Goal: Task Accomplishment & Management: Manage account settings

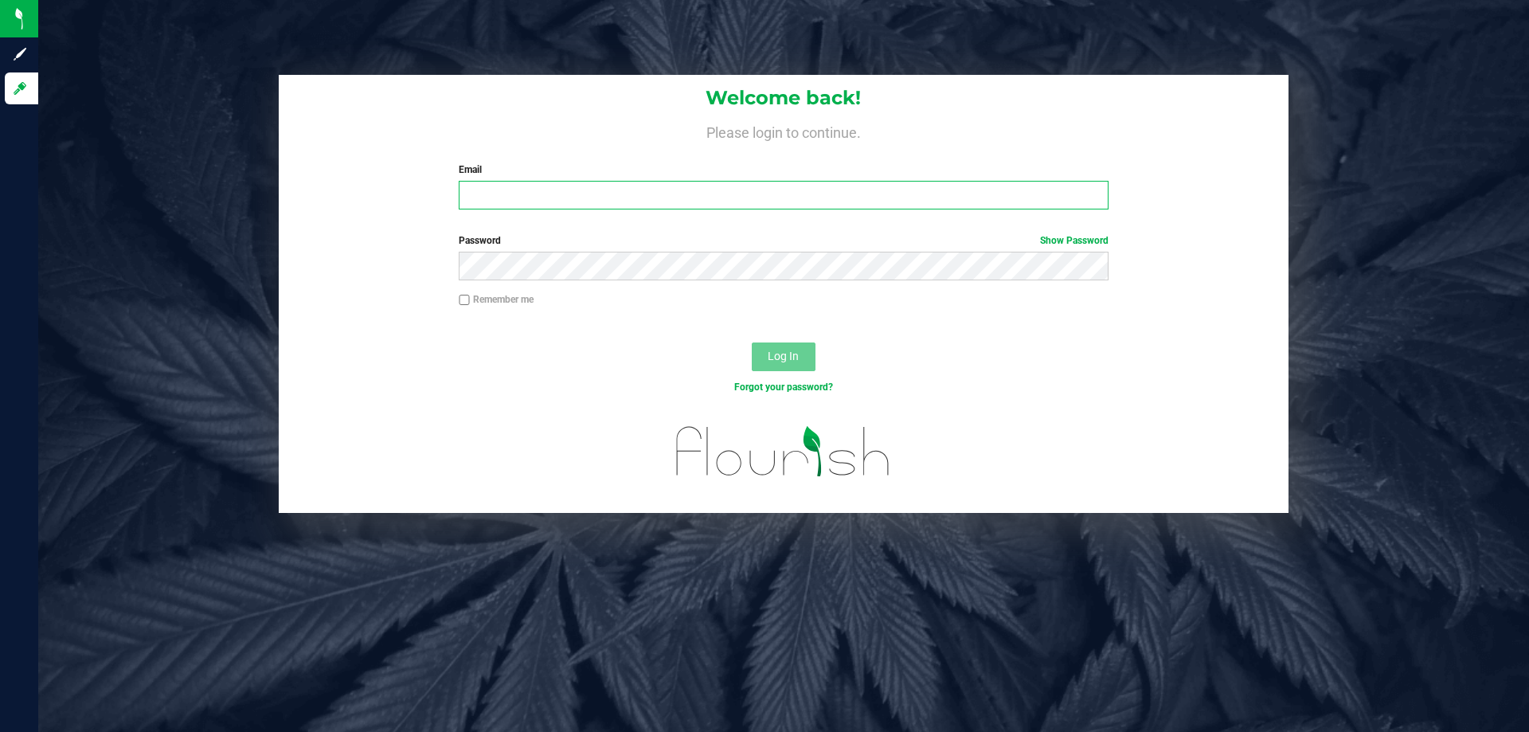
click at [592, 204] on input "Email" at bounding box center [783, 195] width 649 height 29
type input "mprescott@liveparallel.com"
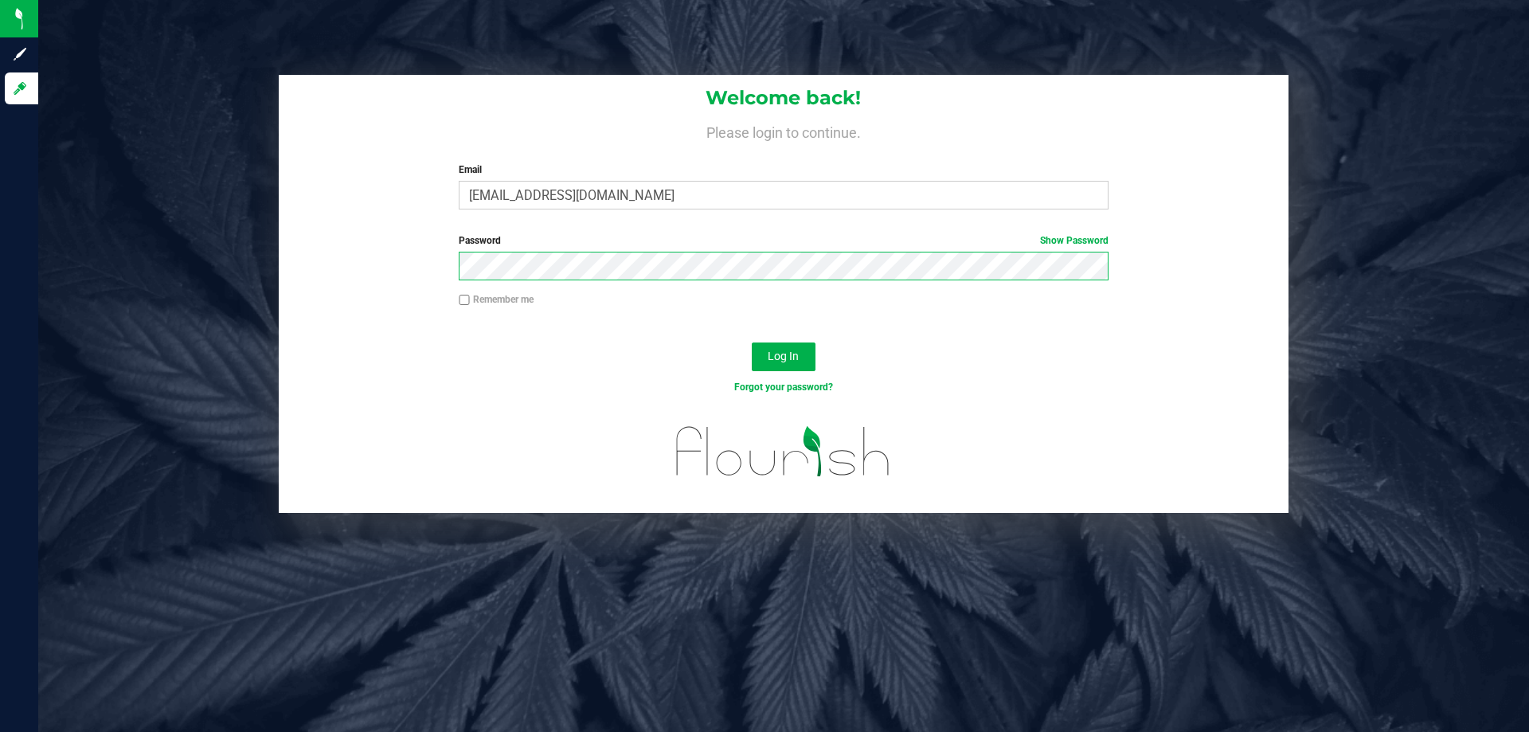
click at [752, 342] on button "Log In" at bounding box center [784, 356] width 64 height 29
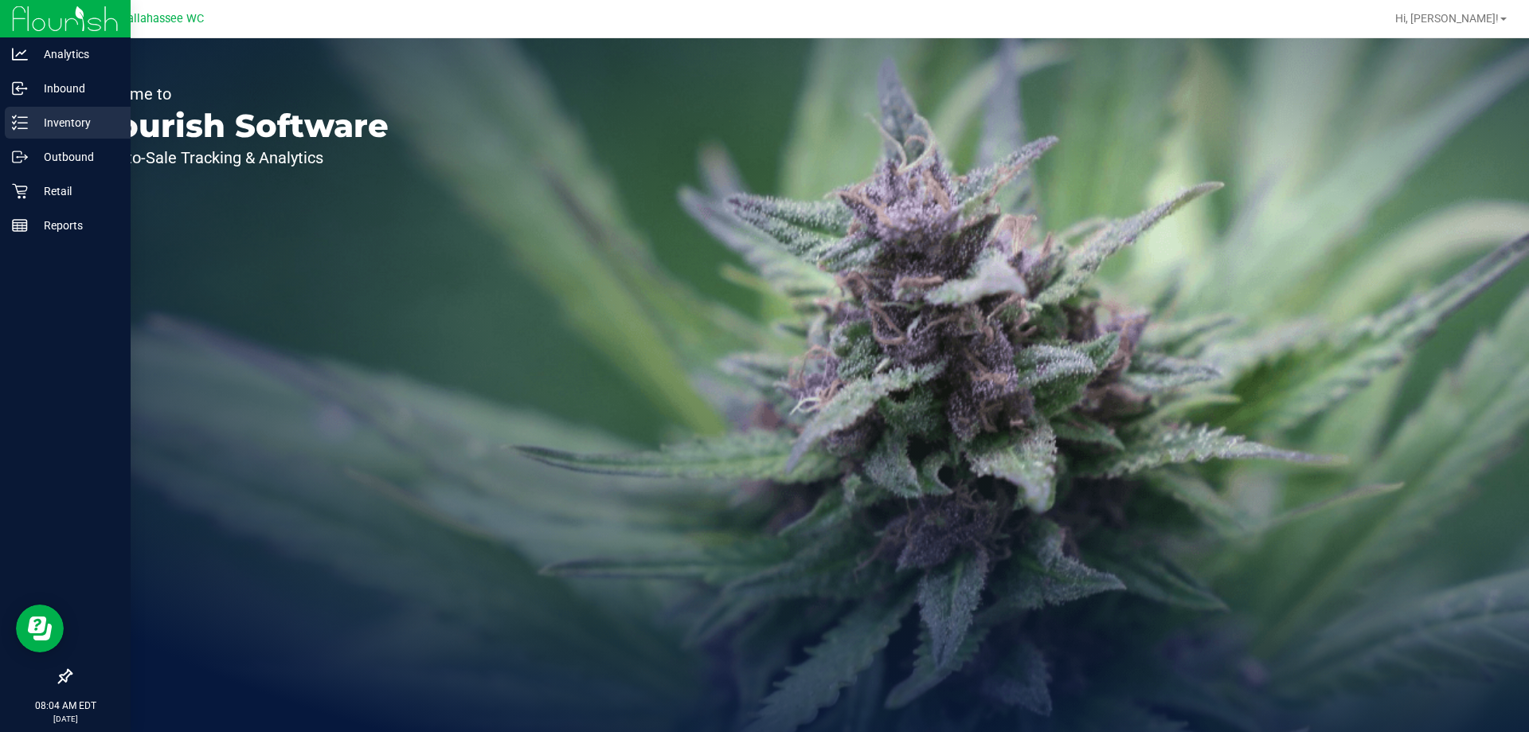
click at [42, 139] on link "Inventory" at bounding box center [65, 124] width 131 height 34
click at [33, 201] on div "Retail" at bounding box center [68, 191] width 126 height 32
click at [25, 191] on icon at bounding box center [19, 191] width 15 height 15
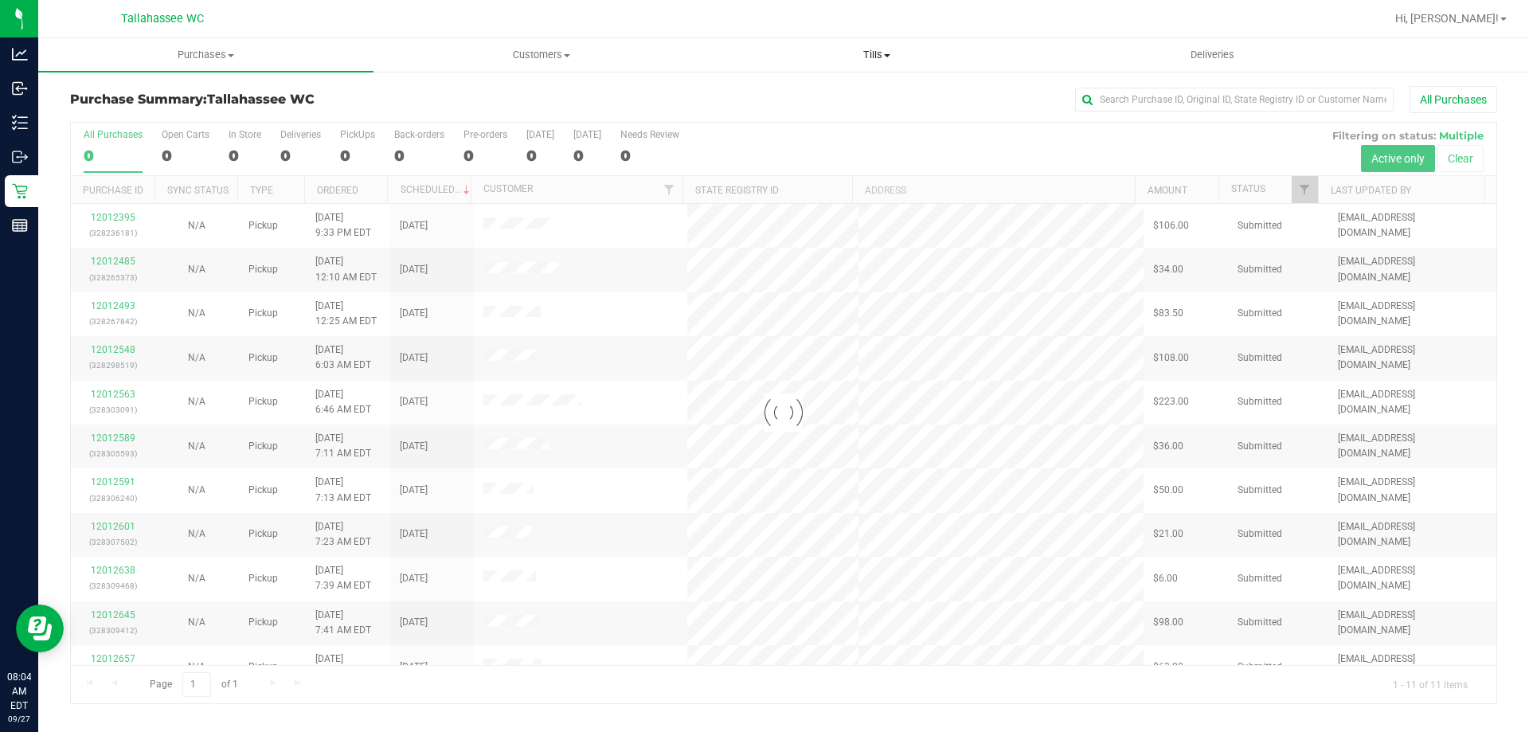
click at [894, 59] on span "Tills" at bounding box center [877, 55] width 334 height 14
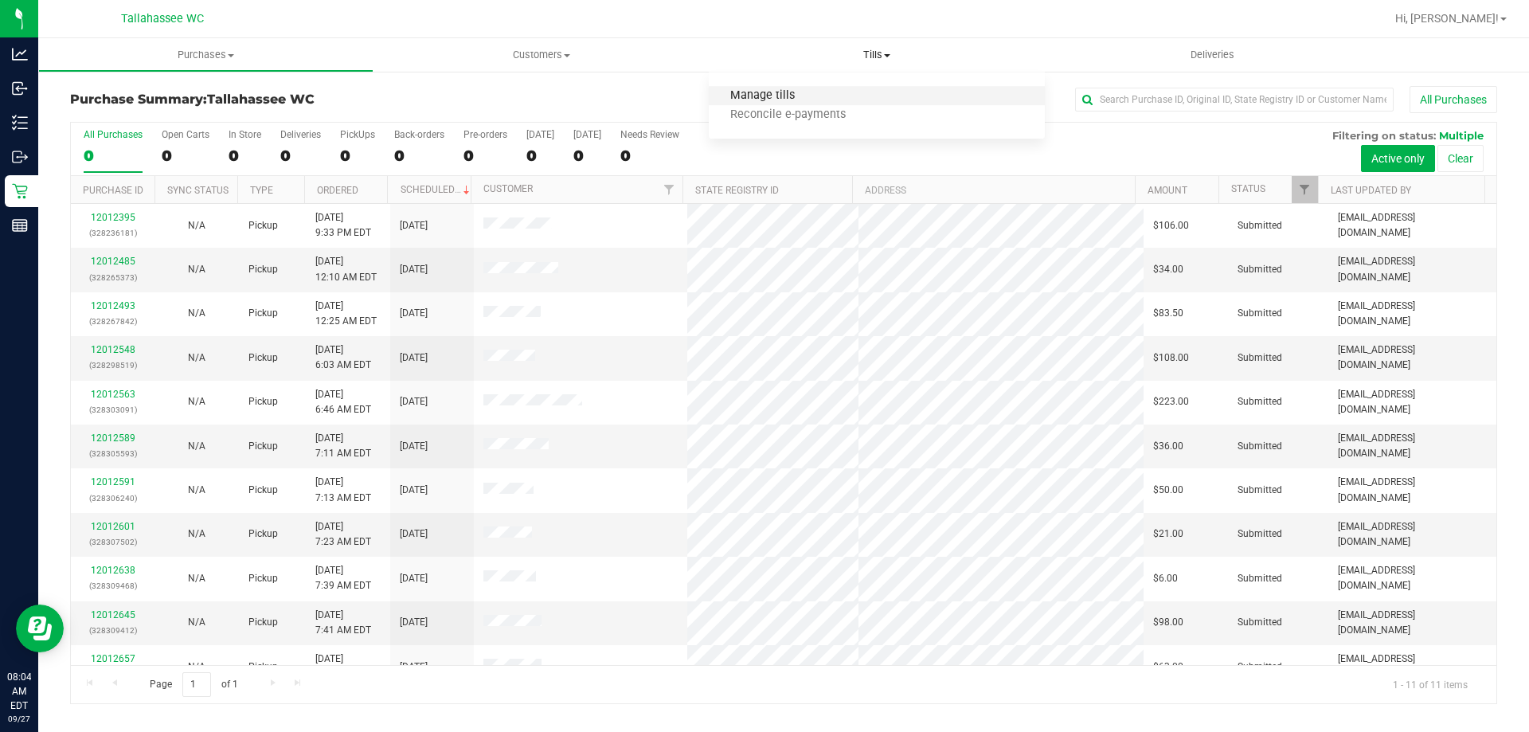
click at [812, 95] on span "Manage tills" at bounding box center [763, 96] width 108 height 14
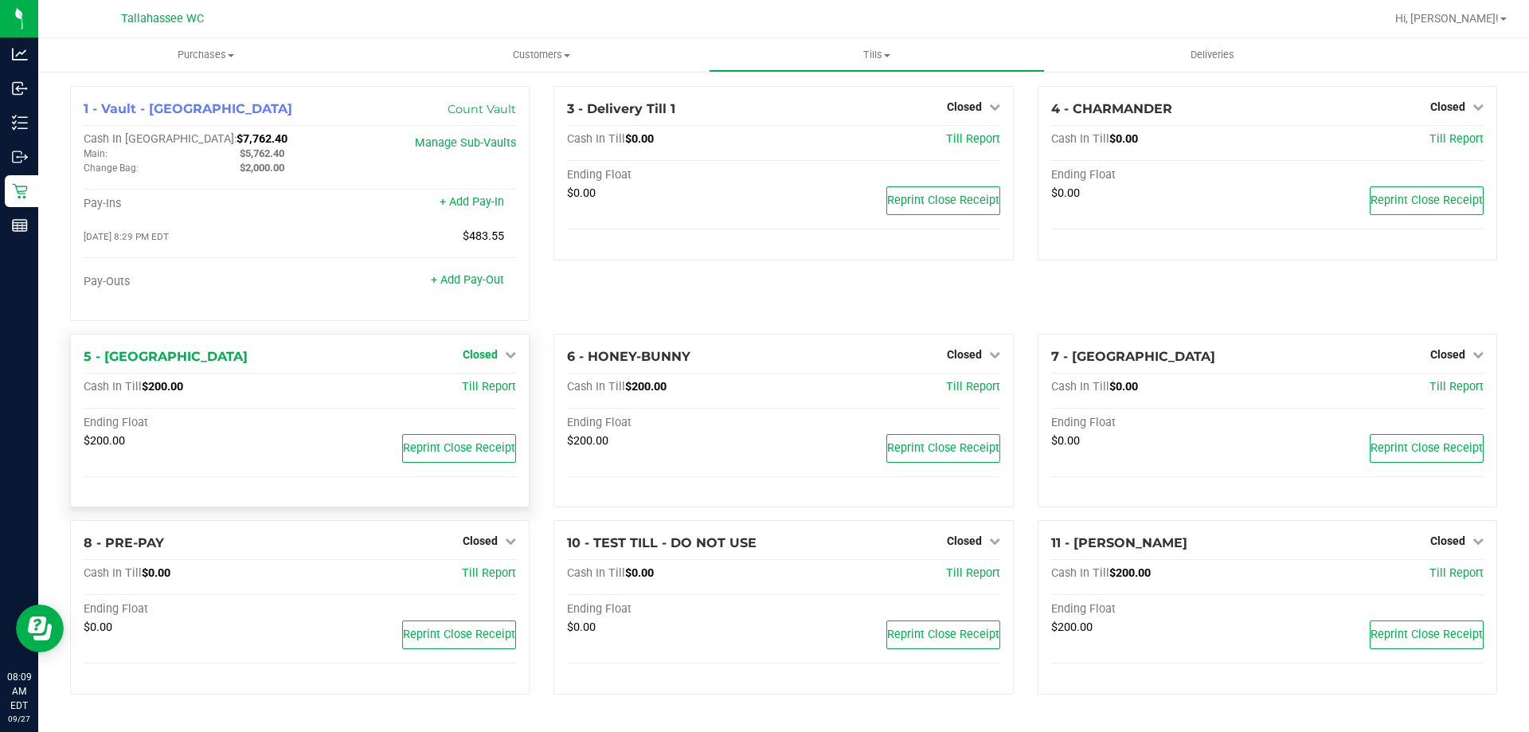
click at [507, 359] on icon at bounding box center [510, 354] width 11 height 11
click at [479, 393] on link "Open Till" at bounding box center [480, 387] width 42 height 13
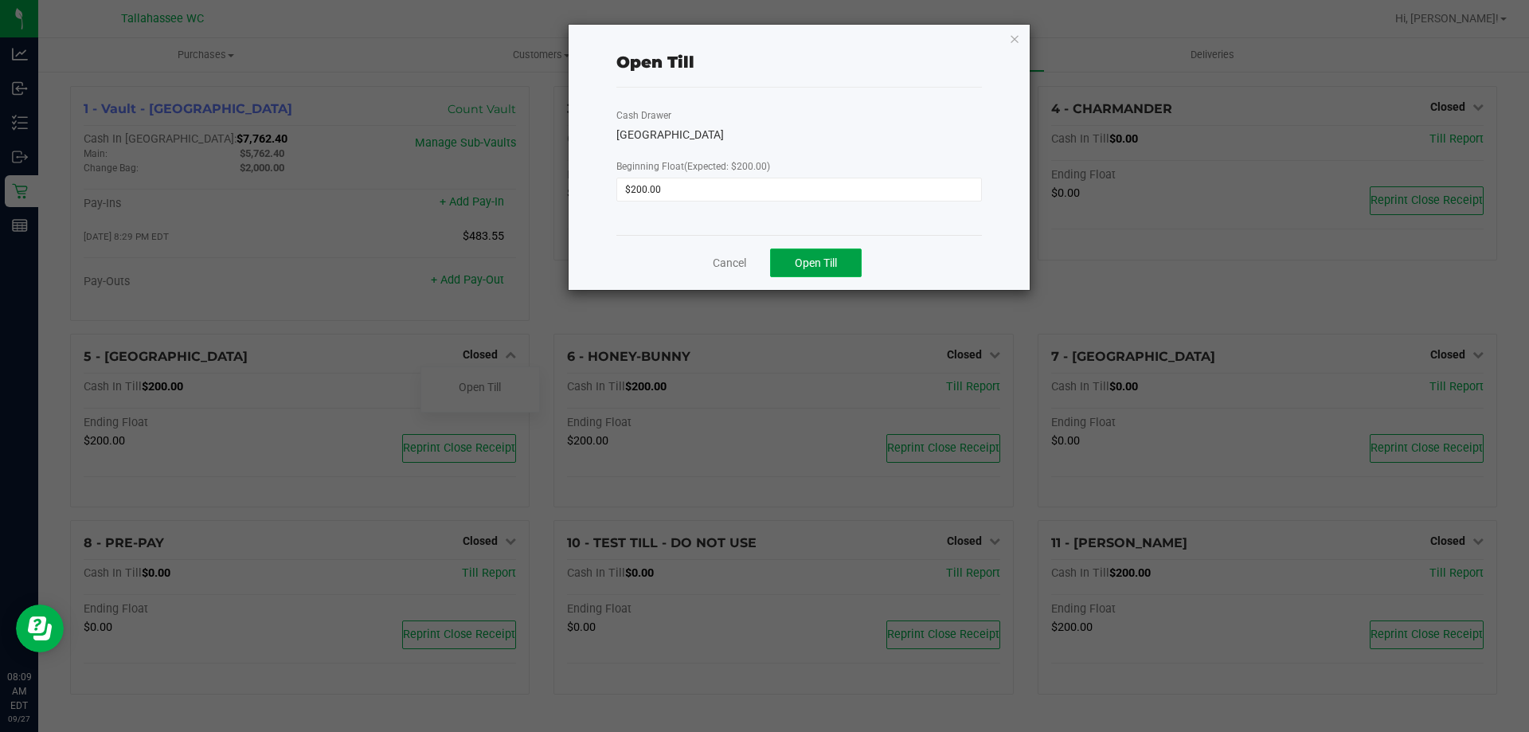
click at [816, 268] on span "Open Till" at bounding box center [816, 262] width 42 height 13
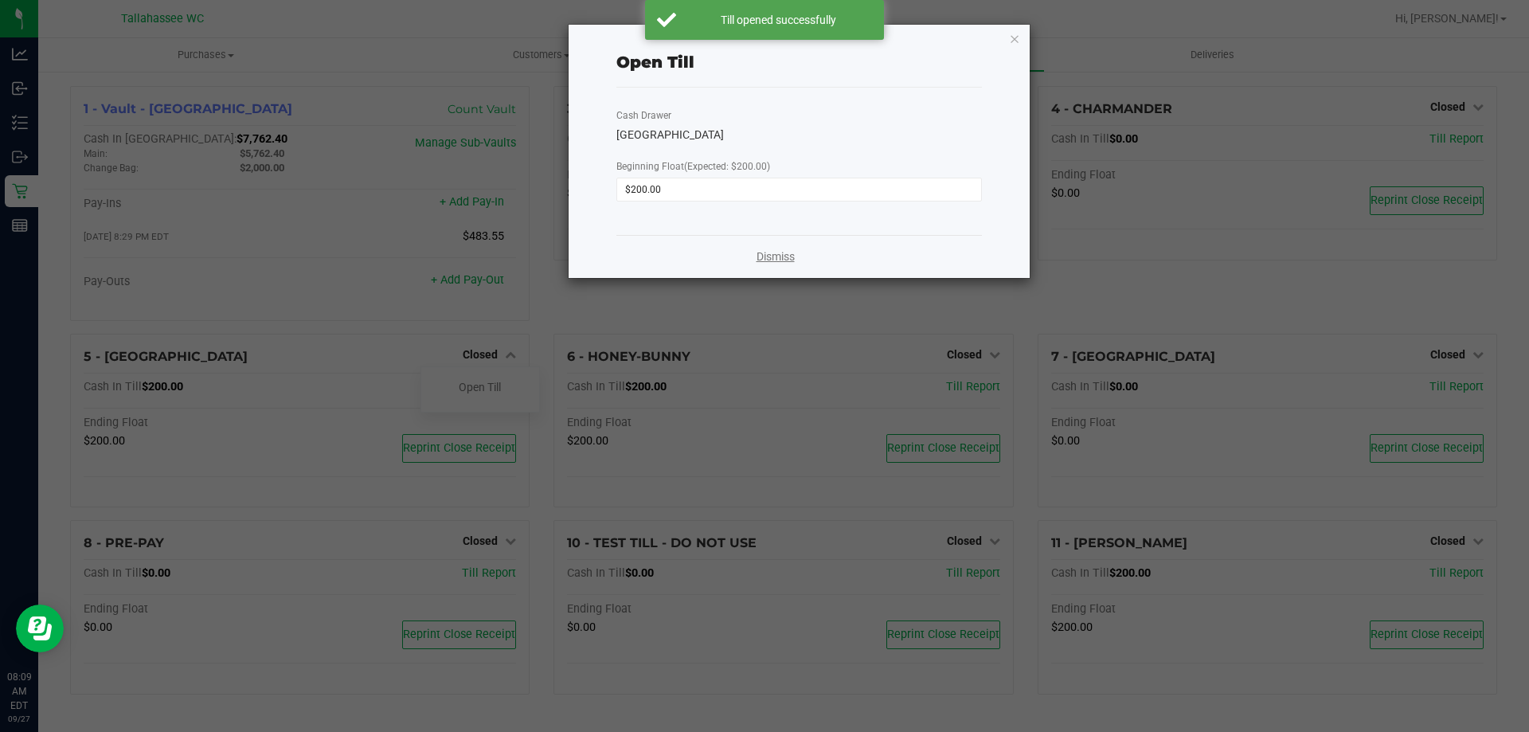
click at [776, 260] on link "Dismiss" at bounding box center [776, 256] width 38 height 17
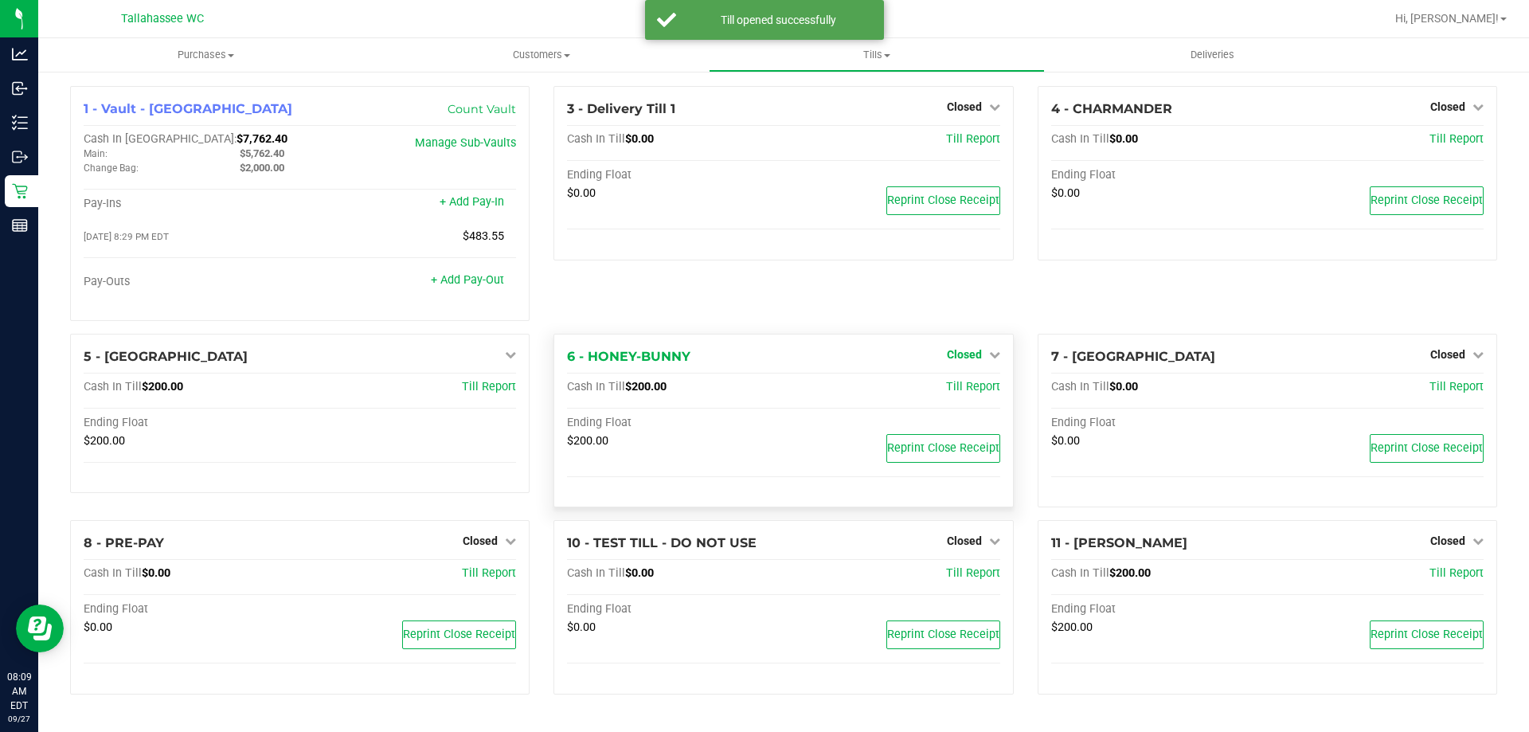
click at [985, 354] on link "Closed" at bounding box center [973, 354] width 53 height 13
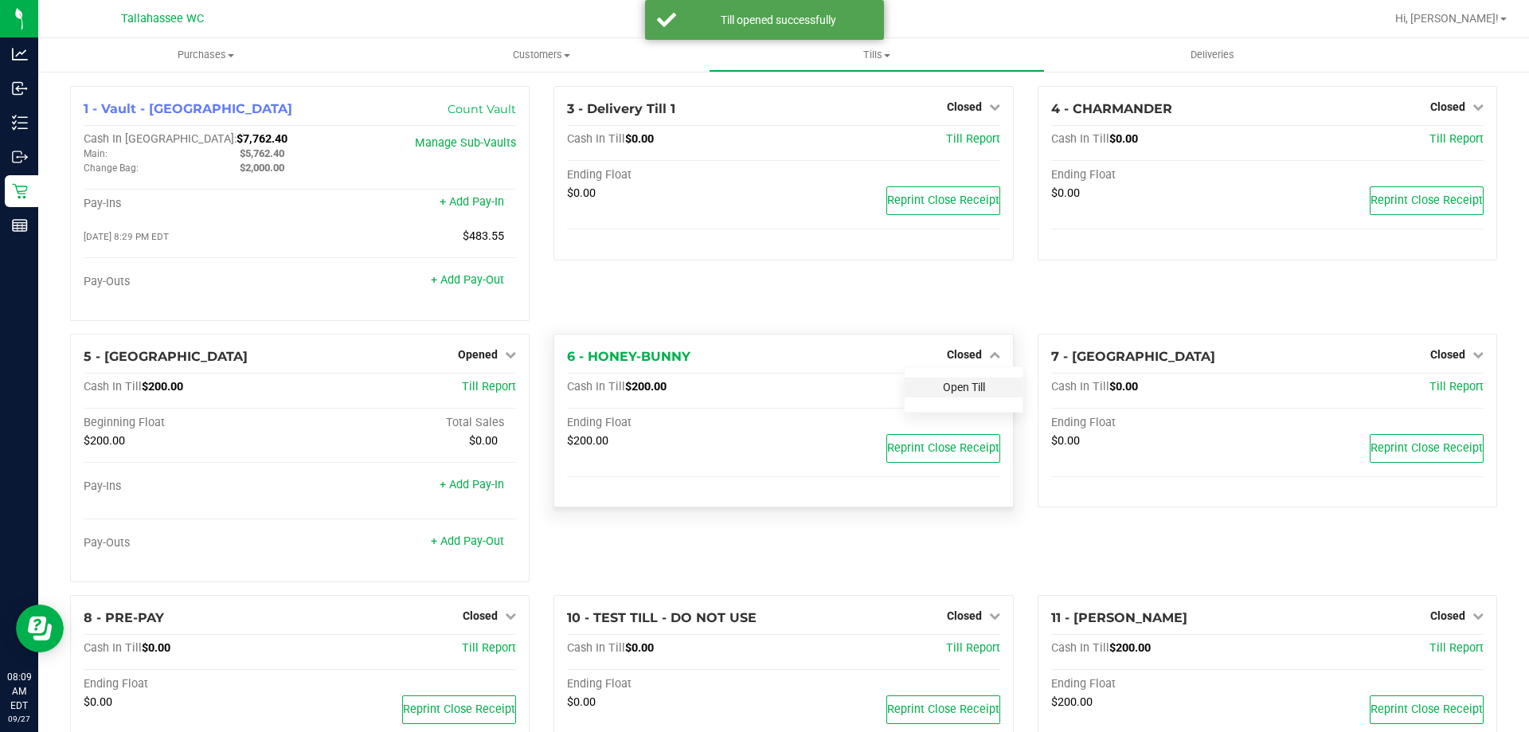
click at [963, 390] on link "Open Till" at bounding box center [964, 387] width 42 height 13
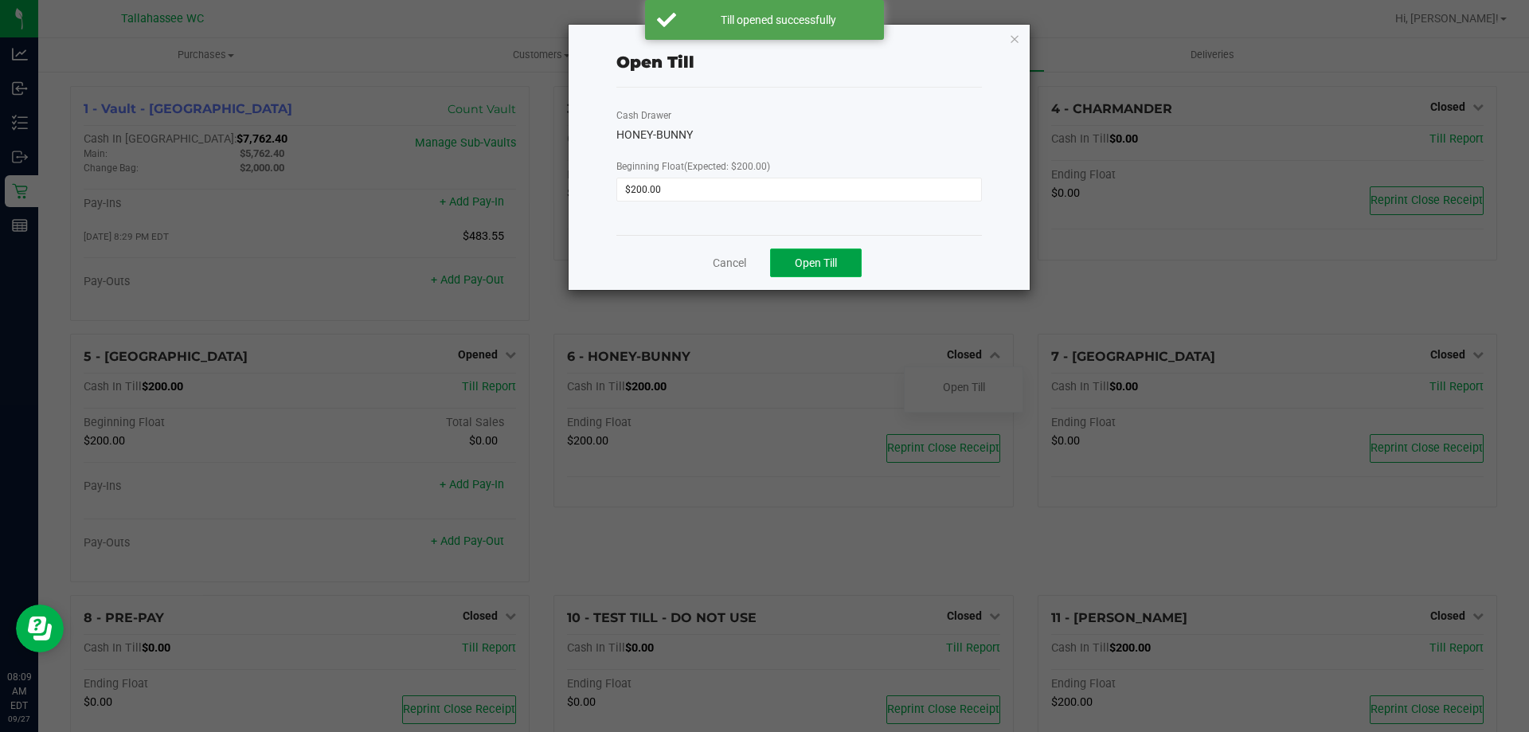
click at [820, 272] on button "Open Till" at bounding box center [816, 262] width 92 height 29
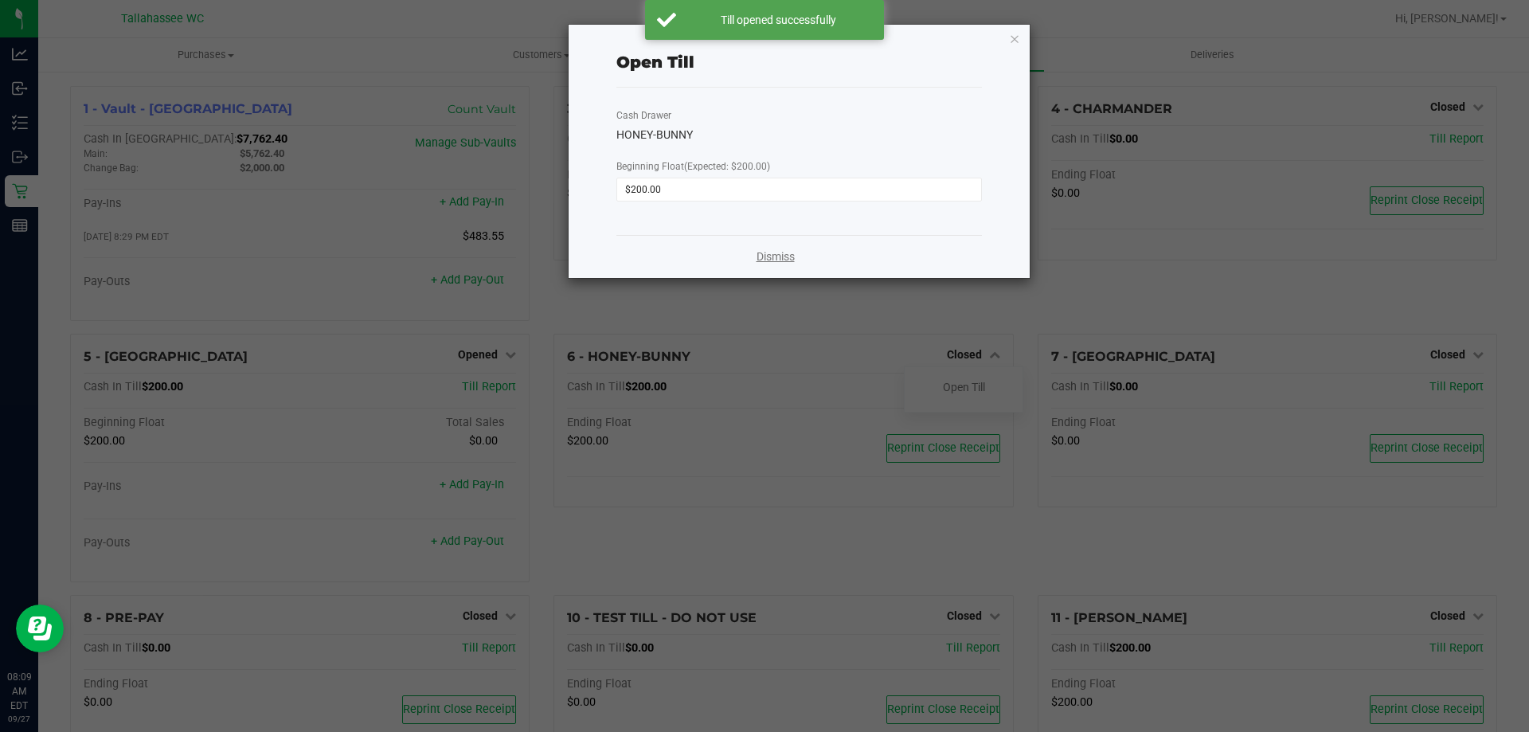
click at [791, 262] on link "Dismiss" at bounding box center [776, 256] width 38 height 17
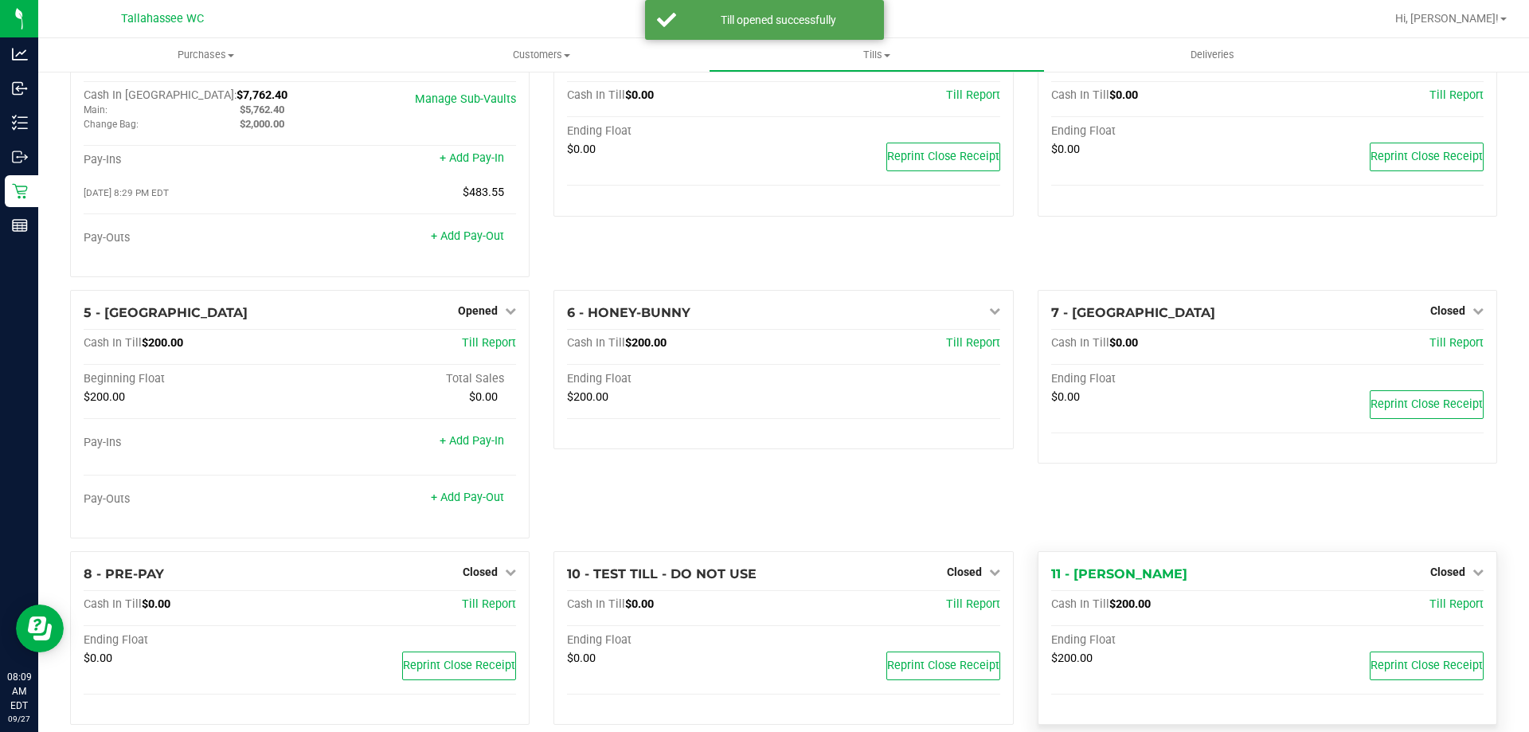
scroll to position [68, 0]
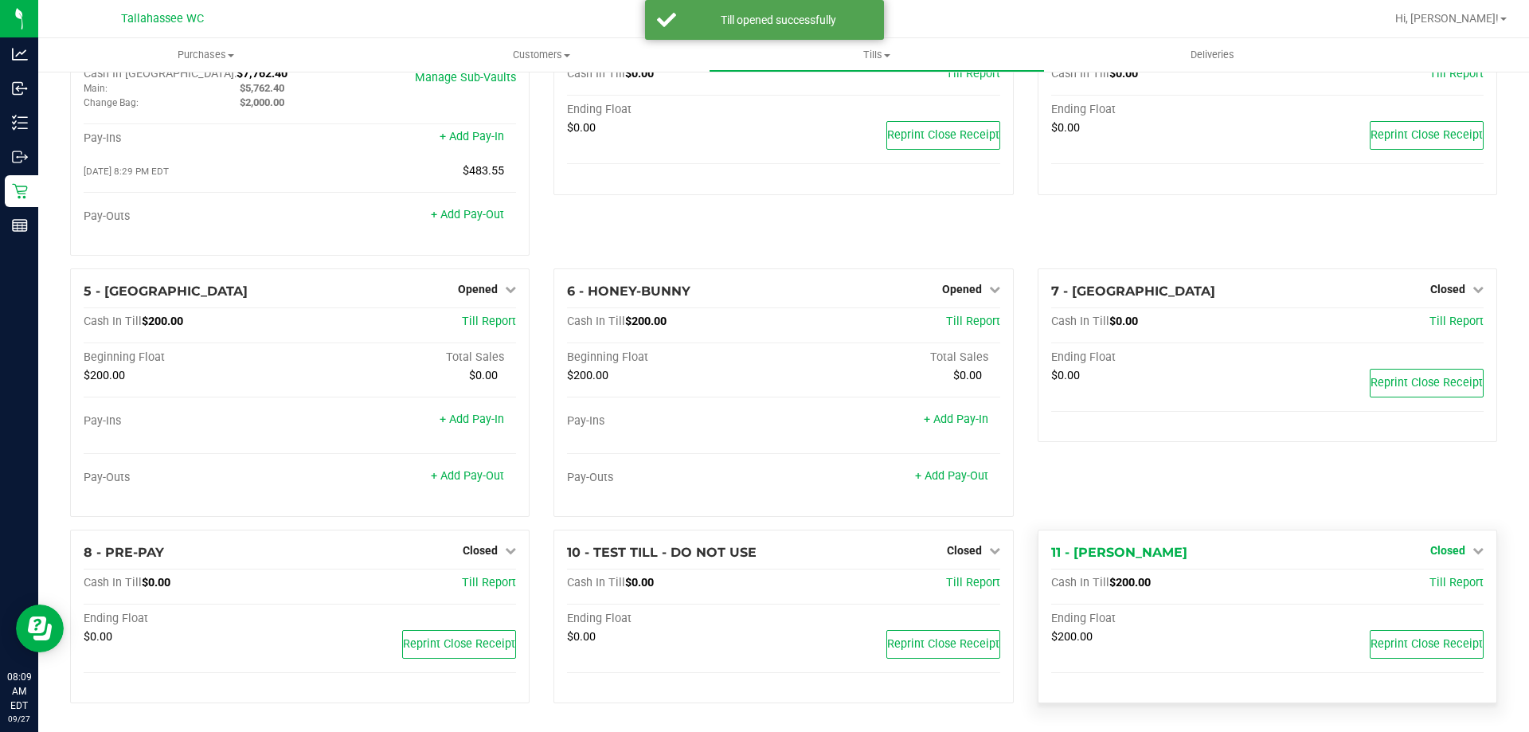
click at [1449, 555] on span "Closed" at bounding box center [1447, 550] width 35 height 13
click at [1438, 582] on link "Open Till" at bounding box center [1447, 583] width 42 height 13
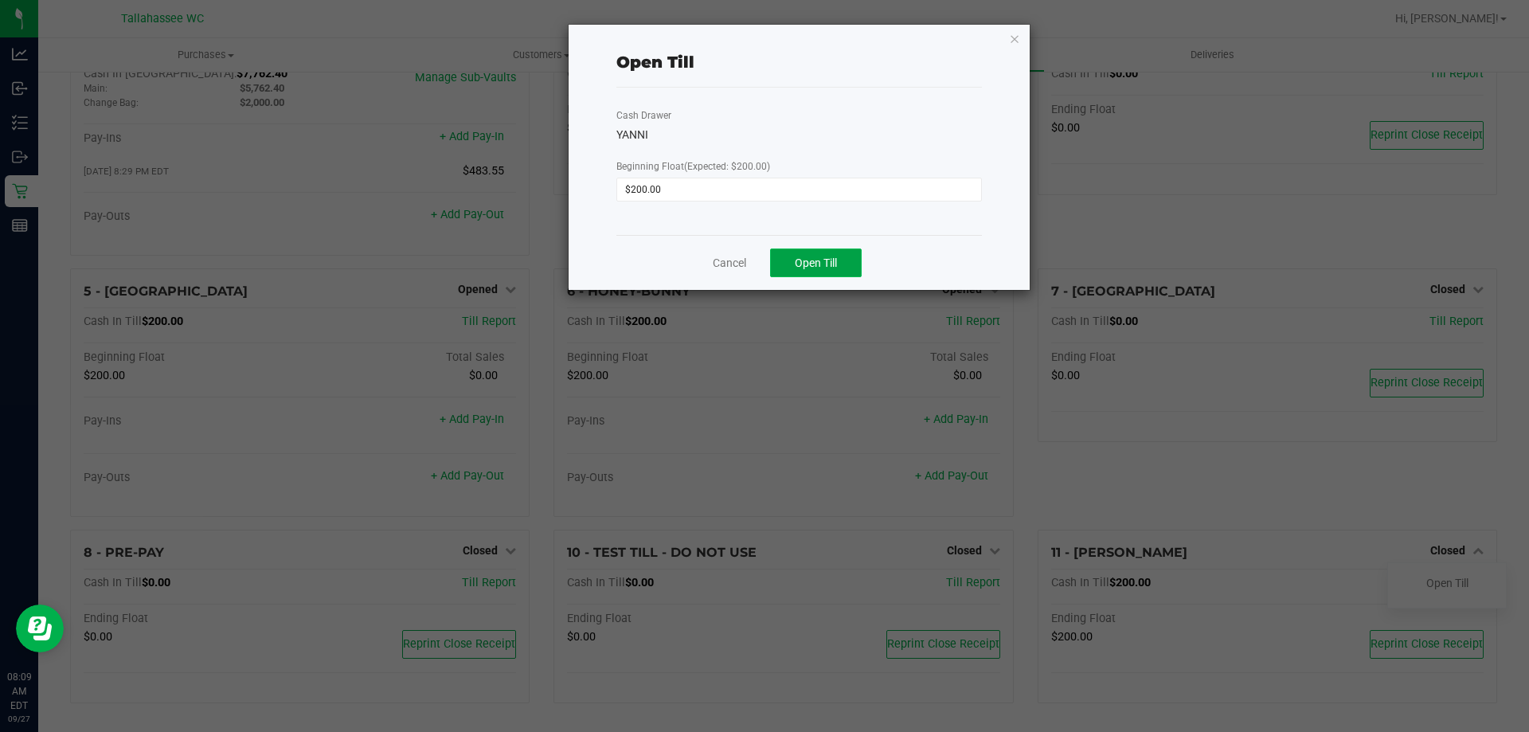
click at [835, 258] on span "Open Till" at bounding box center [816, 262] width 42 height 13
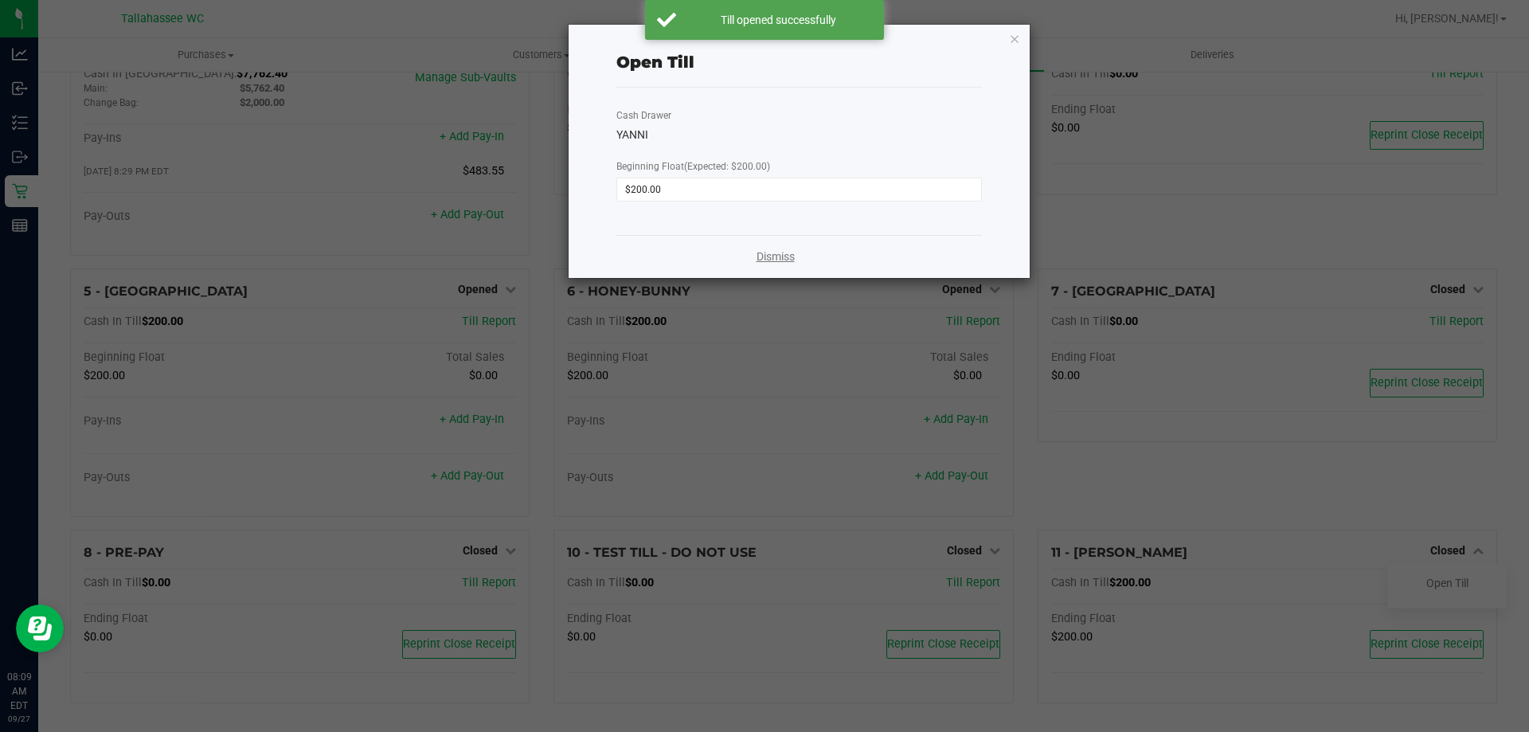
click at [777, 250] on link "Dismiss" at bounding box center [776, 256] width 38 height 17
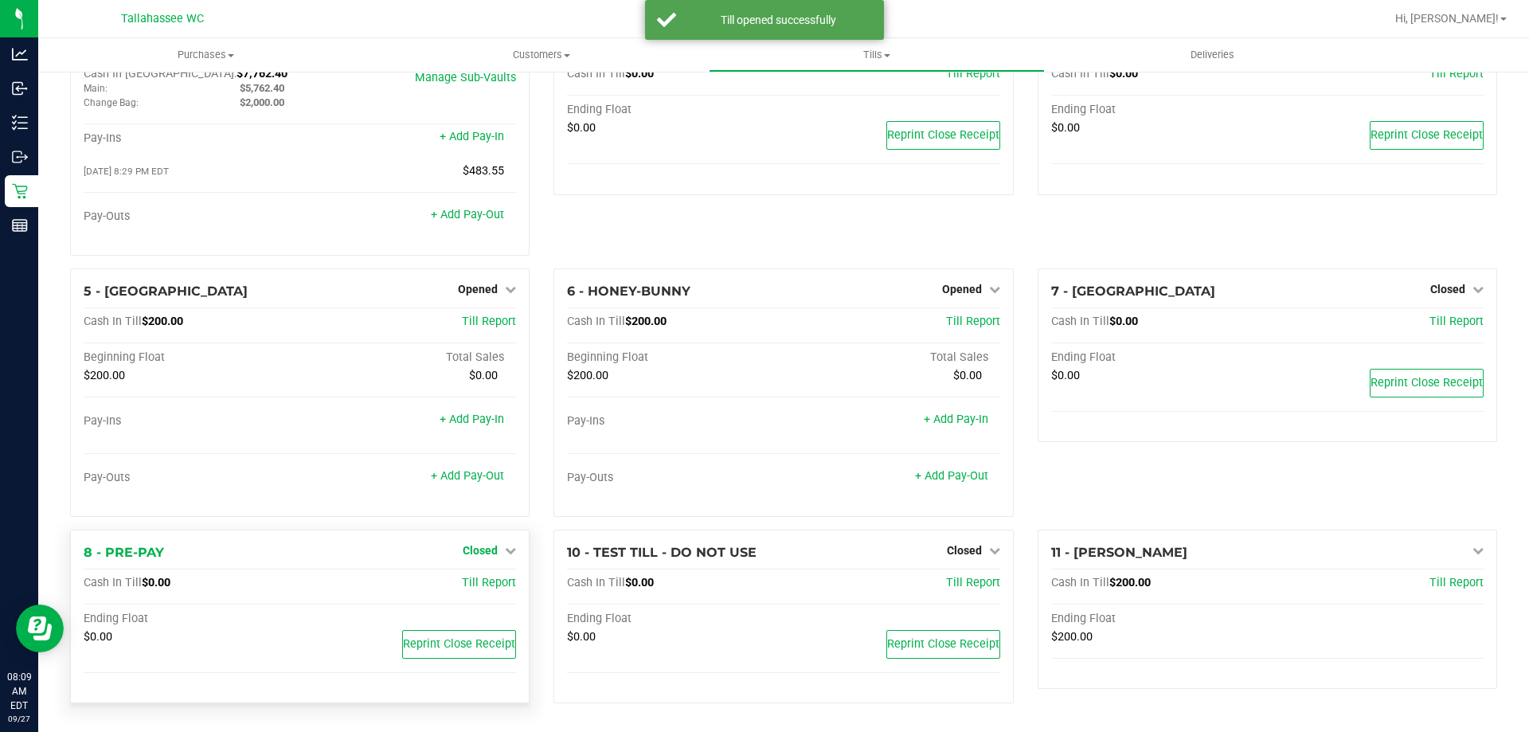
click at [499, 554] on link "Closed" at bounding box center [489, 550] width 53 height 13
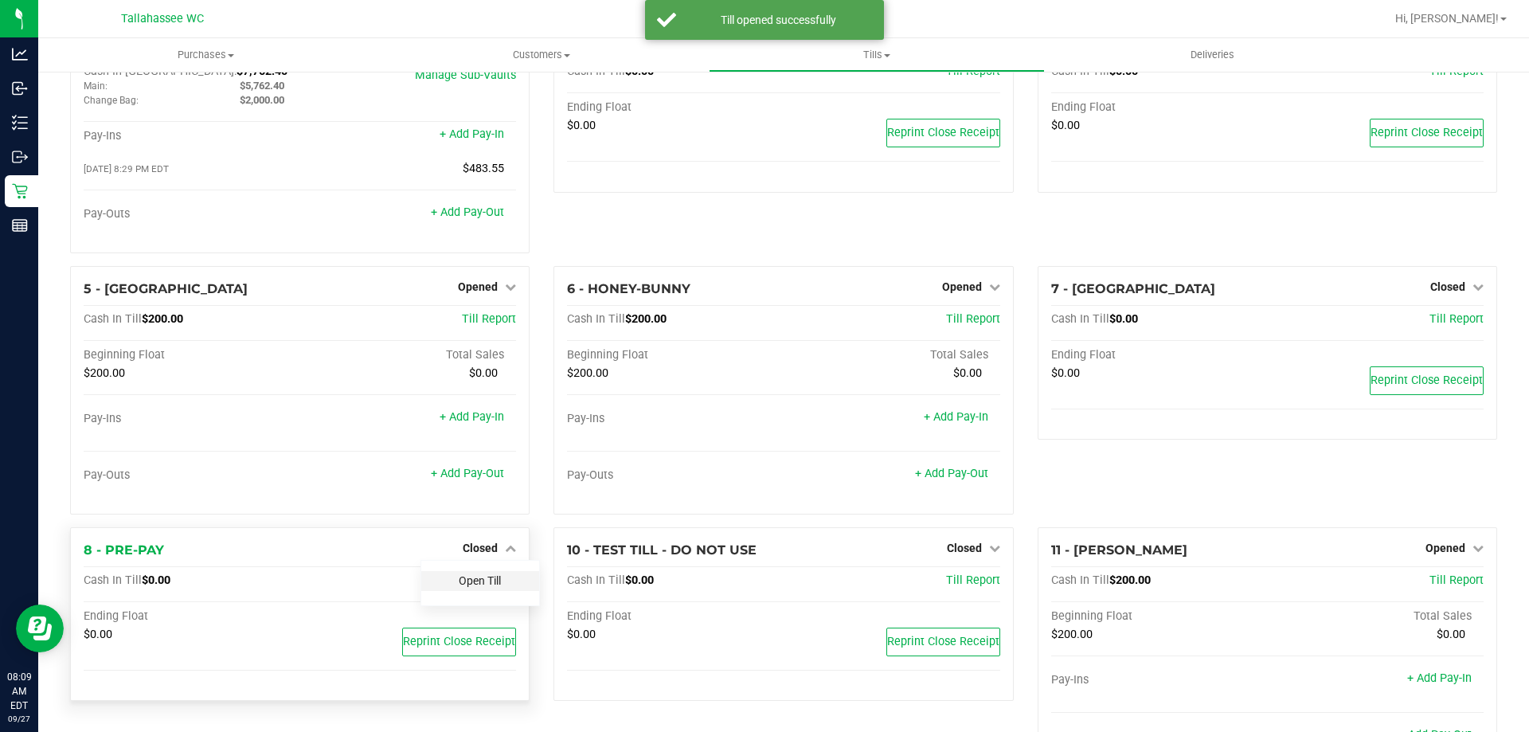
click at [484, 580] on link "Open Till" at bounding box center [480, 580] width 42 height 13
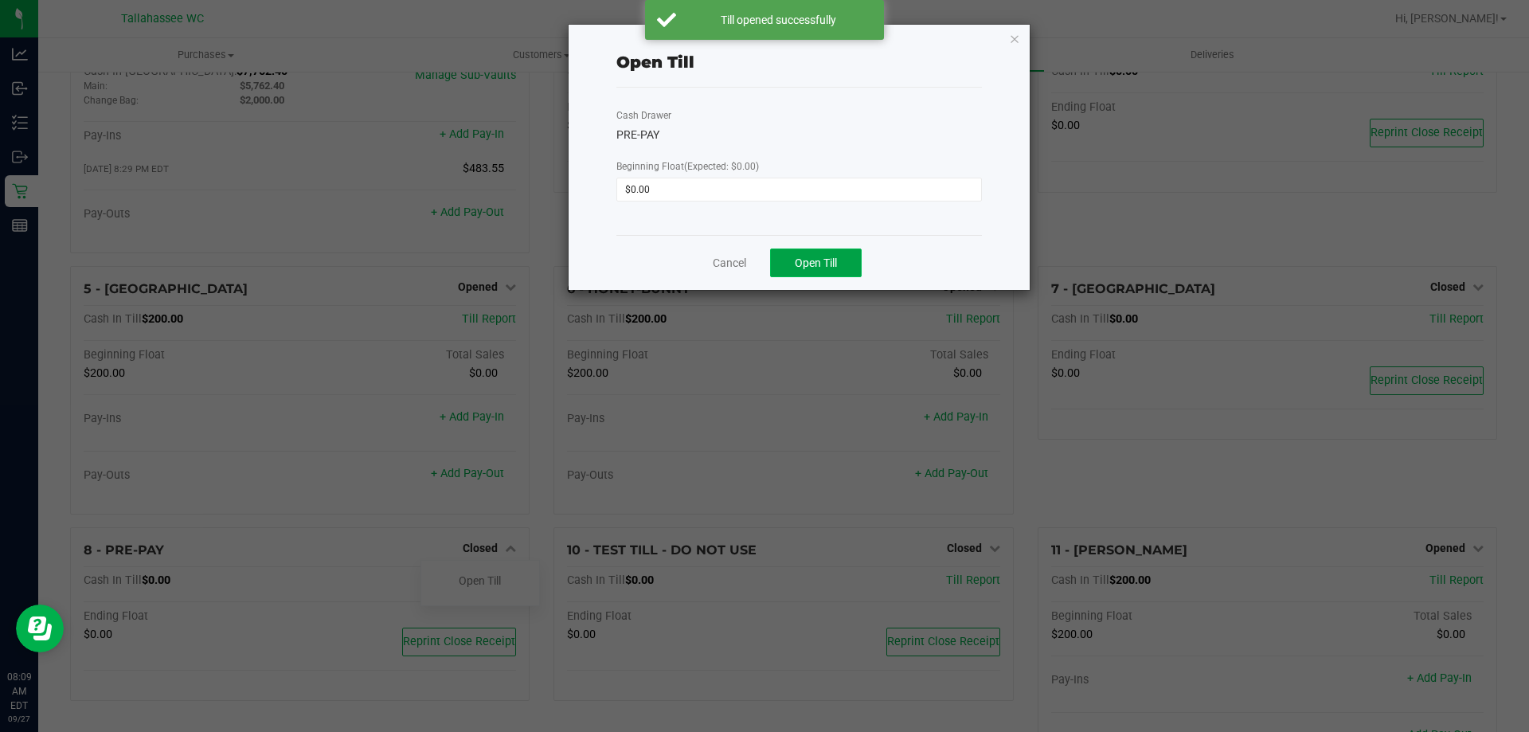
click at [824, 257] on span "Open Till" at bounding box center [816, 262] width 42 height 13
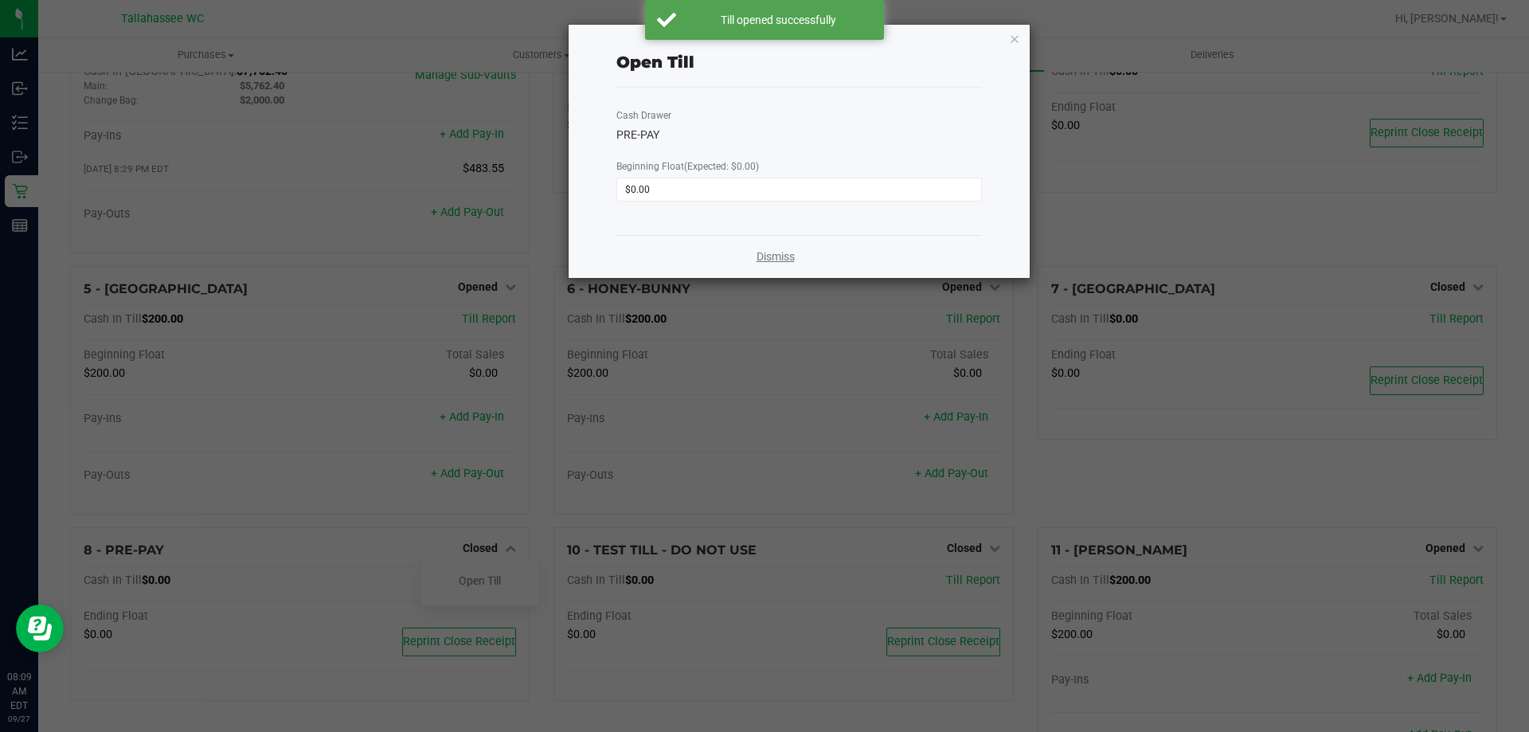
click at [777, 260] on link "Dismiss" at bounding box center [776, 256] width 38 height 17
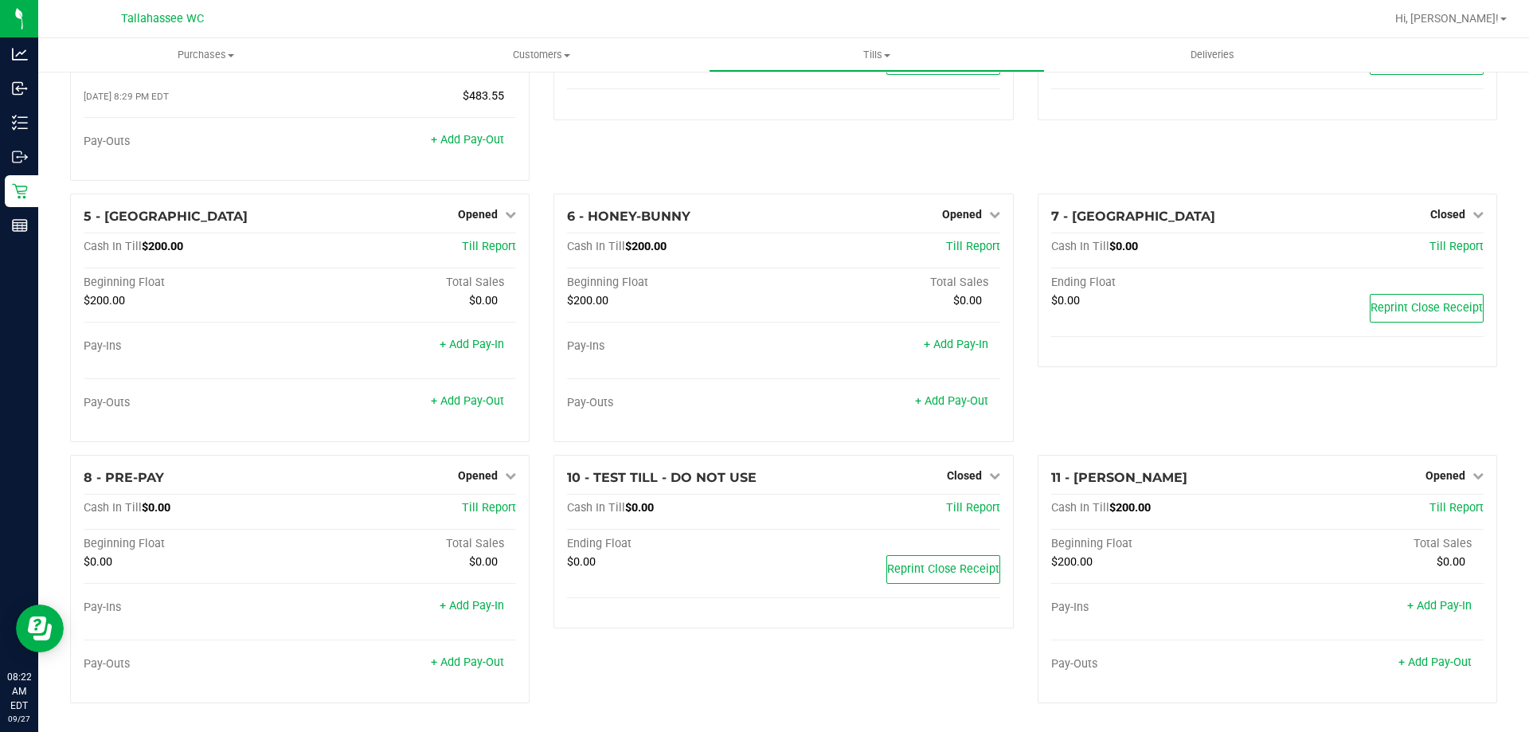
scroll to position [0, 0]
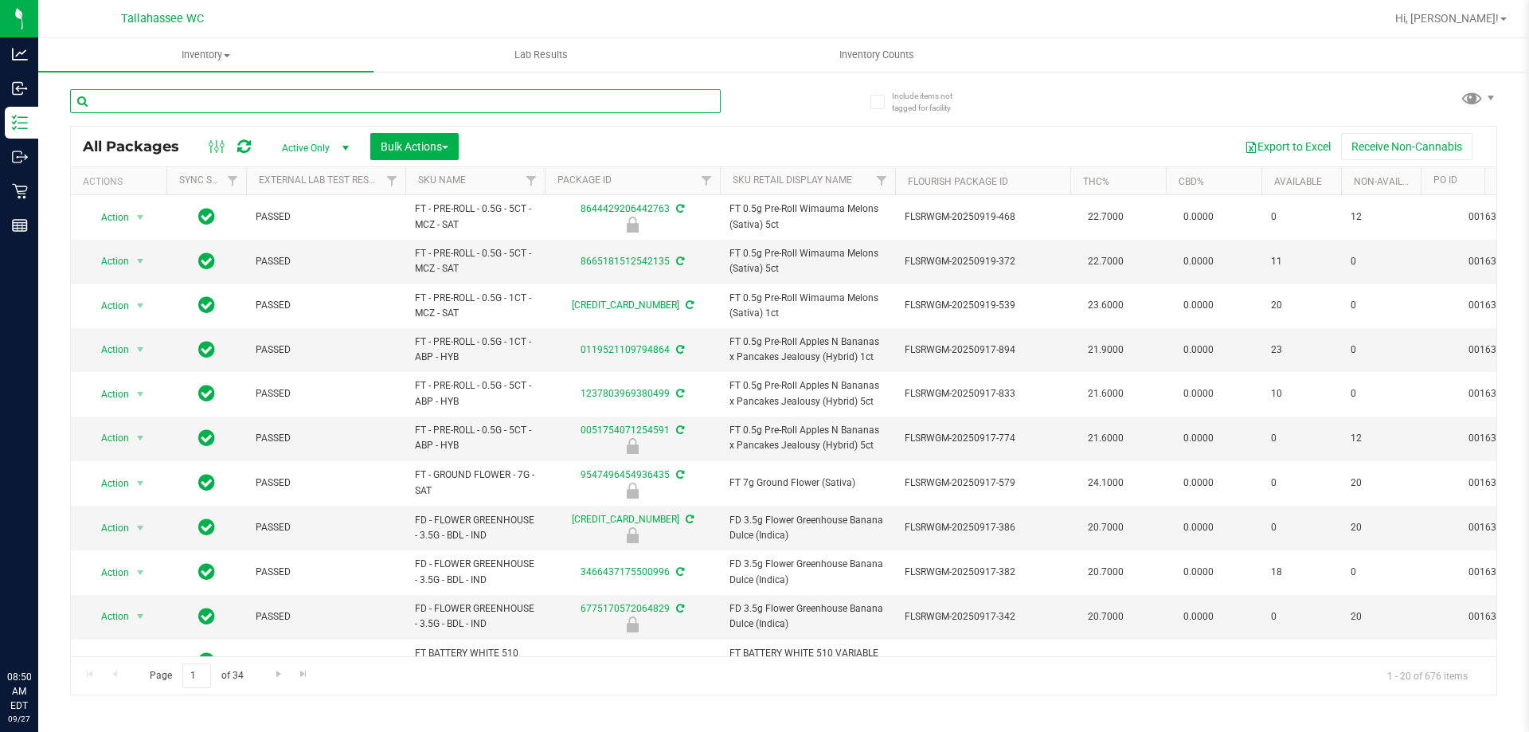
click at [196, 96] on input "text" at bounding box center [395, 101] width 651 height 24
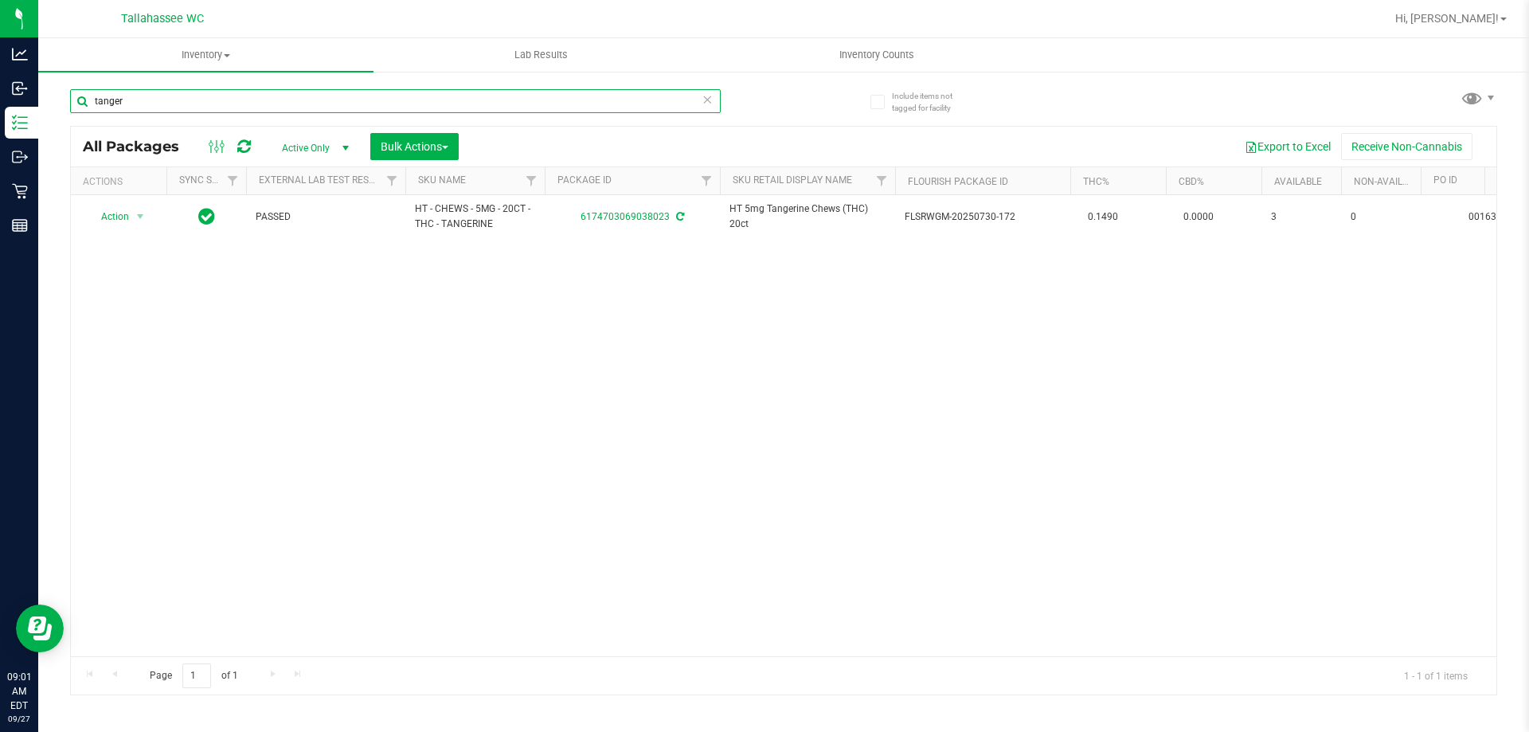
click at [263, 100] on input "tanger" at bounding box center [395, 101] width 651 height 24
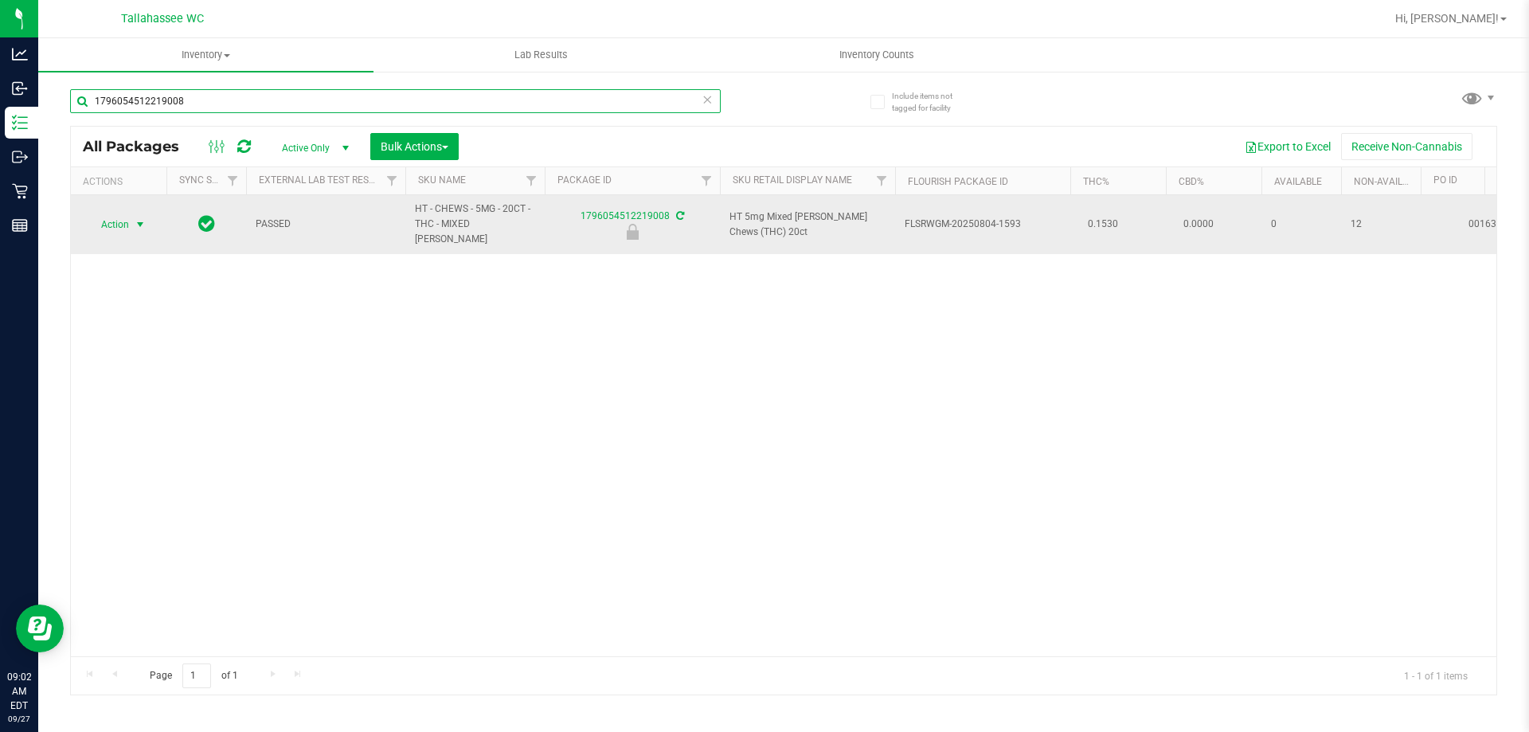
type input "1796054512219008"
click at [129, 217] on span "Action" at bounding box center [108, 224] width 43 height 22
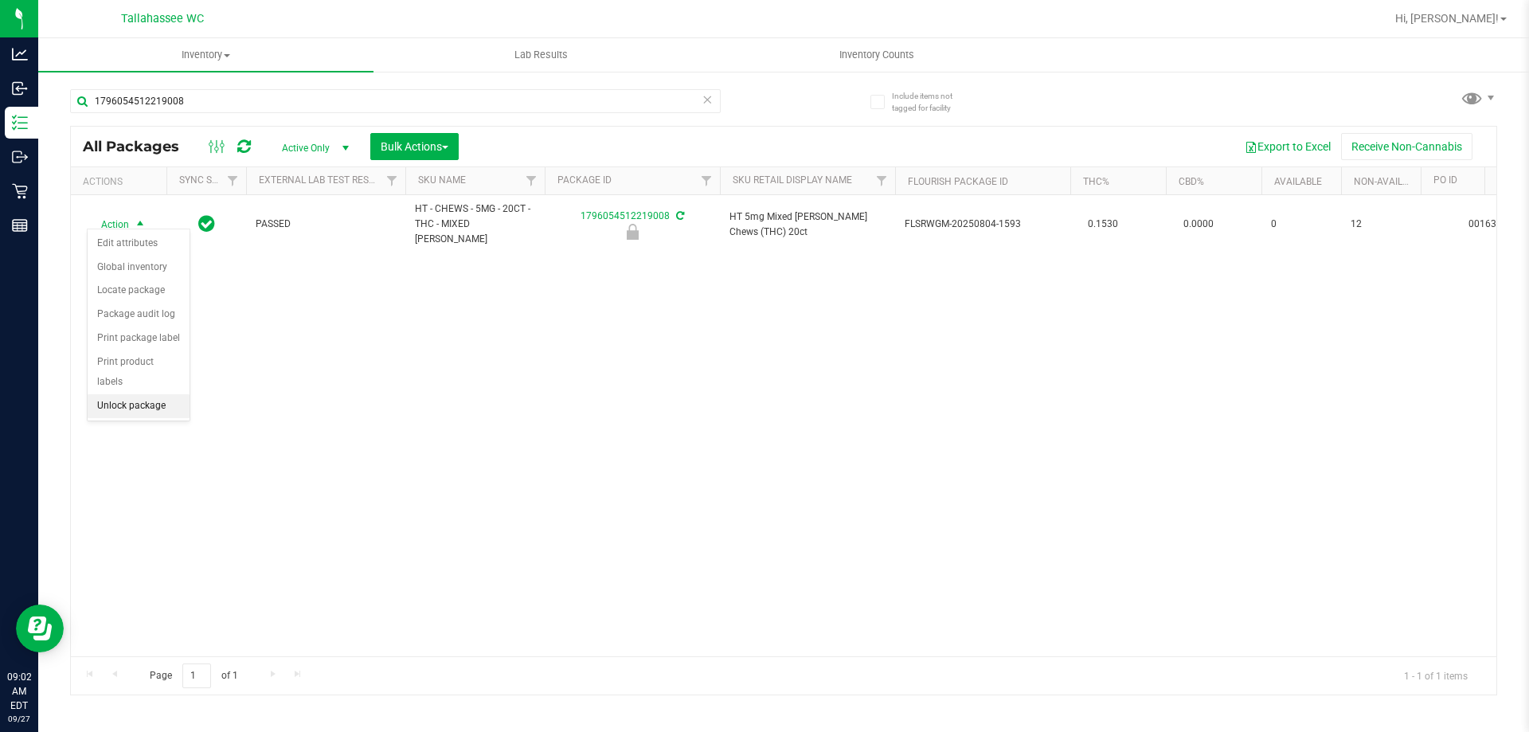
click at [166, 394] on li "Unlock package" at bounding box center [139, 406] width 102 height 24
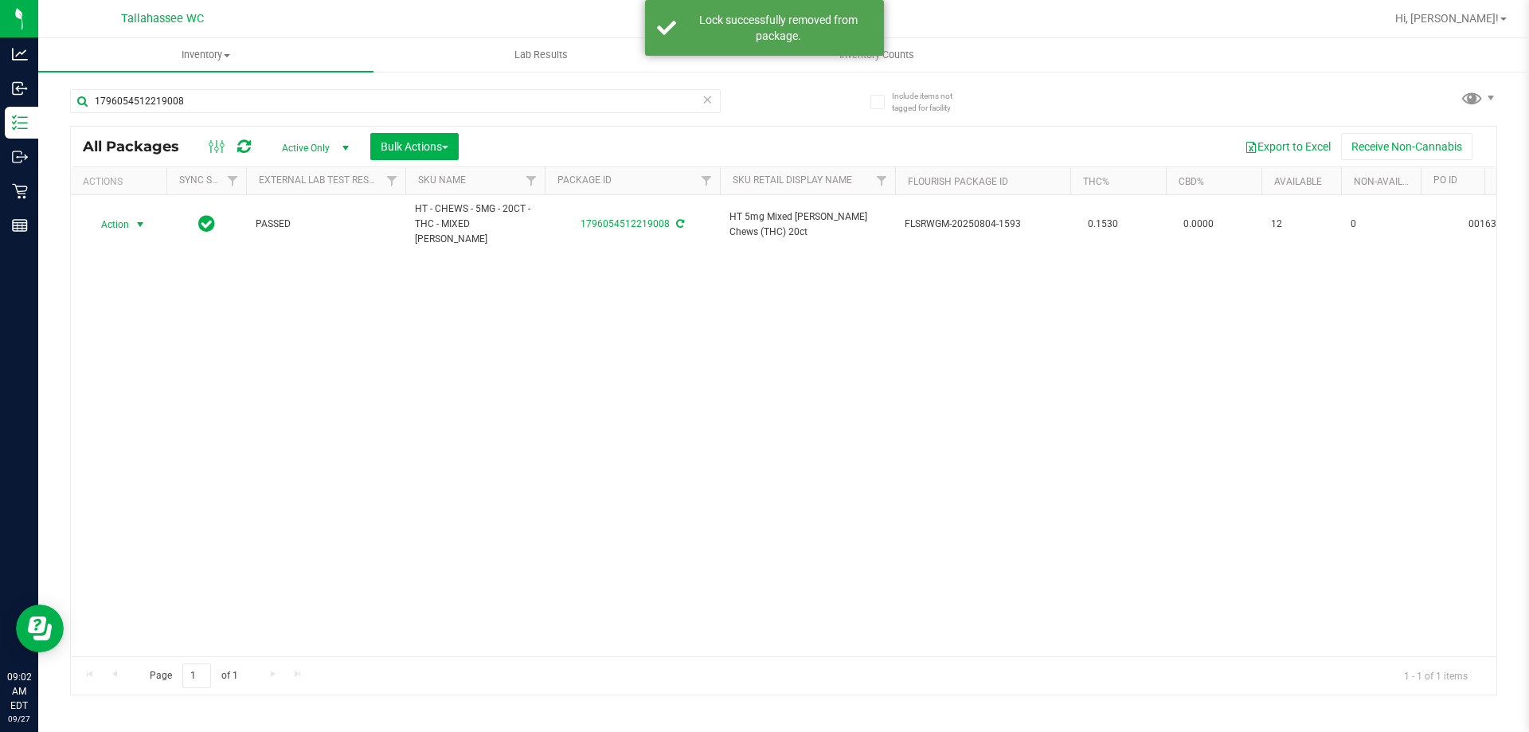
click at [129, 220] on span "Action" at bounding box center [108, 224] width 43 height 22
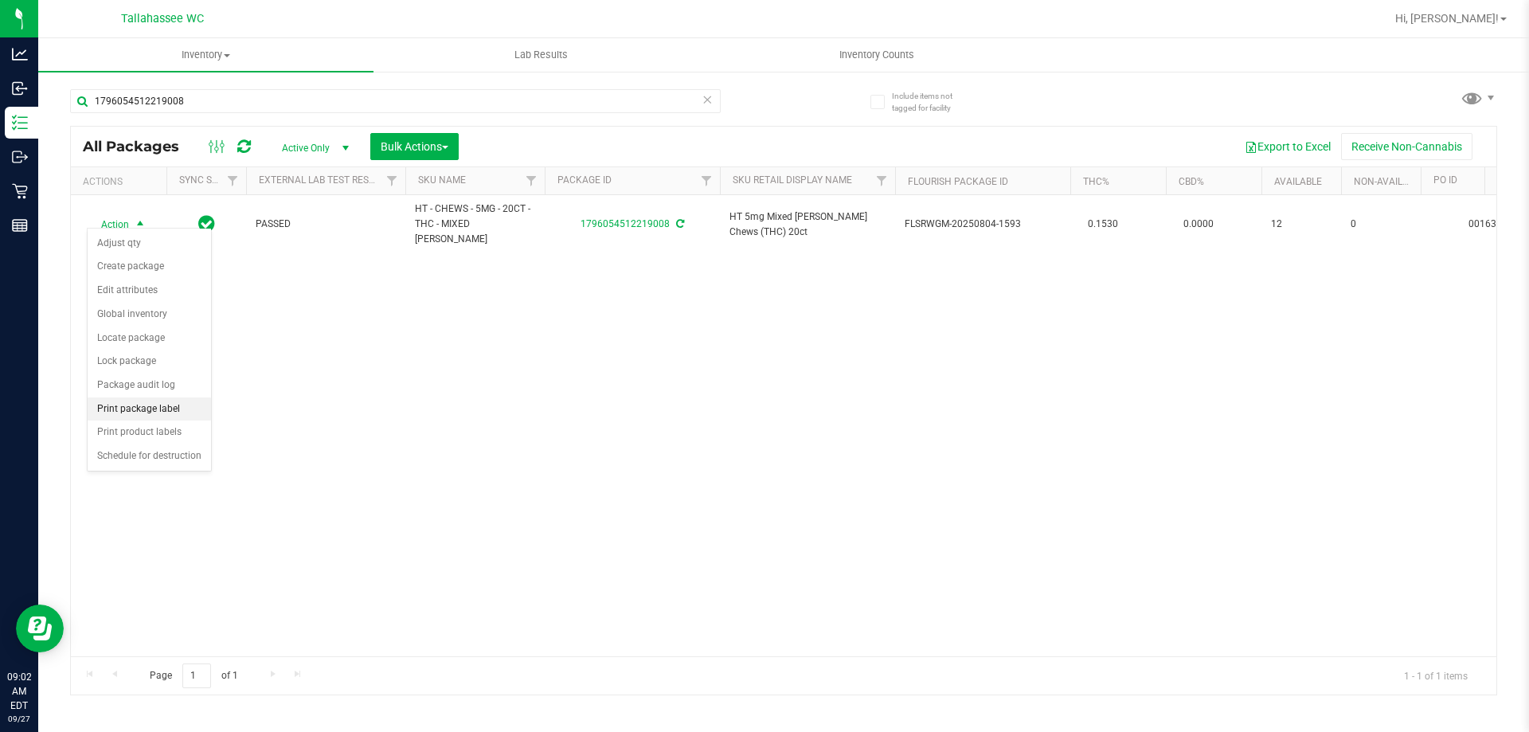
click at [187, 406] on li "Print package label" at bounding box center [149, 409] width 123 height 24
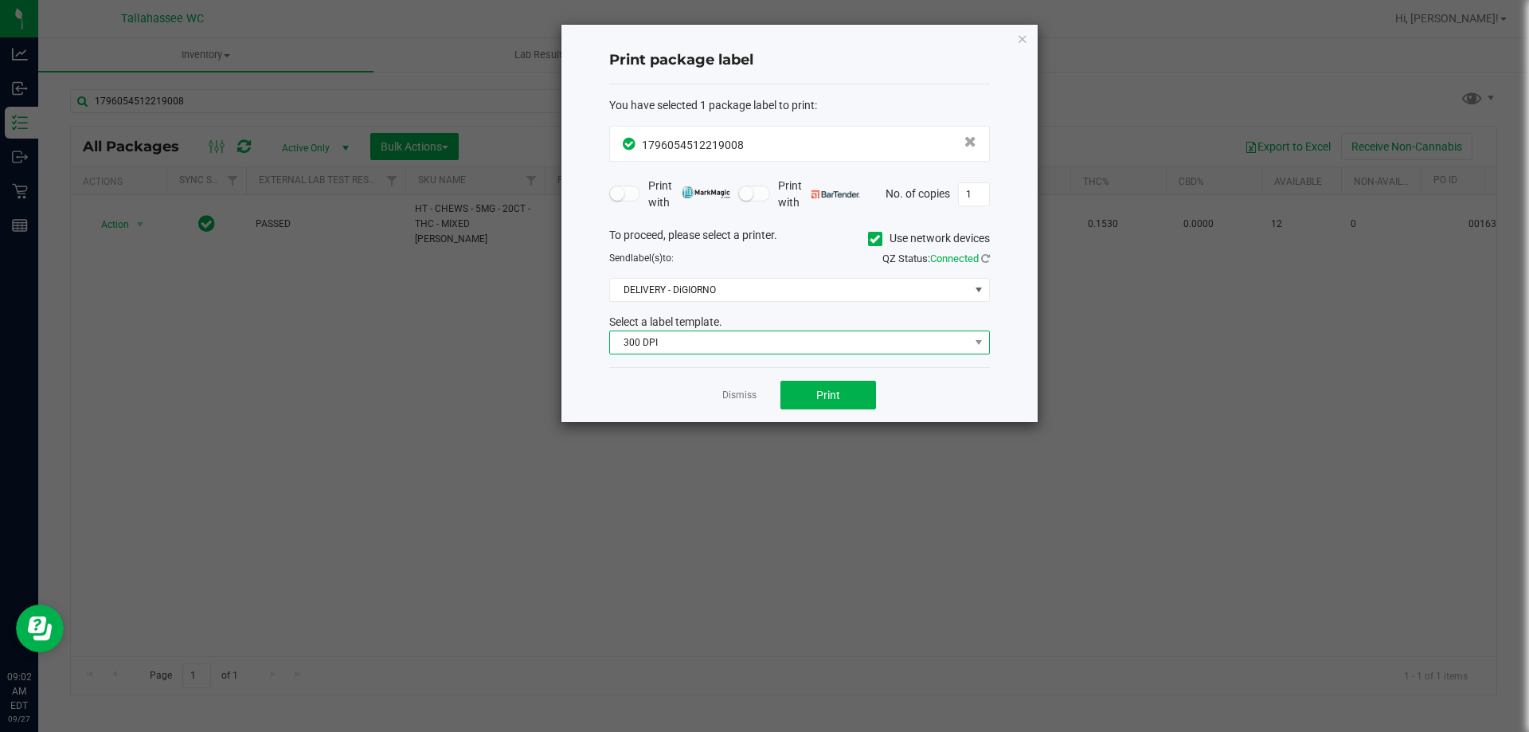
click at [804, 346] on span "300 DPI" at bounding box center [789, 342] width 359 height 22
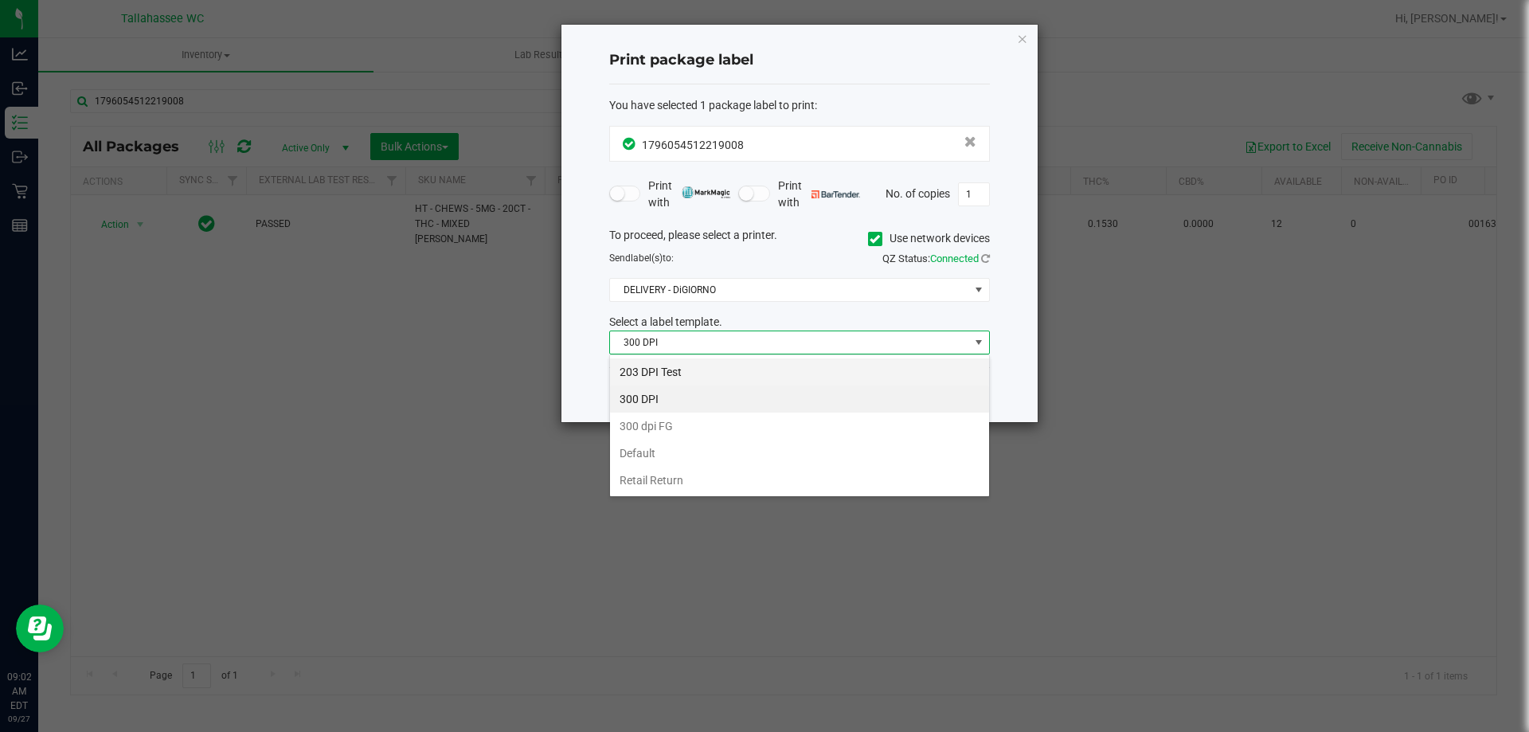
scroll to position [24, 381]
click at [766, 374] on li "203 DPI Test" at bounding box center [799, 371] width 379 height 27
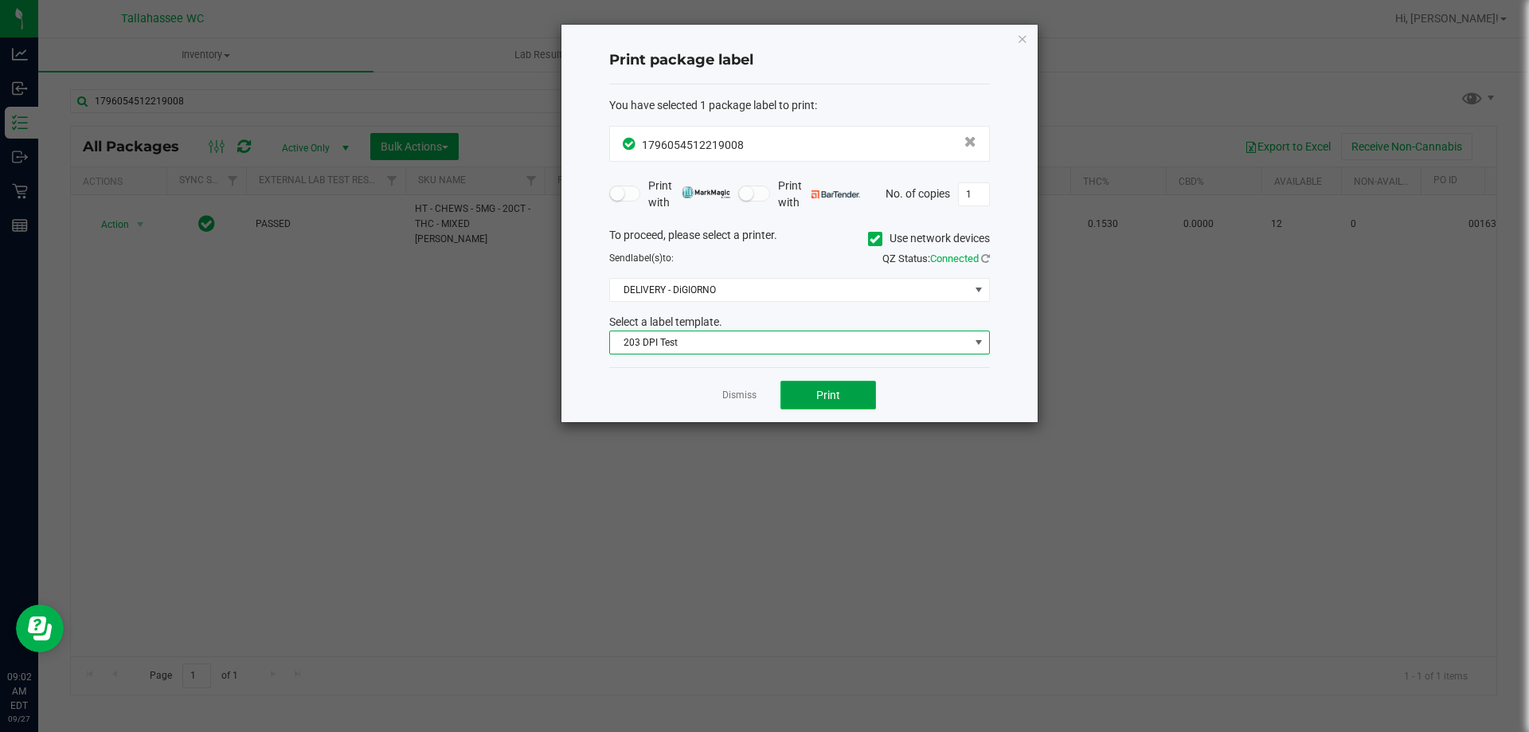
click at [836, 389] on span "Print" at bounding box center [828, 395] width 24 height 13
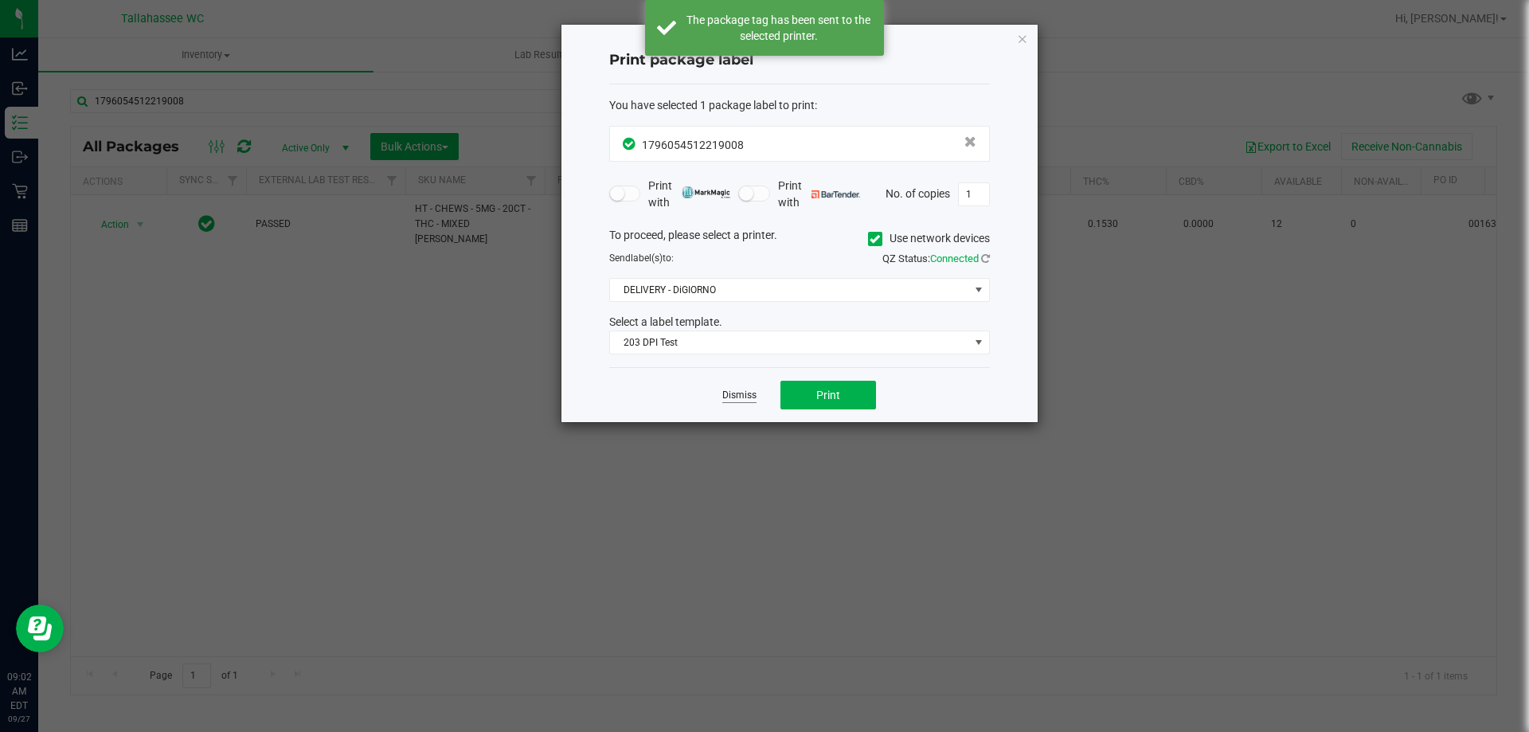
click at [747, 400] on link "Dismiss" at bounding box center [739, 396] width 34 height 14
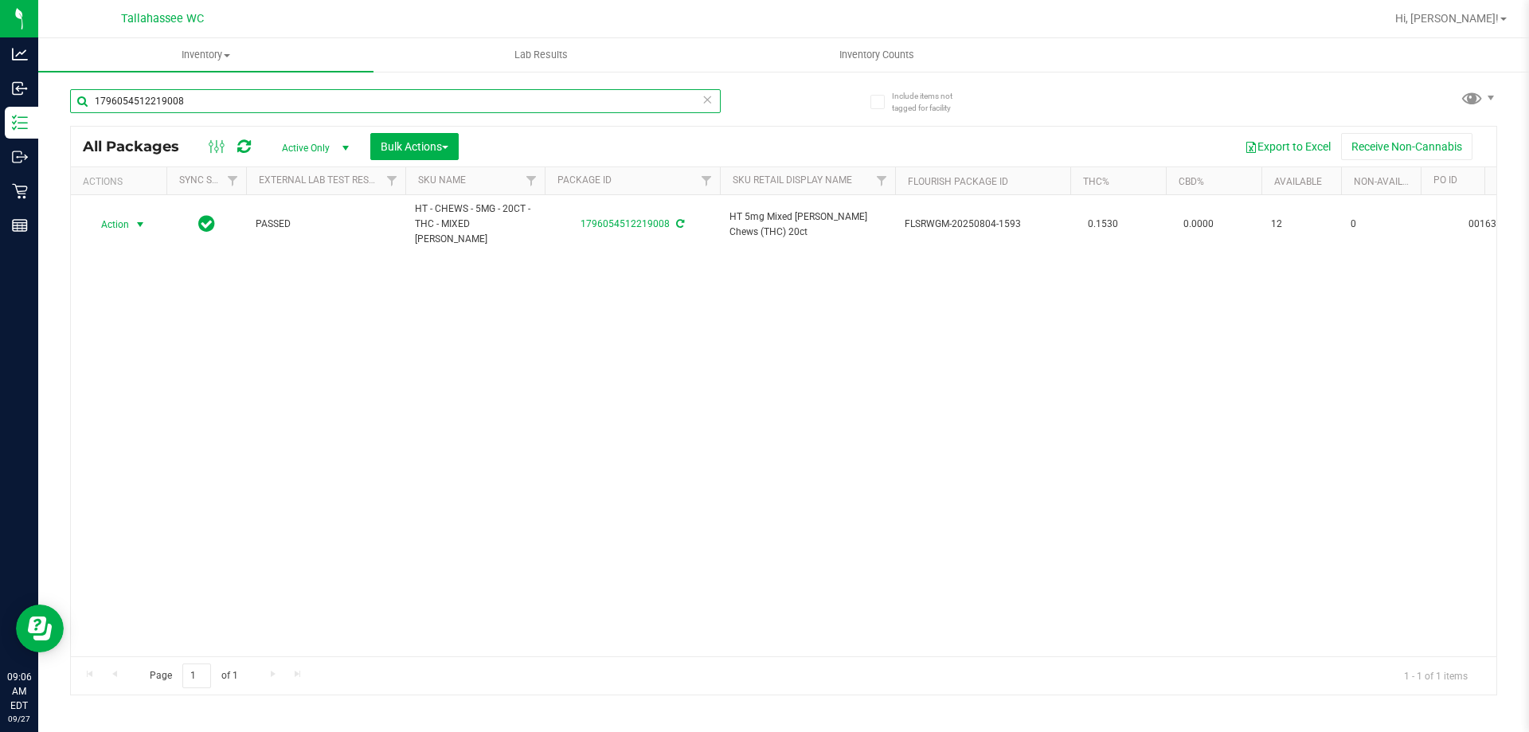
click at [309, 95] on input "1796054512219008" at bounding box center [395, 101] width 651 height 24
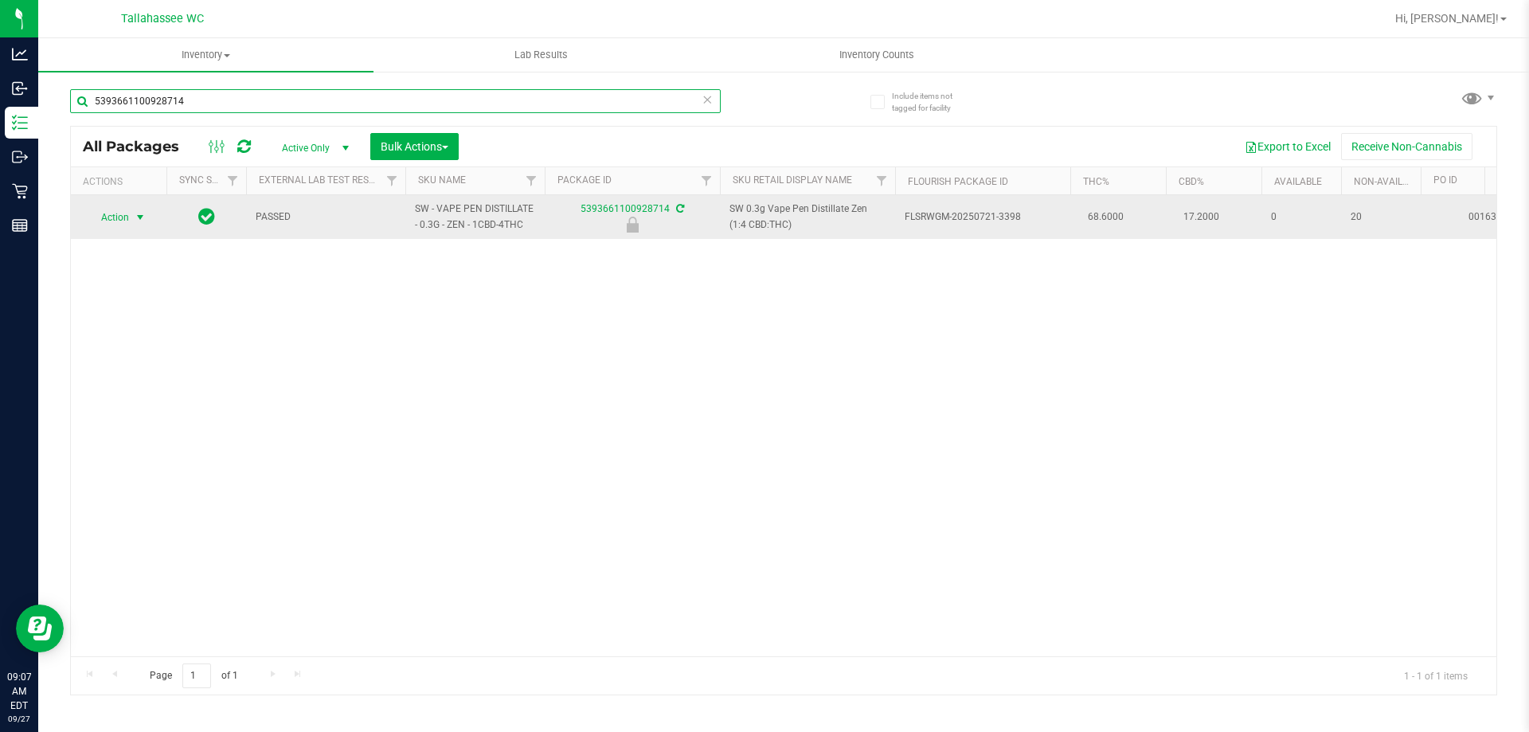
type input "5393661100928714"
click at [117, 209] on span "Action" at bounding box center [108, 217] width 43 height 22
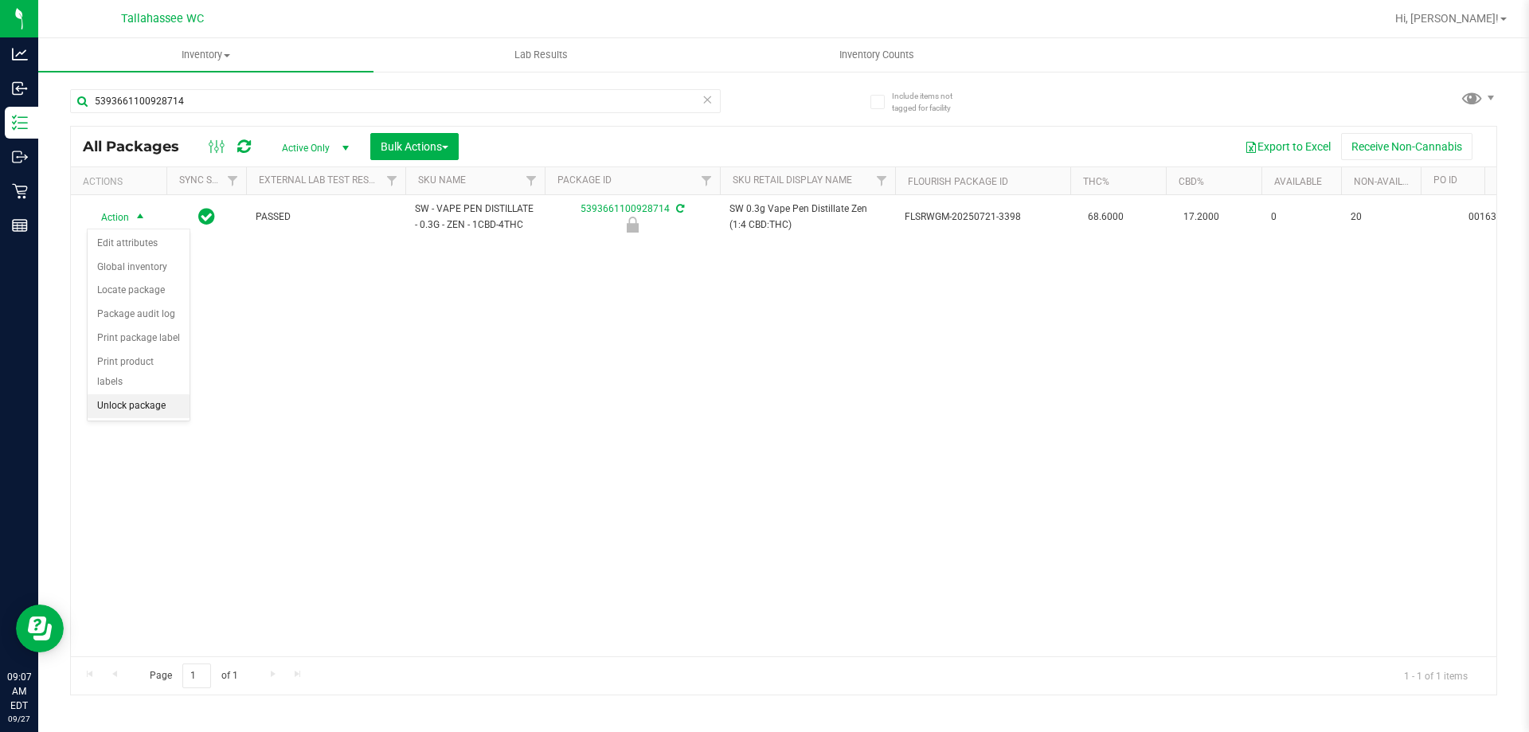
click at [162, 394] on li "Unlock package" at bounding box center [139, 406] width 102 height 24
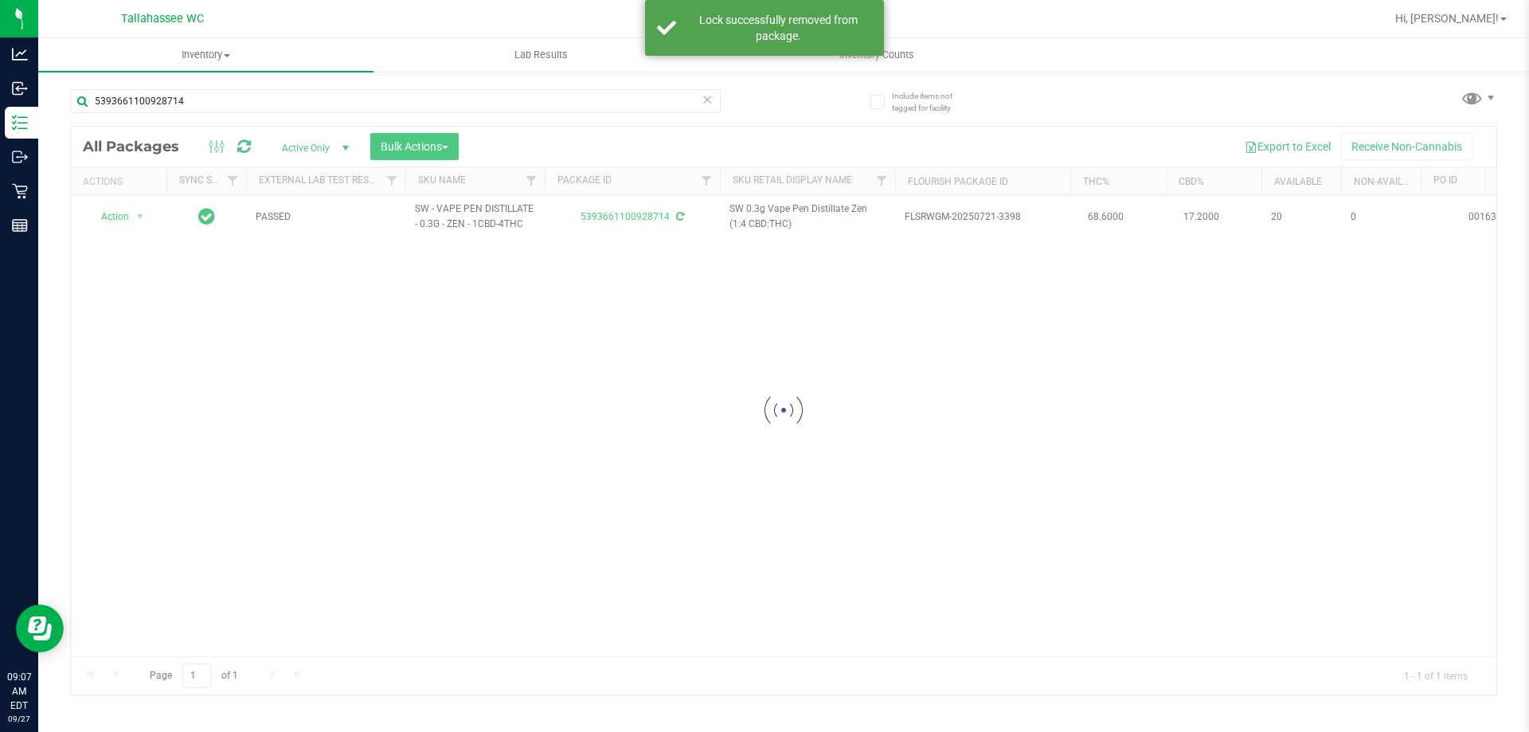
click at [135, 213] on div at bounding box center [784, 411] width 1426 height 568
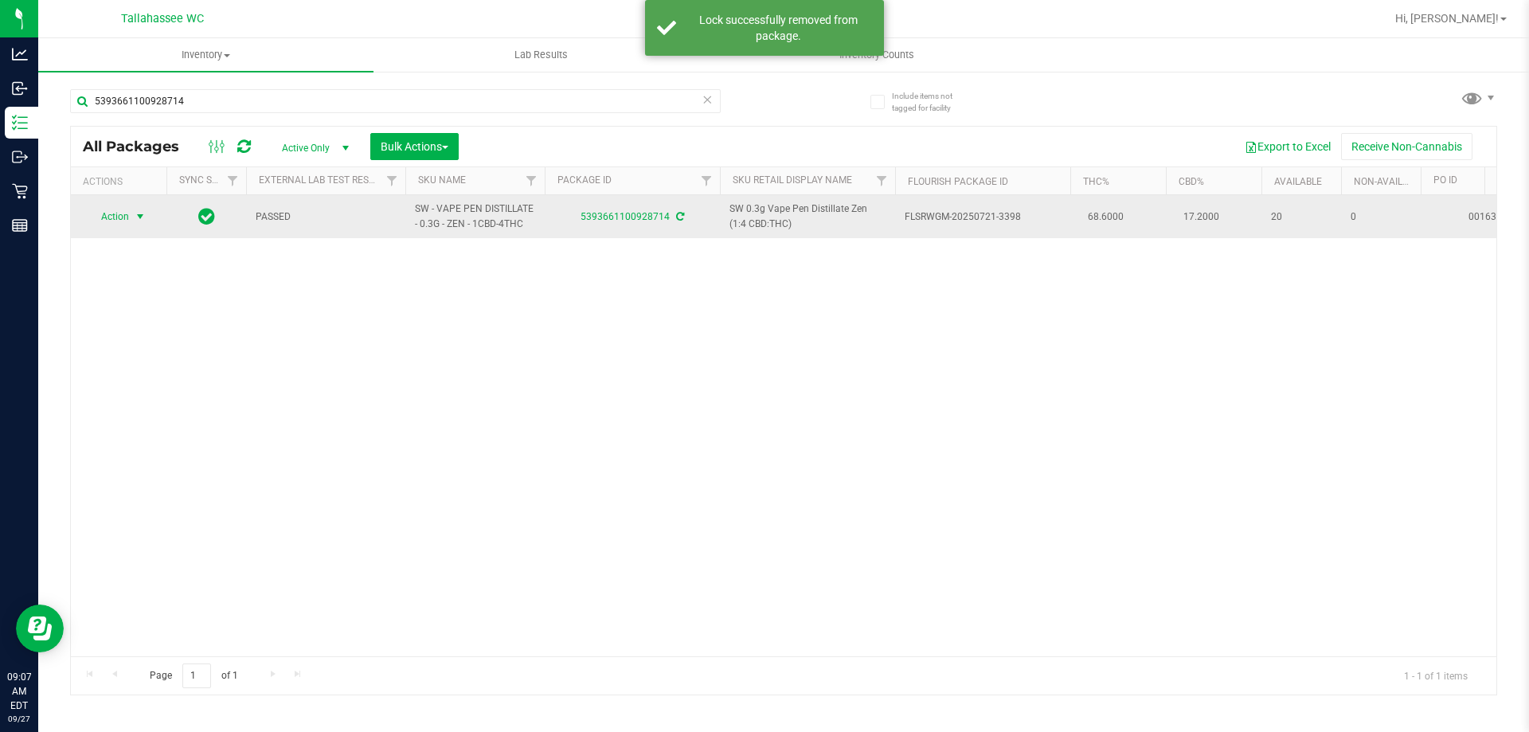
click at [131, 221] on span "select" at bounding box center [141, 216] width 20 height 22
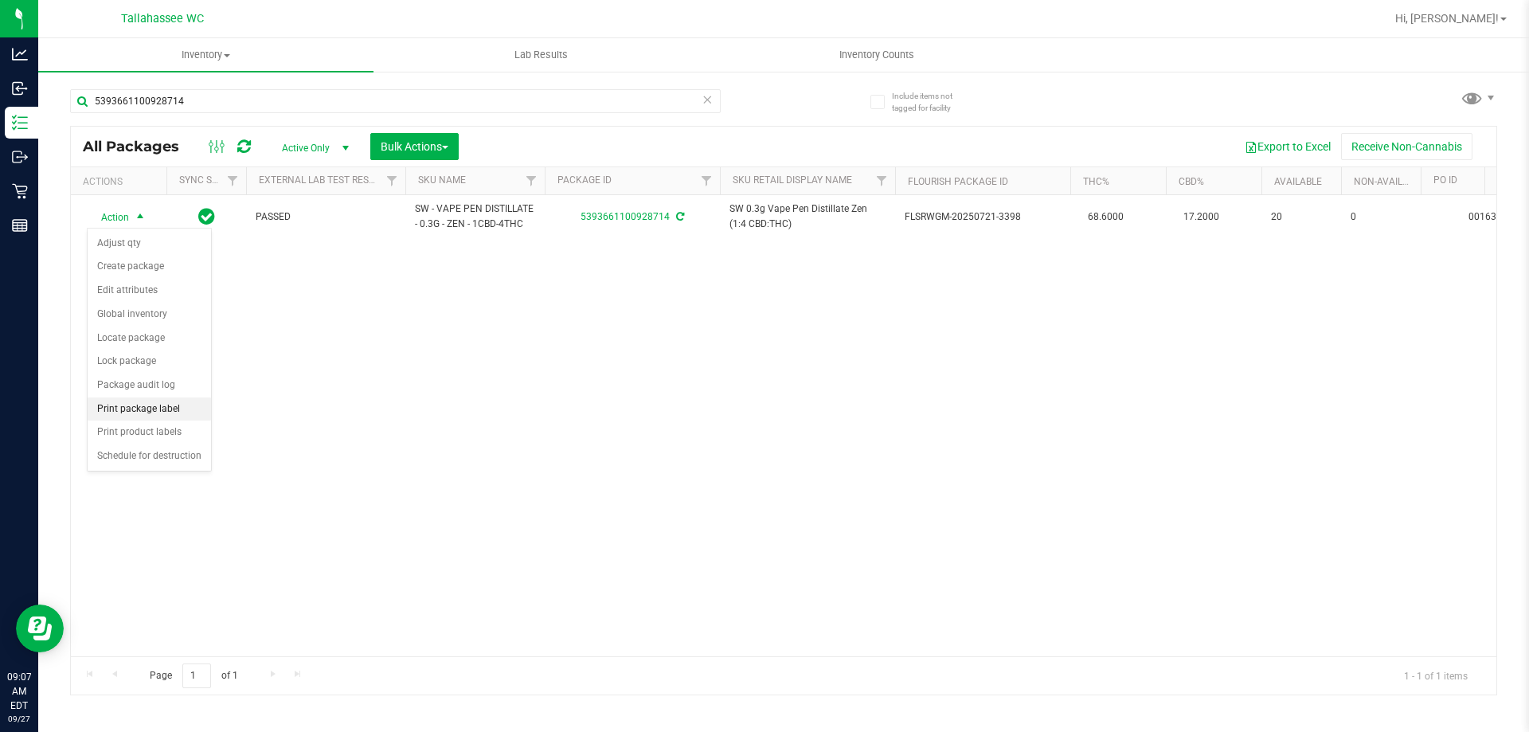
click at [207, 407] on li "Print package label" at bounding box center [149, 409] width 123 height 24
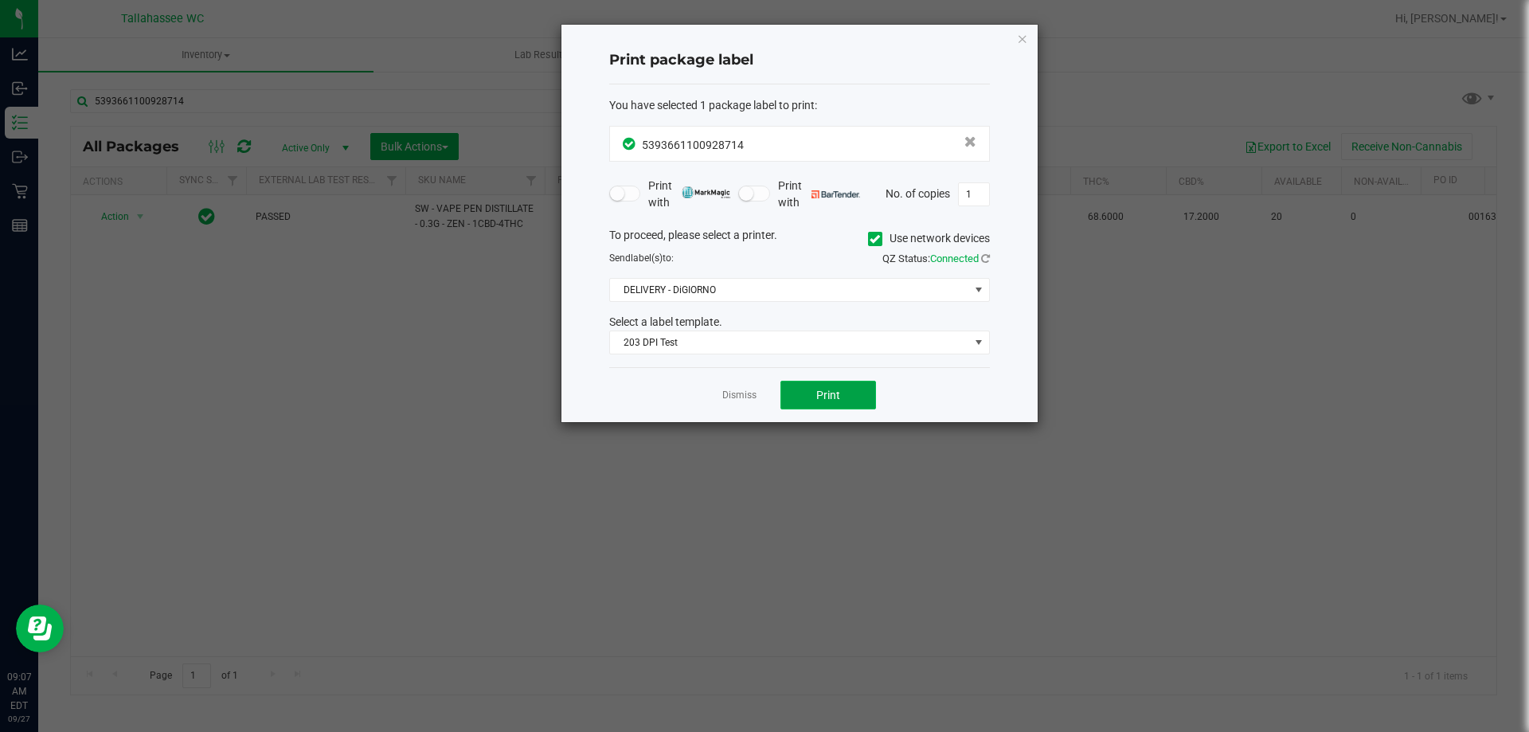
click at [822, 389] on span "Print" at bounding box center [828, 395] width 24 height 13
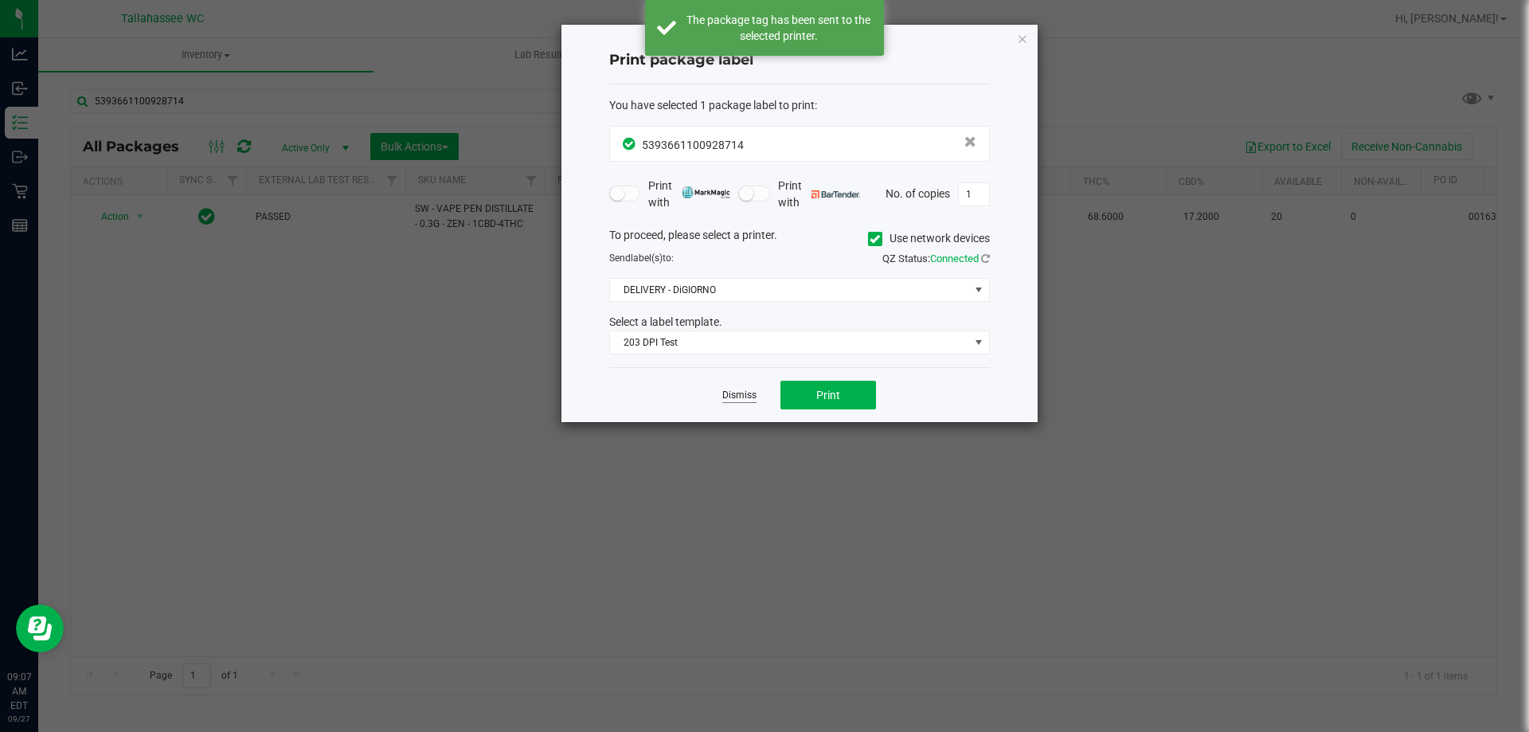
click at [746, 399] on link "Dismiss" at bounding box center [739, 396] width 34 height 14
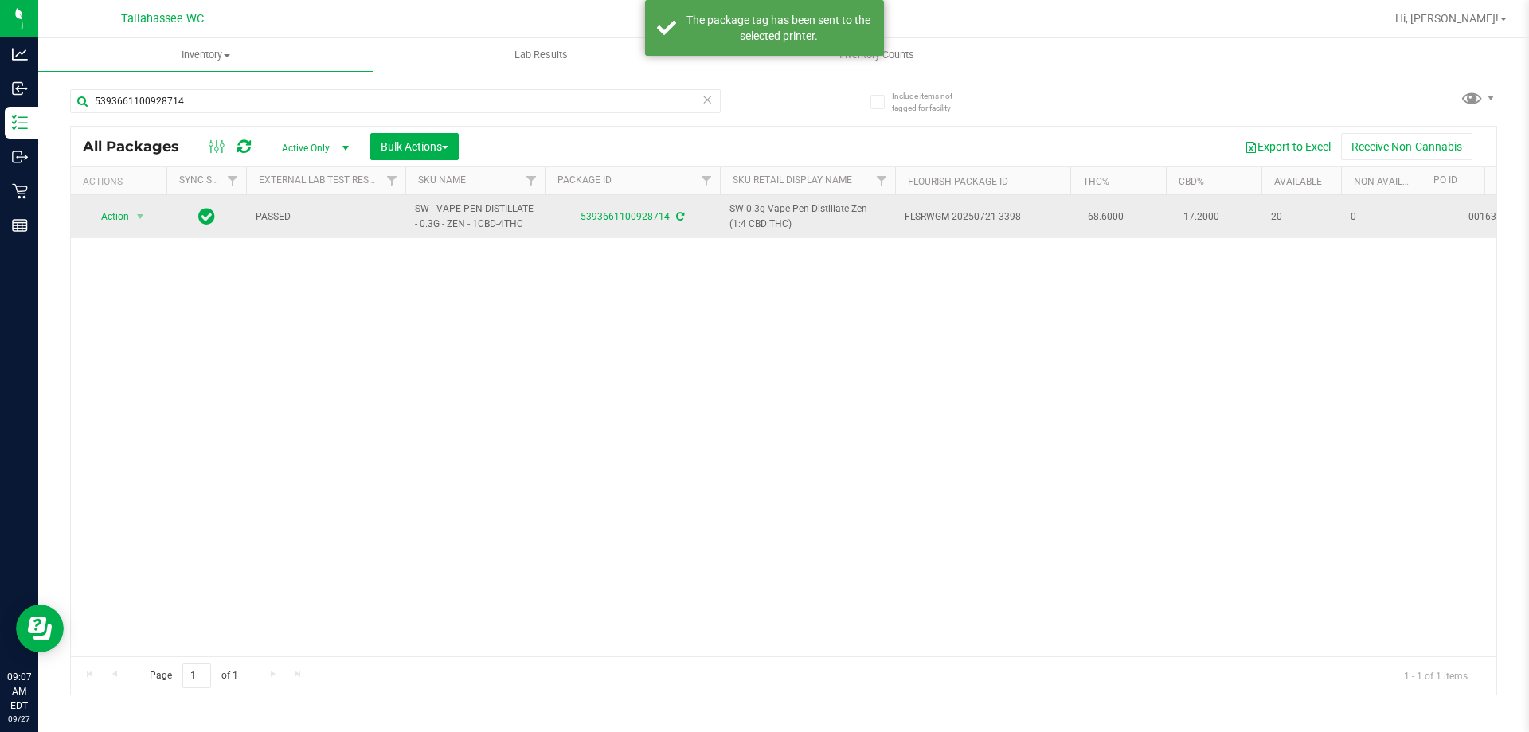
drag, startPoint x: 531, startPoint y: 221, endPoint x: 411, endPoint y: 205, distance: 121.4
click at [411, 205] on td "SW - VAPE PEN DISTILLATE - 0.3G - ZEN - 1CBD-4THC" at bounding box center [474, 216] width 139 height 43
copy span "SW - VAPE PEN DISTILLATE - 0.3G - ZEN - 1CBD-4THC"
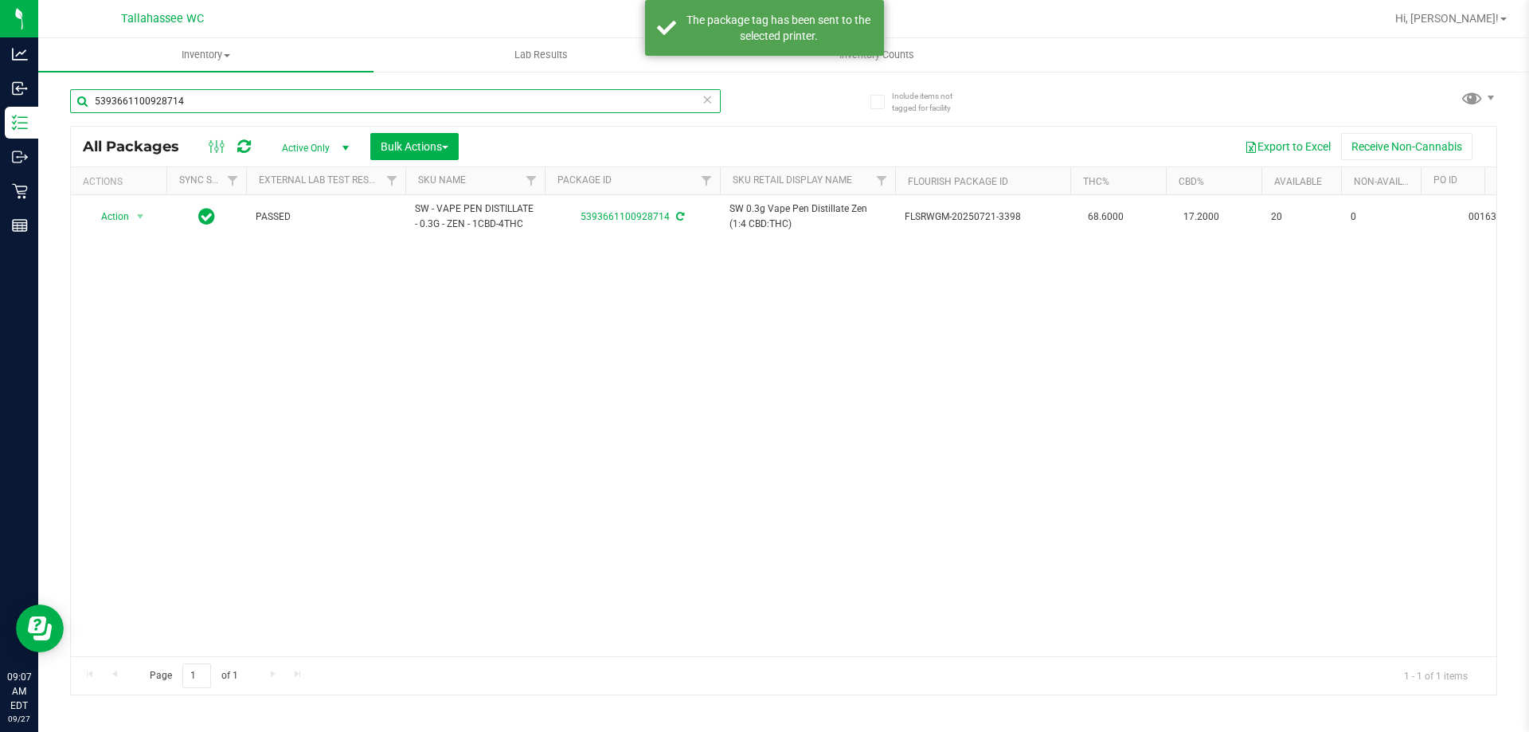
click at [460, 100] on input "5393661100928714" at bounding box center [395, 101] width 651 height 24
paste input "SW - VAPE PEN DISTILLATE - 0.3G - ZEN - 1CBD-4THC"
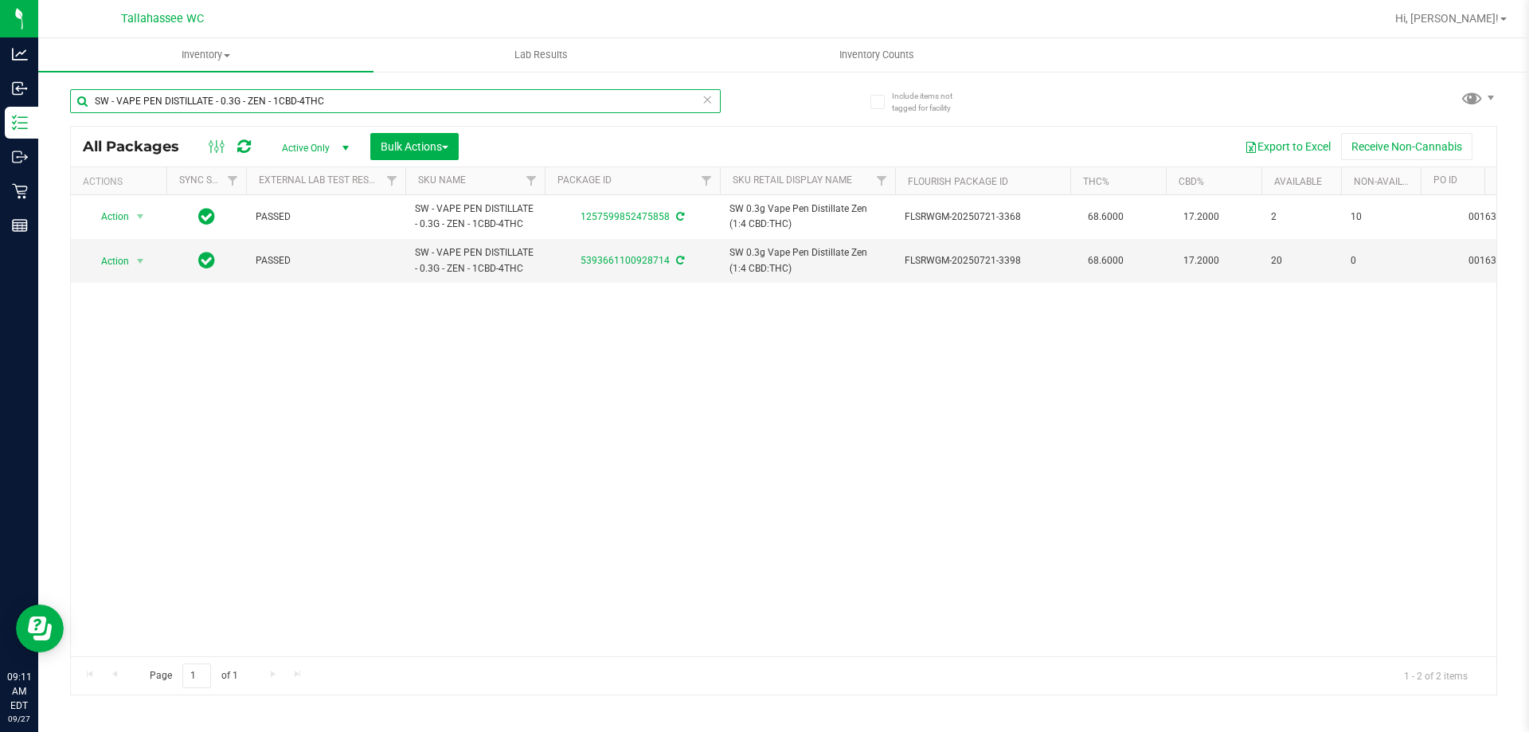
click at [341, 92] on input "SW - VAPE PEN DISTILLATE - 0.3G - ZEN - 1CBD-4THC" at bounding box center [395, 101] width 651 height 24
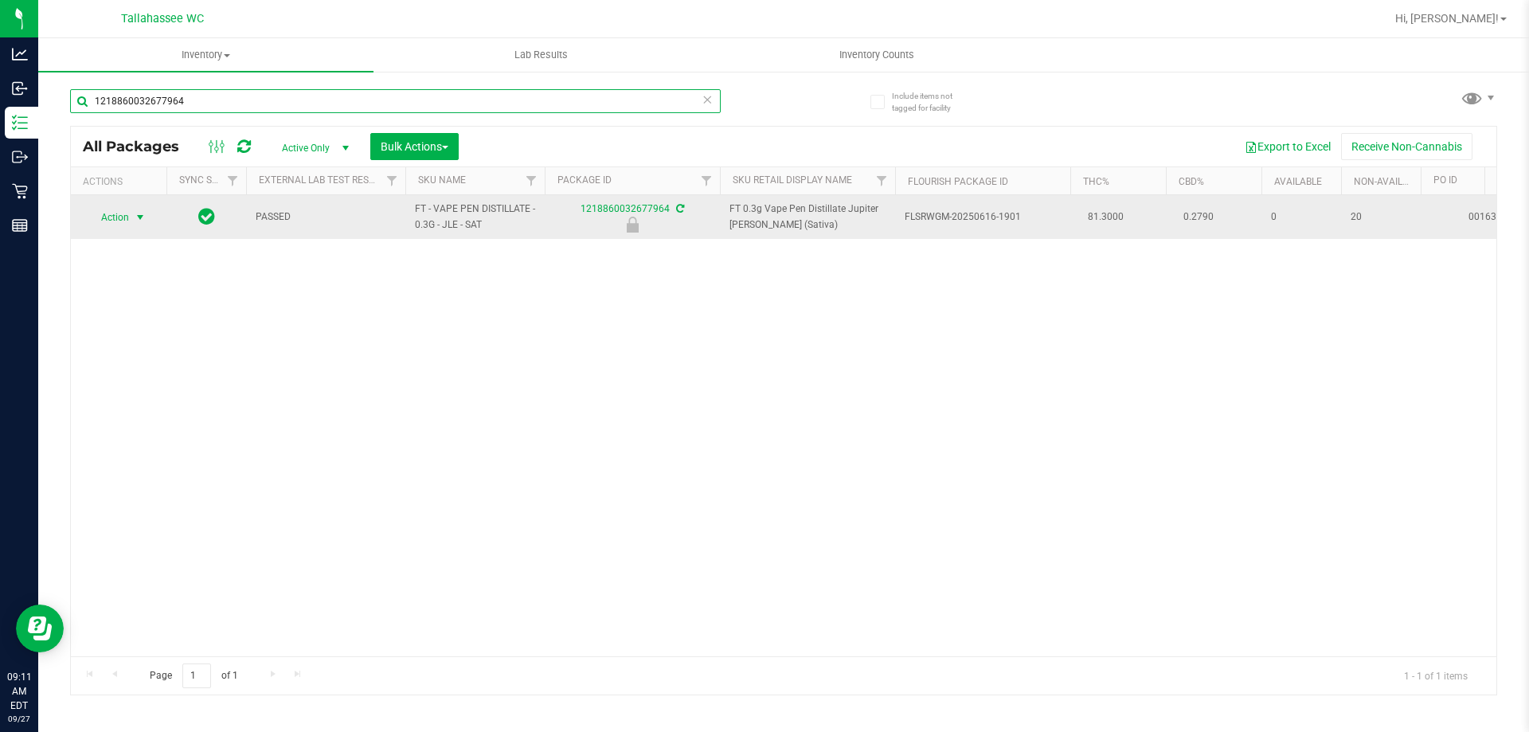
type input "1218860032677964"
click at [131, 223] on span "select" at bounding box center [141, 217] width 20 height 22
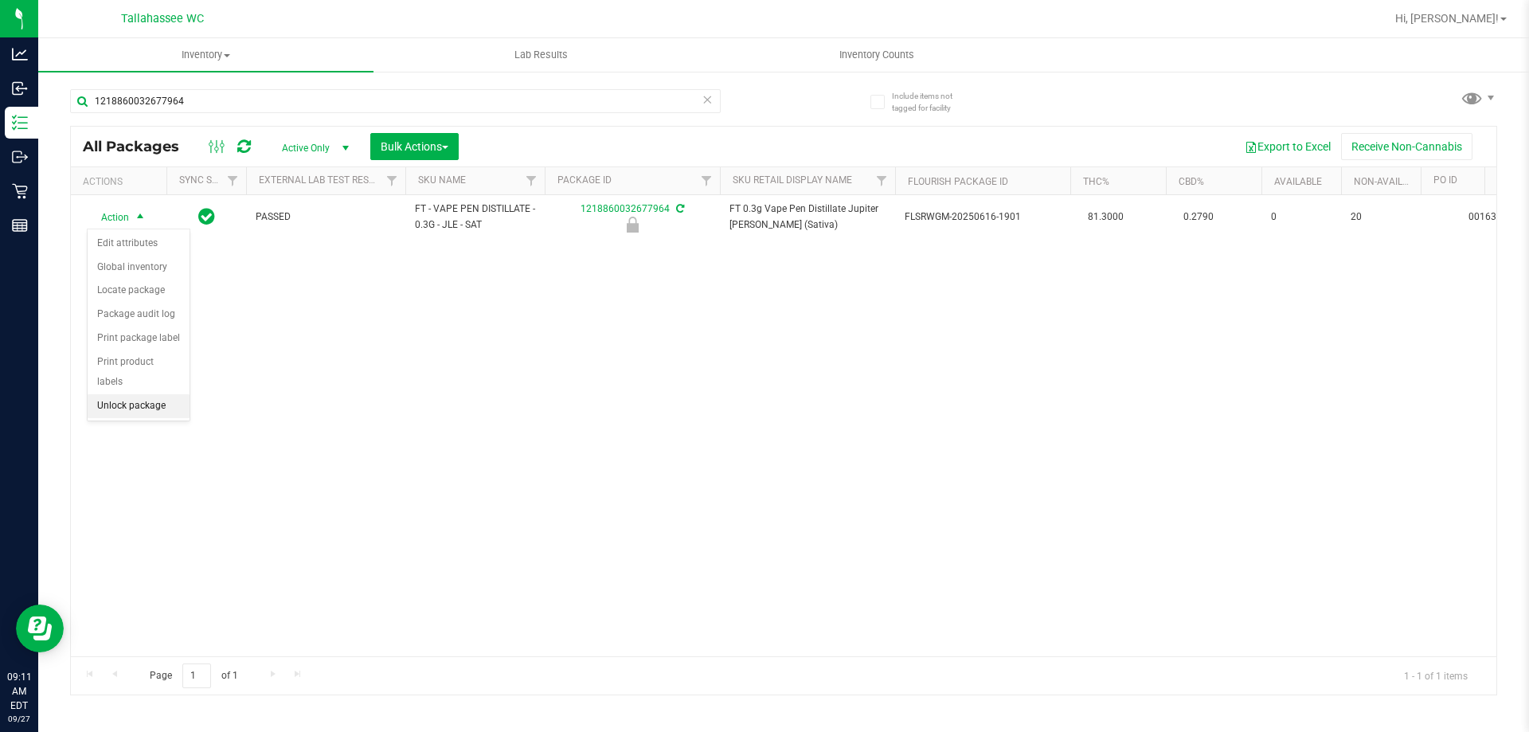
click at [153, 394] on li "Unlock package" at bounding box center [139, 406] width 102 height 24
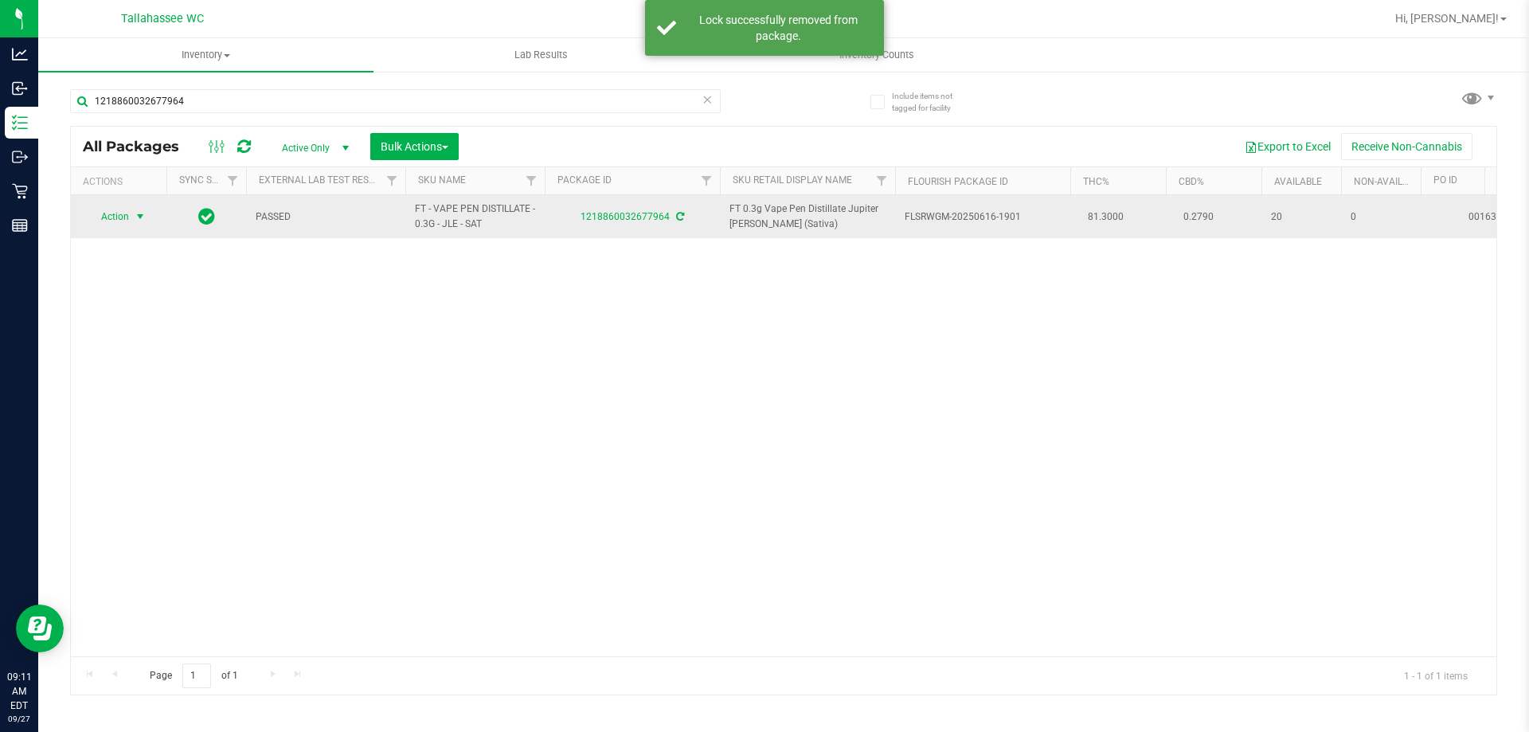
click at [123, 218] on span "Action" at bounding box center [108, 216] width 43 height 22
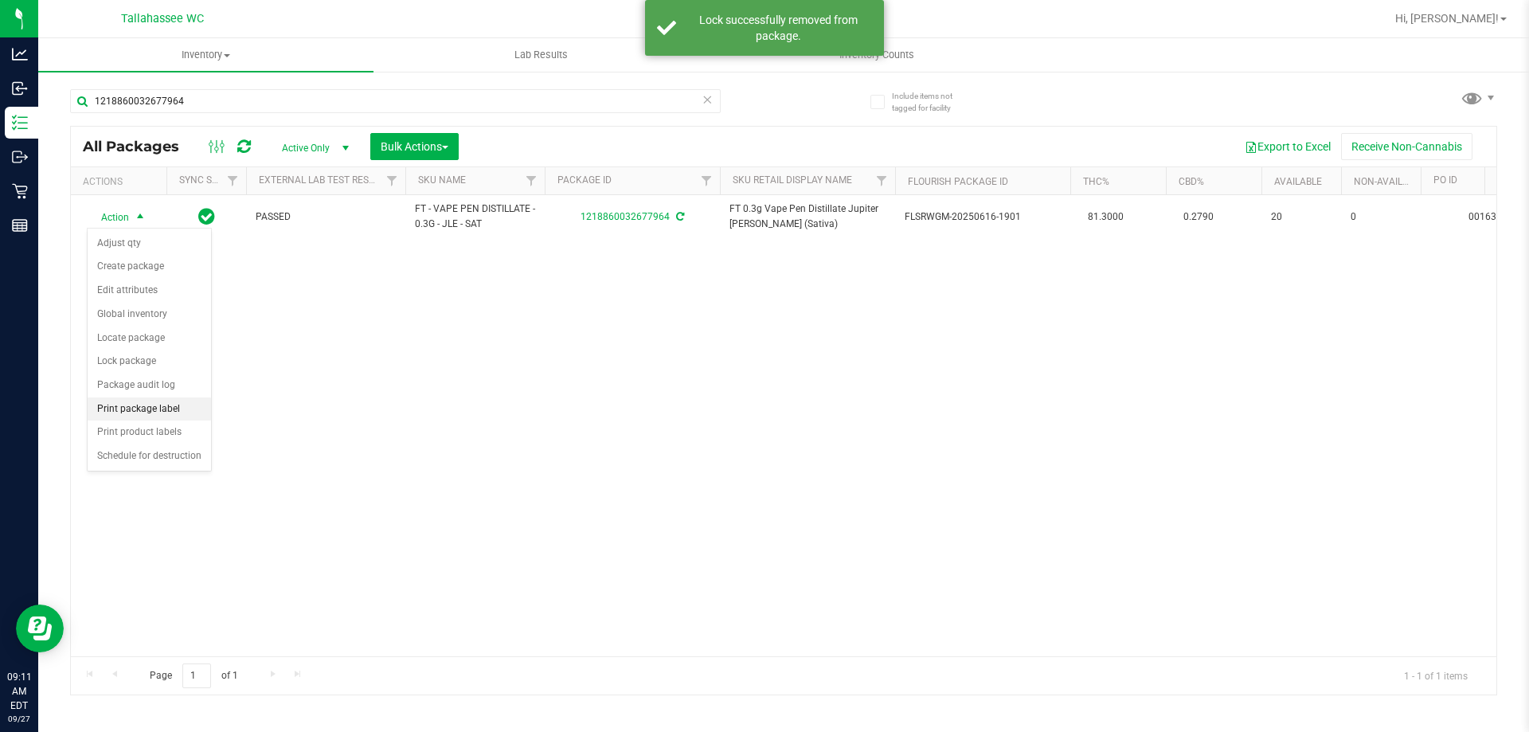
click at [188, 408] on li "Print package label" at bounding box center [149, 409] width 123 height 24
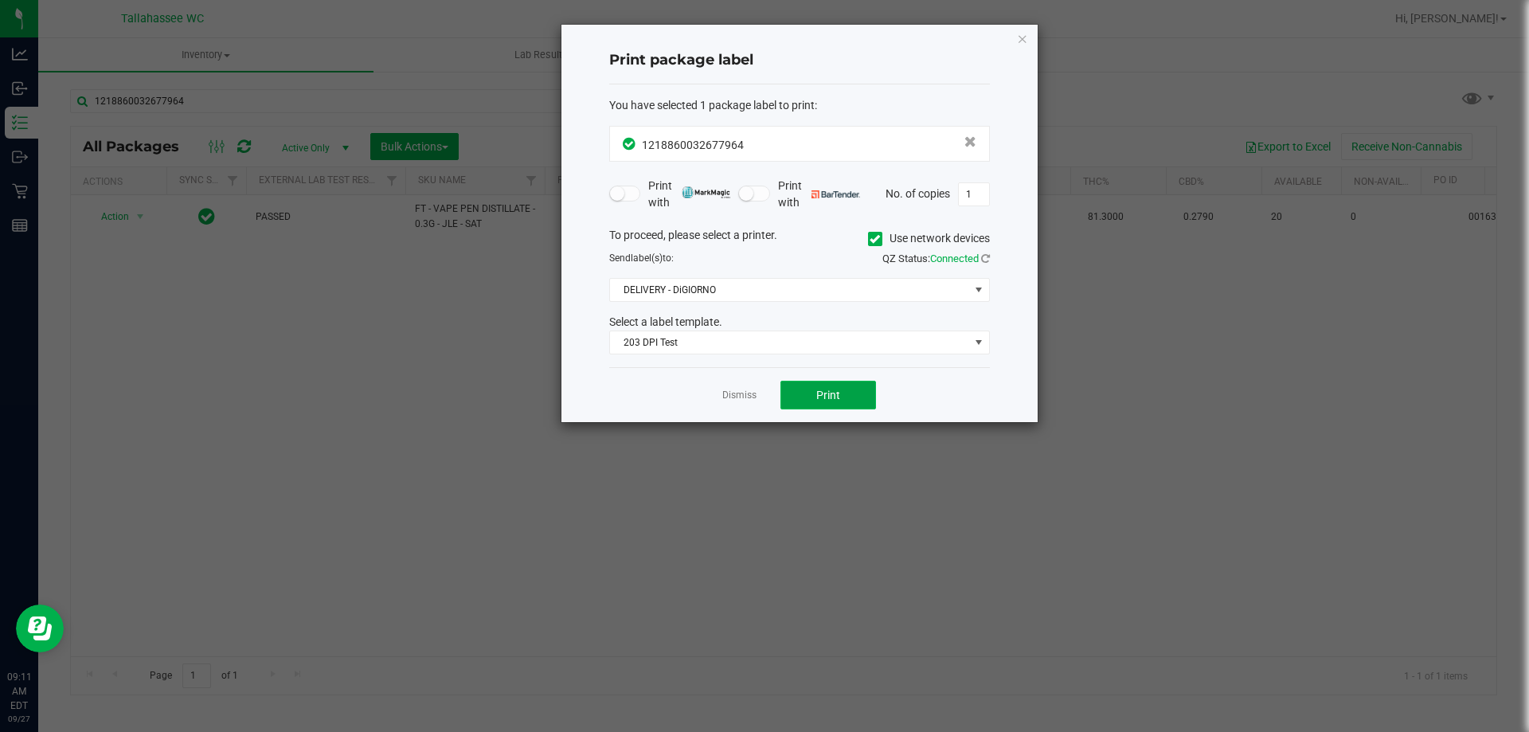
click at [812, 402] on button "Print" at bounding box center [829, 395] width 96 height 29
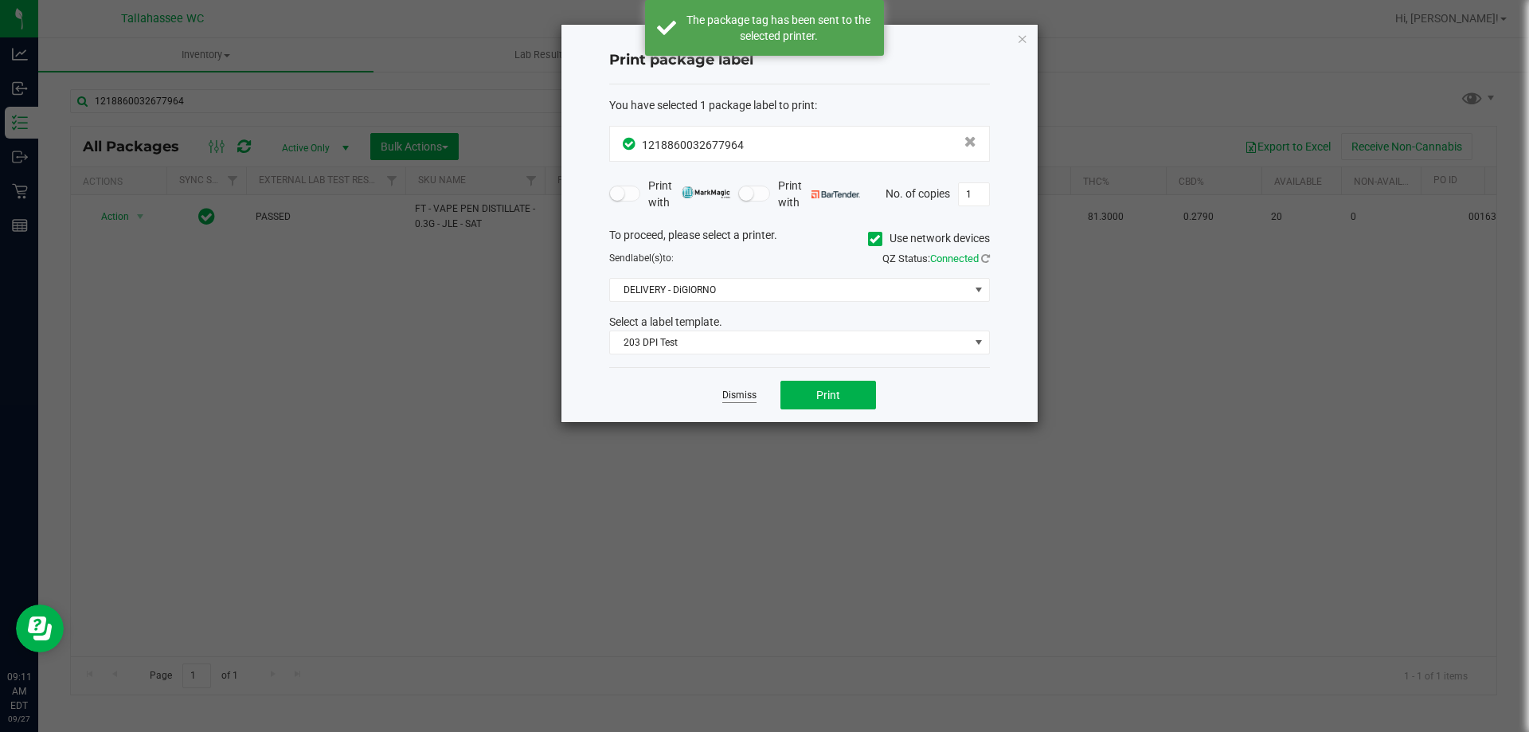
click at [747, 400] on link "Dismiss" at bounding box center [739, 396] width 34 height 14
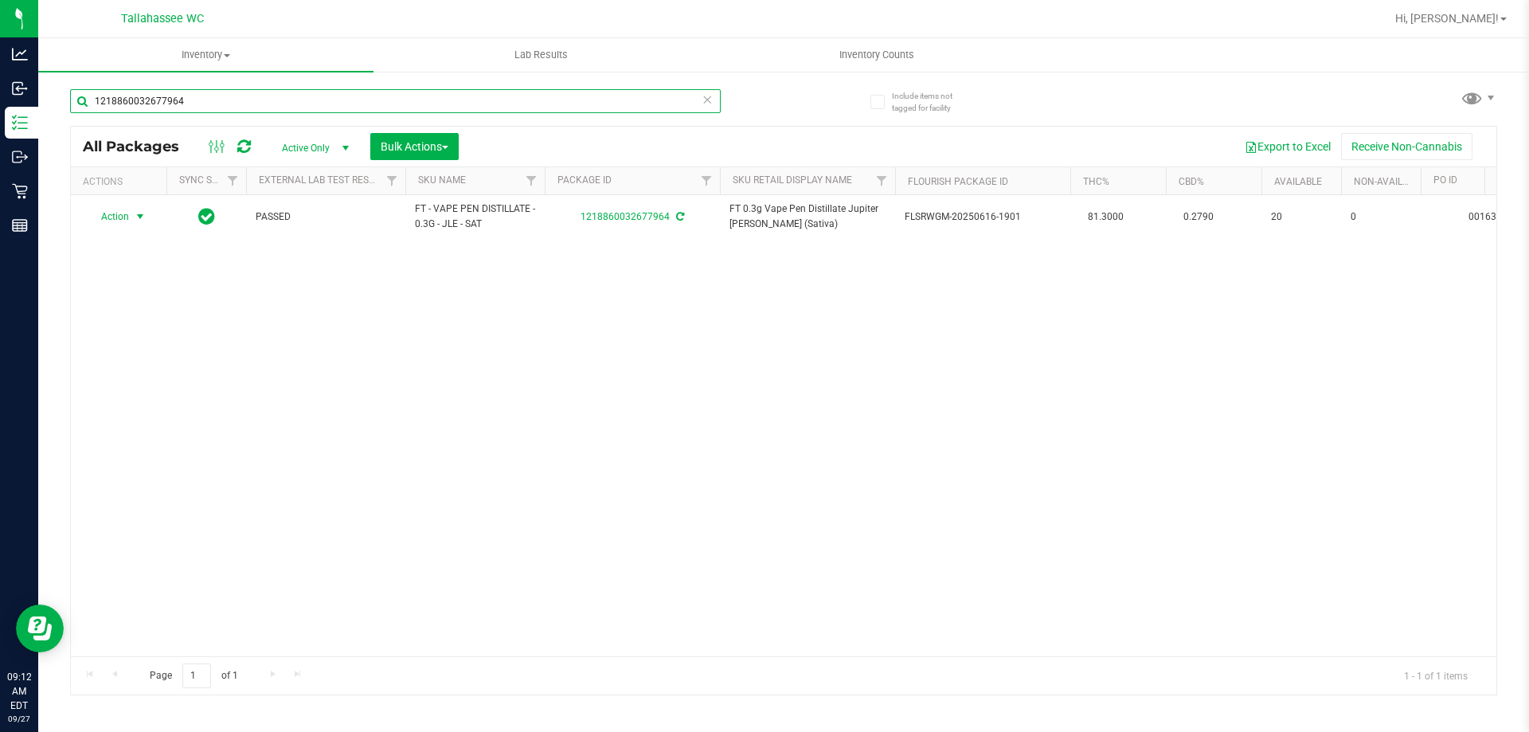
click at [540, 101] on input "1218860032677964" at bounding box center [395, 101] width 651 height 24
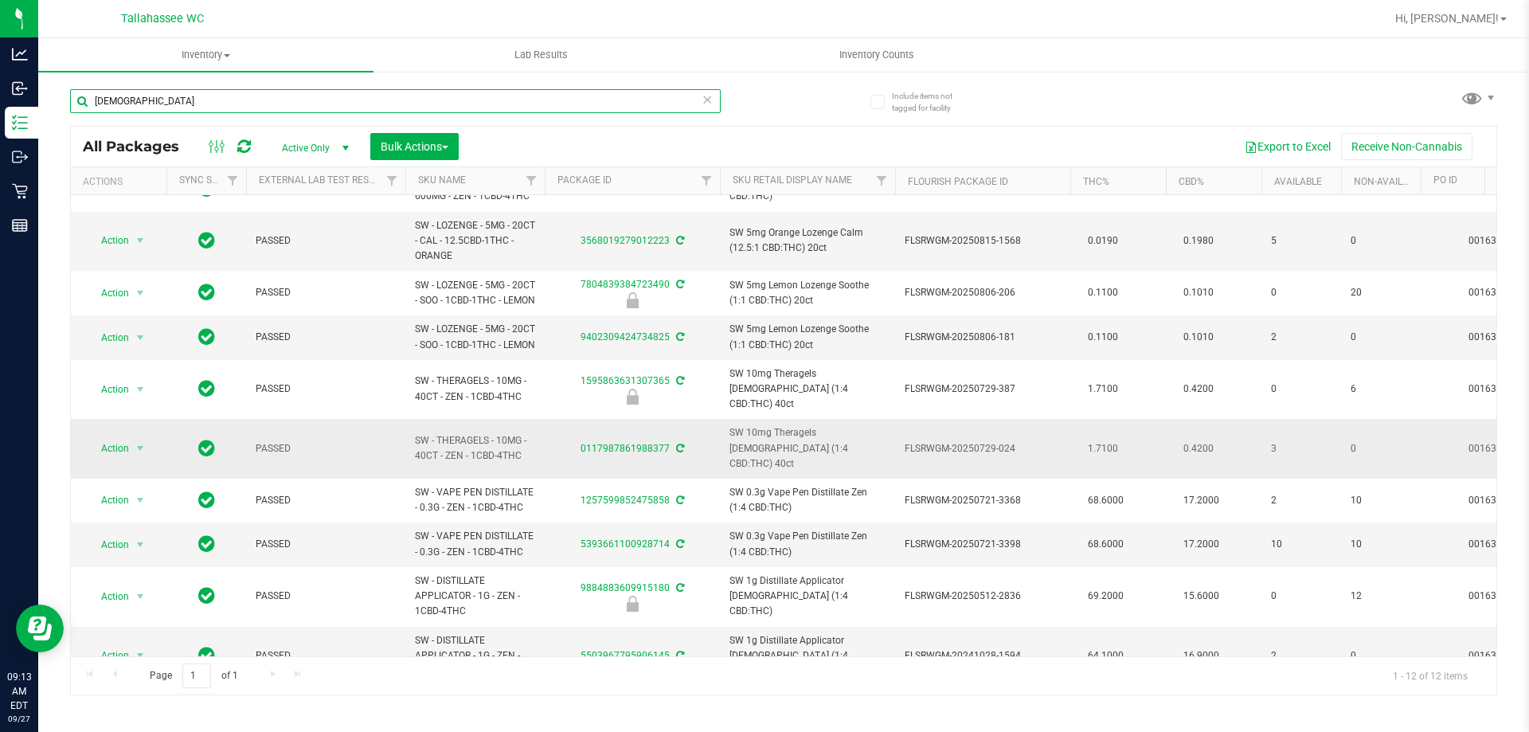
scroll to position [187, 0]
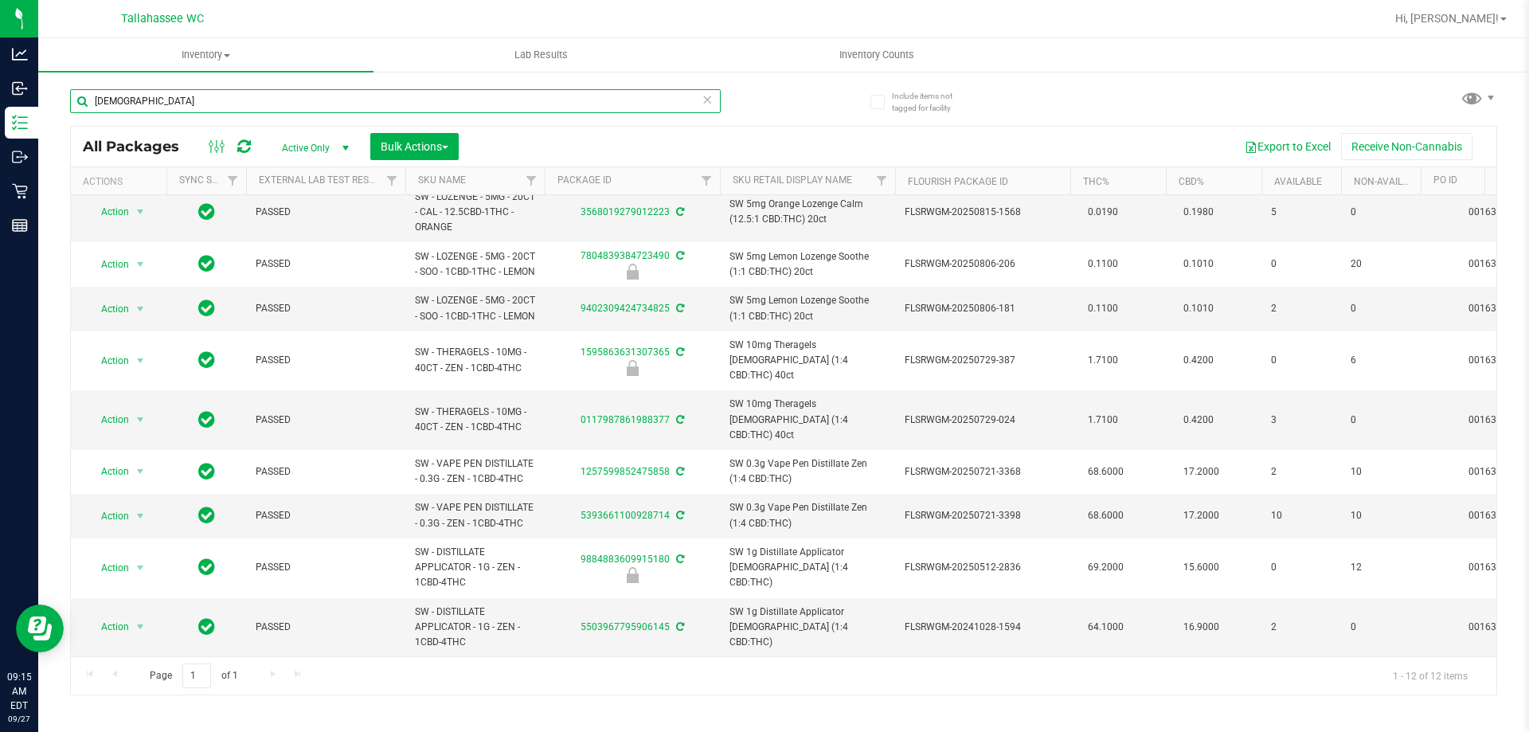
click at [369, 107] on input "zen" at bounding box center [395, 101] width 651 height 24
type input "1218860032677964"
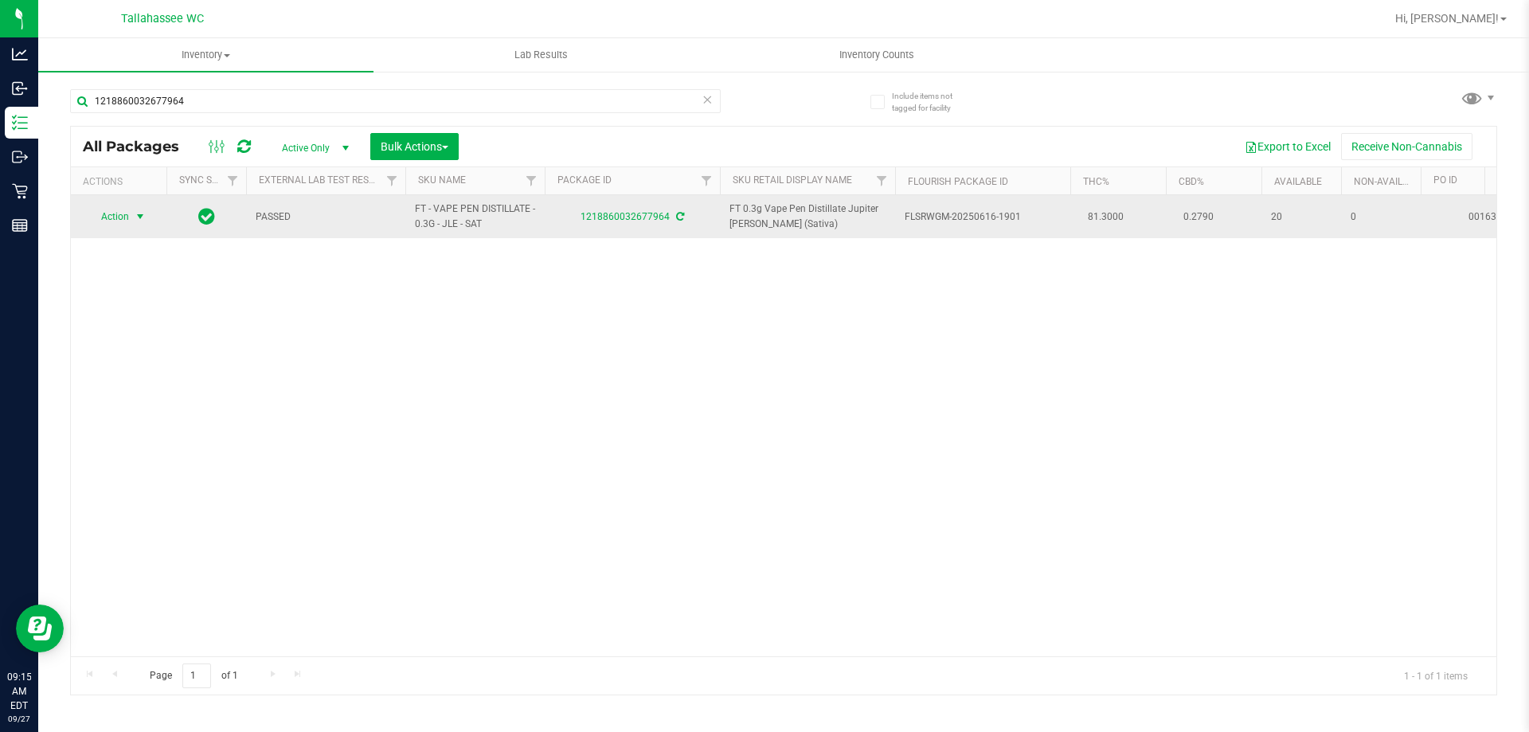
click at [131, 217] on span "select" at bounding box center [141, 216] width 20 height 22
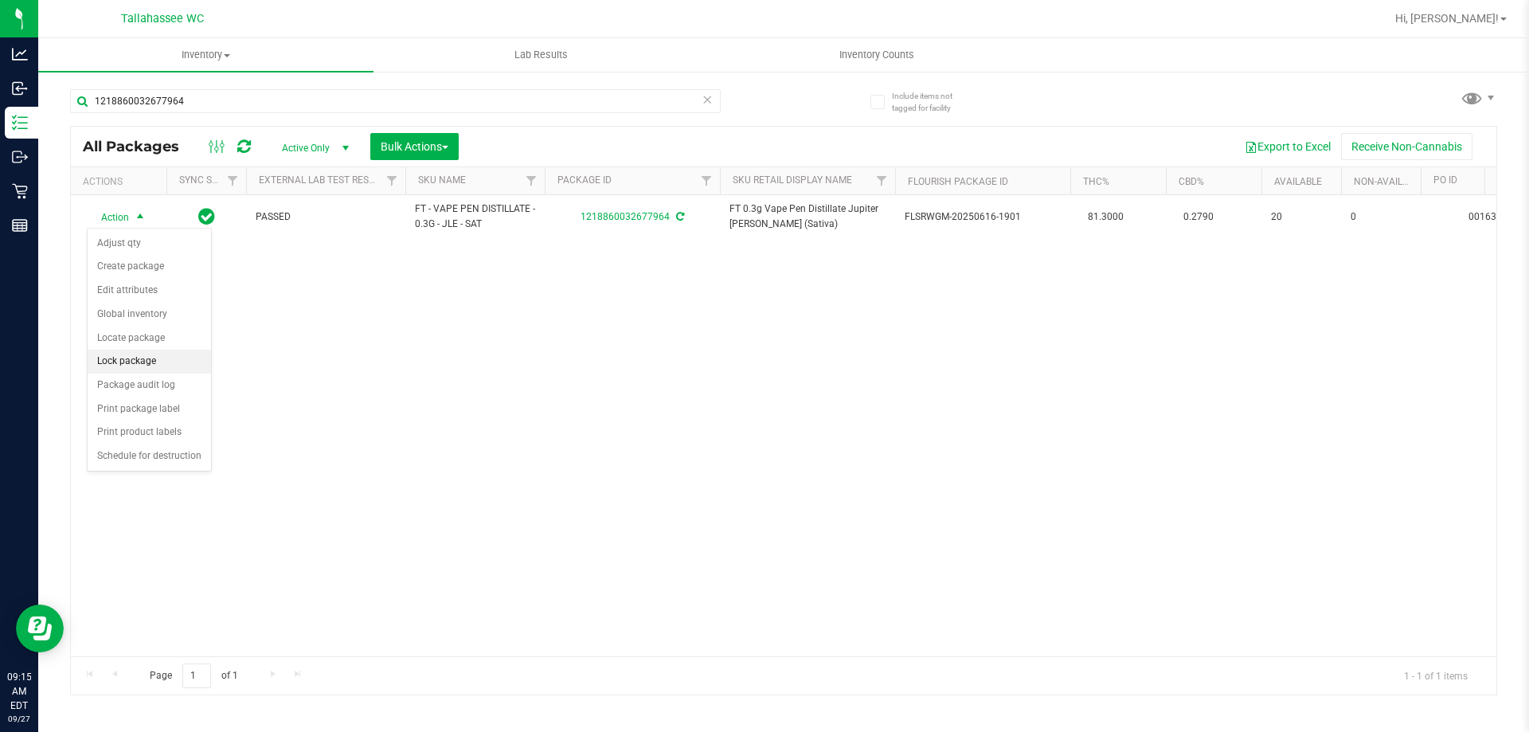
click at [167, 362] on li "Lock package" at bounding box center [149, 362] width 123 height 24
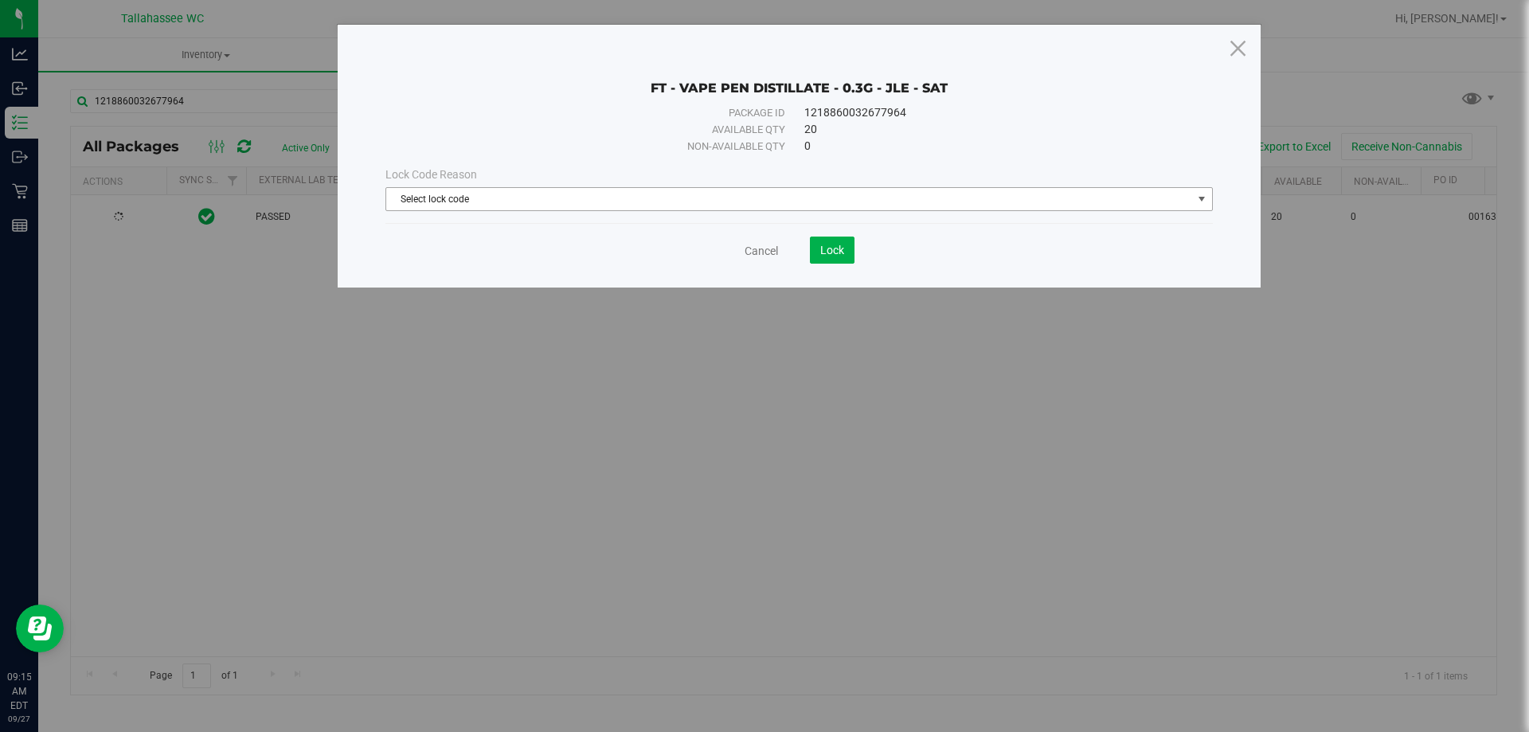
click at [968, 196] on span "Select lock code" at bounding box center [789, 199] width 806 height 22
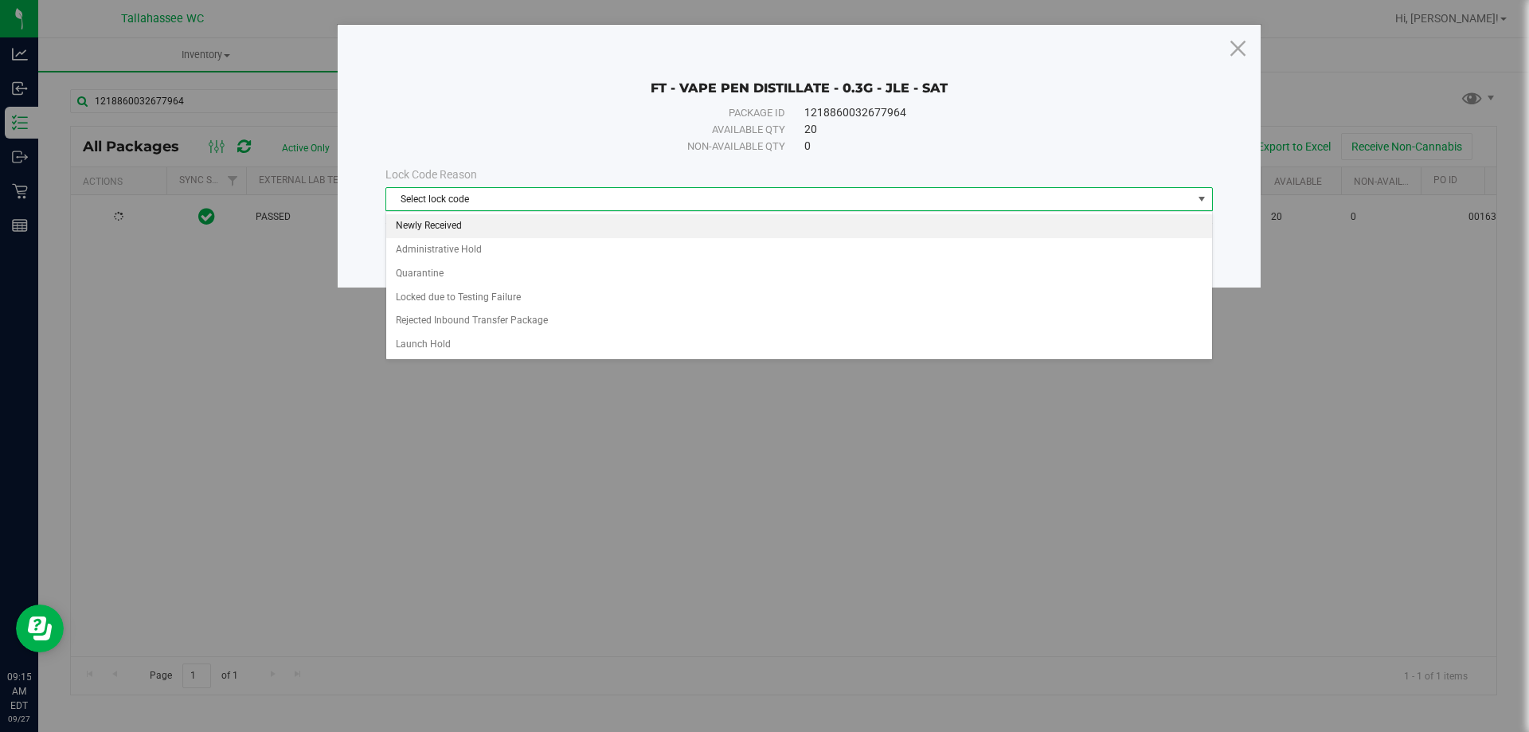
click at [717, 233] on li "Newly Received" at bounding box center [799, 226] width 826 height 24
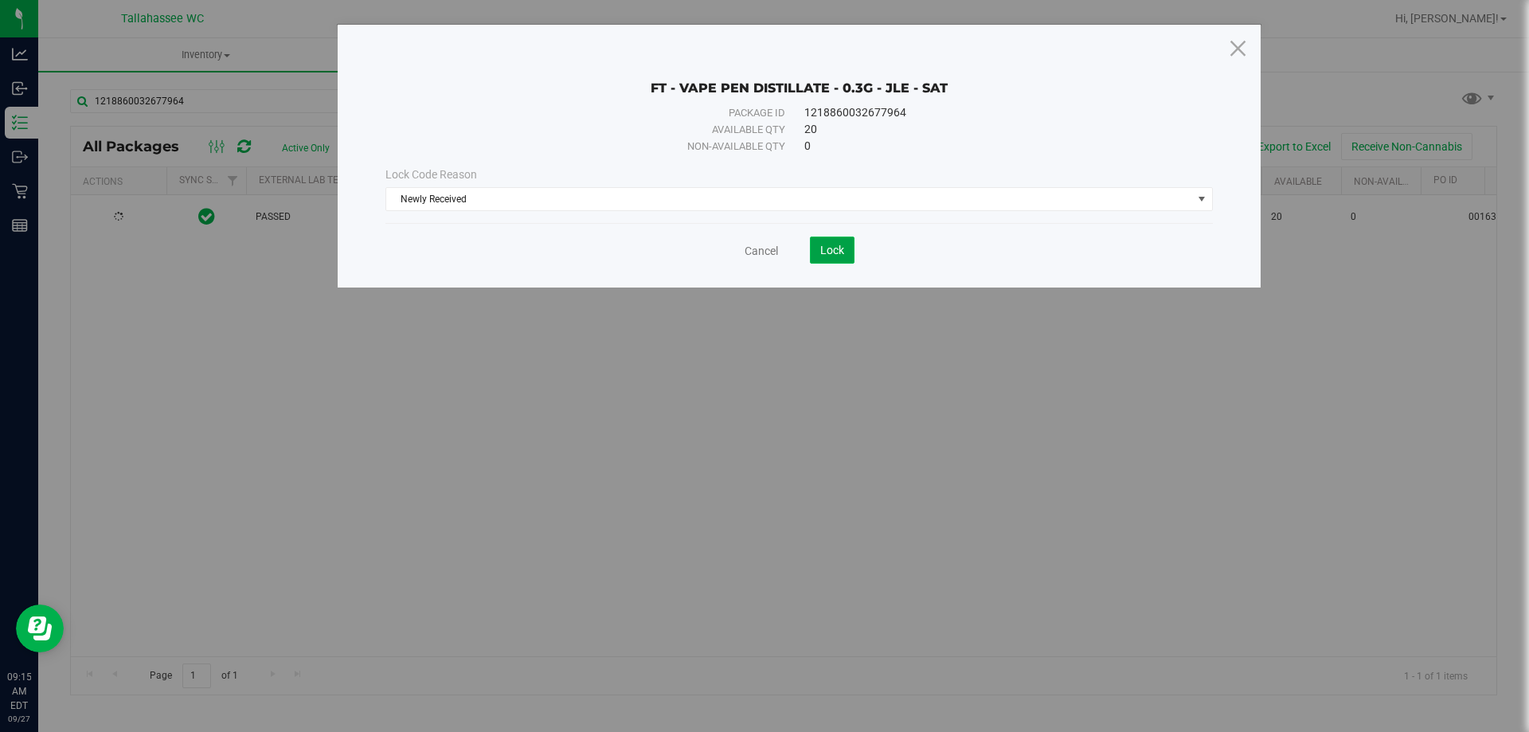
click at [833, 260] on button "Lock" at bounding box center [832, 250] width 45 height 27
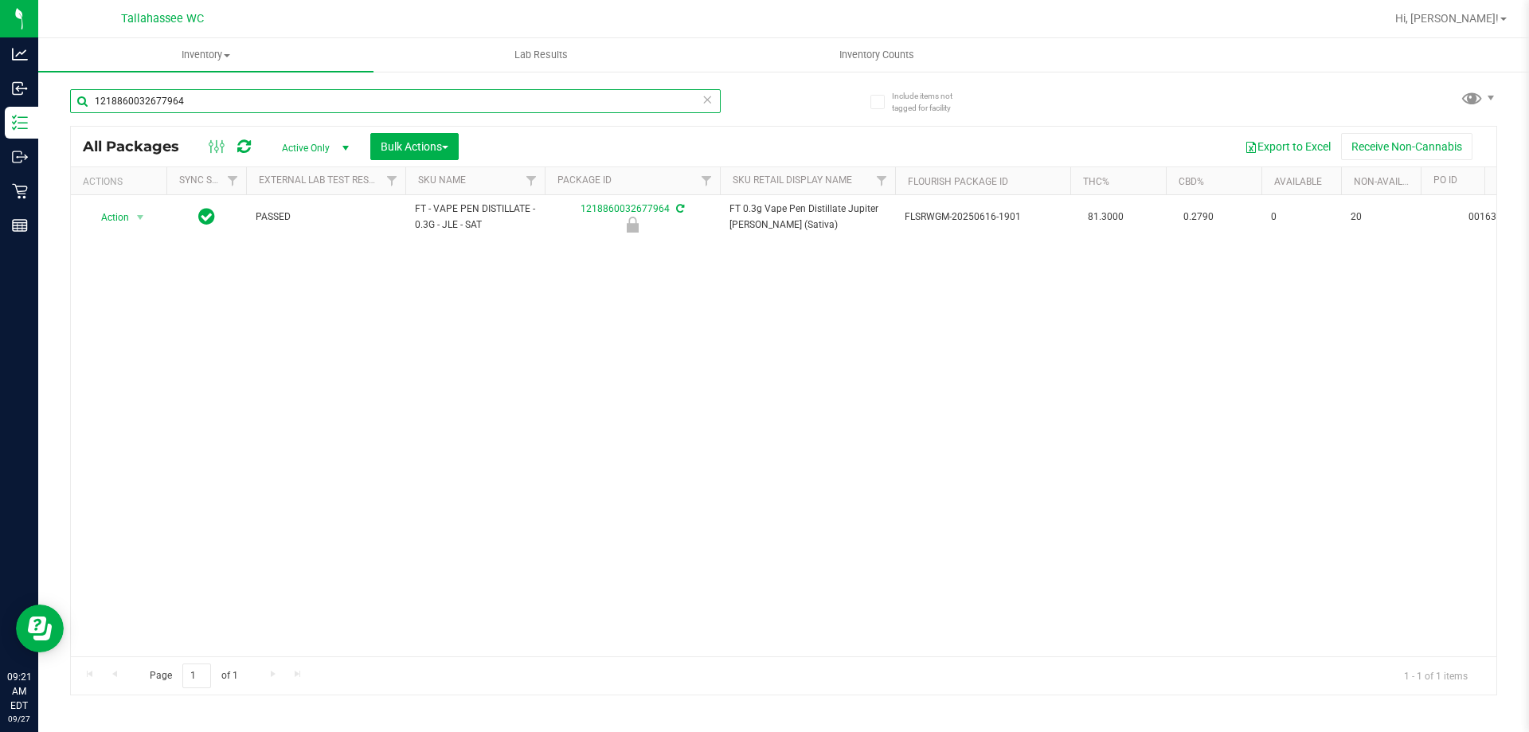
click at [391, 101] on input "1218860032677964" at bounding box center [395, 101] width 651 height 24
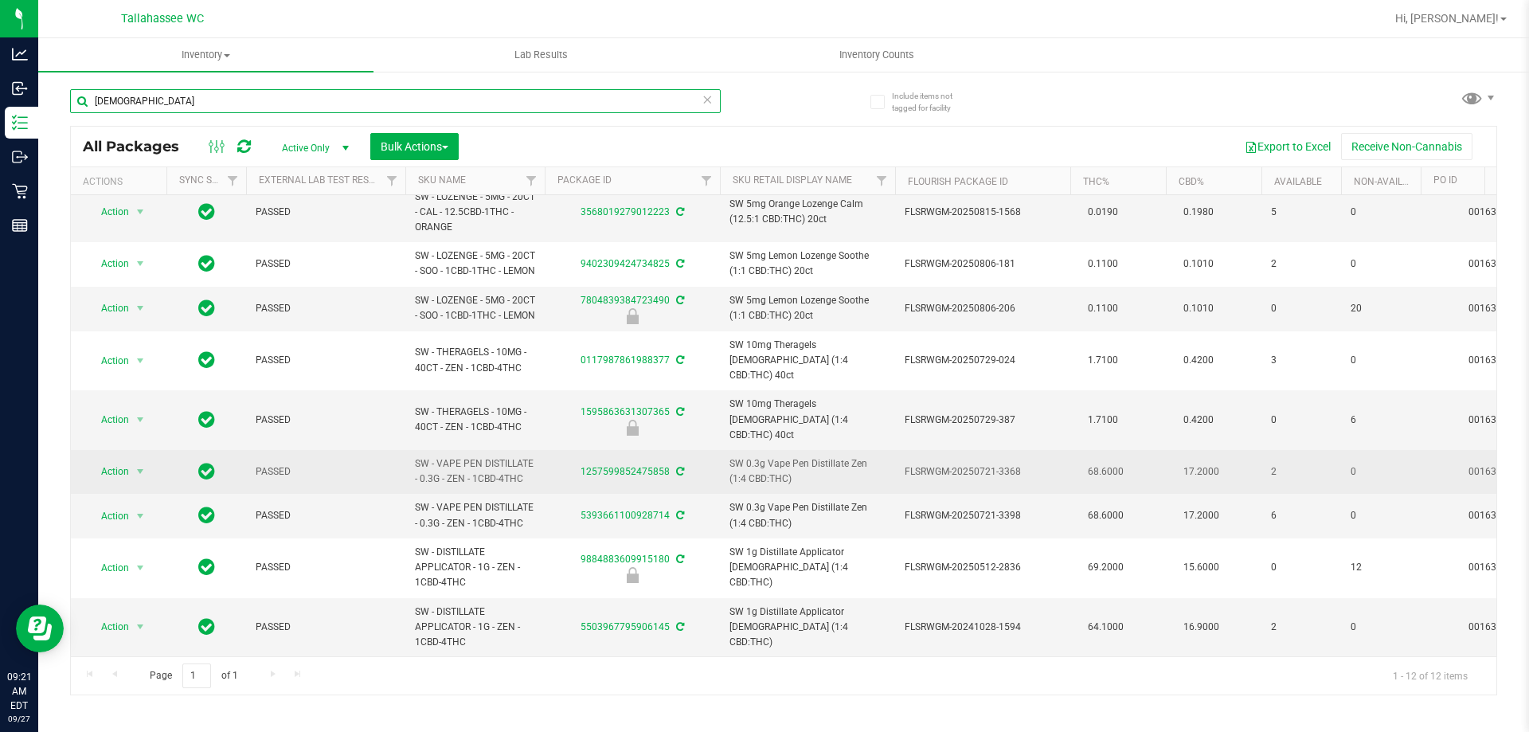
scroll to position [187, 0]
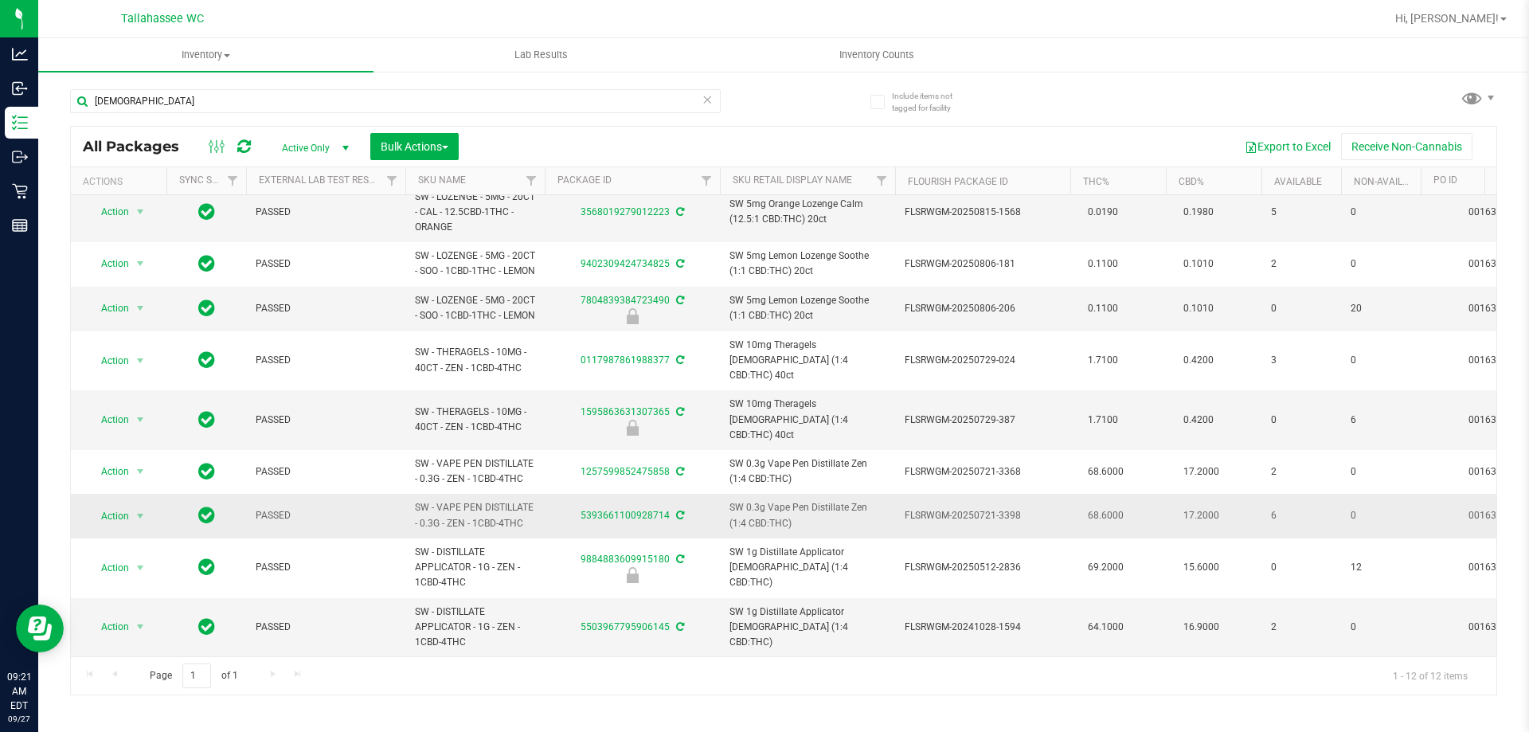
drag, startPoint x: 526, startPoint y: 519, endPoint x: 412, endPoint y: 491, distance: 118.0
click at [412, 494] on td "SW - VAPE PEN DISTILLATE - 0.3G - ZEN - 1CBD-4THC" at bounding box center [474, 516] width 139 height 44
copy span "SW - VAPE PEN DISTILLATE - 0.3G - ZEN - 1CBD-4THC"
click at [271, 101] on input "ZEN" at bounding box center [395, 101] width 651 height 24
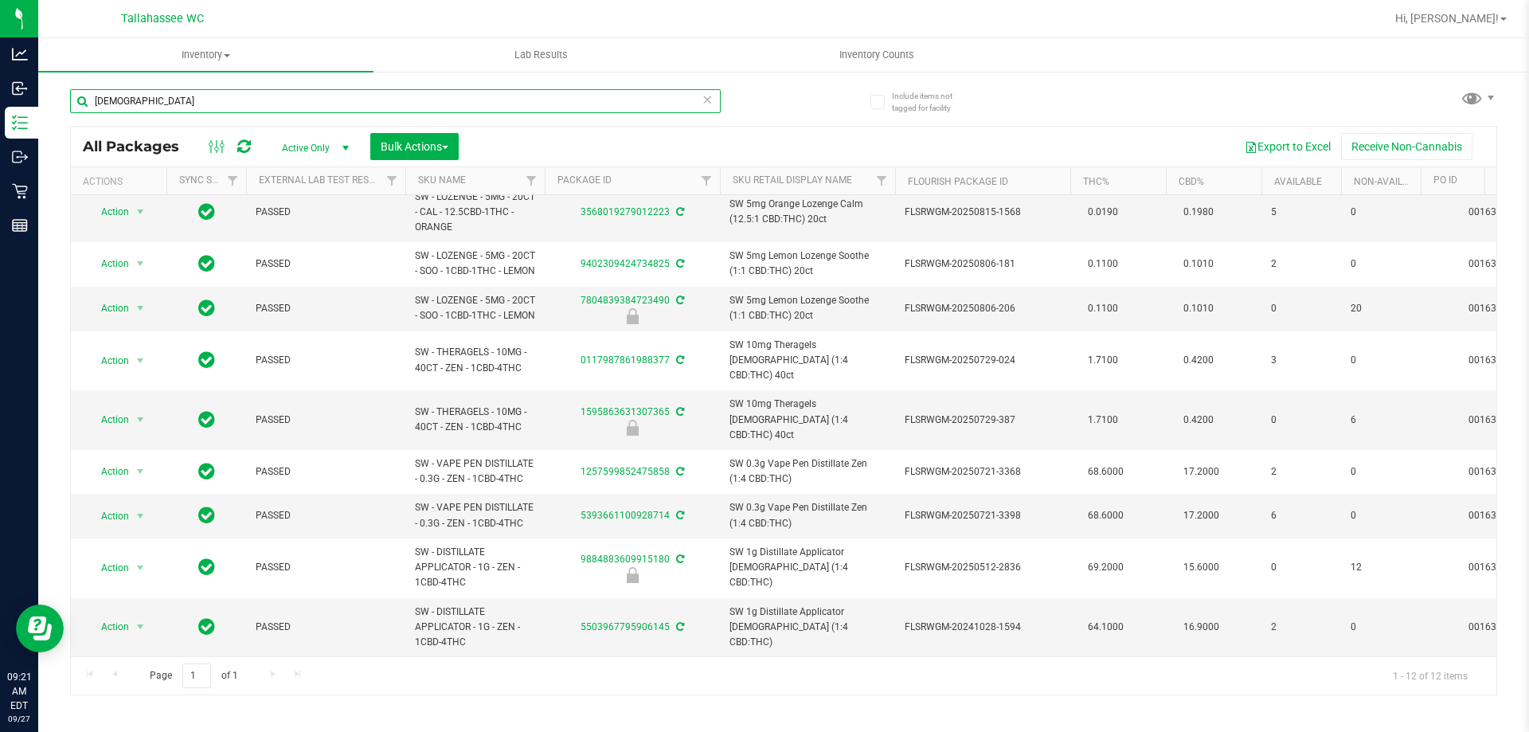
paste input "SW - VAPE PEN DISTILLATE - 0.3G - ZEN - 1CBD-4THC"
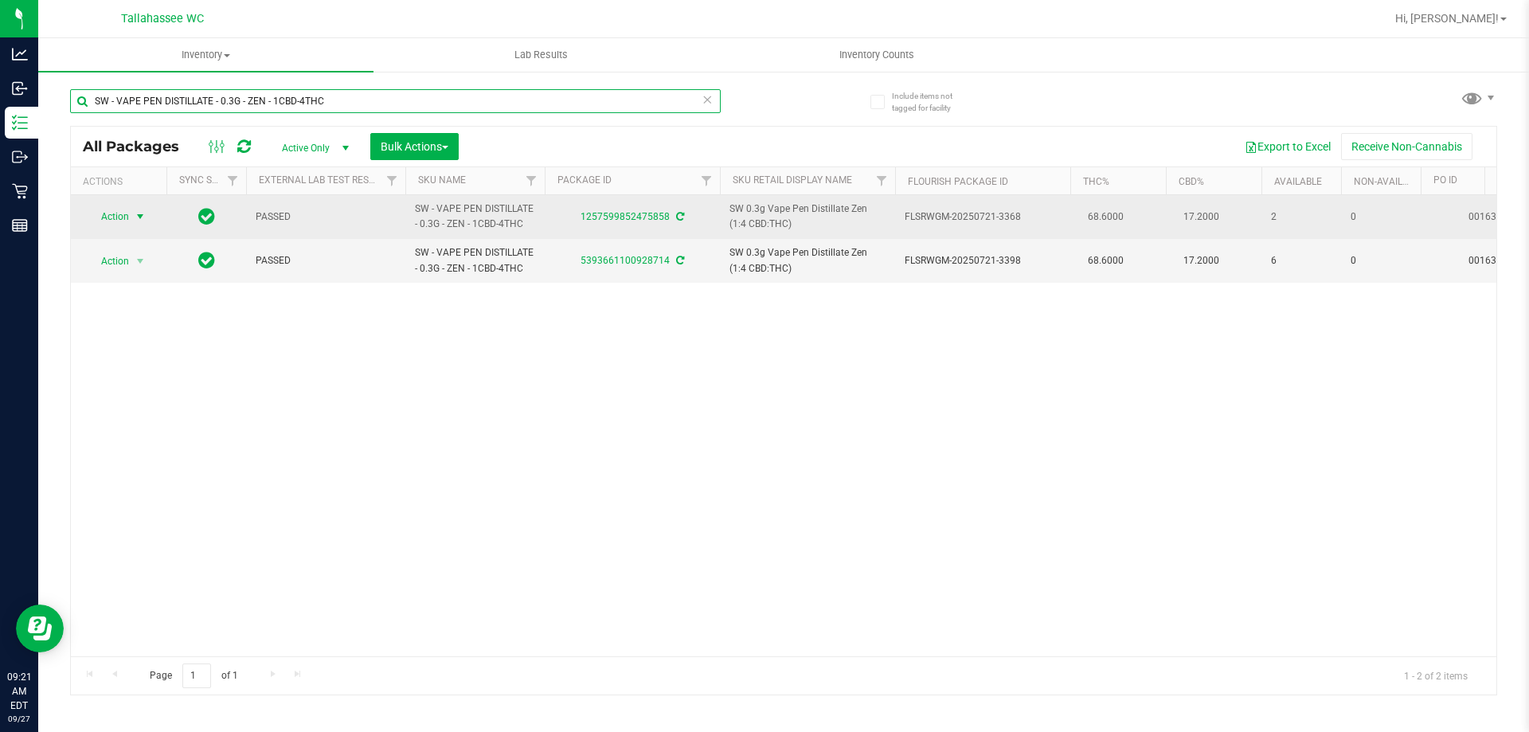
type input "SW - VAPE PEN DISTILLATE - 0.3G - ZEN - 1CBD-4THC"
click at [112, 218] on span "Action" at bounding box center [108, 216] width 43 height 22
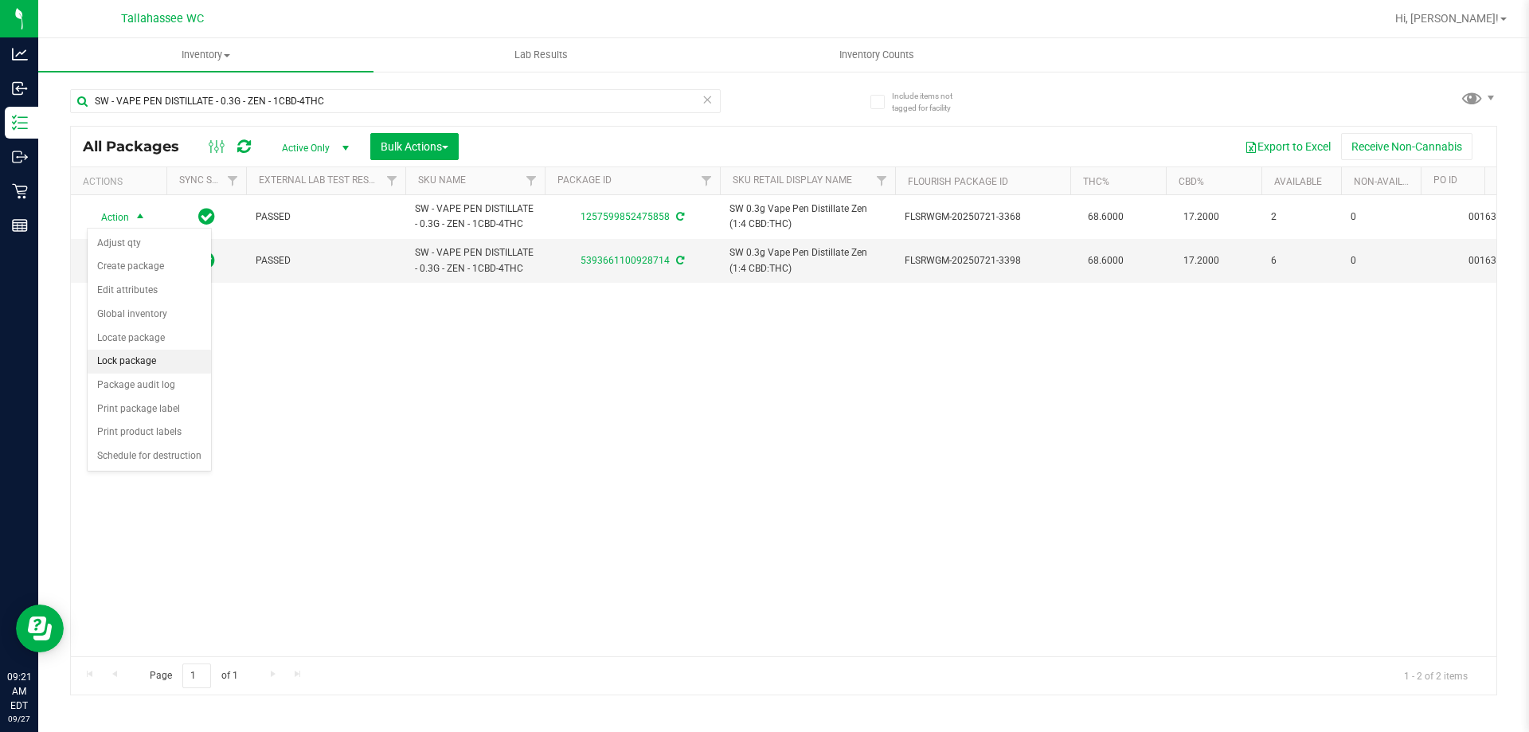
click at [161, 366] on li "Lock package" at bounding box center [149, 362] width 123 height 24
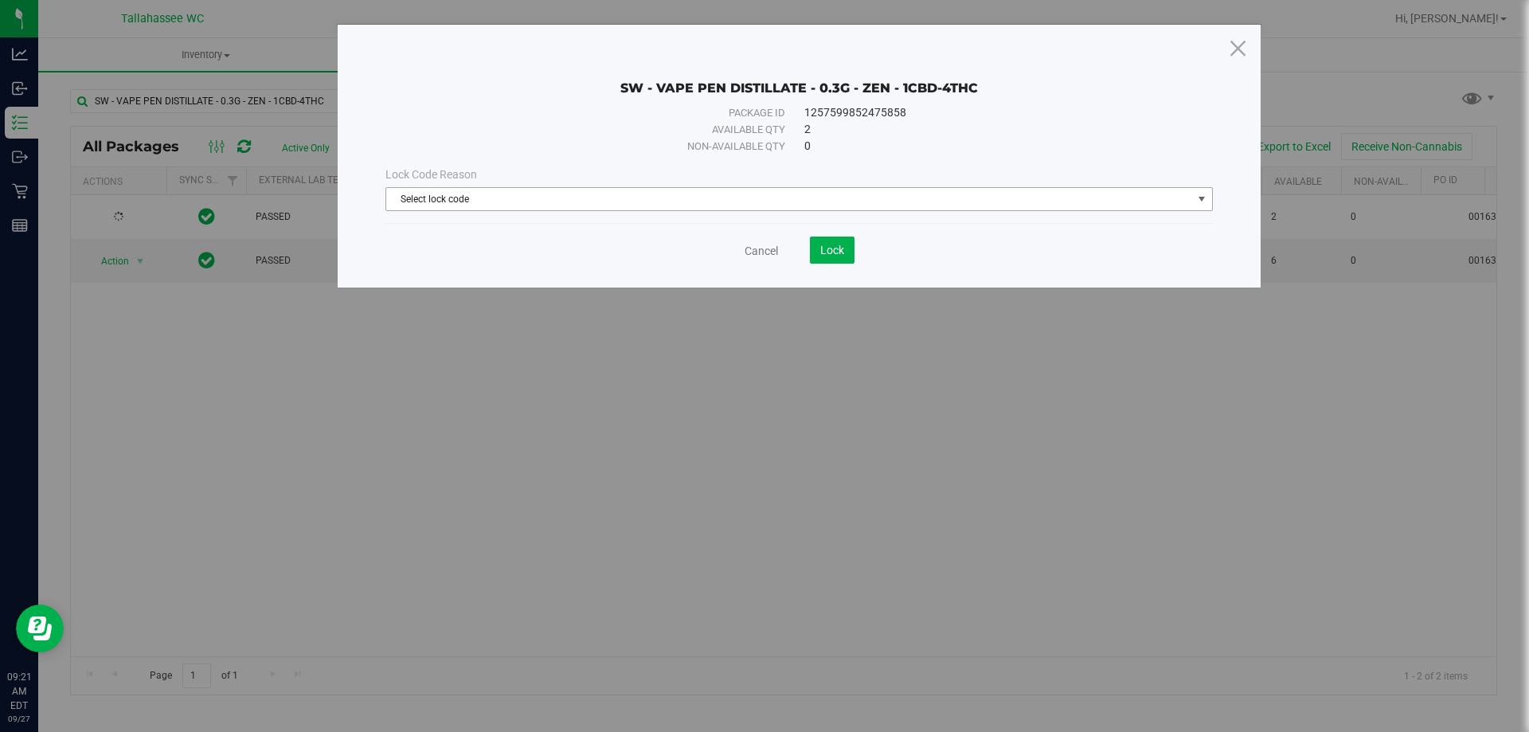
click at [892, 201] on span "Select lock code" at bounding box center [789, 199] width 806 height 22
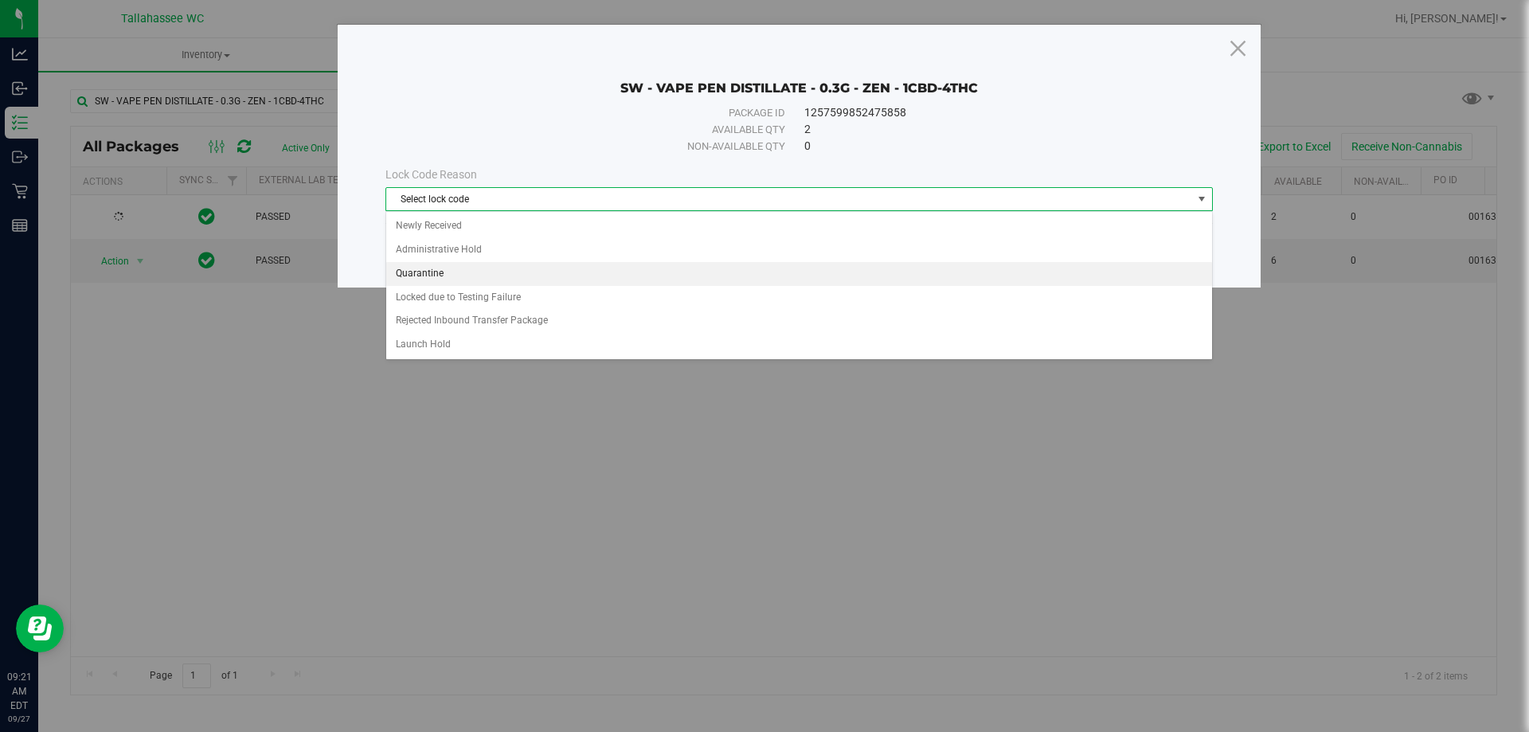
click at [446, 272] on li "Quarantine" at bounding box center [799, 274] width 826 height 24
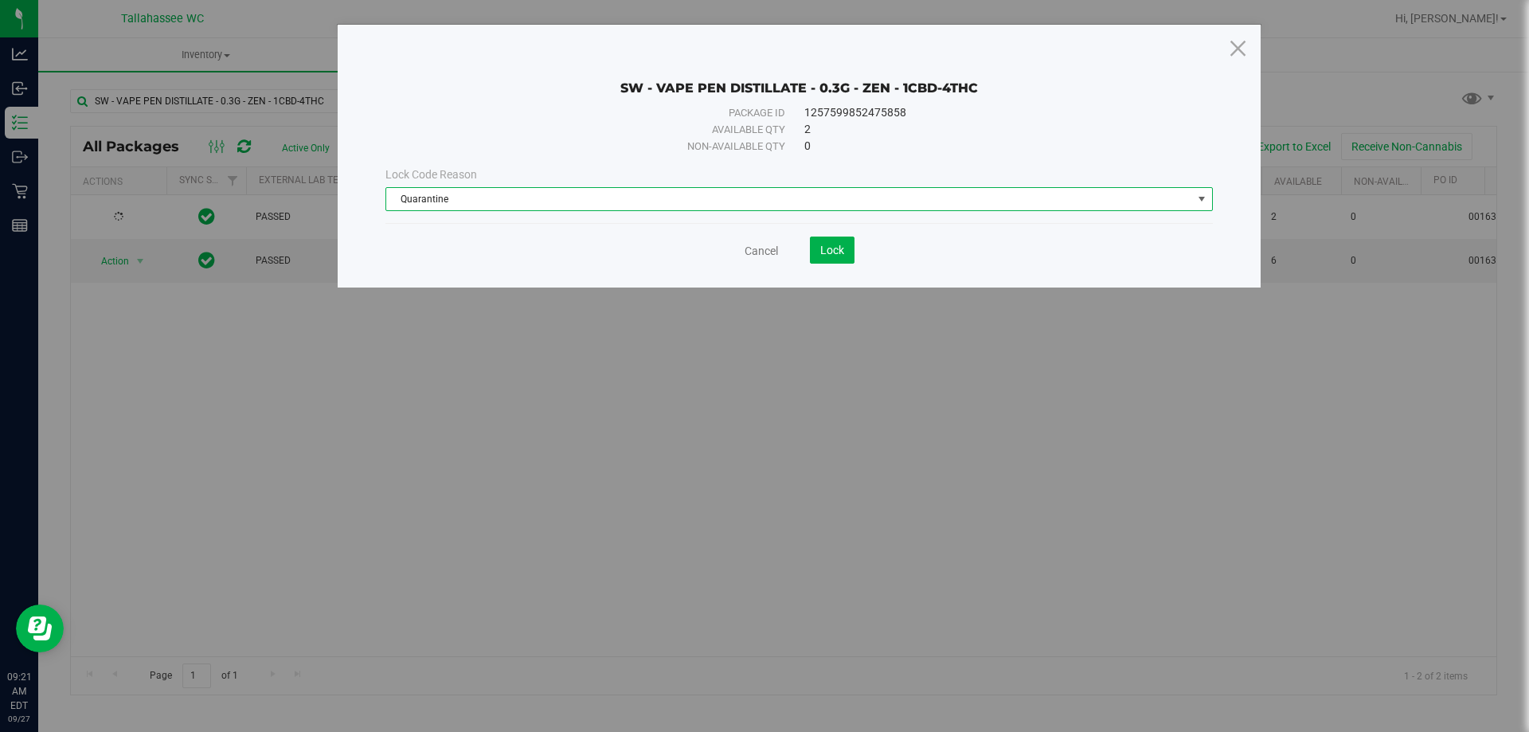
click at [594, 121] on div "Available qty 2" at bounding box center [798, 129] width 827 height 17
click at [832, 252] on span "Lock" at bounding box center [832, 250] width 24 height 13
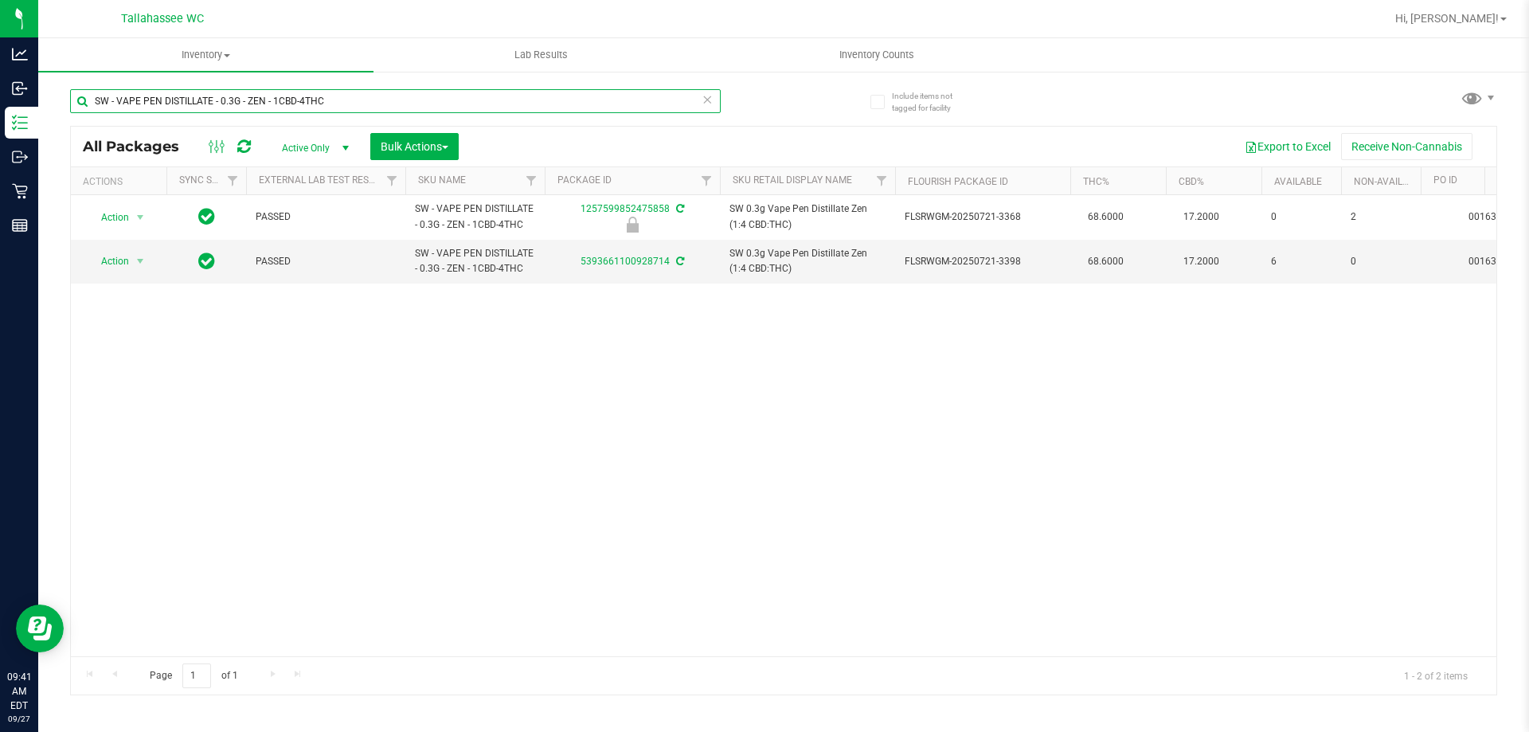
click at [347, 93] on input "SW - VAPE PEN DISTILLATE - 0.3G - ZEN - 1CBD-4THC" at bounding box center [395, 101] width 651 height 24
click at [347, 94] on input "SW - VAPE PEN DISTILLATE - 0.3G - ZEN - 1CBD-4THC" at bounding box center [395, 101] width 651 height 24
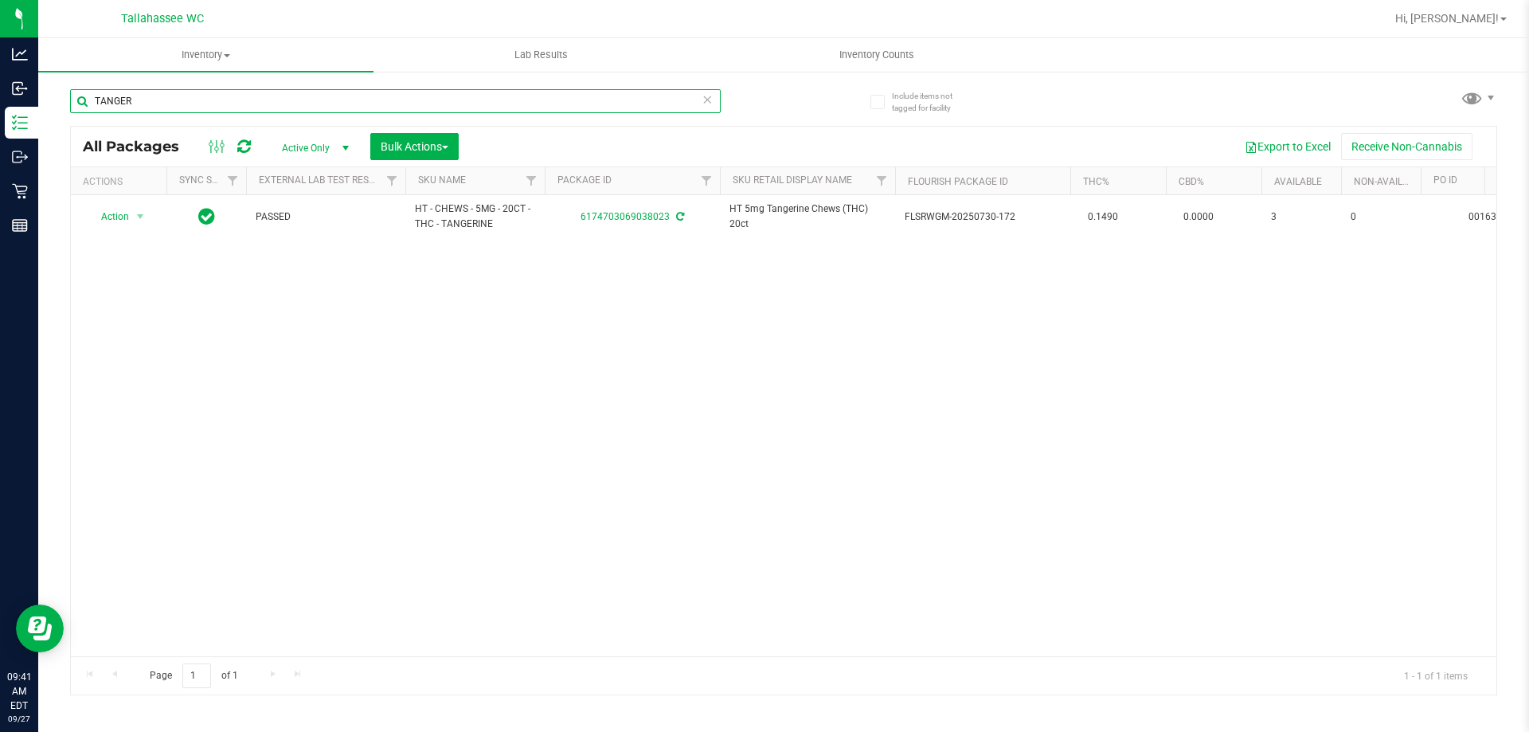
click at [447, 97] on input "TANGER" at bounding box center [395, 101] width 651 height 24
type input "mixed"
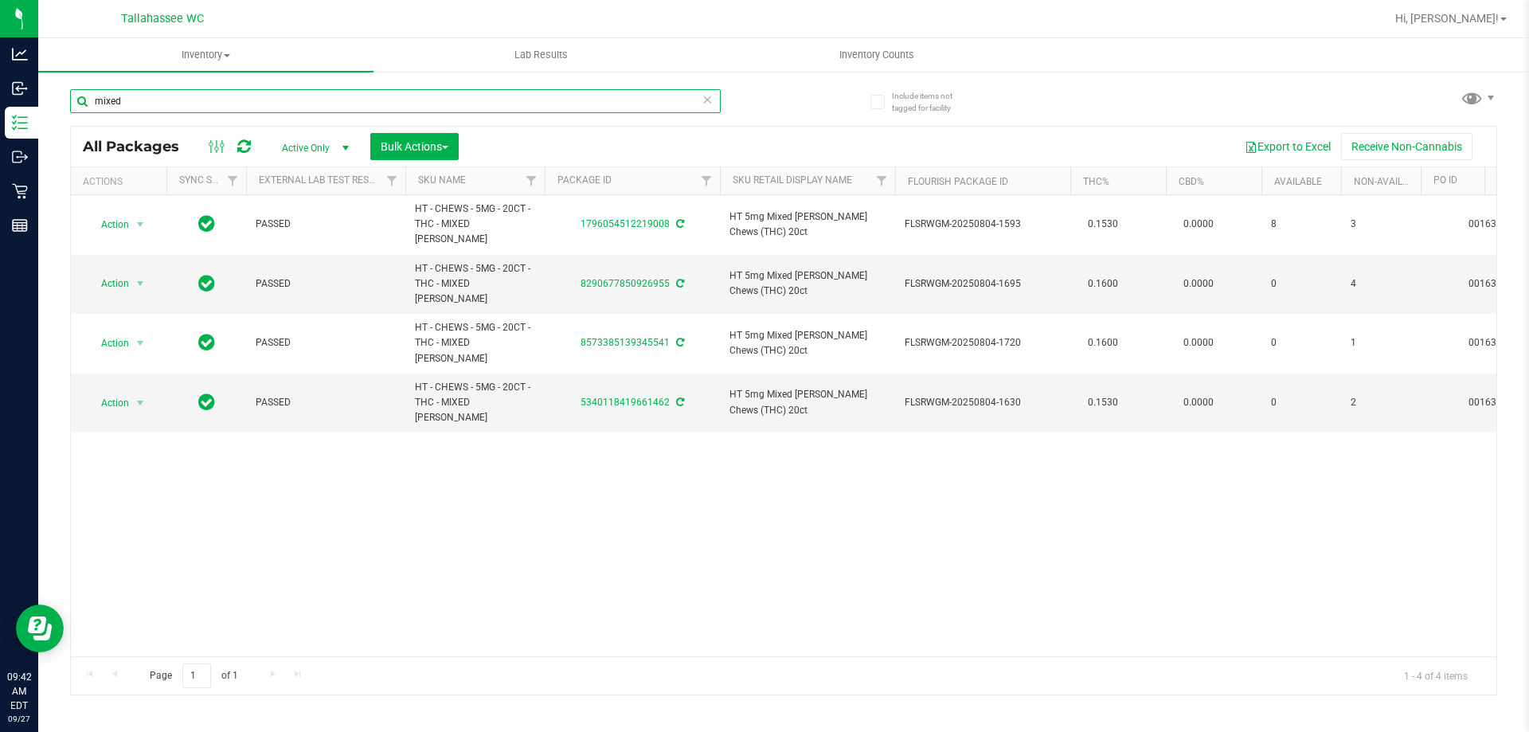
click at [447, 97] on input "mixed" at bounding box center [395, 101] width 651 height 24
click at [446, 104] on input "mixed" at bounding box center [395, 101] width 651 height 24
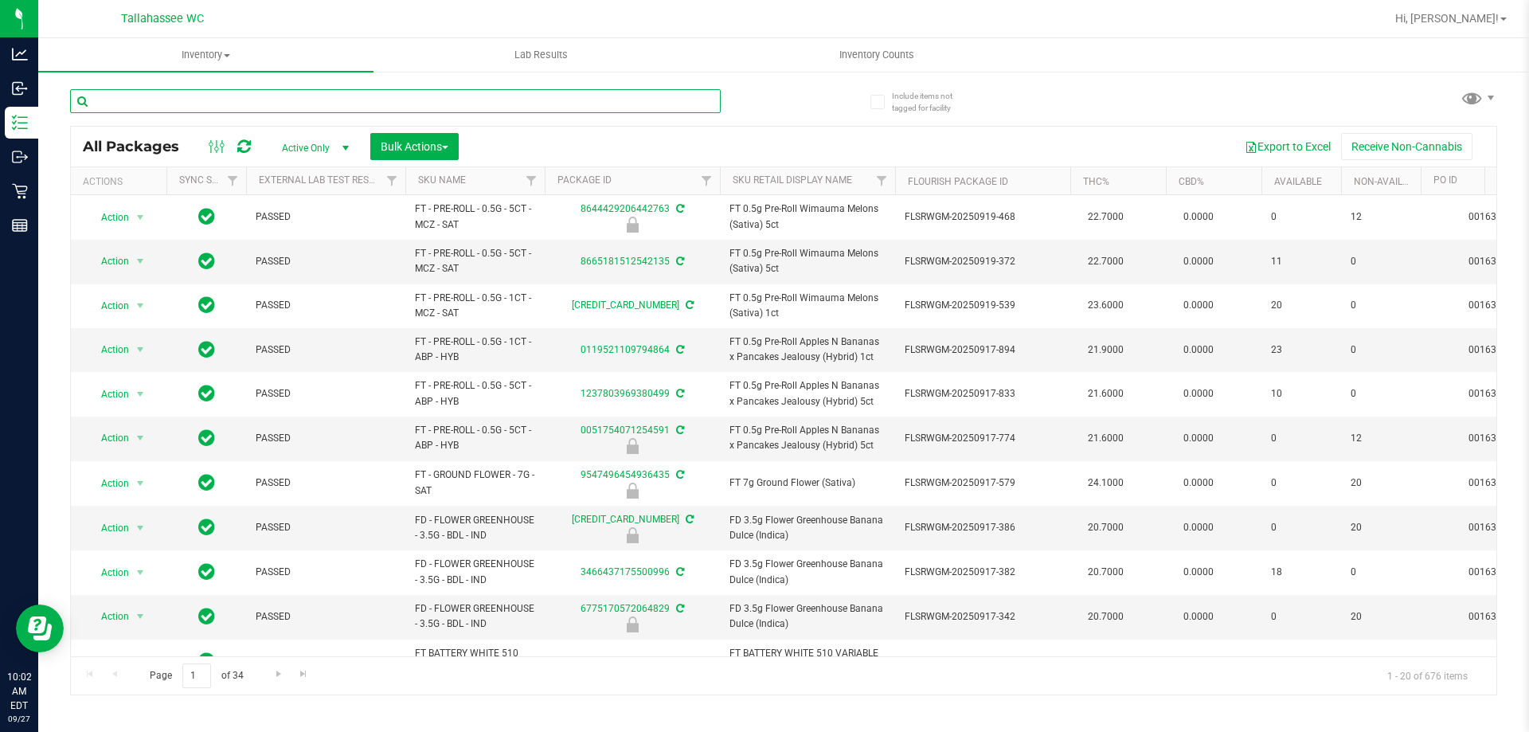
click at [354, 107] on input "text" at bounding box center [395, 101] width 651 height 24
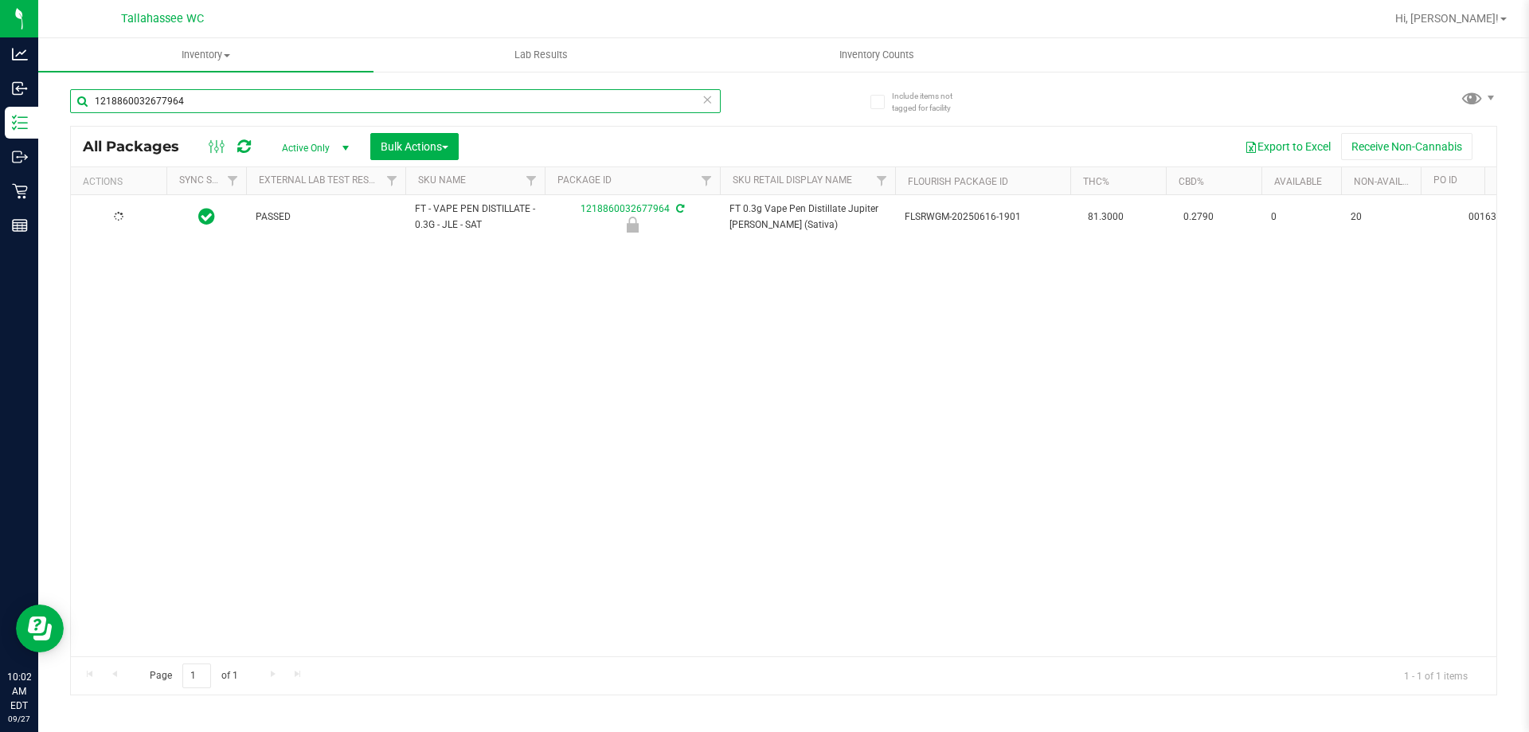
type input "1218860032677964"
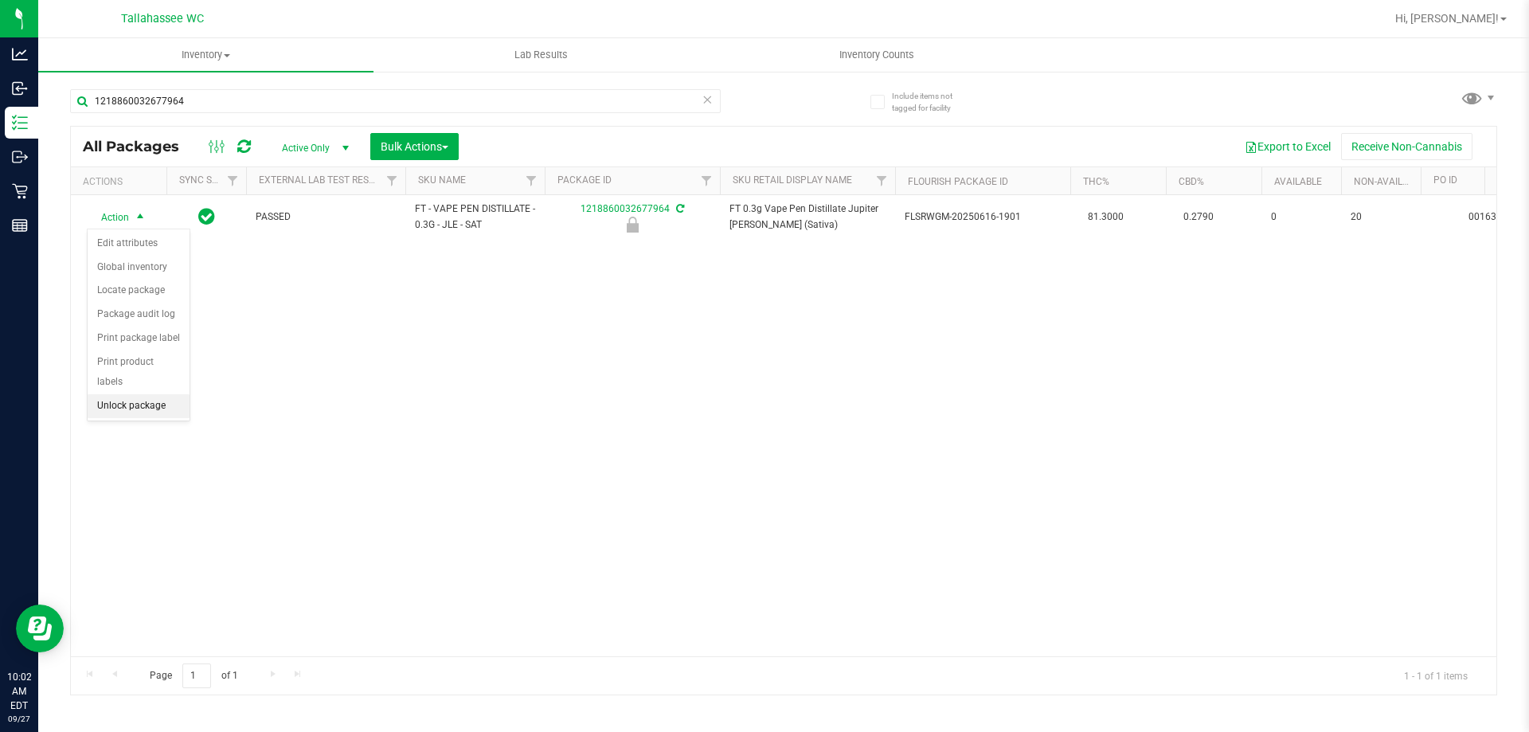
click at [157, 394] on li "Unlock package" at bounding box center [139, 406] width 102 height 24
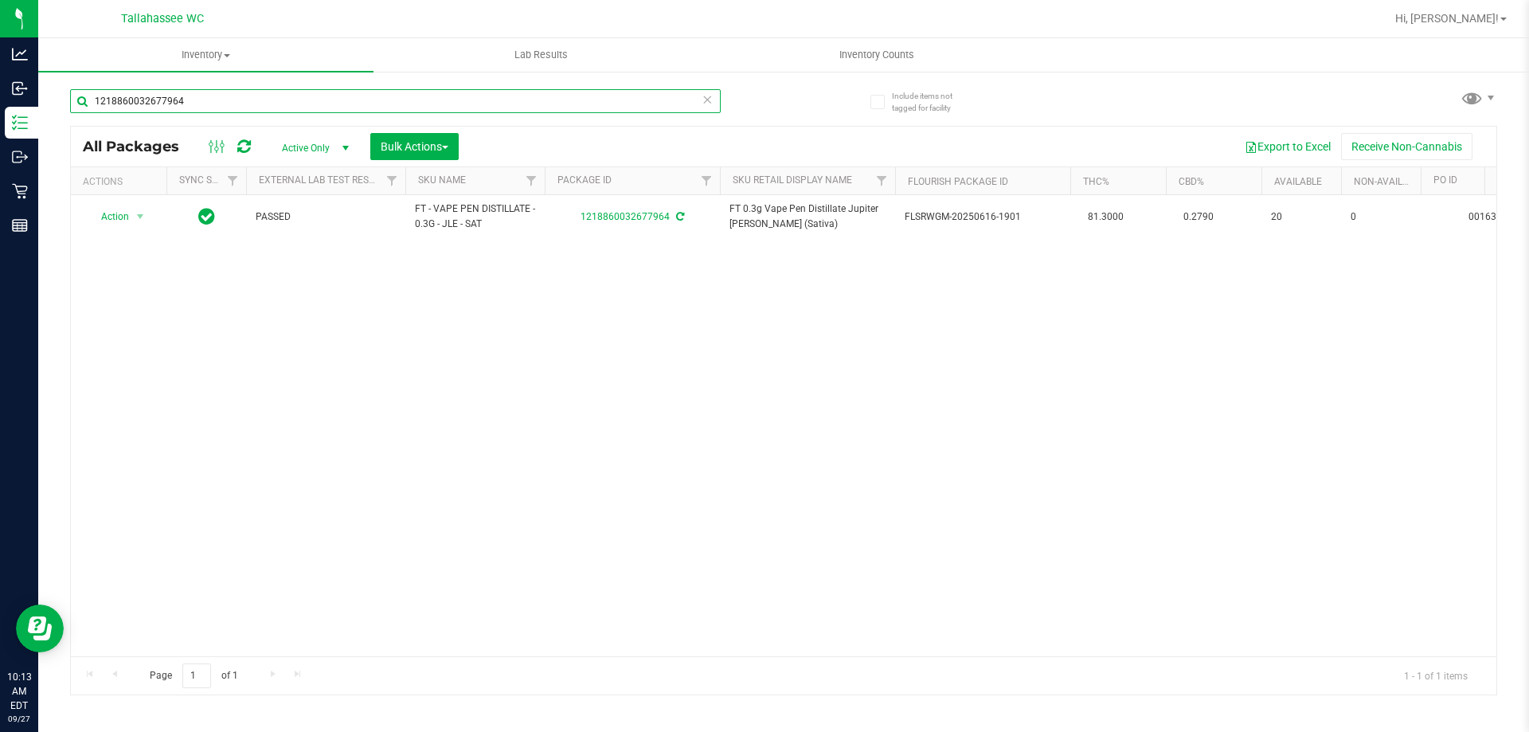
click at [252, 108] on input "1218860032677964" at bounding box center [395, 101] width 651 height 24
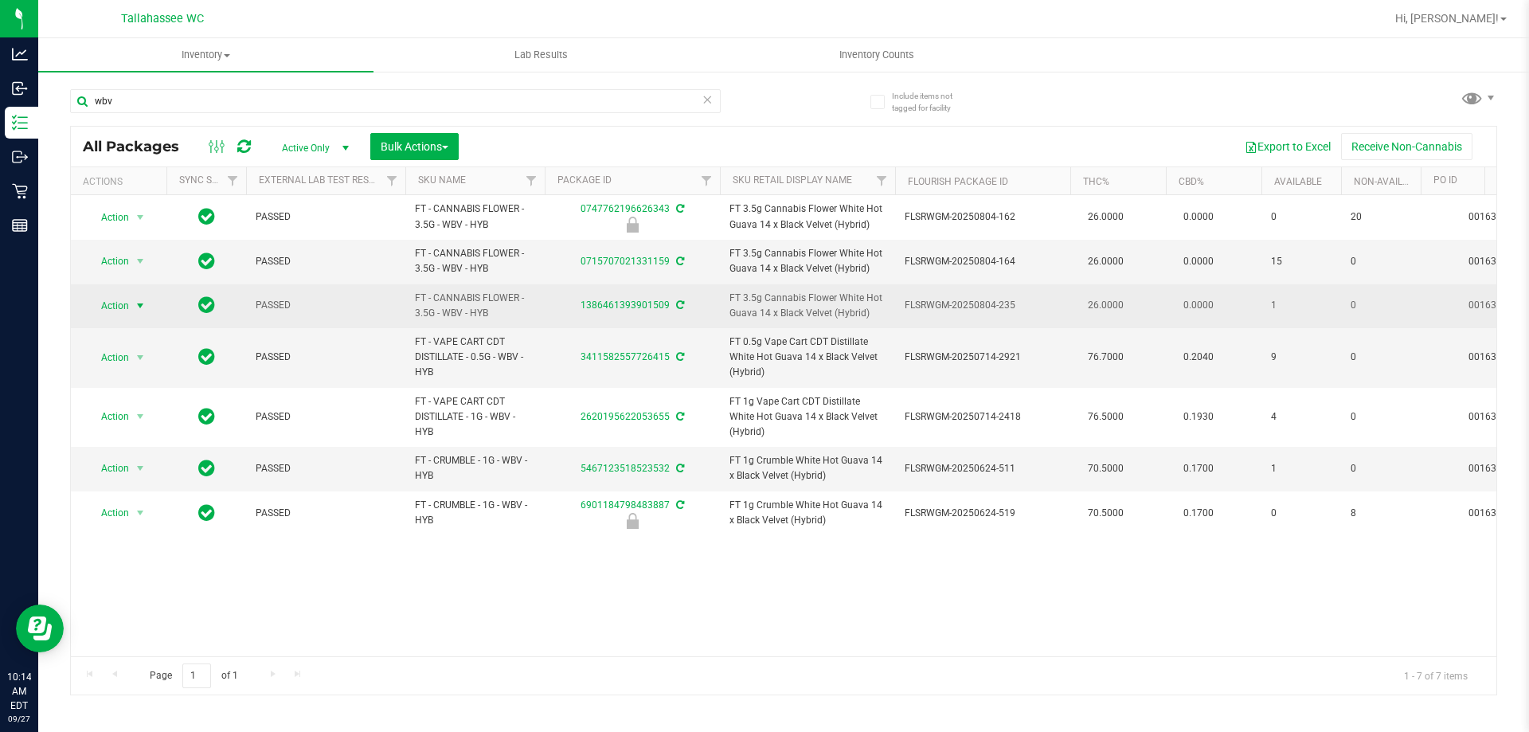
click at [131, 308] on span "select" at bounding box center [141, 306] width 20 height 22
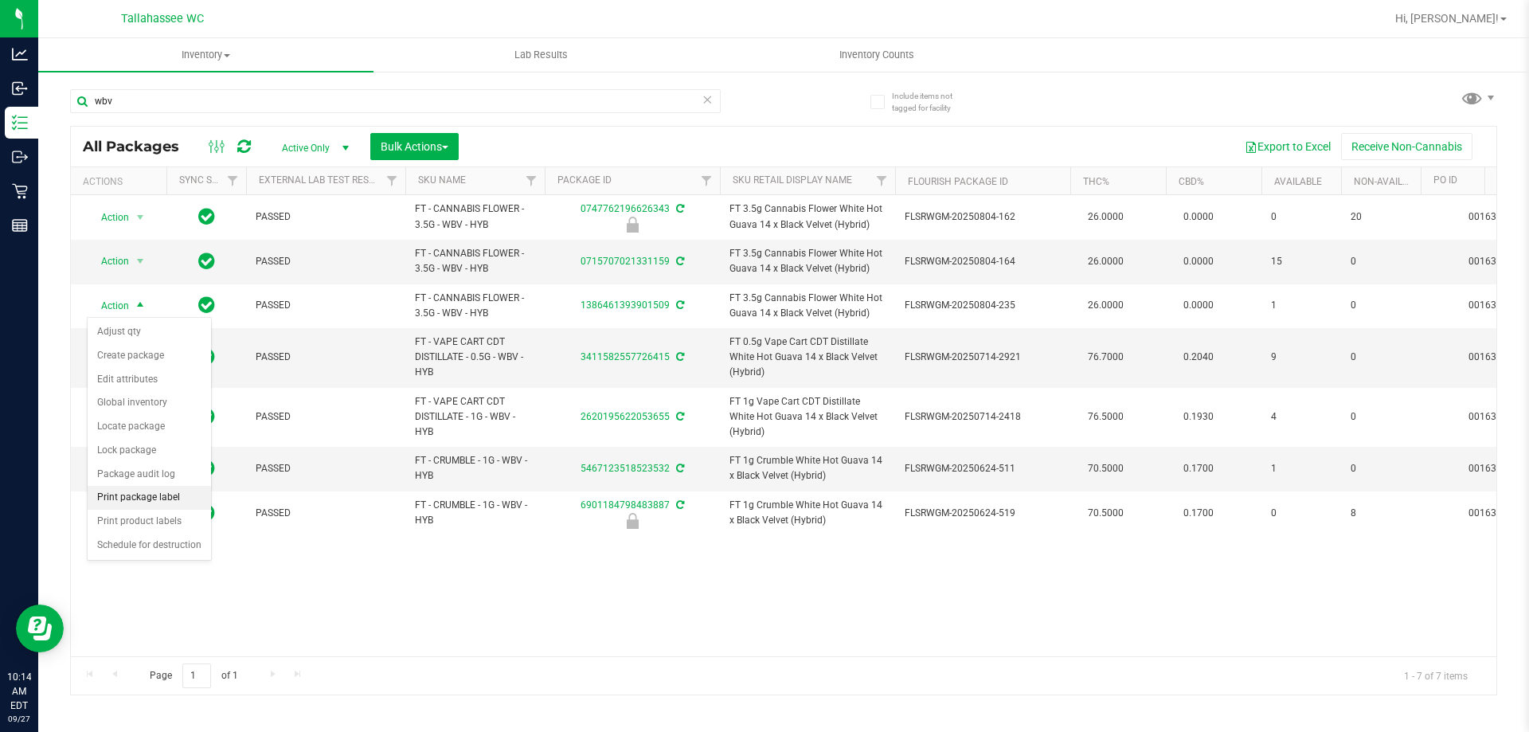
click at [160, 506] on li "Print package label" at bounding box center [149, 498] width 123 height 24
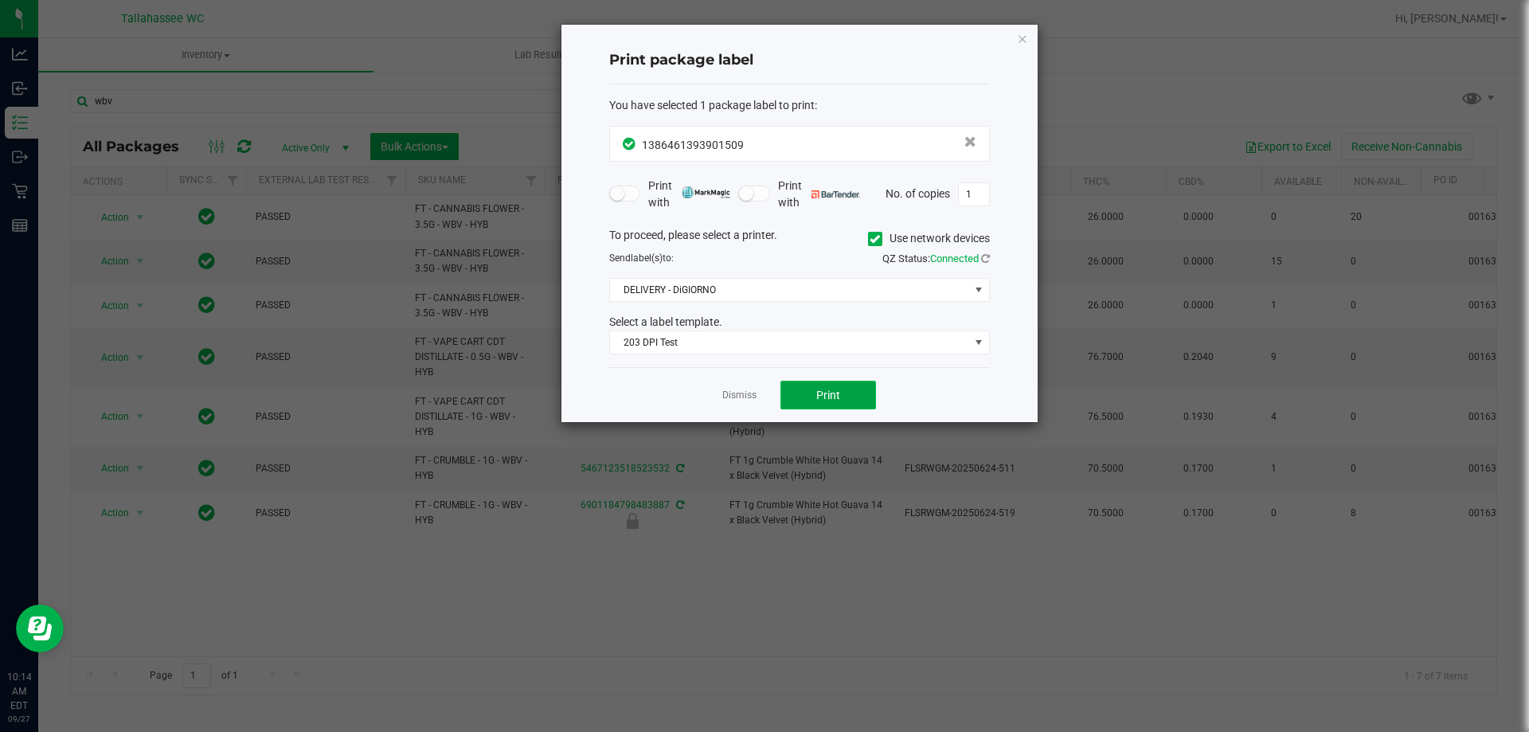
click at [836, 397] on span "Print" at bounding box center [828, 395] width 24 height 13
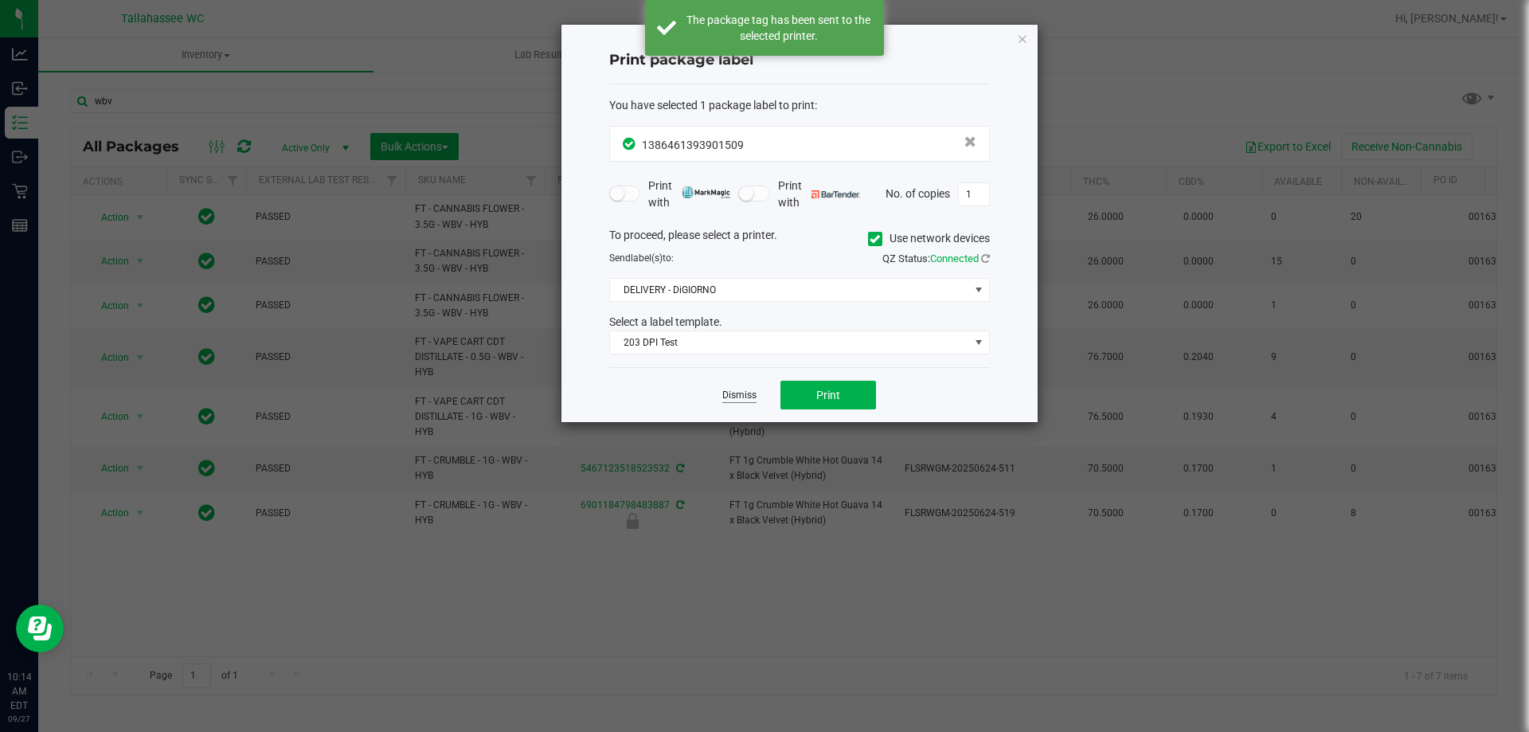
click at [737, 401] on link "Dismiss" at bounding box center [739, 396] width 34 height 14
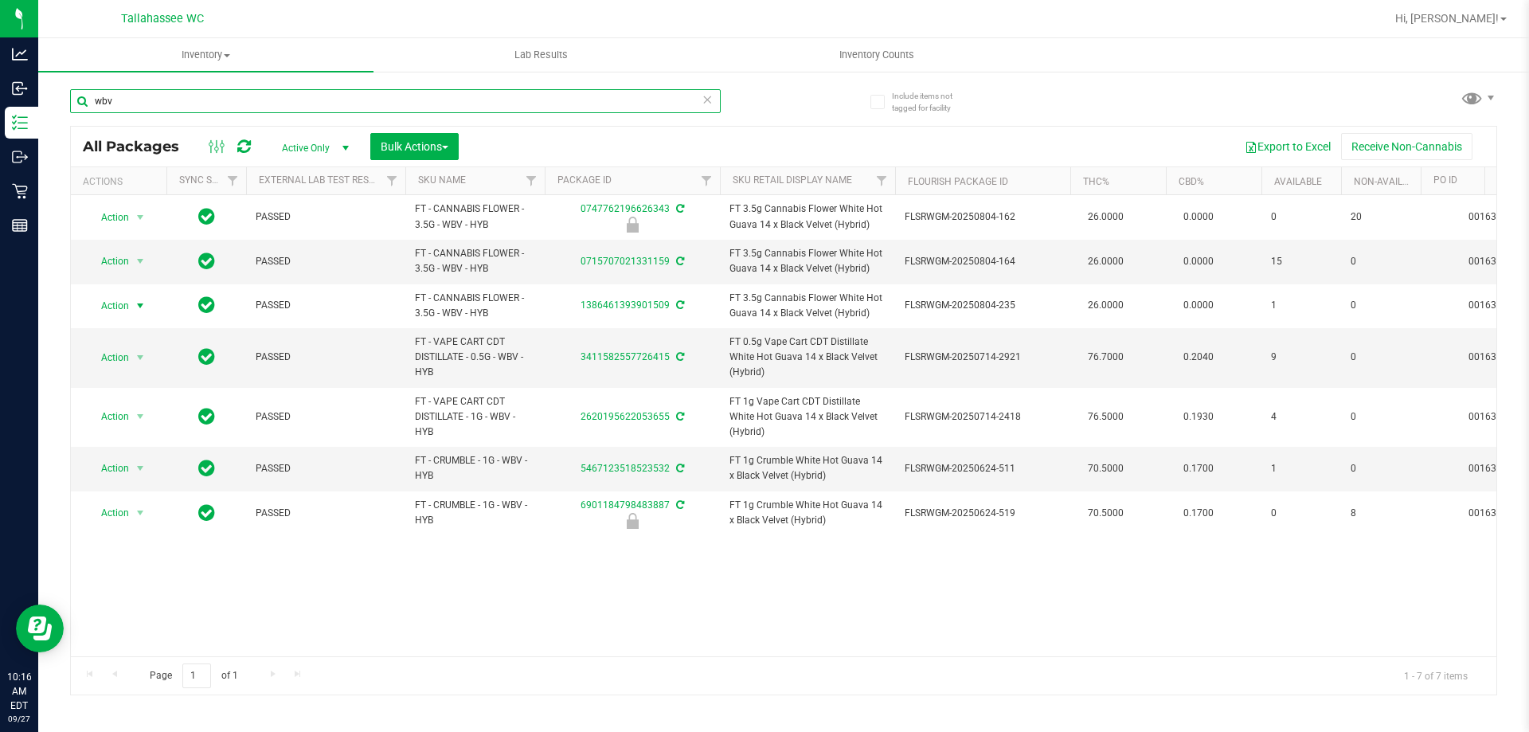
click at [319, 105] on input "wbv" at bounding box center [395, 101] width 651 height 24
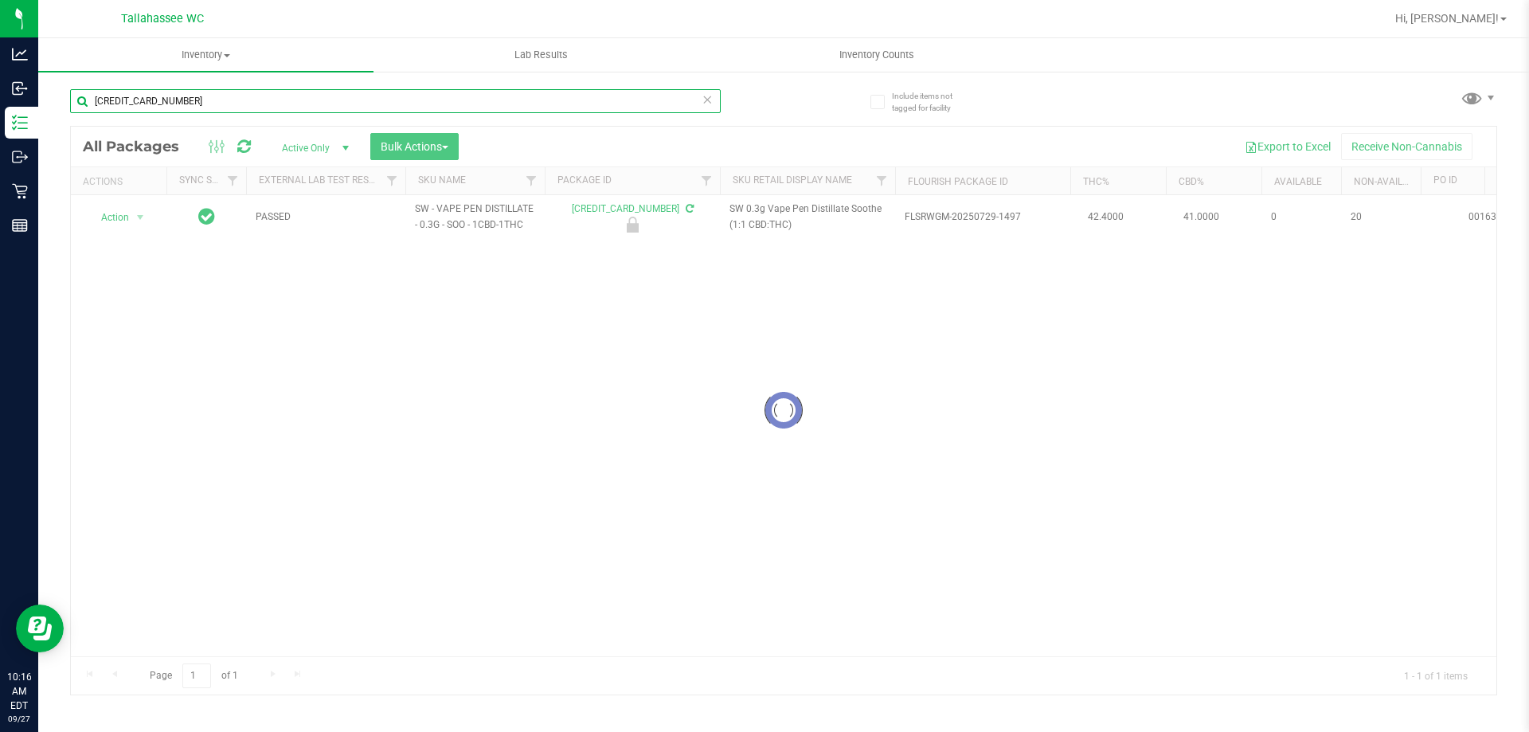
type input "5775452638429576"
click at [141, 222] on div at bounding box center [784, 411] width 1426 height 568
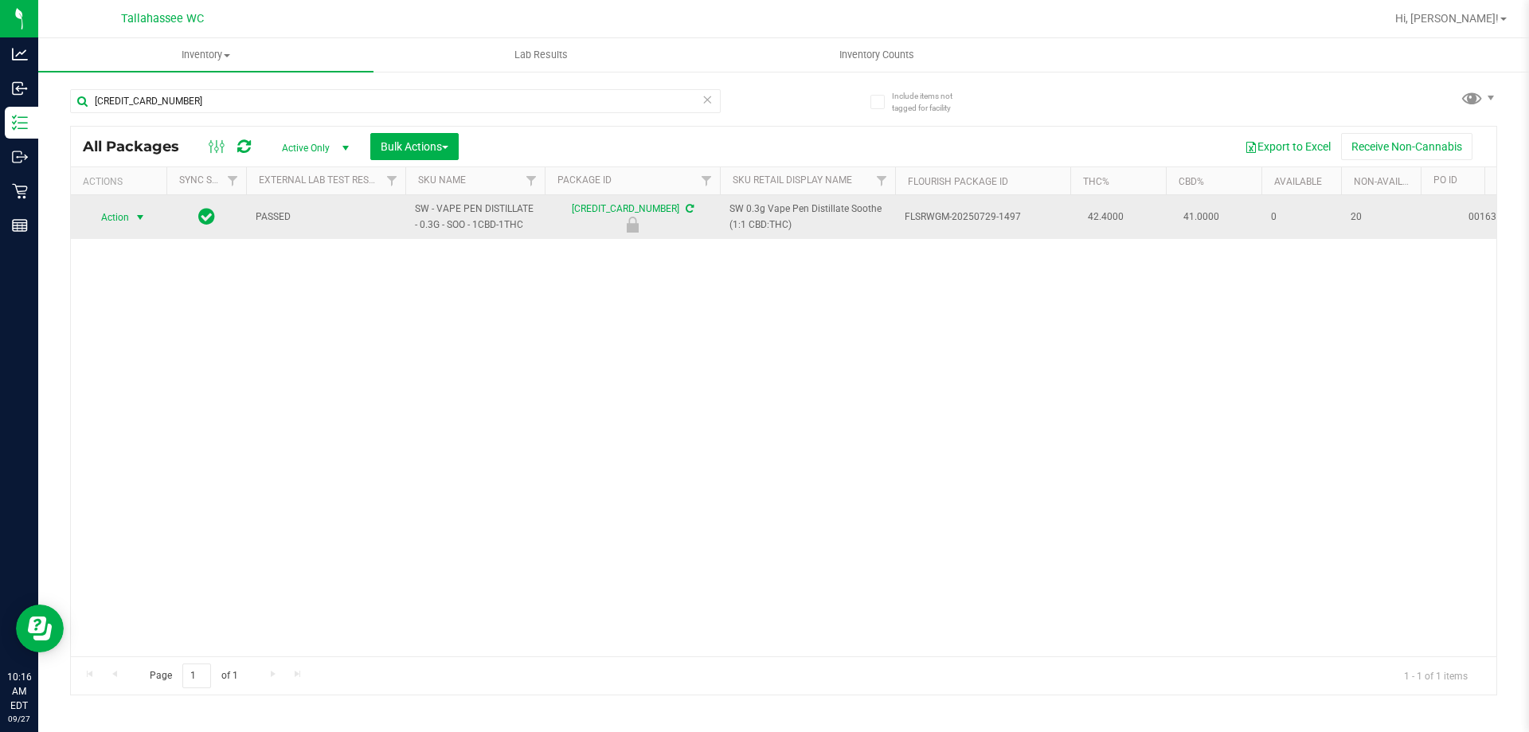
click at [131, 222] on span "select" at bounding box center [141, 217] width 20 height 22
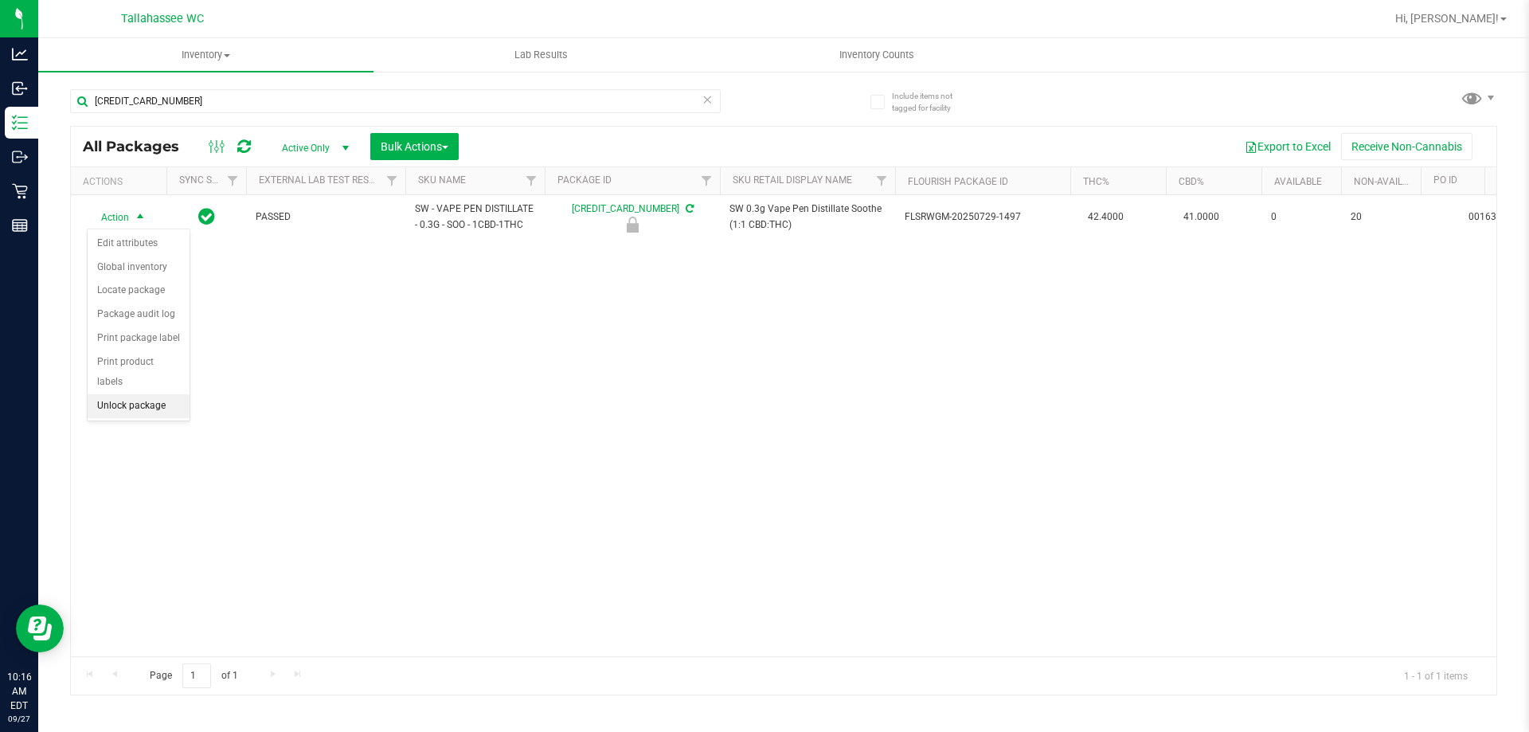
click at [143, 394] on li "Unlock package" at bounding box center [139, 406] width 102 height 24
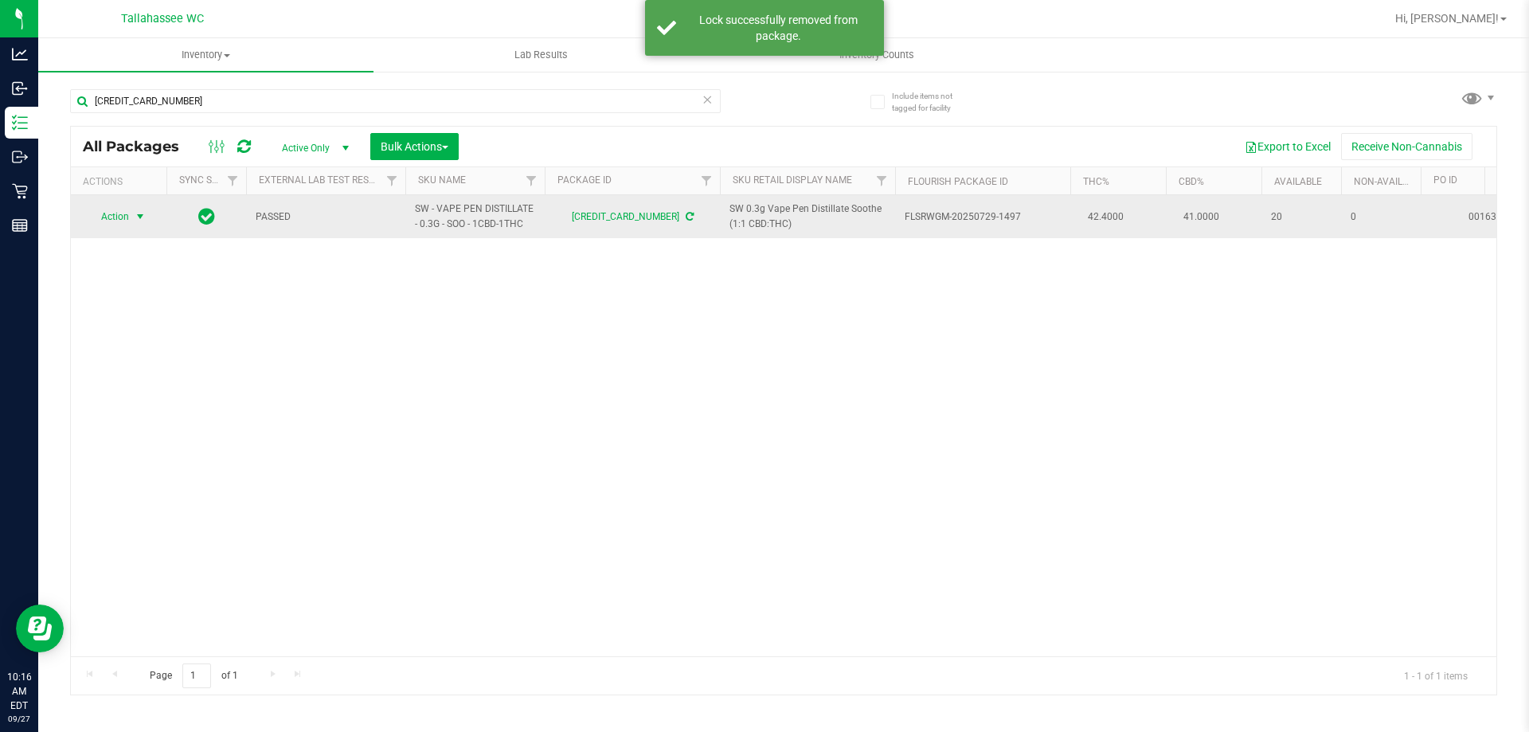
click at [134, 223] on span "select" at bounding box center [140, 216] width 13 height 13
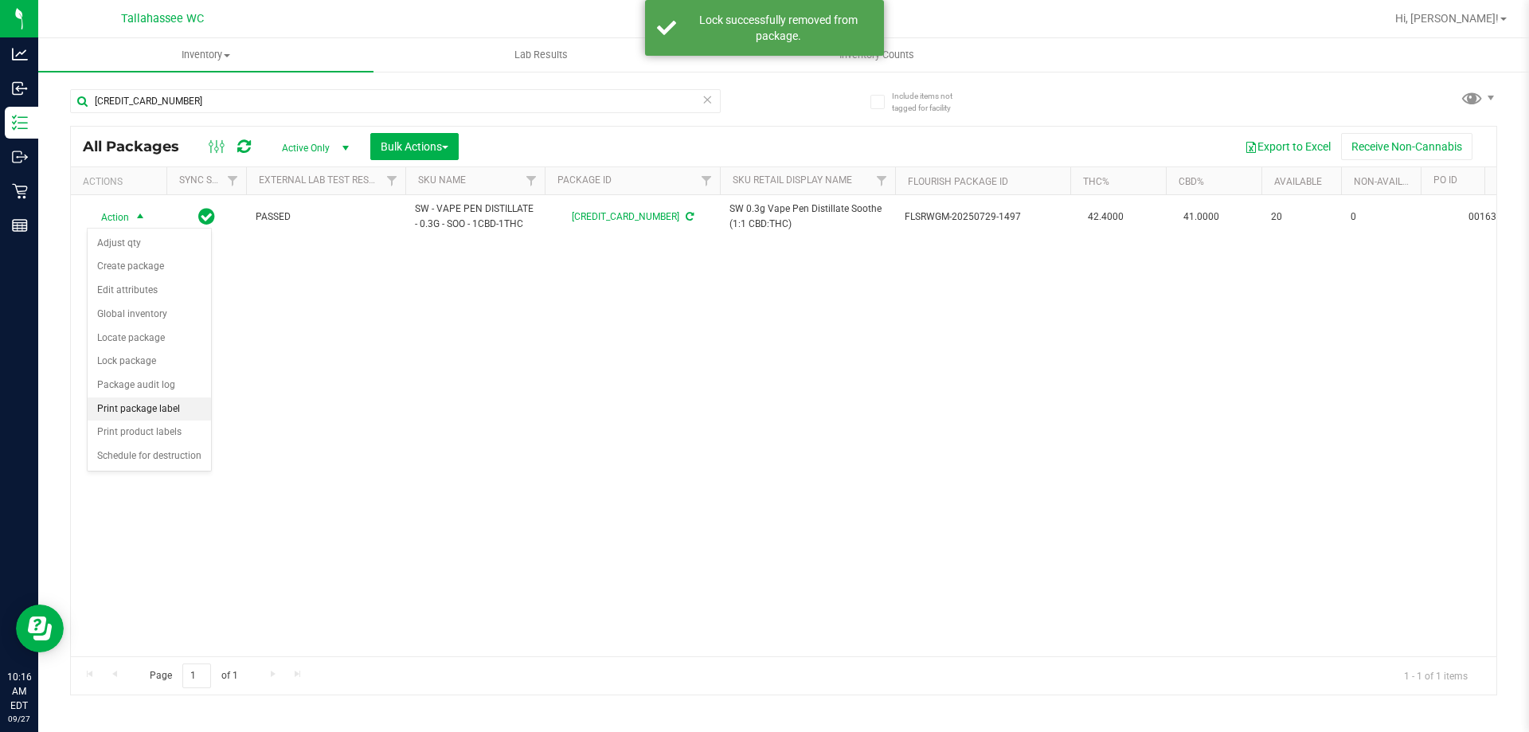
click at [131, 416] on li "Print package label" at bounding box center [149, 409] width 123 height 24
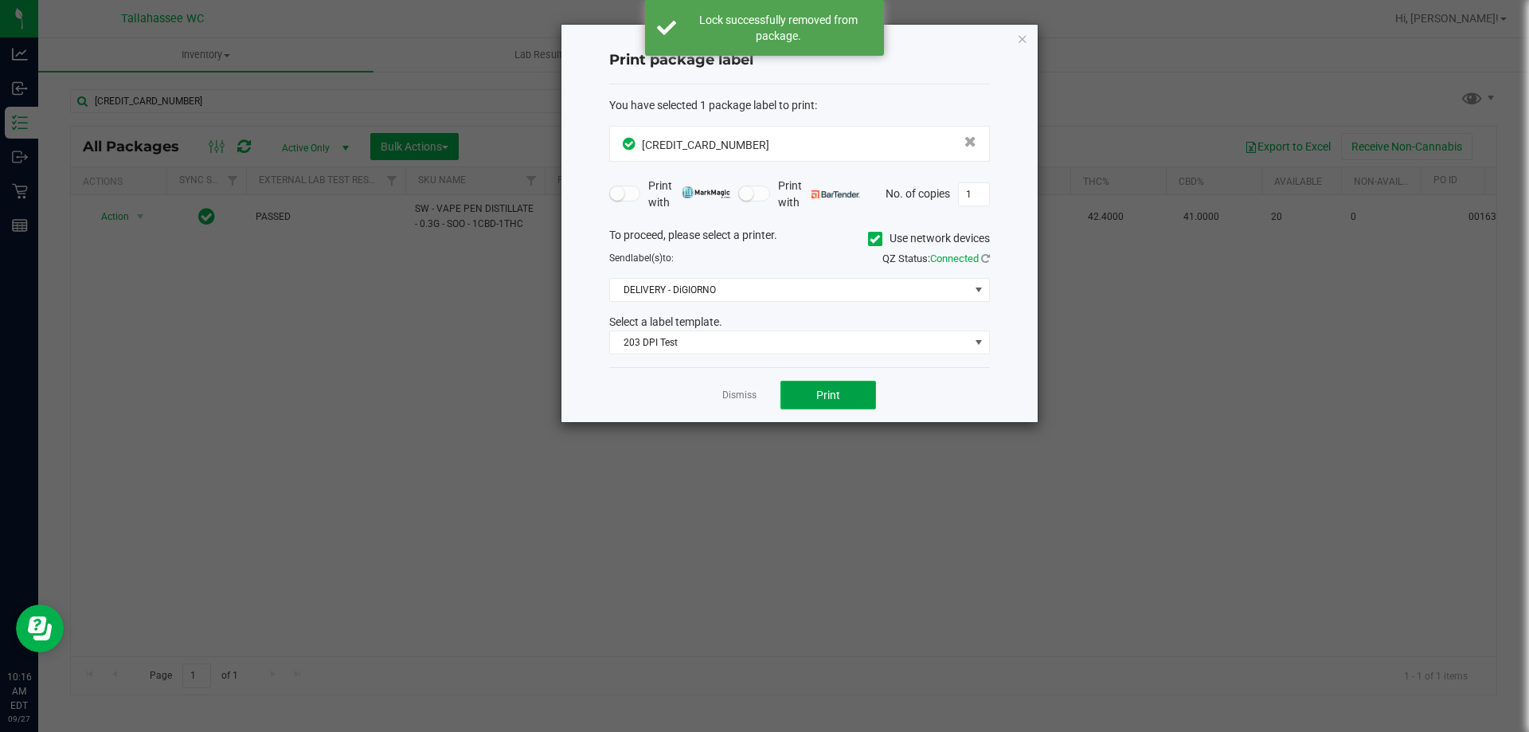
click at [841, 399] on button "Print" at bounding box center [829, 395] width 96 height 29
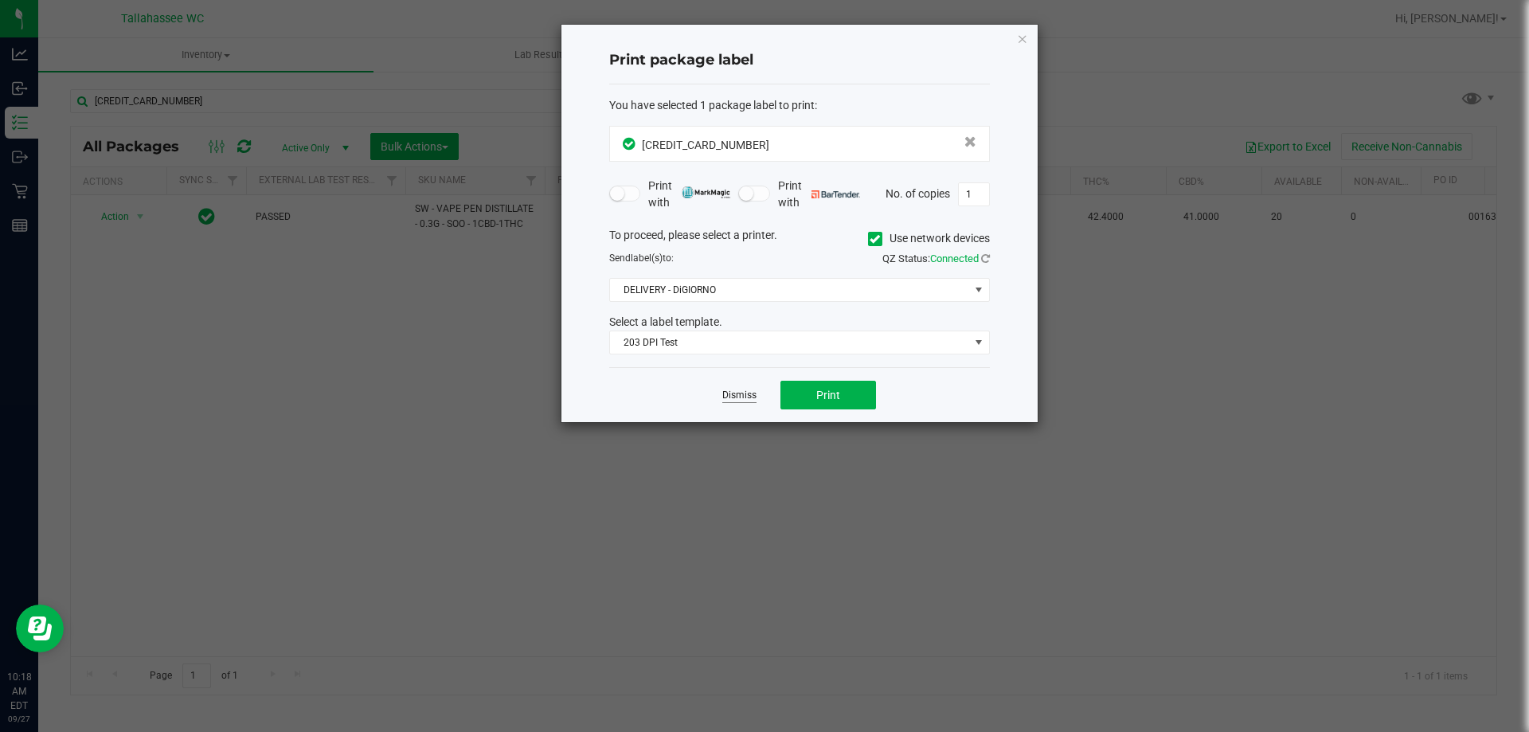
click at [743, 392] on link "Dismiss" at bounding box center [739, 396] width 34 height 14
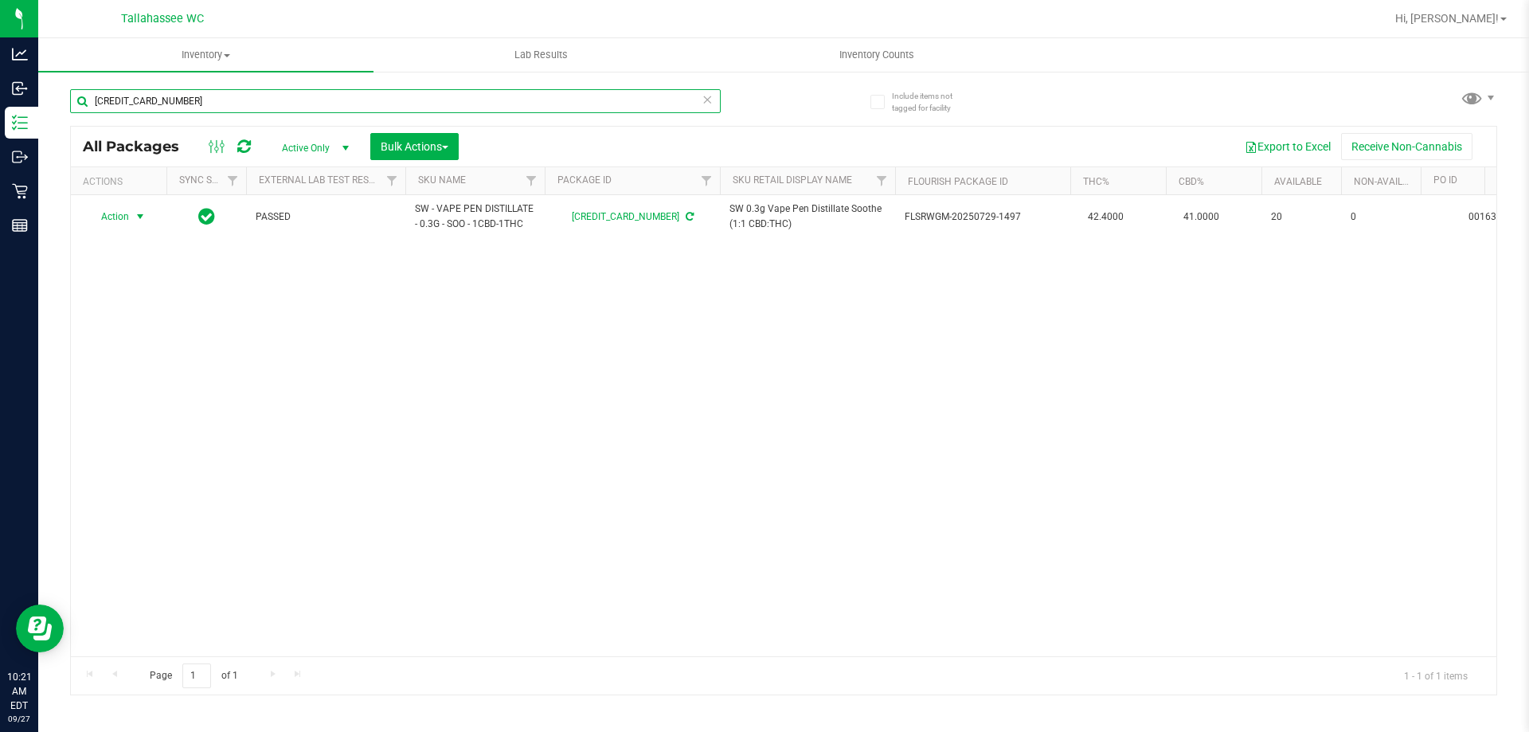
click at [366, 93] on input "5775452638429576" at bounding box center [395, 101] width 651 height 24
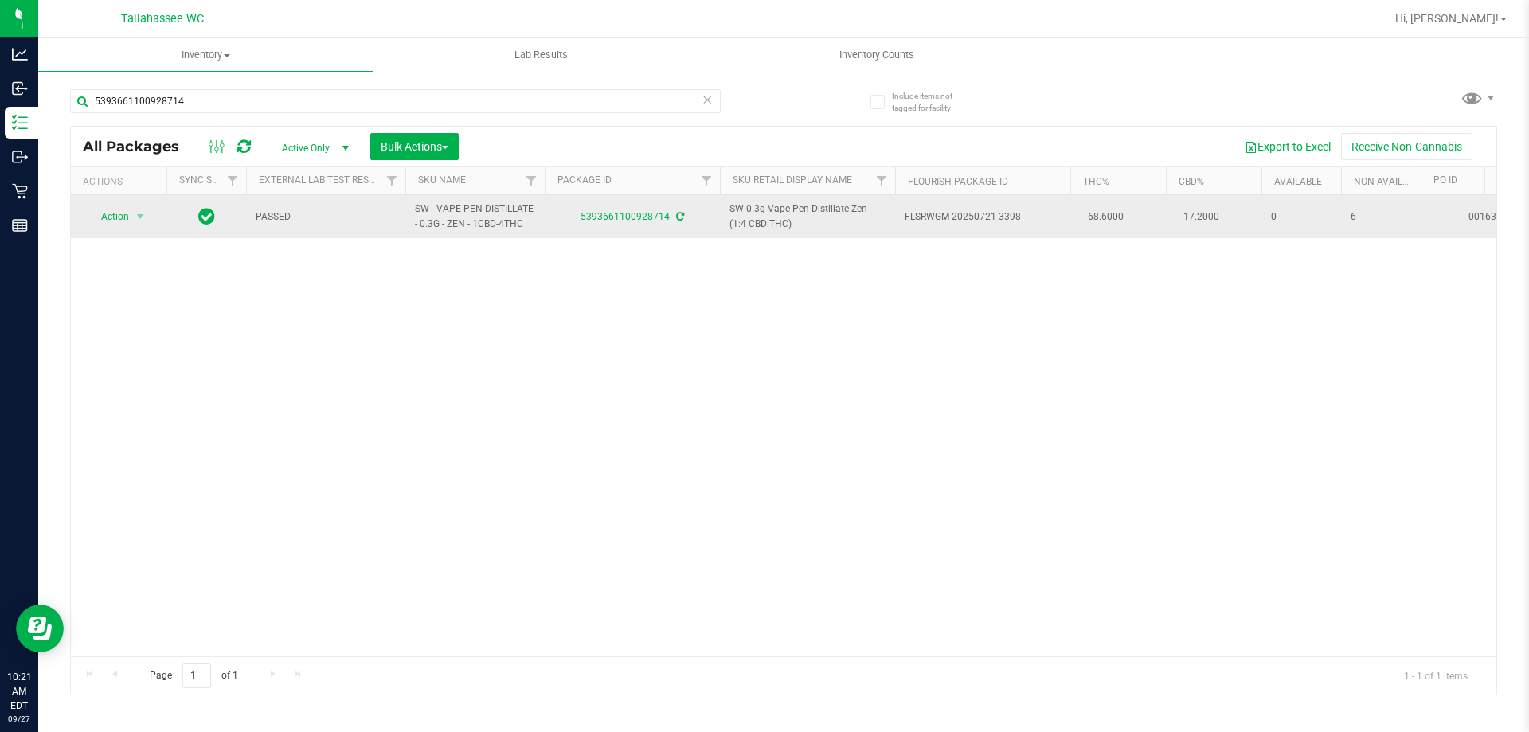
drag, startPoint x: 784, startPoint y: 225, endPoint x: 713, endPoint y: 213, distance: 72.0
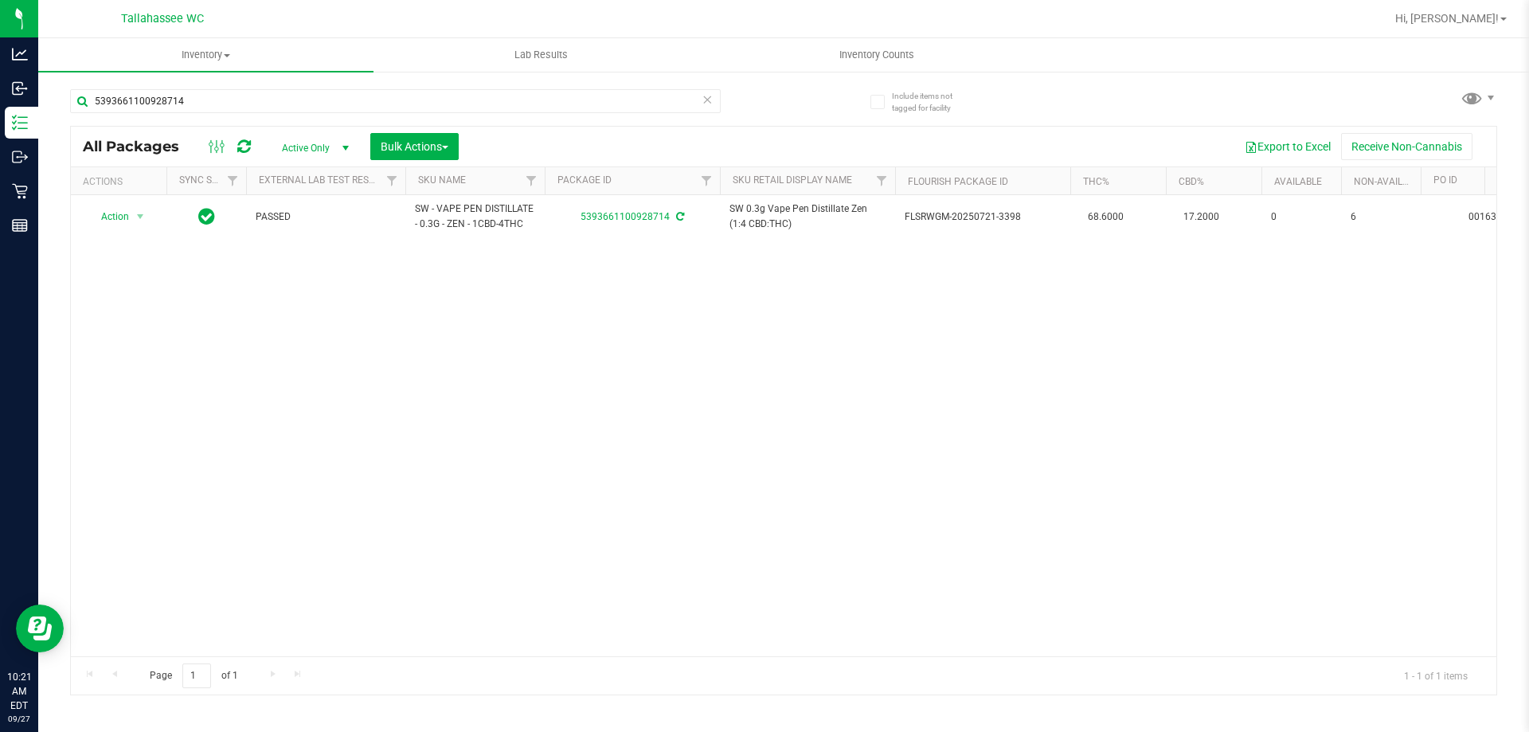
copy tr "SW 0.3g Vape Pen Distillate Zen (1:4 CBD:THC)"
click at [541, 105] on input "5393661100928714" at bounding box center [395, 101] width 651 height 24
paste input "SW 0.3g Vape Pen Distillate Zen (1:4 CBD:THC)"
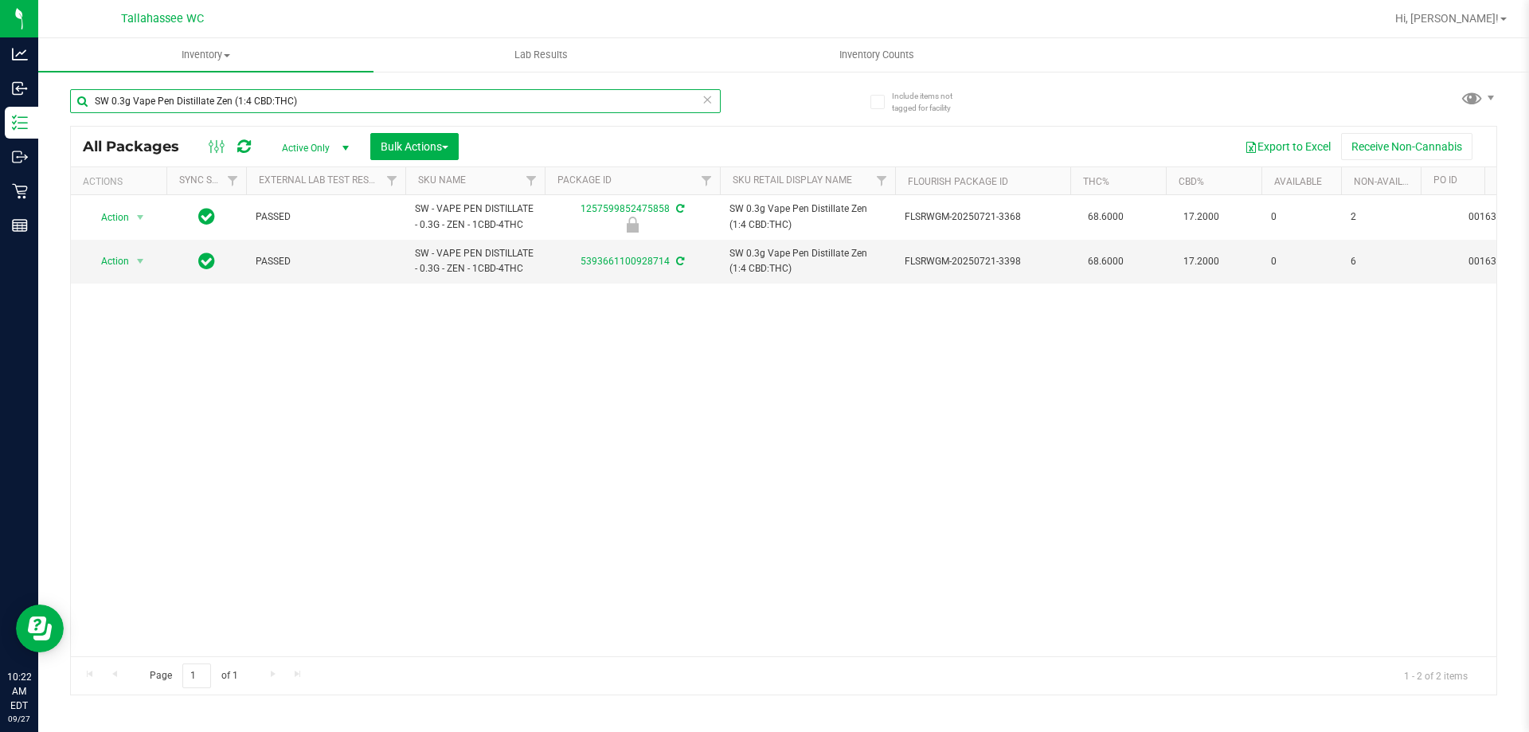
type input "SW 0.3g Vape Pen Distillate Zen (1:4 CBD:THC)"
click at [707, 103] on icon at bounding box center [707, 98] width 11 height 19
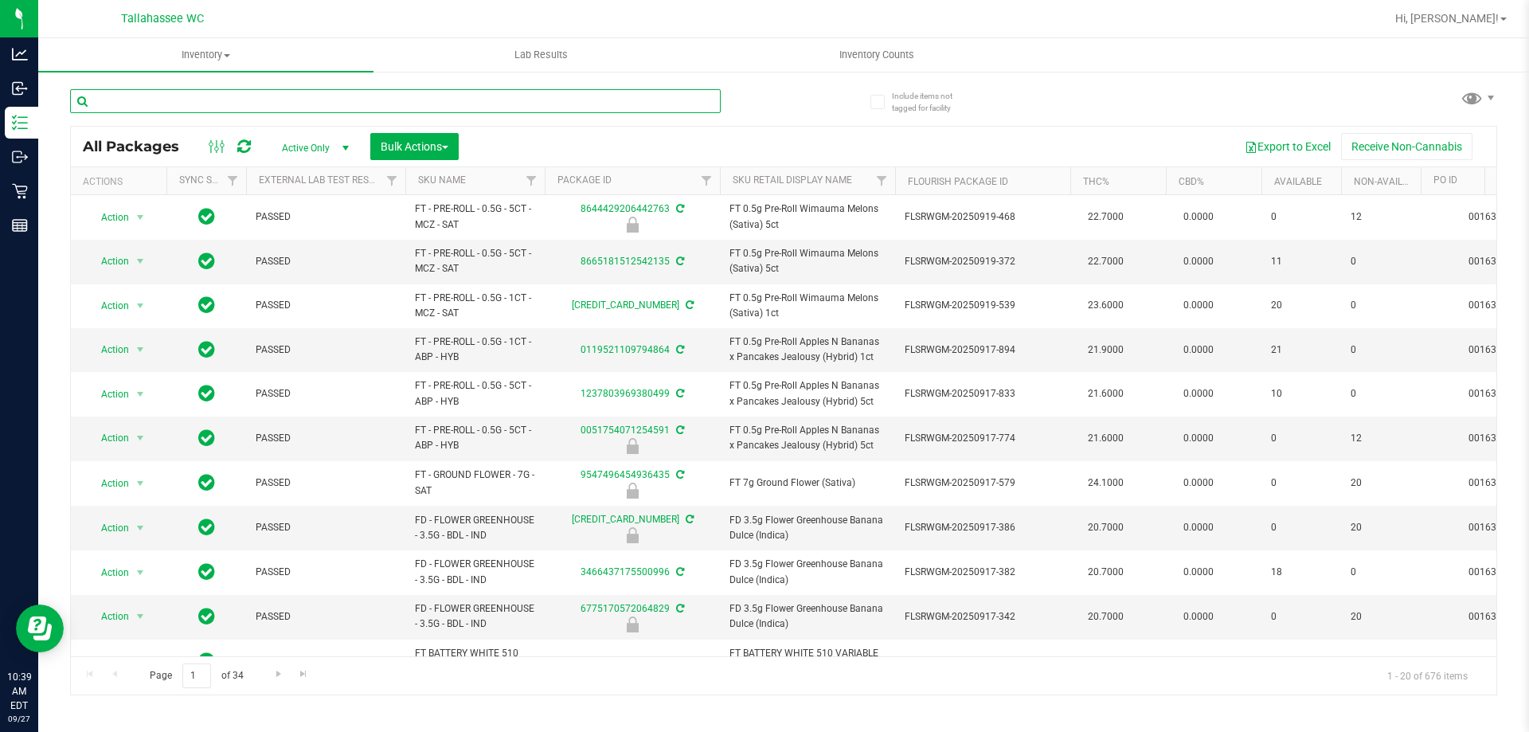
click at [286, 100] on input "text" at bounding box center [395, 101] width 651 height 24
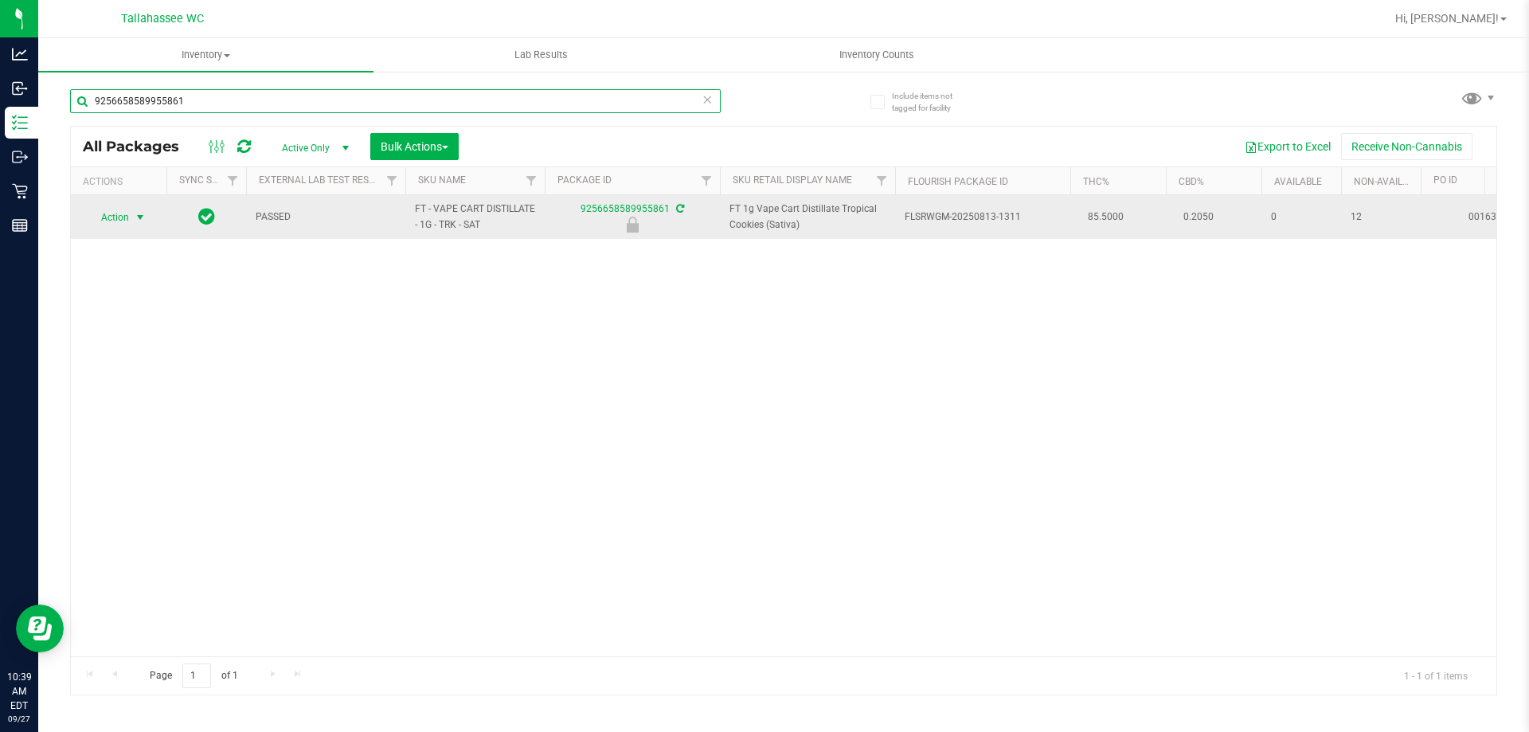
type input "9256658589955861"
click at [137, 217] on span "select" at bounding box center [140, 217] width 13 height 13
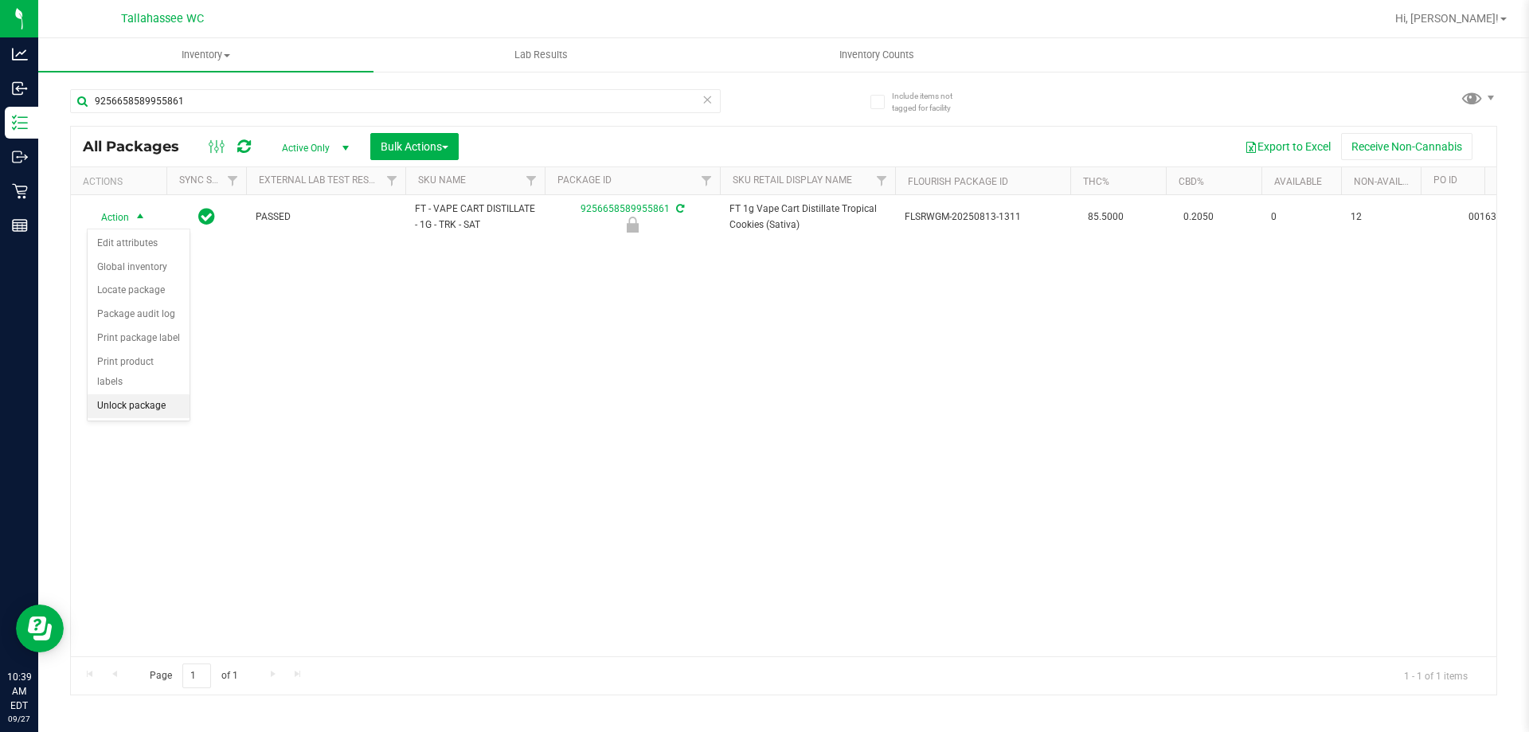
click at [158, 394] on li "Unlock package" at bounding box center [139, 406] width 102 height 24
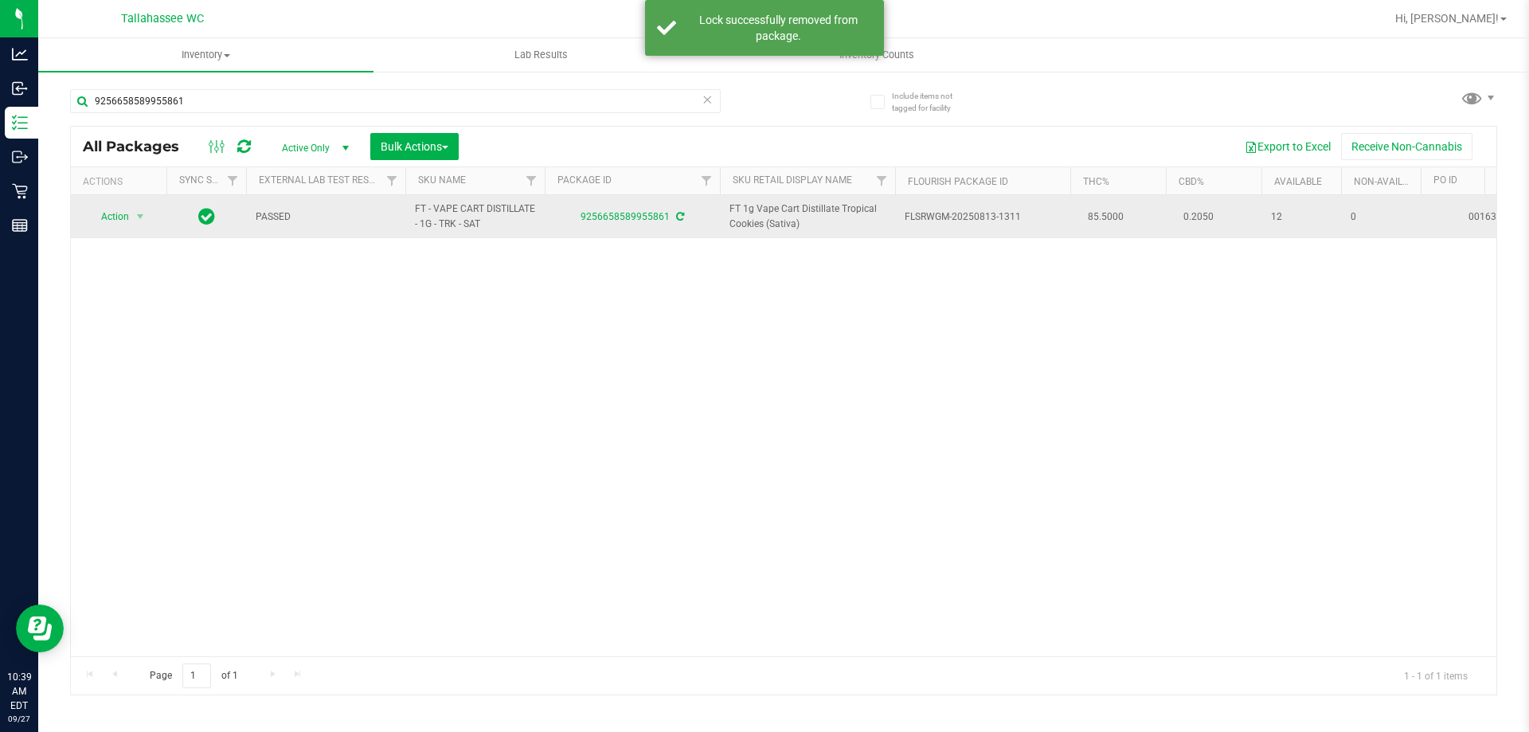
click at [123, 229] on td "Action Action Adjust qty Create package Edit attributes Global inventory Locate…" at bounding box center [119, 216] width 96 height 43
click at [125, 219] on span "Action" at bounding box center [108, 216] width 43 height 22
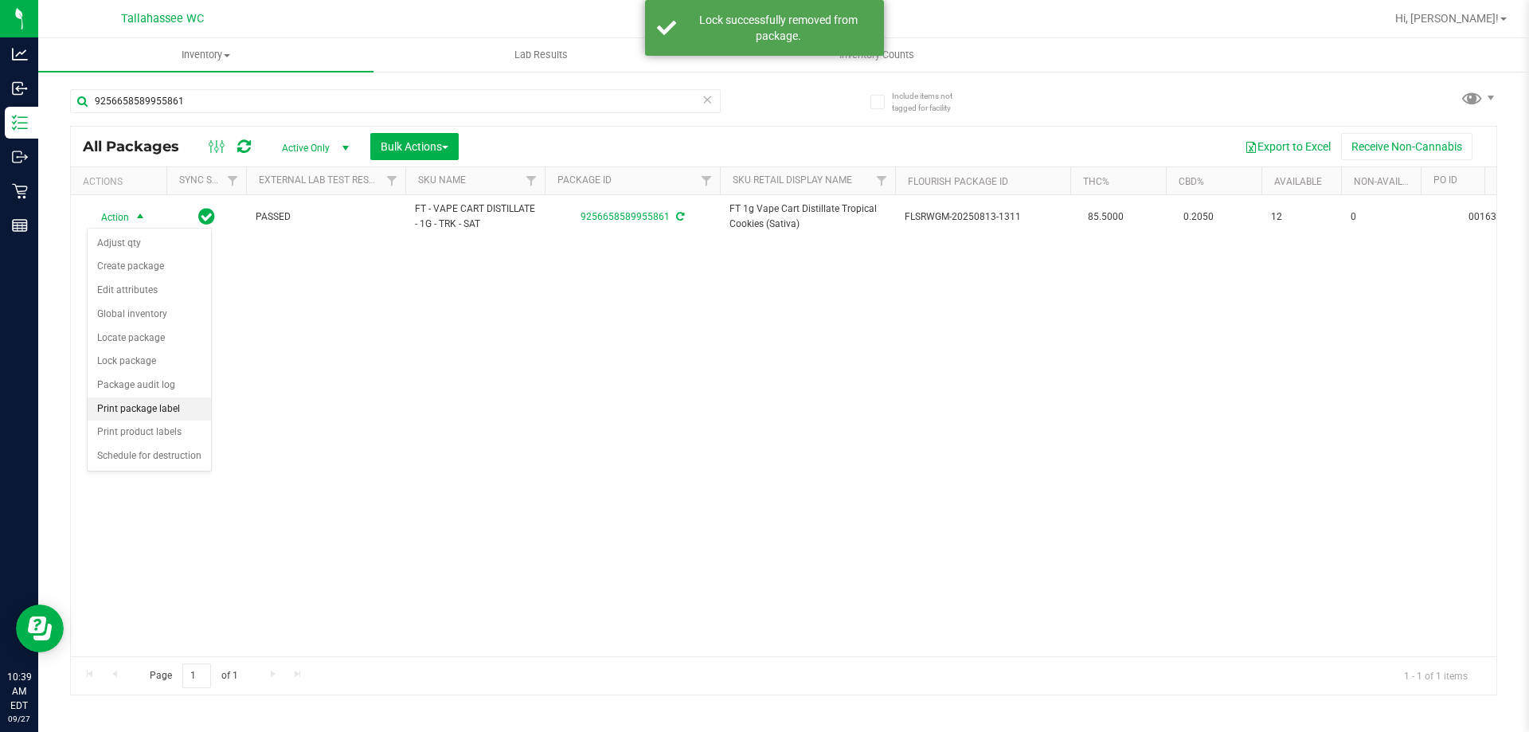
click at [138, 413] on li "Print package label" at bounding box center [149, 409] width 123 height 24
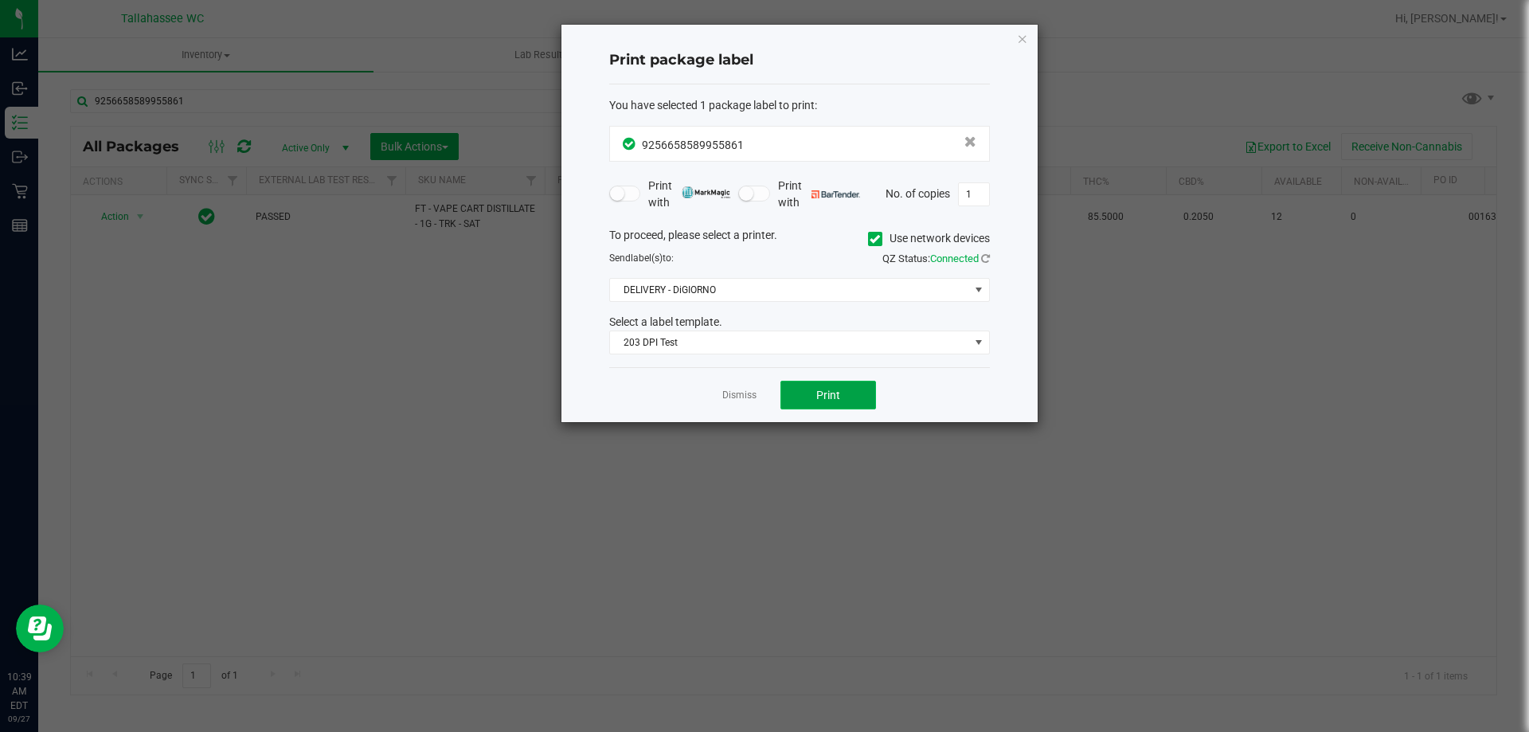
click at [815, 402] on button "Print" at bounding box center [829, 395] width 96 height 29
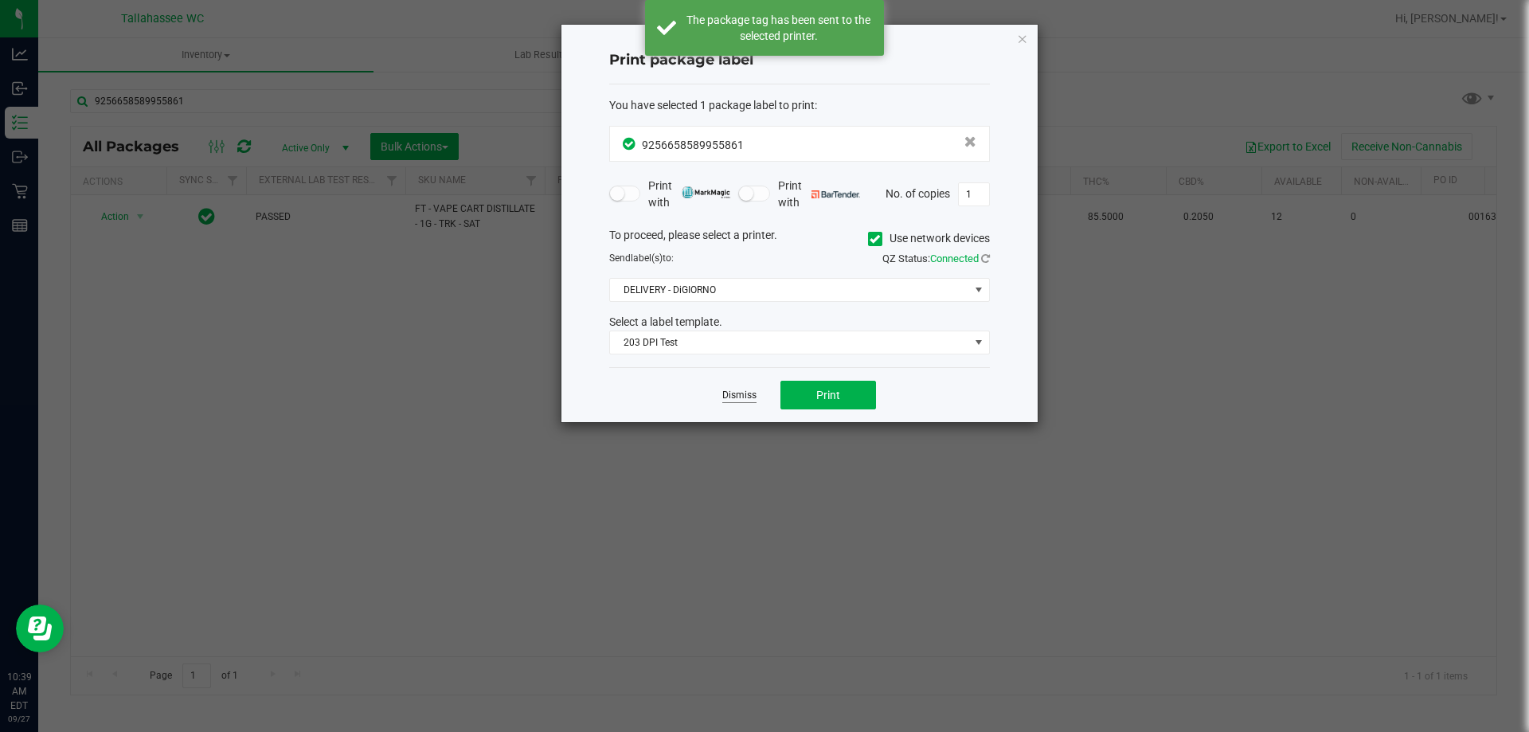
click at [736, 393] on link "Dismiss" at bounding box center [739, 396] width 34 height 14
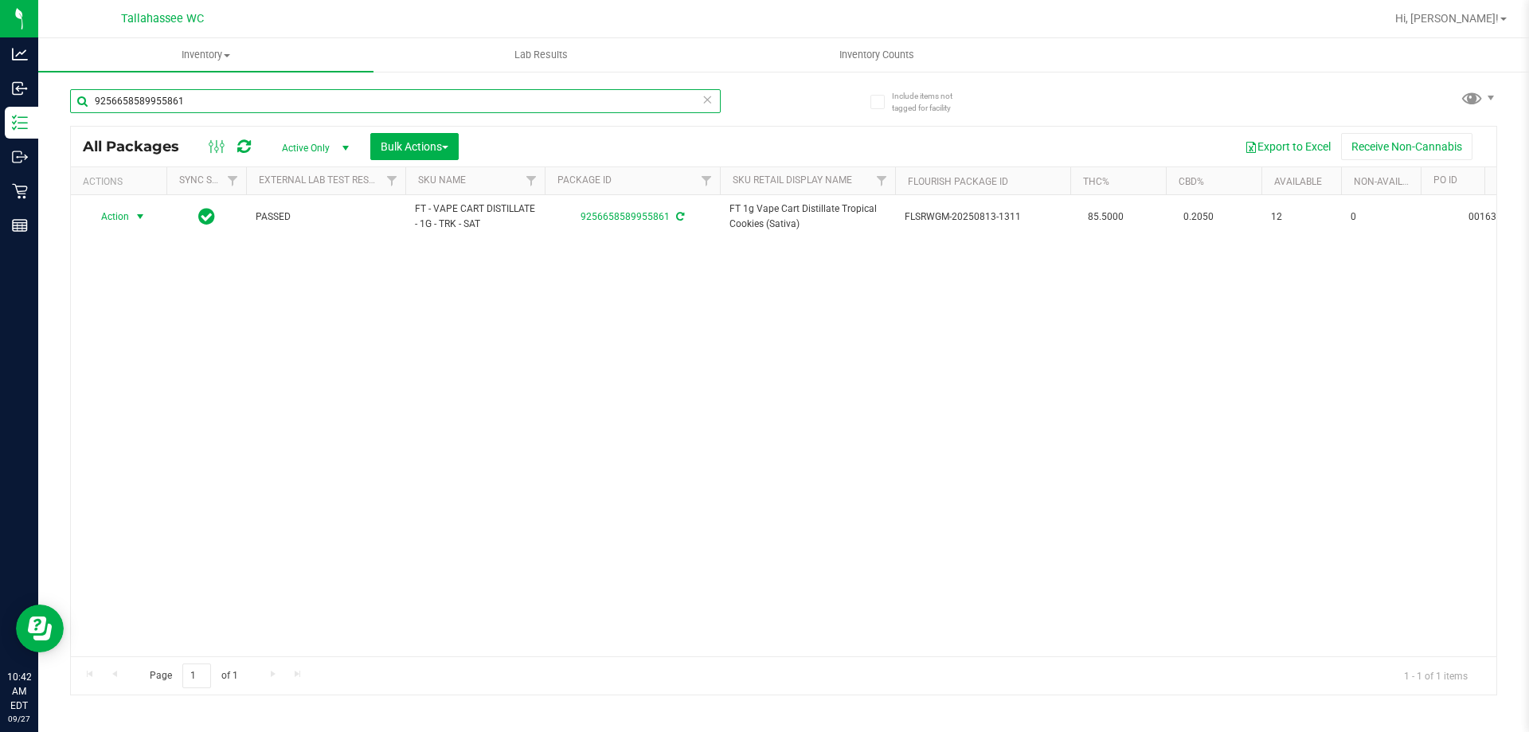
click at [273, 110] on input "9256658589955861" at bounding box center [395, 101] width 651 height 24
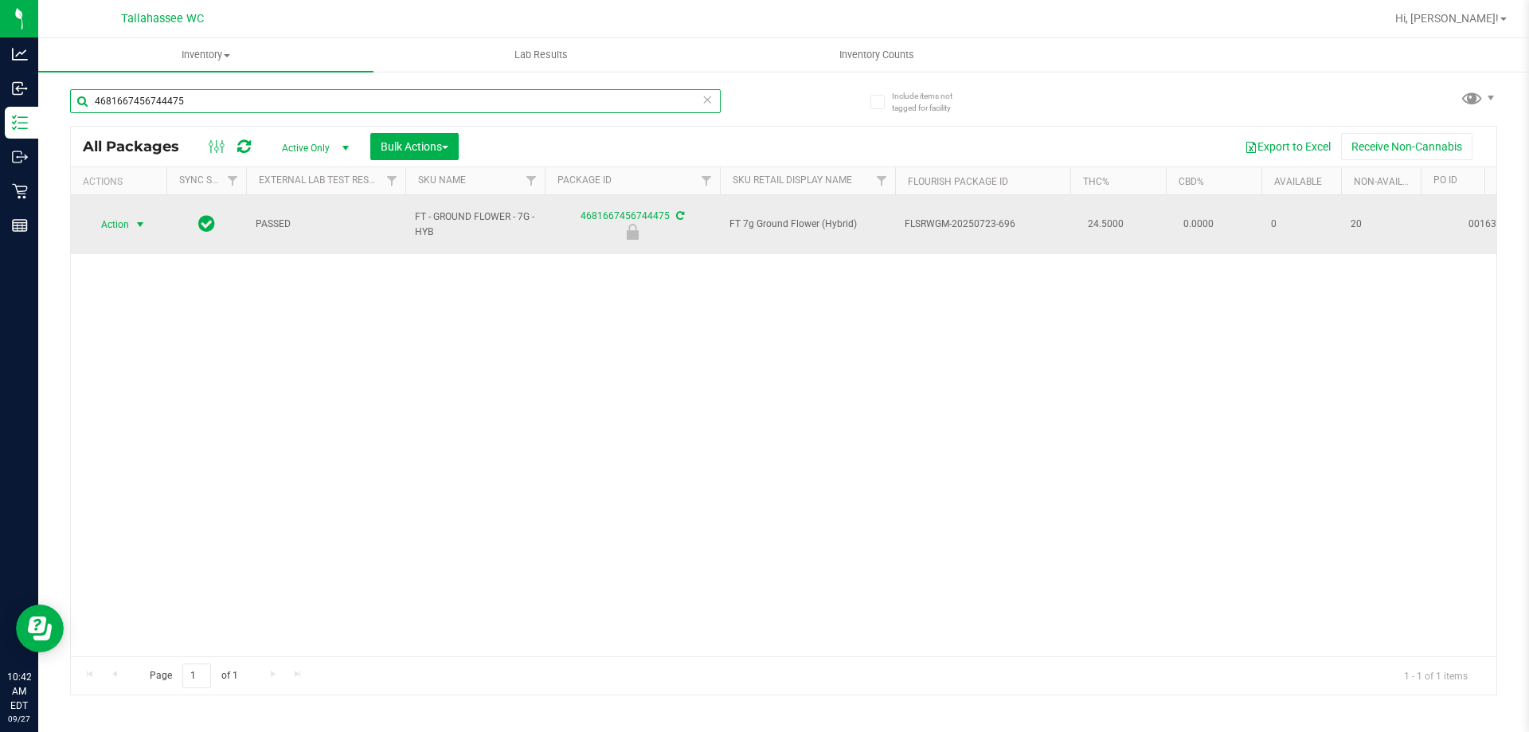
type input "4681667456744475"
click at [115, 221] on span "Action" at bounding box center [108, 224] width 43 height 22
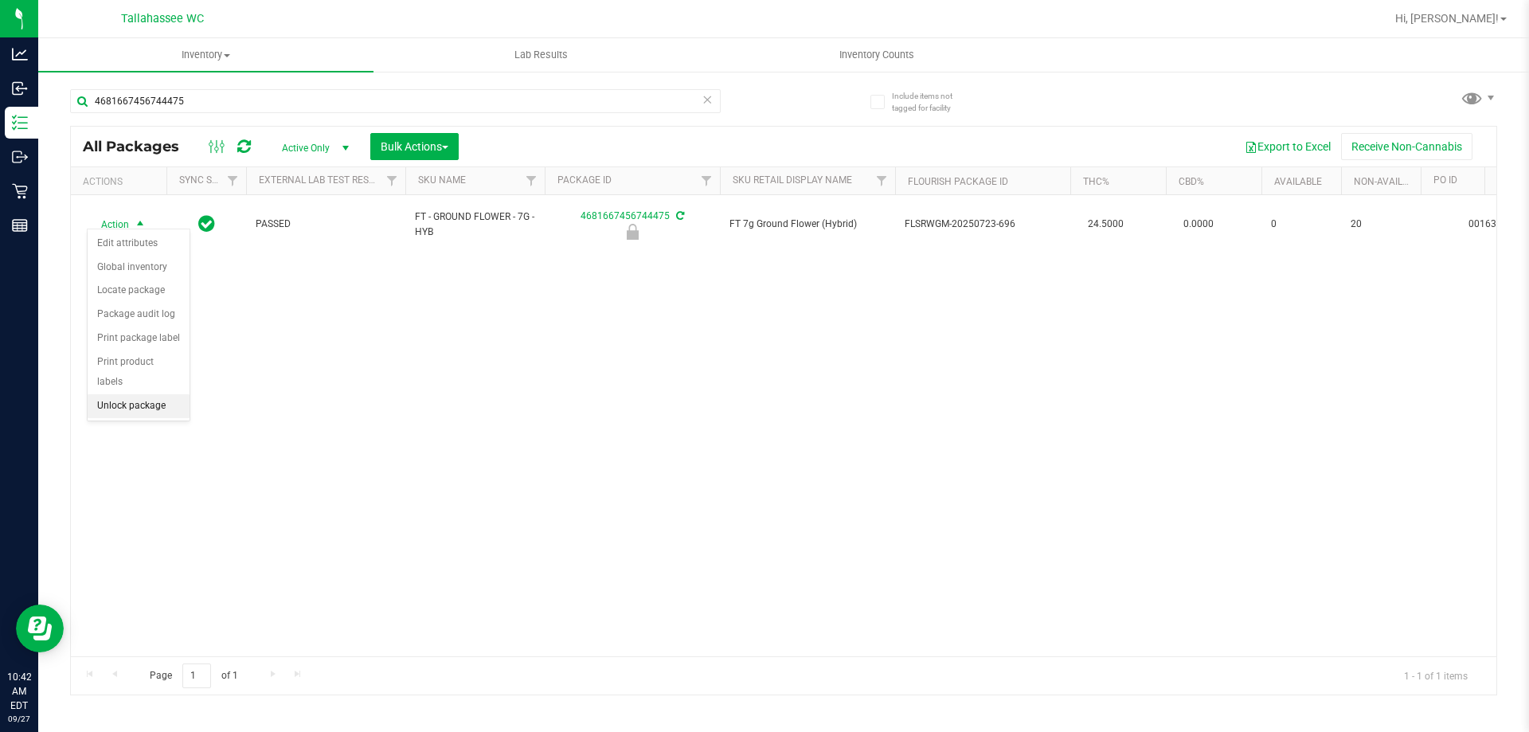
click at [144, 394] on li "Unlock package" at bounding box center [139, 406] width 102 height 24
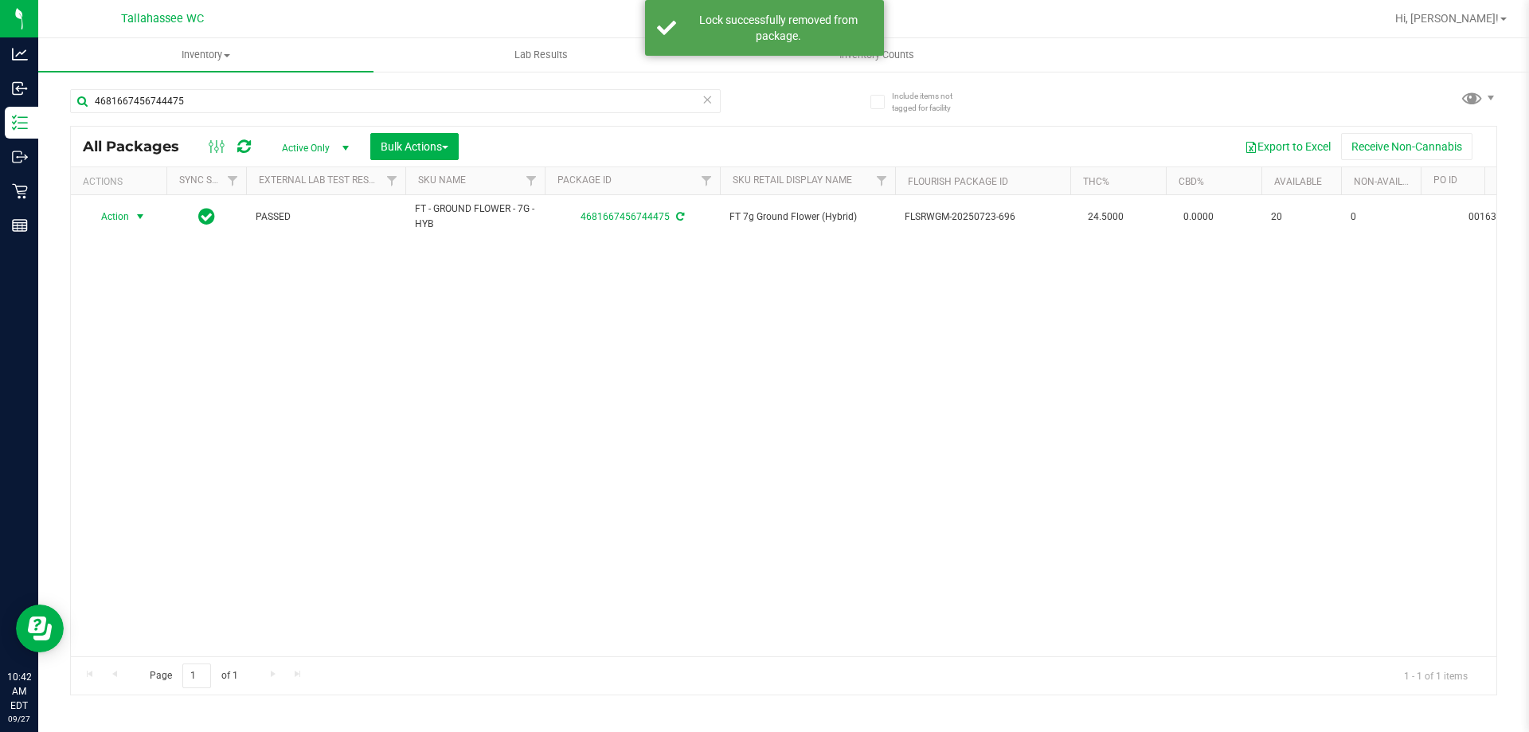
click at [112, 219] on span "Action" at bounding box center [108, 216] width 43 height 22
click at [183, 411] on li "Print package label" at bounding box center [149, 409] width 123 height 24
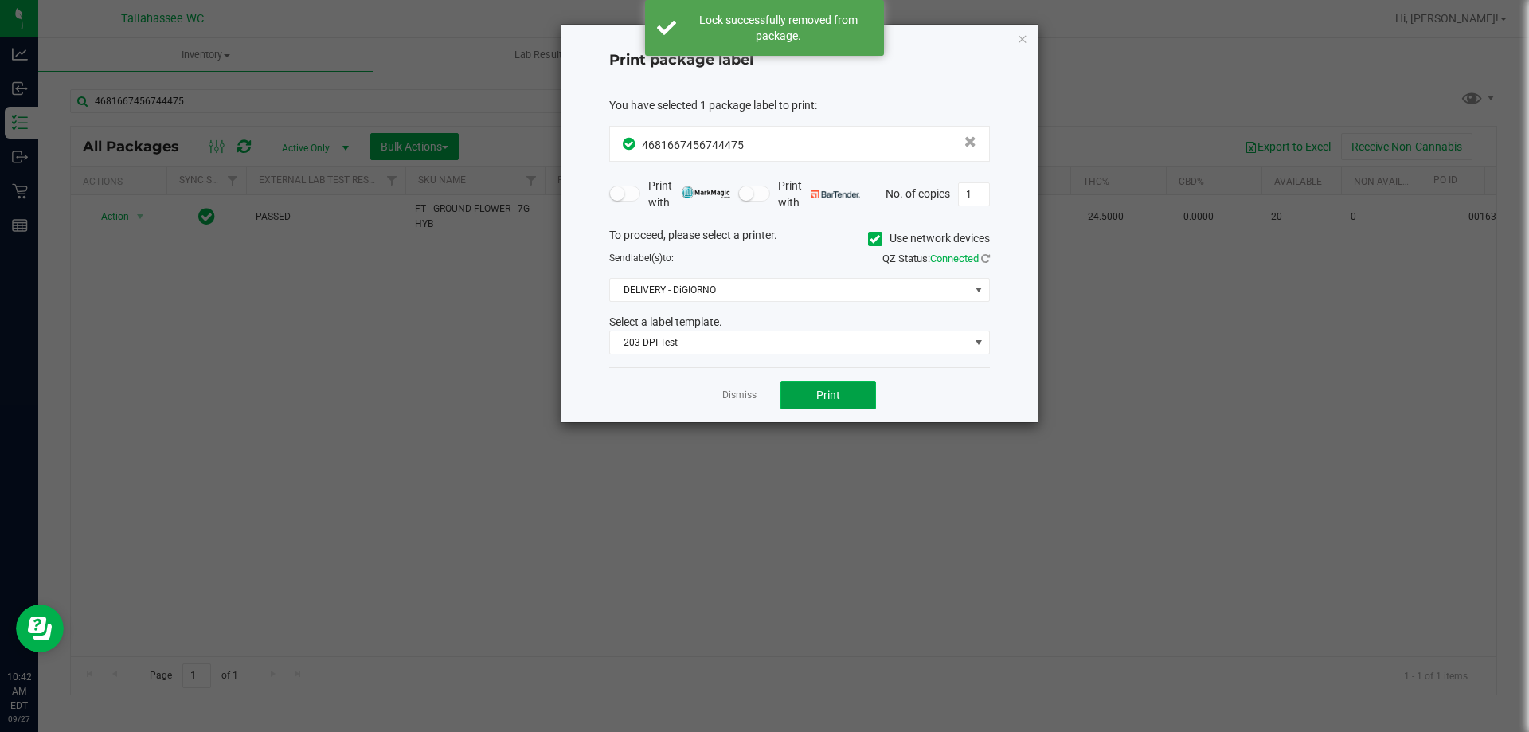
click at [820, 393] on span "Print" at bounding box center [828, 395] width 24 height 13
click at [741, 397] on link "Dismiss" at bounding box center [739, 396] width 34 height 14
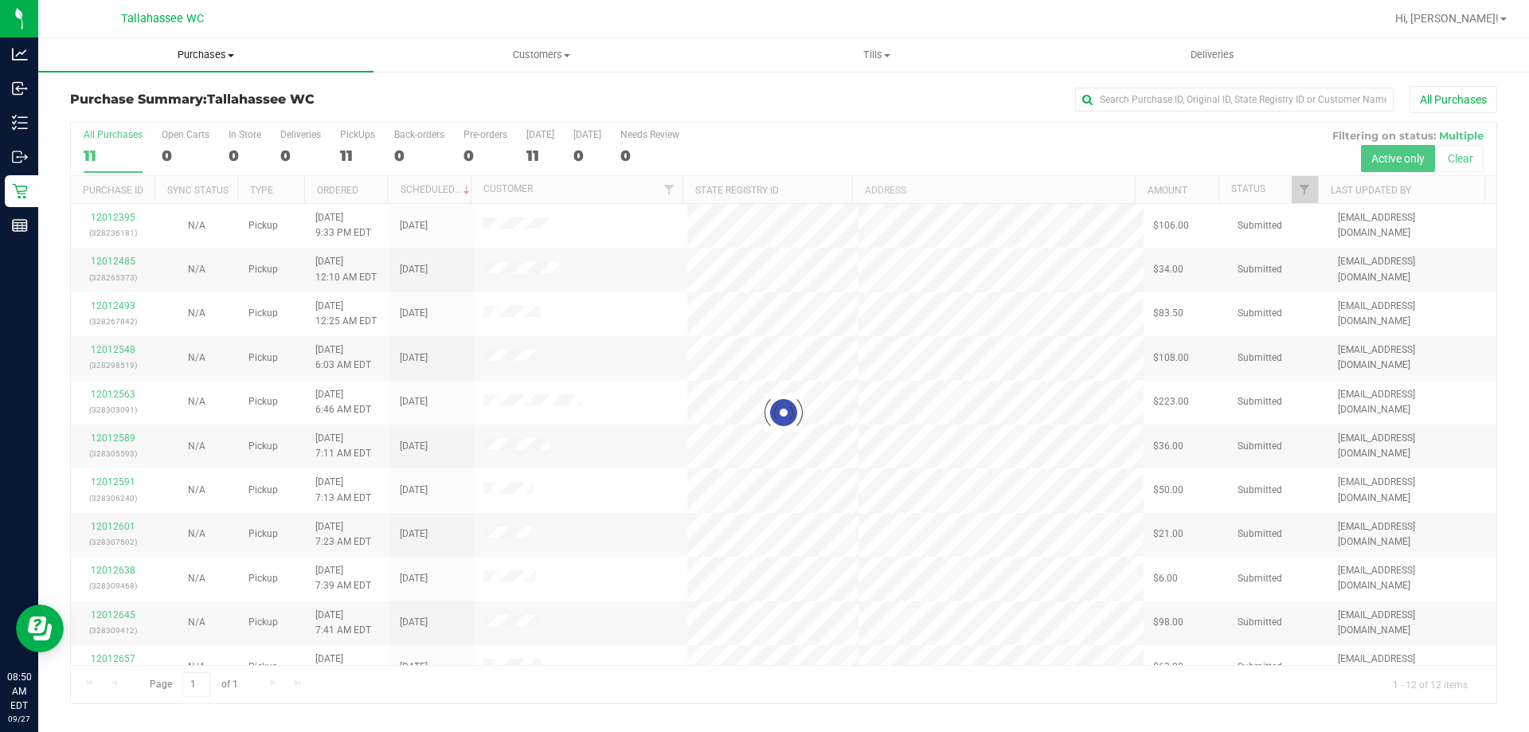
click at [219, 61] on span "Purchases" at bounding box center [205, 55] width 335 height 14
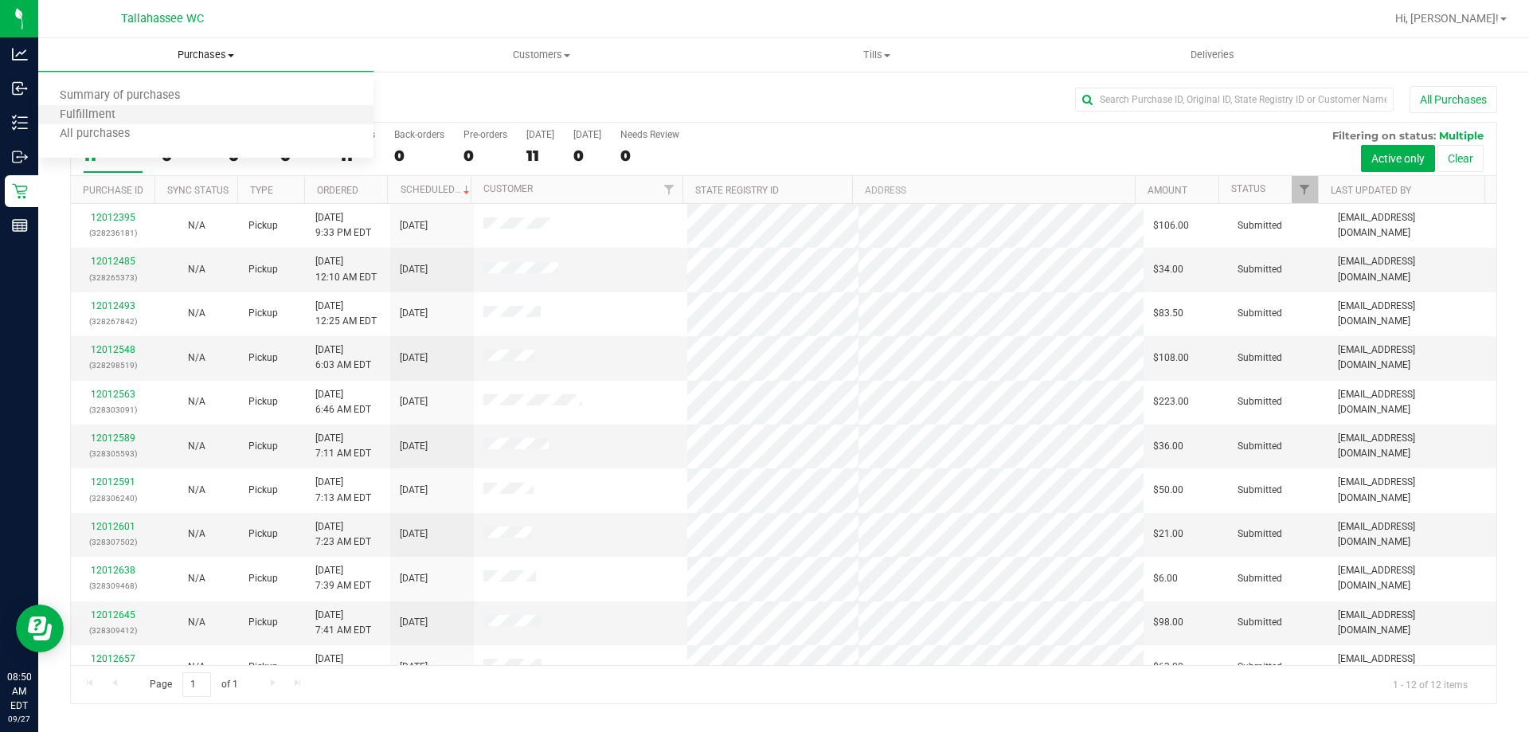
click at [171, 112] on li "Fulfillment" at bounding box center [205, 115] width 335 height 19
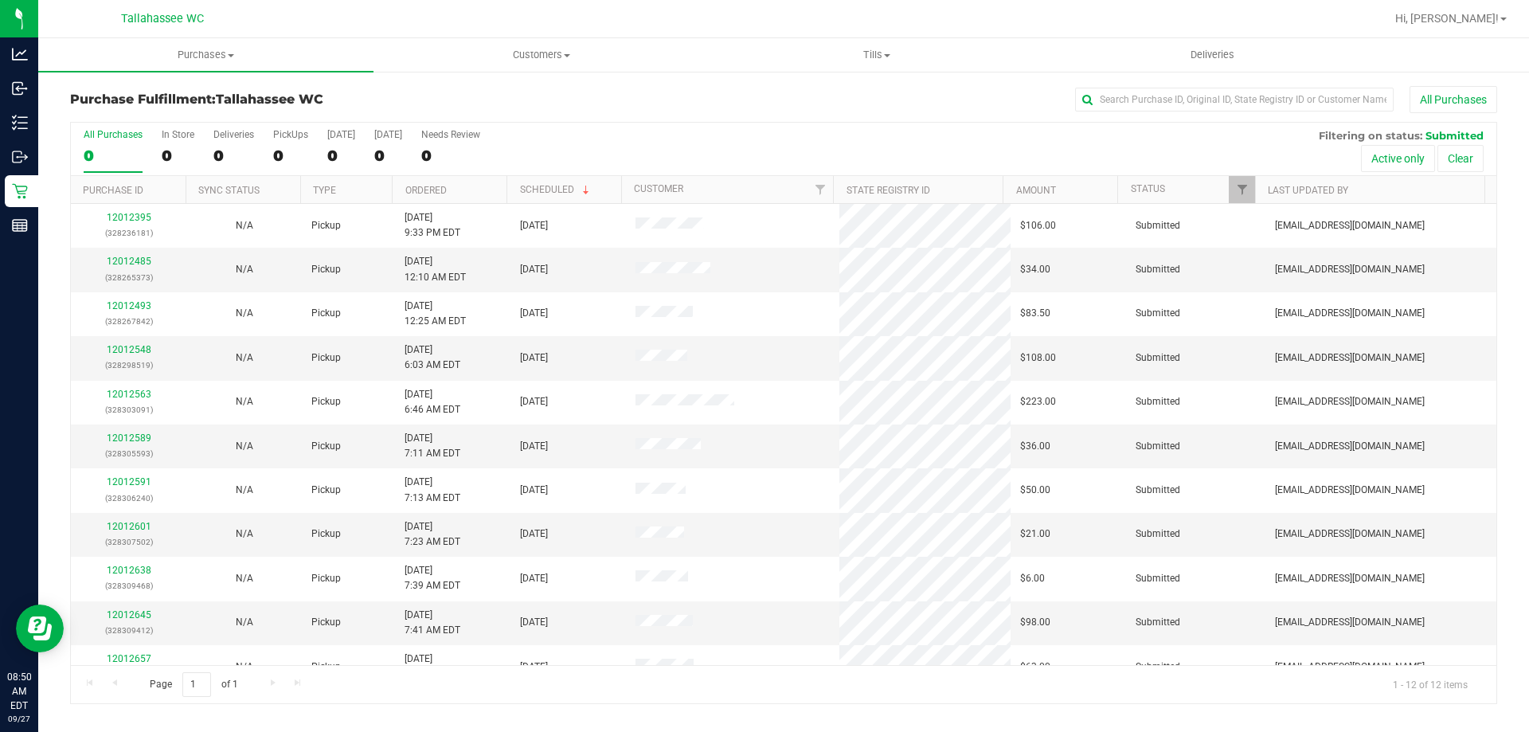
click at [476, 185] on th "Ordered" at bounding box center [449, 190] width 115 height 28
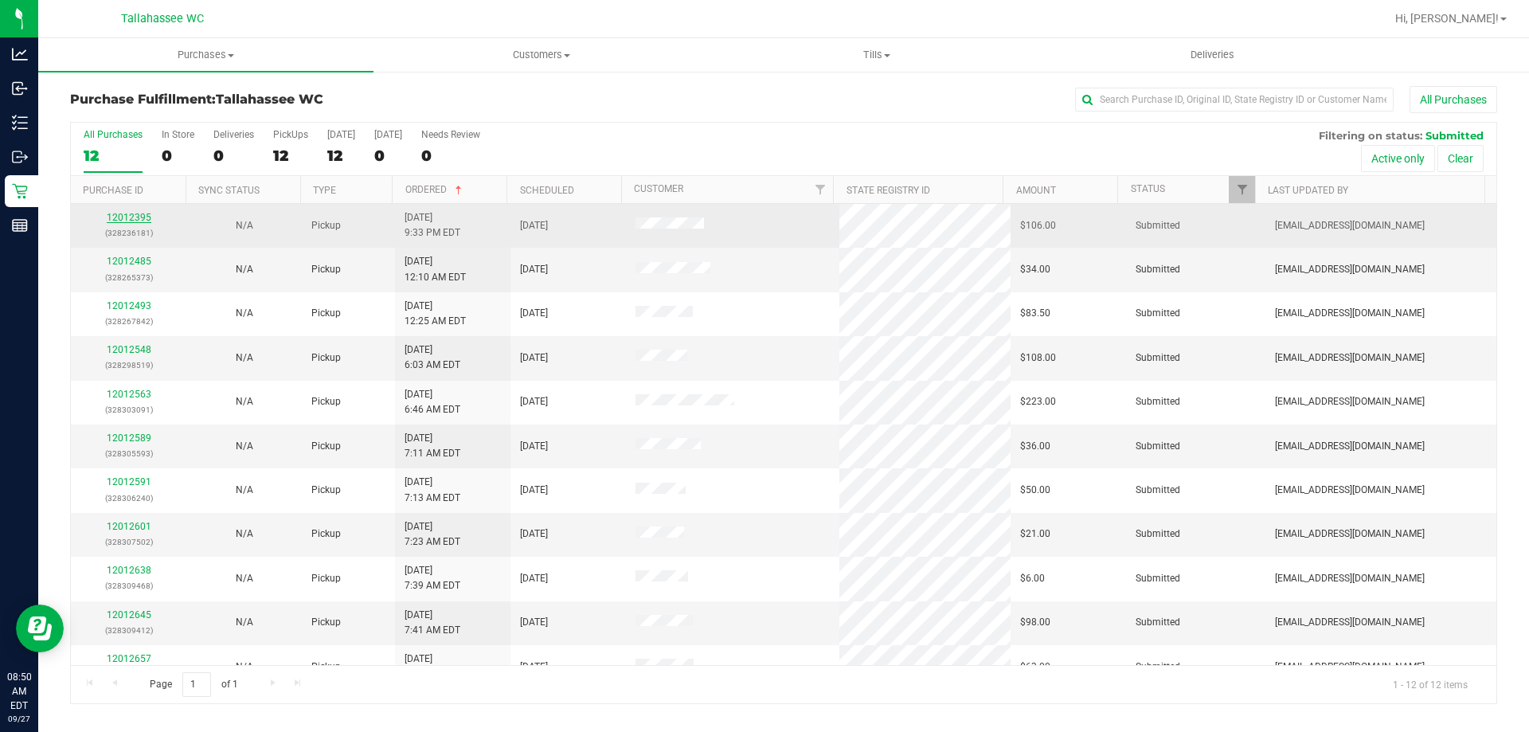
click at [135, 218] on link "12012395" at bounding box center [129, 217] width 45 height 11
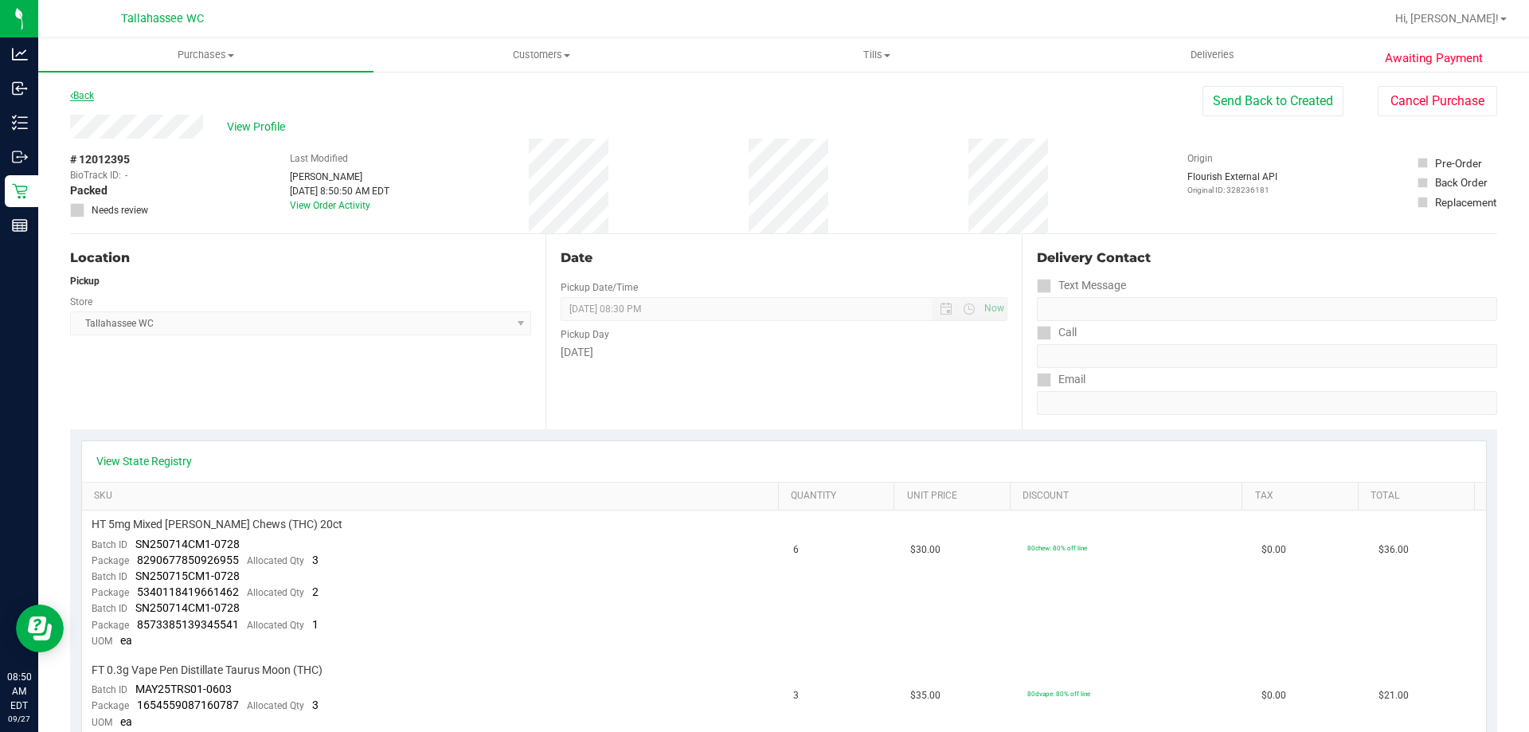
click at [78, 95] on link "Back" at bounding box center [82, 95] width 24 height 11
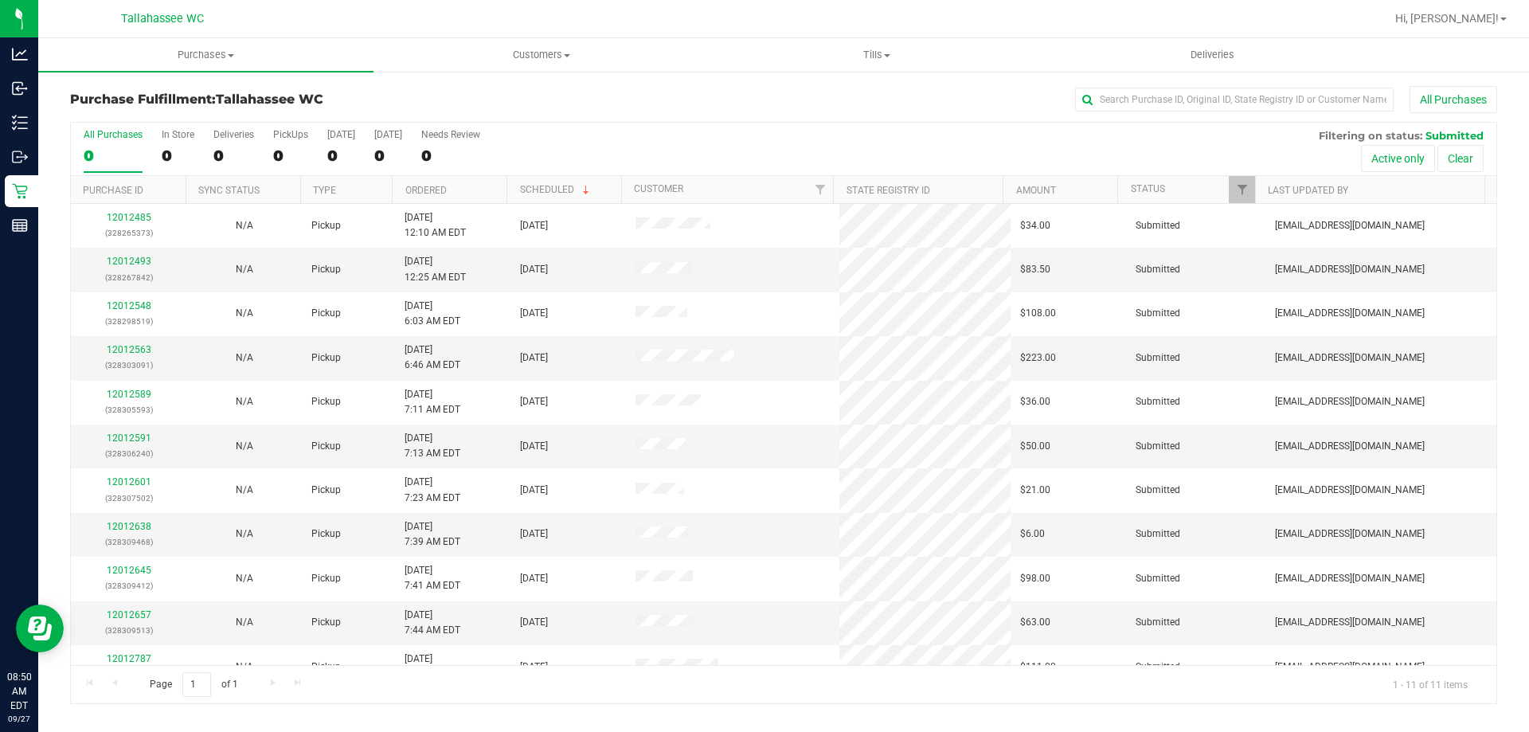
click at [476, 187] on th "Ordered" at bounding box center [449, 190] width 115 height 28
click at [127, 440] on link "12012591" at bounding box center [129, 437] width 45 height 11
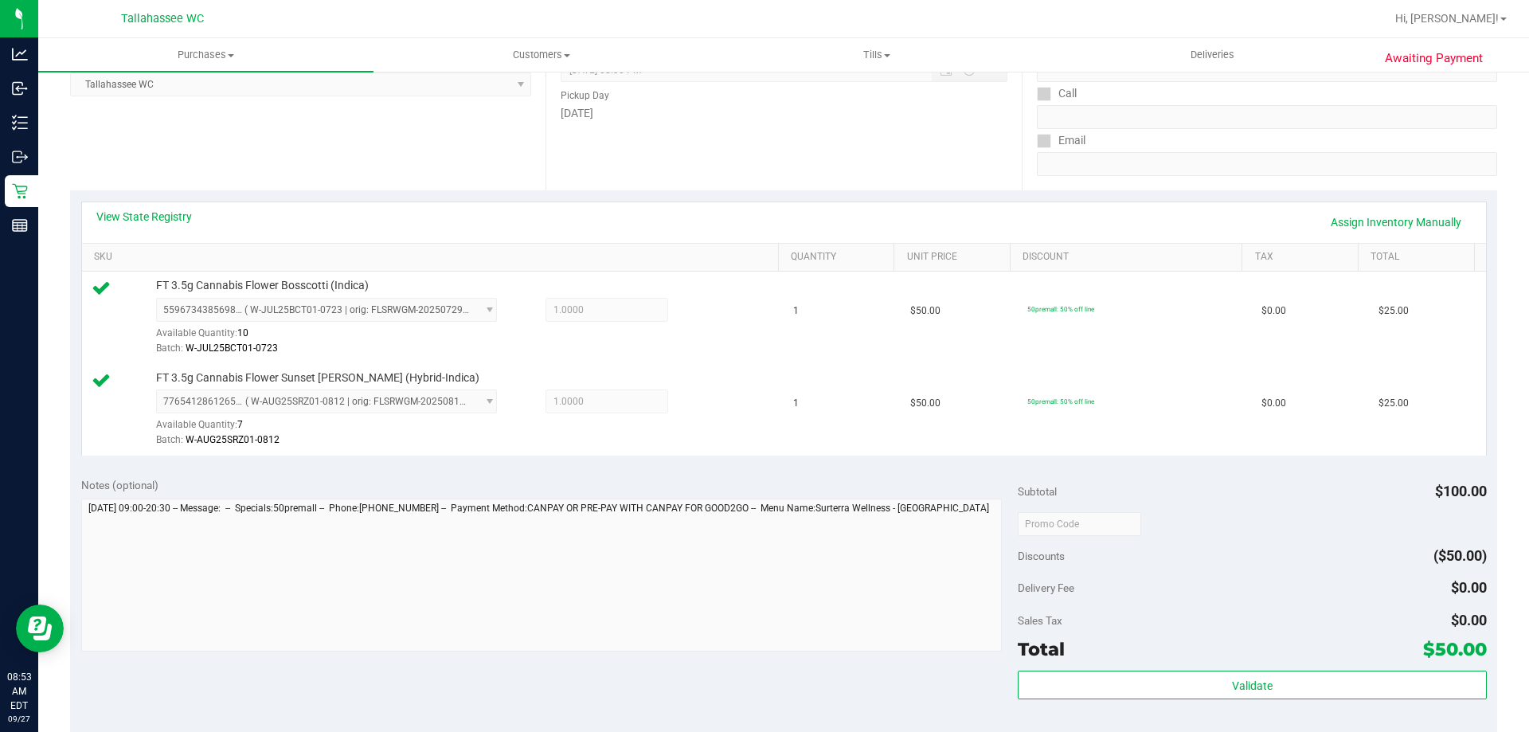
scroll to position [558, 0]
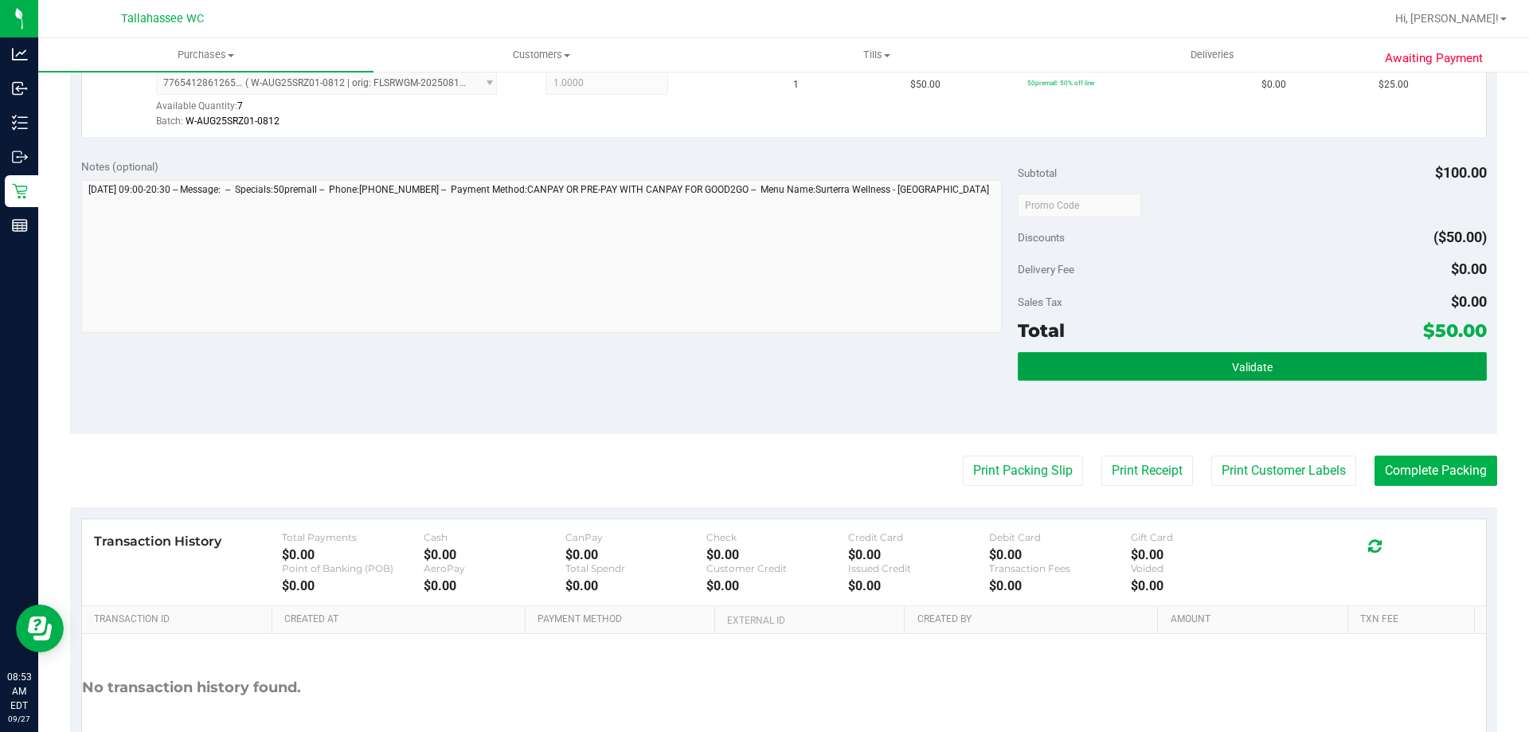
click at [1260, 364] on span "Validate" at bounding box center [1252, 367] width 41 height 13
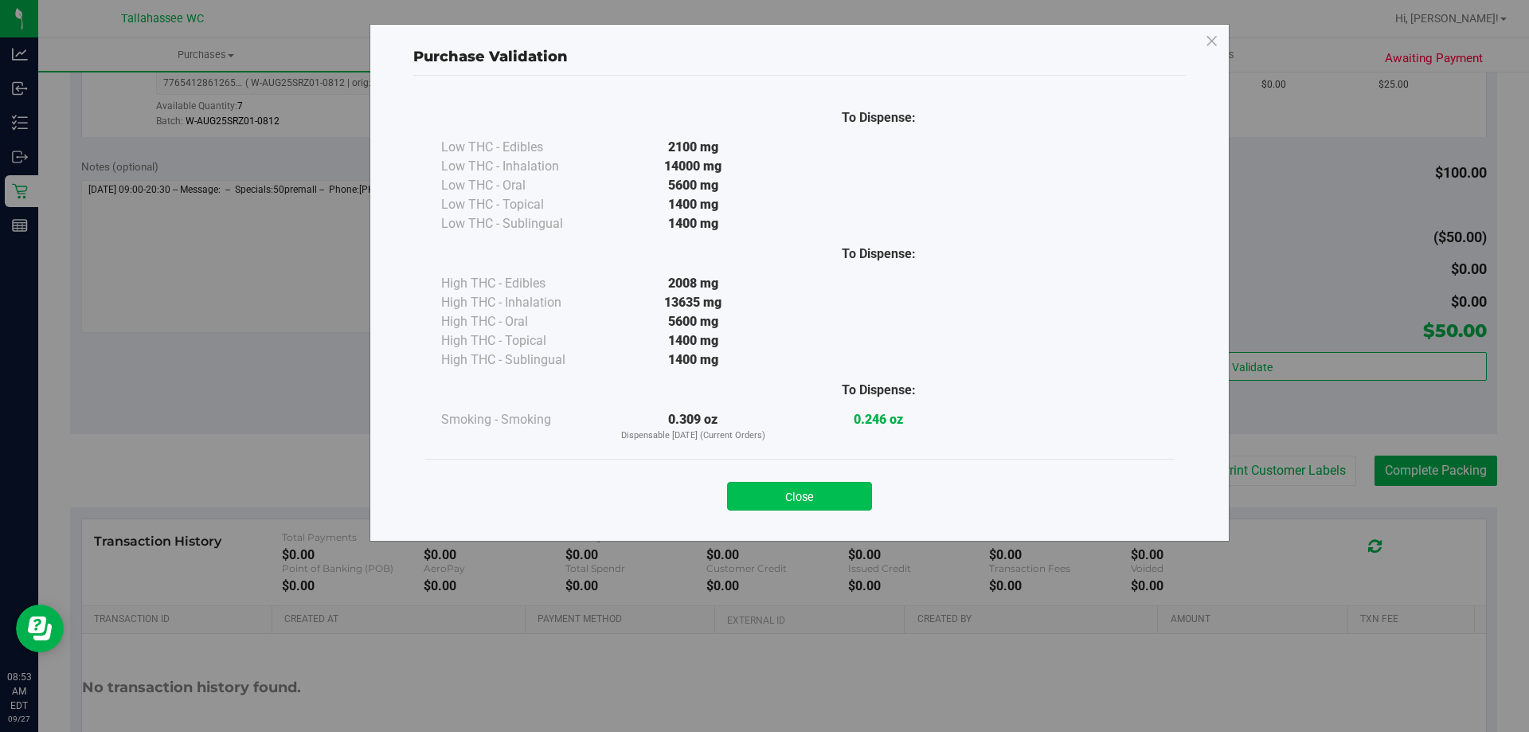
click at [792, 505] on button "Close" at bounding box center [799, 496] width 145 height 29
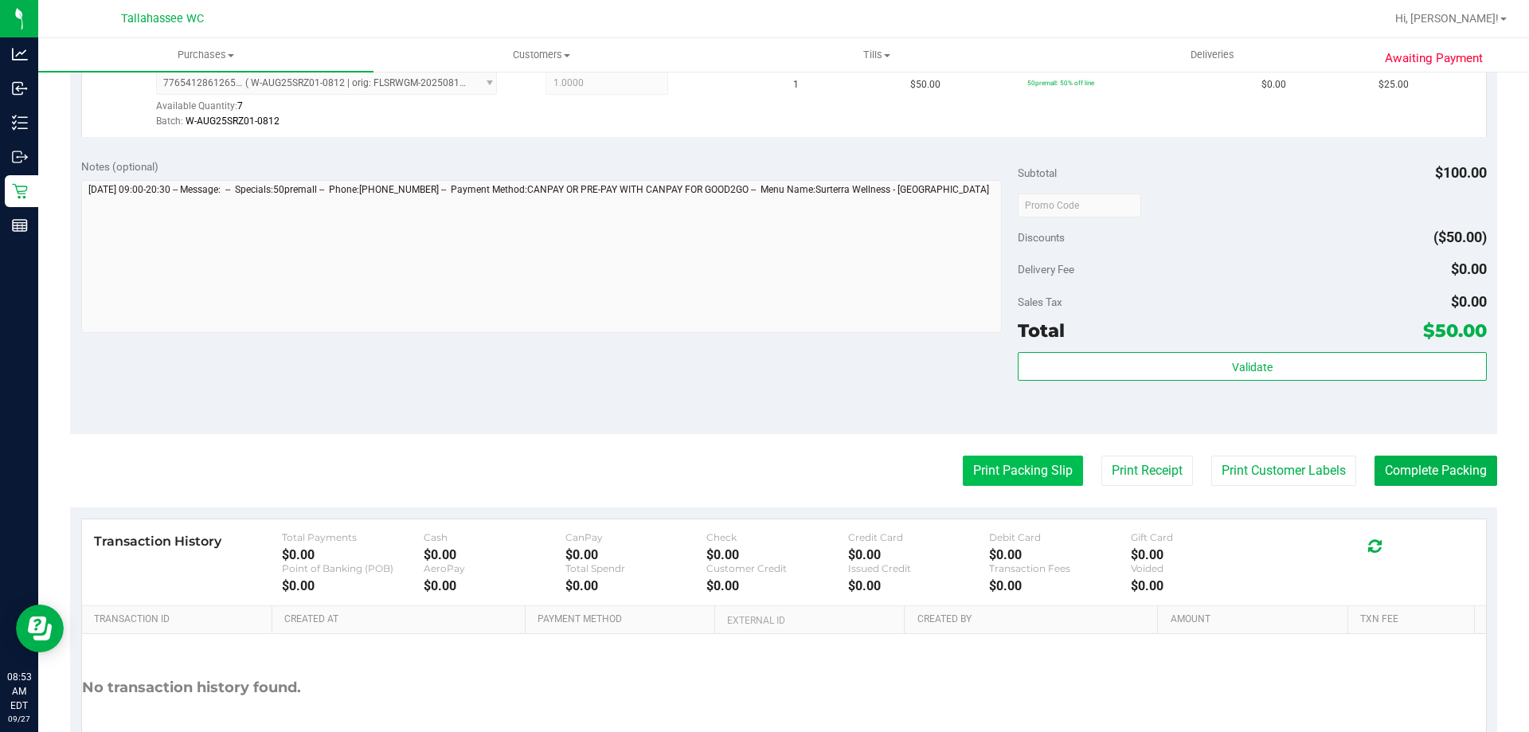
click at [1034, 476] on button "Print Packing Slip" at bounding box center [1023, 471] width 120 height 30
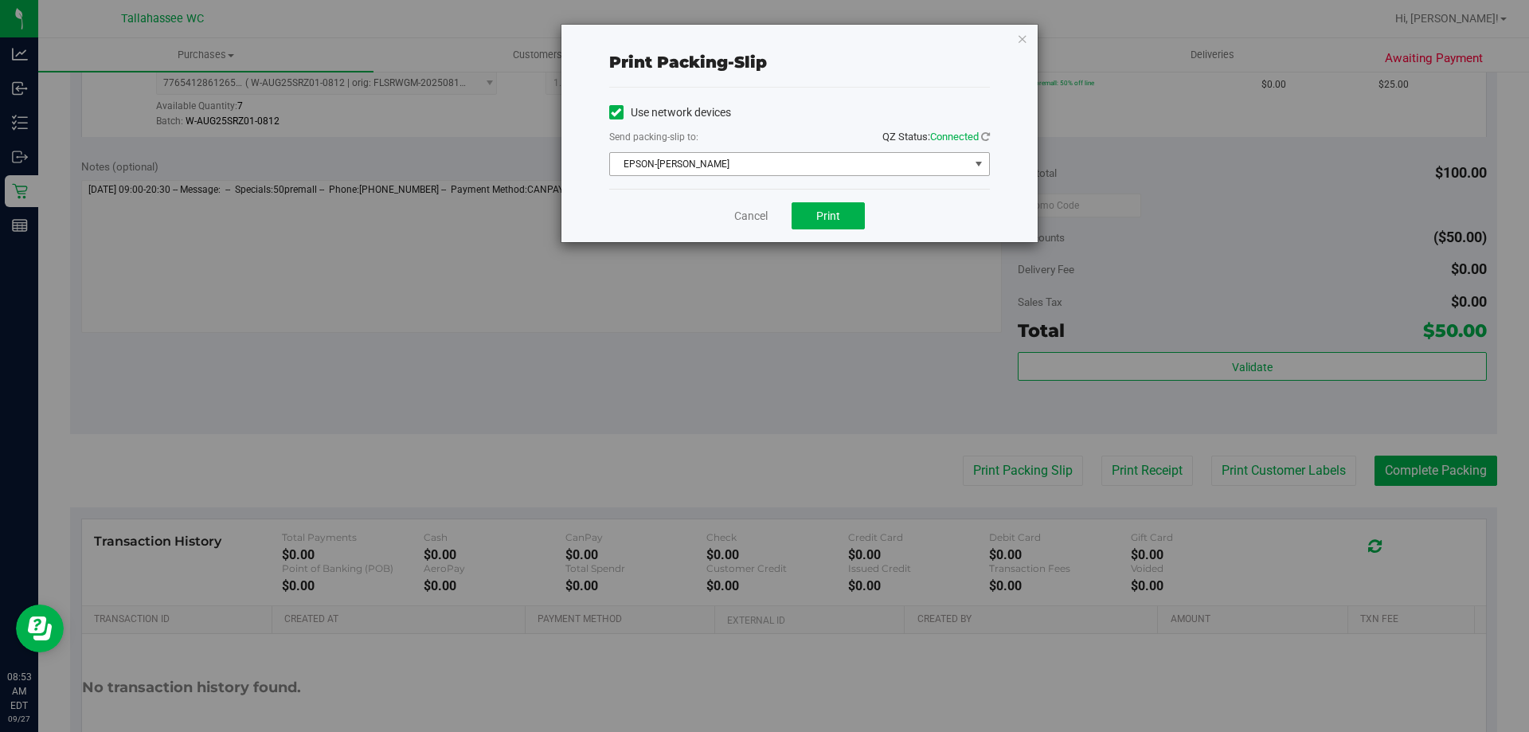
click at [819, 155] on span "EPSON-[PERSON_NAME]" at bounding box center [789, 164] width 359 height 22
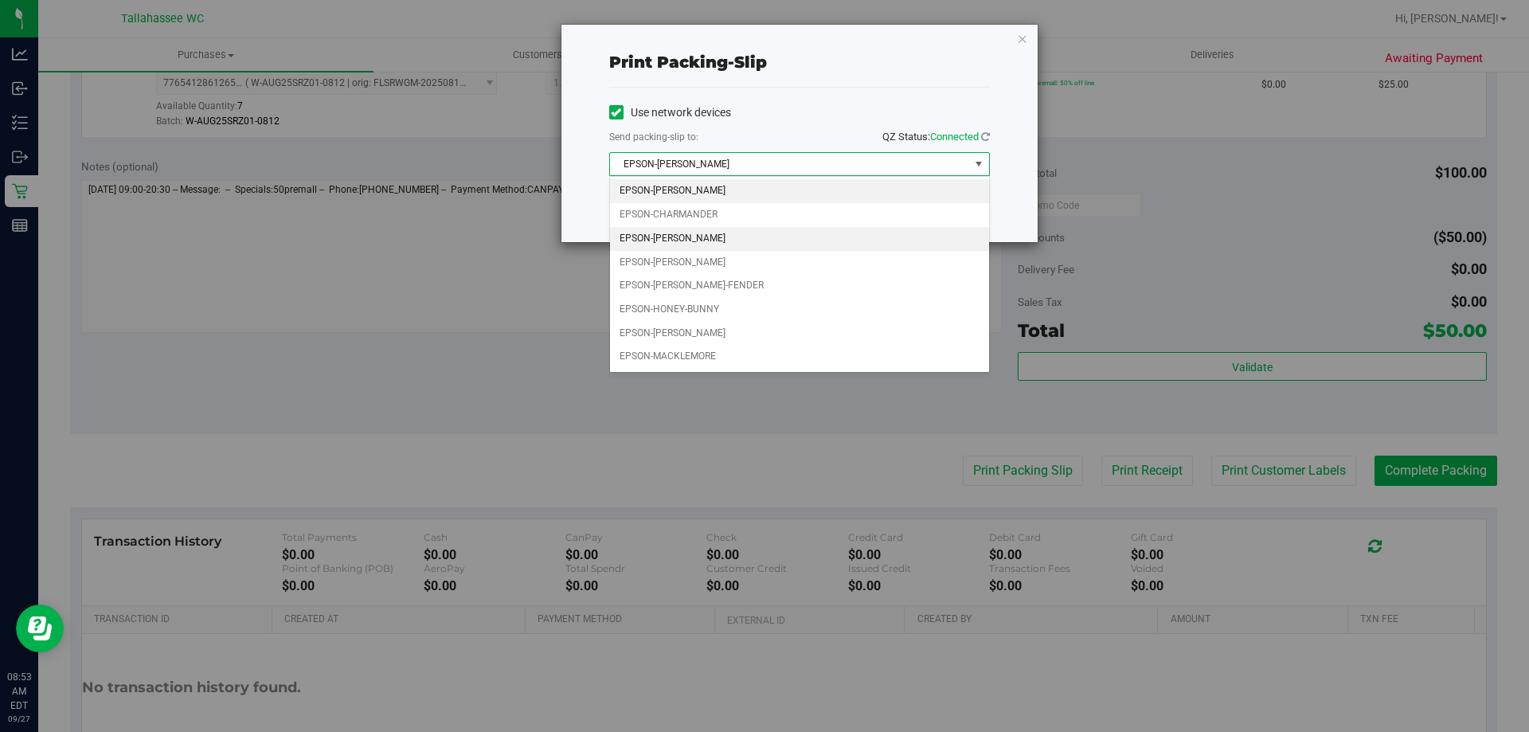
click at [702, 233] on li "EPSON-[PERSON_NAME]" at bounding box center [799, 239] width 379 height 24
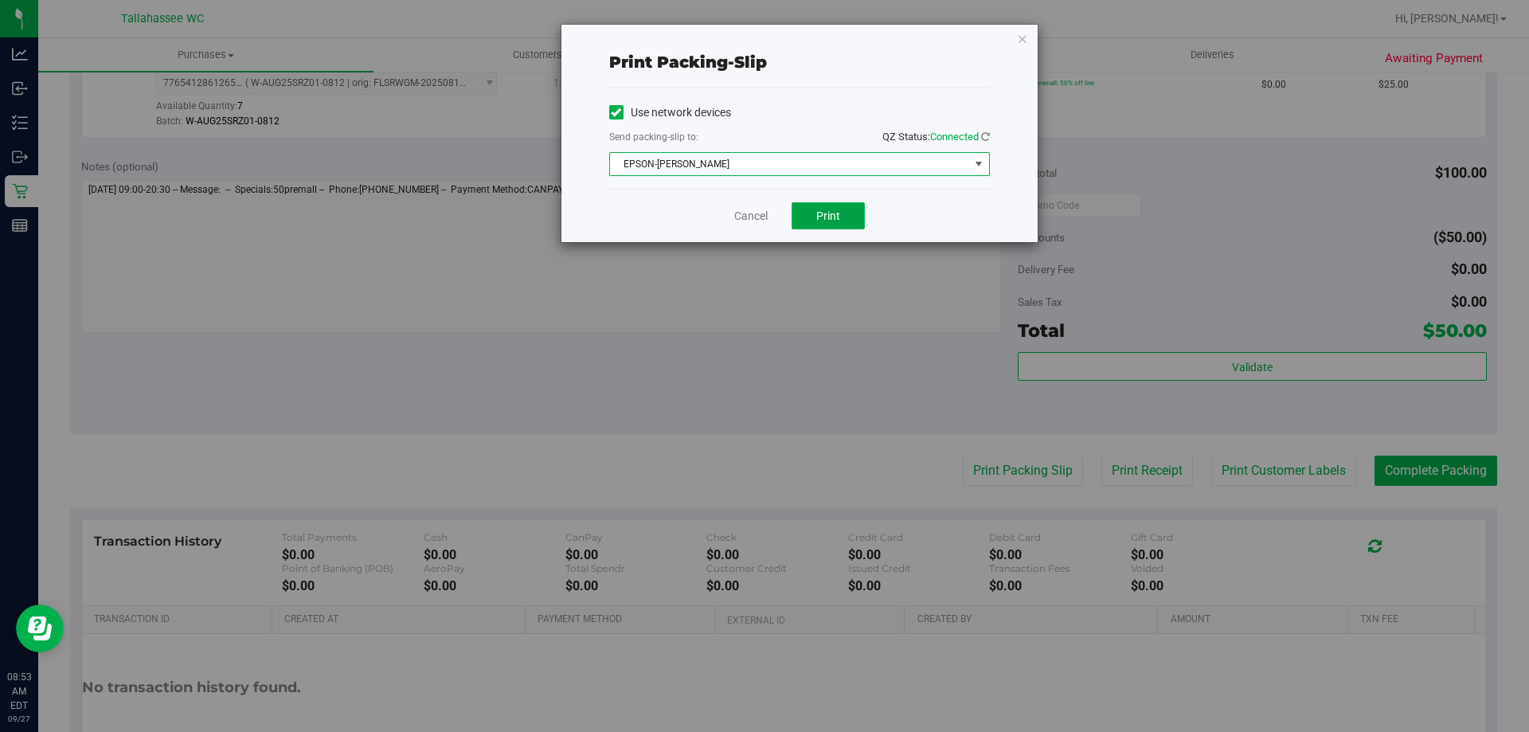
click at [823, 217] on span "Print" at bounding box center [828, 215] width 24 height 13
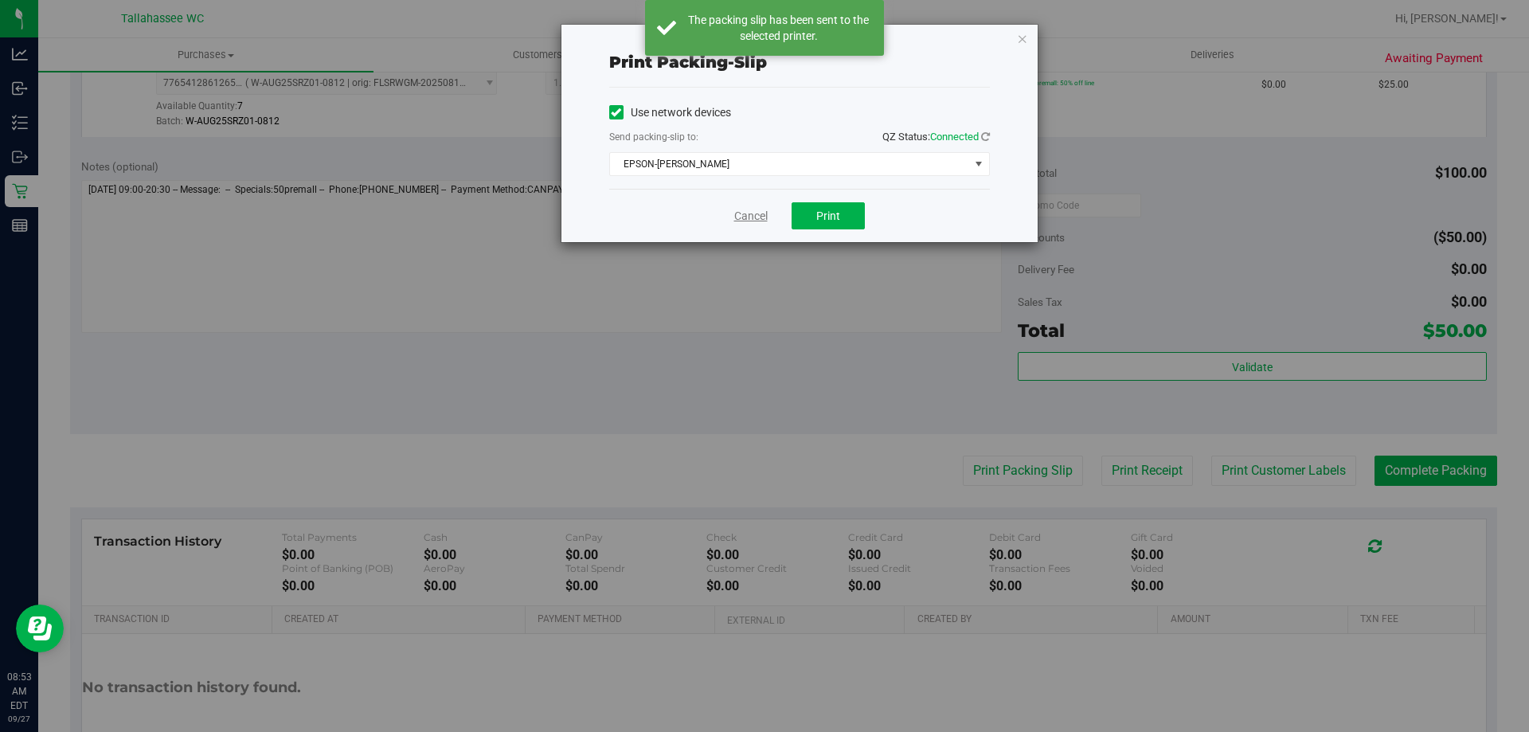
click at [754, 219] on link "Cancel" at bounding box center [750, 216] width 33 height 17
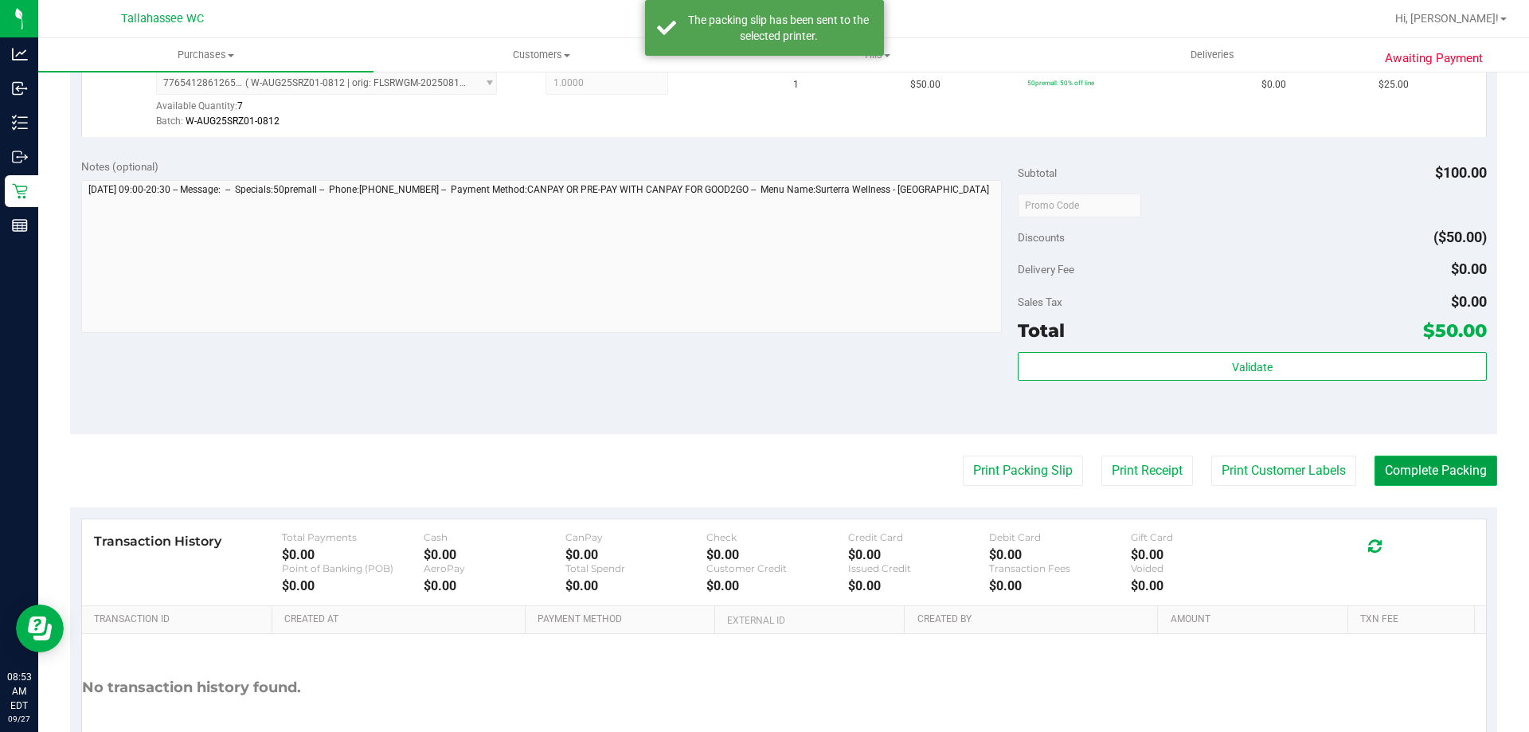
click at [1428, 460] on button "Complete Packing" at bounding box center [1436, 471] width 123 height 30
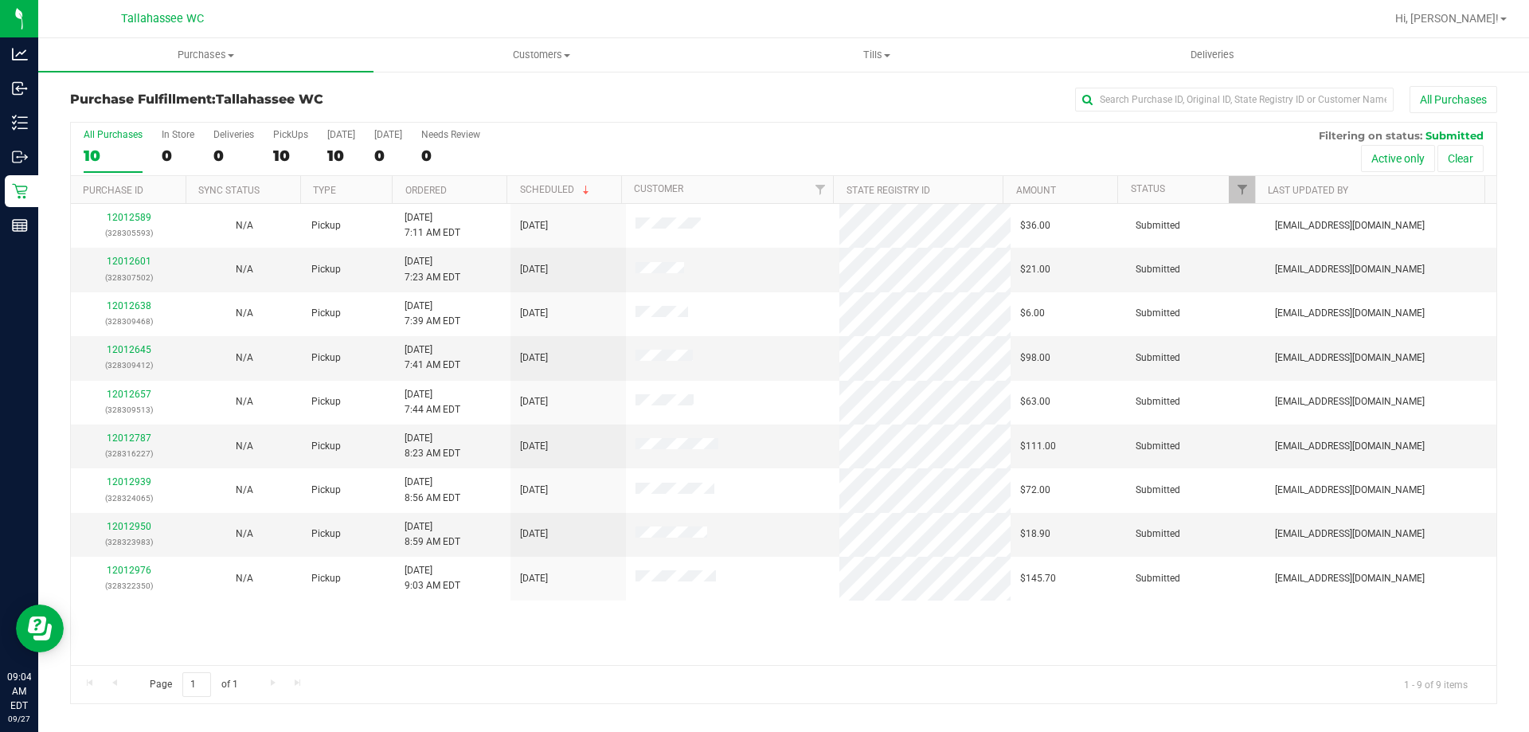
click at [497, 187] on th "Ordered" at bounding box center [449, 190] width 115 height 28
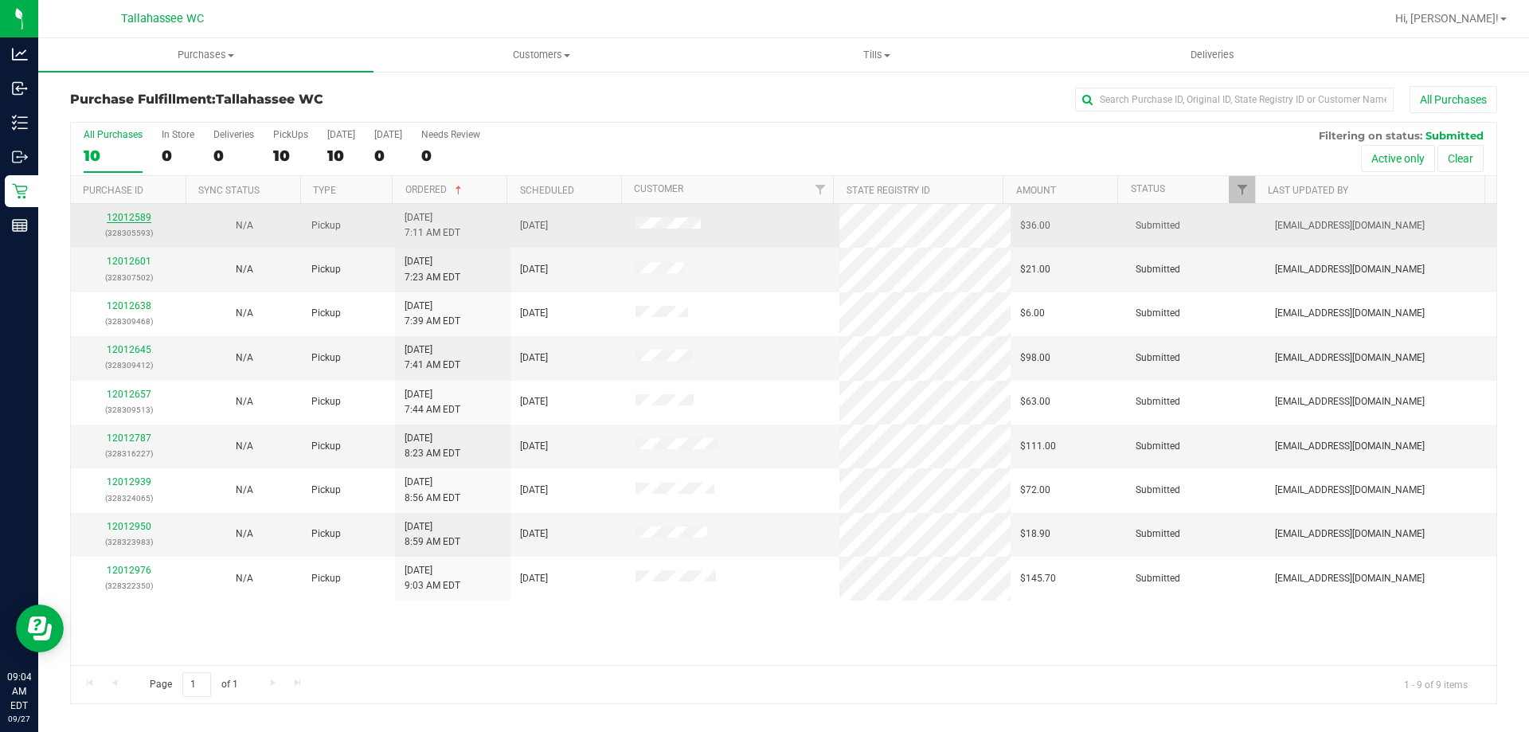
click at [143, 218] on link "12012589" at bounding box center [129, 217] width 45 height 11
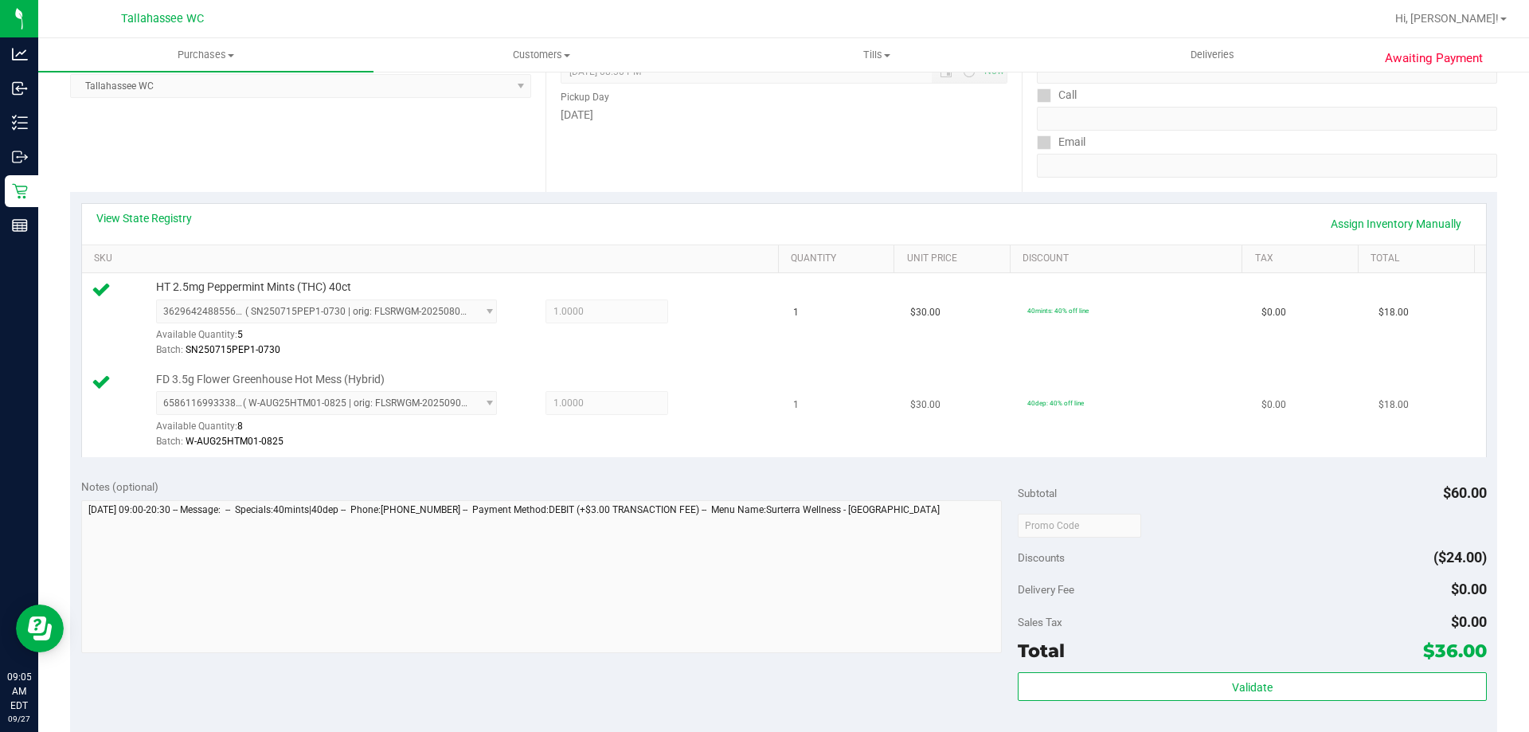
scroll to position [478, 0]
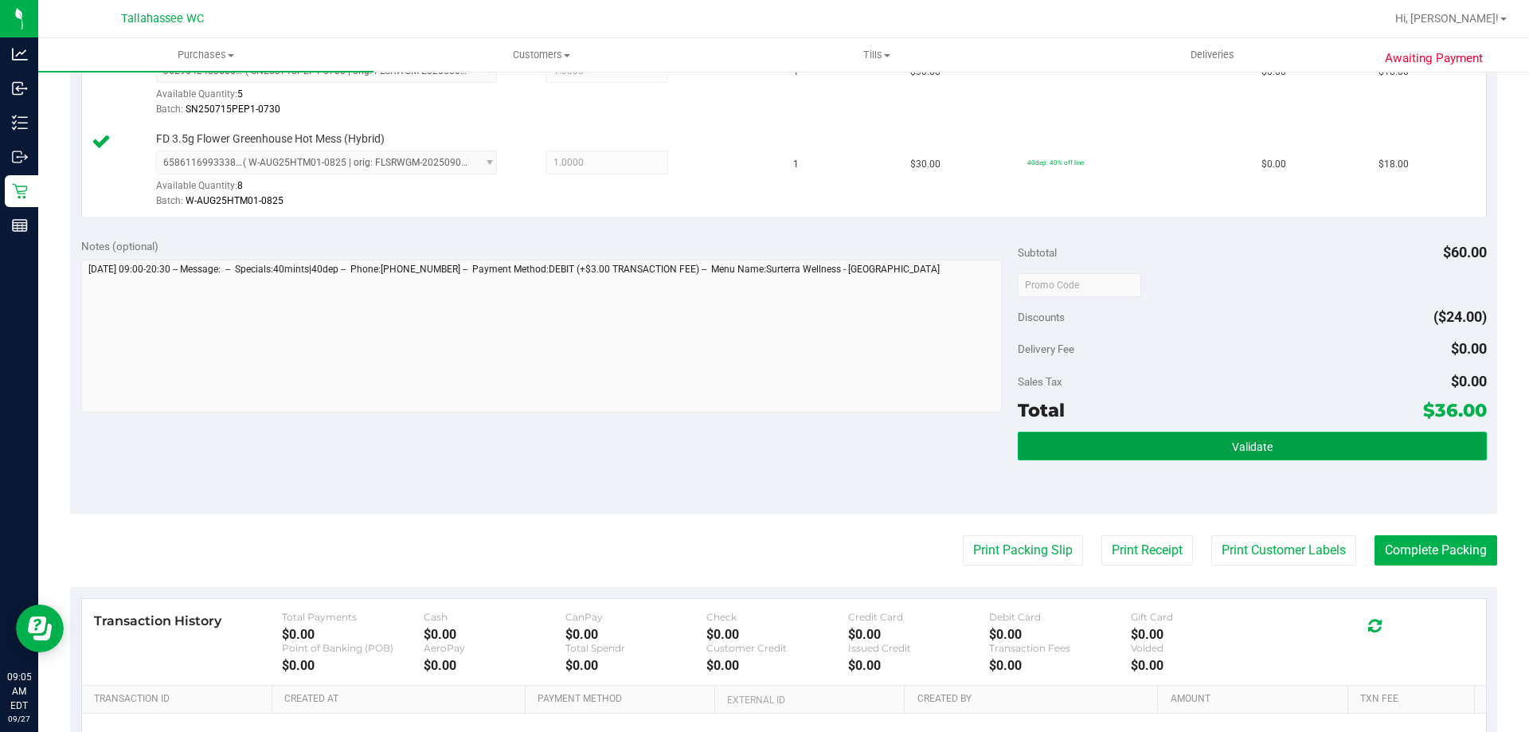
click at [1205, 445] on button "Validate" at bounding box center [1252, 446] width 468 height 29
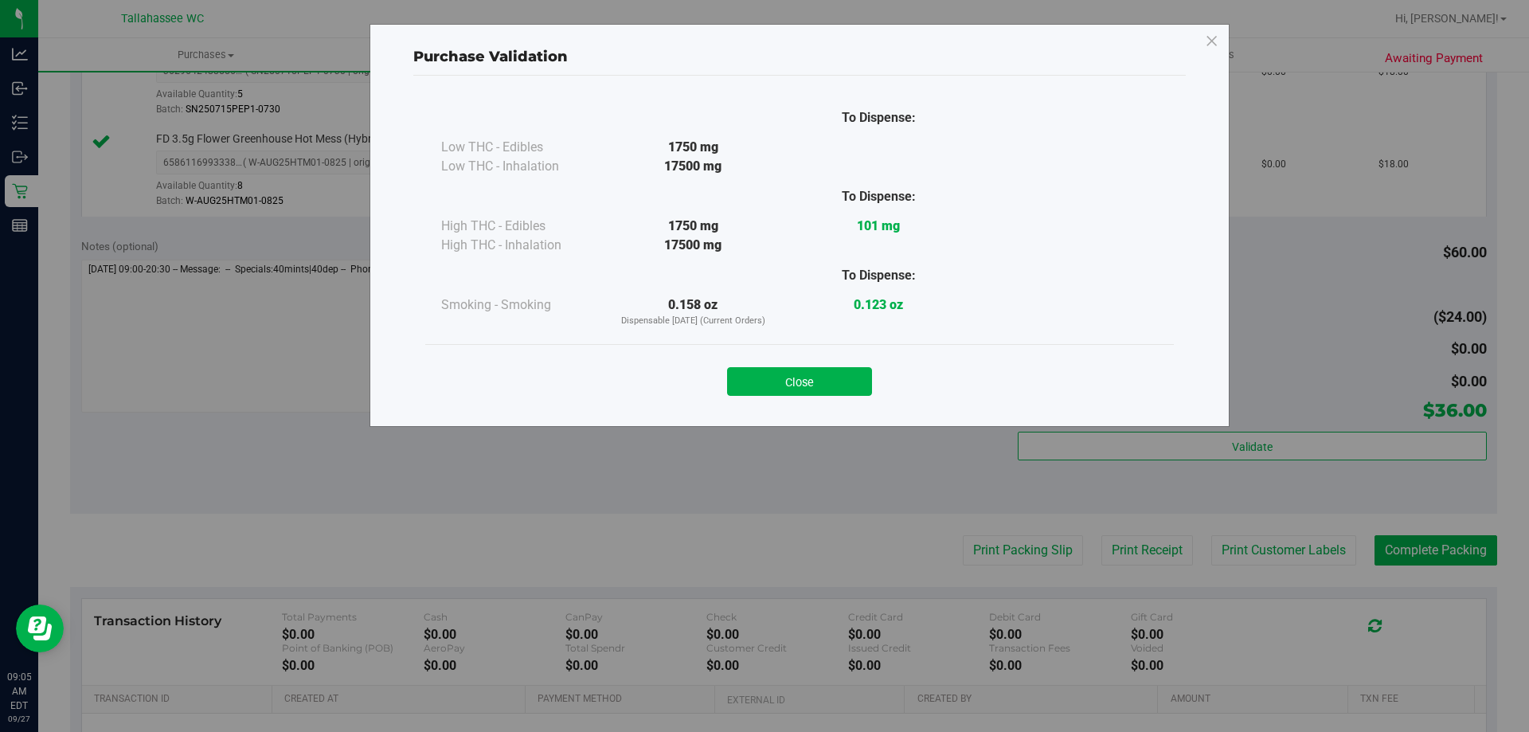
click at [857, 398] on div "Close" at bounding box center [799, 376] width 749 height 65
click at [854, 386] on button "Close" at bounding box center [799, 381] width 145 height 29
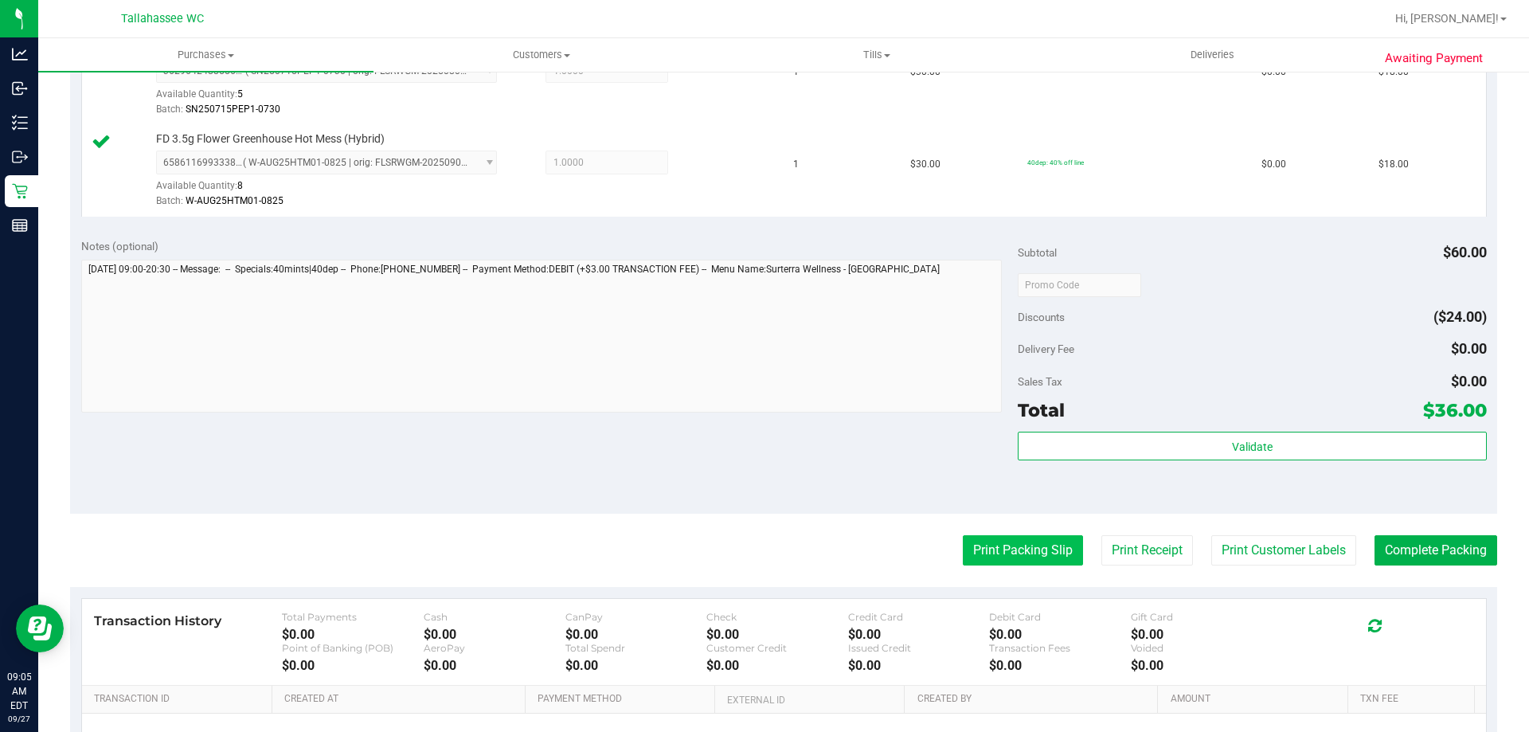
click at [1000, 543] on button "Print Packing Slip" at bounding box center [1023, 550] width 120 height 30
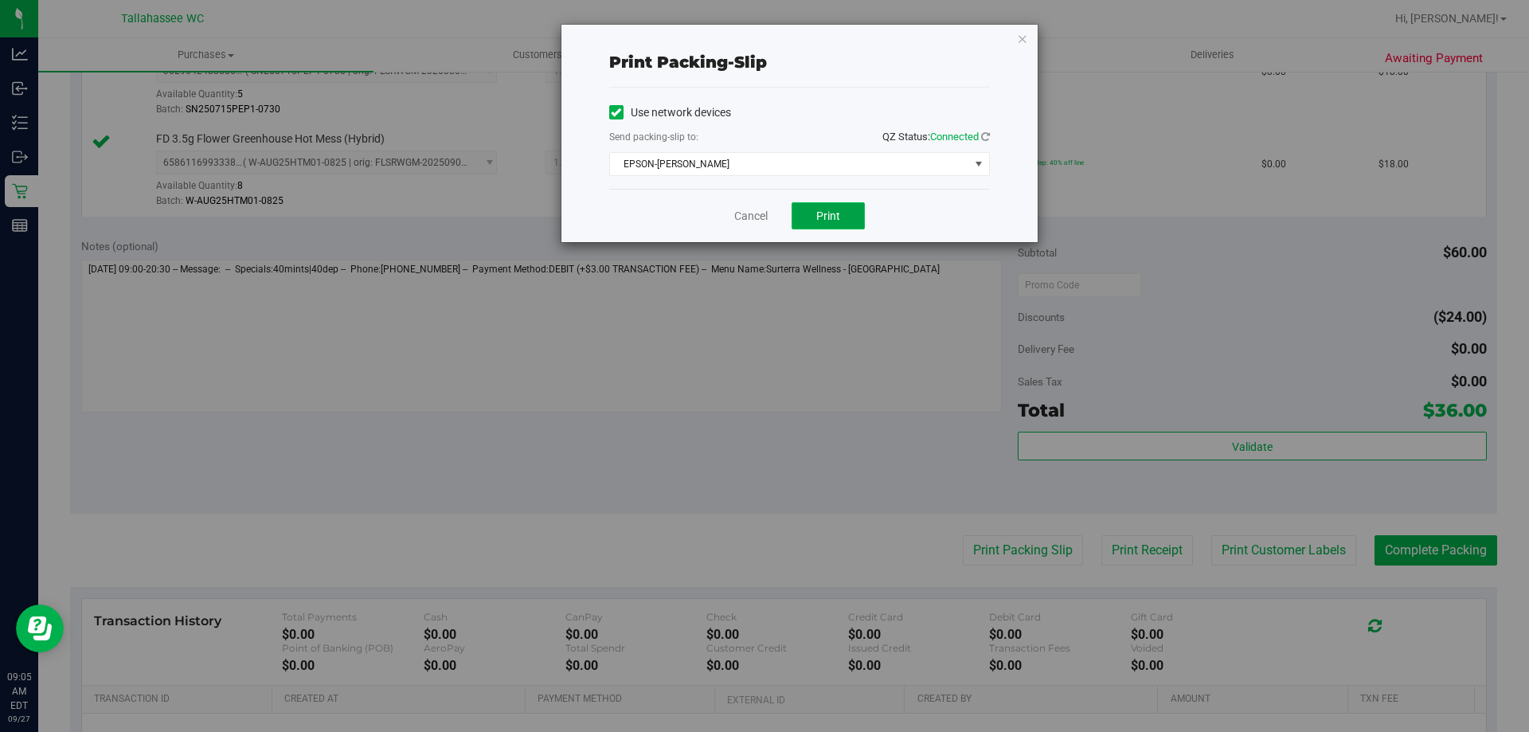
click at [847, 220] on button "Print" at bounding box center [828, 215] width 73 height 27
click at [740, 217] on link "Cancel" at bounding box center [750, 216] width 33 height 17
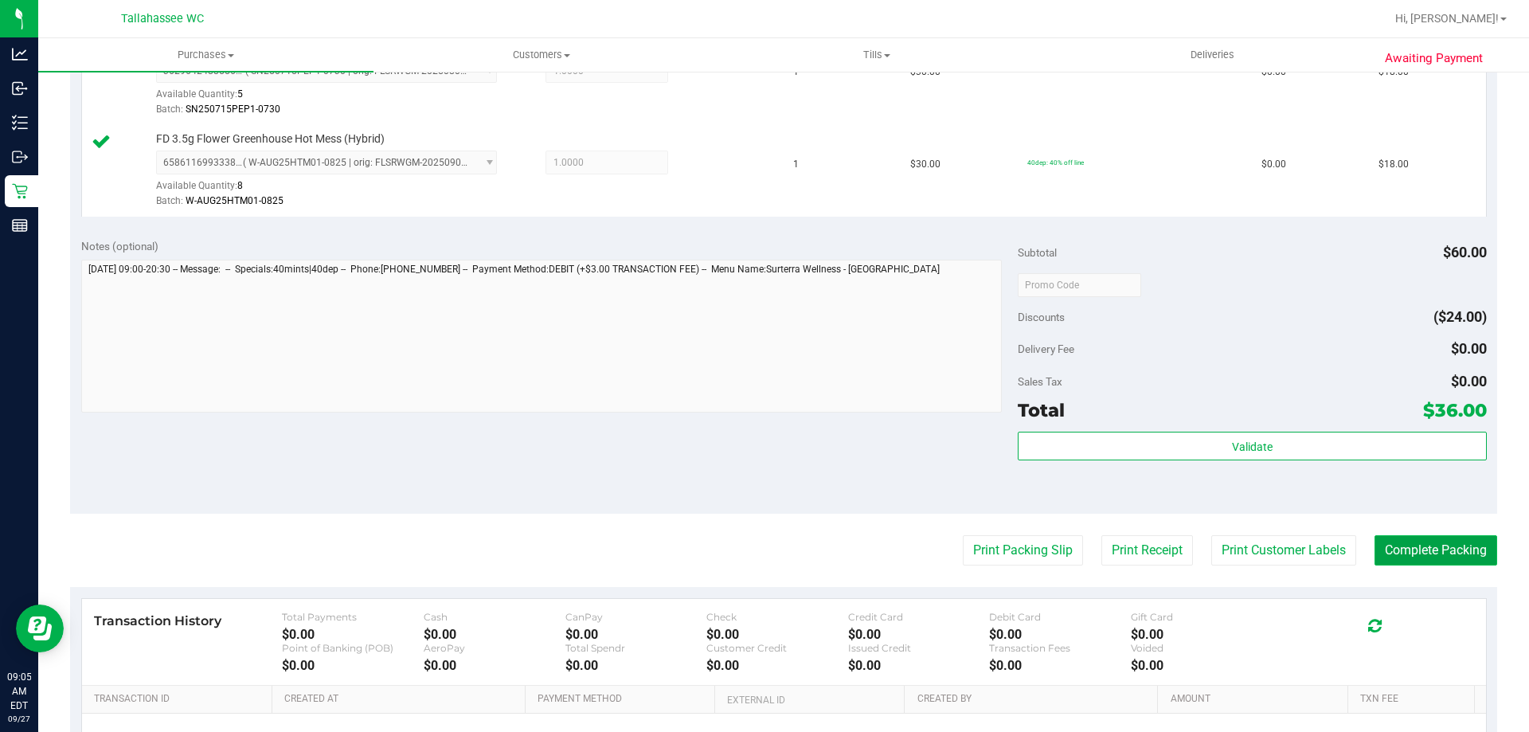
click at [1430, 562] on button "Complete Packing" at bounding box center [1436, 550] width 123 height 30
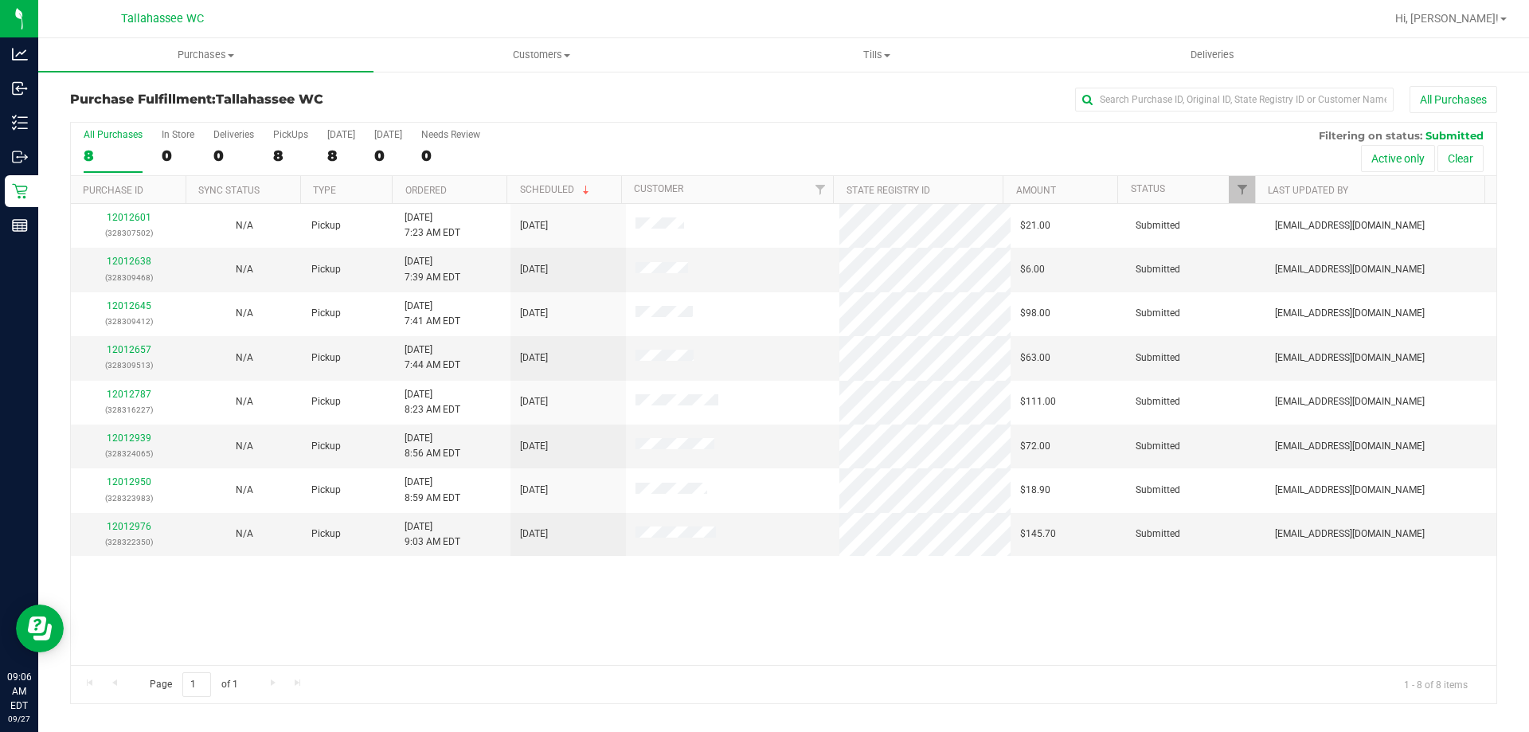
click at [476, 187] on th "Ordered" at bounding box center [449, 190] width 115 height 28
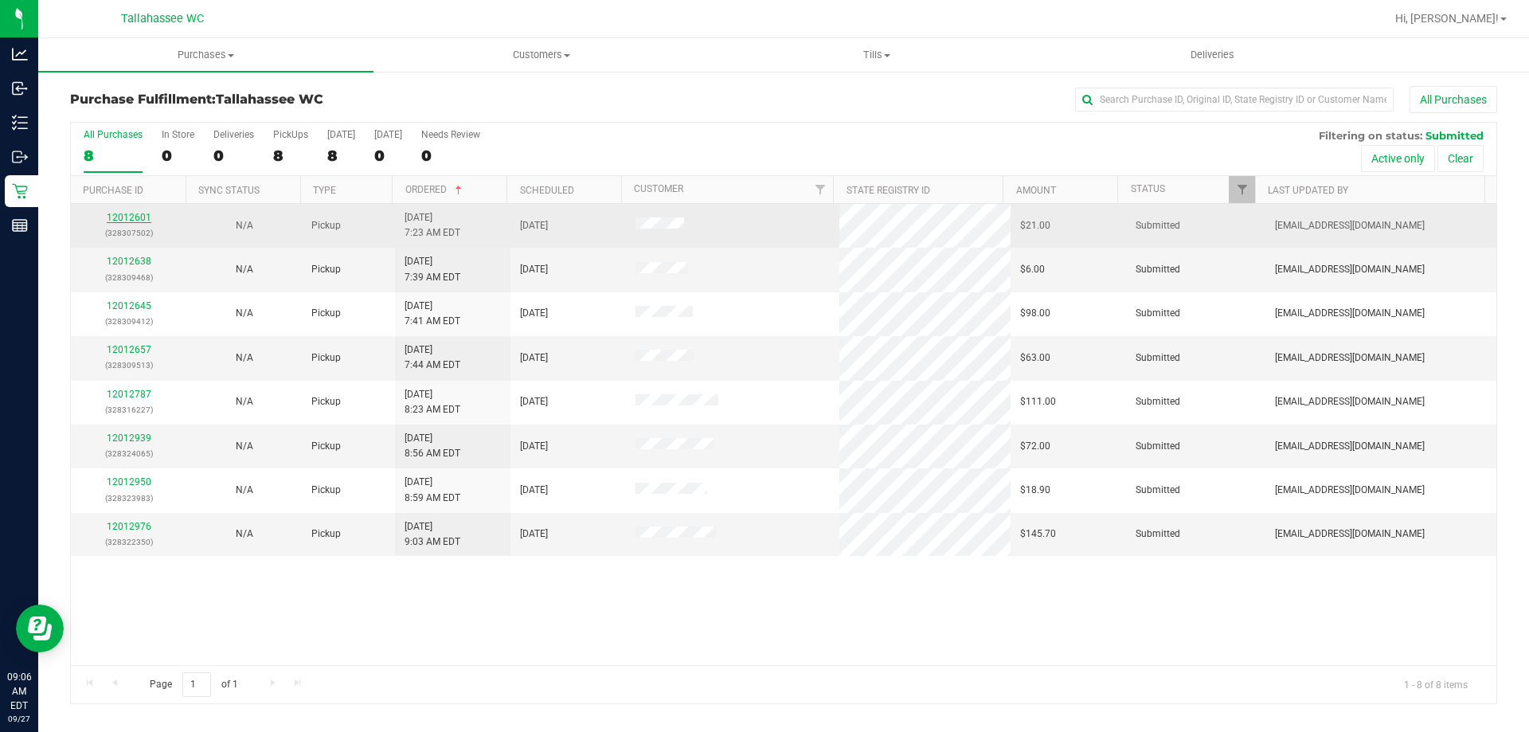
click at [112, 219] on link "12012601" at bounding box center [129, 217] width 45 height 11
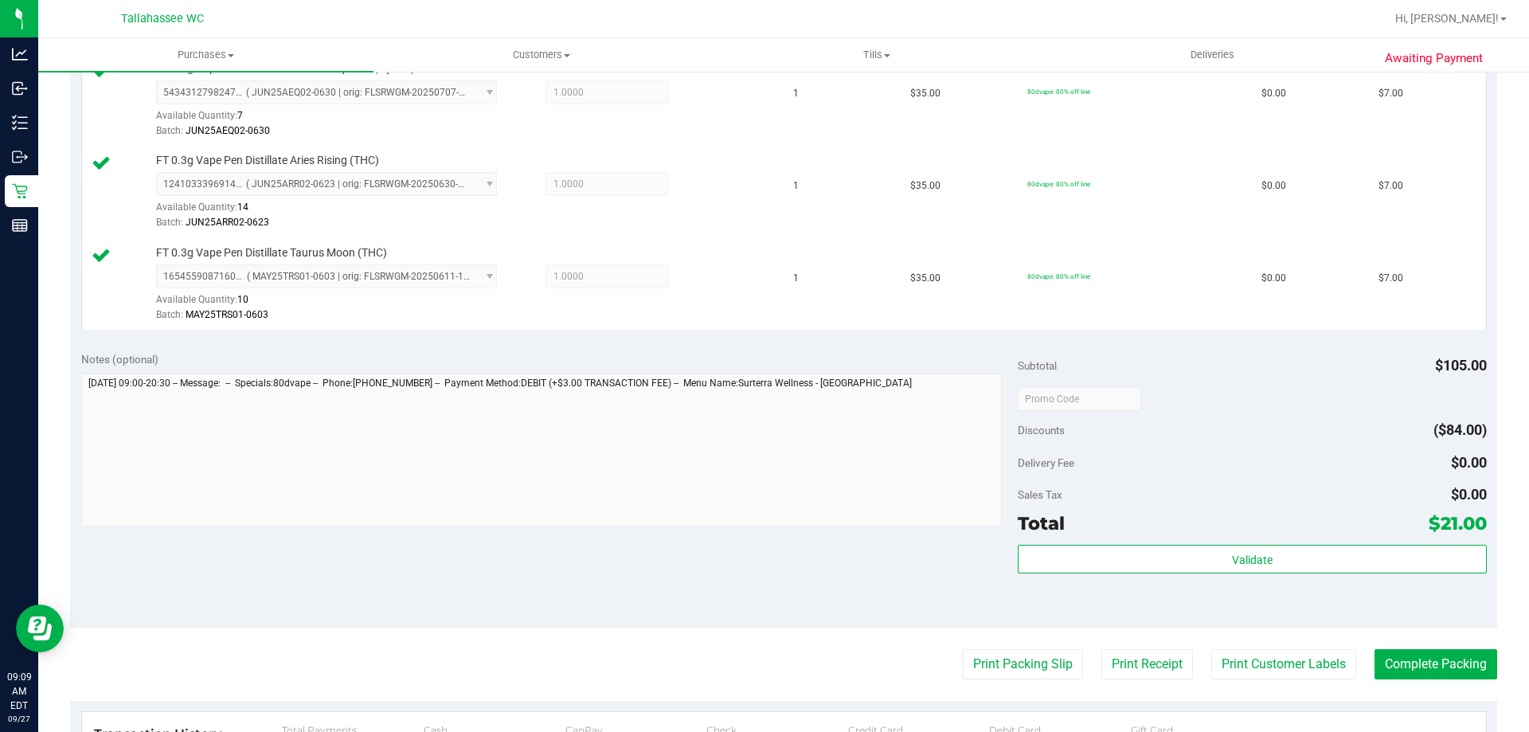
scroll to position [478, 0]
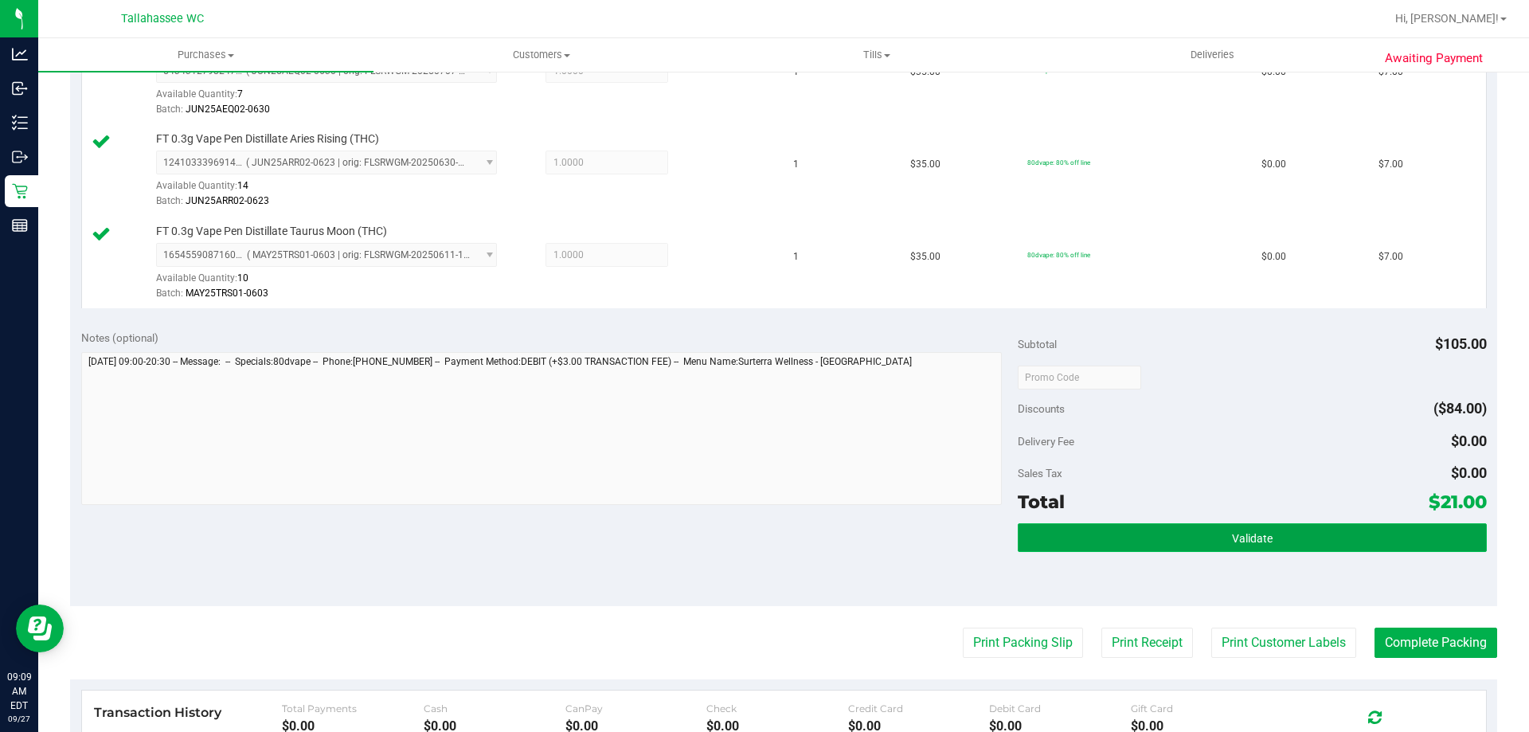
click at [1184, 529] on button "Validate" at bounding box center [1252, 537] width 468 height 29
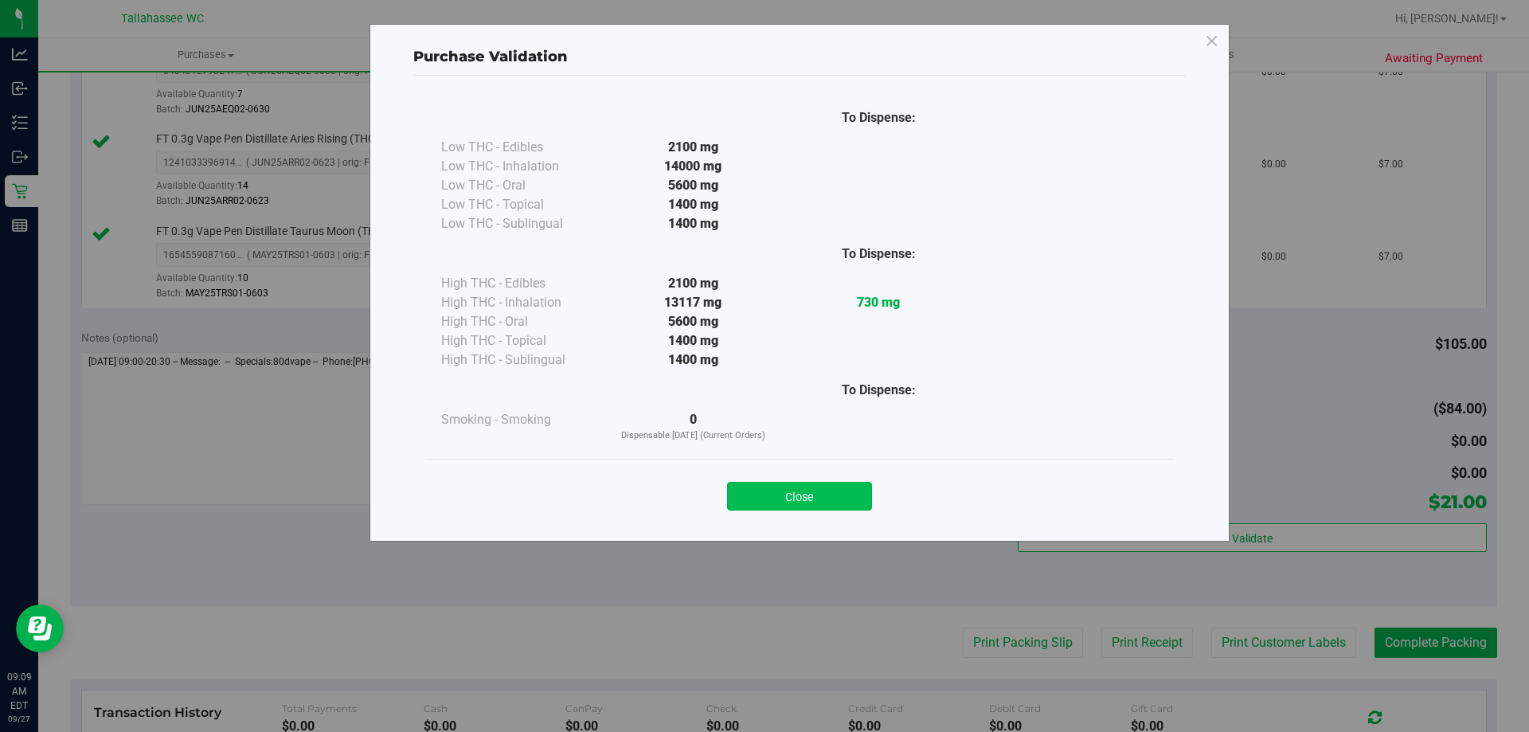
click at [851, 495] on button "Close" at bounding box center [799, 496] width 145 height 29
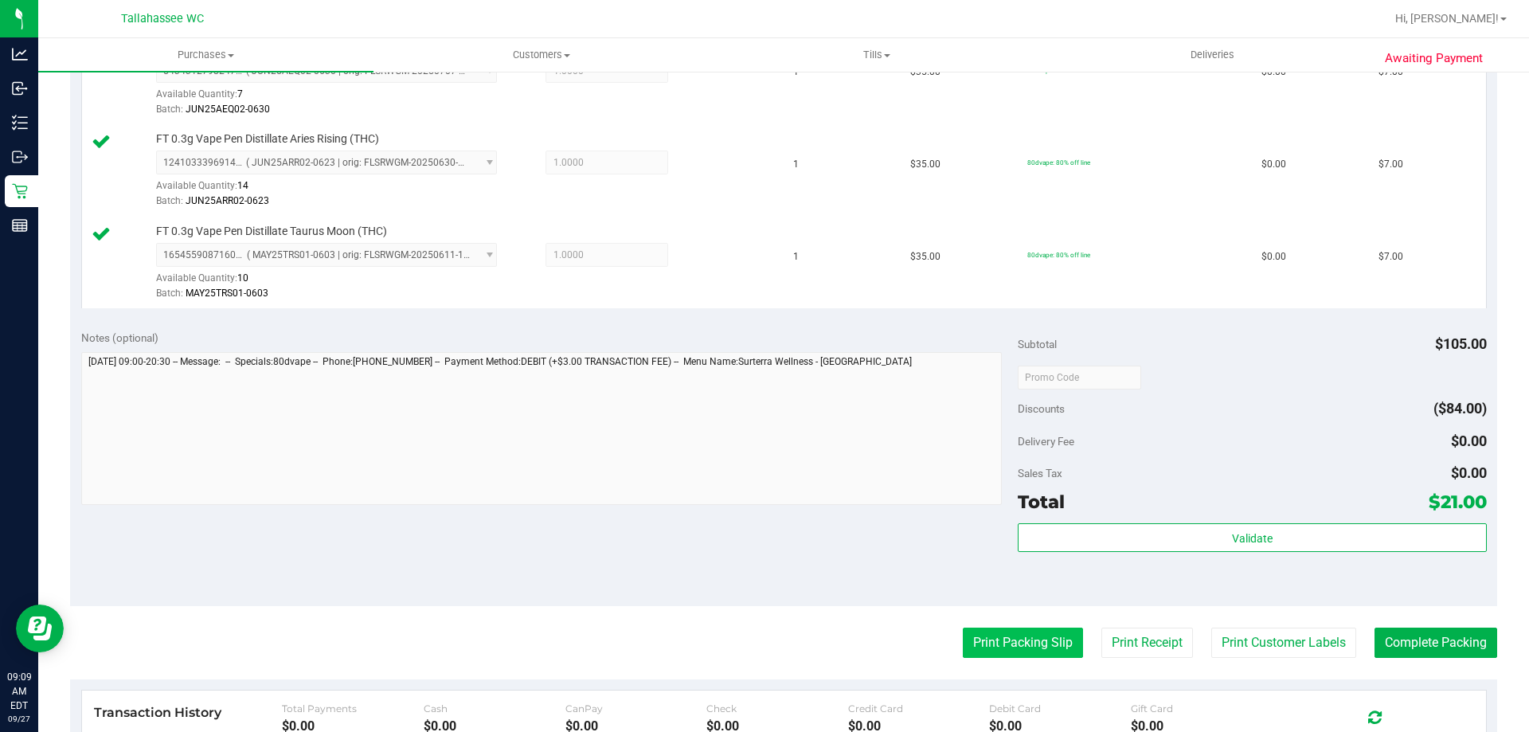
click at [1022, 635] on button "Print Packing Slip" at bounding box center [1023, 643] width 120 height 30
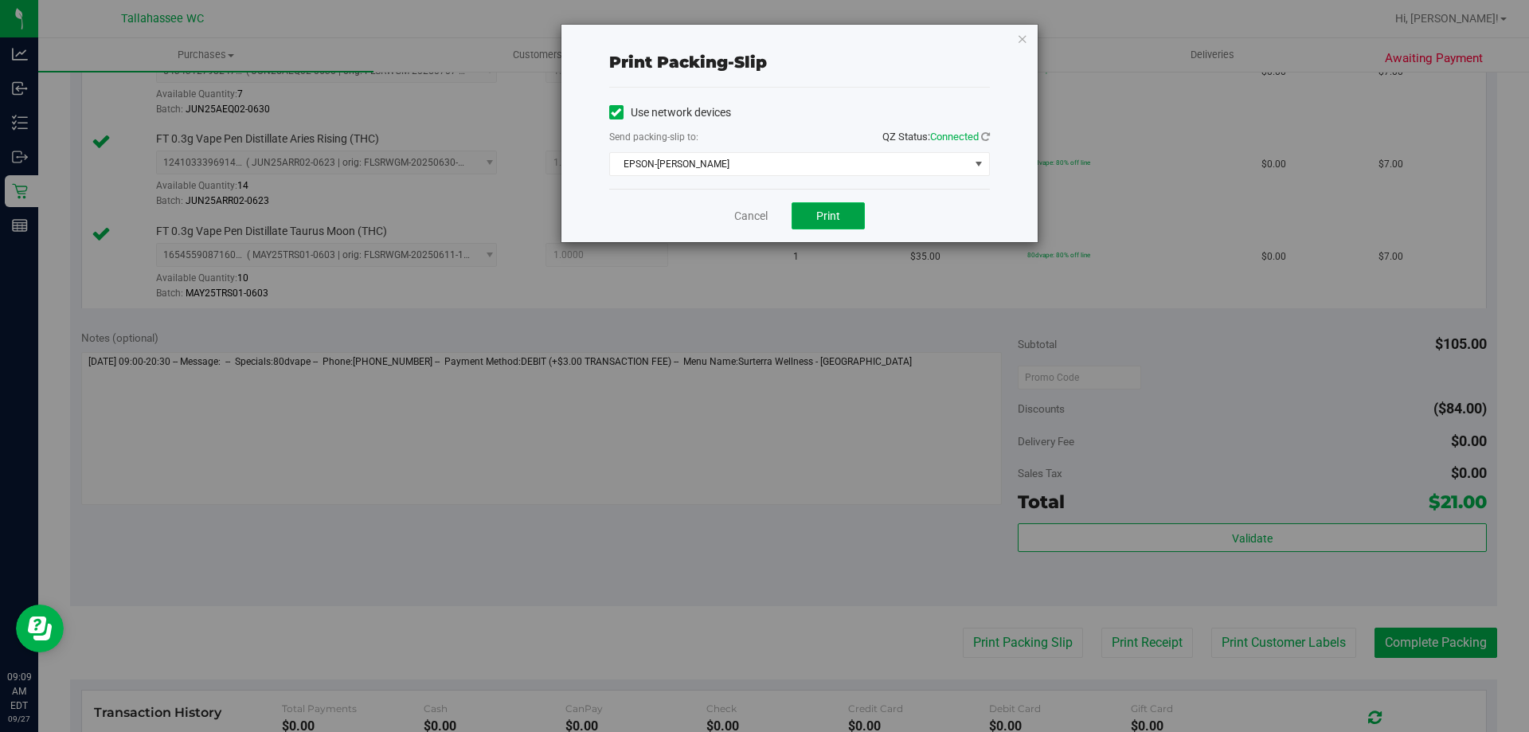
click at [851, 219] on button "Print" at bounding box center [828, 215] width 73 height 27
click at [767, 213] on link "Cancel" at bounding box center [750, 216] width 33 height 17
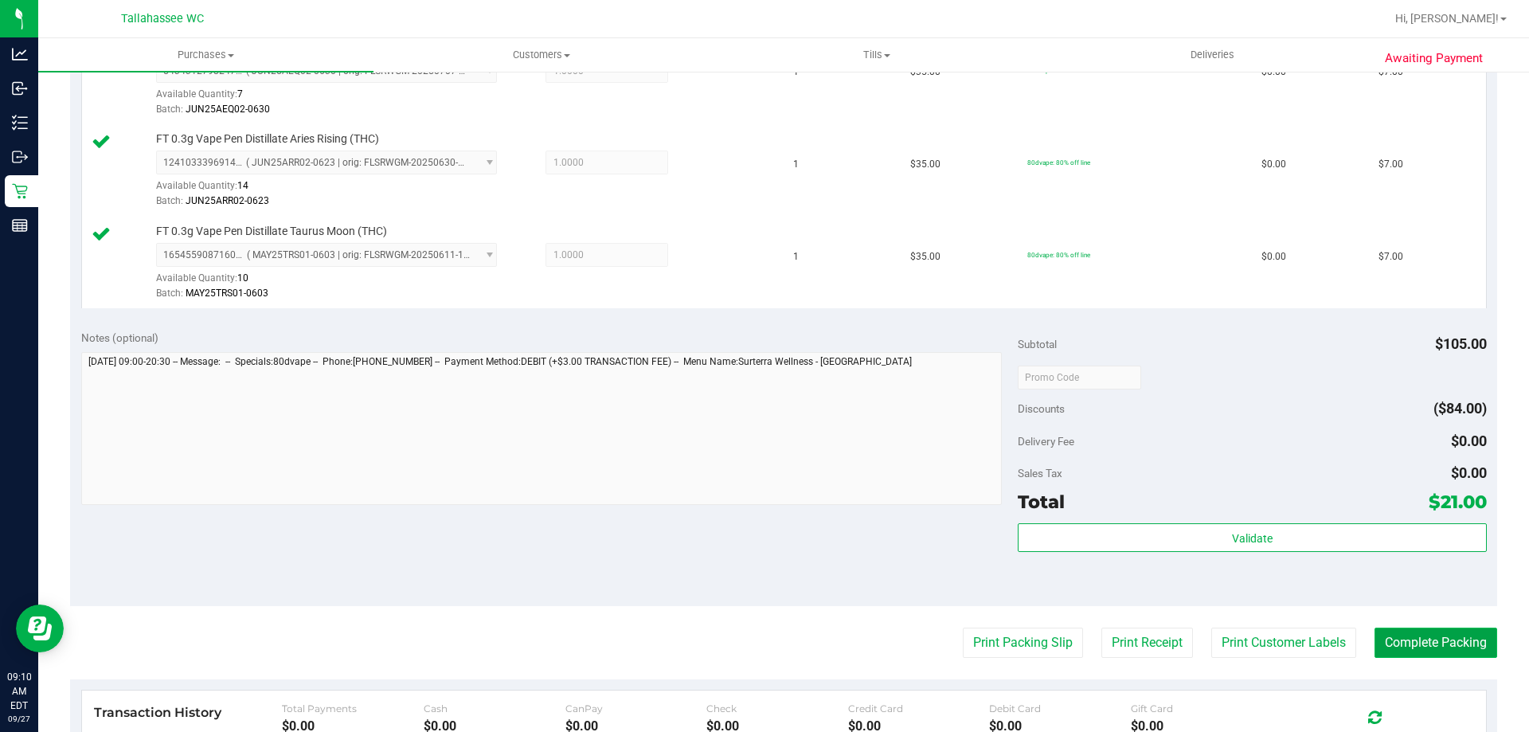
click at [1435, 636] on button "Complete Packing" at bounding box center [1436, 643] width 123 height 30
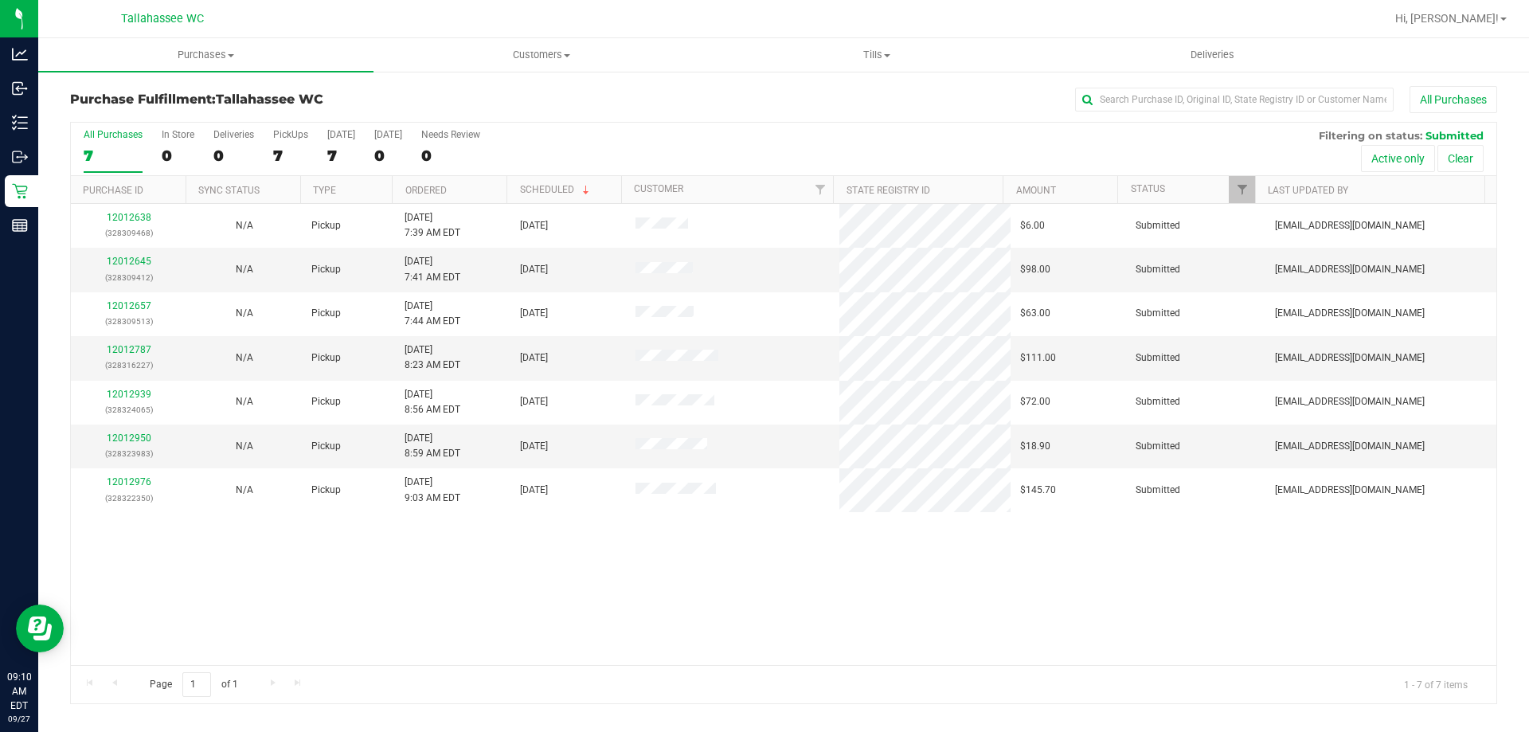
click at [499, 191] on th "Ordered" at bounding box center [449, 190] width 115 height 28
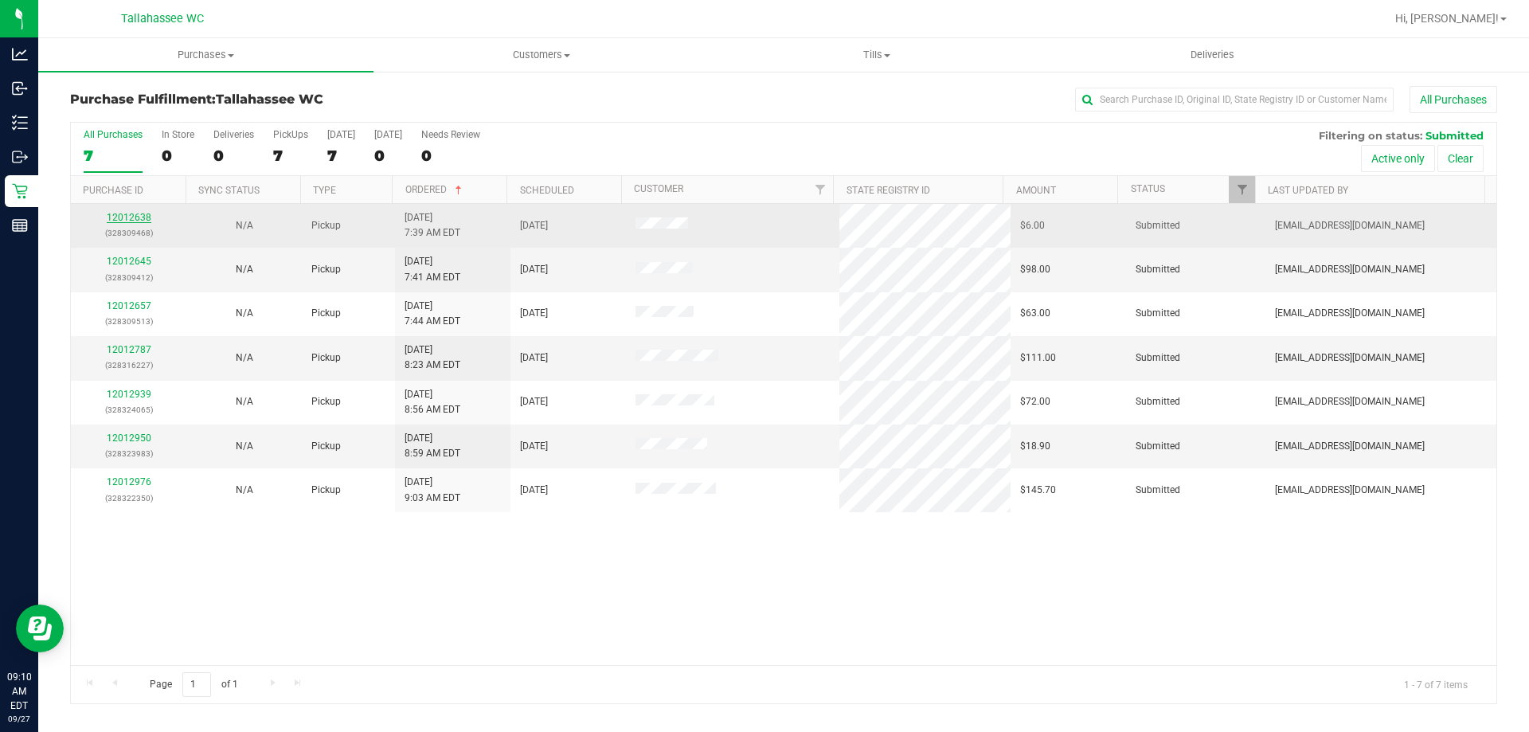
click at [141, 215] on link "12012638" at bounding box center [129, 217] width 45 height 11
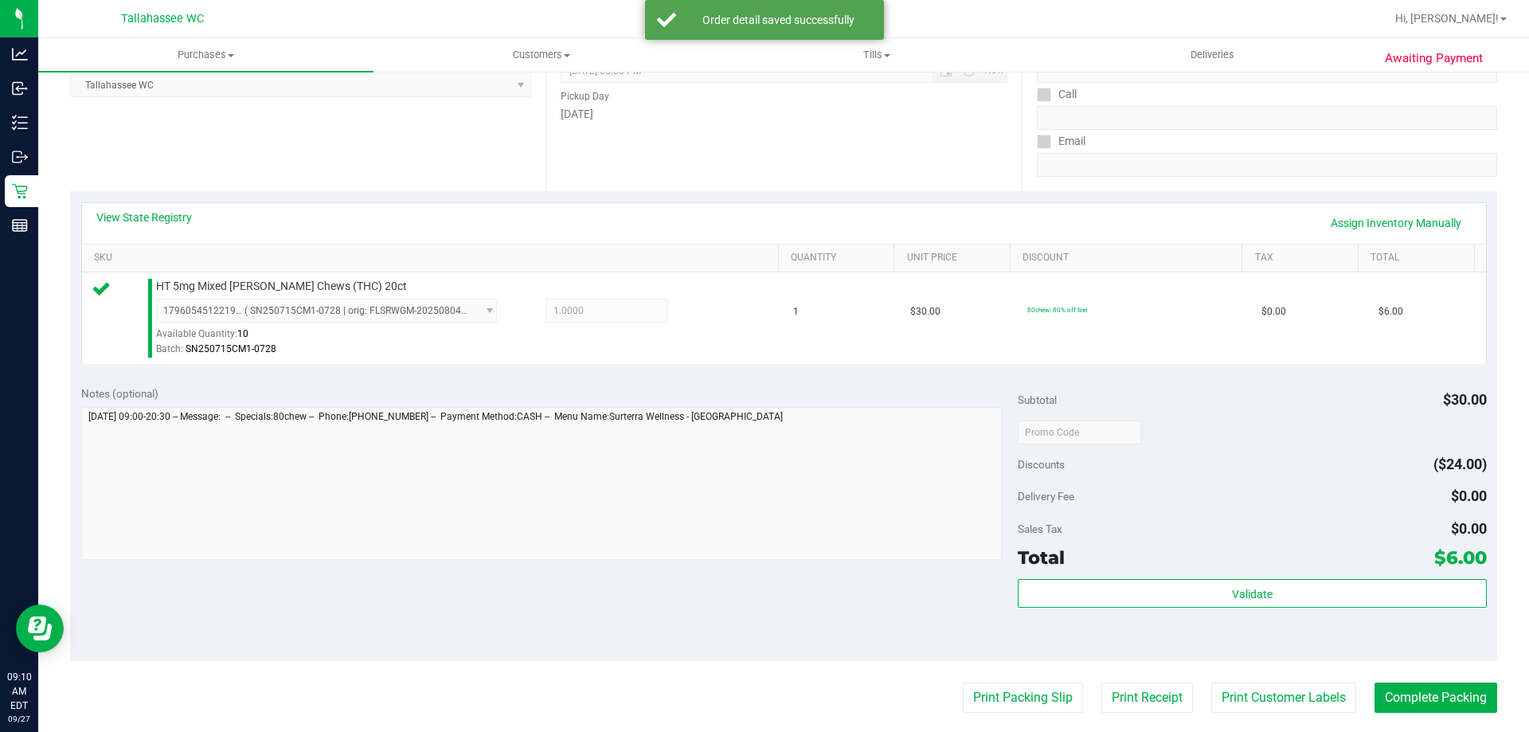
scroll to position [239, 0]
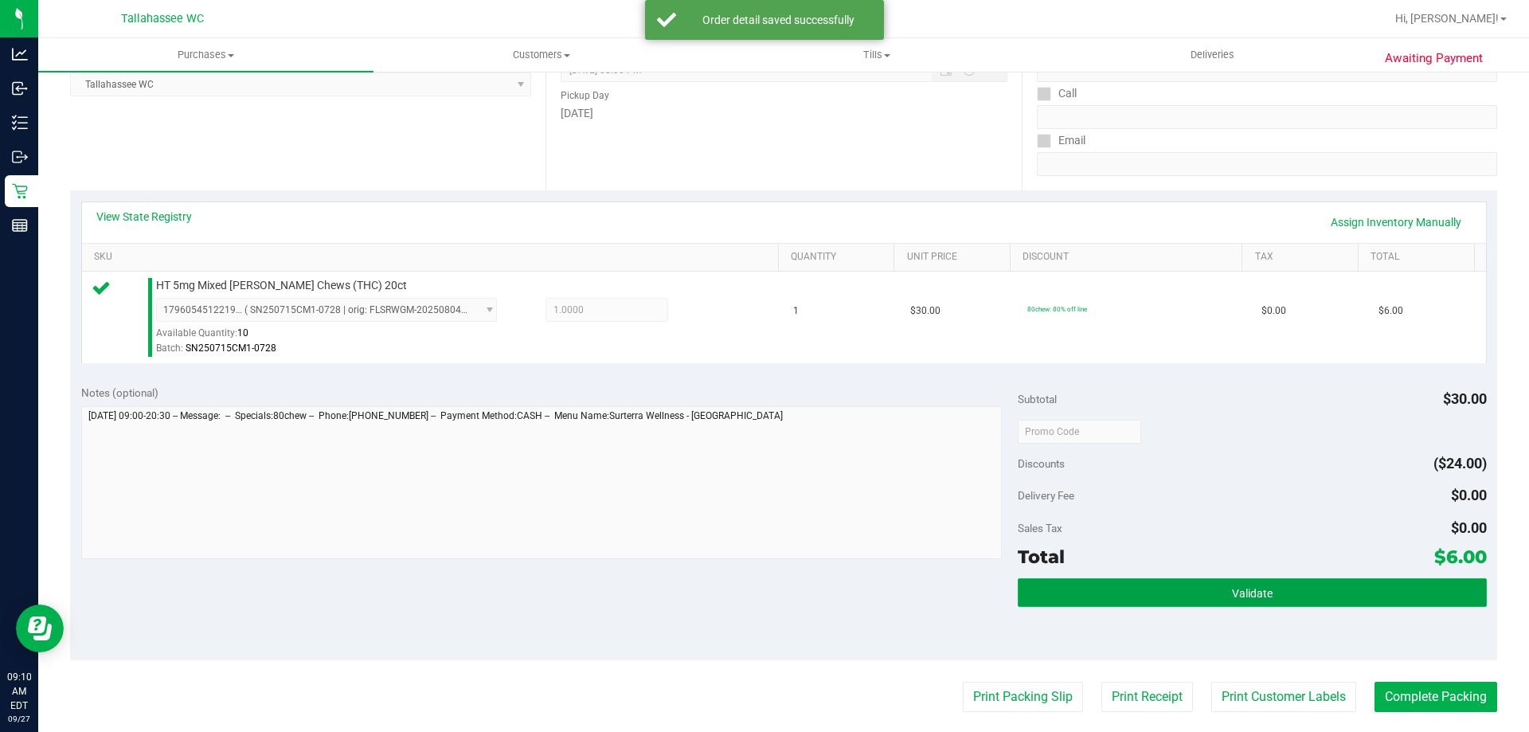
click at [1161, 598] on button "Validate" at bounding box center [1252, 592] width 468 height 29
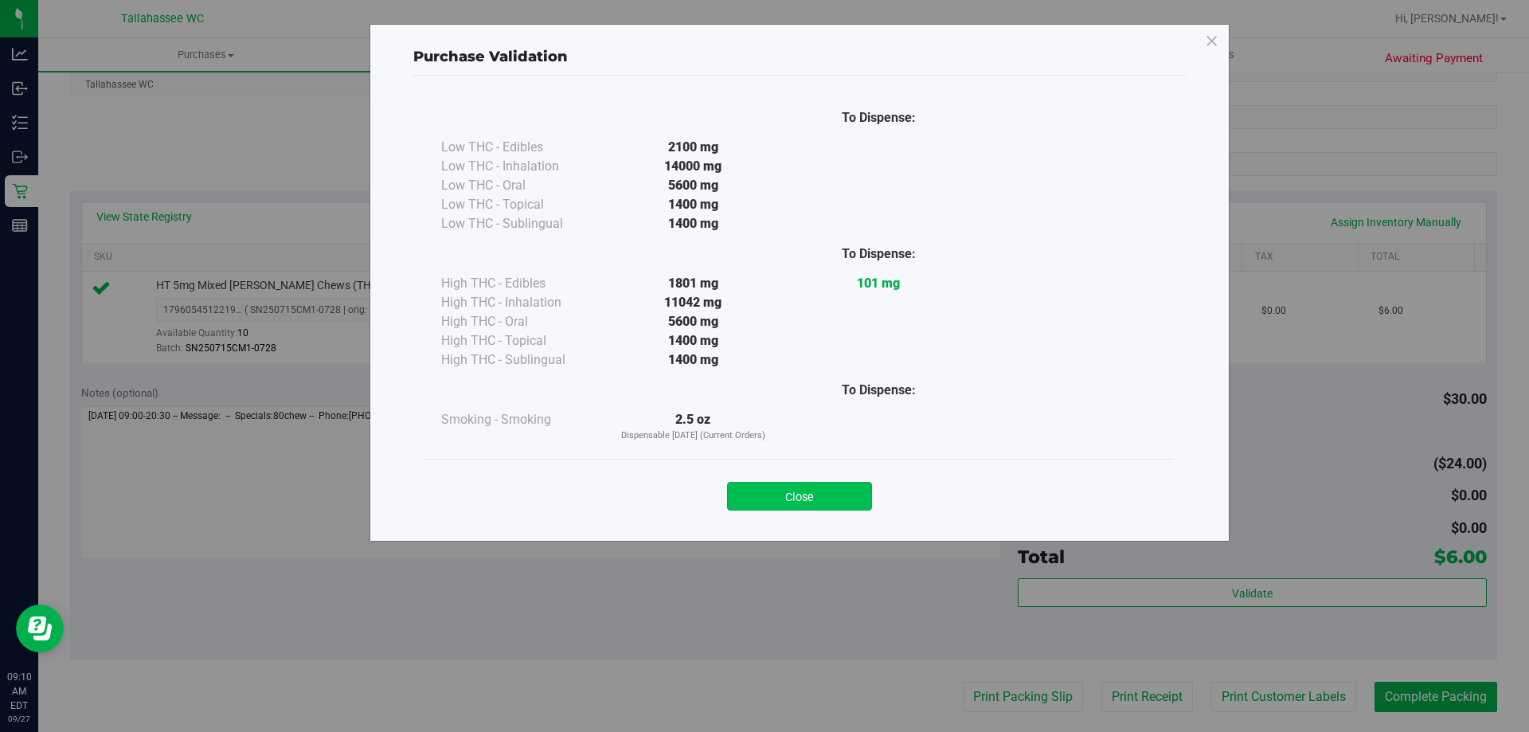
click at [837, 497] on button "Close" at bounding box center [799, 496] width 145 height 29
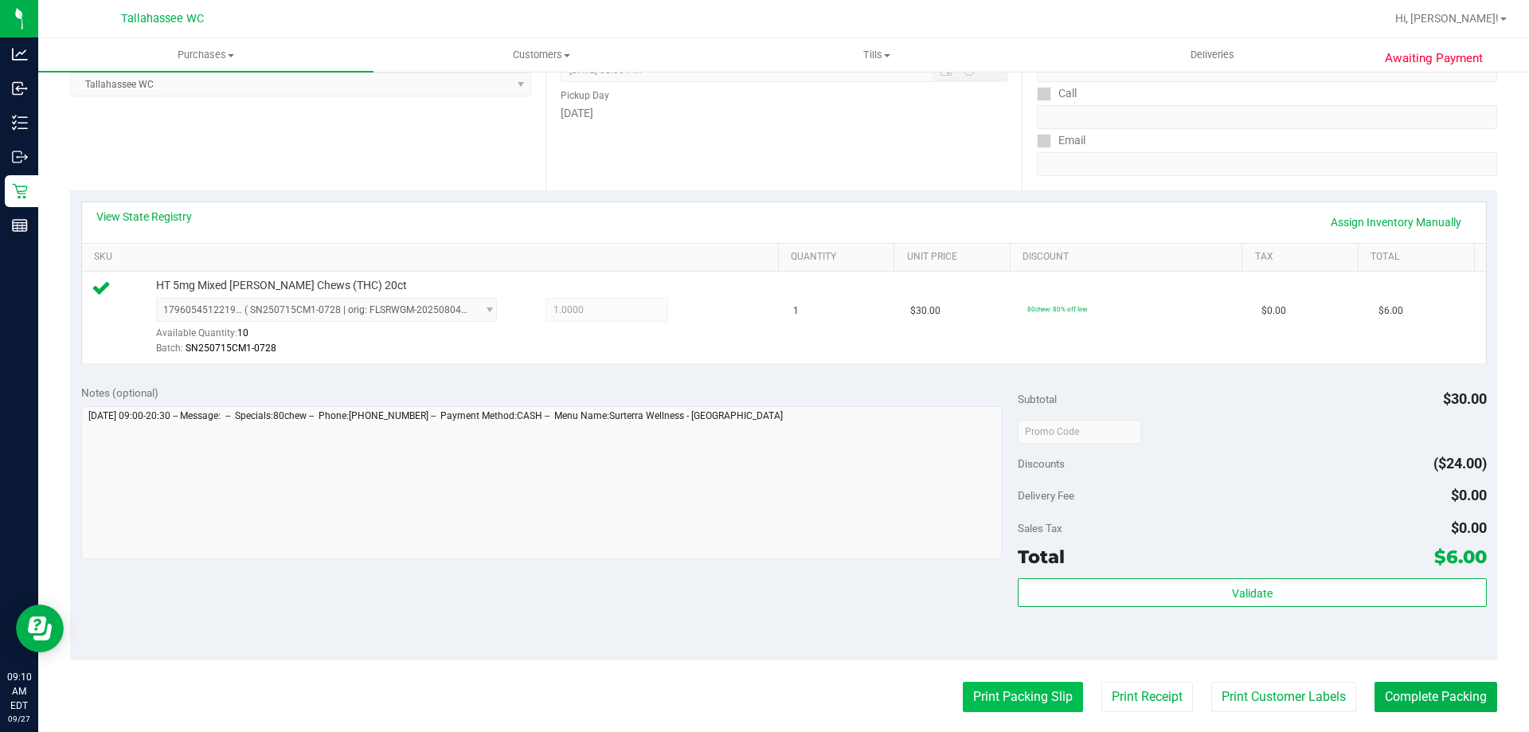
click at [1049, 694] on button "Print Packing Slip" at bounding box center [1023, 697] width 120 height 30
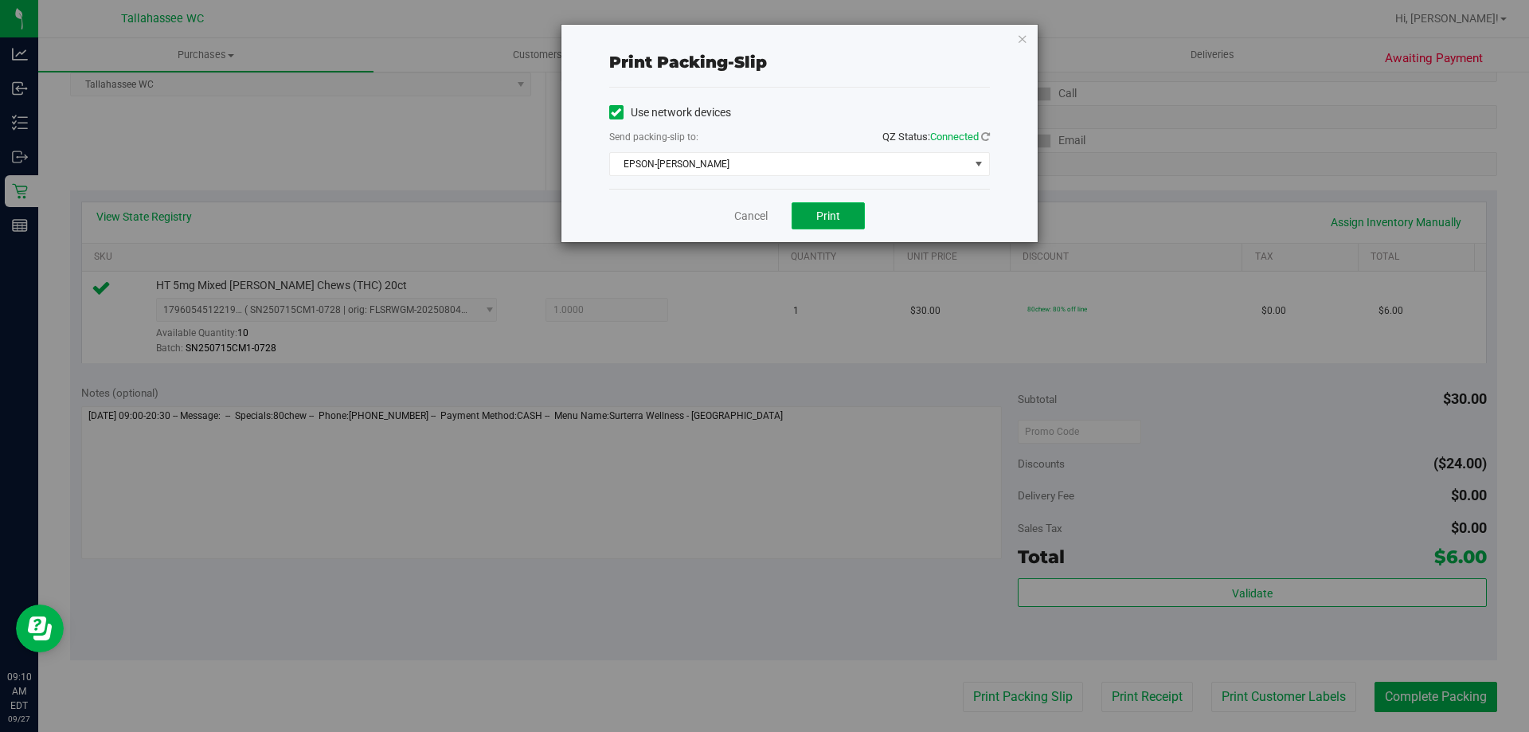
click at [845, 224] on button "Print" at bounding box center [828, 215] width 73 height 27
click at [745, 215] on link "Cancel" at bounding box center [750, 216] width 33 height 17
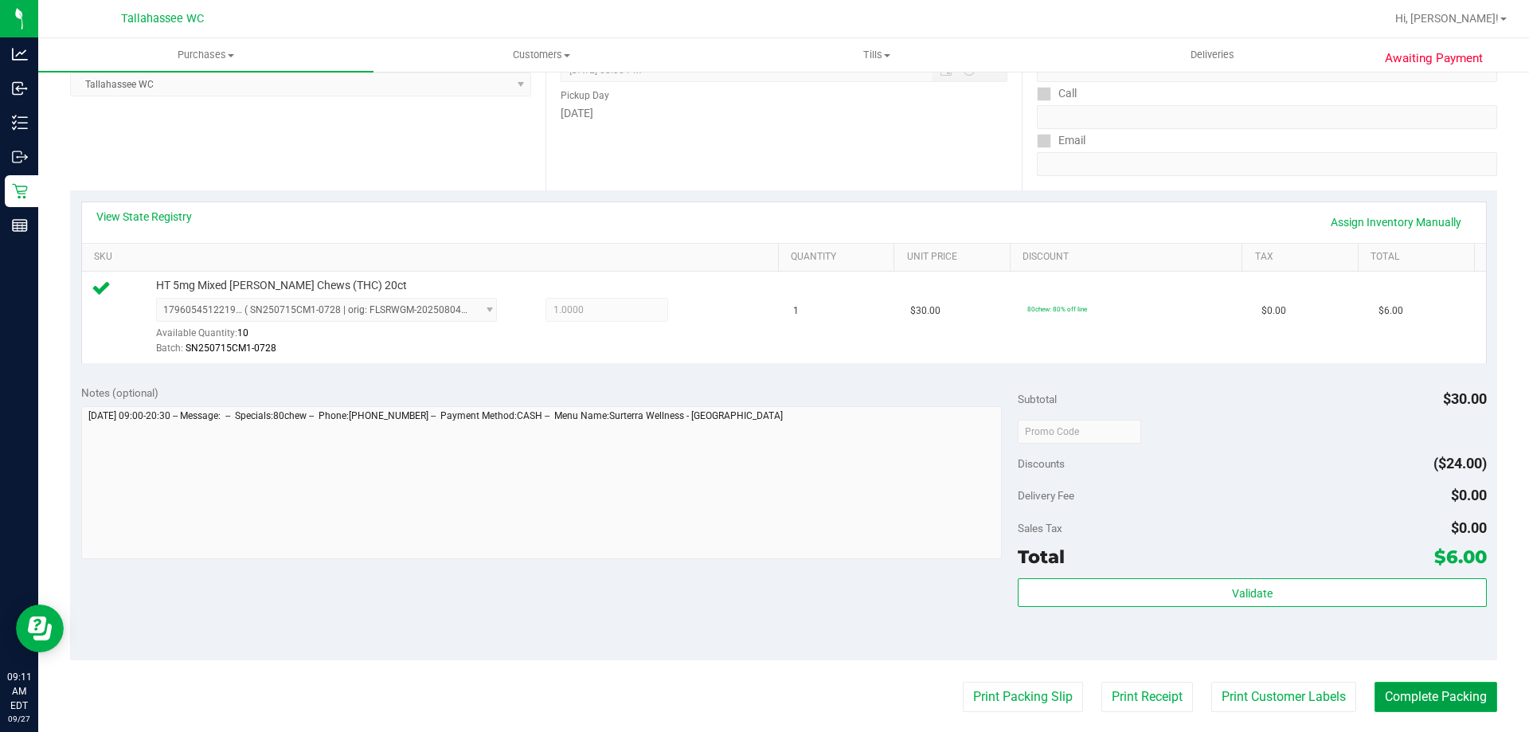
click at [1455, 704] on button "Complete Packing" at bounding box center [1436, 697] width 123 height 30
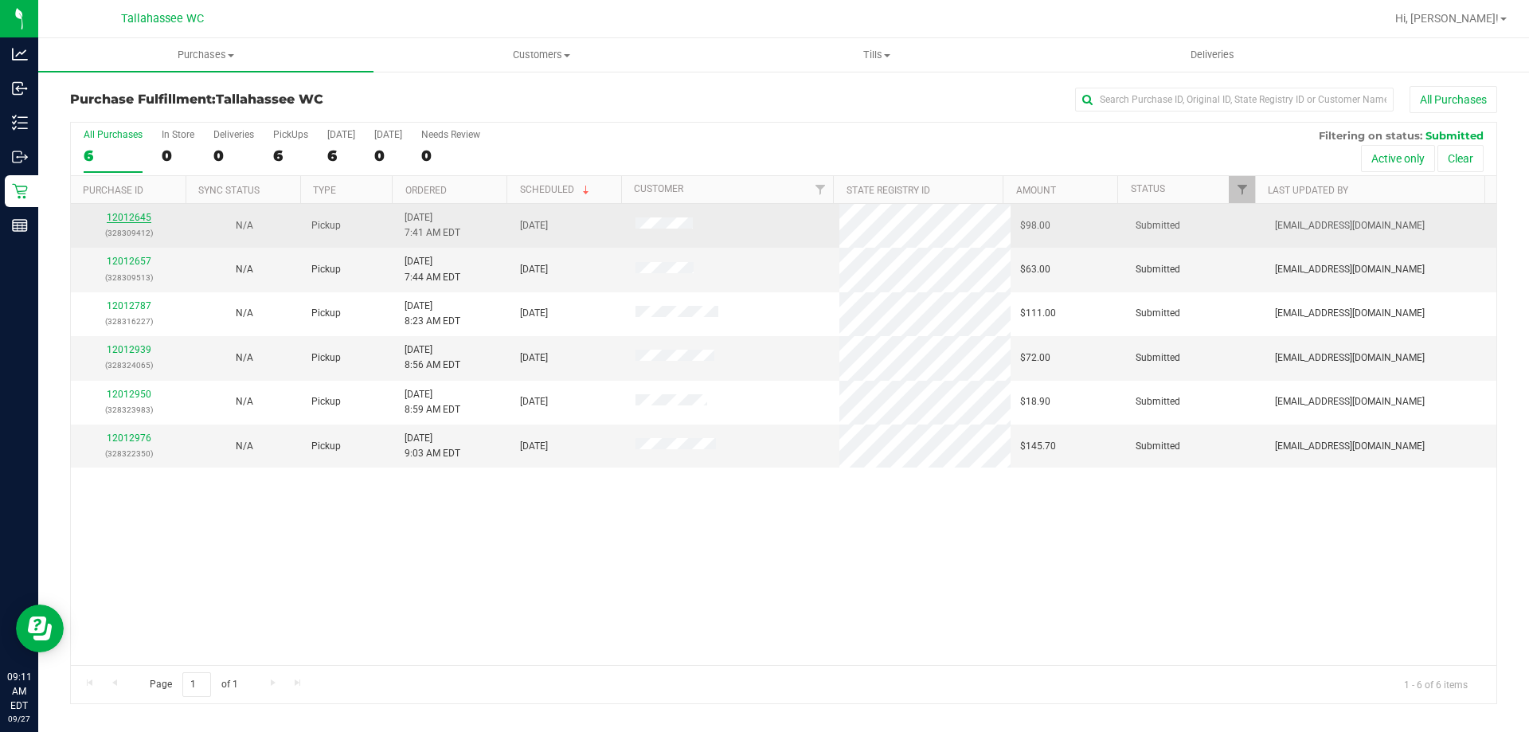
click at [120, 216] on link "12012645" at bounding box center [129, 217] width 45 height 11
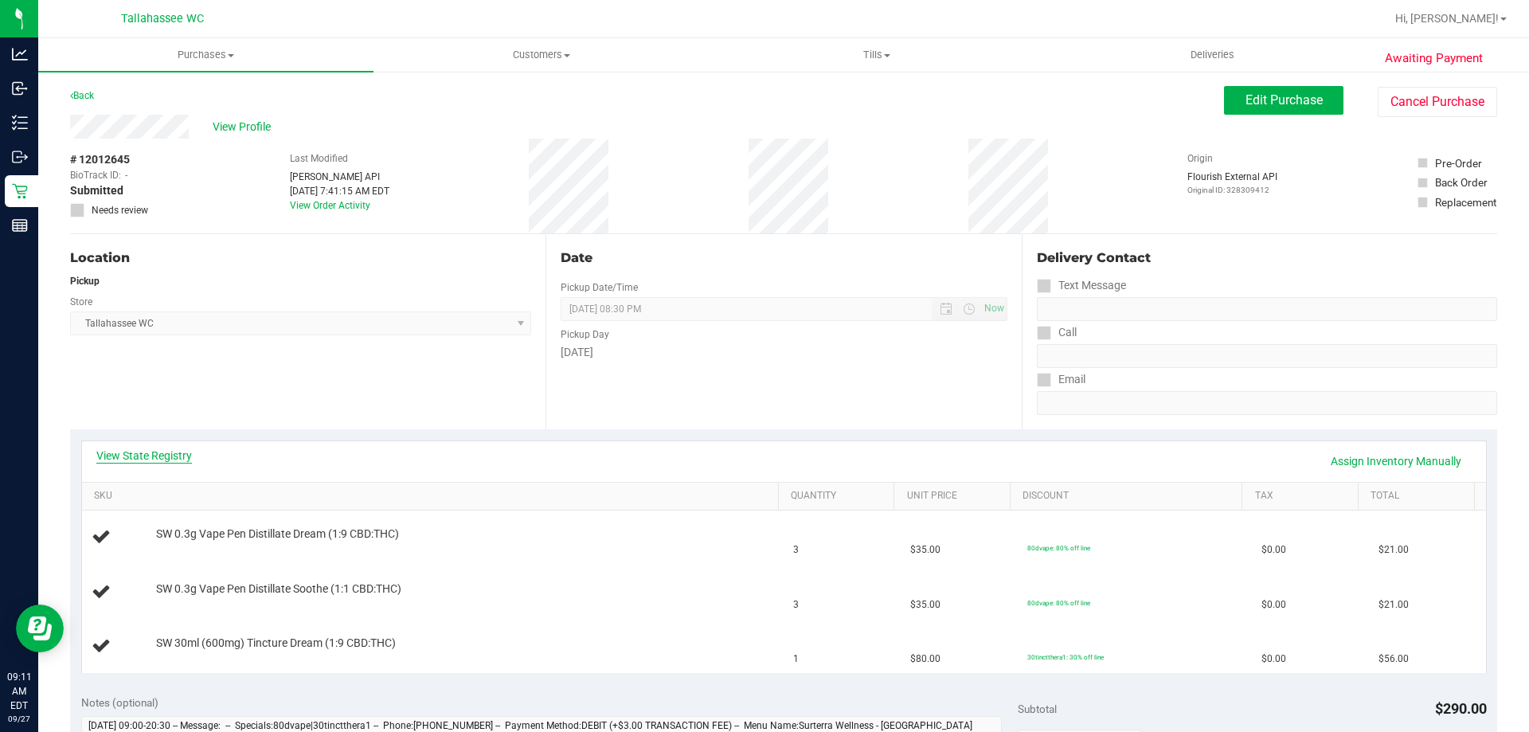
click at [129, 460] on link "View State Registry" at bounding box center [144, 456] width 96 height 16
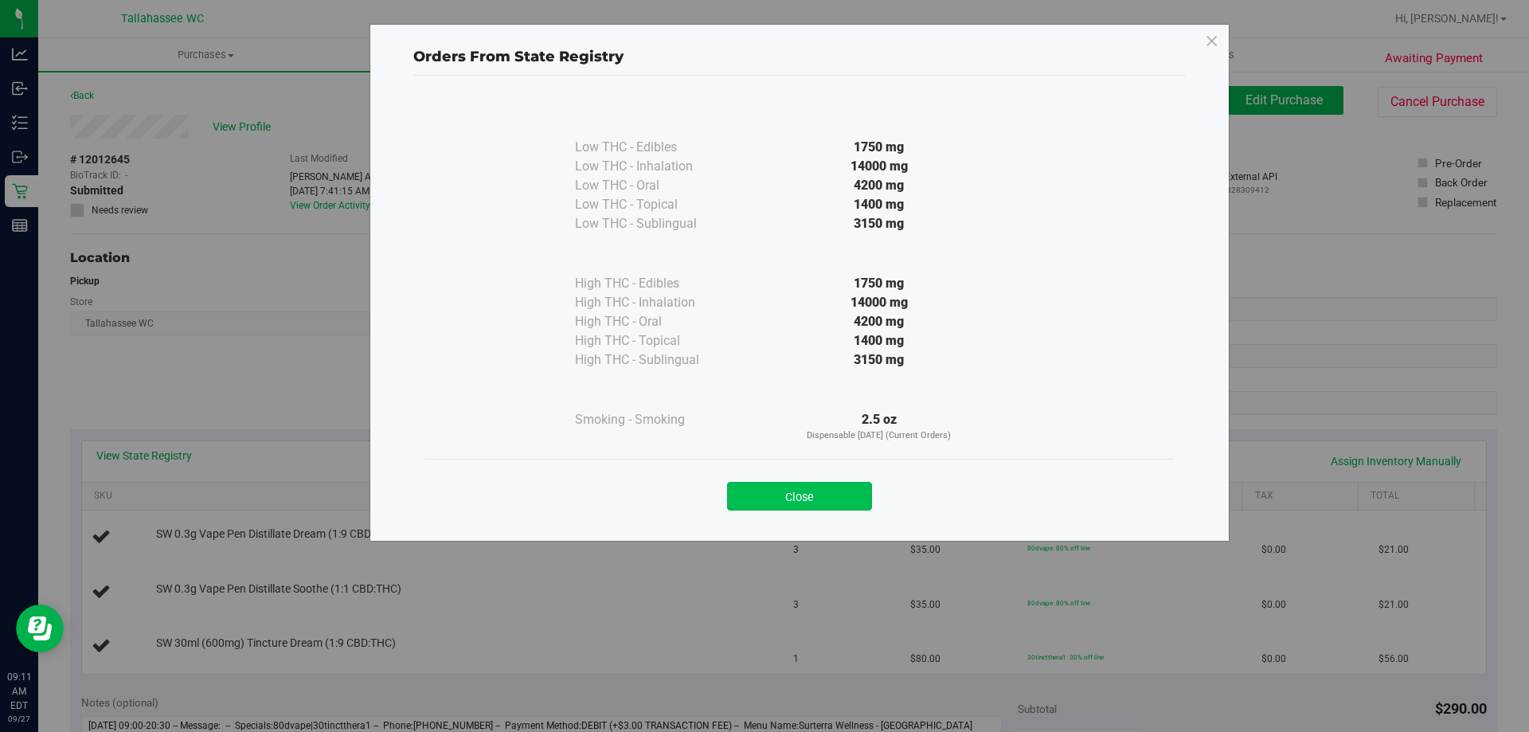
click at [835, 485] on button "Close" at bounding box center [799, 496] width 145 height 29
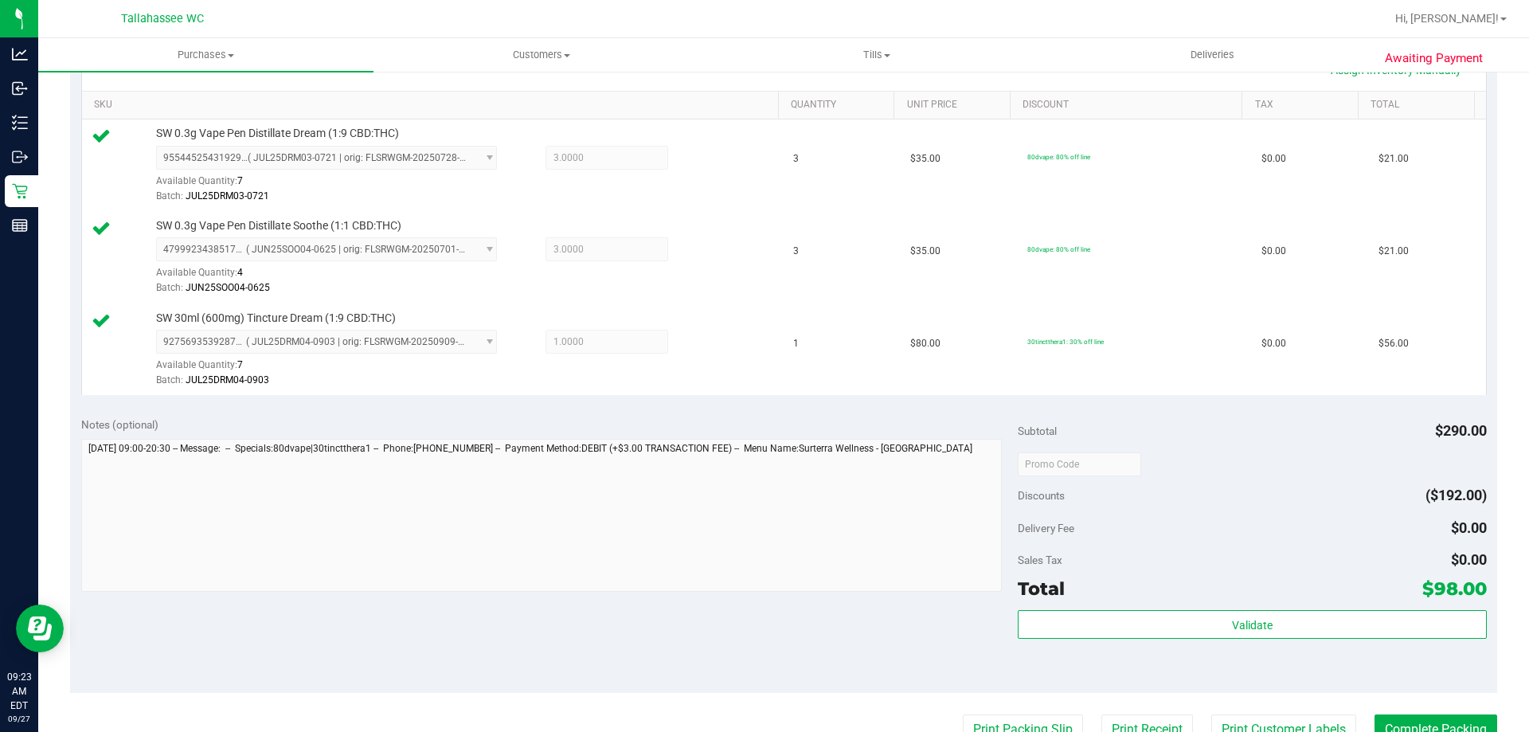
scroll to position [478, 0]
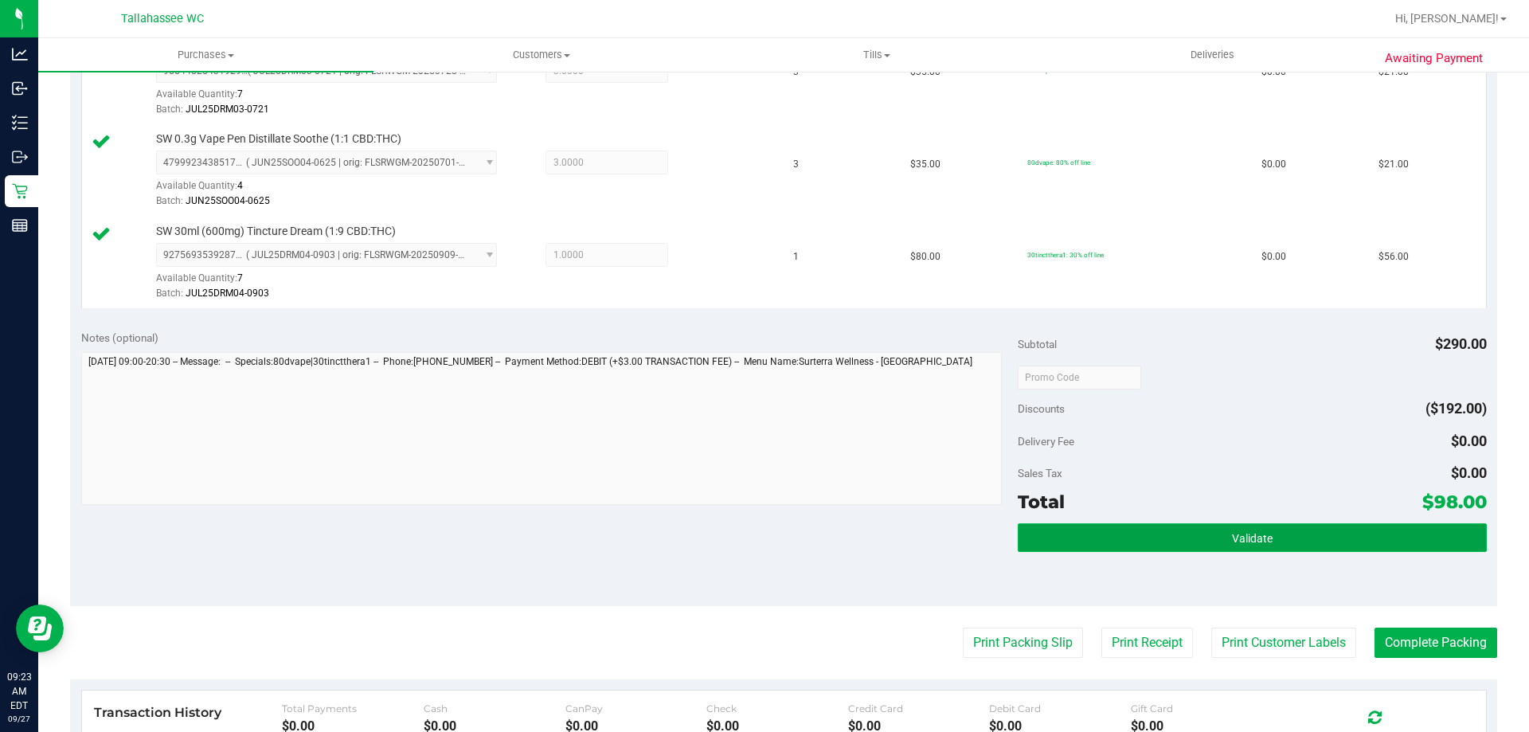
click at [1119, 536] on button "Validate" at bounding box center [1252, 537] width 468 height 29
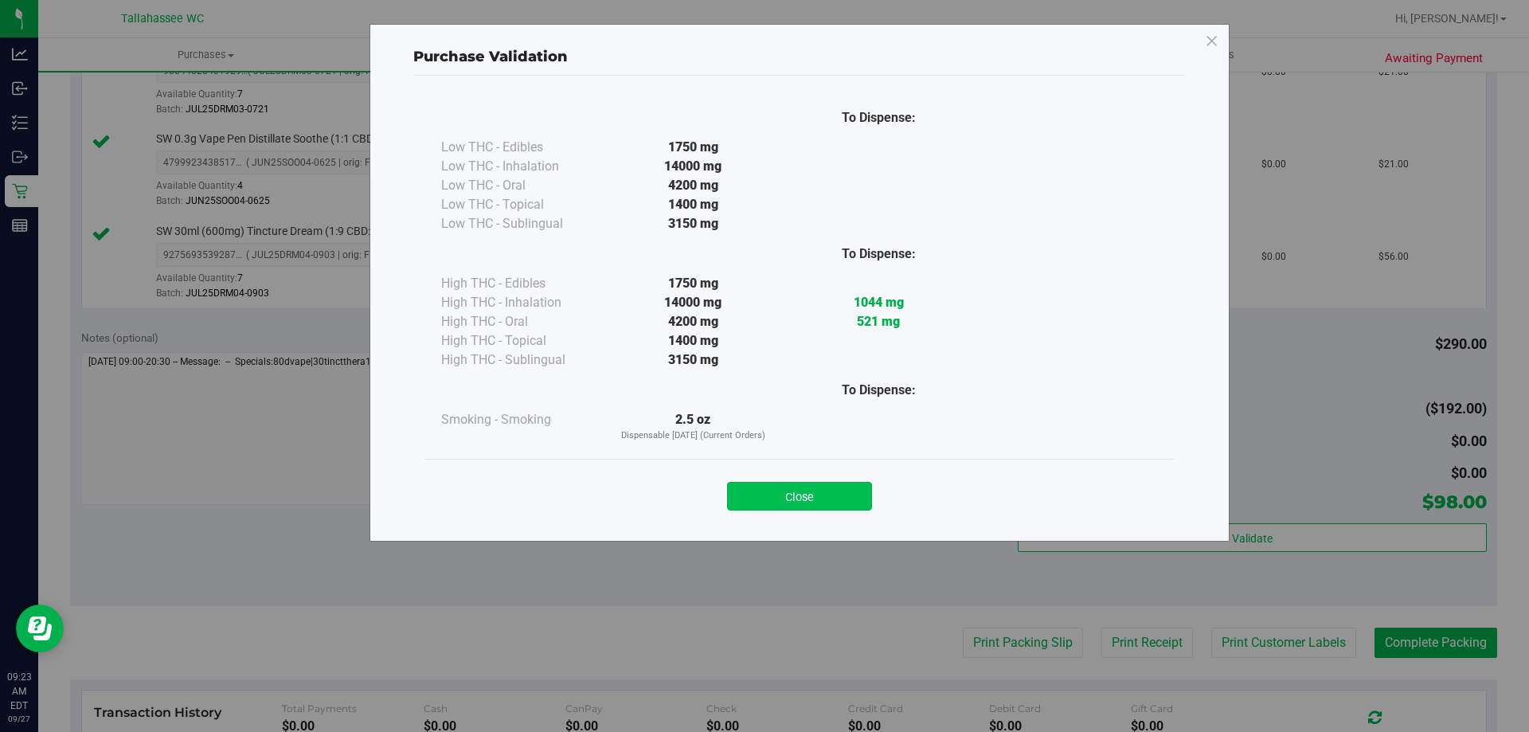
click at [816, 499] on button "Close" at bounding box center [799, 496] width 145 height 29
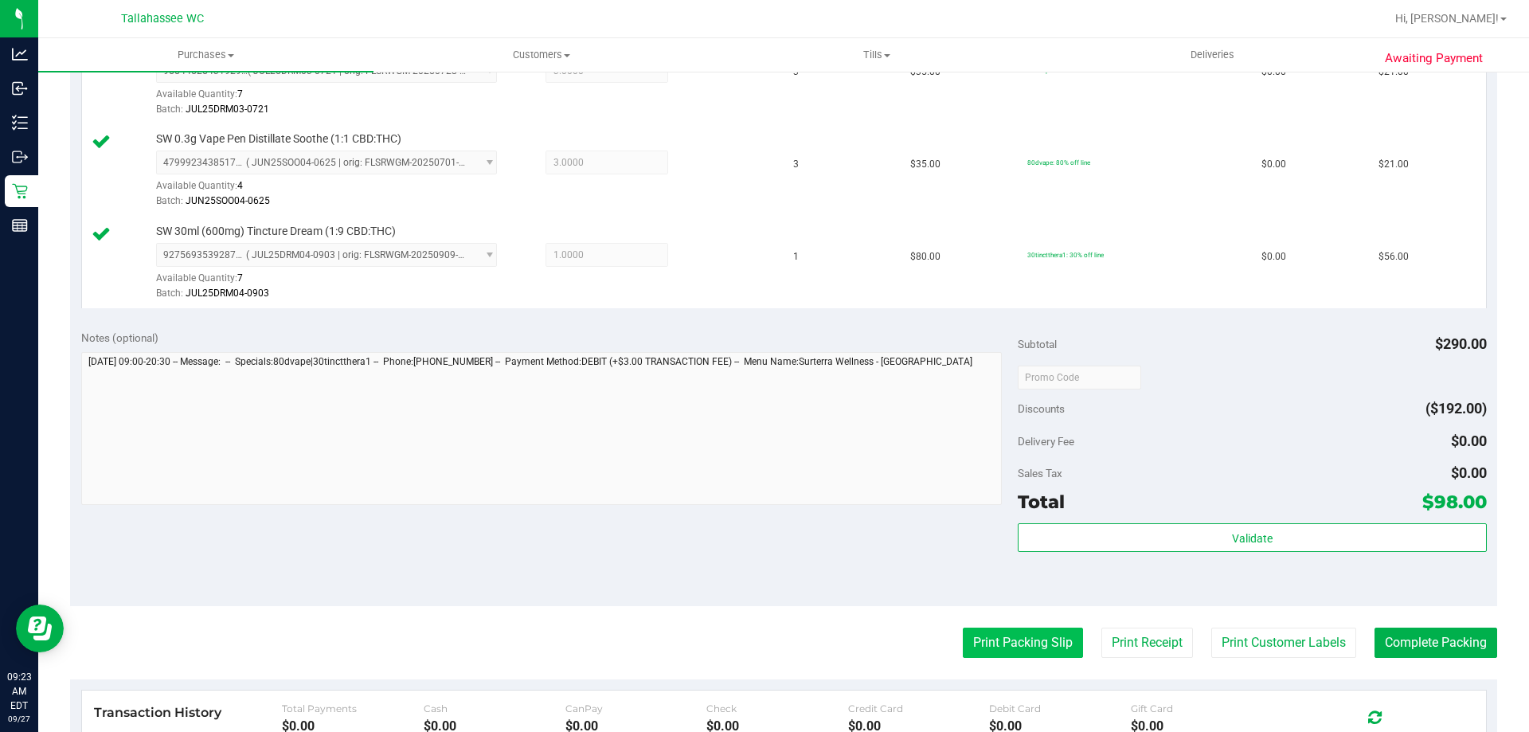
click at [1009, 656] on button "Print Packing Slip" at bounding box center [1023, 643] width 120 height 30
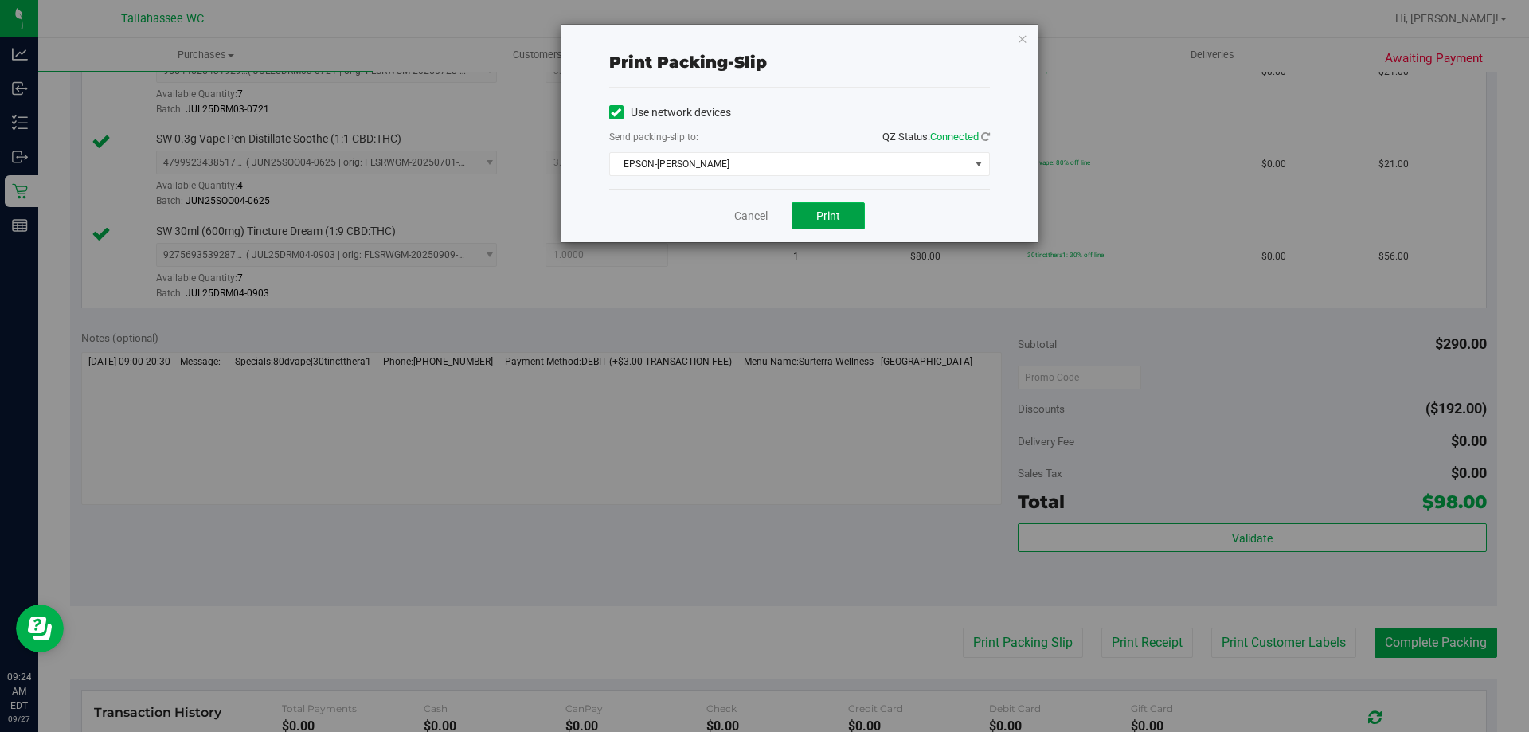
click at [835, 216] on span "Print" at bounding box center [828, 215] width 24 height 13
click at [765, 213] on link "Cancel" at bounding box center [750, 216] width 33 height 17
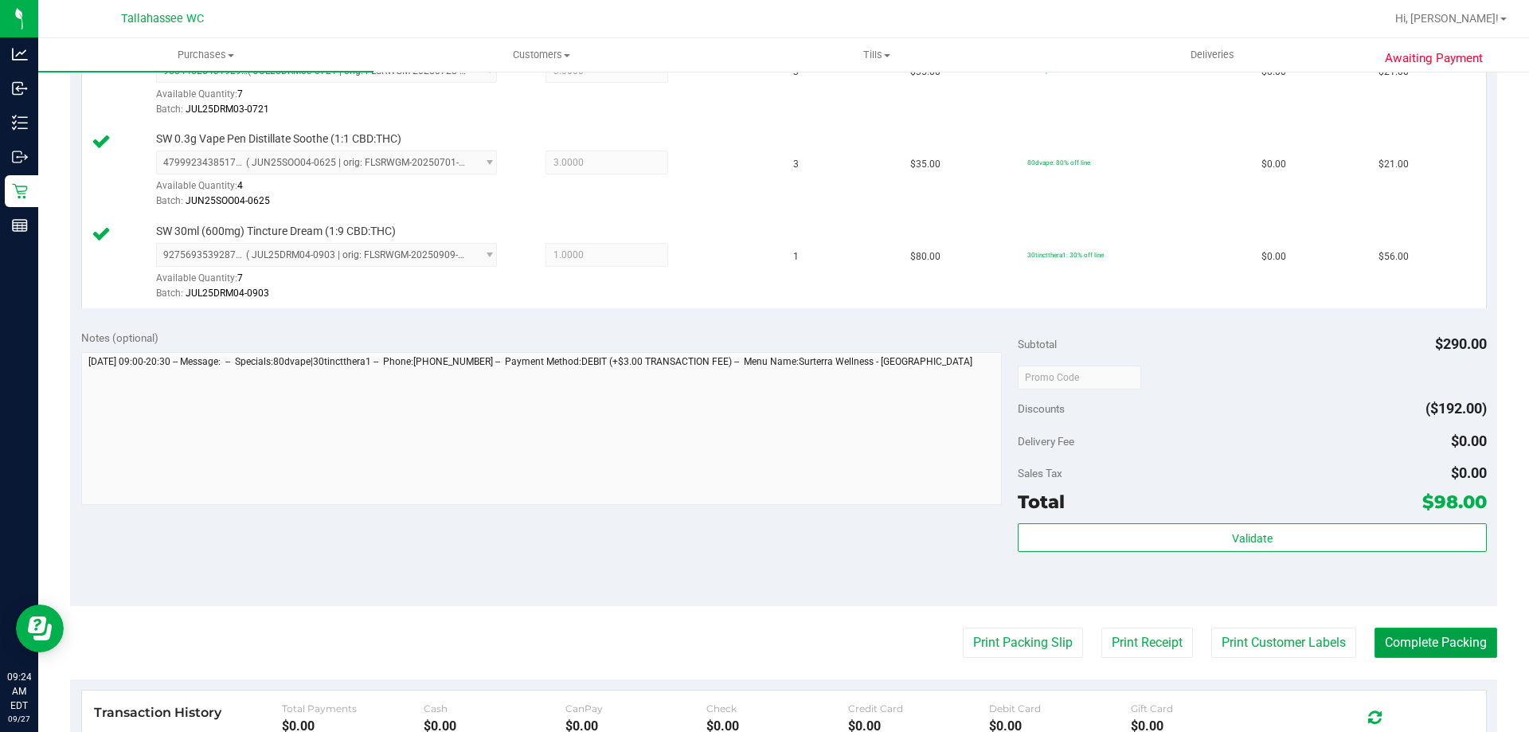
click at [1454, 640] on button "Complete Packing" at bounding box center [1436, 643] width 123 height 30
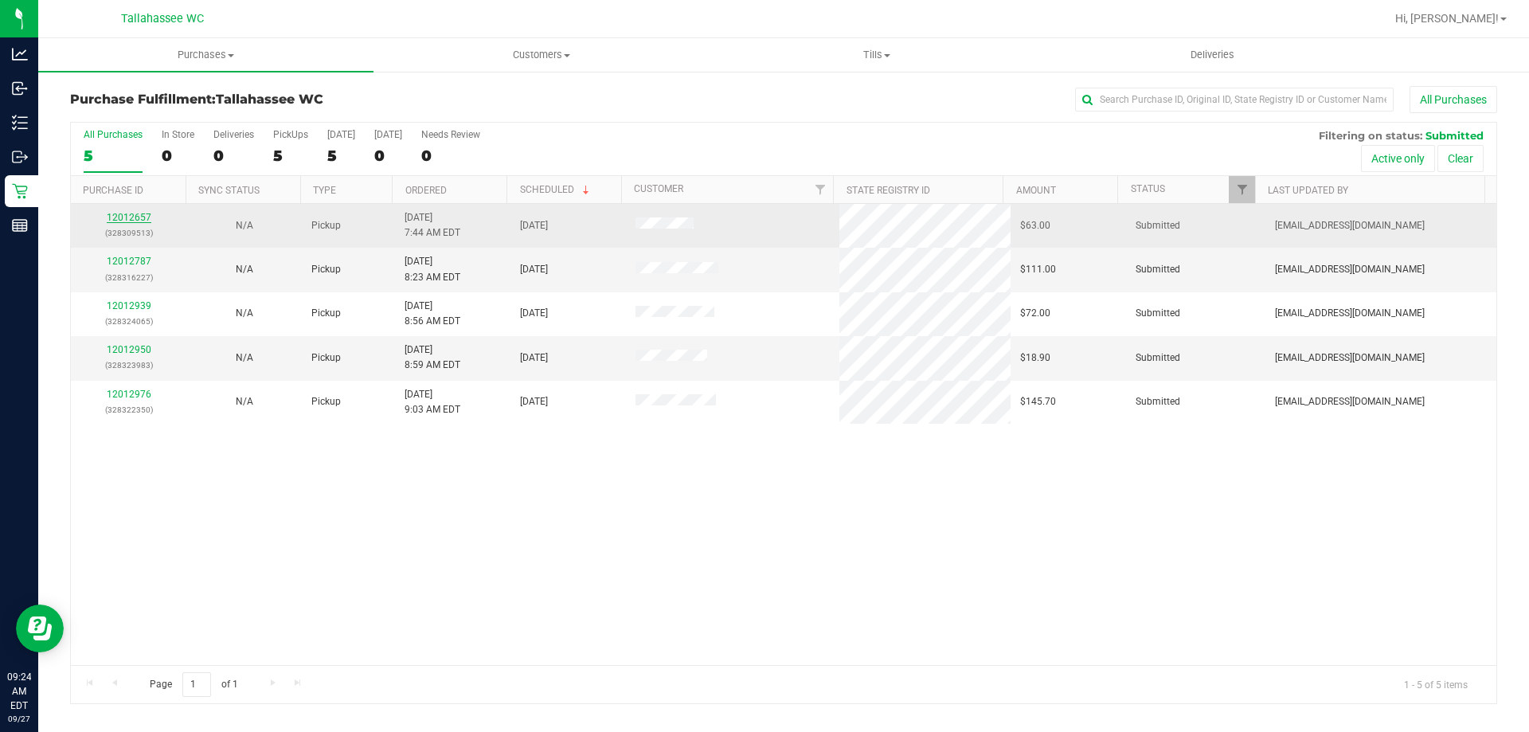
click at [131, 217] on link "12012657" at bounding box center [129, 217] width 45 height 11
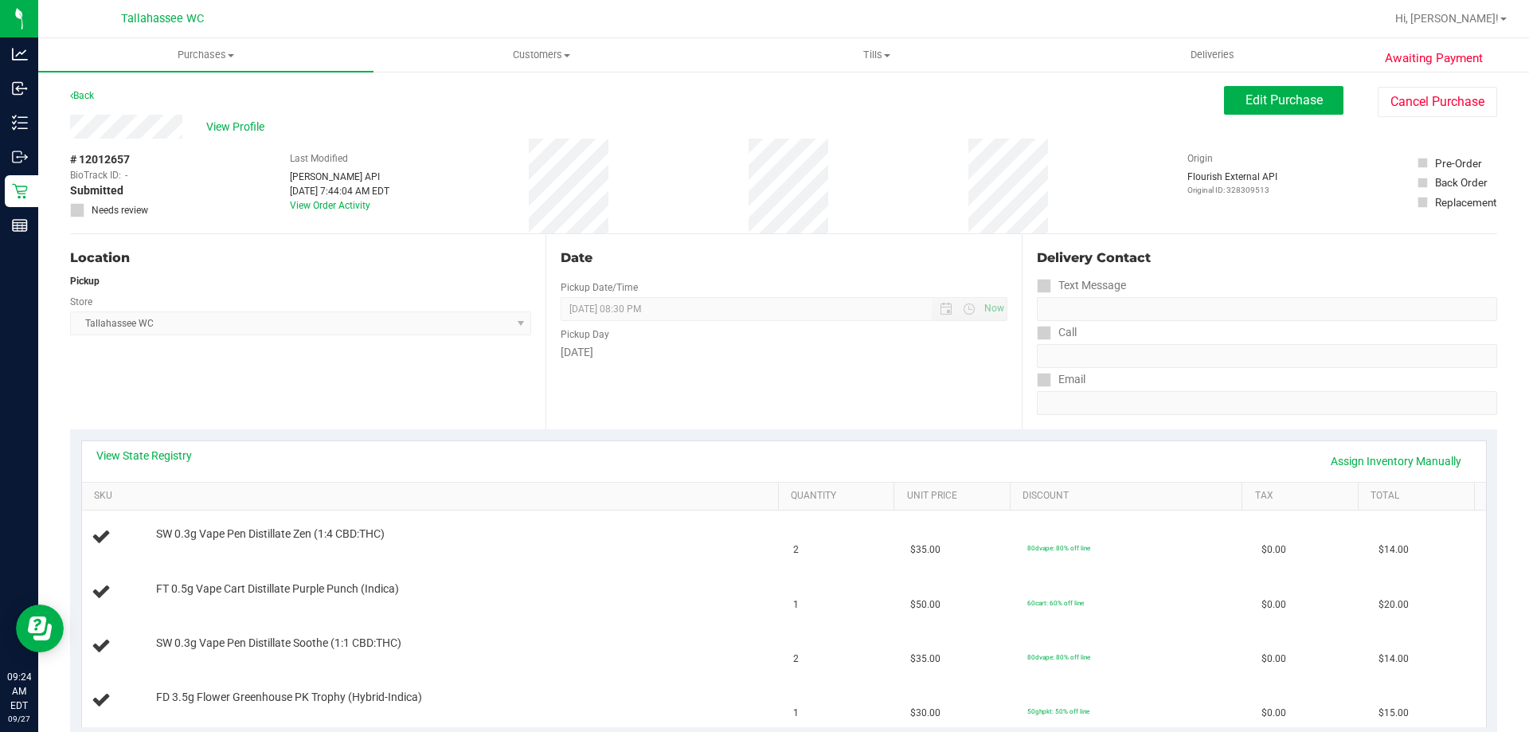
scroll to position [159, 0]
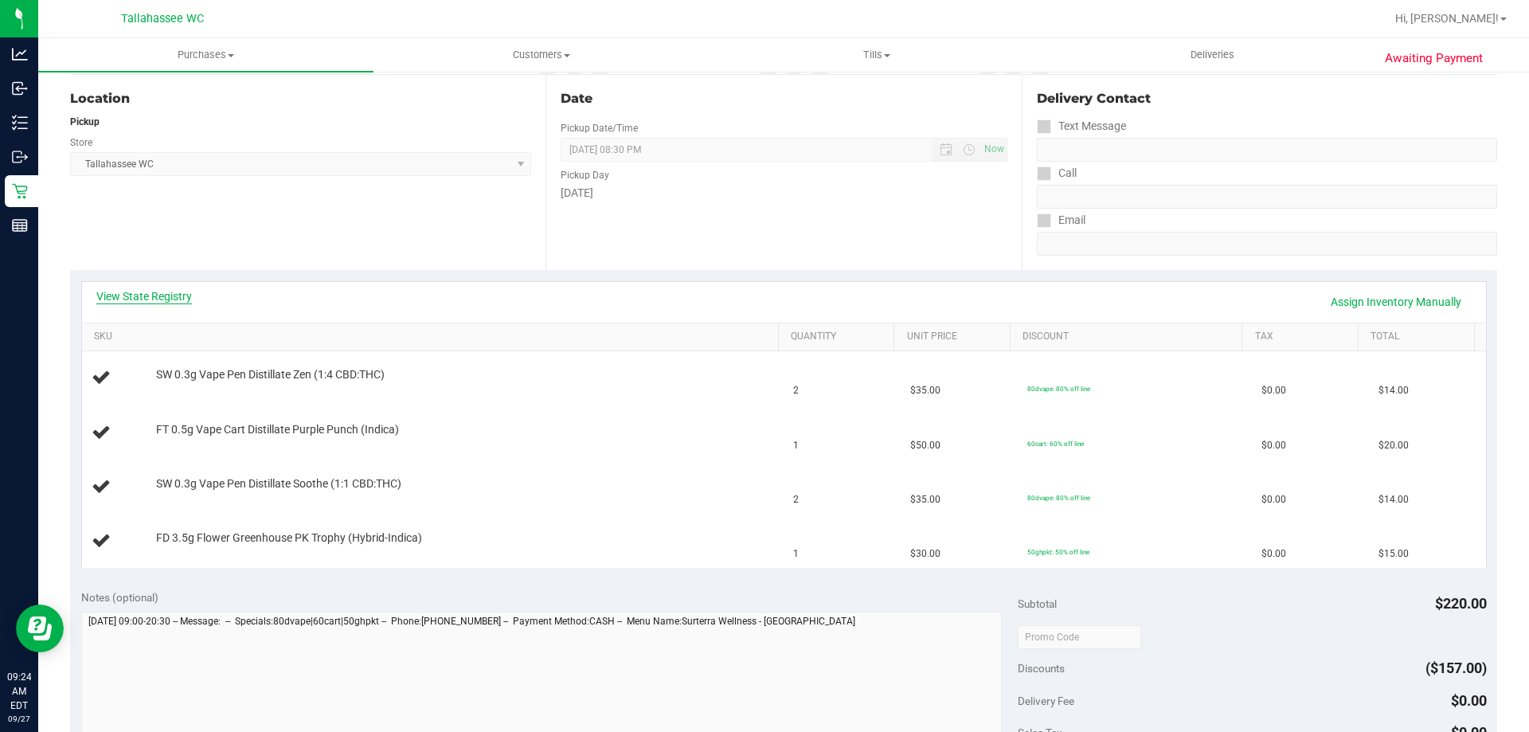
click at [159, 298] on link "View State Registry" at bounding box center [144, 296] width 96 height 16
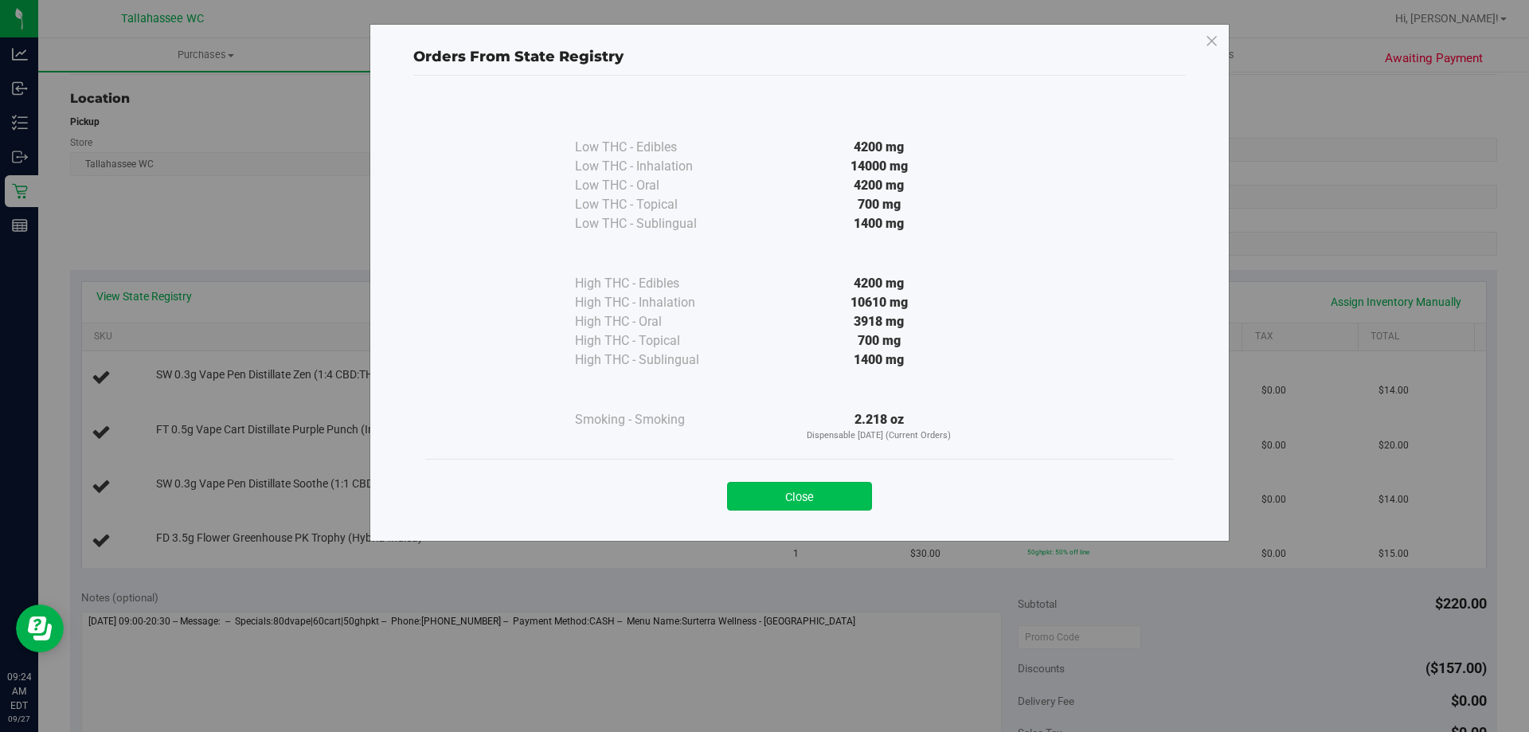
click at [834, 502] on button "Close" at bounding box center [799, 496] width 145 height 29
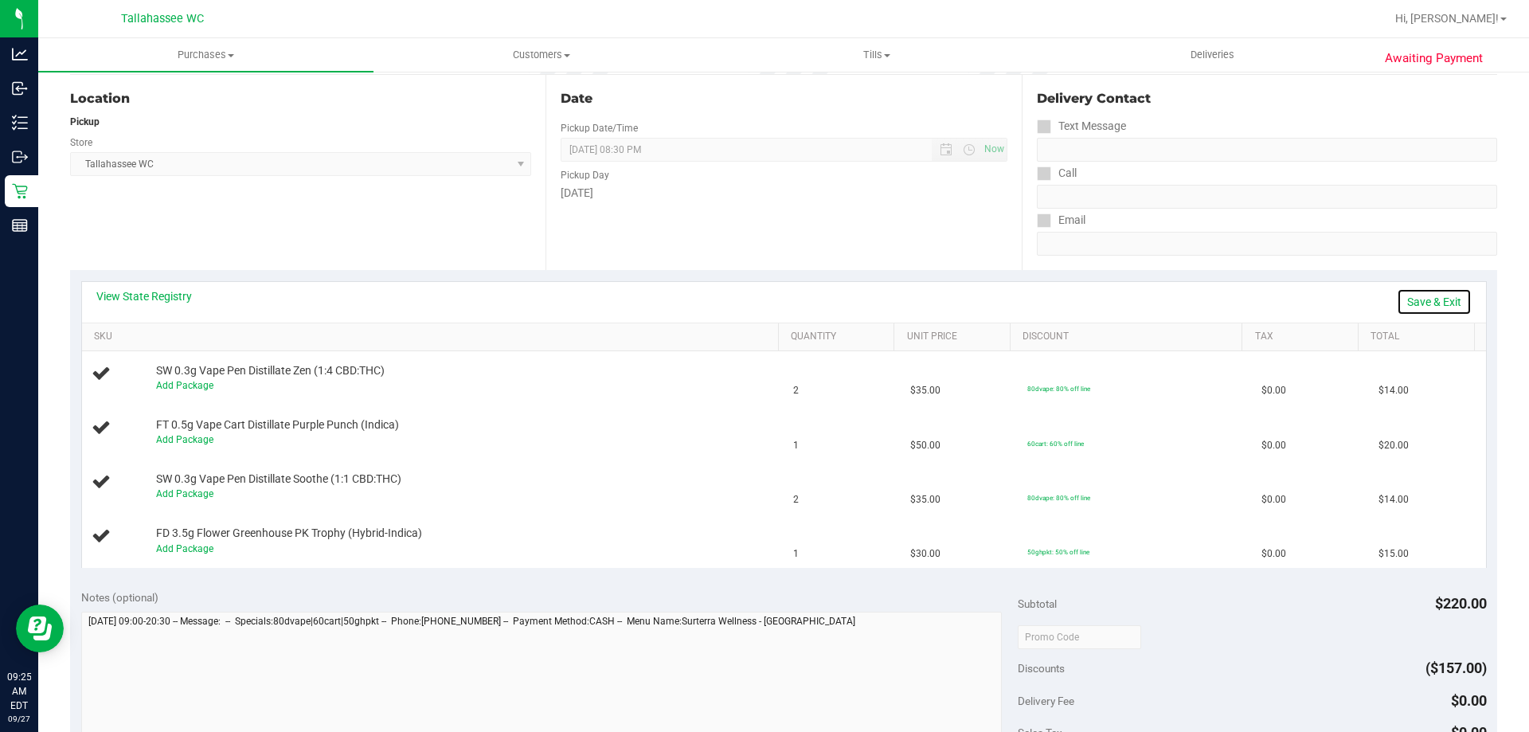
click at [1447, 305] on link "Save & Exit" at bounding box center [1434, 301] width 75 height 27
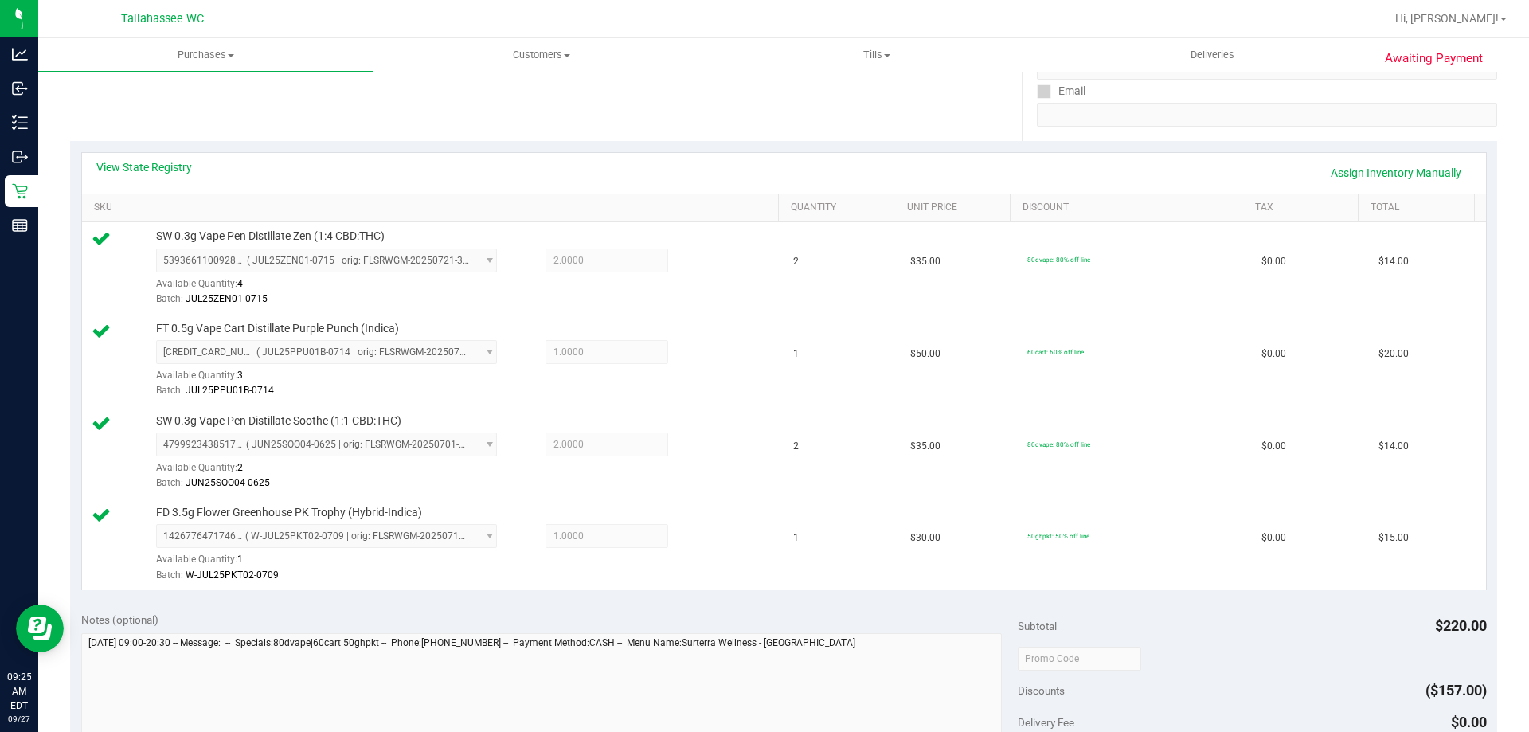
scroll to position [558, 0]
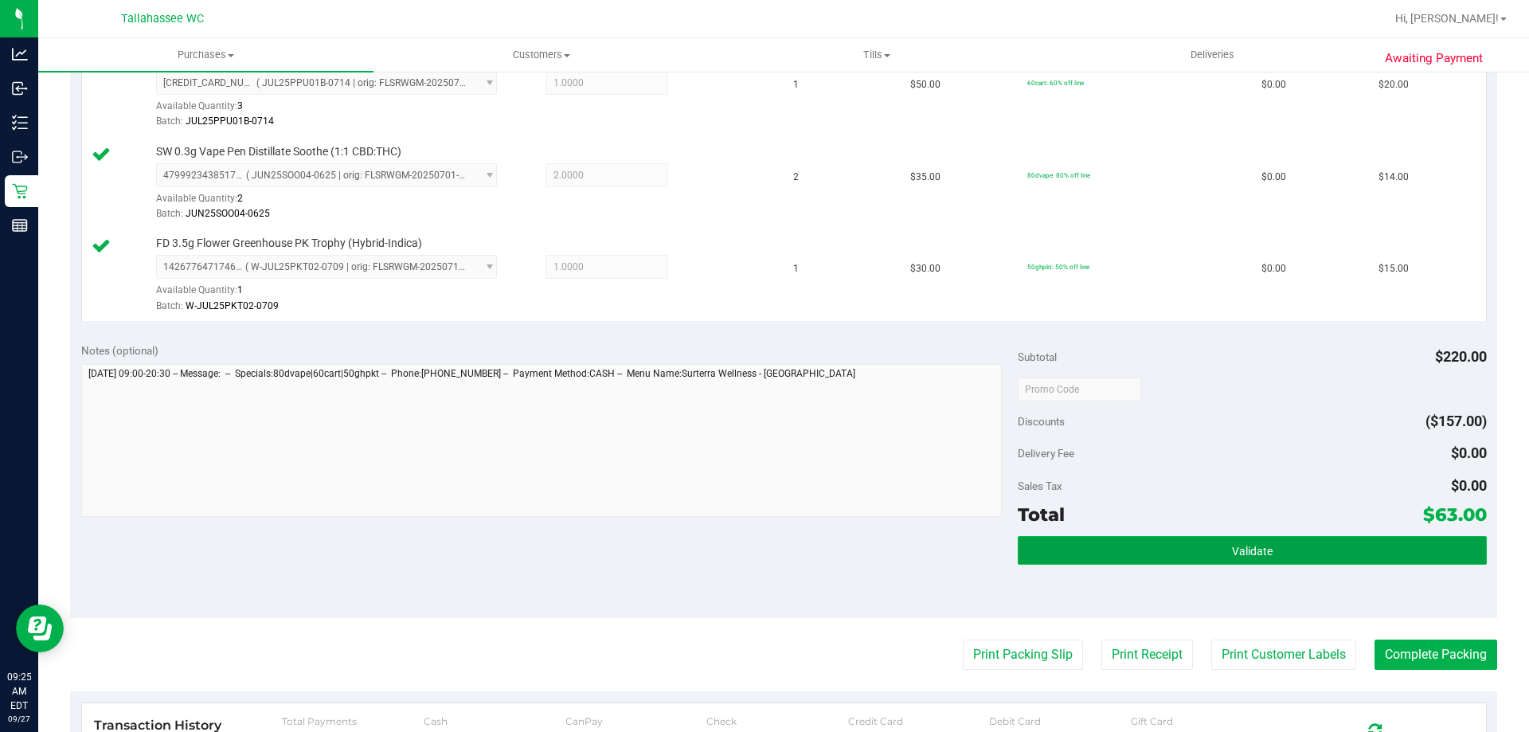
click at [1212, 549] on button "Validate" at bounding box center [1252, 550] width 468 height 29
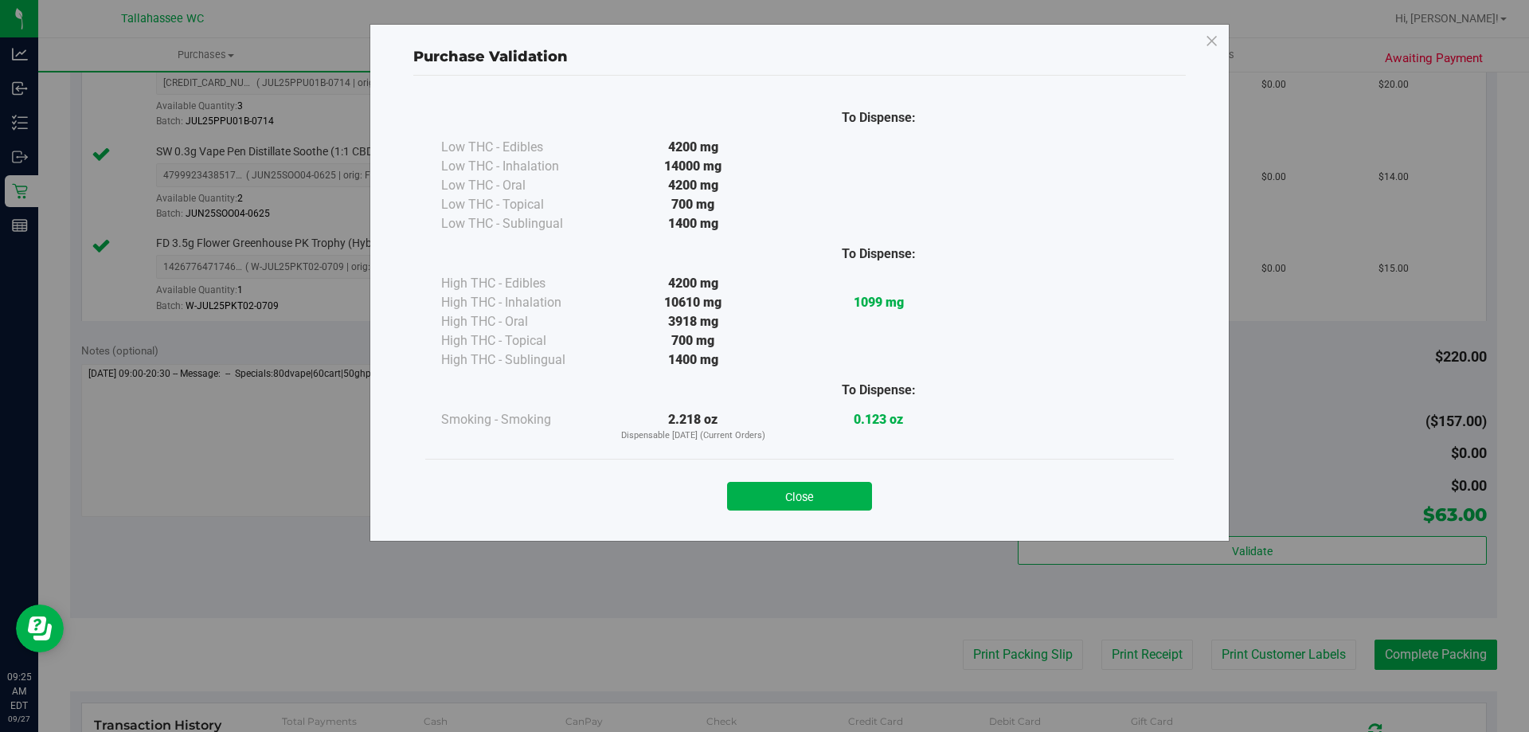
click at [834, 477] on div "Close" at bounding box center [799, 491] width 725 height 40
click at [857, 500] on button "Close" at bounding box center [799, 496] width 145 height 29
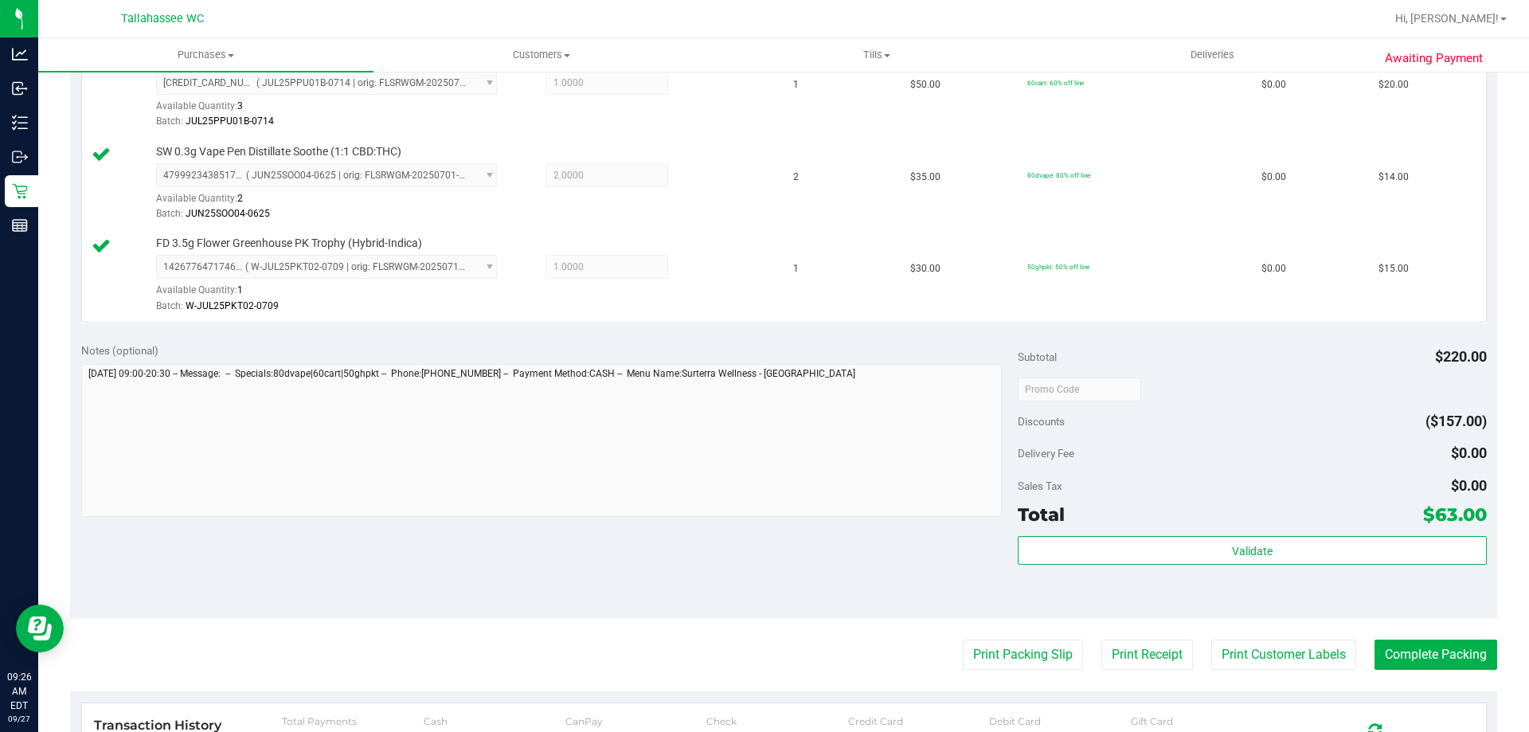
click at [1022, 671] on purchase-details "Back Edit Purchase Cancel Purchase View Profile # 12012657 BioTrack ID: - Submi…" at bounding box center [783, 259] width 1427 height 1461
click at [1003, 660] on button "Print Packing Slip" at bounding box center [1023, 655] width 120 height 30
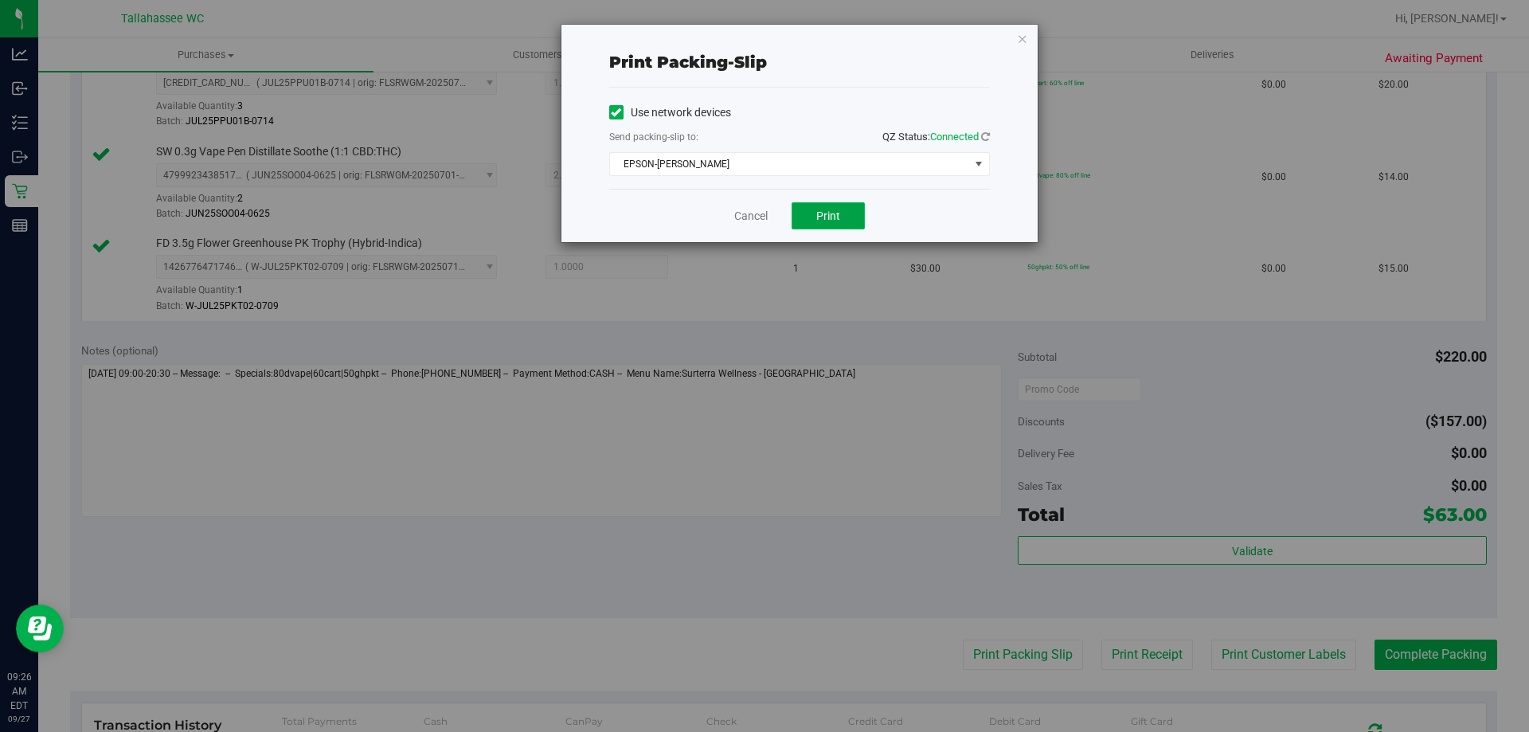
click at [836, 217] on span "Print" at bounding box center [828, 215] width 24 height 13
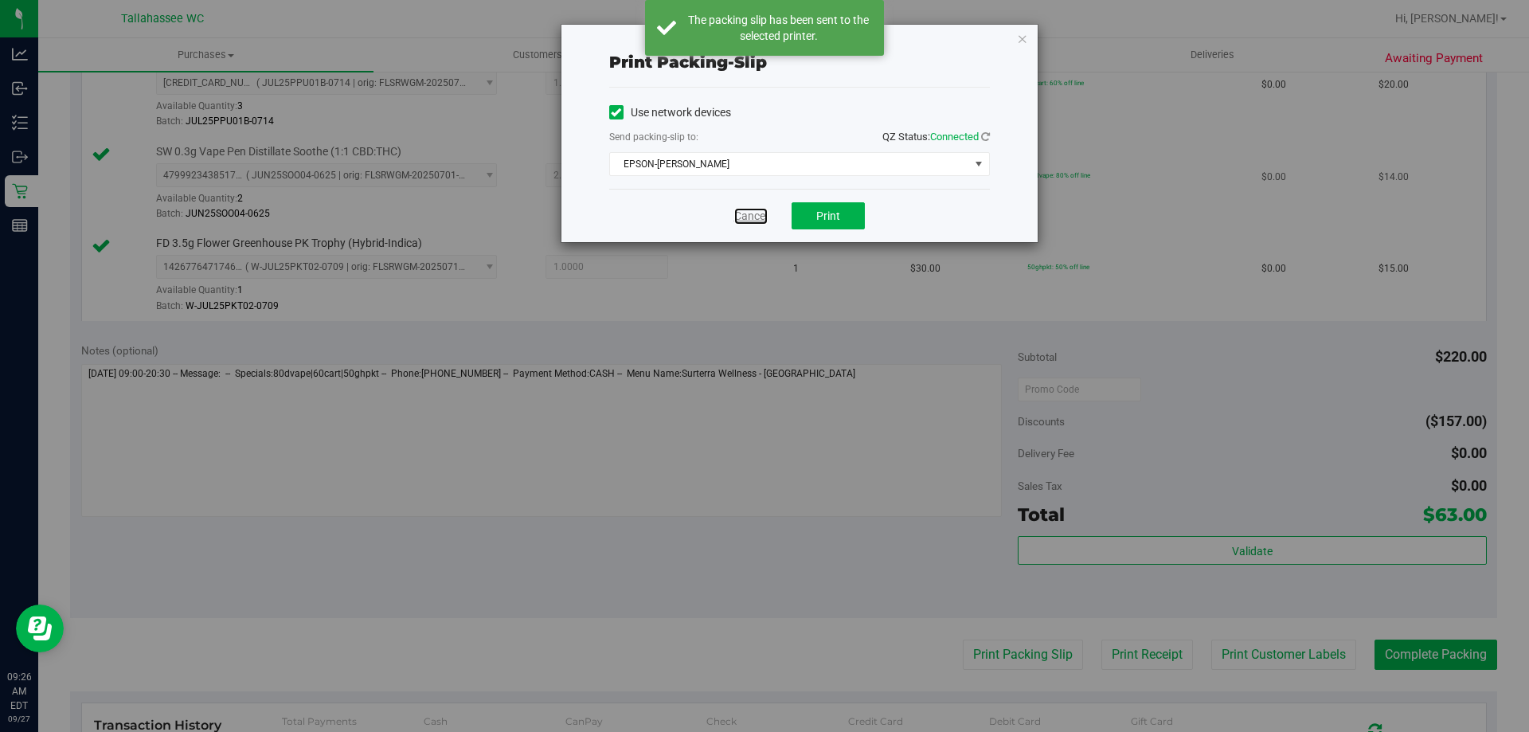
click at [749, 214] on link "Cancel" at bounding box center [750, 216] width 33 height 17
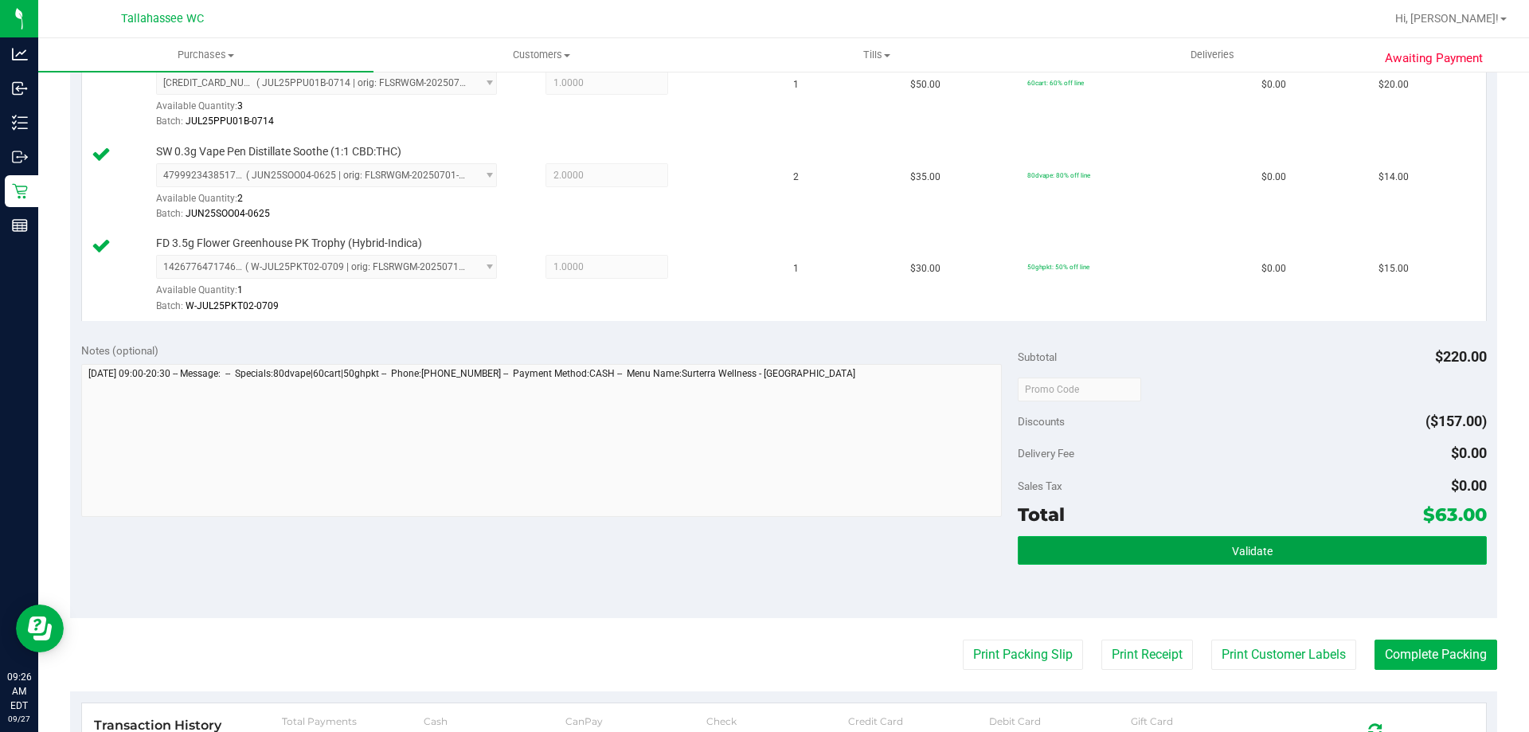
click at [1197, 548] on button "Validate" at bounding box center [1252, 550] width 468 height 29
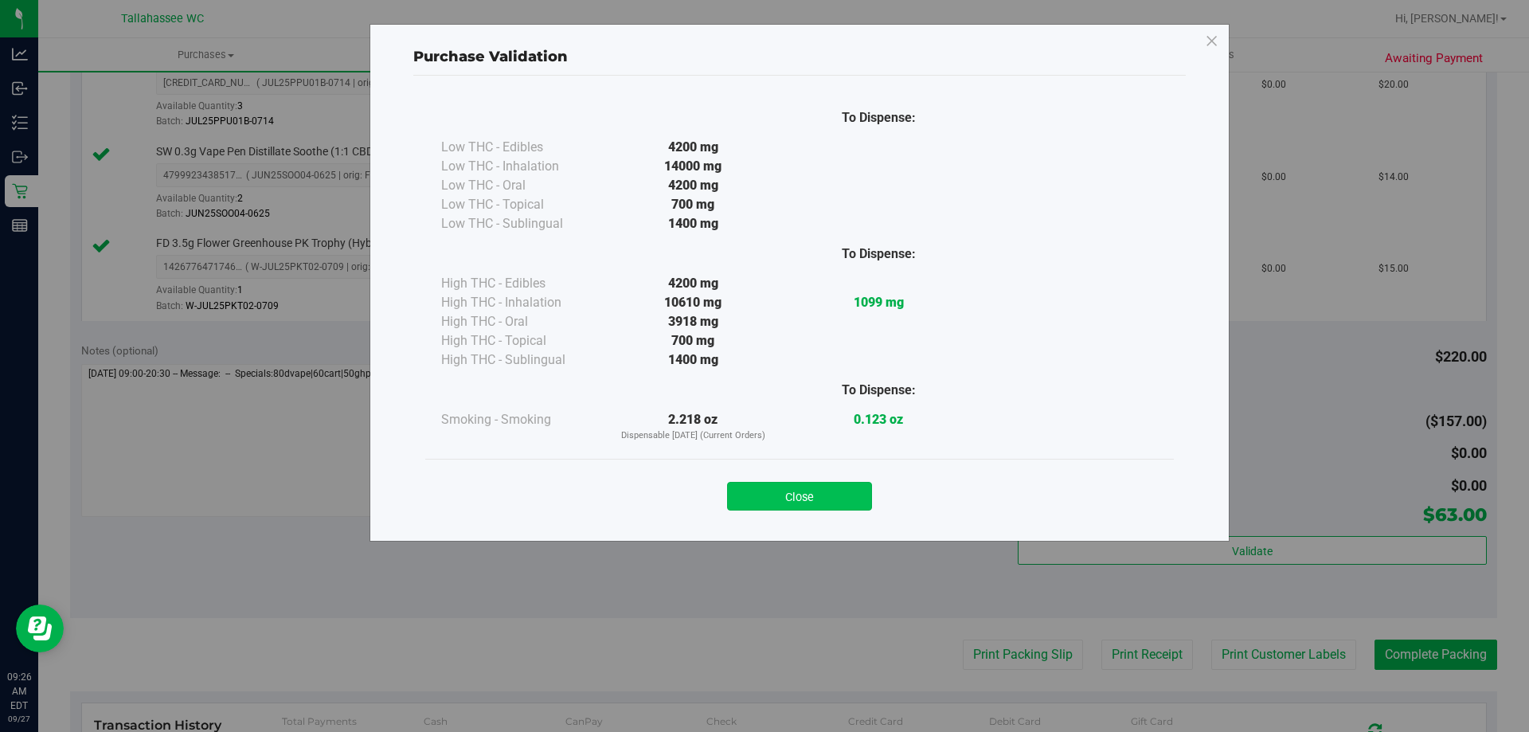
click at [855, 499] on button "Close" at bounding box center [799, 496] width 145 height 29
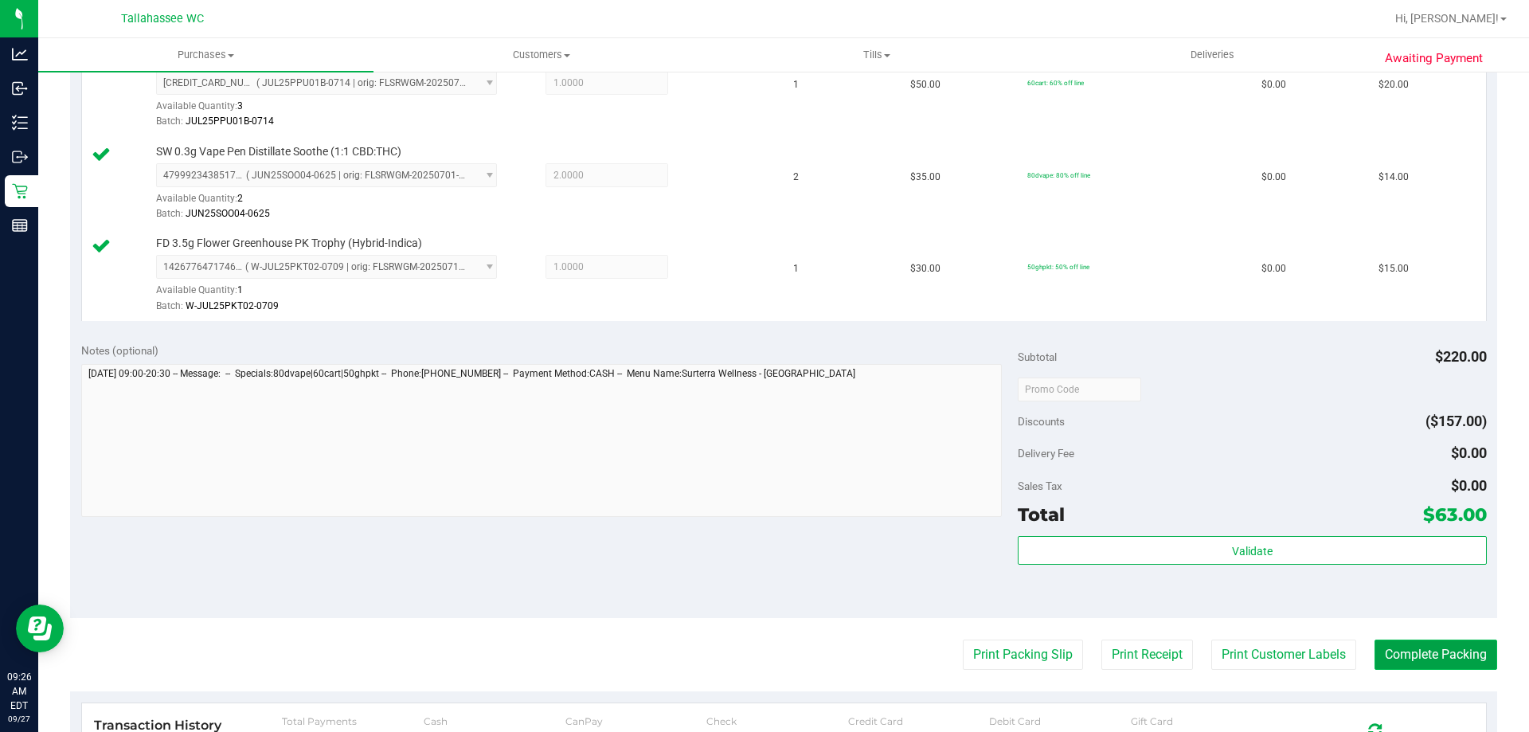
click at [1446, 667] on button "Complete Packing" at bounding box center [1436, 655] width 123 height 30
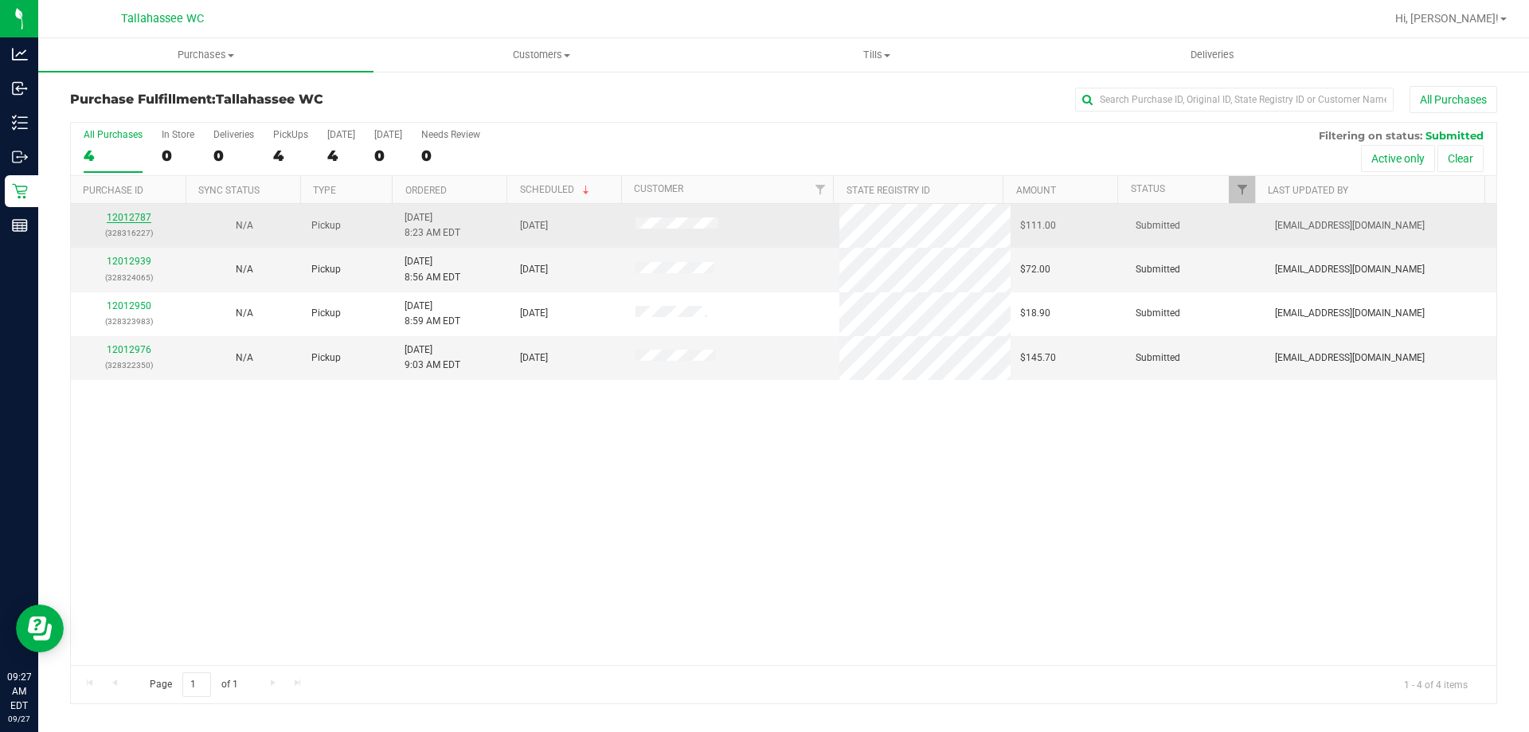
click at [141, 218] on link "12012787" at bounding box center [129, 217] width 45 height 11
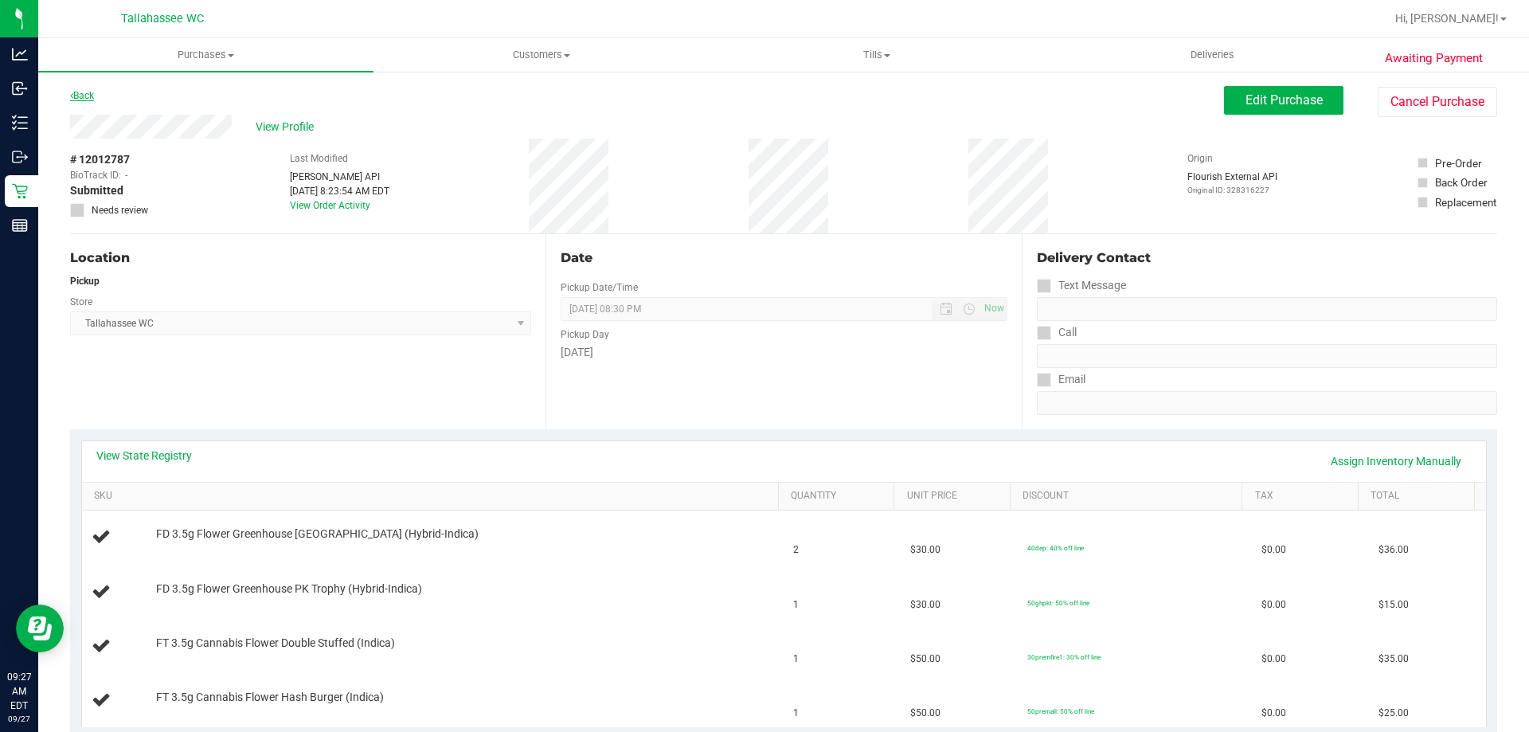
click at [80, 92] on link "Back" at bounding box center [82, 95] width 24 height 11
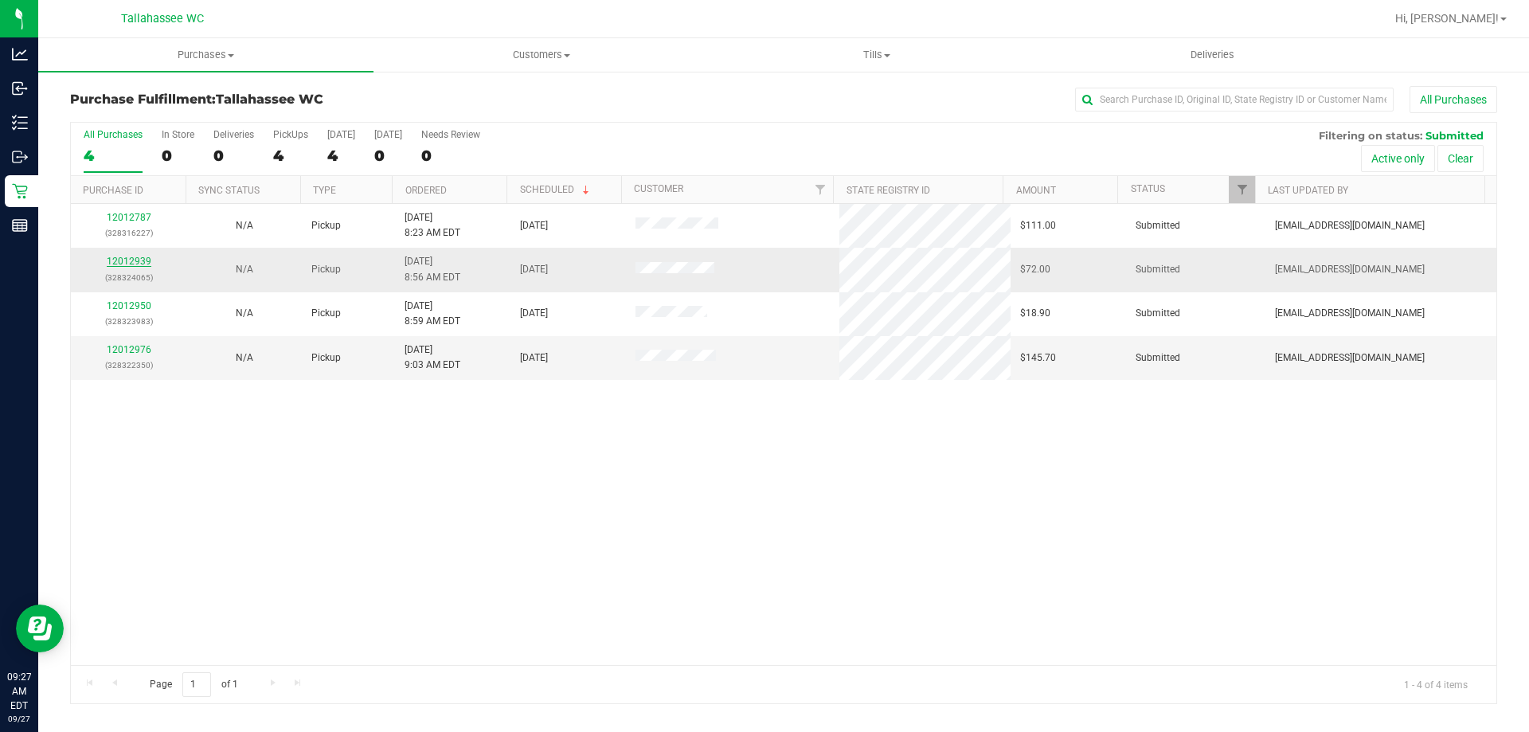
click at [127, 260] on link "12012939" at bounding box center [129, 261] width 45 height 11
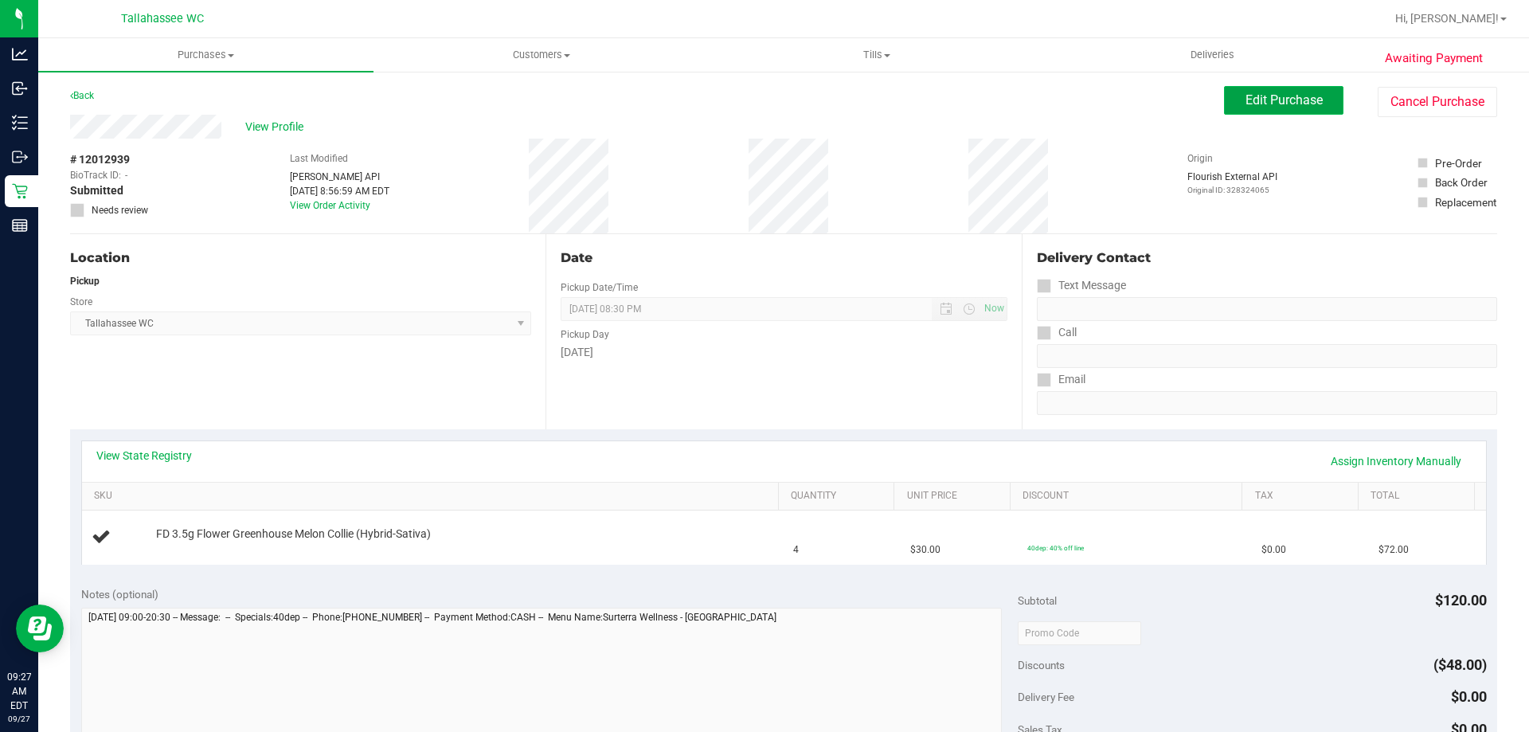
click at [1283, 108] on button "Edit Purchase" at bounding box center [1283, 100] width 119 height 29
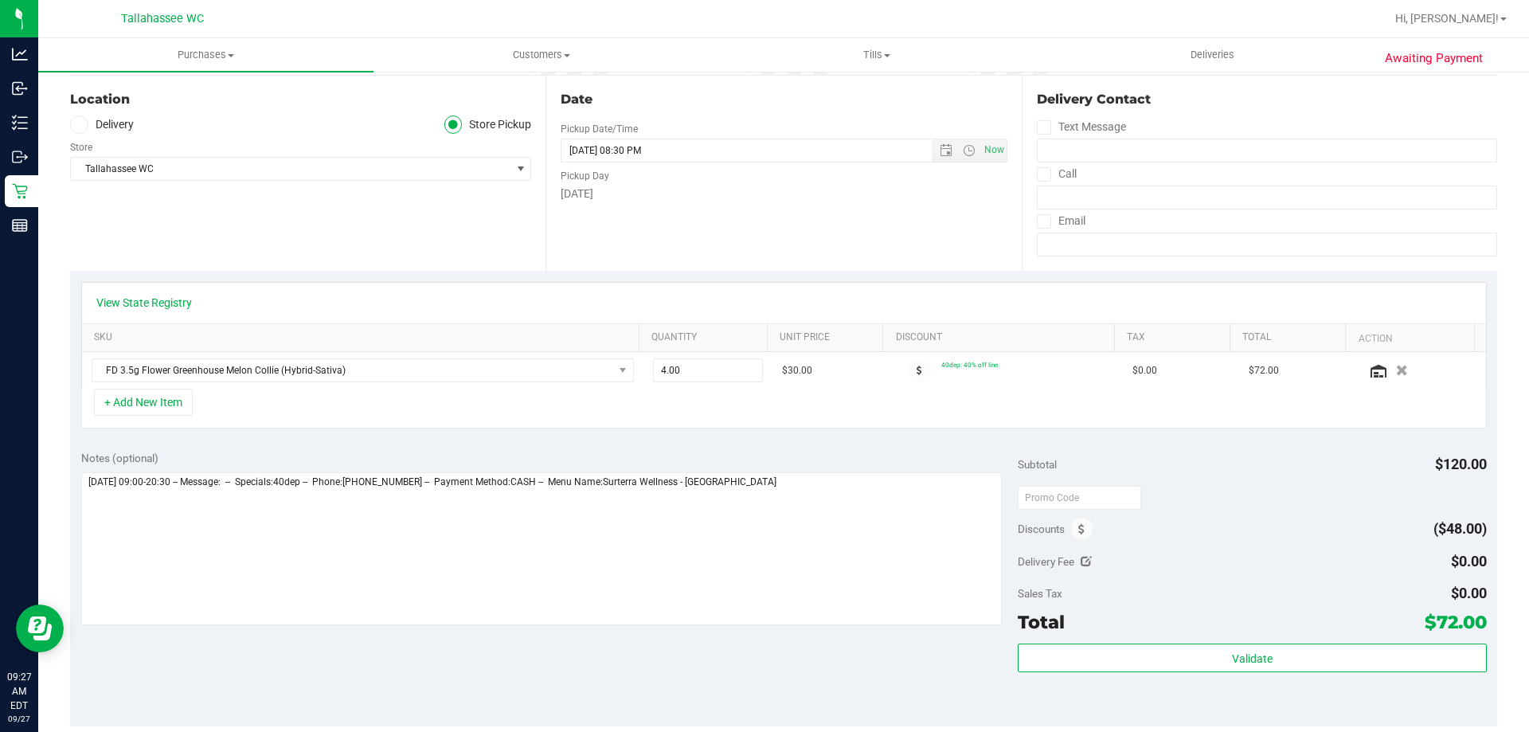
scroll to position [159, 0]
click at [1078, 533] on icon at bounding box center [1081, 528] width 6 height 11
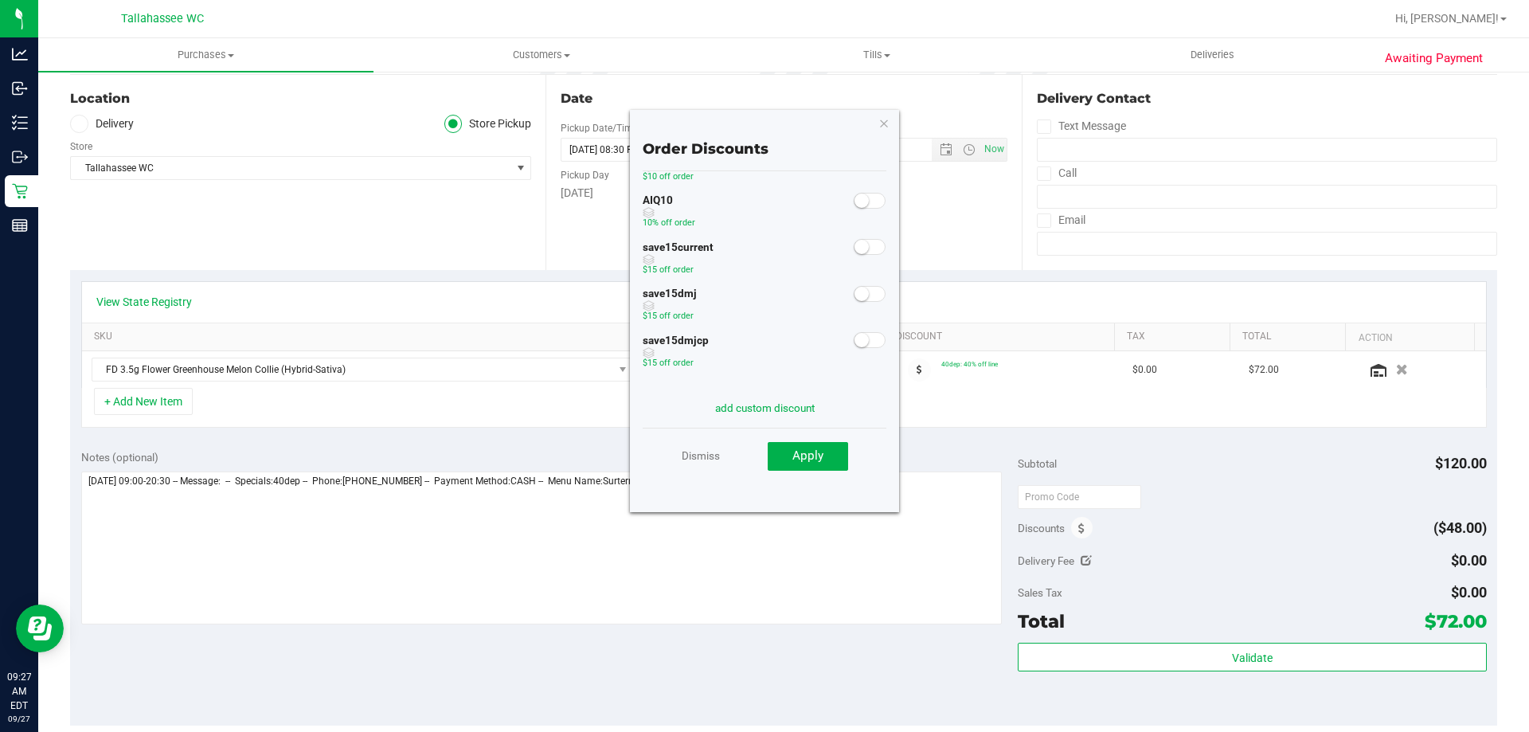
scroll to position [88, 0]
click at [704, 458] on link "Dismiss" at bounding box center [701, 455] width 38 height 29
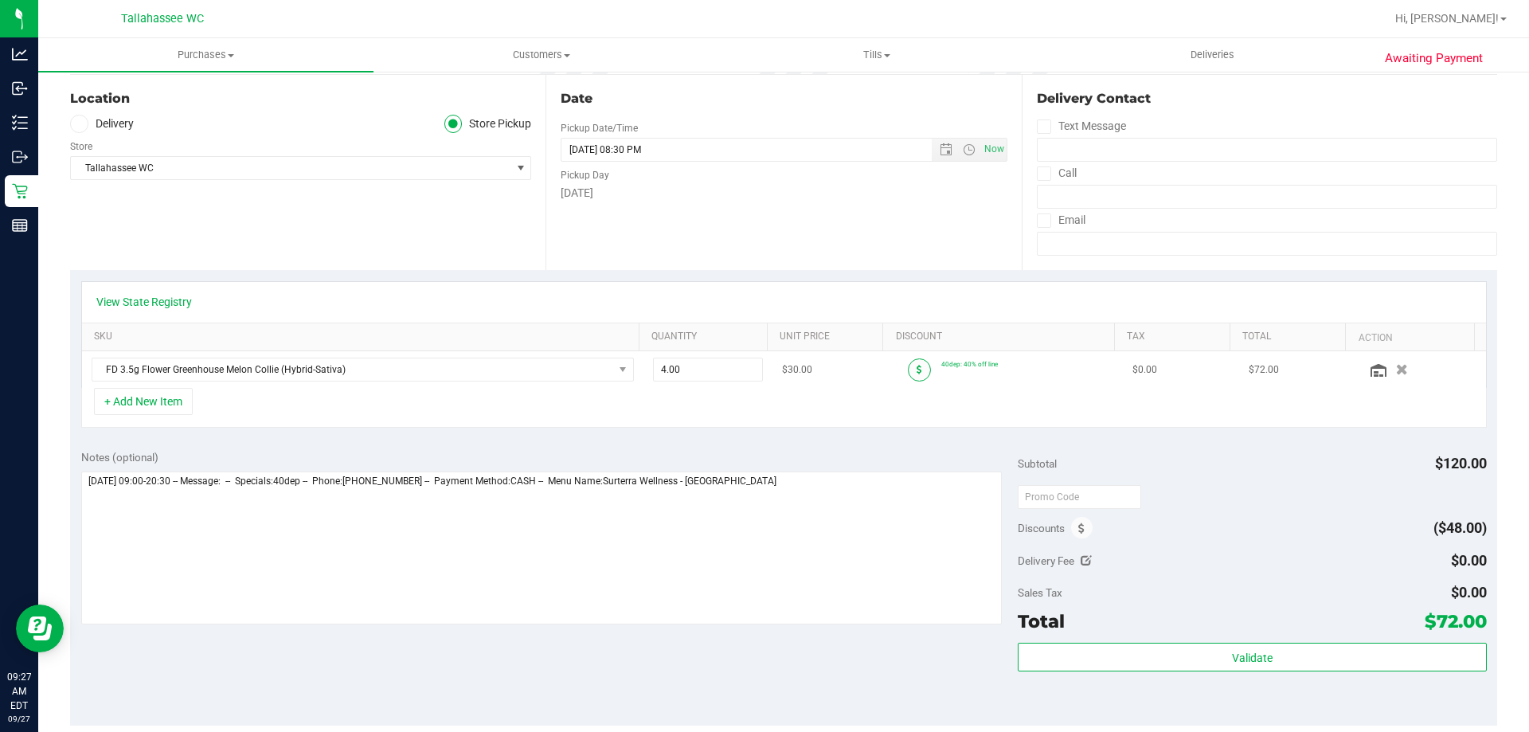
click at [917, 369] on icon at bounding box center [920, 370] width 6 height 10
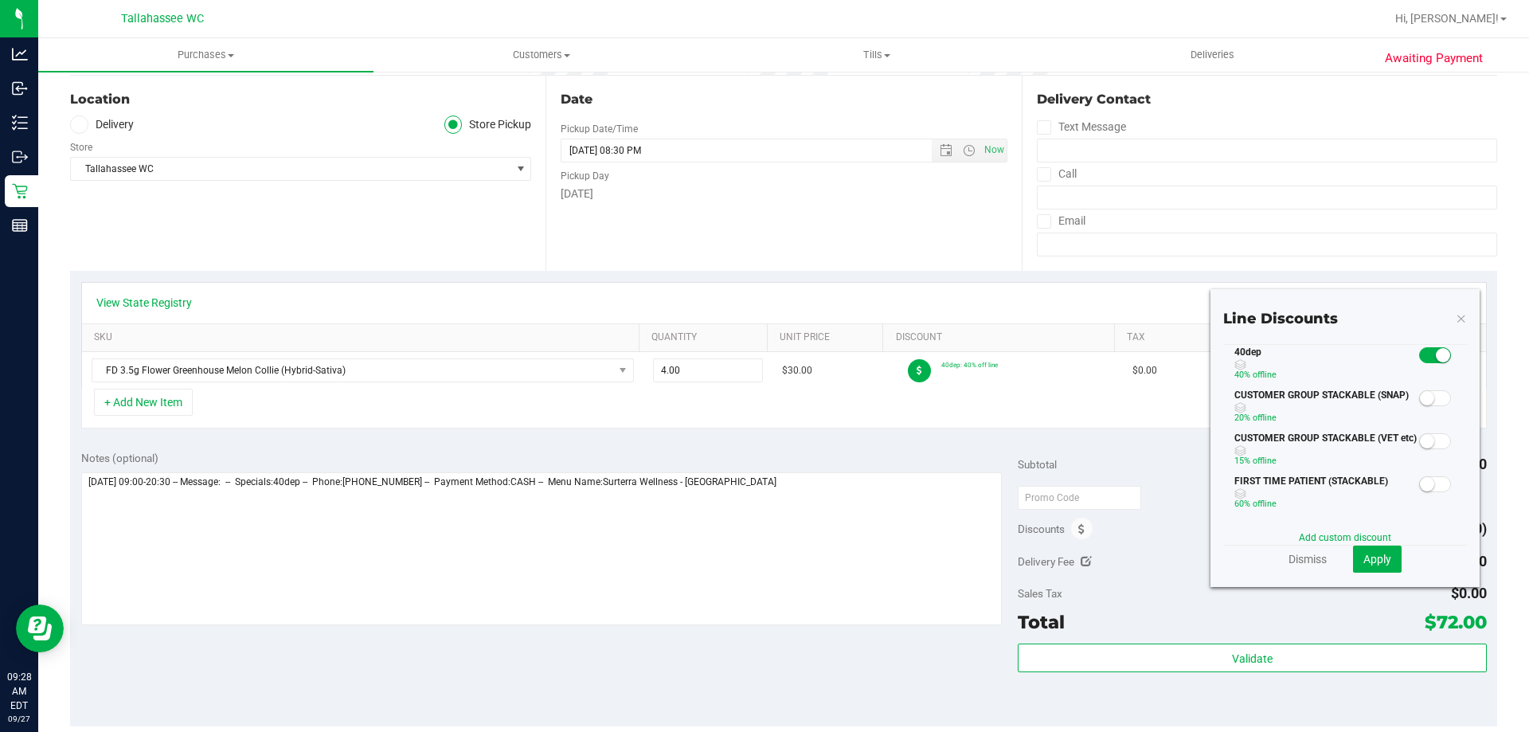
scroll to position [159, 0]
click at [1289, 561] on link "Dismiss" at bounding box center [1308, 558] width 38 height 16
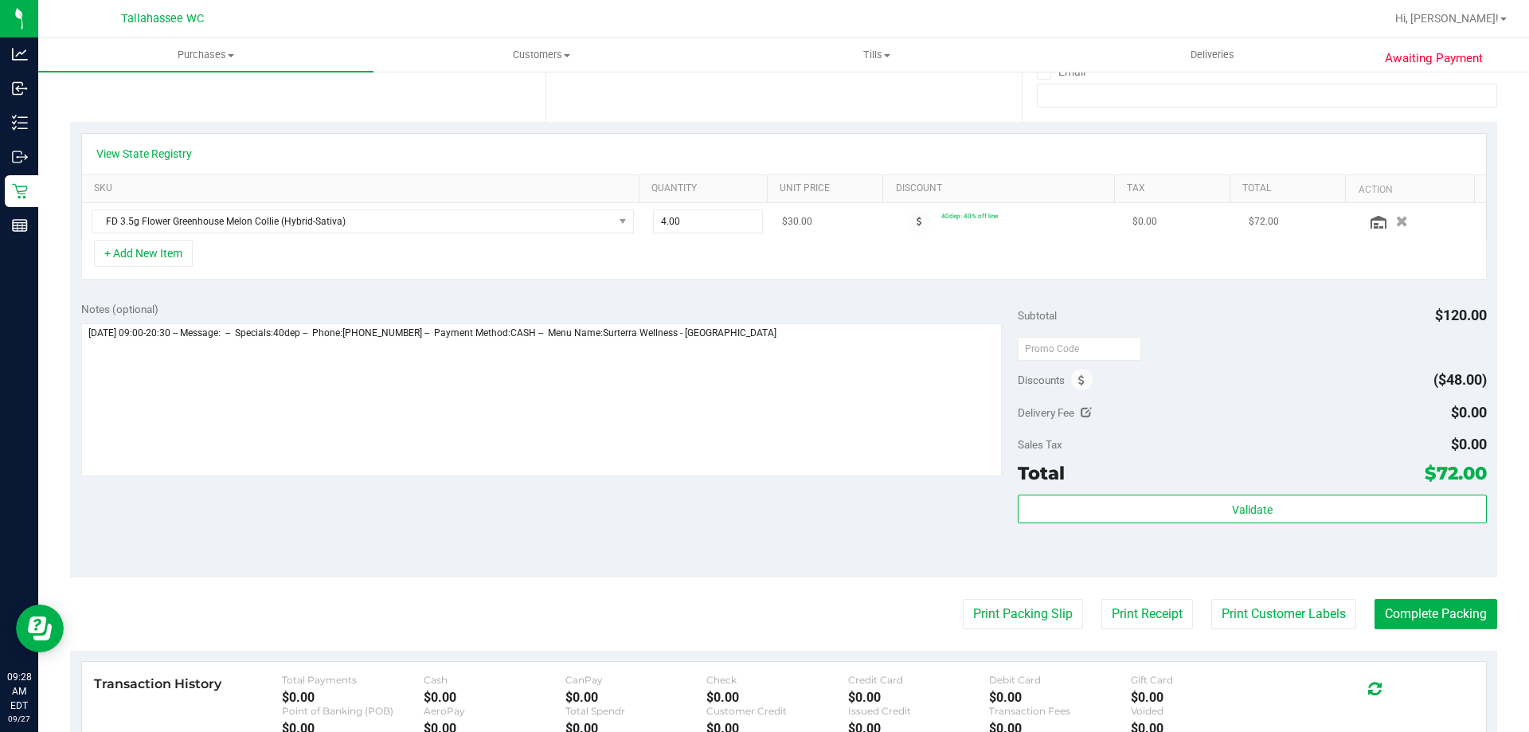
scroll to position [319, 0]
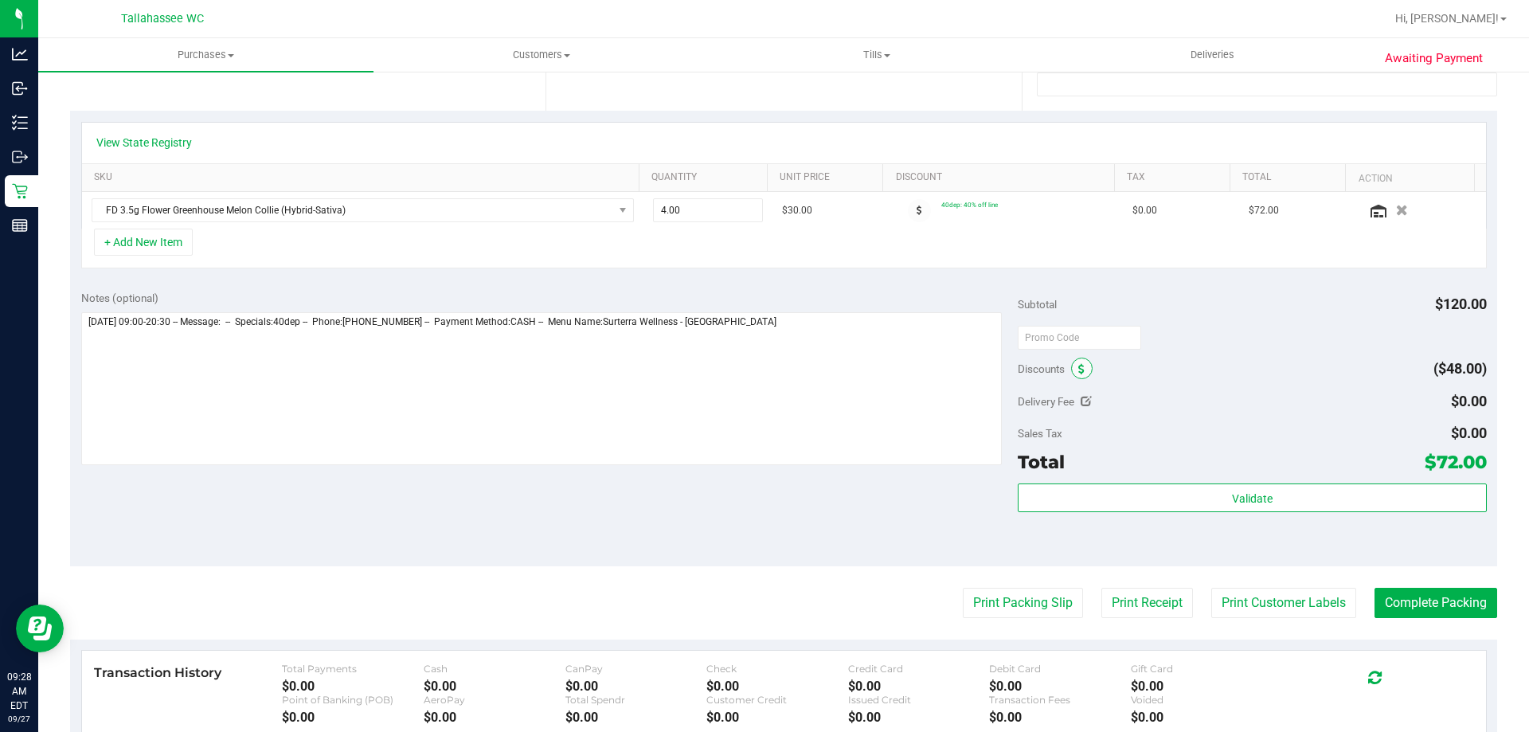
click at [1085, 370] on span at bounding box center [1082, 369] width 22 height 22
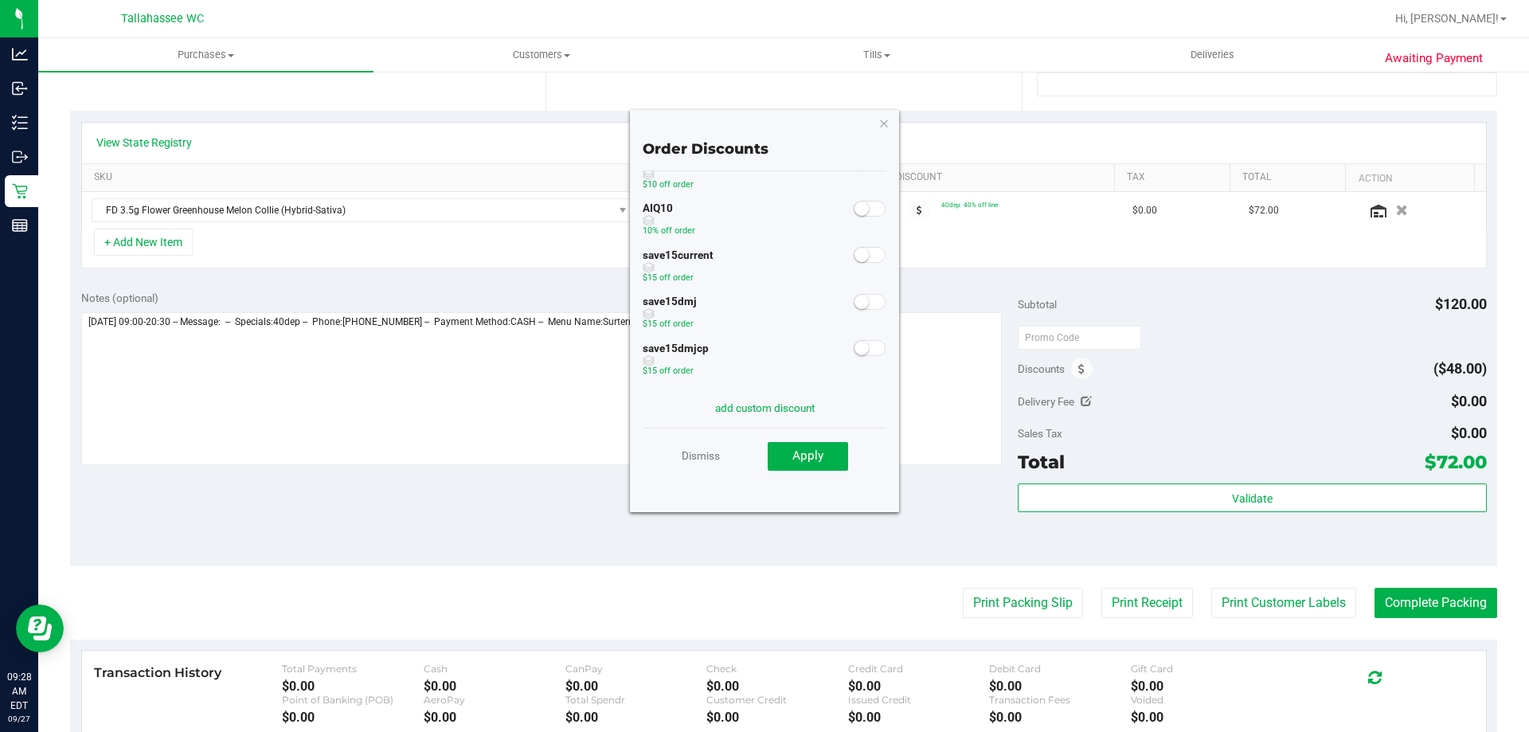
scroll to position [88, 0]
click at [886, 119] on icon "button" at bounding box center [883, 122] width 11 height 19
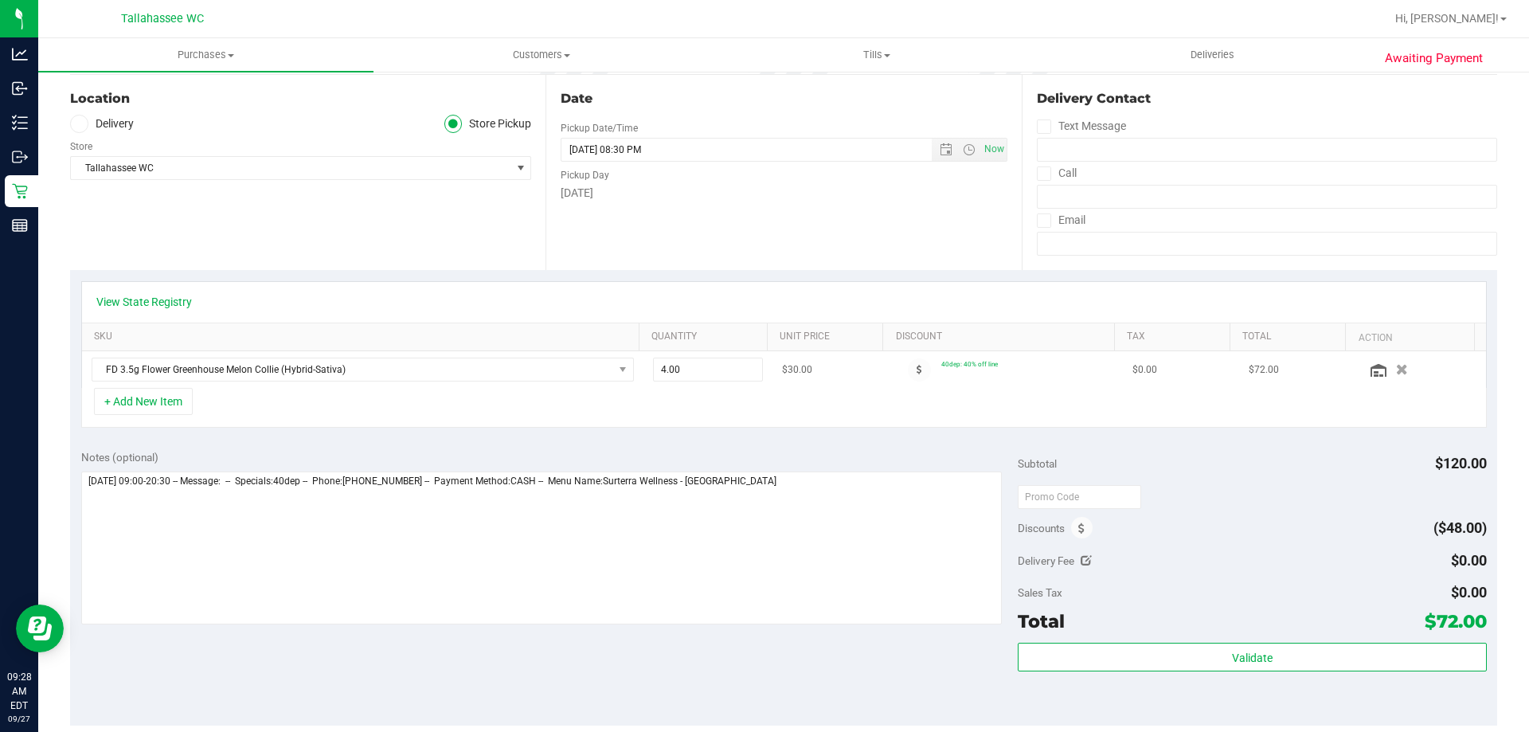
scroll to position [0, 0]
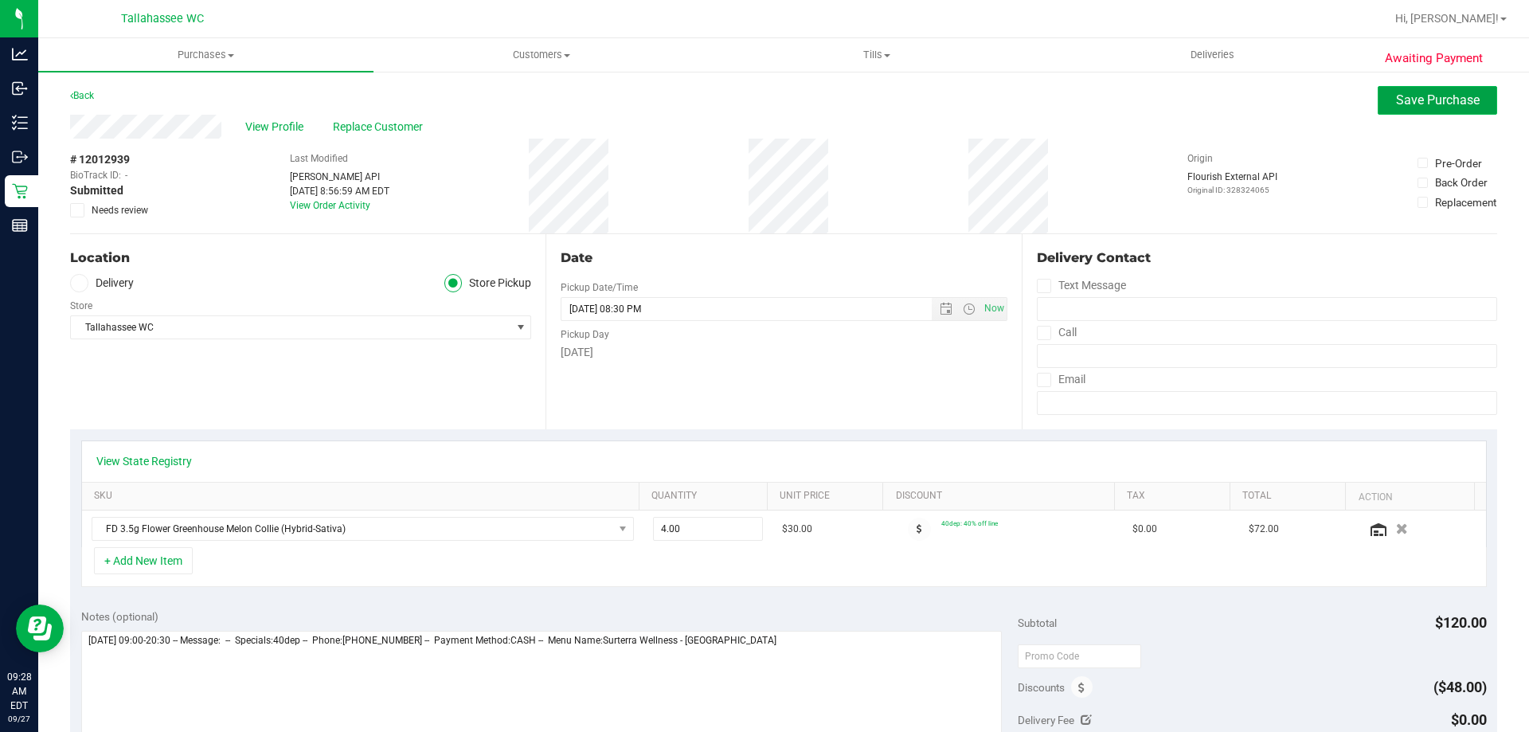
click at [1410, 100] on span "Save Purchase" at bounding box center [1438, 99] width 84 height 15
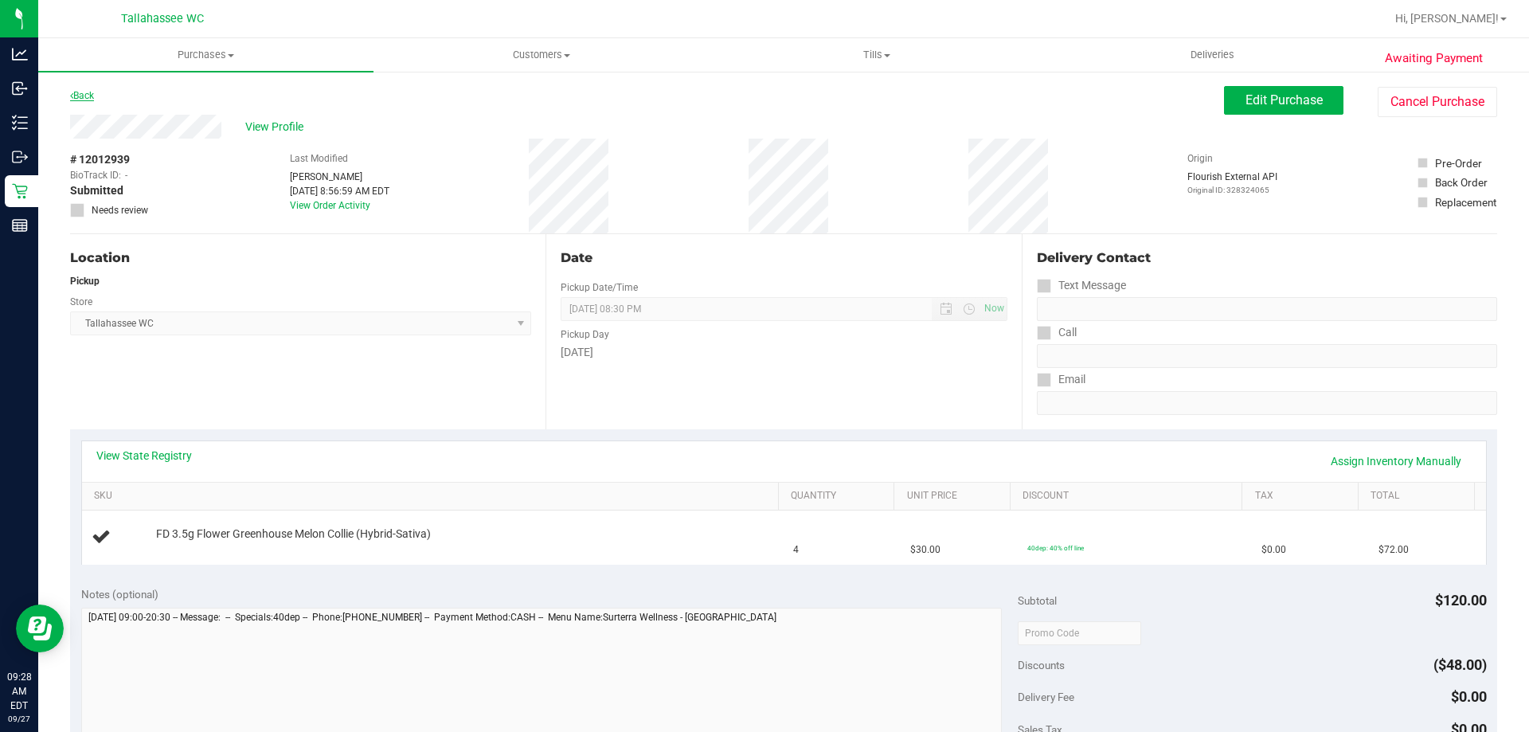
click at [86, 97] on link "Back" at bounding box center [82, 95] width 24 height 11
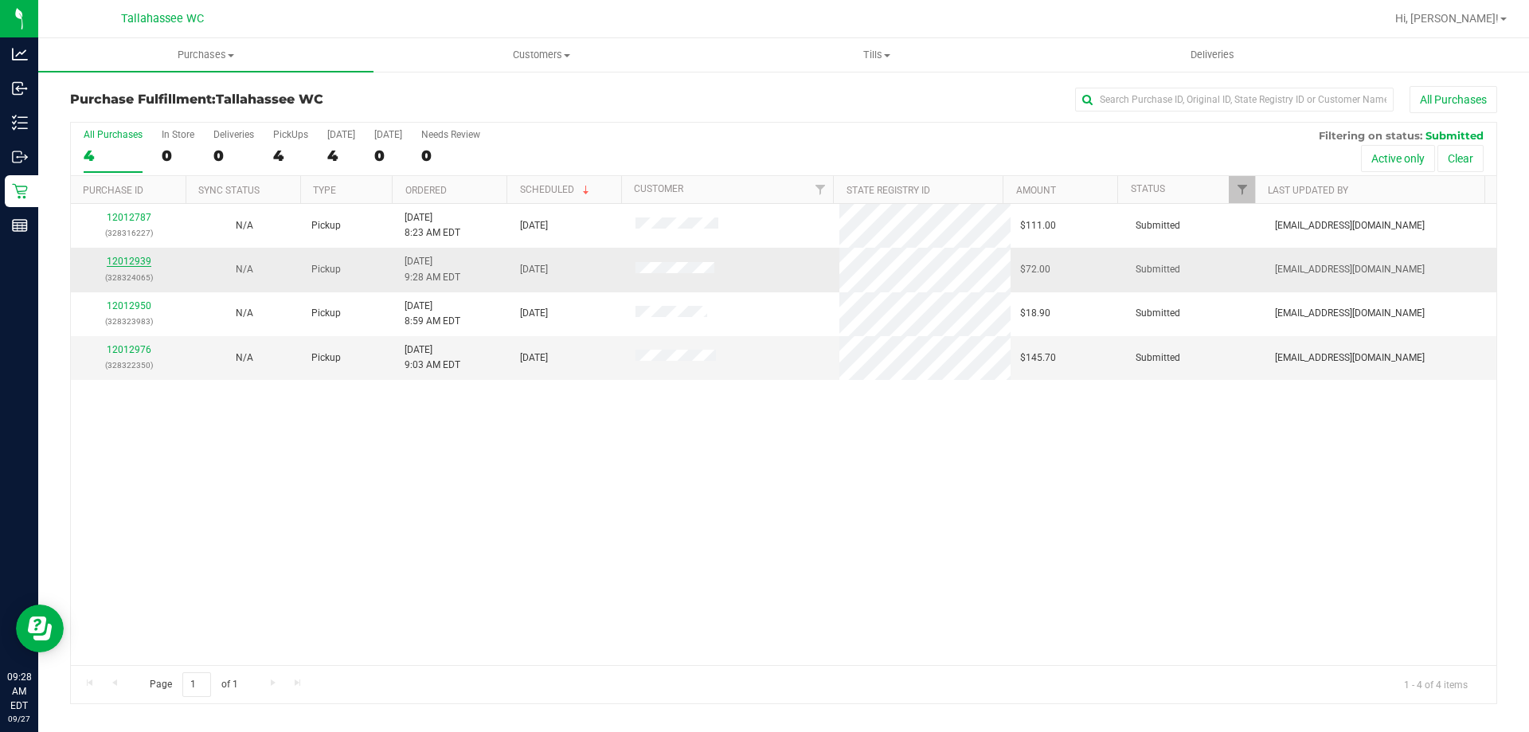
click at [136, 261] on link "12012939" at bounding box center [129, 261] width 45 height 11
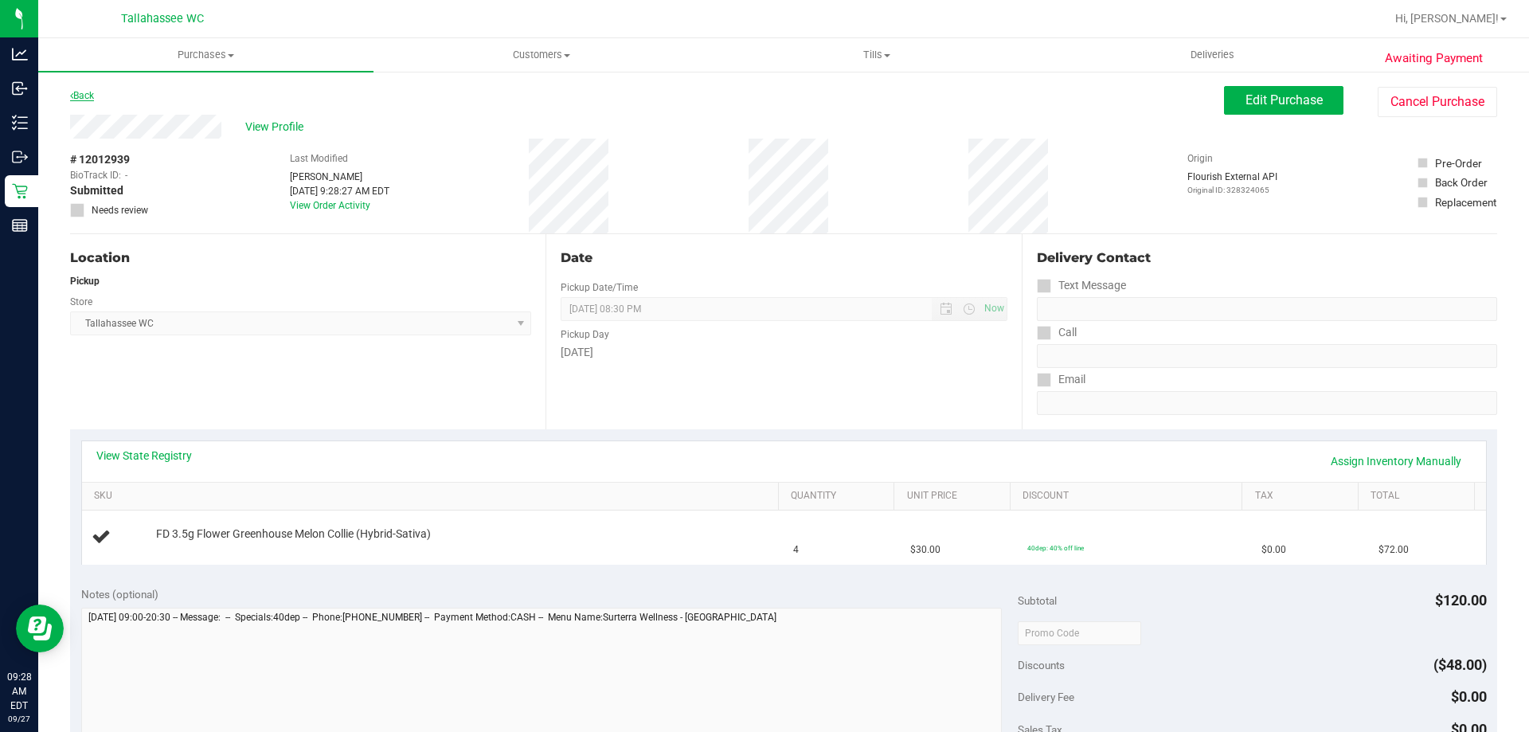
click at [80, 92] on link "Back" at bounding box center [82, 95] width 24 height 11
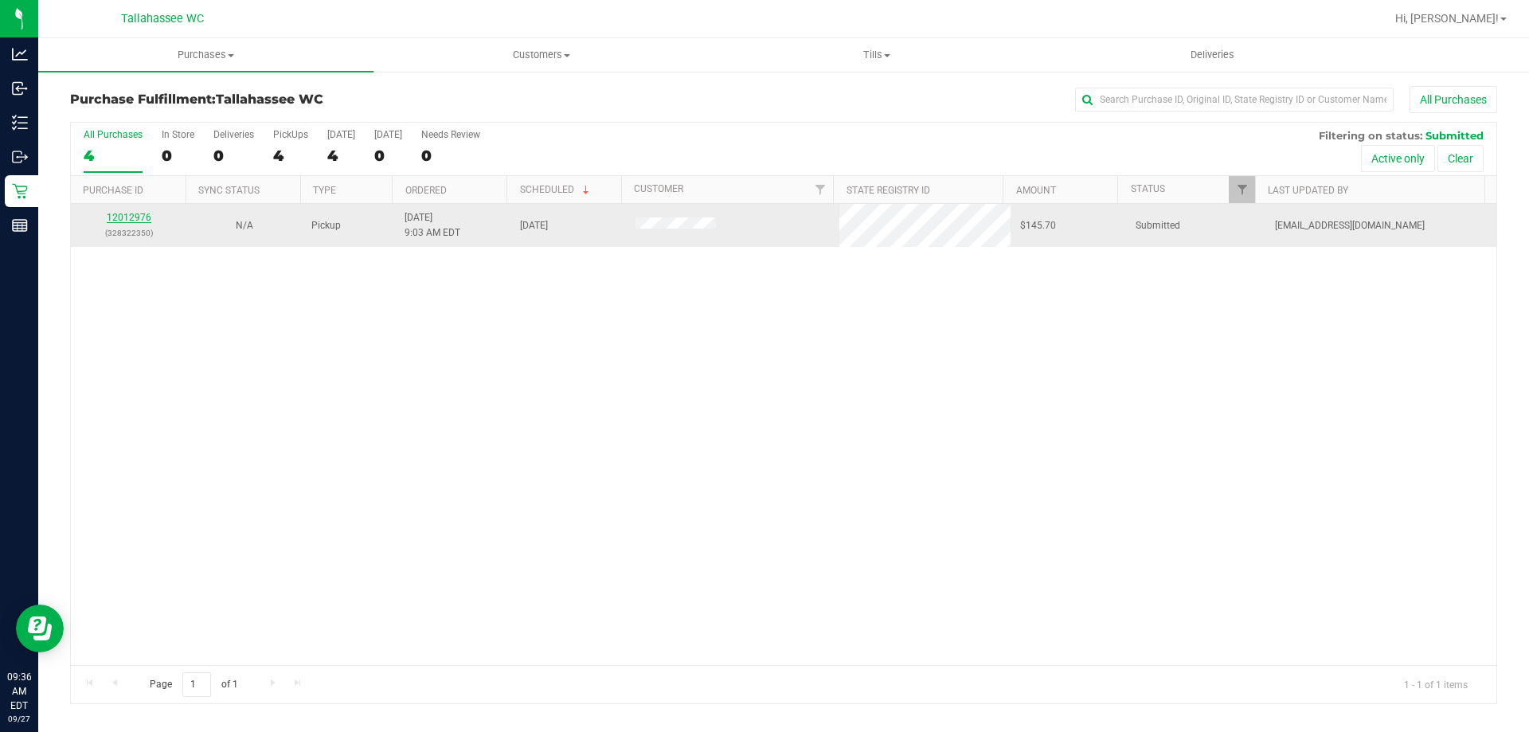
click at [131, 219] on link "12012976" at bounding box center [129, 217] width 45 height 11
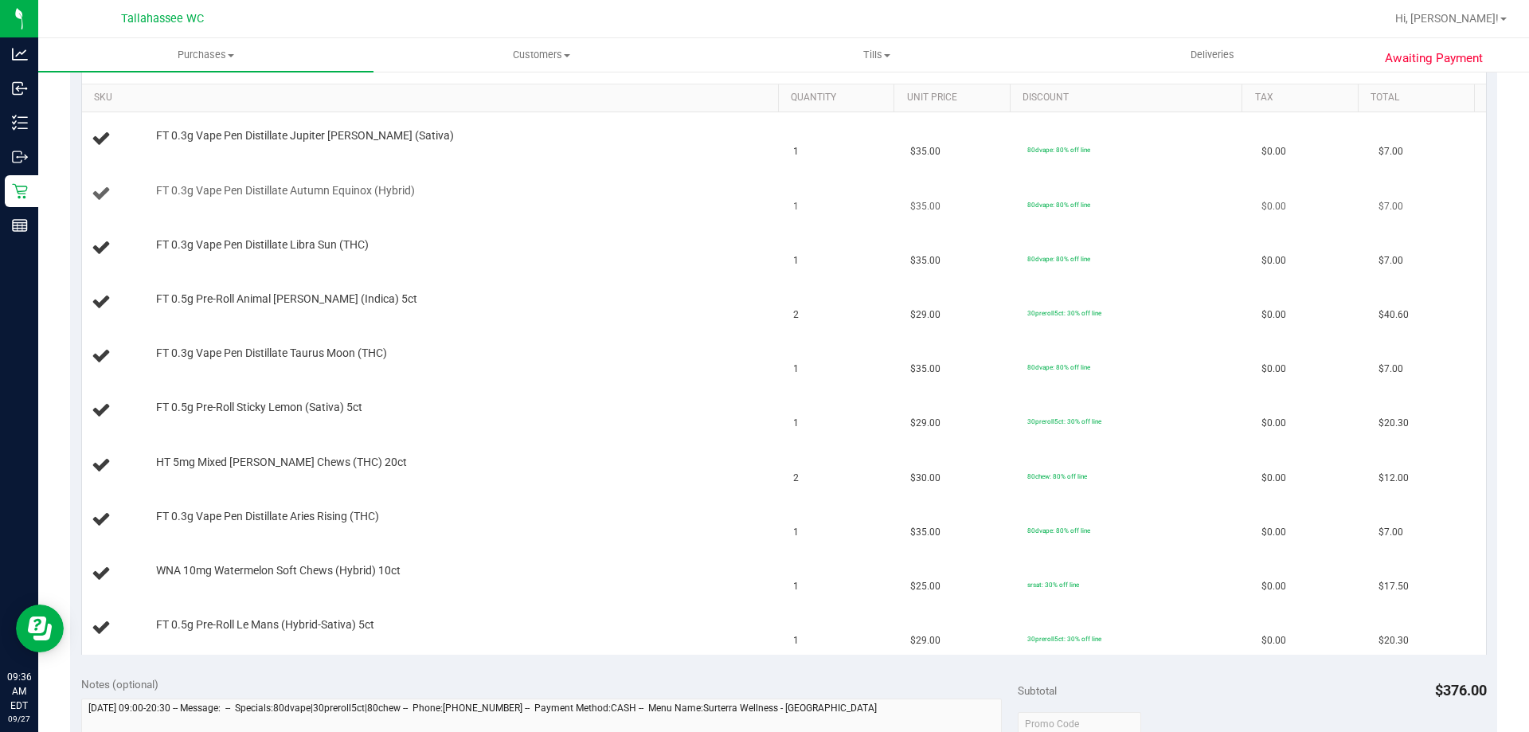
scroll to position [319, 0]
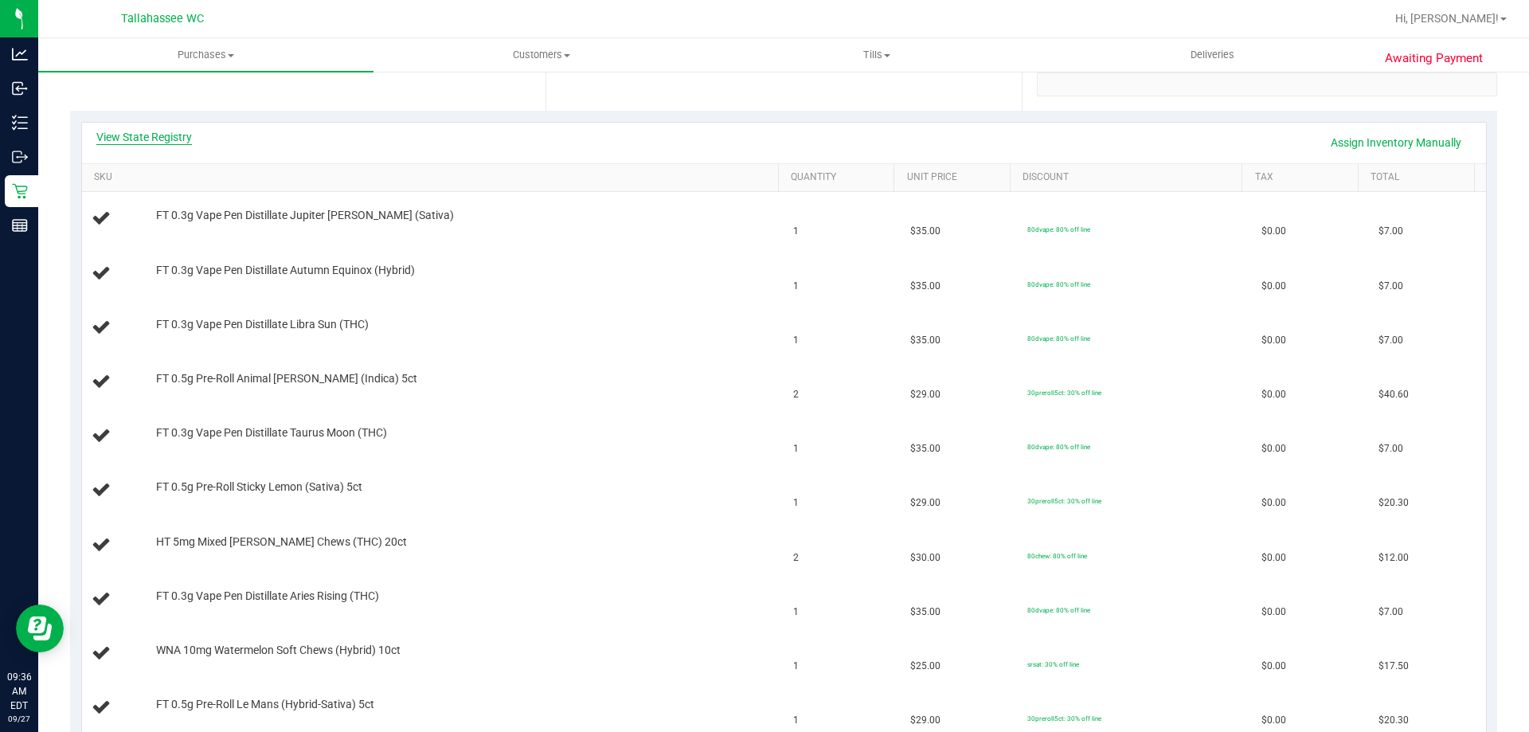
click at [172, 135] on link "View State Registry" at bounding box center [144, 137] width 96 height 16
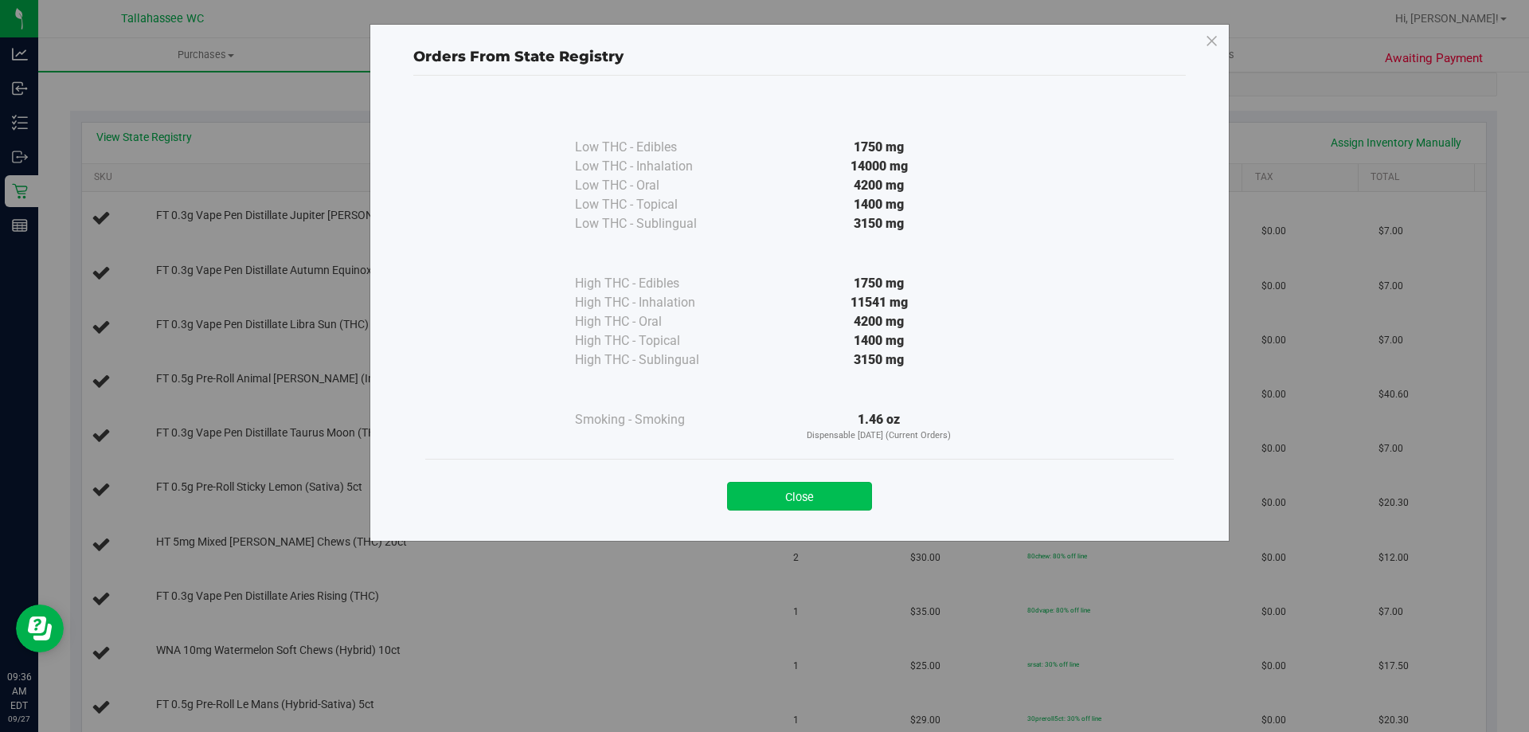
click at [819, 501] on button "Close" at bounding box center [799, 496] width 145 height 29
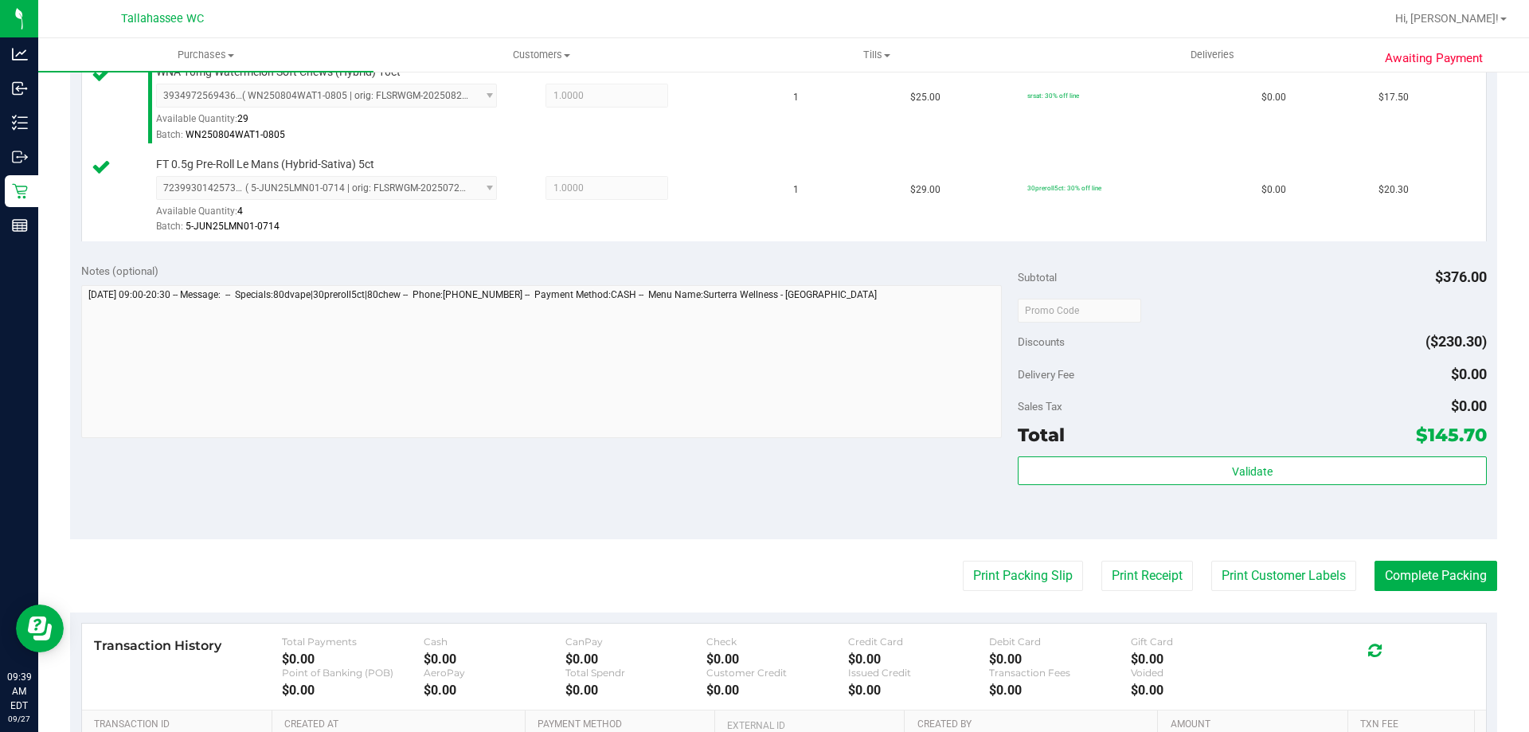
scroll to position [1354, 0]
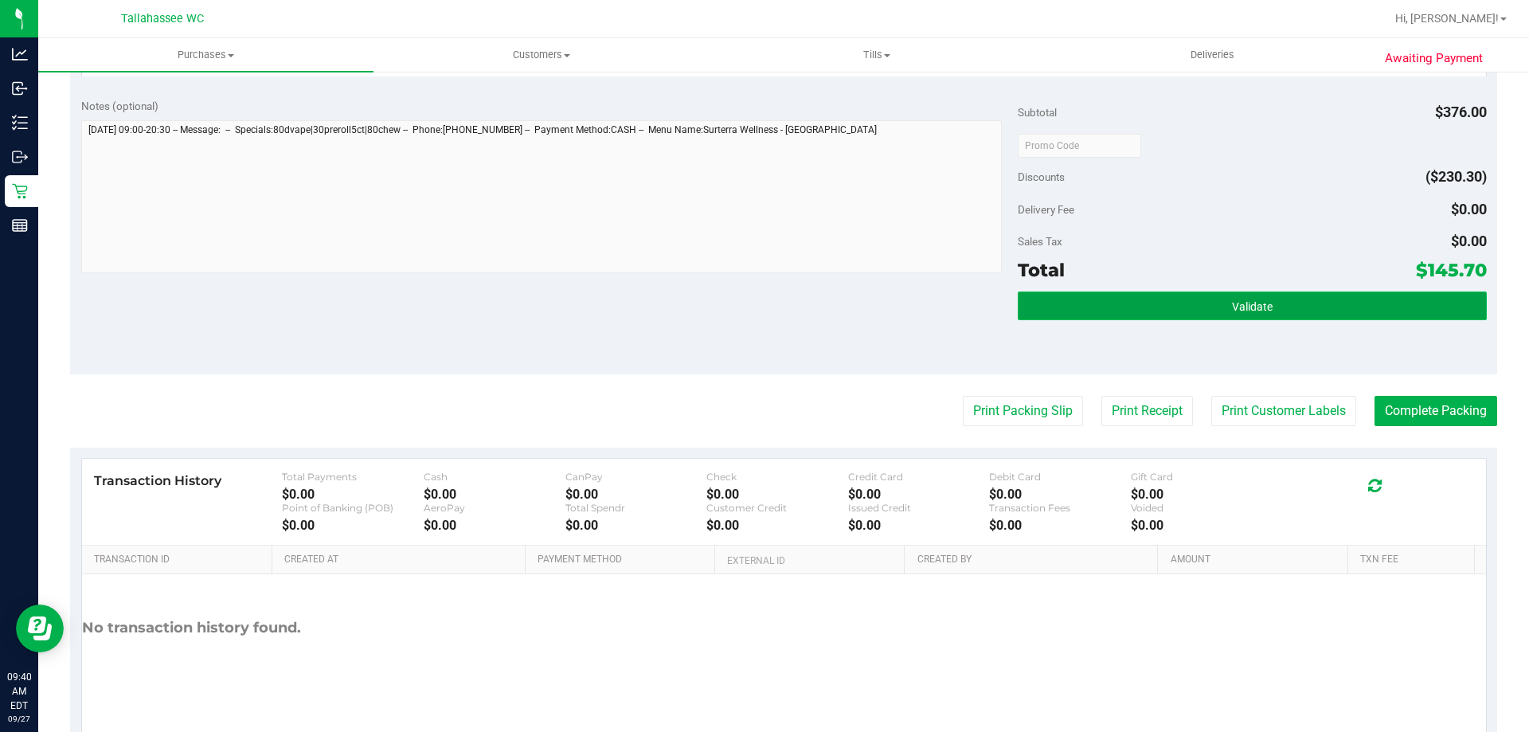
click at [1309, 311] on button "Validate" at bounding box center [1252, 305] width 468 height 29
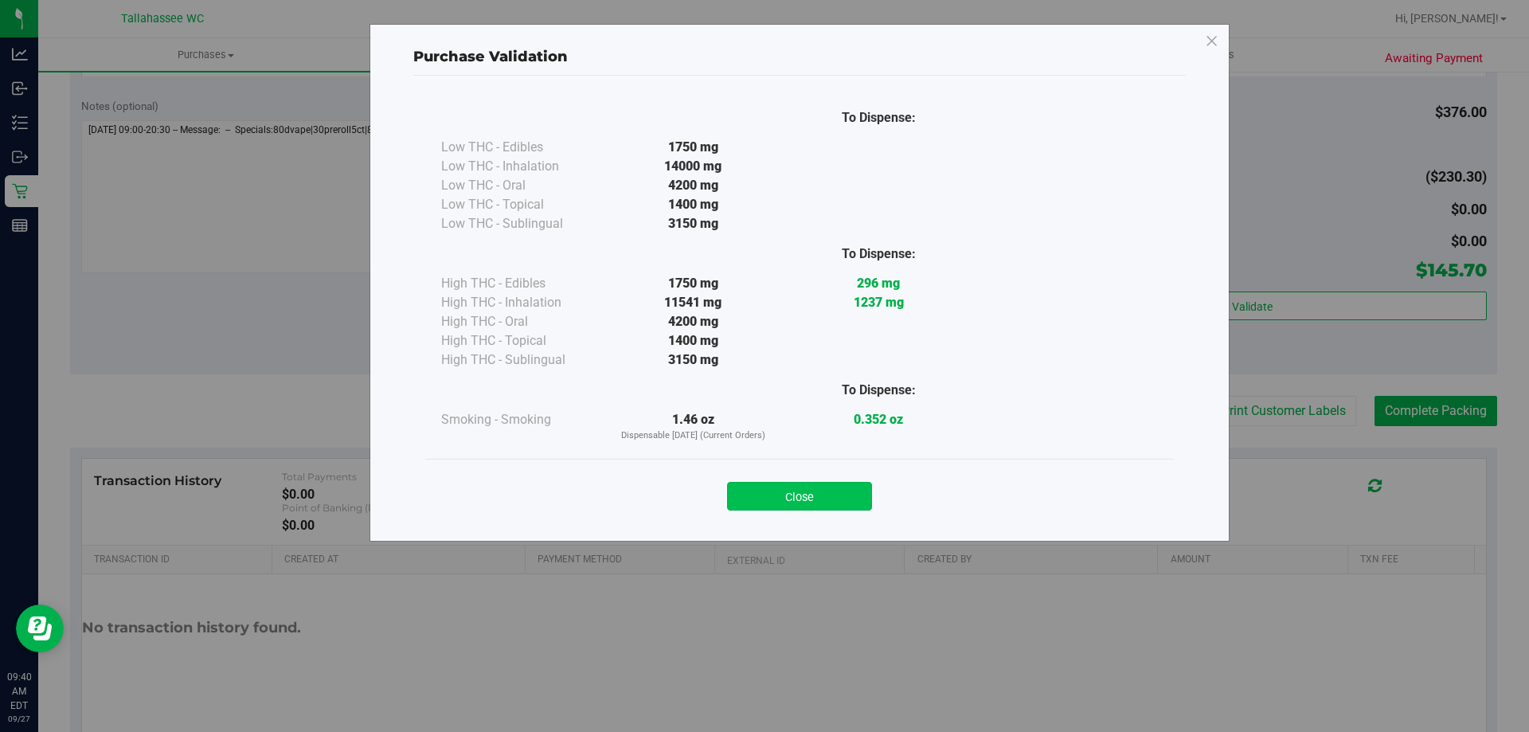
click at [827, 492] on button "Close" at bounding box center [799, 496] width 145 height 29
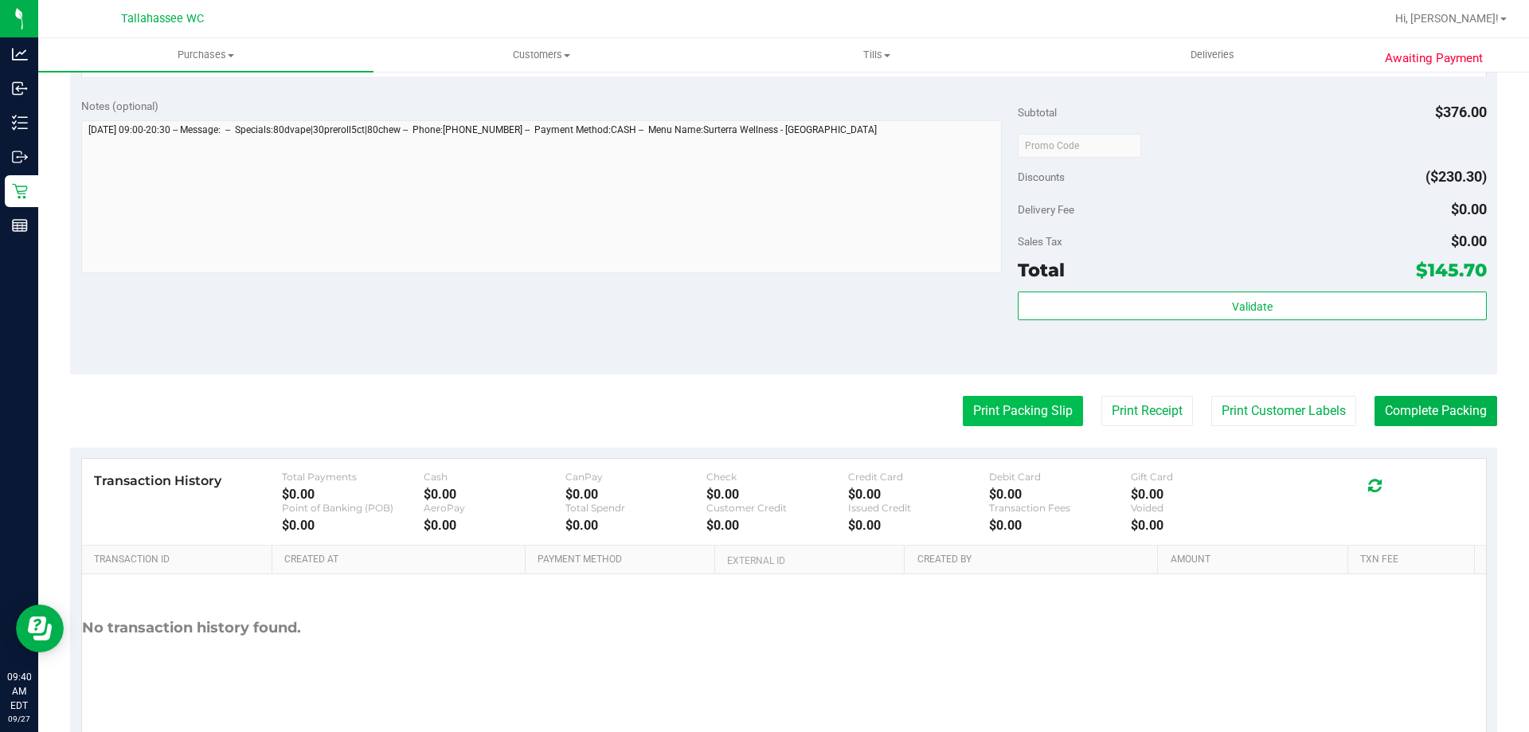
click at [996, 413] on button "Print Packing Slip" at bounding box center [1023, 411] width 120 height 30
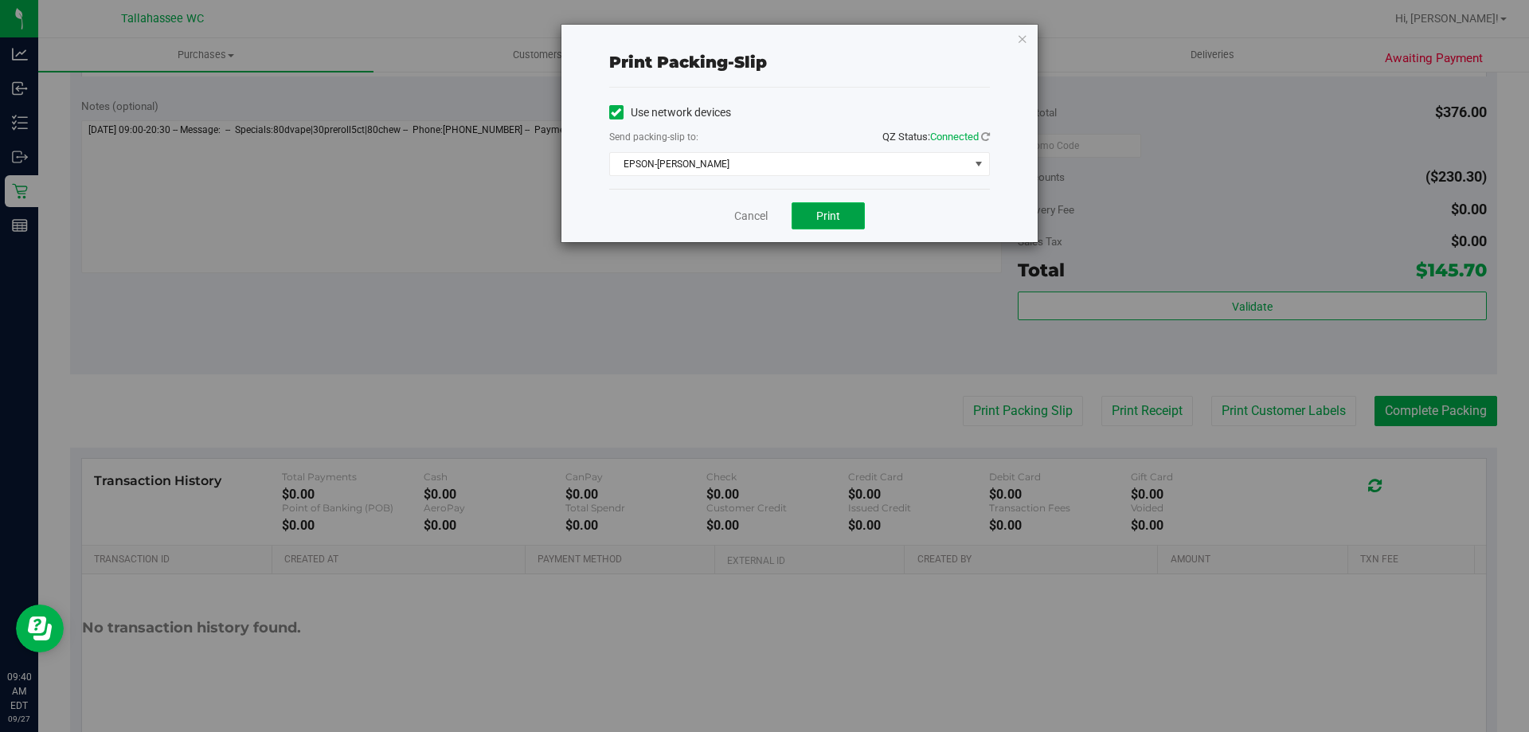
click at [850, 211] on button "Print" at bounding box center [828, 215] width 73 height 27
click at [759, 220] on link "Cancel" at bounding box center [750, 216] width 33 height 17
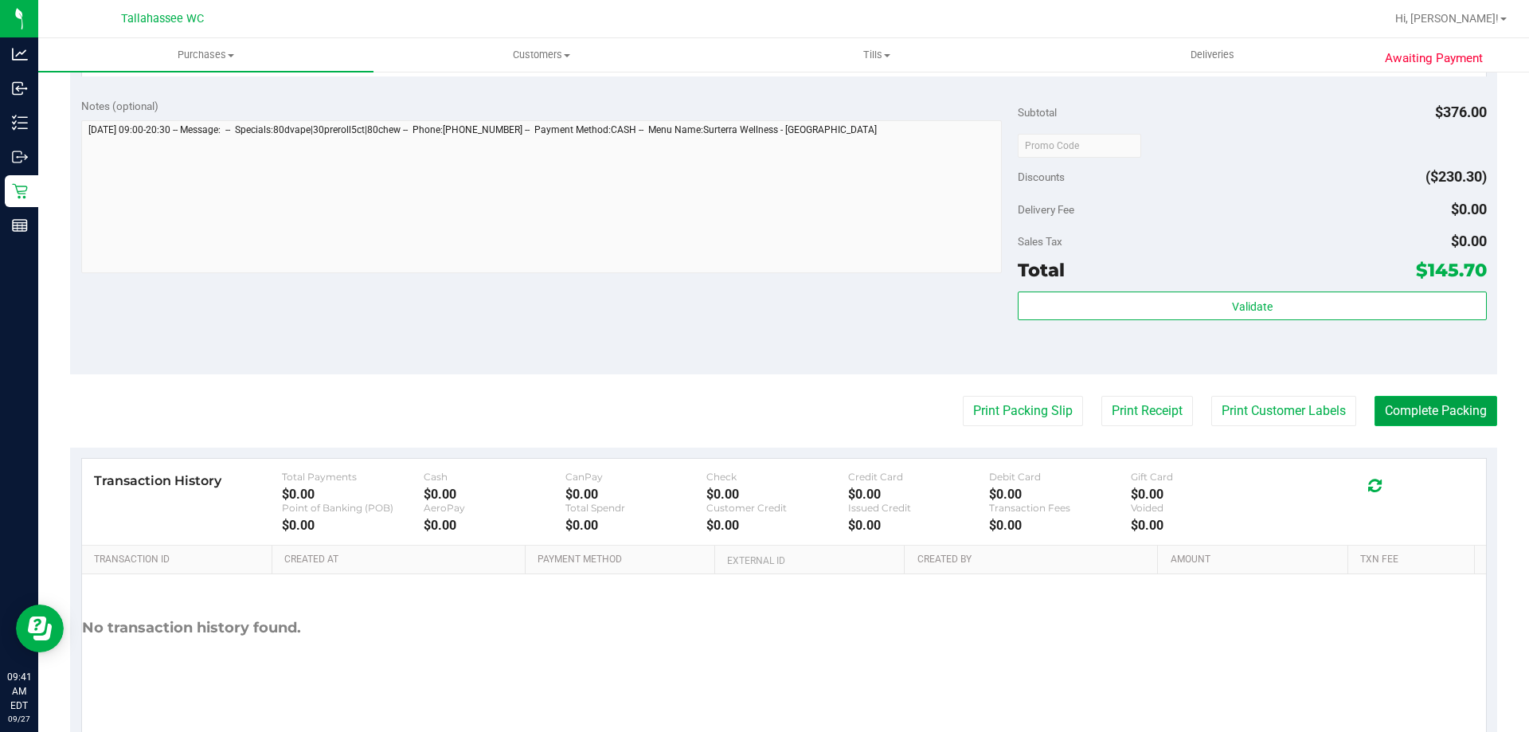
click at [1464, 413] on button "Complete Packing" at bounding box center [1436, 411] width 123 height 30
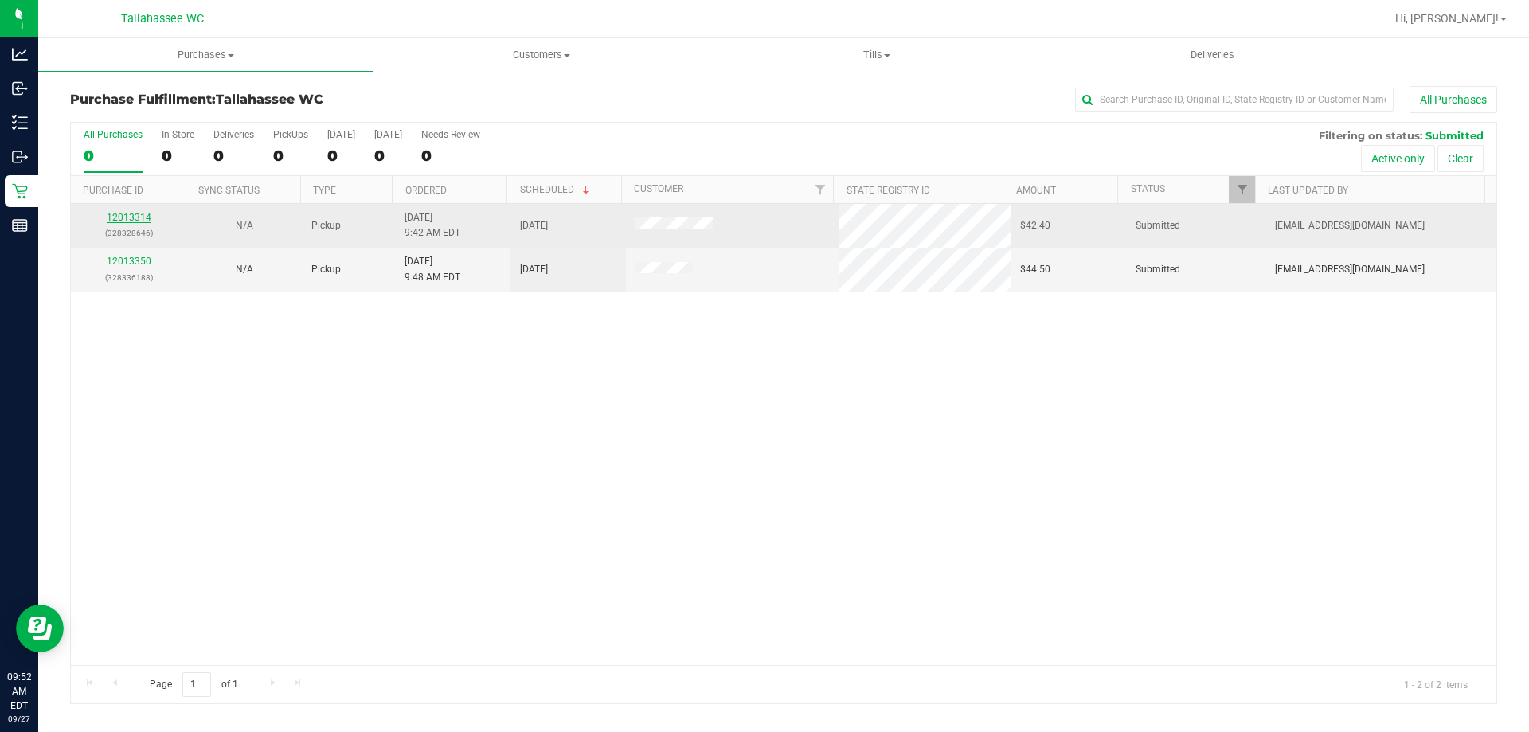
click at [116, 213] on link "12013314" at bounding box center [129, 217] width 45 height 11
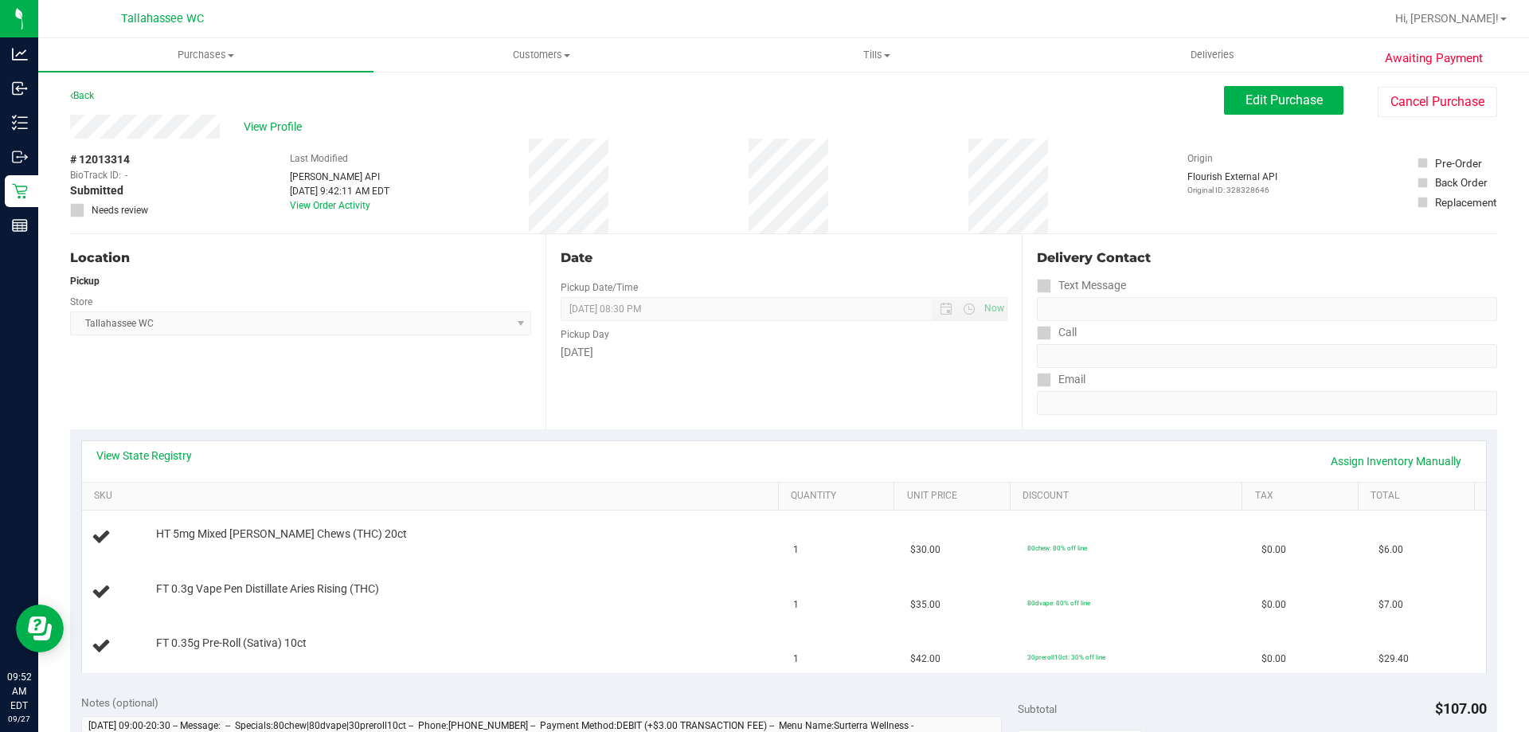
scroll to position [80, 0]
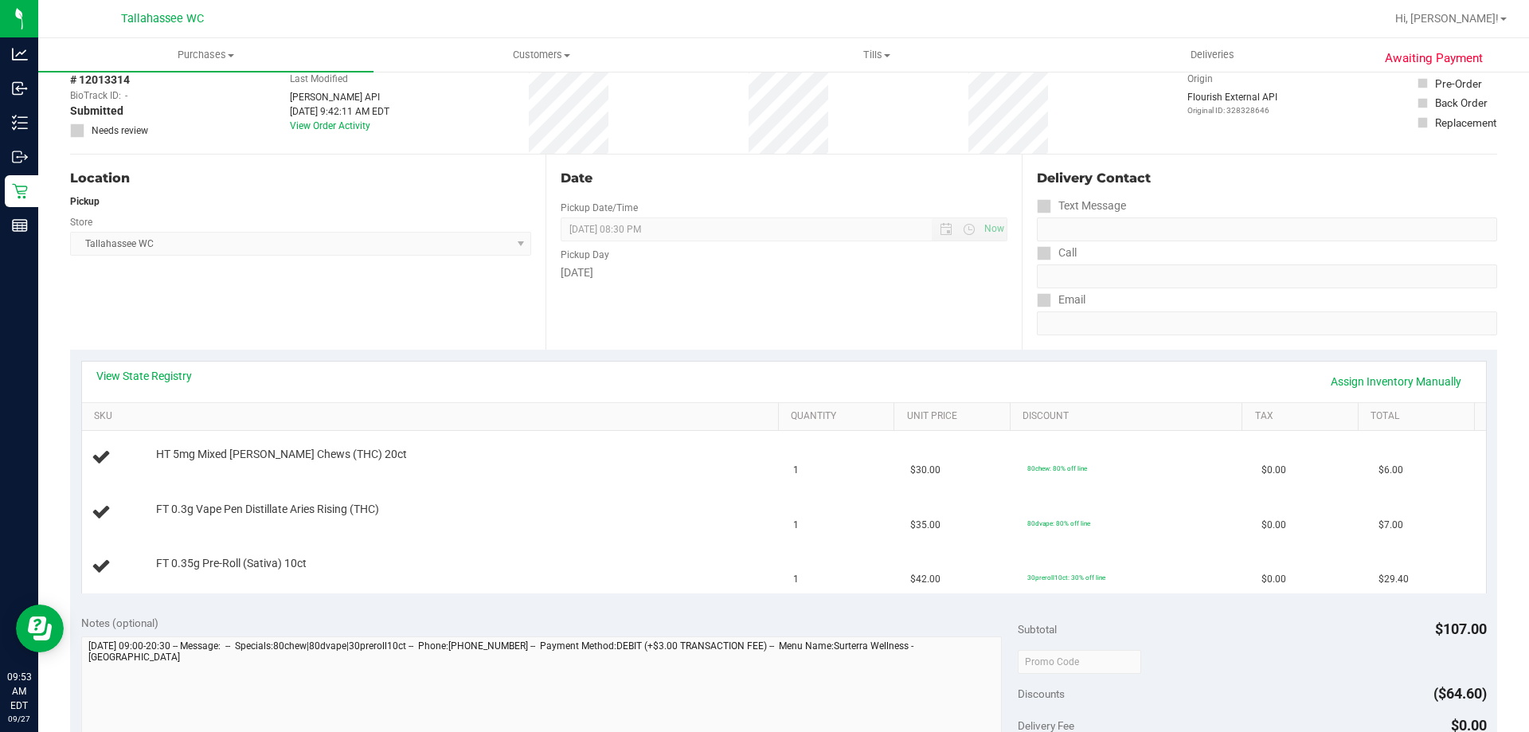
click at [167, 367] on div "View State Registry Assign Inventory Manually" at bounding box center [784, 382] width 1404 height 41
click at [166, 369] on link "View State Registry" at bounding box center [144, 376] width 96 height 16
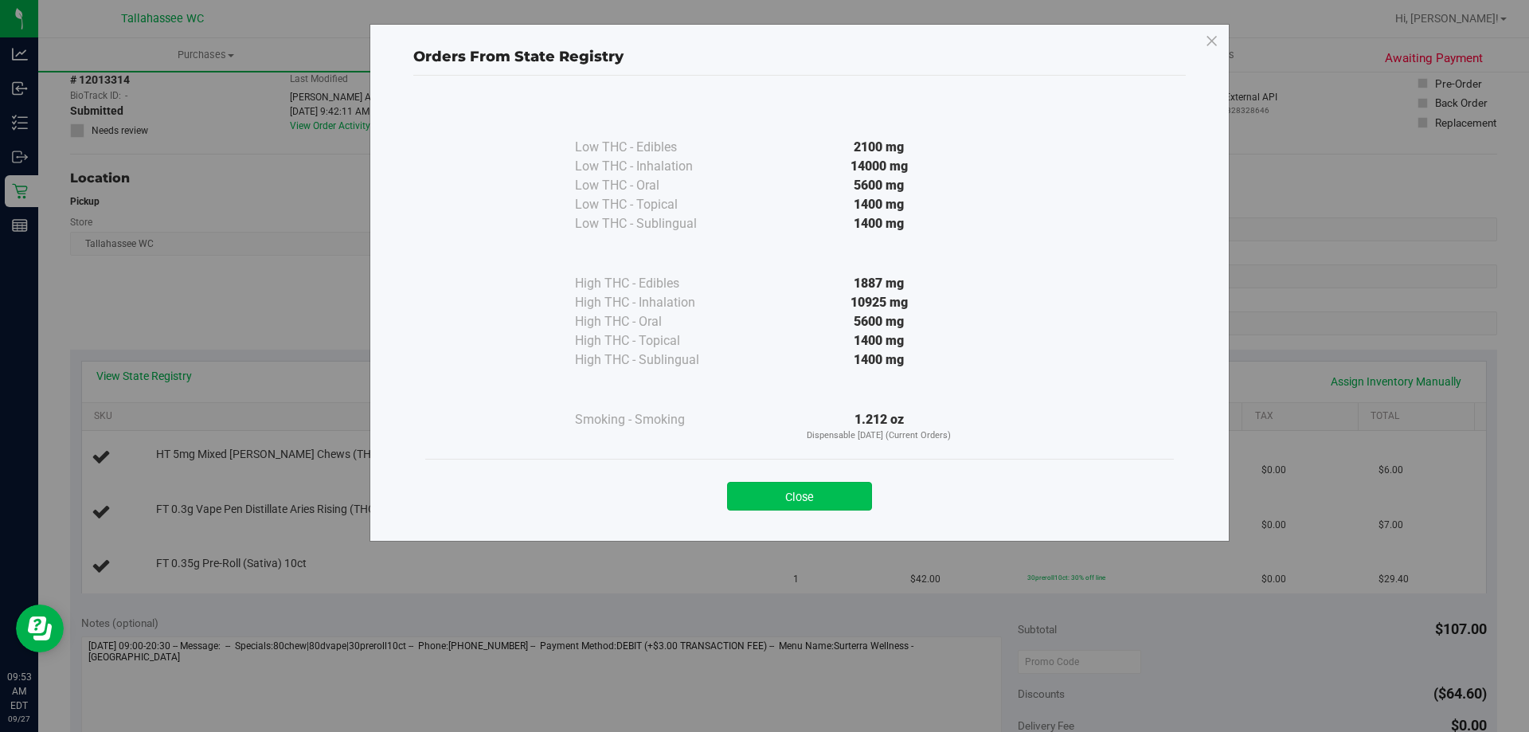
click at [853, 499] on button "Close" at bounding box center [799, 496] width 145 height 29
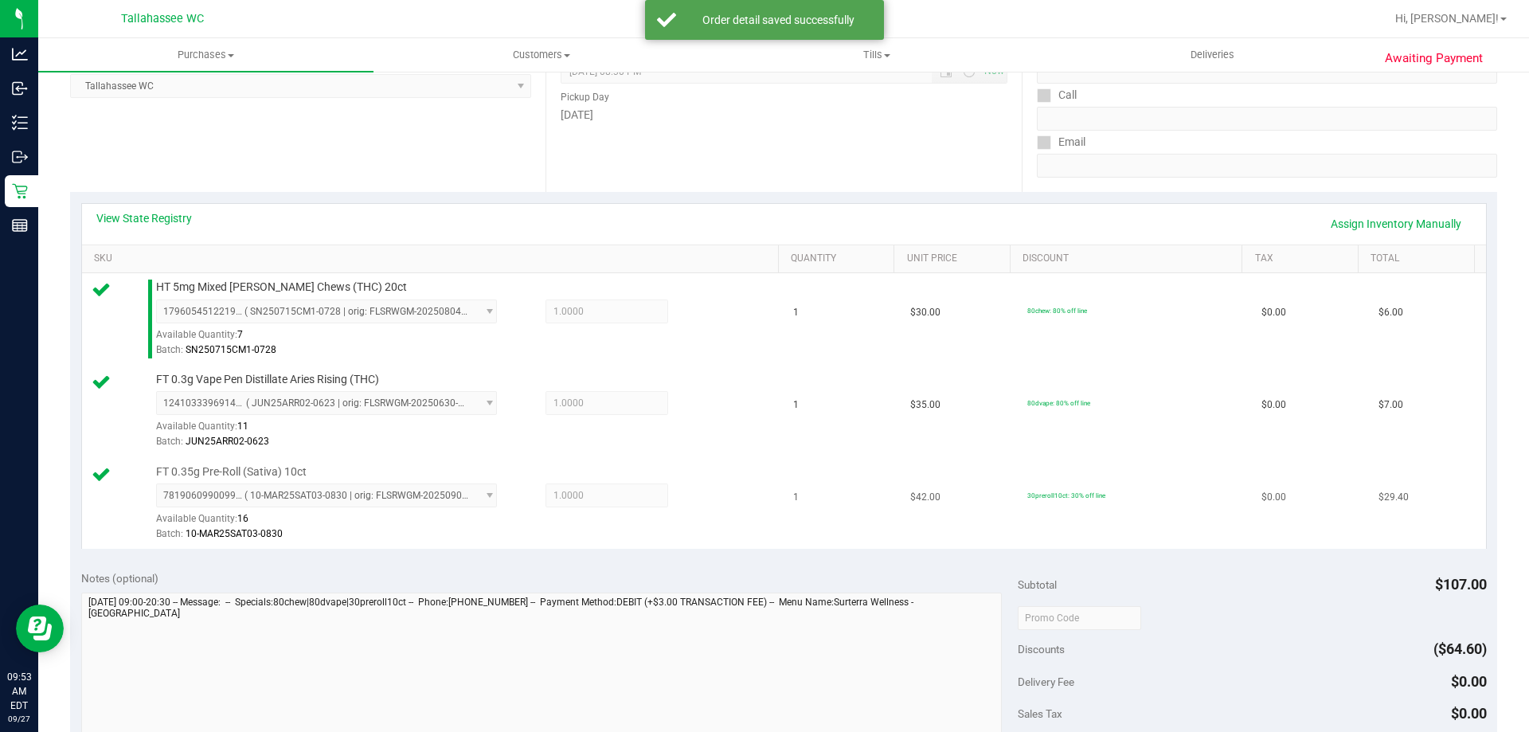
scroll to position [478, 0]
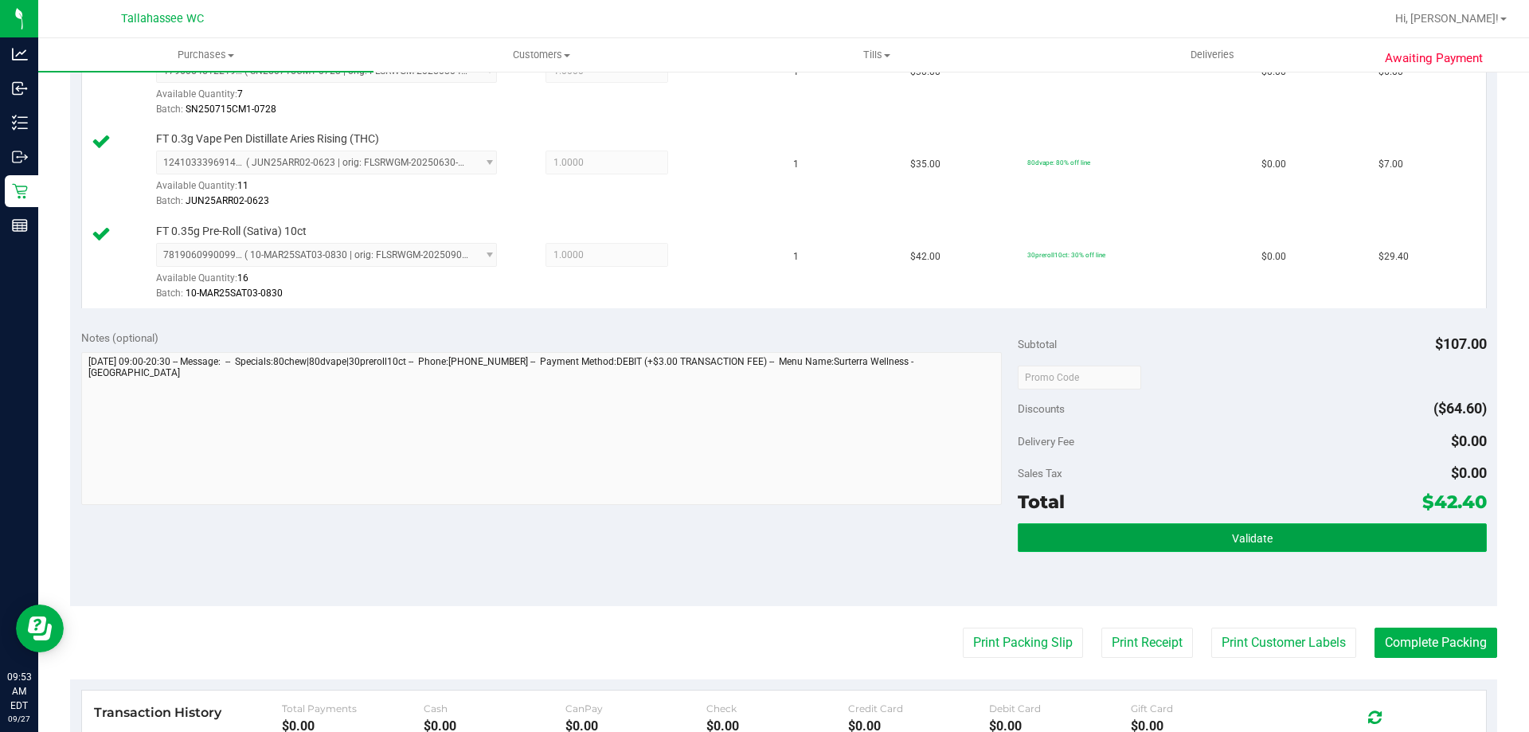
click at [1213, 533] on button "Validate" at bounding box center [1252, 537] width 468 height 29
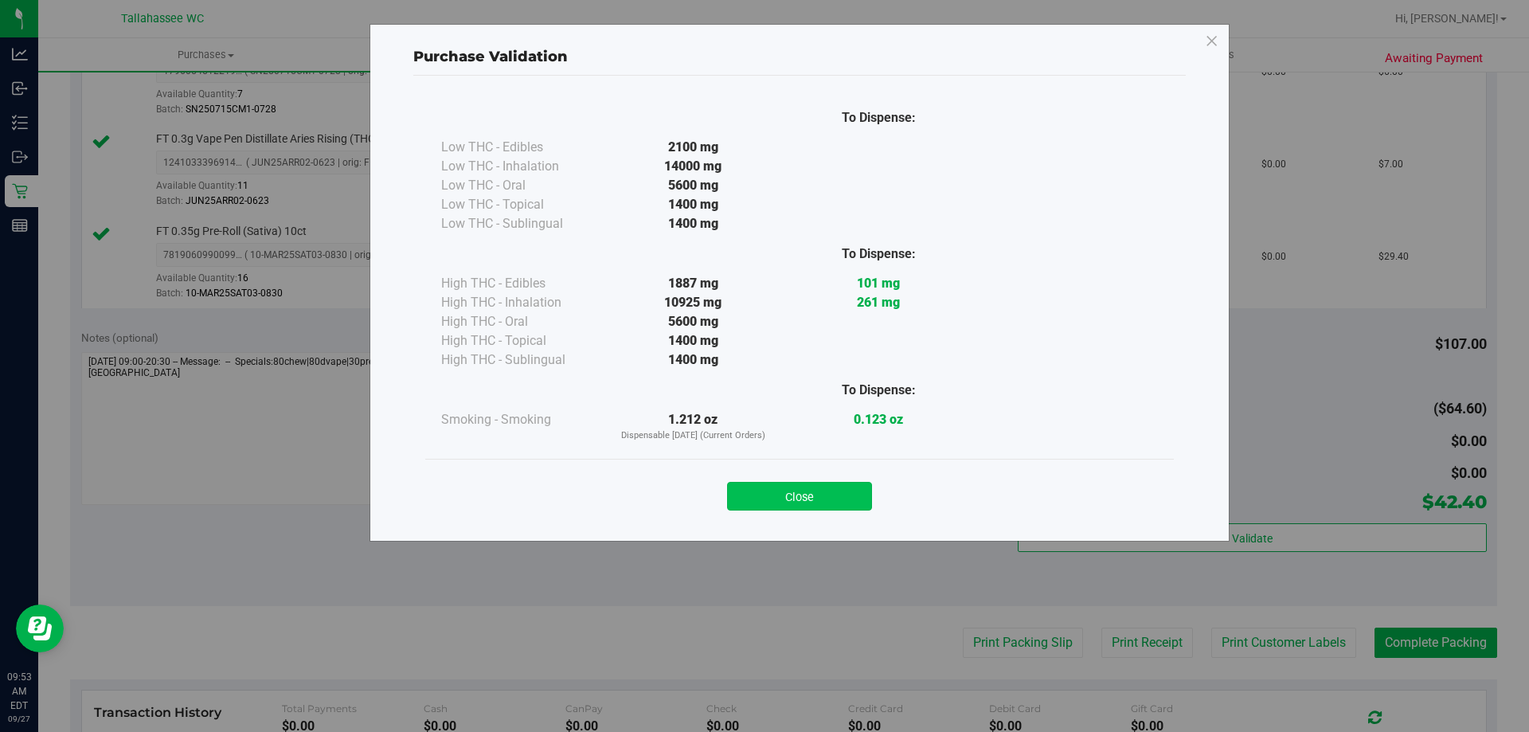
click at [817, 486] on button "Close" at bounding box center [799, 496] width 145 height 29
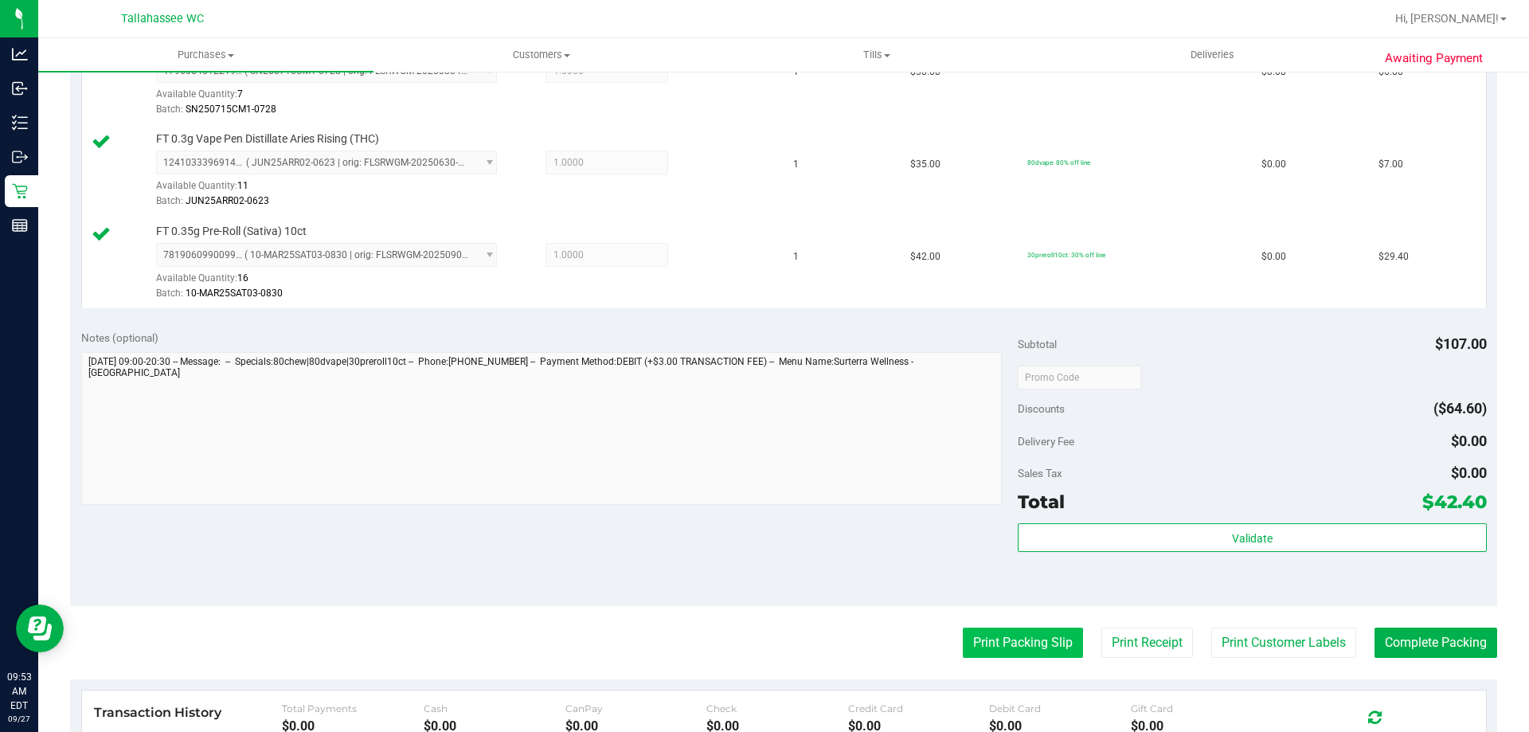
click at [1059, 643] on button "Print Packing Slip" at bounding box center [1023, 643] width 120 height 30
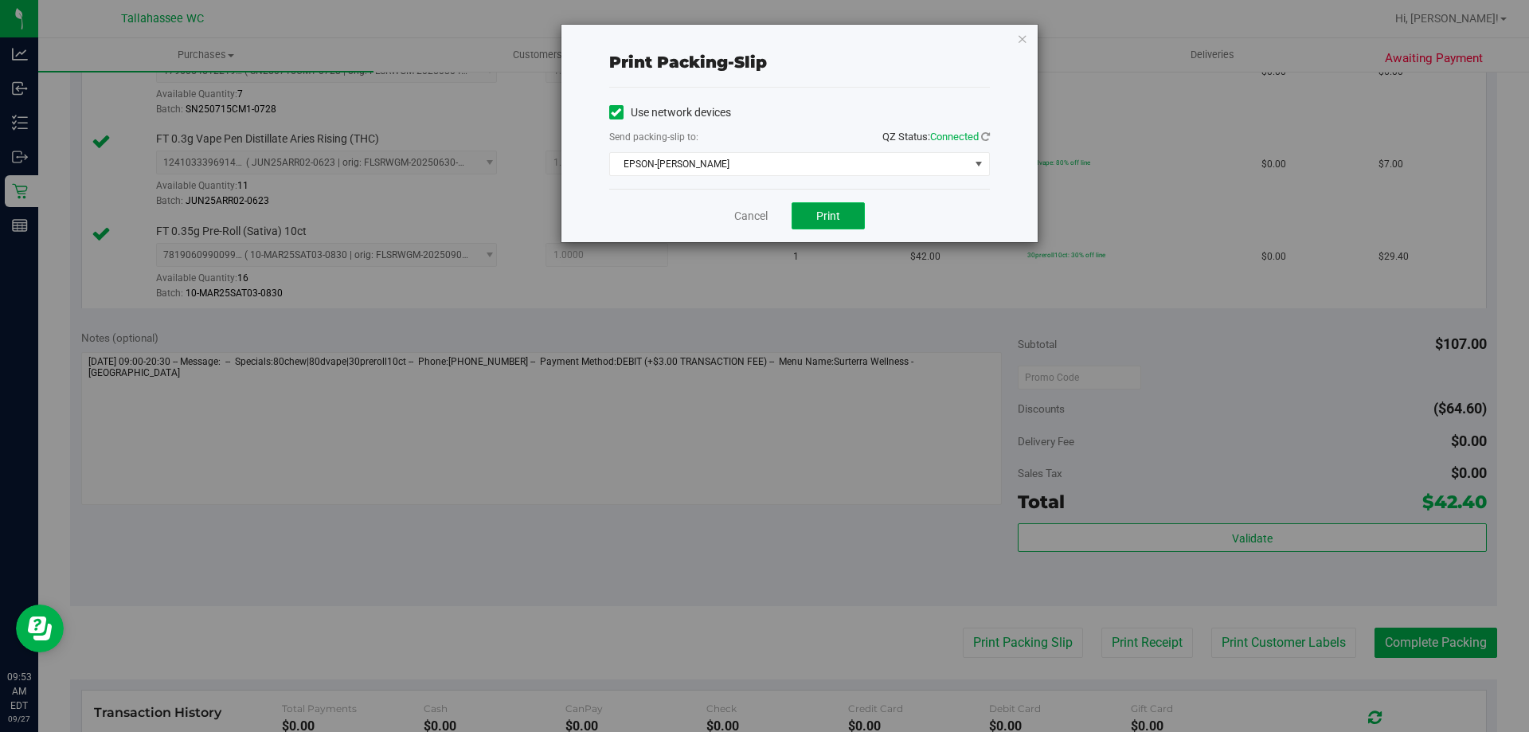
drag, startPoint x: 830, startPoint y: 208, endPoint x: 847, endPoint y: 229, distance: 27.7
click at [830, 209] on button "Print" at bounding box center [828, 215] width 73 height 27
click at [749, 213] on link "Cancel" at bounding box center [750, 216] width 33 height 17
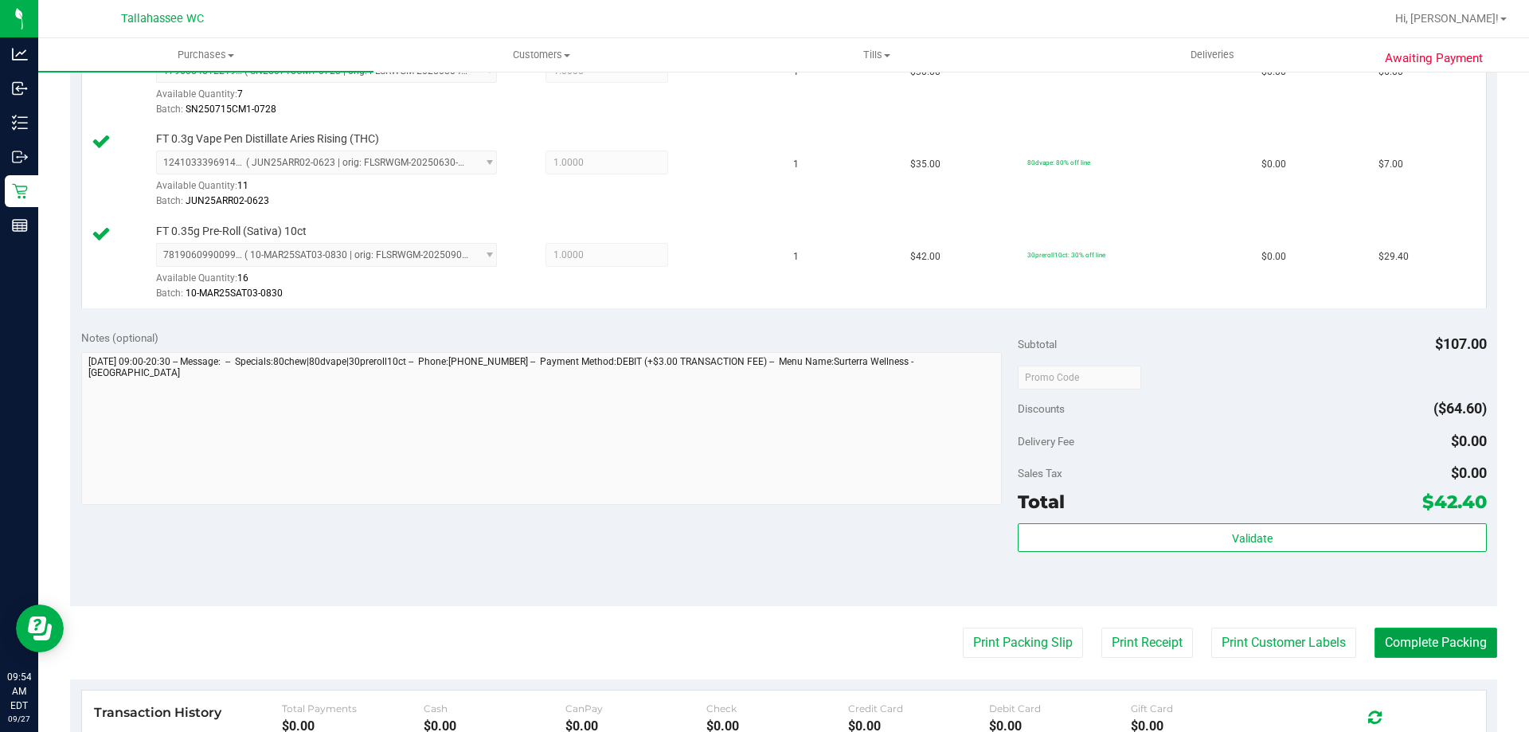
click at [1442, 637] on button "Complete Packing" at bounding box center [1436, 643] width 123 height 30
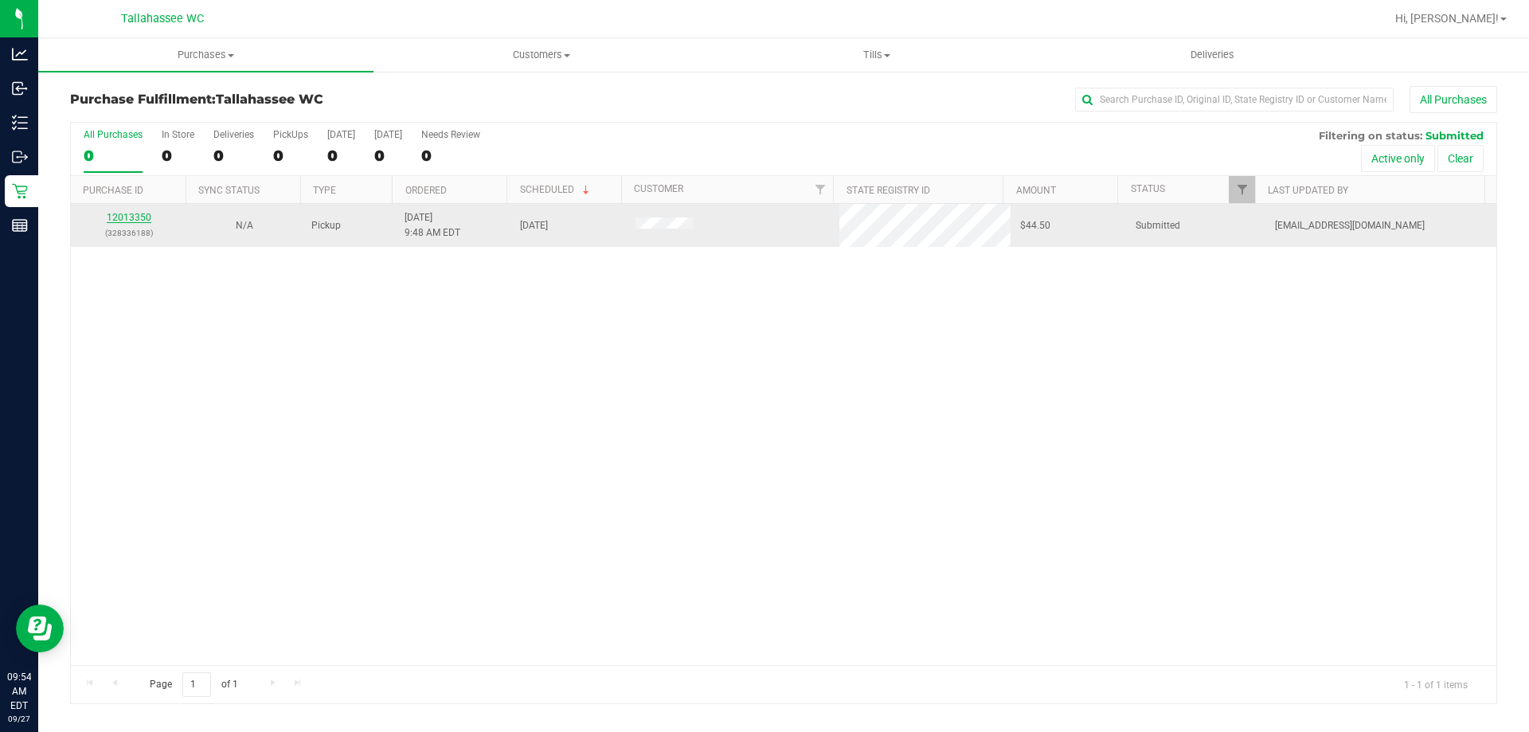
click at [141, 214] on link "12013350" at bounding box center [129, 217] width 45 height 11
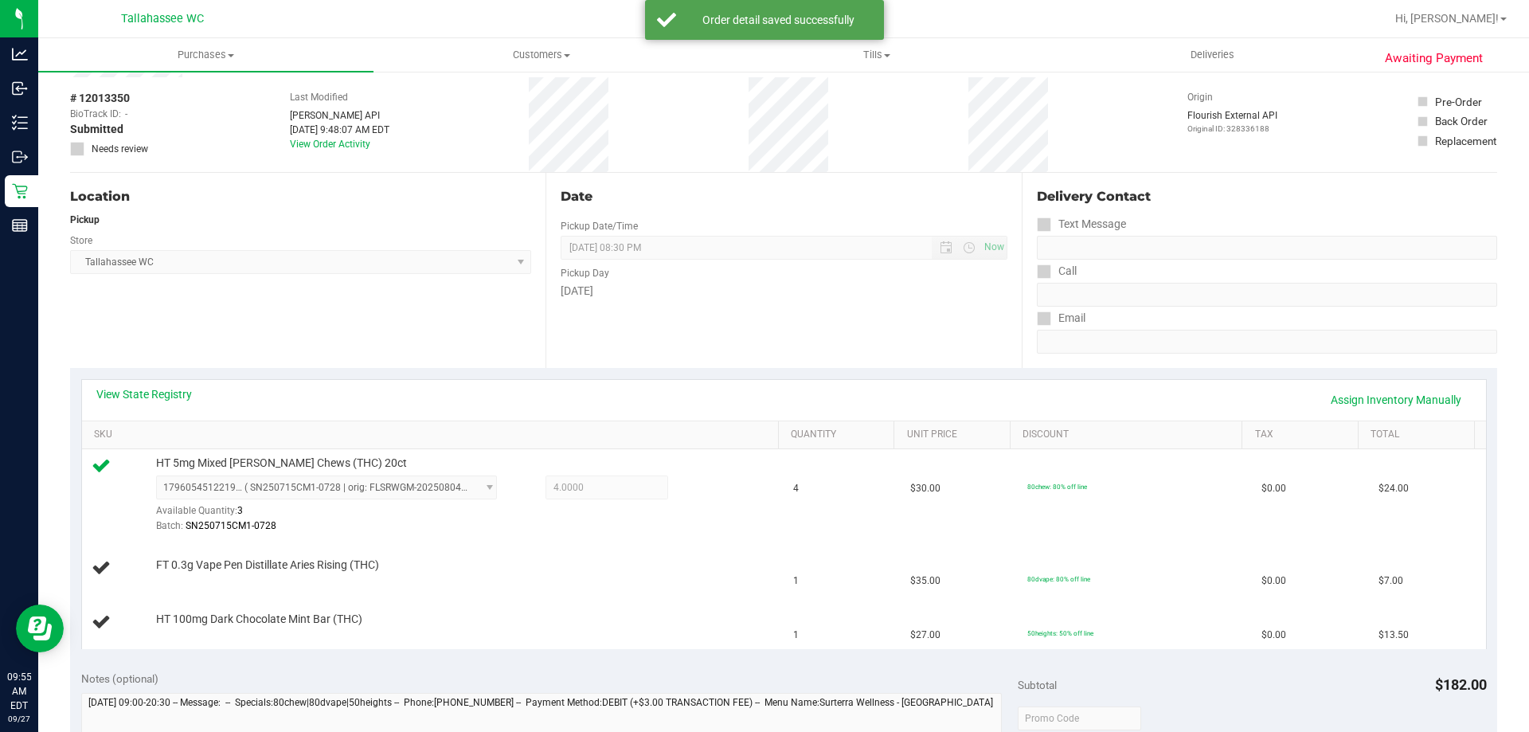
scroll to position [159, 0]
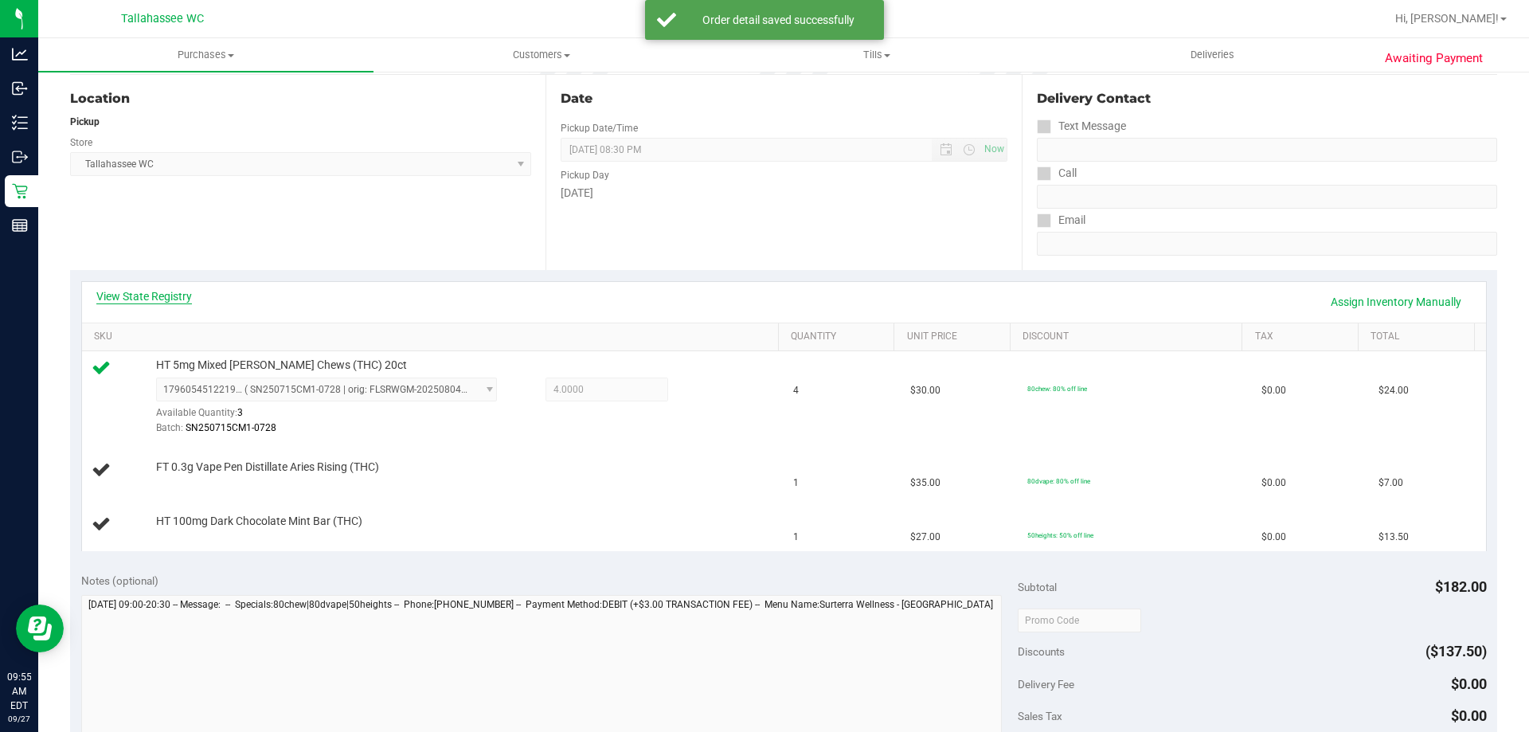
click at [137, 302] on link "View State Registry" at bounding box center [144, 296] width 96 height 16
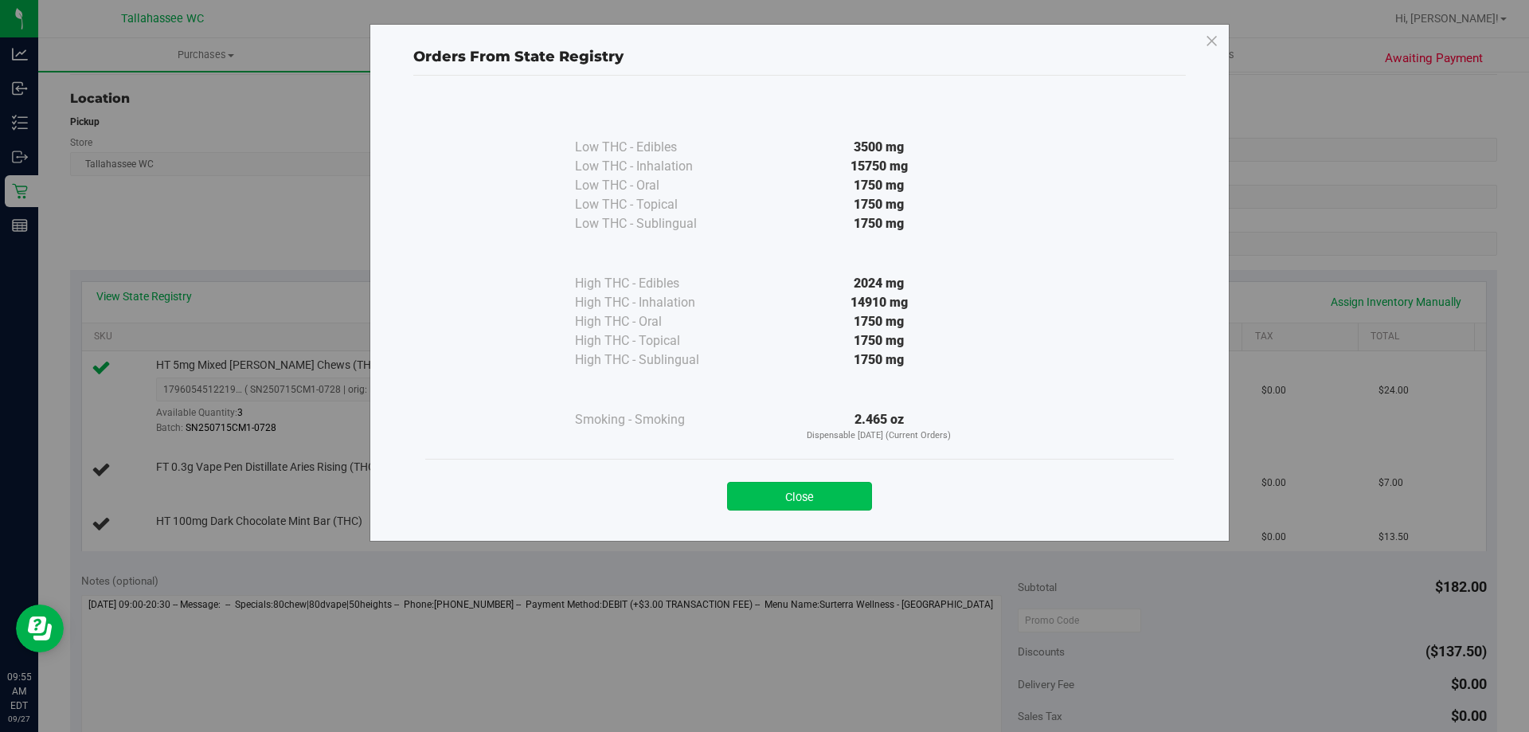
click at [832, 489] on button "Close" at bounding box center [799, 496] width 145 height 29
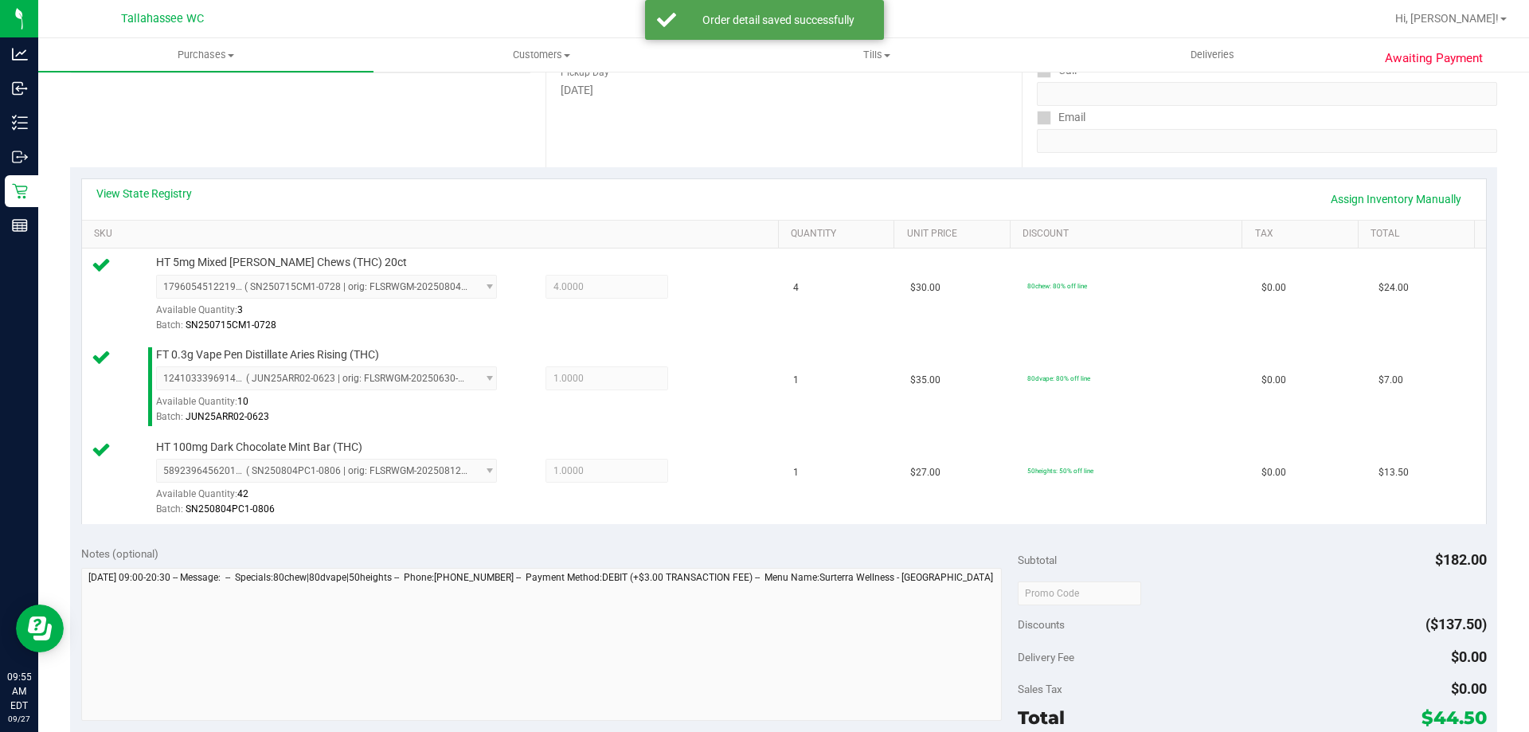
scroll to position [558, 0]
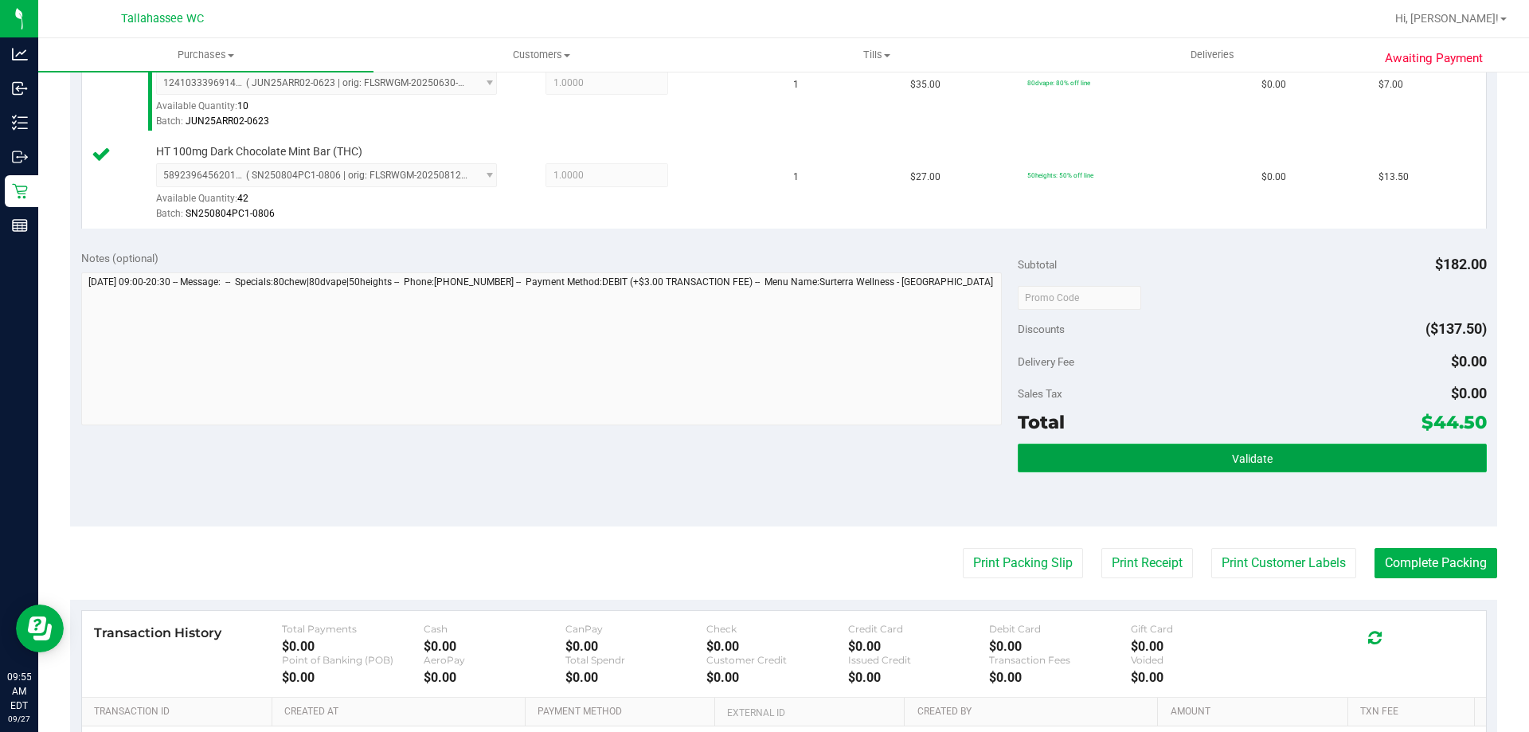
click at [1172, 461] on button "Validate" at bounding box center [1252, 458] width 468 height 29
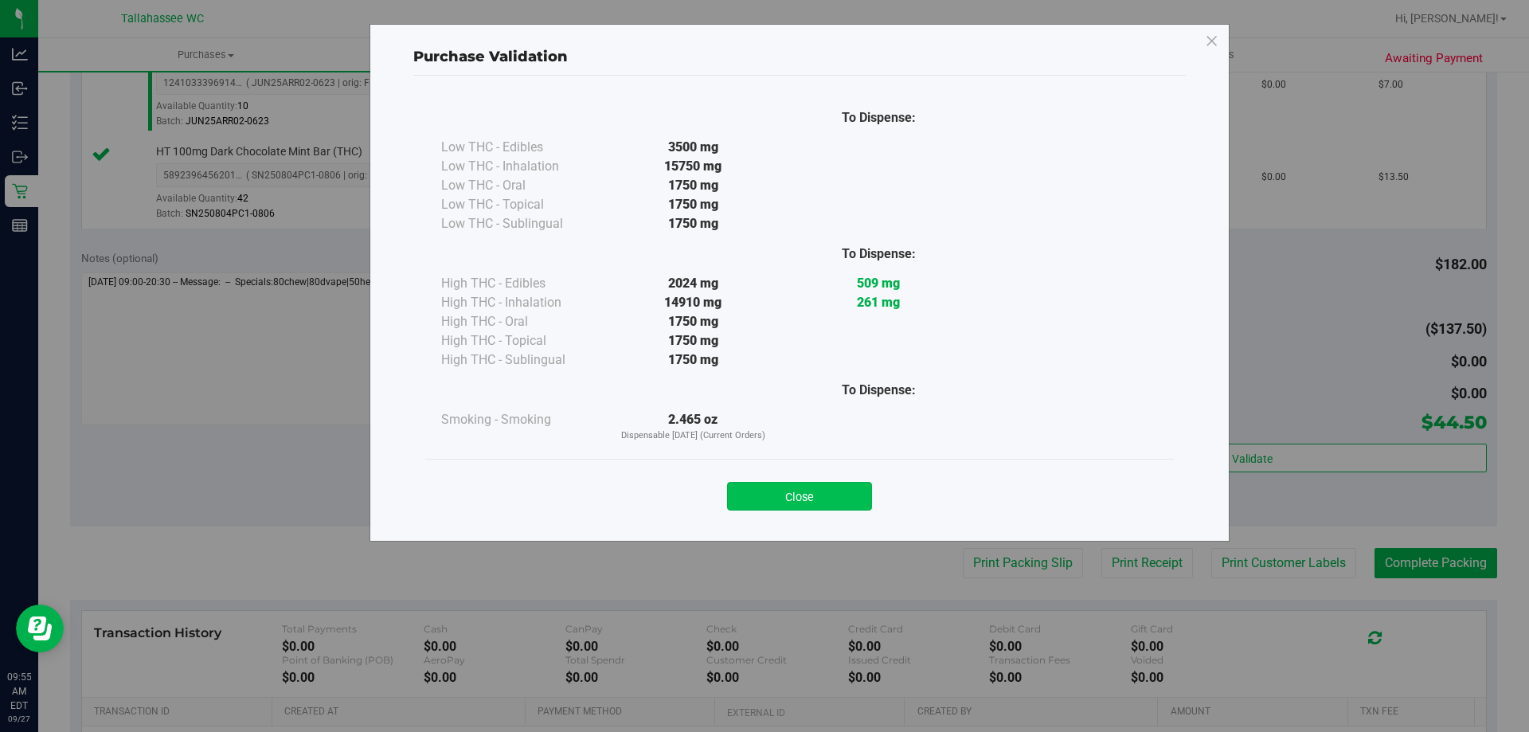
click at [854, 496] on button "Close" at bounding box center [799, 496] width 145 height 29
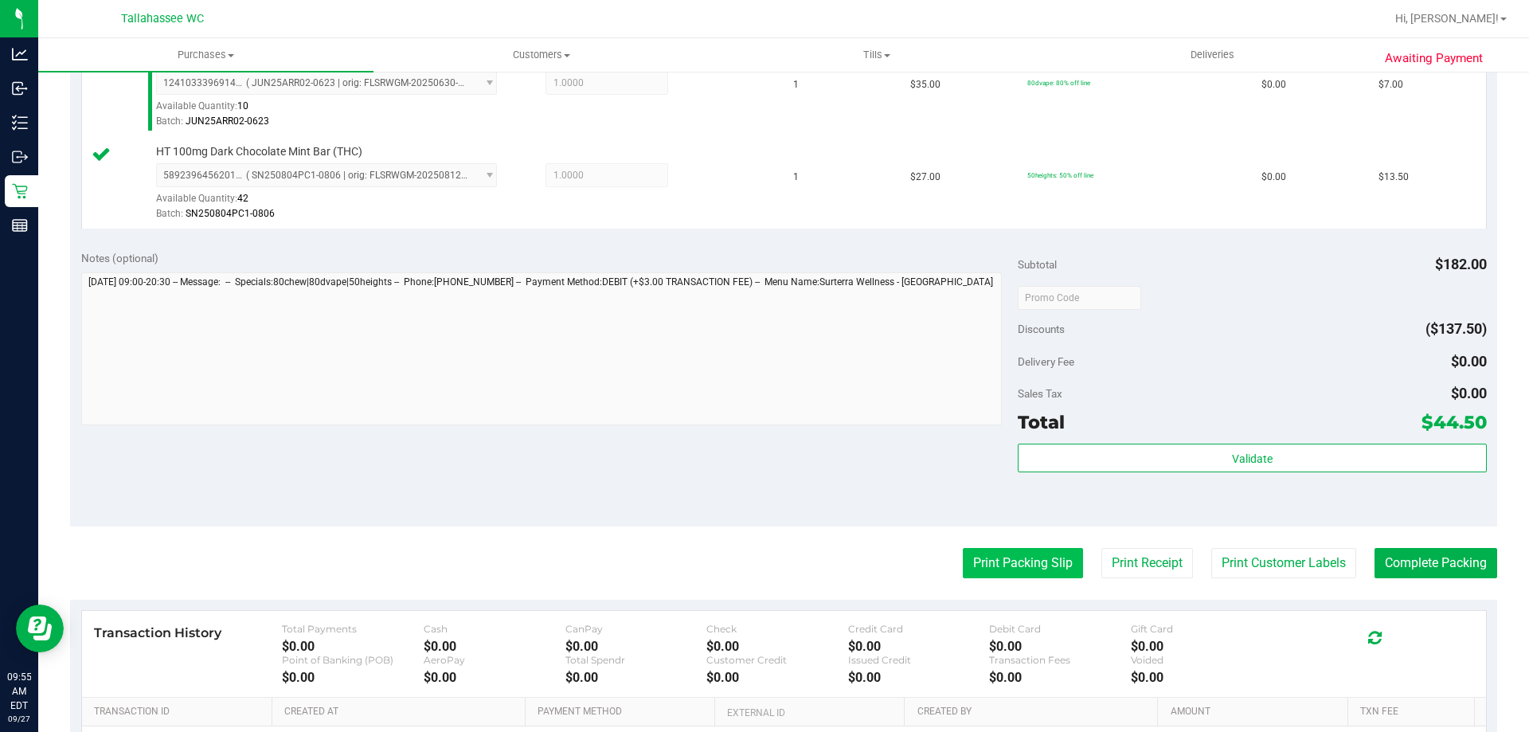
click at [1015, 563] on button "Print Packing Slip" at bounding box center [1023, 563] width 120 height 30
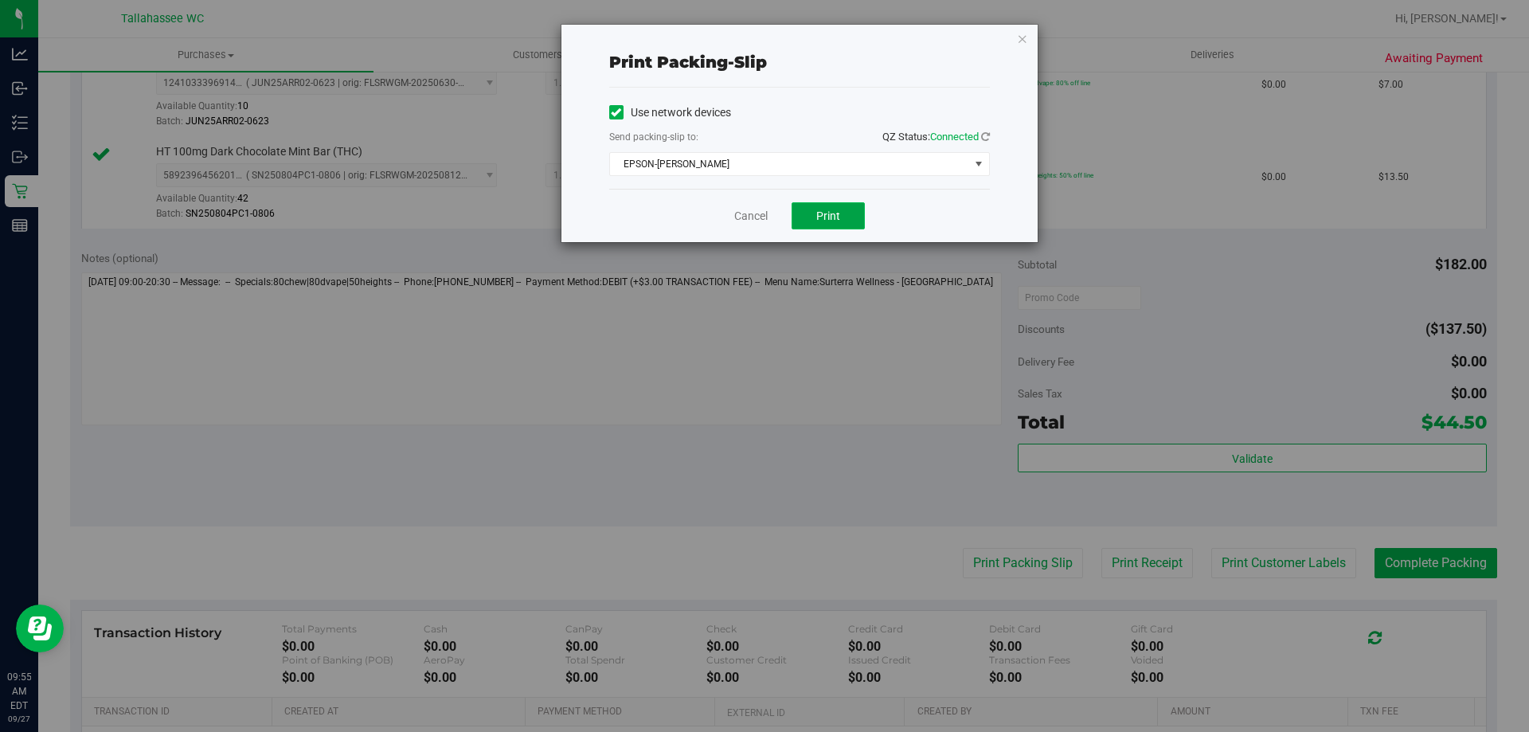
click at [849, 209] on button "Print" at bounding box center [828, 215] width 73 height 27
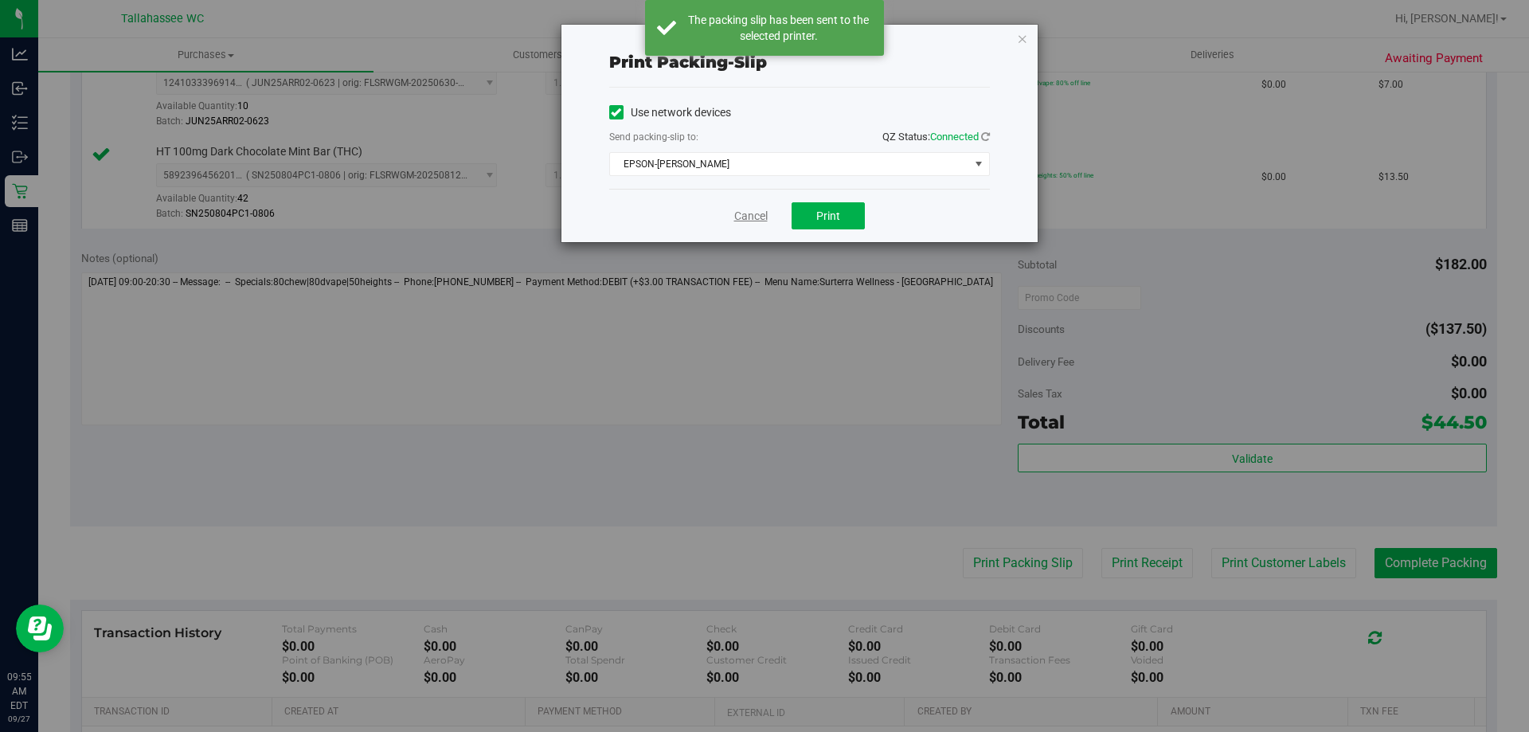
click at [754, 220] on link "Cancel" at bounding box center [750, 216] width 33 height 17
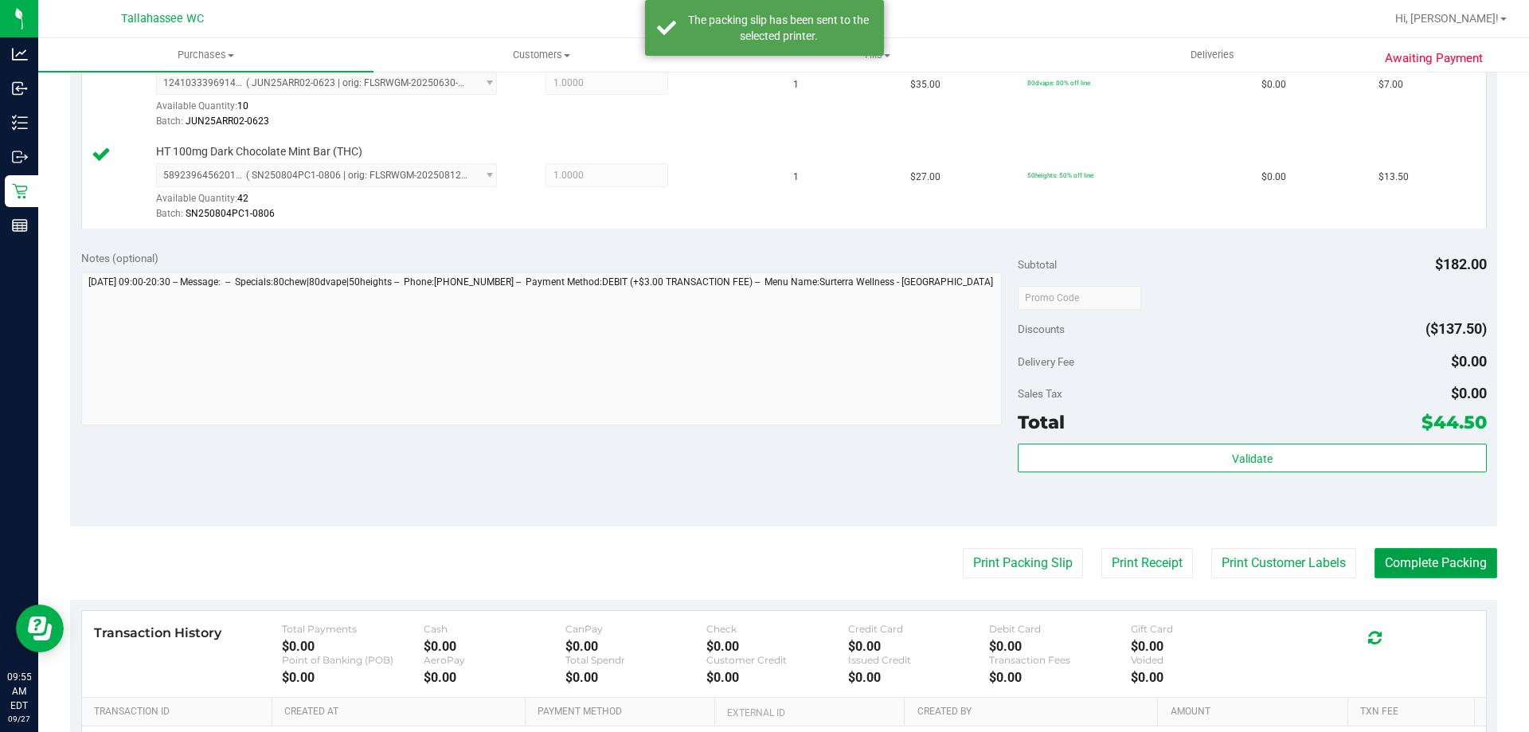
click at [1438, 561] on button "Complete Packing" at bounding box center [1436, 563] width 123 height 30
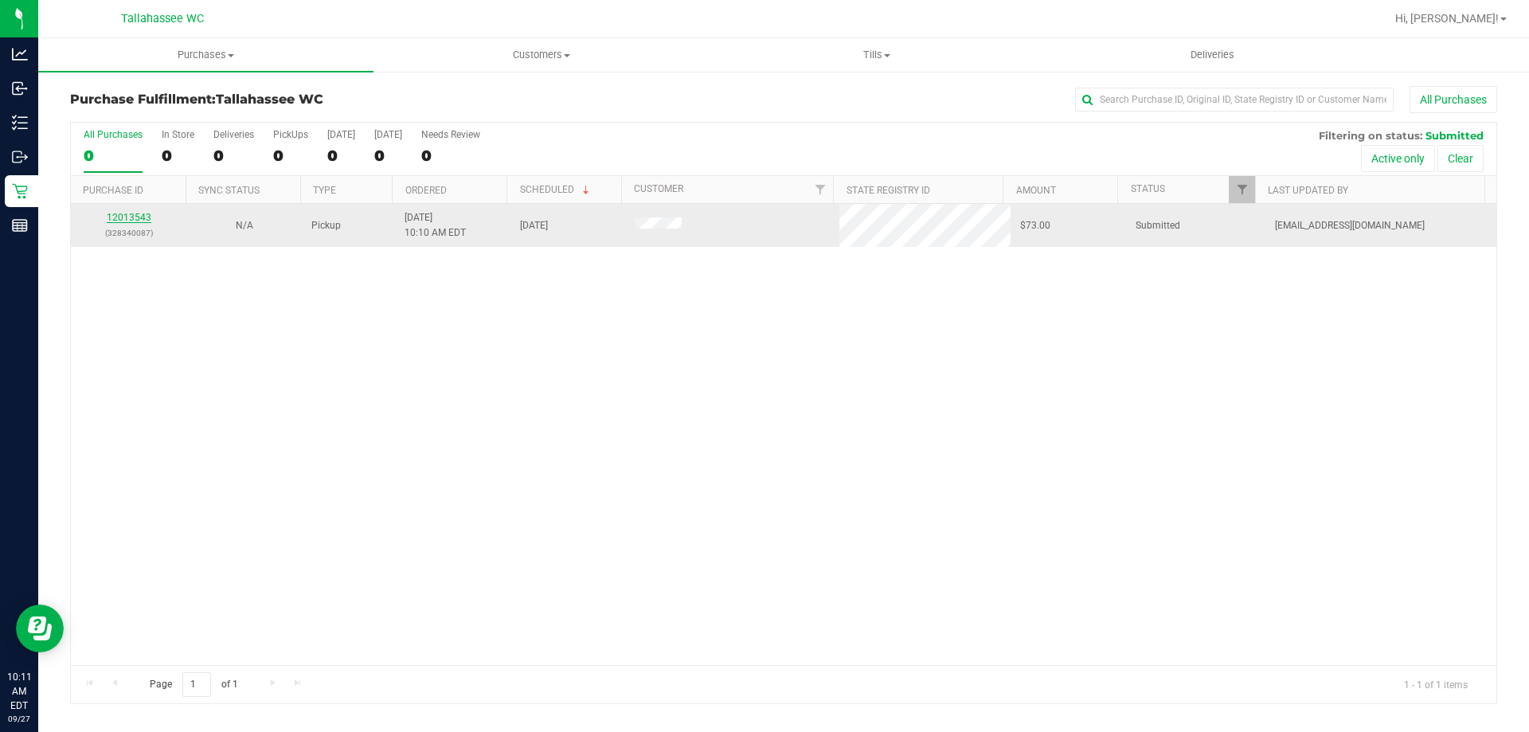
click at [128, 214] on link "12013543" at bounding box center [129, 217] width 45 height 11
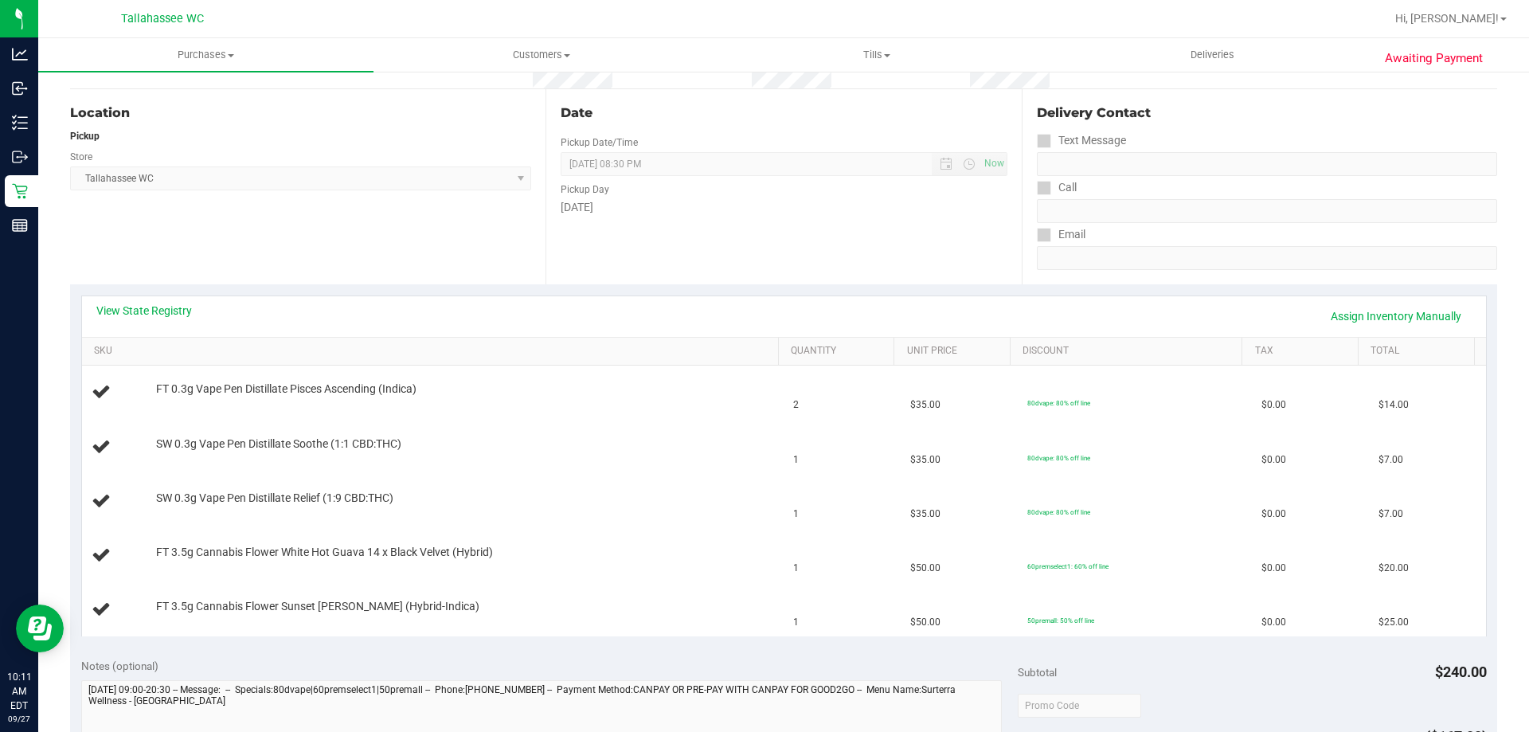
scroll to position [159, 0]
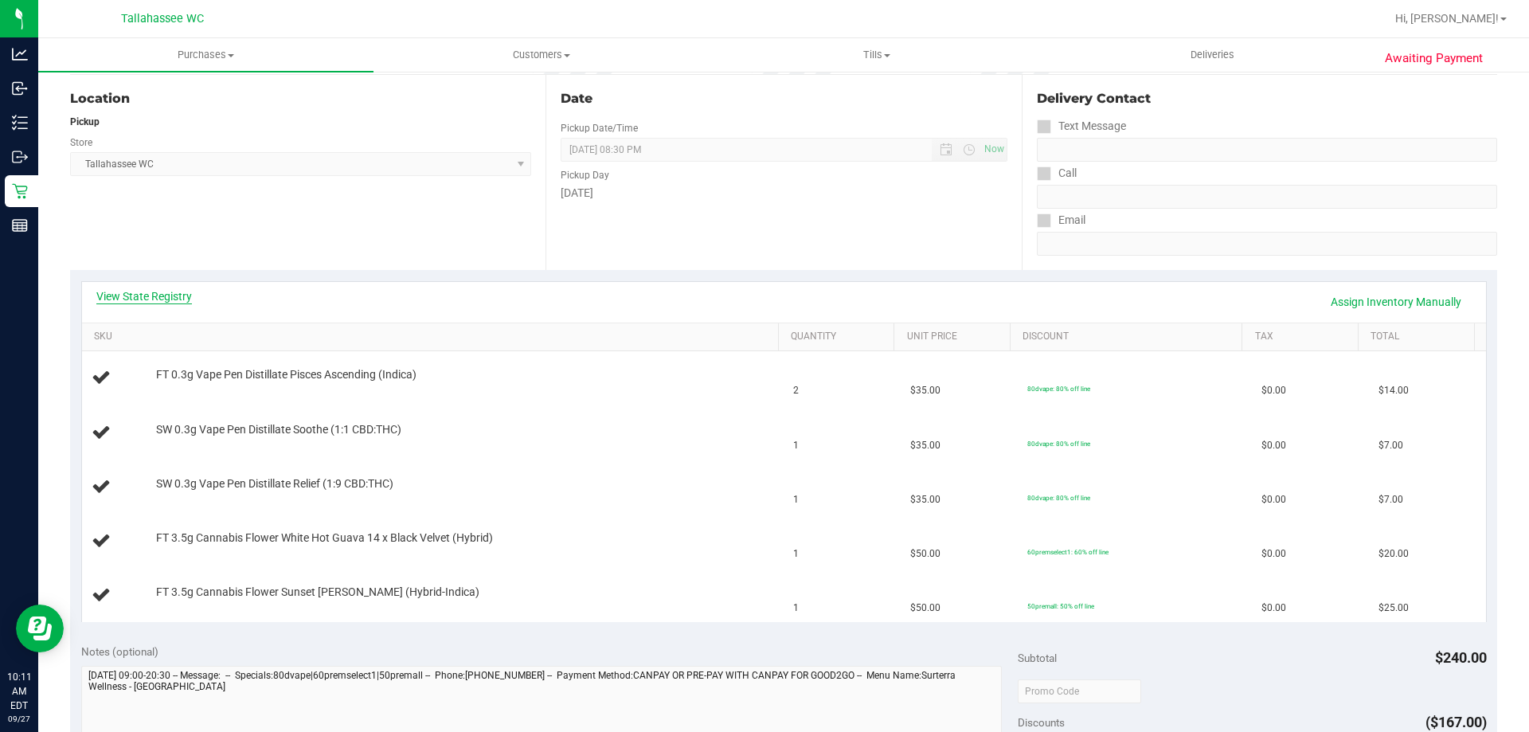
click at [149, 299] on link "View State Registry" at bounding box center [144, 296] width 96 height 16
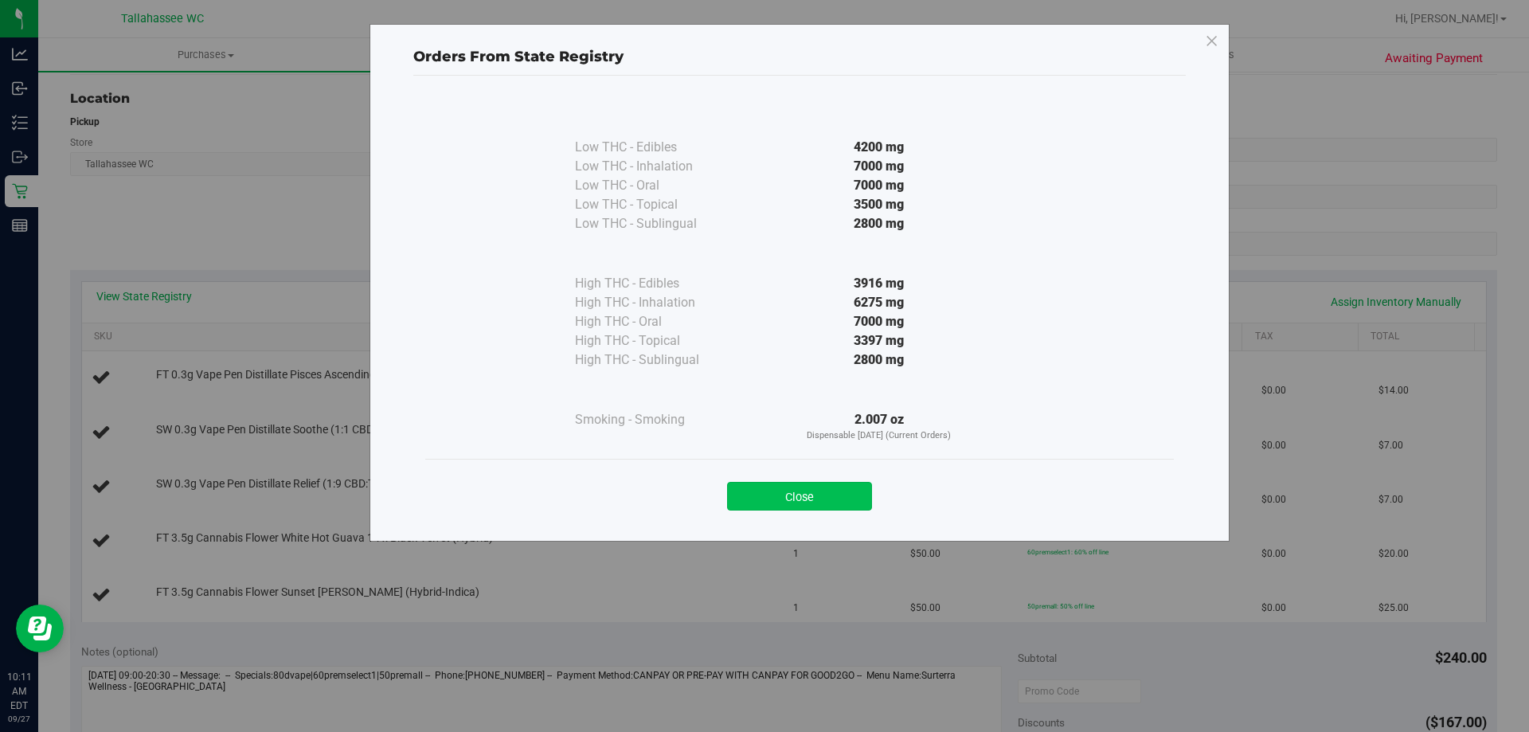
click at [778, 493] on button "Close" at bounding box center [799, 496] width 145 height 29
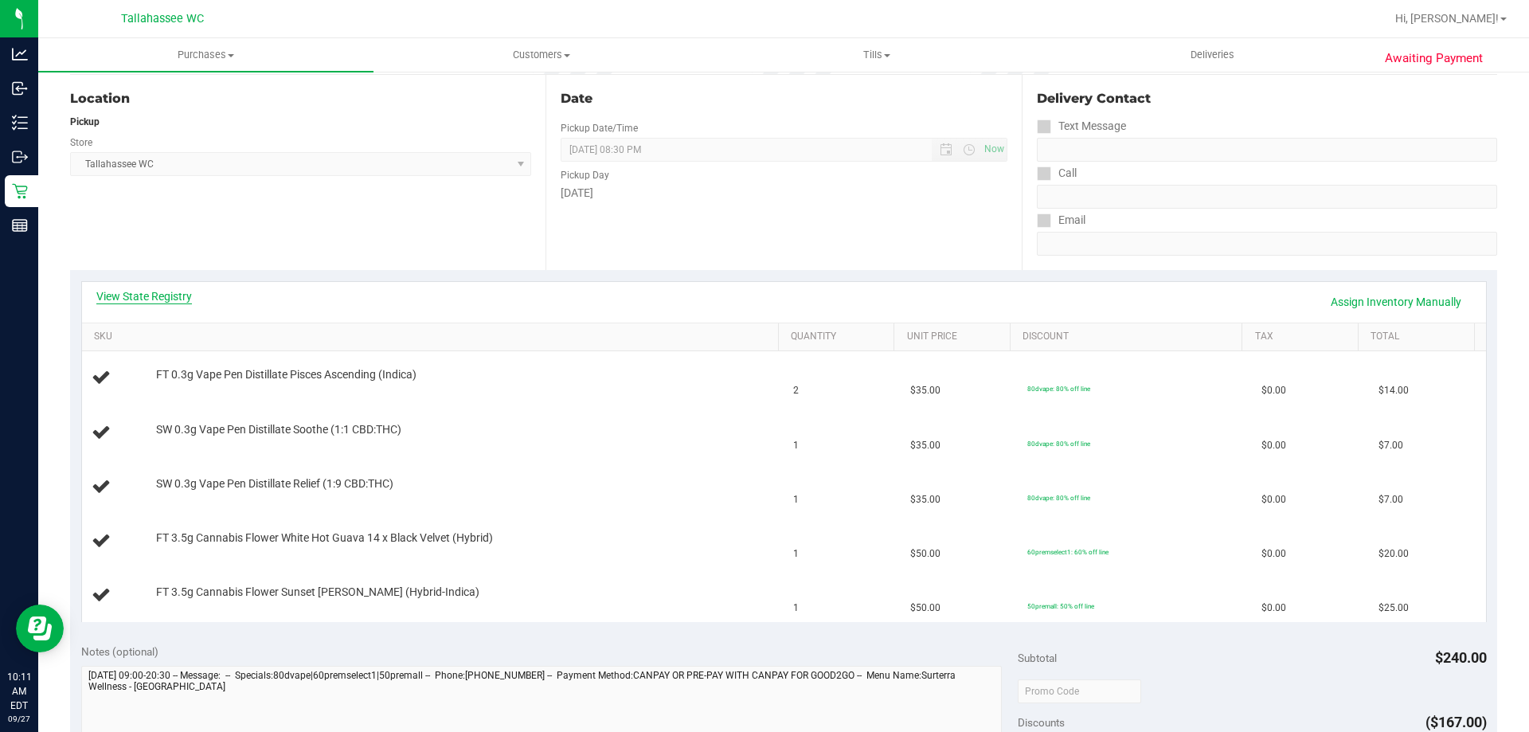
click at [155, 300] on link "View State Registry" at bounding box center [144, 296] width 96 height 16
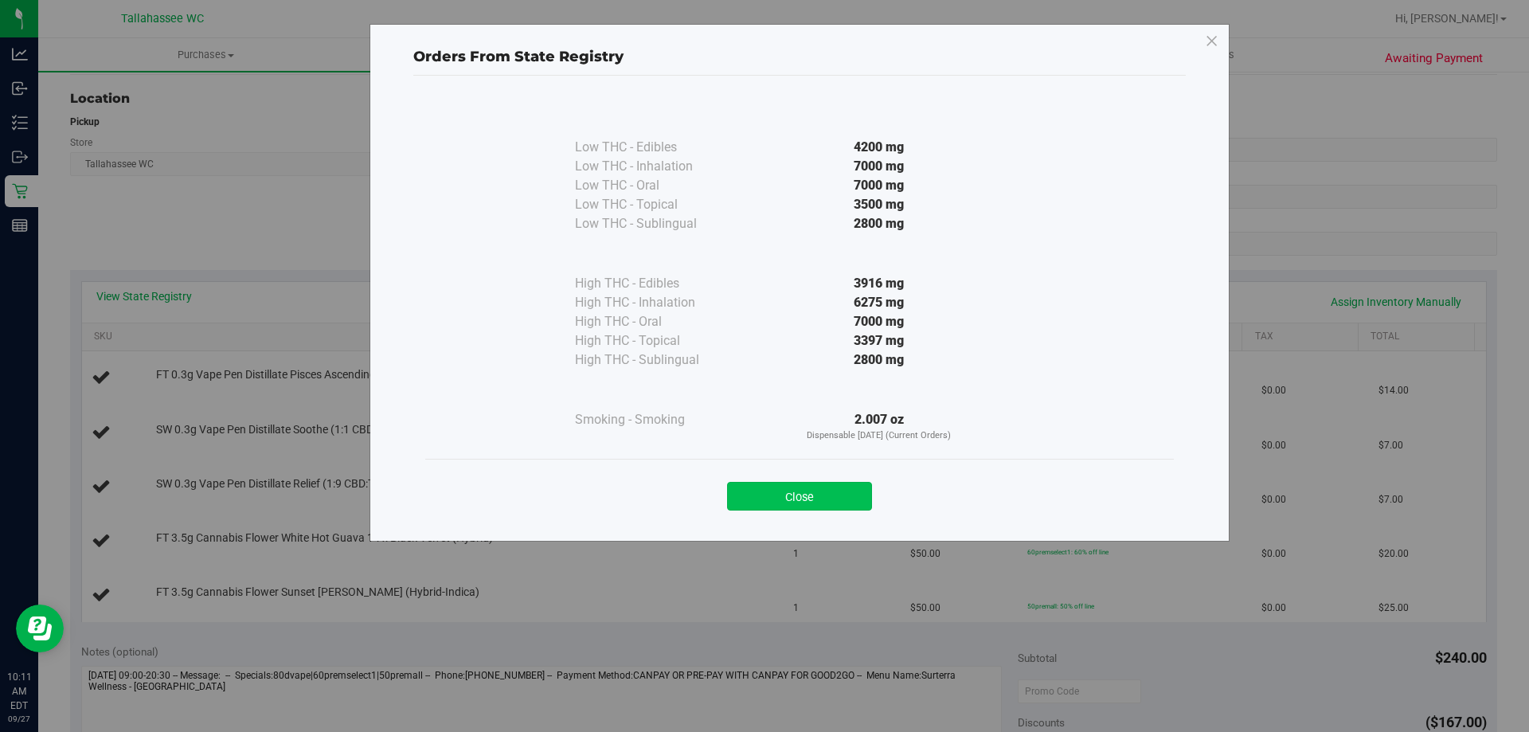
click at [820, 499] on button "Close" at bounding box center [799, 496] width 145 height 29
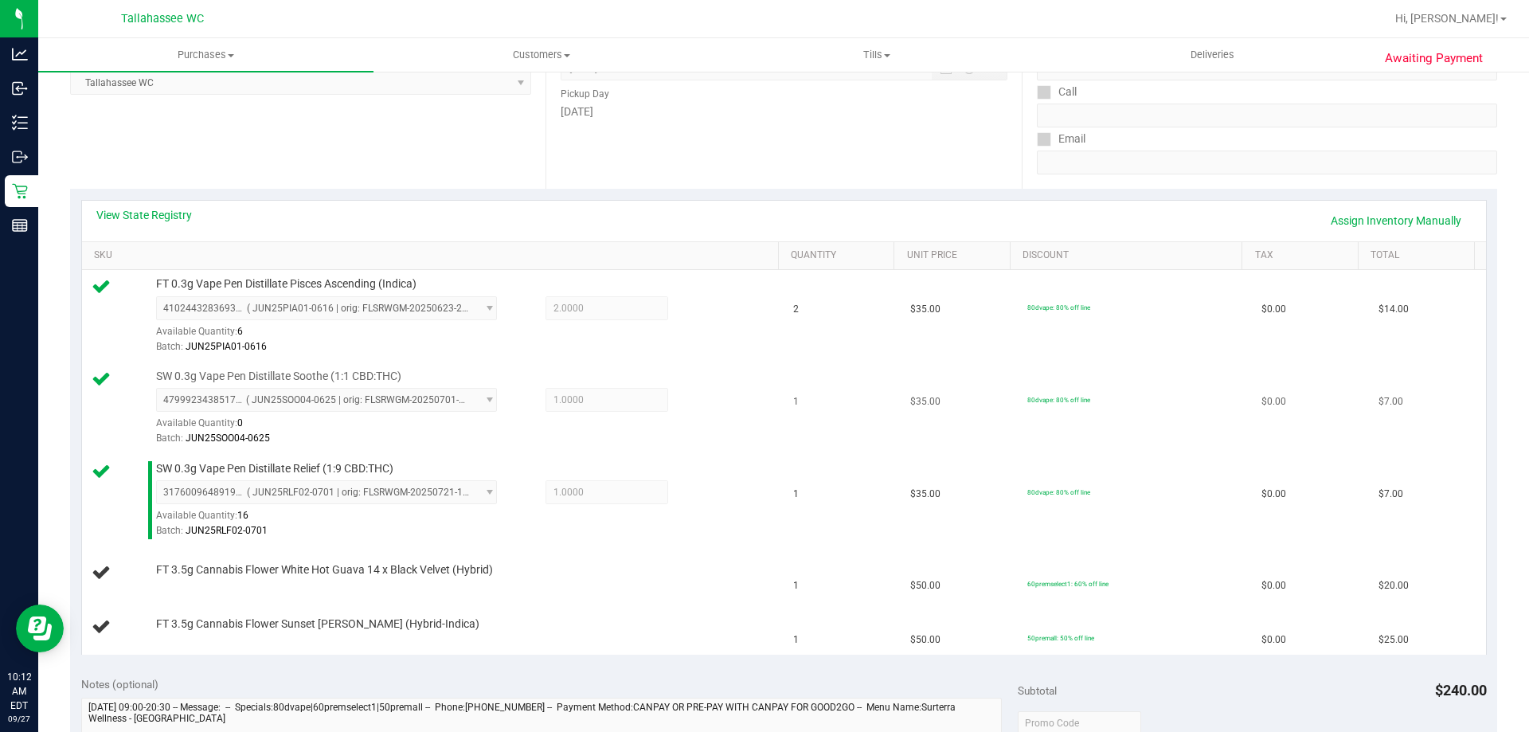
scroll to position [319, 0]
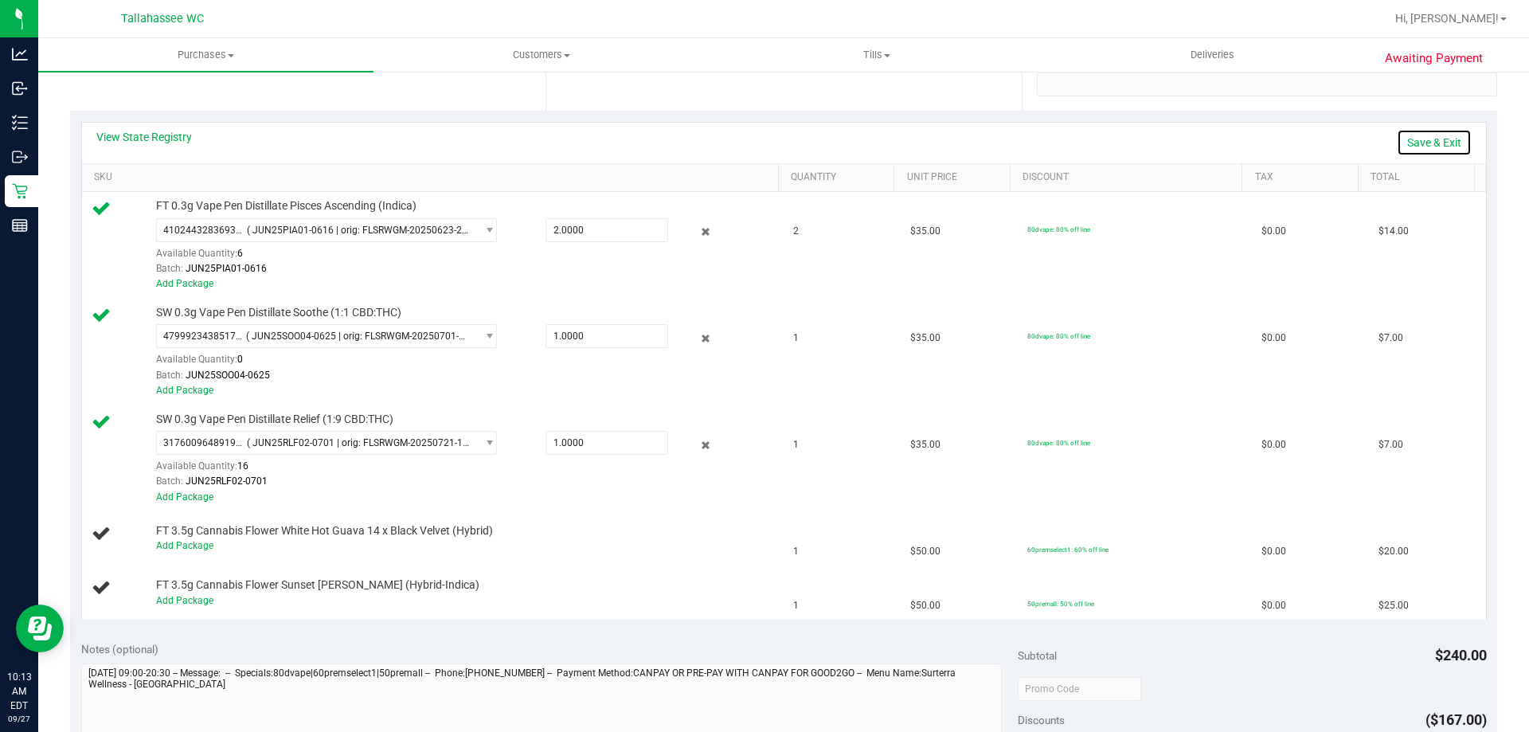
click at [1434, 147] on link "Save & Exit" at bounding box center [1434, 142] width 75 height 27
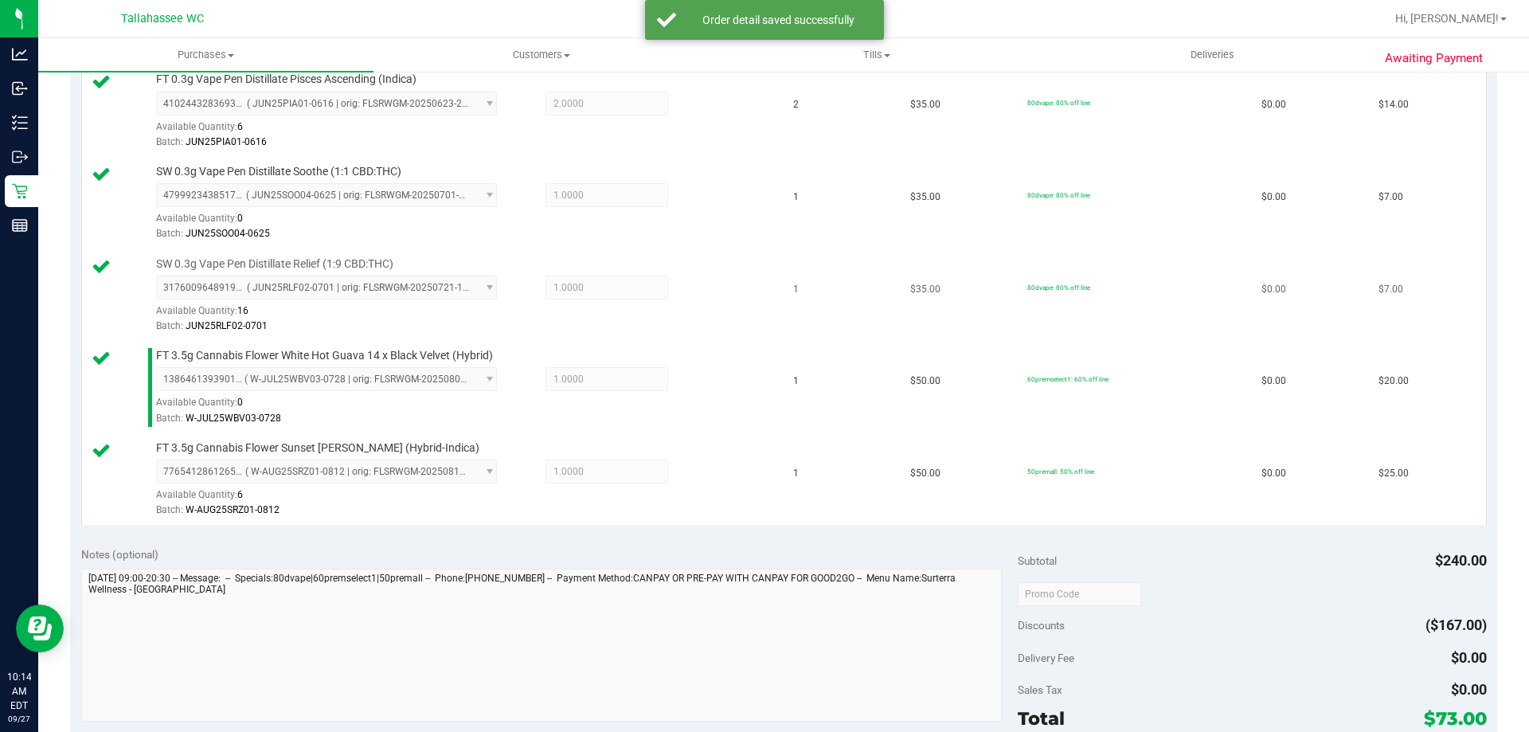
scroll to position [637, 0]
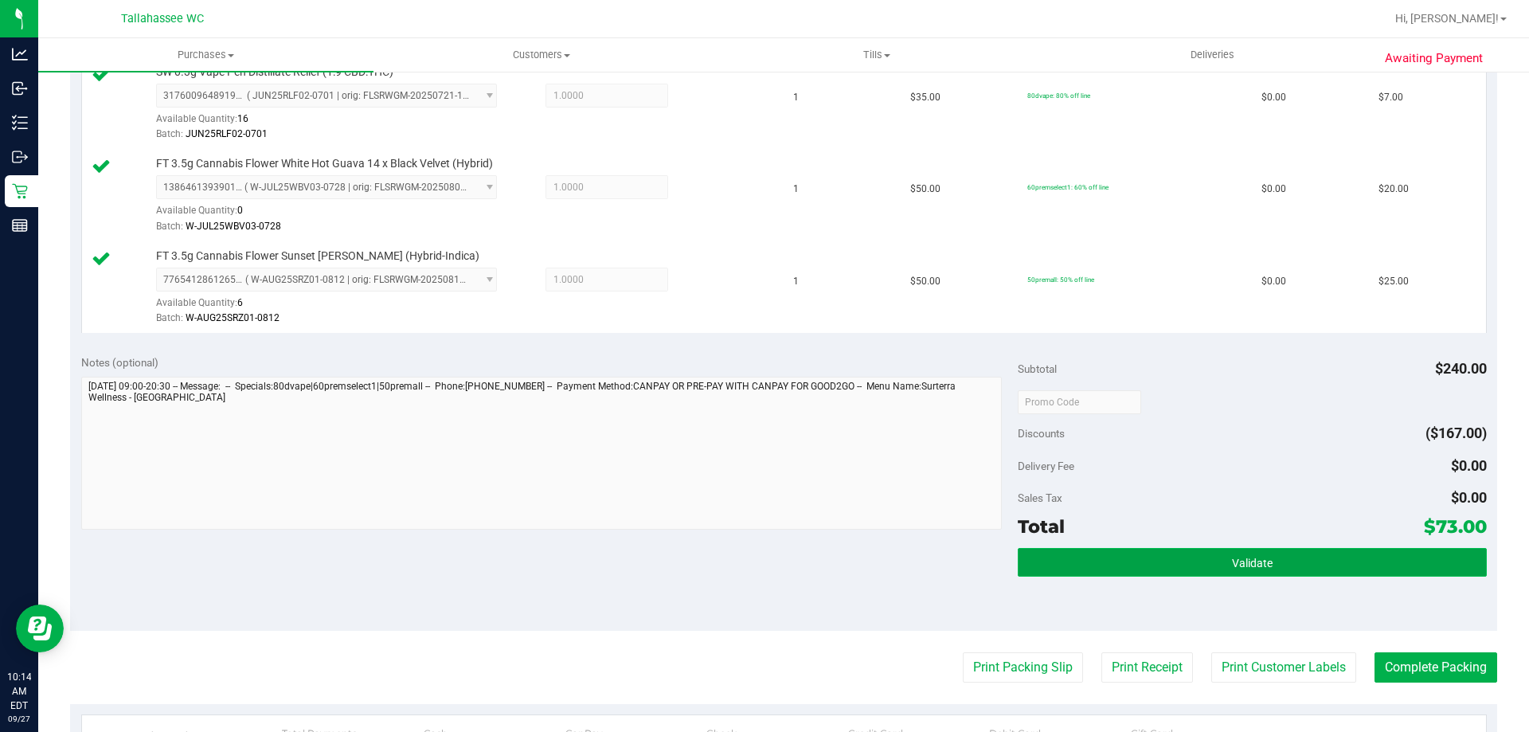
click at [1148, 568] on button "Validate" at bounding box center [1252, 562] width 468 height 29
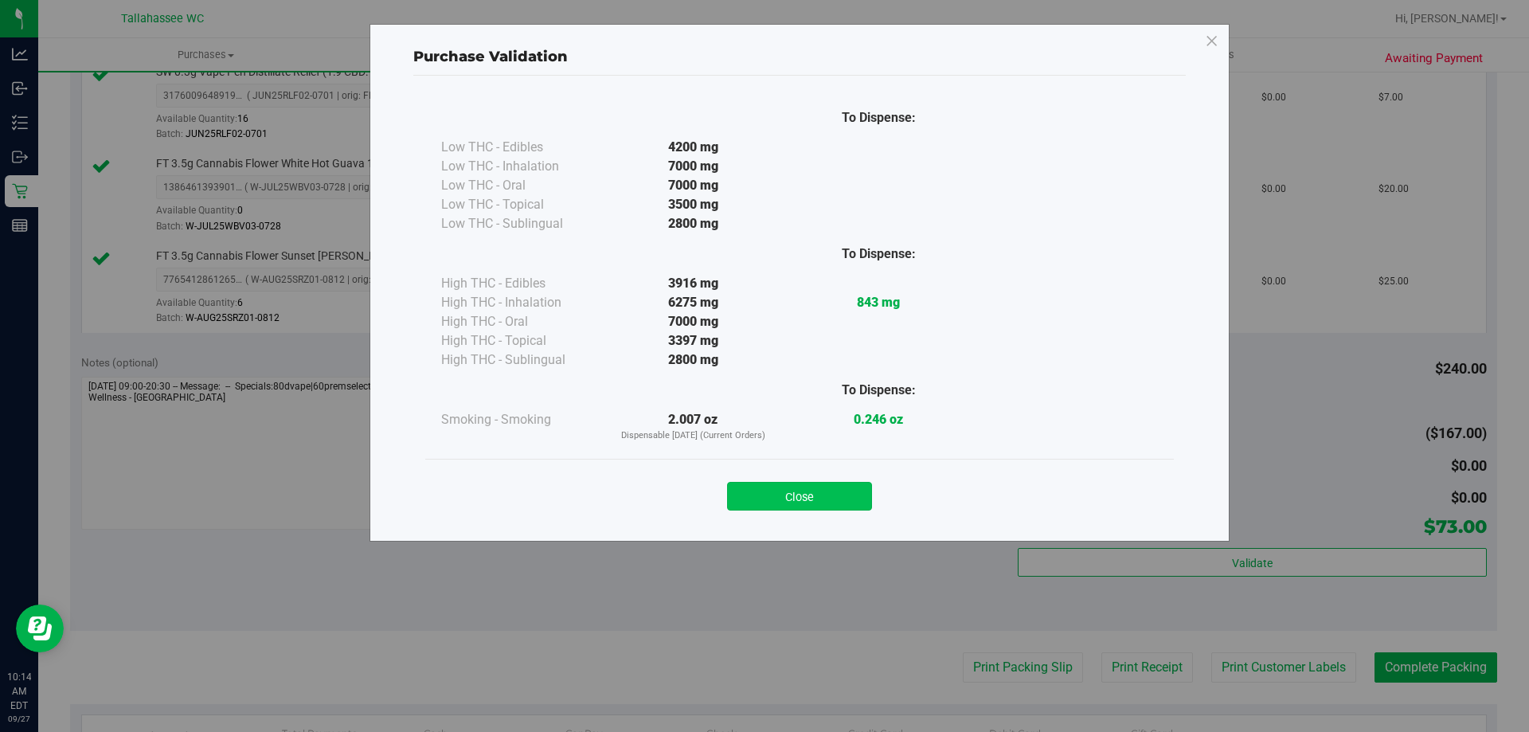
click at [826, 496] on button "Close" at bounding box center [799, 496] width 145 height 29
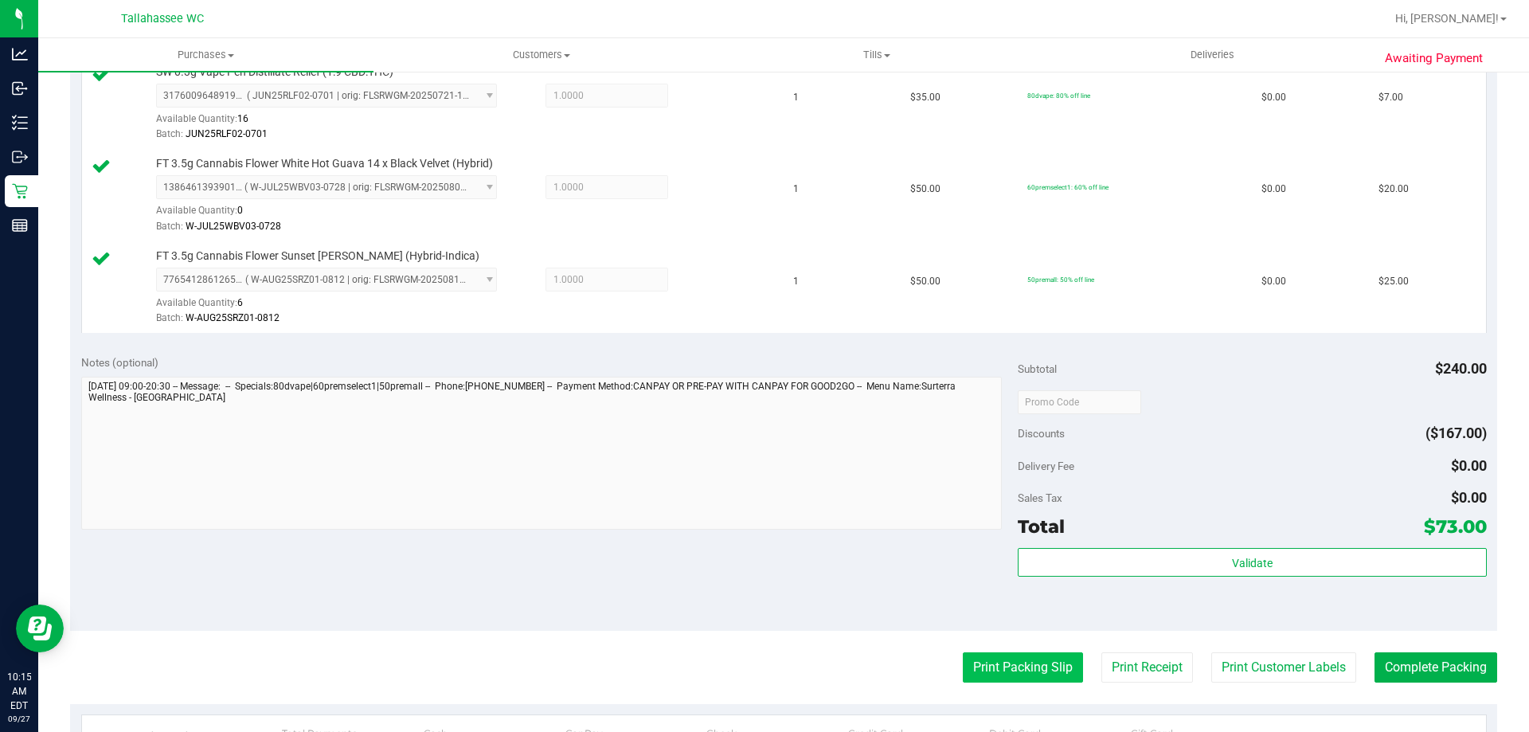
click at [1039, 656] on button "Print Packing Slip" at bounding box center [1023, 667] width 120 height 30
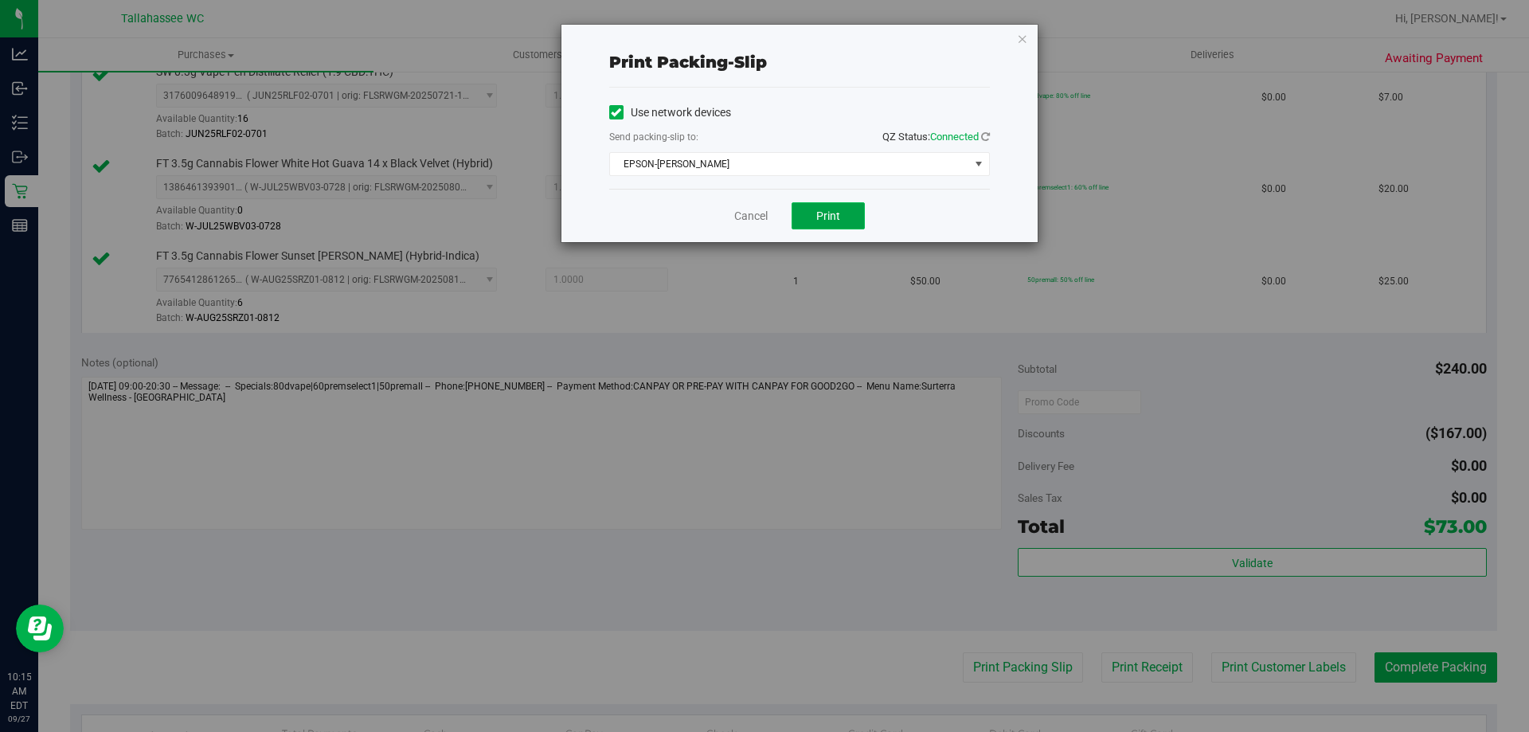
click at [834, 223] on button "Print" at bounding box center [828, 215] width 73 height 27
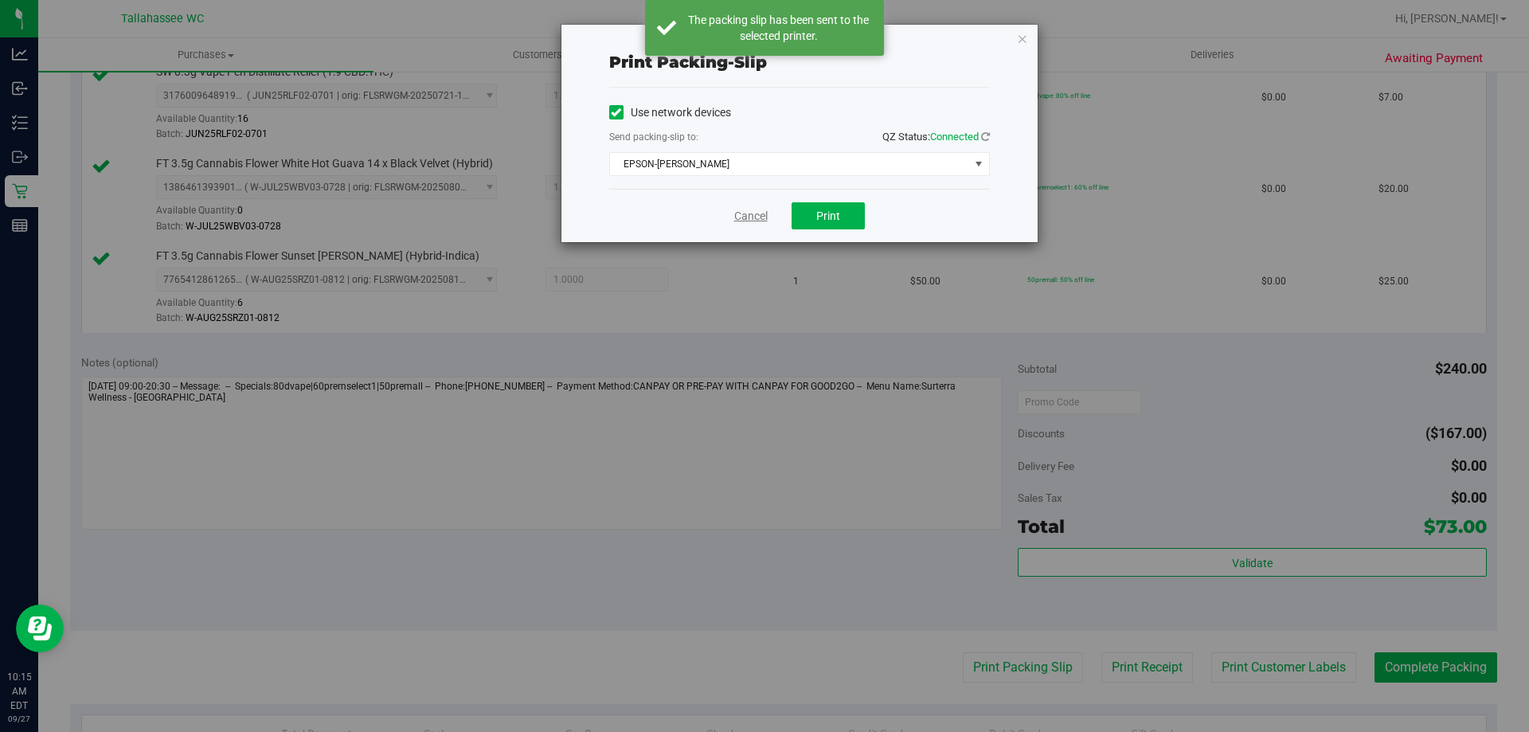
click at [756, 218] on link "Cancel" at bounding box center [750, 216] width 33 height 17
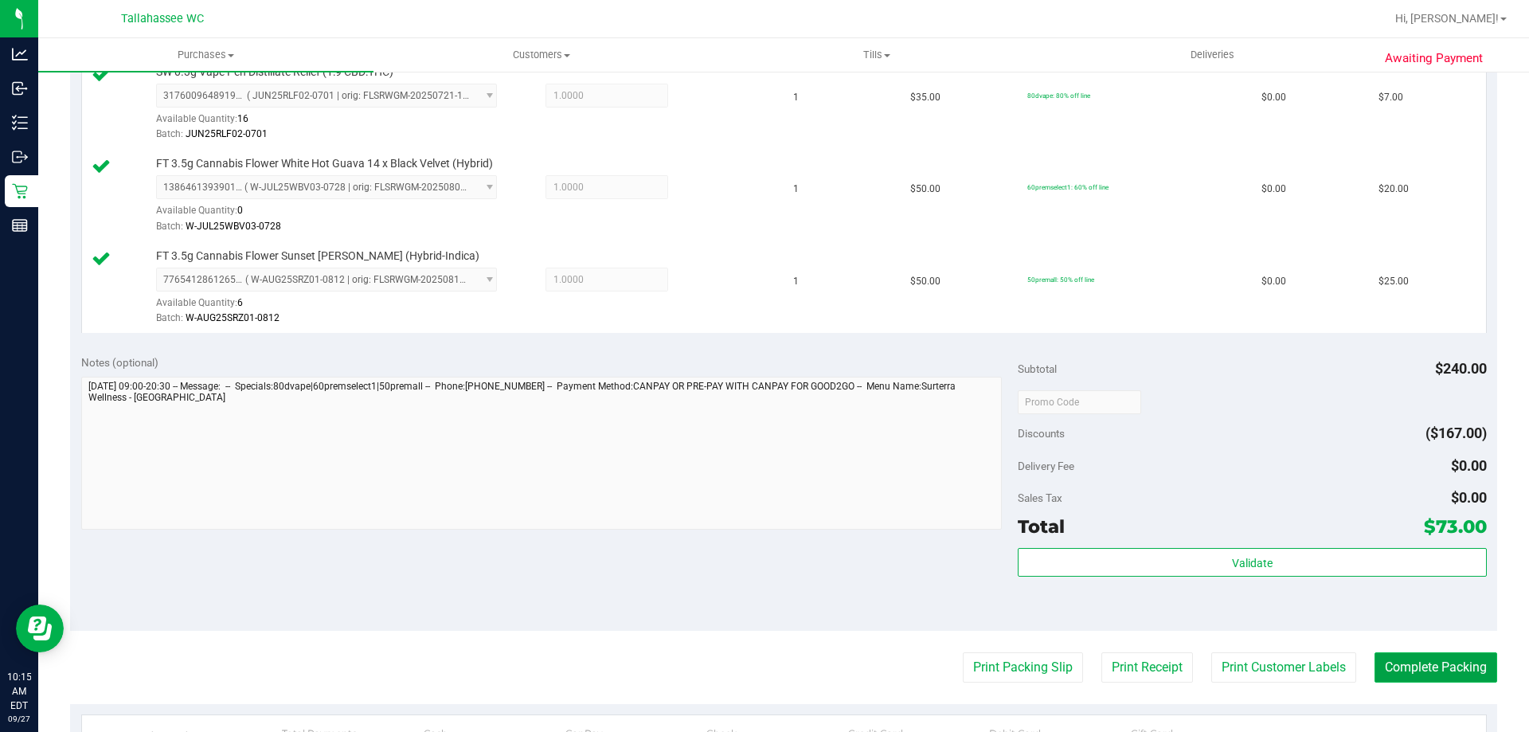
click at [1442, 668] on button "Complete Packing" at bounding box center [1436, 667] width 123 height 30
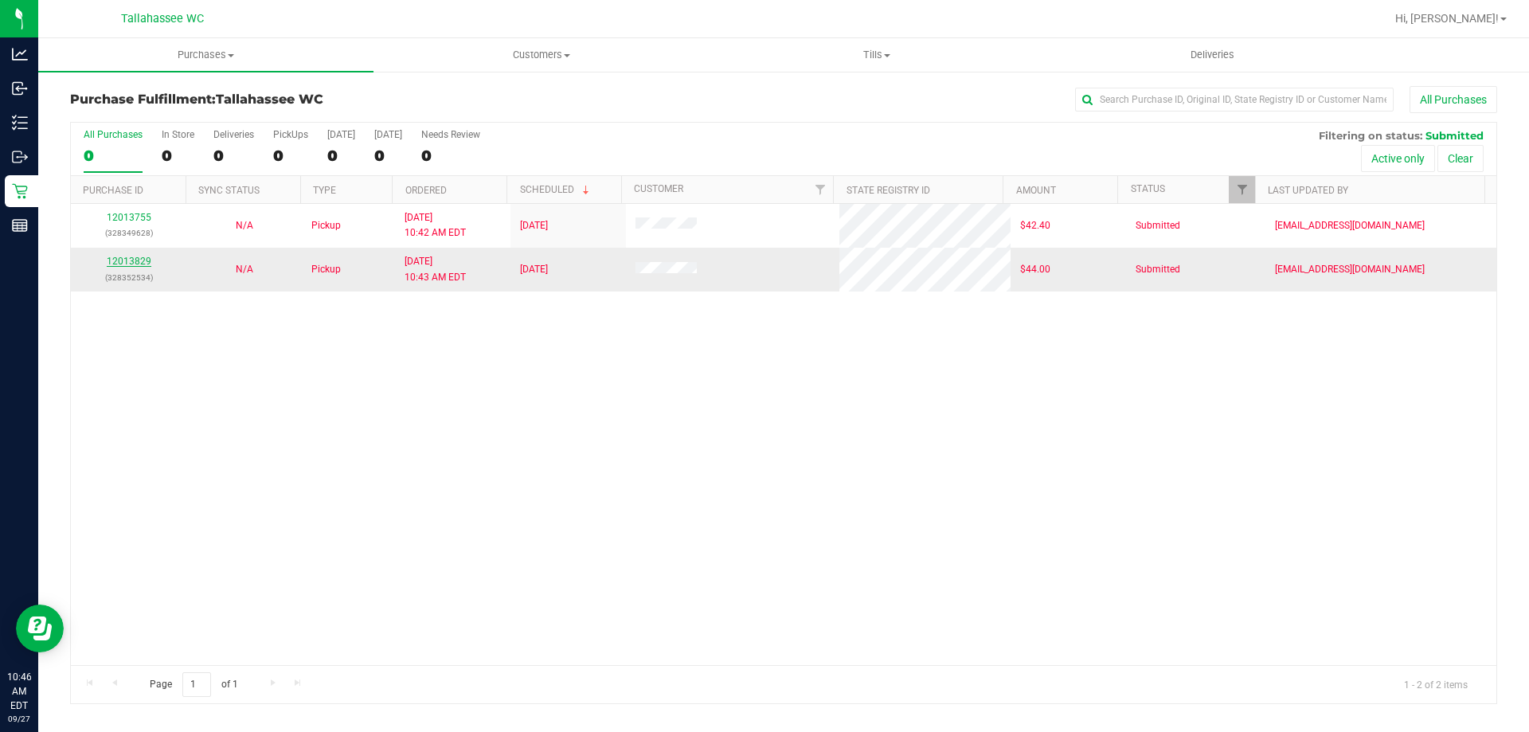
click at [130, 259] on link "12013829" at bounding box center [129, 261] width 45 height 11
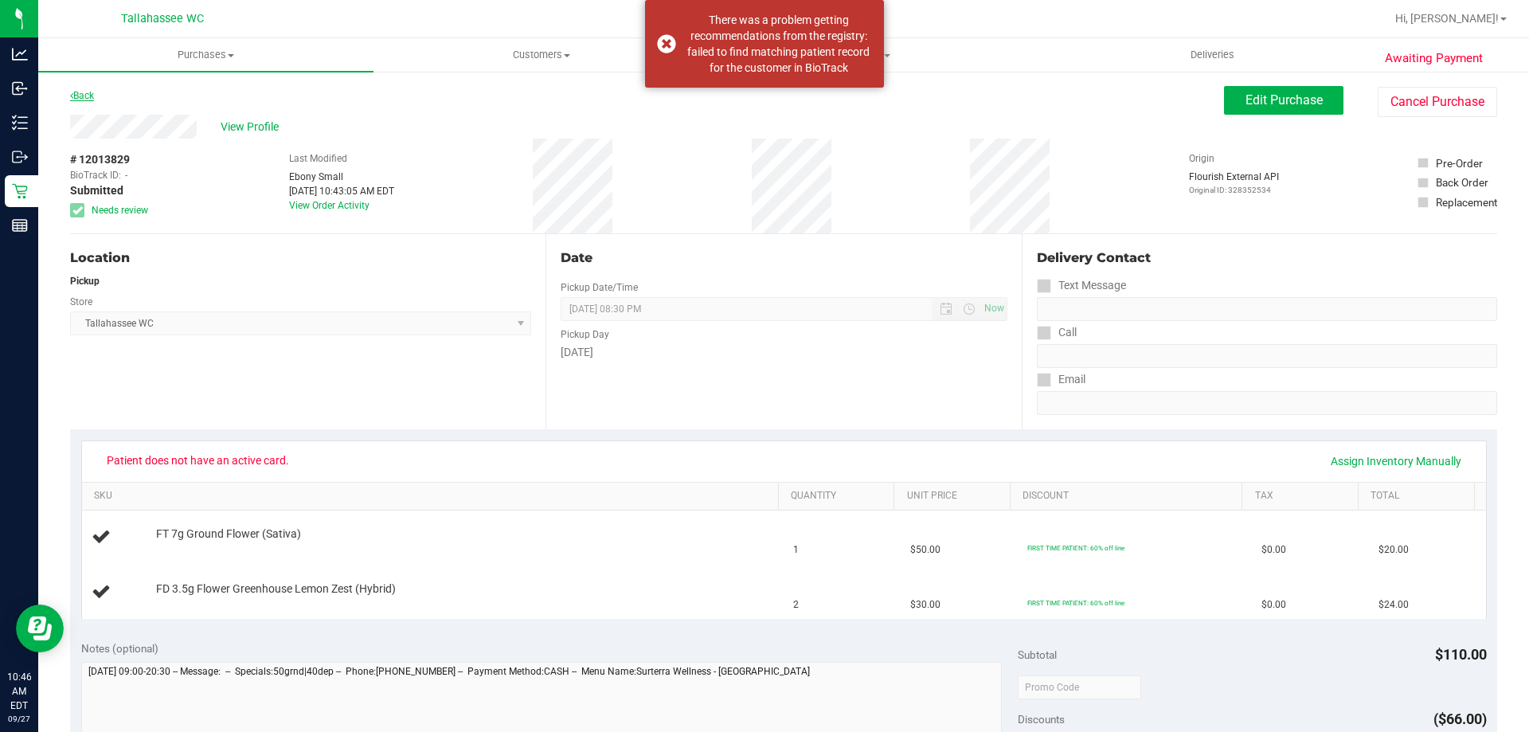
click at [82, 98] on link "Back" at bounding box center [82, 95] width 24 height 11
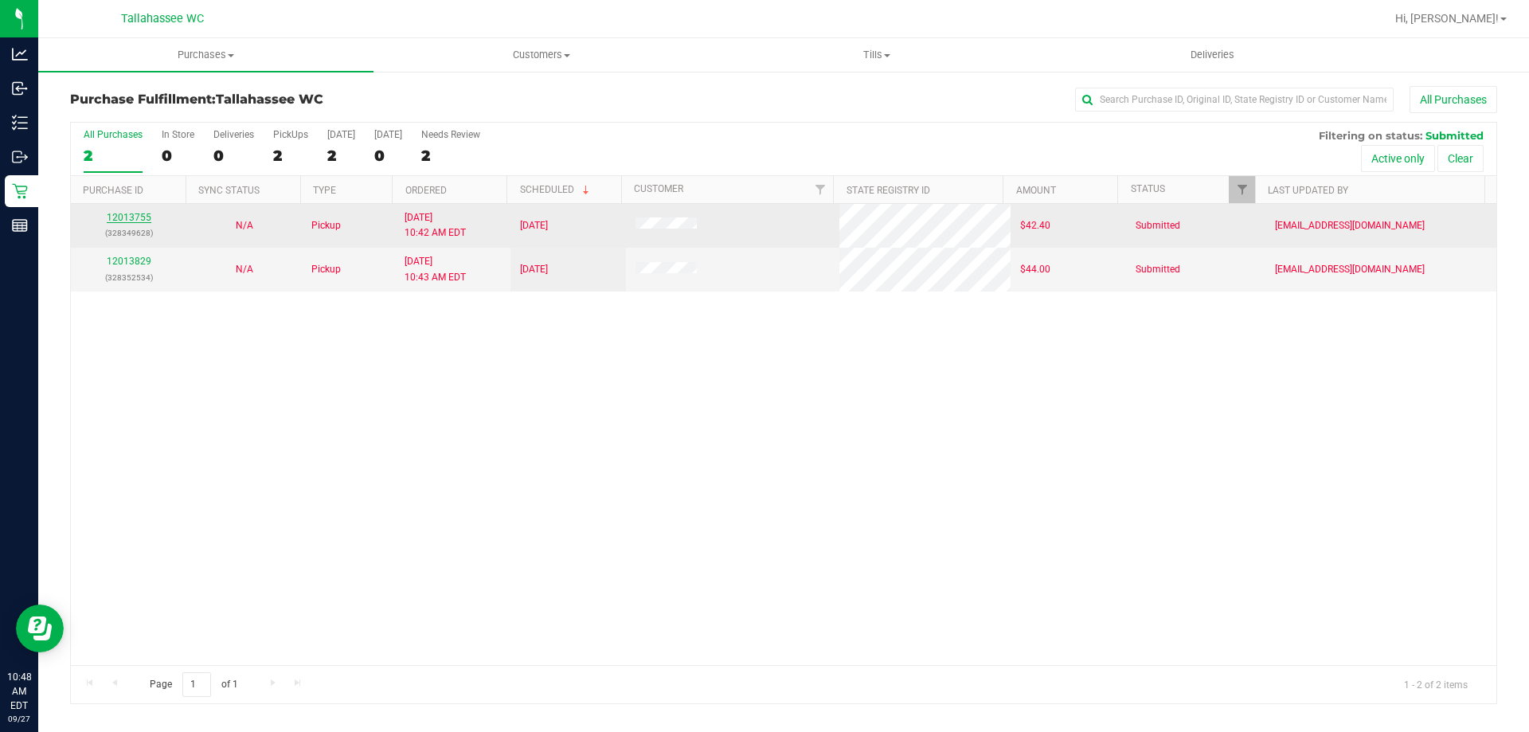
click at [135, 213] on link "12013755" at bounding box center [129, 217] width 45 height 11
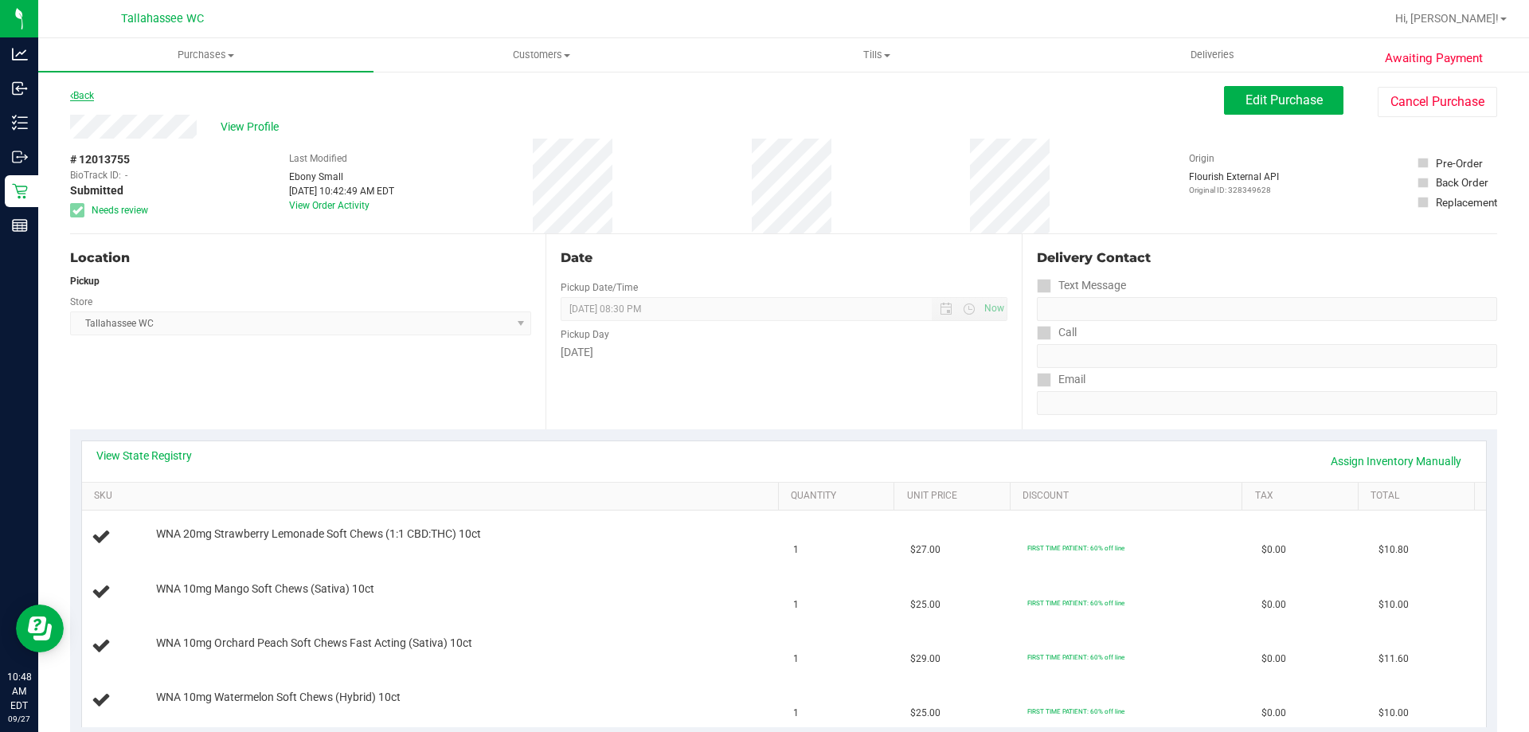
click at [91, 90] on link "Back" at bounding box center [82, 95] width 24 height 11
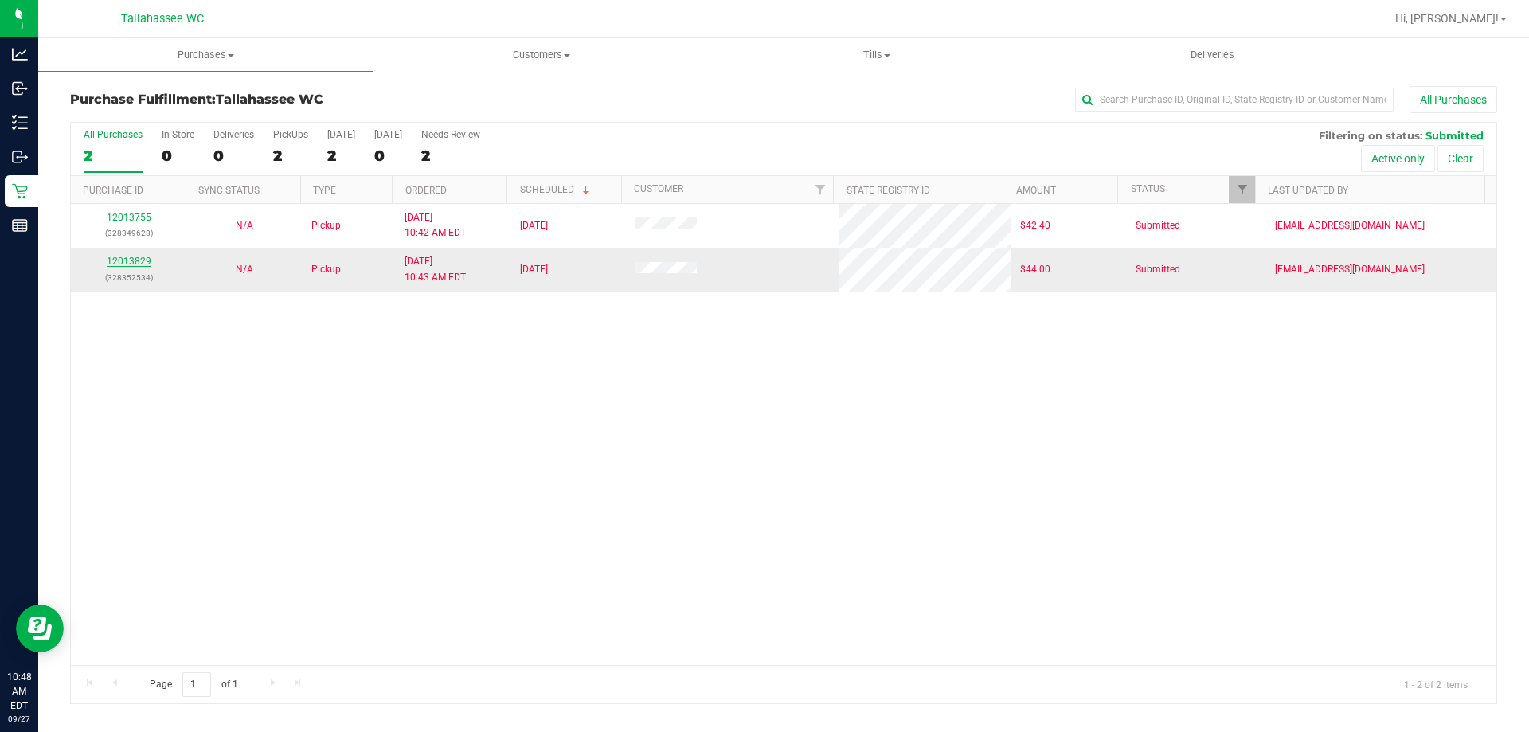
click at [129, 264] on link "12013829" at bounding box center [129, 261] width 45 height 11
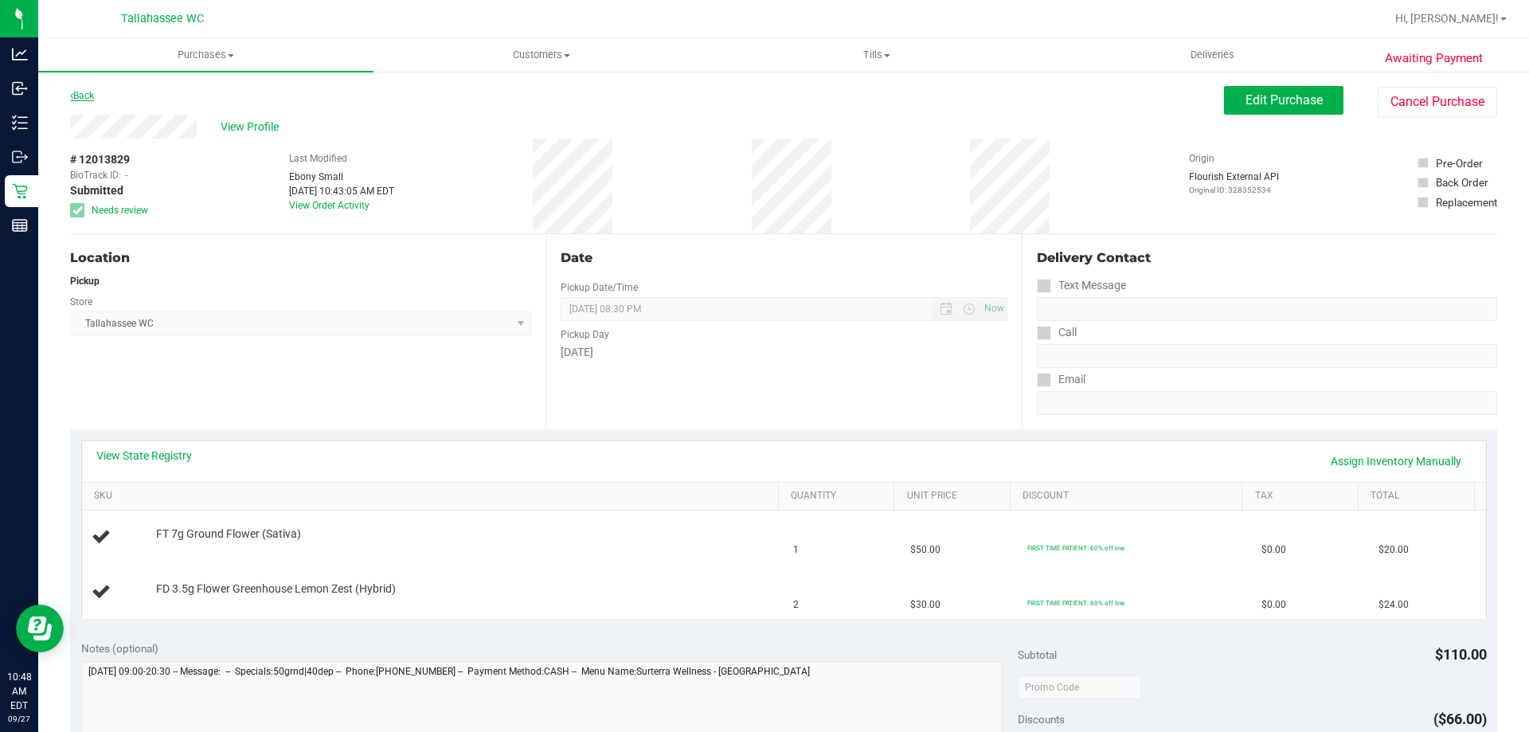
click at [87, 98] on link "Back" at bounding box center [82, 95] width 24 height 11
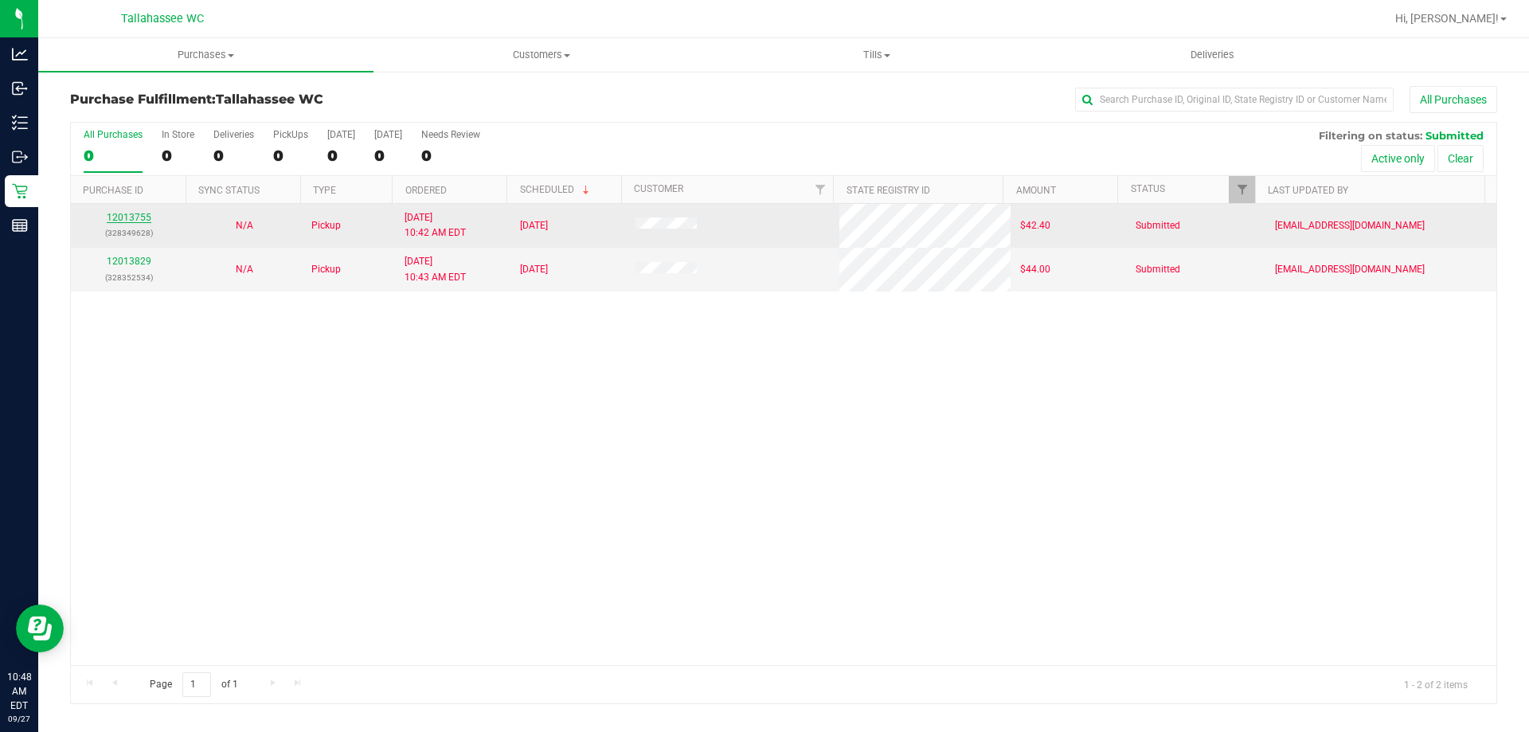
click at [135, 216] on link "12013755" at bounding box center [129, 217] width 45 height 11
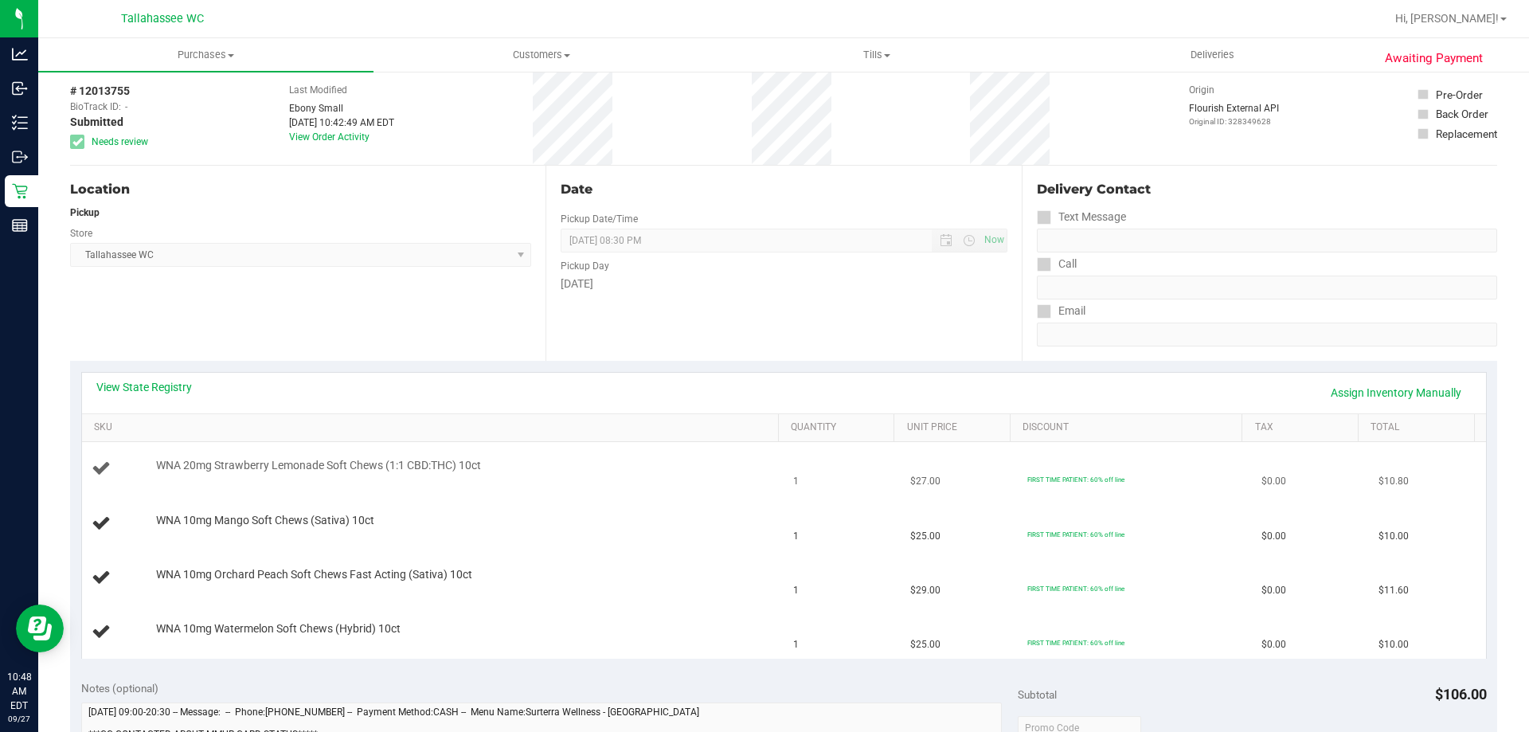
scroll to position [159, 0]
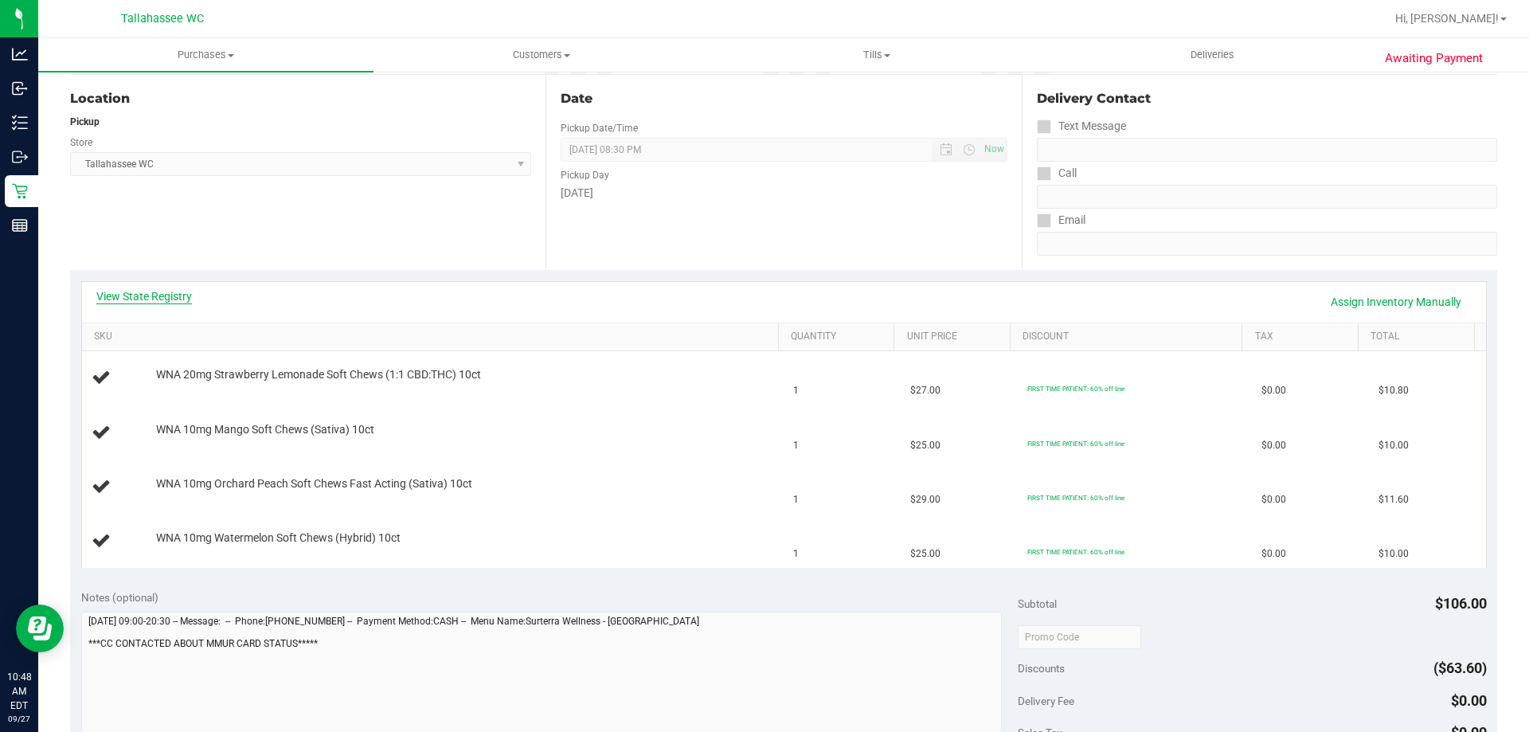
click at [160, 289] on link "View State Registry" at bounding box center [144, 296] width 96 height 16
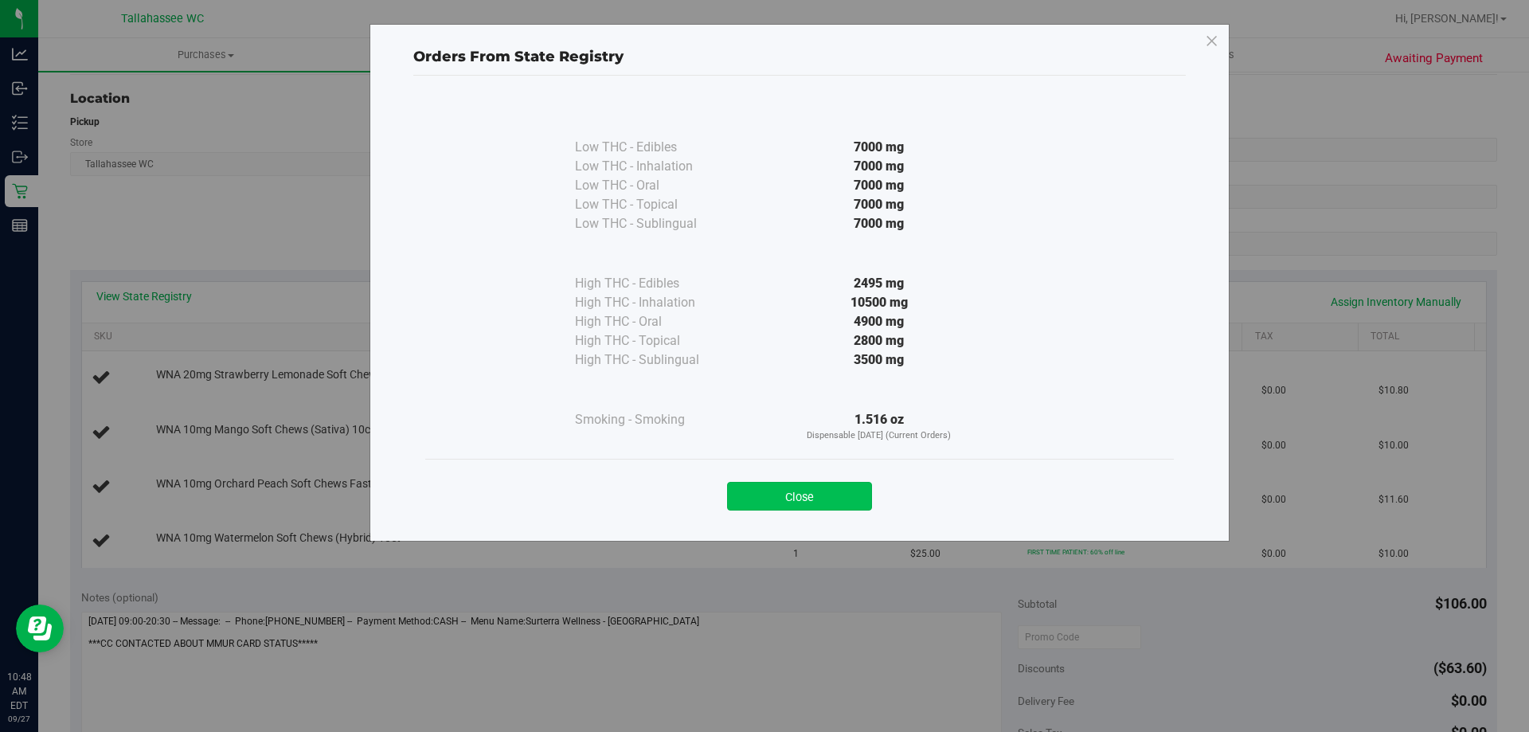
click at [839, 491] on button "Close" at bounding box center [799, 496] width 145 height 29
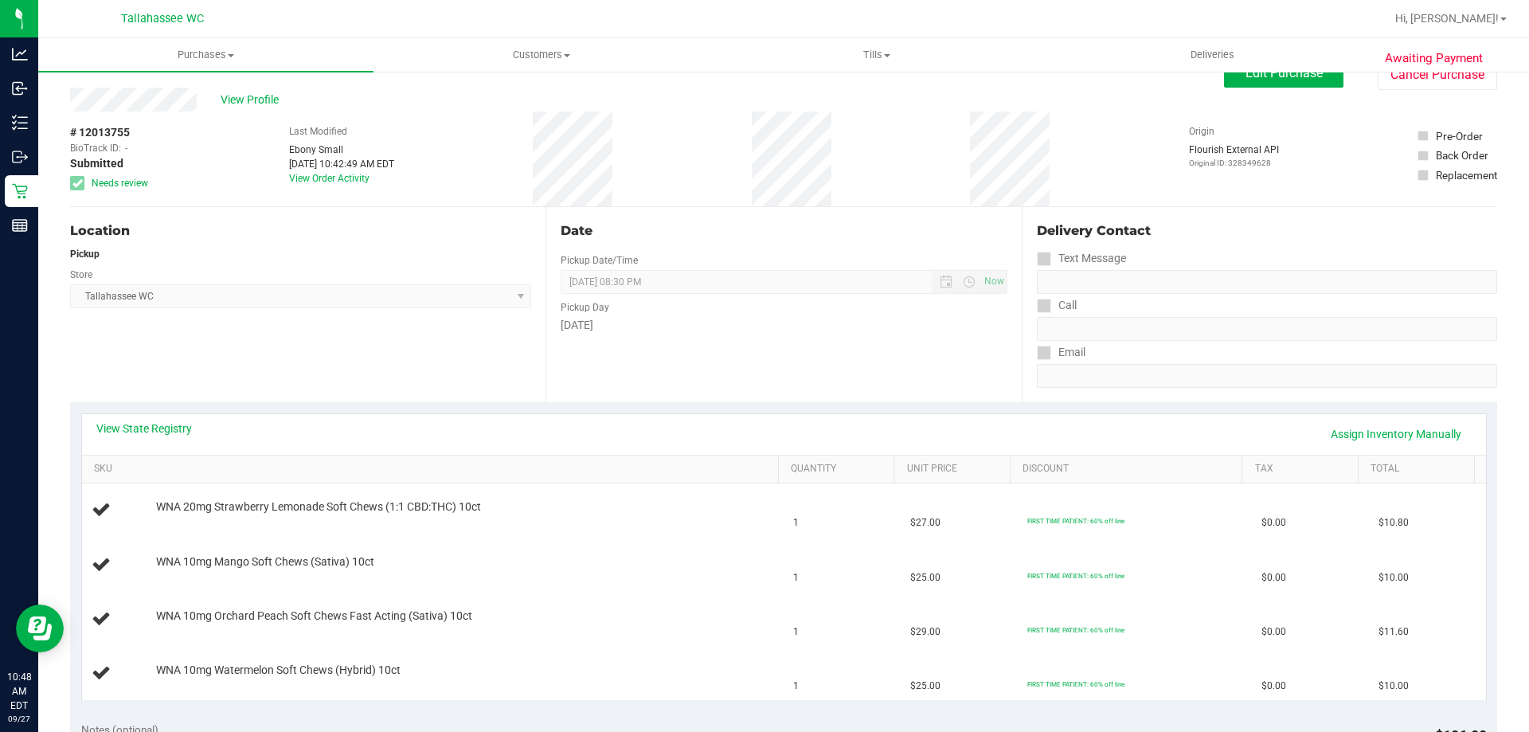
scroll to position [0, 0]
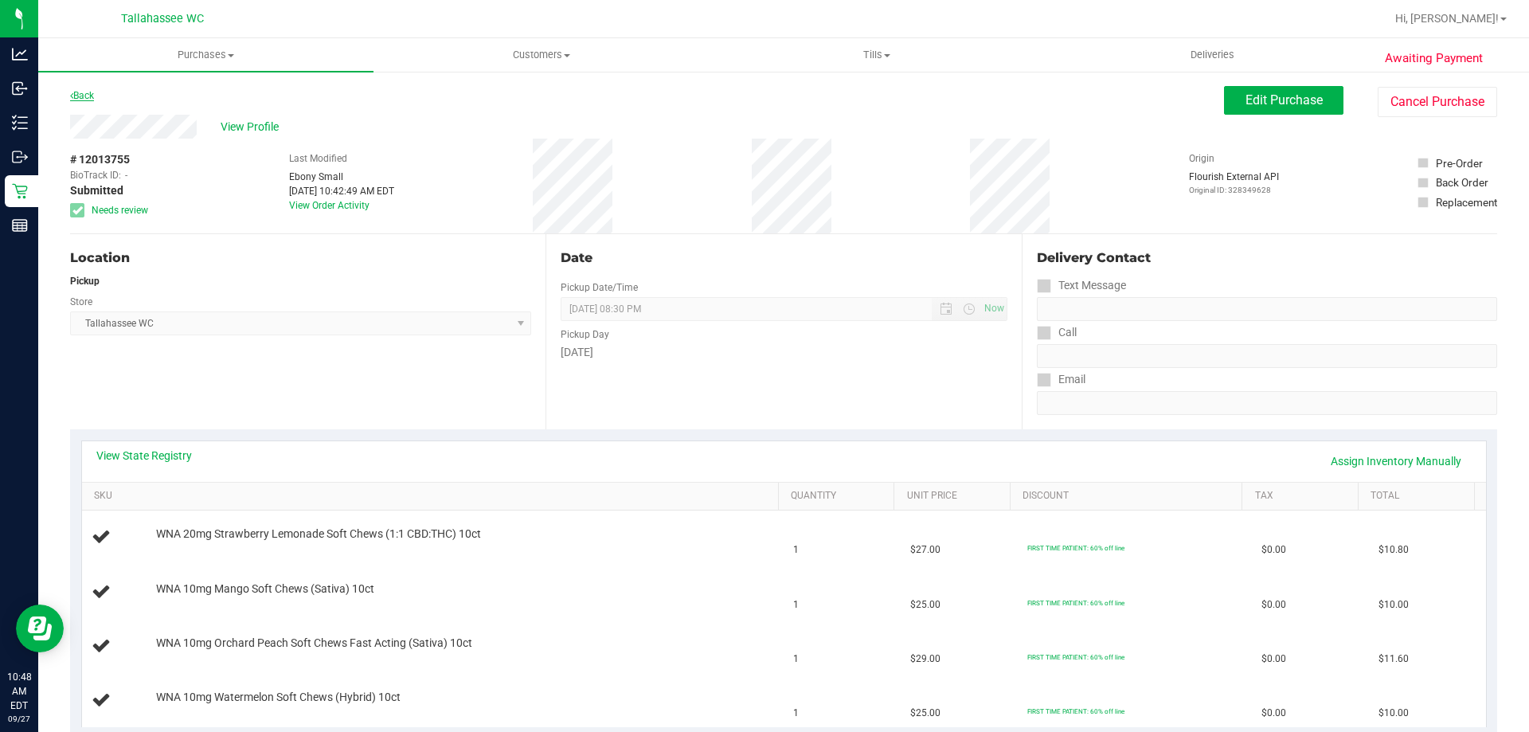
click at [85, 96] on link "Back" at bounding box center [82, 95] width 24 height 11
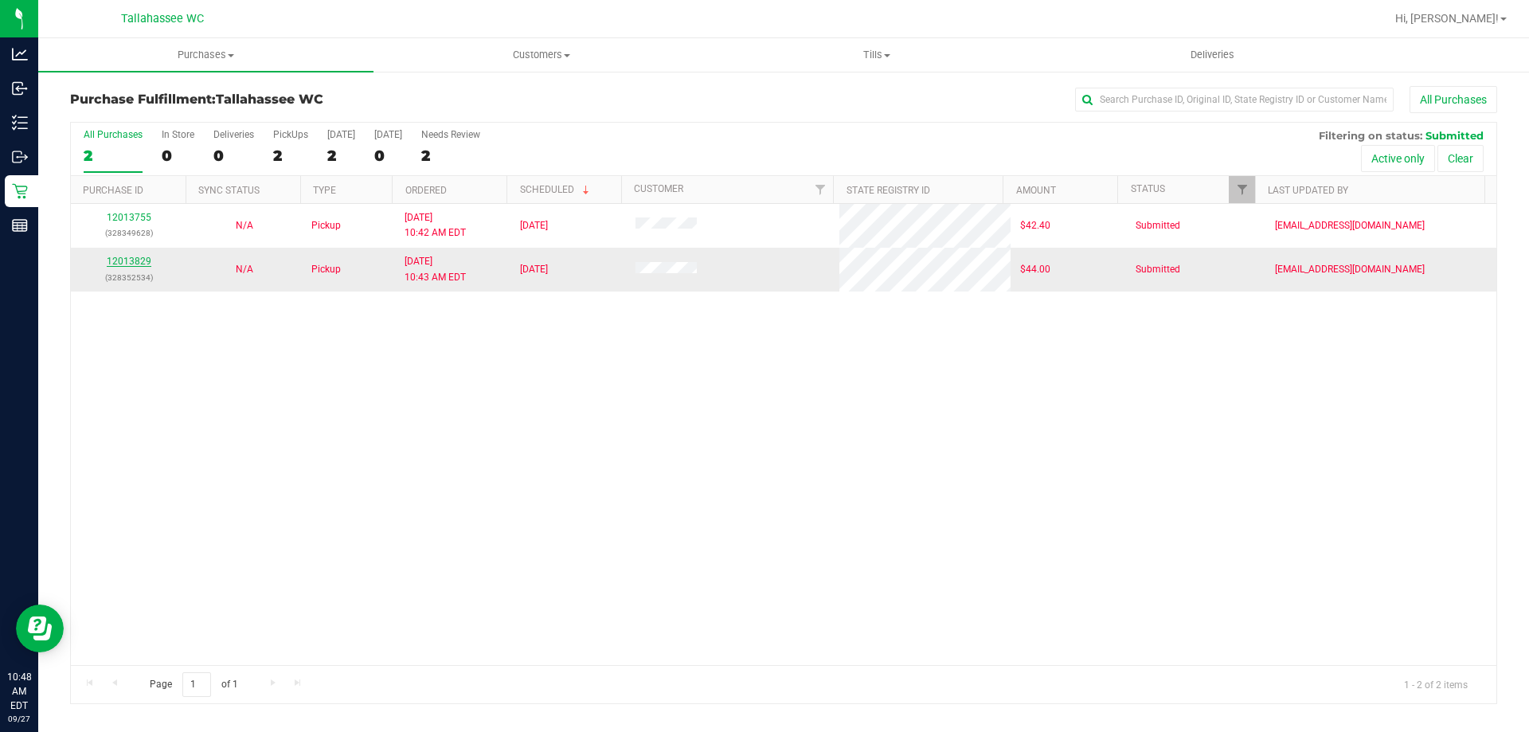
click at [132, 258] on link "12013829" at bounding box center [129, 261] width 45 height 11
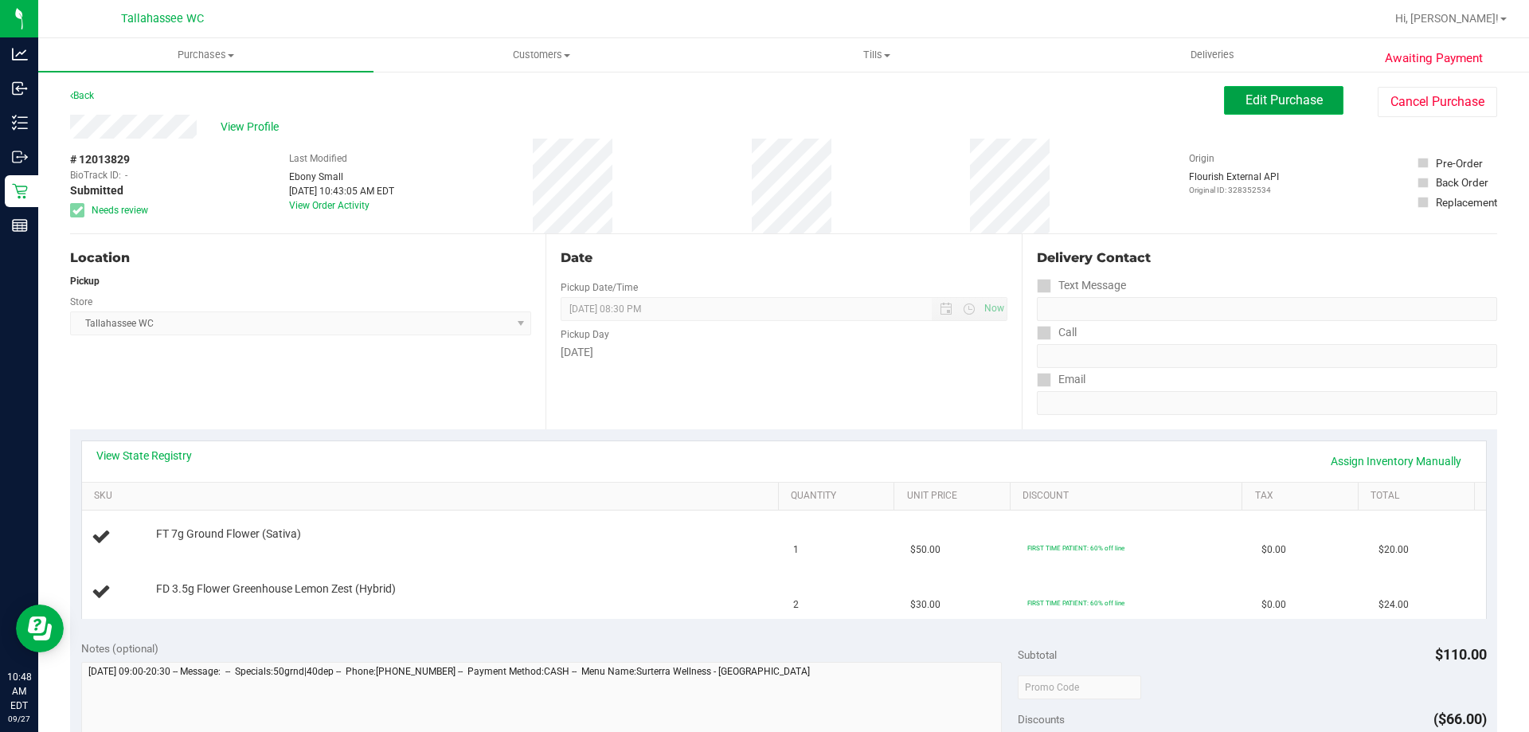
click at [1256, 95] on span "Edit Purchase" at bounding box center [1284, 99] width 77 height 15
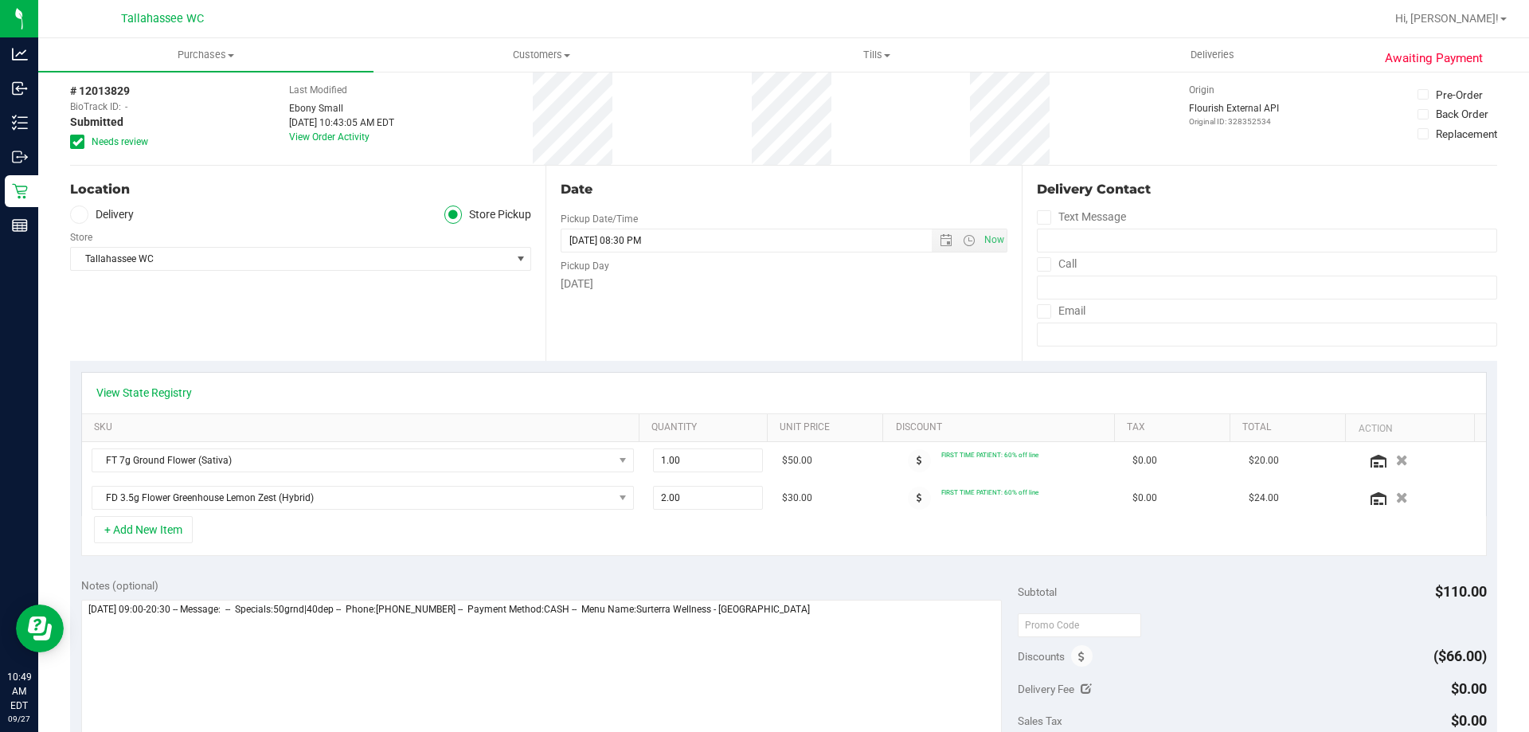
scroll to position [239, 0]
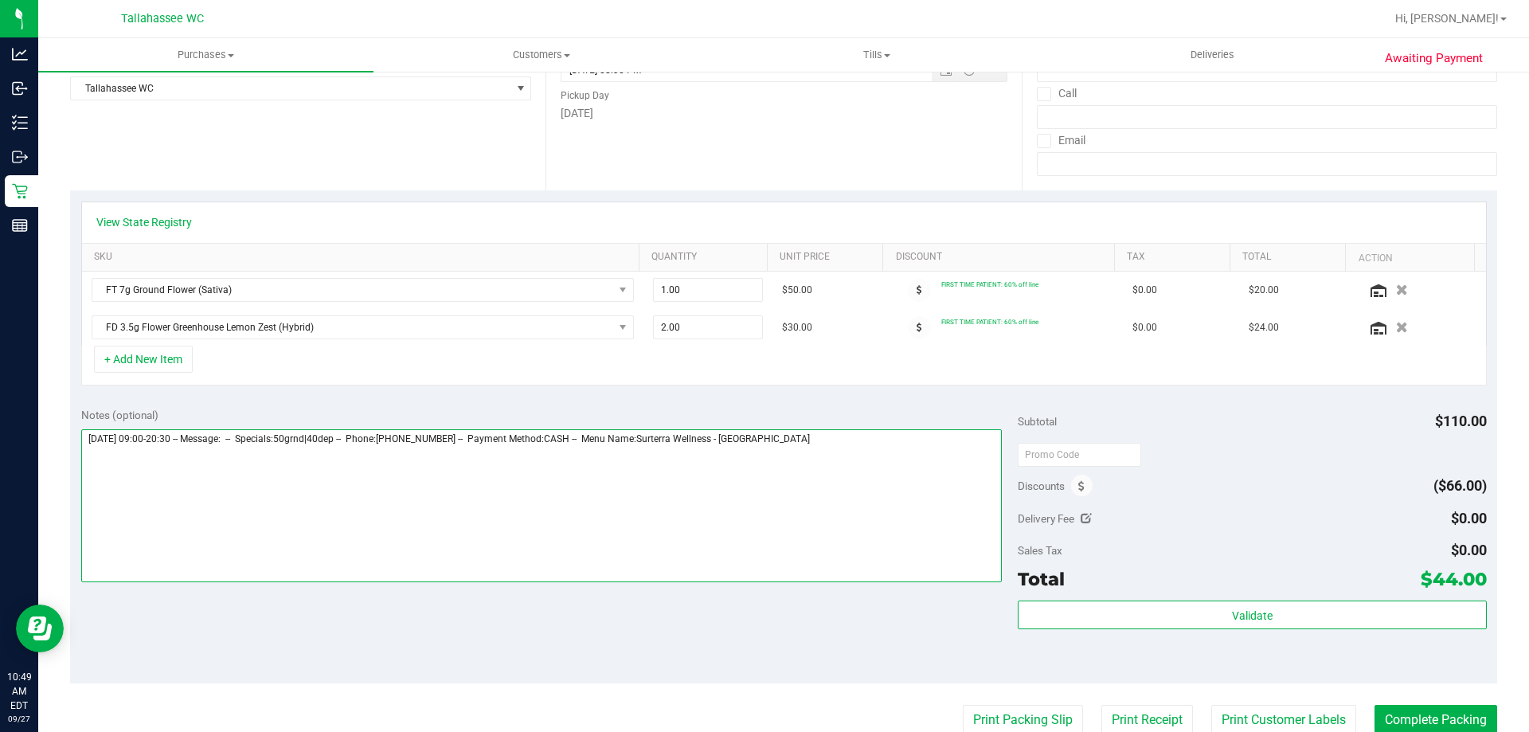
click at [819, 453] on textarea at bounding box center [541, 505] width 921 height 153
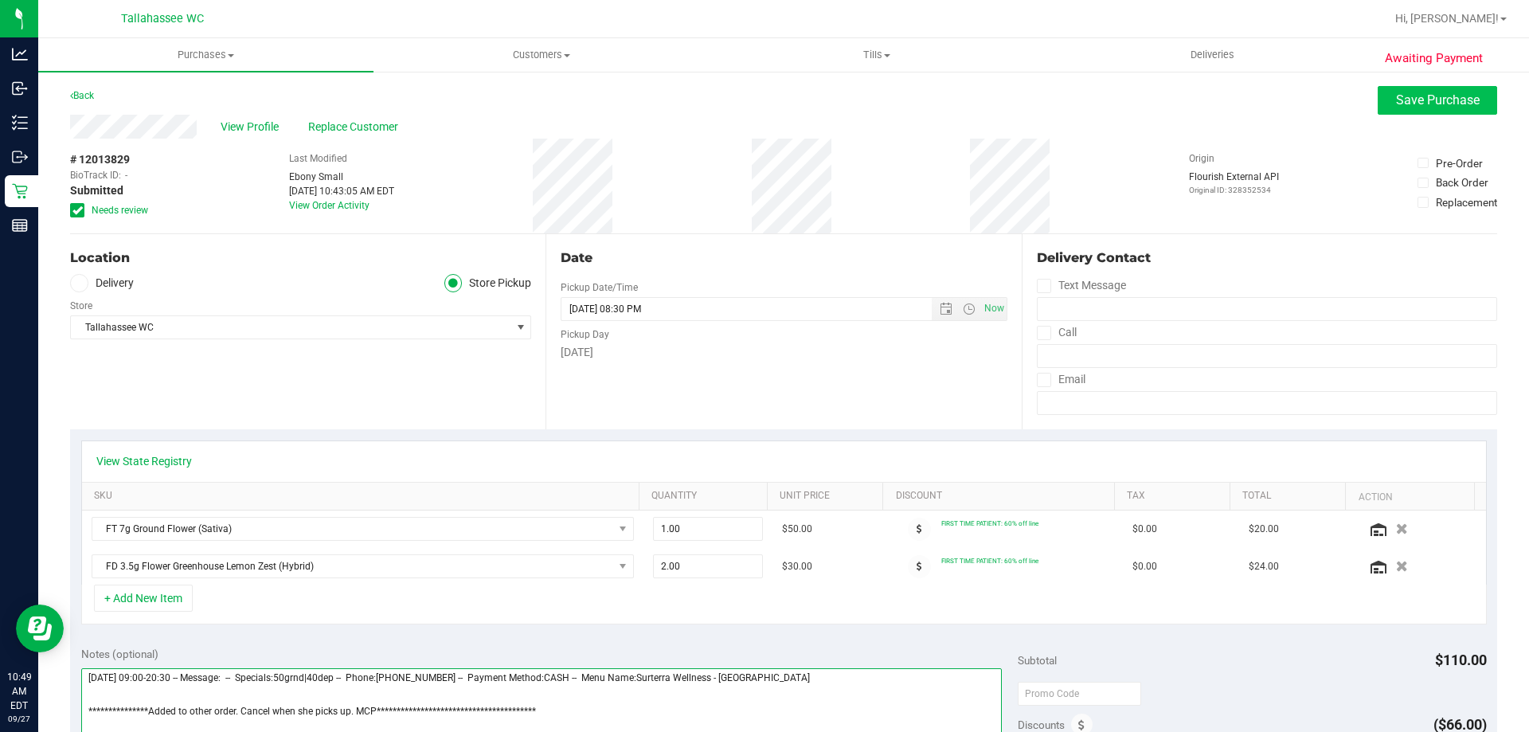
type textarea "**********"
click at [1398, 102] on span "Save Purchase" at bounding box center [1438, 99] width 84 height 15
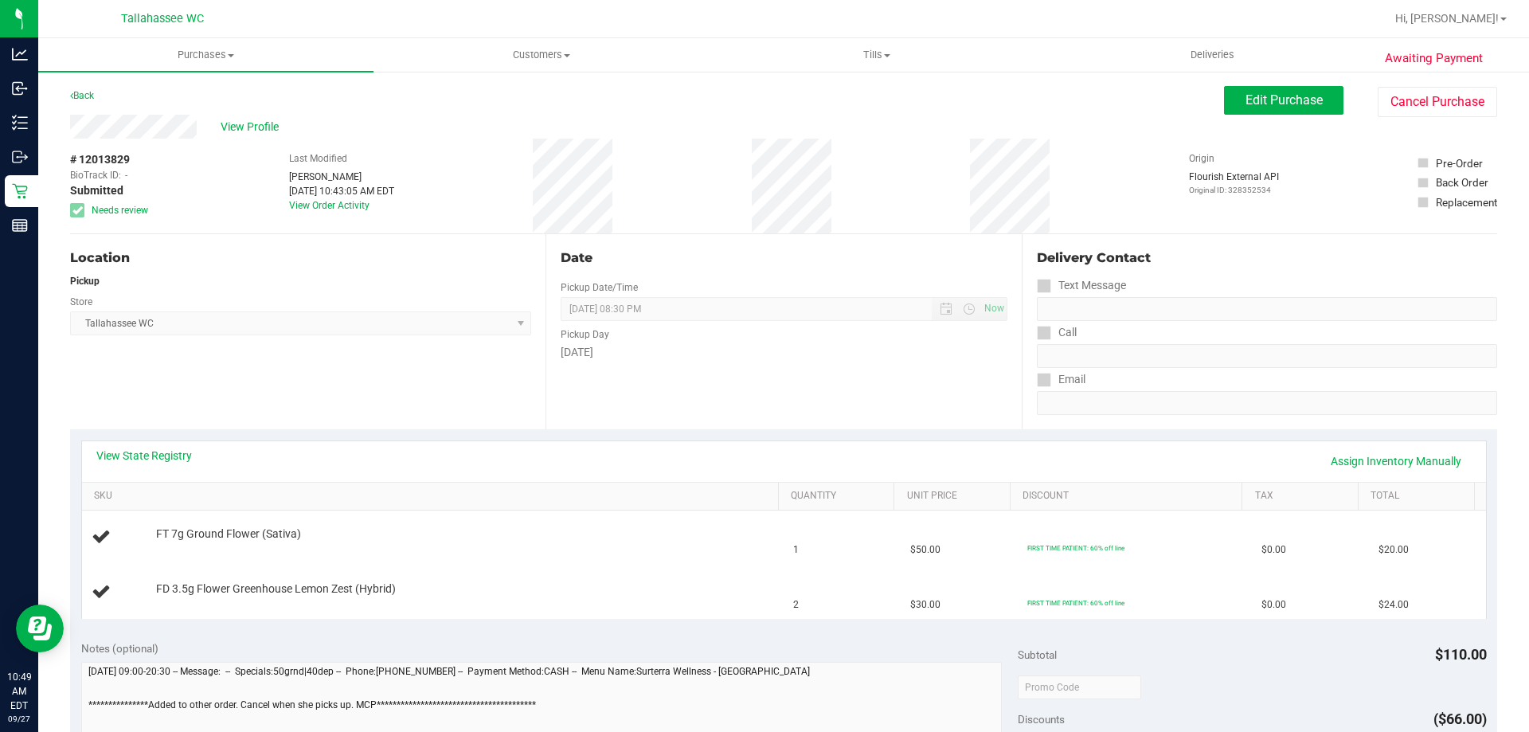
click at [80, 91] on link "Back" at bounding box center [82, 95] width 24 height 11
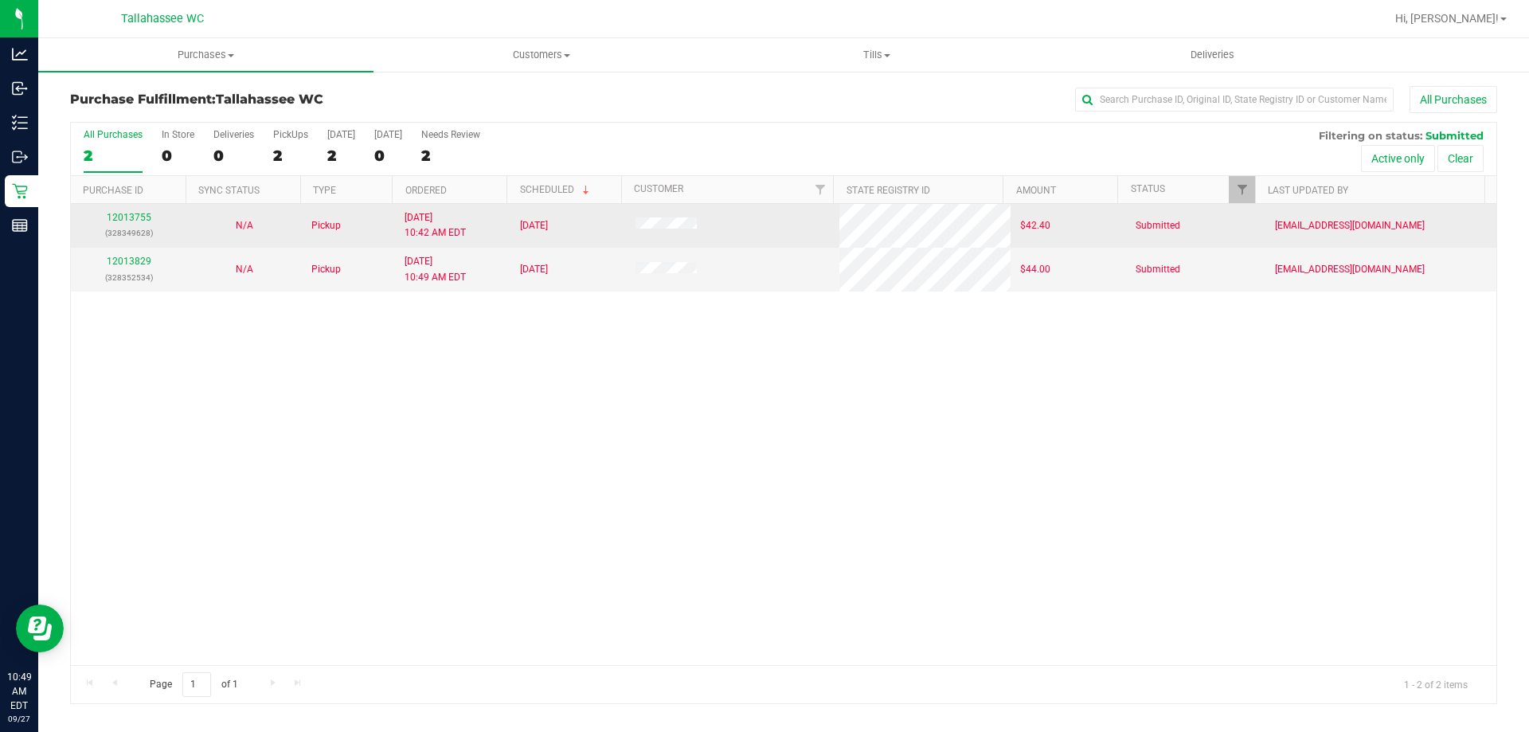
click at [139, 209] on td "12013755 (328349628)" at bounding box center [128, 226] width 115 height 44
click at [138, 214] on link "12013755" at bounding box center [129, 217] width 45 height 11
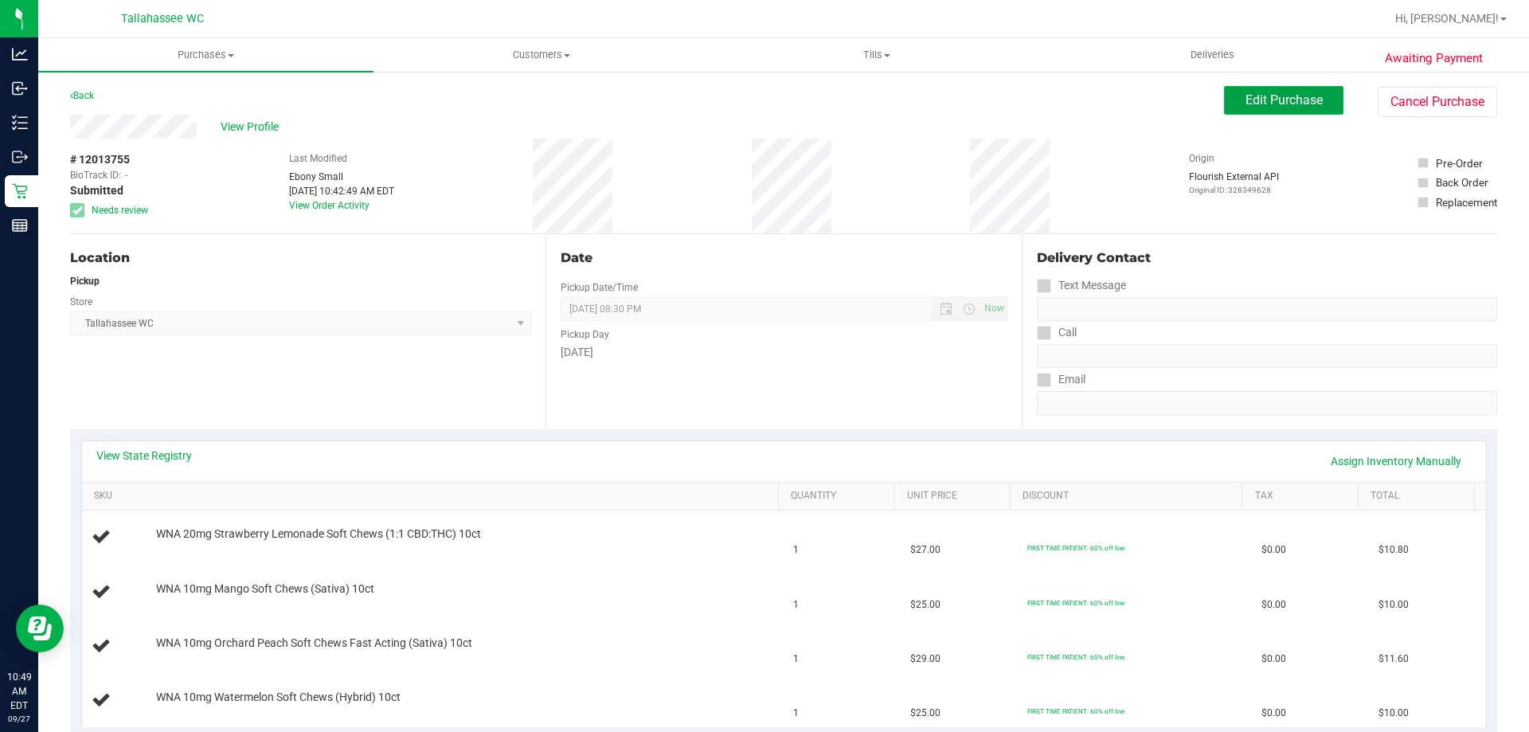
click at [1281, 111] on button "Edit Purchase" at bounding box center [1283, 100] width 119 height 29
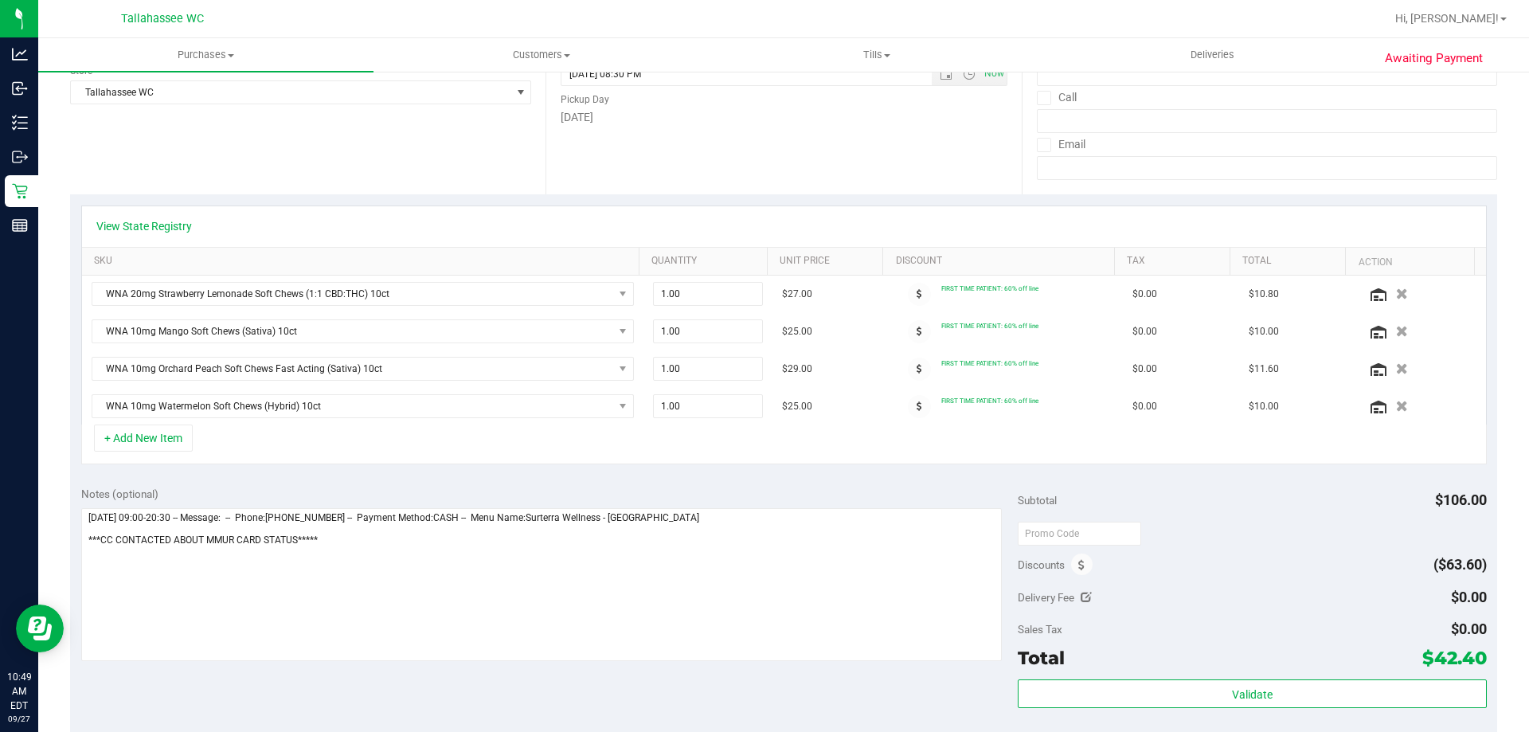
scroll to position [239, 0]
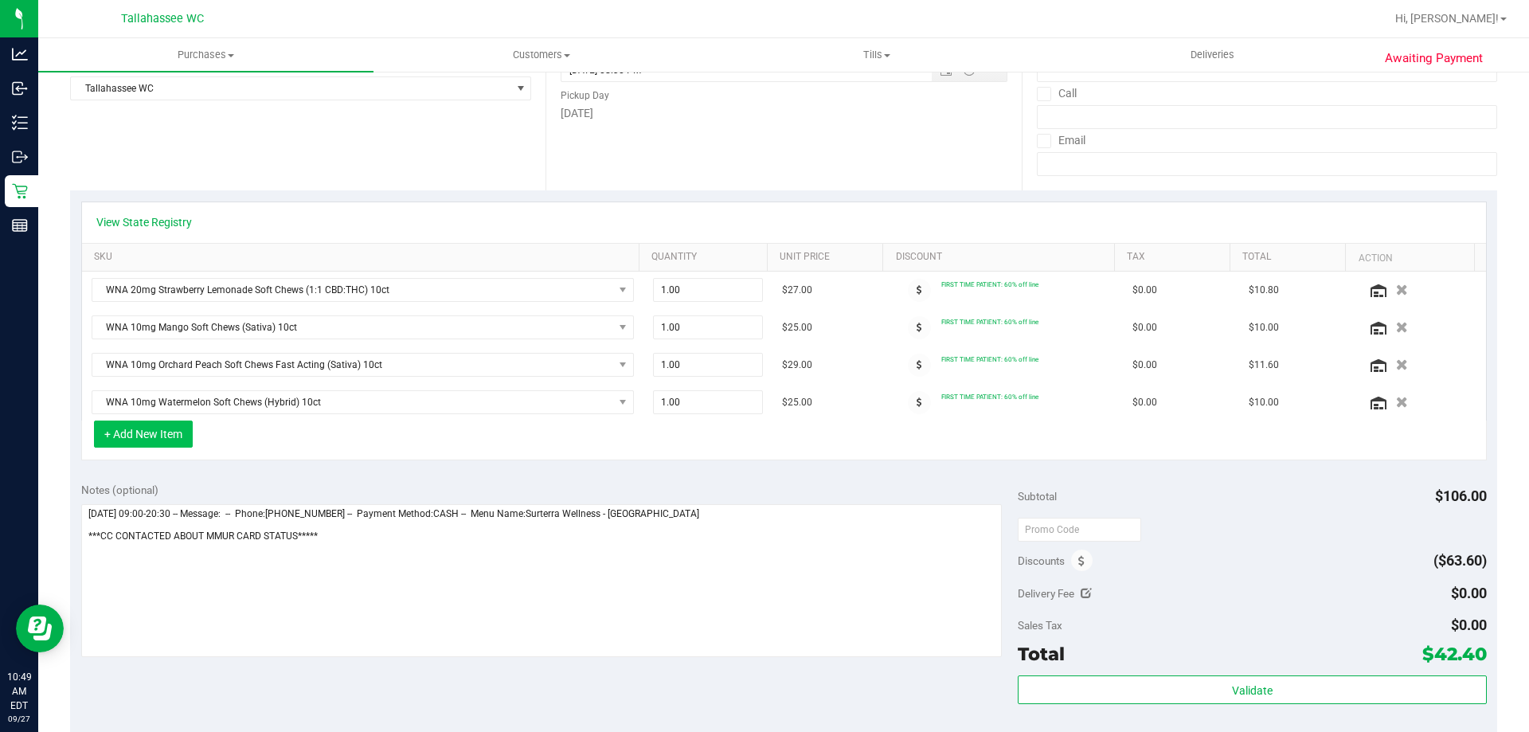
click at [170, 440] on button "+ Add New Item" at bounding box center [143, 434] width 99 height 27
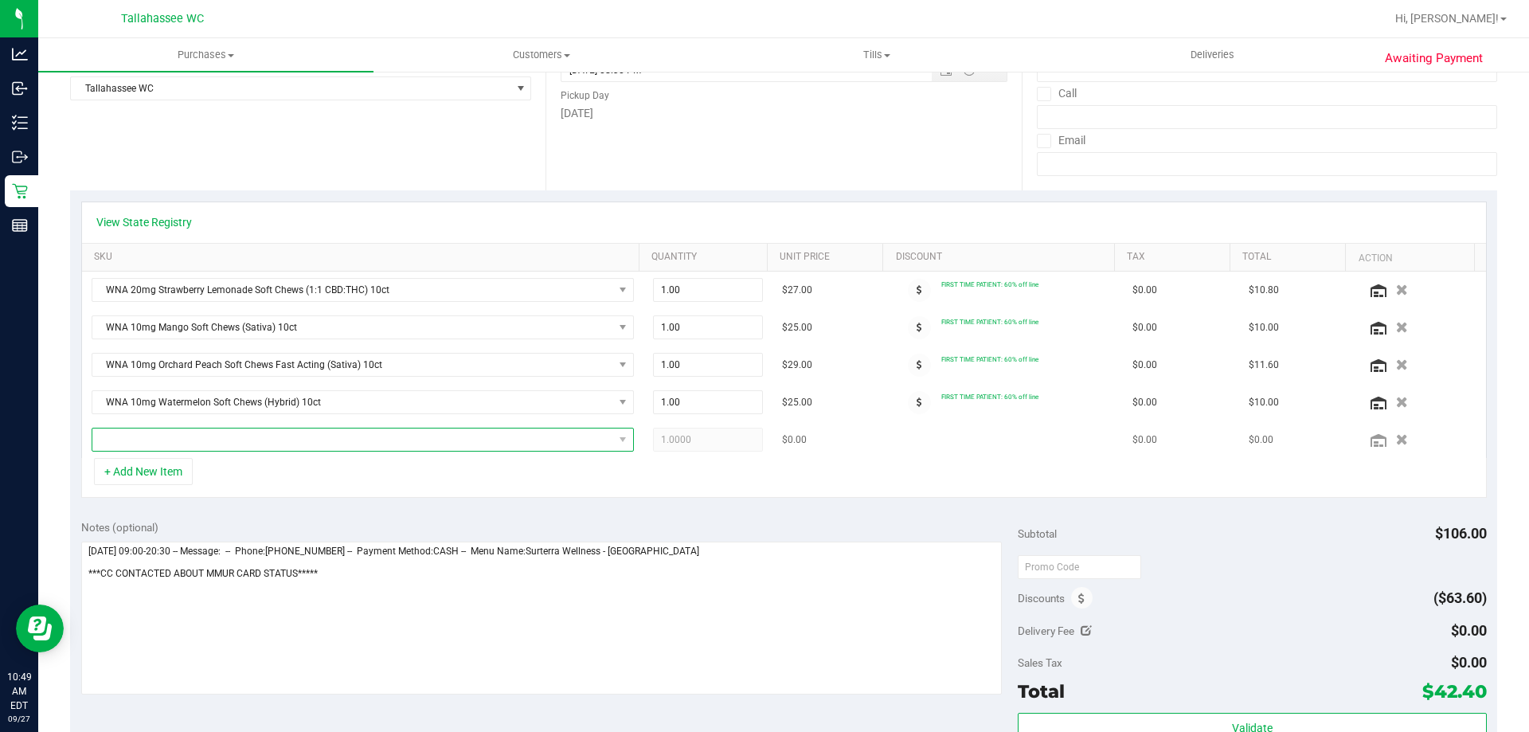
click at [278, 447] on span "NO DATA FOUND" at bounding box center [352, 439] width 521 height 22
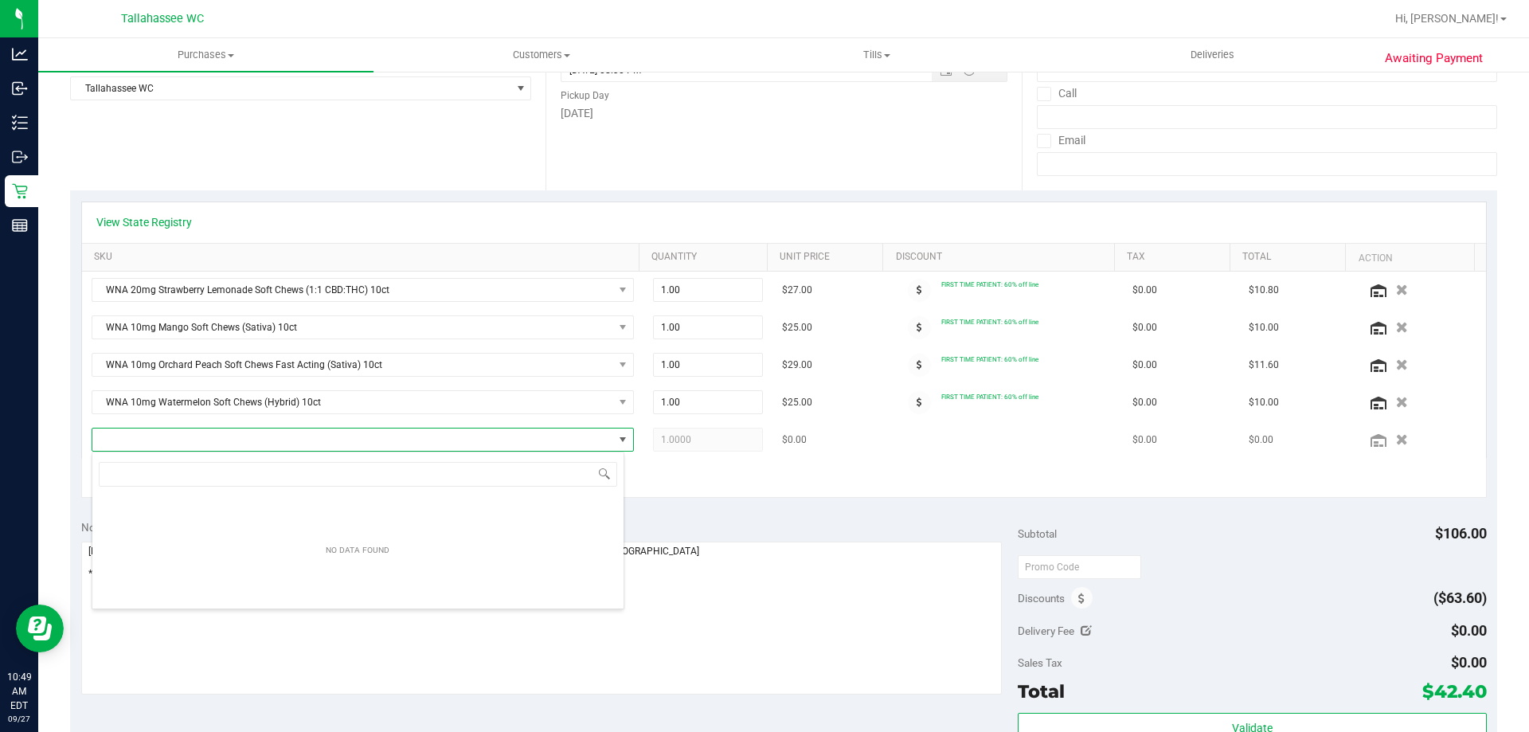
scroll to position [24, 528]
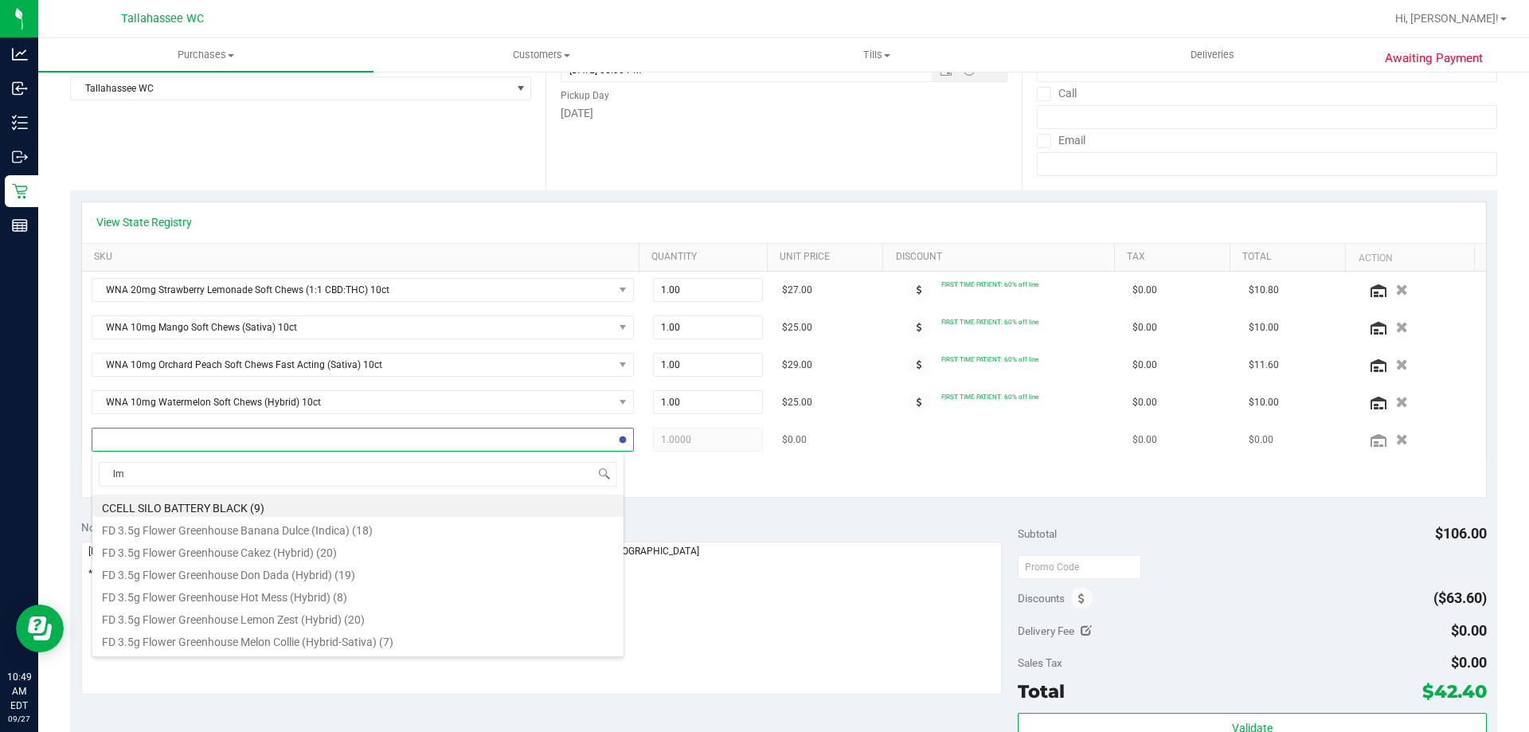
type input "lmz"
click at [237, 507] on li "FD 3.5g Flower Greenhouse Lemon Zest (Hybrid) (20)" at bounding box center [357, 506] width 531 height 22
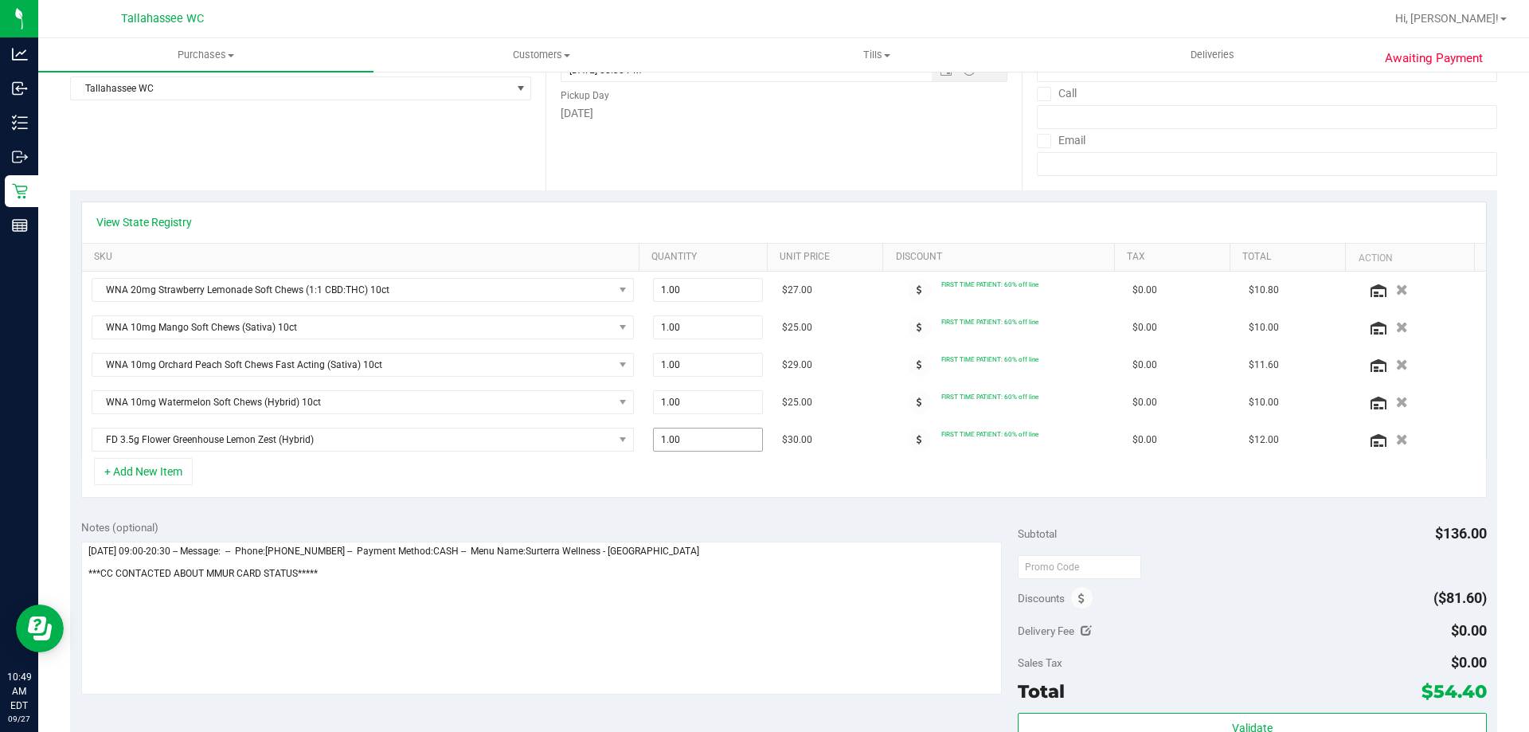
click at [700, 440] on span "1.00 1" at bounding box center [708, 440] width 111 height 24
click at [700, 440] on input "1" at bounding box center [708, 439] width 109 height 22
type input "2"
type input "2.00"
click at [674, 482] on div "+ Add New Item" at bounding box center [784, 478] width 1406 height 40
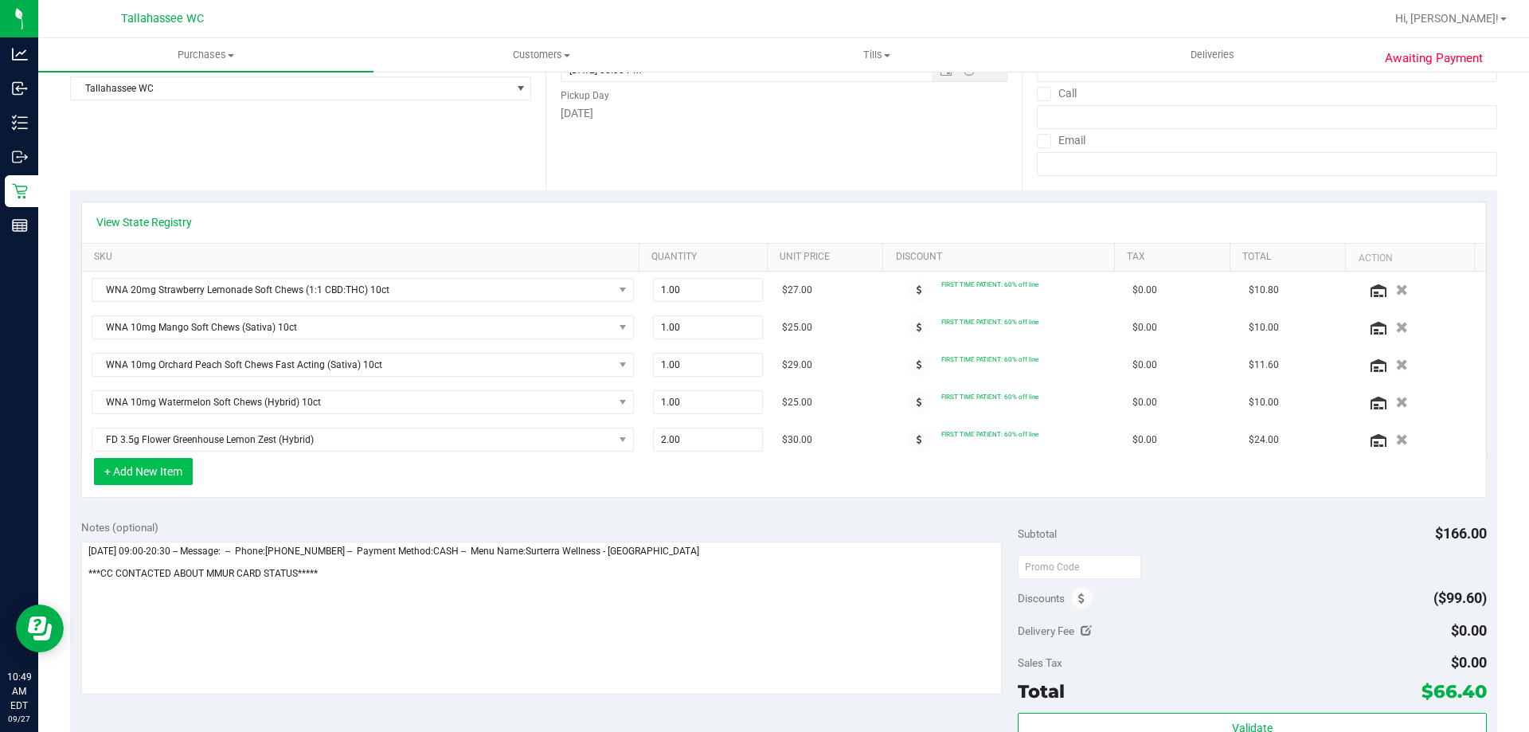
click at [133, 474] on button "+ Add New Item" at bounding box center [143, 471] width 99 height 27
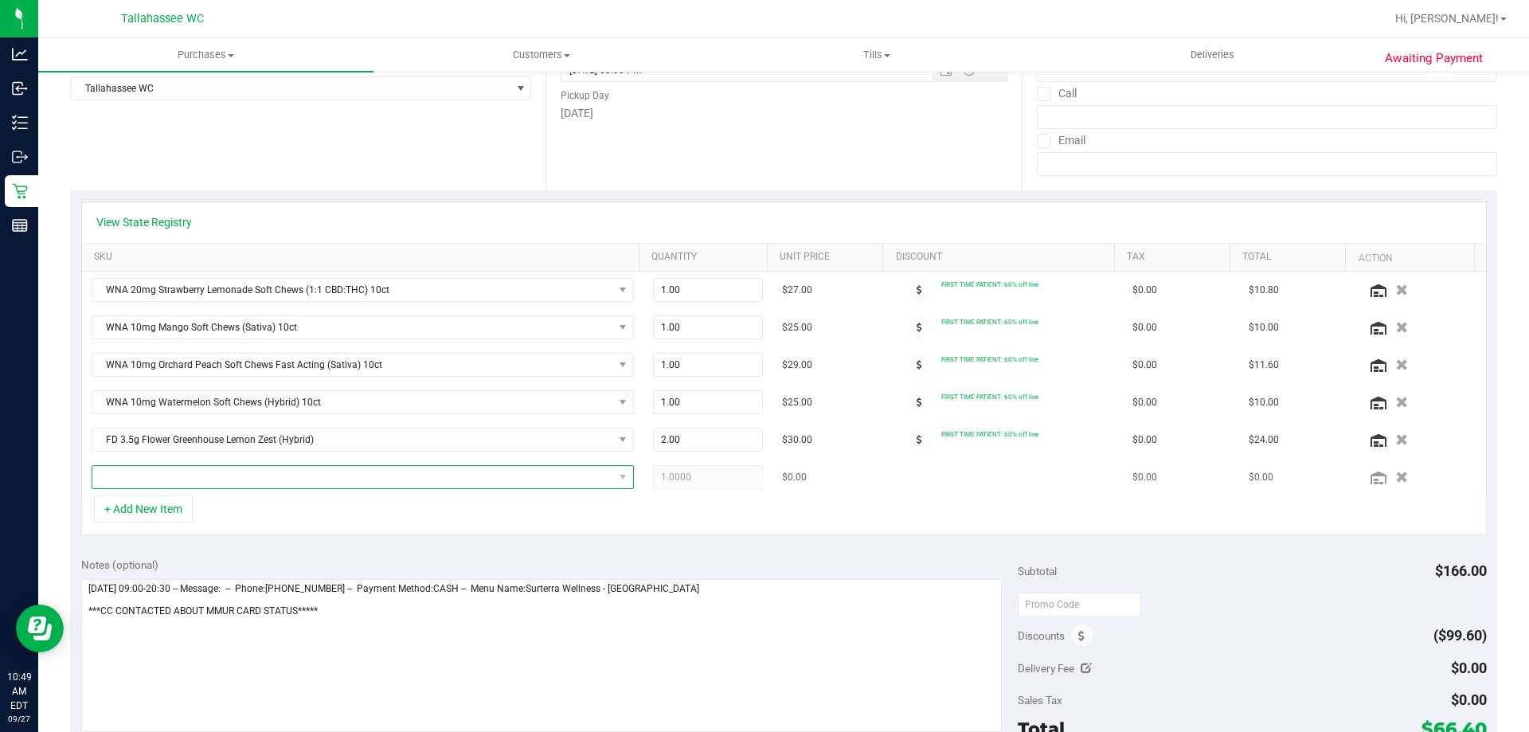
click at [263, 479] on span "NO DATA FOUND" at bounding box center [352, 477] width 521 height 22
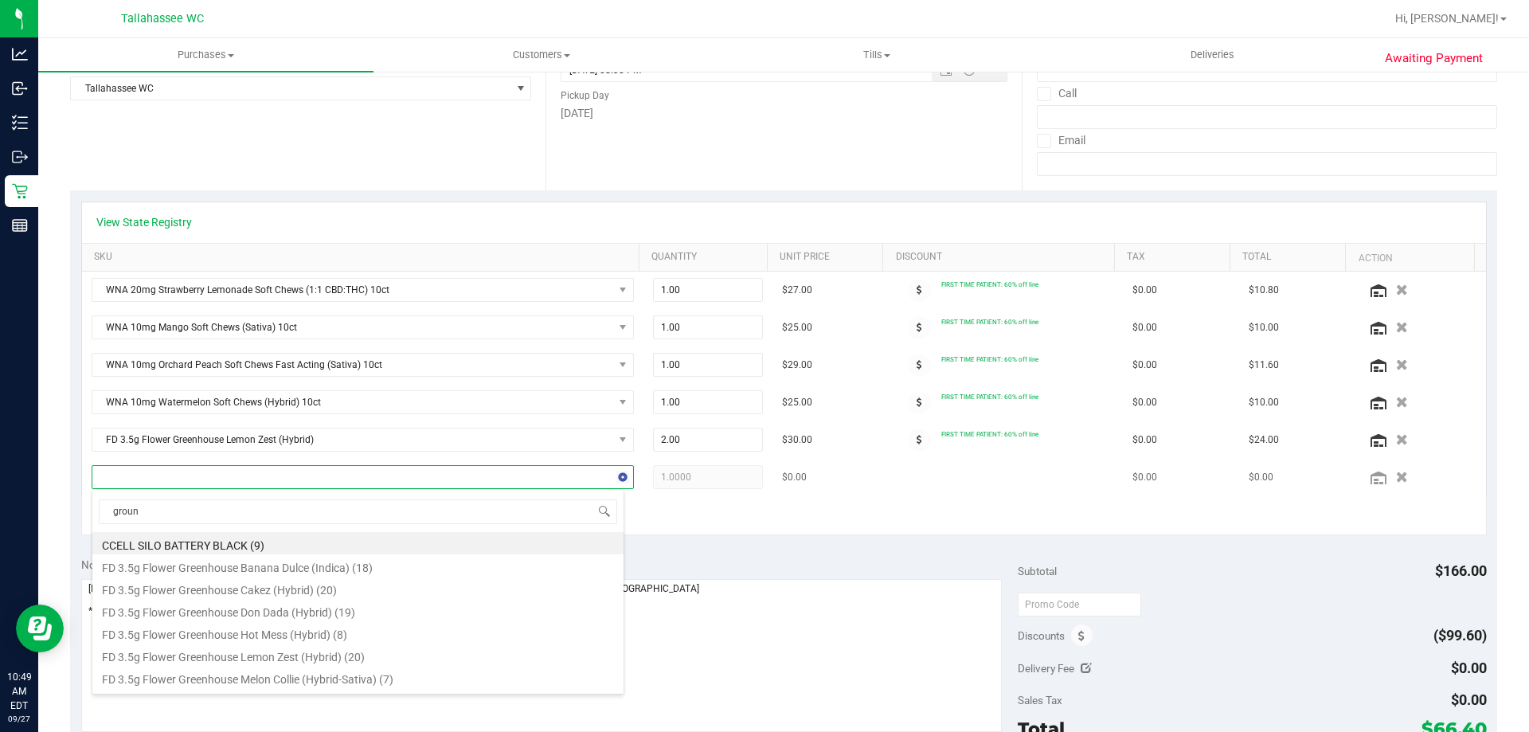
type input "ground"
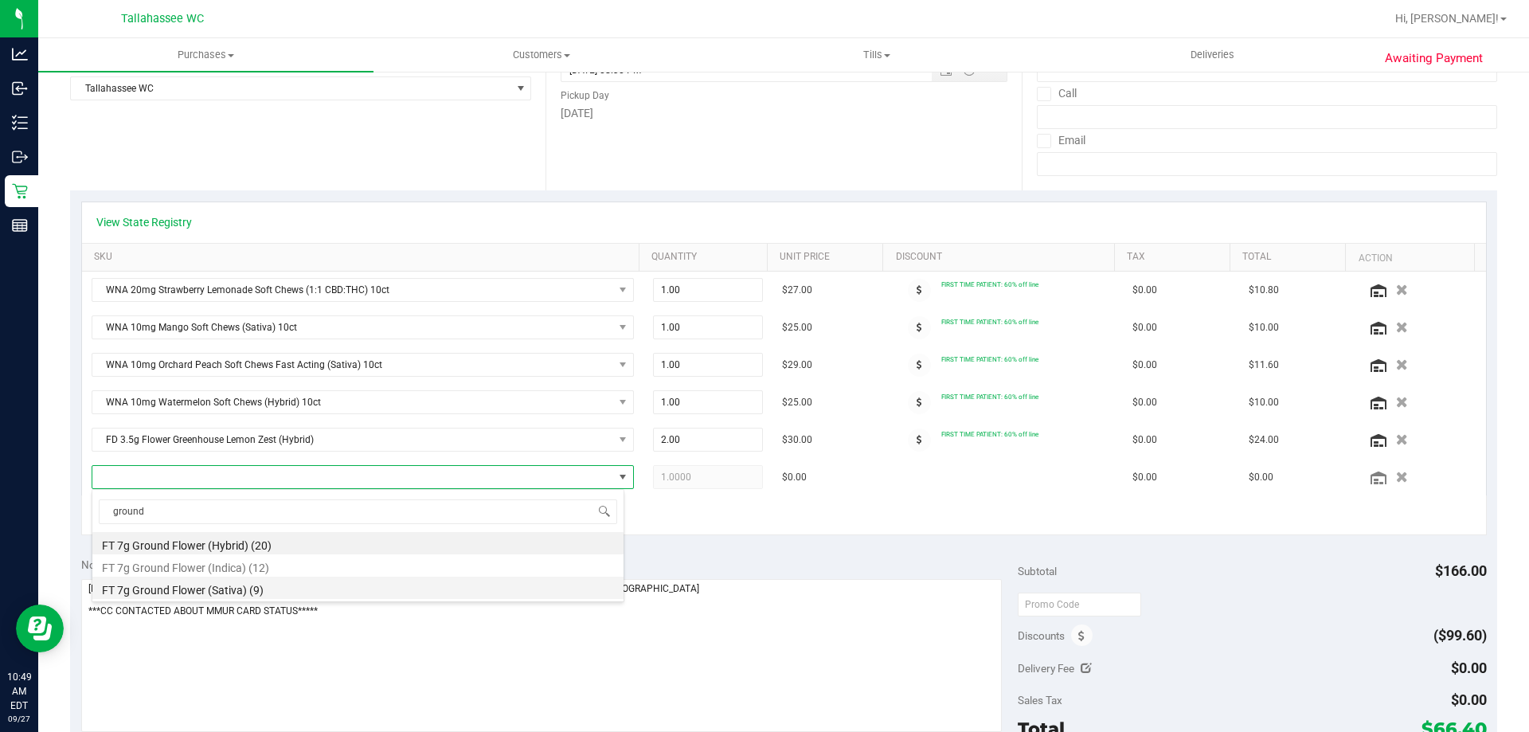
click at [323, 594] on li "FT 7g Ground Flower (Sativa) (9)" at bounding box center [357, 588] width 531 height 22
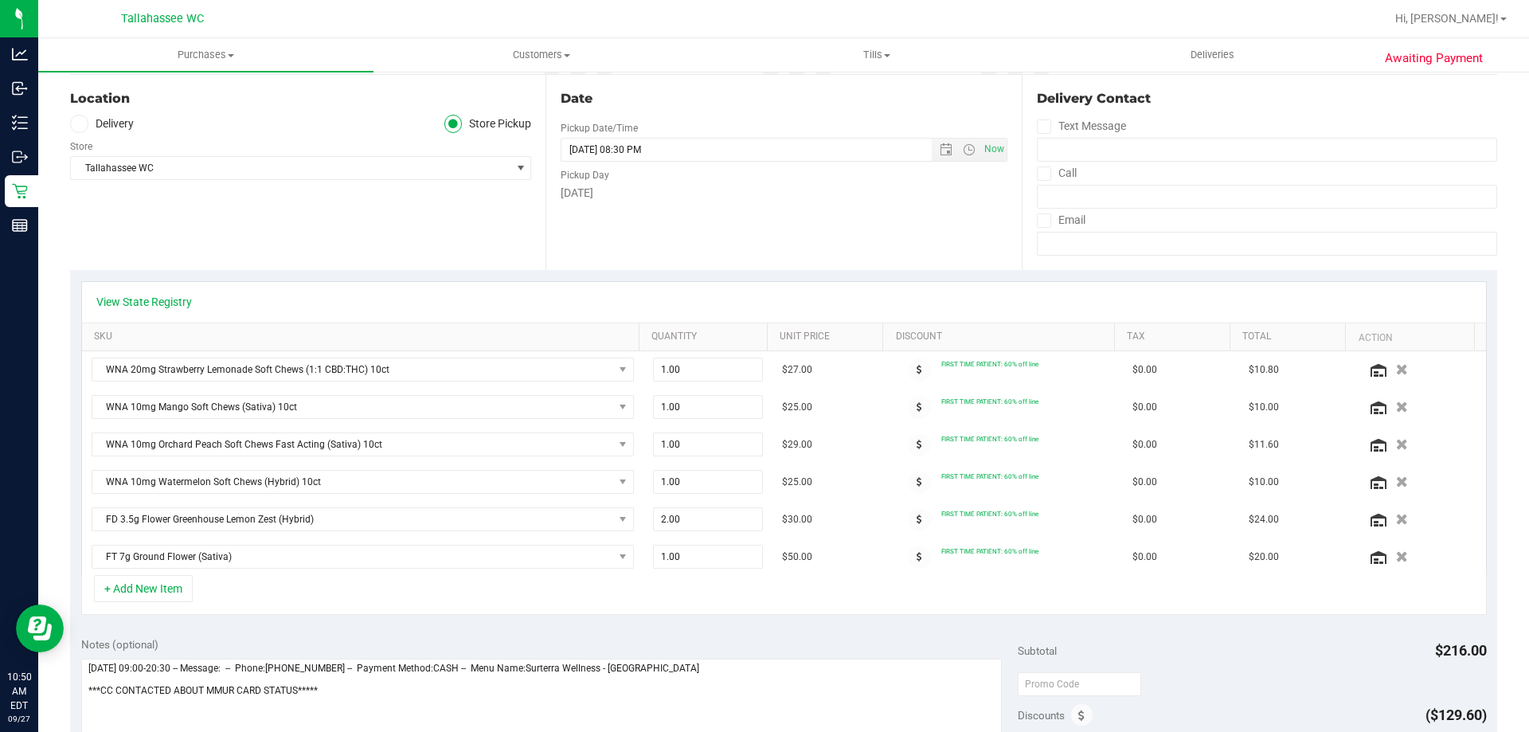
scroll to position [0, 0]
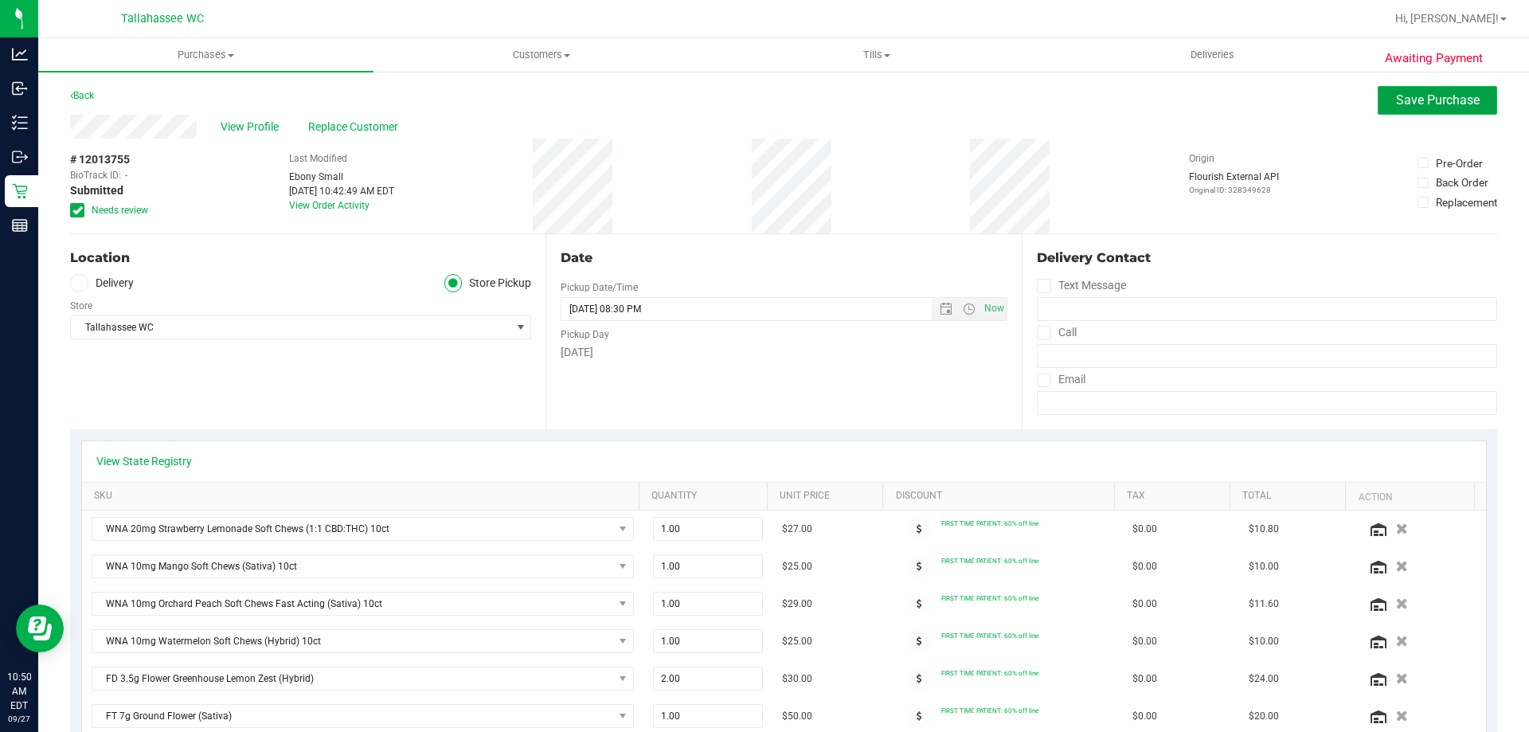
click at [1433, 100] on span "Save Purchase" at bounding box center [1438, 99] width 84 height 15
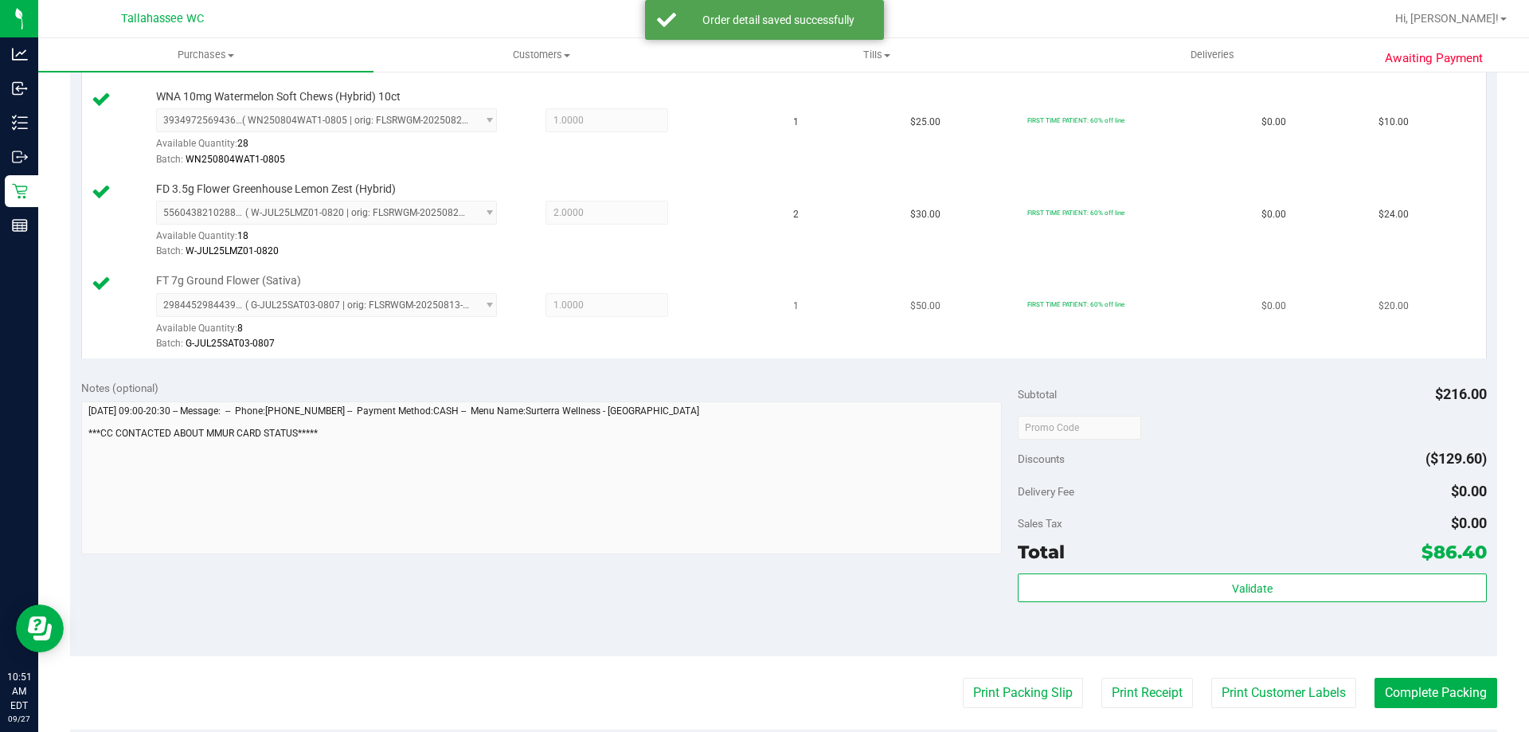
scroll to position [796, 0]
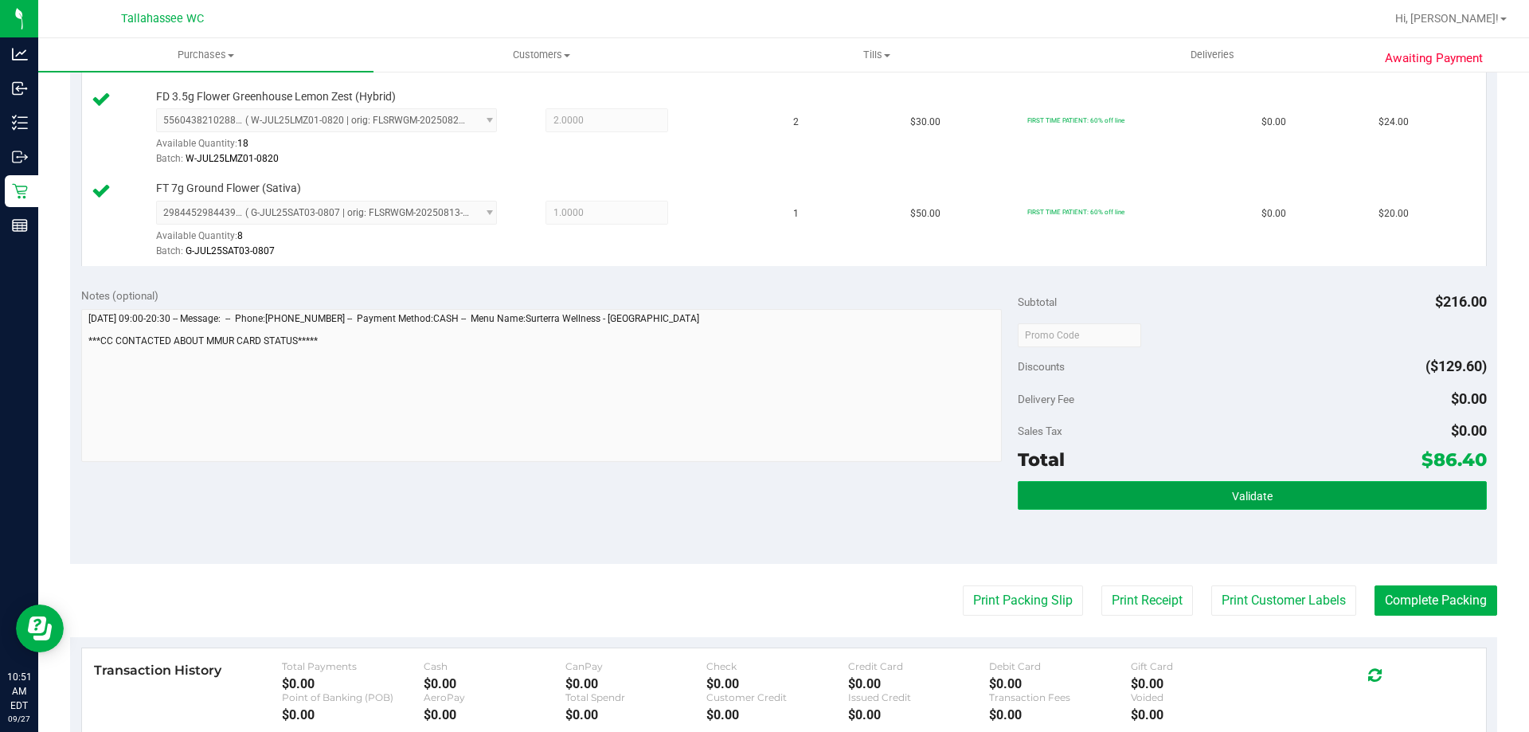
click at [1250, 499] on span "Validate" at bounding box center [1252, 496] width 41 height 13
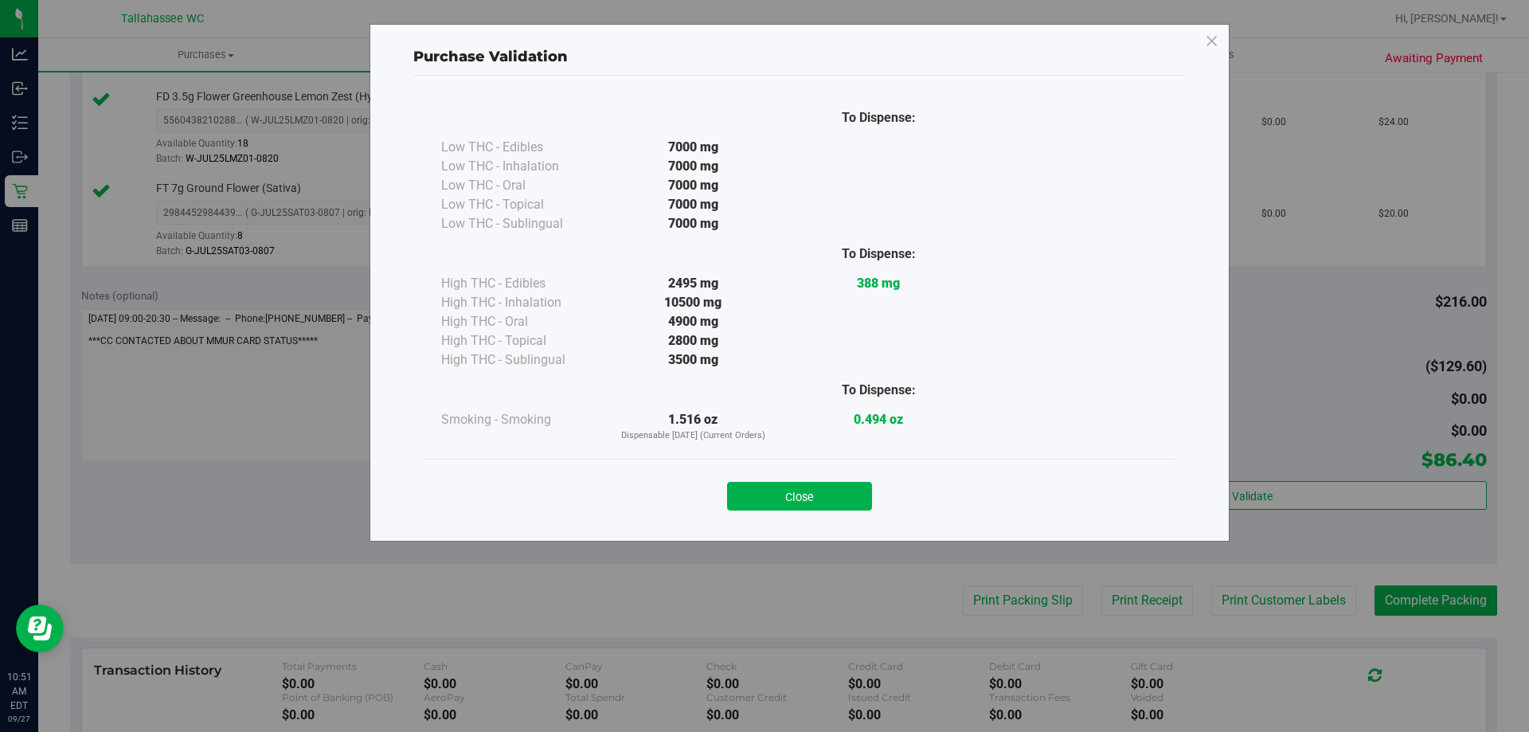
drag, startPoint x: 808, startPoint y: 489, endPoint x: 836, endPoint y: 489, distance: 27.9
click at [809, 489] on button "Close" at bounding box center [799, 496] width 145 height 29
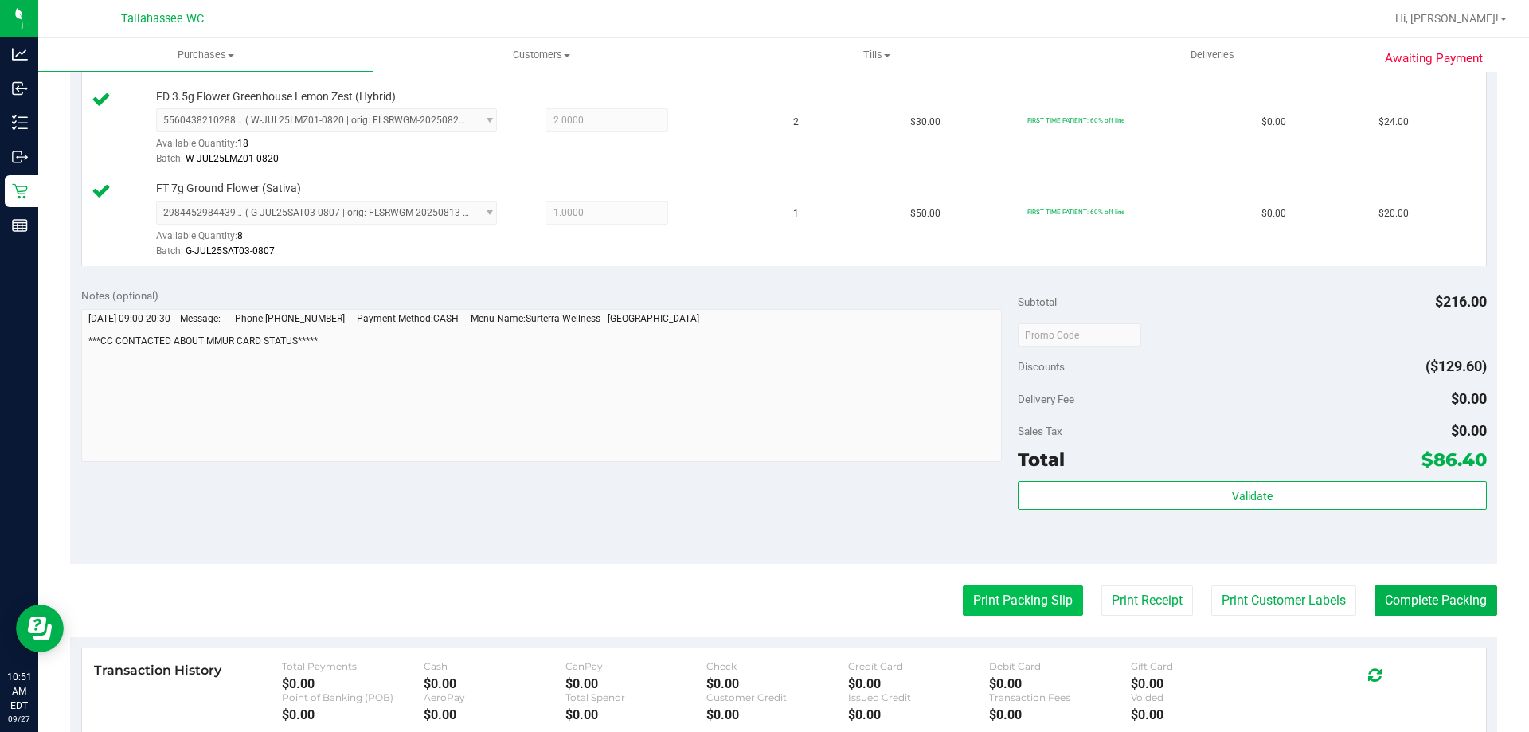
click at [1042, 604] on button "Print Packing Slip" at bounding box center [1023, 600] width 120 height 30
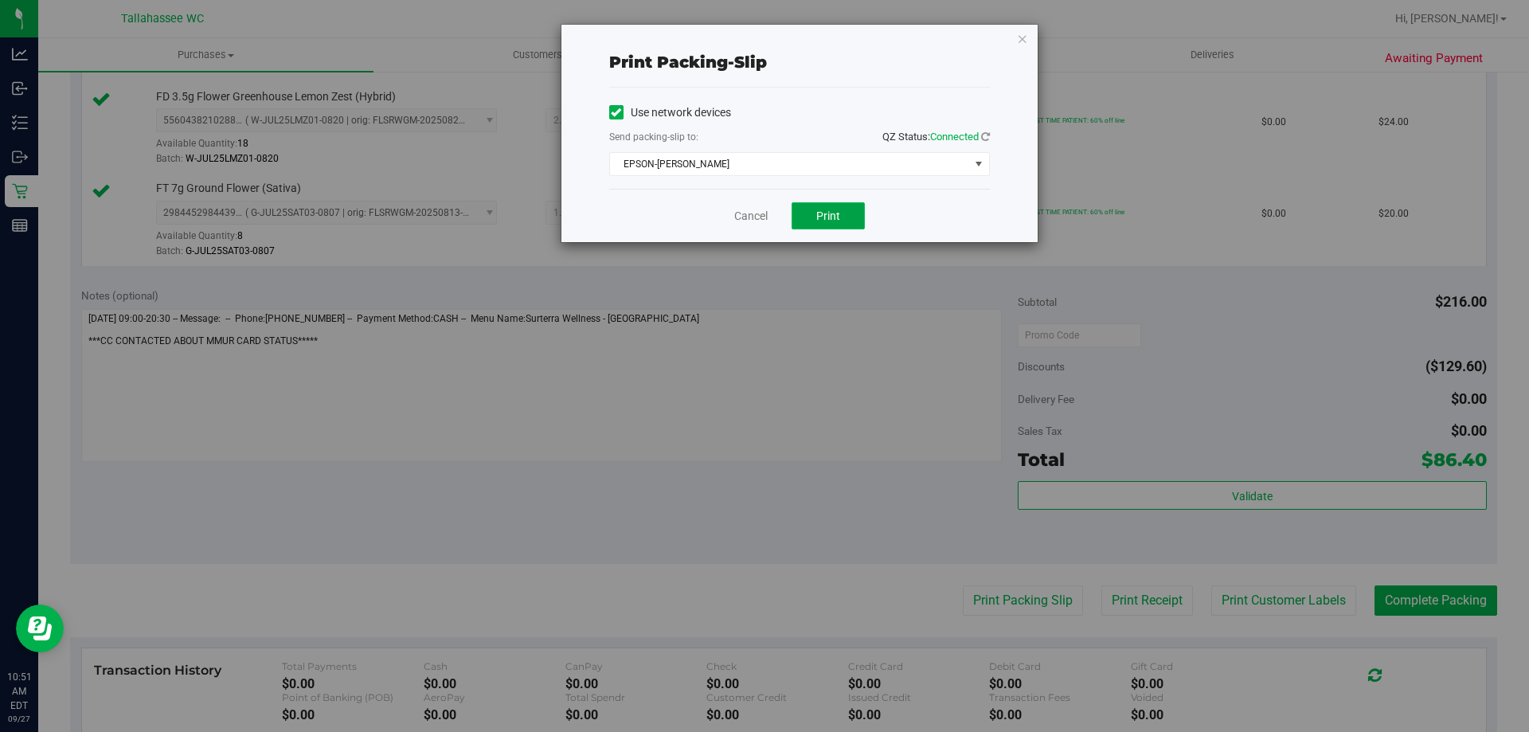
click at [844, 213] on button "Print" at bounding box center [828, 215] width 73 height 27
click at [758, 220] on link "Cancel" at bounding box center [750, 216] width 33 height 17
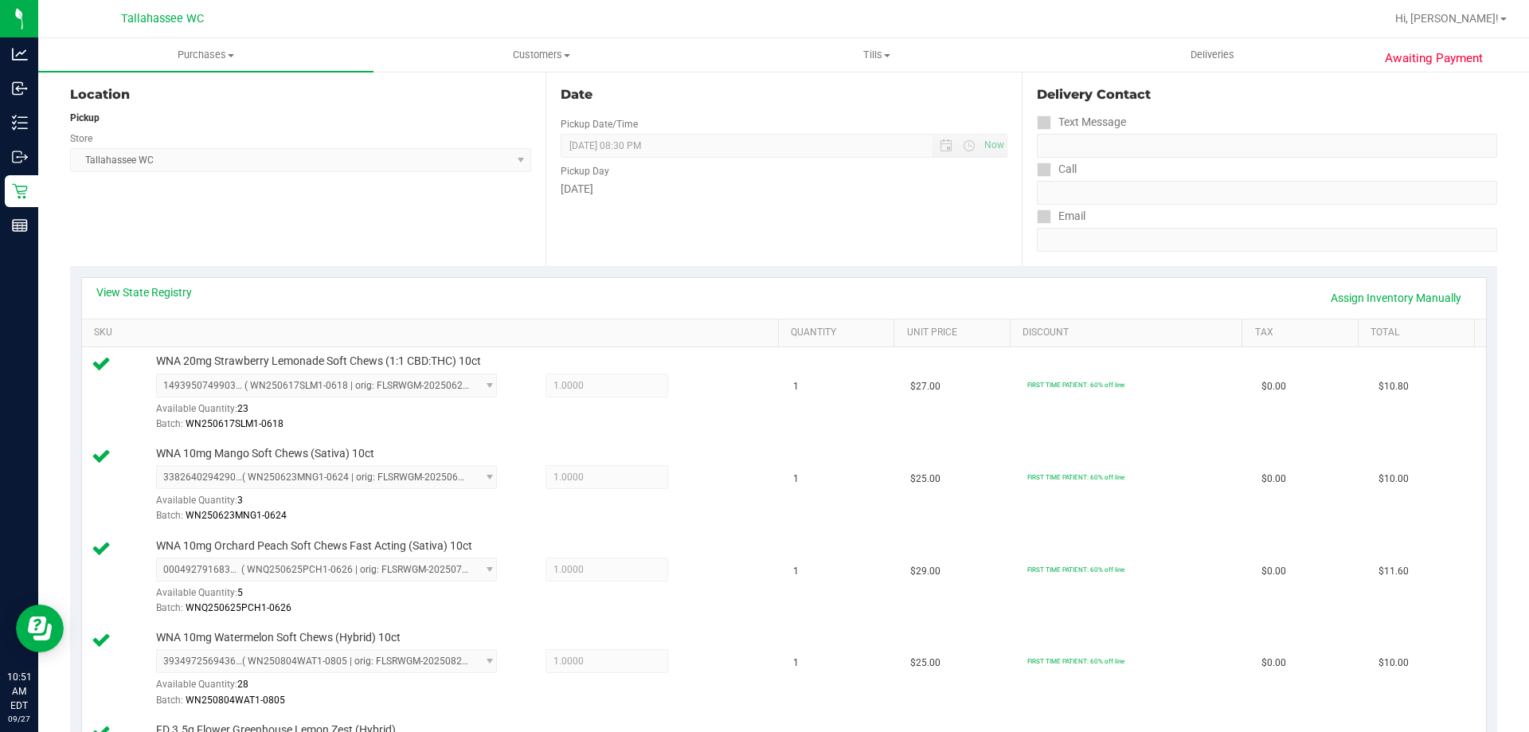
scroll to position [0, 0]
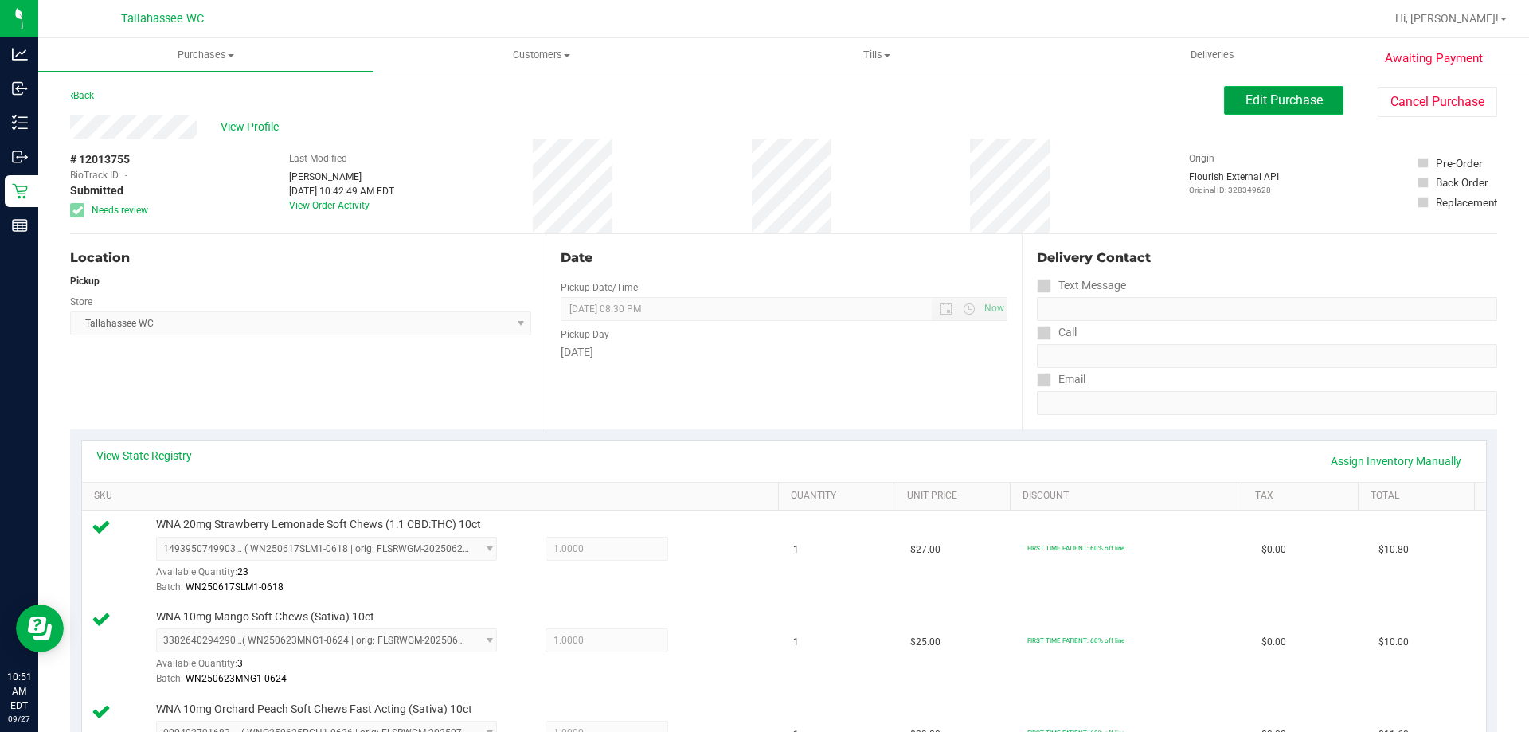
click at [1246, 100] on span "Edit Purchase" at bounding box center [1284, 99] width 77 height 15
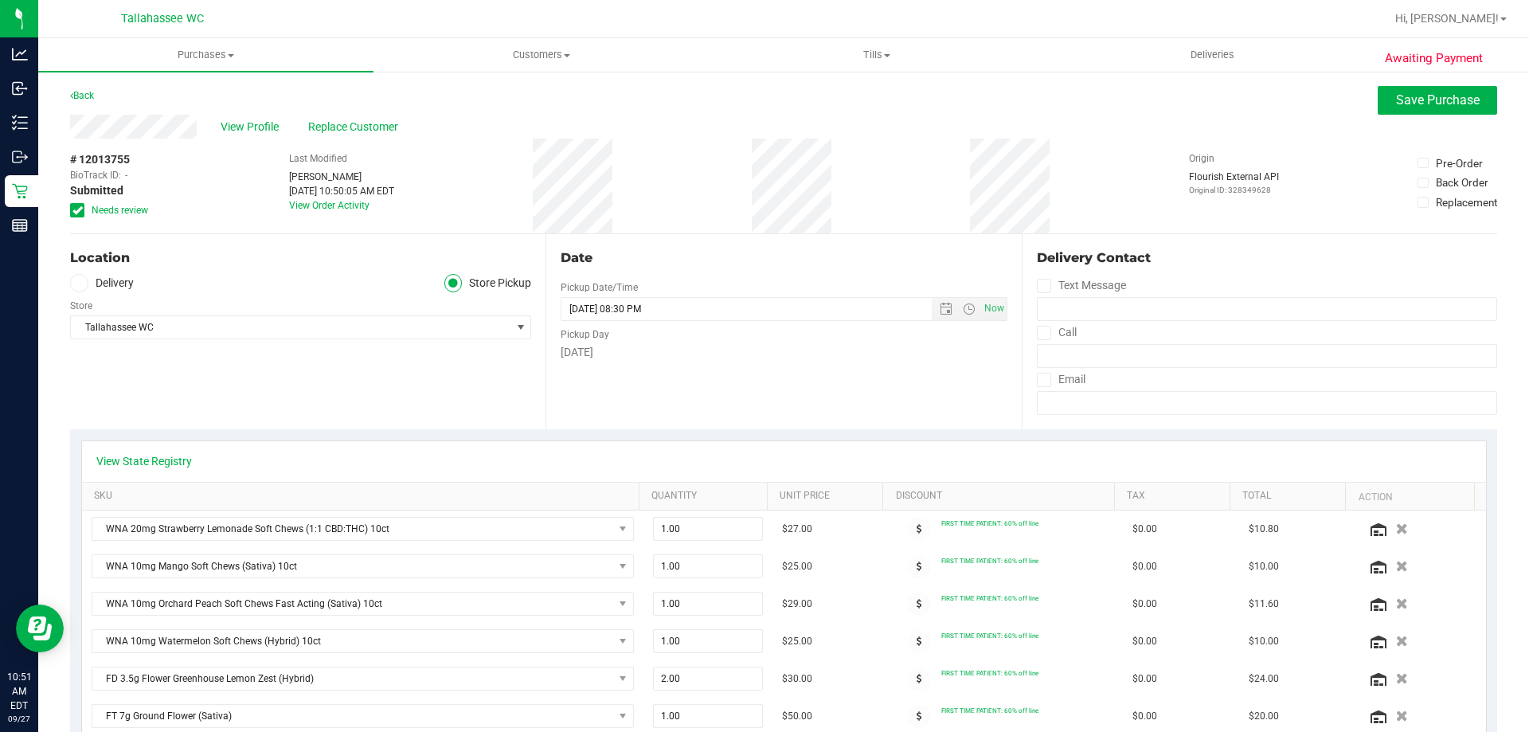
click at [84, 213] on label "Needs review" at bounding box center [110, 210] width 80 height 14
click at [0, 0] on input "Needs review" at bounding box center [0, 0] width 0 height 0
click at [1442, 97] on span "Save Purchase" at bounding box center [1438, 99] width 84 height 15
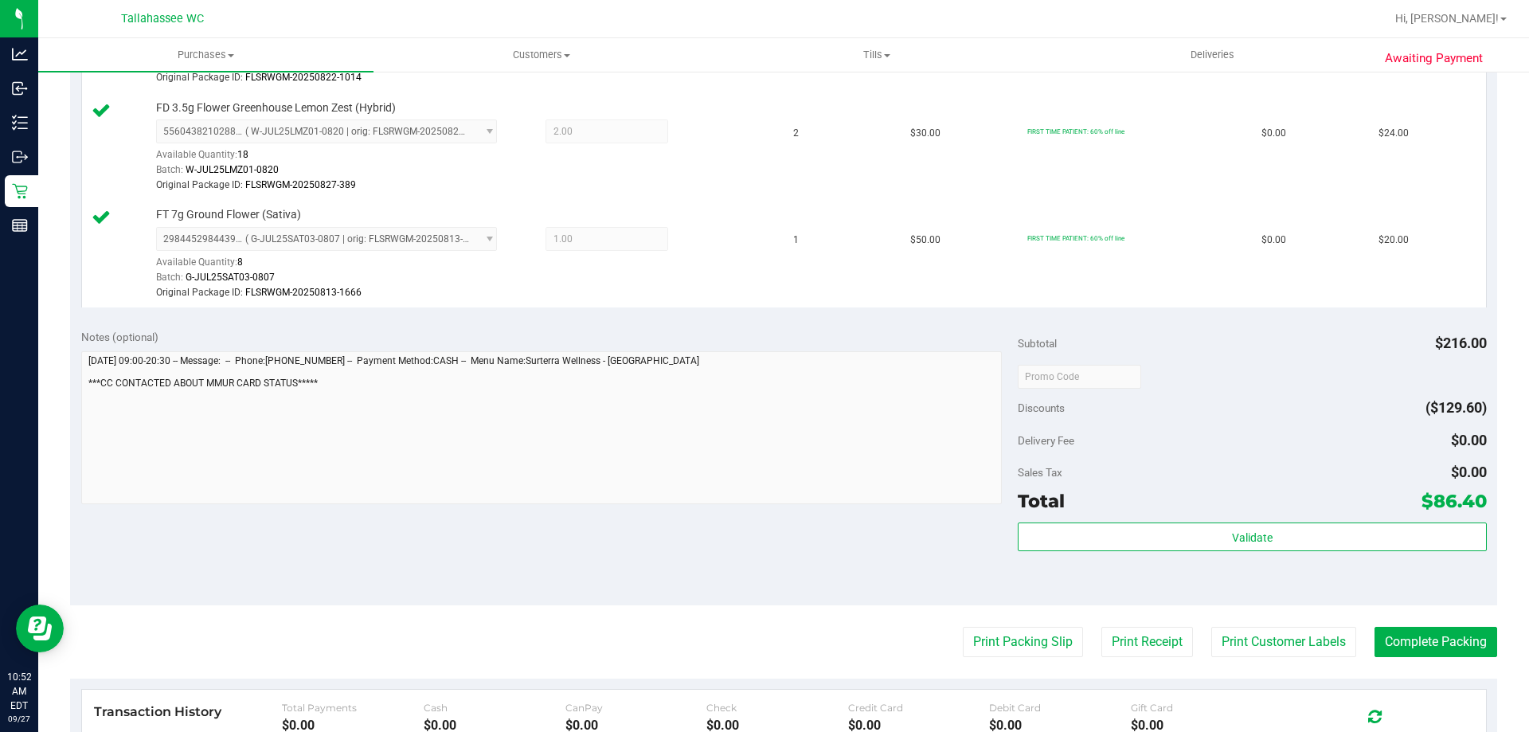
scroll to position [1115, 0]
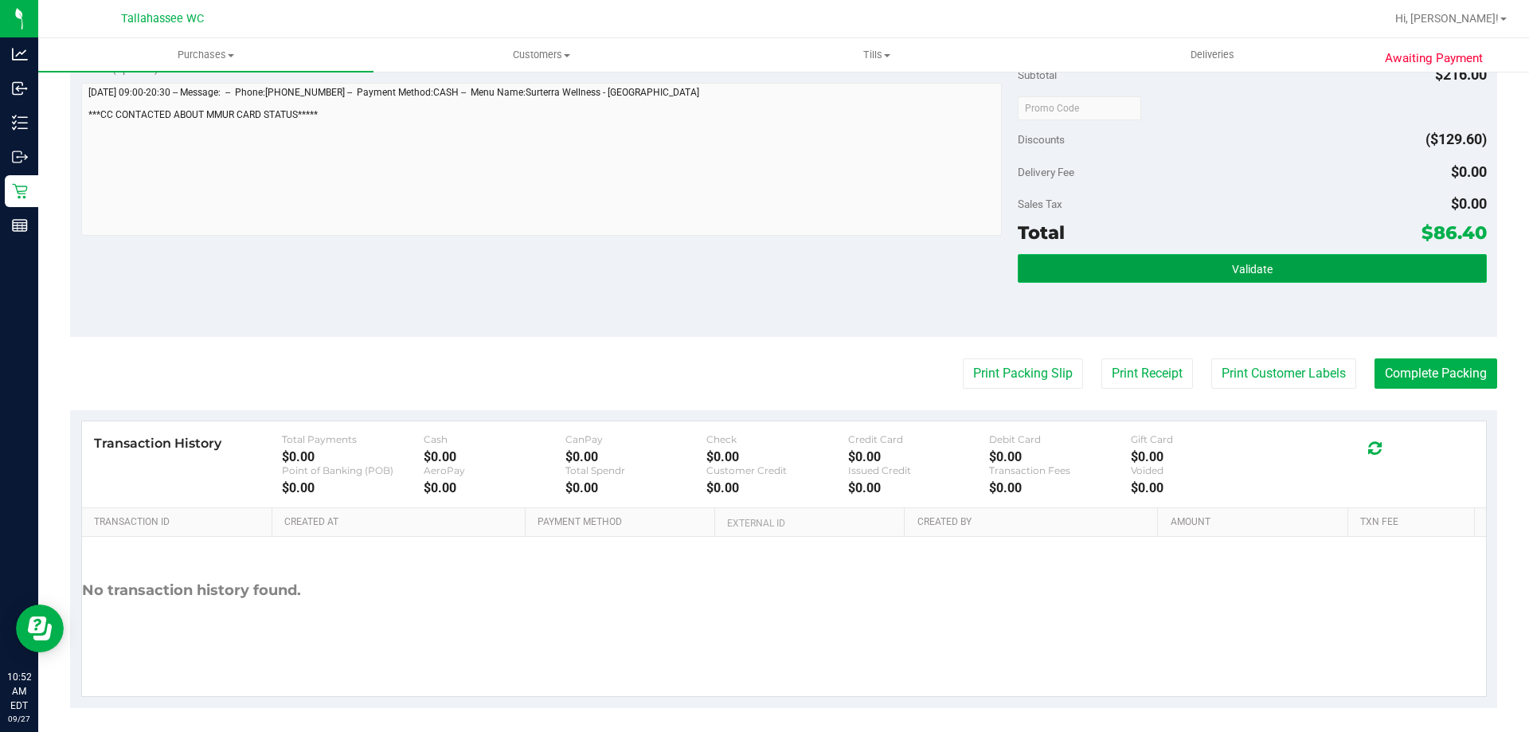
click at [1177, 276] on button "Validate" at bounding box center [1252, 268] width 468 height 29
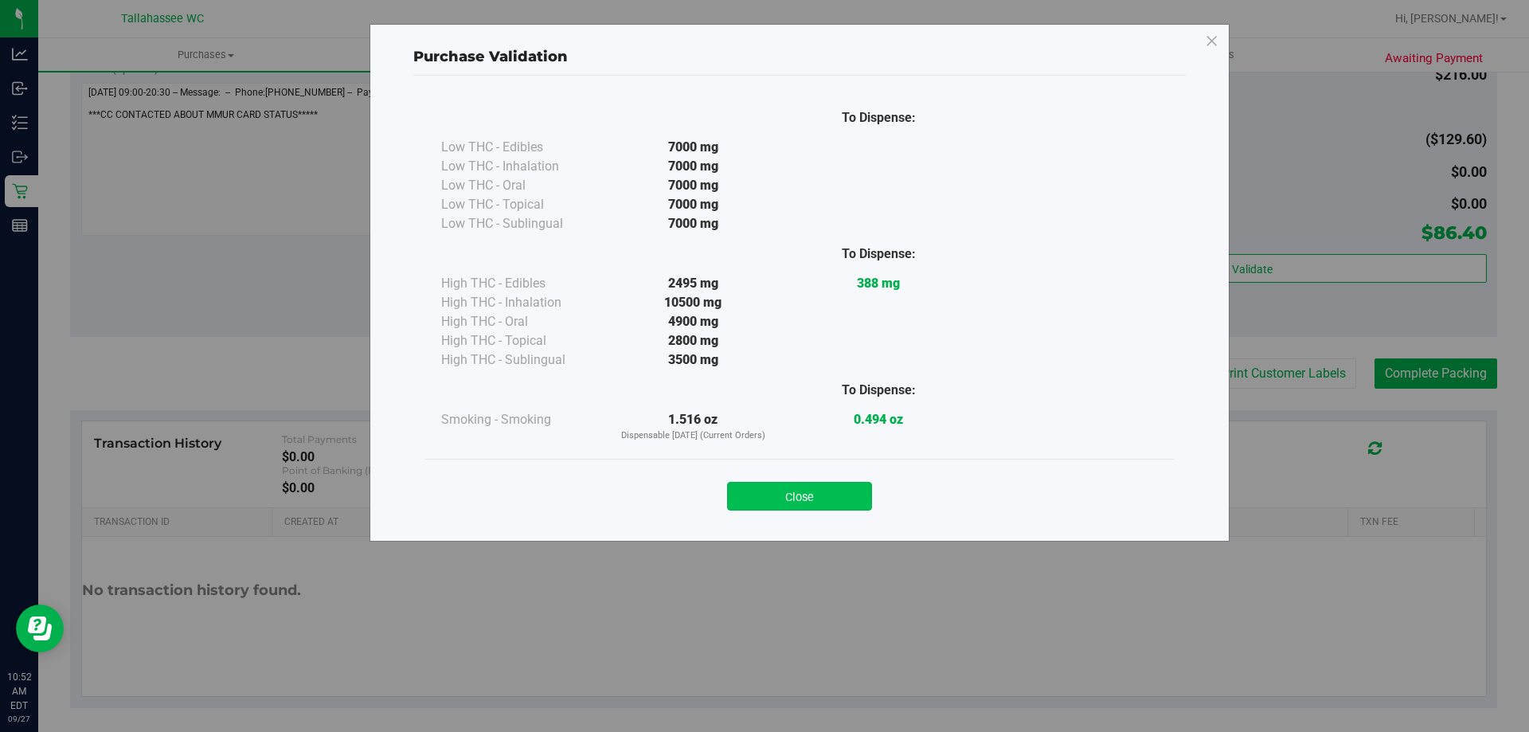
click at [841, 508] on button "Close" at bounding box center [799, 496] width 145 height 29
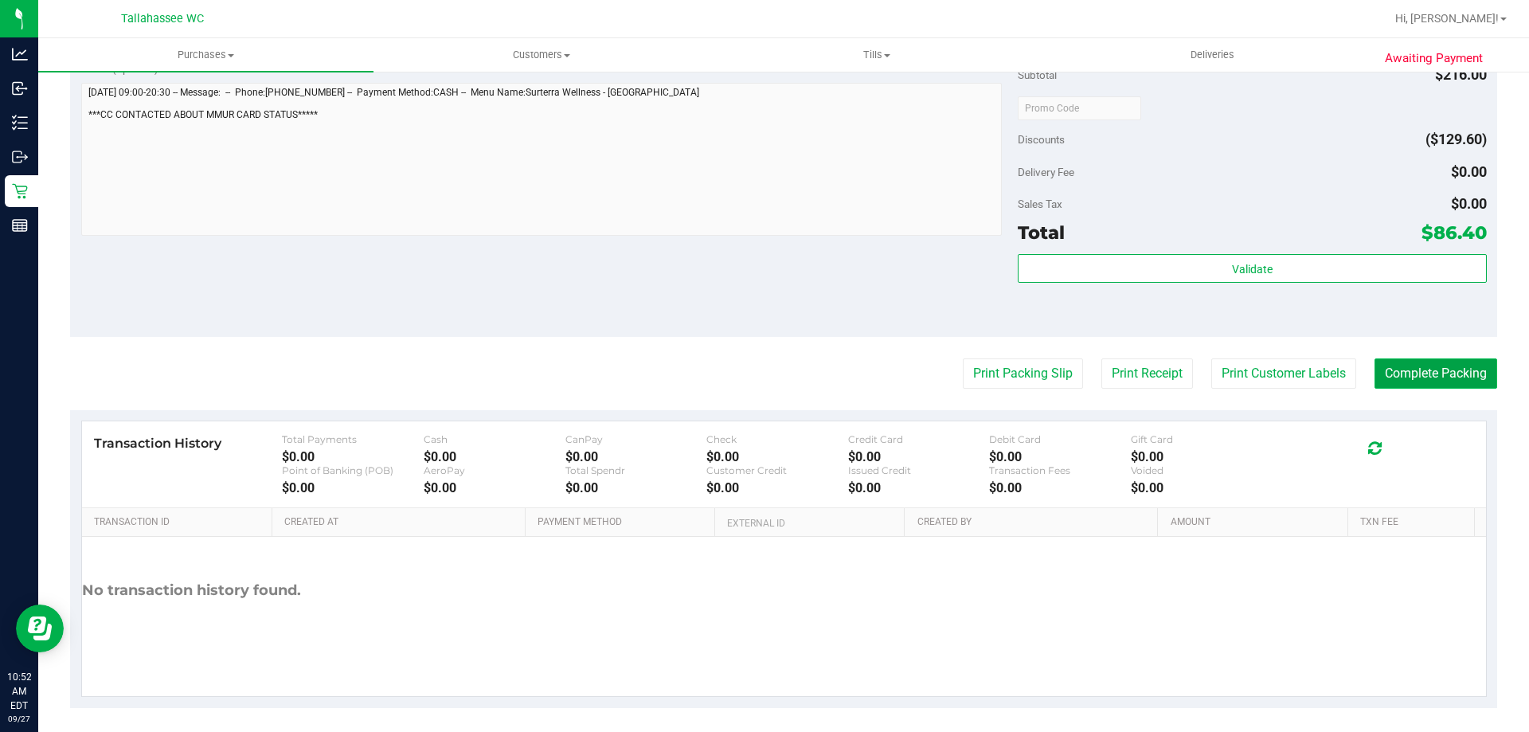
click at [1450, 371] on button "Complete Packing" at bounding box center [1436, 373] width 123 height 30
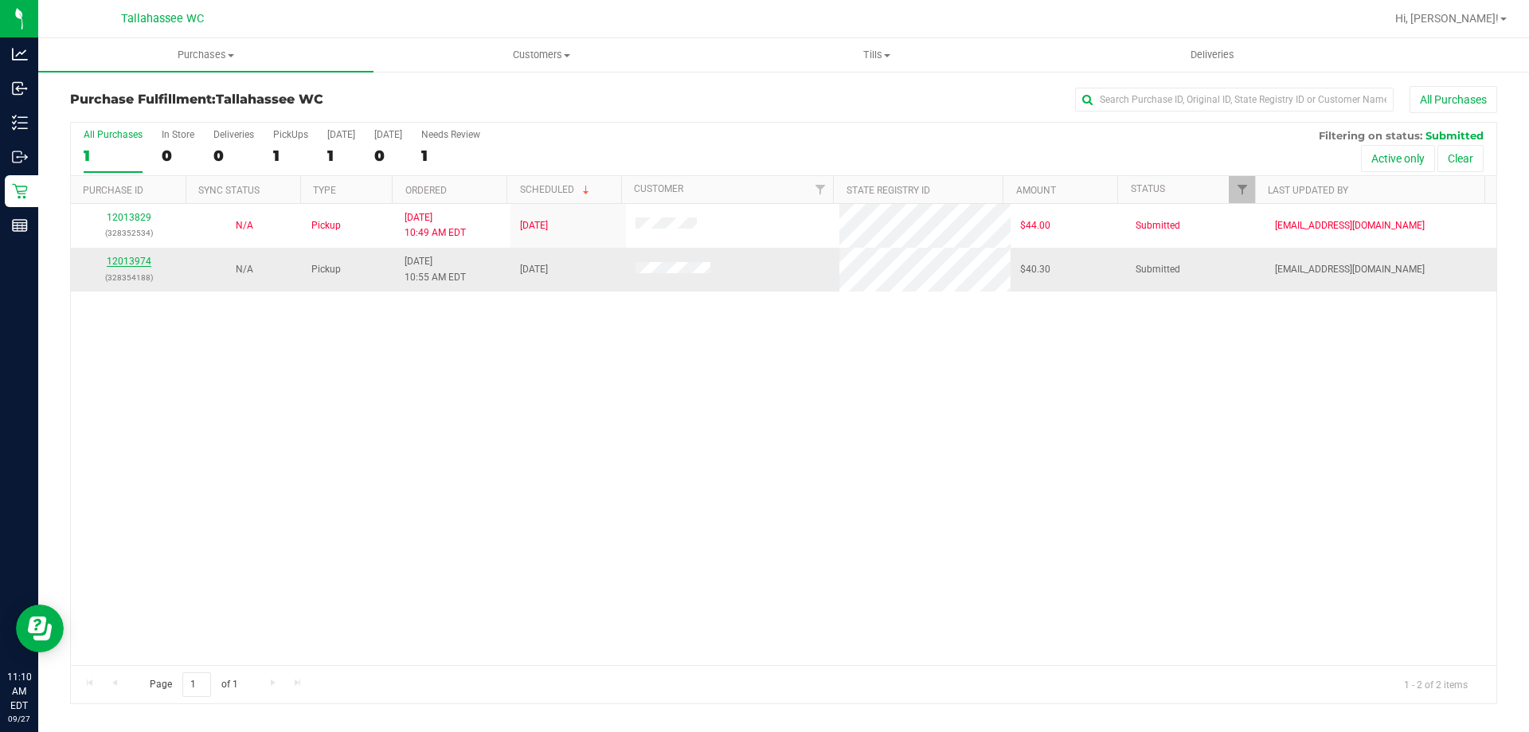
click at [114, 258] on link "12013974" at bounding box center [129, 261] width 45 height 11
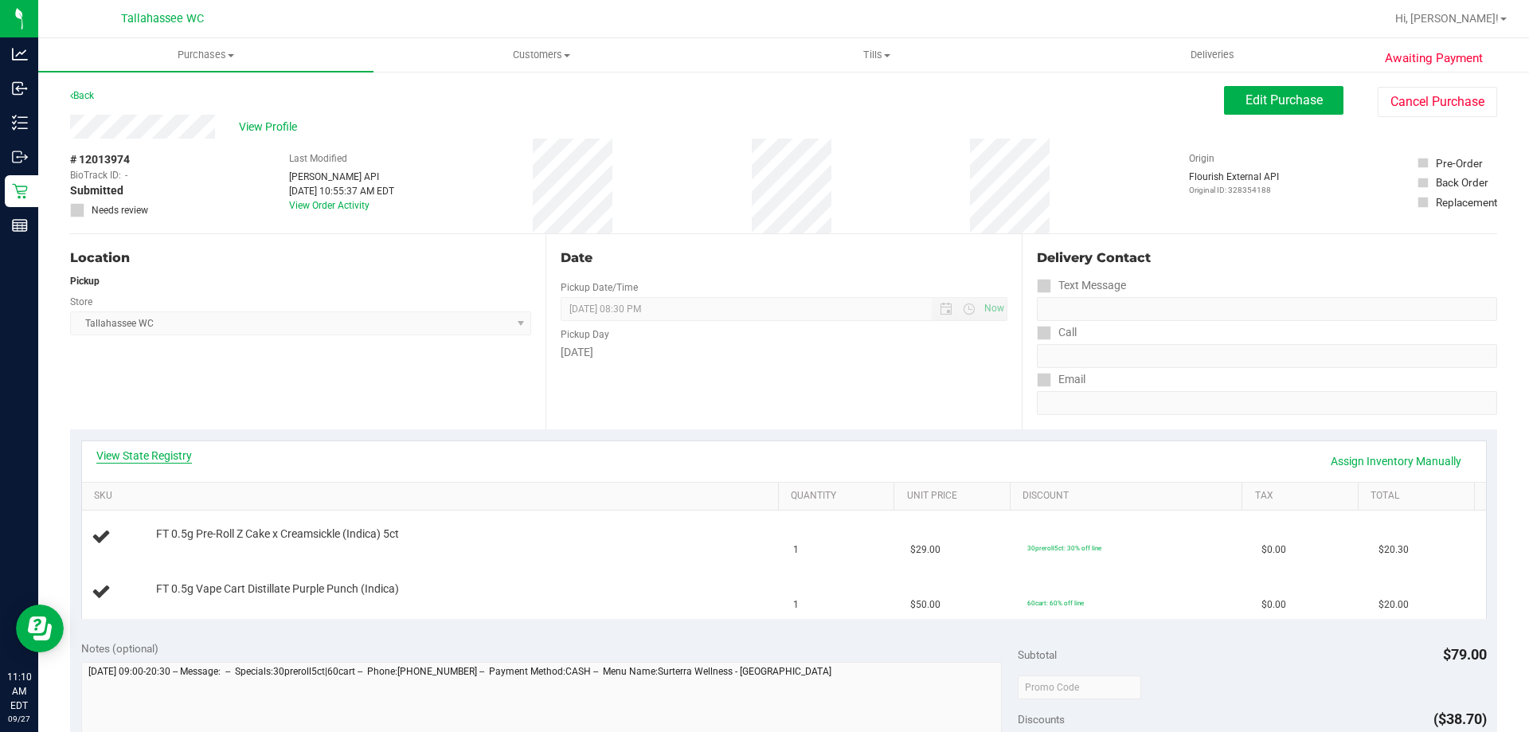
click at [143, 459] on link "View State Registry" at bounding box center [144, 456] width 96 height 16
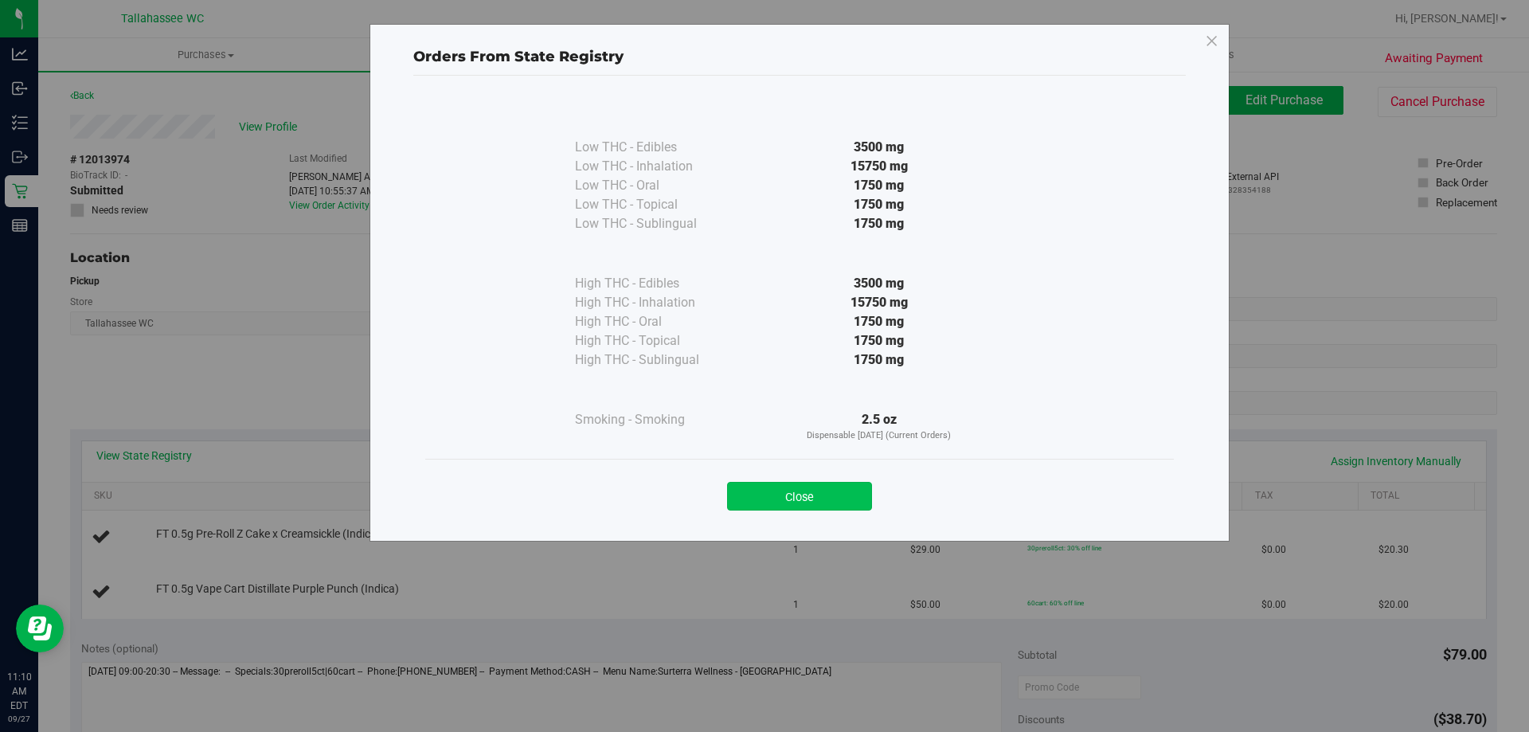
click at [843, 493] on button "Close" at bounding box center [799, 496] width 145 height 29
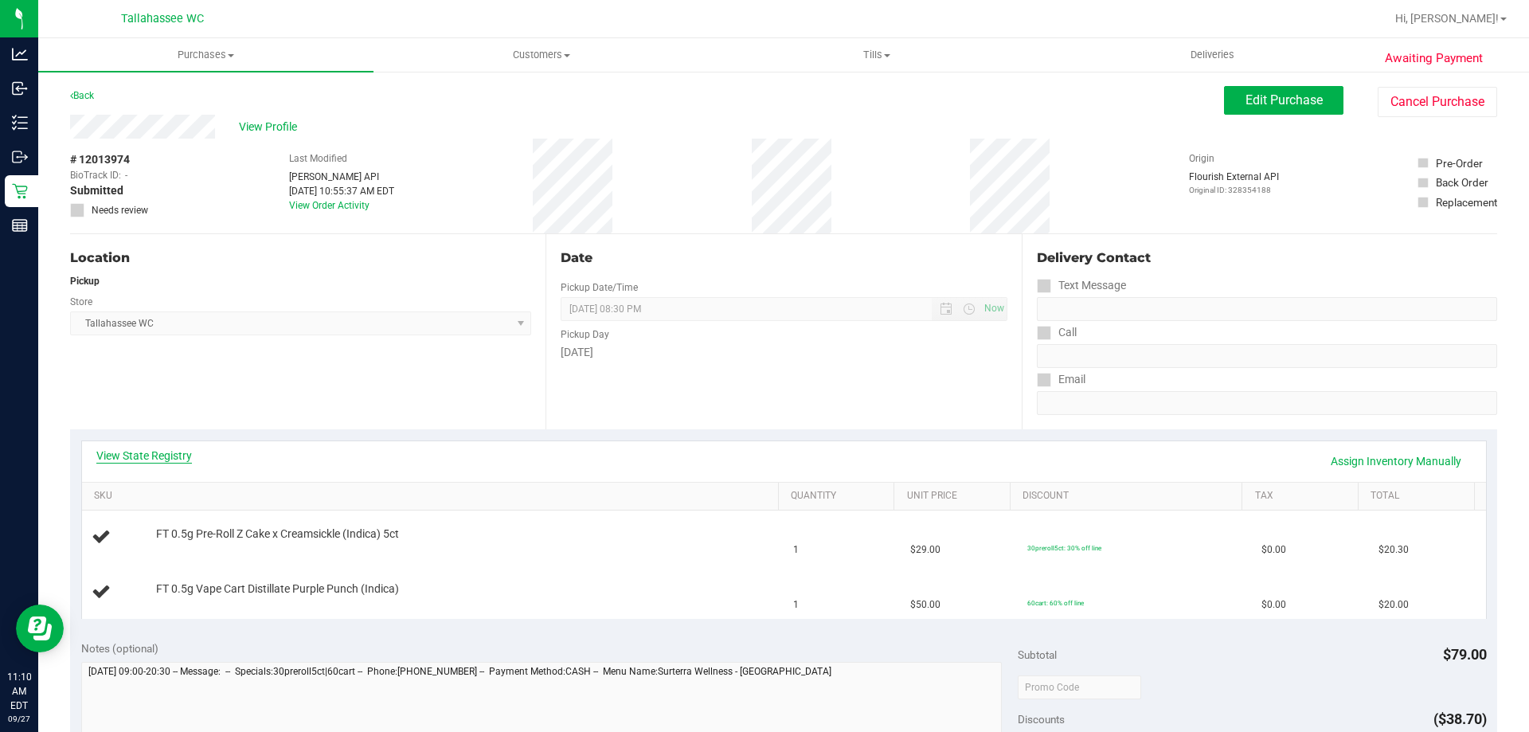
click at [180, 454] on link "View State Registry" at bounding box center [144, 456] width 96 height 16
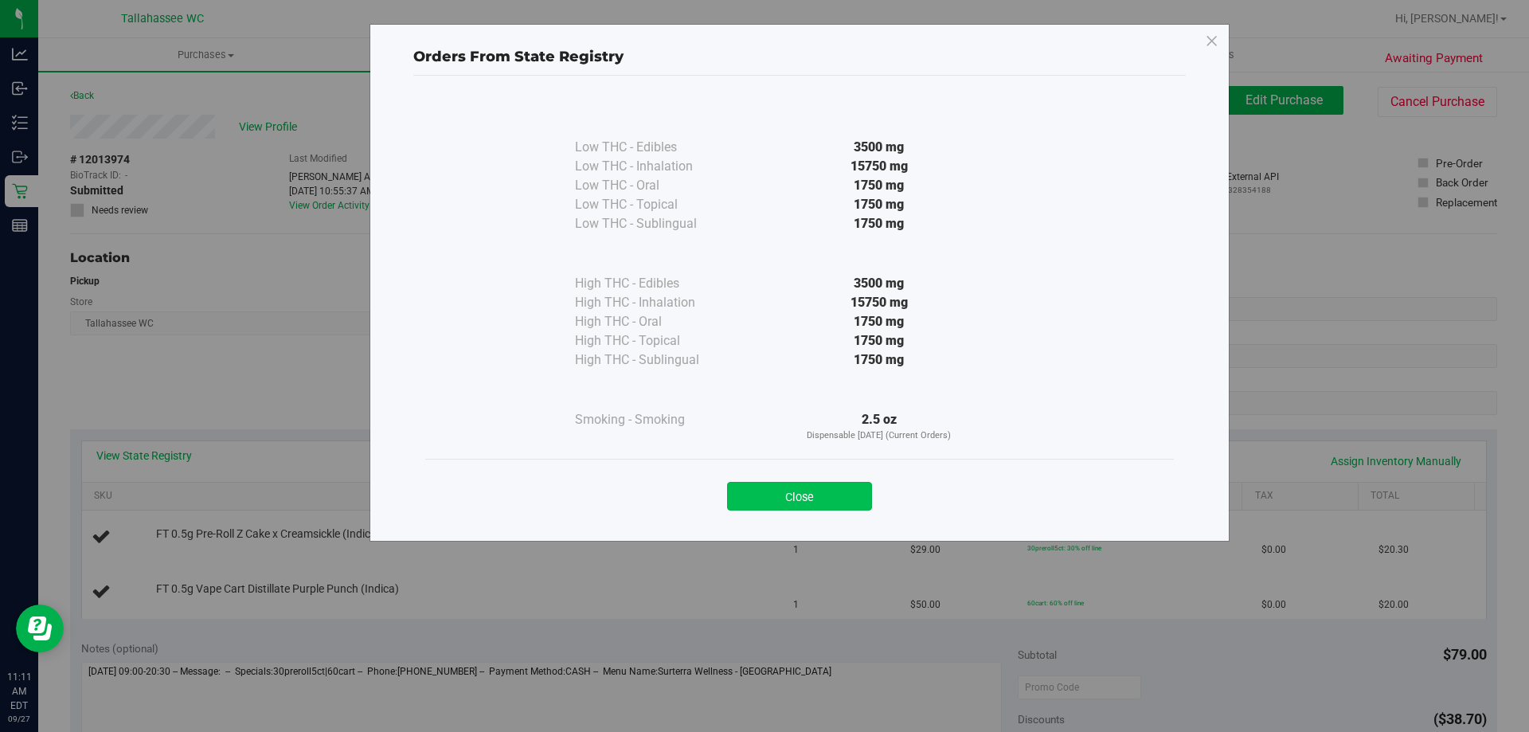
click at [802, 503] on button "Close" at bounding box center [799, 496] width 145 height 29
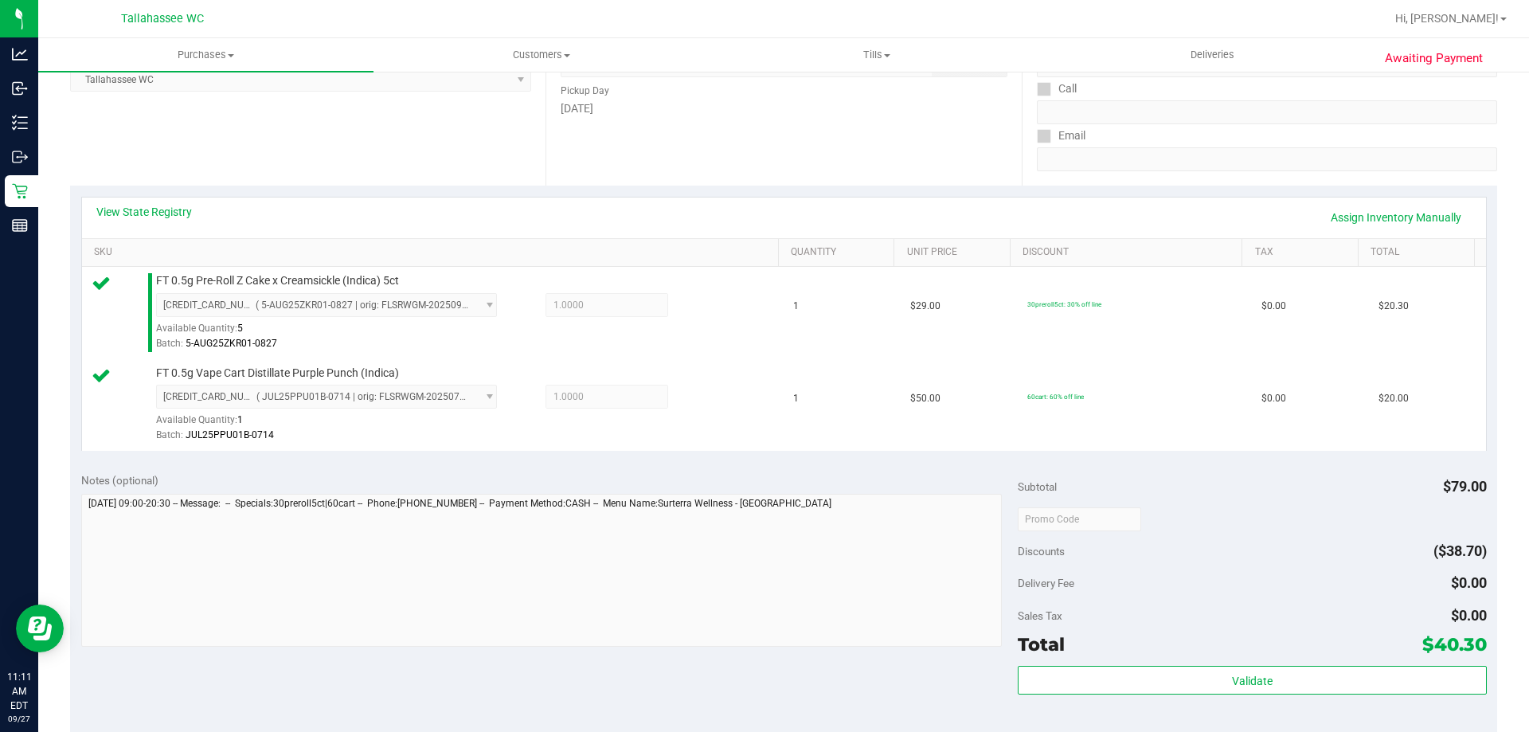
scroll to position [478, 0]
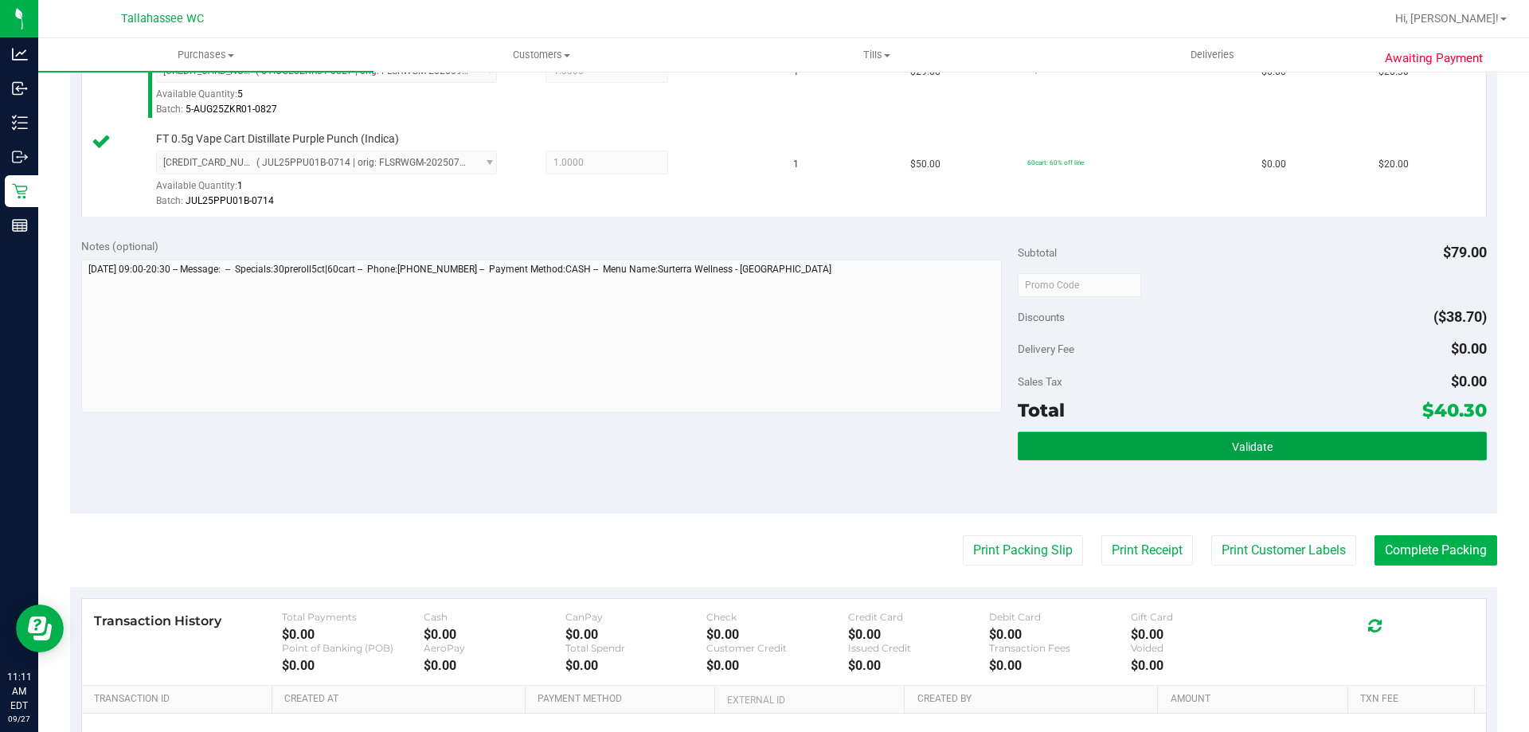
click at [1201, 457] on button "Validate" at bounding box center [1252, 446] width 468 height 29
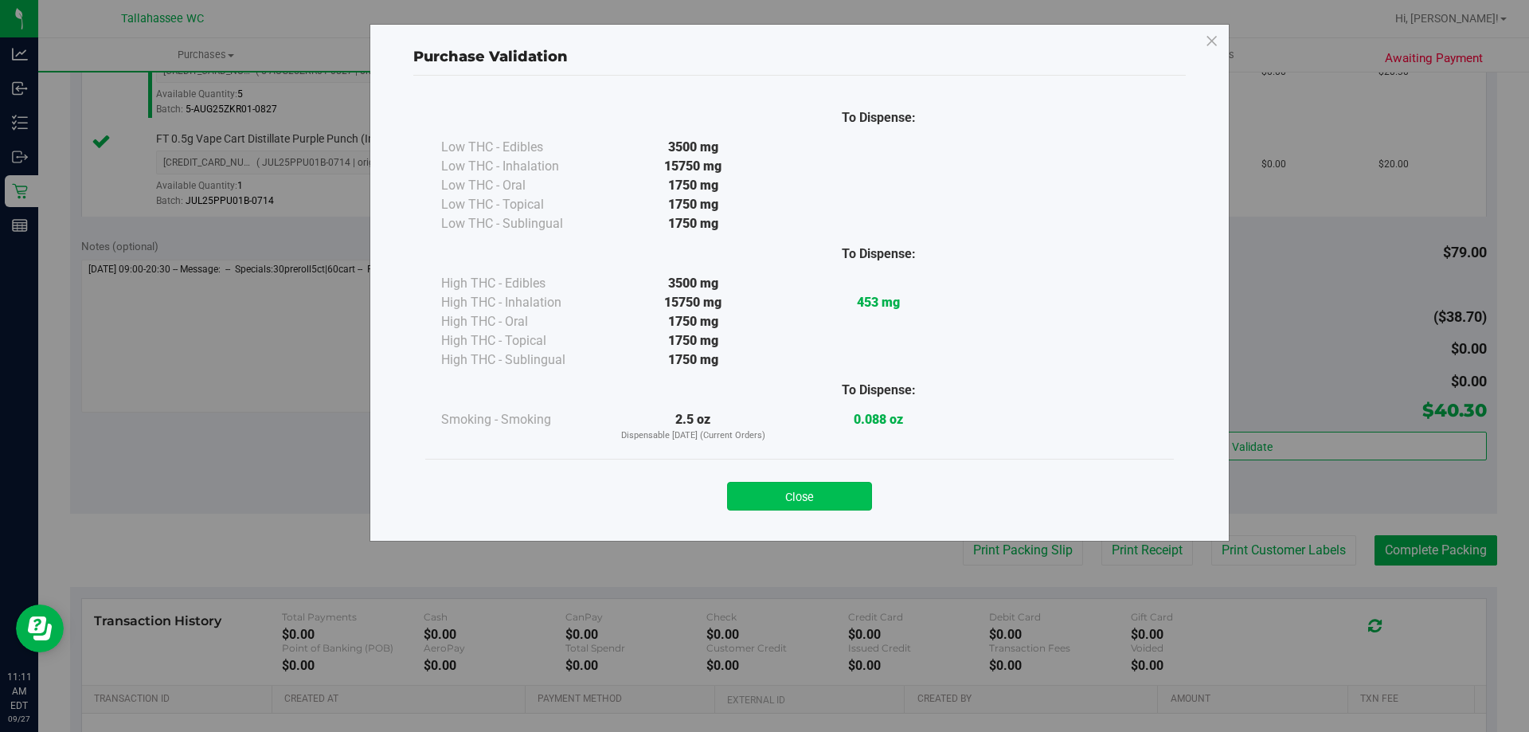
click at [839, 500] on button "Close" at bounding box center [799, 496] width 145 height 29
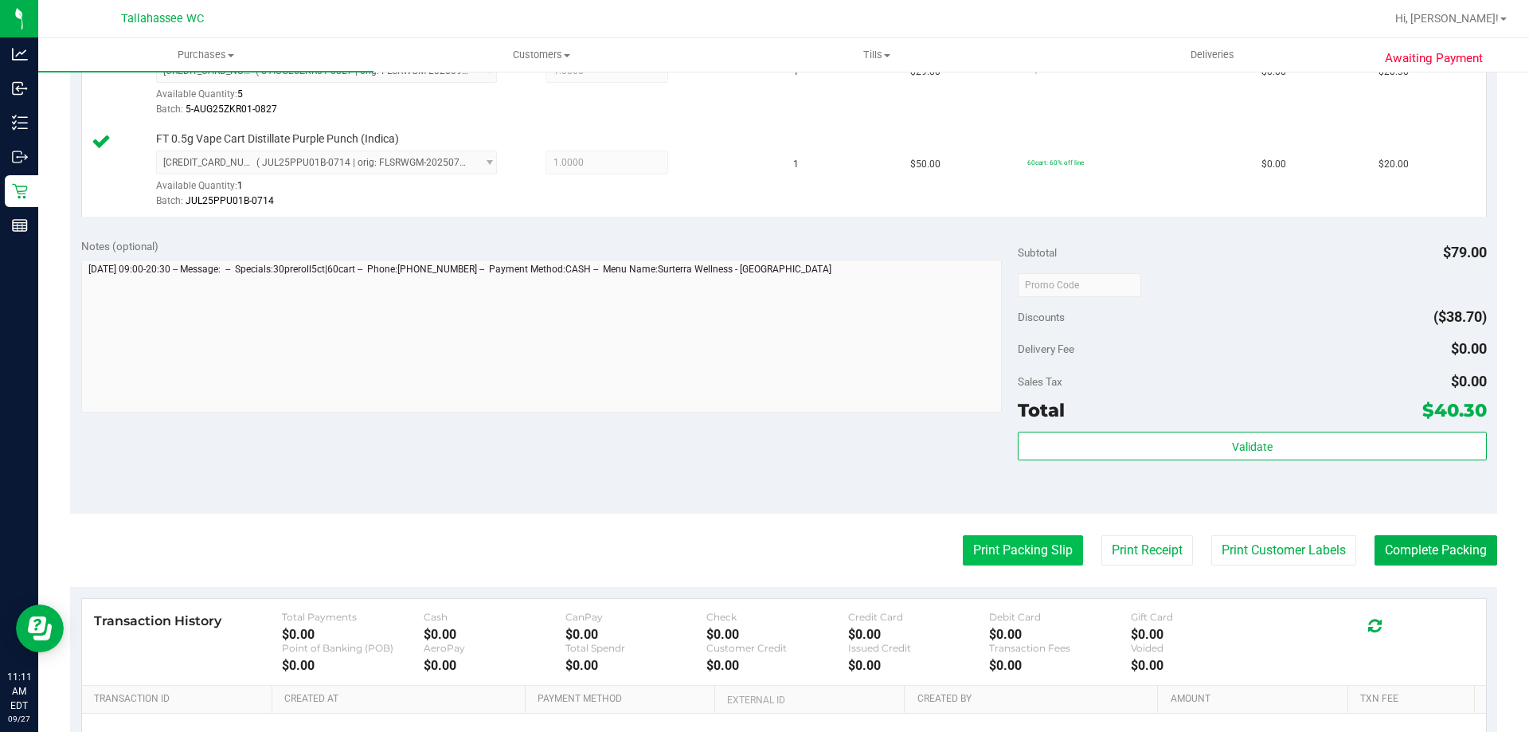
click at [979, 544] on button "Print Packing Slip" at bounding box center [1023, 550] width 120 height 30
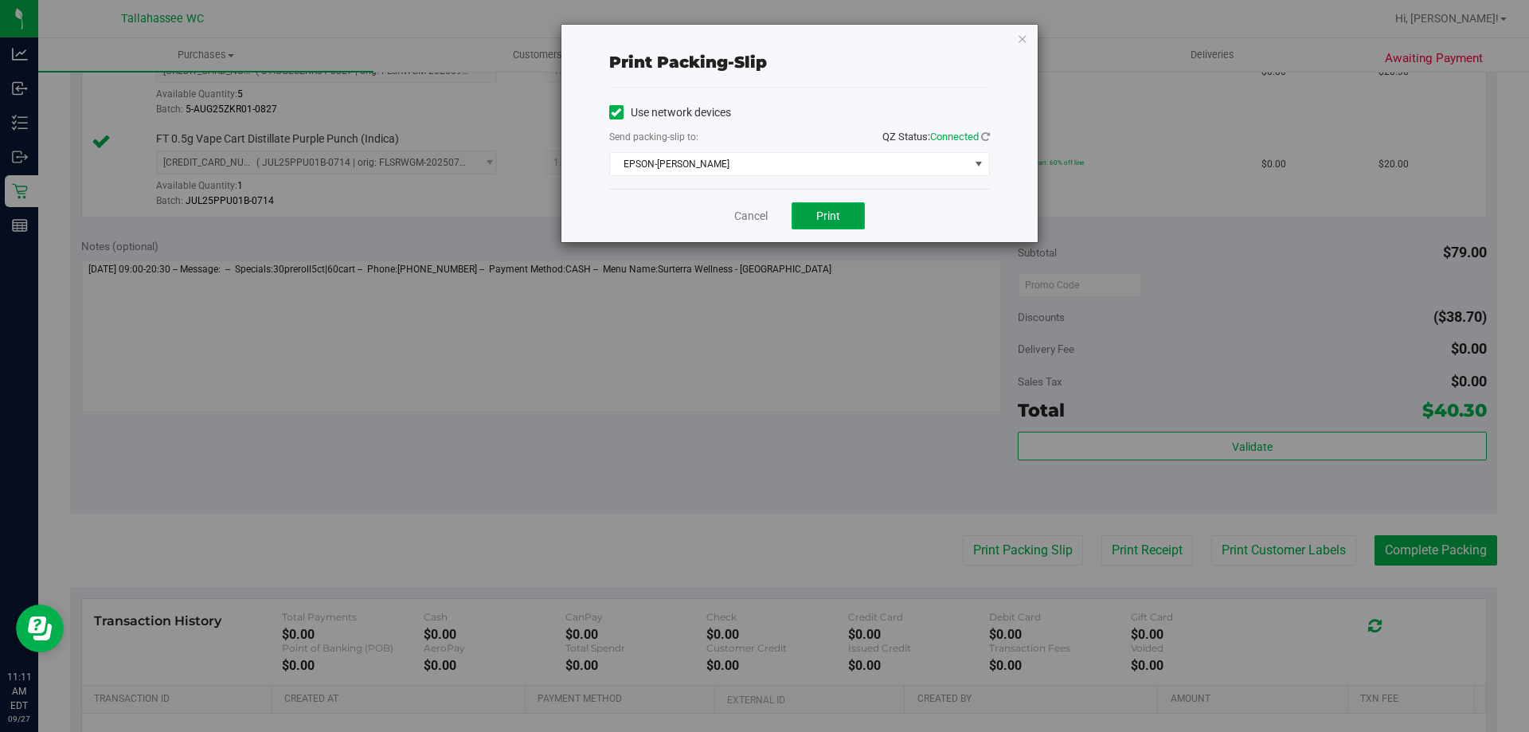
click at [842, 222] on button "Print" at bounding box center [828, 215] width 73 height 27
click at [757, 215] on link "Cancel" at bounding box center [750, 216] width 33 height 17
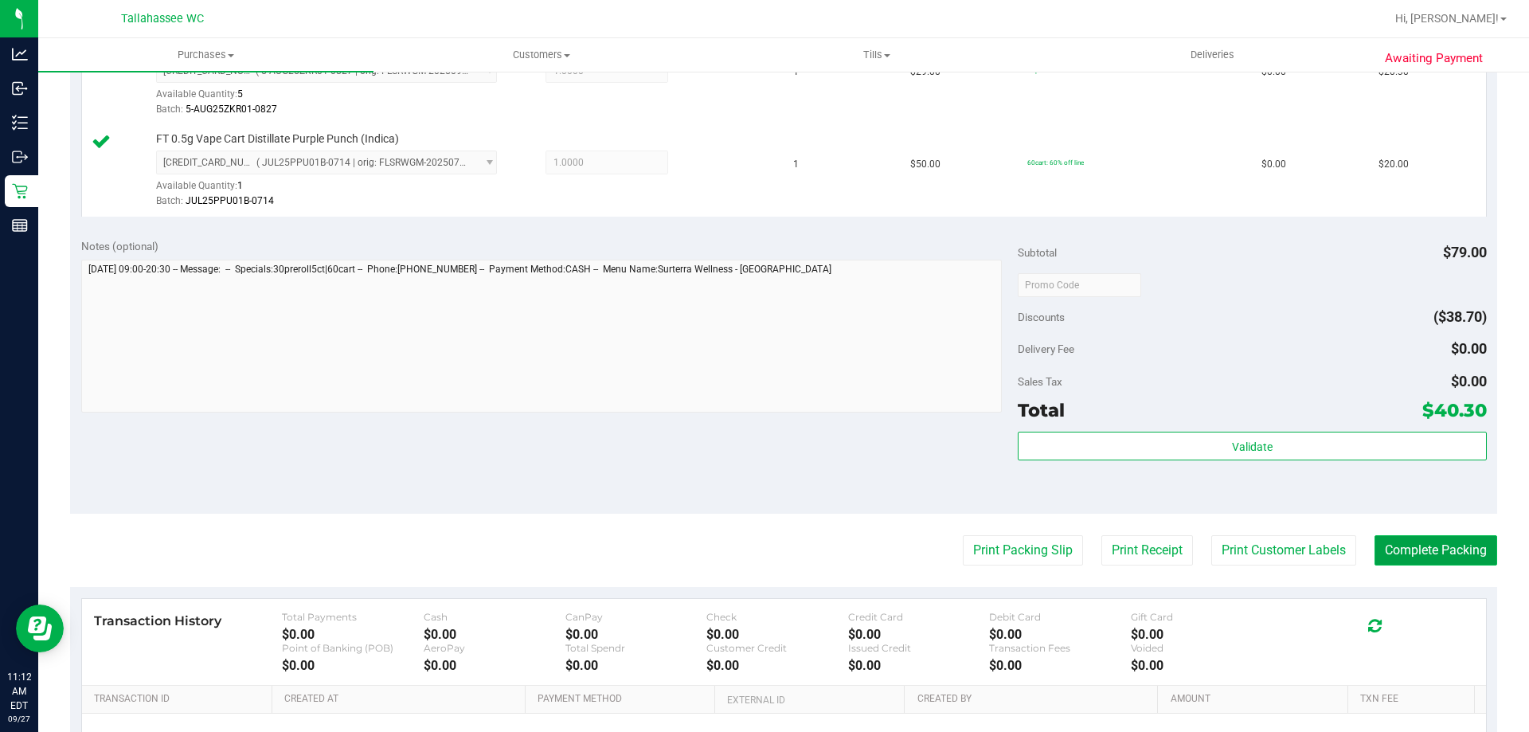
click at [1429, 554] on button "Complete Packing" at bounding box center [1436, 550] width 123 height 30
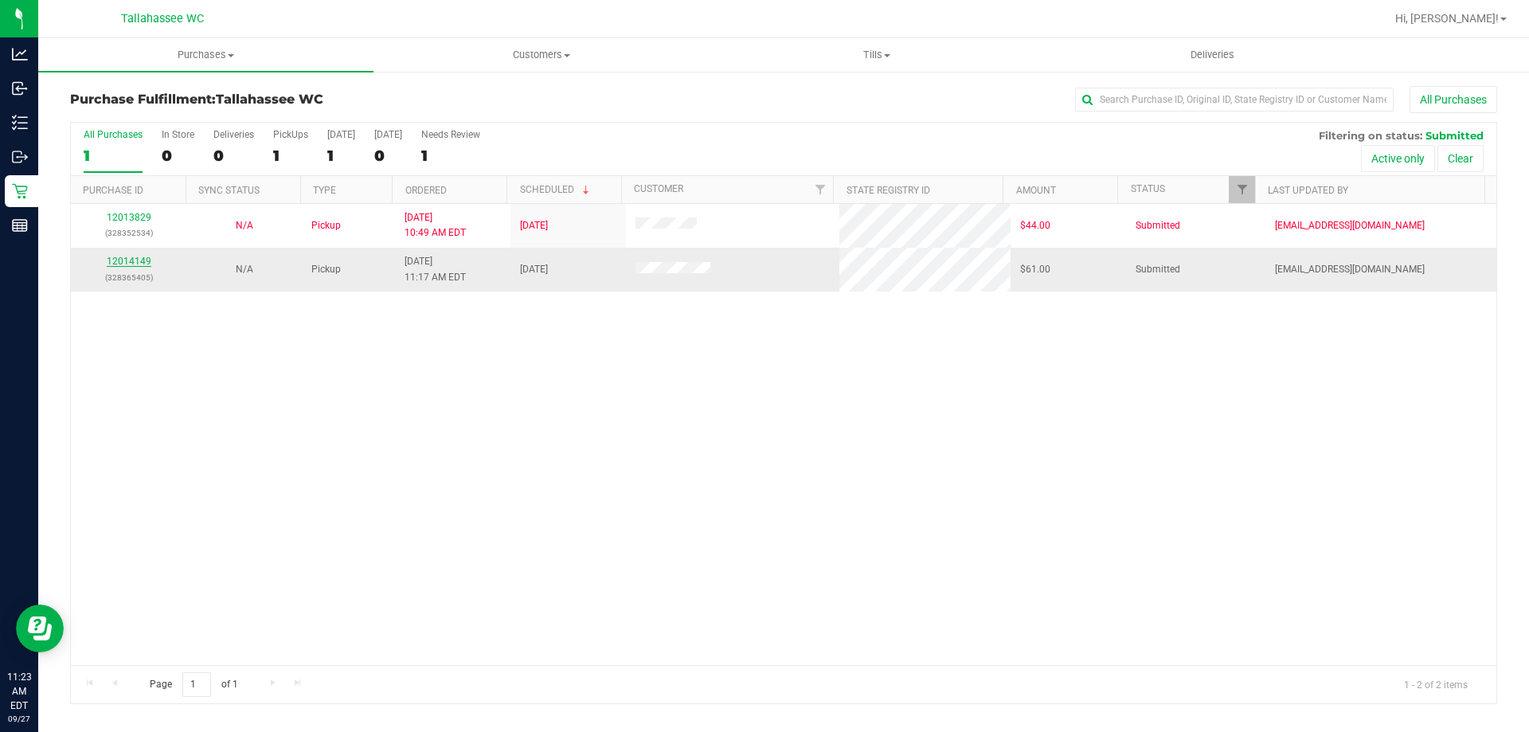
click at [139, 262] on link "12014149" at bounding box center [129, 261] width 45 height 11
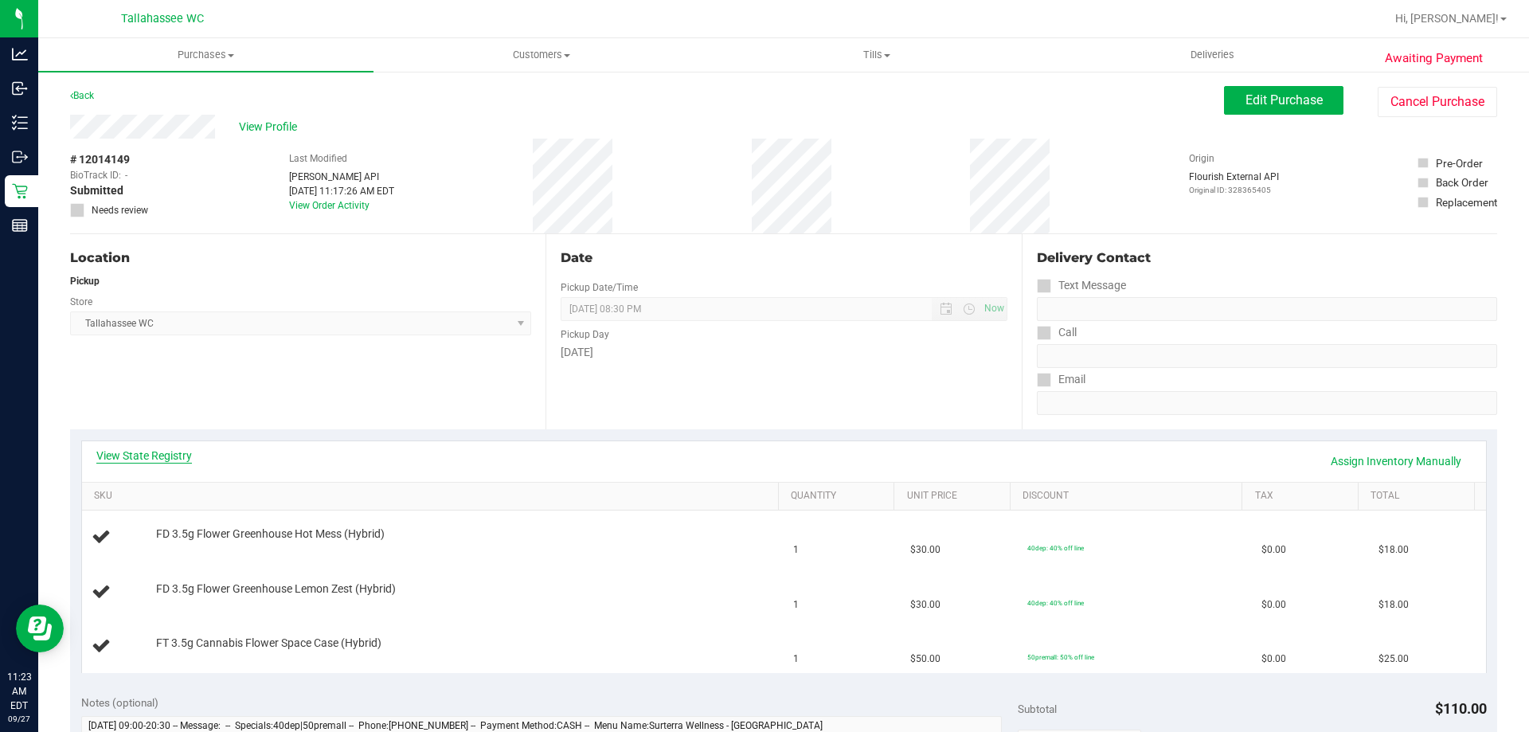
click at [115, 454] on link "View State Registry" at bounding box center [144, 456] width 96 height 16
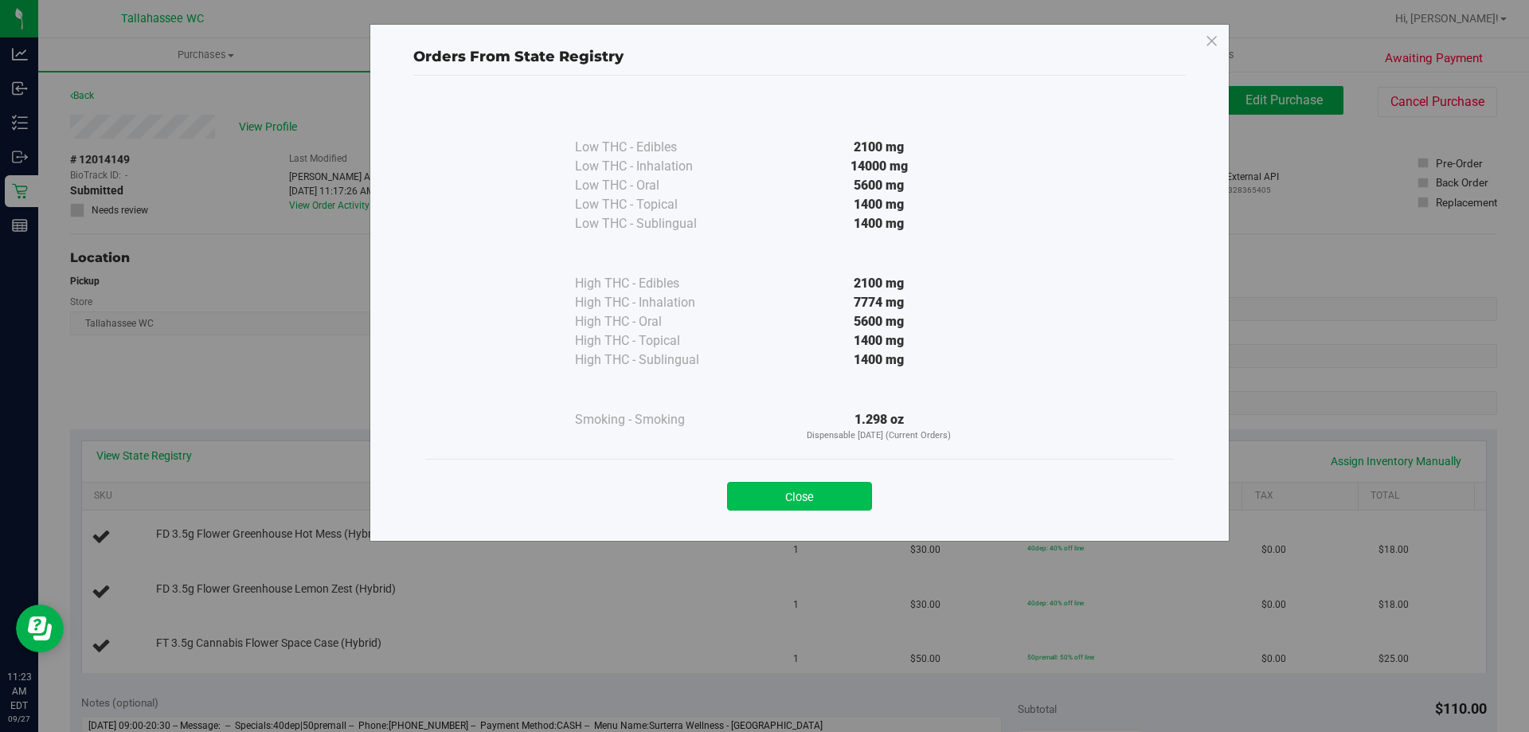
click at [829, 490] on button "Close" at bounding box center [799, 496] width 145 height 29
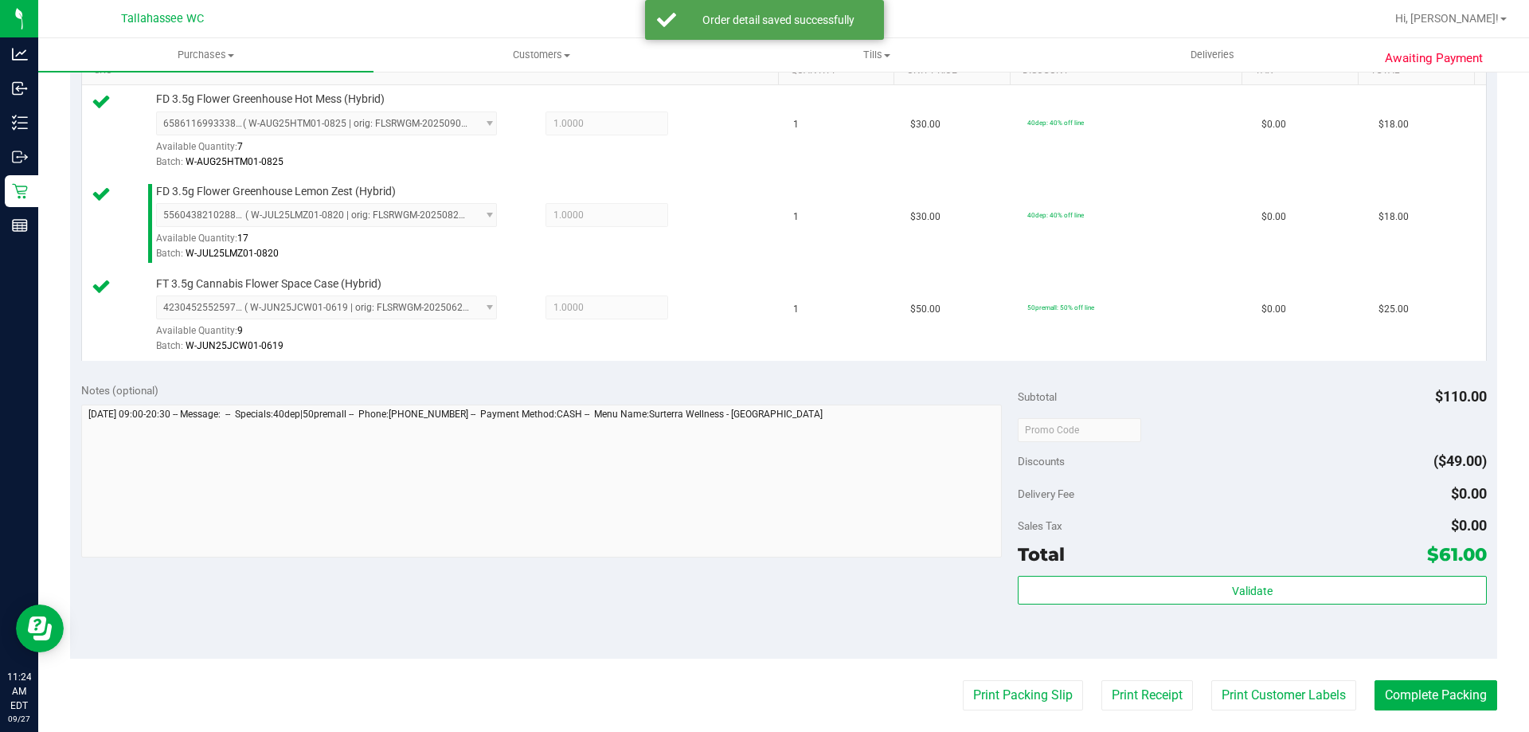
scroll to position [478, 0]
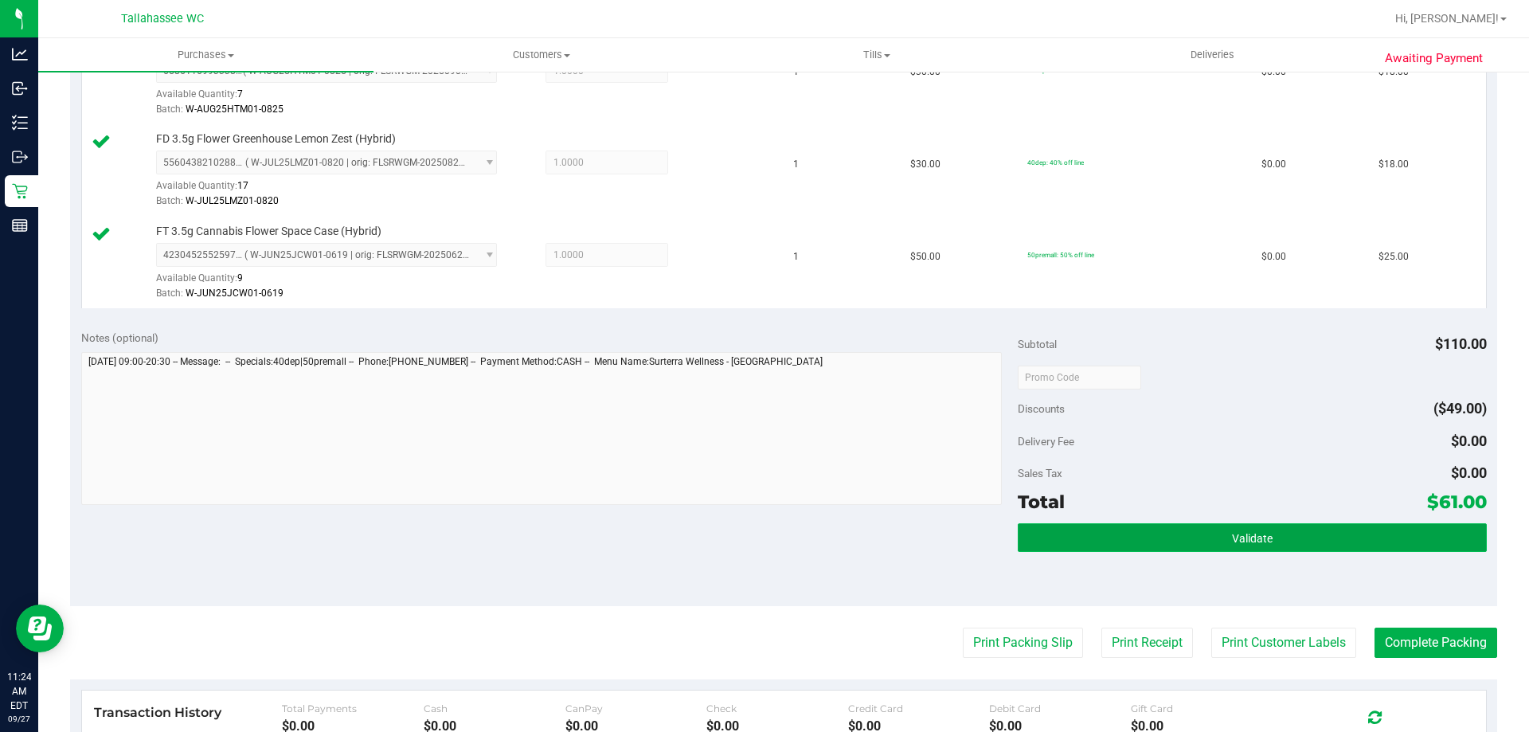
click at [1131, 543] on button "Validate" at bounding box center [1252, 537] width 468 height 29
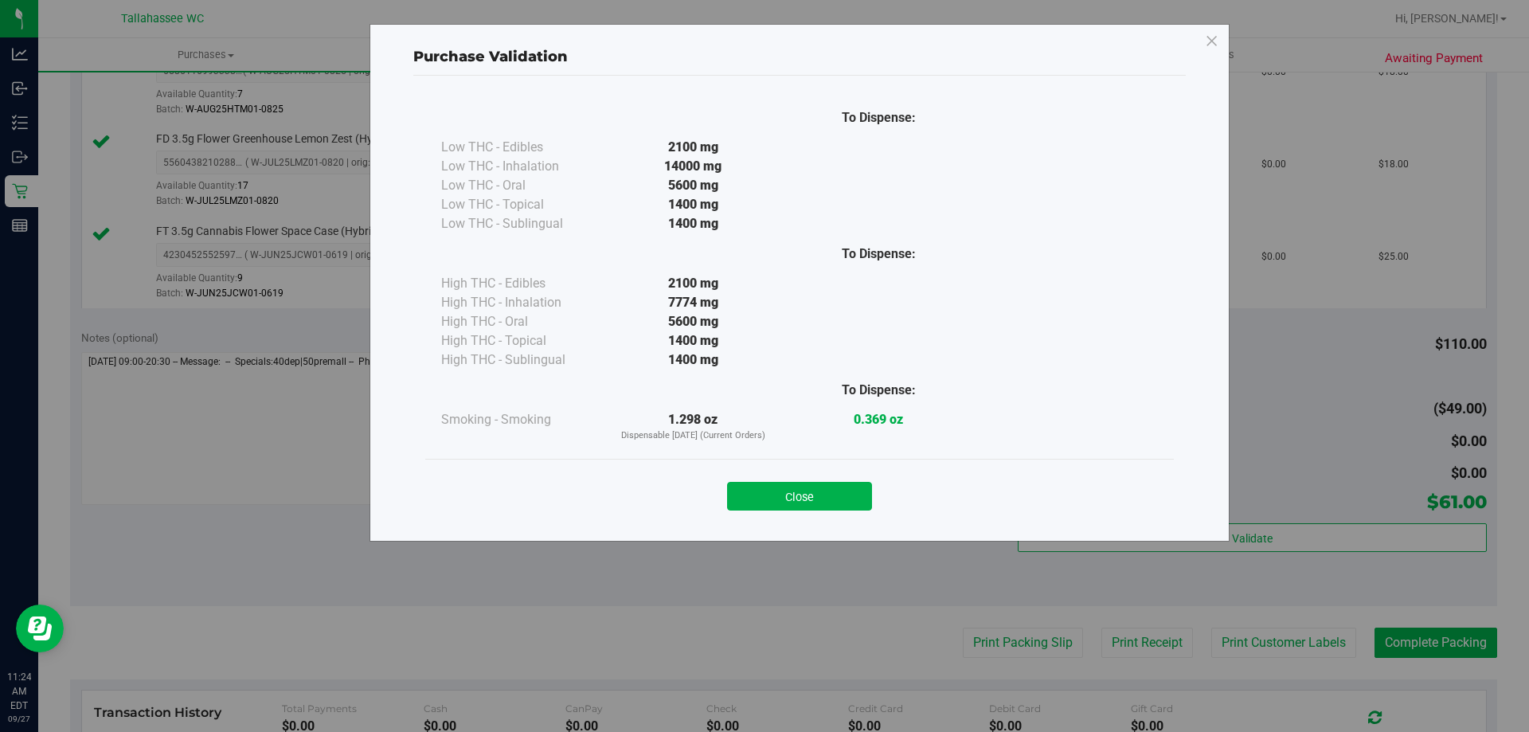
click at [839, 479] on div "Close" at bounding box center [799, 491] width 725 height 40
click at [812, 505] on button "Close" at bounding box center [799, 496] width 145 height 29
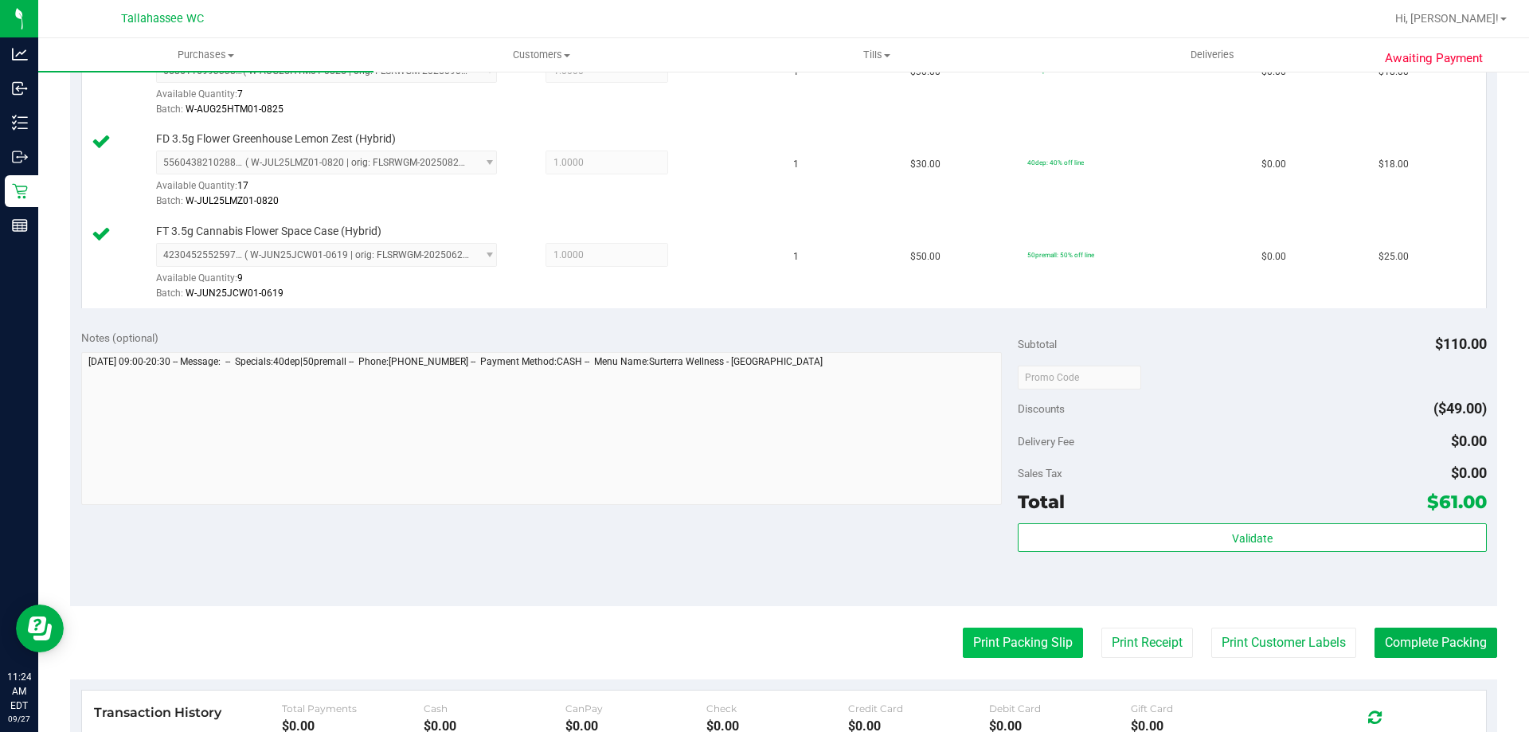
click at [1000, 640] on button "Print Packing Slip" at bounding box center [1023, 643] width 120 height 30
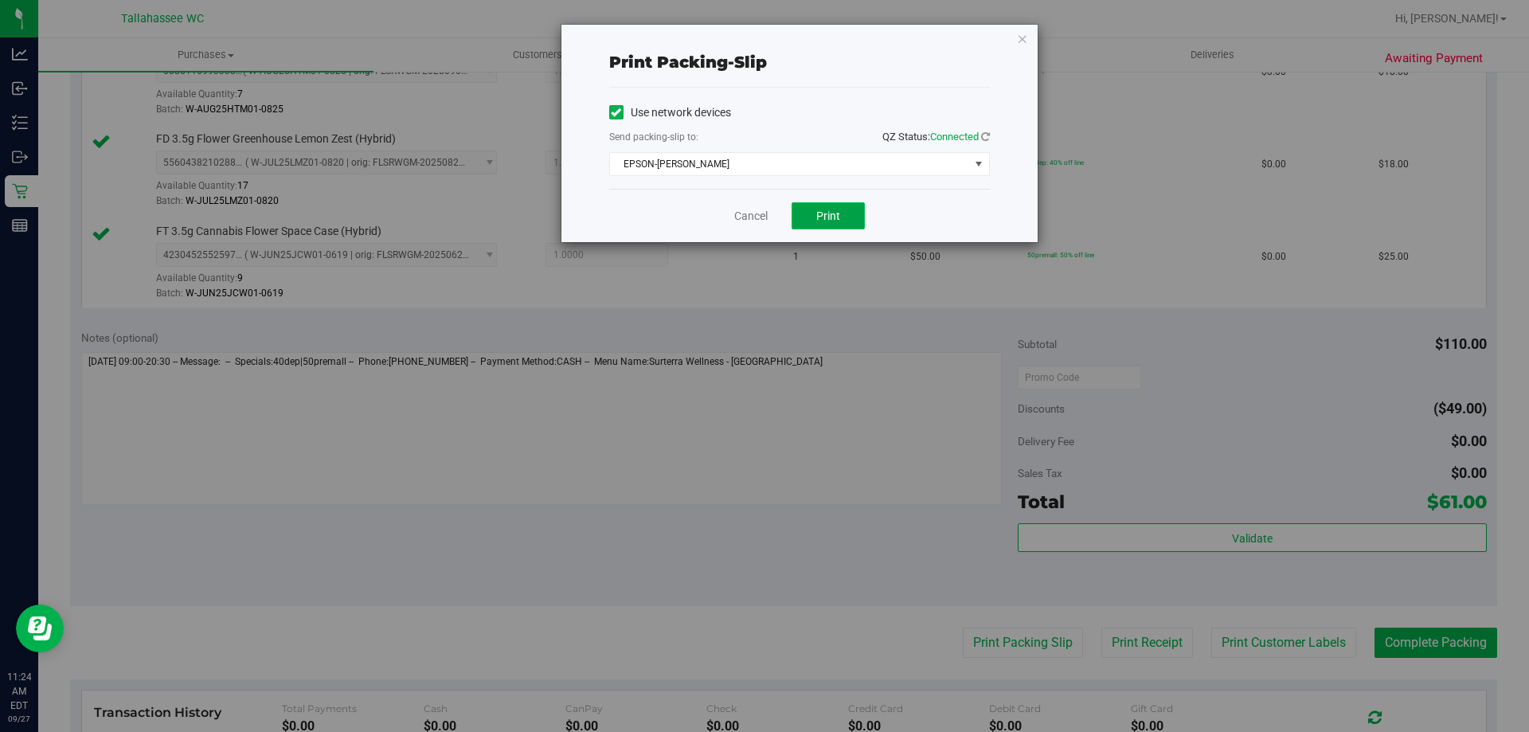
click at [833, 217] on span "Print" at bounding box center [828, 215] width 24 height 13
click at [752, 215] on link "Cancel" at bounding box center [750, 216] width 33 height 17
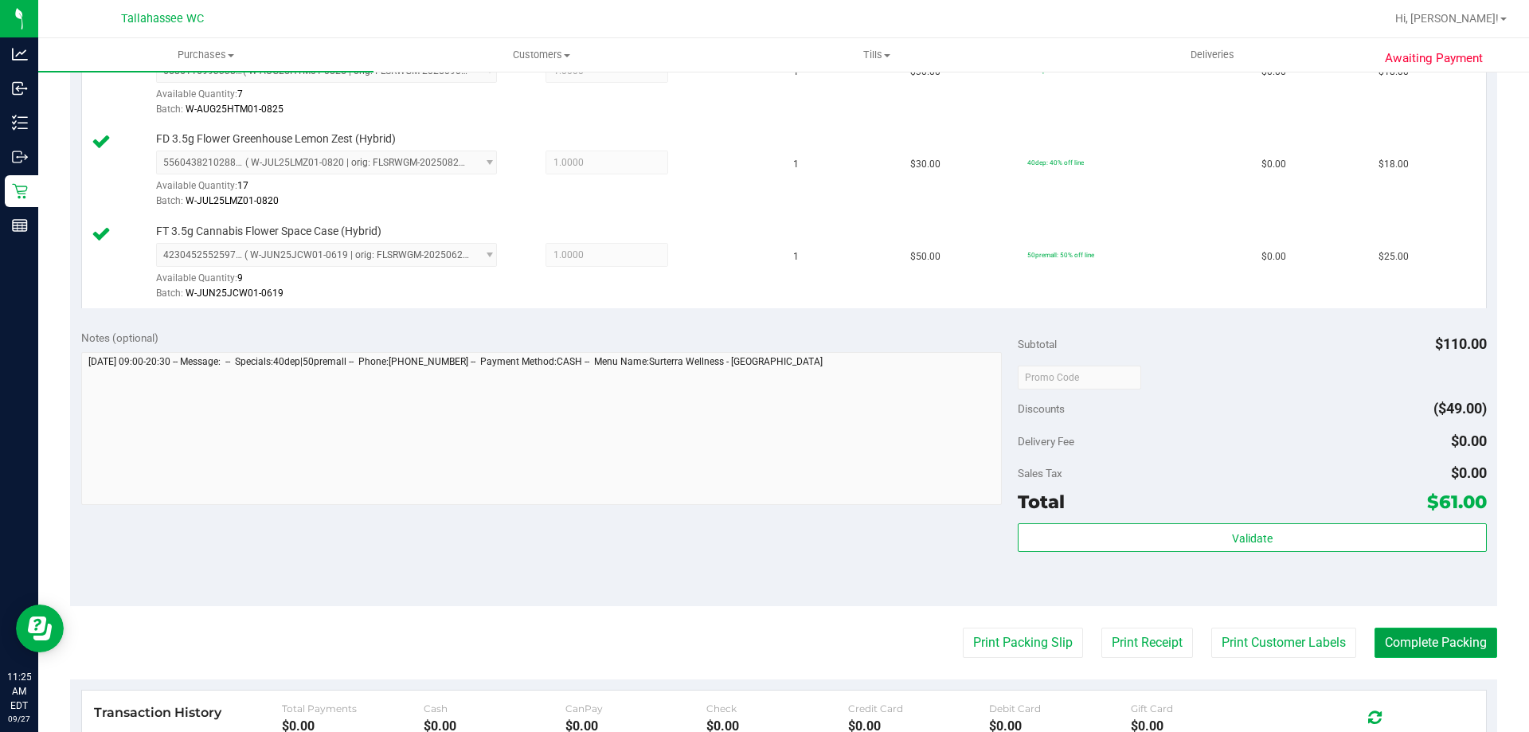
click at [1443, 635] on button "Complete Packing" at bounding box center [1436, 643] width 123 height 30
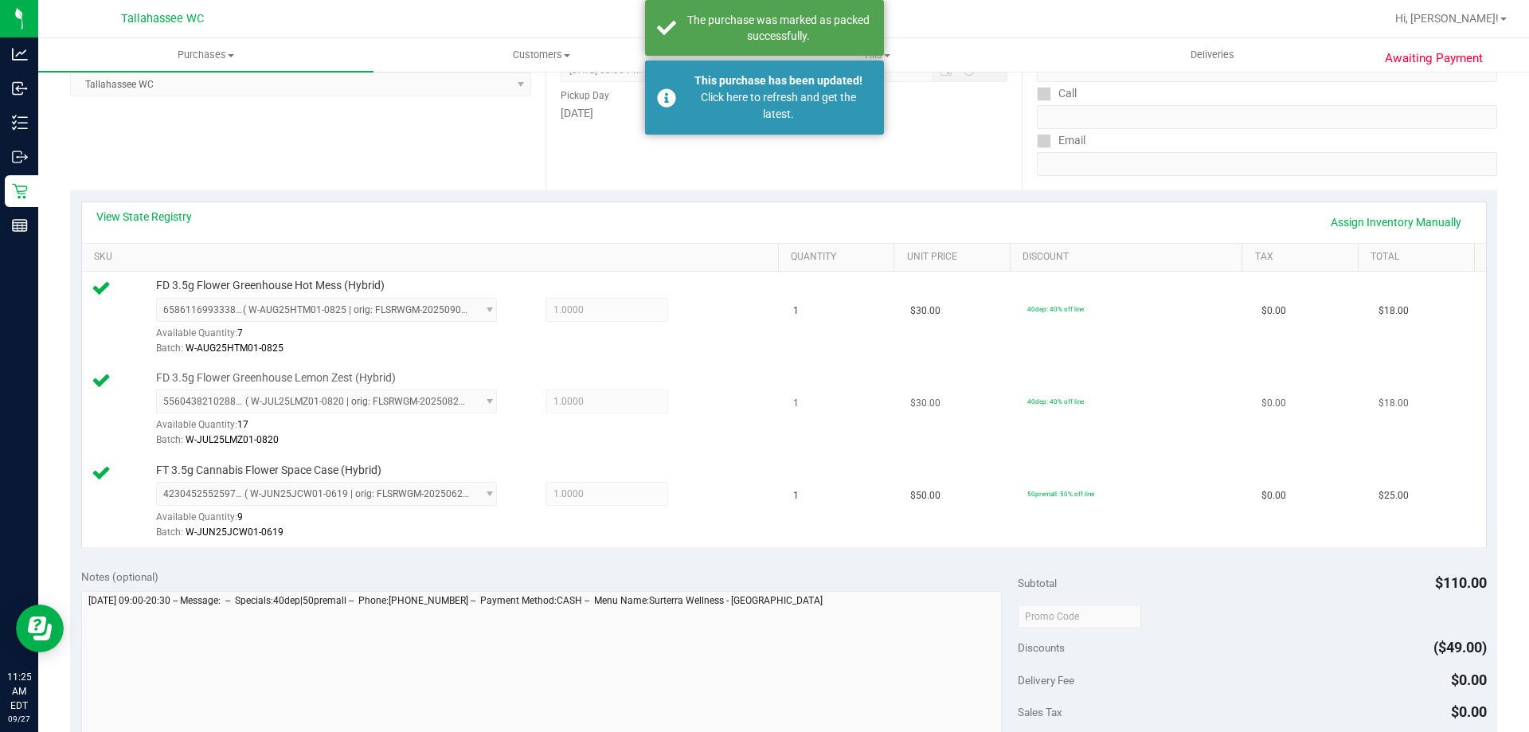
scroll to position [0, 0]
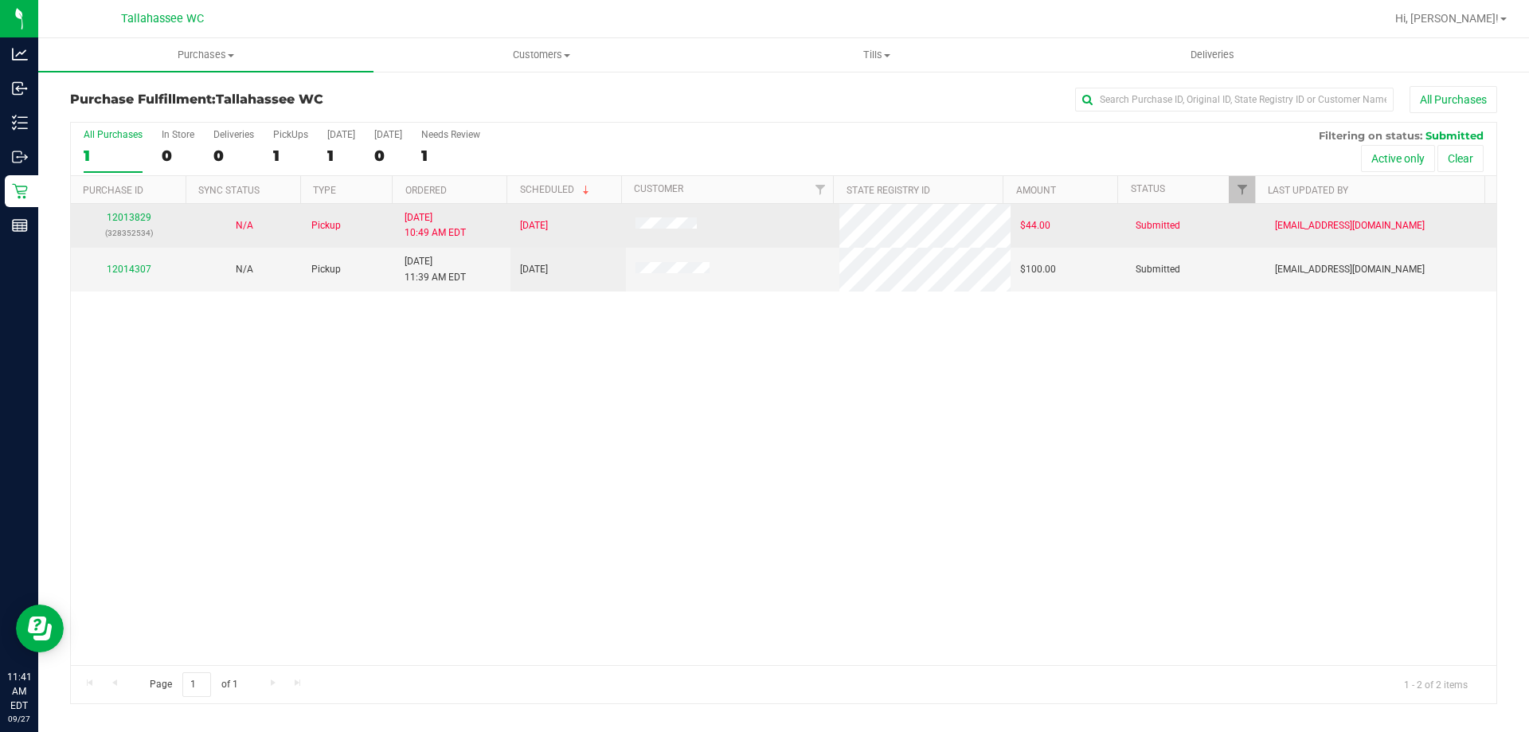
click at [144, 245] on td "12013829 (328352534)" at bounding box center [128, 226] width 115 height 44
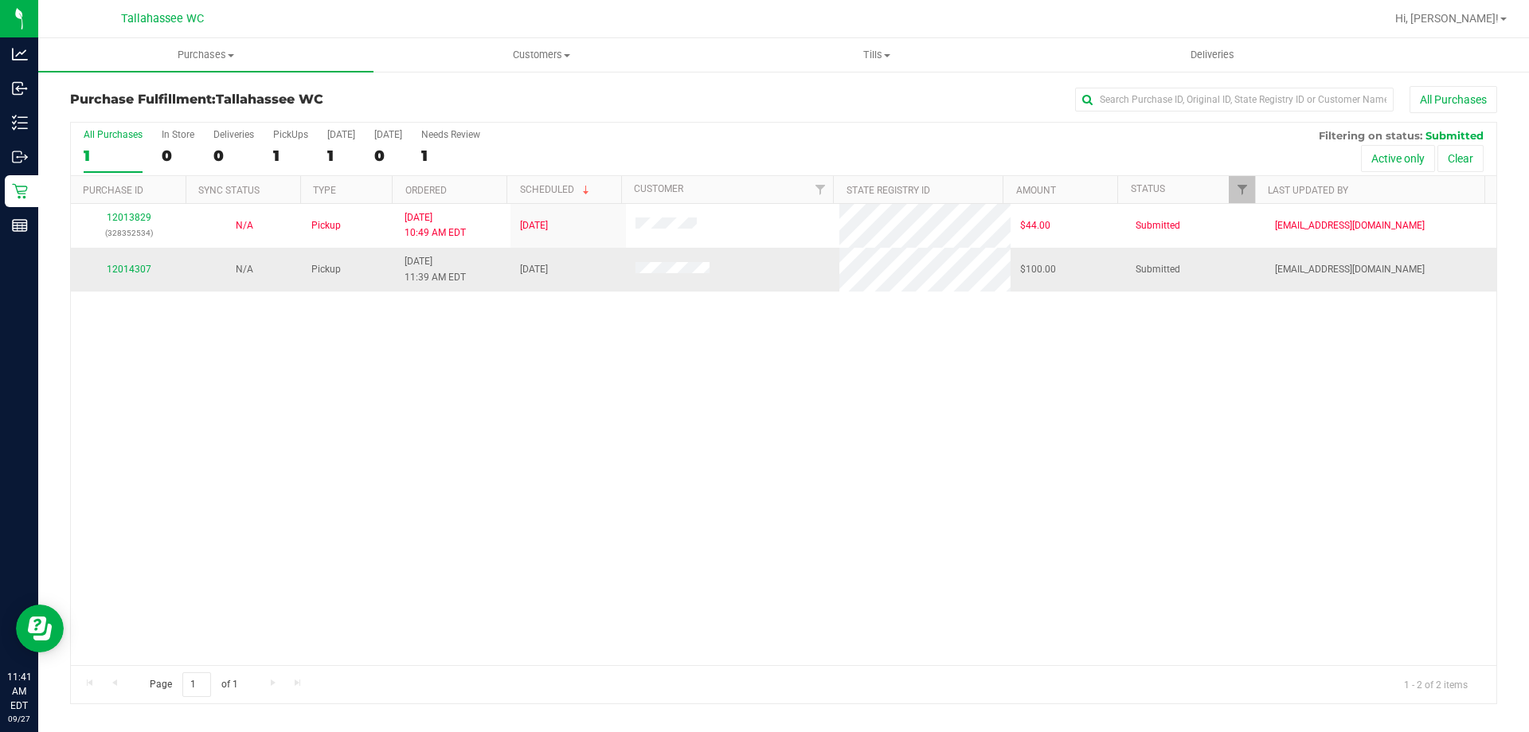
click at [139, 275] on div "12014307" at bounding box center [128, 269] width 96 height 15
click at [139, 264] on link "12014307" at bounding box center [129, 269] width 45 height 11
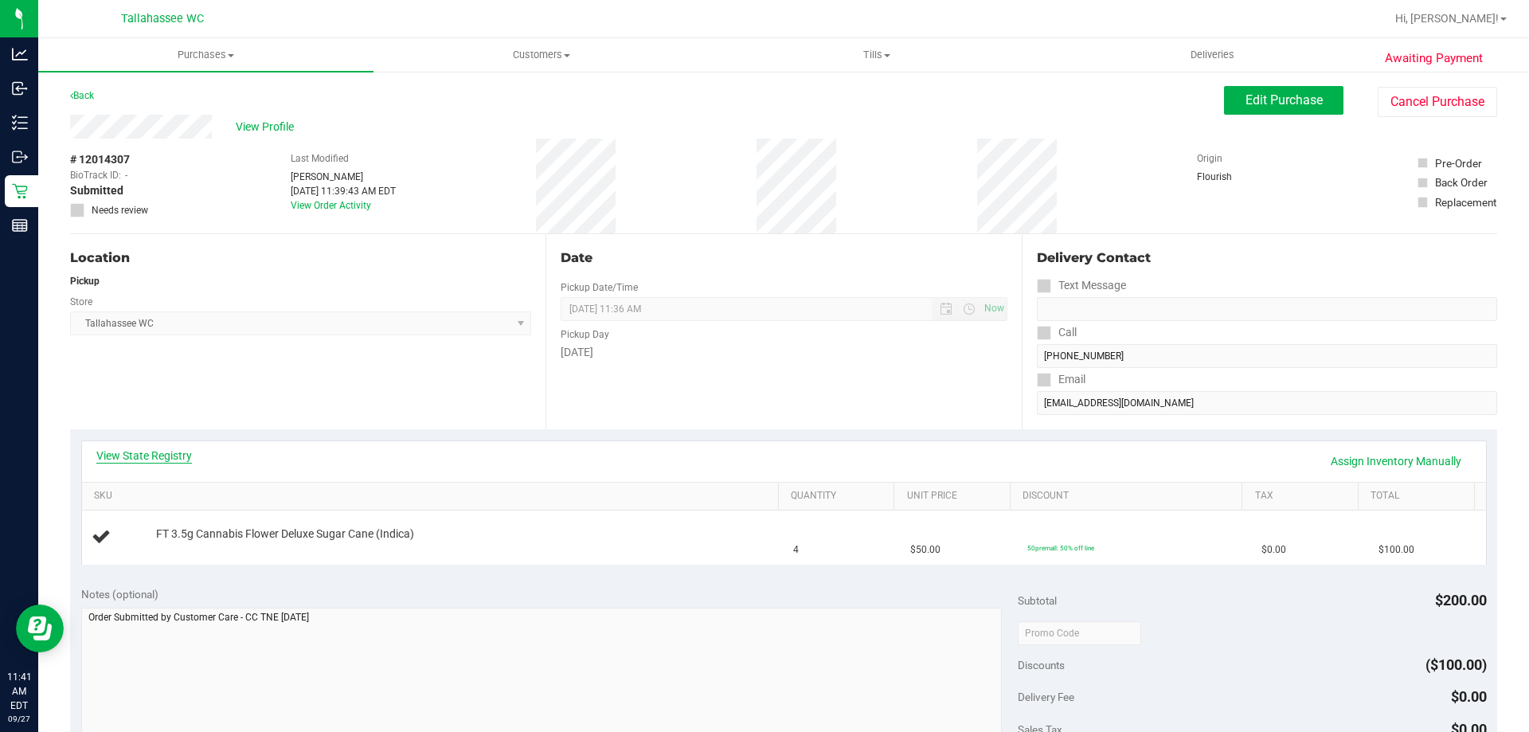
click at [170, 456] on link "View State Registry" at bounding box center [144, 456] width 96 height 16
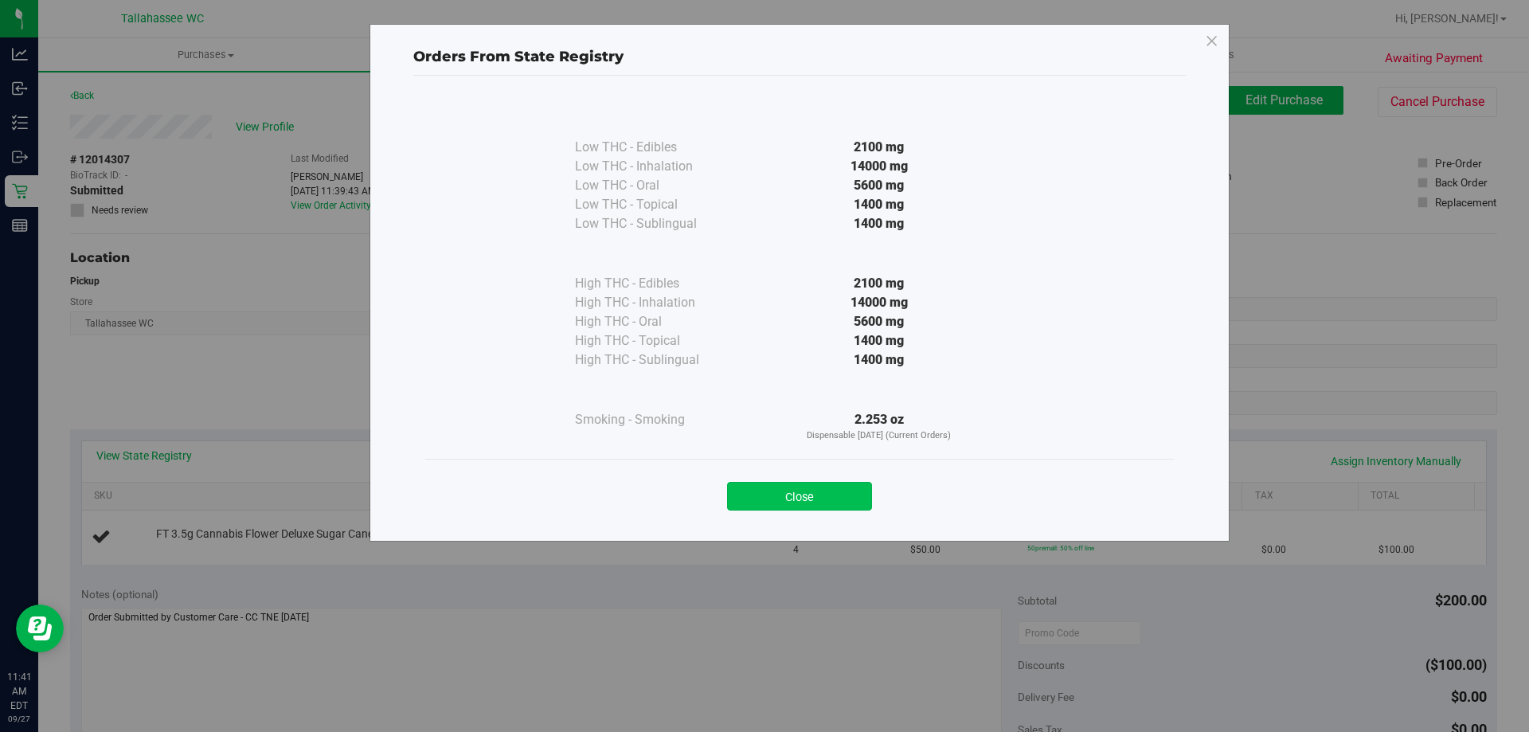
click at [836, 485] on button "Close" at bounding box center [799, 496] width 145 height 29
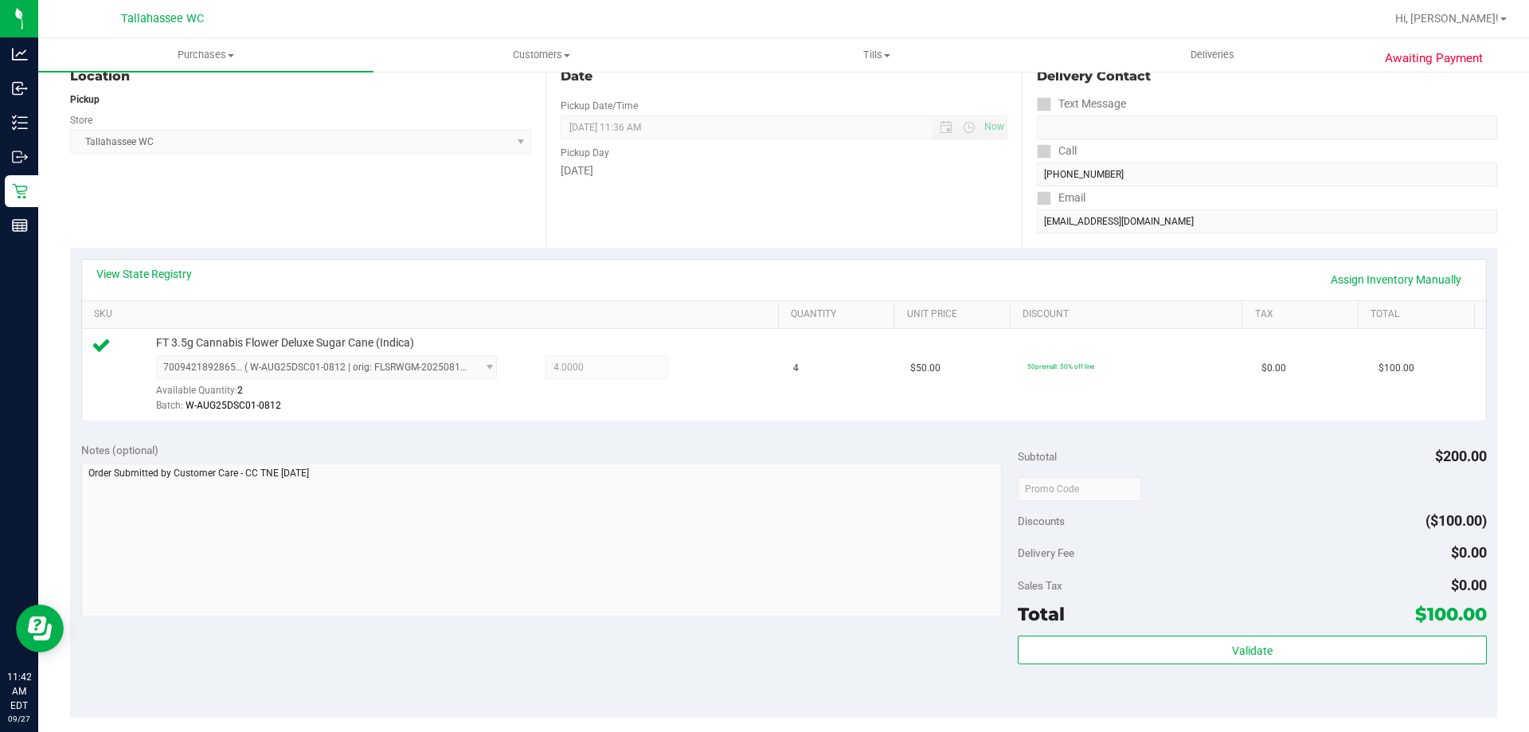
scroll to position [558, 0]
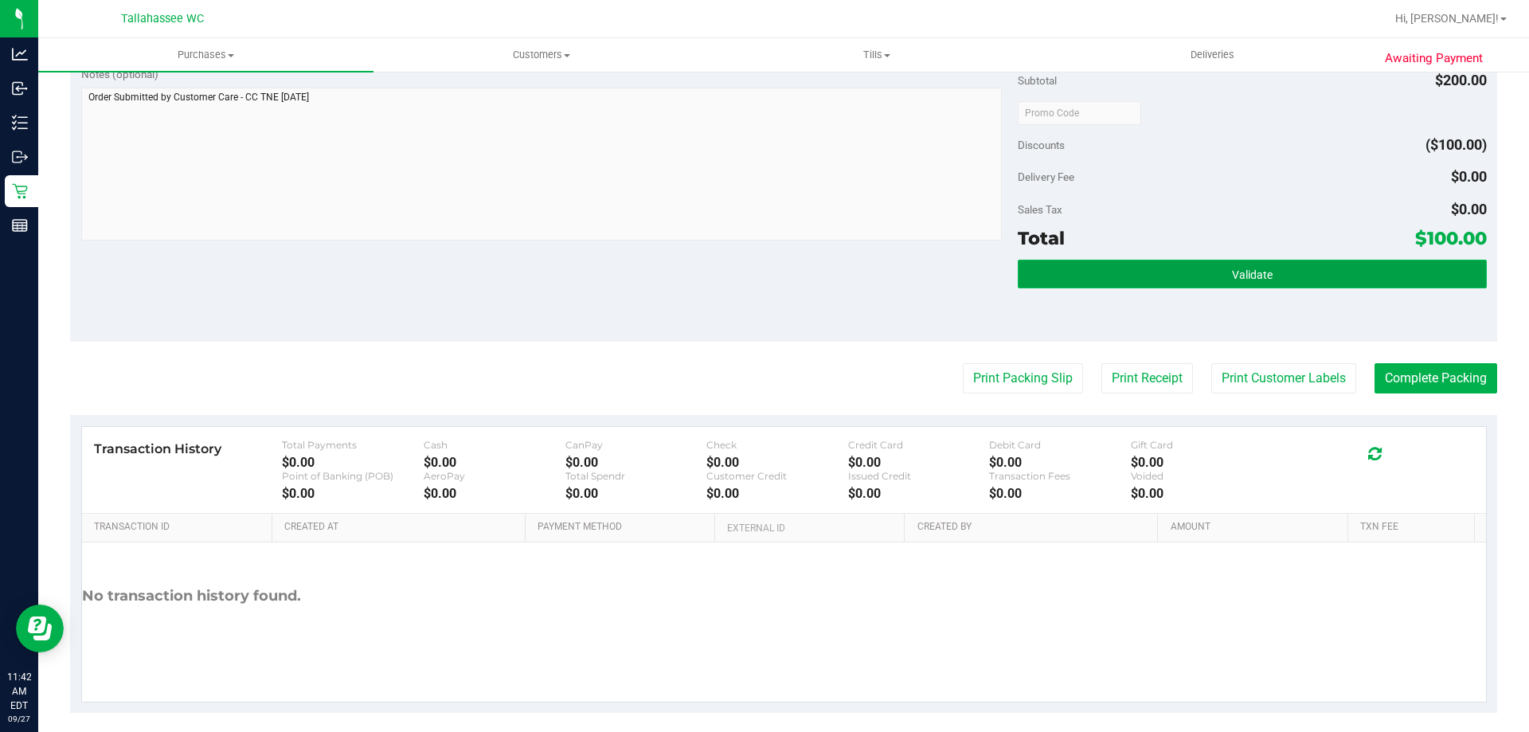
click at [1199, 267] on button "Validate" at bounding box center [1252, 274] width 468 height 29
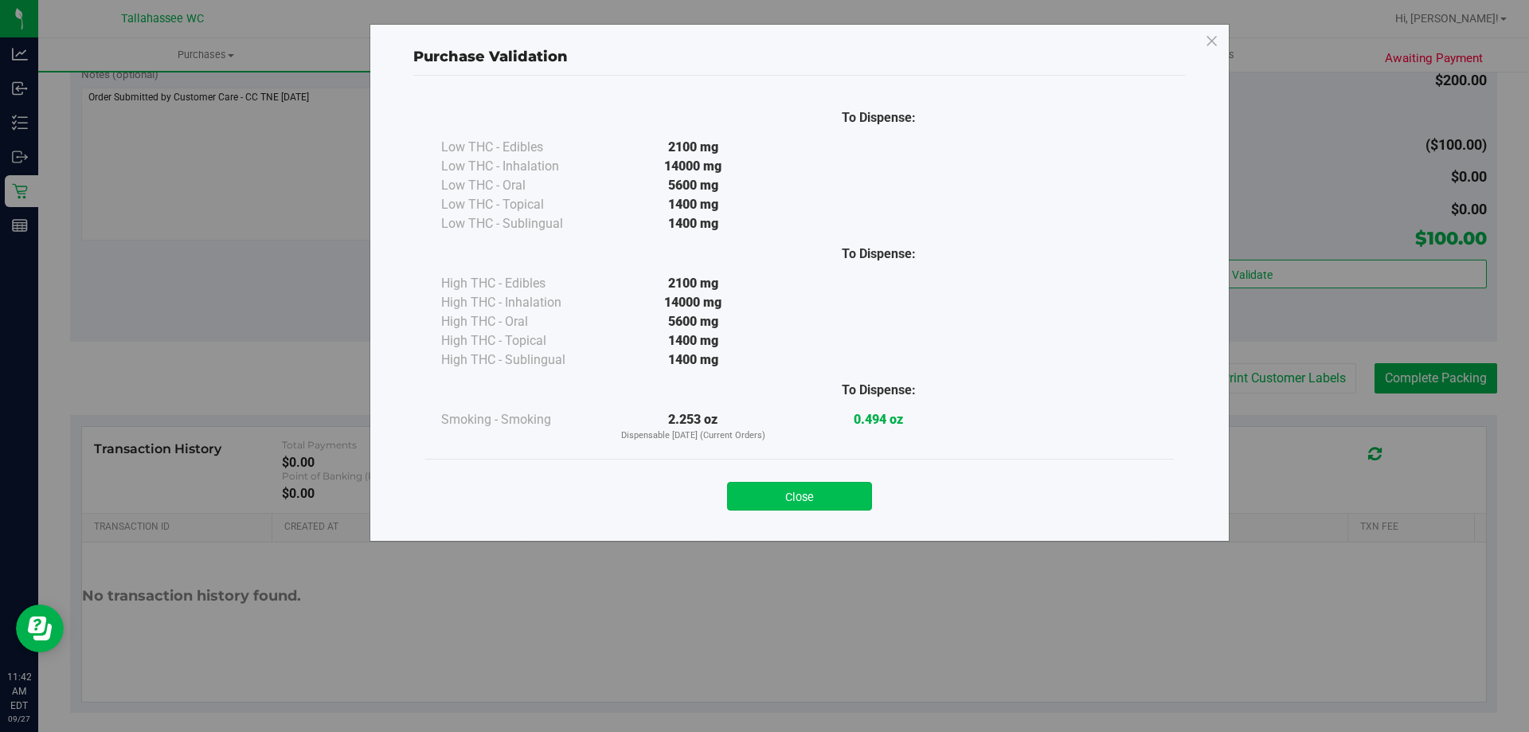
click at [806, 498] on button "Close" at bounding box center [799, 496] width 145 height 29
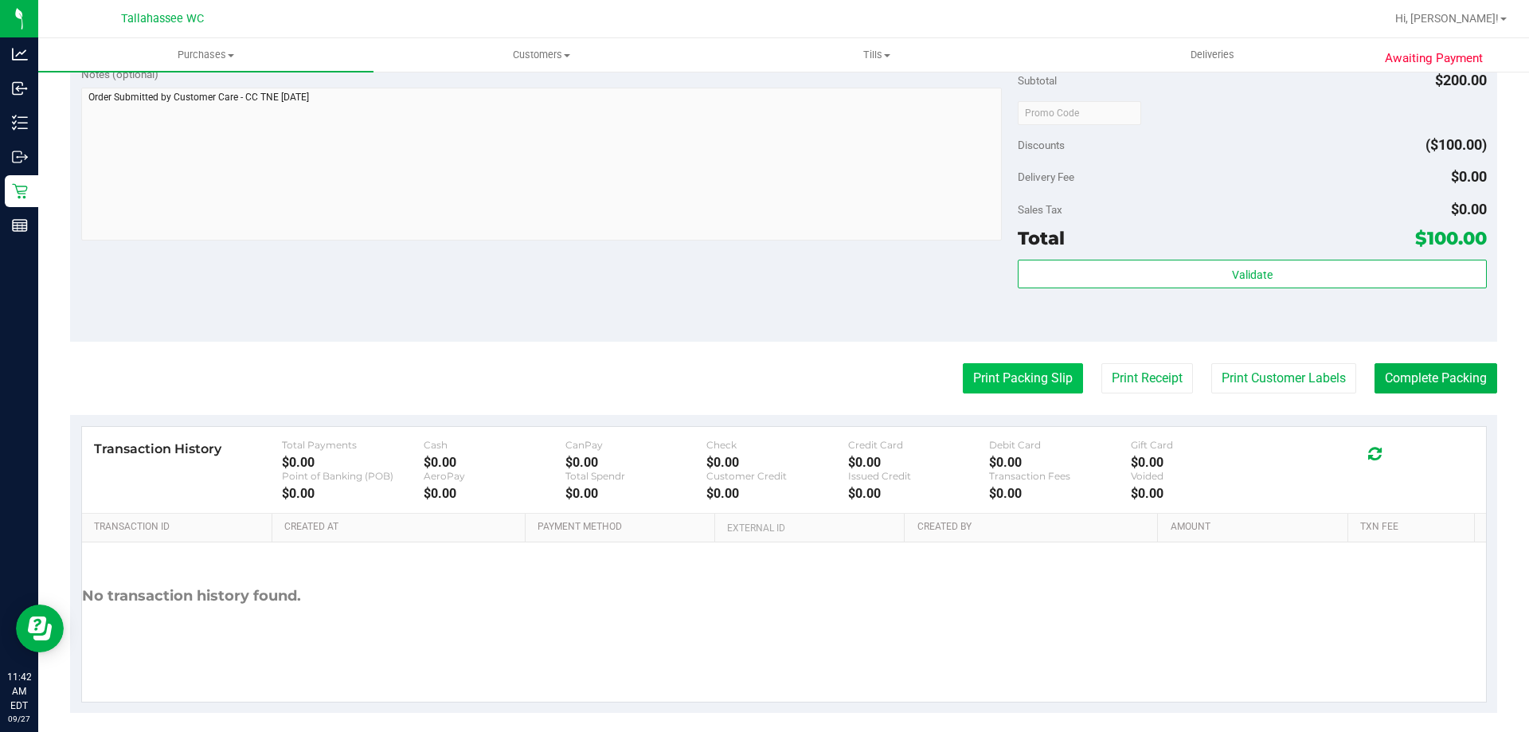
click at [996, 378] on button "Print Packing Slip" at bounding box center [1023, 378] width 120 height 30
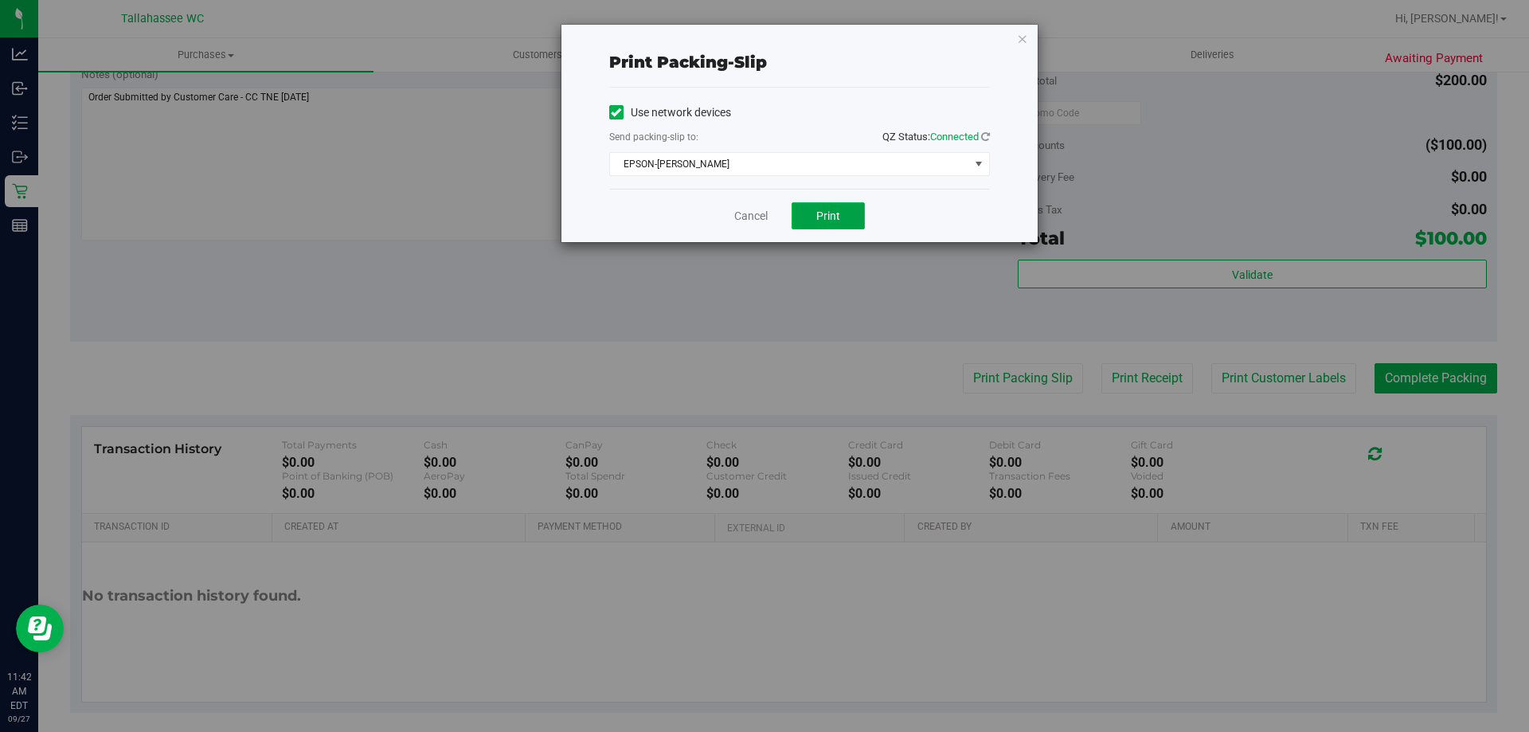
click at [827, 207] on button "Print" at bounding box center [828, 215] width 73 height 27
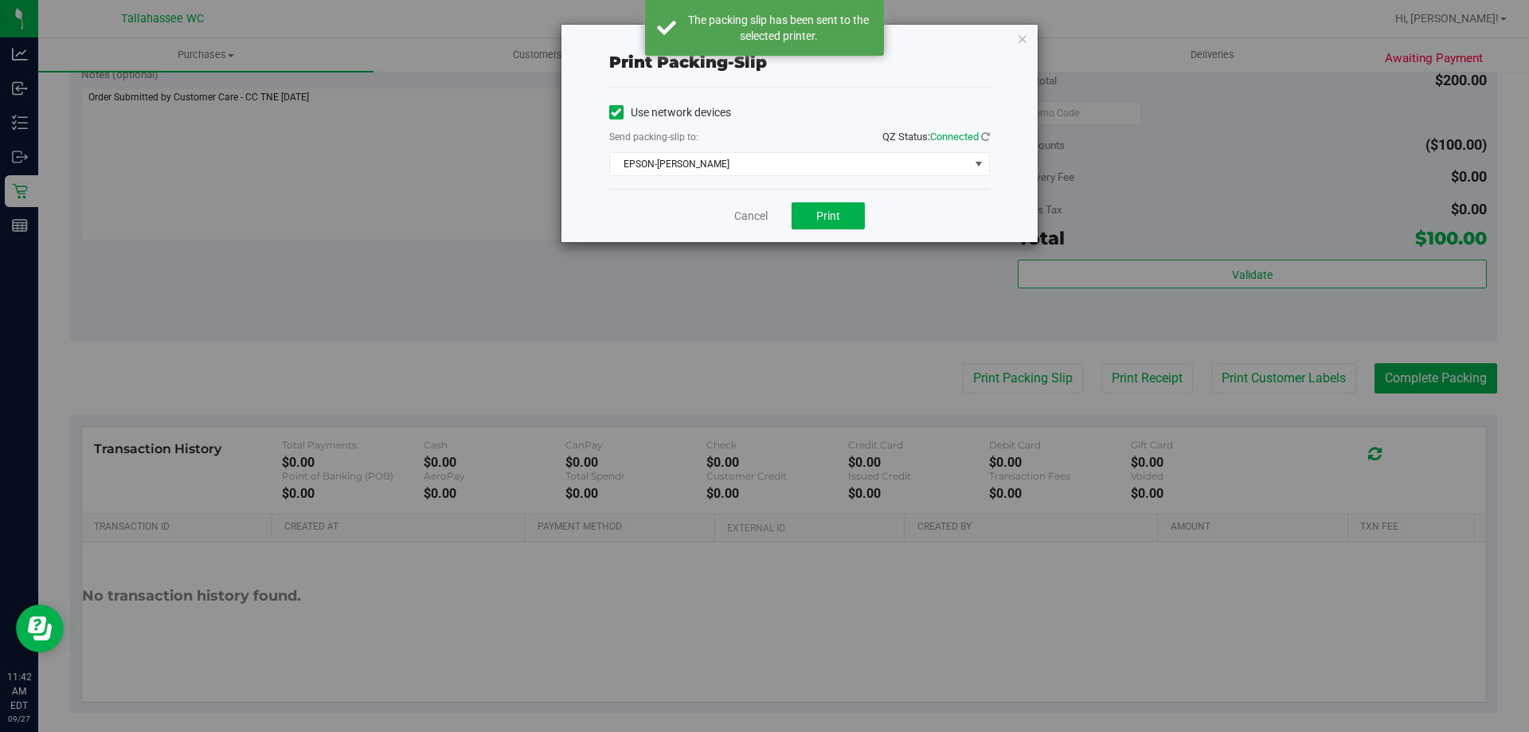
click at [751, 228] on div "Cancel Print" at bounding box center [799, 215] width 381 height 53
click at [751, 225] on div "Cancel Print" at bounding box center [799, 215] width 381 height 53
click at [751, 217] on link "Cancel" at bounding box center [750, 216] width 33 height 17
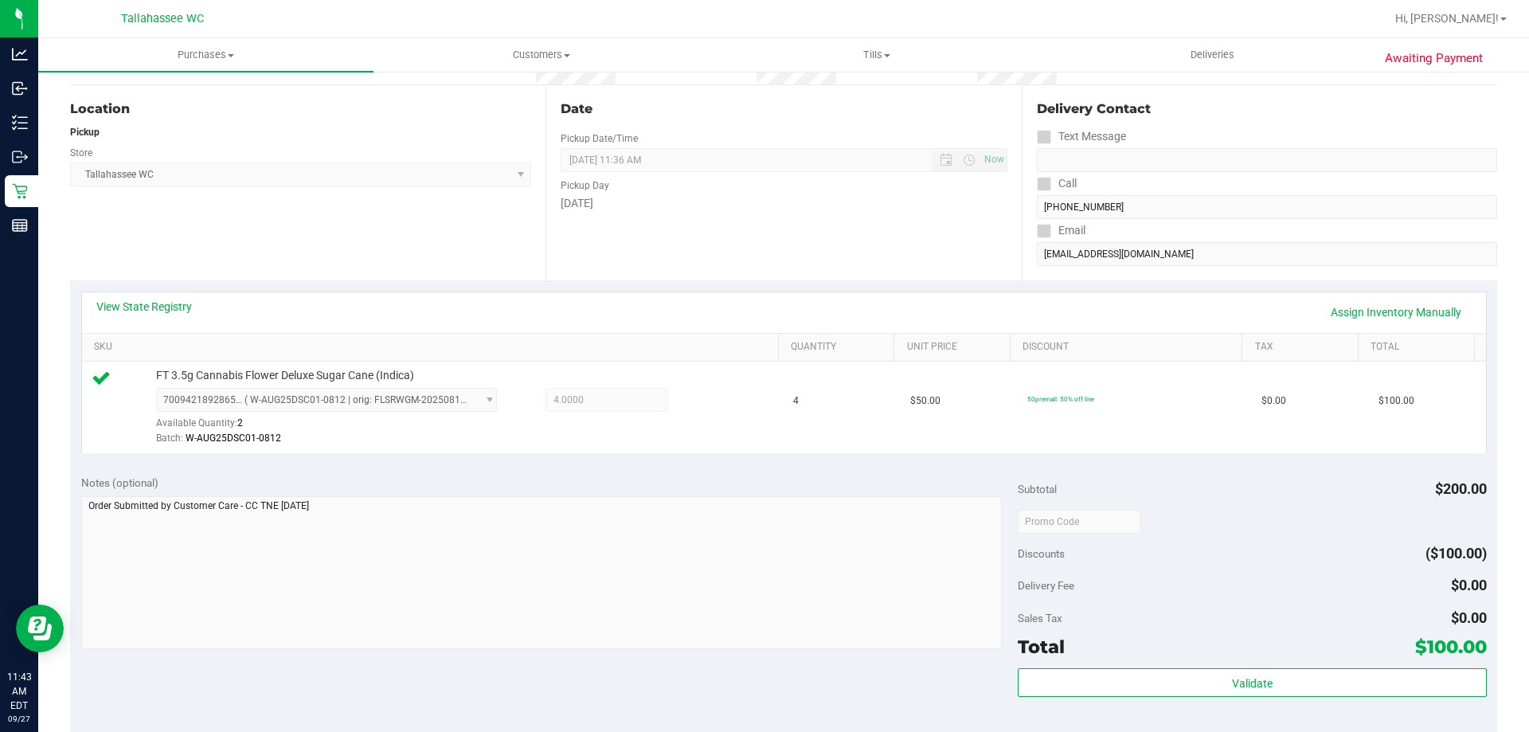
scroll to position [478, 0]
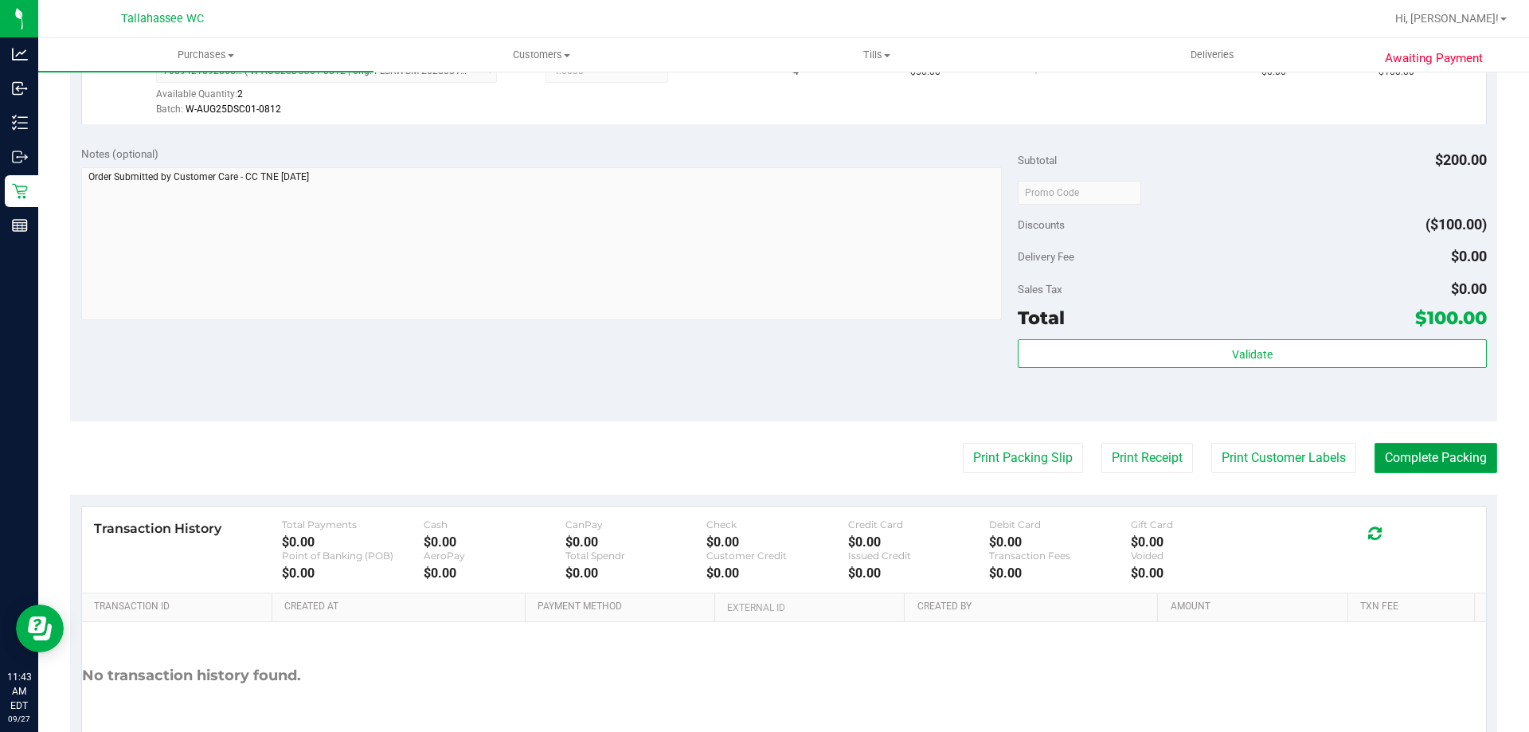
click at [1412, 454] on button "Complete Packing" at bounding box center [1436, 458] width 123 height 30
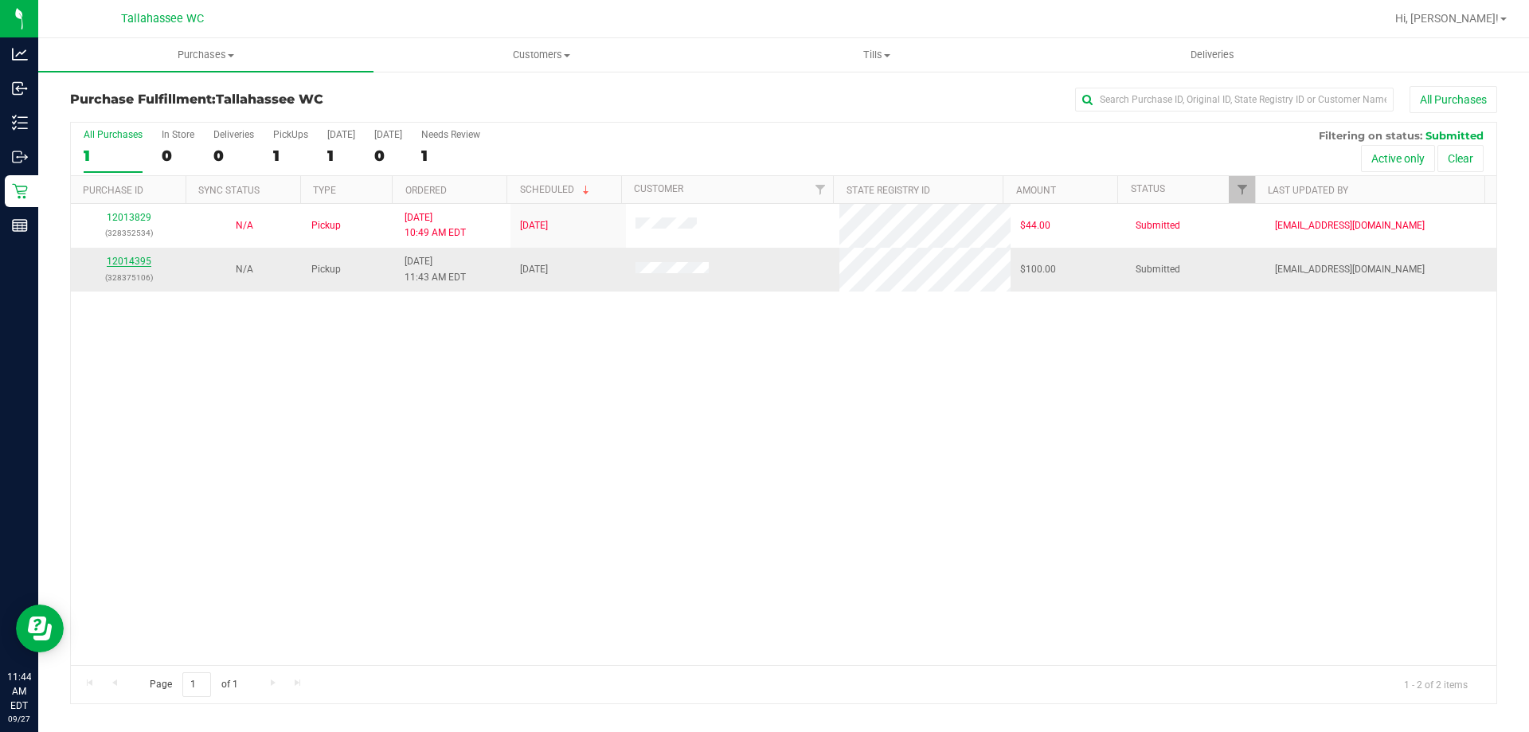
click at [121, 263] on link "12014395" at bounding box center [129, 261] width 45 height 11
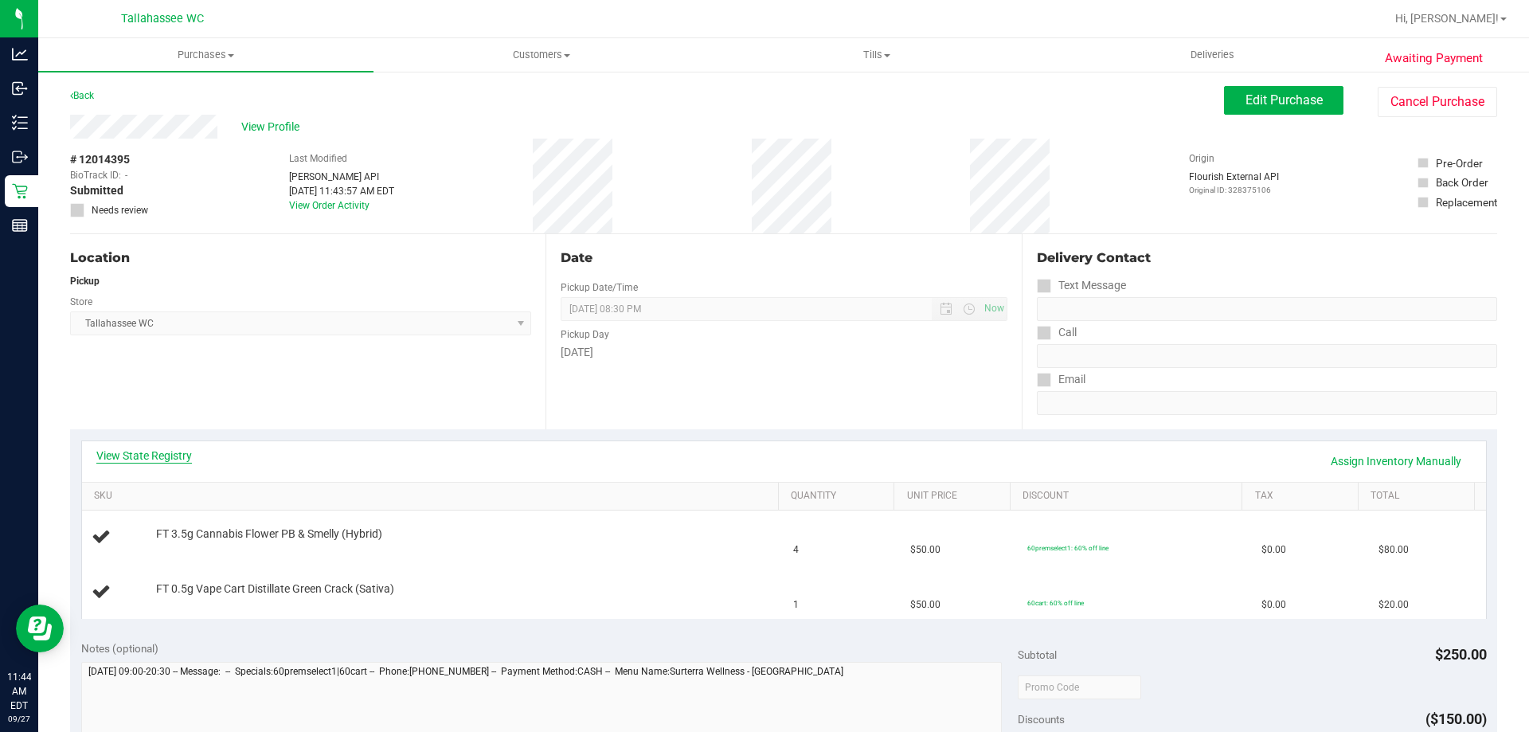
click at [171, 460] on link "View State Registry" at bounding box center [144, 456] width 96 height 16
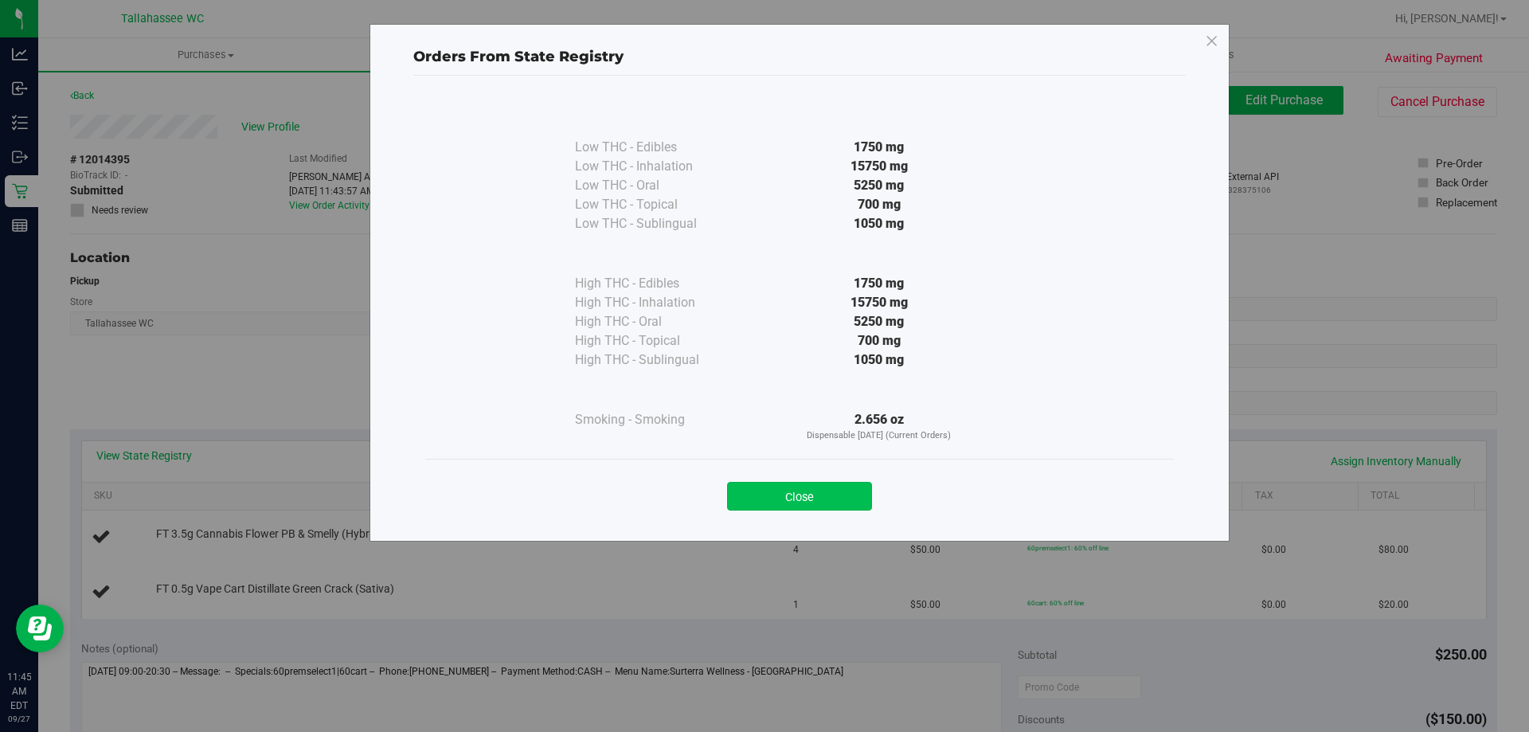
click at [786, 501] on button "Close" at bounding box center [799, 496] width 145 height 29
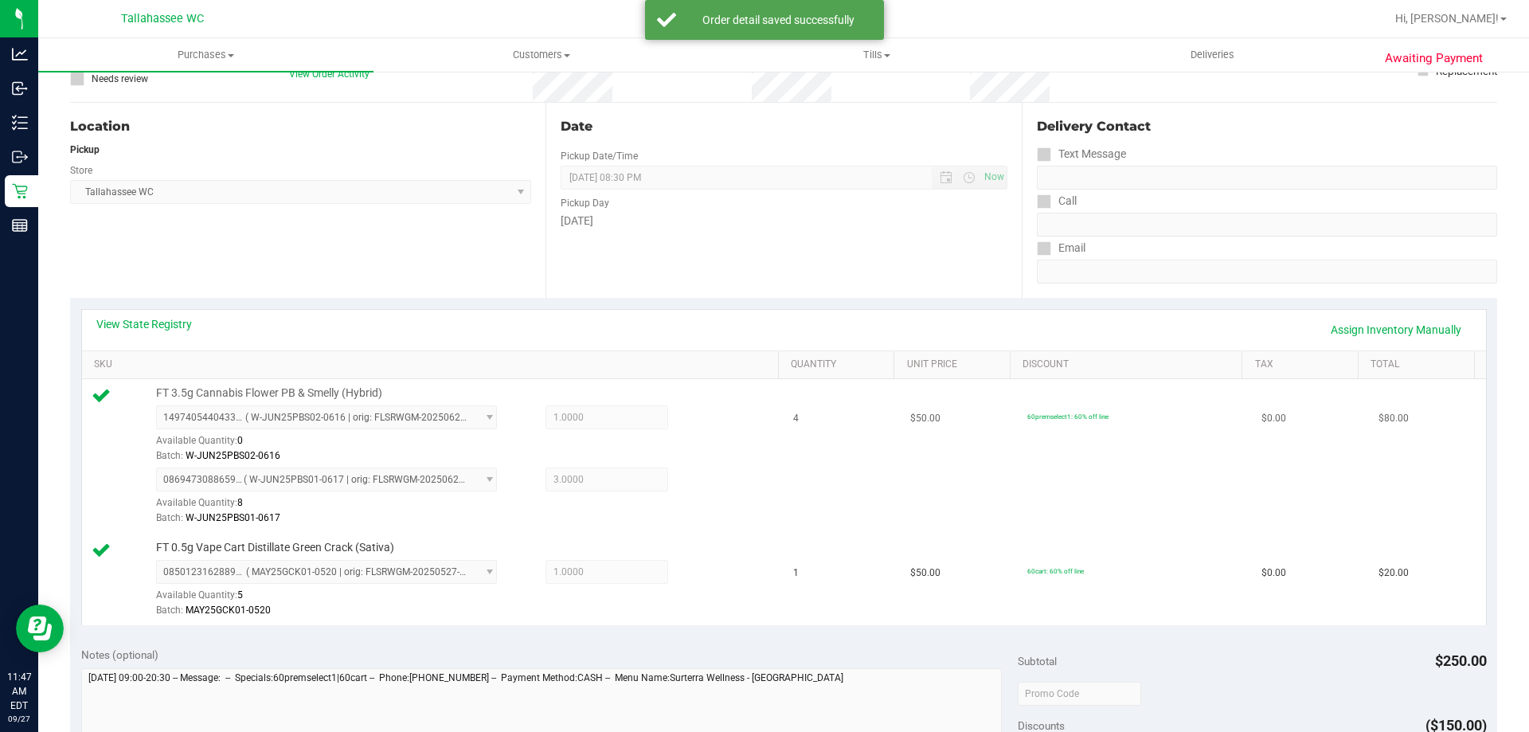
scroll to position [319, 0]
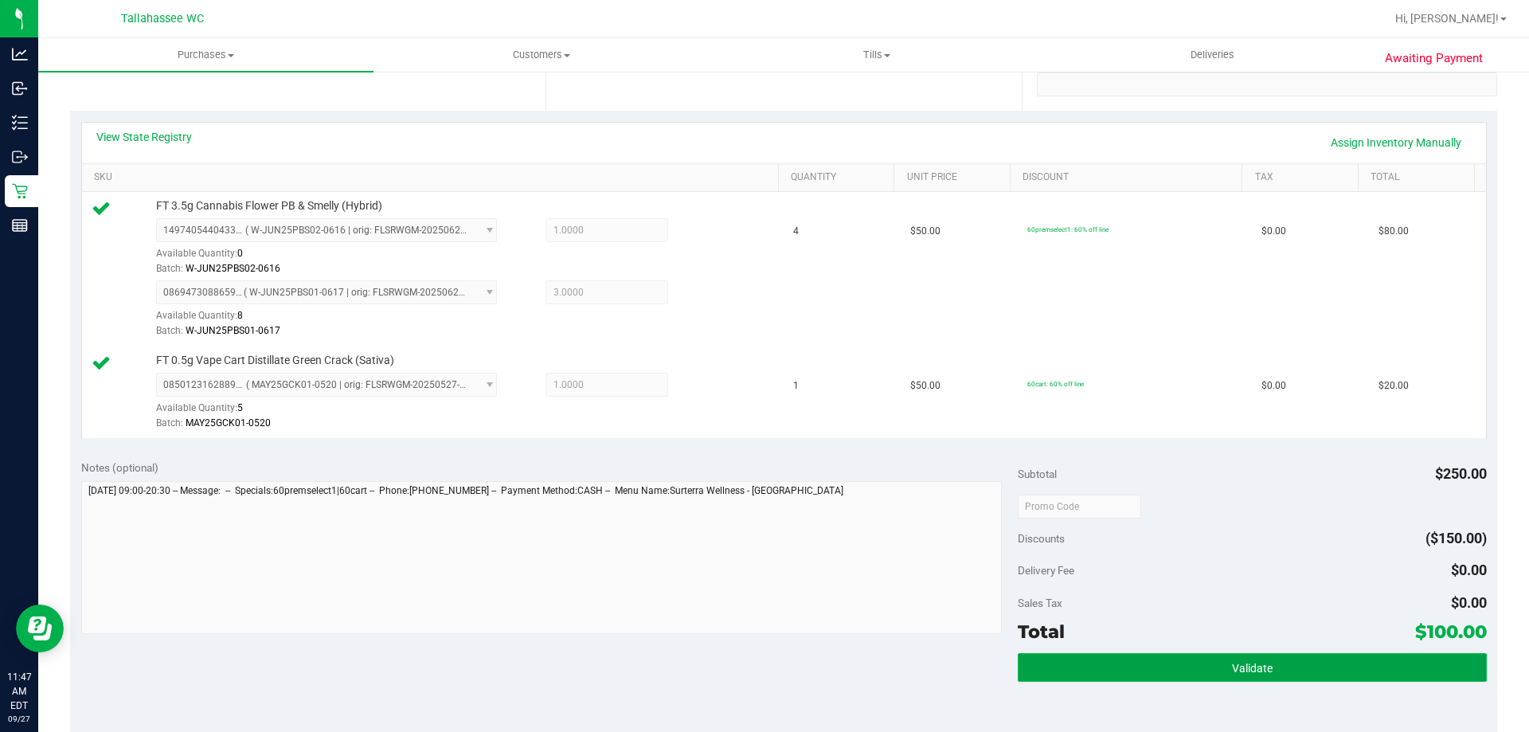
click at [1212, 667] on button "Validate" at bounding box center [1252, 667] width 468 height 29
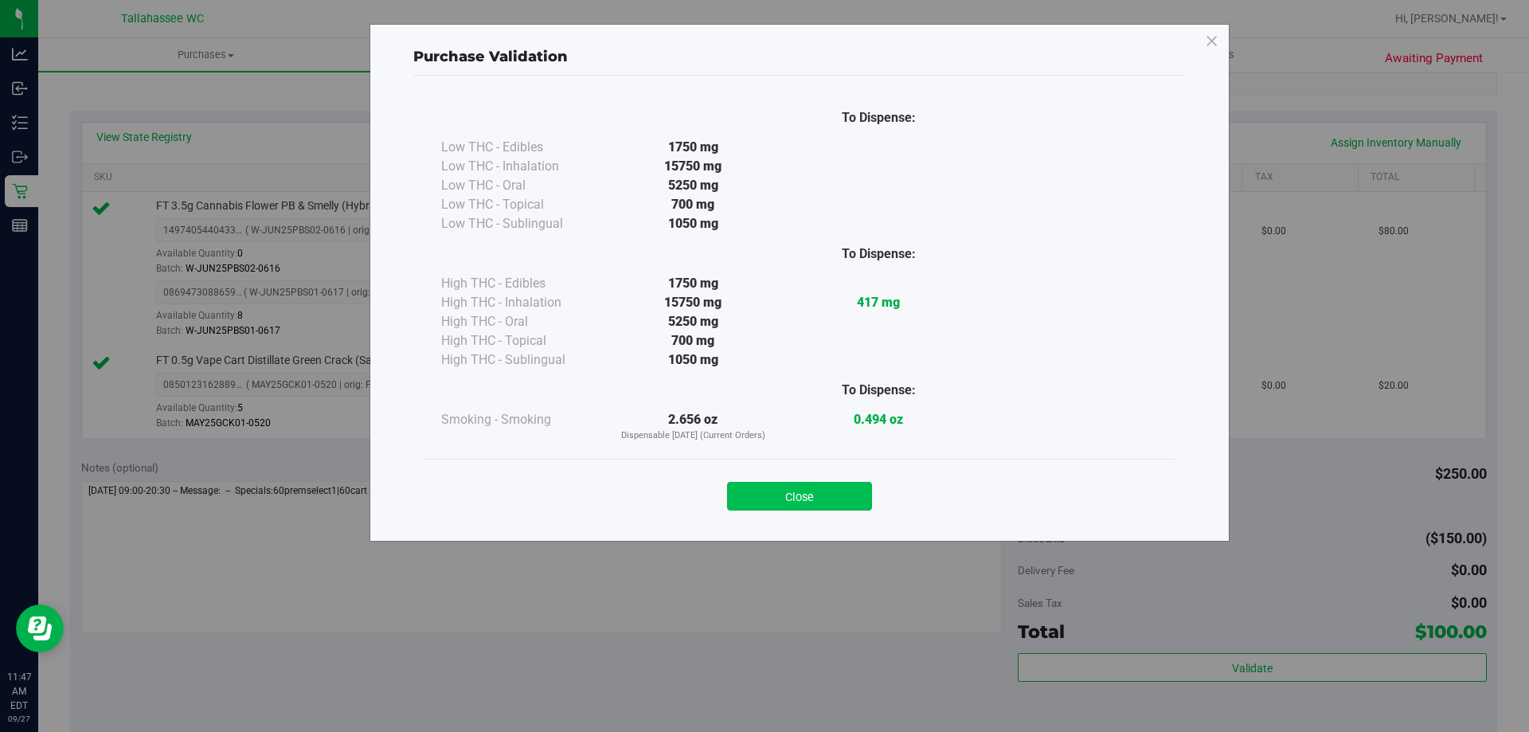
click at [821, 499] on button "Close" at bounding box center [799, 496] width 145 height 29
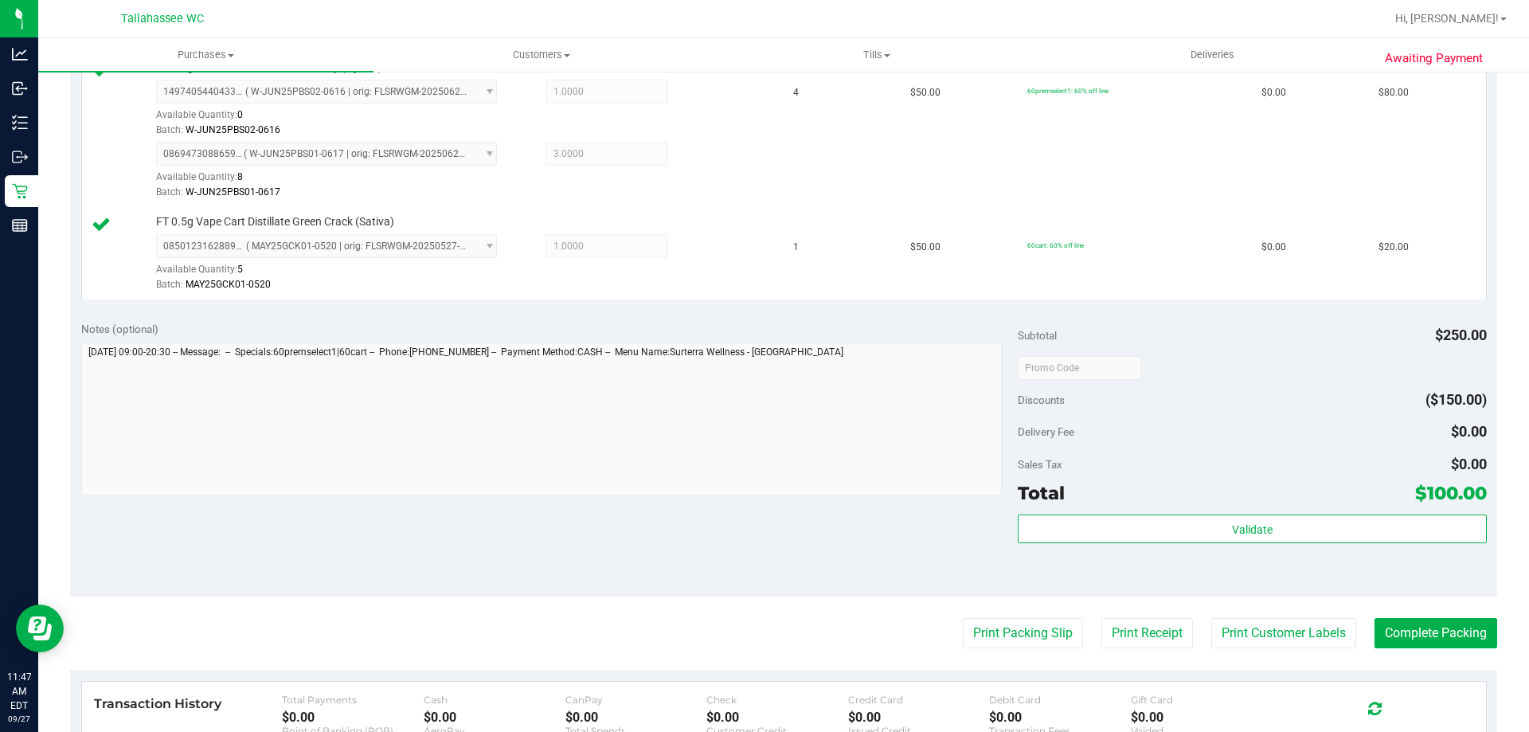
scroll to position [717, 0]
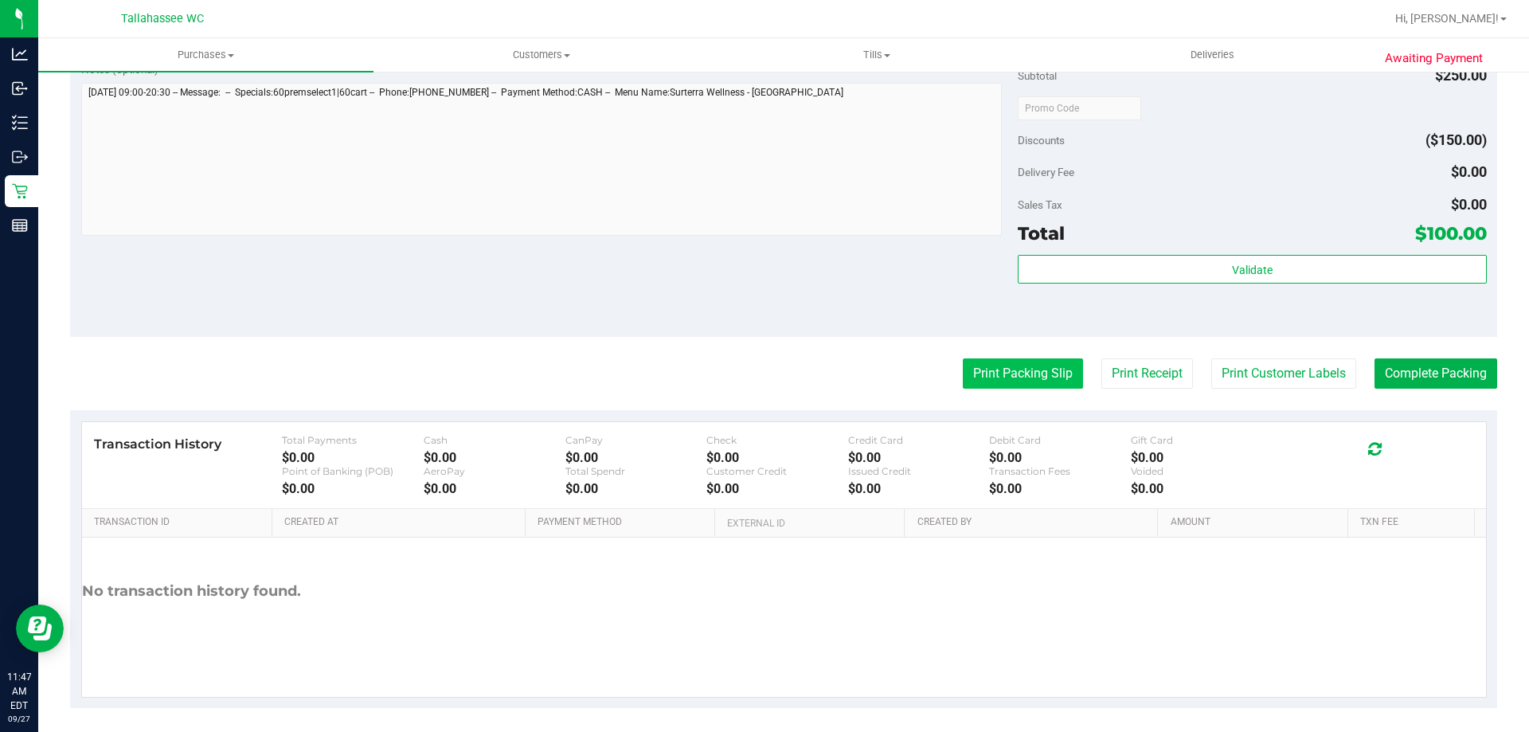
click at [1038, 379] on button "Print Packing Slip" at bounding box center [1023, 373] width 120 height 30
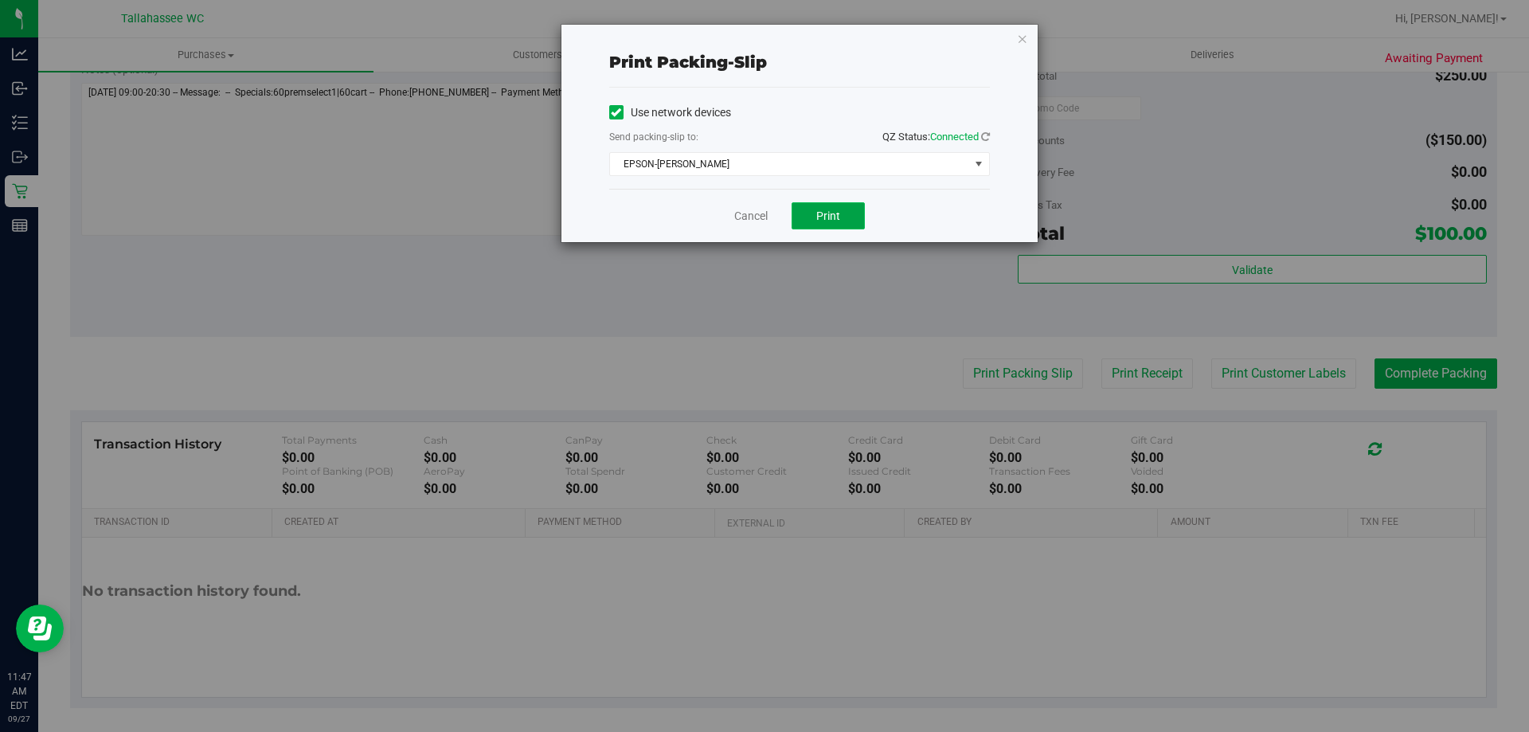
click at [823, 221] on span "Print" at bounding box center [828, 215] width 24 height 13
click at [763, 212] on link "Cancel" at bounding box center [750, 216] width 33 height 17
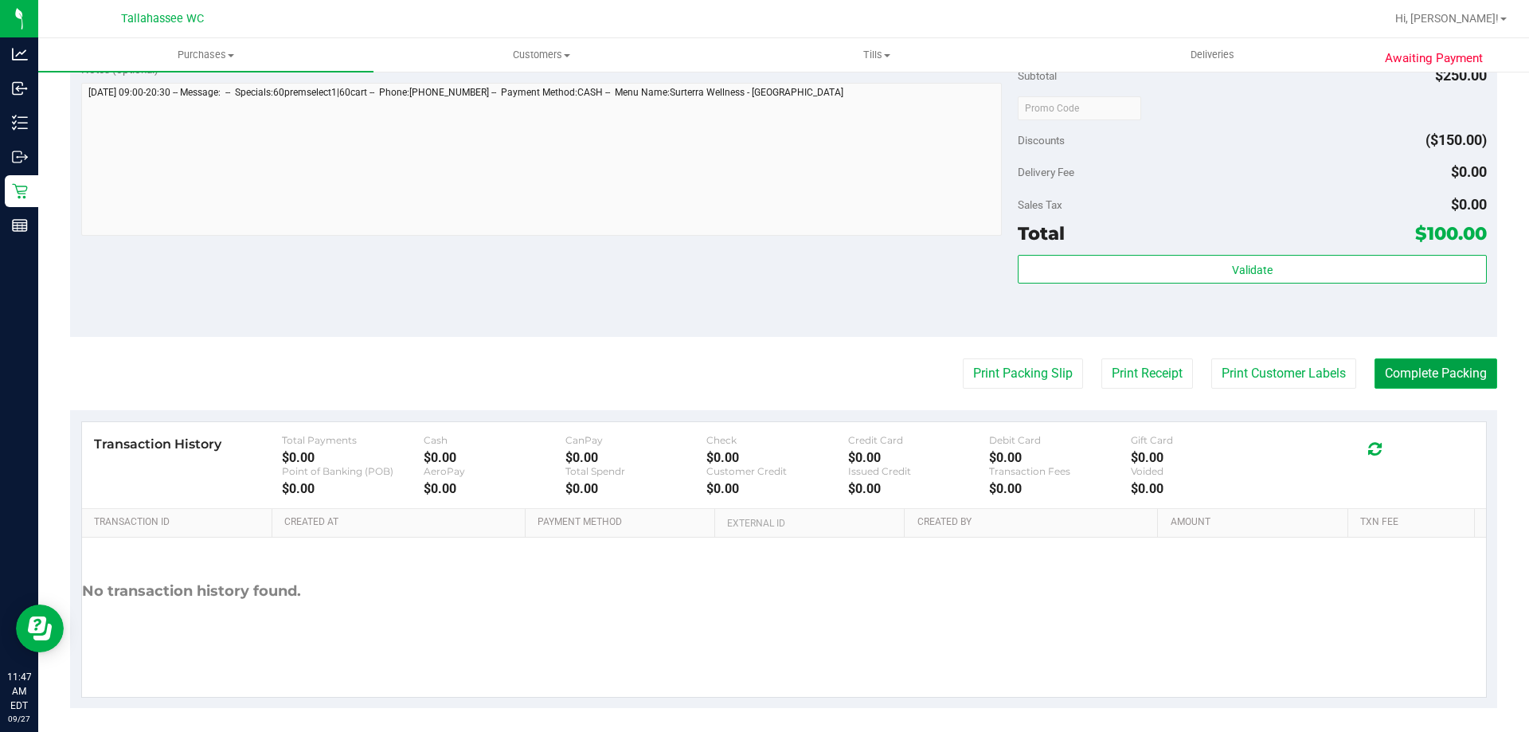
click at [1453, 370] on button "Complete Packing" at bounding box center [1436, 373] width 123 height 30
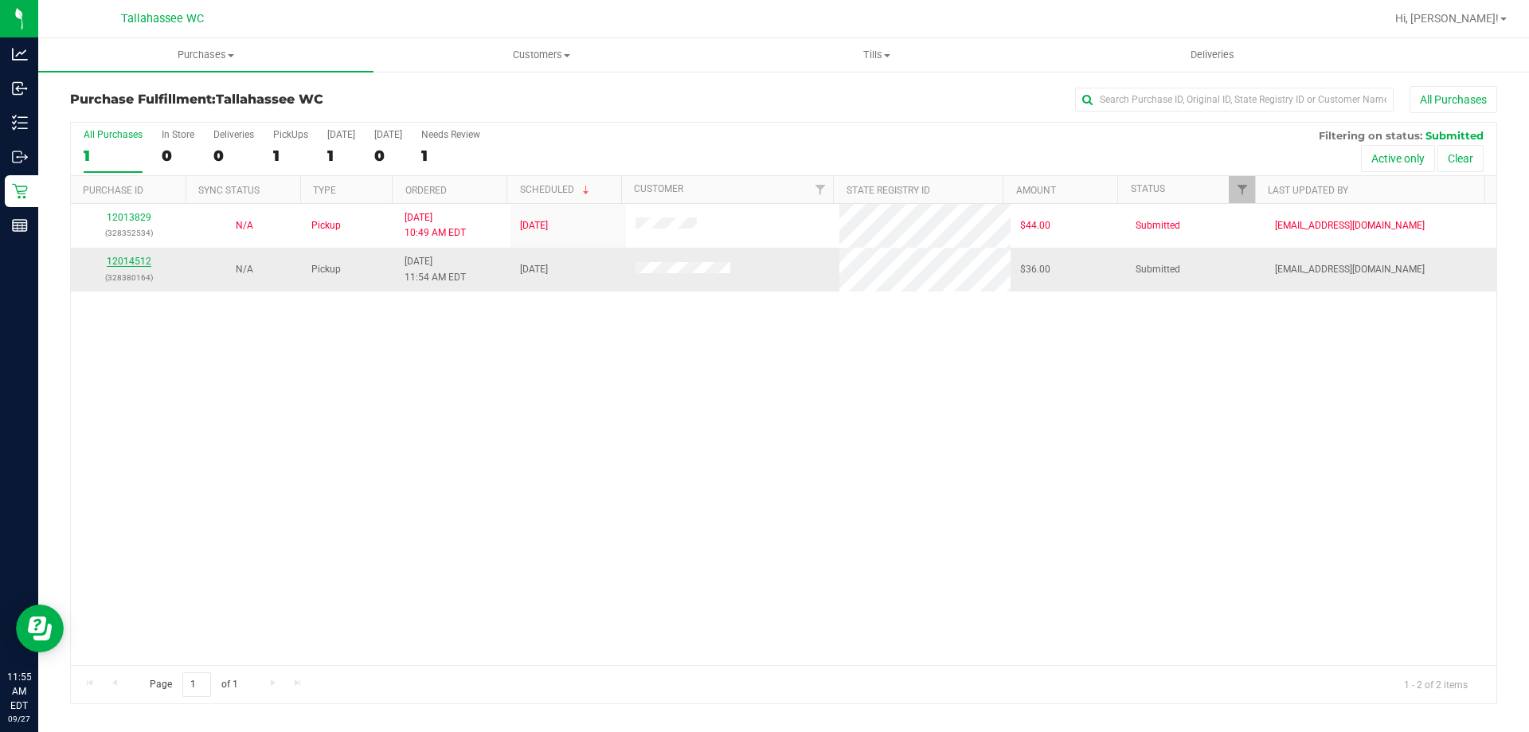
click at [143, 266] on link "12014512" at bounding box center [129, 261] width 45 height 11
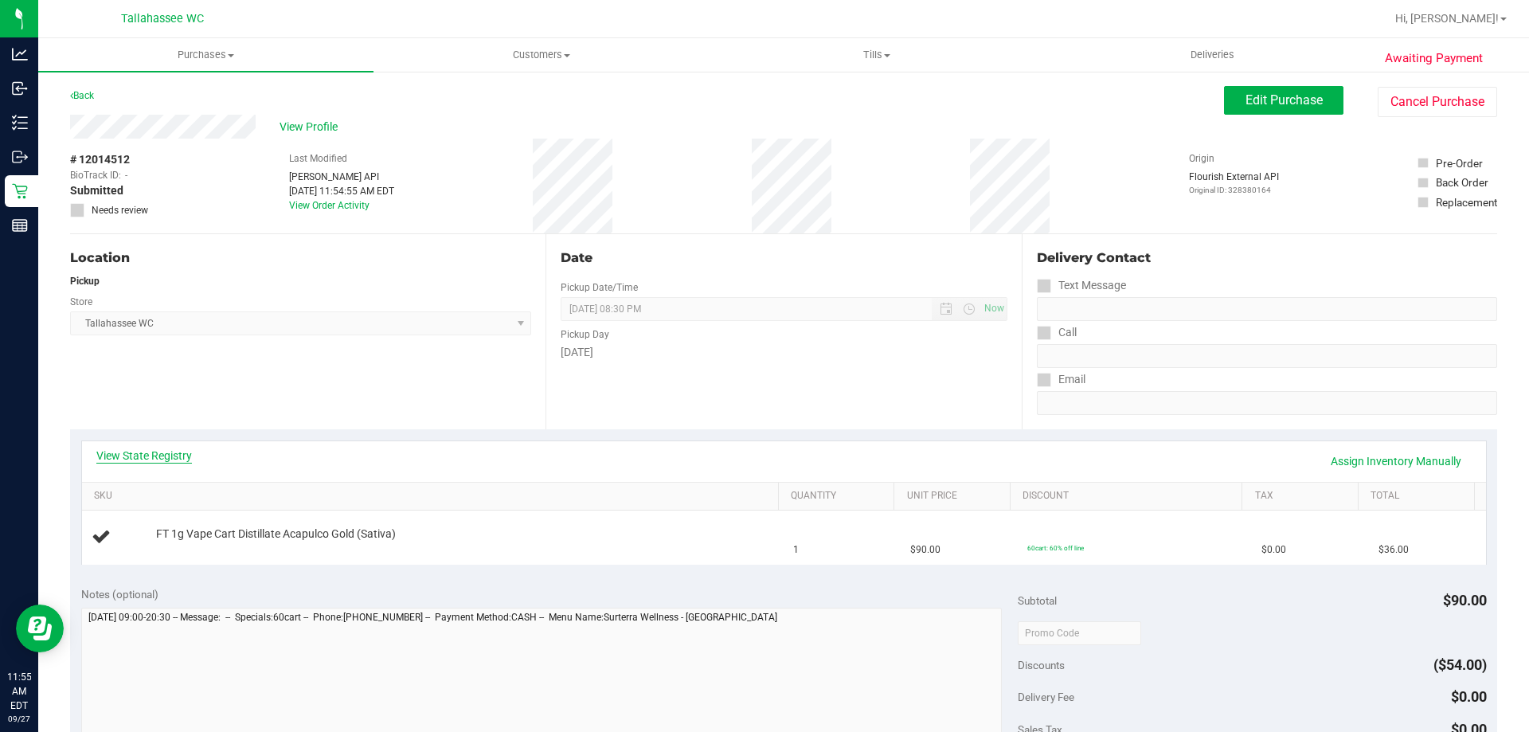
click at [169, 460] on link "View State Registry" at bounding box center [144, 456] width 96 height 16
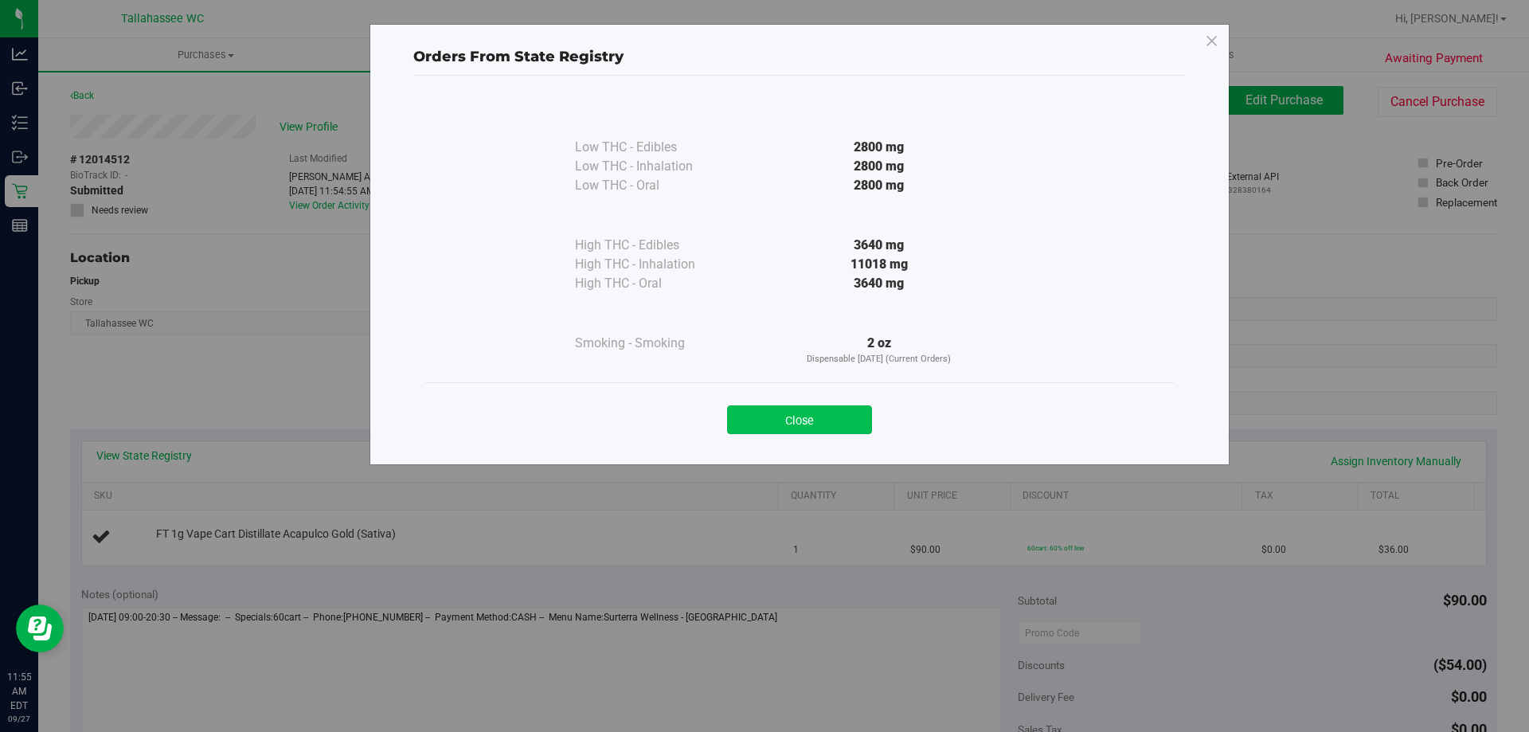
click at [825, 417] on button "Close" at bounding box center [799, 419] width 145 height 29
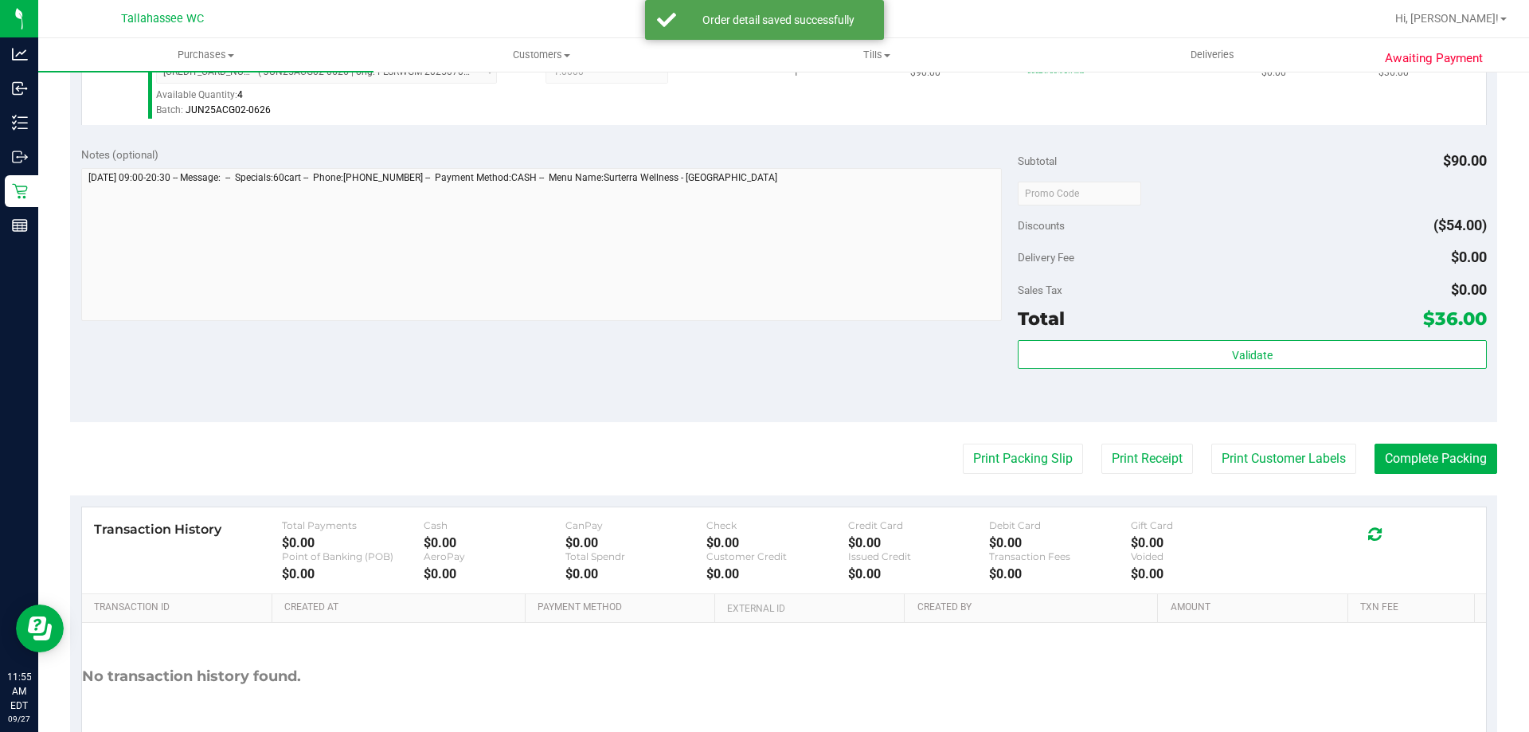
scroll to position [478, 0]
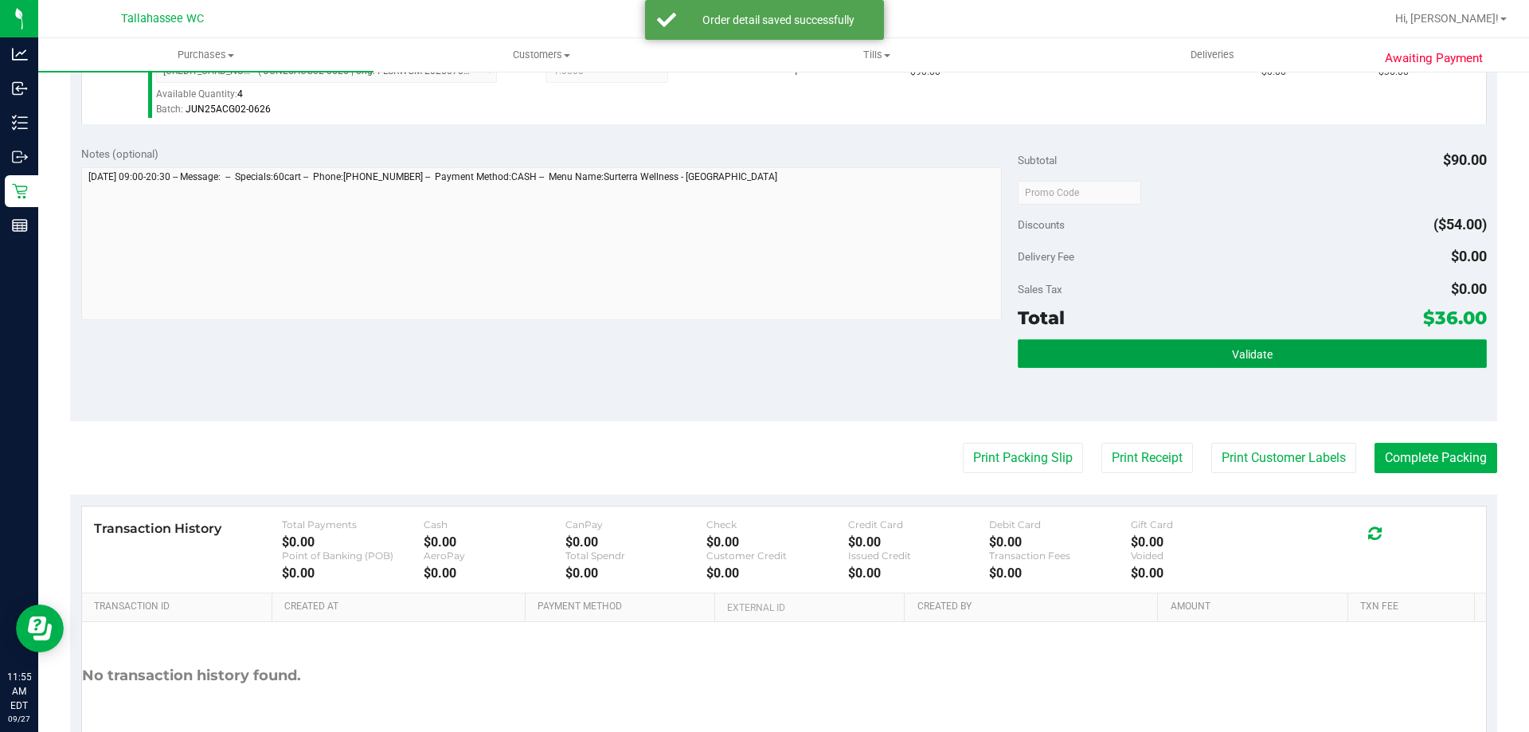
click at [1164, 362] on button "Validate" at bounding box center [1252, 353] width 468 height 29
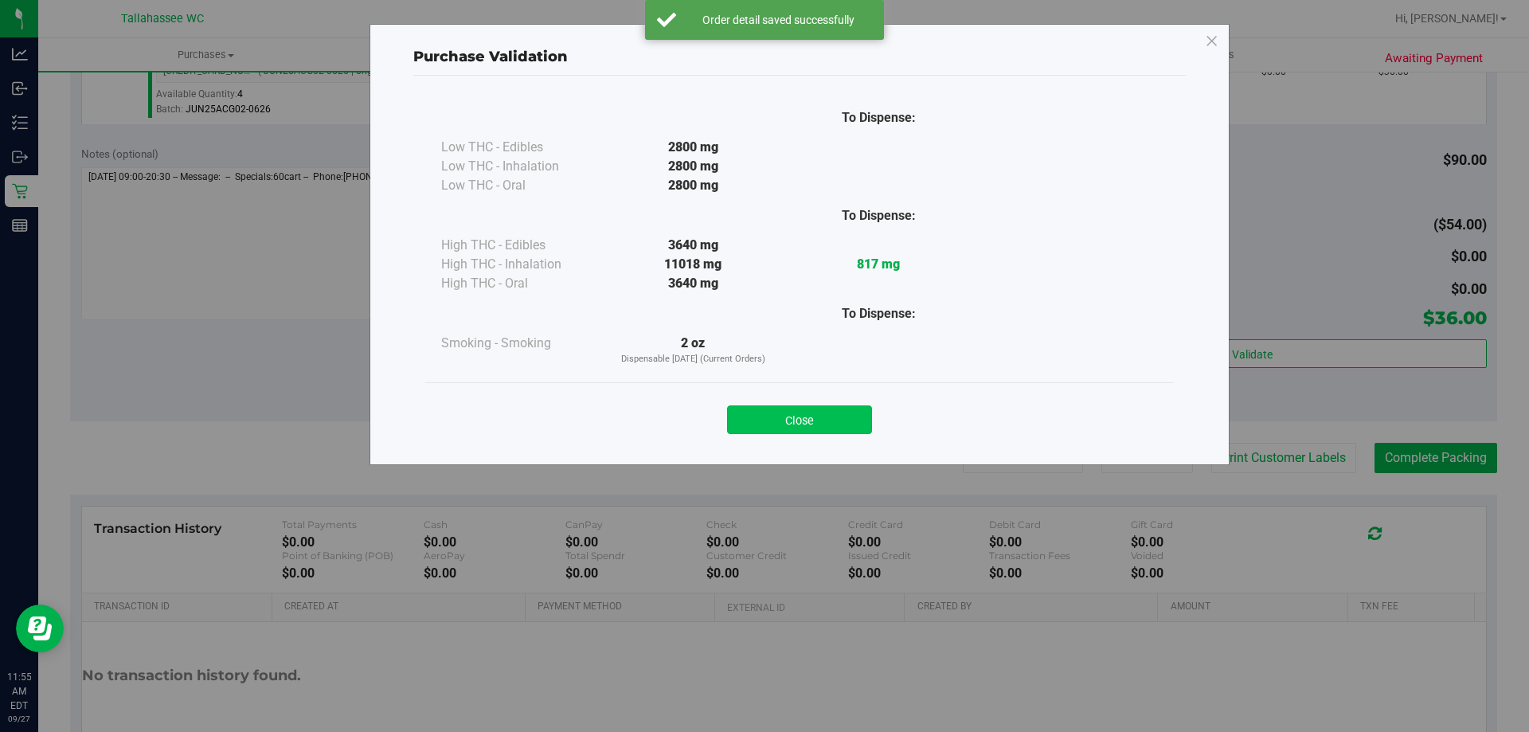
click at [848, 424] on button "Close" at bounding box center [799, 419] width 145 height 29
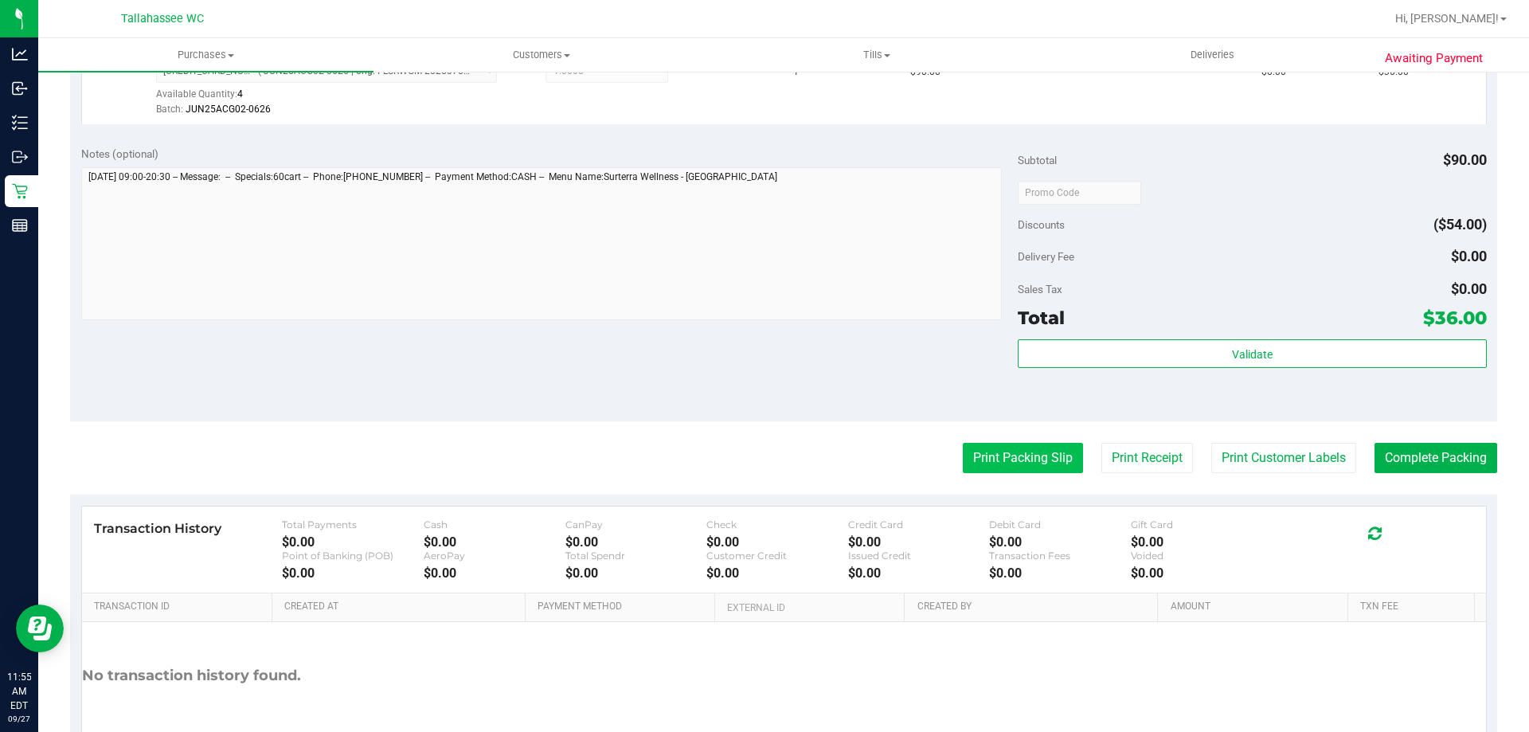
click at [980, 454] on button "Print Packing Slip" at bounding box center [1023, 458] width 120 height 30
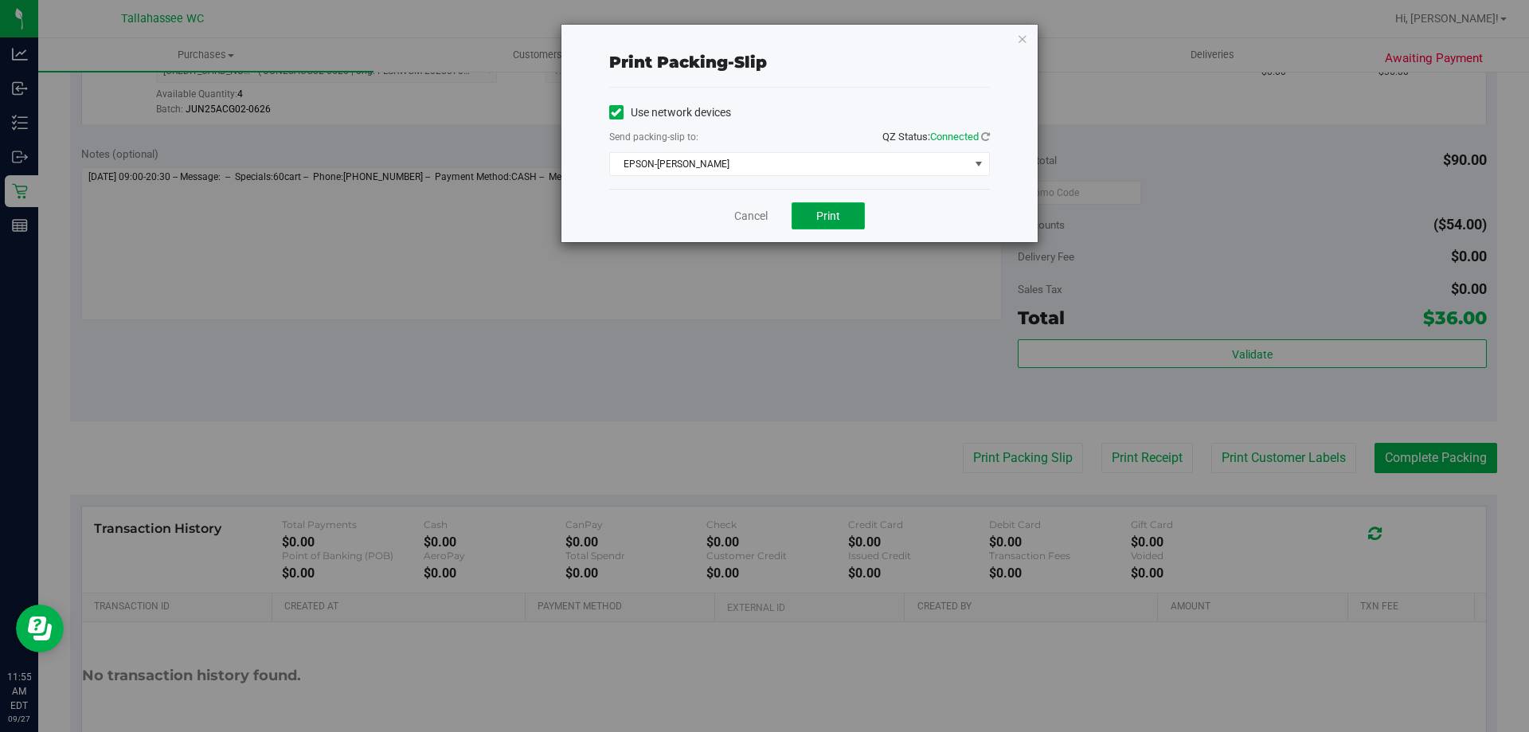
drag, startPoint x: 836, startPoint y: 212, endPoint x: 841, endPoint y: 236, distance: 24.4
click at [836, 215] on span "Print" at bounding box center [828, 215] width 24 height 13
click at [762, 215] on link "Cancel" at bounding box center [750, 216] width 33 height 17
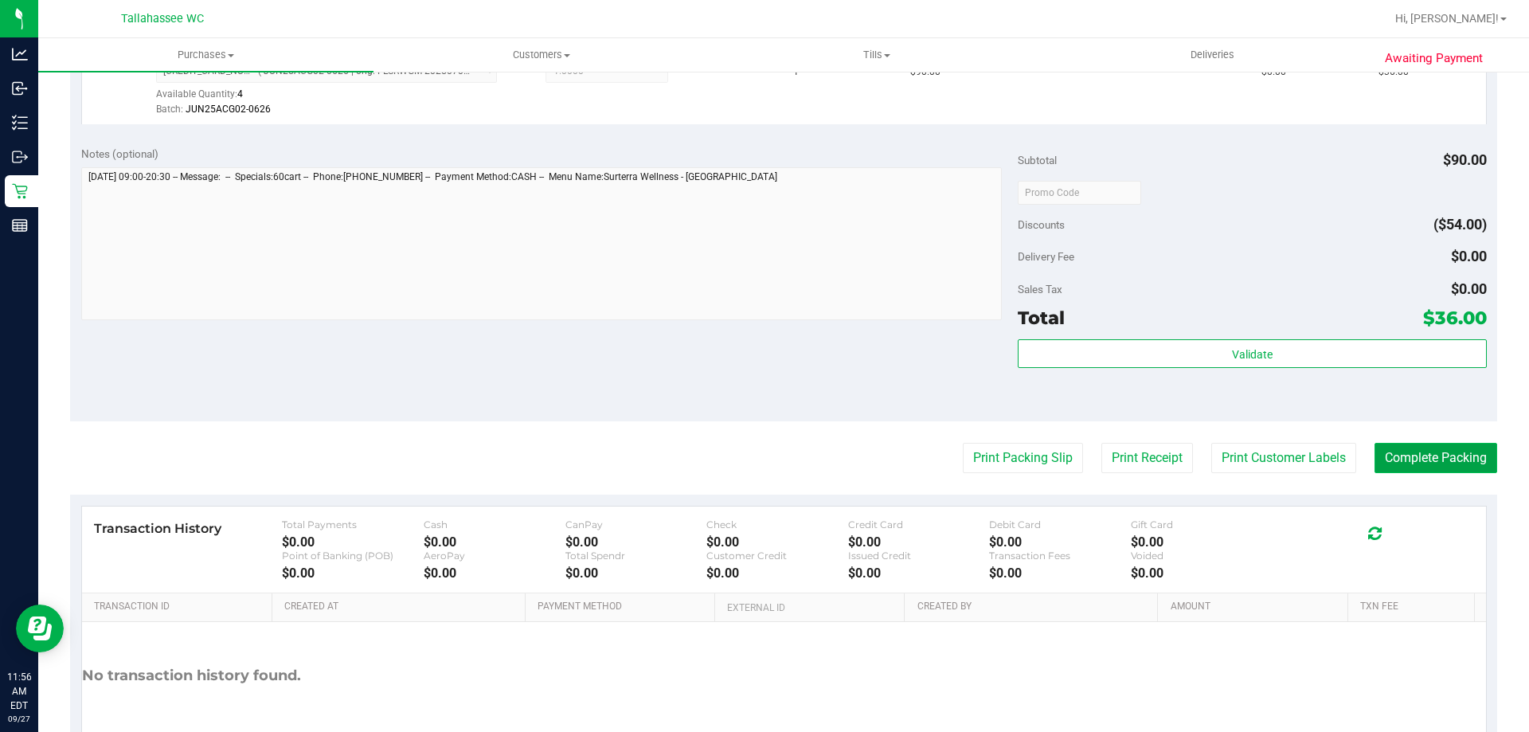
click at [1461, 467] on button "Complete Packing" at bounding box center [1436, 458] width 123 height 30
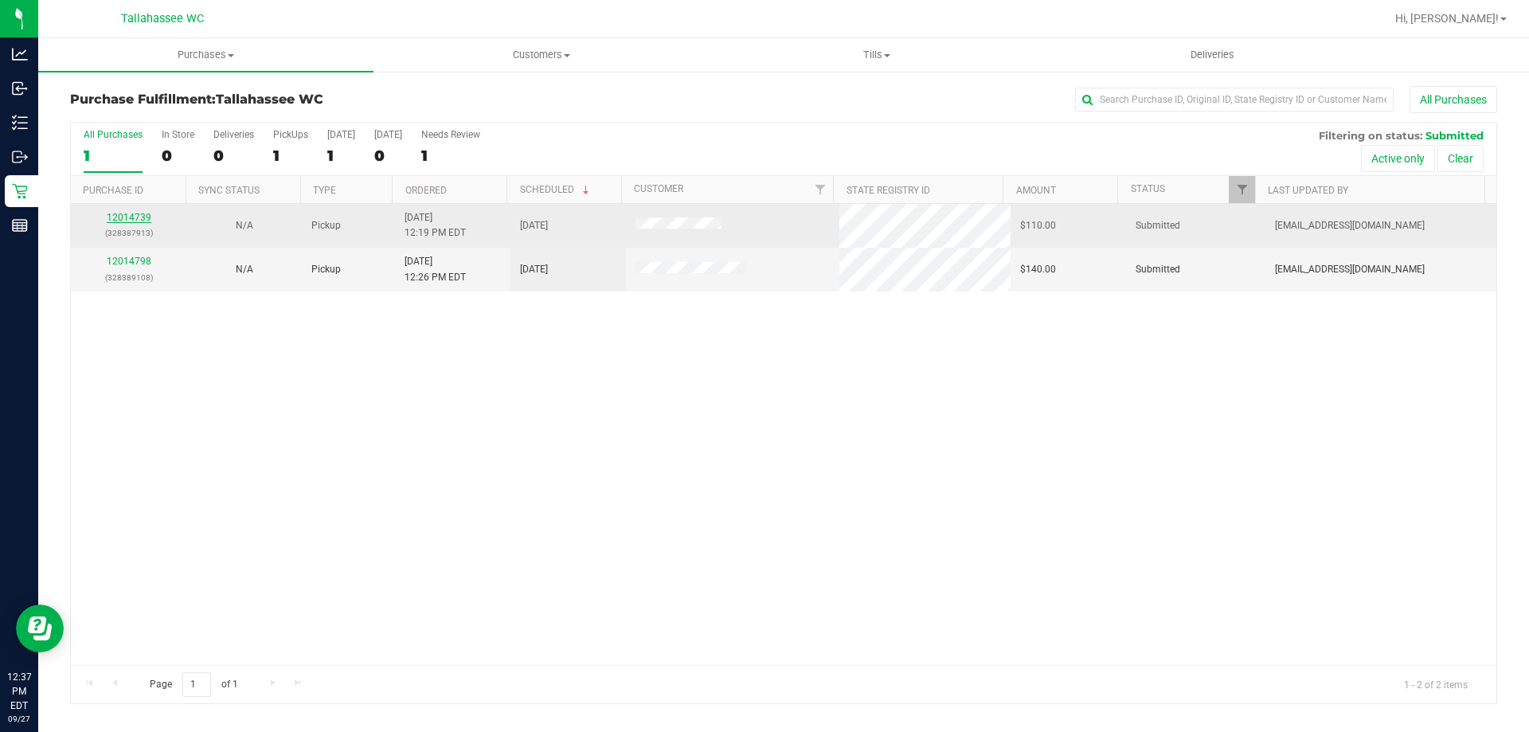
click at [122, 214] on link "12014739" at bounding box center [129, 217] width 45 height 11
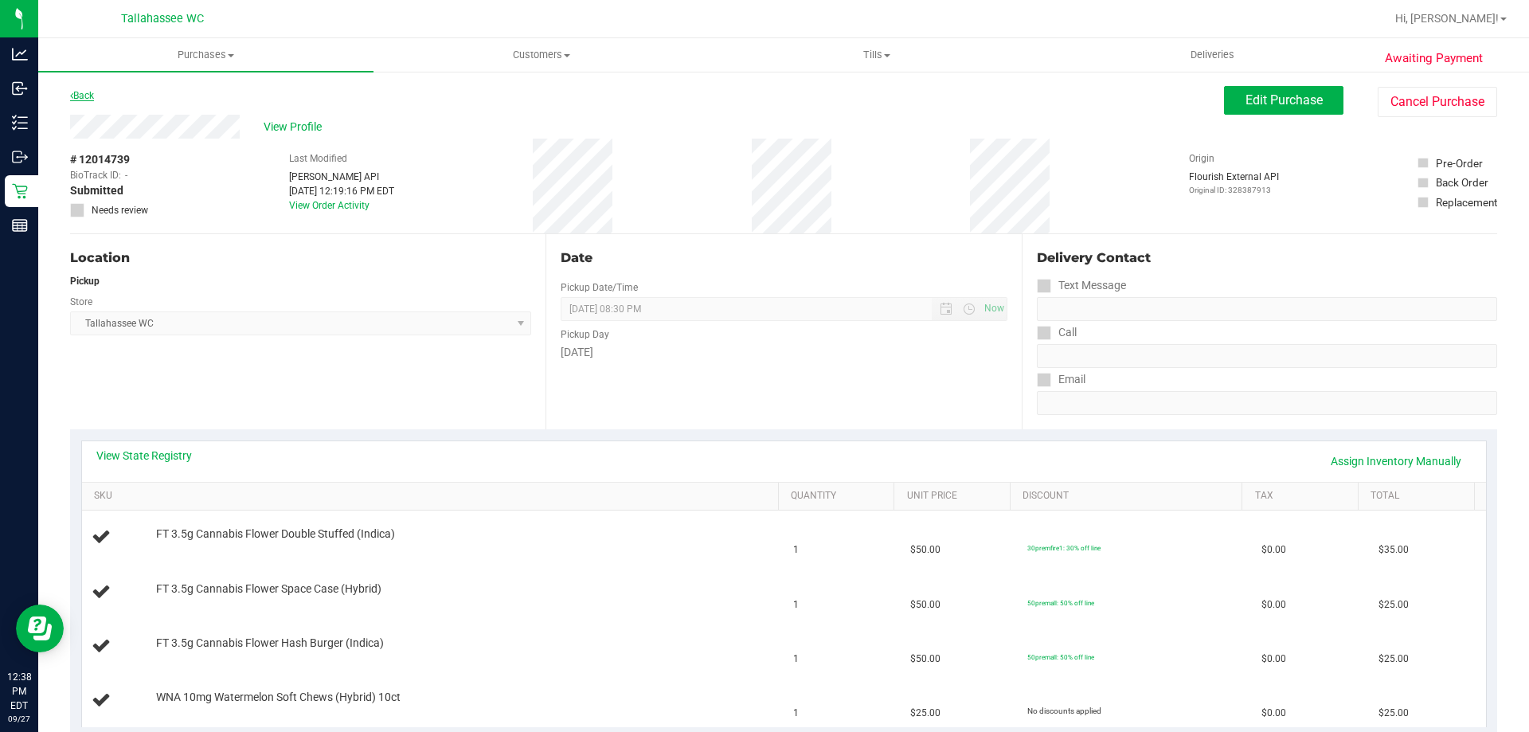
click at [77, 97] on link "Back" at bounding box center [82, 95] width 24 height 11
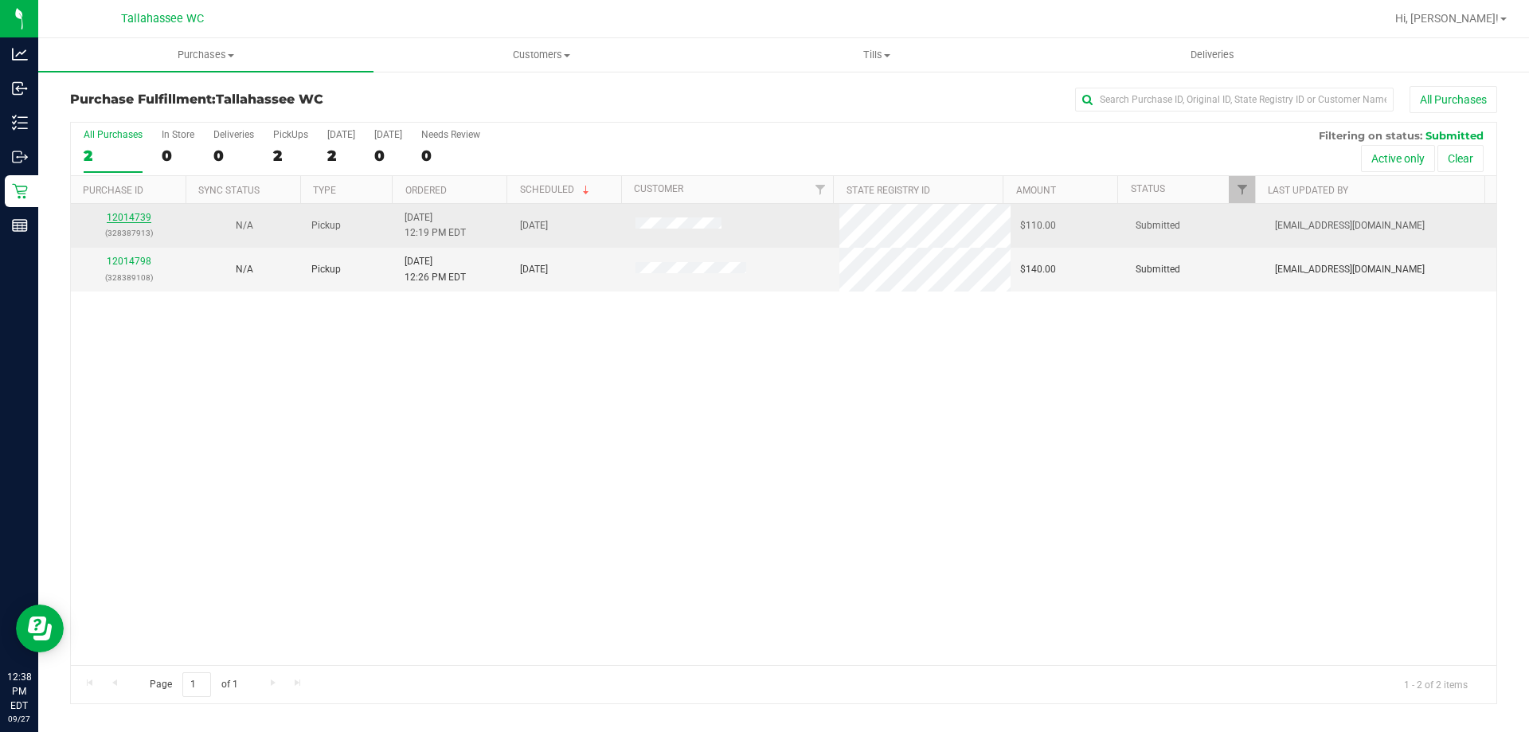
click at [126, 216] on link "12014739" at bounding box center [129, 217] width 45 height 11
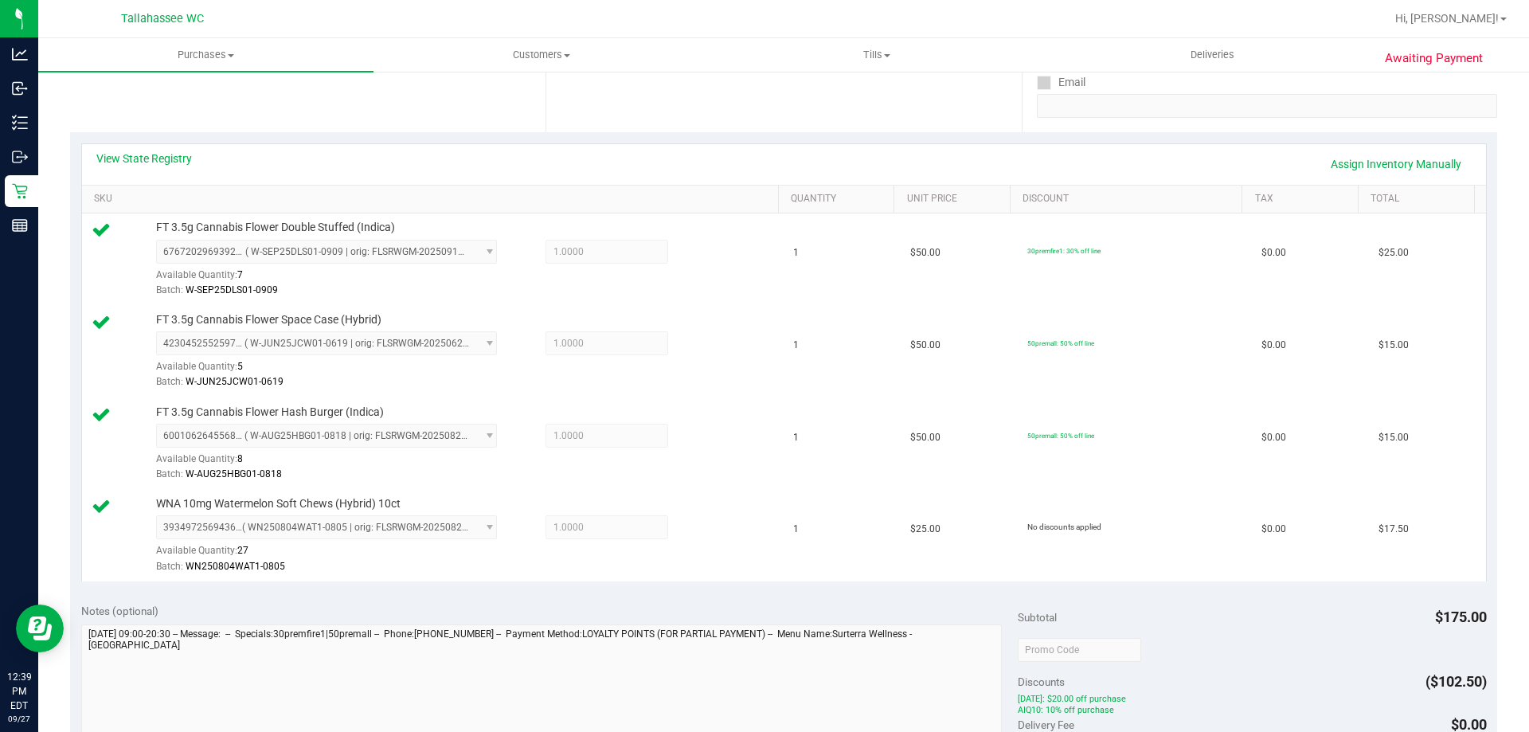
scroll to position [637, 0]
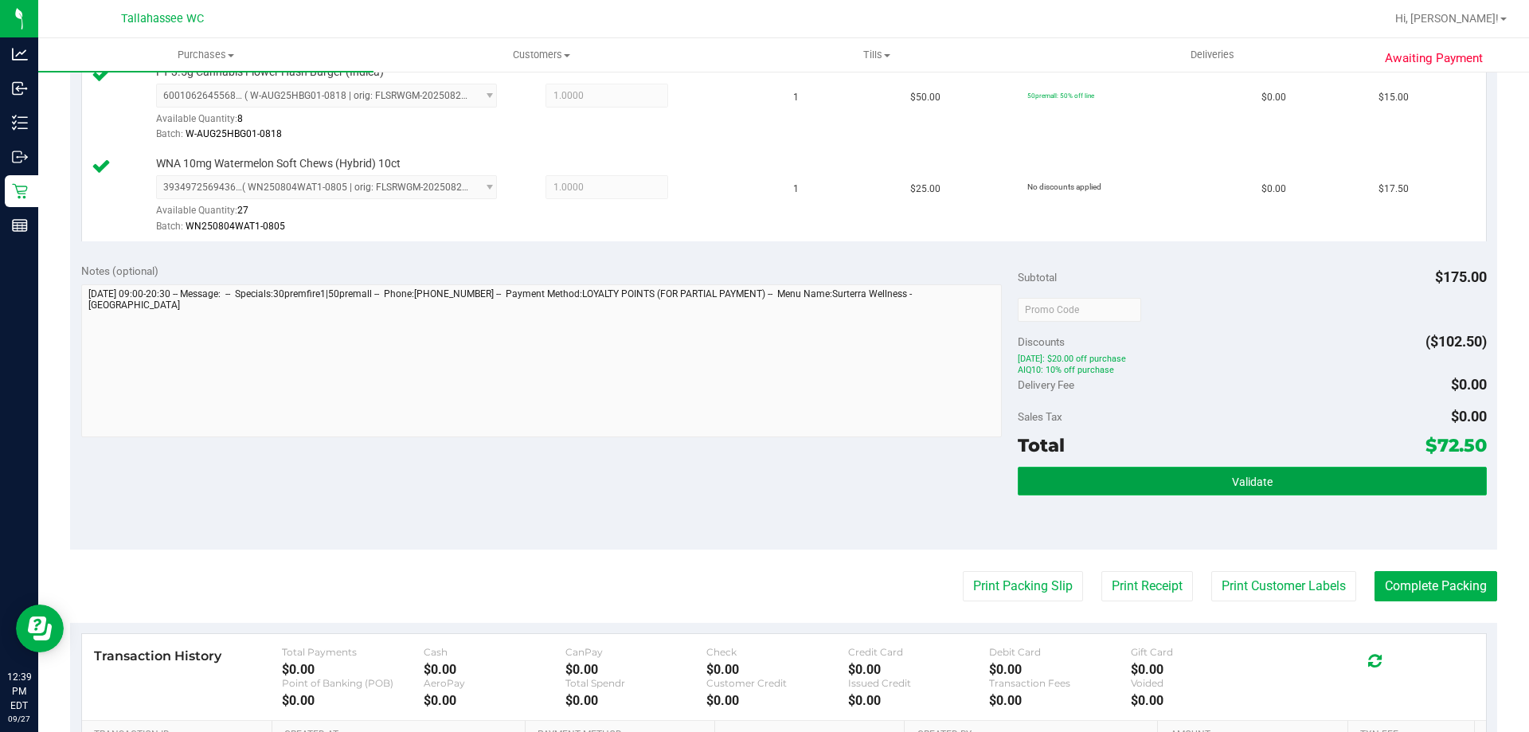
click at [1119, 487] on button "Validate" at bounding box center [1252, 481] width 468 height 29
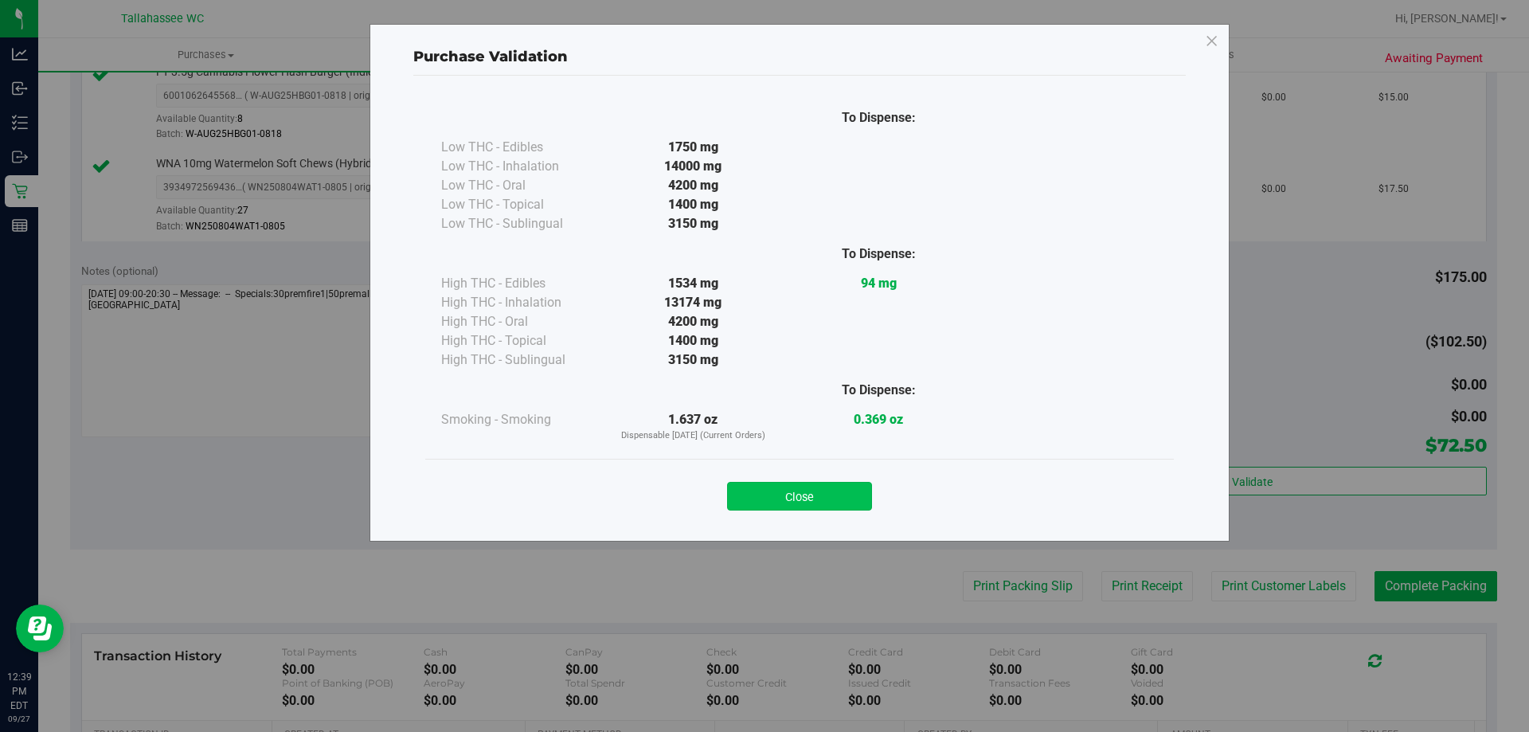
click at [806, 499] on button "Close" at bounding box center [799, 496] width 145 height 29
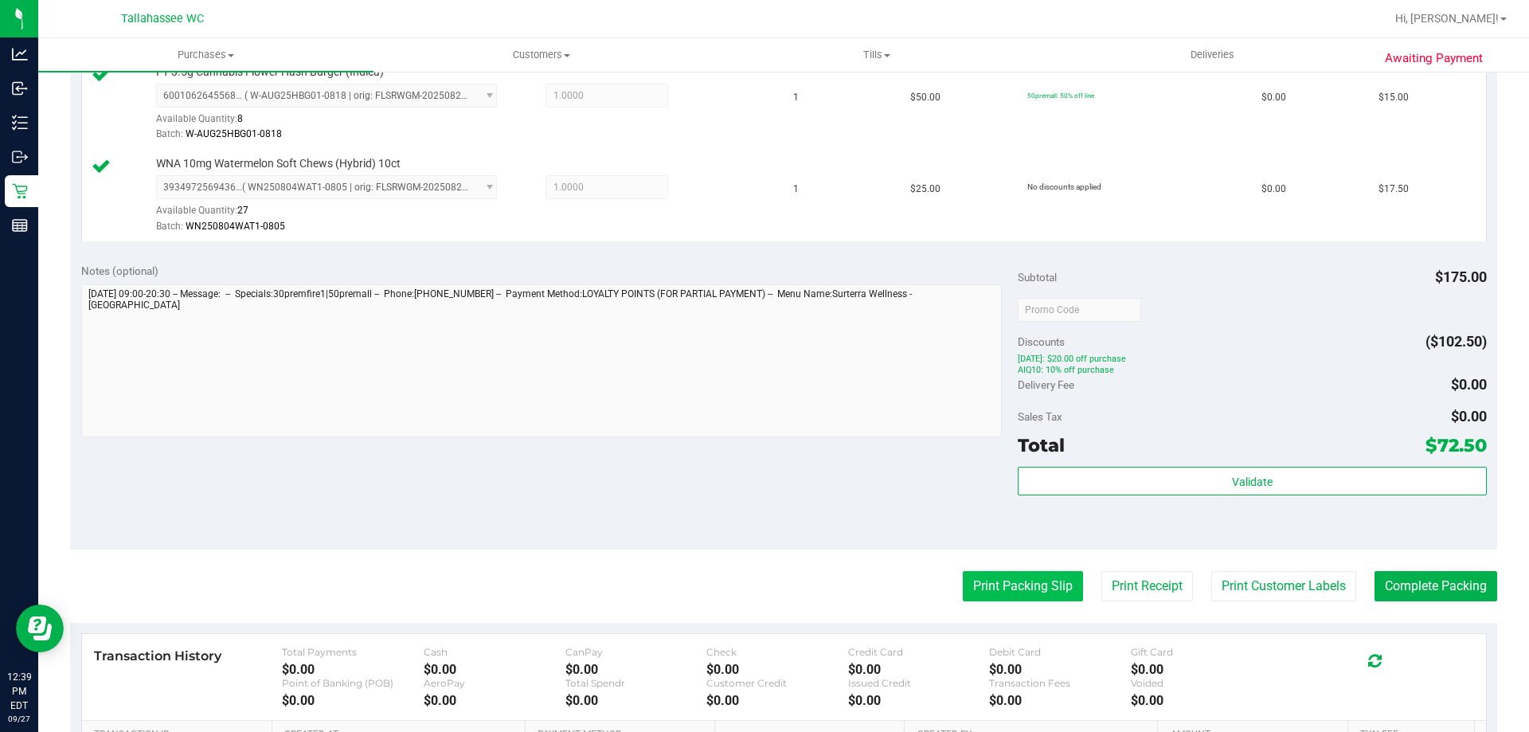
click at [1014, 585] on button "Print Packing Slip" at bounding box center [1023, 586] width 120 height 30
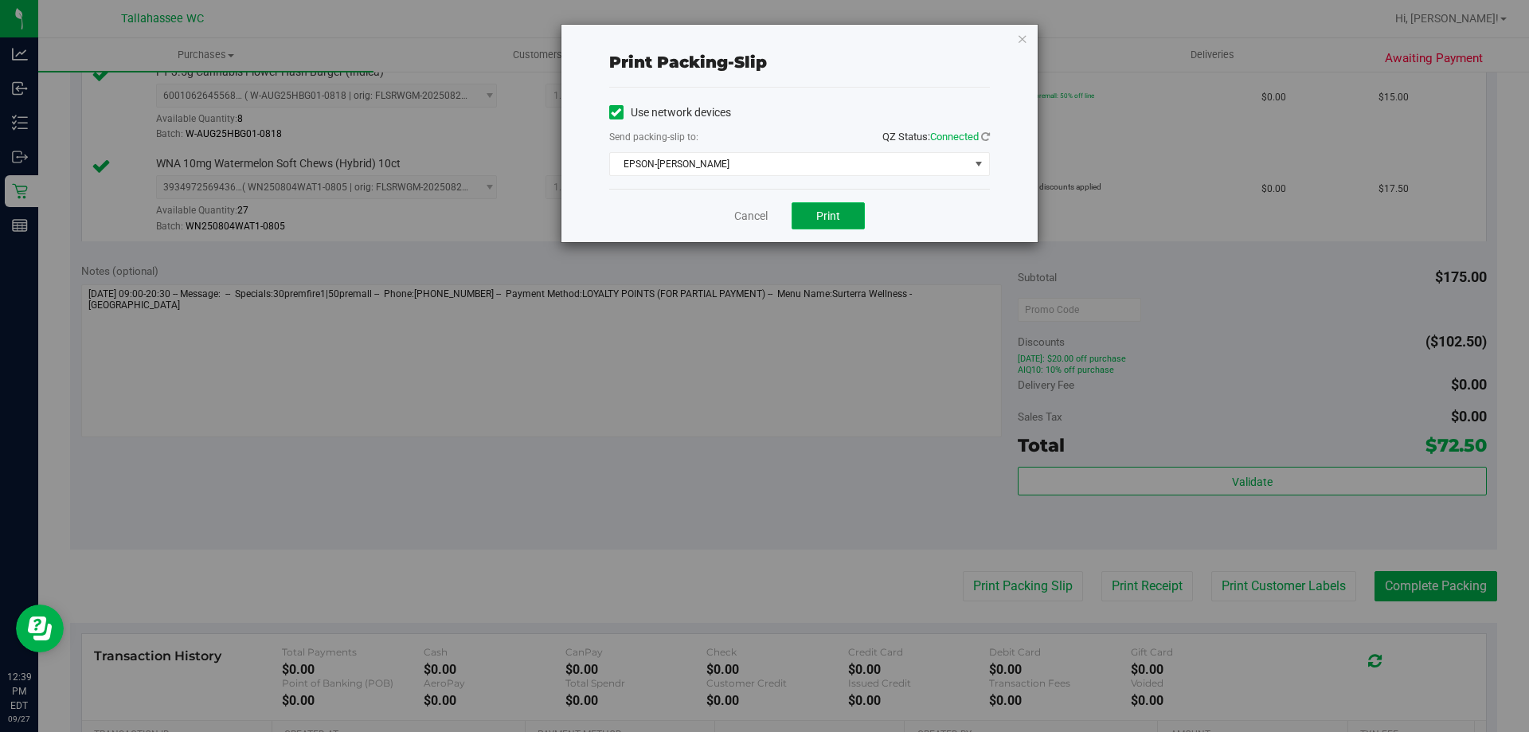
click at [842, 210] on button "Print" at bounding box center [828, 215] width 73 height 27
click at [755, 212] on link "Cancel" at bounding box center [750, 216] width 33 height 17
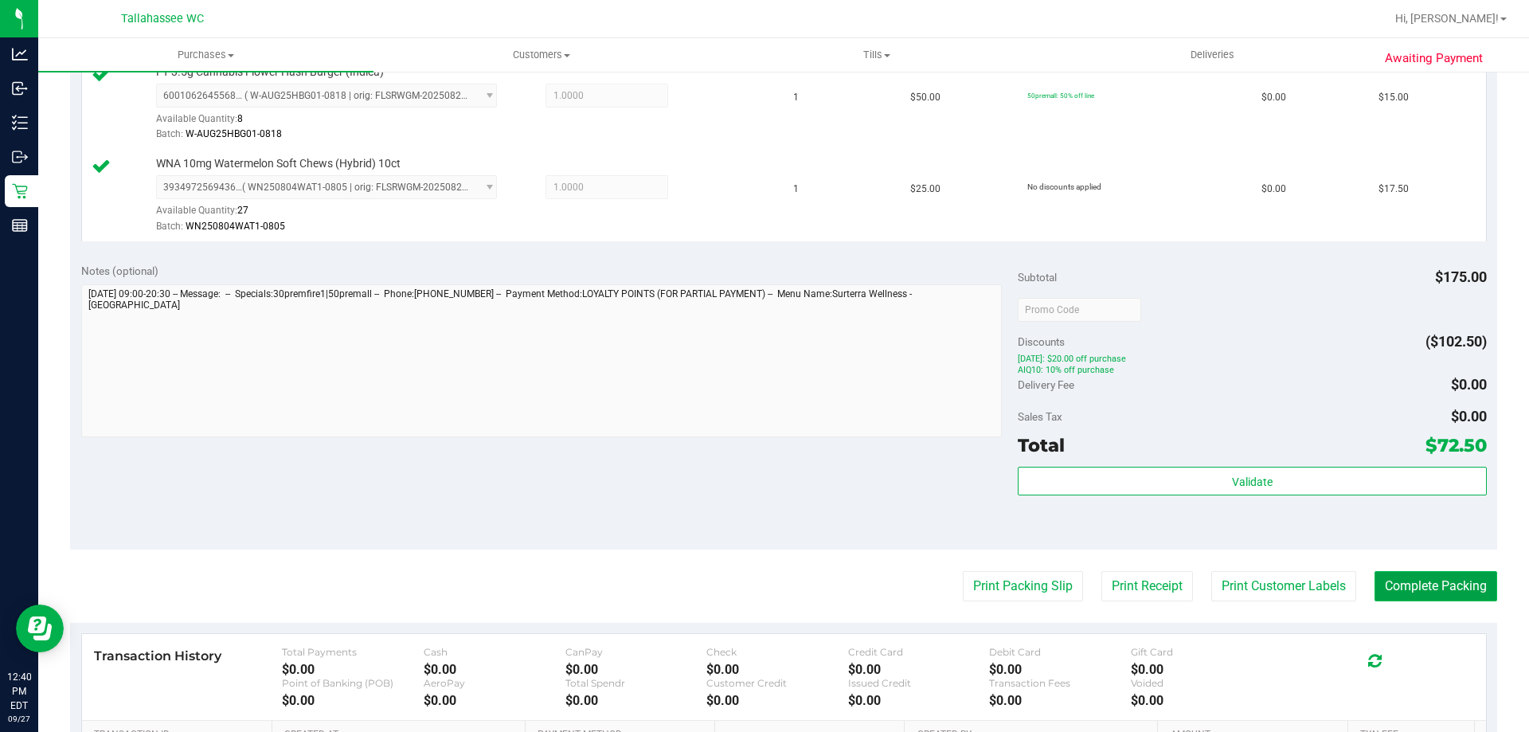
click at [1413, 581] on button "Complete Packing" at bounding box center [1436, 586] width 123 height 30
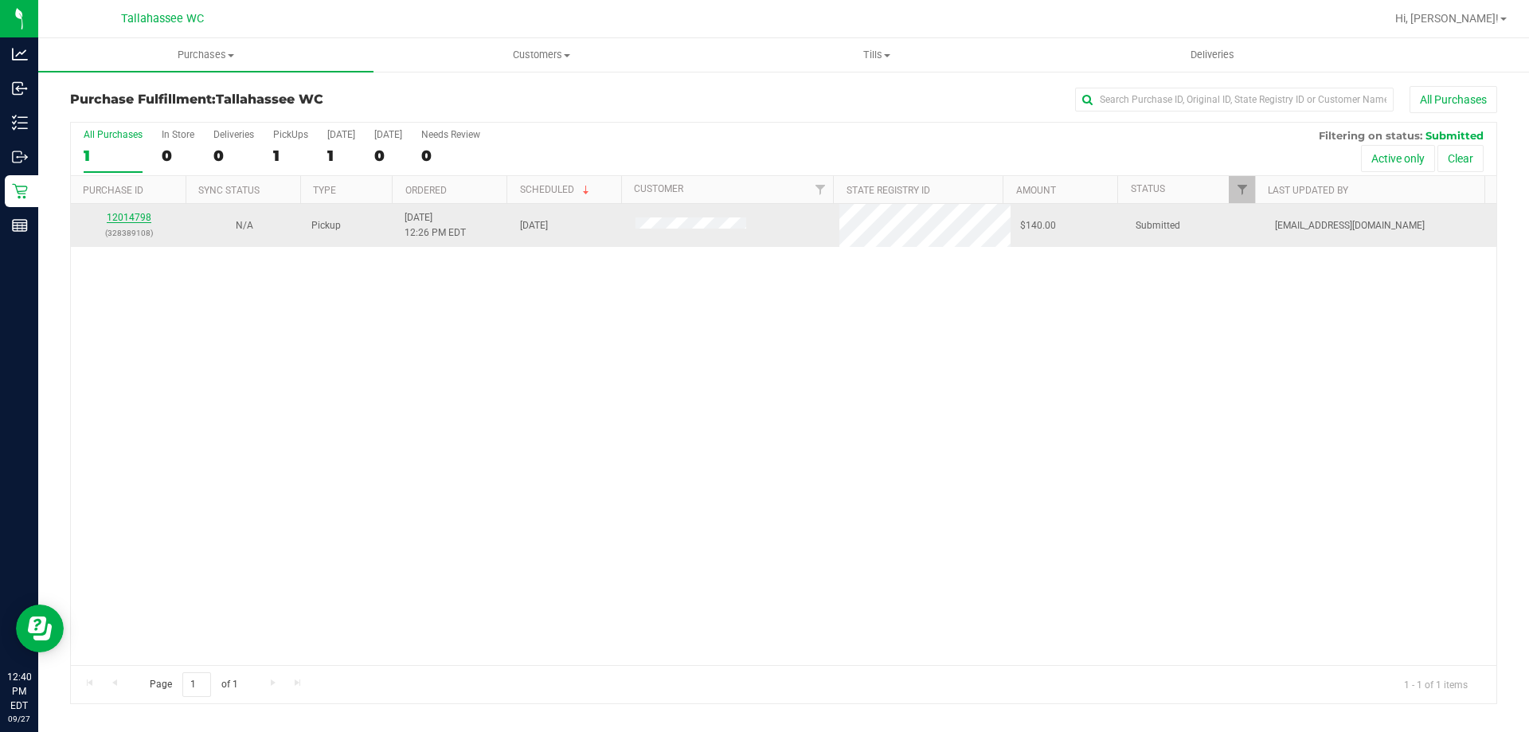
click at [129, 213] on link "12014798" at bounding box center [129, 217] width 45 height 11
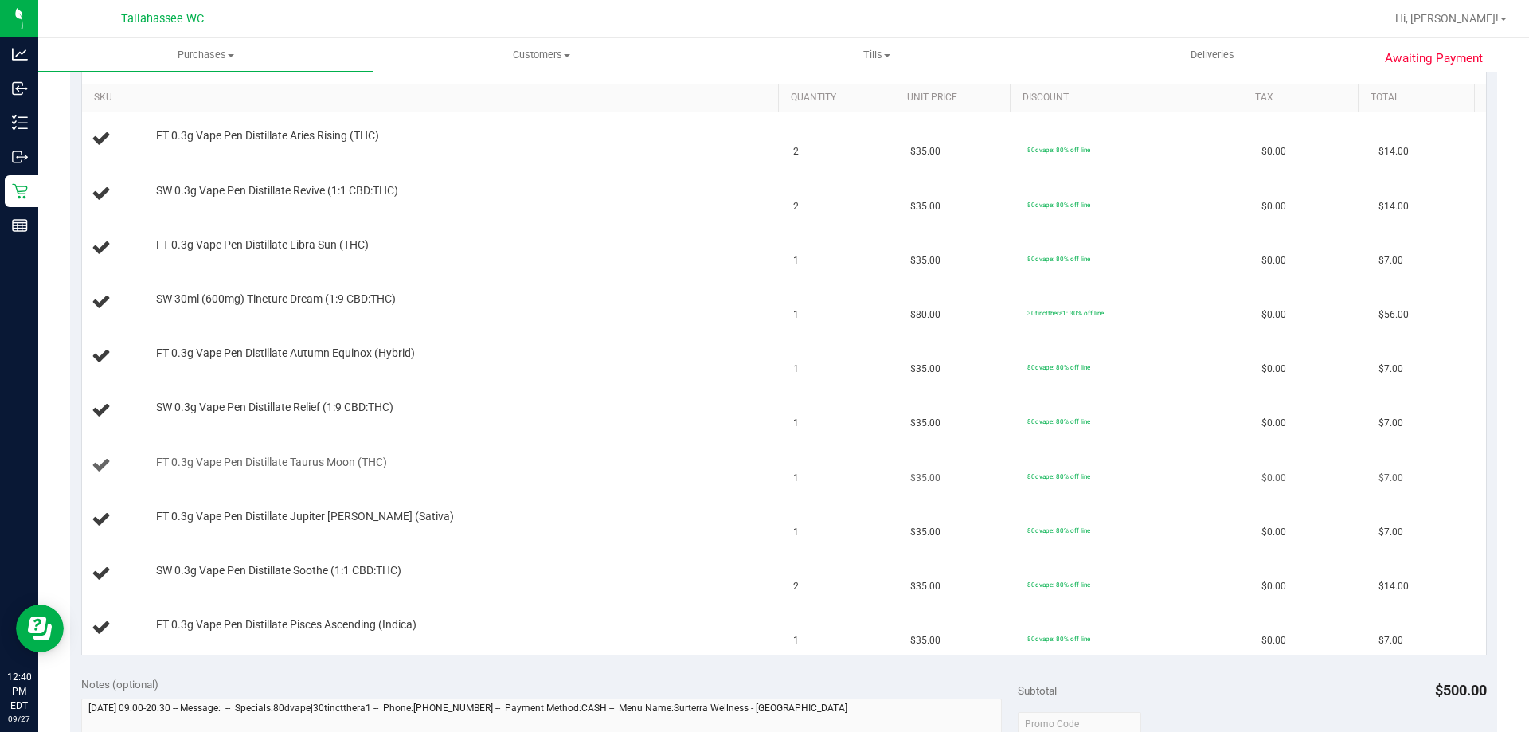
scroll to position [319, 0]
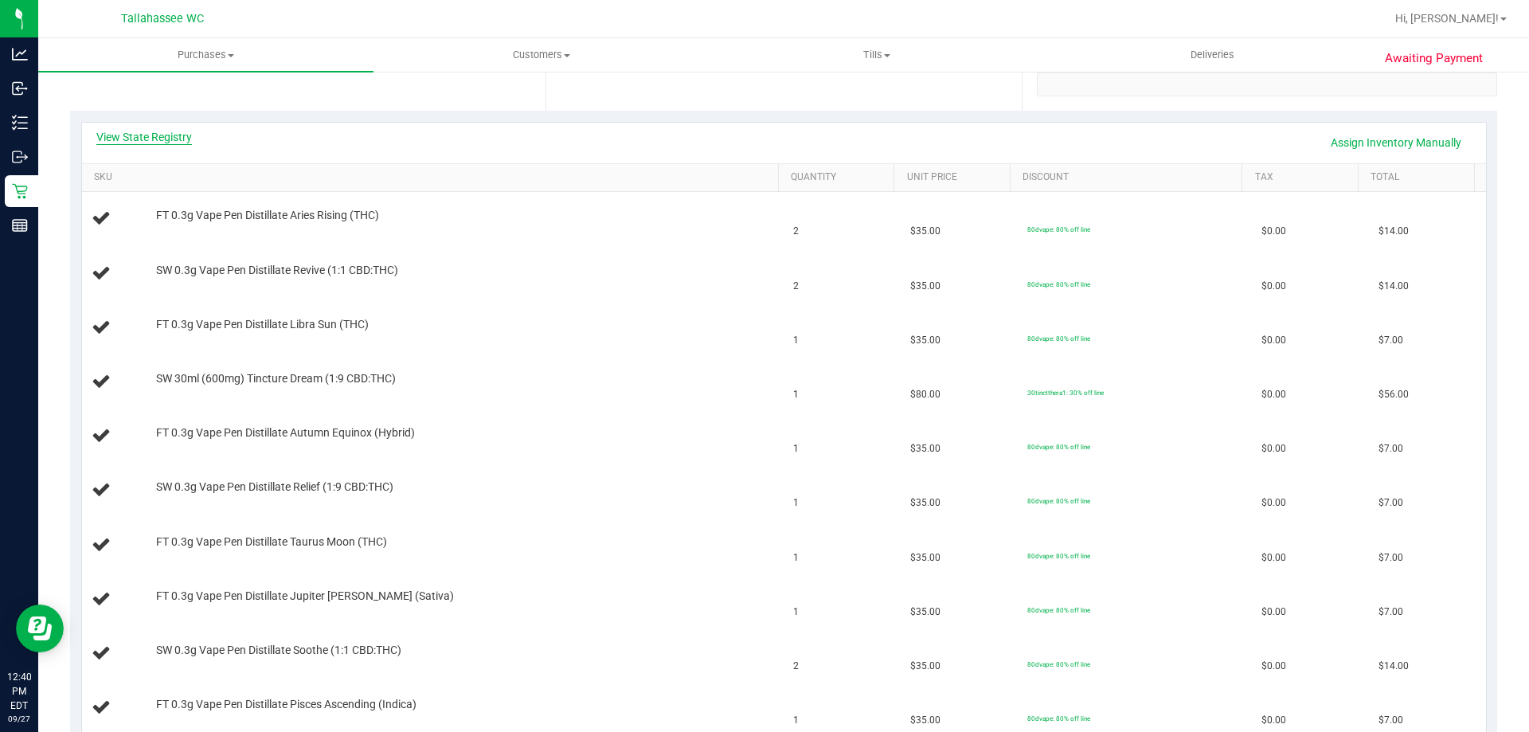
click at [178, 132] on link "View State Registry" at bounding box center [144, 137] width 96 height 16
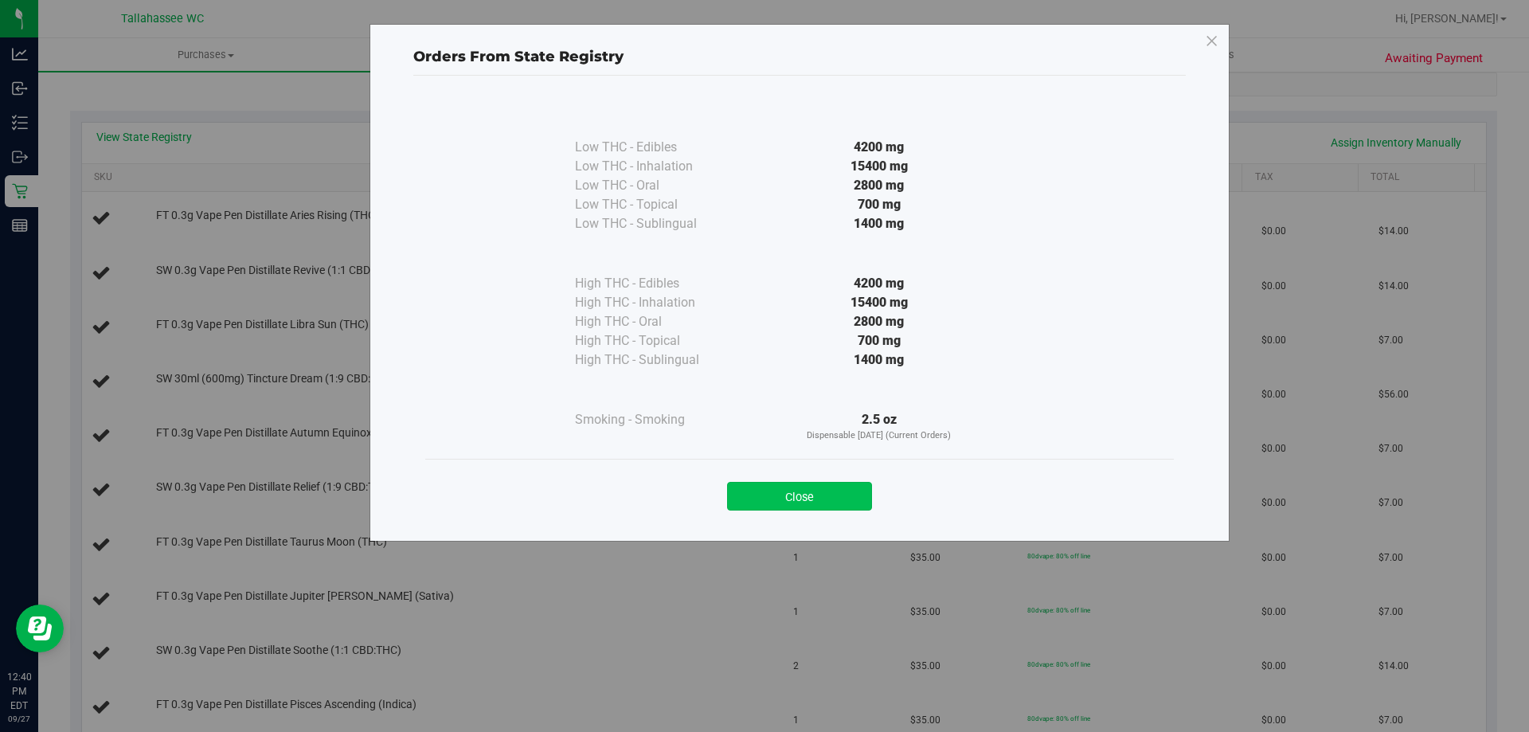
click at [817, 500] on button "Close" at bounding box center [799, 496] width 145 height 29
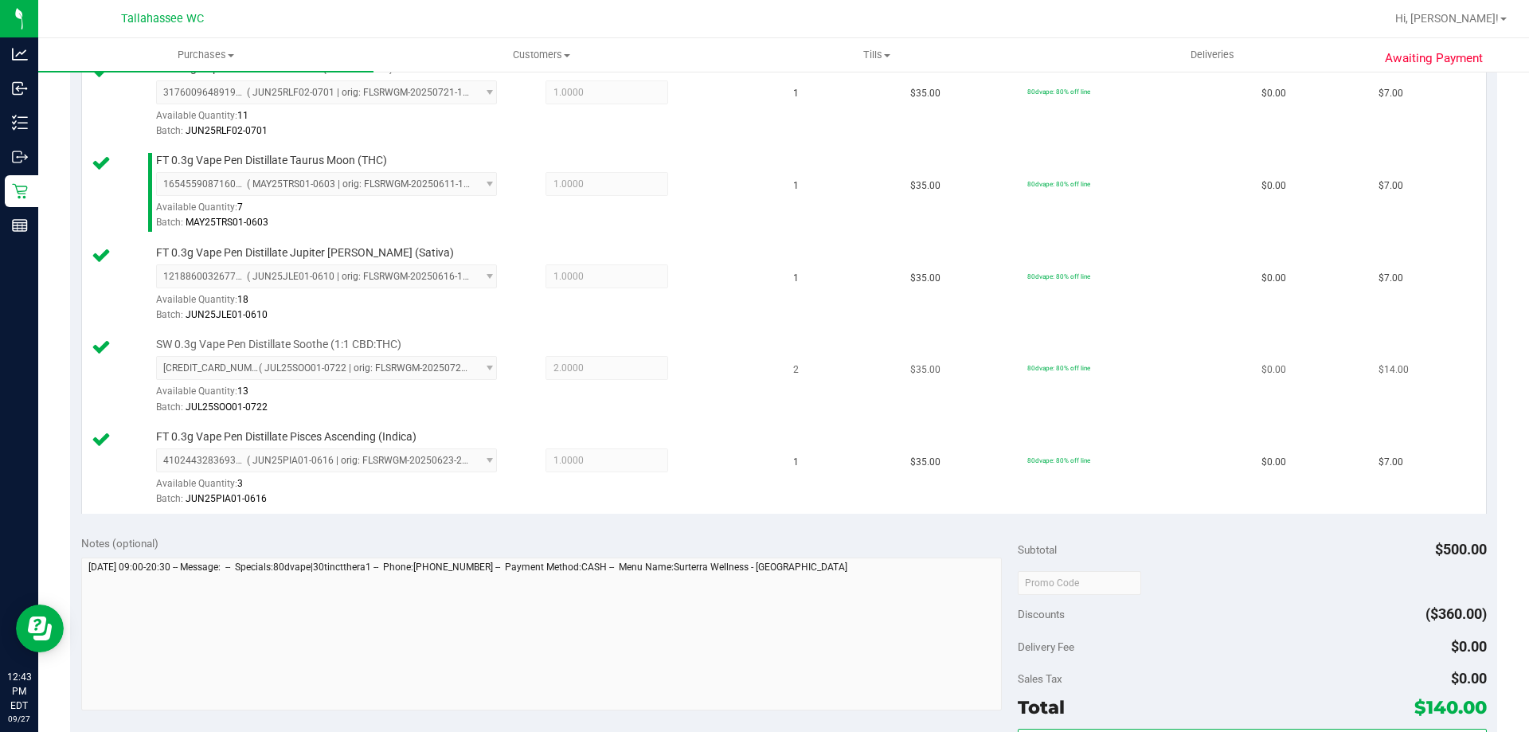
scroll to position [1035, 0]
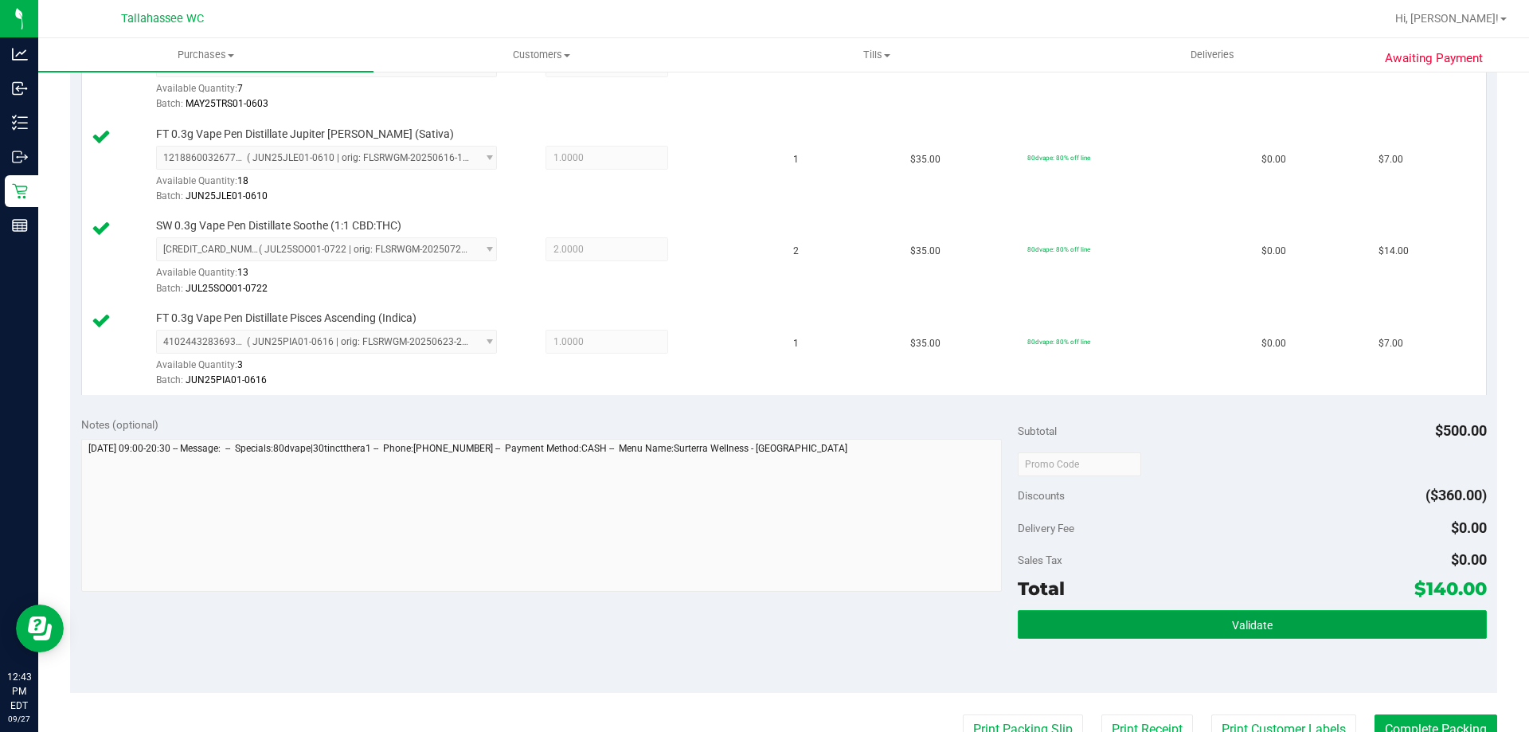
click at [1152, 639] on button "Validate" at bounding box center [1252, 624] width 468 height 29
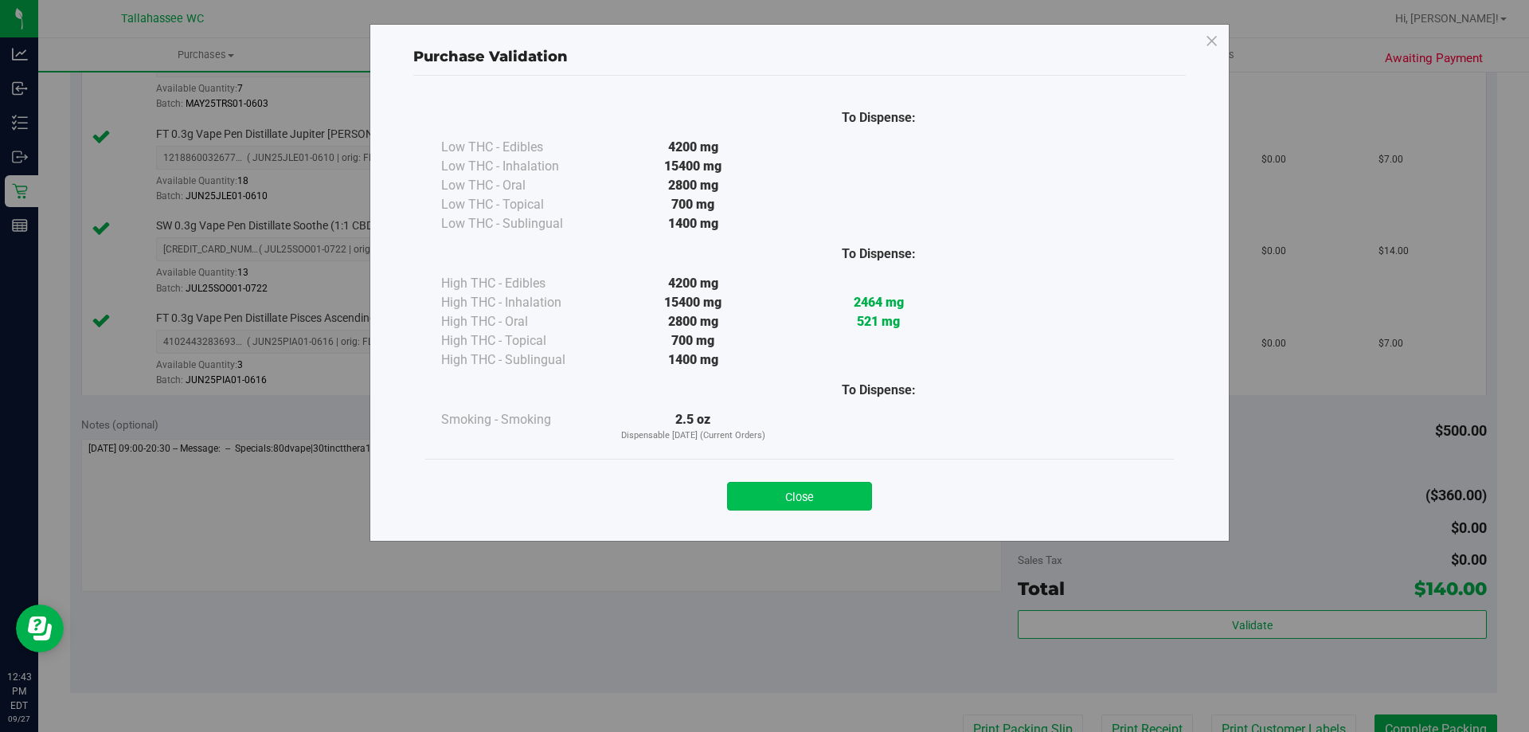
click at [830, 498] on button "Close" at bounding box center [799, 496] width 145 height 29
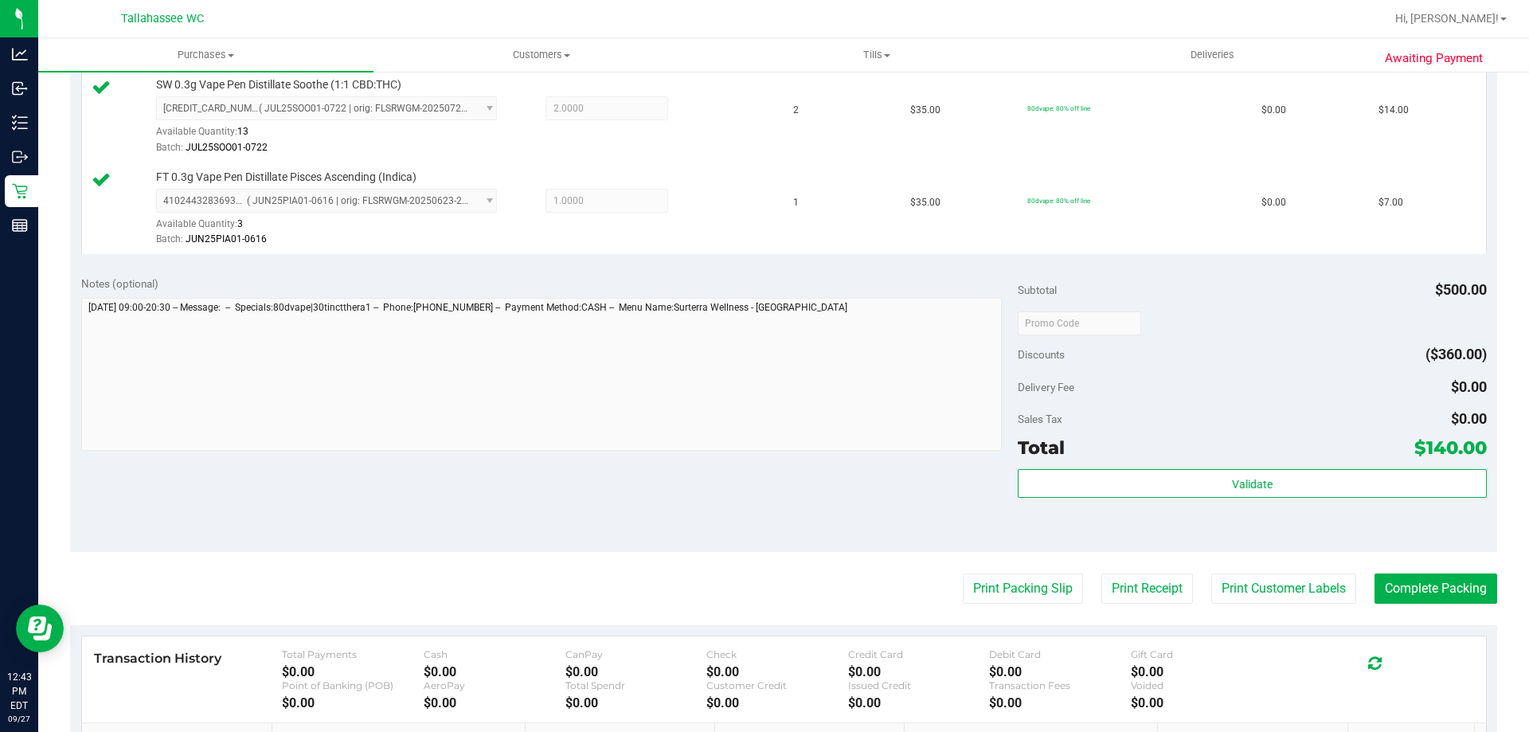
scroll to position [1399, 0]
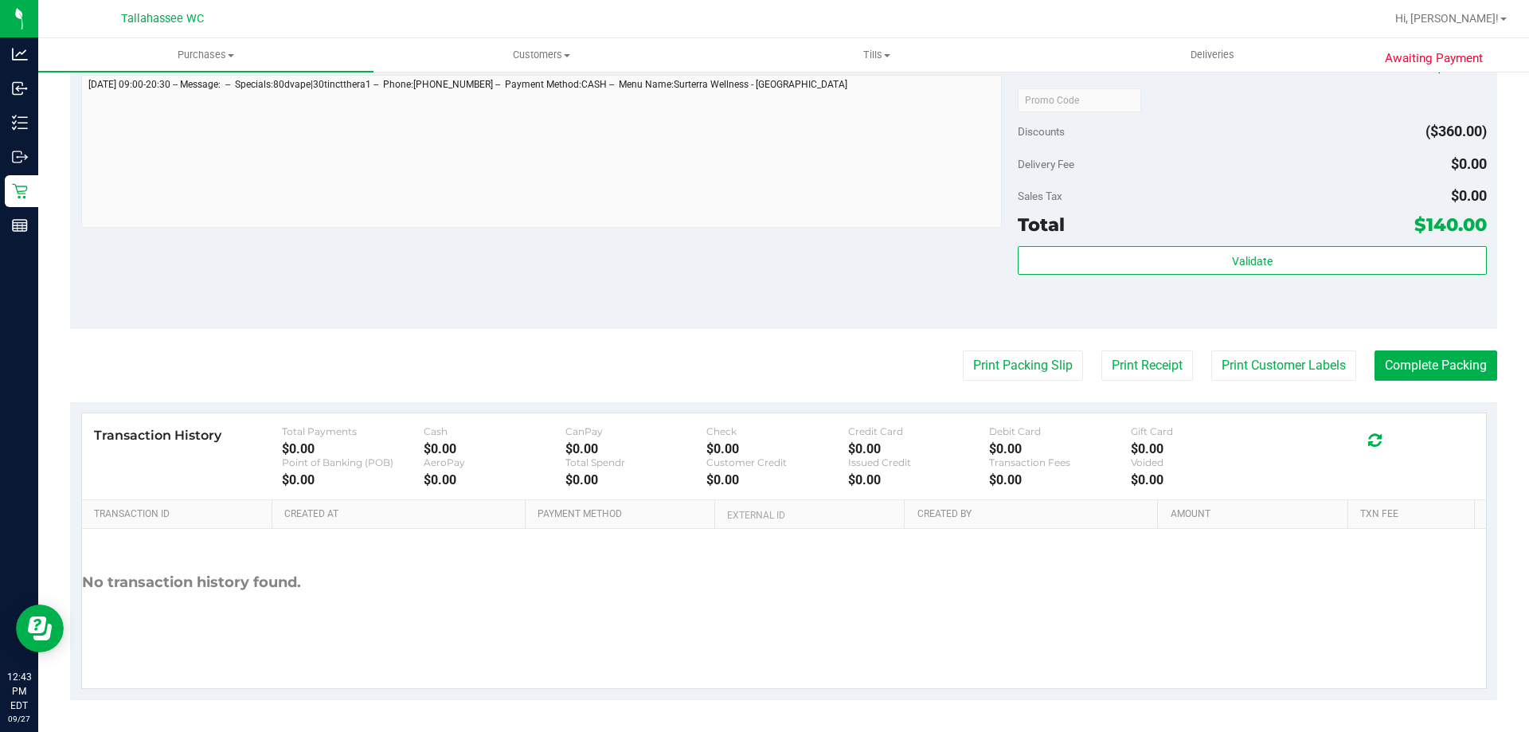
click at [988, 350] on button "Print Packing Slip" at bounding box center [1023, 365] width 120 height 30
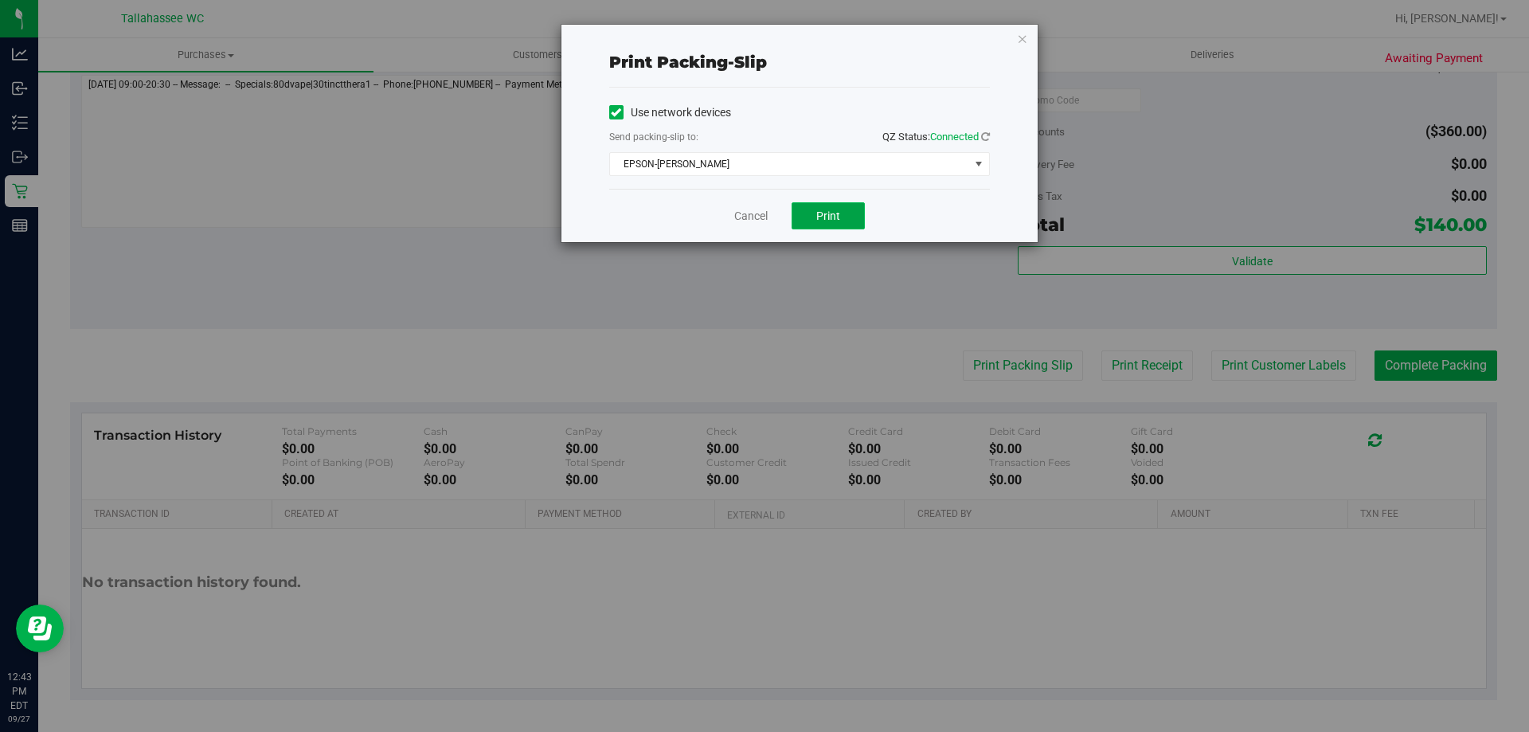
click at [831, 223] on button "Print" at bounding box center [828, 215] width 73 height 27
click at [747, 217] on link "Cancel" at bounding box center [750, 216] width 33 height 17
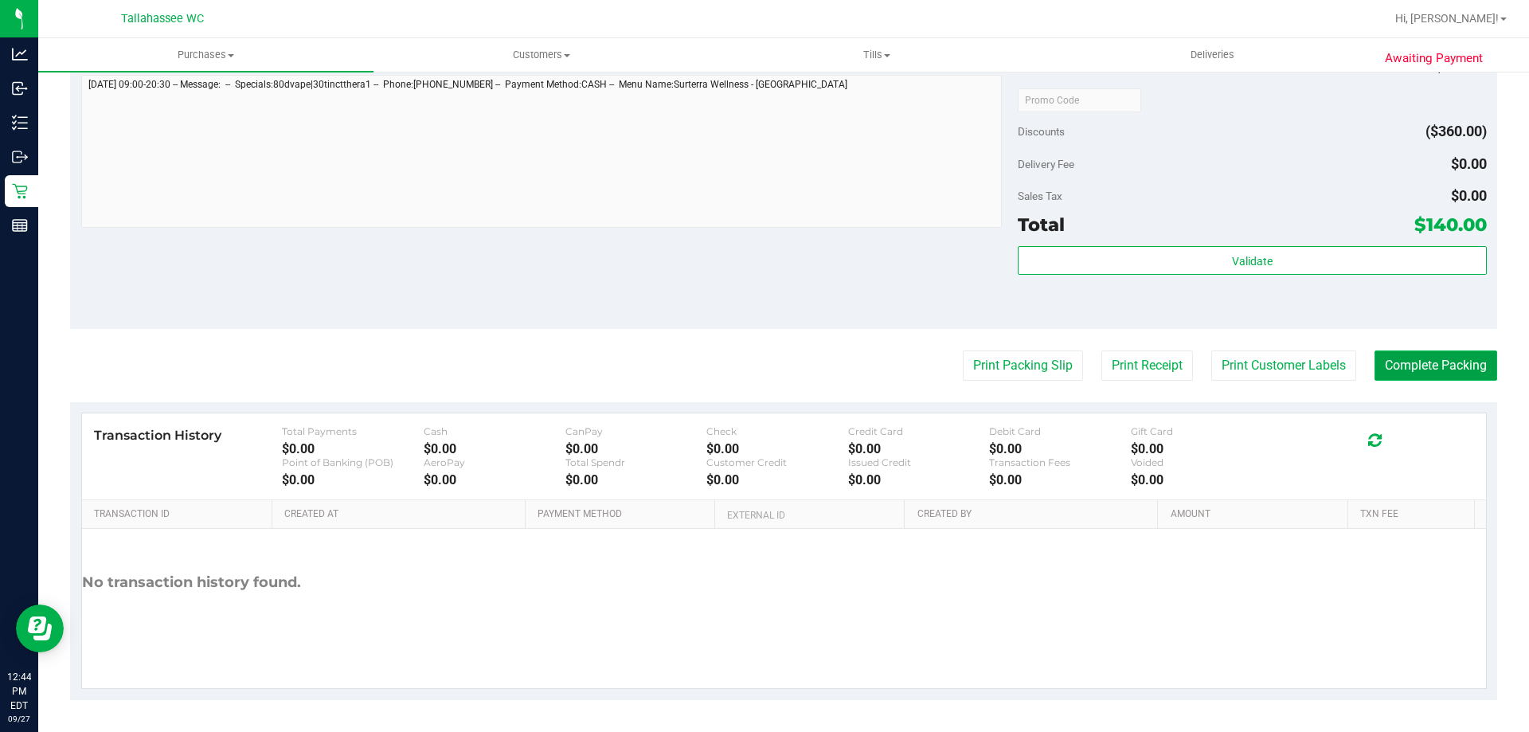
click at [1463, 364] on button "Complete Packing" at bounding box center [1436, 365] width 123 height 30
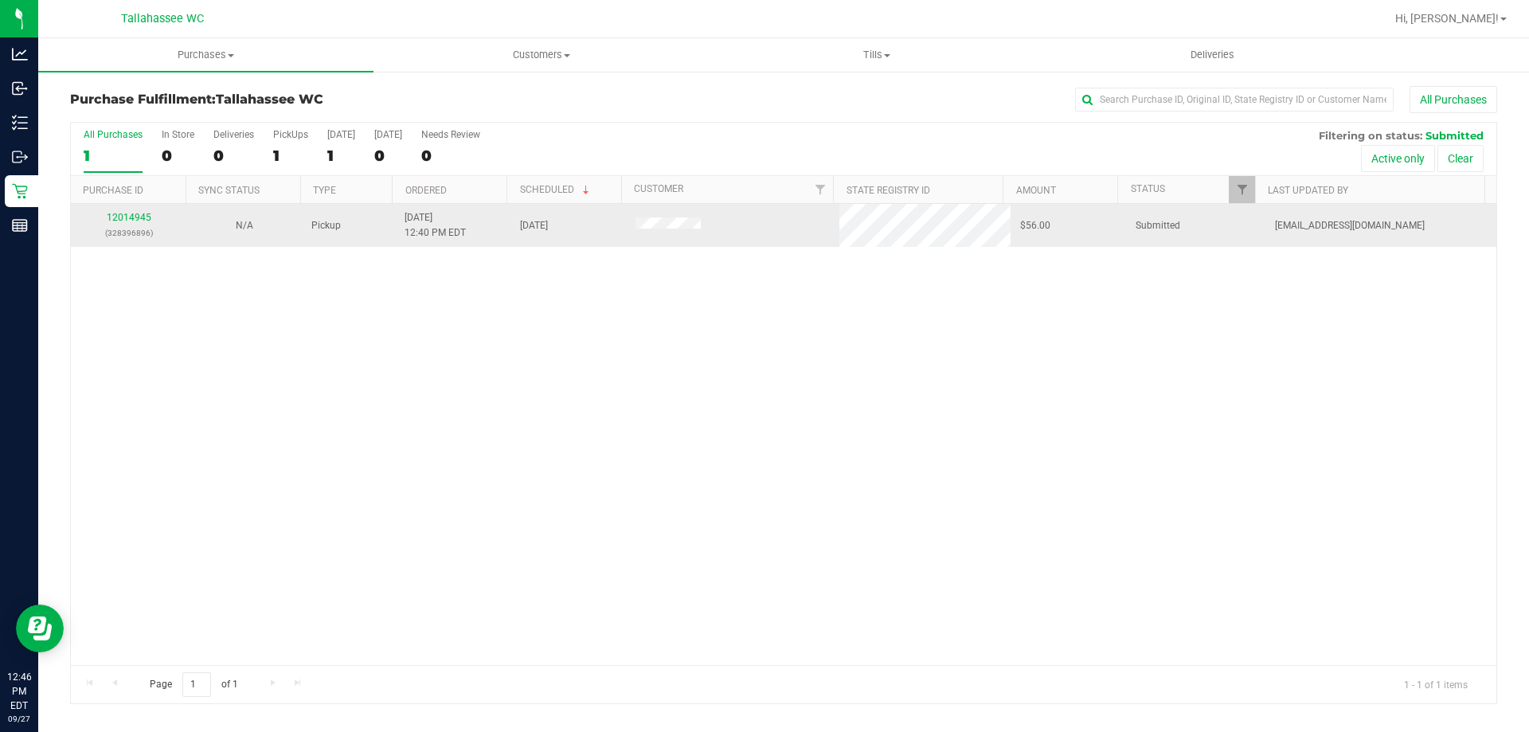
drag, startPoint x: 131, startPoint y: 208, endPoint x: 137, endPoint y: 225, distance: 17.6
click at [132, 209] on td "12014945 (328396896)" at bounding box center [128, 225] width 115 height 43
click at [140, 229] on p "(328396896)" at bounding box center [128, 232] width 96 height 15
click at [141, 216] on link "12014945" at bounding box center [129, 217] width 45 height 11
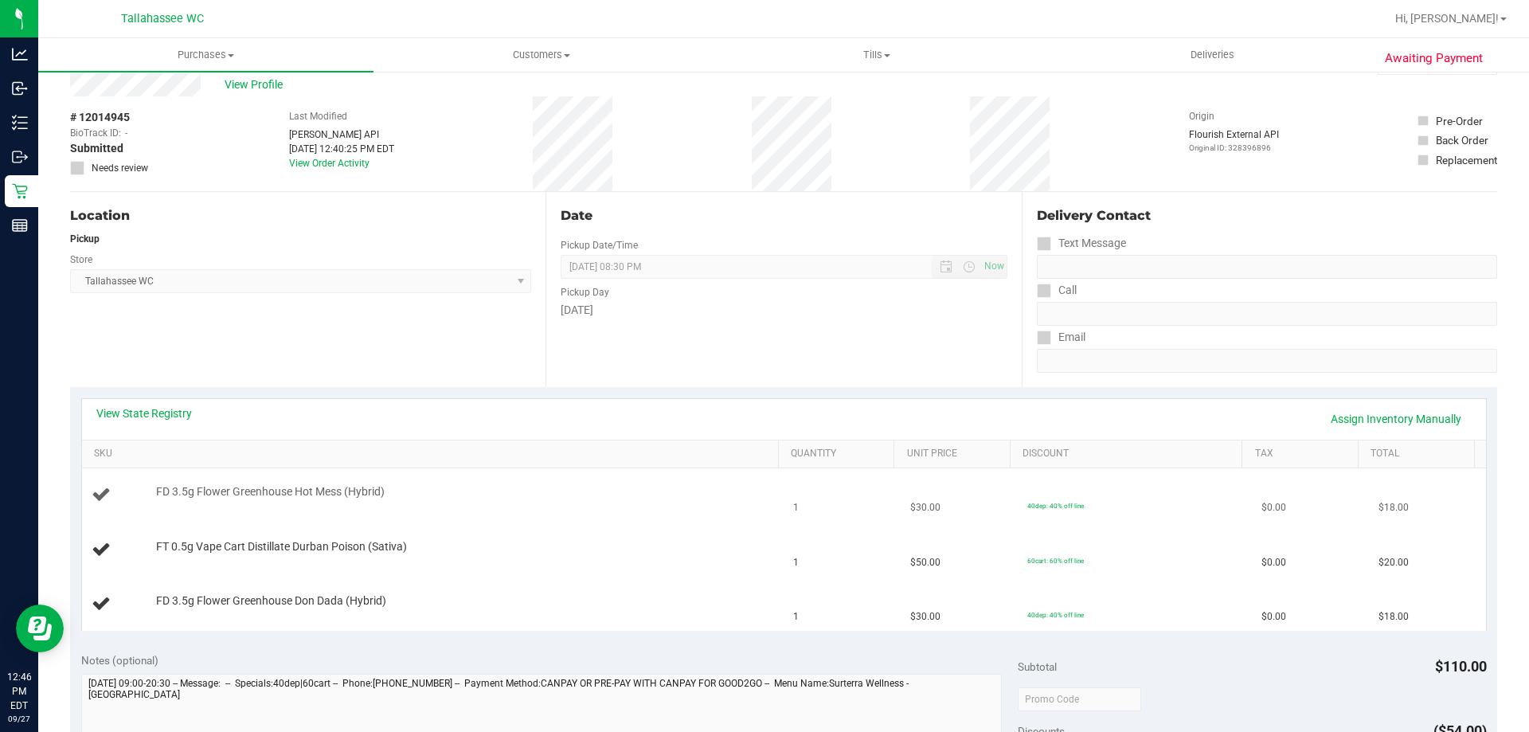
scroll to position [159, 0]
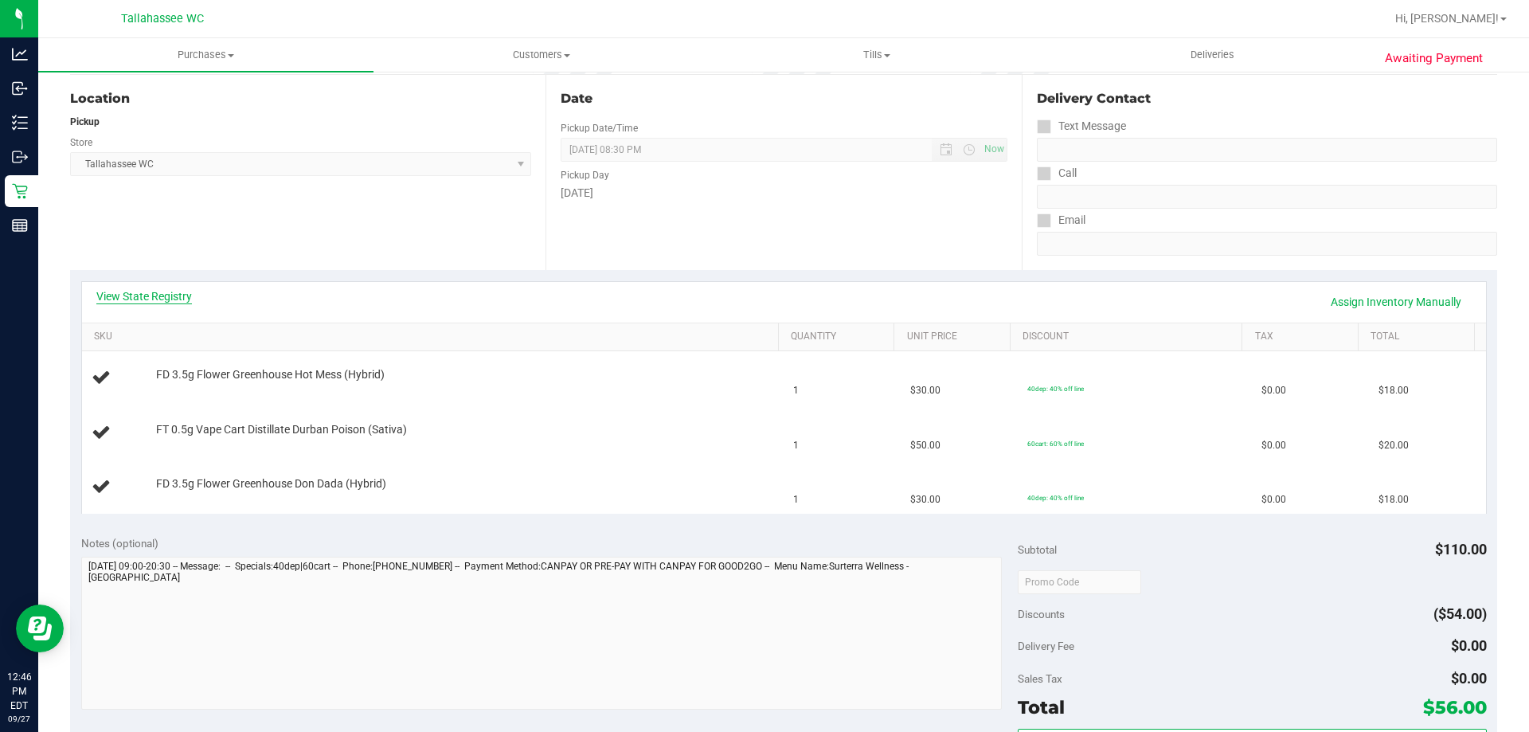
click at [155, 298] on link "View State Registry" at bounding box center [144, 296] width 96 height 16
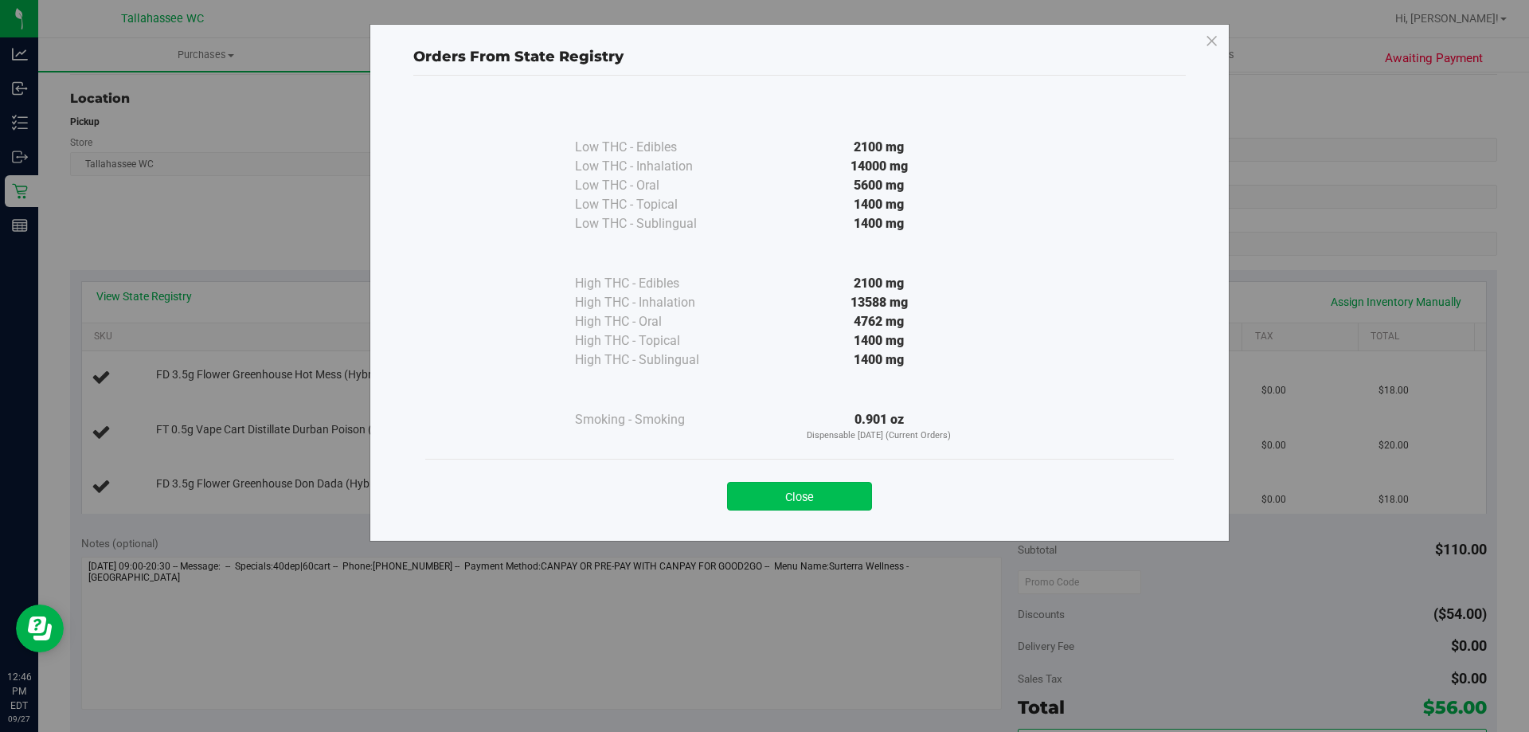
click at [825, 507] on button "Close" at bounding box center [799, 496] width 145 height 29
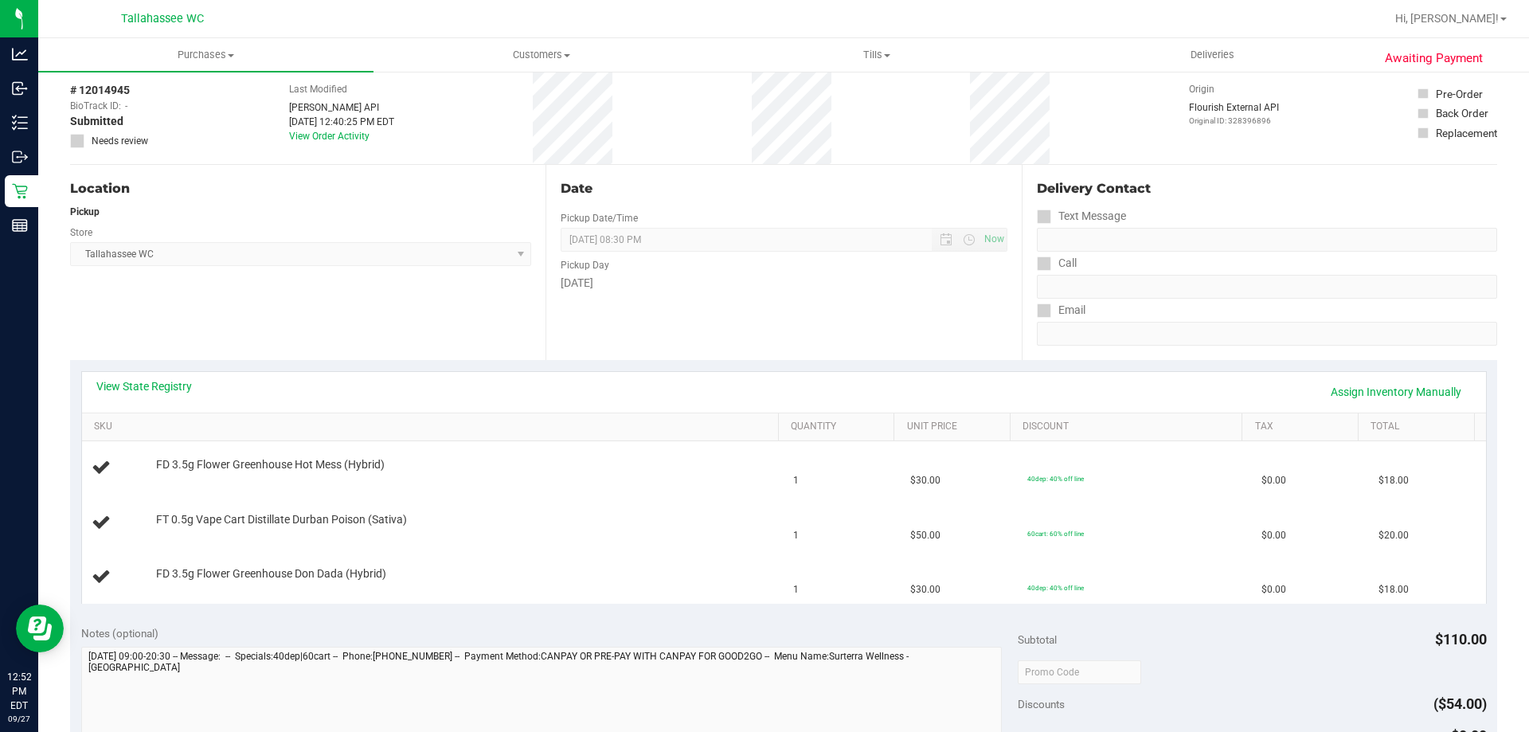
scroll to position [0, 0]
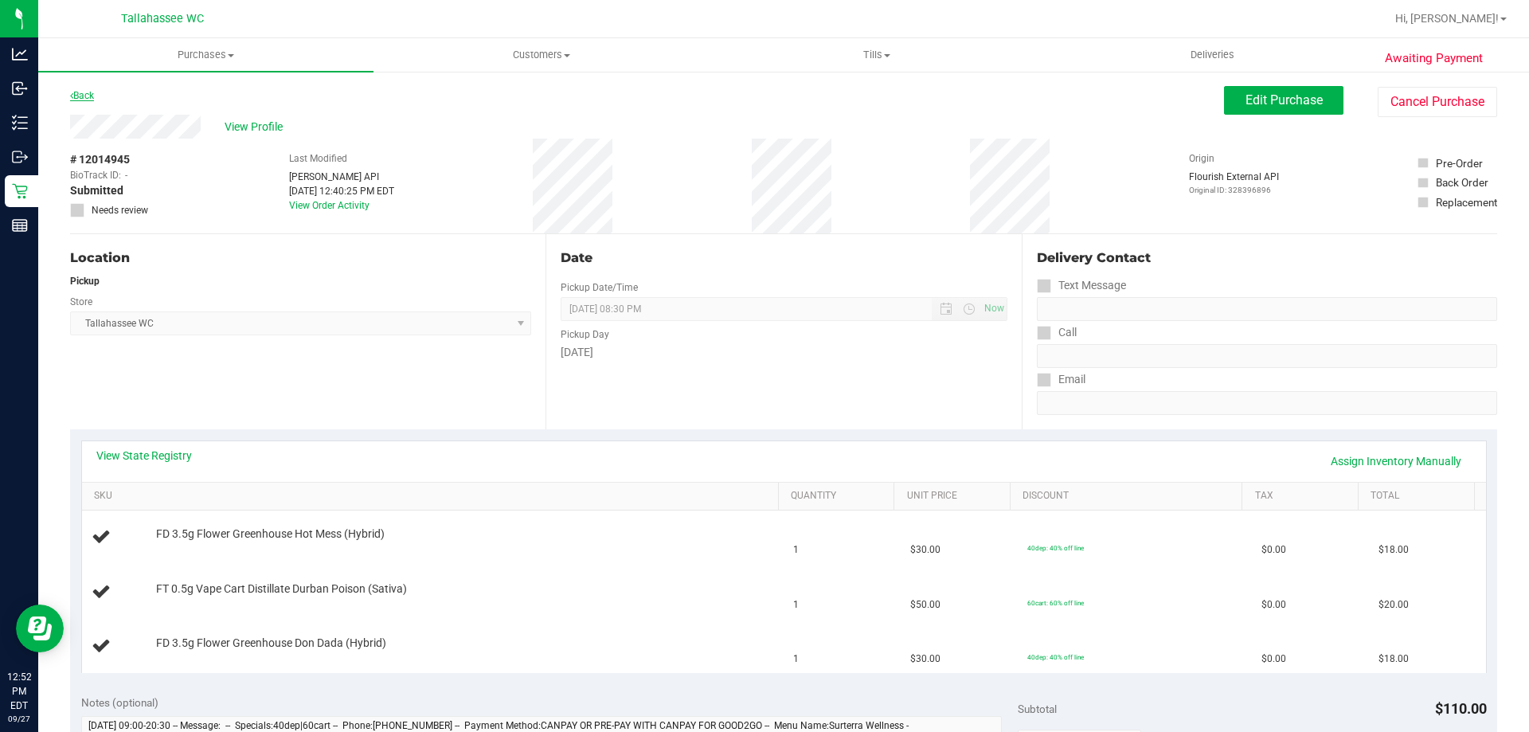
click at [89, 96] on link "Back" at bounding box center [82, 95] width 24 height 11
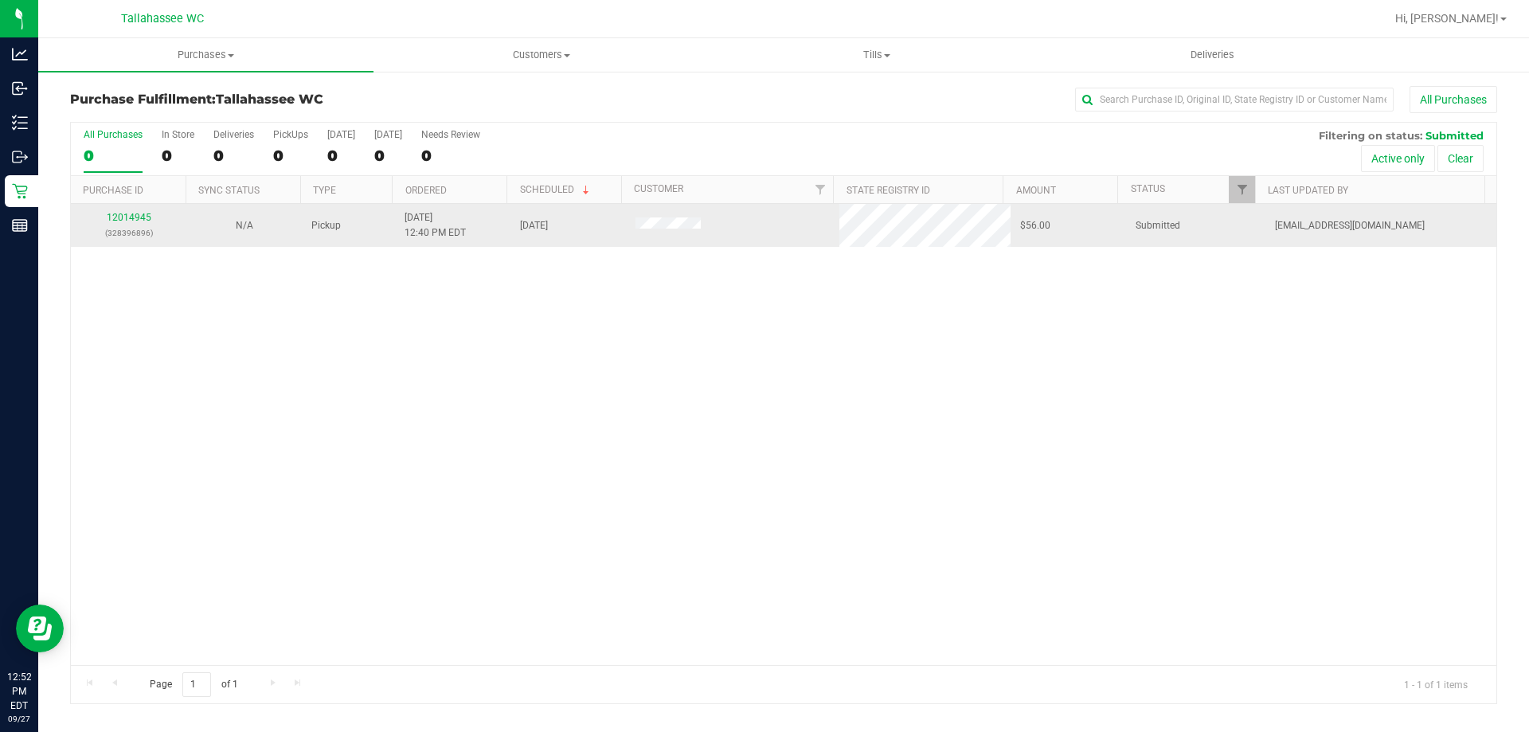
click at [133, 223] on div "12014945 (328396896)" at bounding box center [128, 225] width 96 height 30
click at [132, 219] on link "12014945" at bounding box center [129, 217] width 45 height 11
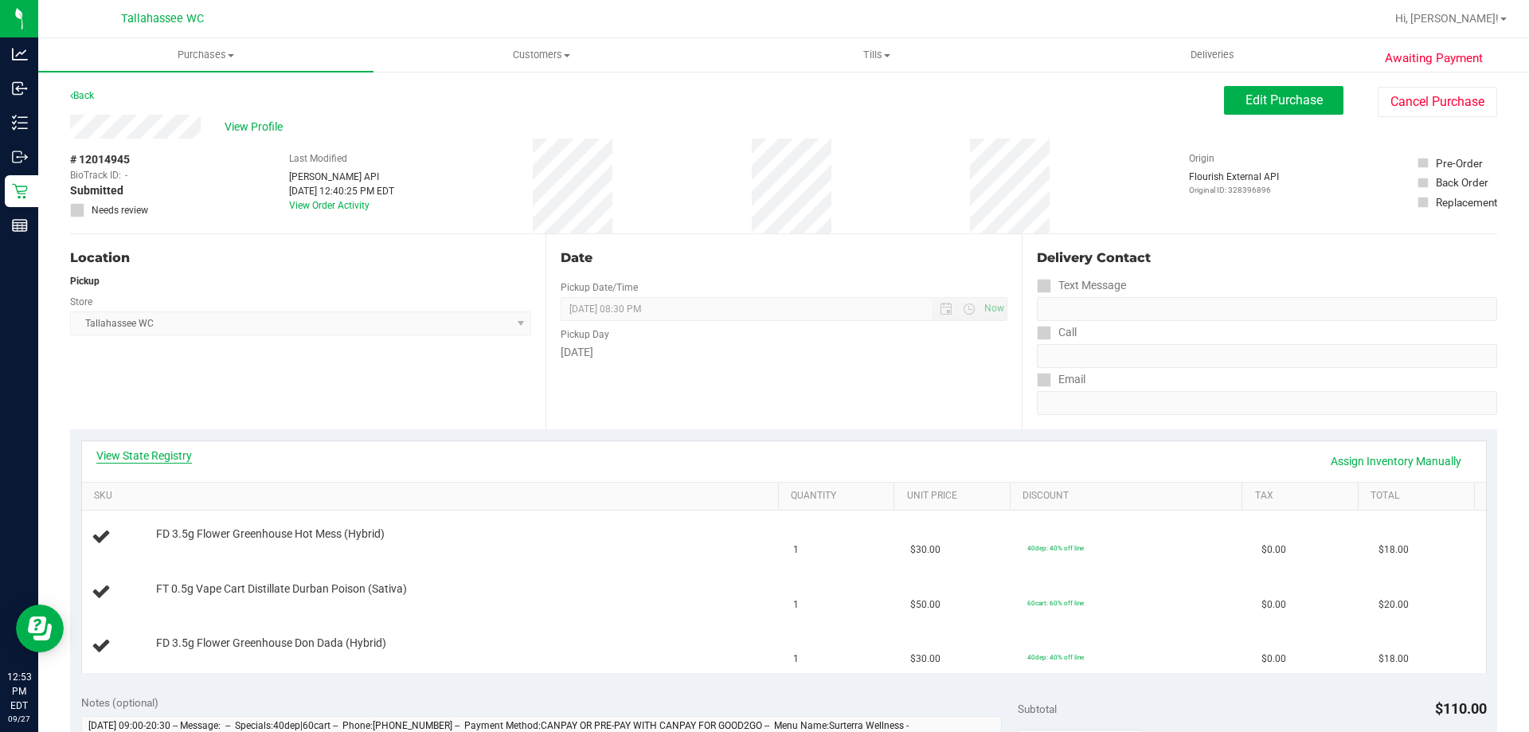
click at [153, 448] on link "View State Registry" at bounding box center [144, 456] width 96 height 16
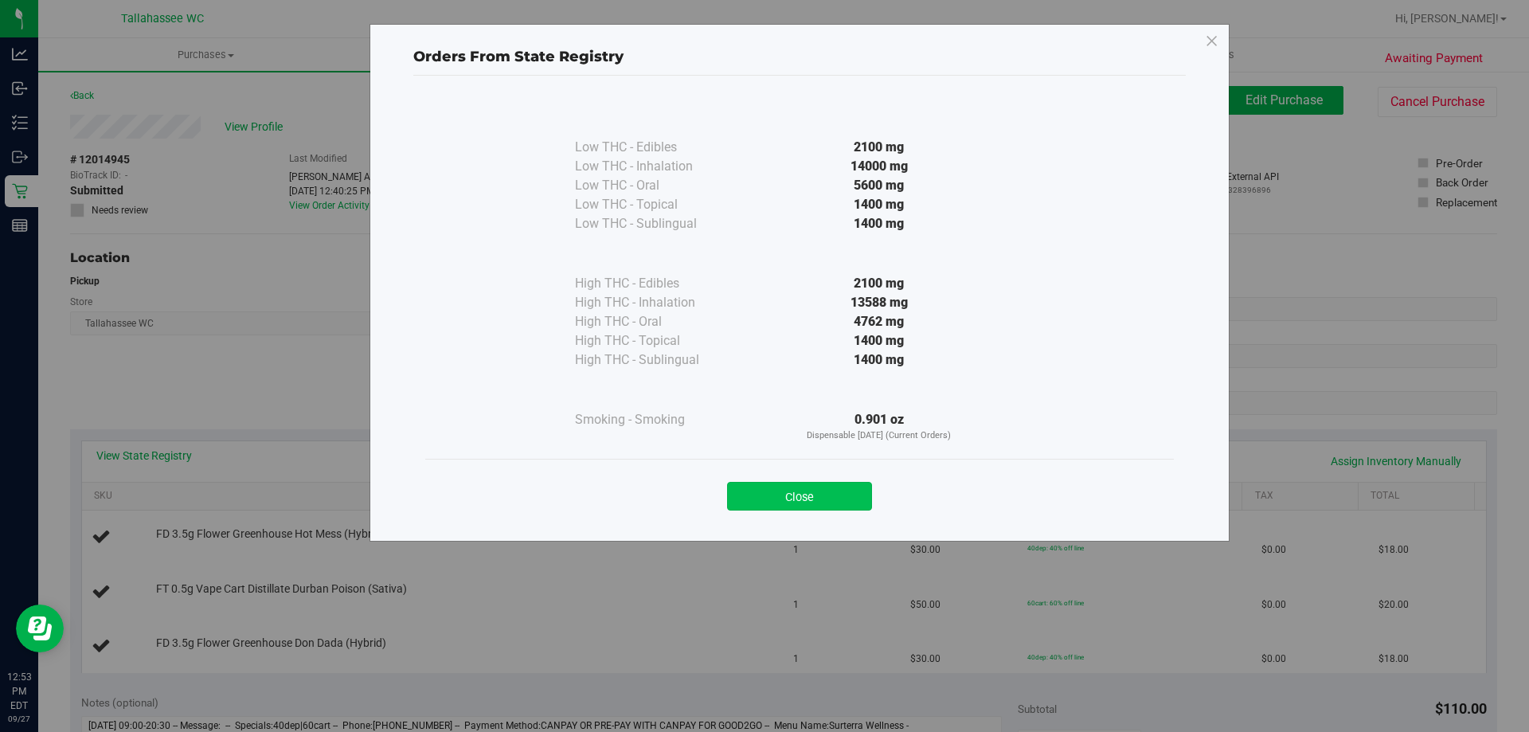
click at [817, 498] on button "Close" at bounding box center [799, 496] width 145 height 29
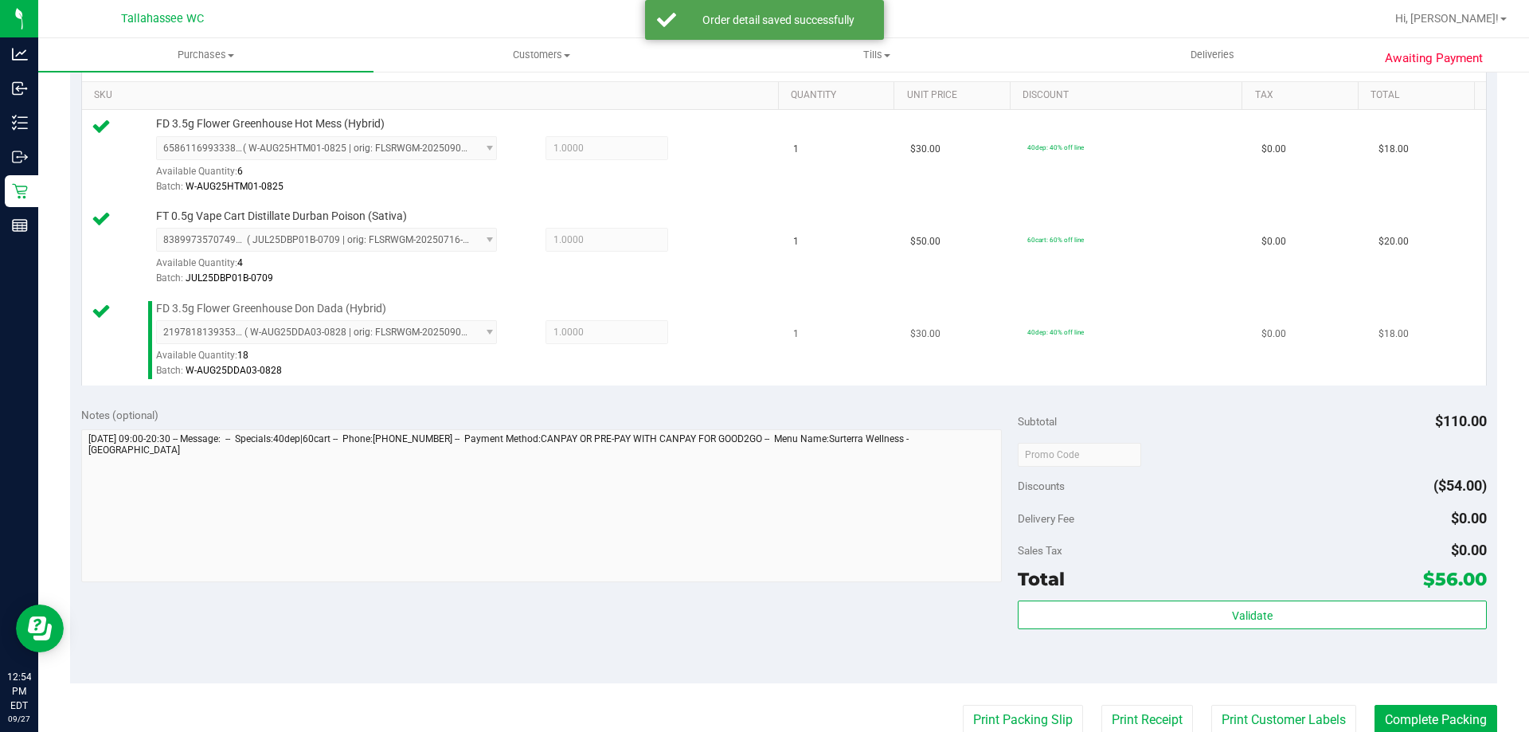
scroll to position [637, 0]
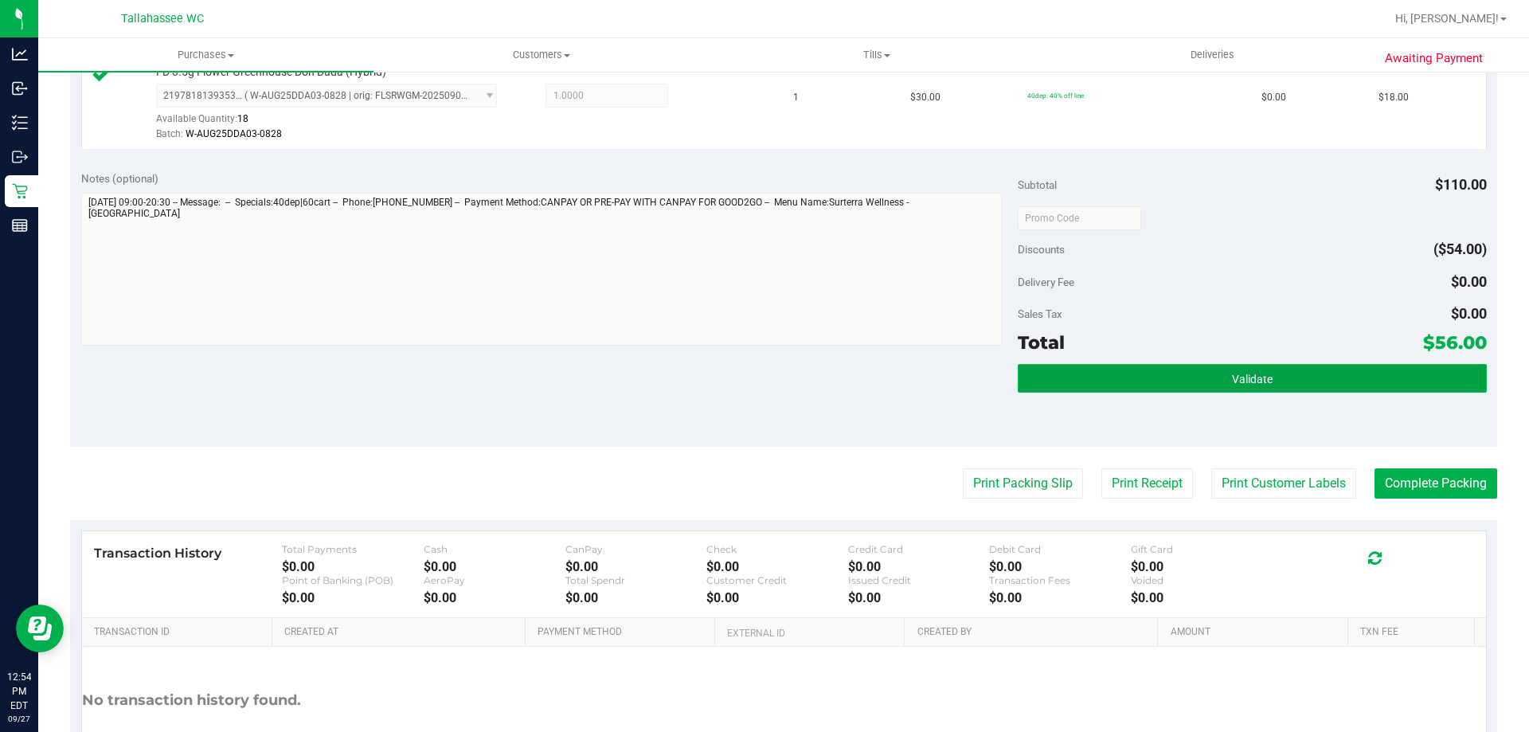
click at [1180, 390] on button "Validate" at bounding box center [1252, 378] width 468 height 29
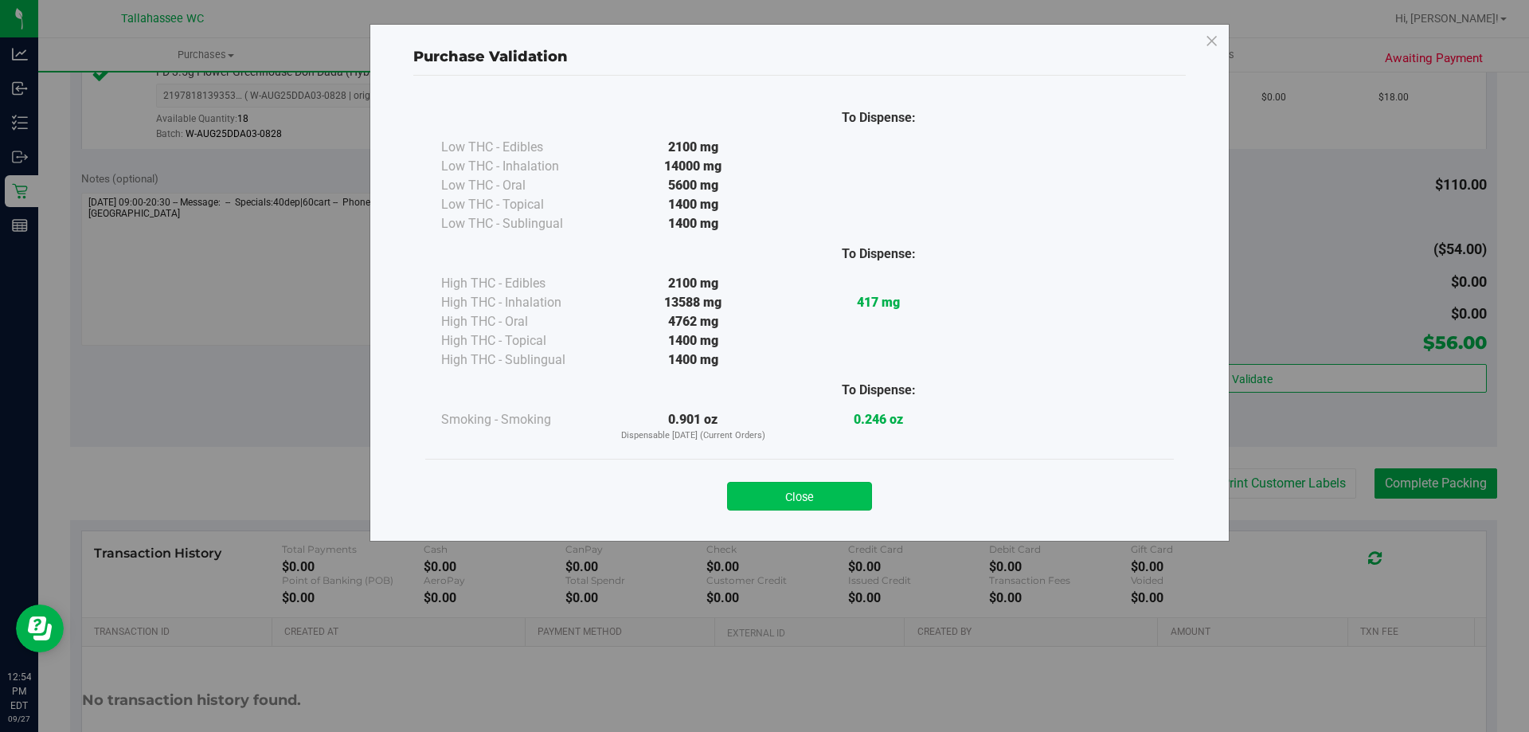
click at [834, 507] on button "Close" at bounding box center [799, 496] width 145 height 29
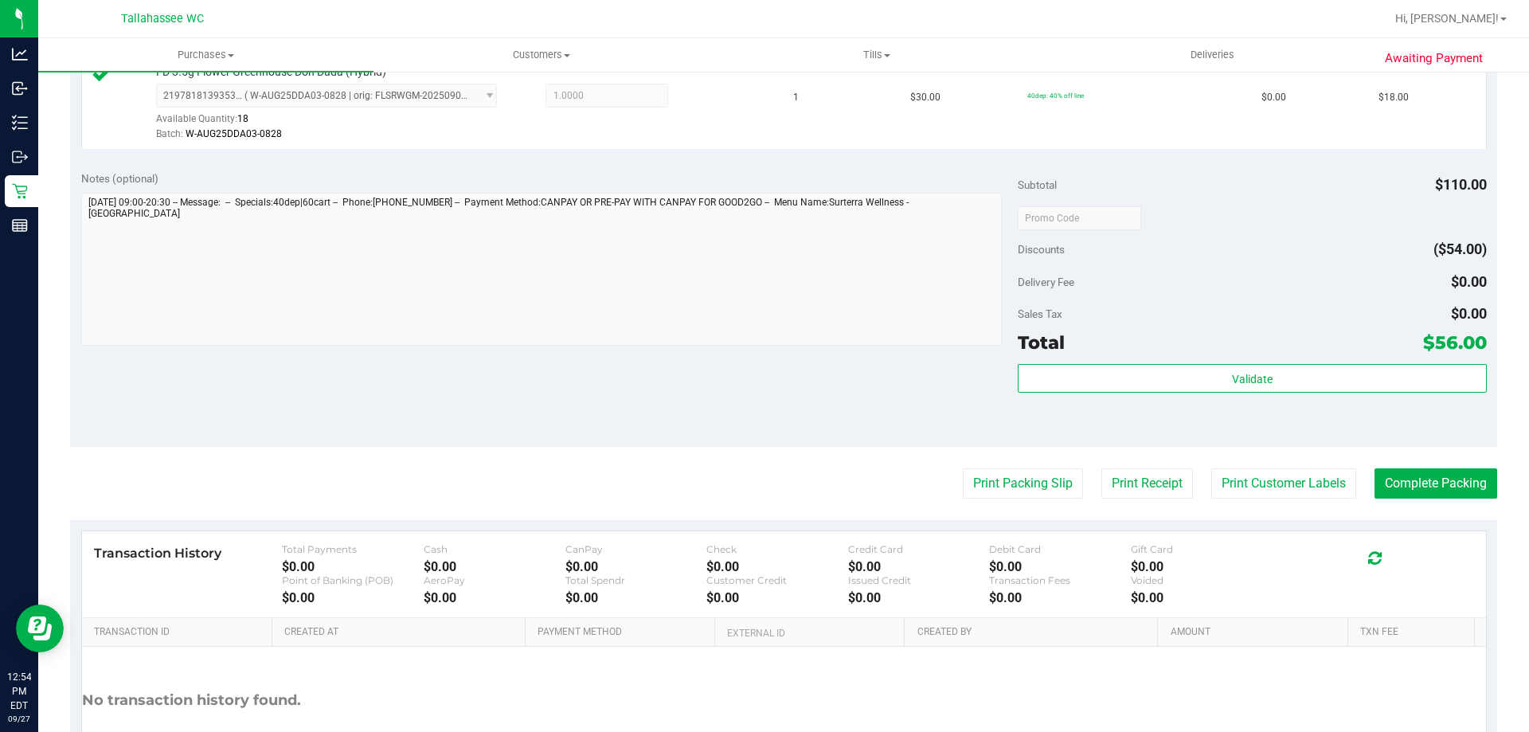
click at [1070, 484] on div "Print Packing Slip Print Receipt Print Customer Labels Complete Packing" at bounding box center [783, 483] width 1427 height 30
click at [1058, 484] on button "Print Packing Slip" at bounding box center [1023, 483] width 120 height 30
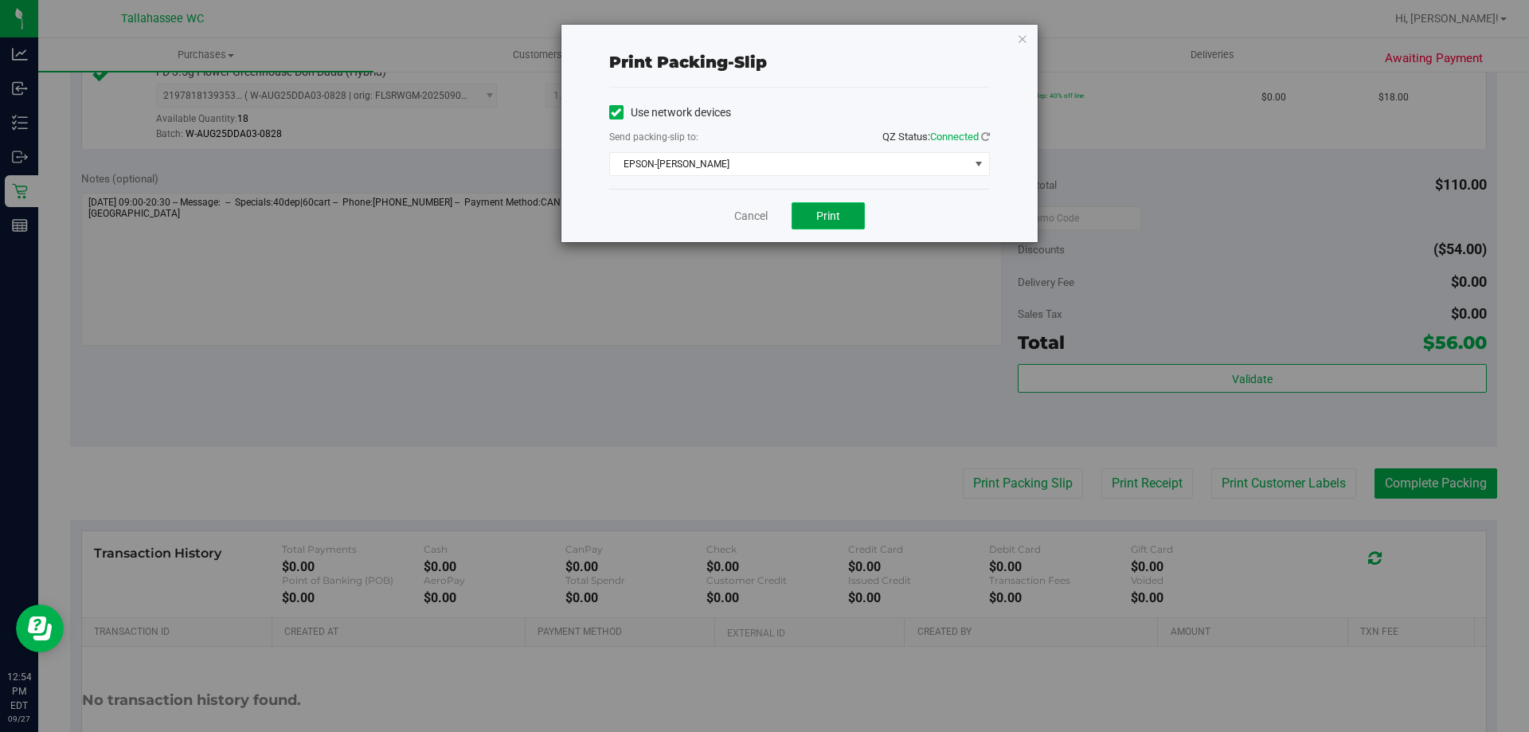
click at [830, 221] on span "Print" at bounding box center [828, 215] width 24 height 13
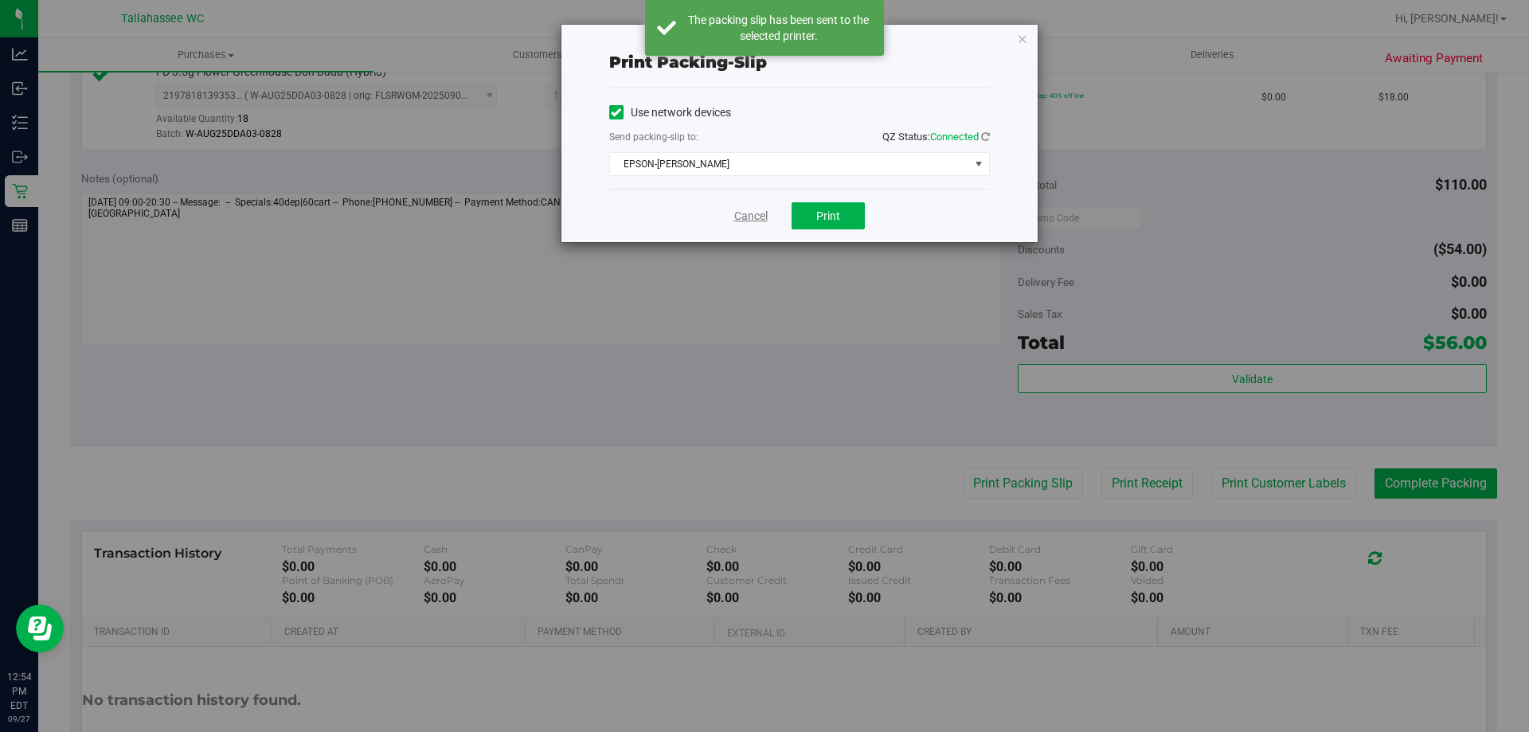
click at [743, 220] on link "Cancel" at bounding box center [750, 216] width 33 height 17
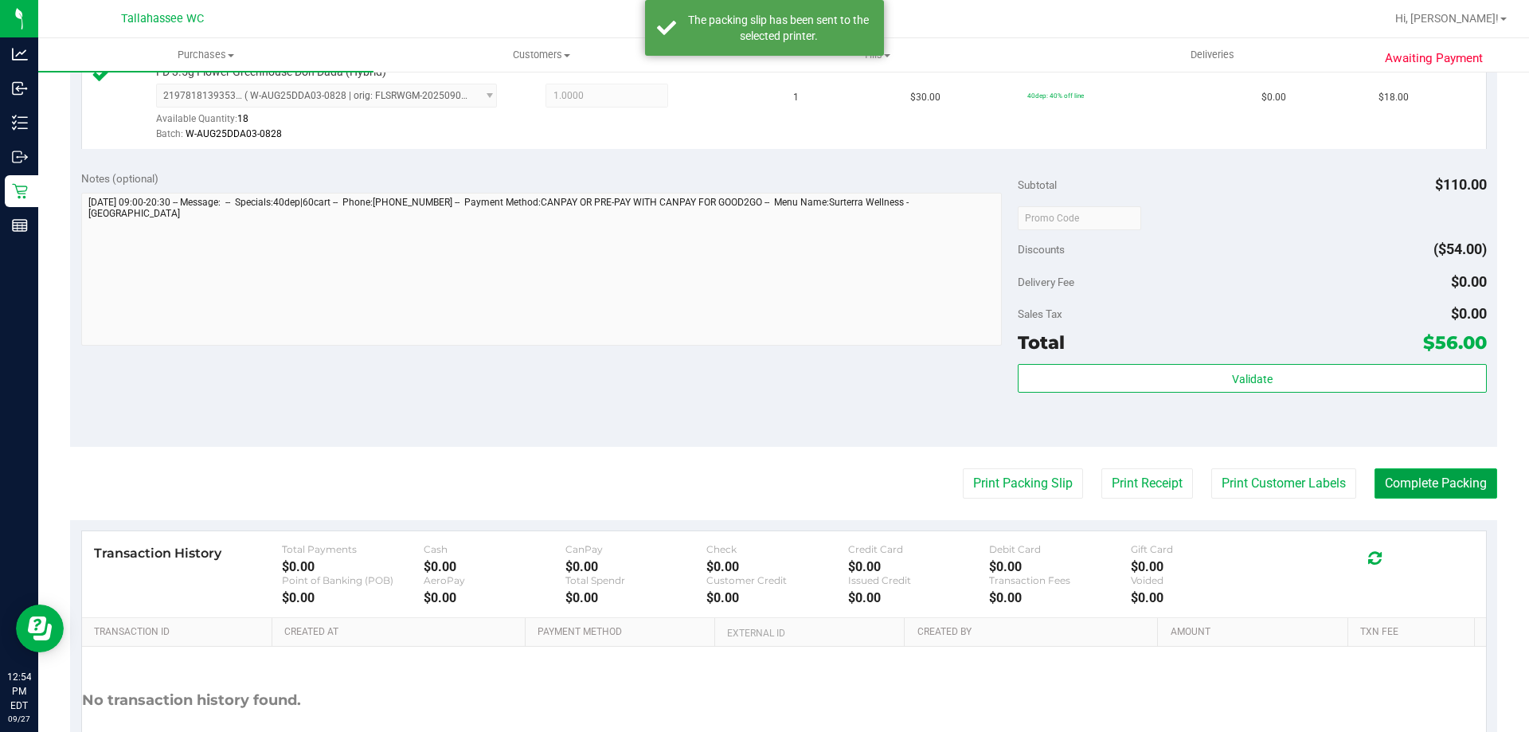
click at [1448, 488] on button "Complete Packing" at bounding box center [1436, 483] width 123 height 30
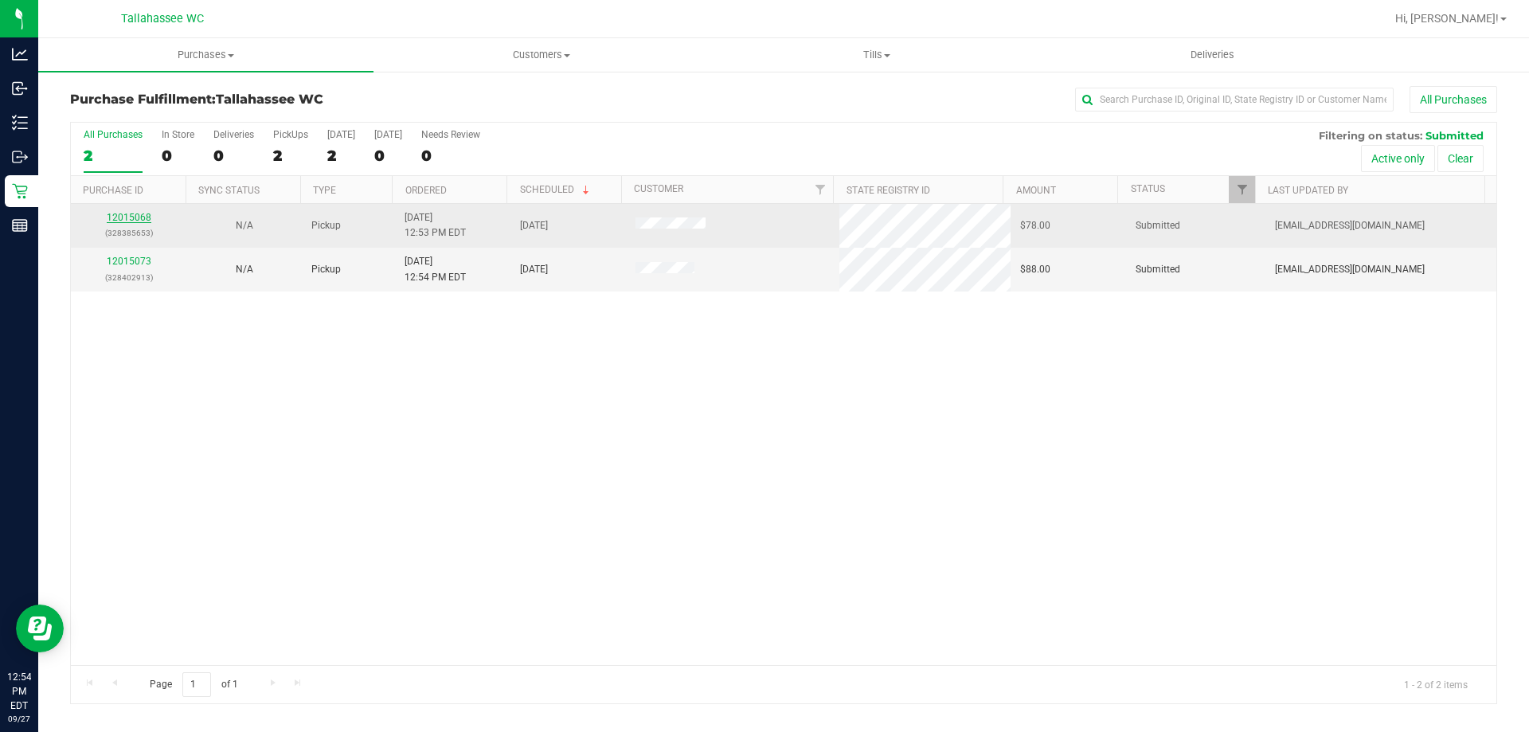
click at [125, 217] on link "12015068" at bounding box center [129, 217] width 45 height 11
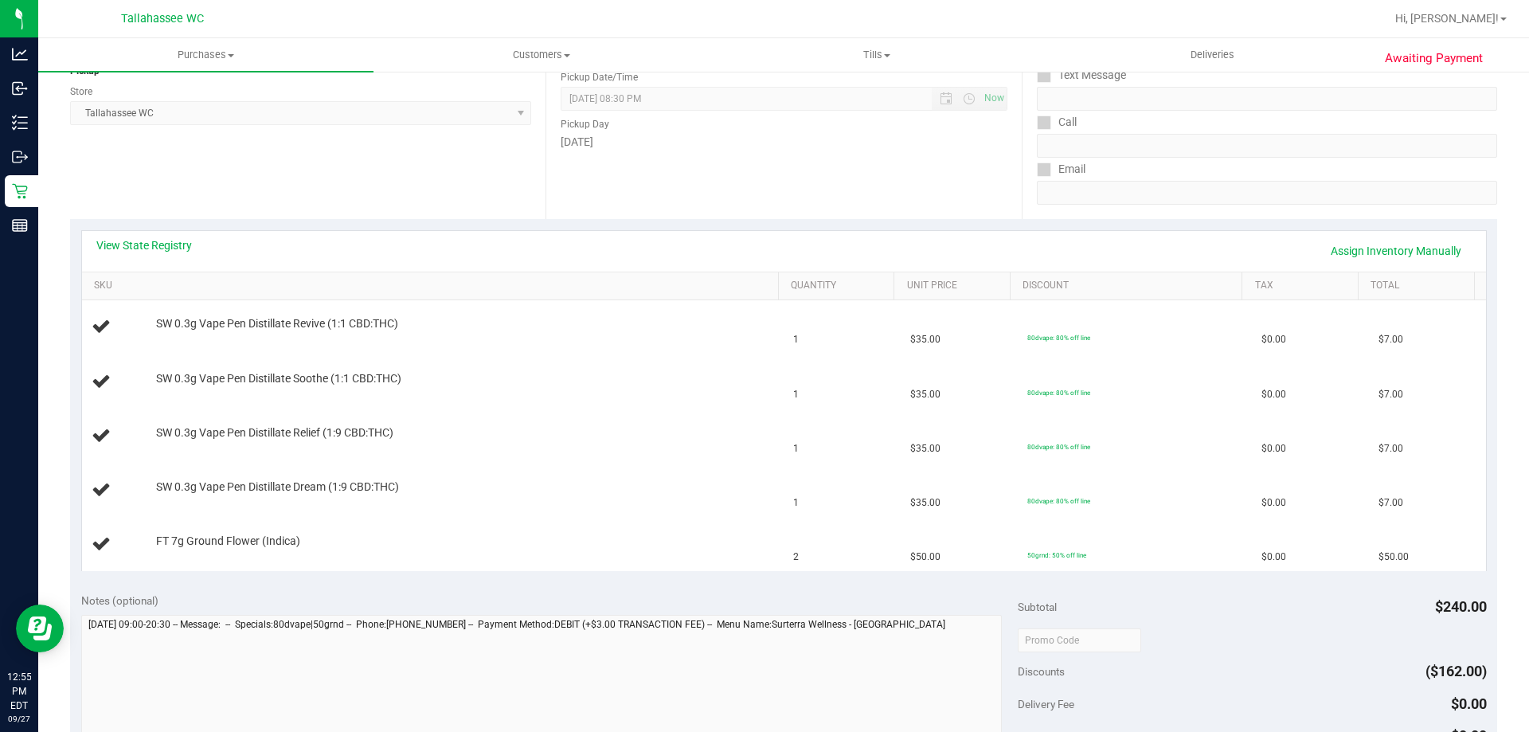
scroll to position [239, 0]
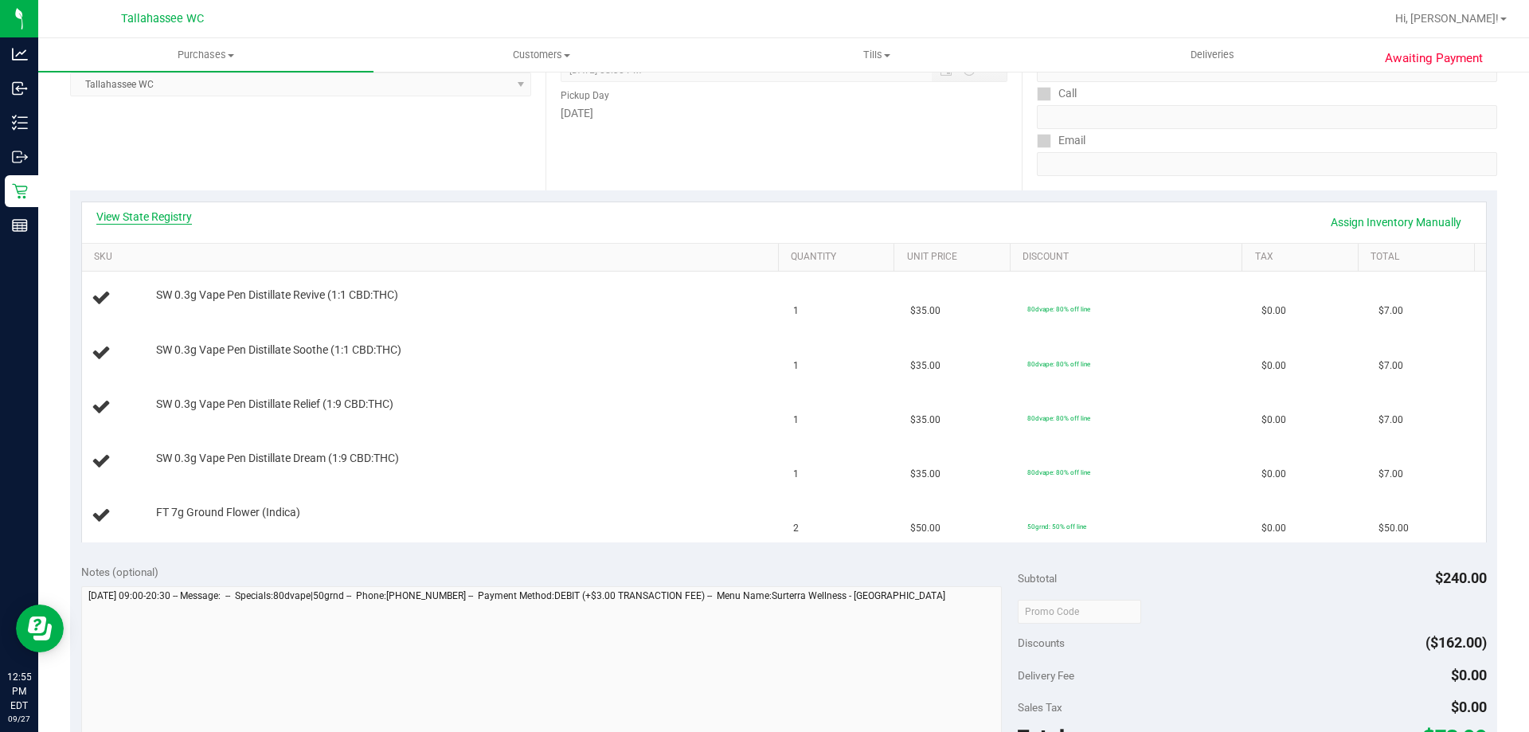
click at [157, 212] on link "View State Registry" at bounding box center [144, 217] width 96 height 16
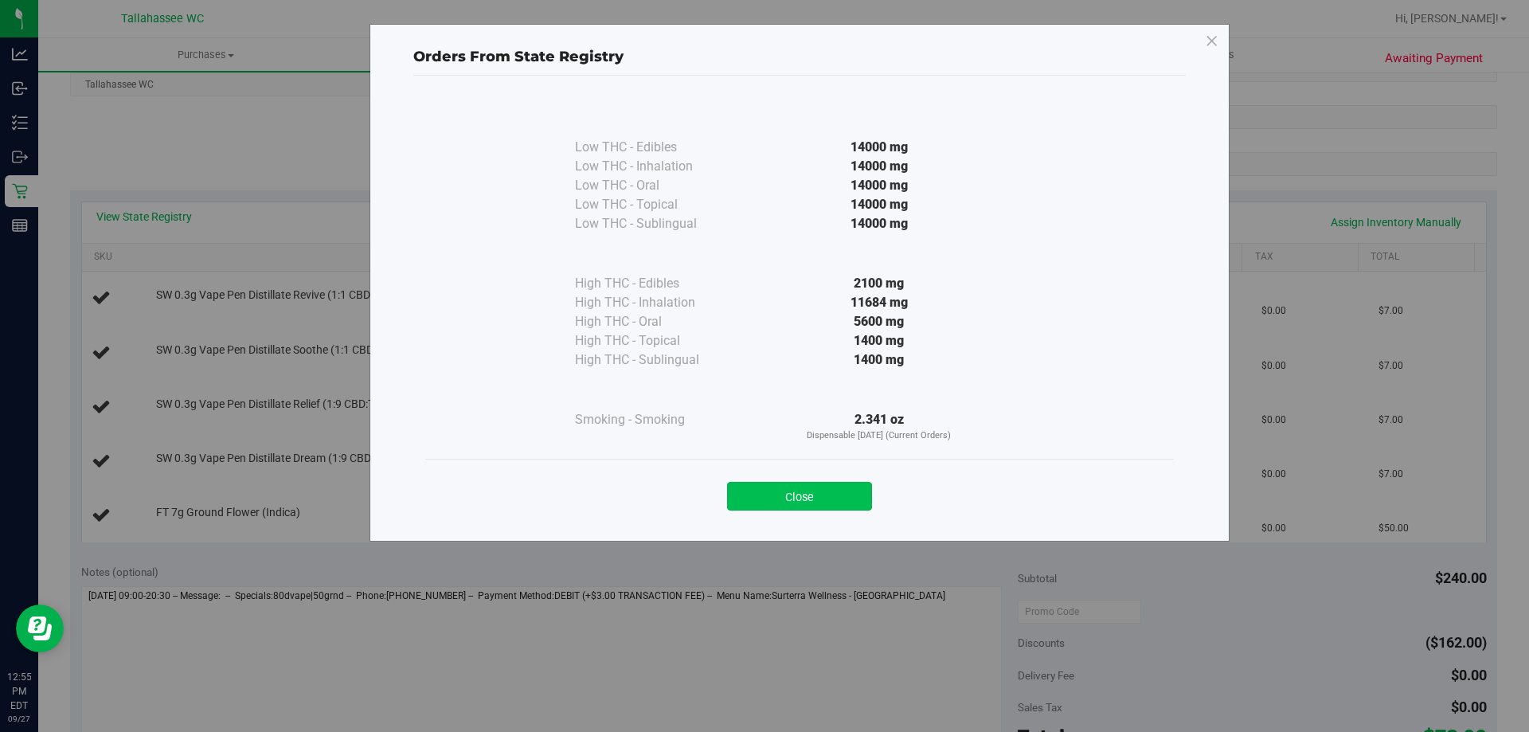
click at [815, 494] on button "Close" at bounding box center [799, 496] width 145 height 29
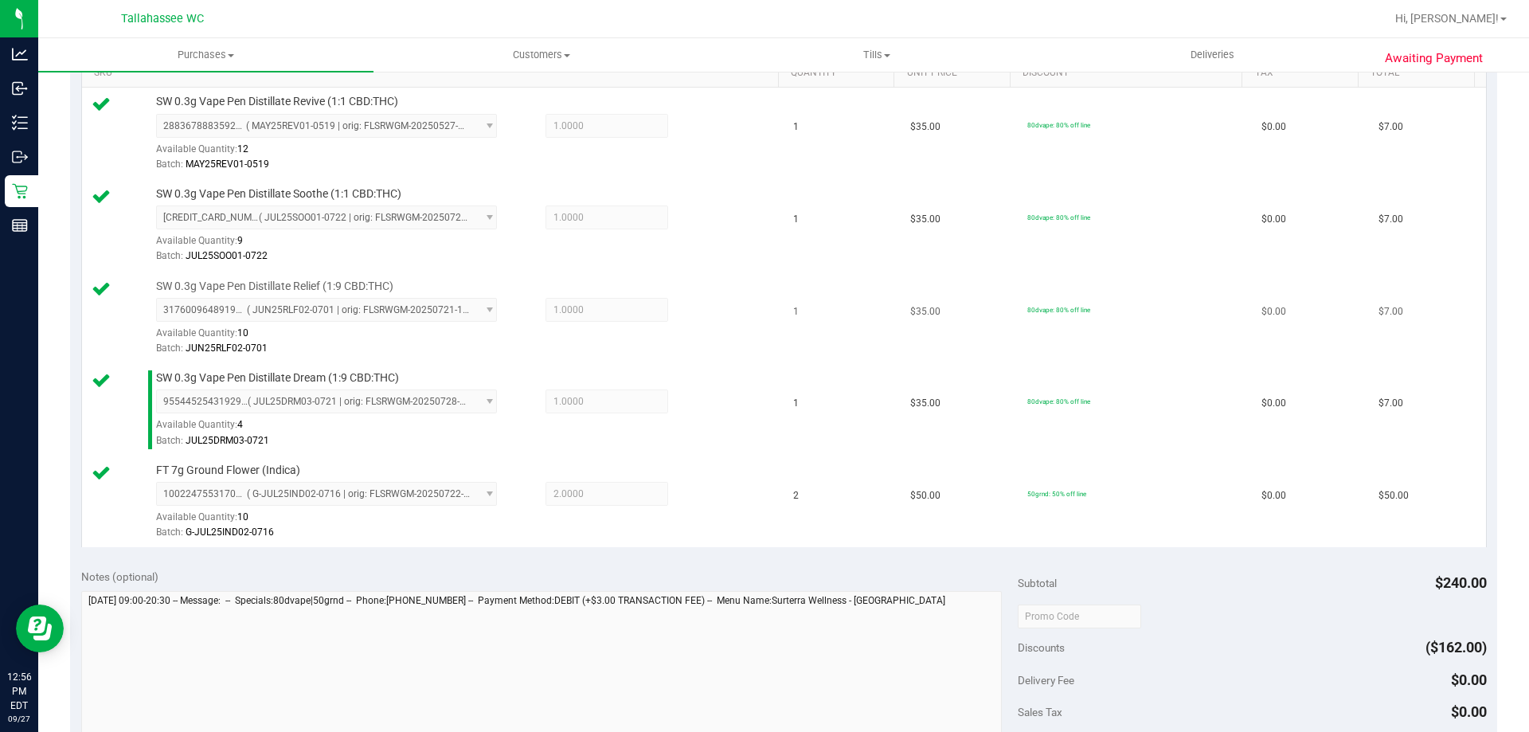
scroll to position [637, 0]
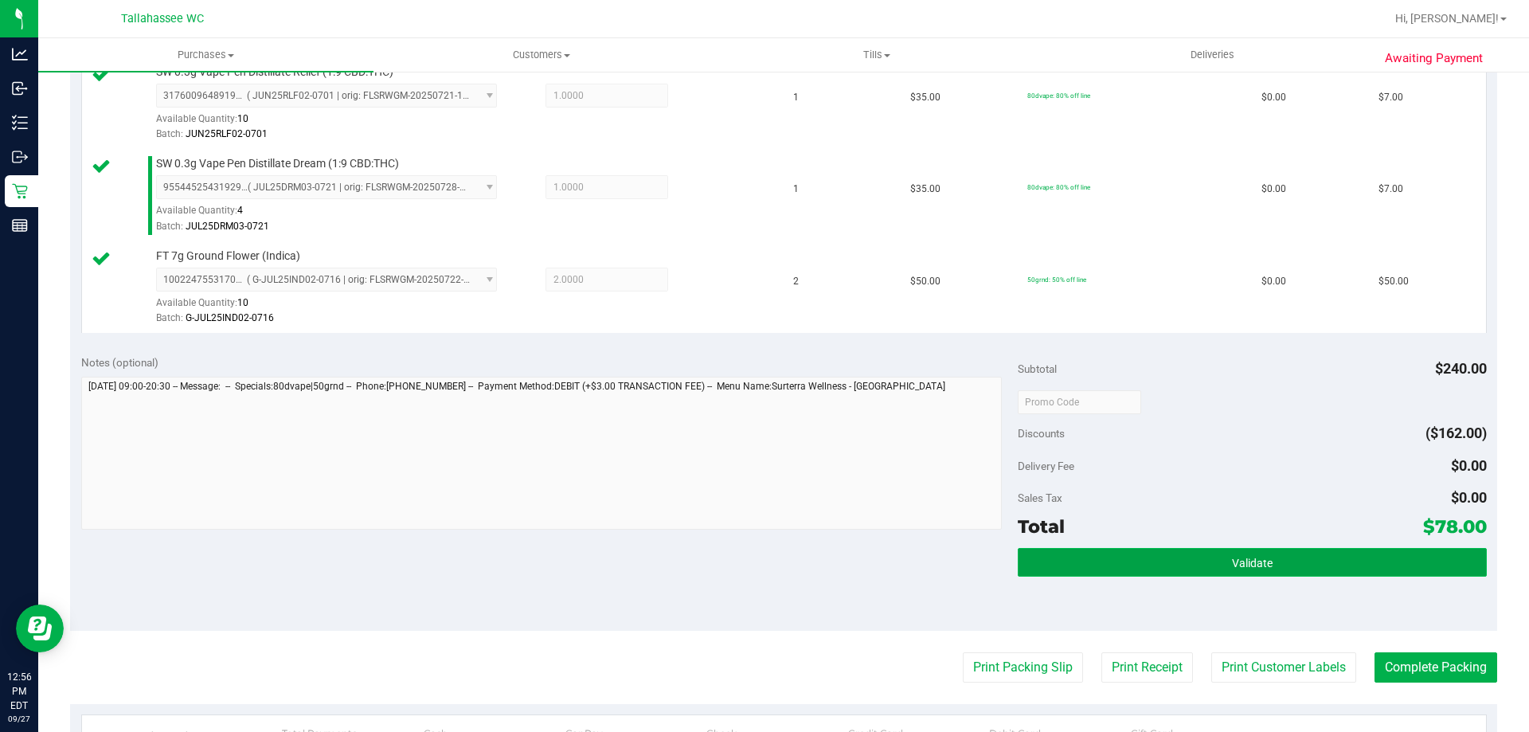
click at [1178, 556] on button "Validate" at bounding box center [1252, 562] width 468 height 29
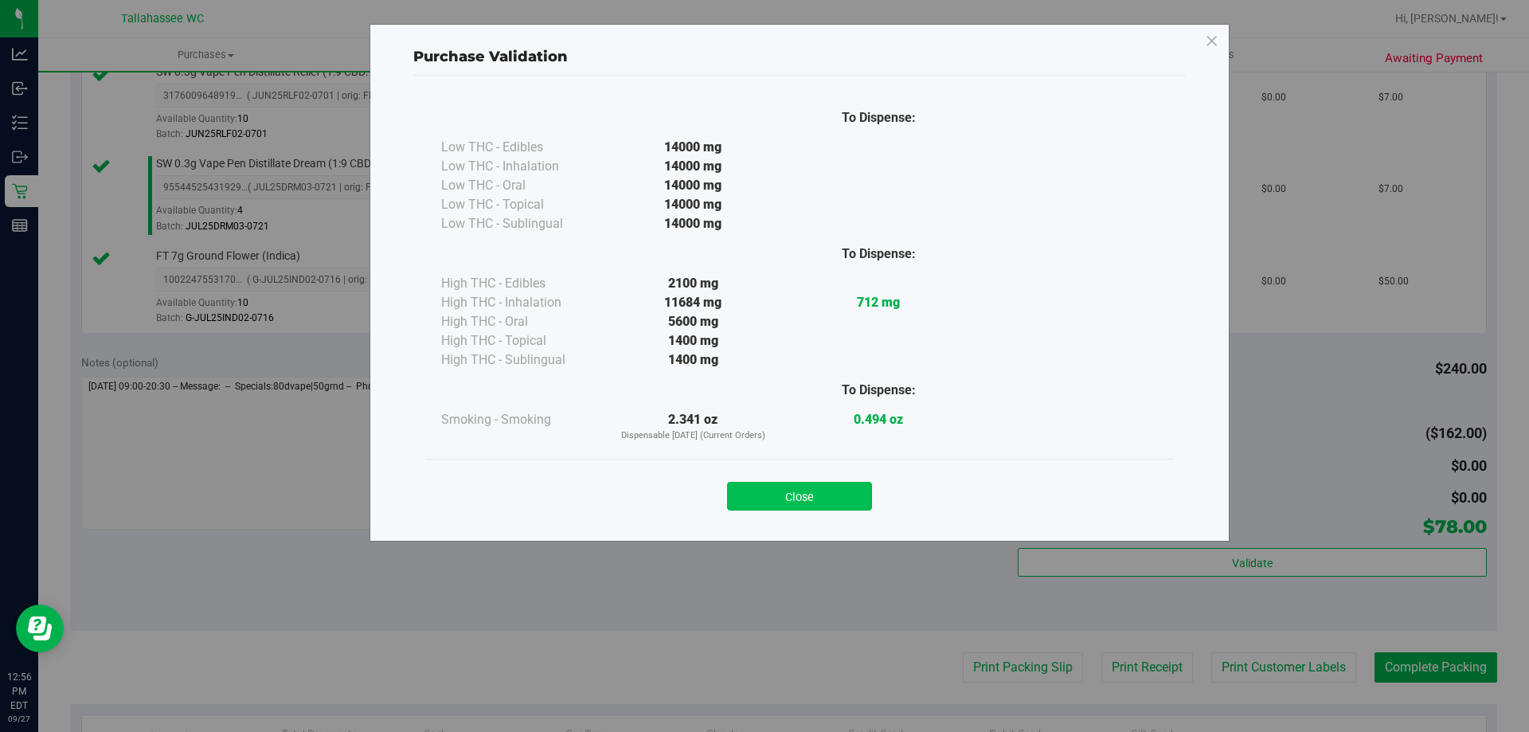
click at [850, 492] on button "Close" at bounding box center [799, 496] width 145 height 29
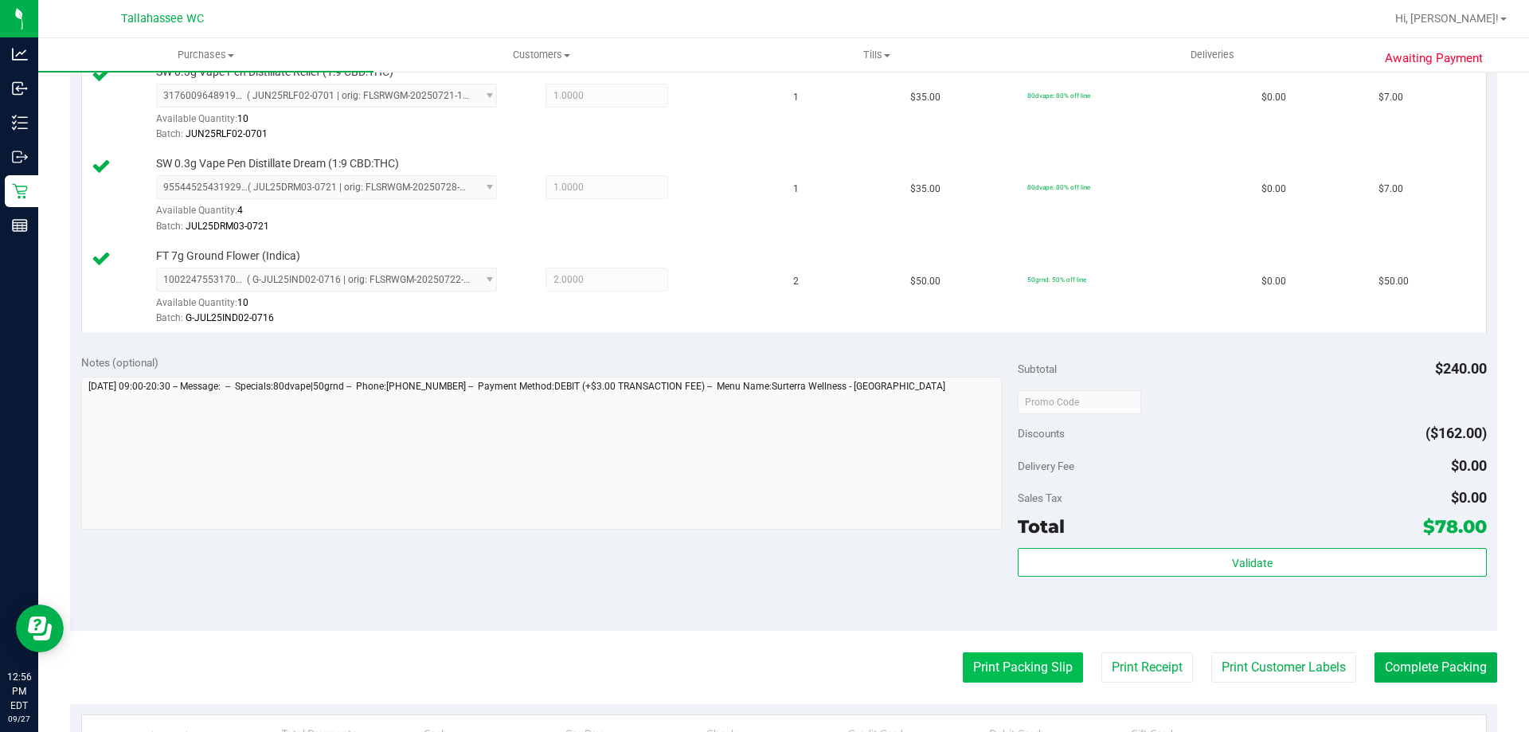
click at [997, 665] on button "Print Packing Slip" at bounding box center [1023, 667] width 120 height 30
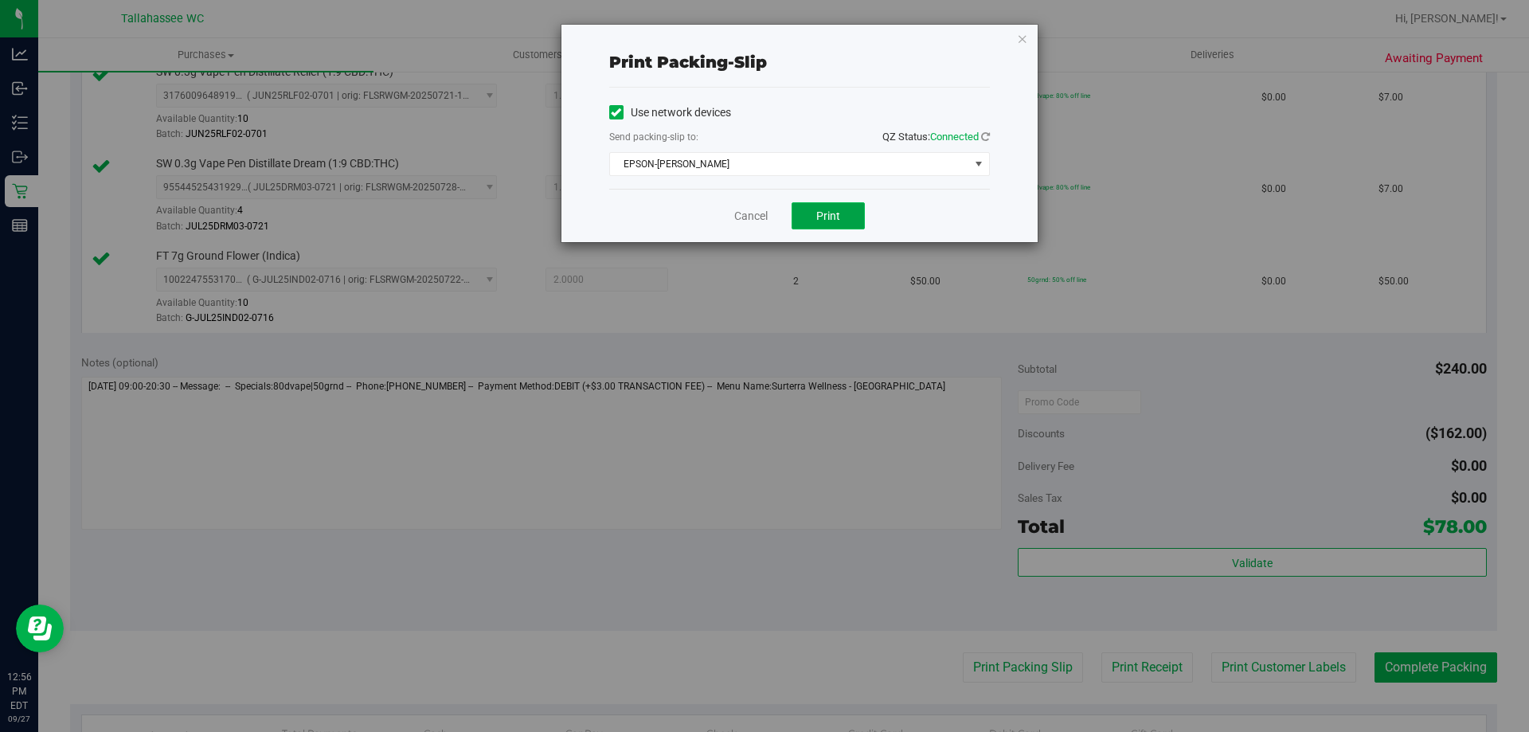
click at [831, 220] on span "Print" at bounding box center [828, 215] width 24 height 13
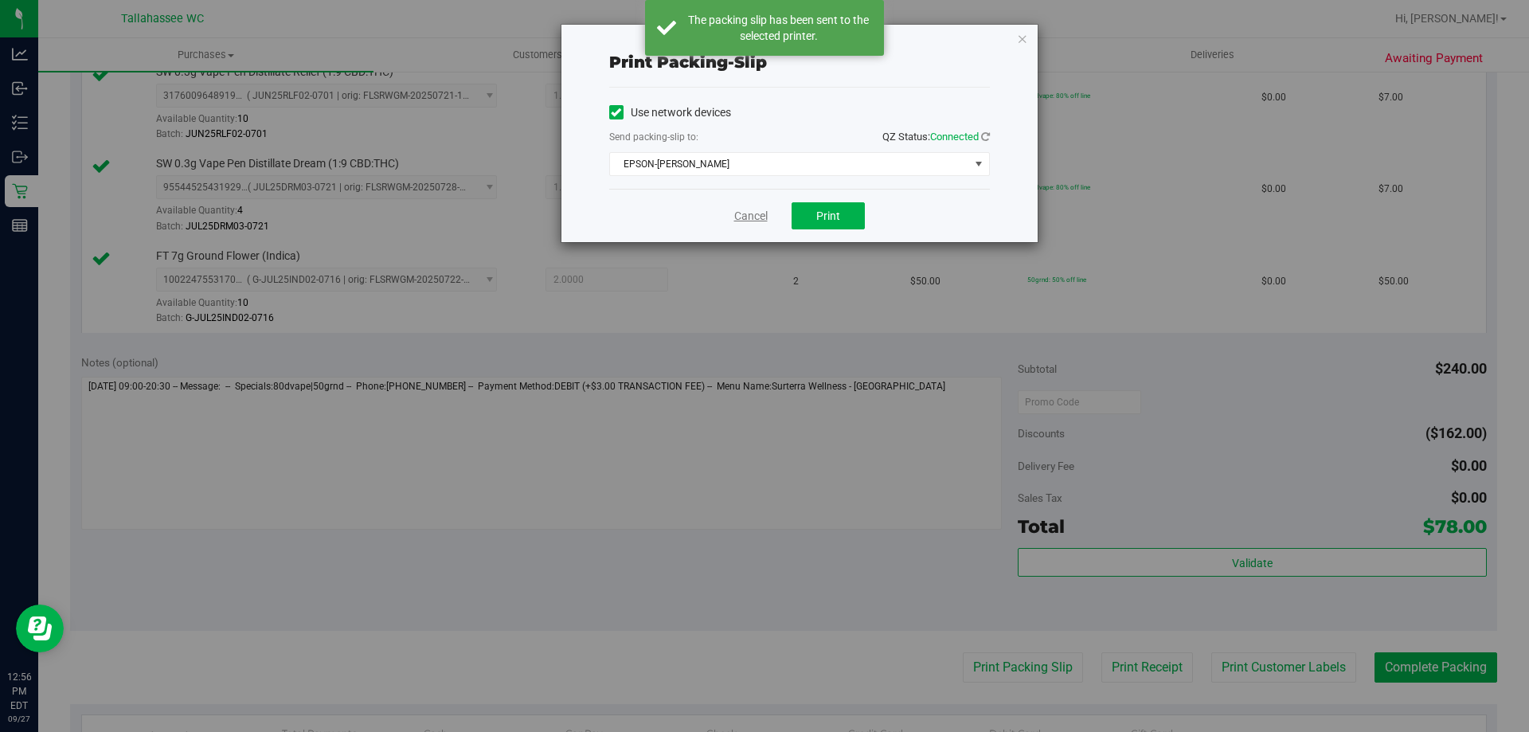
click at [740, 213] on link "Cancel" at bounding box center [750, 216] width 33 height 17
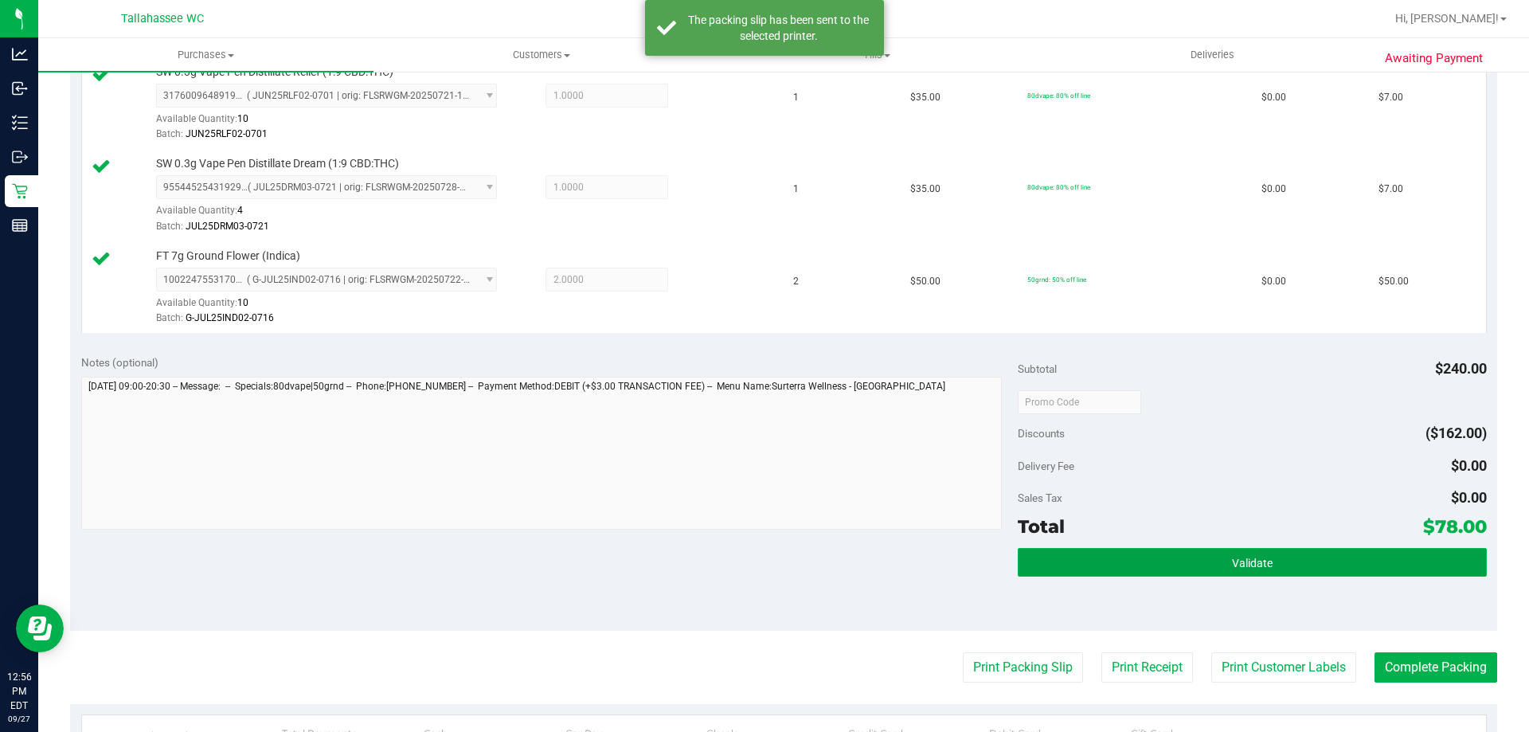
click at [1266, 557] on button "Validate" at bounding box center [1252, 562] width 468 height 29
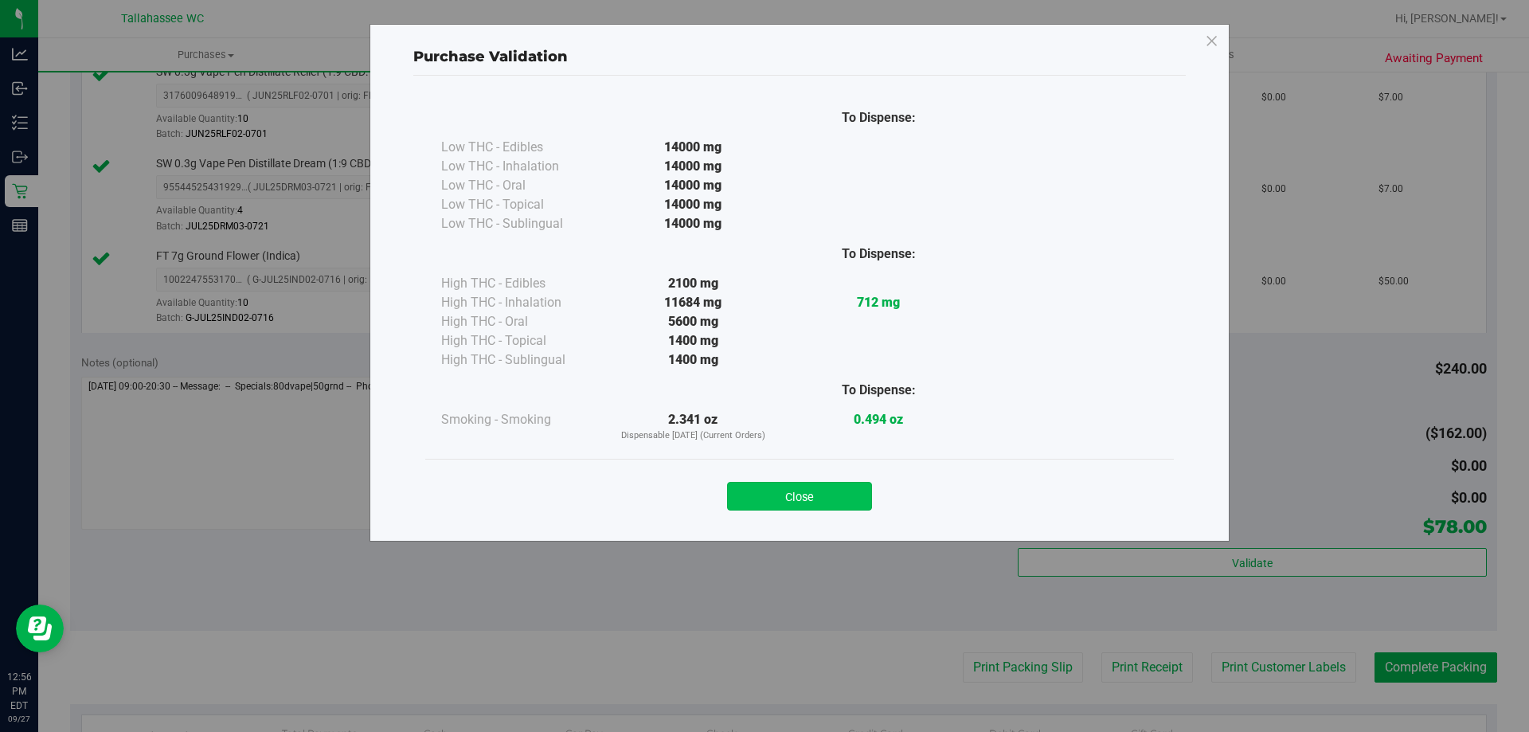
click at [828, 507] on button "Close" at bounding box center [799, 496] width 145 height 29
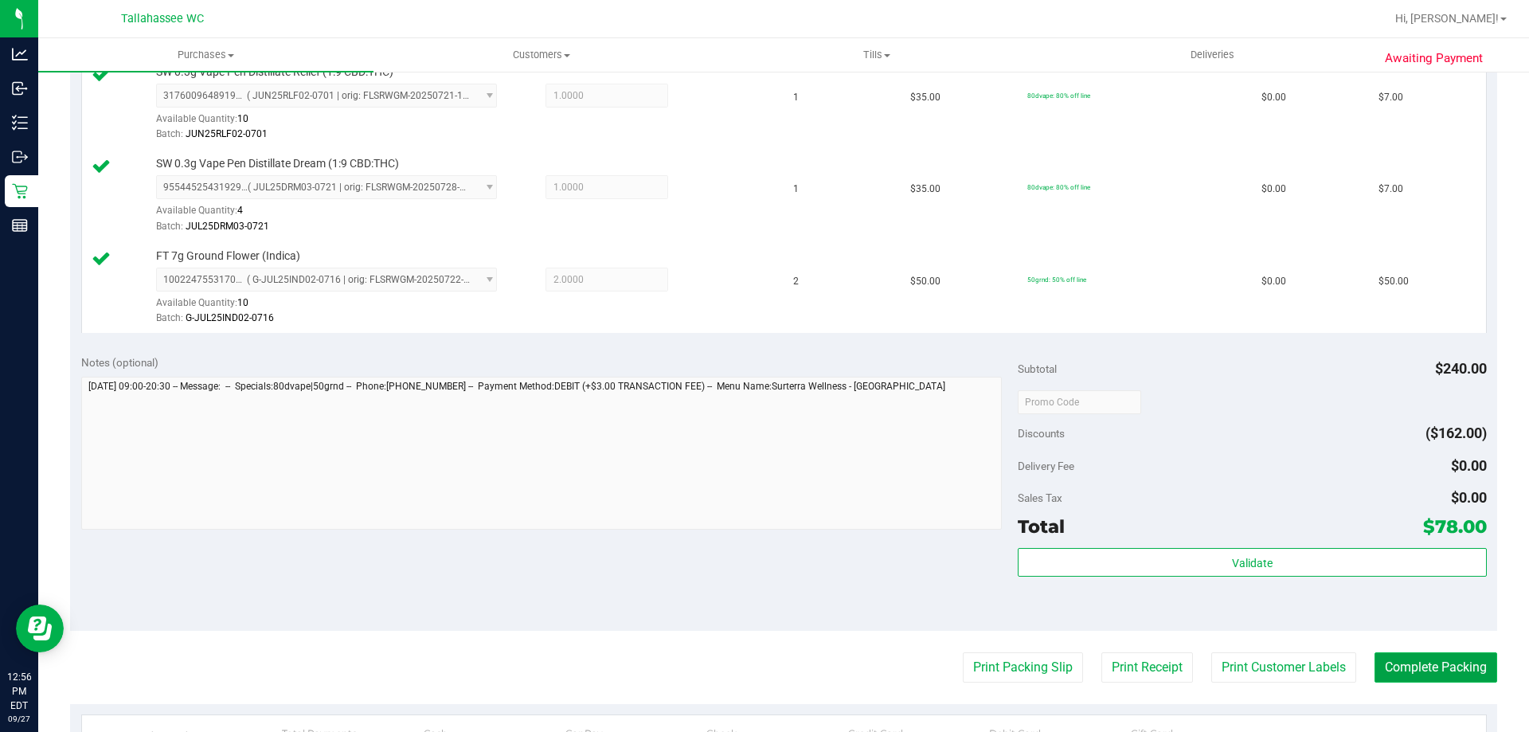
click at [1445, 680] on button "Complete Packing" at bounding box center [1436, 667] width 123 height 30
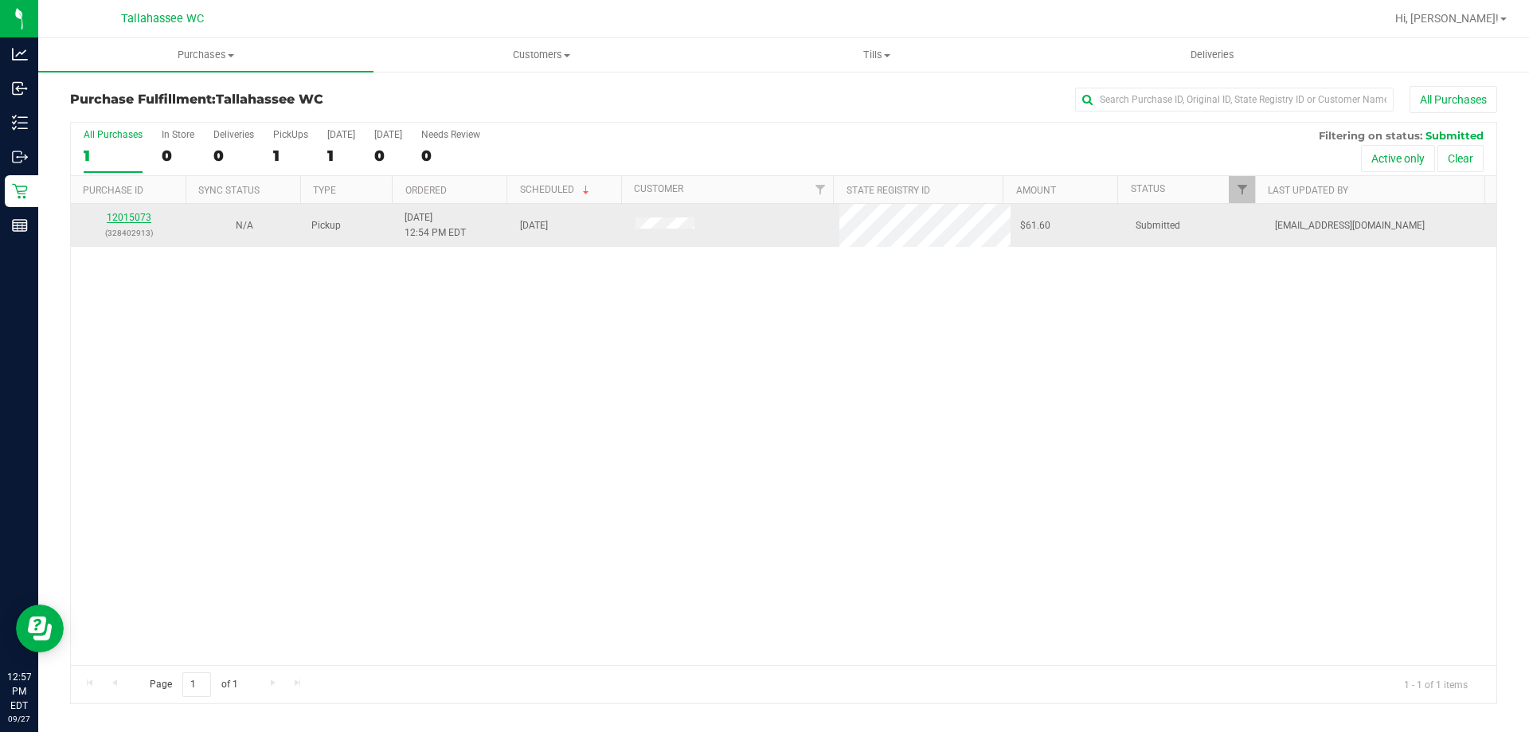
click at [141, 213] on link "12015073" at bounding box center [129, 217] width 45 height 11
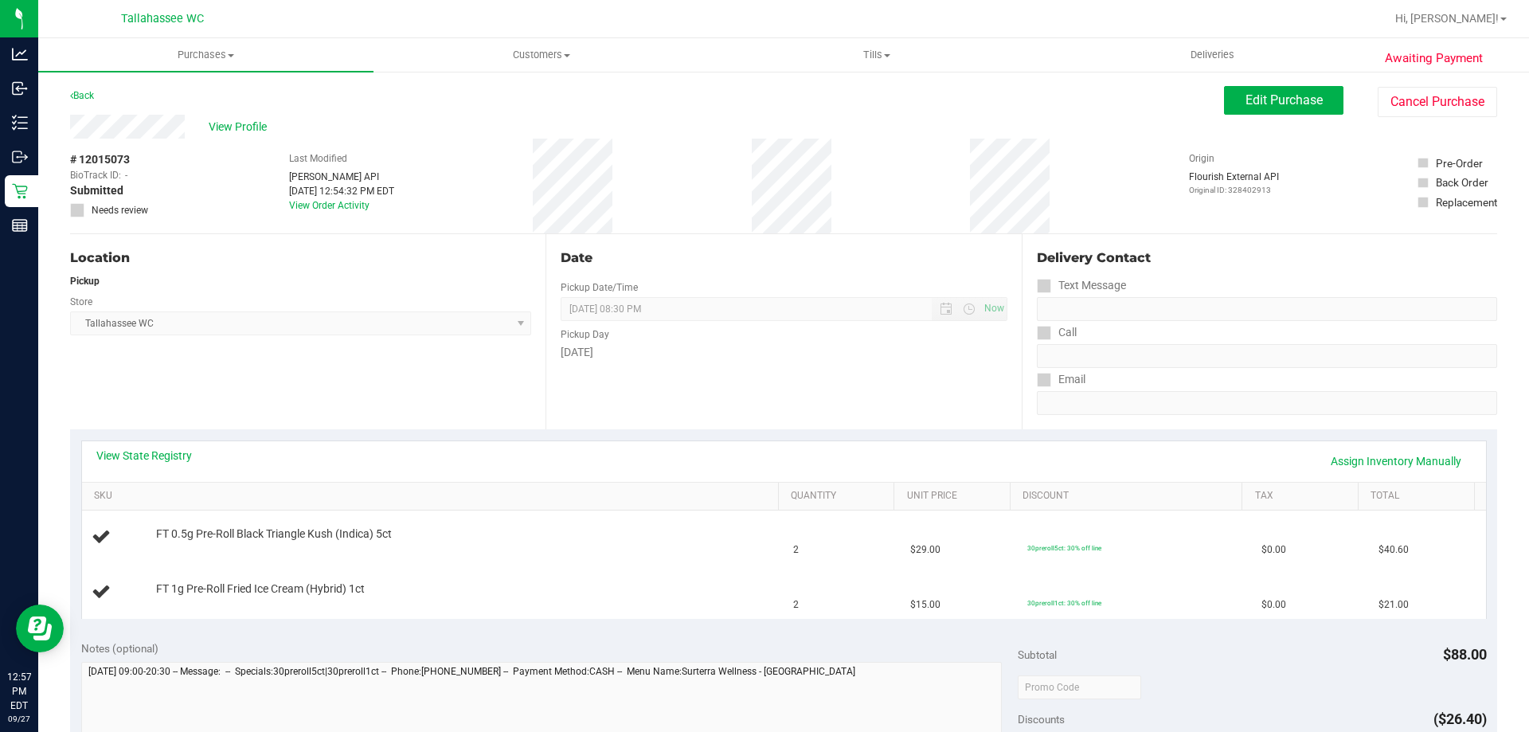
click at [140, 466] on div "View State Registry Assign Inventory Manually" at bounding box center [783, 461] width 1375 height 27
click at [144, 459] on link "View State Registry" at bounding box center [144, 456] width 96 height 16
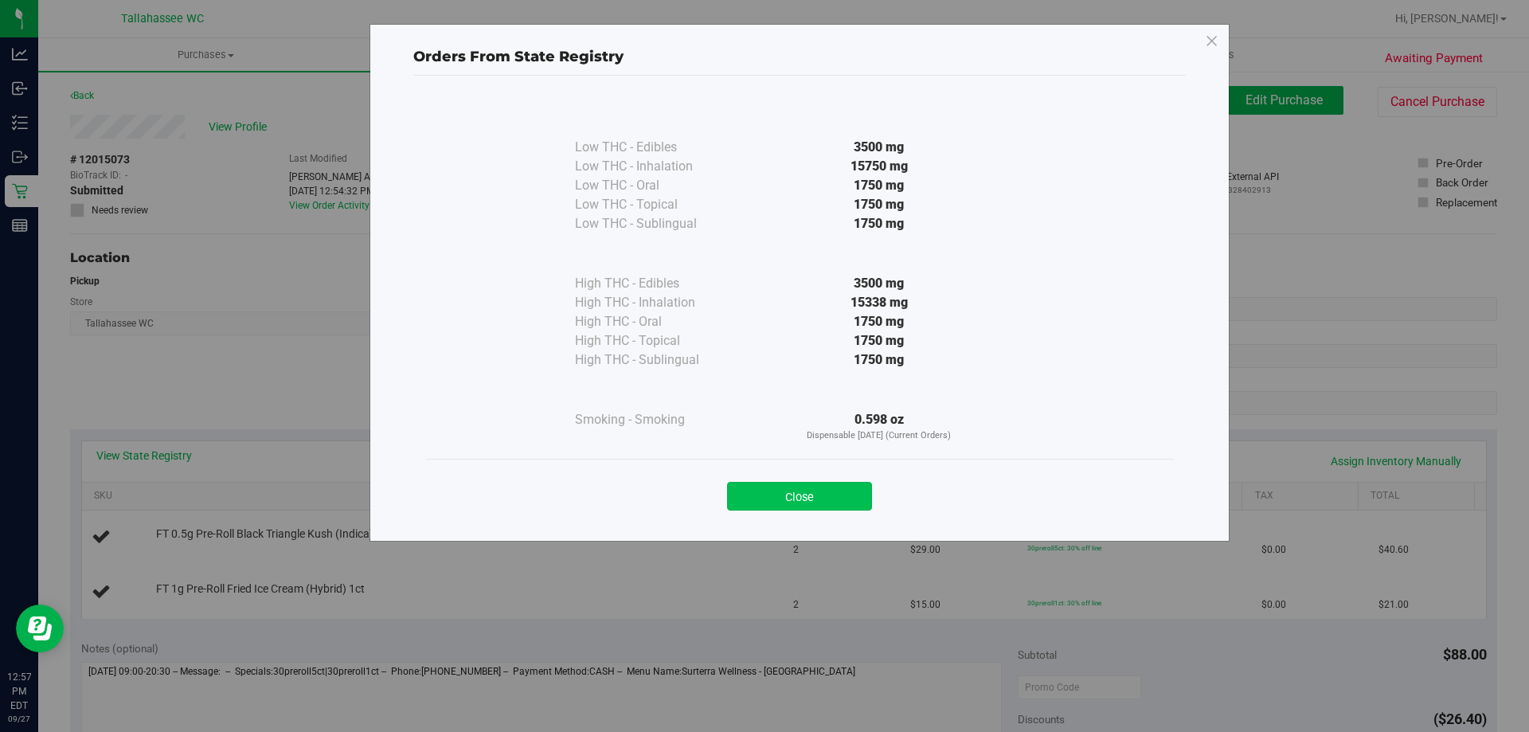
click at [785, 501] on button "Close" at bounding box center [799, 496] width 145 height 29
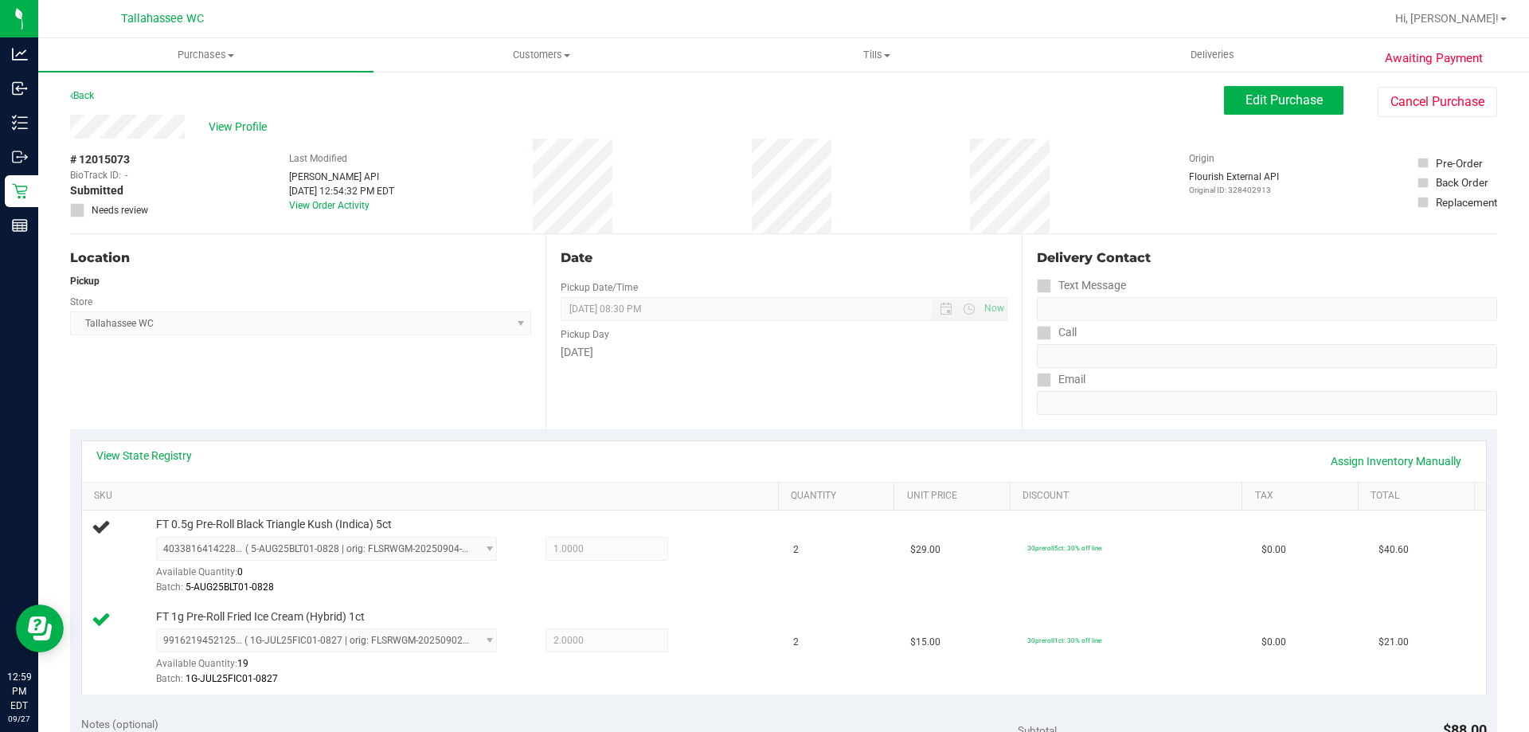
click at [440, 315] on span "Tallahassee WC Select Store Bonita Springs WC Boynton Beach WC Bradenton WC Bra…" at bounding box center [300, 323] width 461 height 24
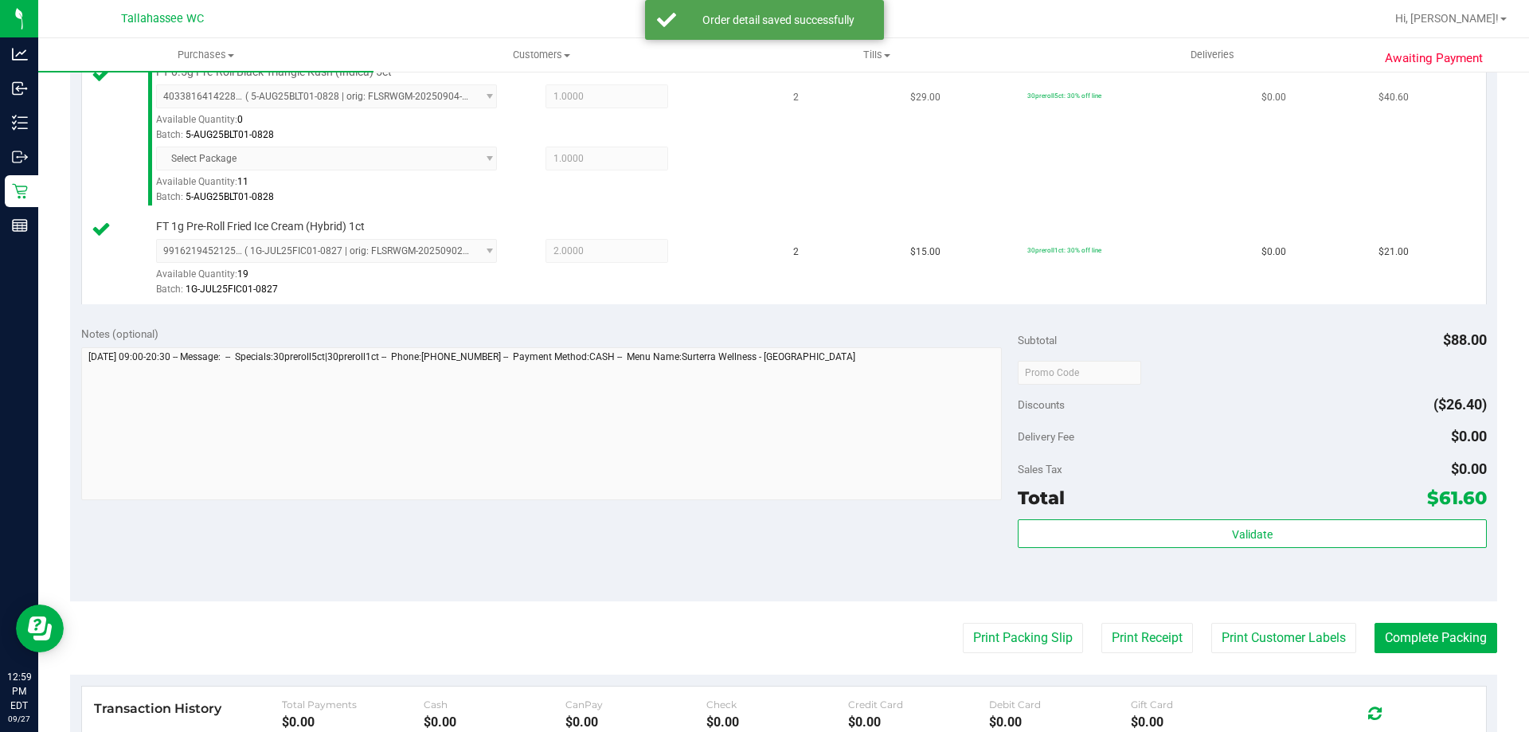
scroll to position [478, 0]
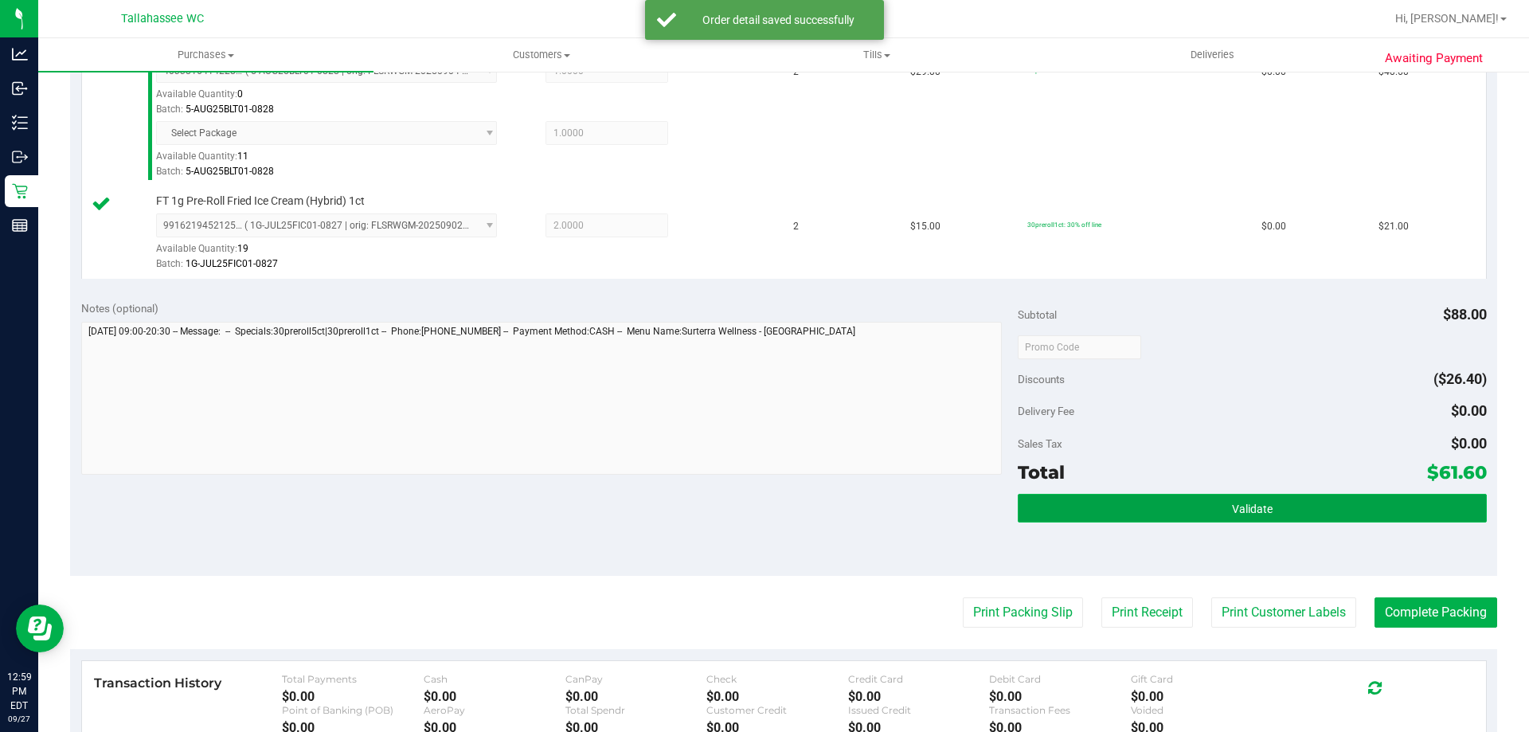
click at [1135, 499] on button "Validate" at bounding box center [1252, 508] width 468 height 29
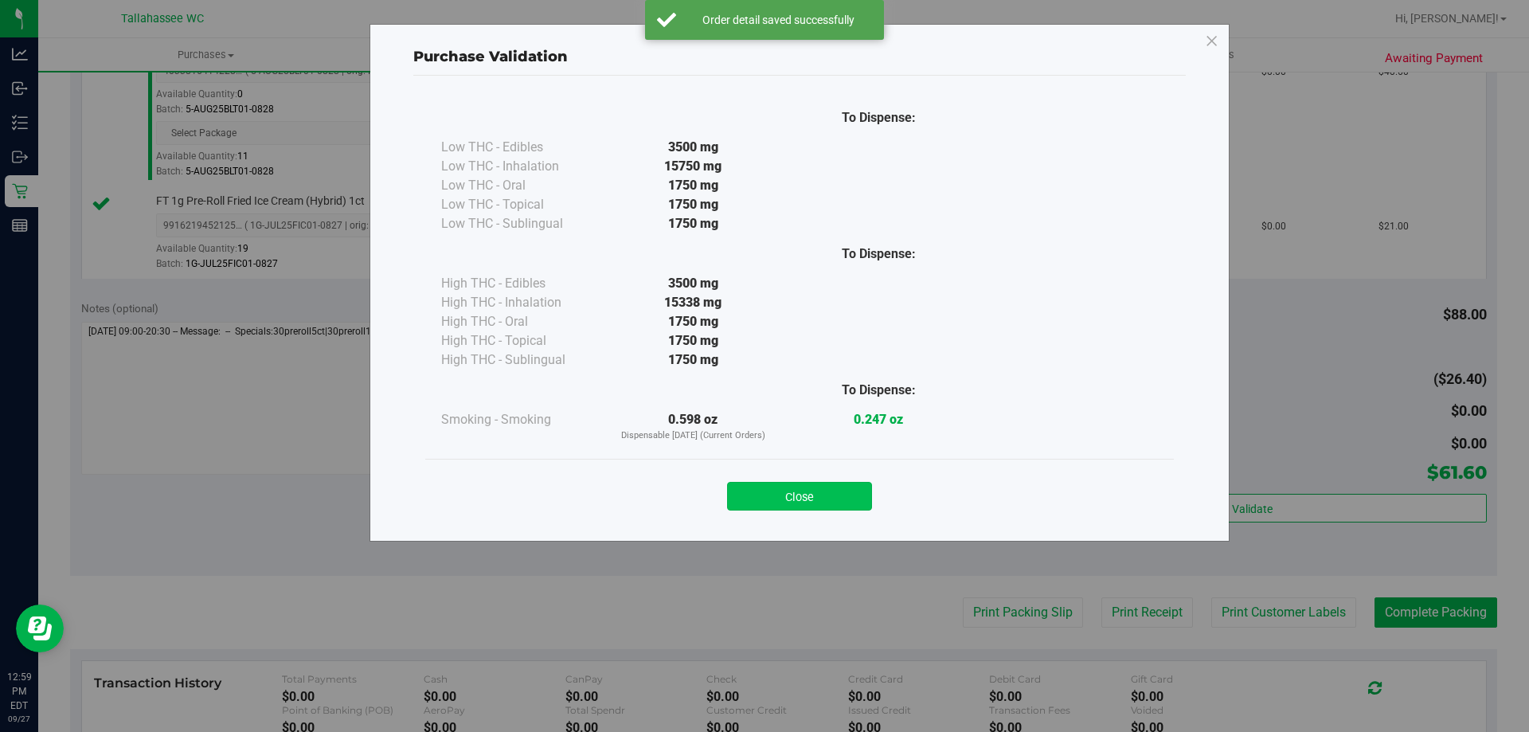
click at [776, 487] on button "Close" at bounding box center [799, 496] width 145 height 29
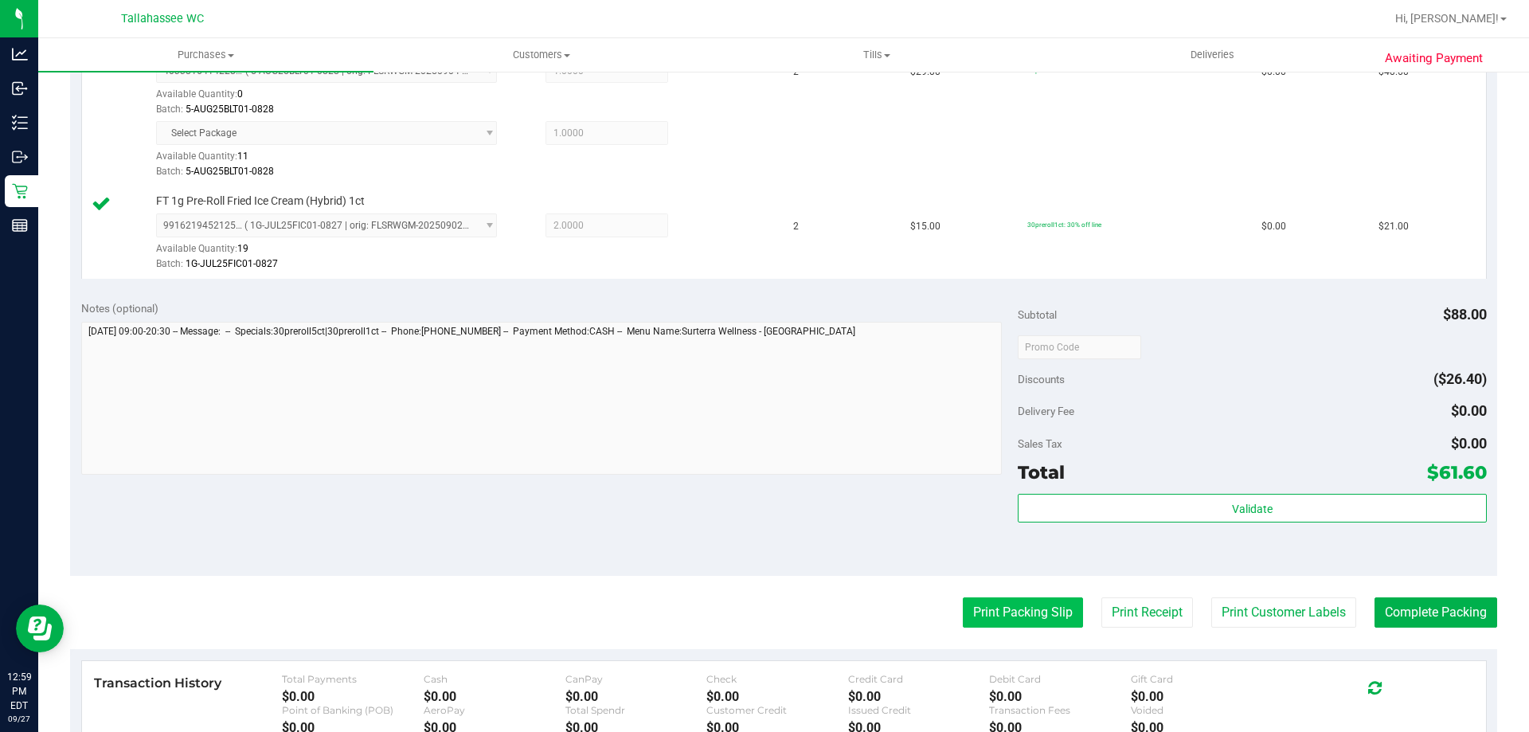
click at [984, 606] on button "Print Packing Slip" at bounding box center [1023, 612] width 120 height 30
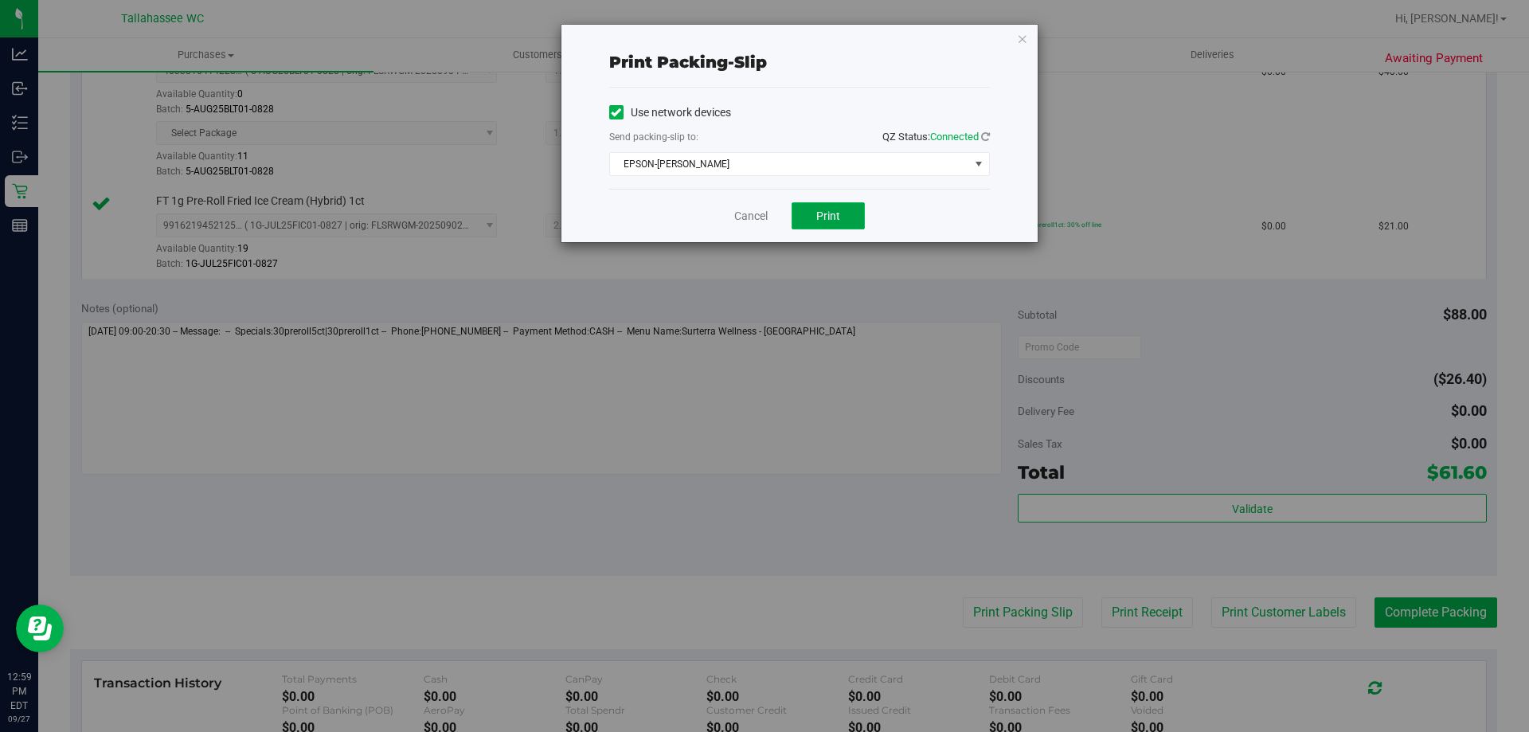
click at [845, 210] on button "Print" at bounding box center [828, 215] width 73 height 27
click at [740, 216] on link "Cancel" at bounding box center [750, 216] width 33 height 17
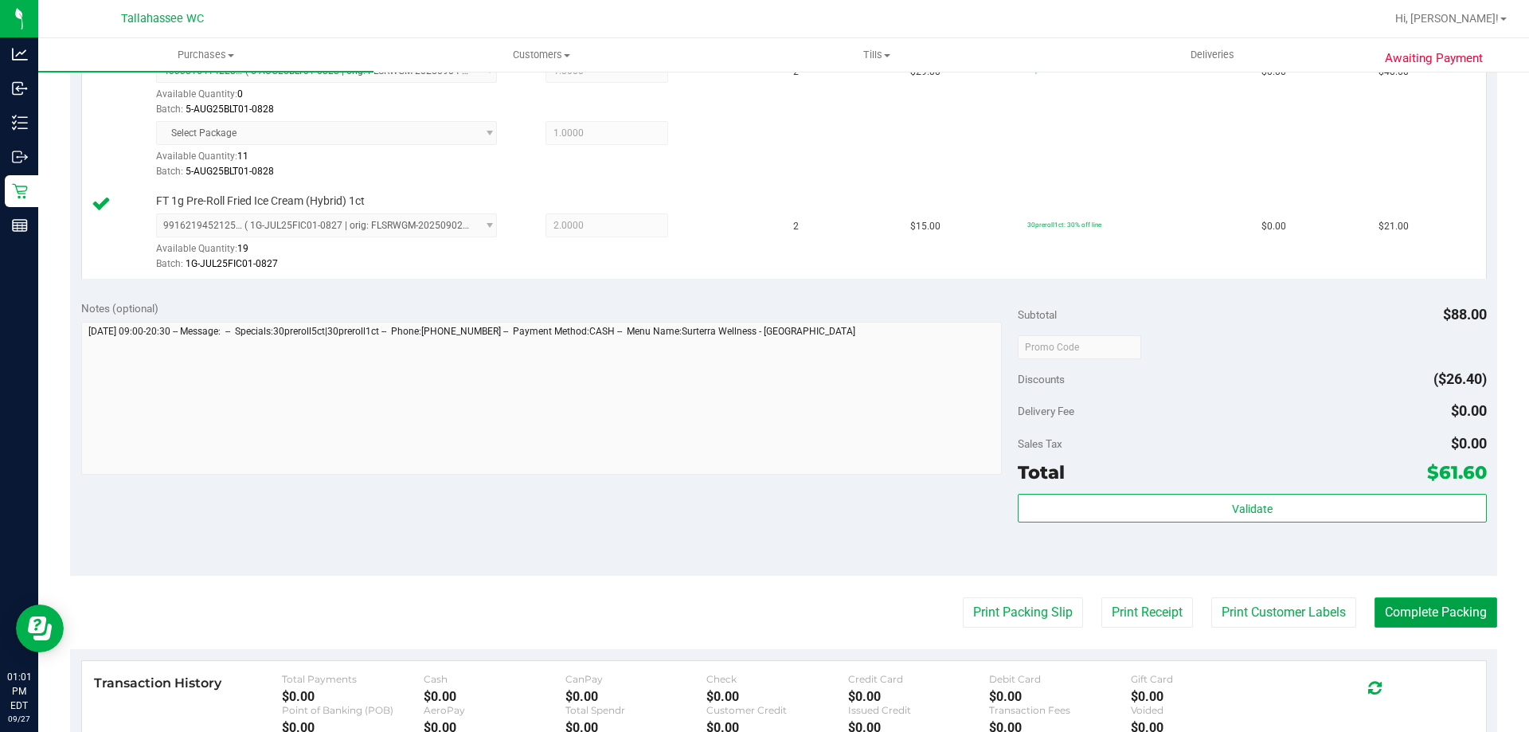
click at [1433, 610] on button "Complete Packing" at bounding box center [1436, 612] width 123 height 30
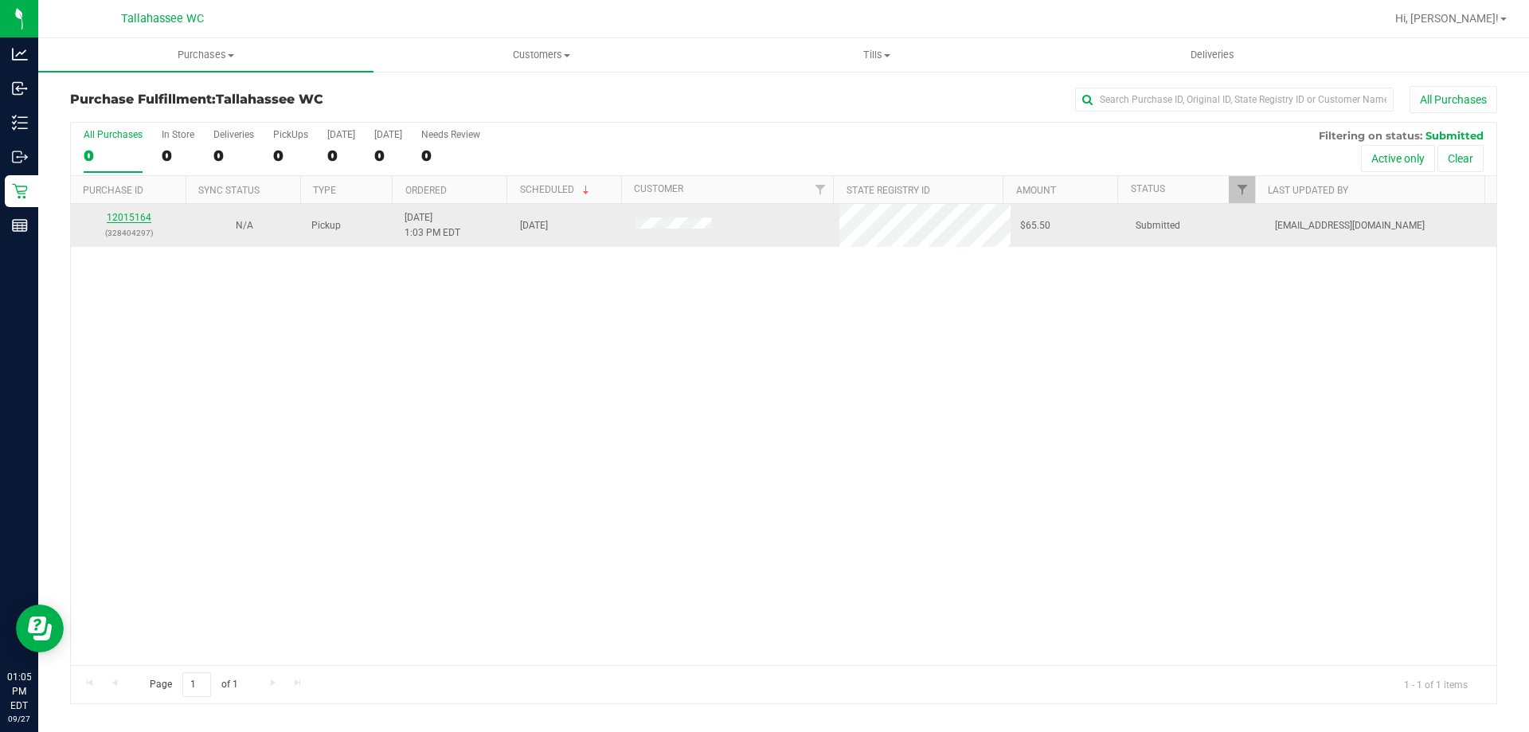
click at [131, 215] on link "12015164" at bounding box center [129, 217] width 45 height 11
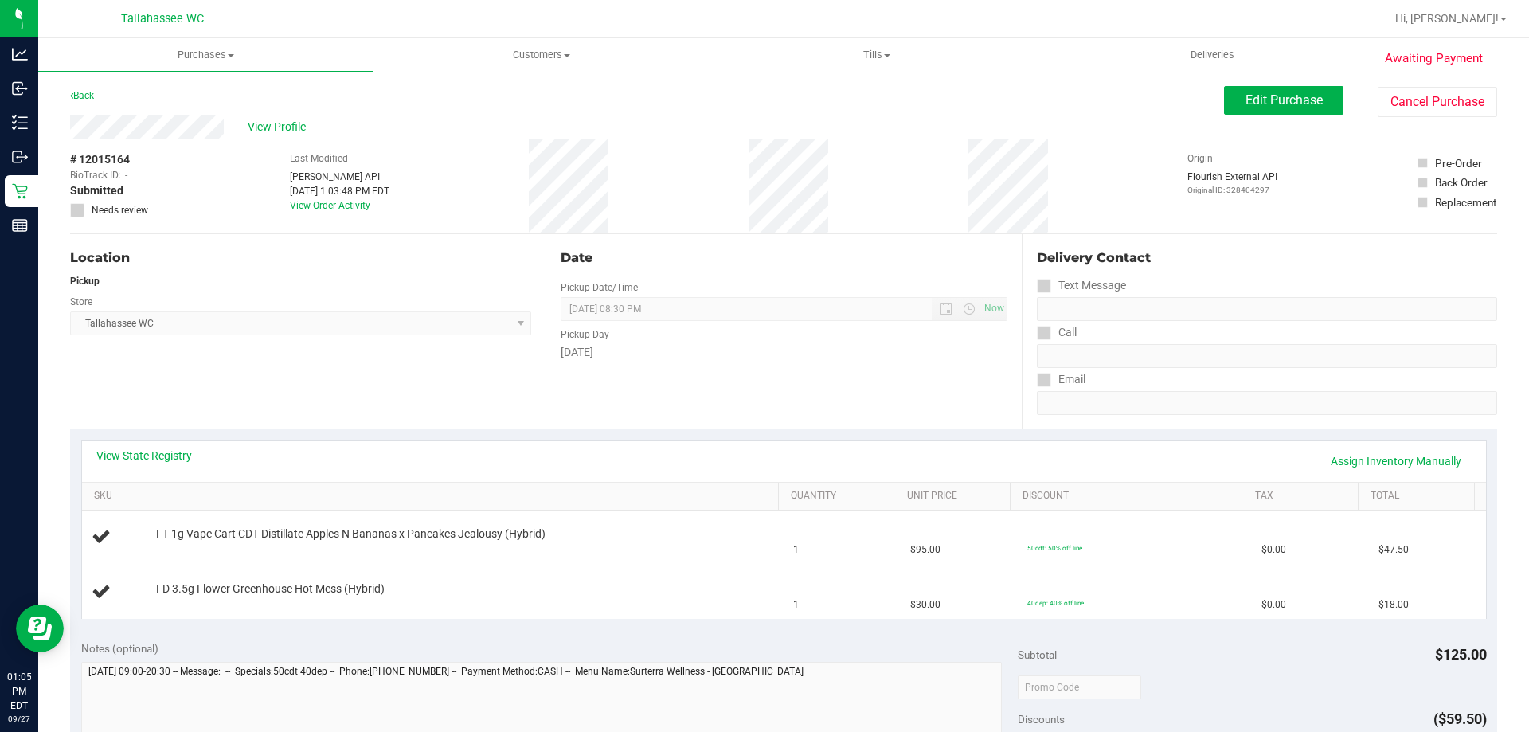
click at [148, 466] on div "View State Registry Assign Inventory Manually" at bounding box center [783, 461] width 1375 height 27
click at [155, 457] on link "View State Registry" at bounding box center [144, 456] width 96 height 16
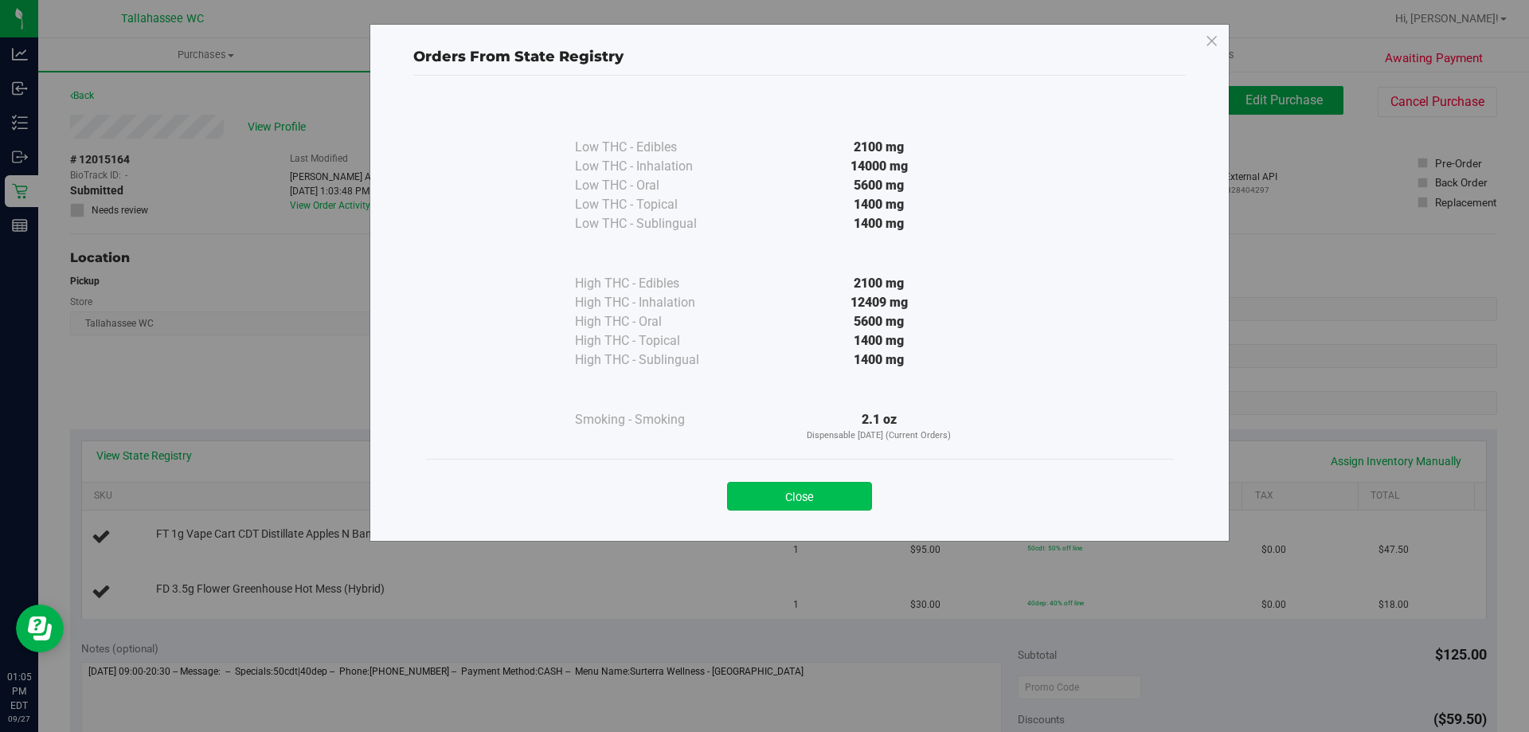
click at [841, 490] on button "Close" at bounding box center [799, 496] width 145 height 29
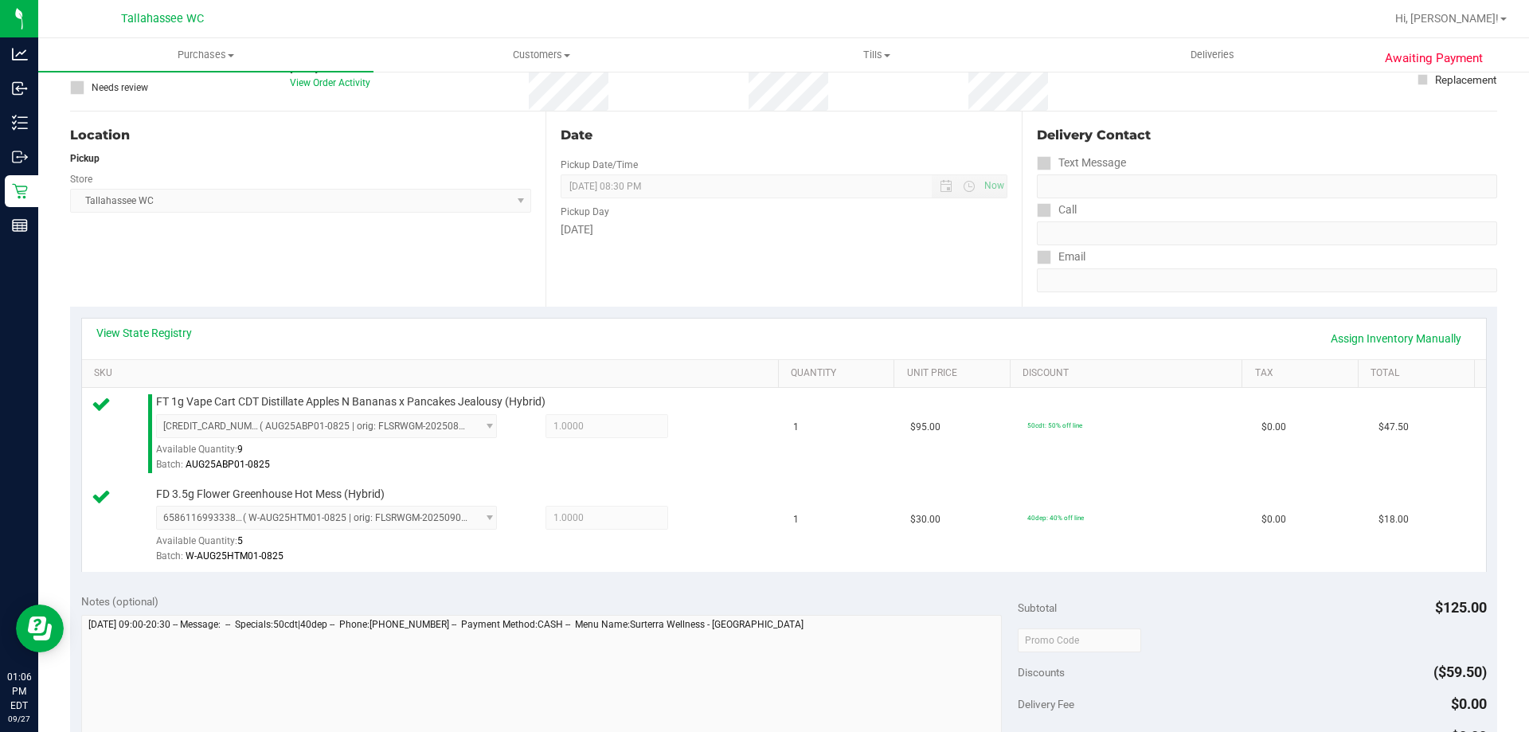
scroll to position [319, 0]
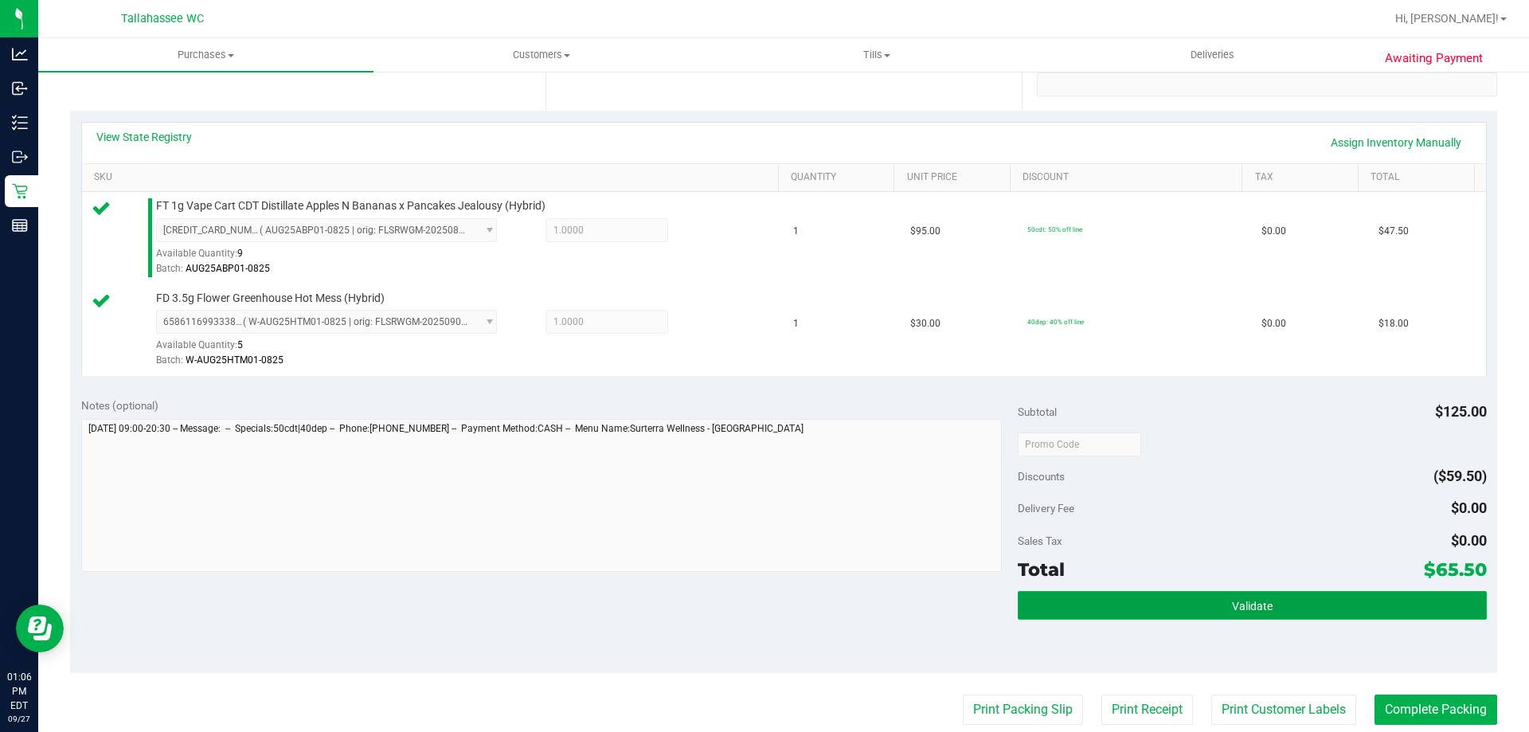
click at [1203, 604] on button "Validate" at bounding box center [1252, 605] width 468 height 29
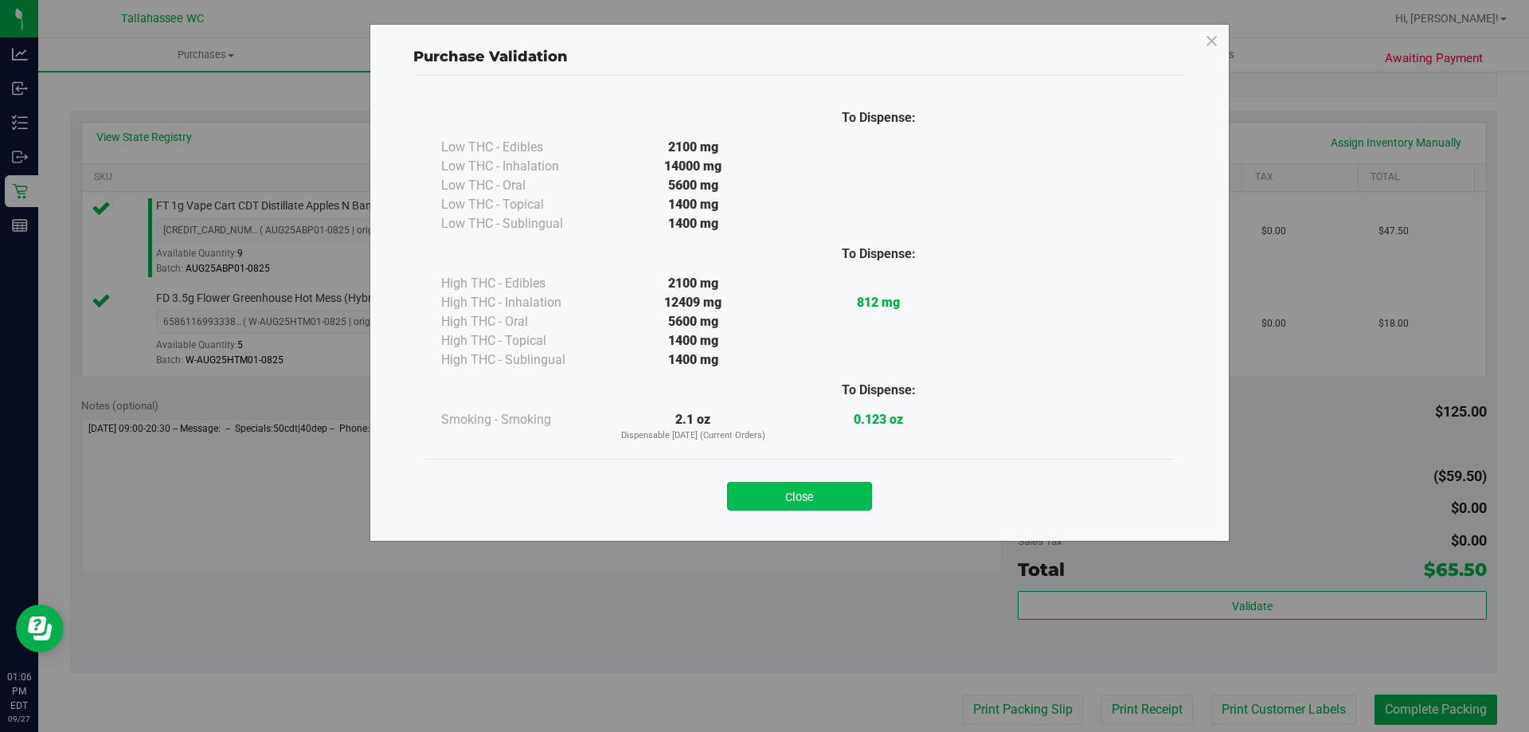
click at [827, 486] on button "Close" at bounding box center [799, 496] width 145 height 29
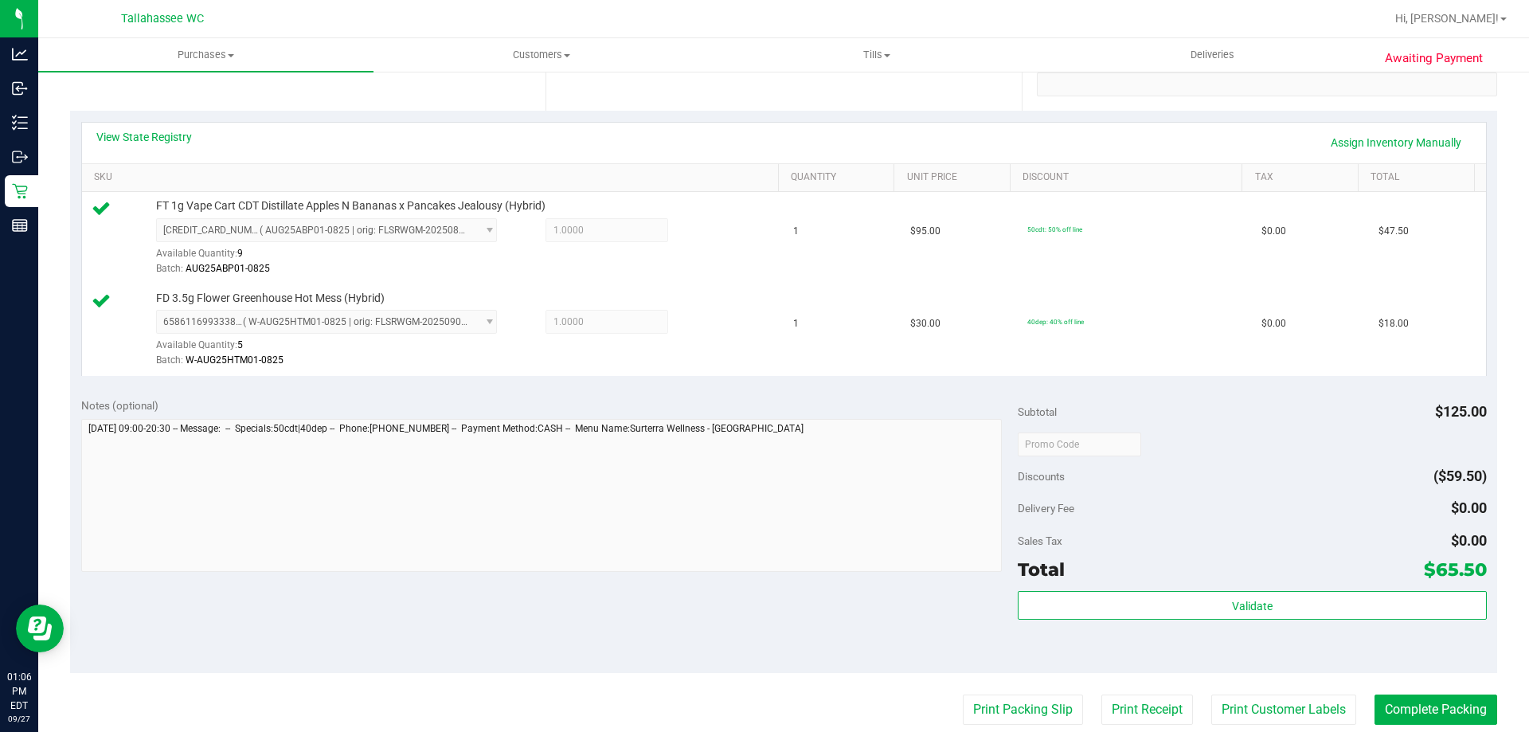
click at [1025, 693] on purchase-details "Back Edit Purchase Cancel Purchase View Profile # 12015164 BioTrack ID: - Submi…" at bounding box center [783, 405] width 1427 height 1277
click at [1027, 716] on button "Print Packing Slip" at bounding box center [1023, 709] width 120 height 30
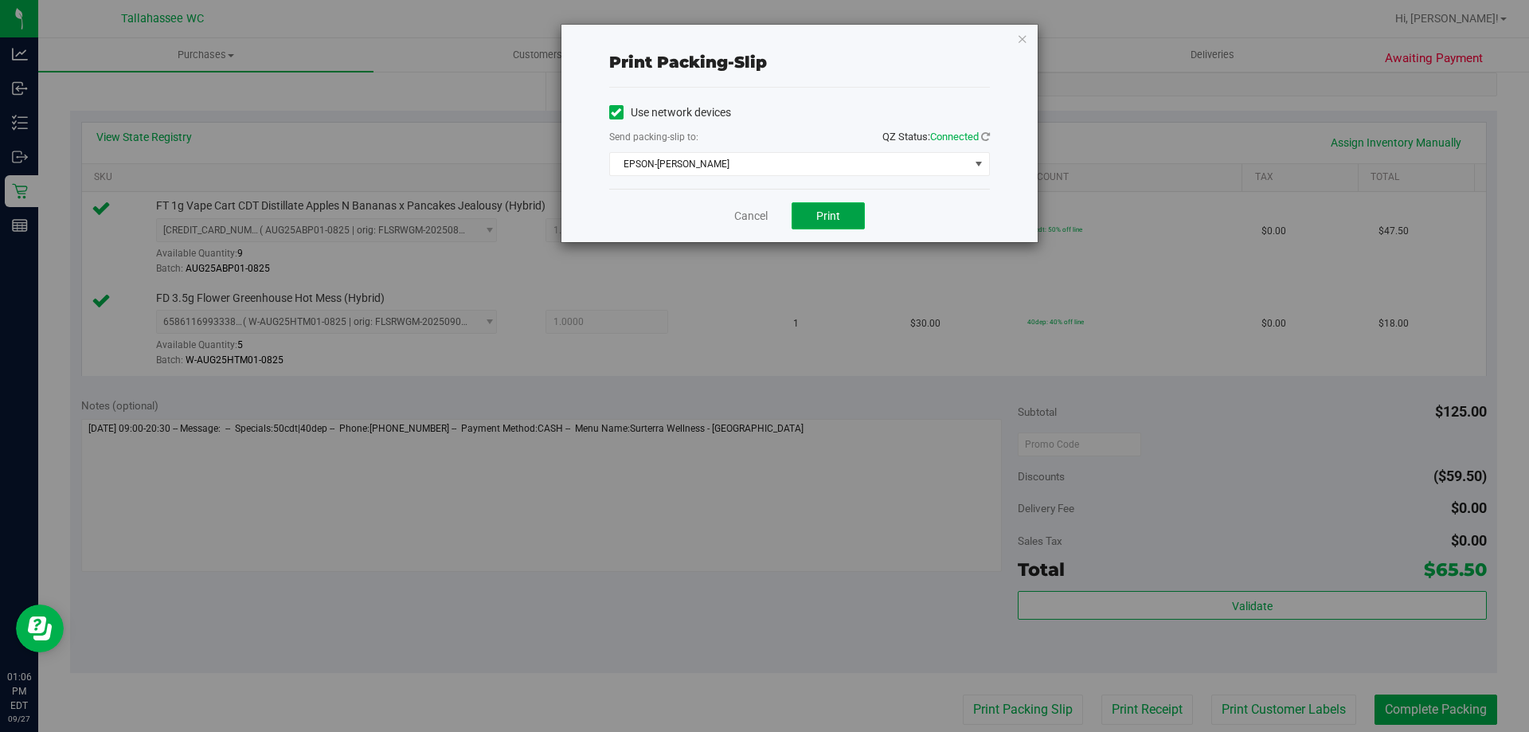
click at [836, 215] on span "Print" at bounding box center [828, 215] width 24 height 13
click at [751, 221] on link "Cancel" at bounding box center [750, 216] width 33 height 17
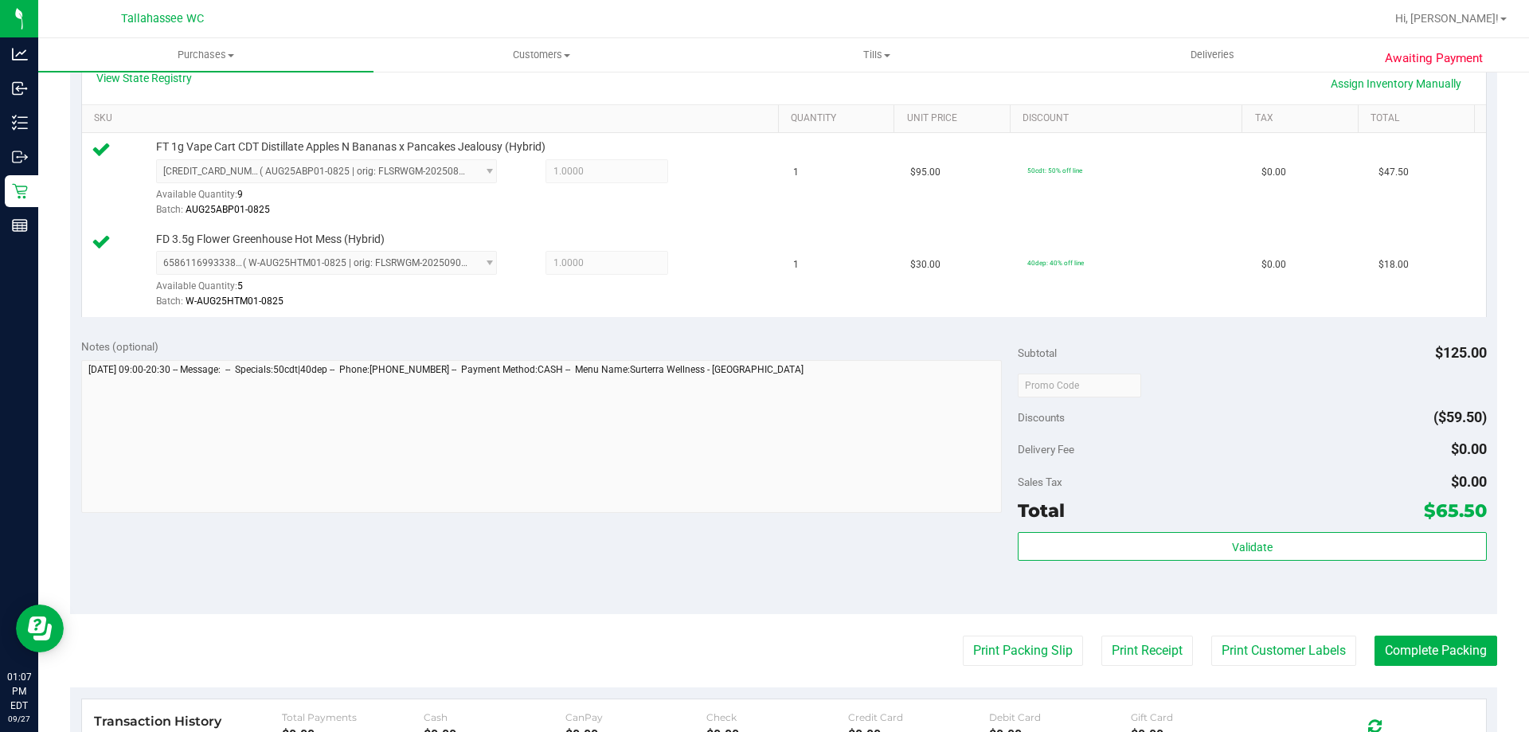
scroll to position [478, 0]
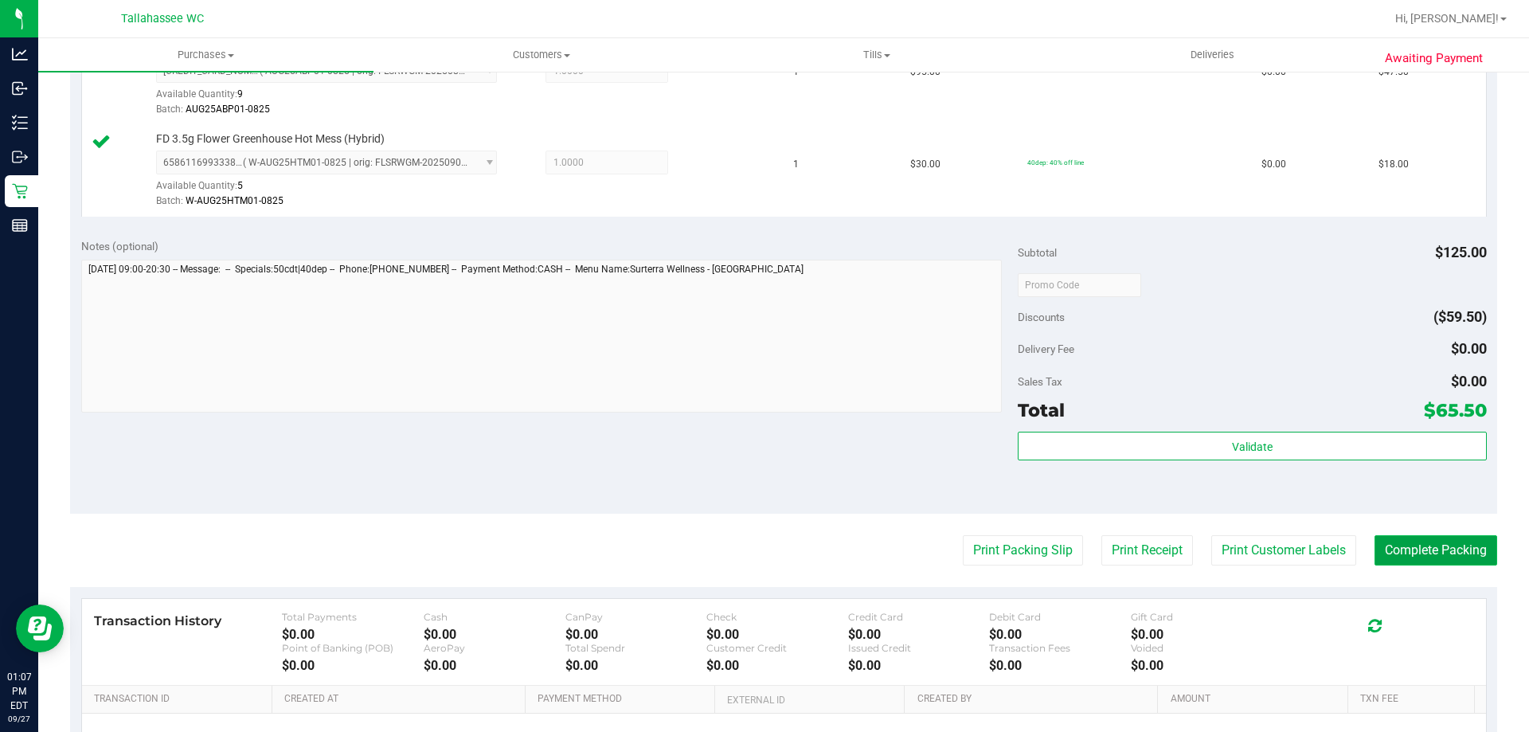
click at [1449, 557] on button "Complete Packing" at bounding box center [1436, 550] width 123 height 30
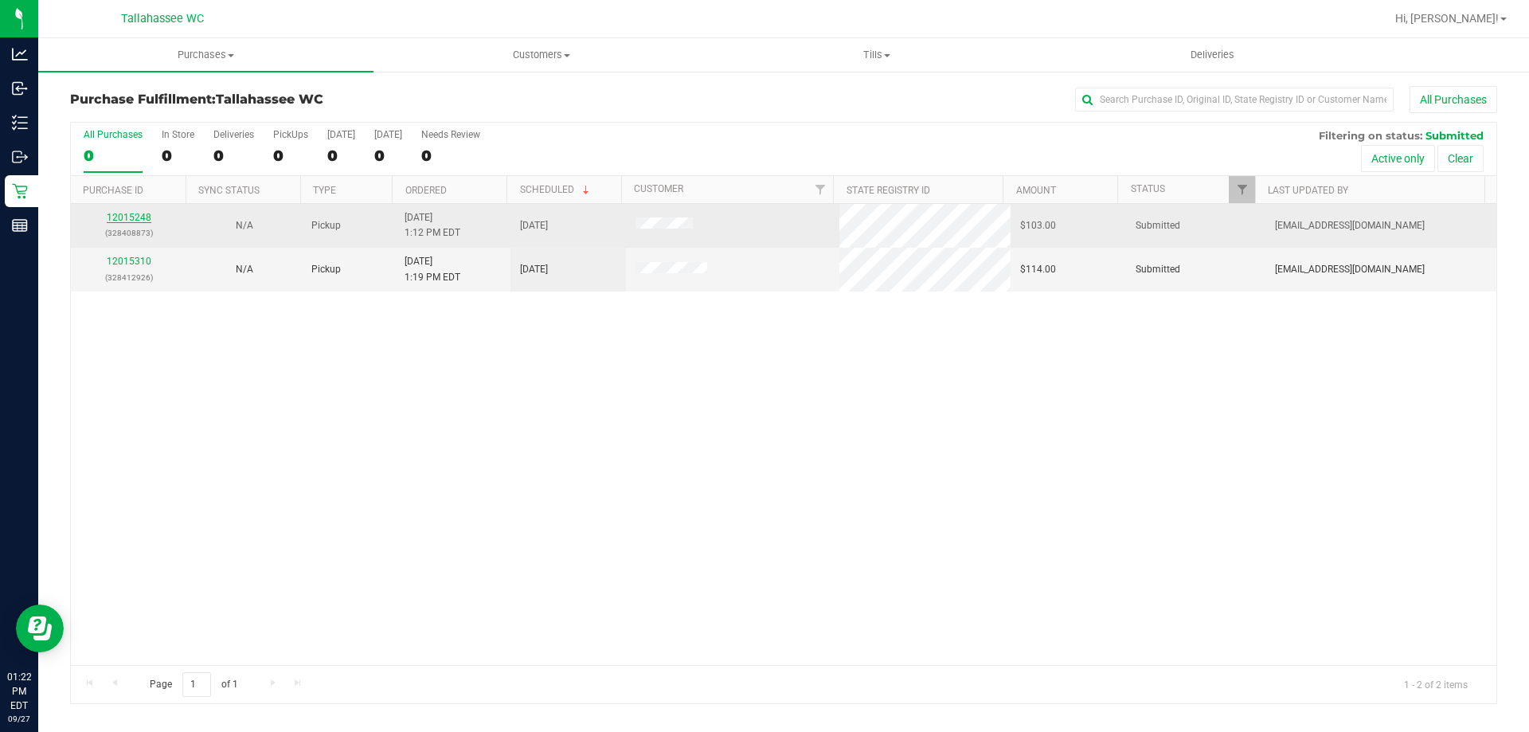
click at [133, 218] on link "12015248" at bounding box center [129, 217] width 45 height 11
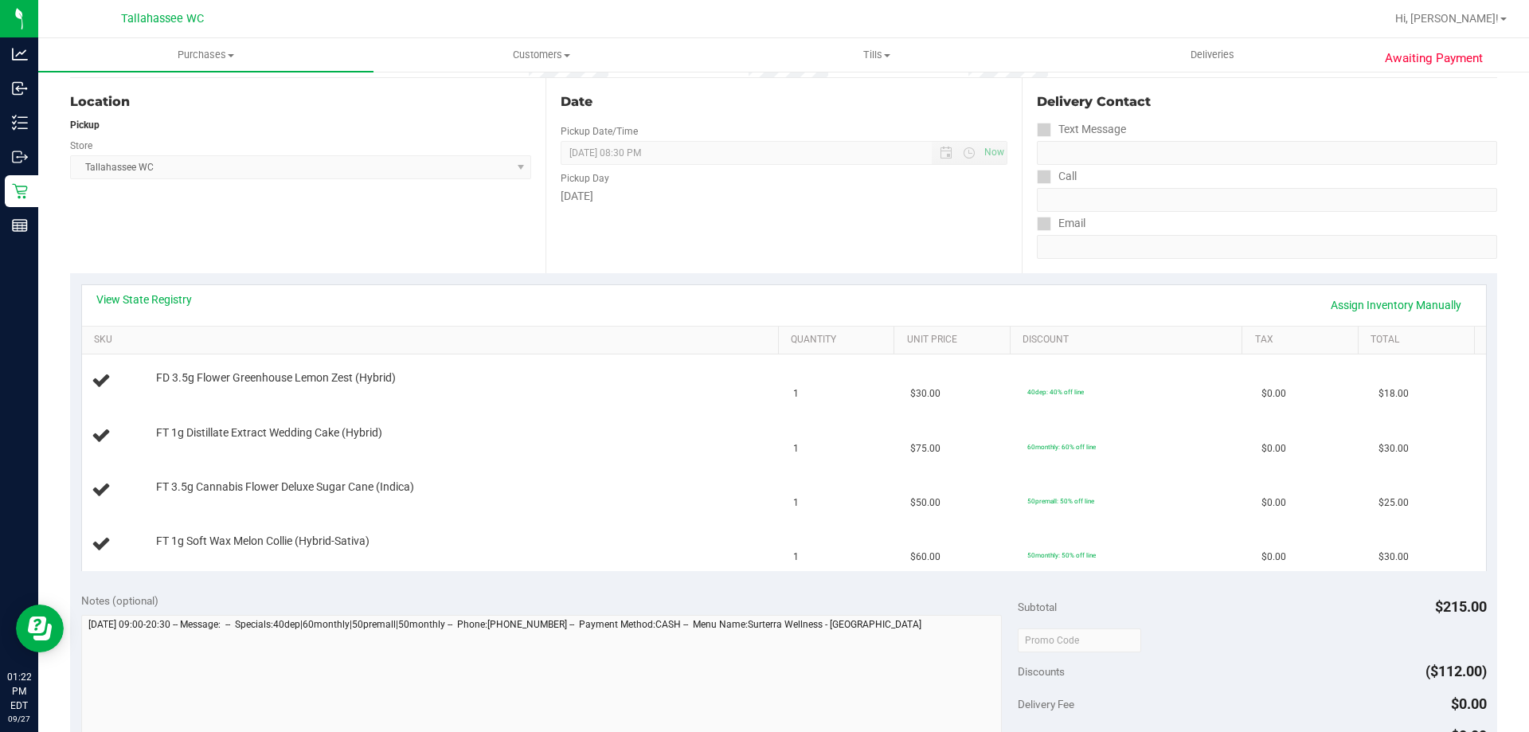
scroll to position [159, 0]
click at [170, 295] on link "View State Registry" at bounding box center [144, 296] width 96 height 16
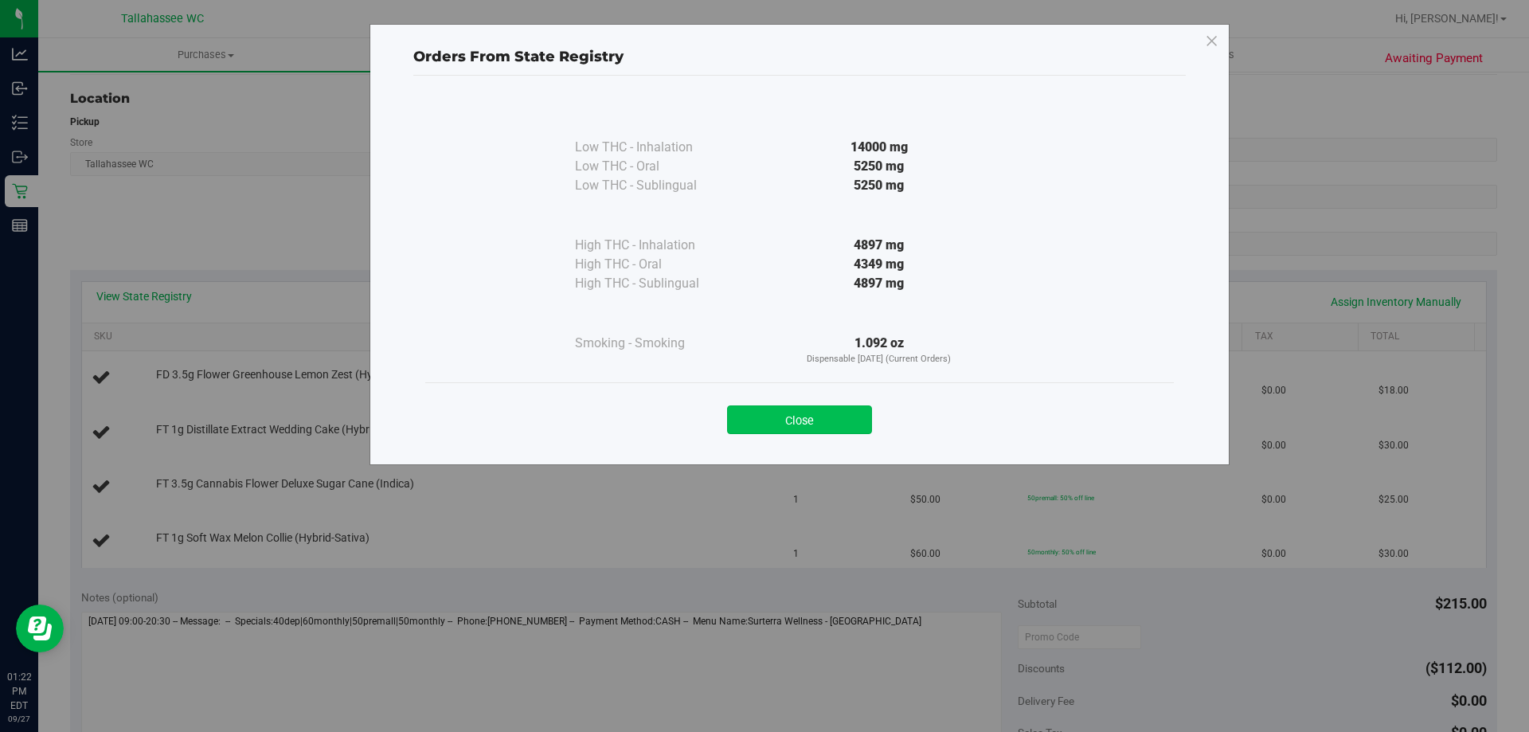
click at [808, 405] on button "Close" at bounding box center [799, 419] width 145 height 29
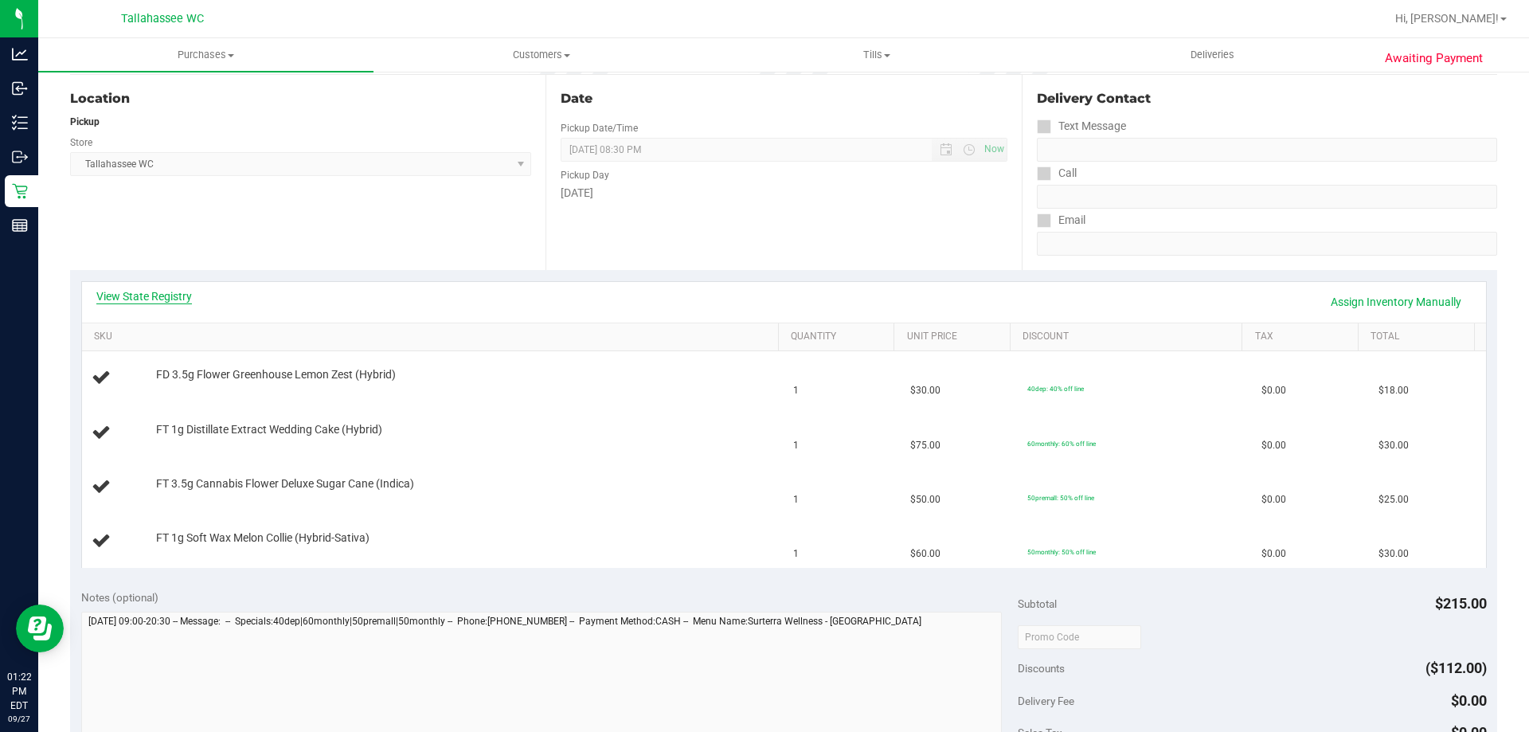
click at [158, 301] on link "View State Registry" at bounding box center [144, 296] width 96 height 16
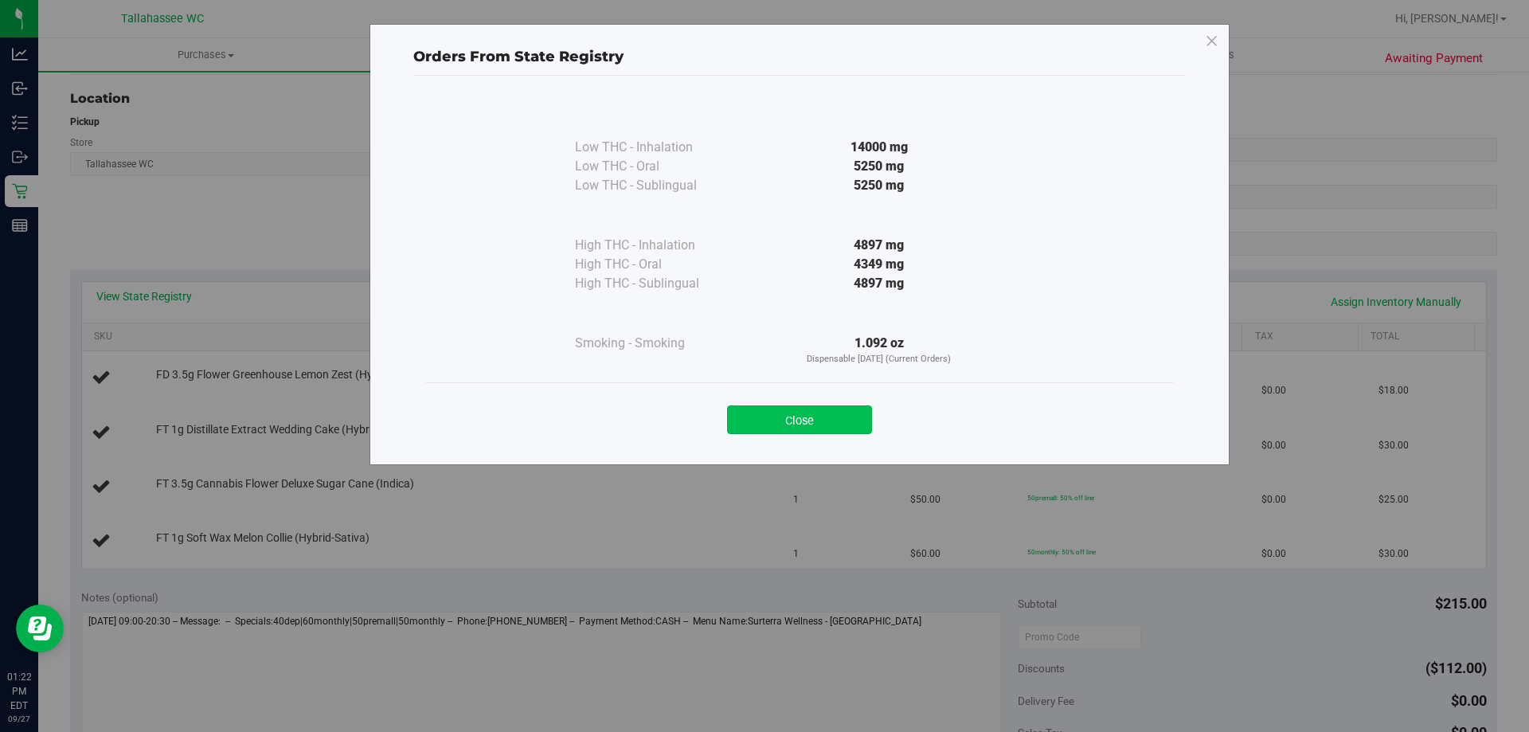
click at [824, 432] on button "Close" at bounding box center [799, 419] width 145 height 29
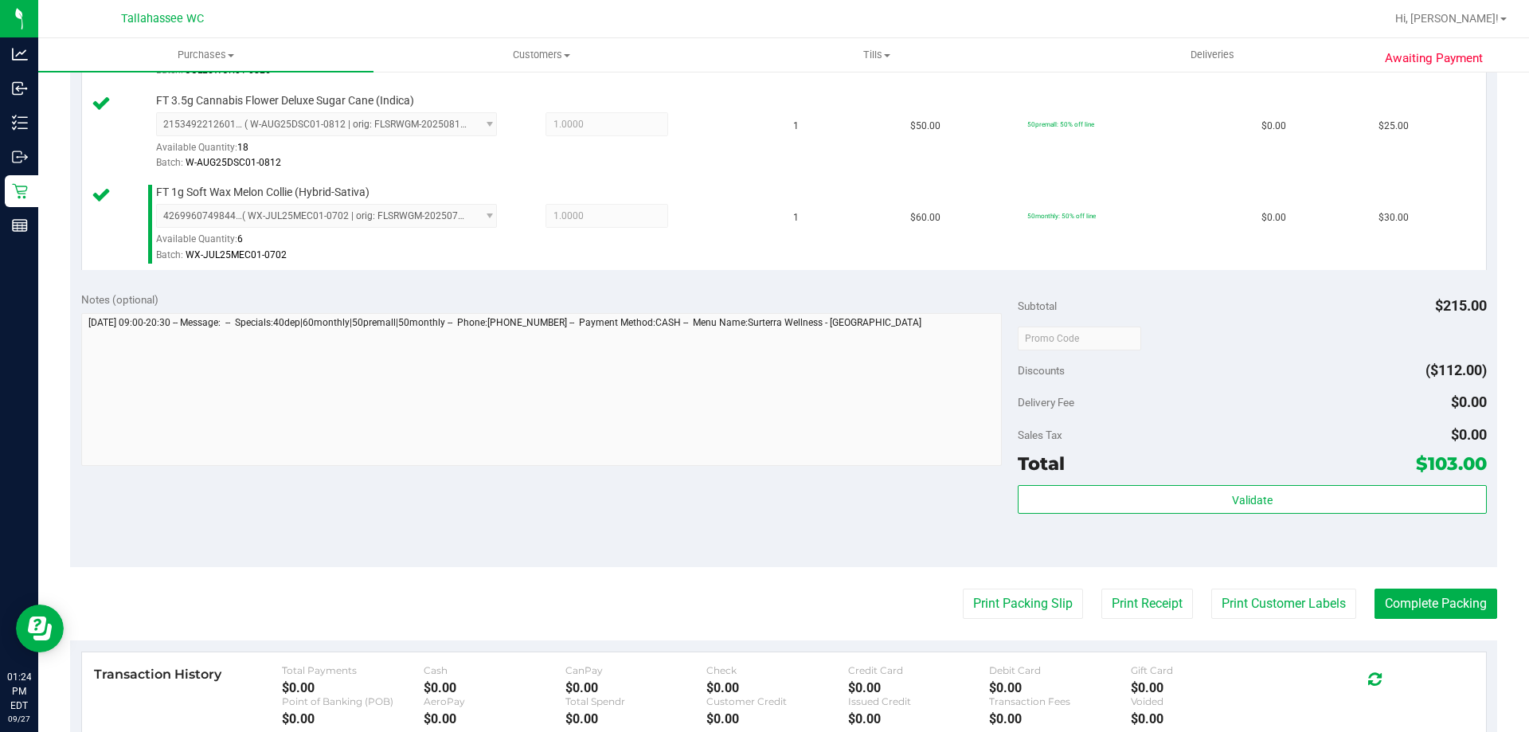
scroll to position [637, 0]
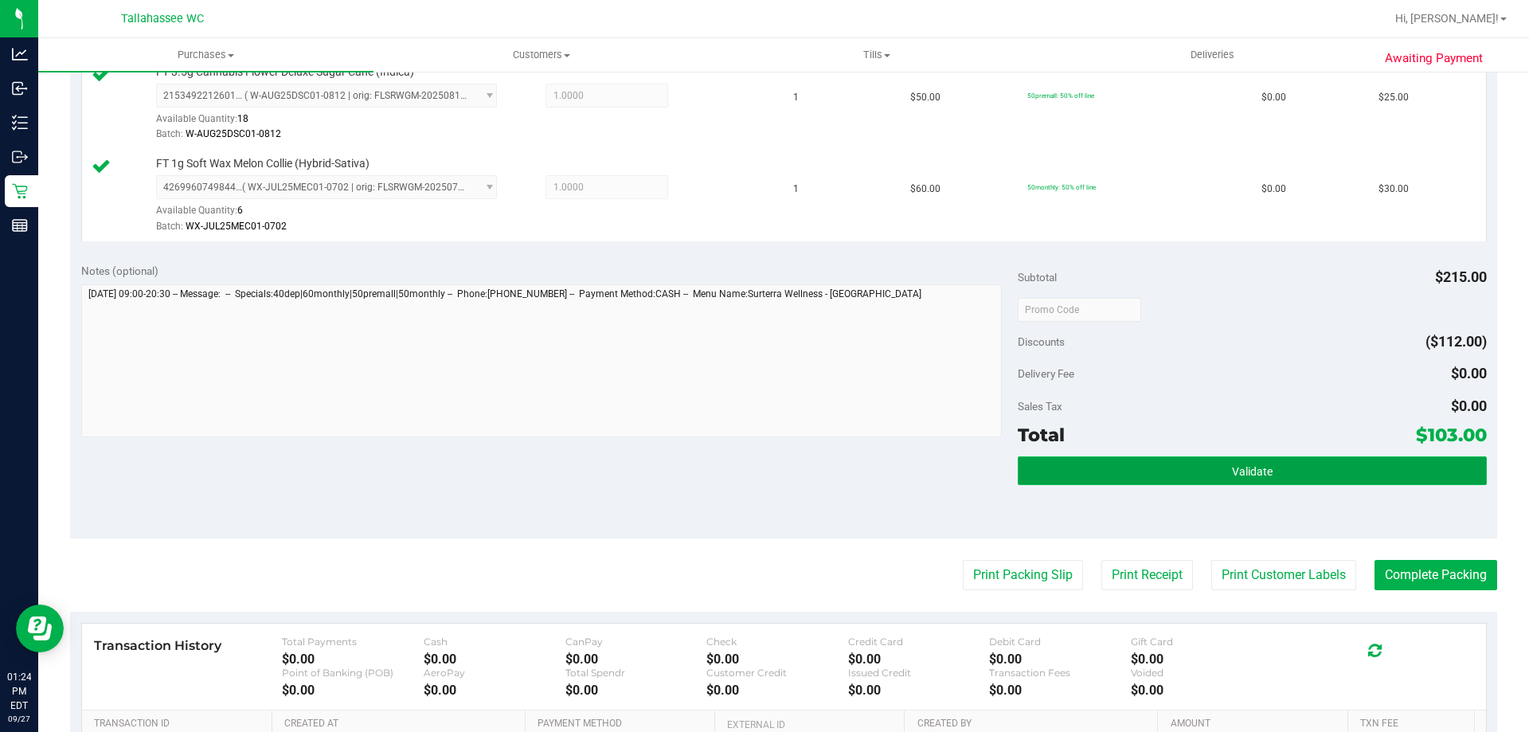
click at [1178, 484] on button "Validate" at bounding box center [1252, 470] width 468 height 29
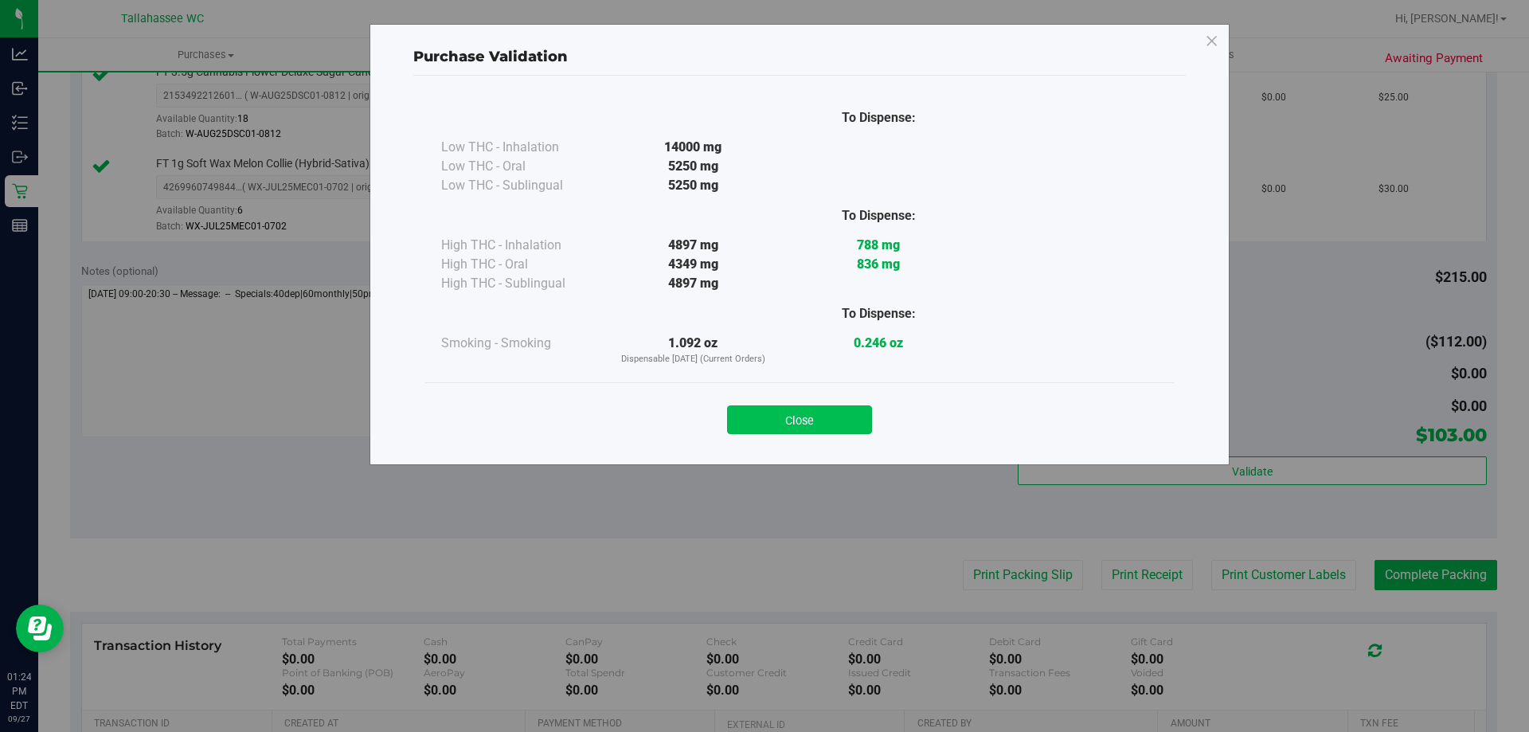
click at [836, 417] on button "Close" at bounding box center [799, 419] width 145 height 29
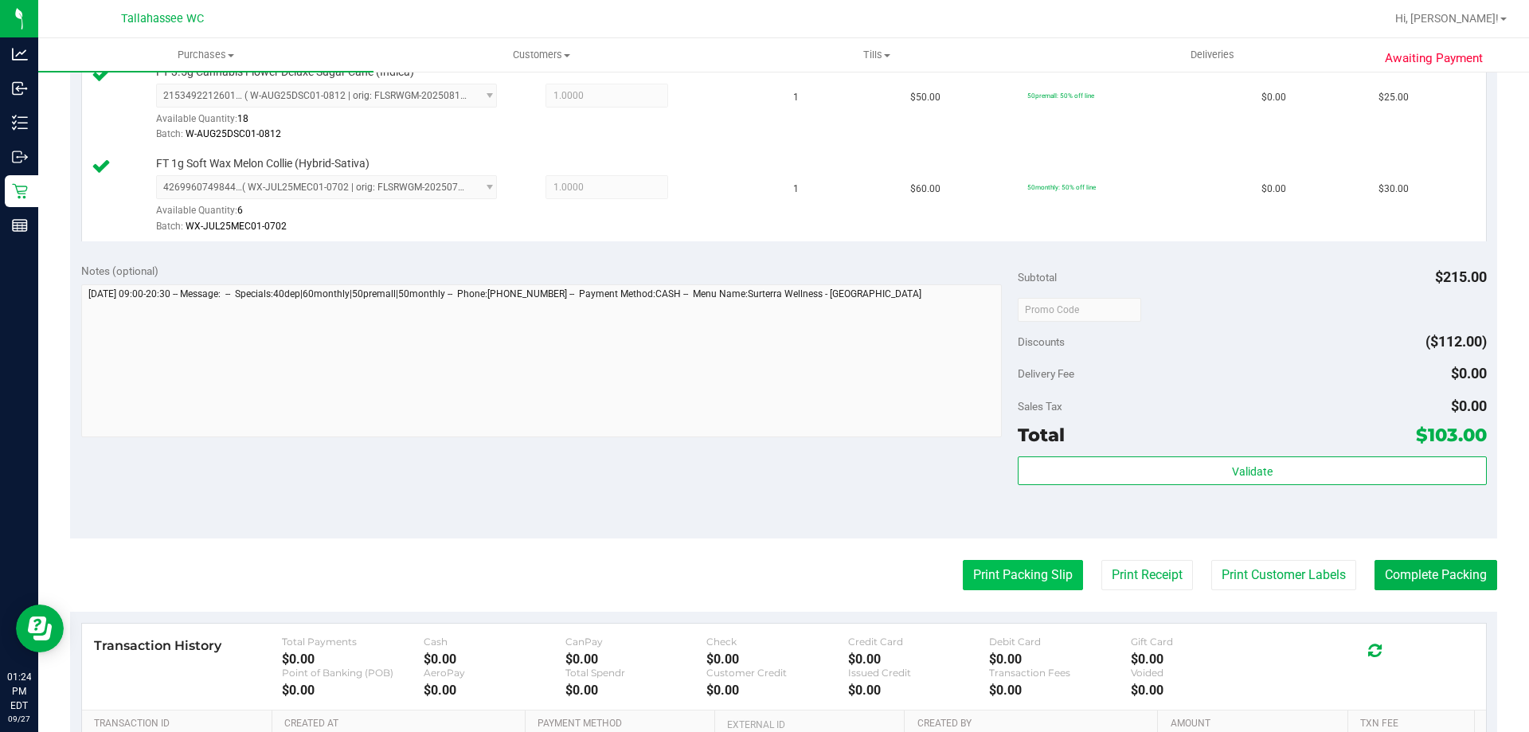
click at [1004, 571] on button "Print Packing Slip" at bounding box center [1023, 575] width 120 height 30
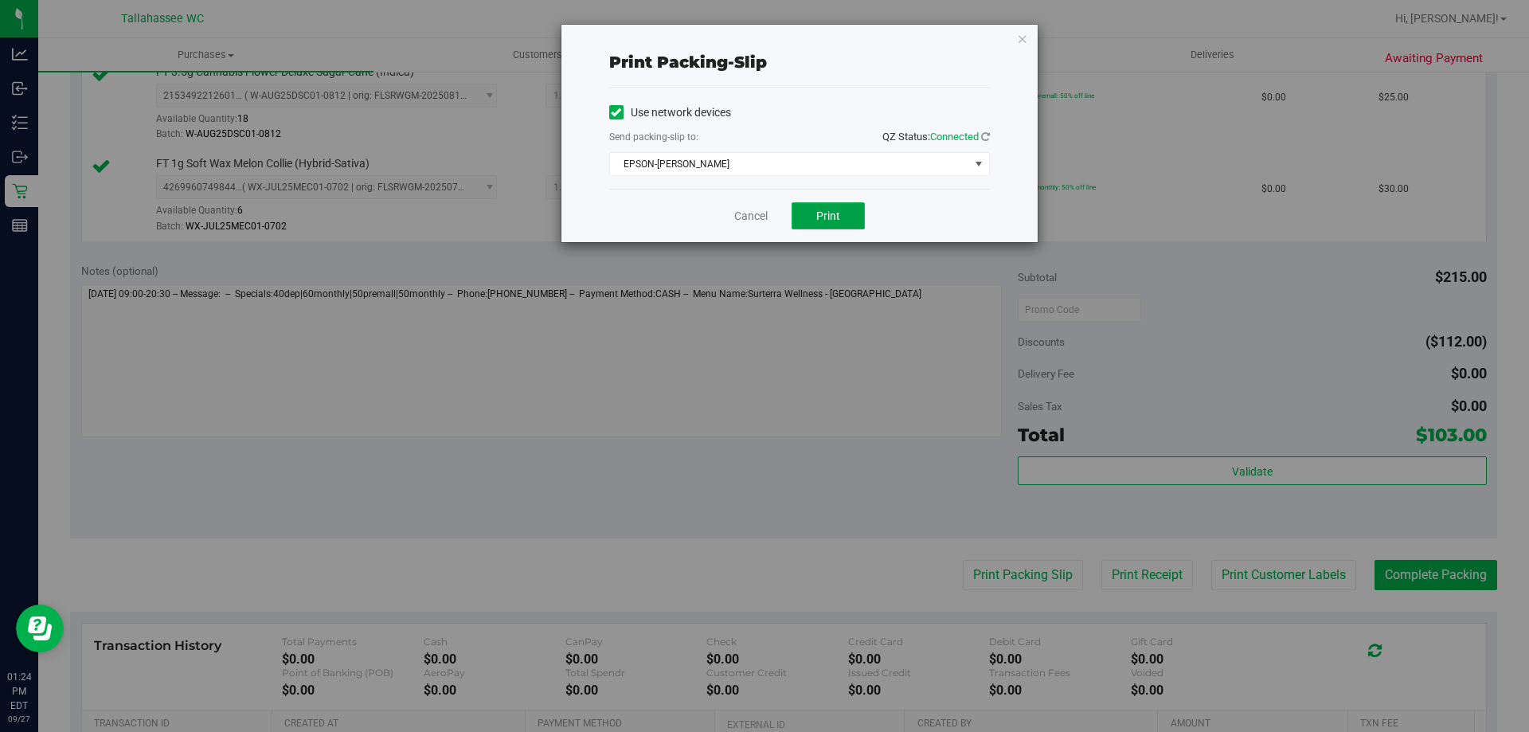
click at [829, 215] on span "Print" at bounding box center [828, 215] width 24 height 13
click at [752, 214] on link "Cancel" at bounding box center [750, 216] width 33 height 17
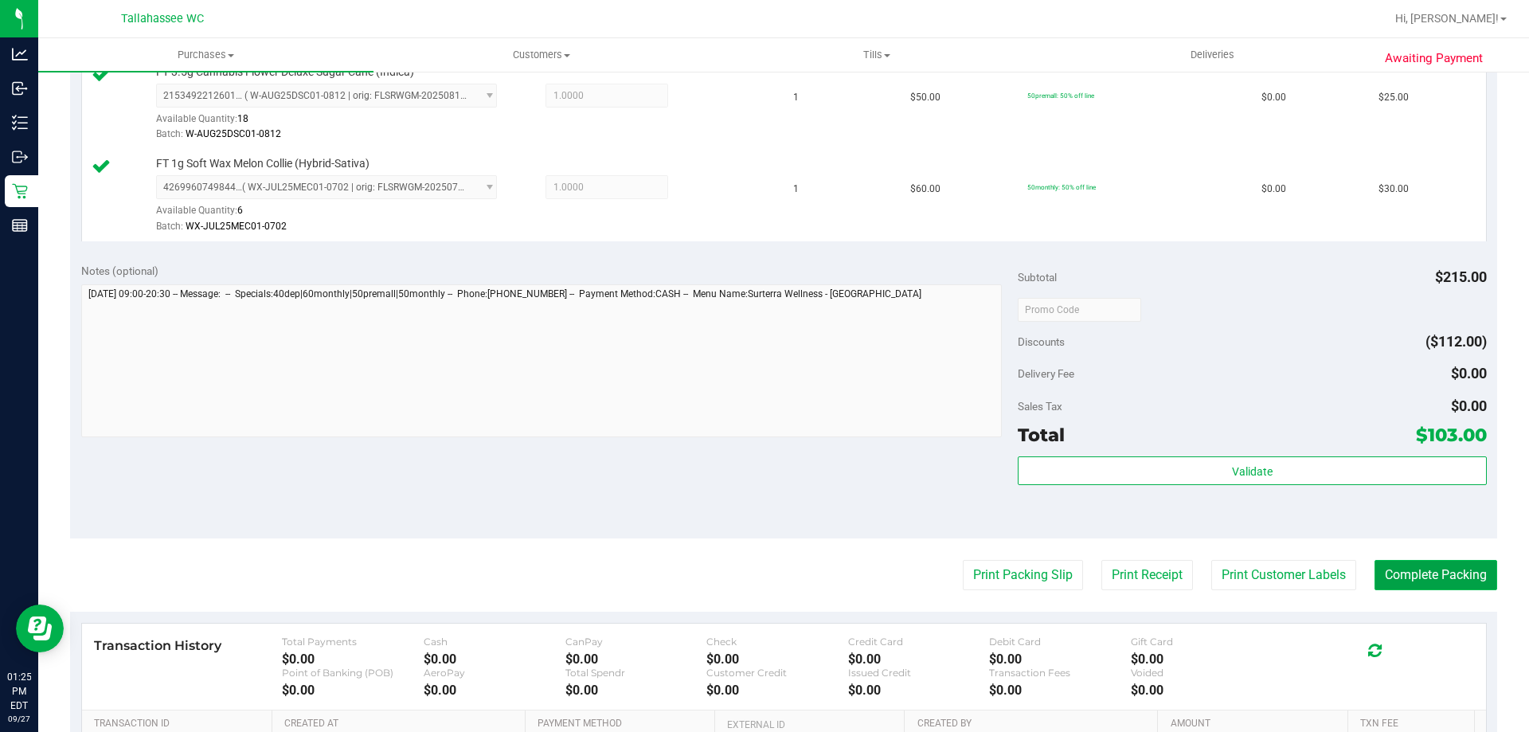
click at [1433, 569] on button "Complete Packing" at bounding box center [1436, 575] width 123 height 30
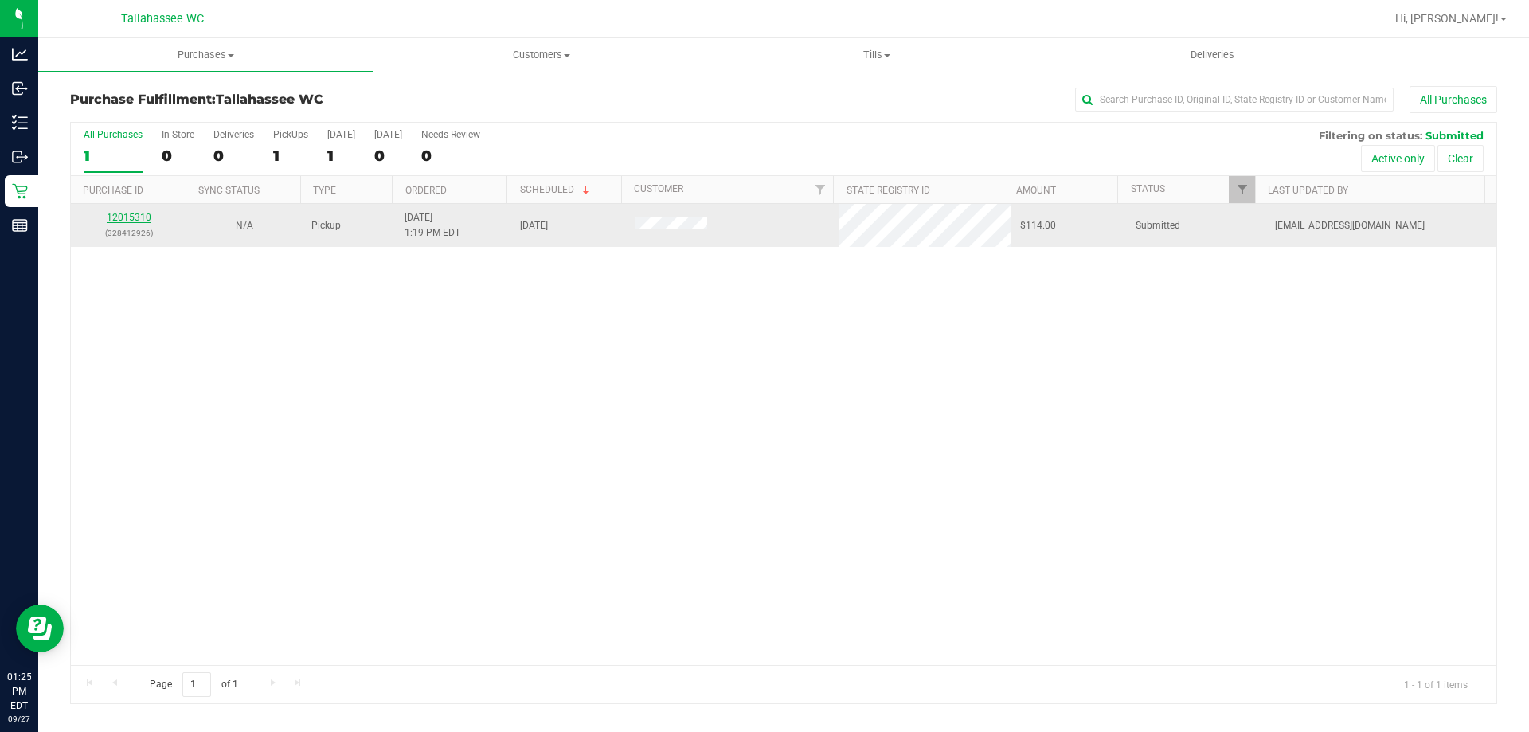
click at [141, 216] on link "12015310" at bounding box center [129, 217] width 45 height 11
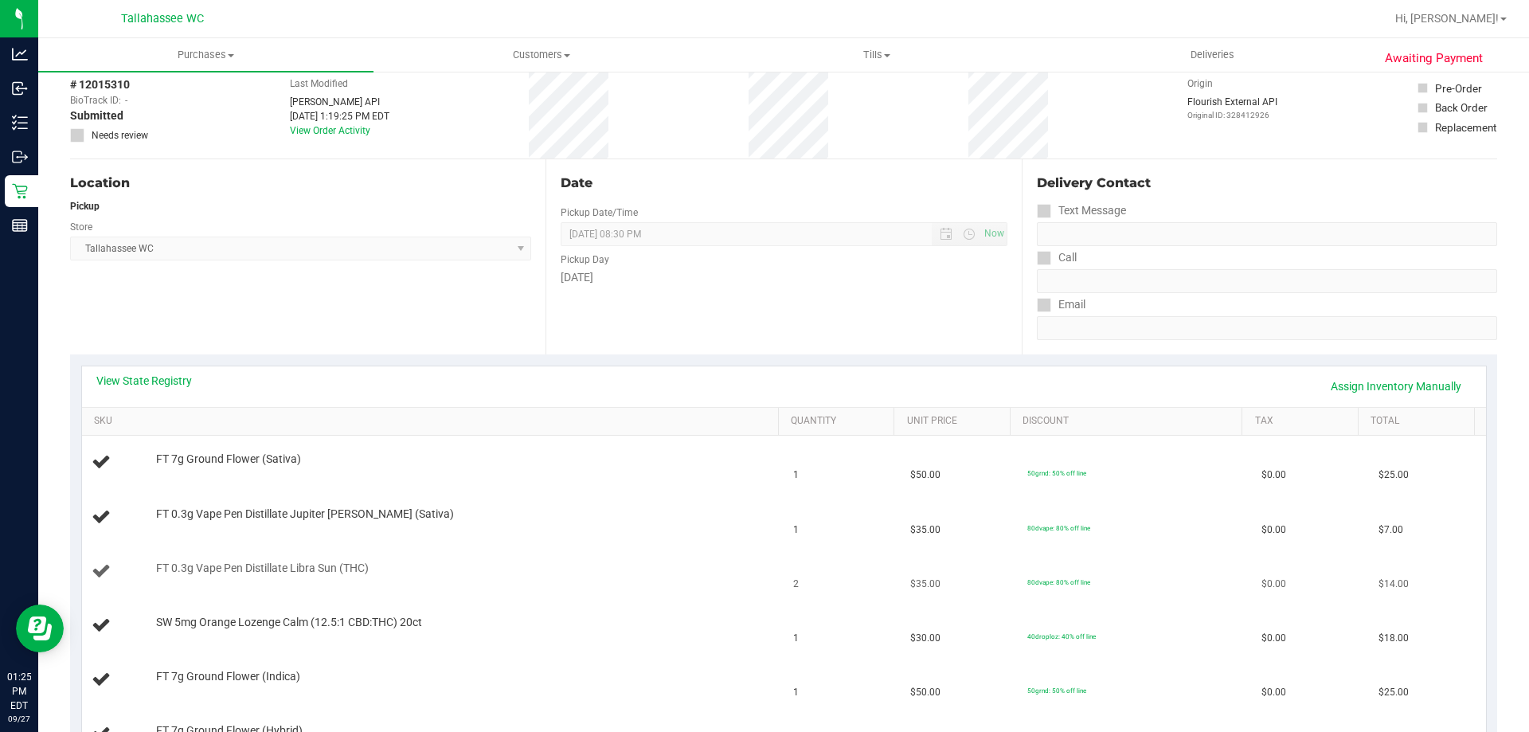
scroll to position [239, 0]
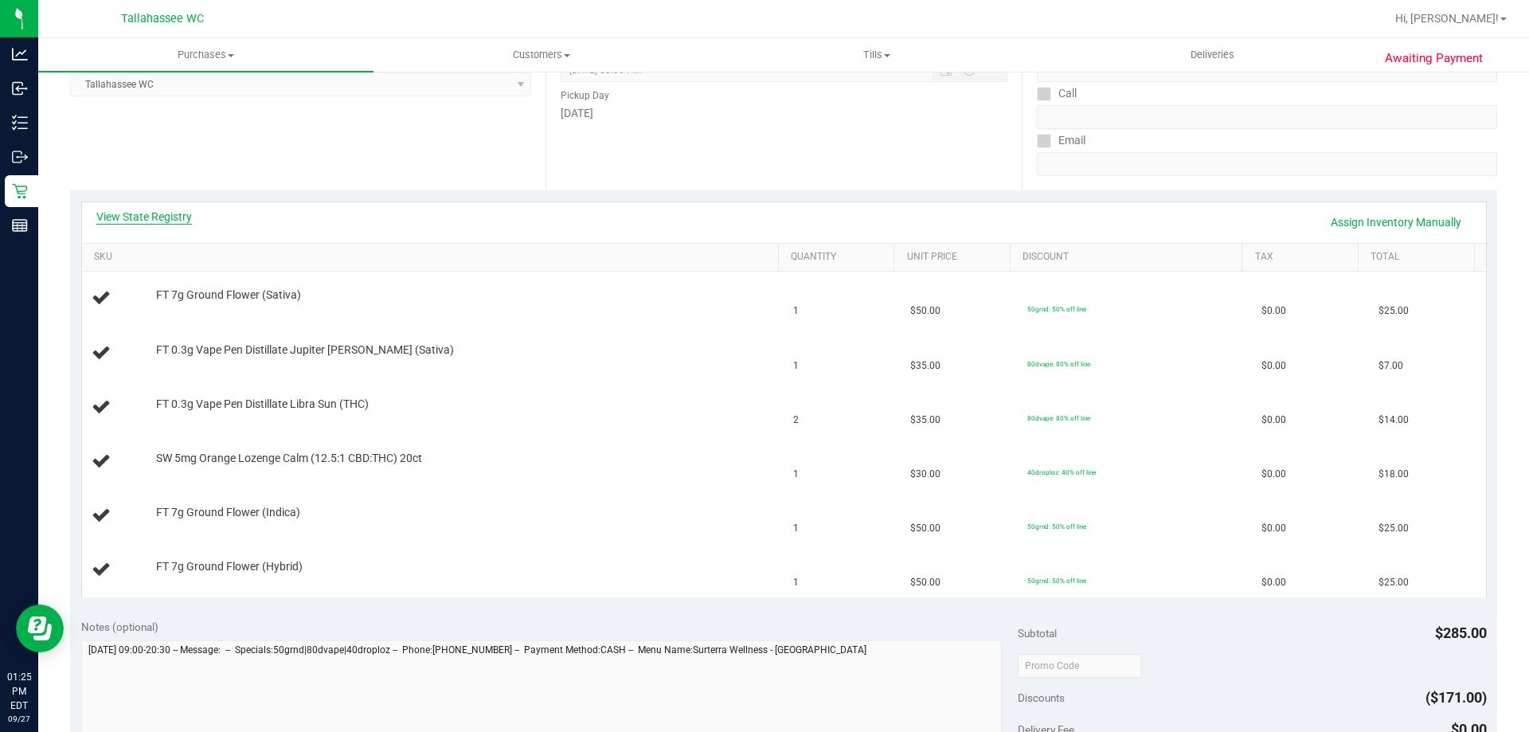
click at [177, 218] on link "View State Registry" at bounding box center [144, 217] width 96 height 16
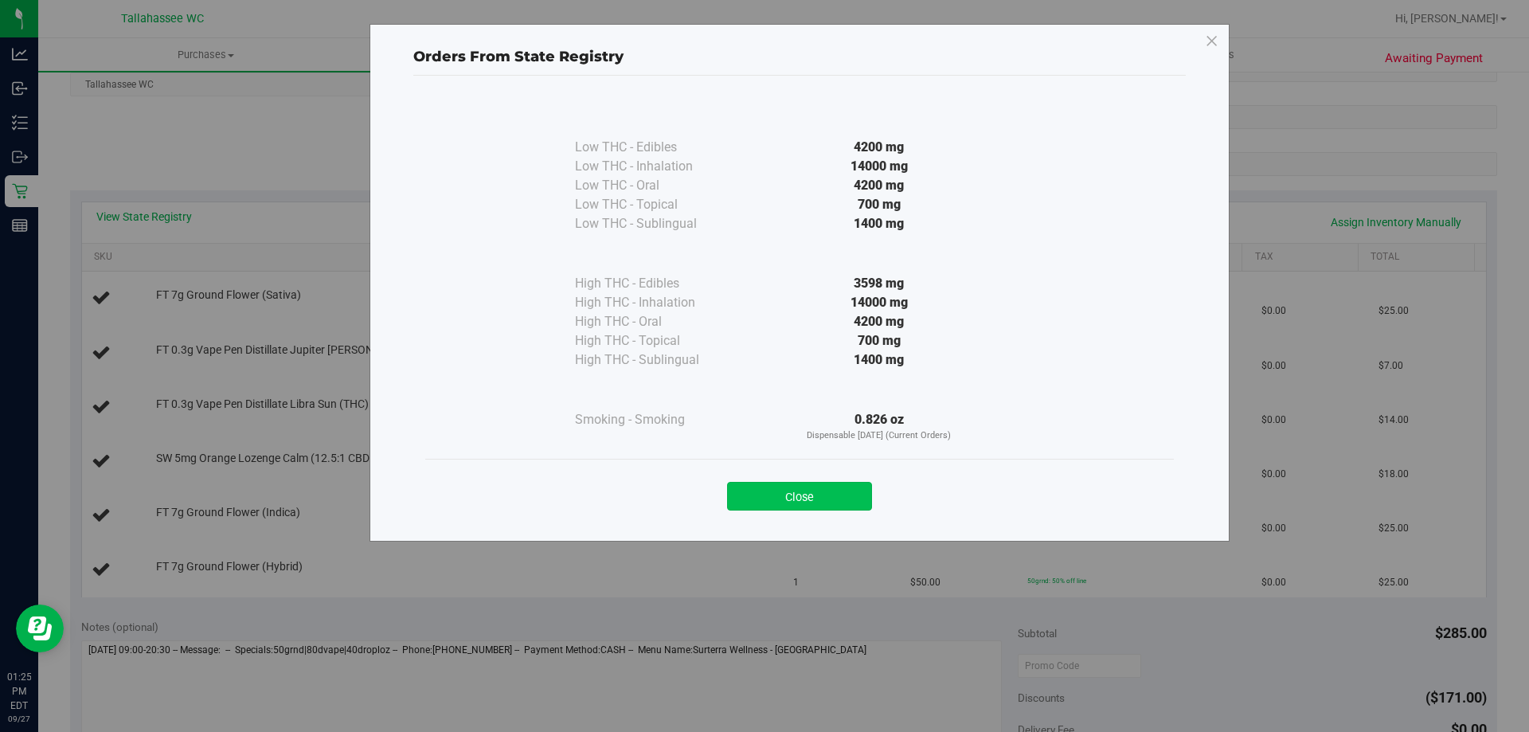
click at [842, 508] on button "Close" at bounding box center [799, 496] width 145 height 29
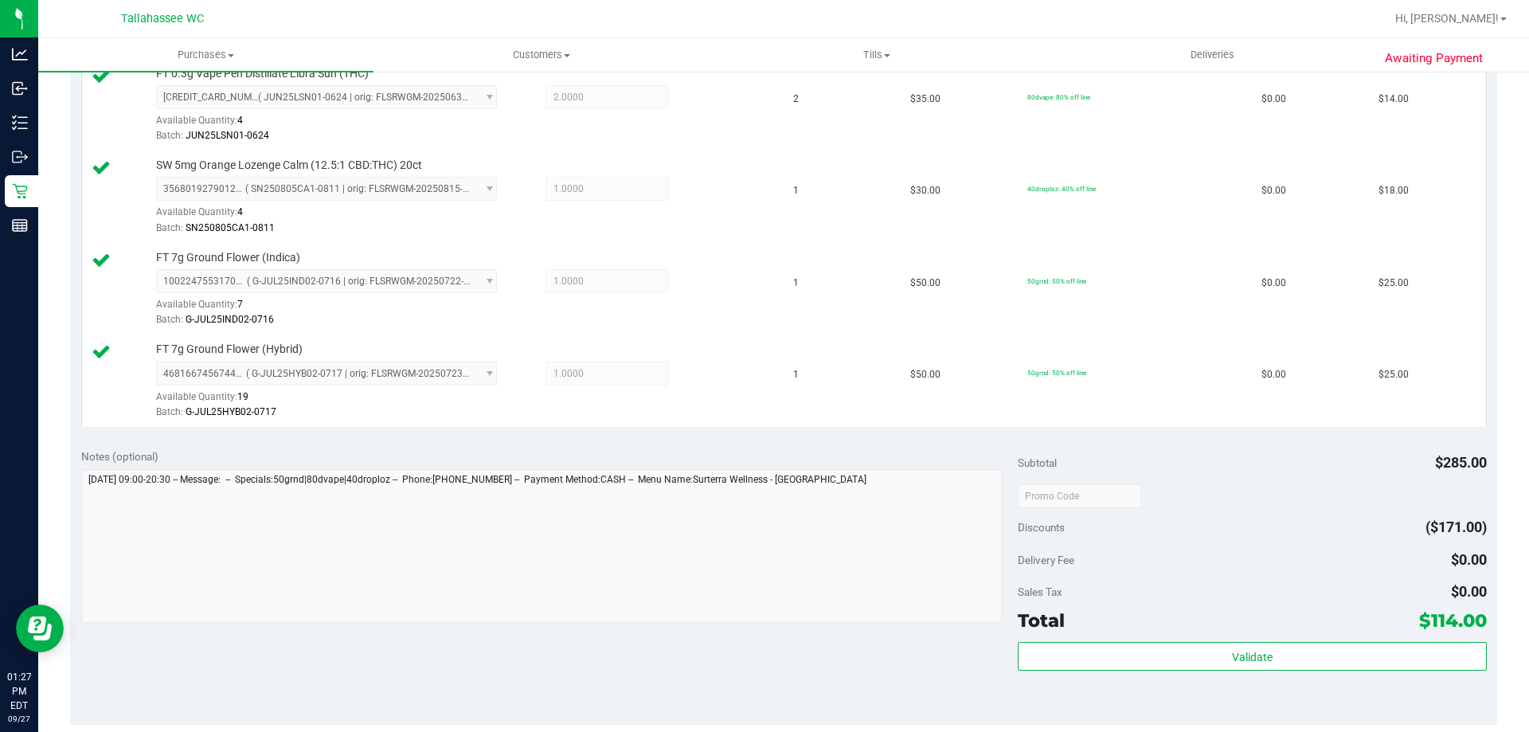
scroll to position [637, 0]
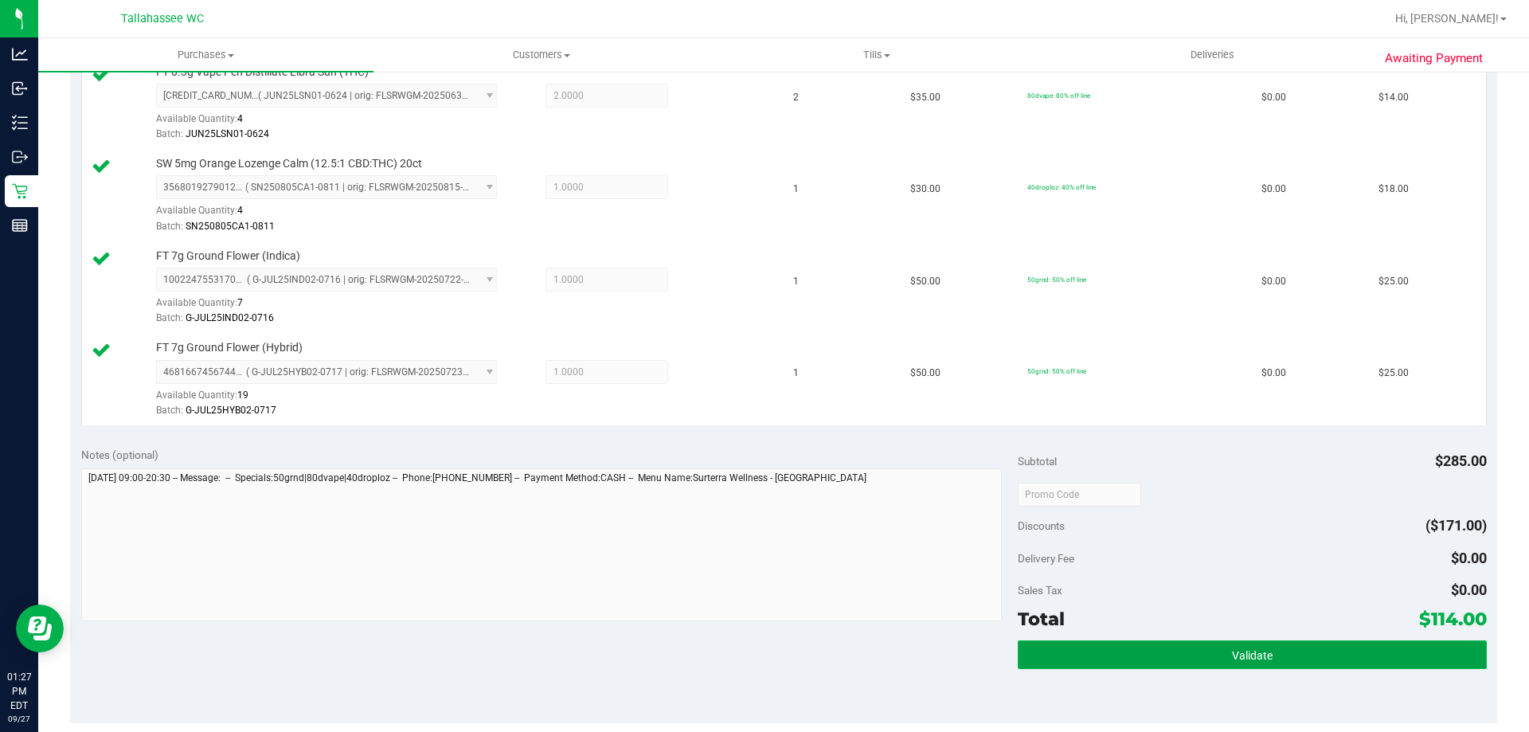
click at [1162, 648] on button "Validate" at bounding box center [1252, 654] width 468 height 29
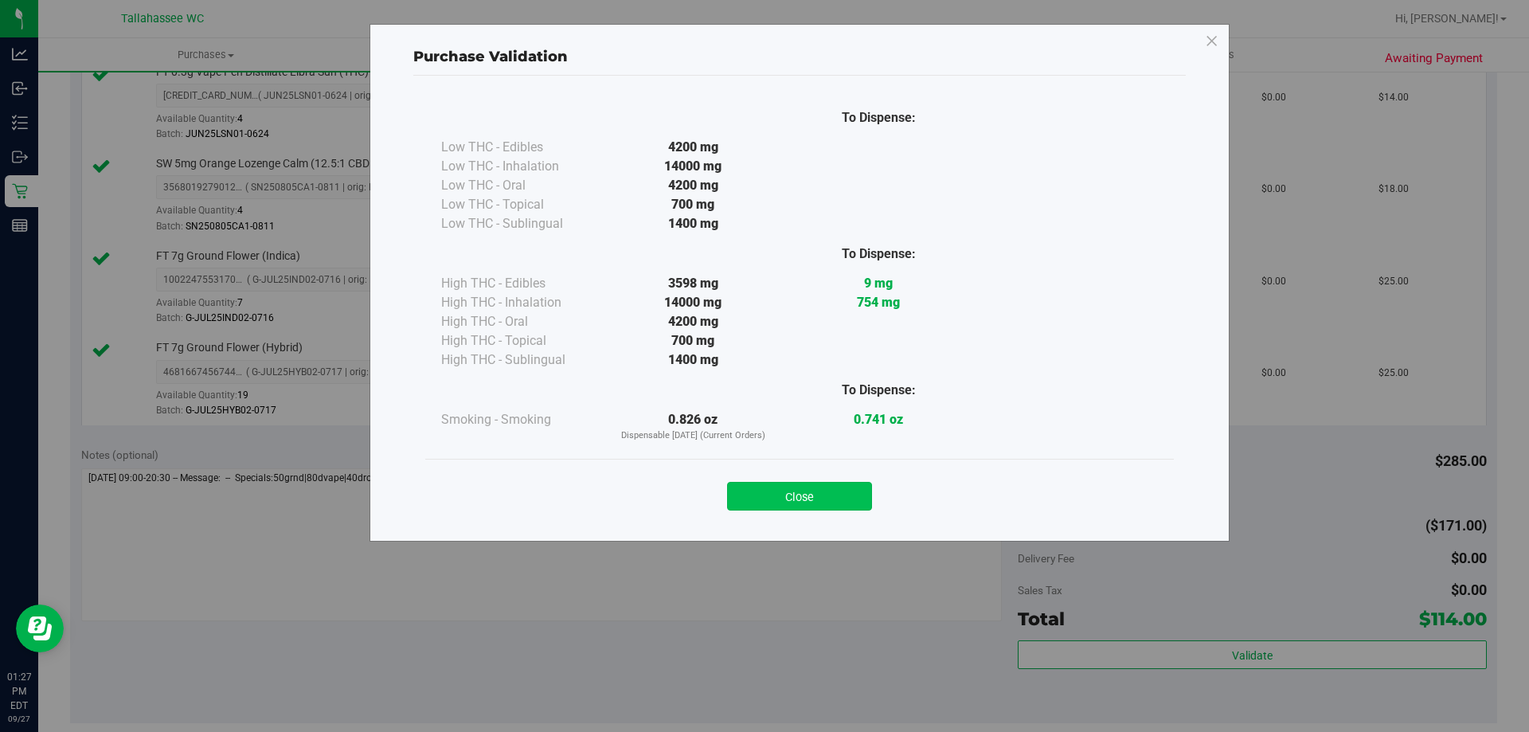
click at [824, 500] on button "Close" at bounding box center [799, 496] width 145 height 29
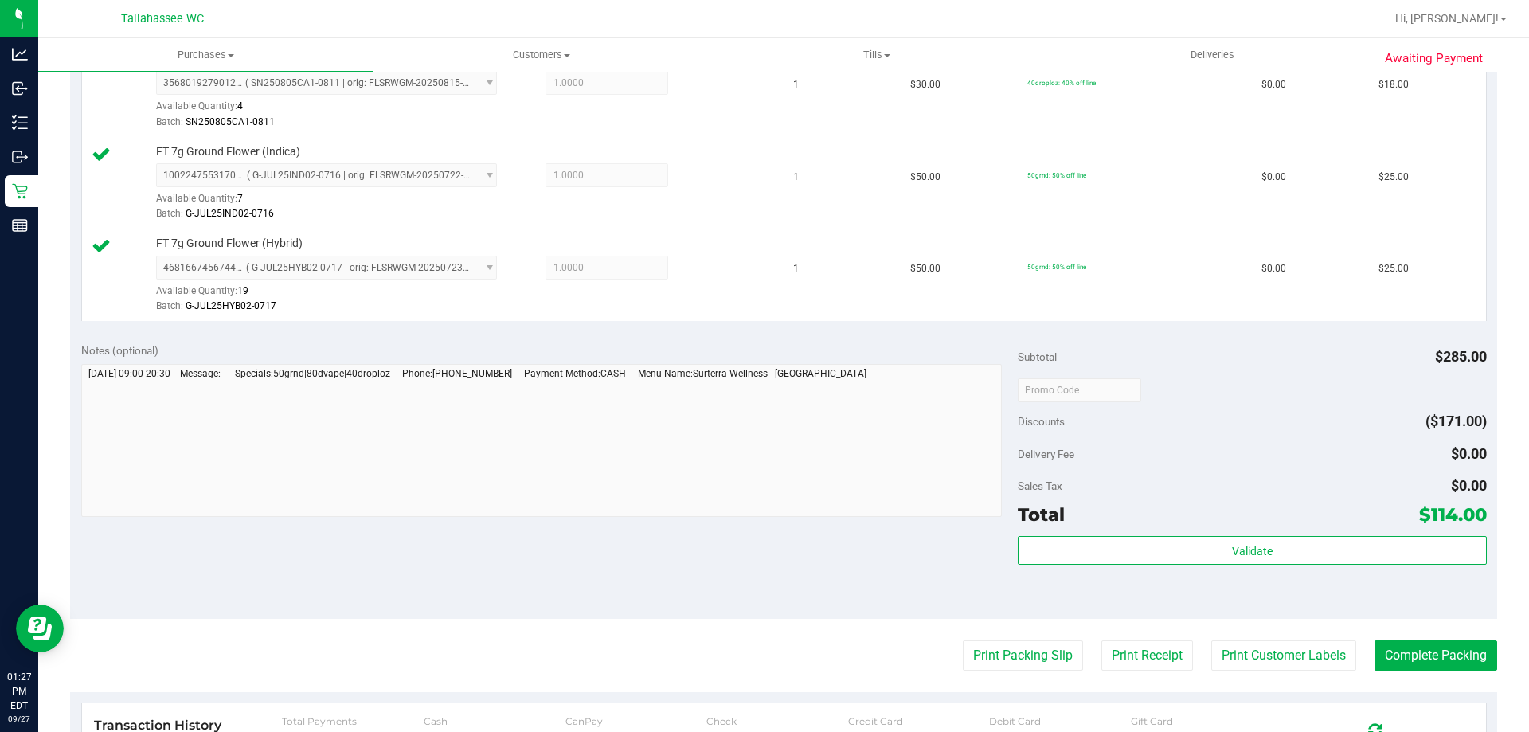
scroll to position [956, 0]
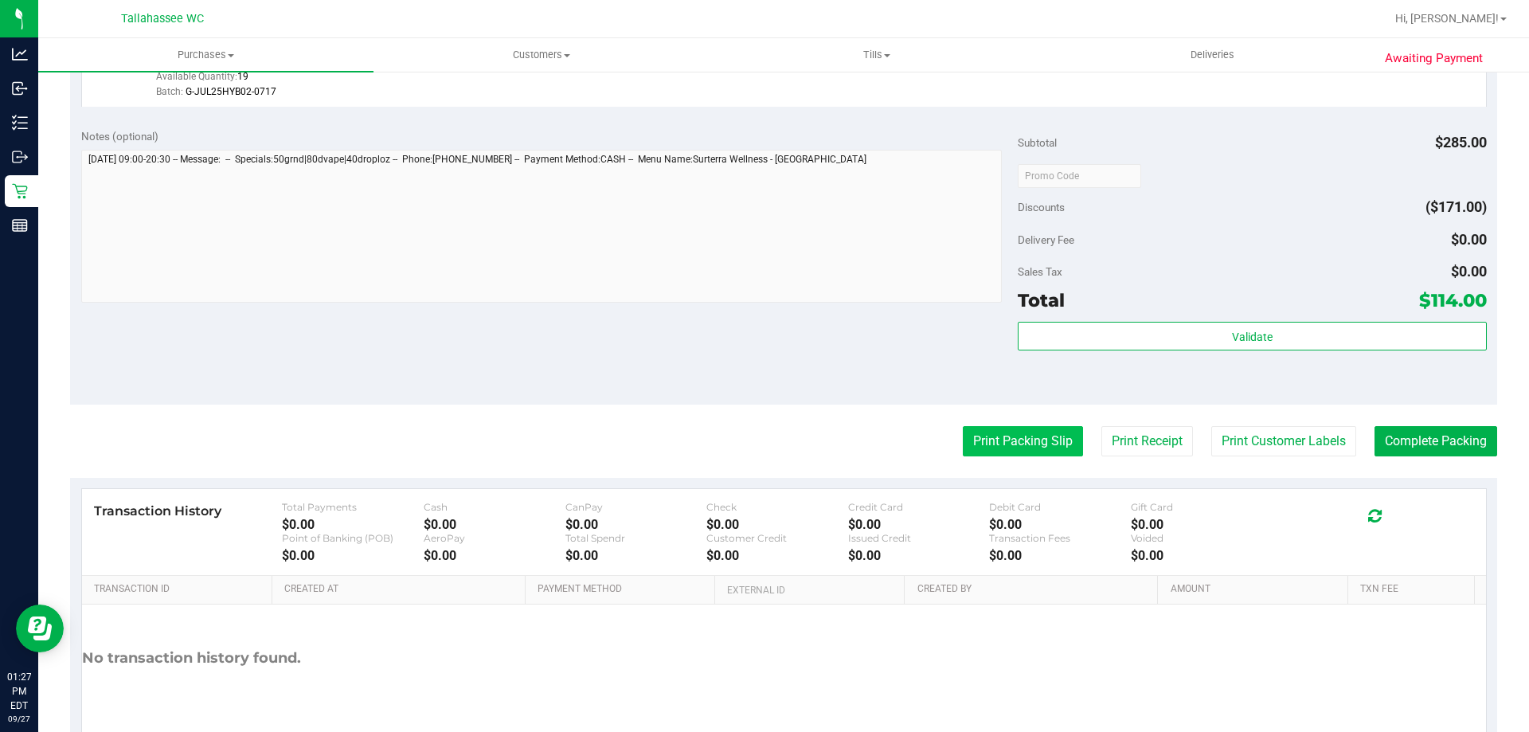
click at [1021, 444] on button "Print Packing Slip" at bounding box center [1023, 441] width 120 height 30
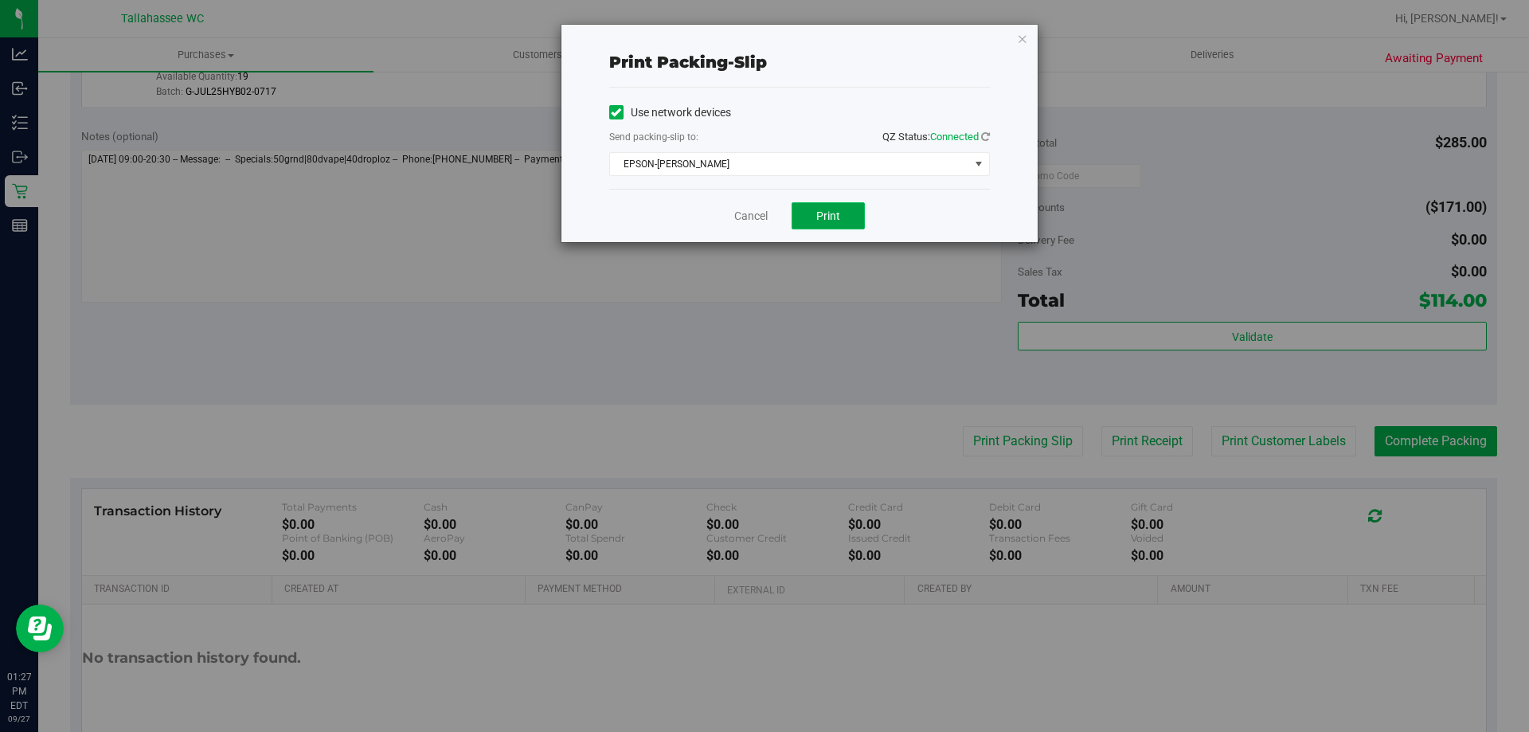
click at [824, 220] on span "Print" at bounding box center [828, 215] width 24 height 13
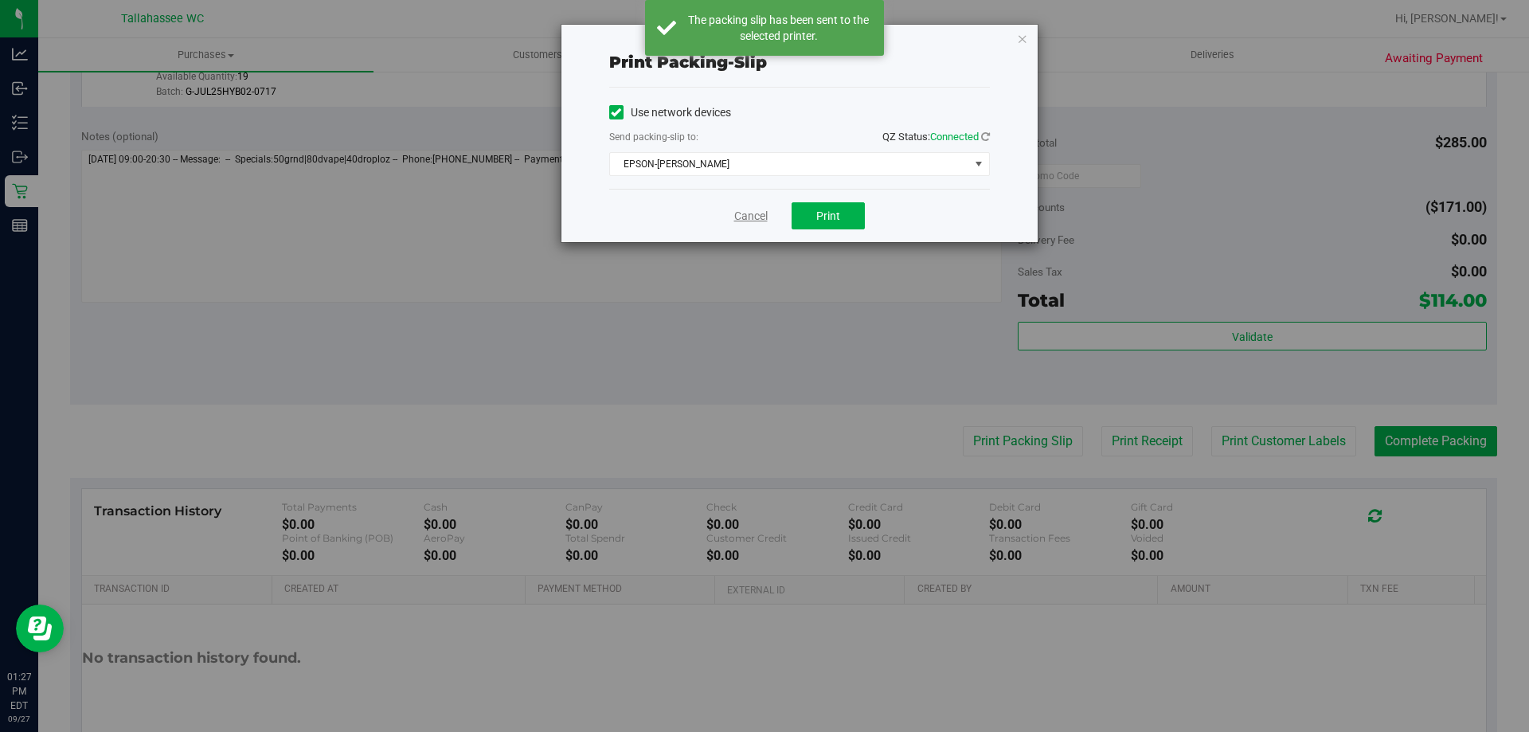
click at [751, 216] on link "Cancel" at bounding box center [750, 216] width 33 height 17
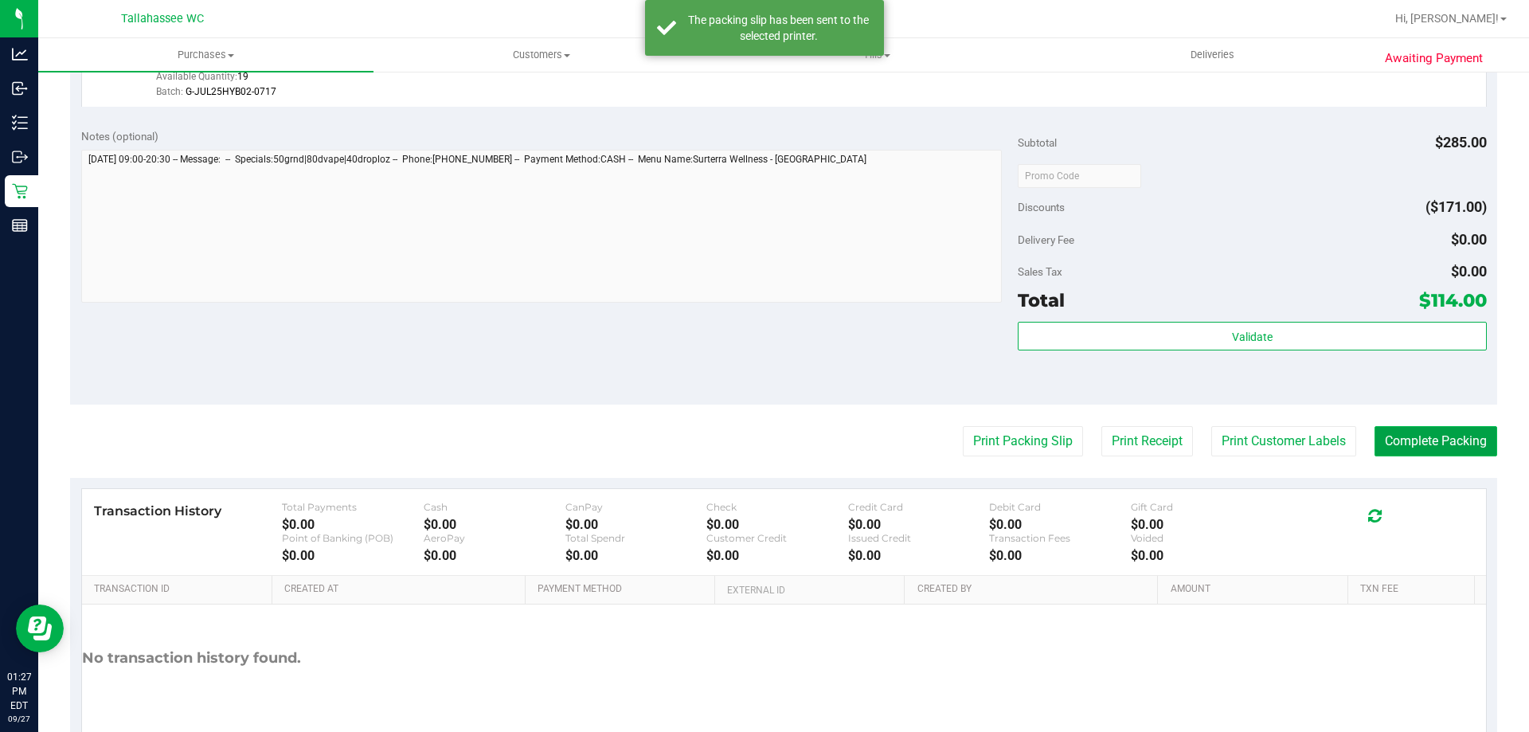
click at [1438, 441] on button "Complete Packing" at bounding box center [1436, 441] width 123 height 30
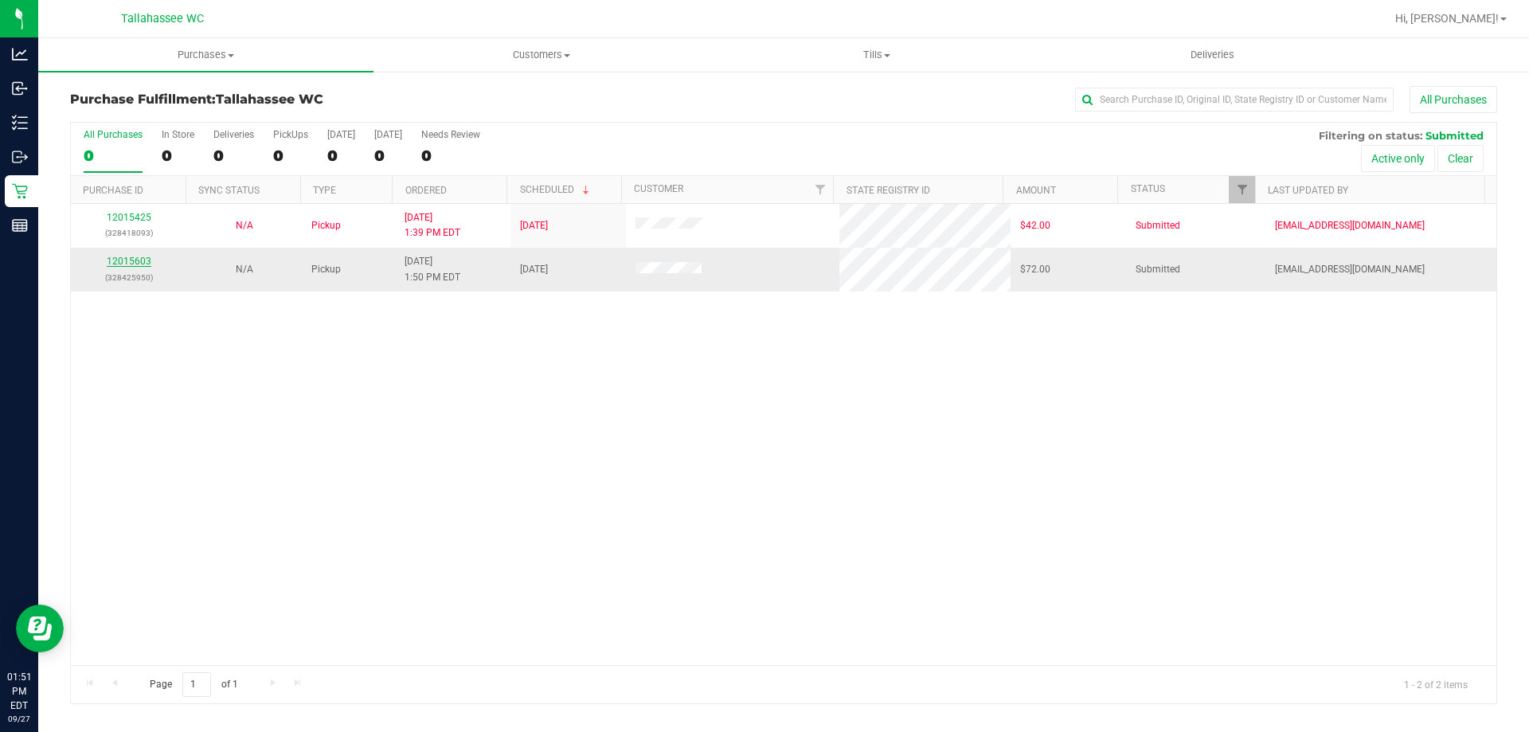
click at [133, 266] on link "12015603" at bounding box center [129, 261] width 45 height 11
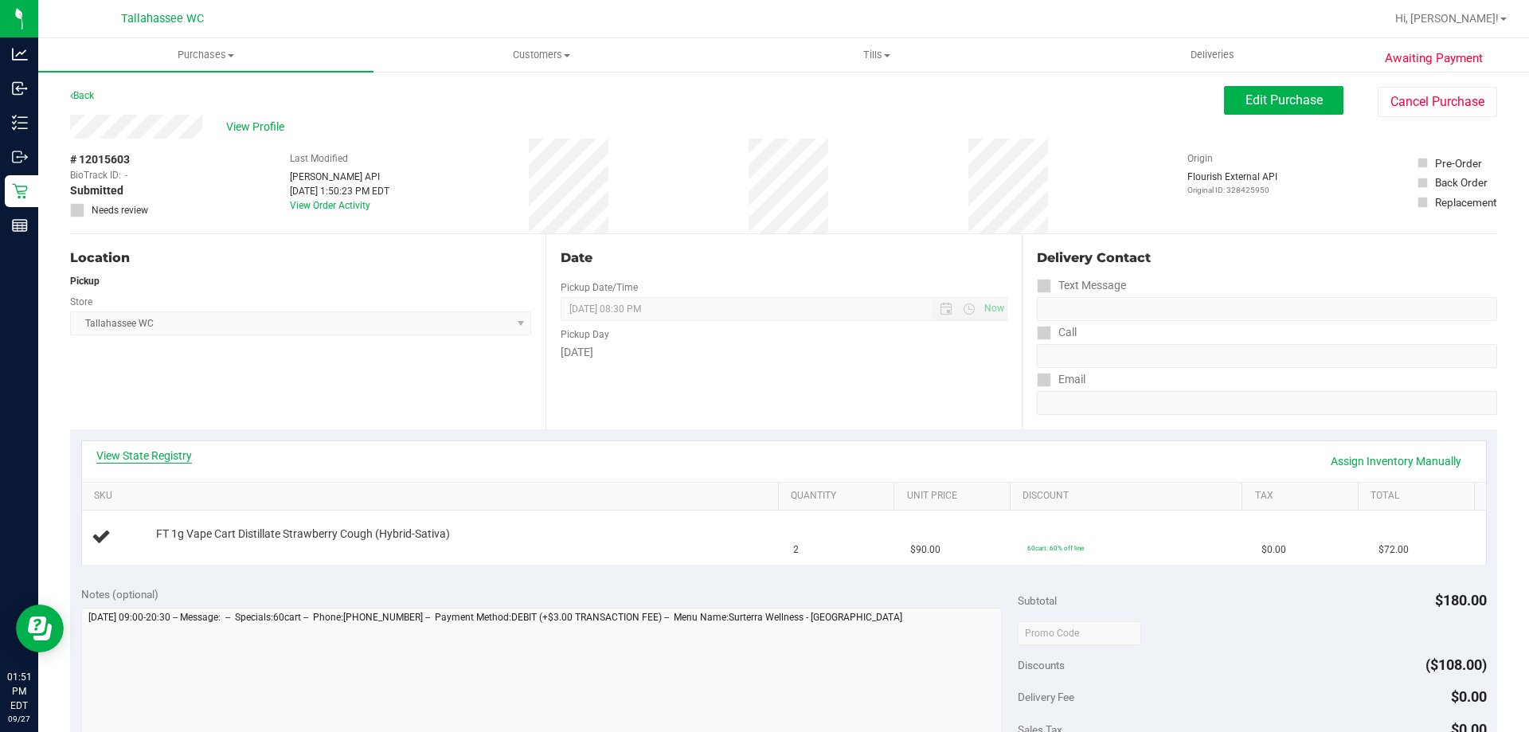
click at [118, 448] on link "View State Registry" at bounding box center [144, 456] width 96 height 16
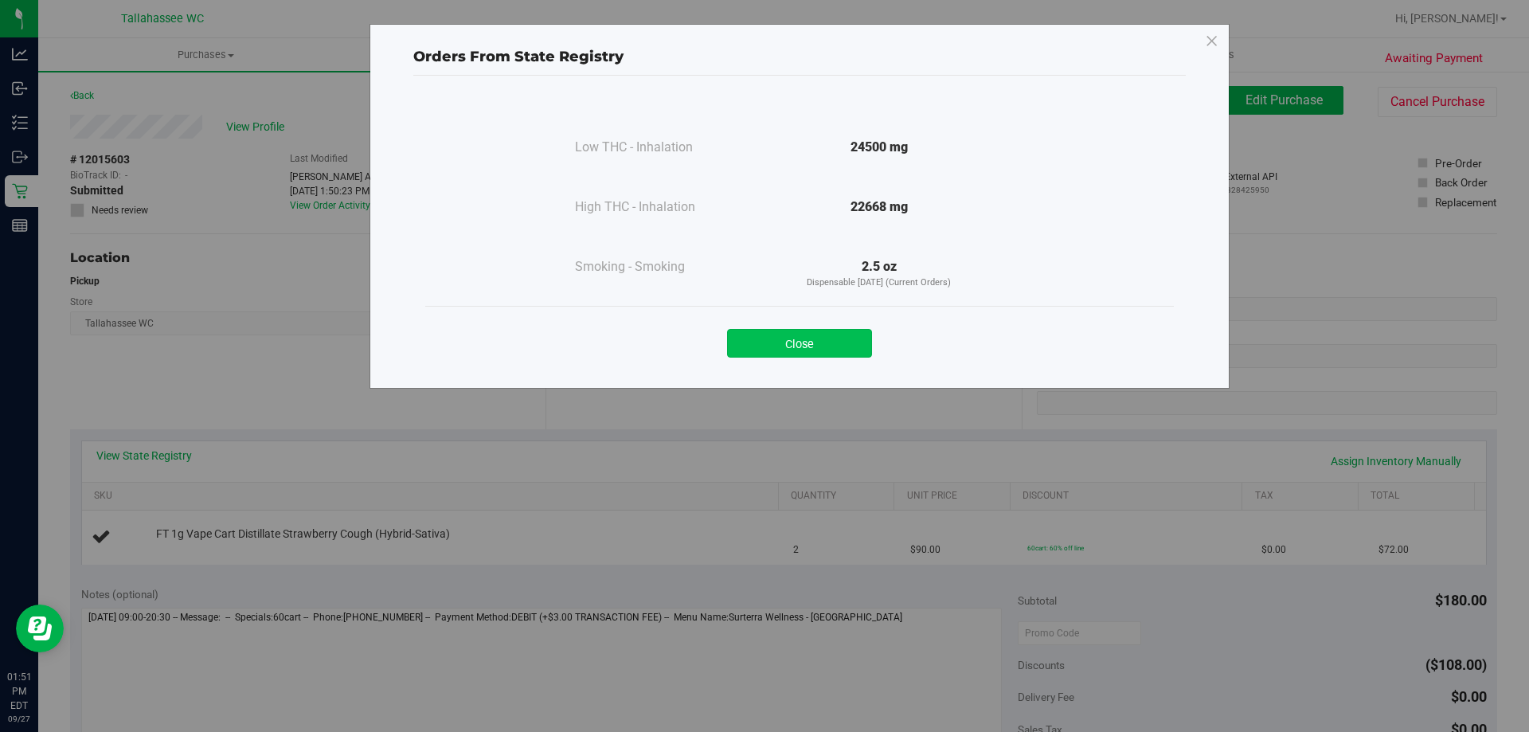
click at [795, 347] on button "Close" at bounding box center [799, 343] width 145 height 29
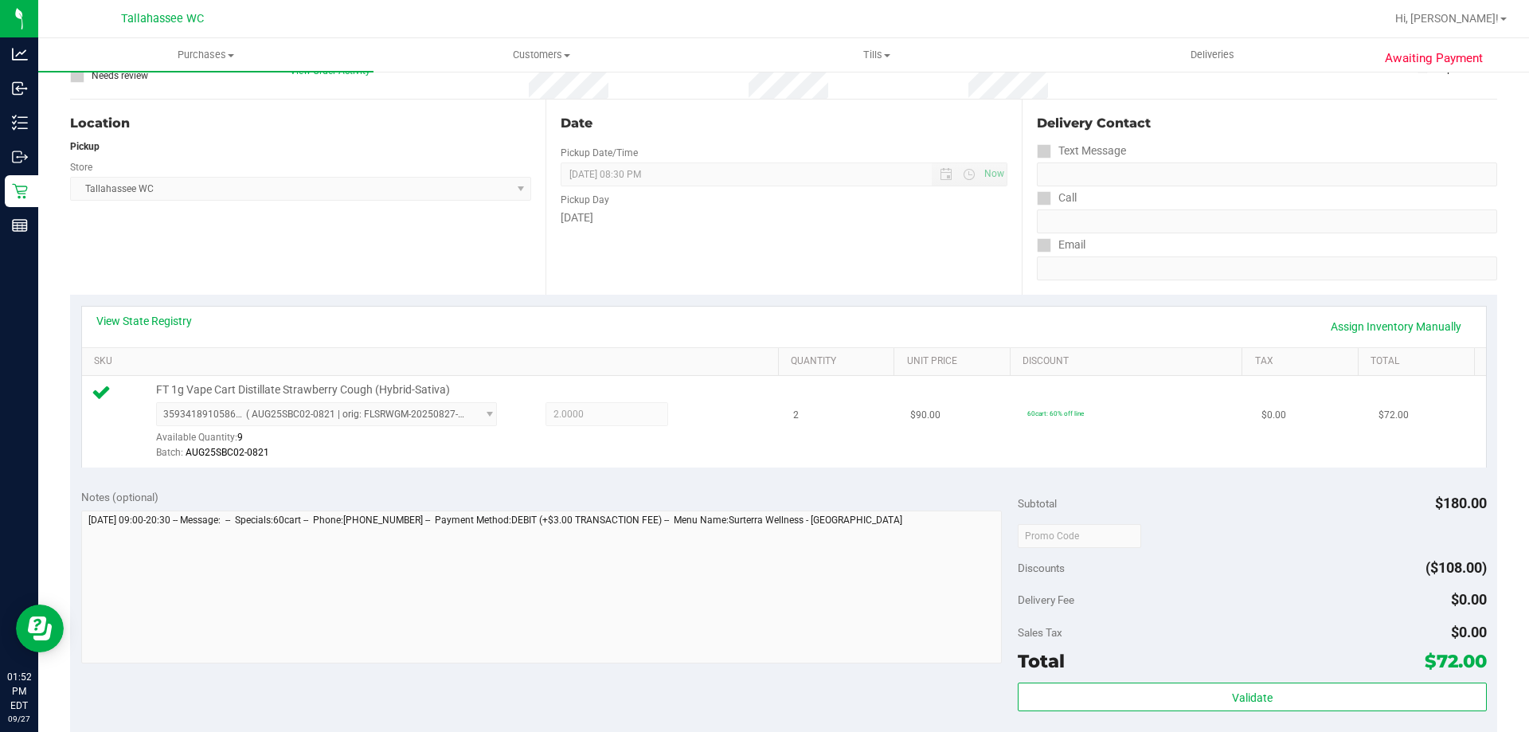
scroll to position [398, 0]
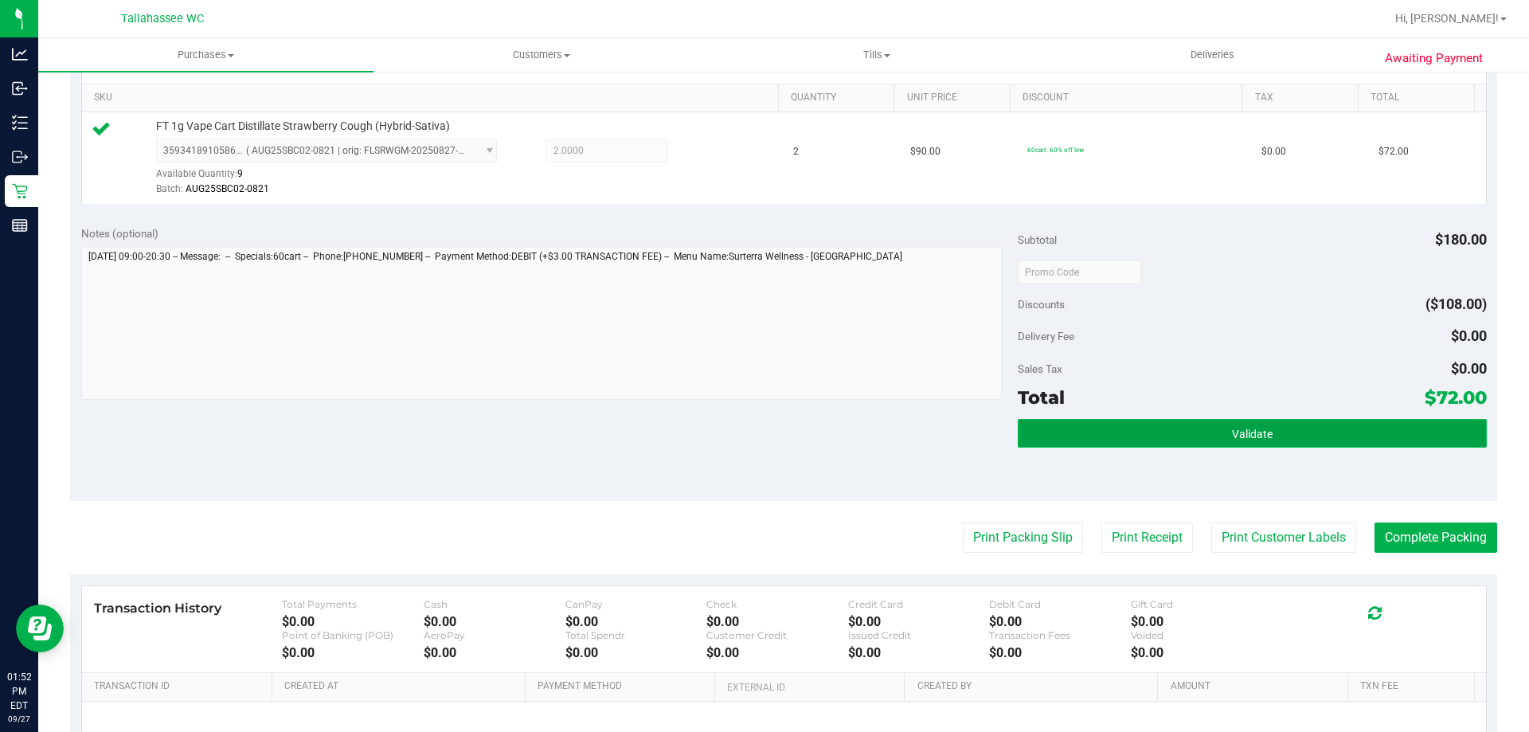
click at [1095, 436] on button "Validate" at bounding box center [1252, 433] width 468 height 29
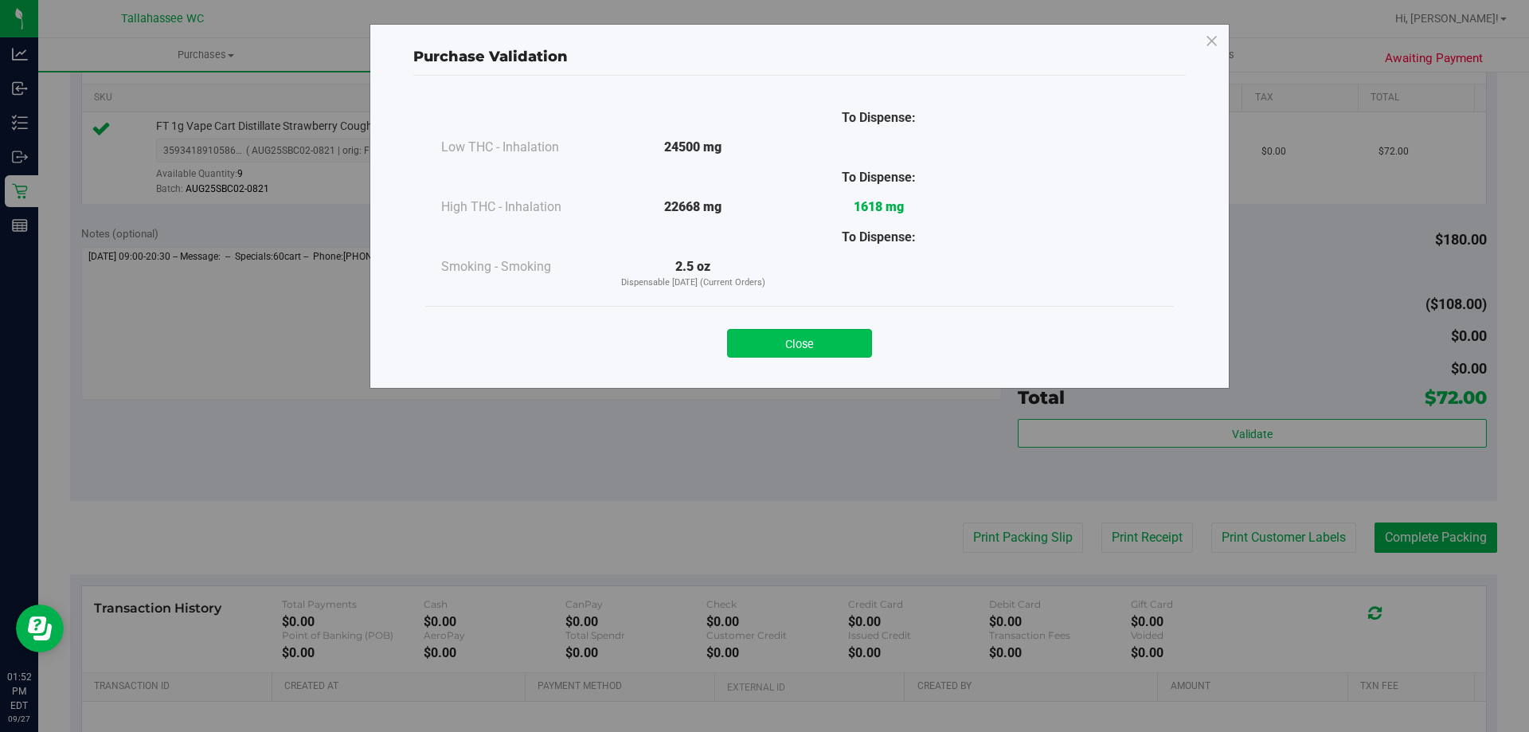
click at [821, 337] on button "Close" at bounding box center [799, 343] width 145 height 29
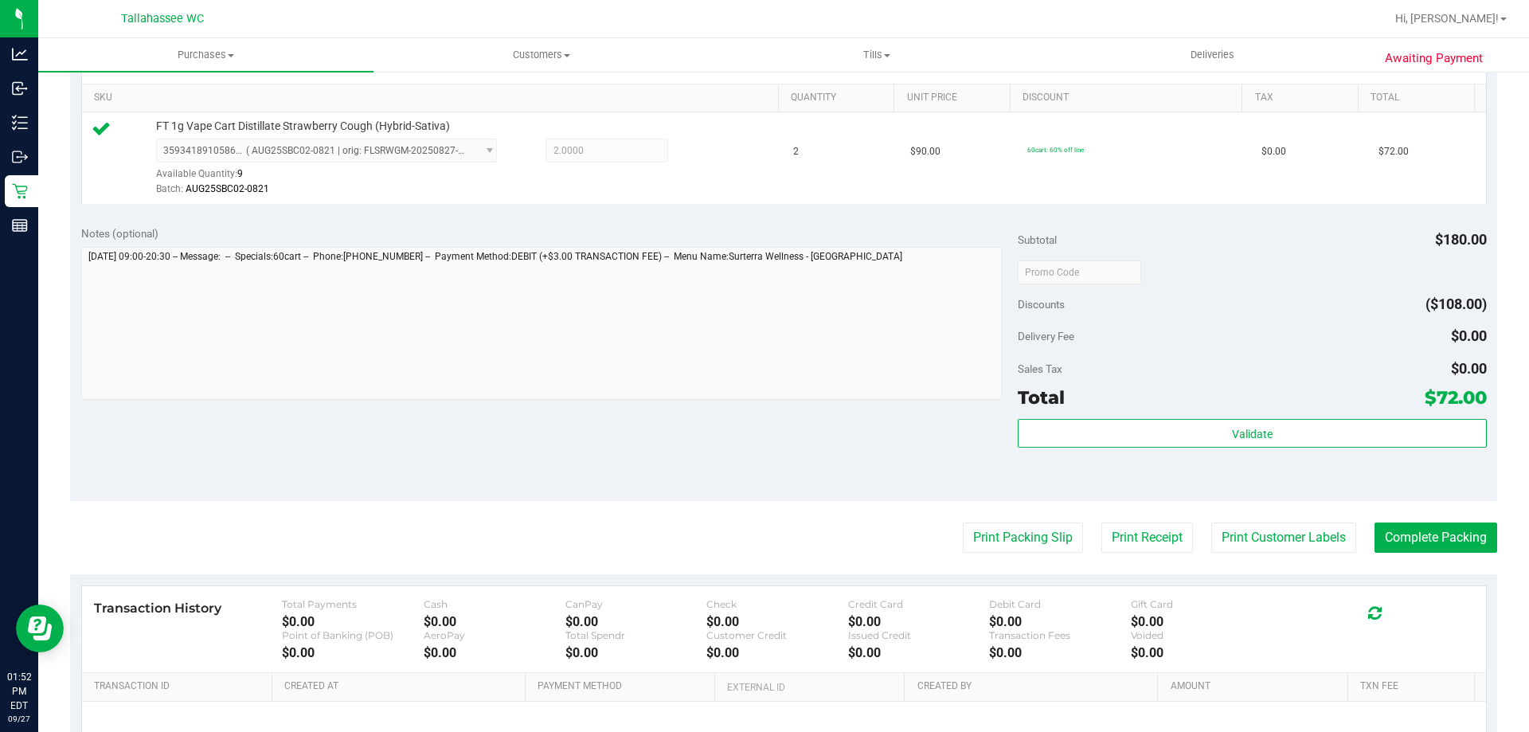
click at [984, 554] on purchase-details "Back Edit Purchase Cancel Purchase View Profile # 12015603 BioTrack ID: - Submi…" at bounding box center [783, 280] width 1427 height 1184
click at [984, 546] on button "Print Packing Slip" at bounding box center [1023, 537] width 120 height 30
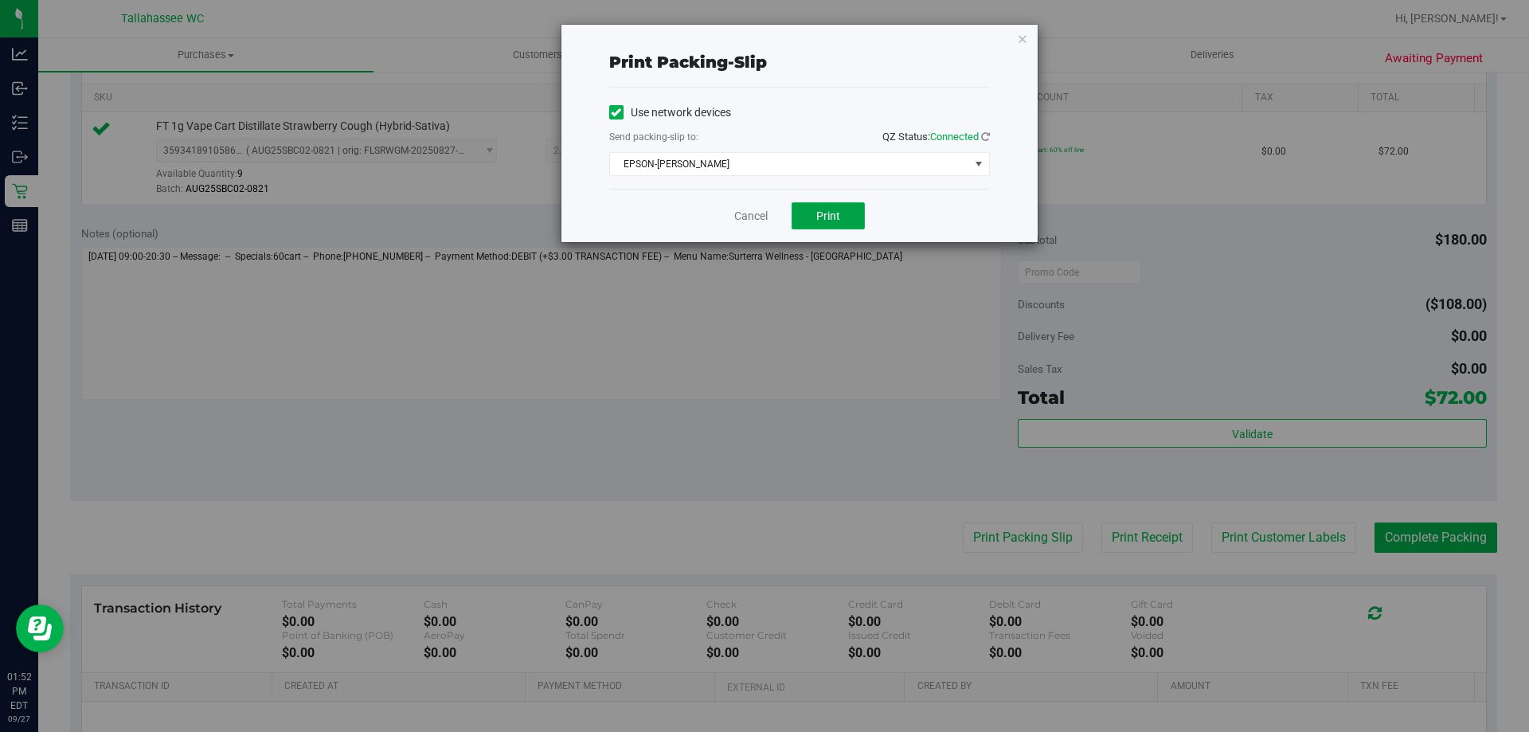
click at [843, 205] on button "Print" at bounding box center [828, 215] width 73 height 27
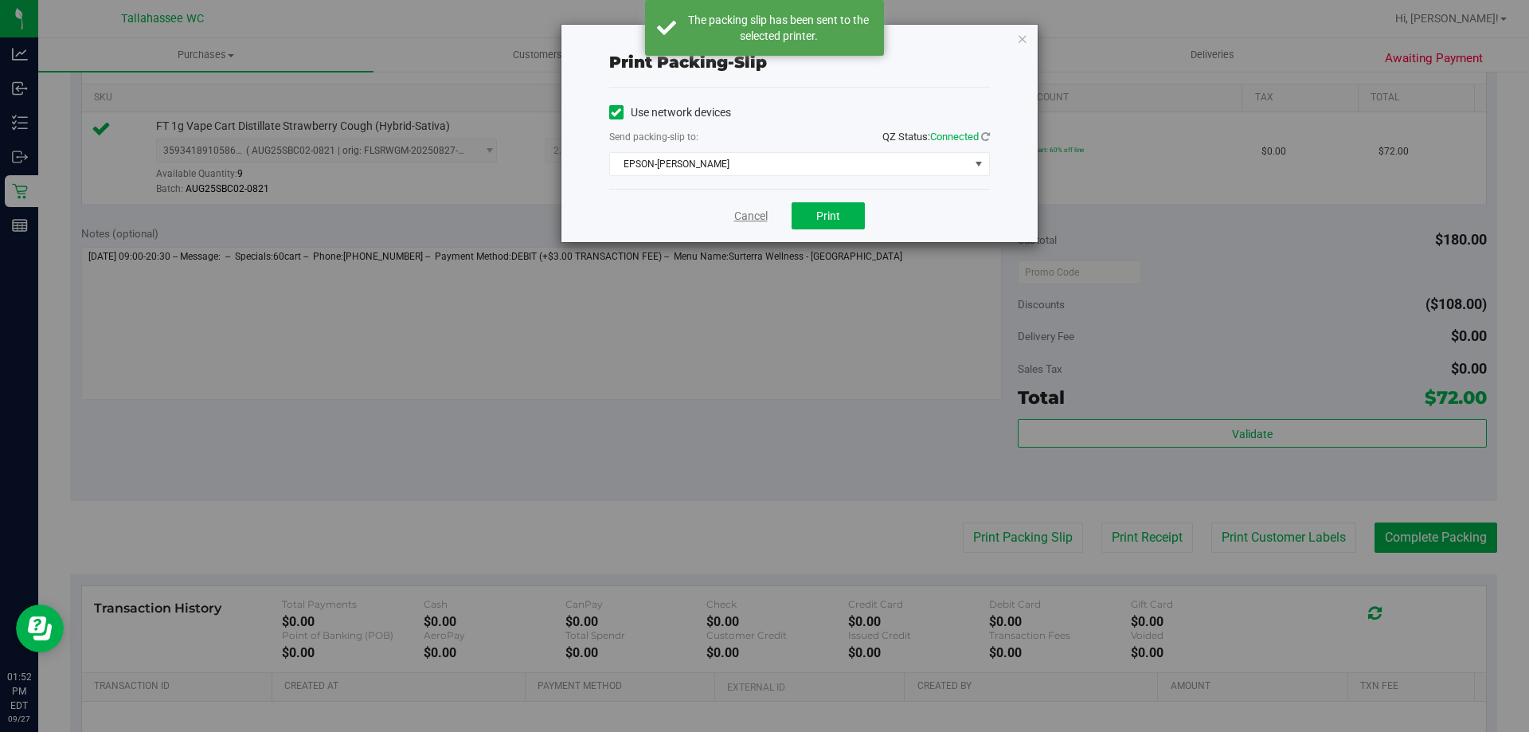
click at [753, 222] on link "Cancel" at bounding box center [750, 216] width 33 height 17
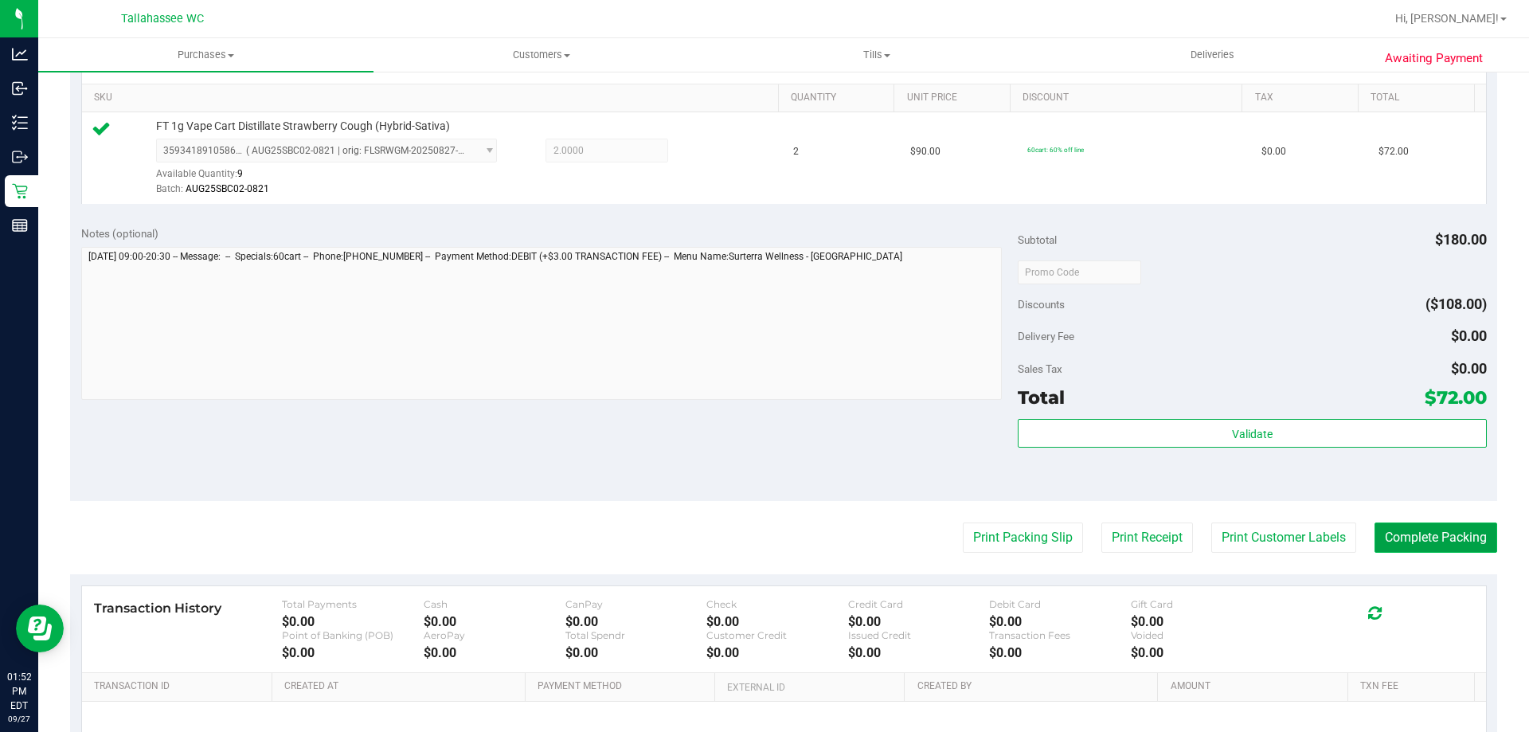
click at [1414, 537] on button "Complete Packing" at bounding box center [1436, 537] width 123 height 30
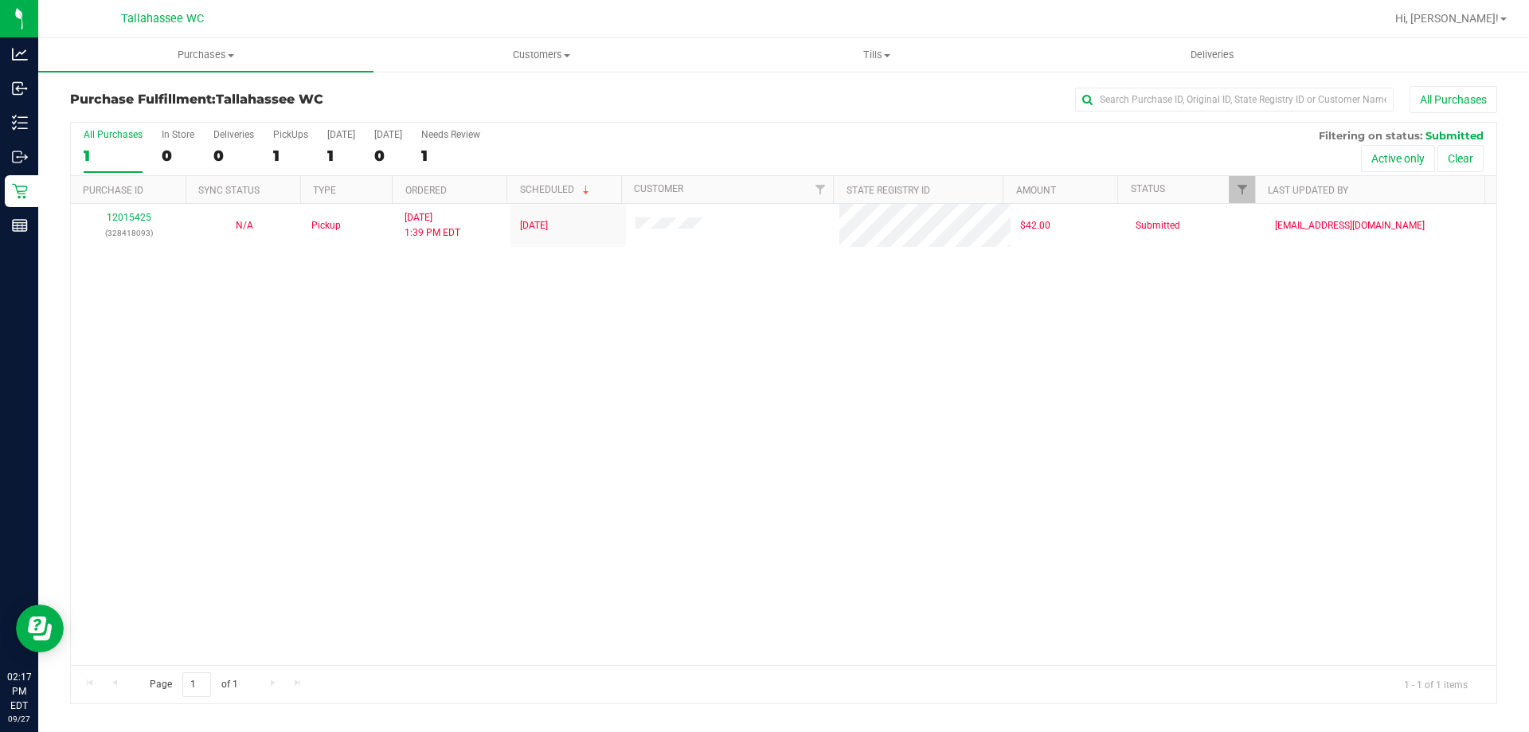
click at [743, 116] on div "Purchase Fulfillment: Tallahassee WC All Purchases" at bounding box center [783, 103] width 1427 height 35
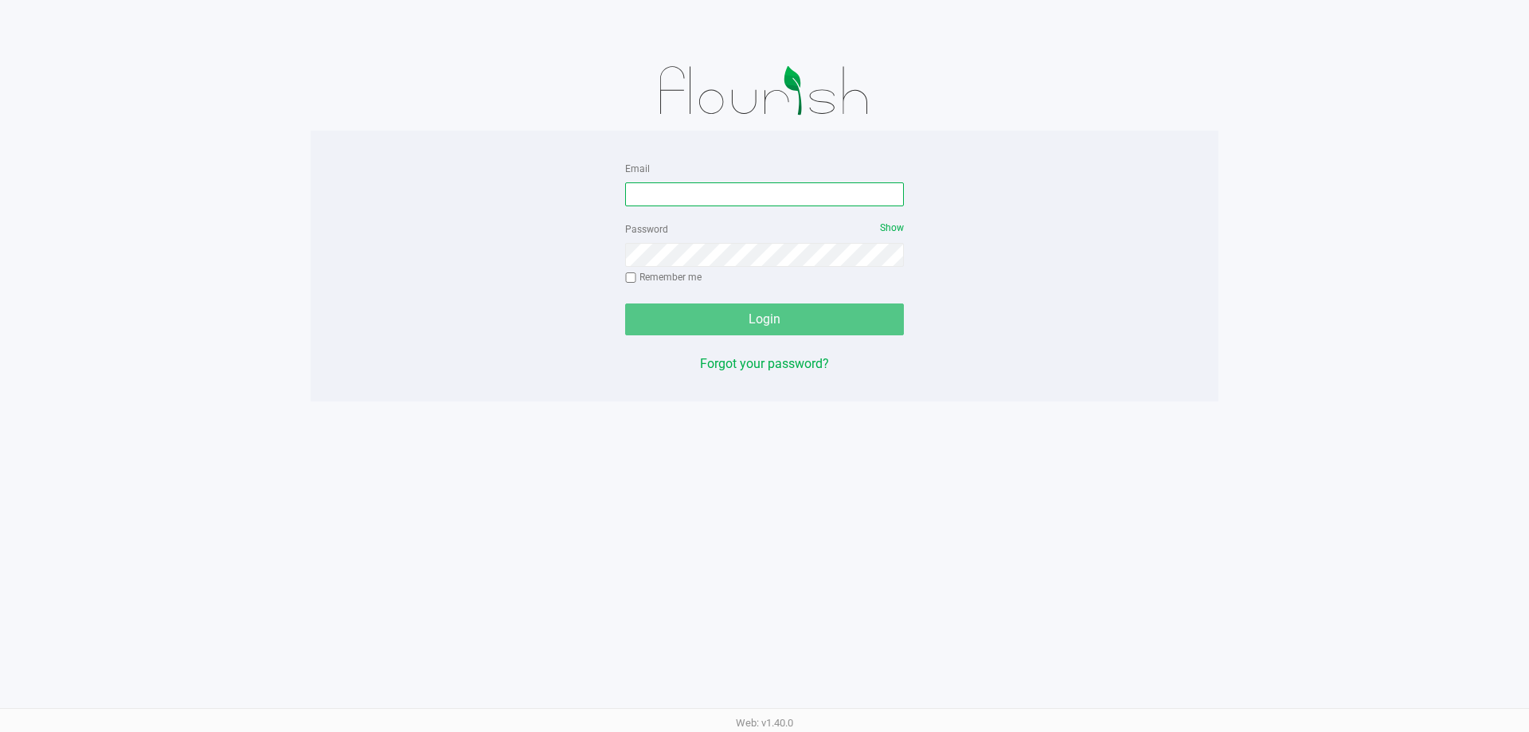
click at [734, 190] on input "Email" at bounding box center [764, 194] width 279 height 24
type input "[EMAIL_ADDRESS][DOMAIN_NAME]"
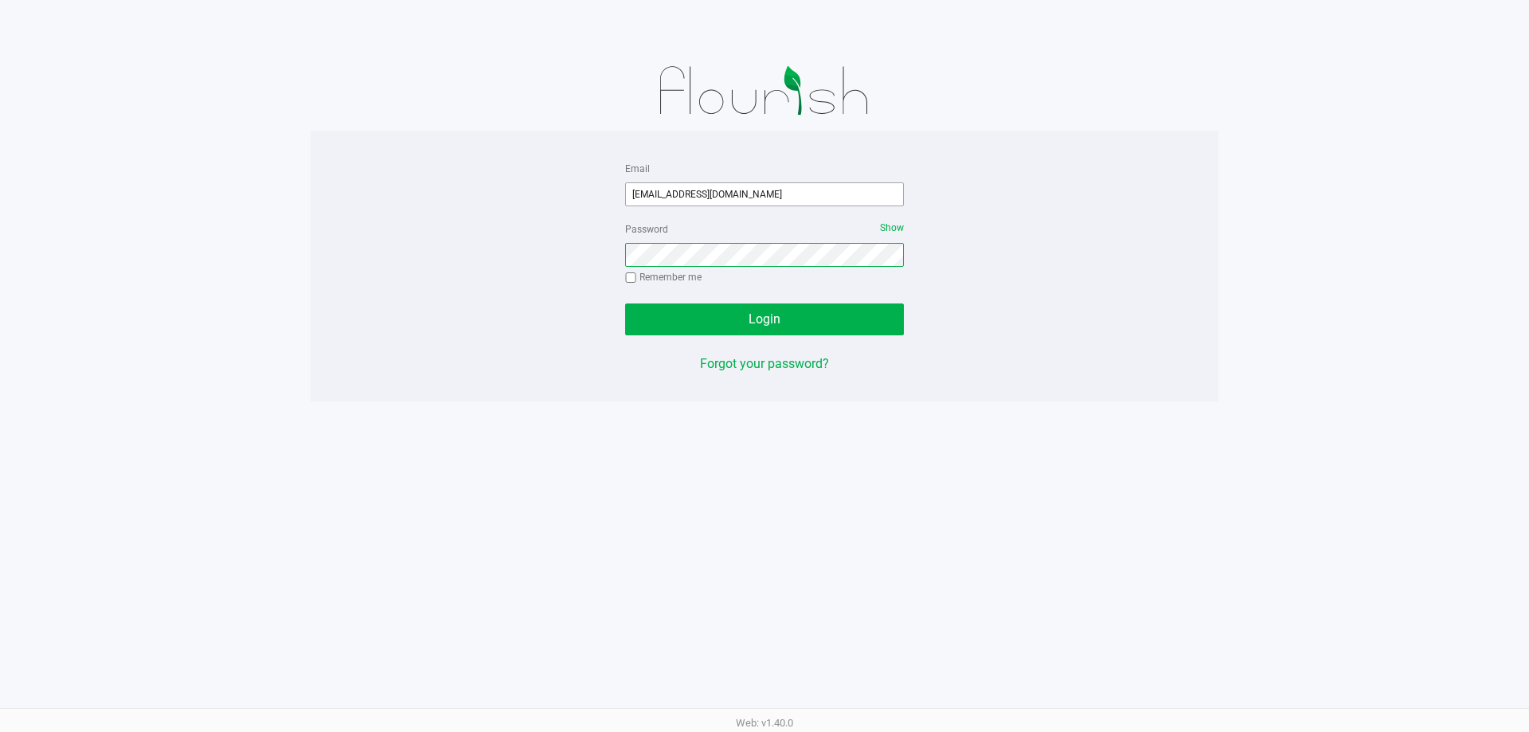
click at [625, 303] on button "Login" at bounding box center [764, 319] width 279 height 32
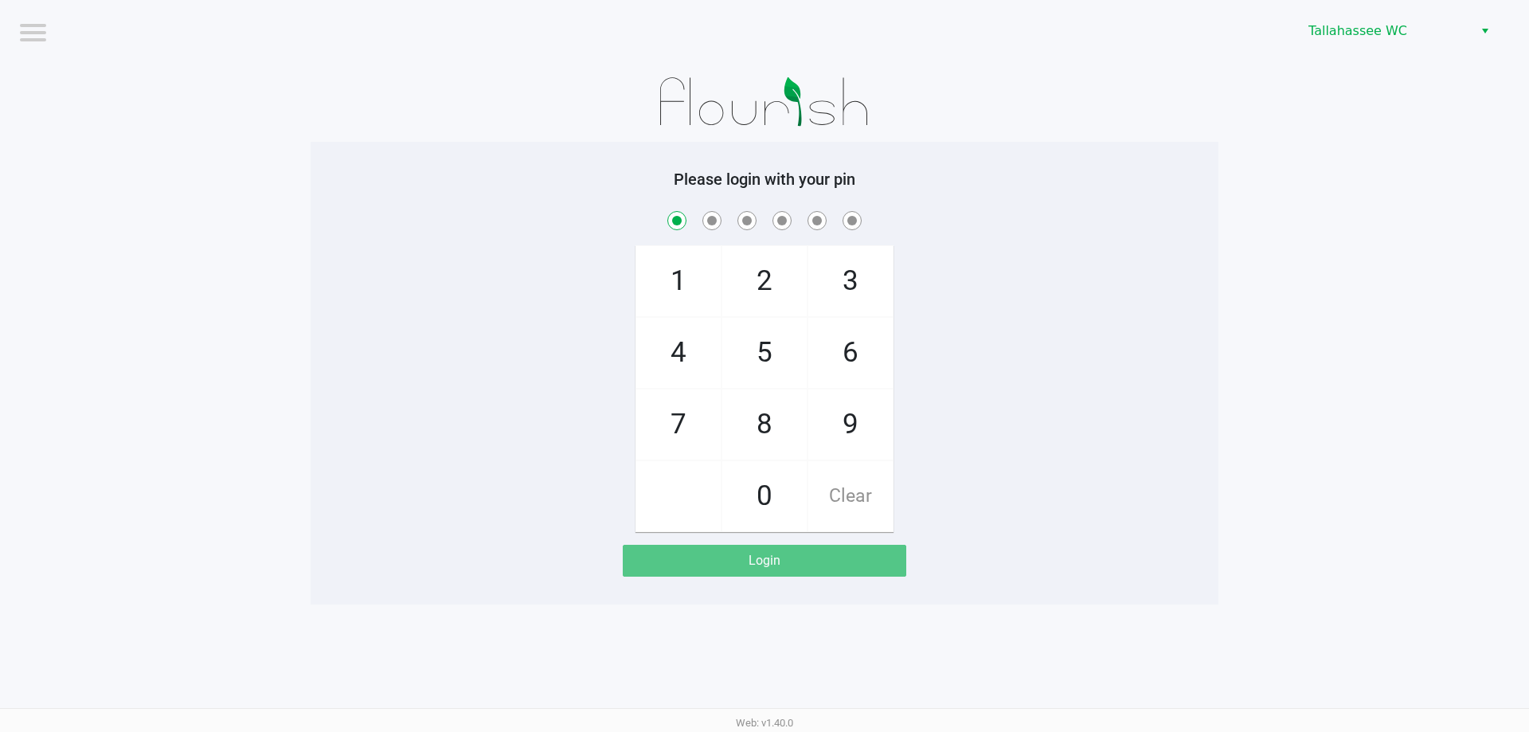
checkbox input "true"
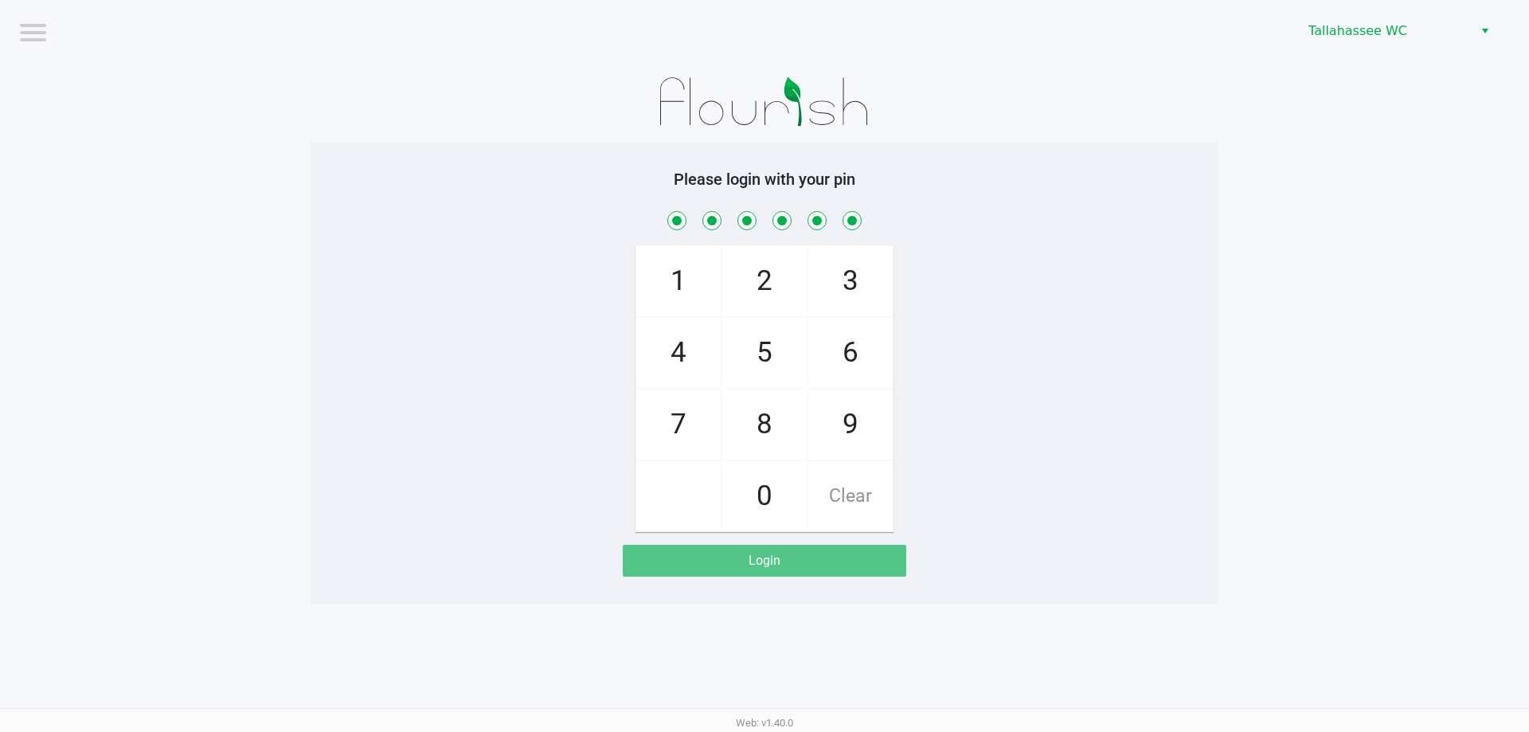
checkbox input "true"
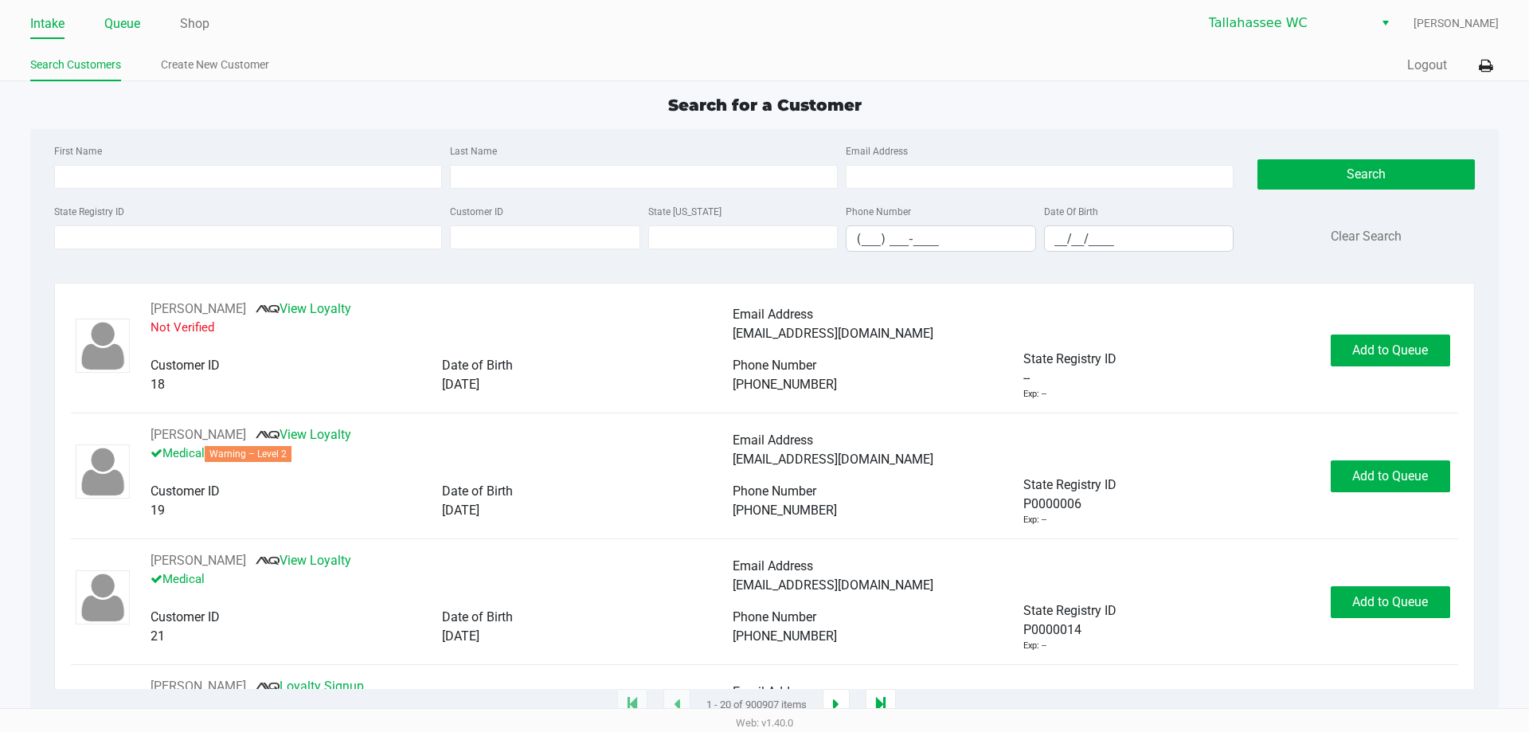
click at [122, 26] on link "Queue" at bounding box center [122, 24] width 36 height 22
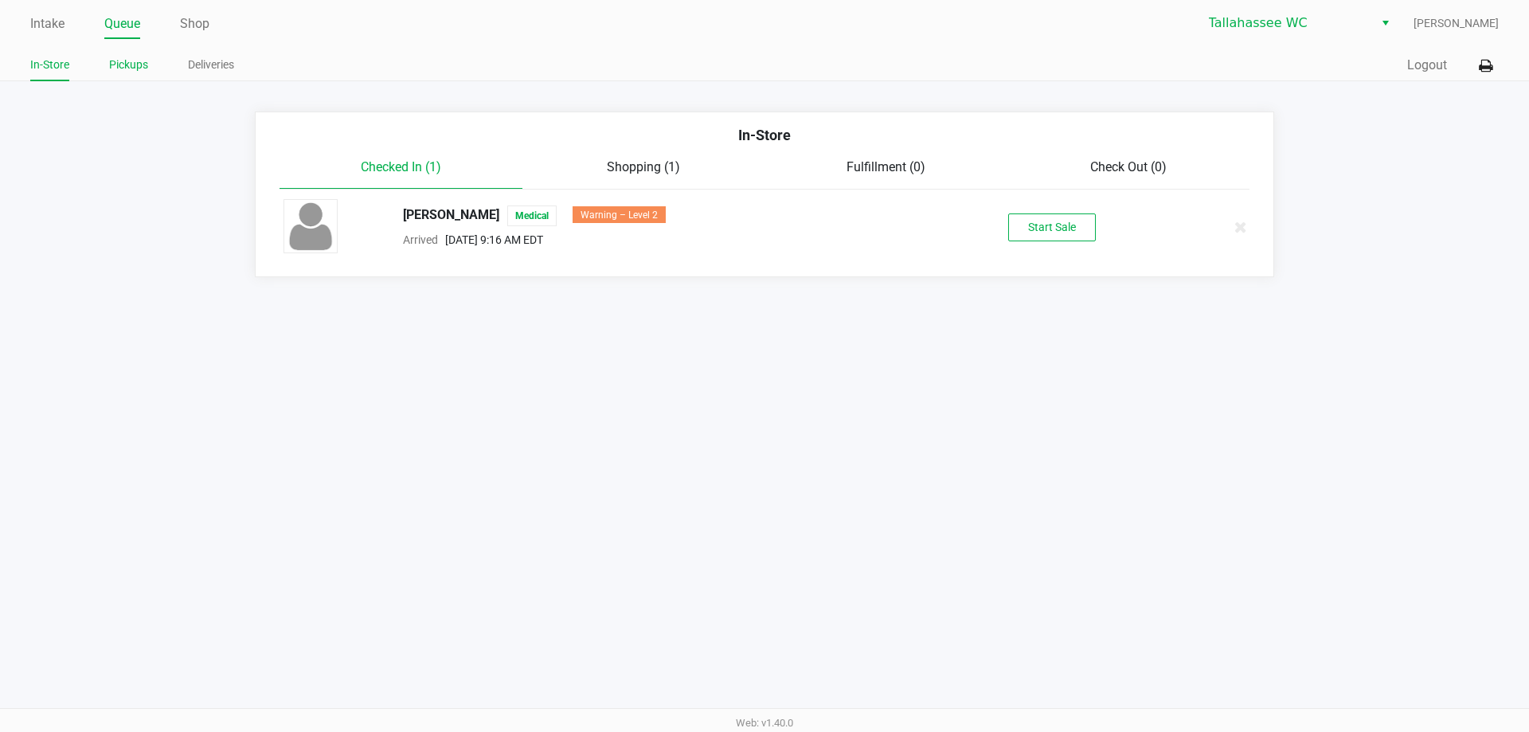
click at [129, 66] on link "Pickups" at bounding box center [128, 65] width 39 height 20
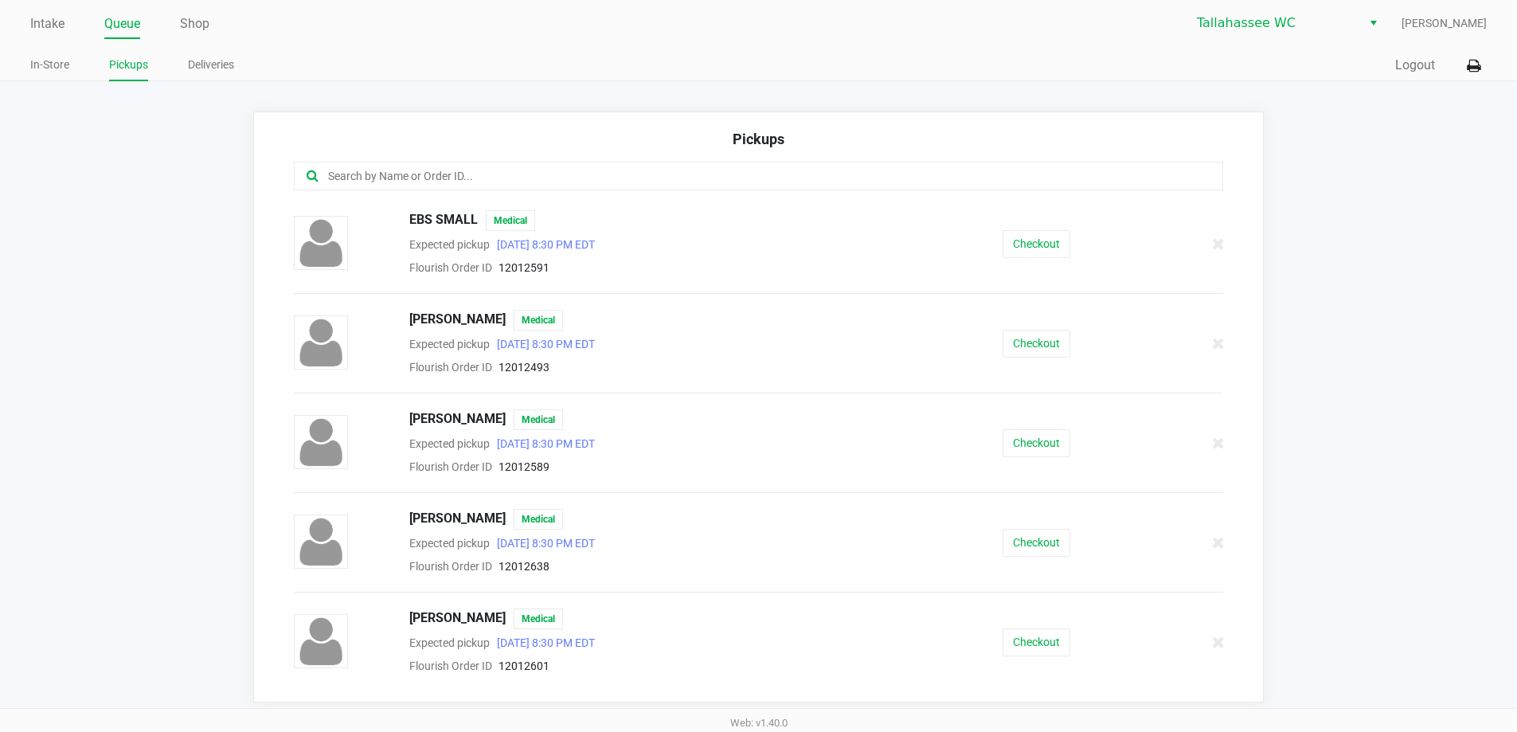
click at [447, 178] on input "text" at bounding box center [734, 176] width 814 height 18
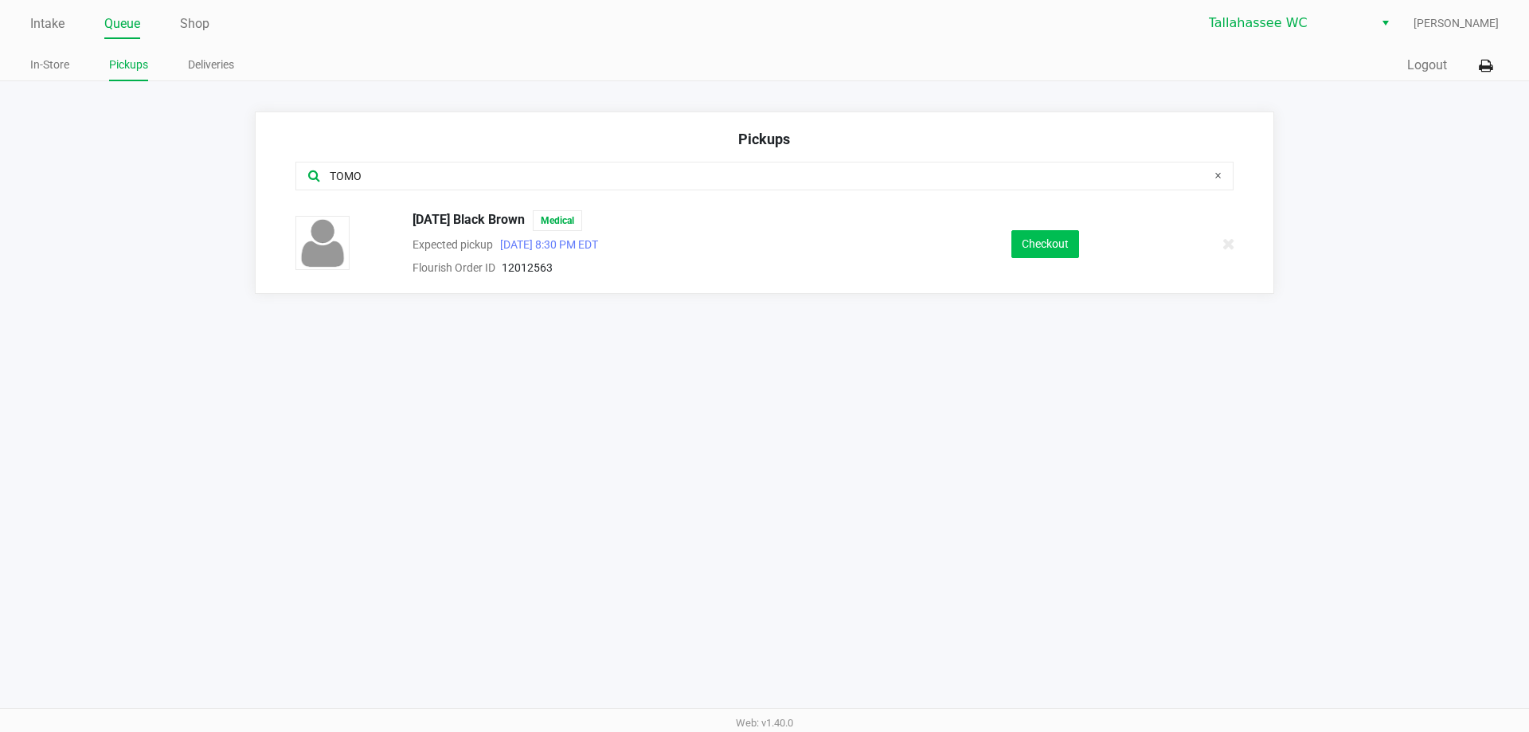
type input "TOMO"
click at [1061, 245] on button "Checkout" at bounding box center [1045, 244] width 68 height 28
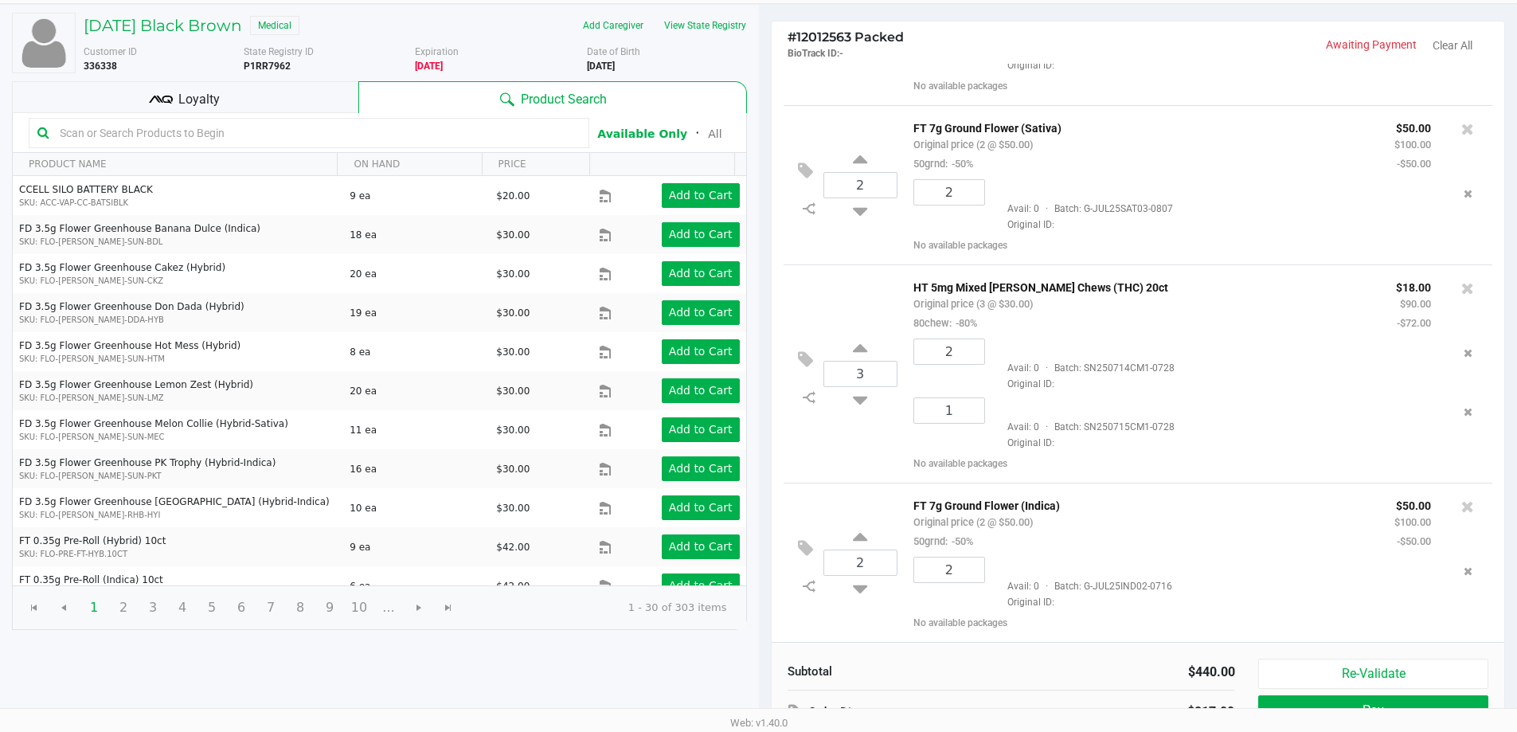
scroll to position [163, 0]
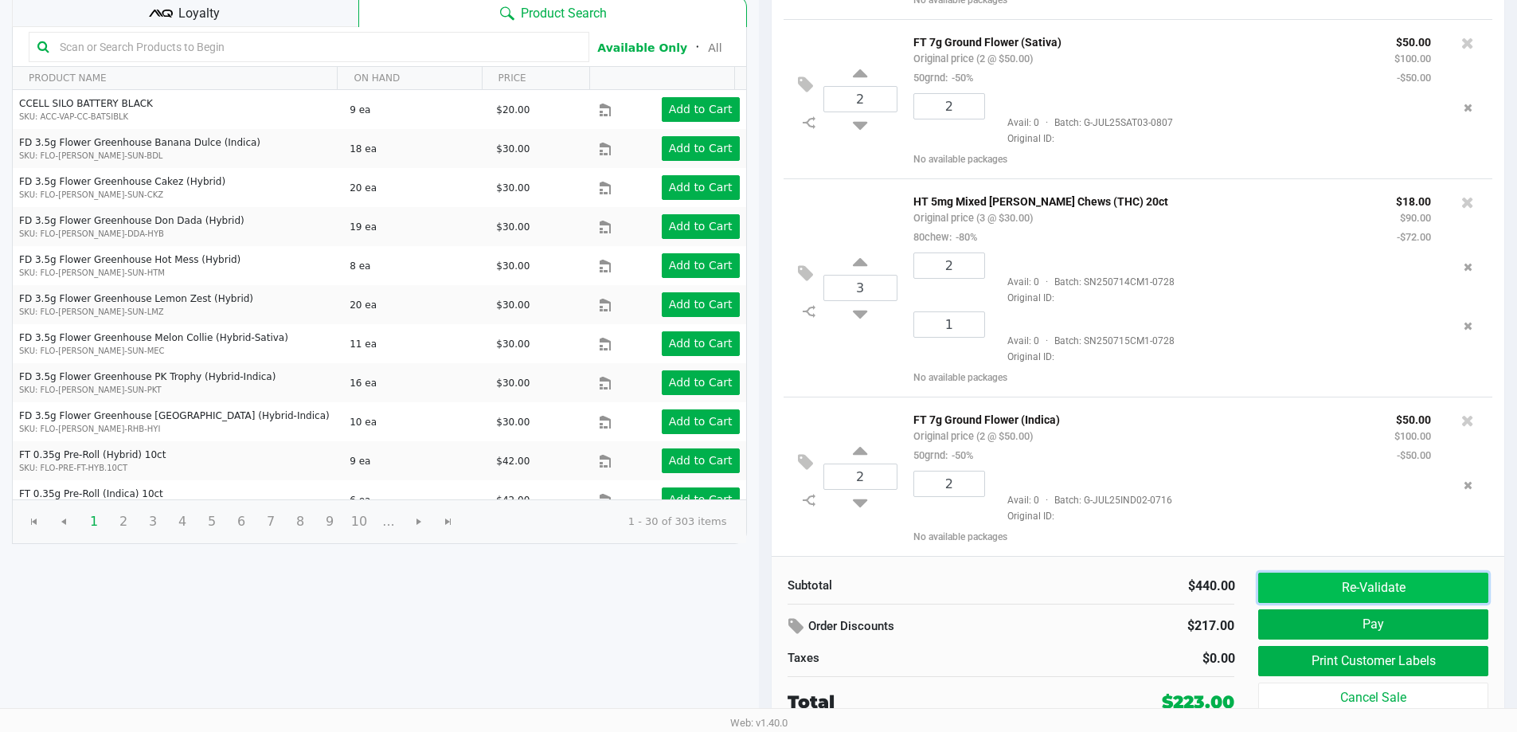
click at [1399, 602] on button "Re-Validate" at bounding box center [1372, 588] width 229 height 30
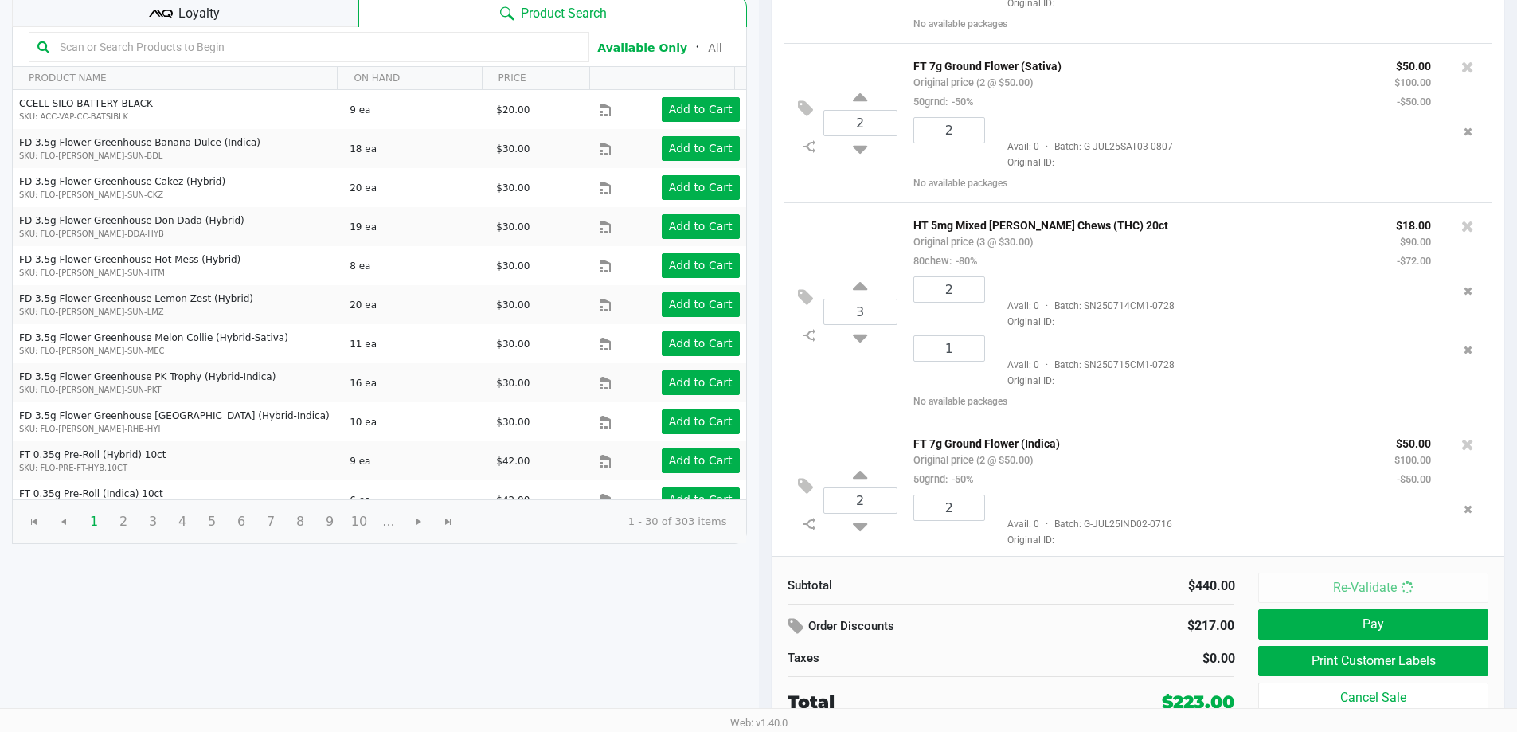
scroll to position [0, 0]
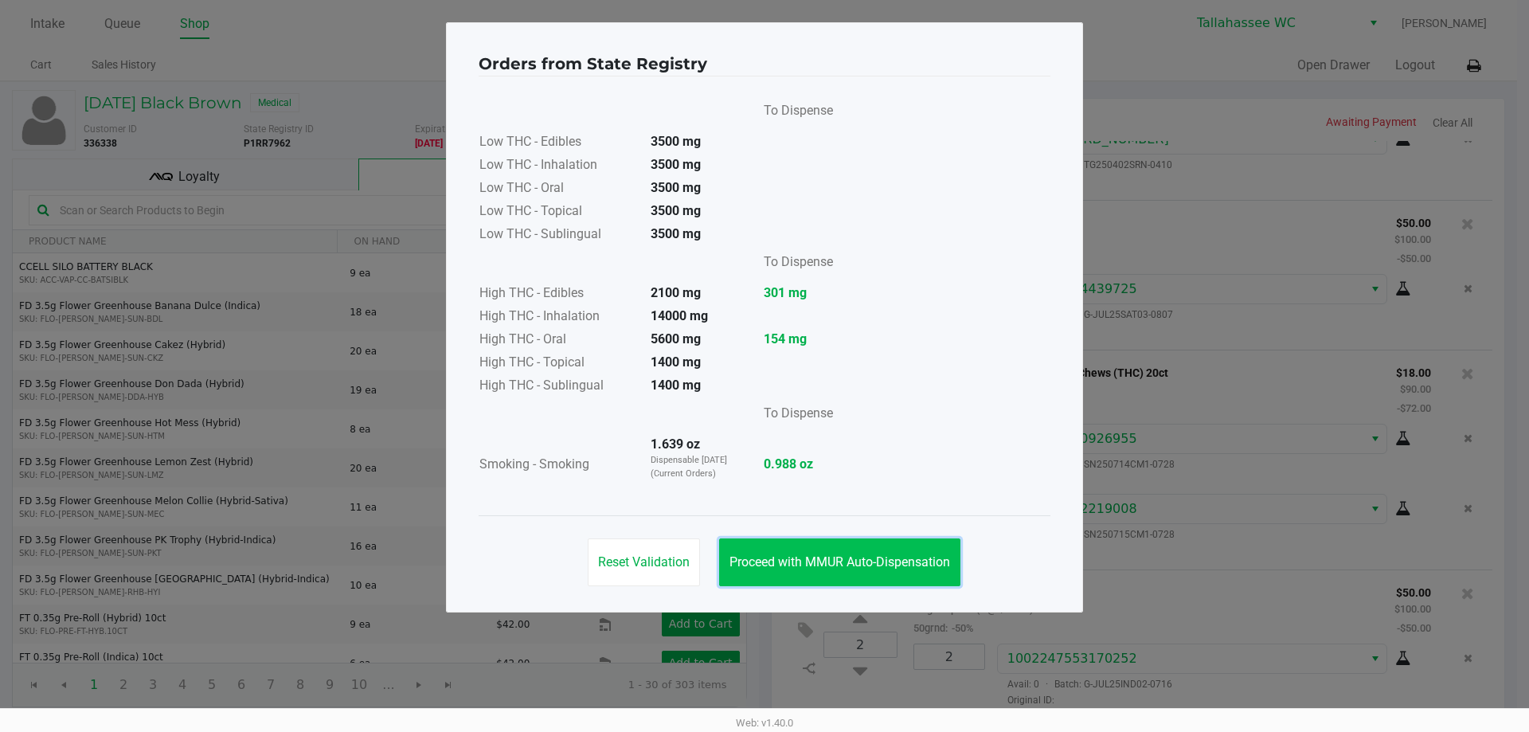
click at [876, 570] on button "Proceed with MMUR Auto-Dispensation" at bounding box center [839, 562] width 241 height 48
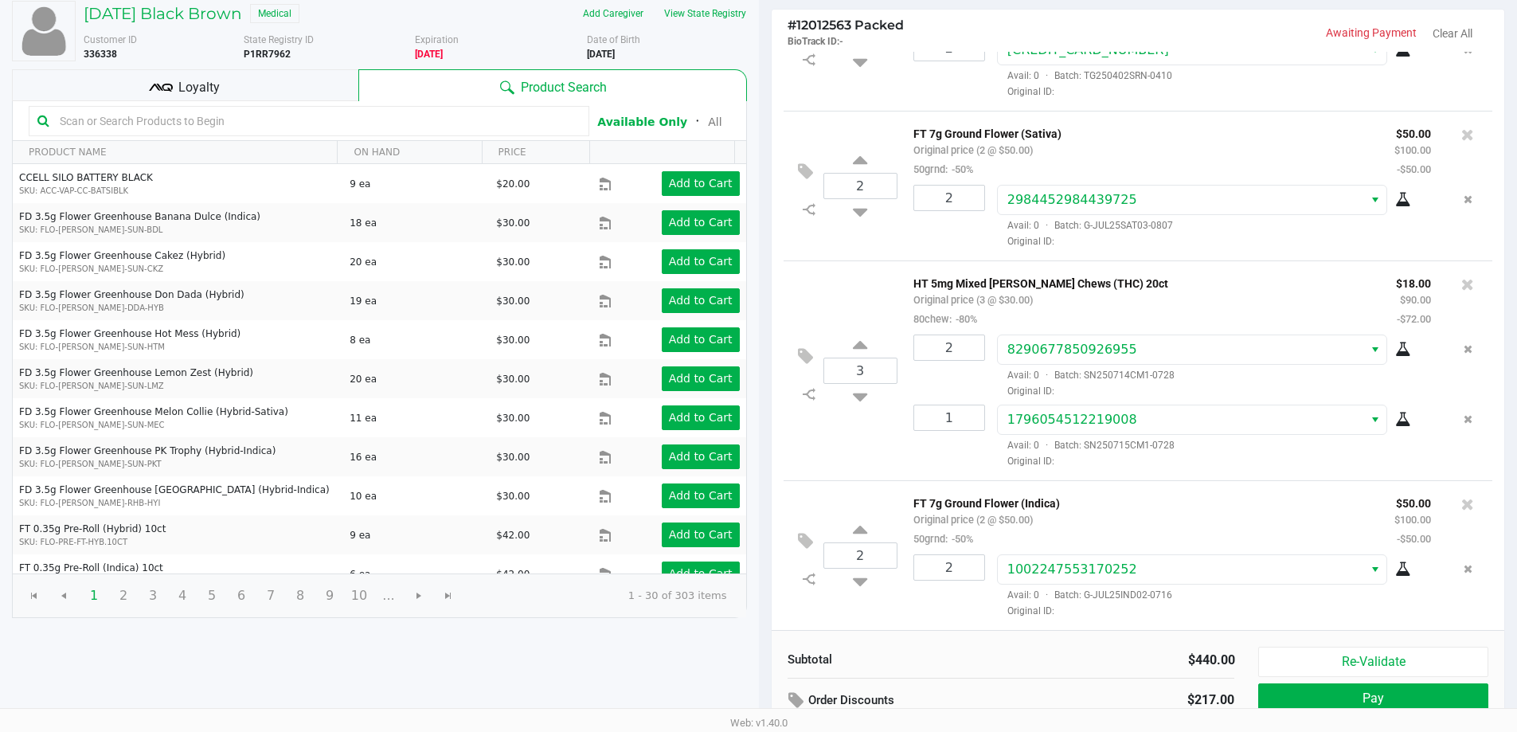
scroll to position [163, 0]
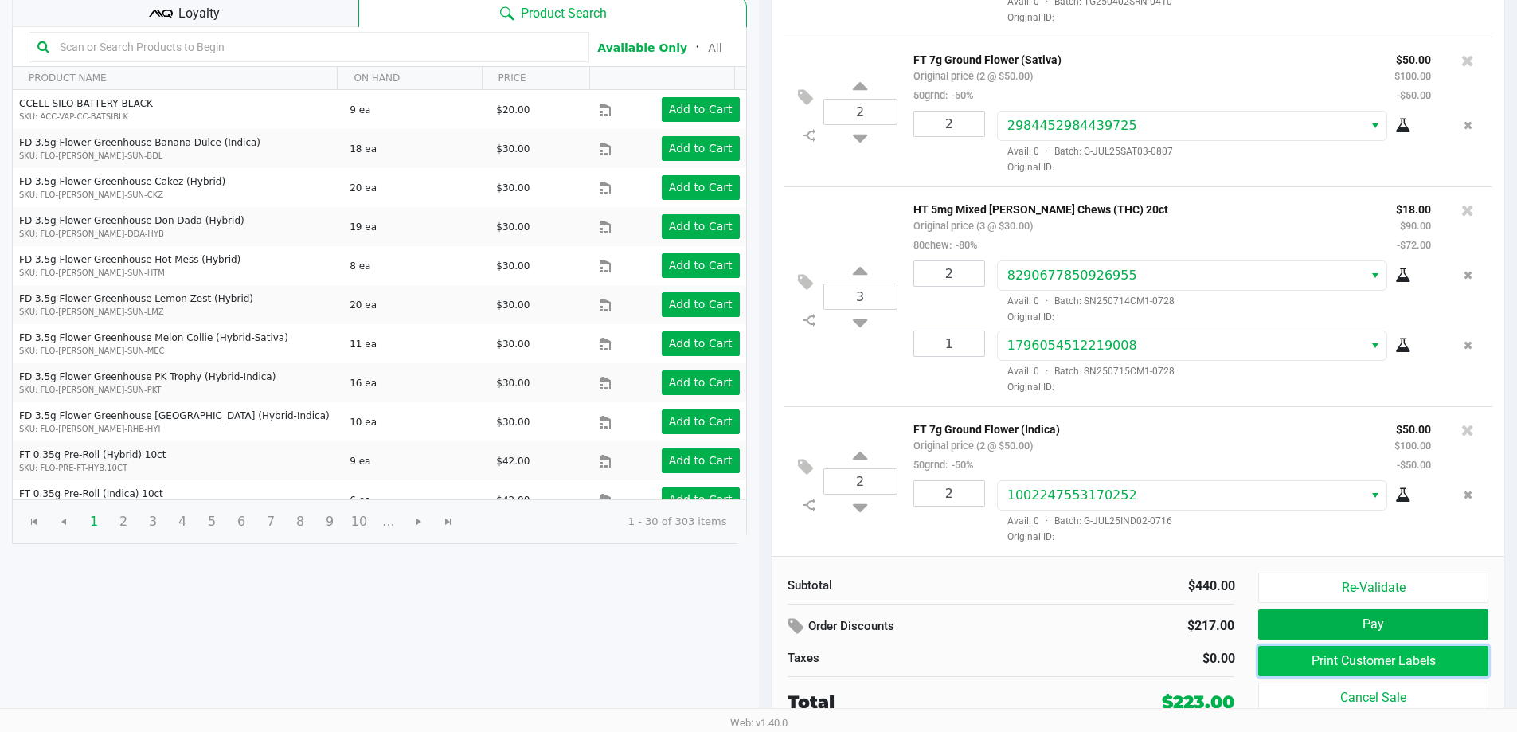
click at [1328, 664] on button "Print Customer Labels" at bounding box center [1372, 661] width 229 height 30
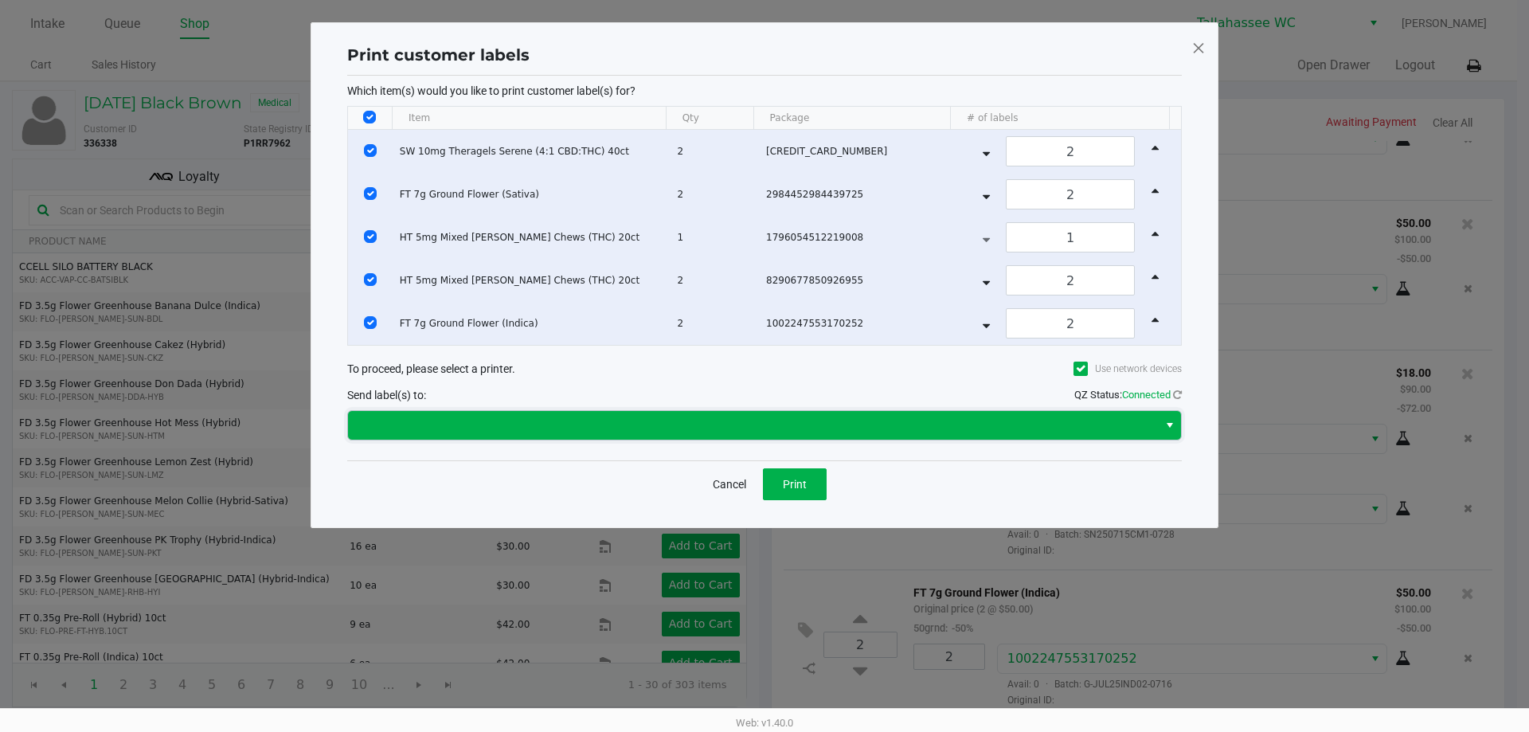
click at [849, 425] on span at bounding box center [753, 425] width 791 height 19
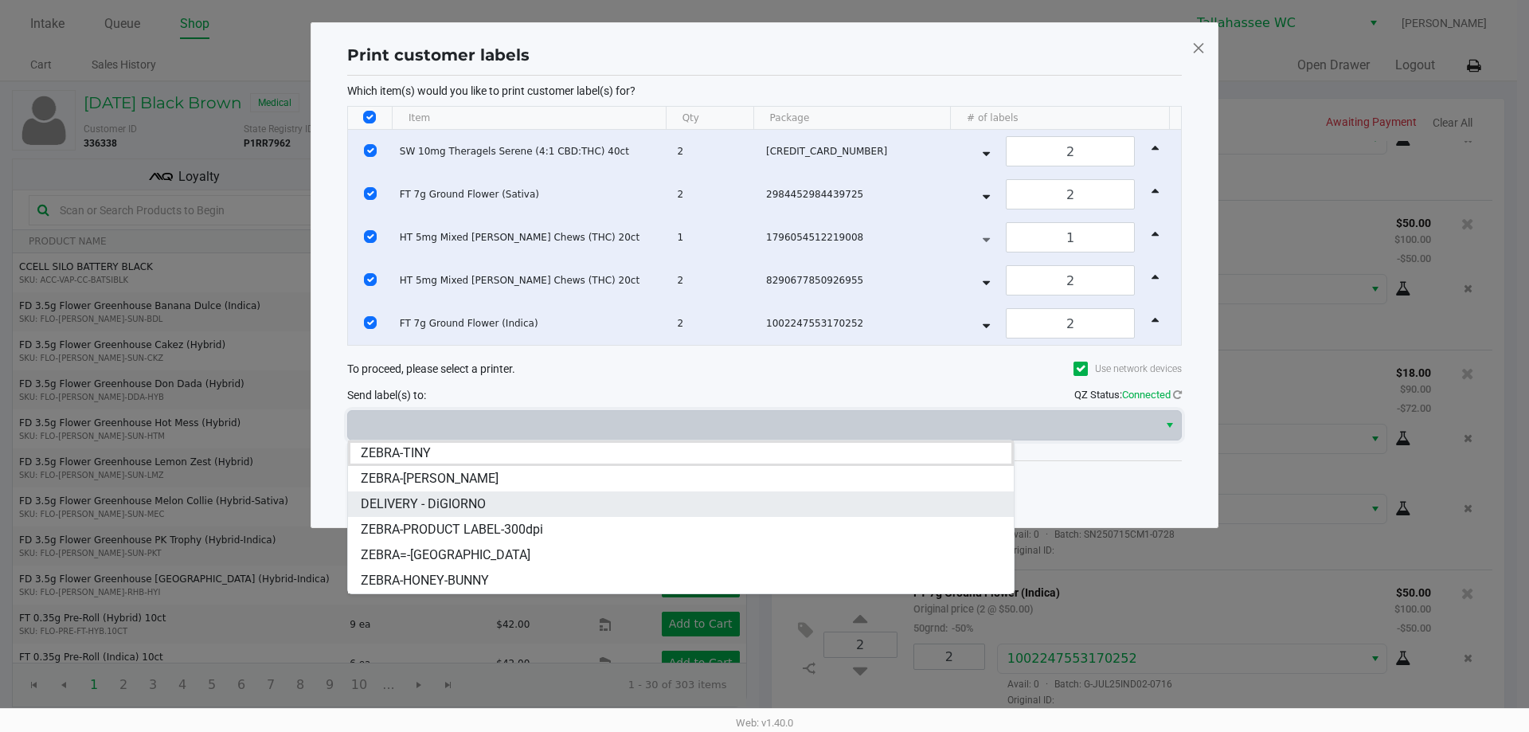
click at [591, 501] on li "DELIVERY - DiGIORNO" at bounding box center [681, 503] width 666 height 25
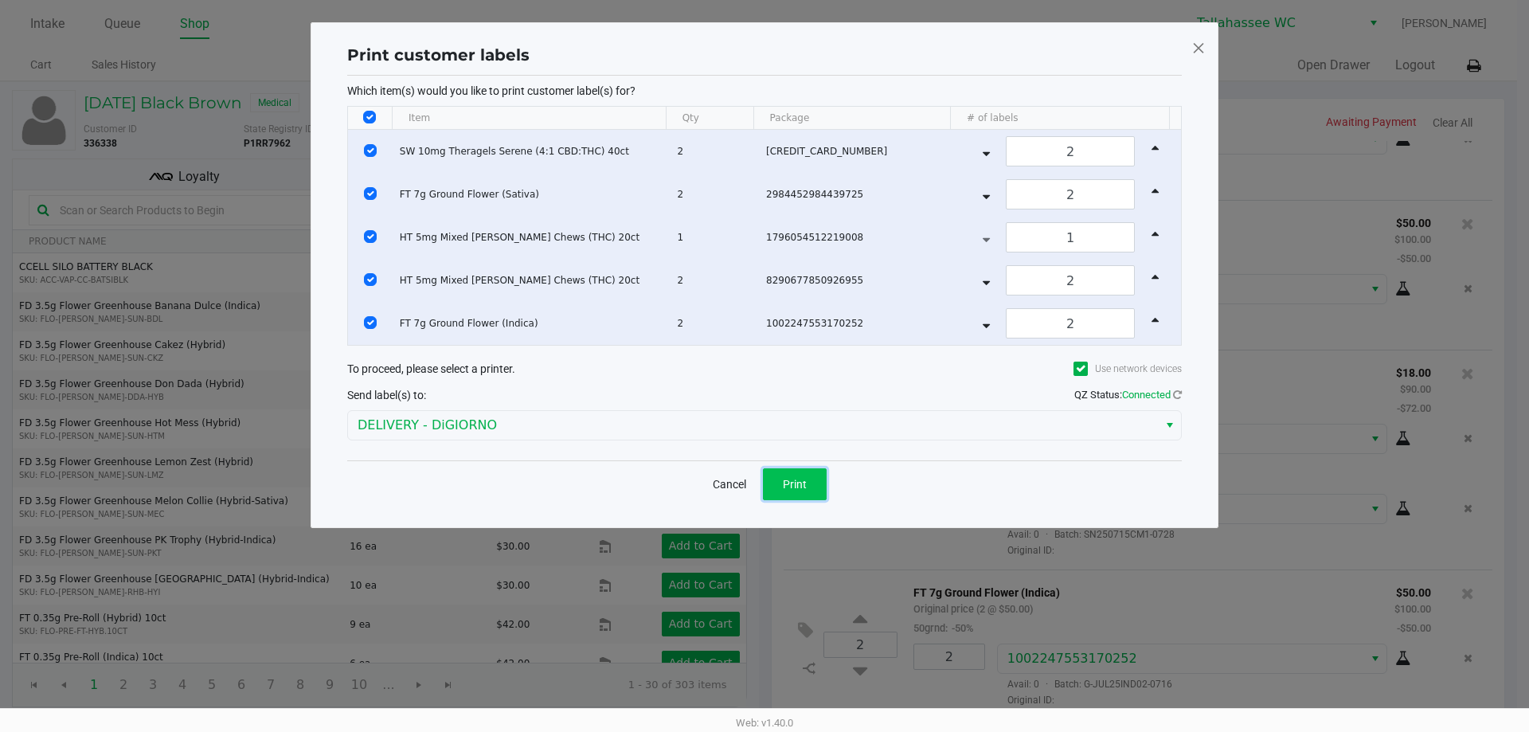
click at [804, 492] on button "Print" at bounding box center [795, 484] width 64 height 32
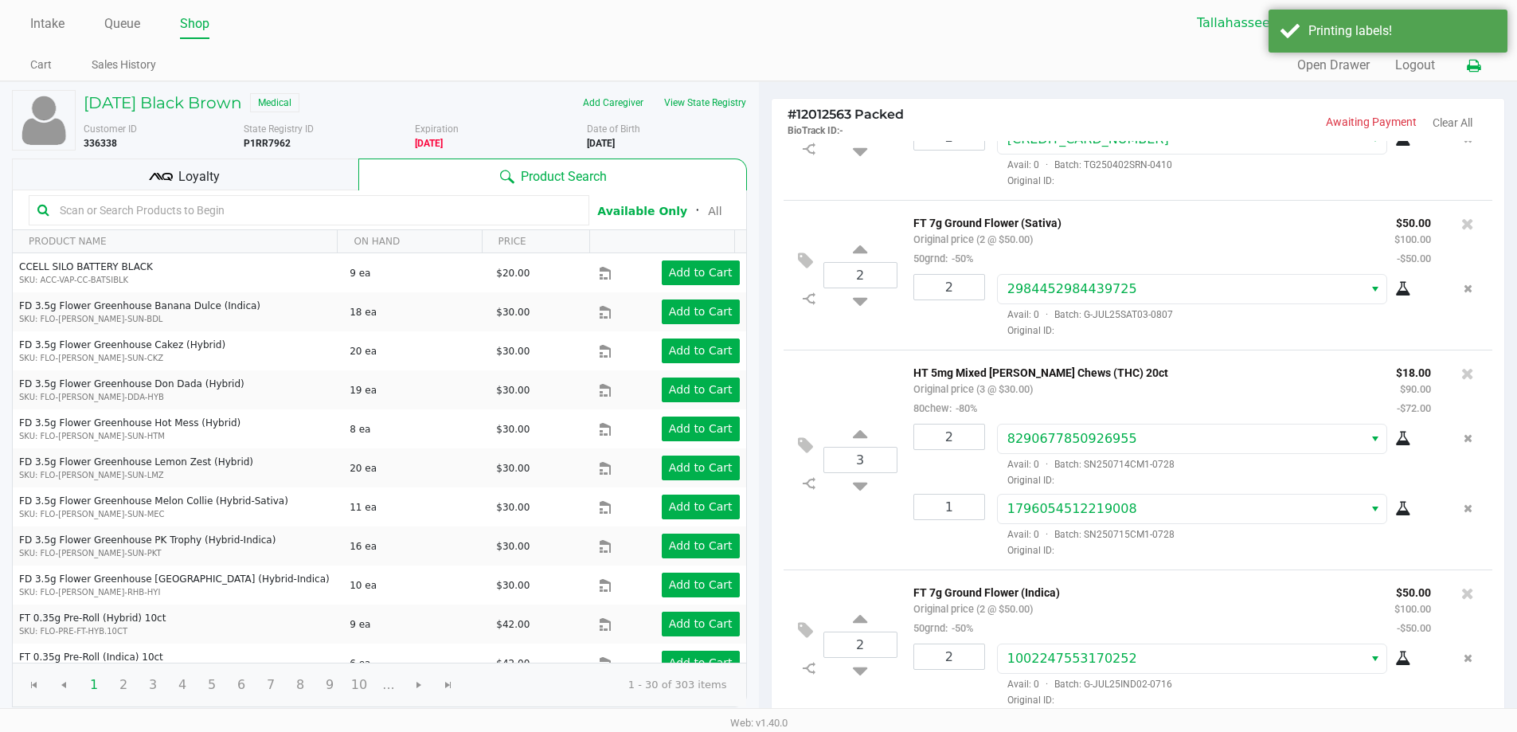
click at [1474, 70] on icon at bounding box center [1474, 66] width 14 height 11
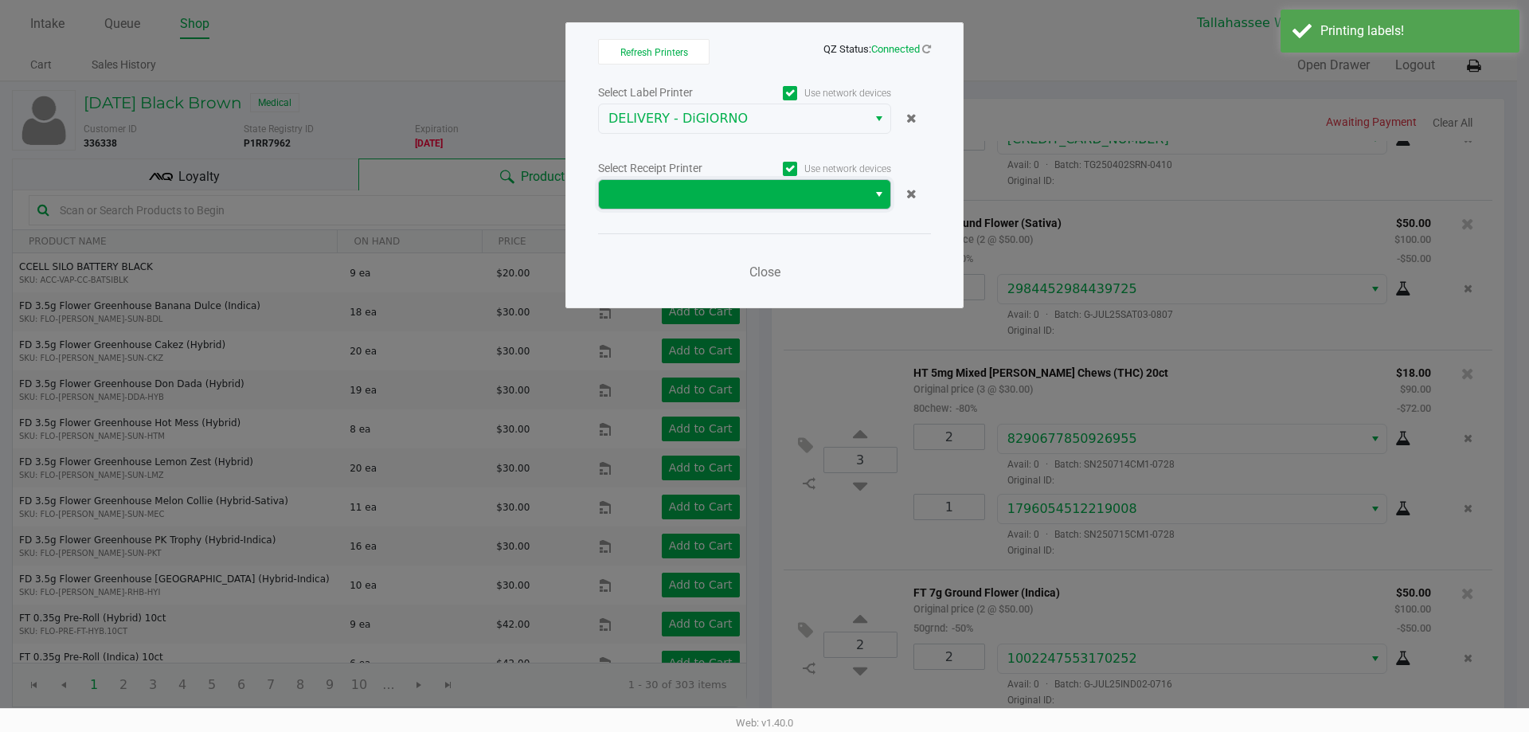
click at [791, 202] on span at bounding box center [732, 194] width 249 height 19
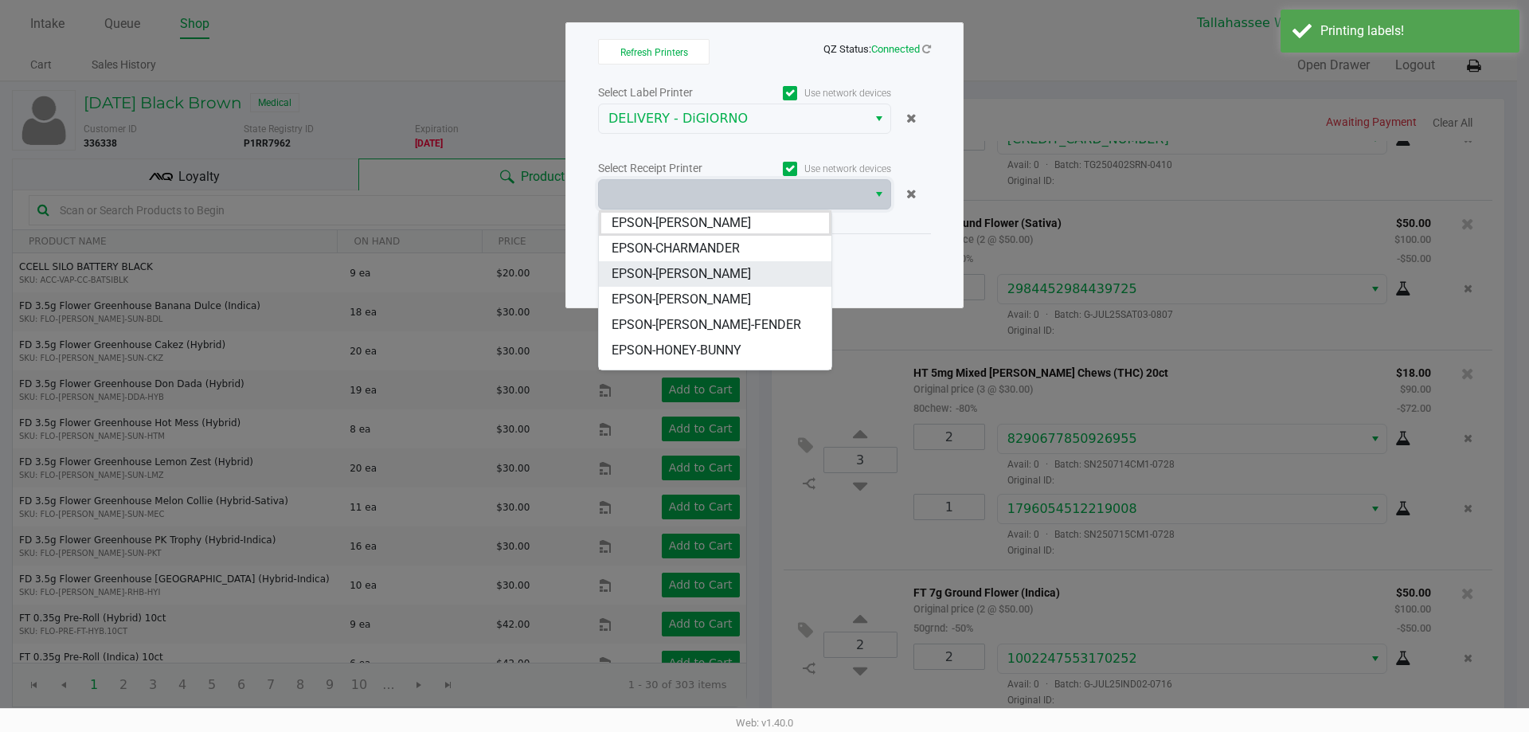
click at [734, 272] on li "EPSON-CHER" at bounding box center [715, 273] width 233 height 25
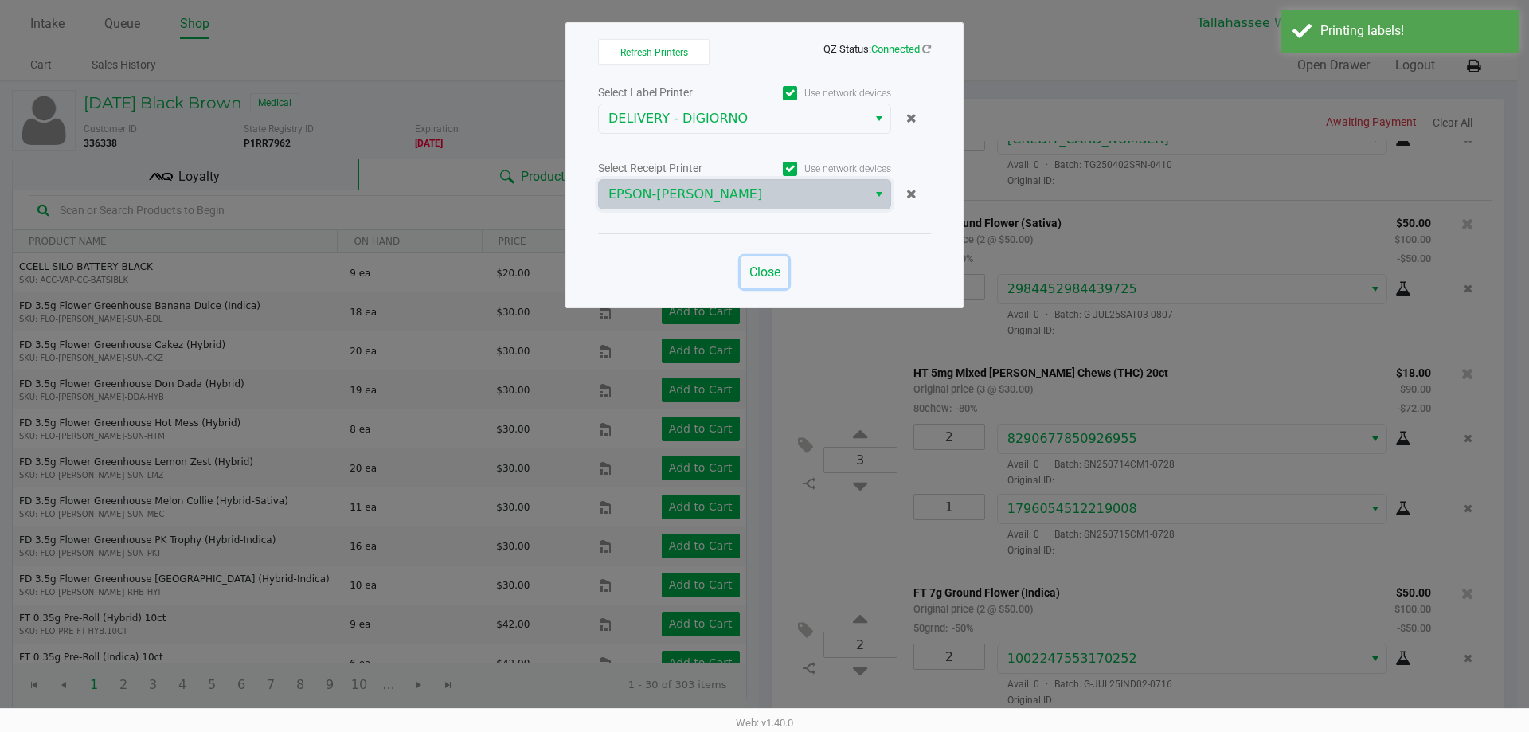
click at [765, 283] on button "Close" at bounding box center [765, 272] width 48 height 32
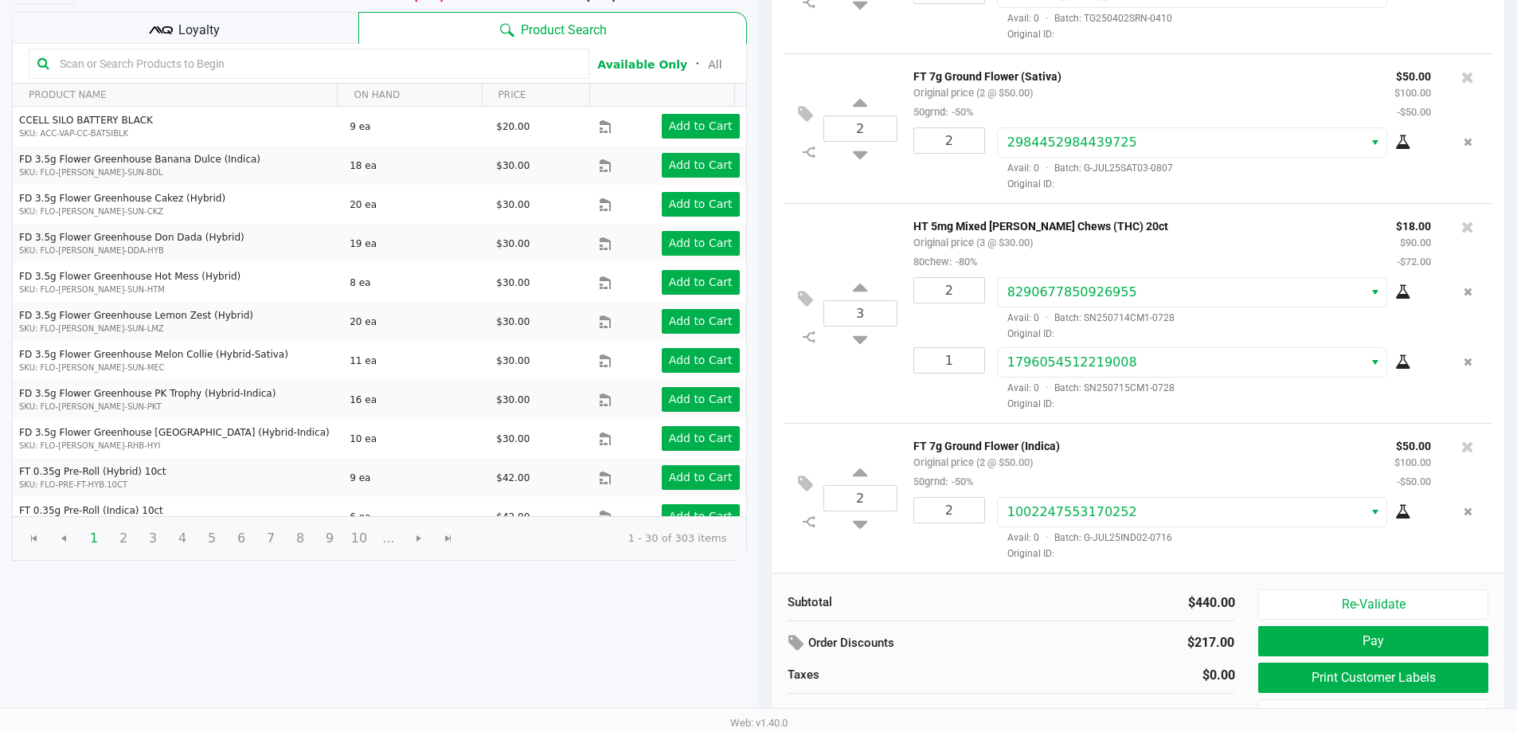
scroll to position [163, 0]
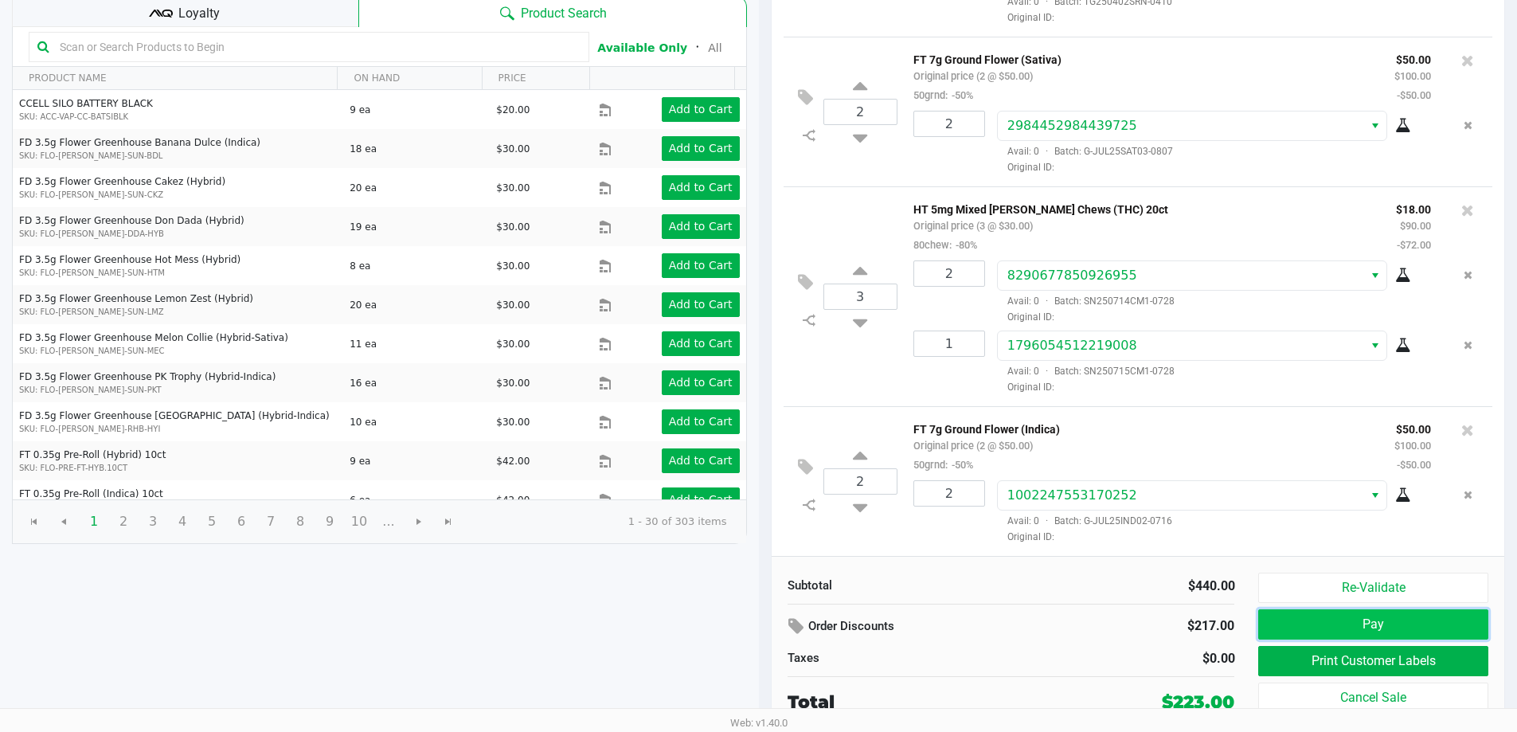
click at [1396, 619] on button "Pay" at bounding box center [1372, 624] width 229 height 30
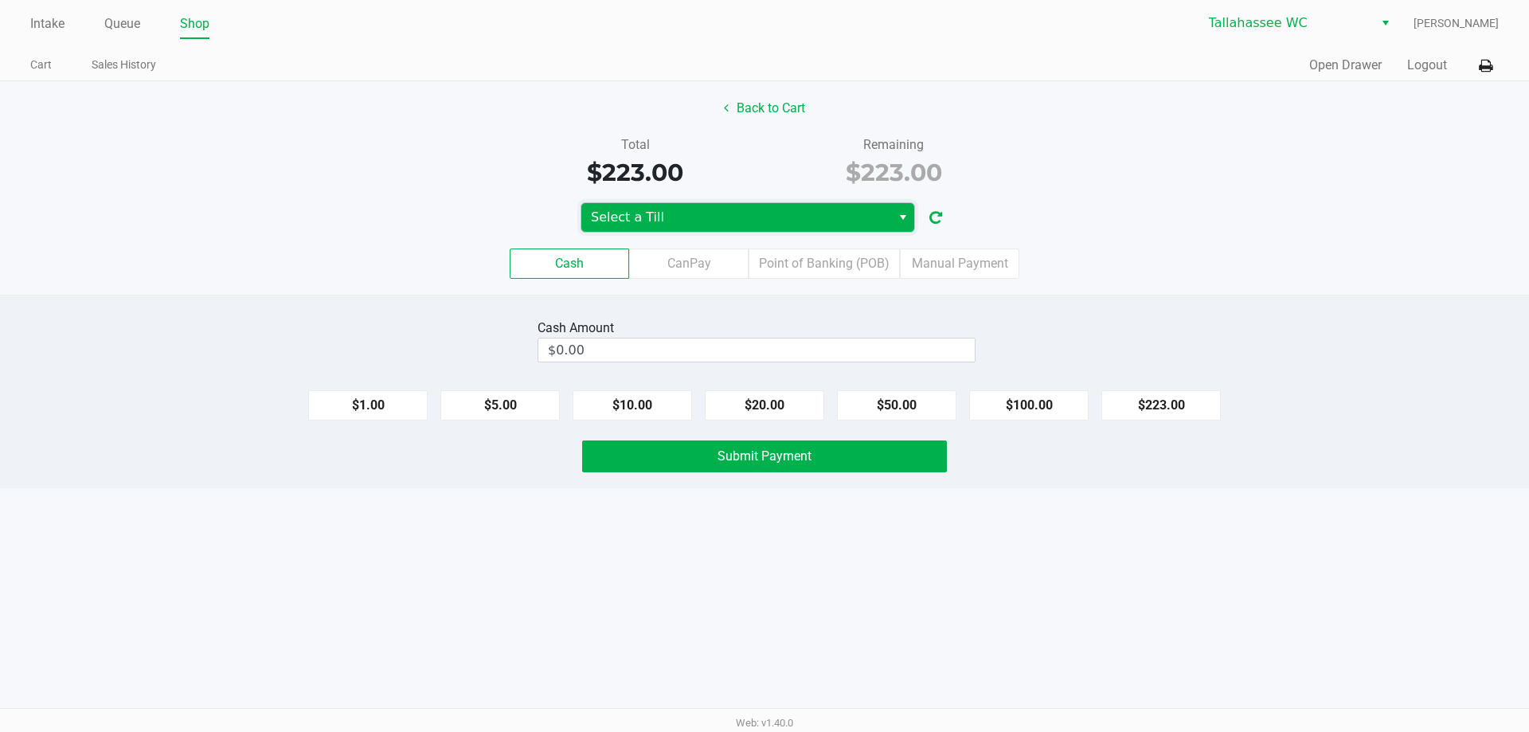
click at [842, 214] on span "Select a Till" at bounding box center [736, 217] width 291 height 19
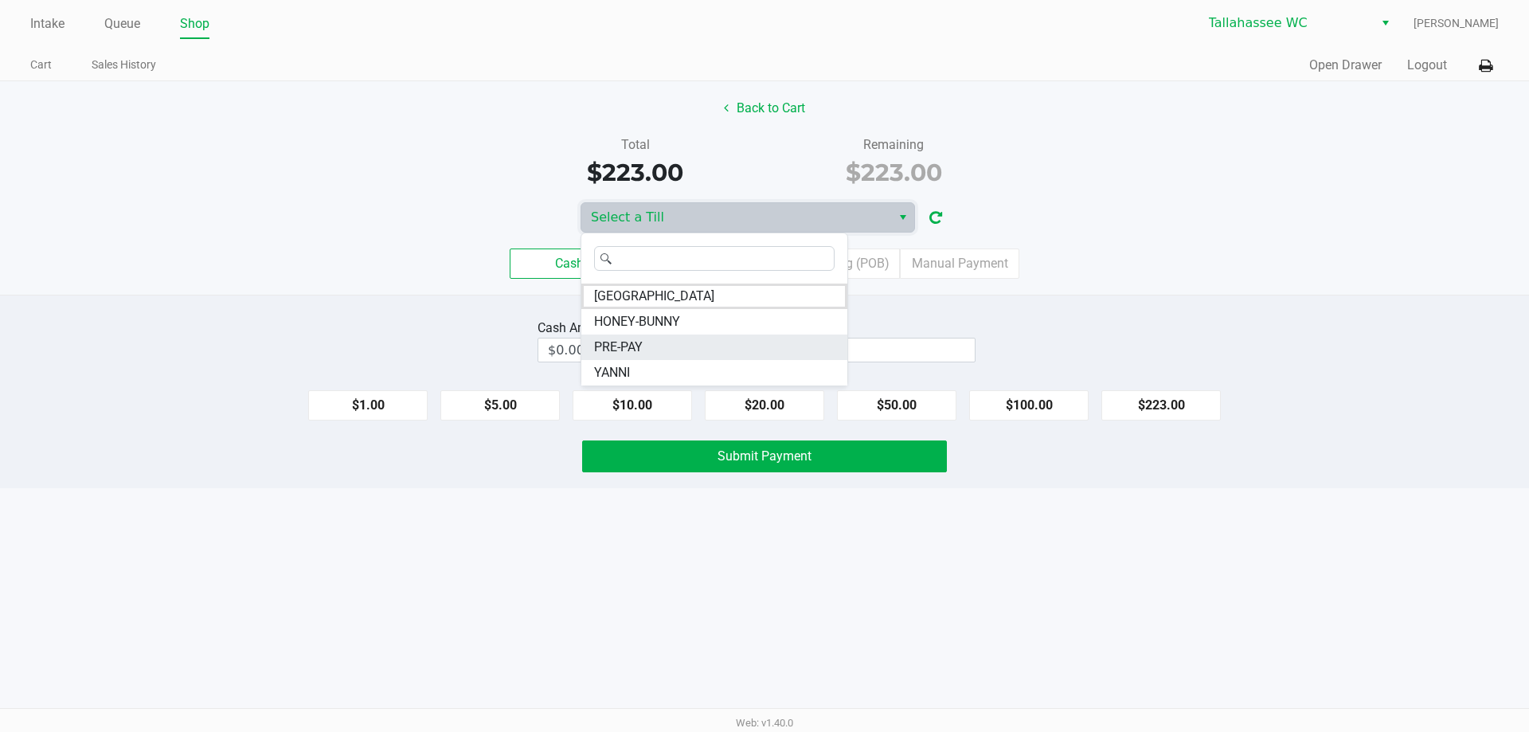
click at [640, 342] on span "PRE-PAY" at bounding box center [618, 347] width 49 height 19
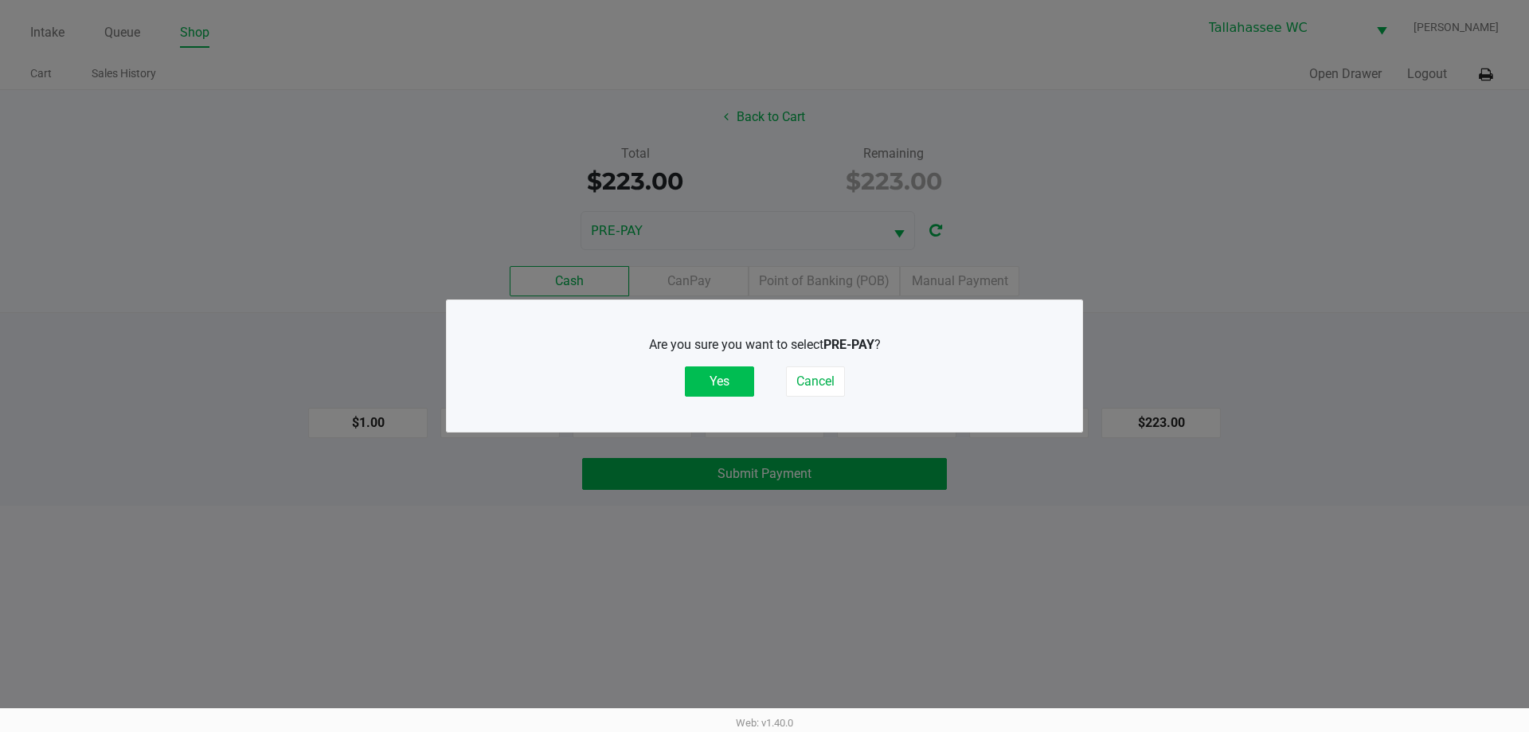
click at [724, 389] on button "Yes" at bounding box center [719, 381] width 69 height 30
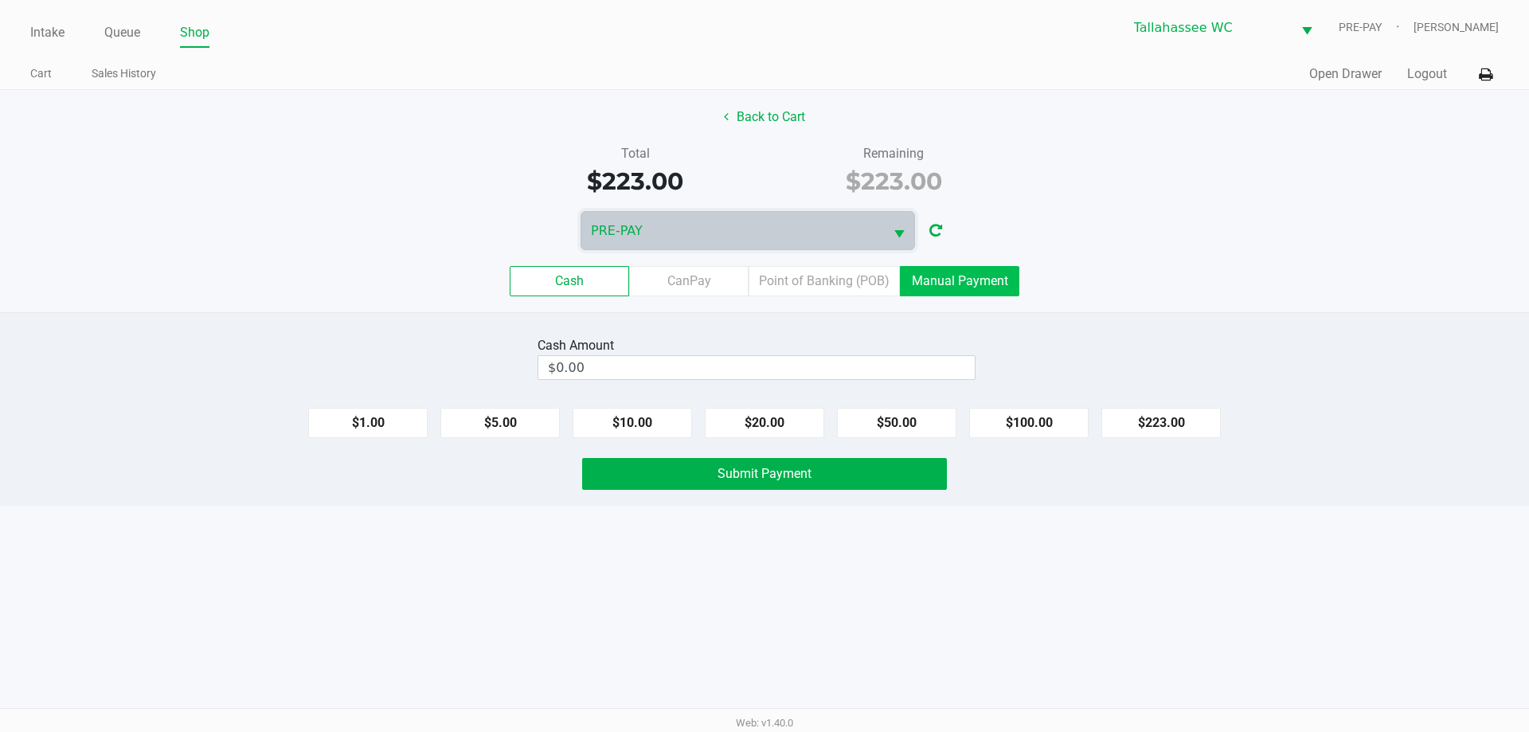
click at [968, 295] on label "Manual Payment" at bounding box center [959, 281] width 119 height 30
click at [0, 0] on 8 "Manual Payment" at bounding box center [0, 0] width 0 height 0
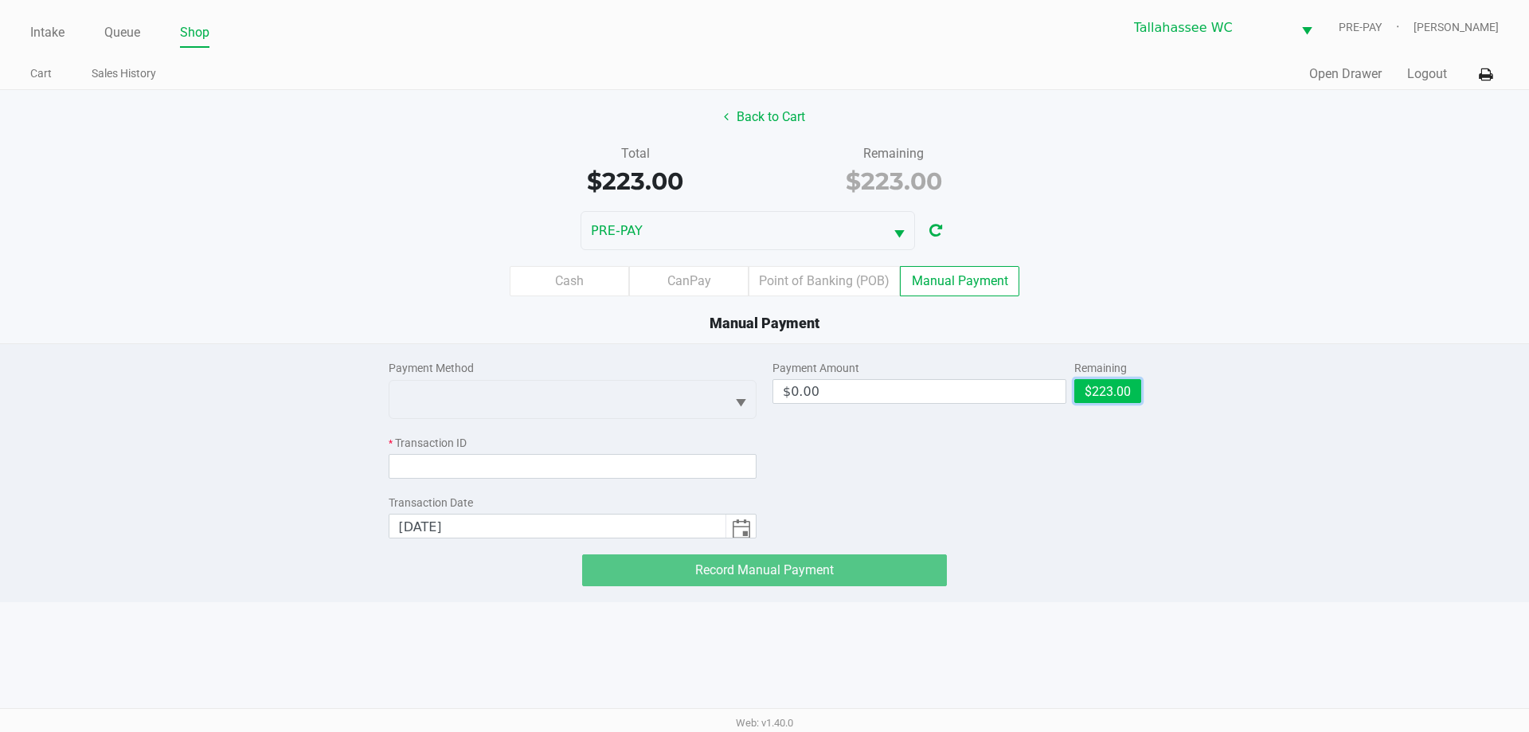
click at [1138, 393] on button "$223.00" at bounding box center [1107, 391] width 67 height 24
type input "$223.00"
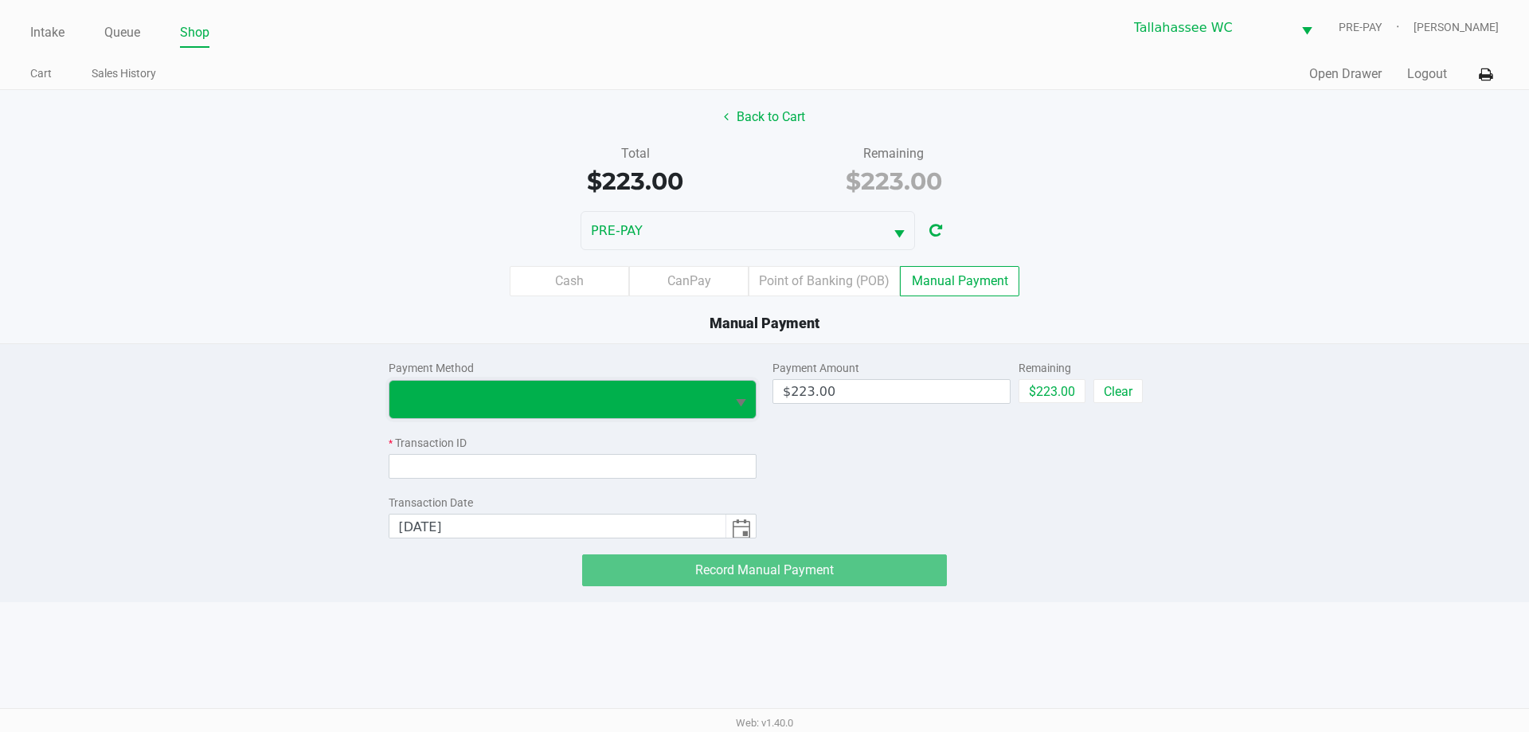
click at [713, 384] on span at bounding box center [557, 399] width 337 height 37
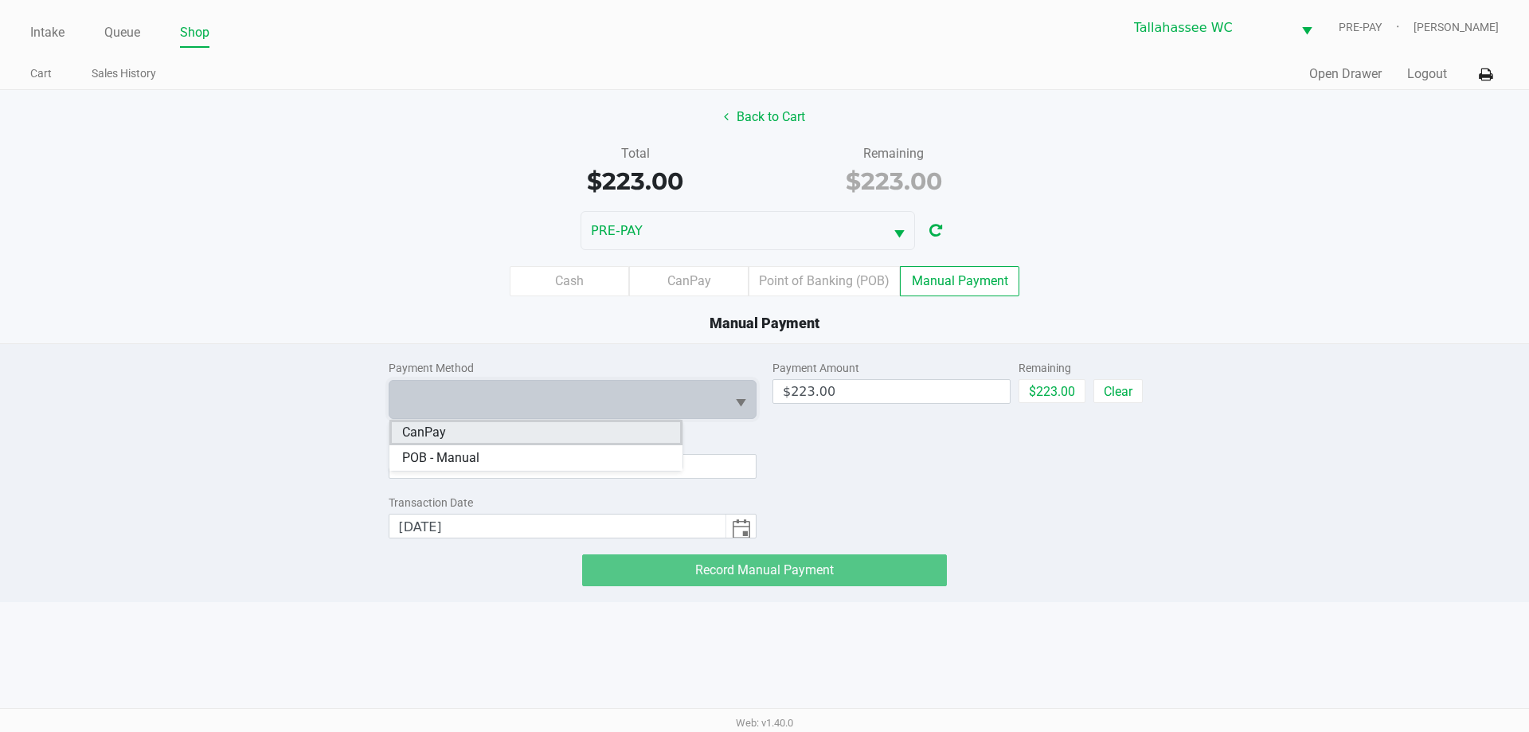
click at [572, 429] on li "CanPay" at bounding box center [535, 432] width 293 height 25
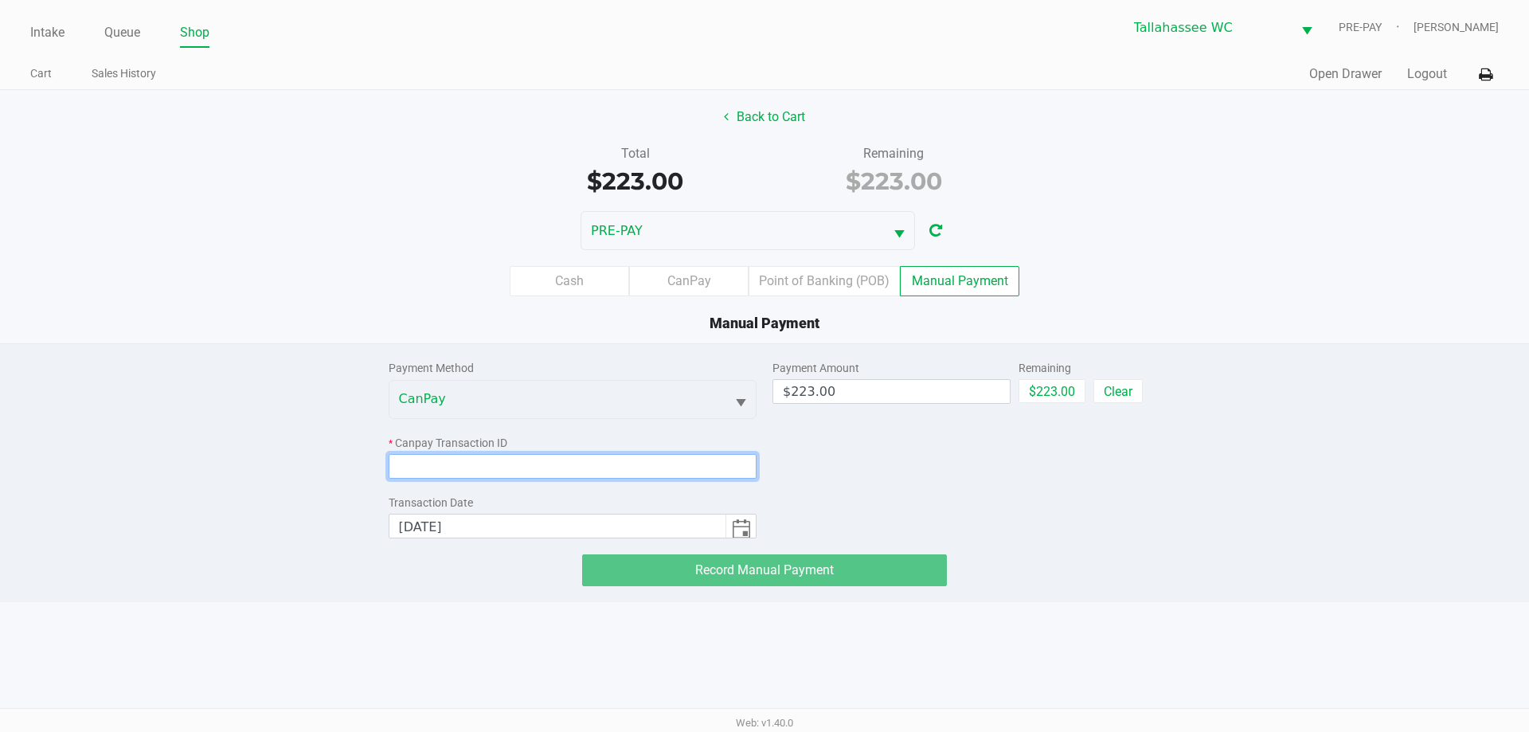
click at [576, 461] on input at bounding box center [573, 466] width 369 height 25
paste input "4ALEDEHIFUGA"
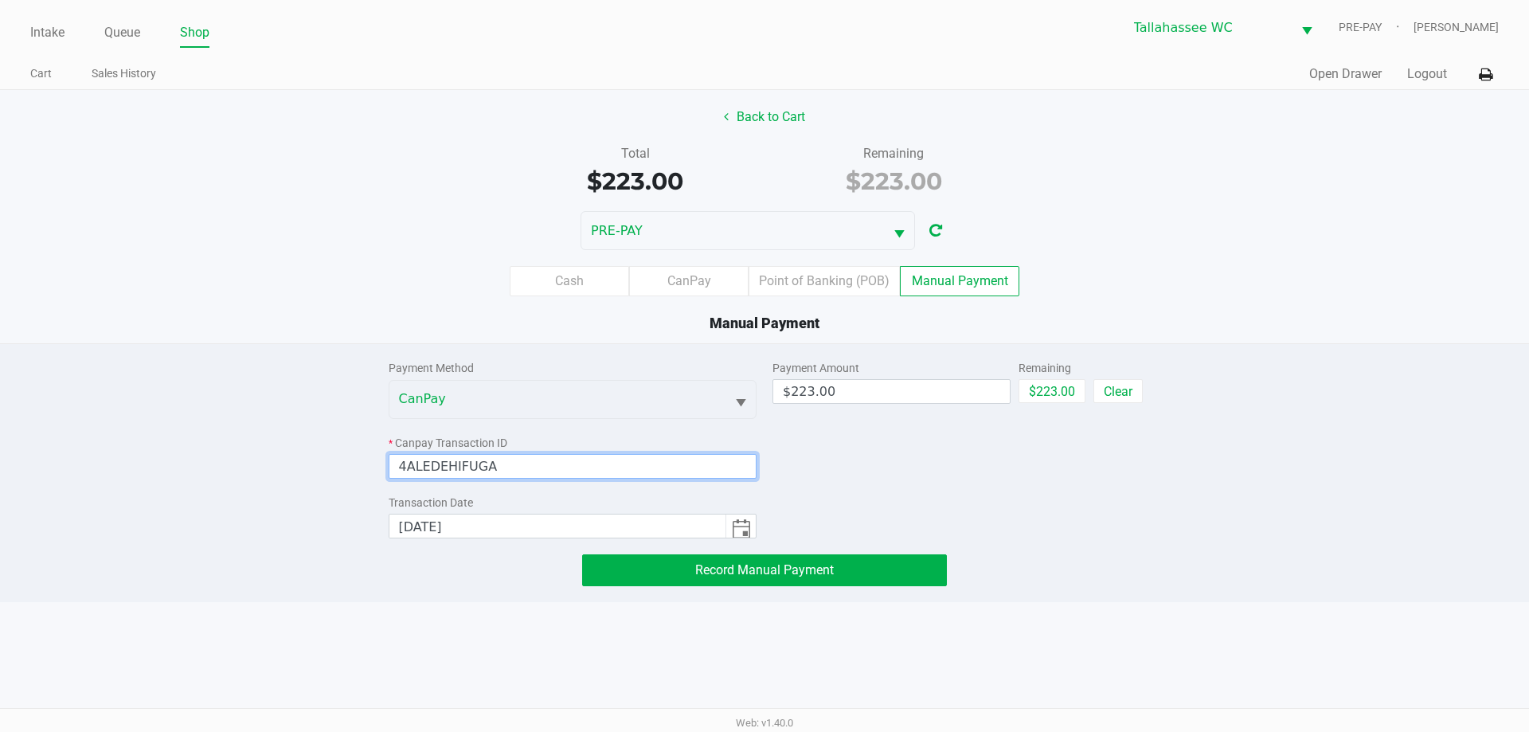
type input "4ALEDEHIFUGA"
click at [938, 470] on div "Payment Amount $223.00 Remaining $223.00 Clear" at bounding box center [957, 441] width 369 height 194
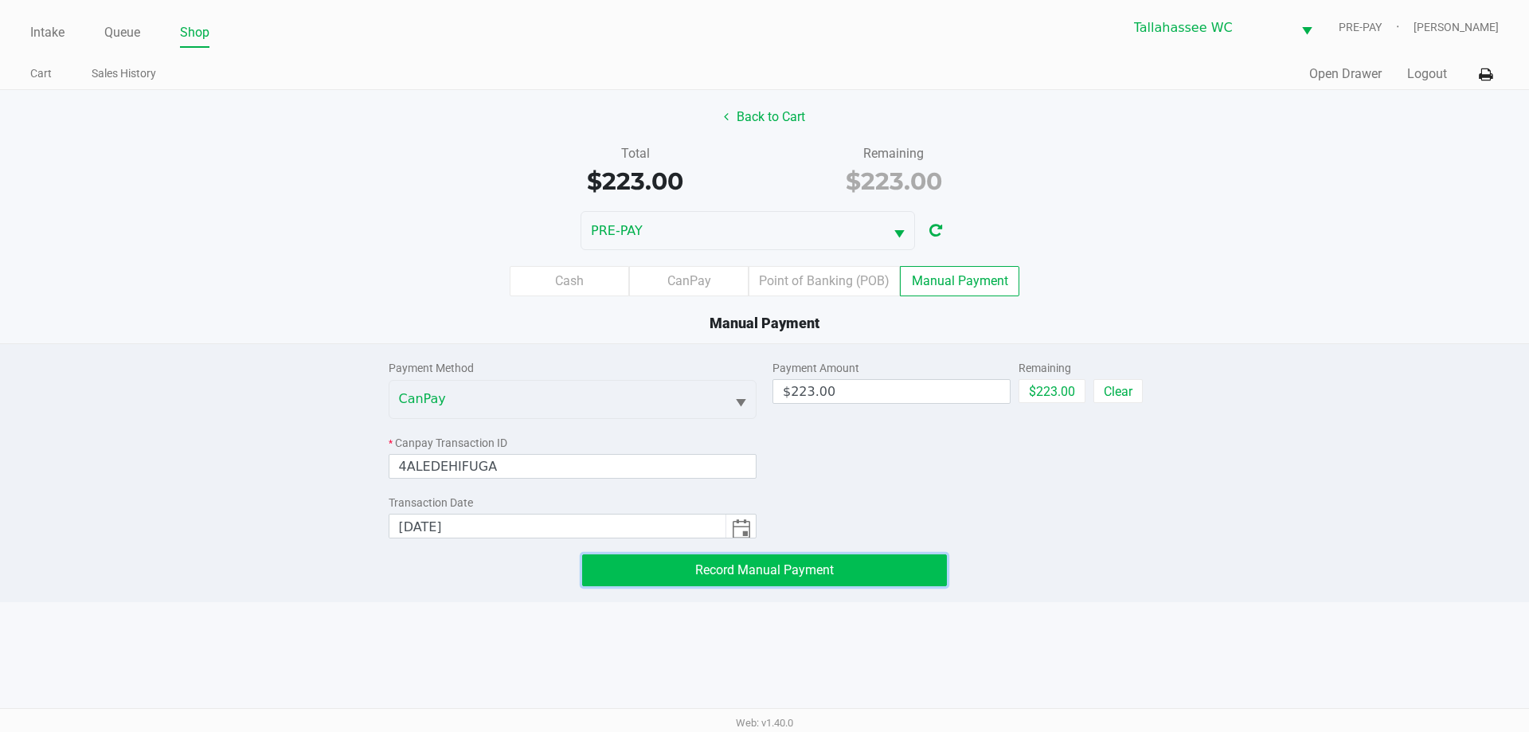
click at [875, 570] on button "Record Manual Payment" at bounding box center [764, 570] width 365 height 32
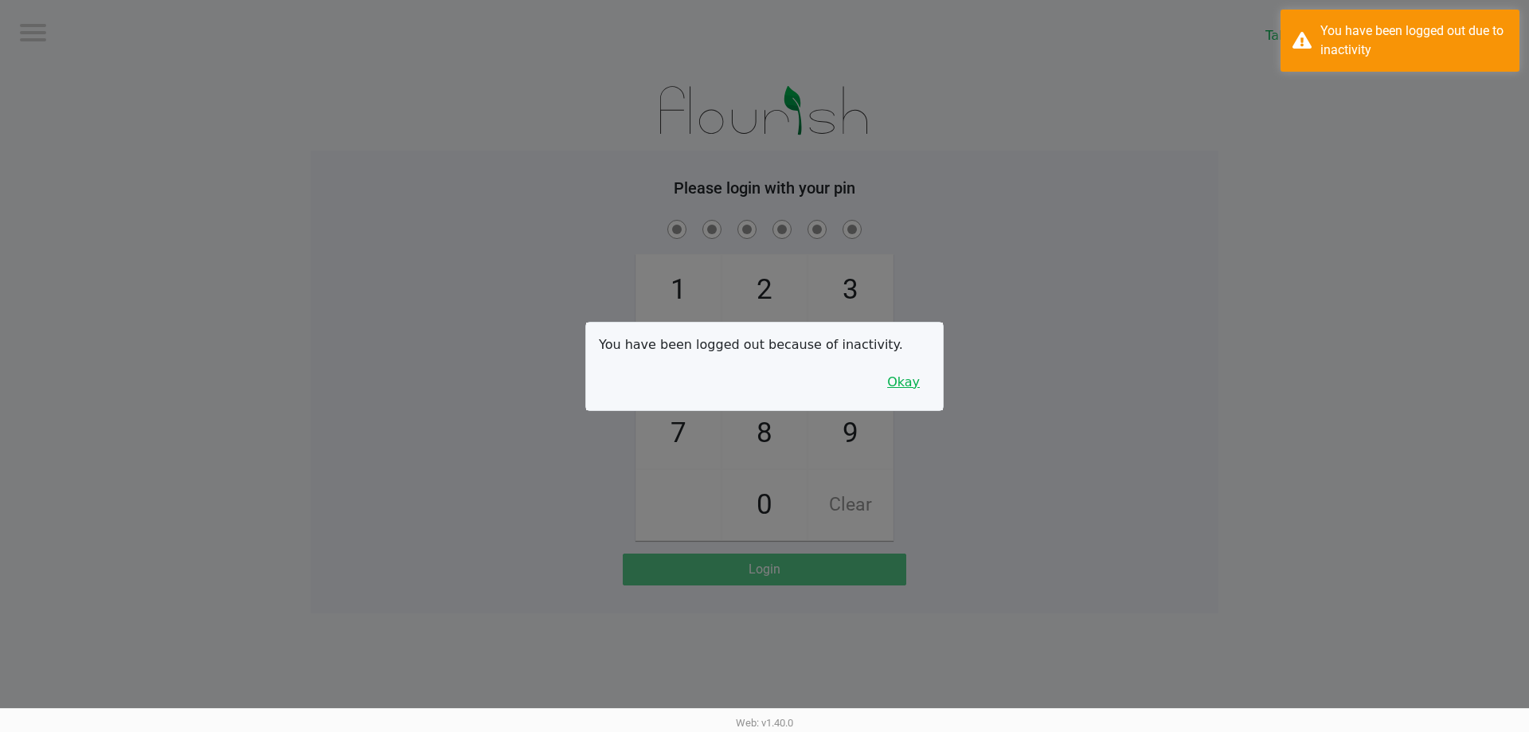
click at [895, 388] on button "Okay" at bounding box center [903, 382] width 53 height 30
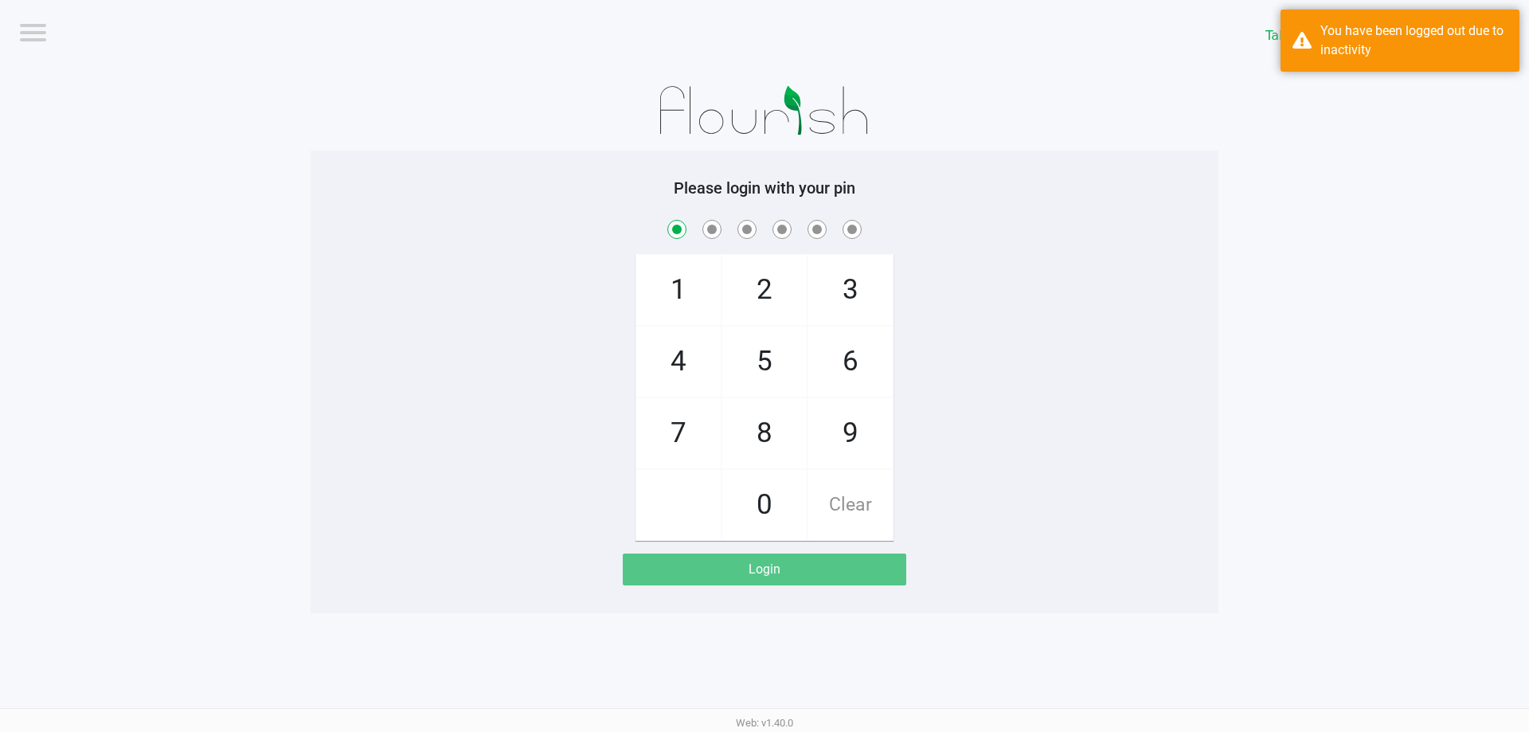
checkbox input "true"
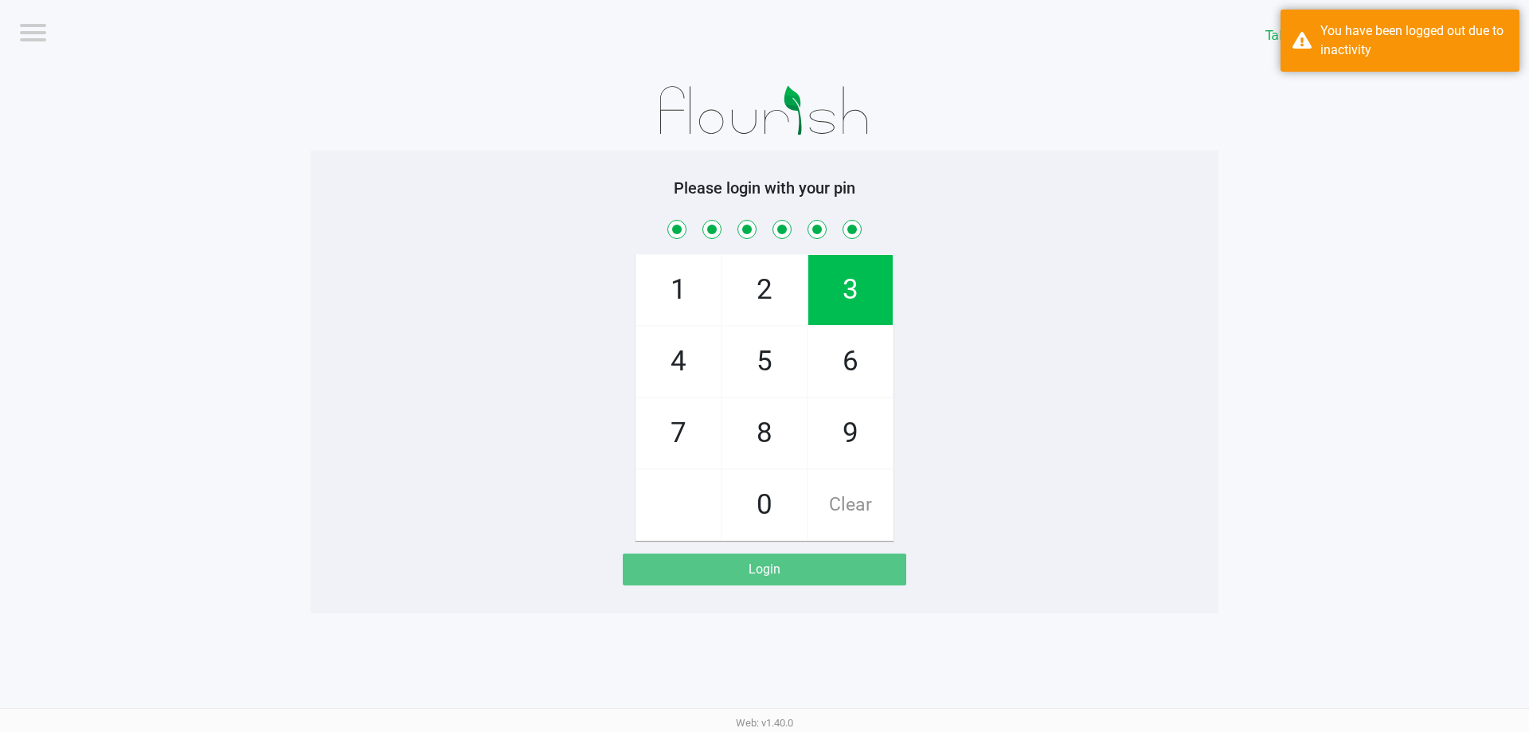
checkbox input "true"
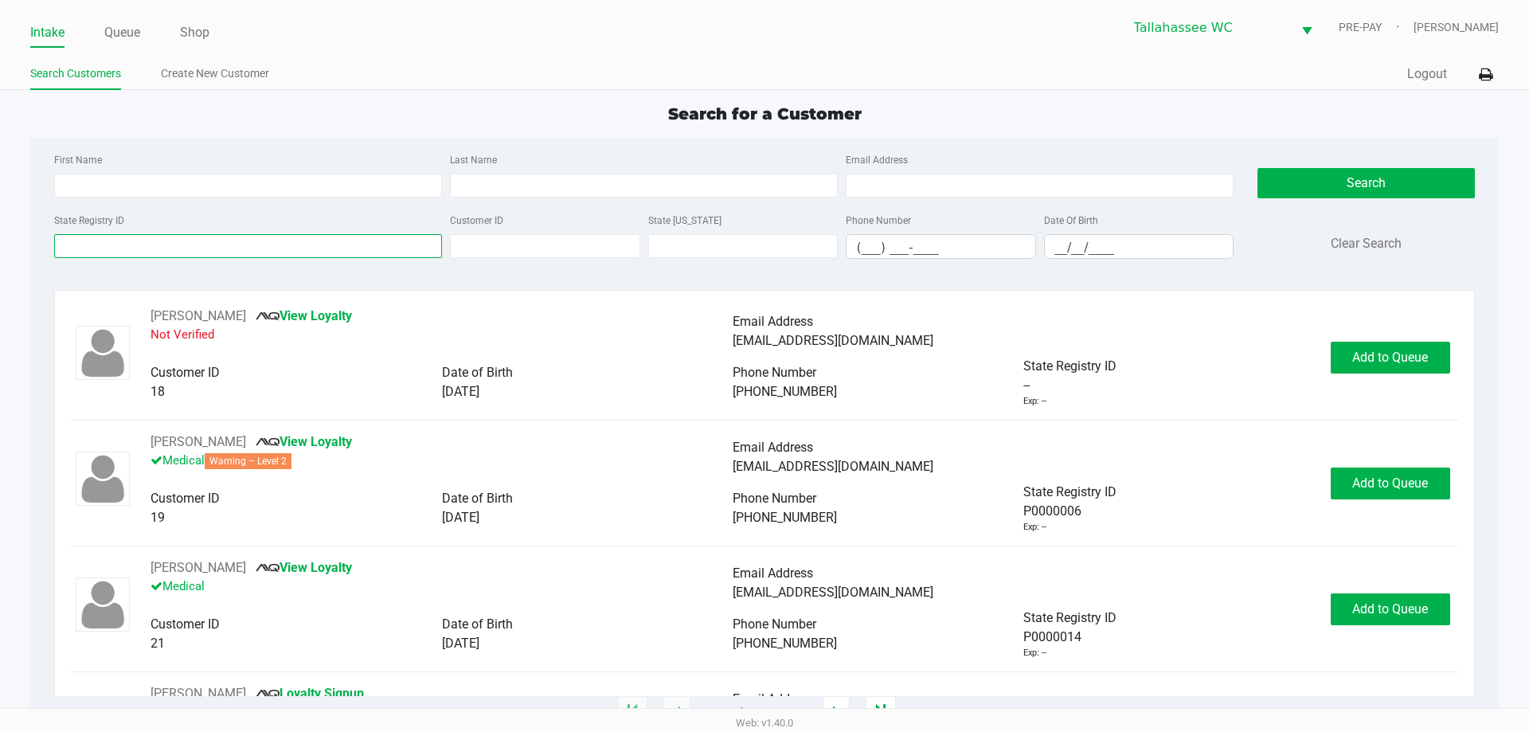
click at [202, 253] on input "State Registry ID" at bounding box center [248, 246] width 388 height 24
paste input "P0TK2080"
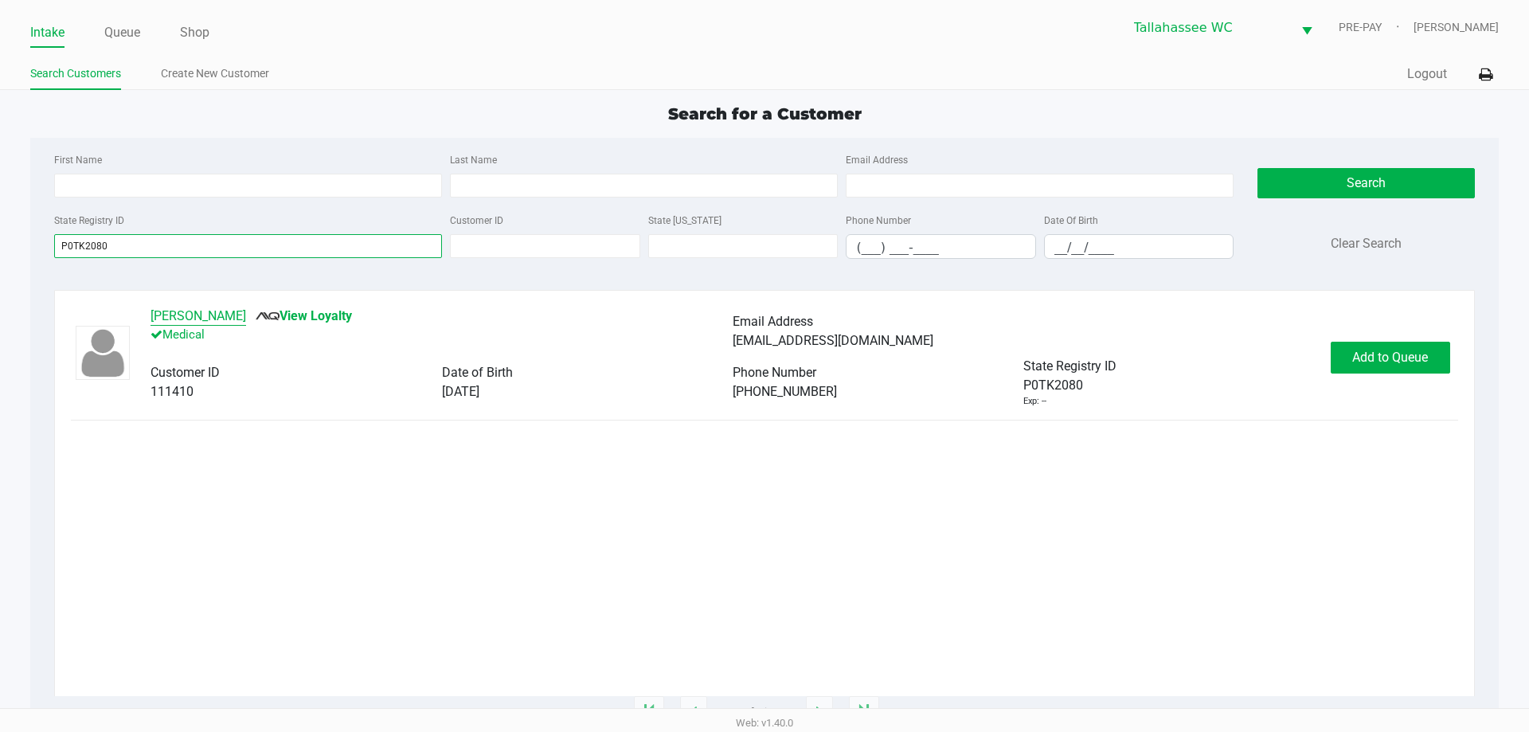
type input "P0TK2080"
click at [246, 319] on button "KENNETH KILMER" at bounding box center [199, 316] width 96 height 19
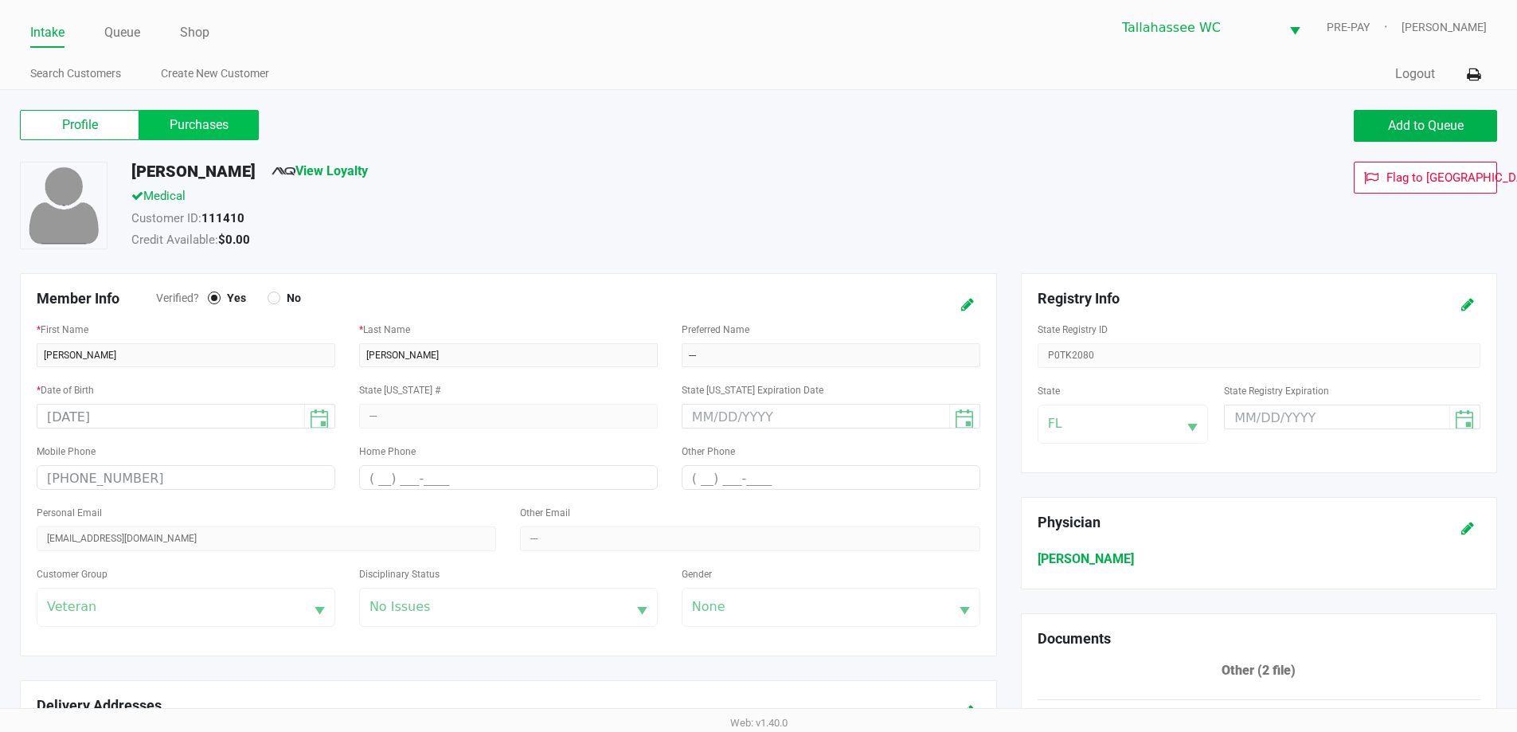
click at [218, 115] on label "Purchases" at bounding box center [198, 125] width 119 height 30
click at [0, 0] on 1 "Purchases" at bounding box center [0, 0] width 0 height 0
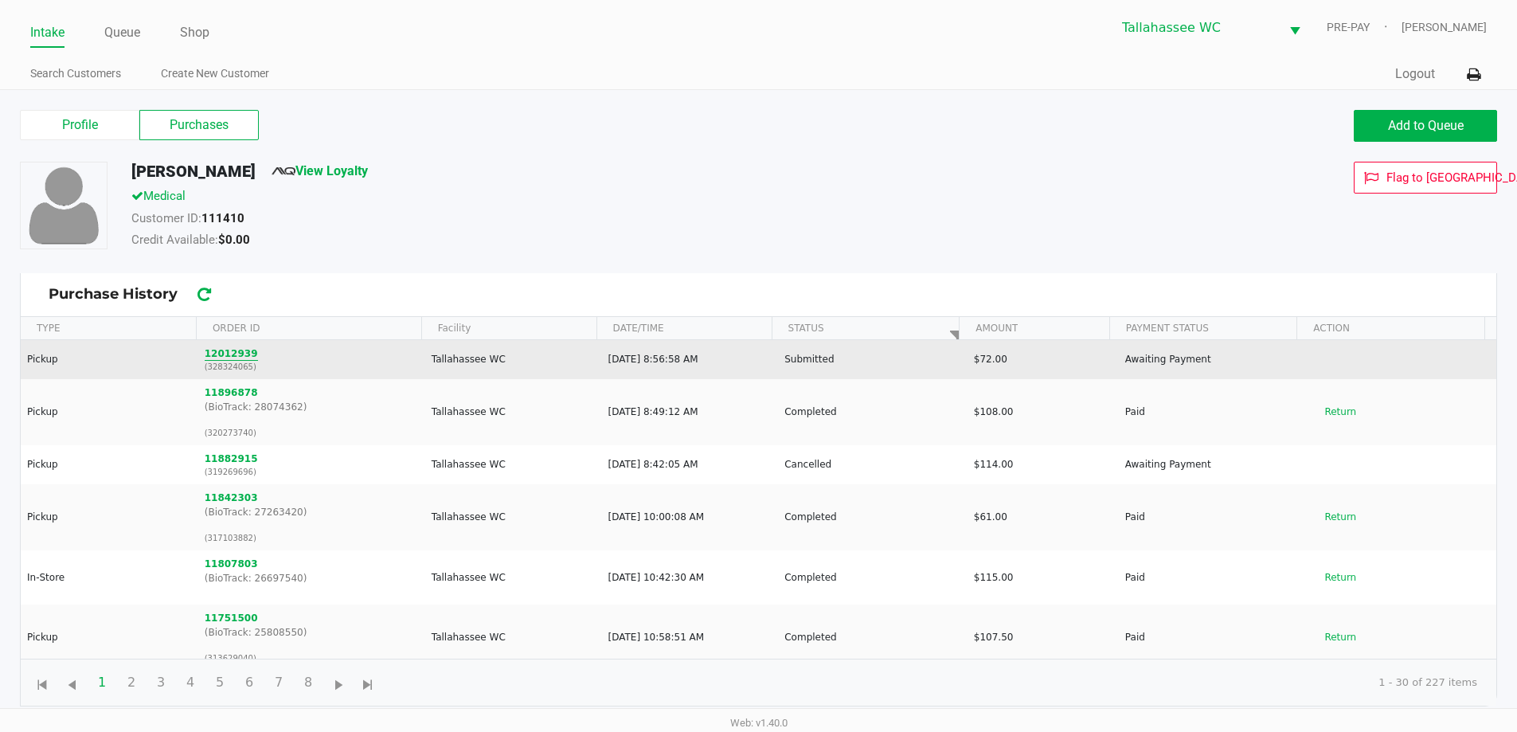
click at [222, 353] on button "12012939" at bounding box center [231, 353] width 53 height 14
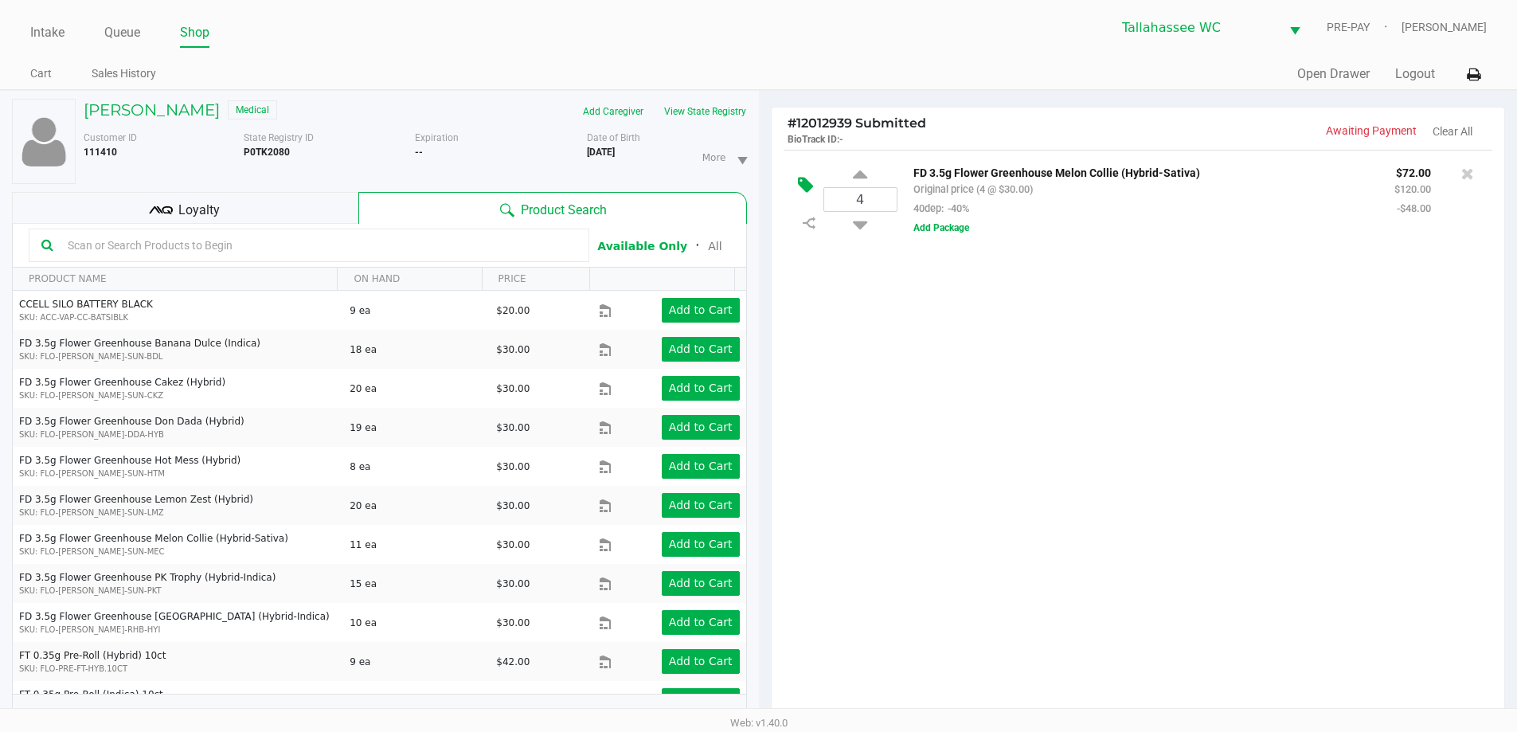
click at [812, 182] on icon at bounding box center [805, 185] width 15 height 18
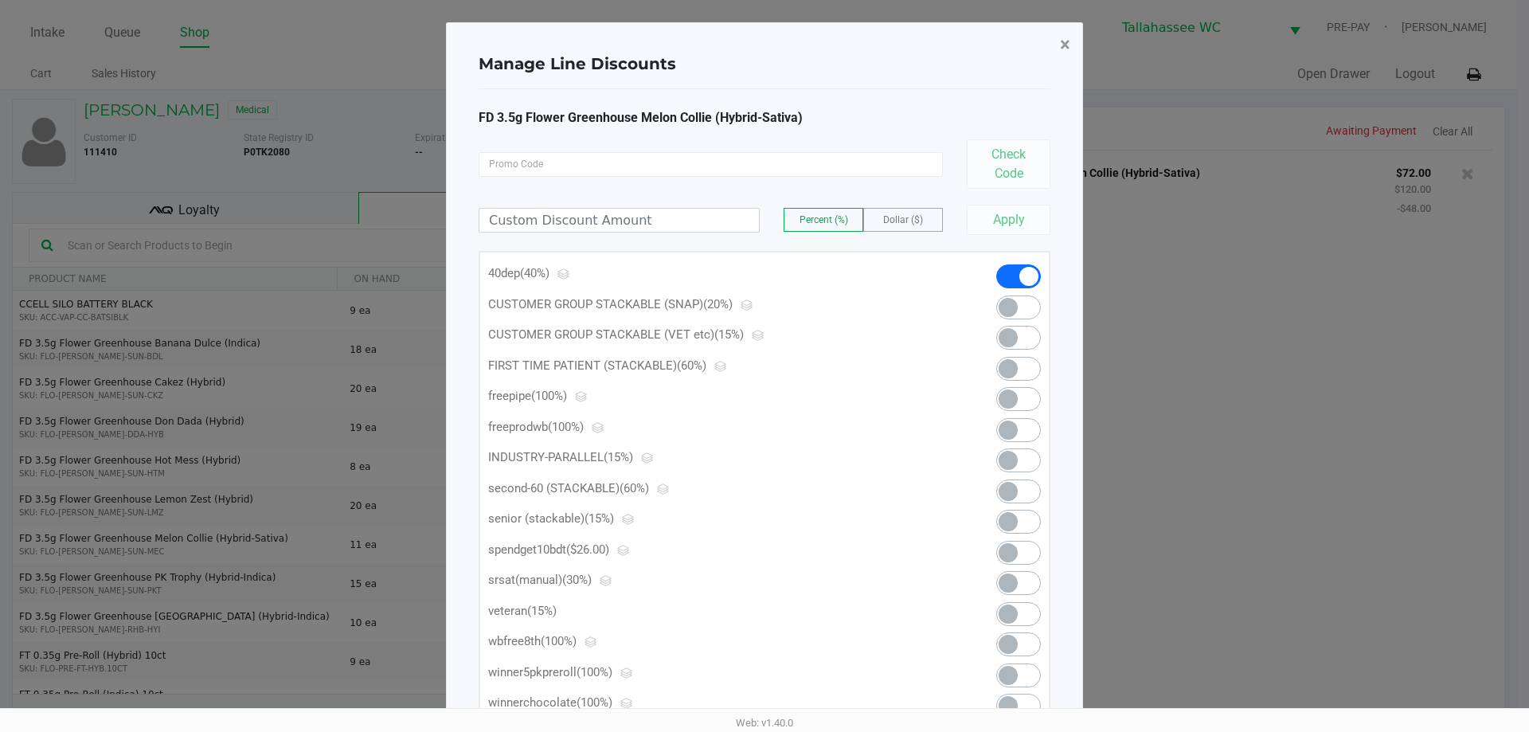
click at [1065, 49] on span "×" at bounding box center [1065, 44] width 10 height 22
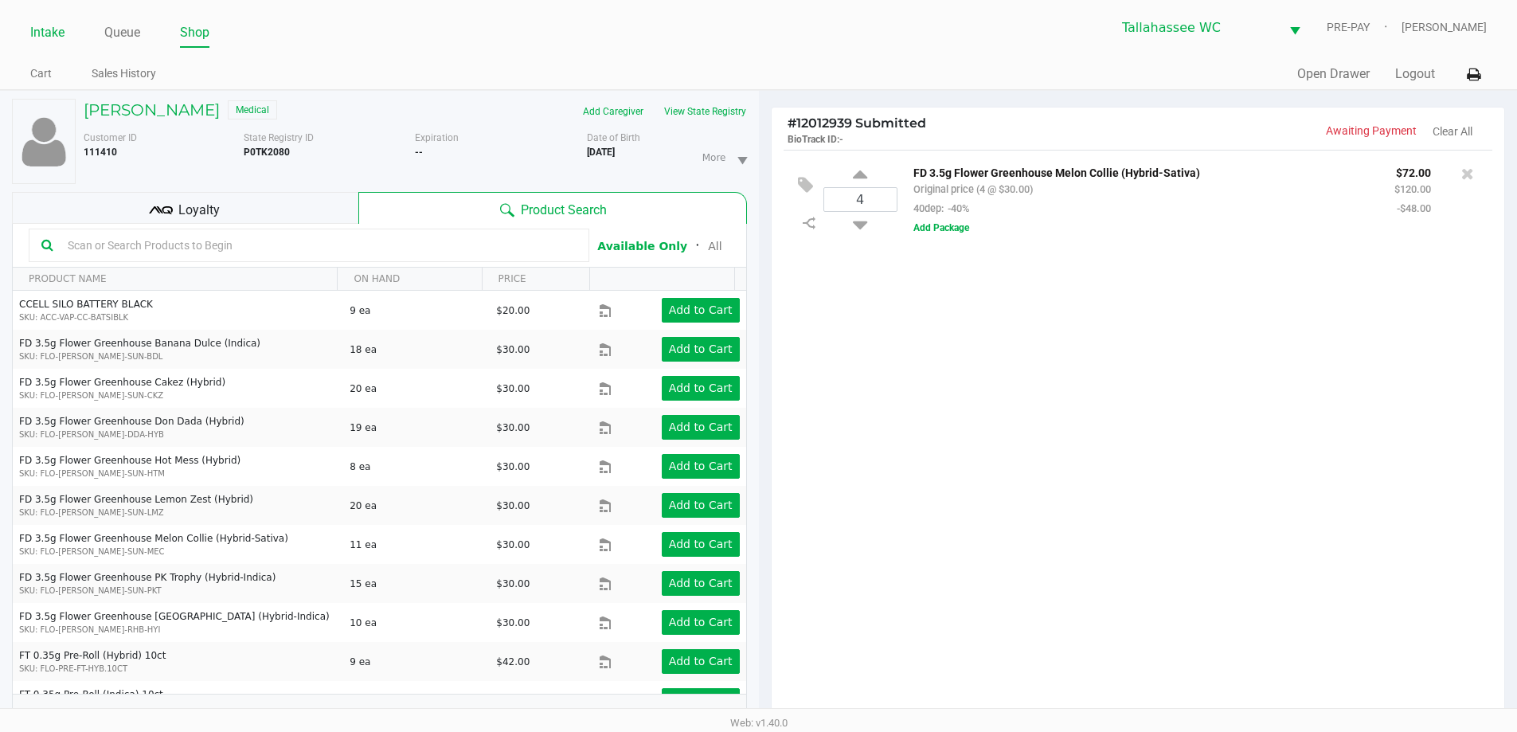
click at [48, 31] on link "Intake" at bounding box center [47, 33] width 34 height 22
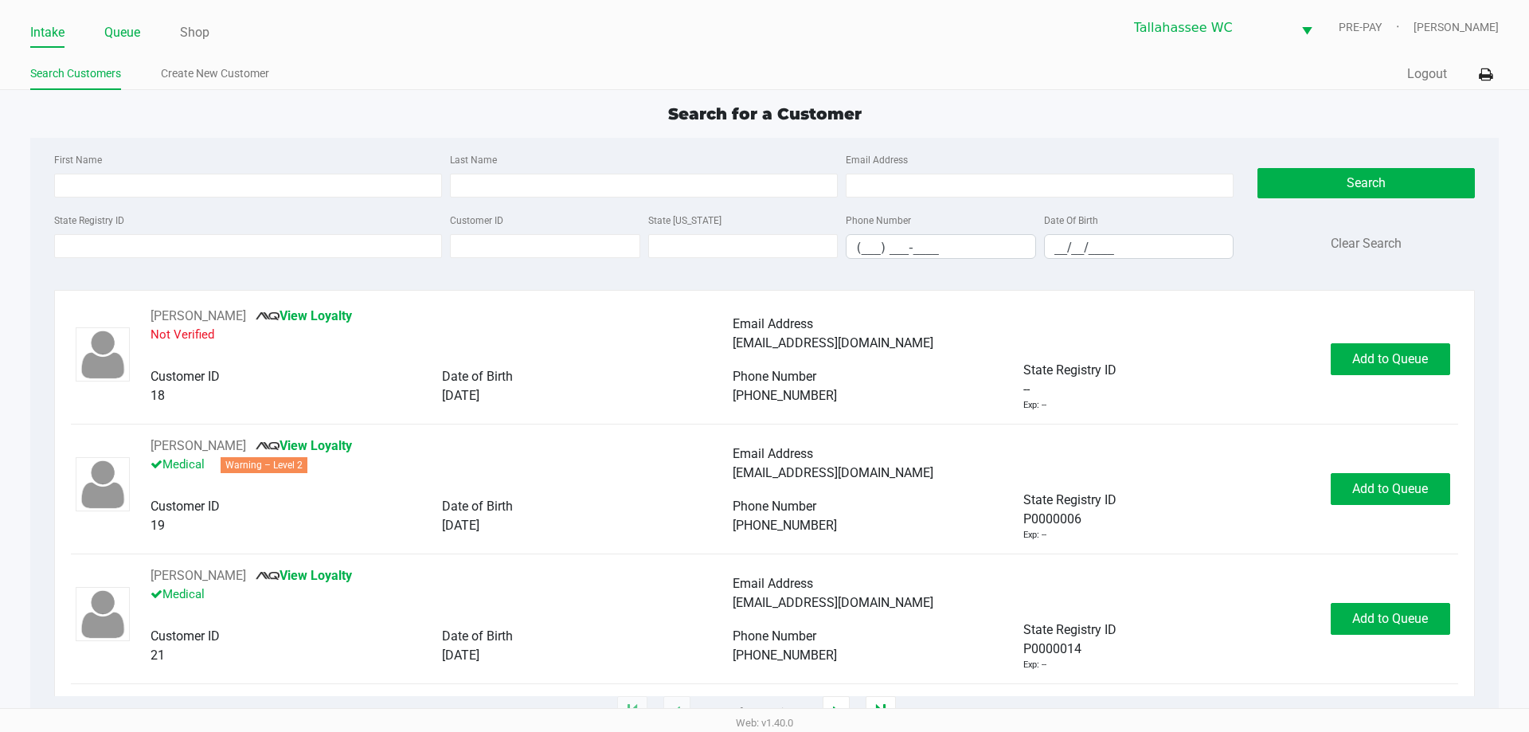
click at [115, 24] on link "Queue" at bounding box center [122, 33] width 36 height 22
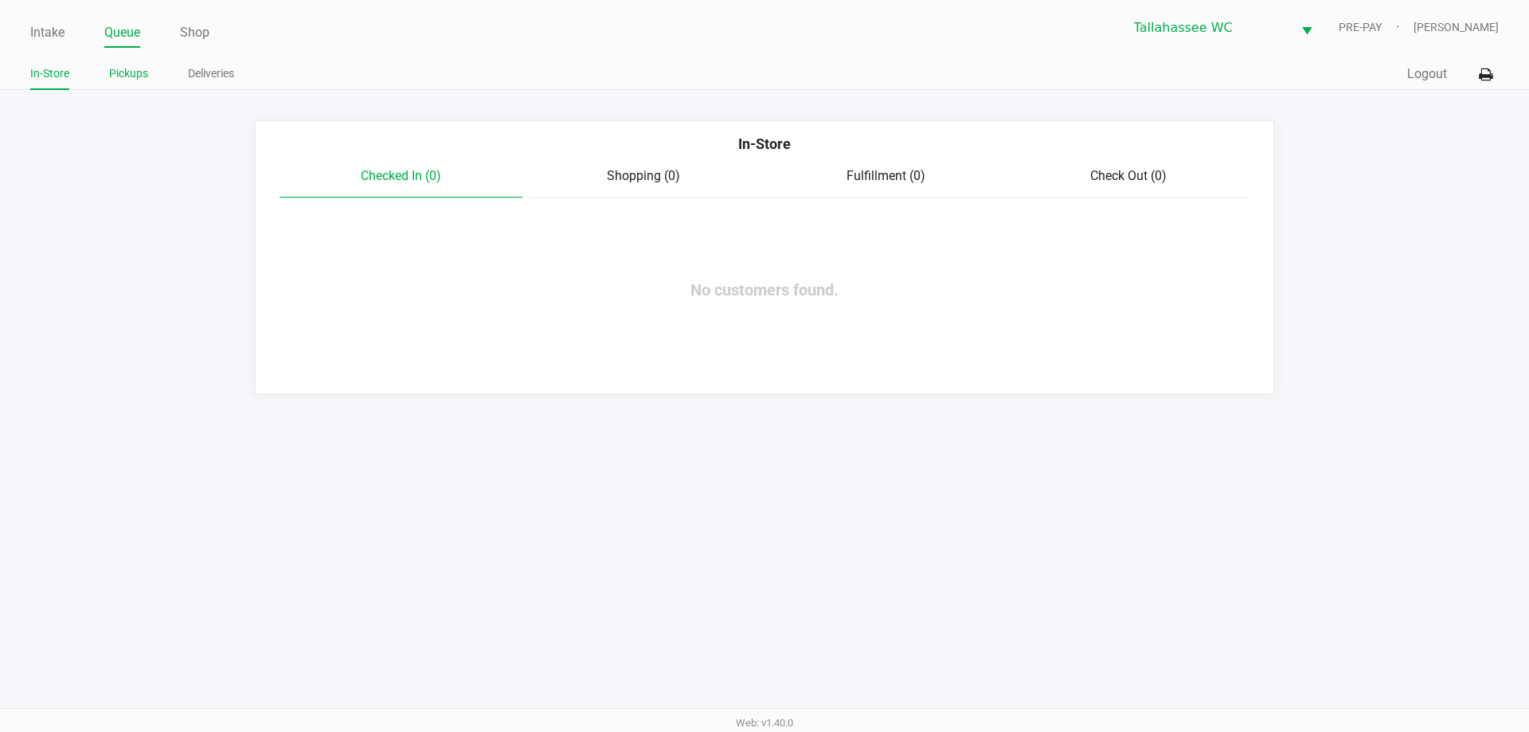
click at [136, 73] on link "Pickups" at bounding box center [128, 74] width 39 height 20
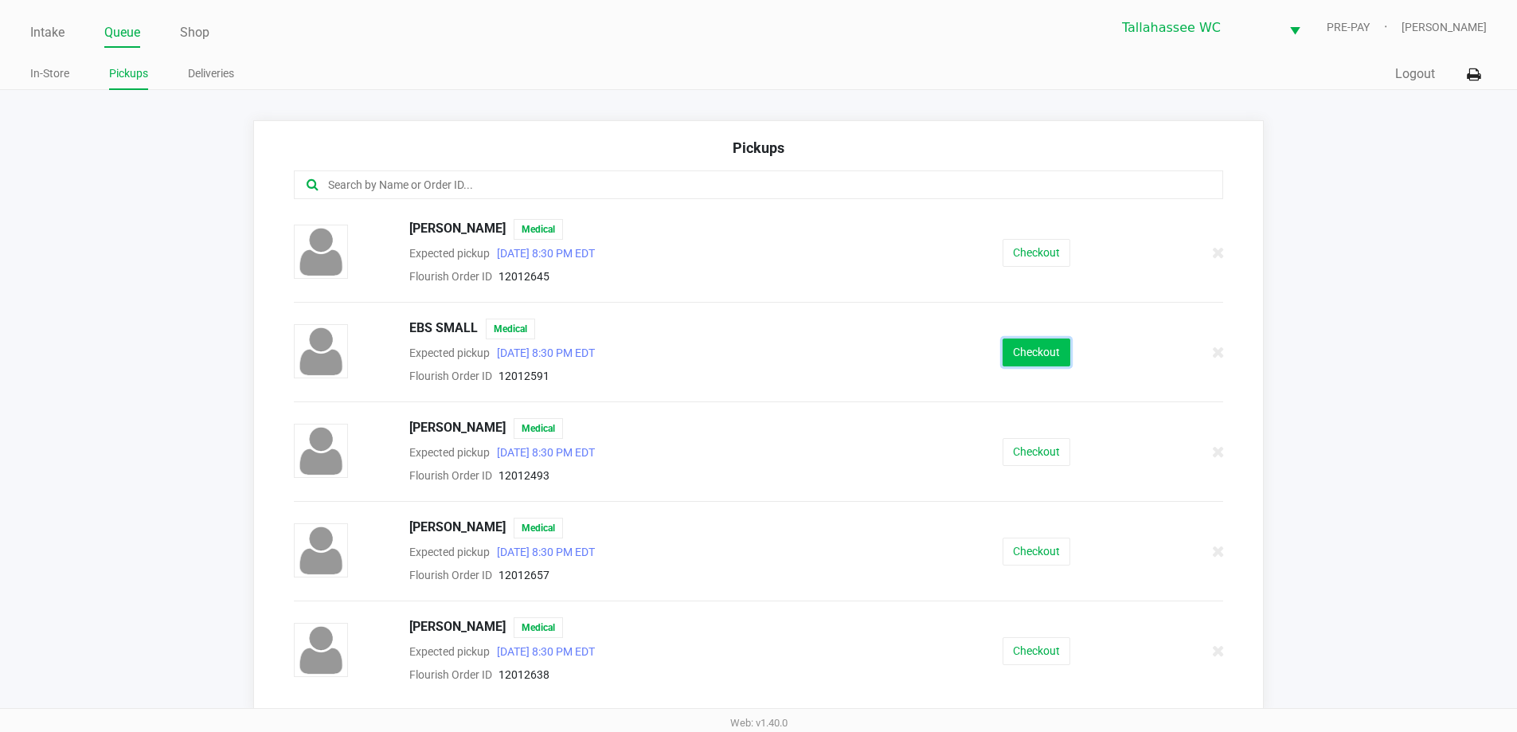
click at [1054, 346] on button "Checkout" at bounding box center [1037, 352] width 68 height 28
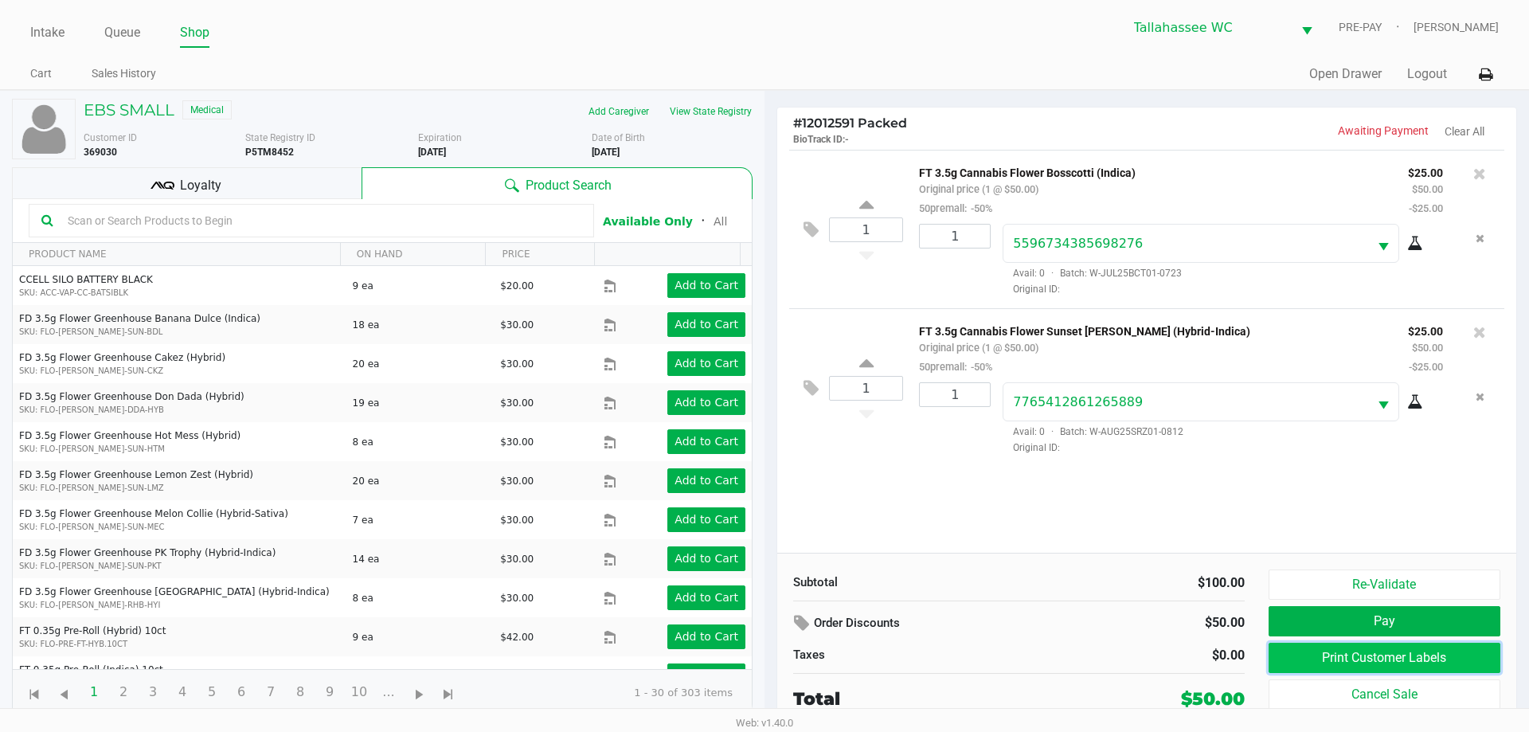
click at [1415, 668] on button "Print Customer Labels" at bounding box center [1385, 658] width 232 height 30
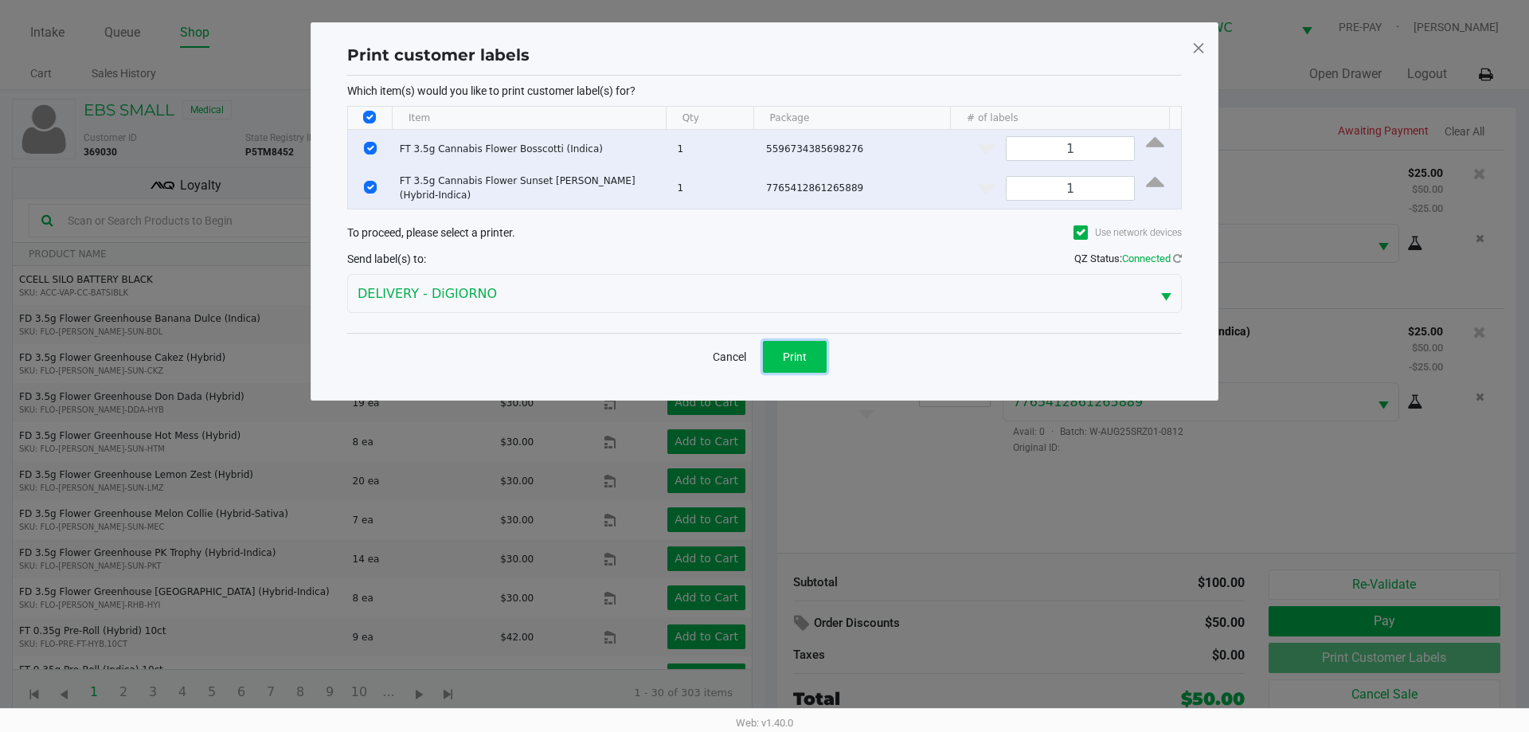
click at [788, 354] on span "Print" at bounding box center [795, 356] width 24 height 13
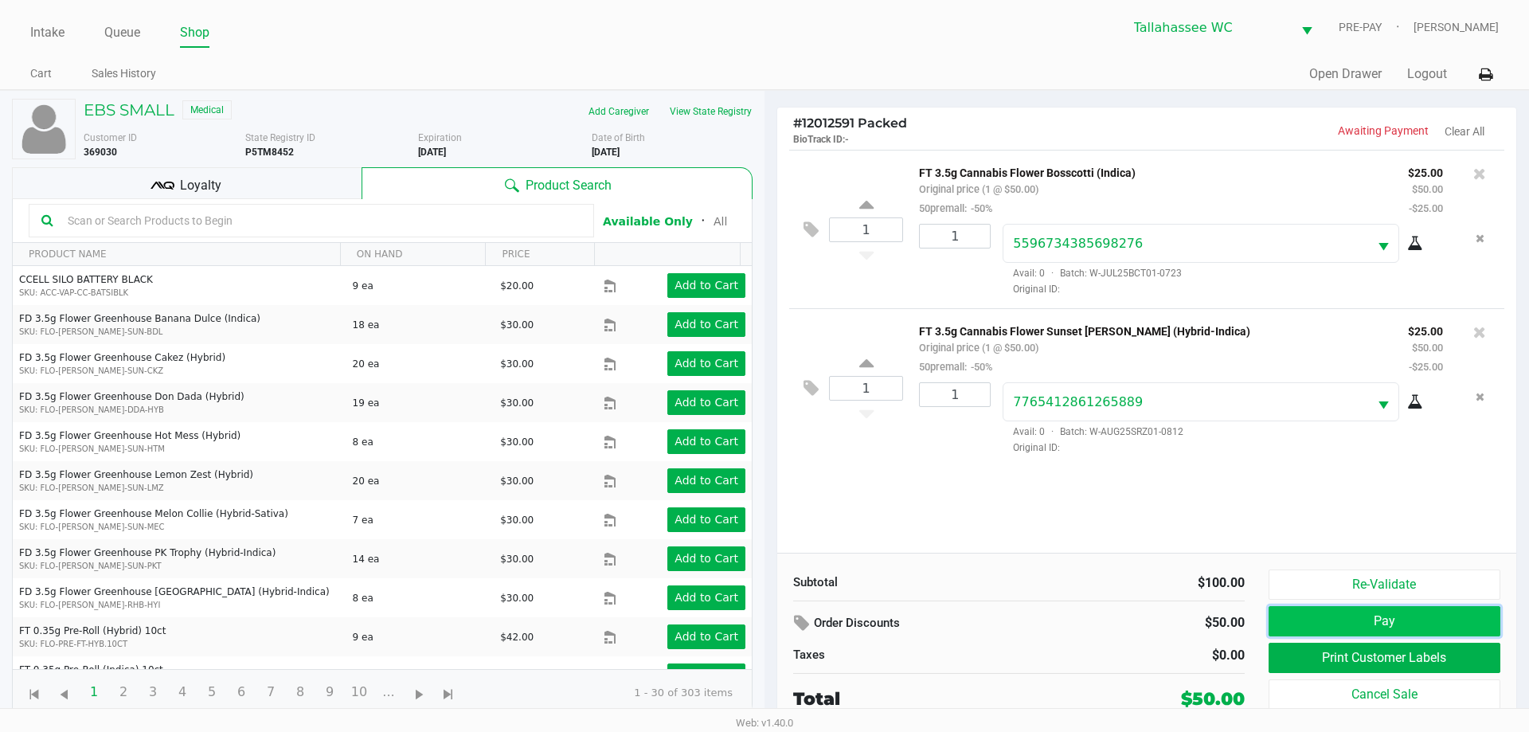
click at [1354, 626] on button "Pay" at bounding box center [1385, 621] width 232 height 30
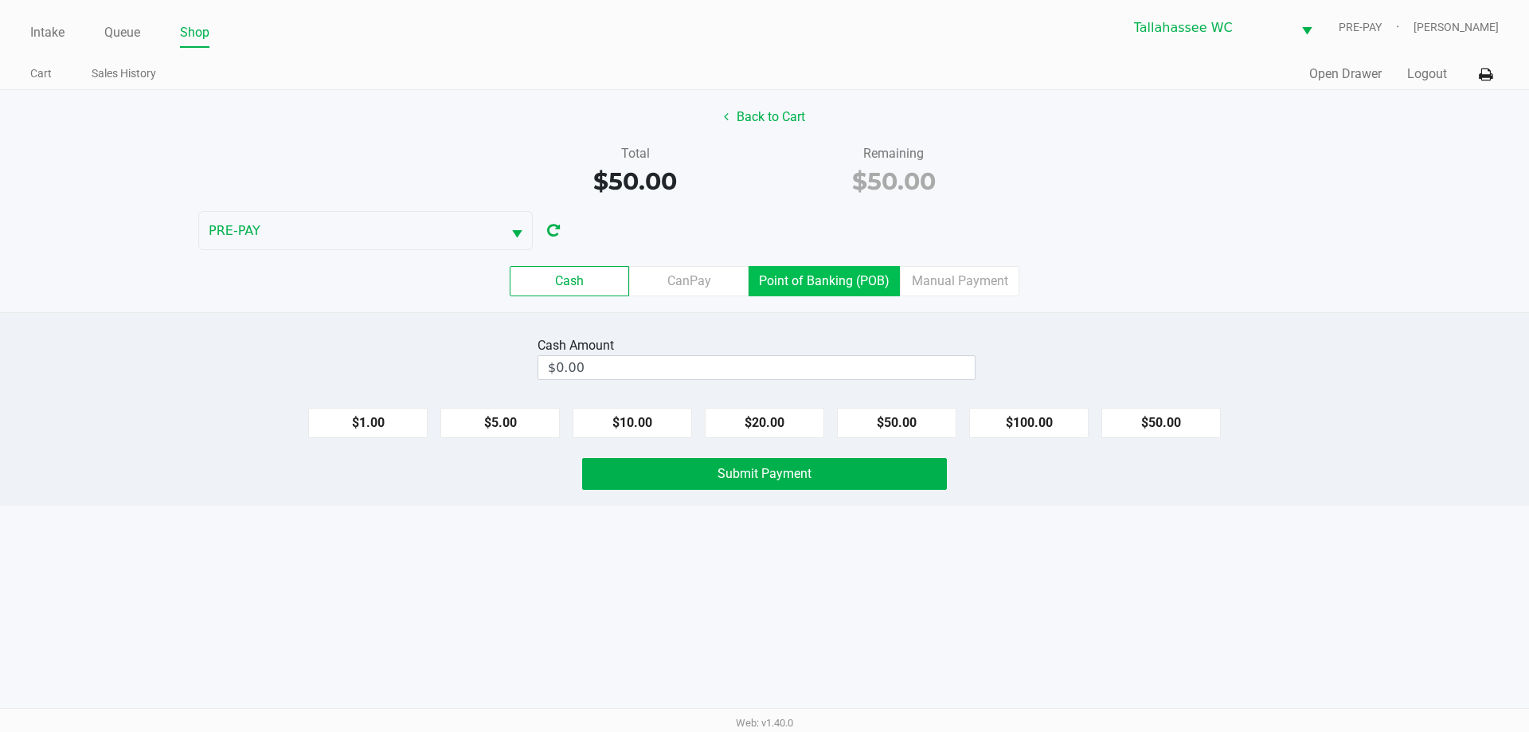
click at [878, 274] on label "Point of Banking (POB)" at bounding box center [824, 281] width 151 height 30
click at [0, 0] on 7 "Point of Banking (POB)" at bounding box center [0, 0] width 0 height 0
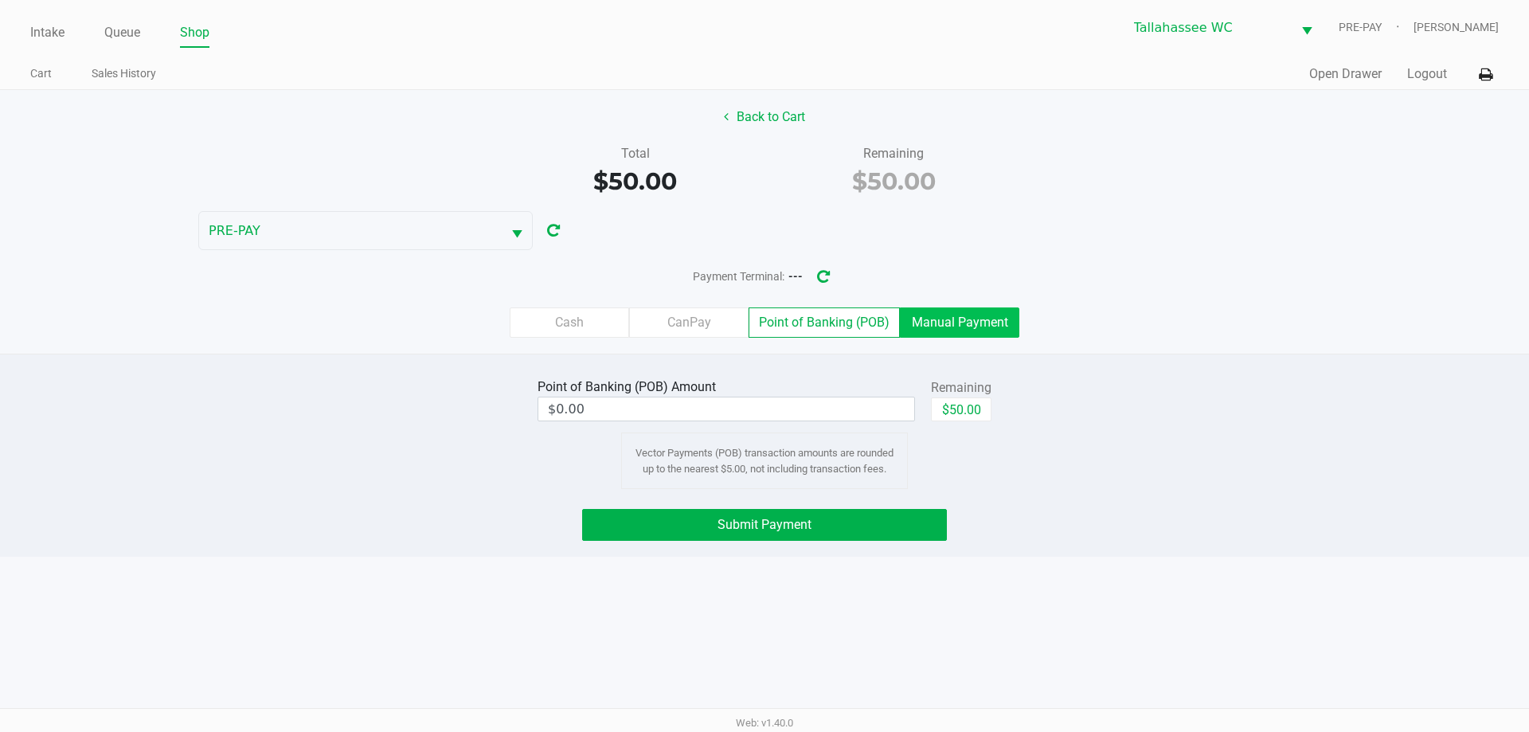
click at [988, 308] on label "Manual Payment" at bounding box center [959, 322] width 119 height 30
click at [0, 0] on 8 "Manual Payment" at bounding box center [0, 0] width 0 height 0
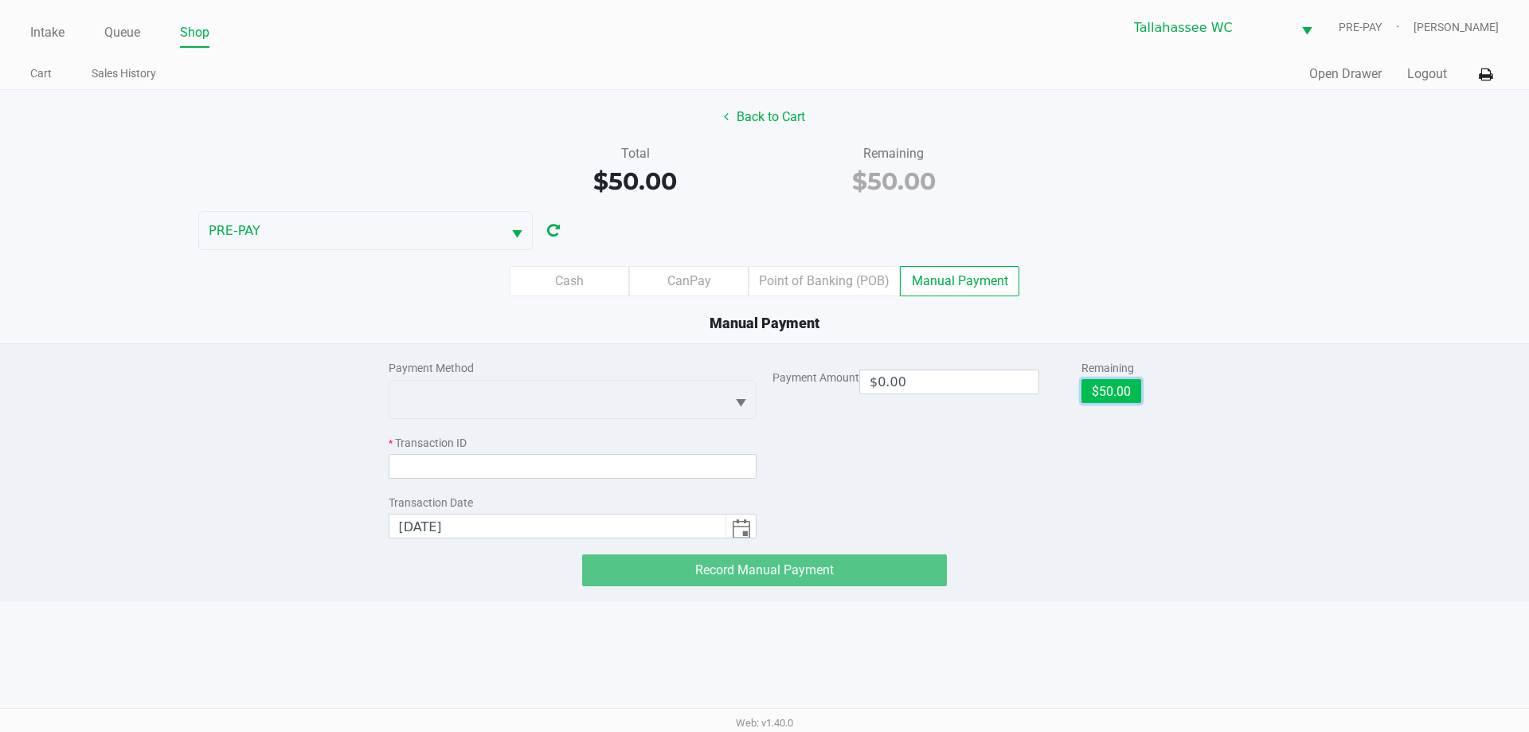
click at [1136, 392] on button "$50.00" at bounding box center [1112, 391] width 60 height 24
type input "$50.00"
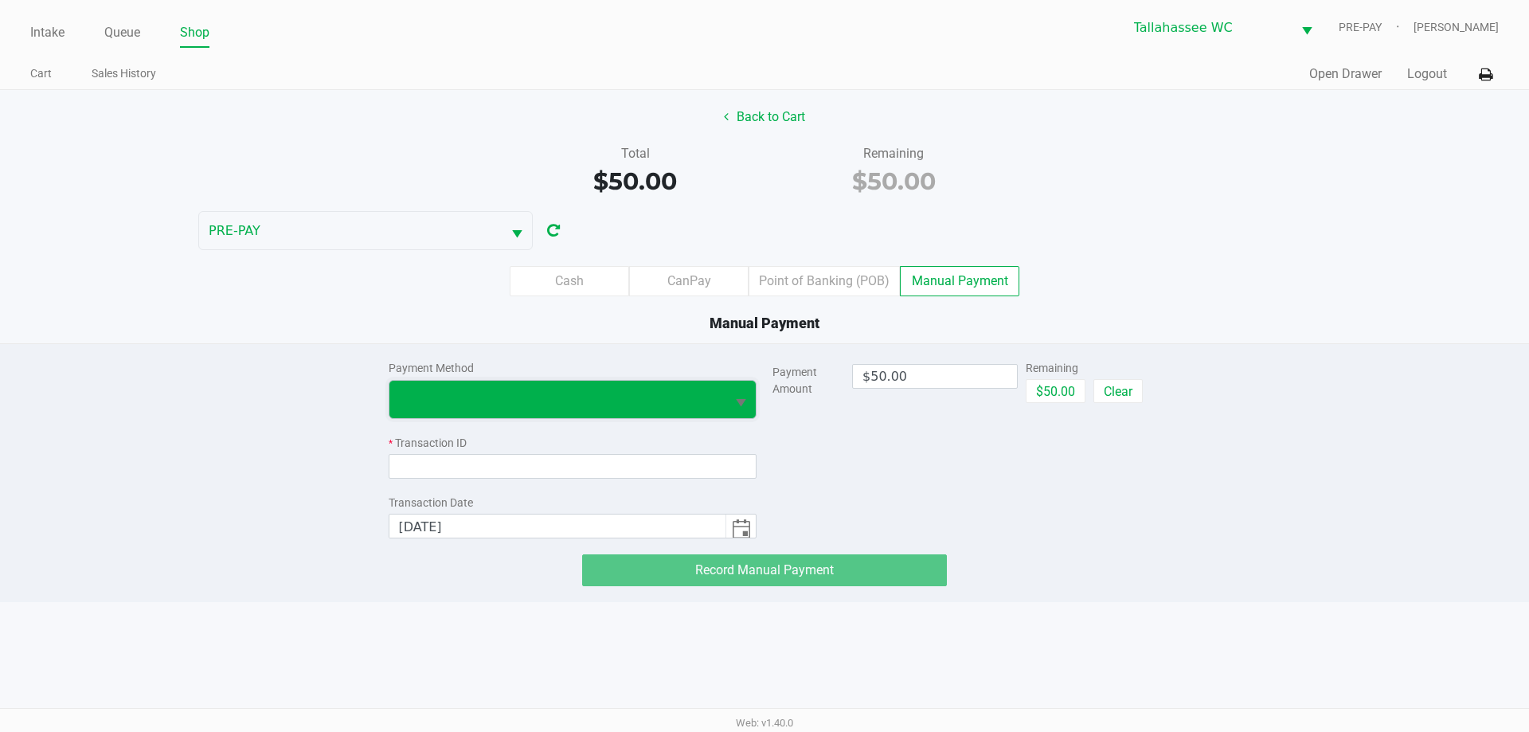
click at [655, 391] on span at bounding box center [558, 398] width 318 height 19
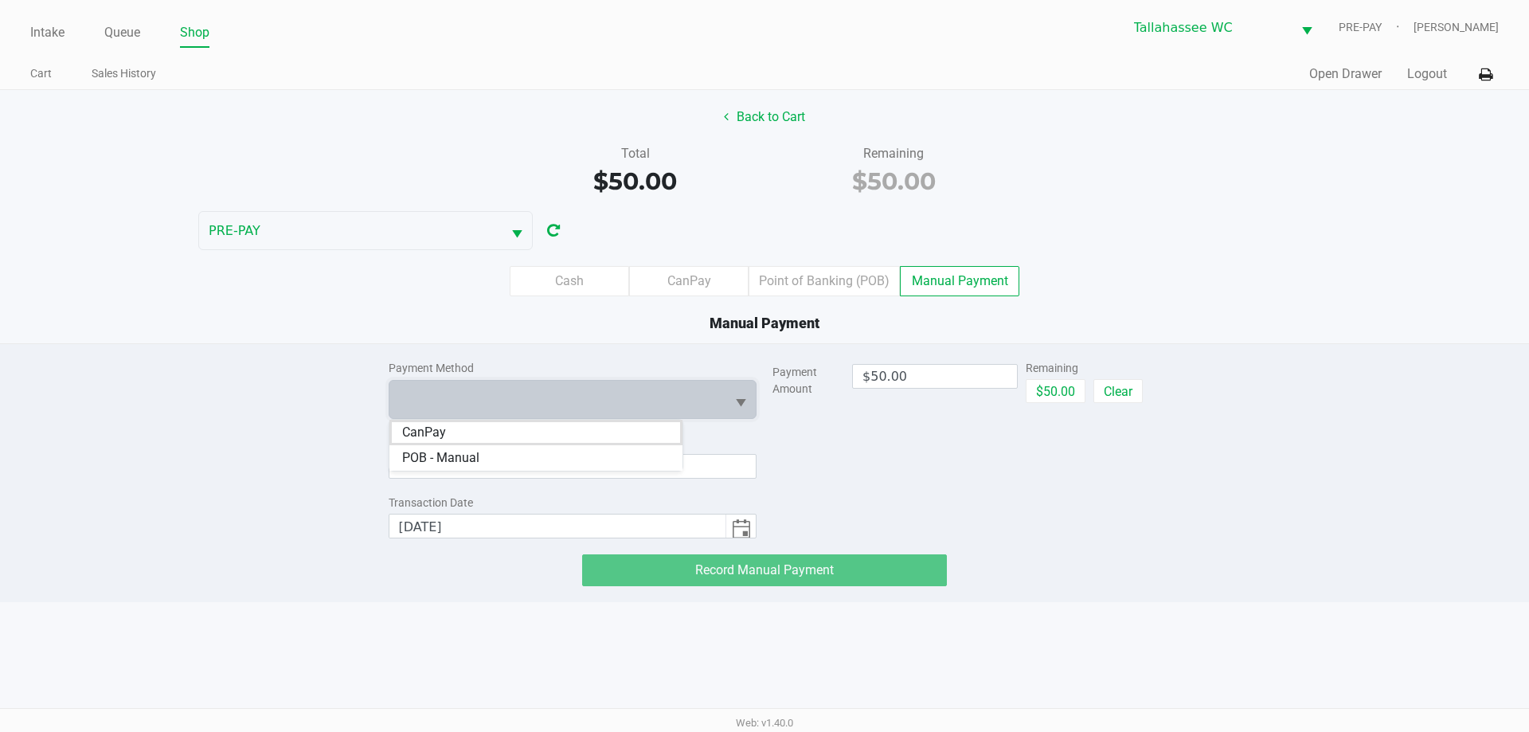
click at [553, 419] on div "CanPay POB - Manual" at bounding box center [536, 445] width 295 height 53
click at [542, 440] on li "CanPay" at bounding box center [535, 432] width 293 height 25
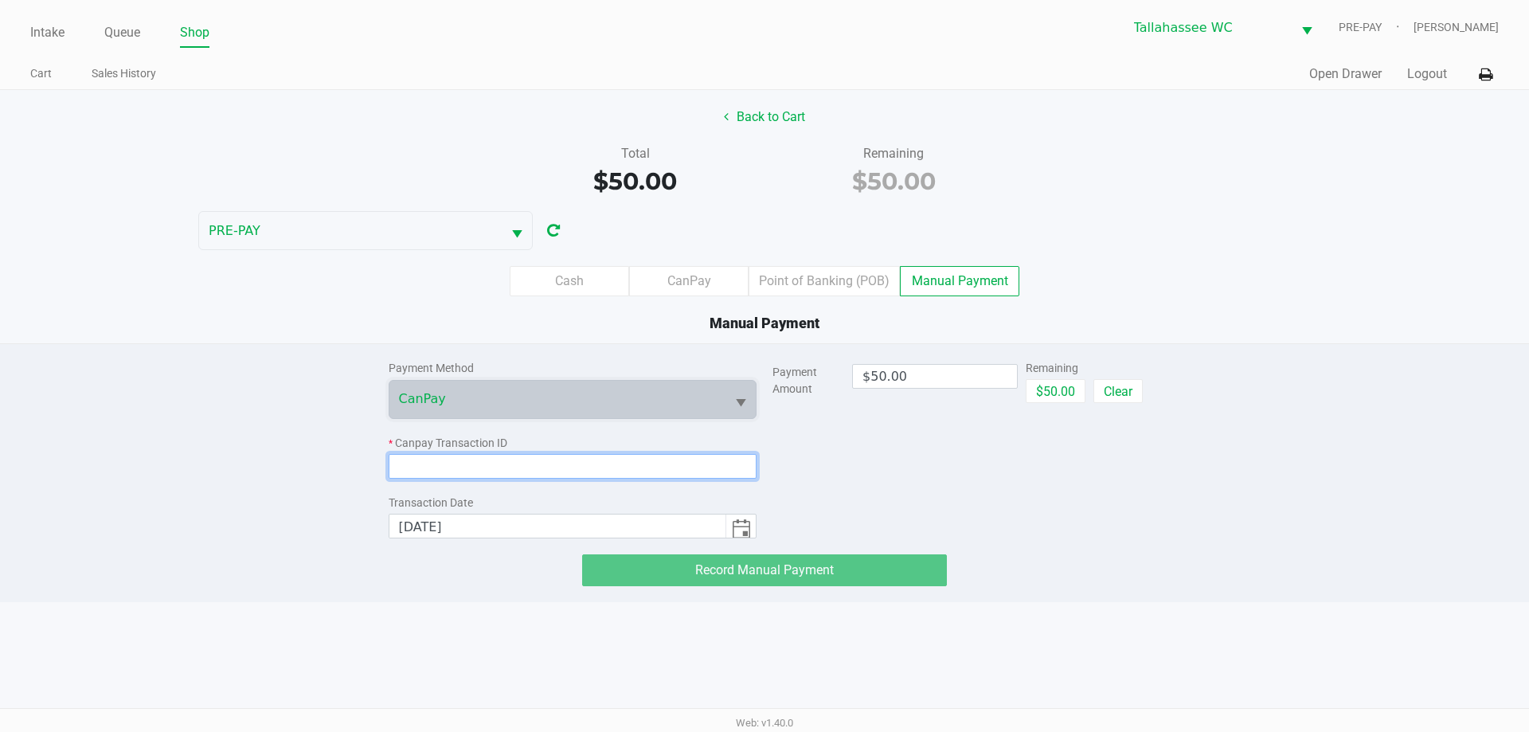
click at [545, 465] on input at bounding box center [573, 466] width 369 height 25
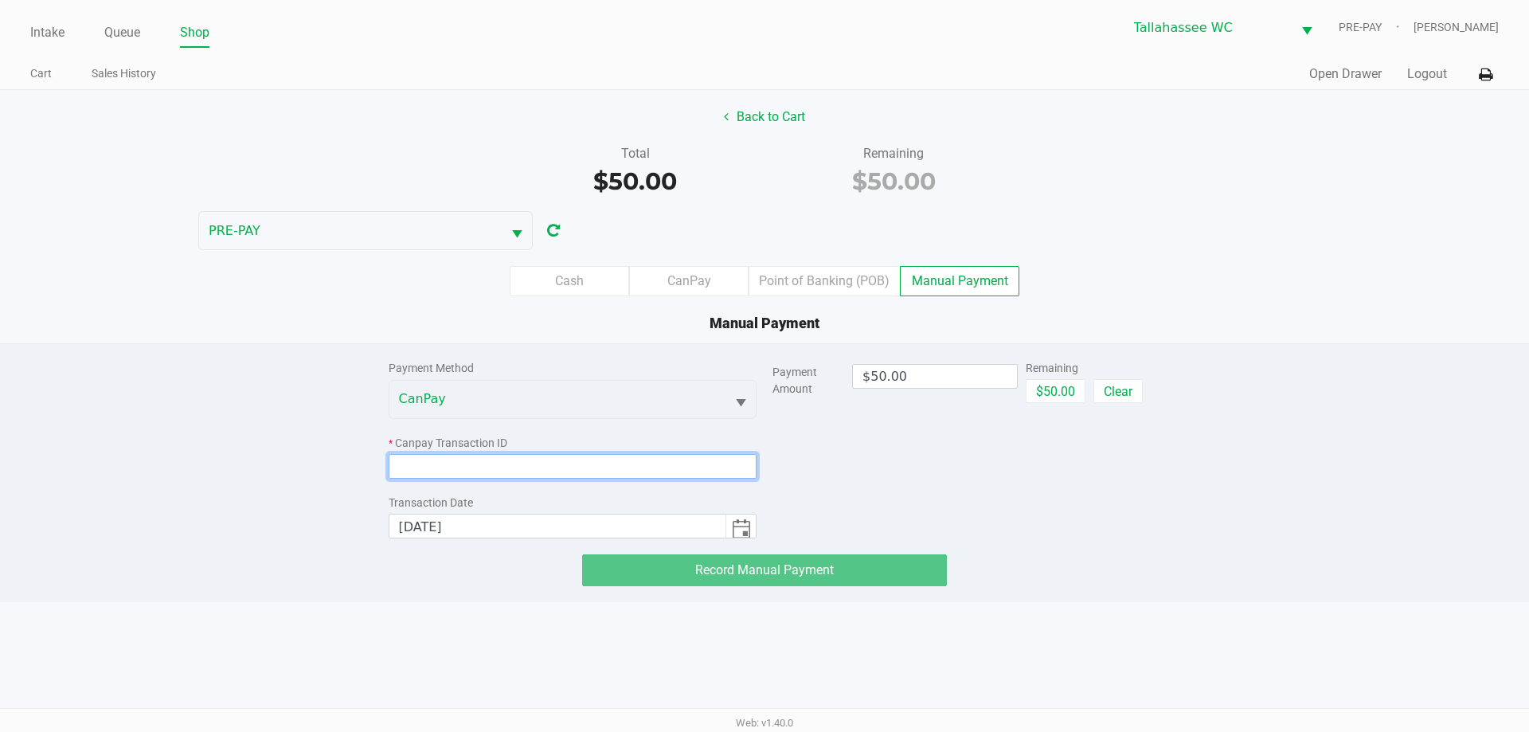
paste input "ZAMEZI5U6I1U"
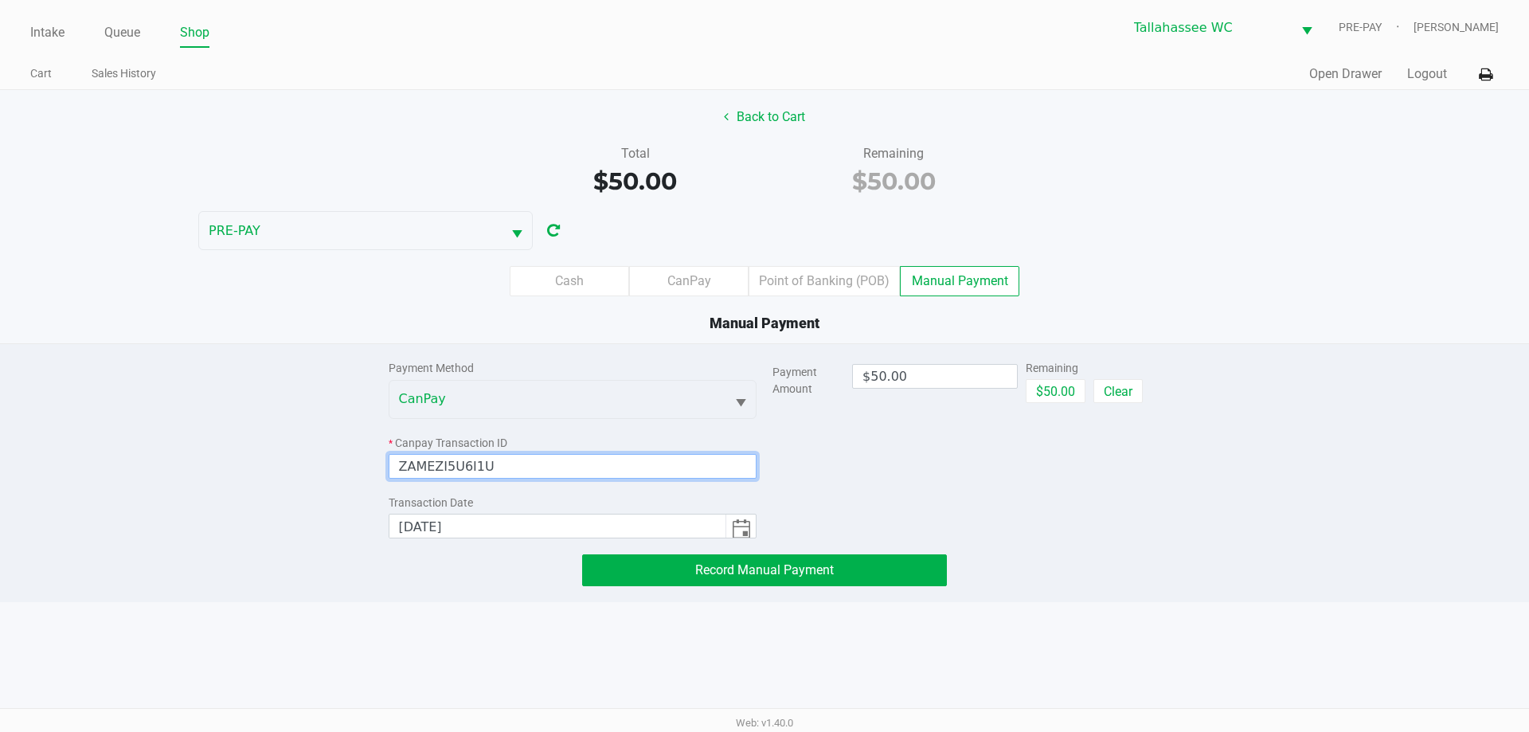
type input "ZAMEZI5U6I1U"
click at [949, 465] on div "Payment Amount $50.00 Remaining $50.00 Clear" at bounding box center [957, 441] width 369 height 194
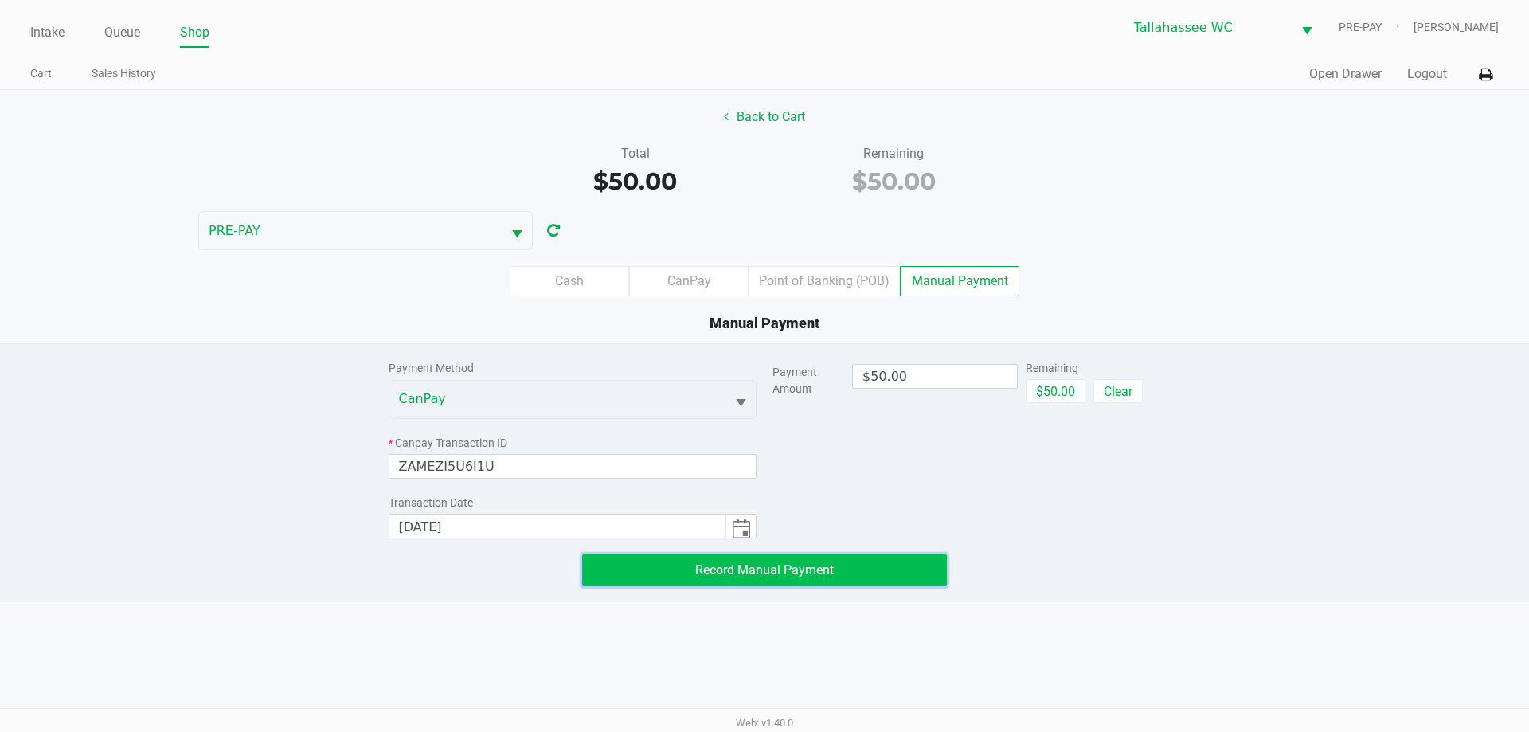
click at [828, 559] on button "Record Manual Payment" at bounding box center [764, 570] width 365 height 32
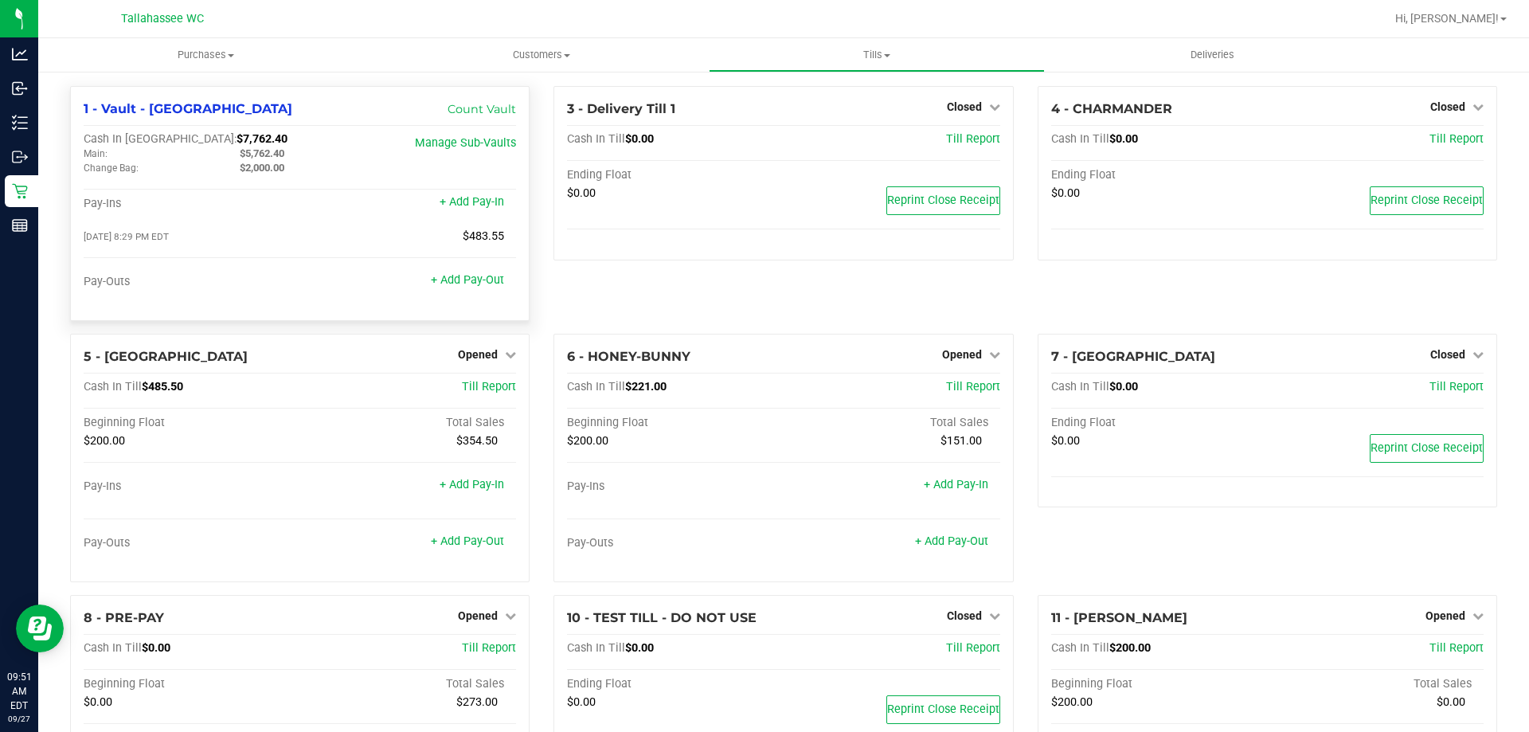
click at [267, 152] on span "$5,762.40" at bounding box center [262, 153] width 45 height 12
copy span "5,762.40"
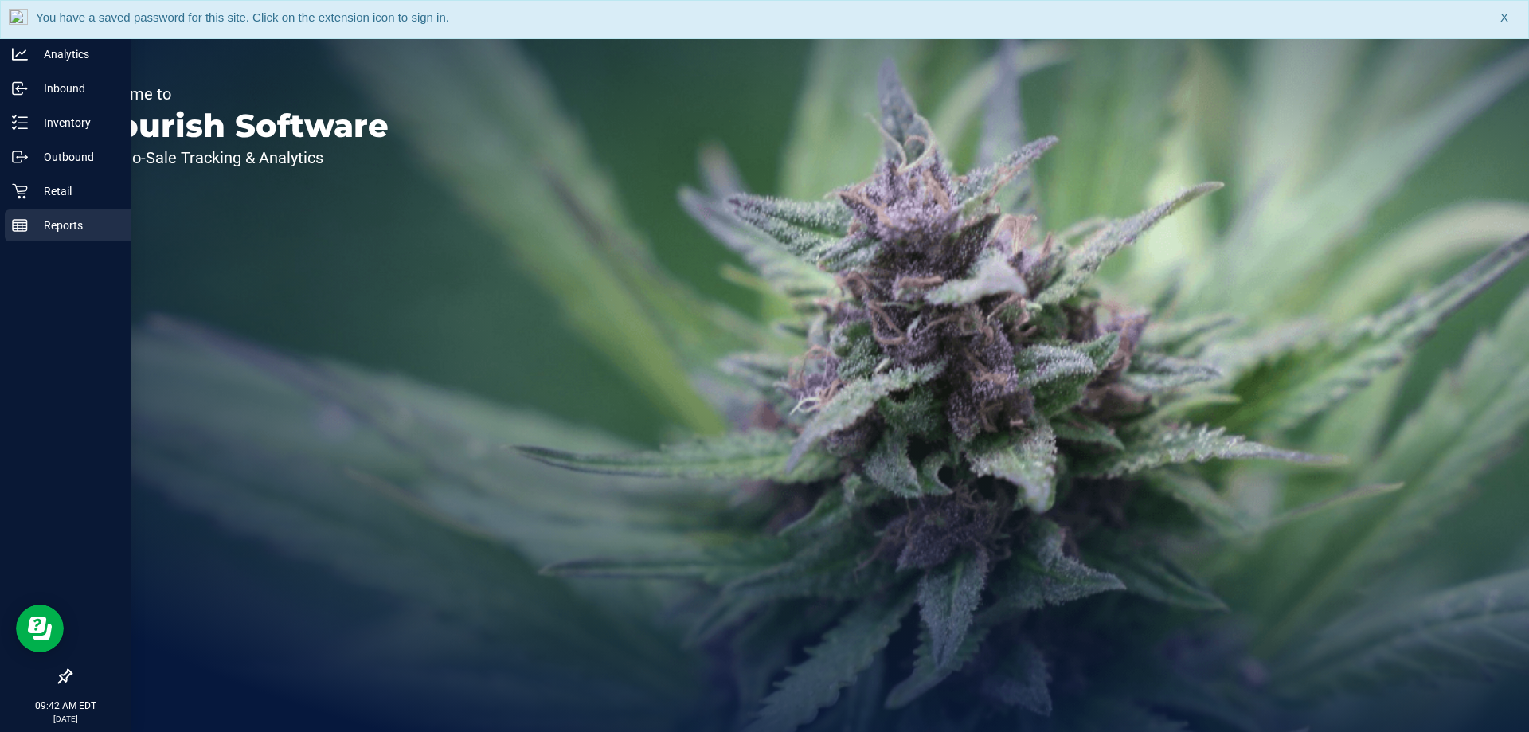
click at [32, 235] on div "Reports" at bounding box center [68, 225] width 126 height 32
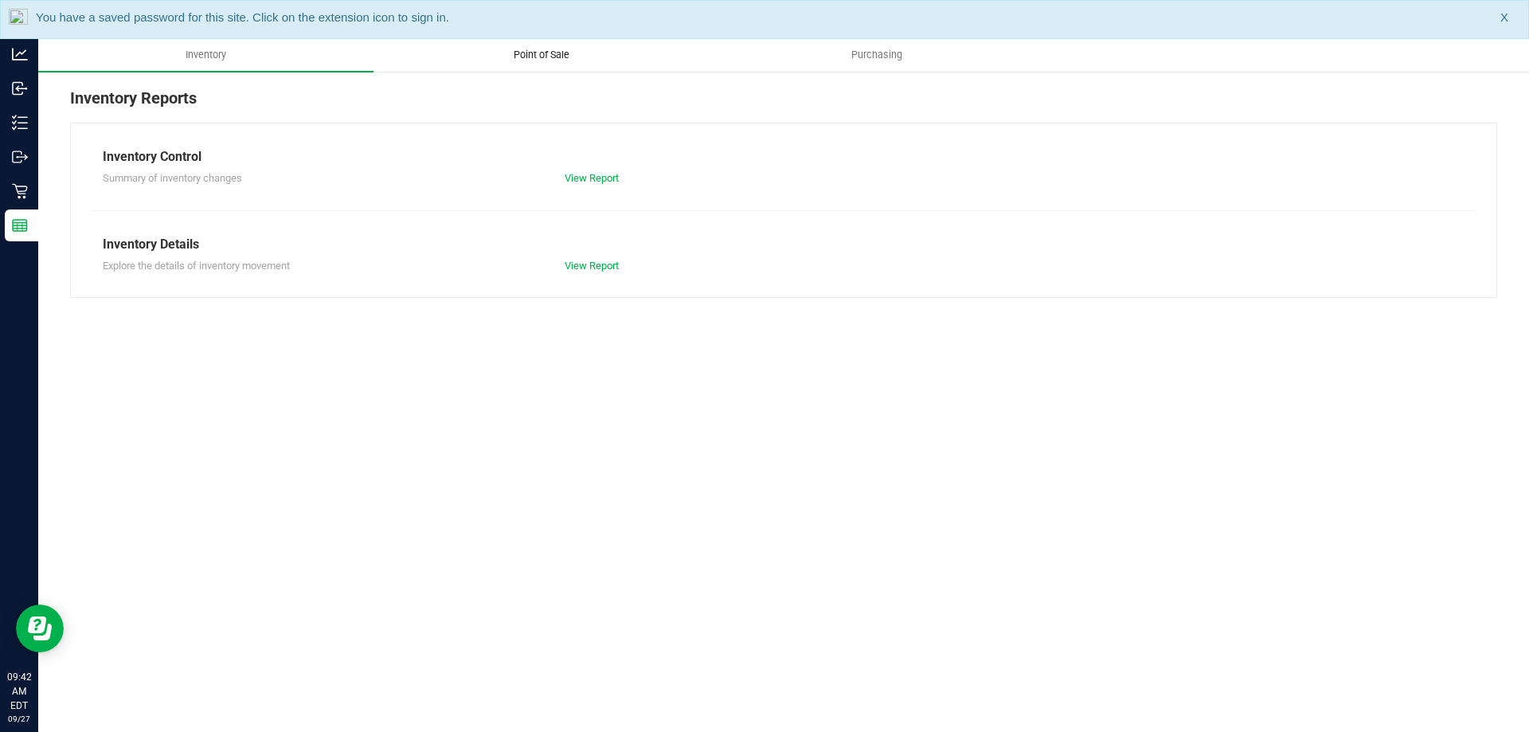
click at [532, 47] on uib-tab-heading "Point of Sale" at bounding box center [541, 55] width 334 height 32
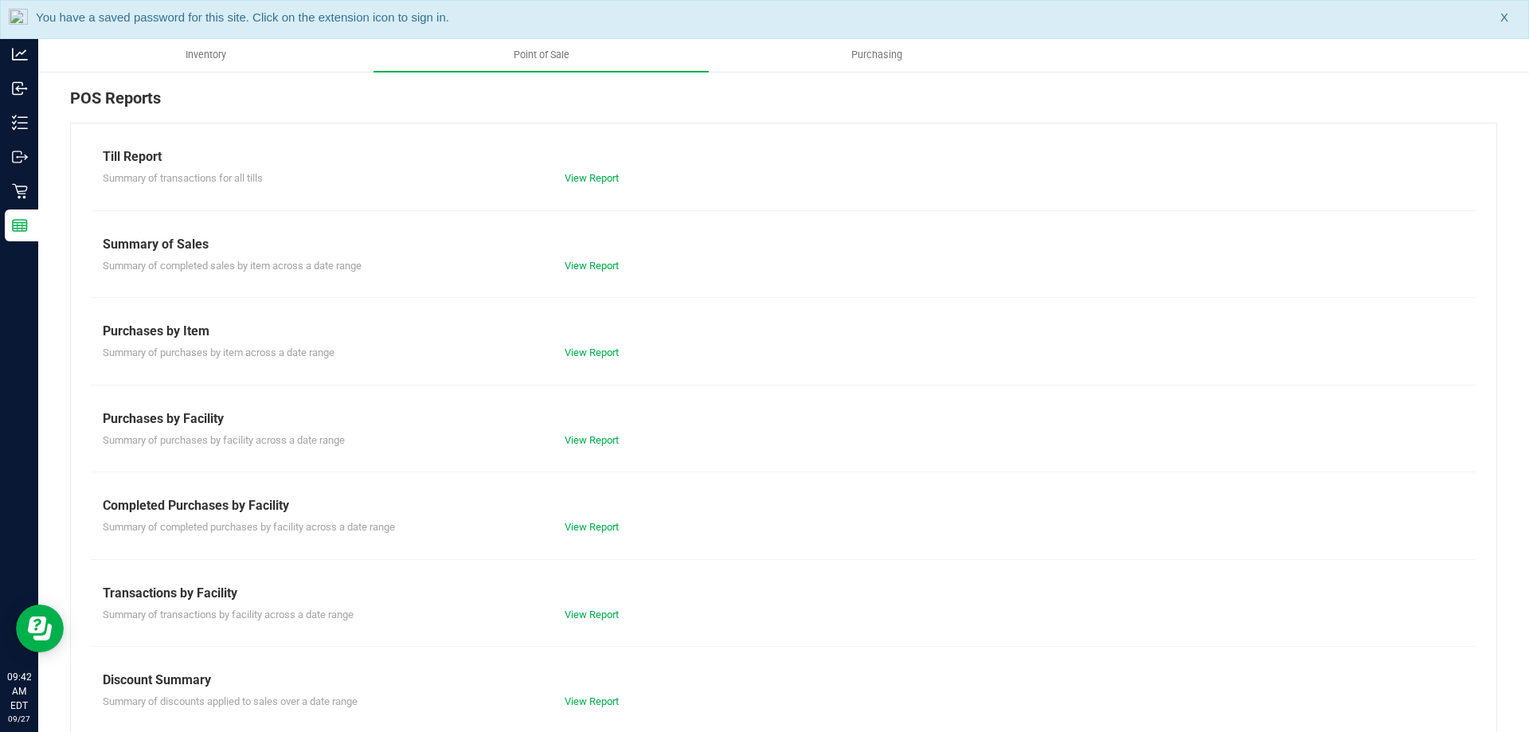
click at [588, 520] on div "View Report" at bounding box center [668, 527] width 231 height 16
click at [589, 531] on link "View Report" at bounding box center [592, 527] width 54 height 12
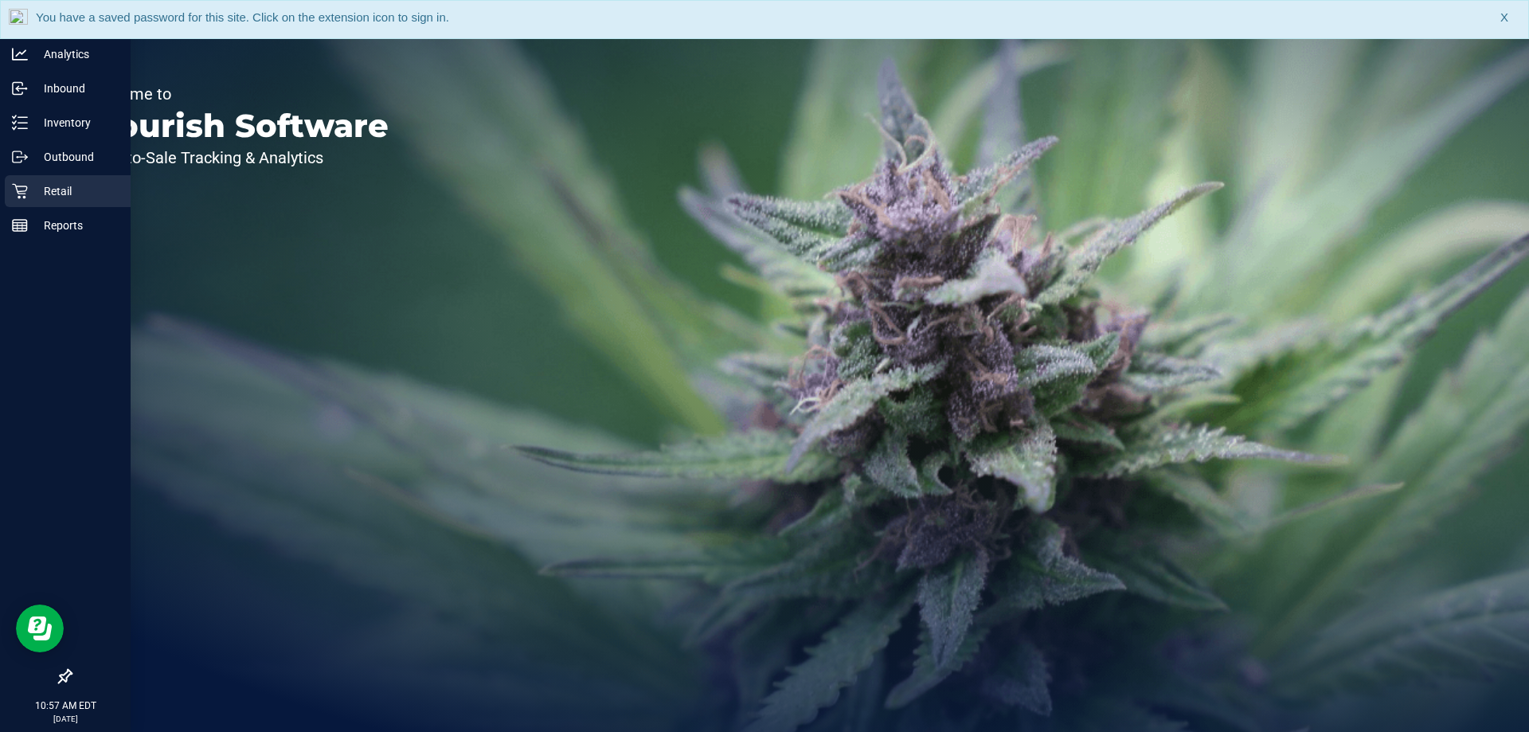
click at [72, 196] on p "Retail" at bounding box center [76, 191] width 96 height 19
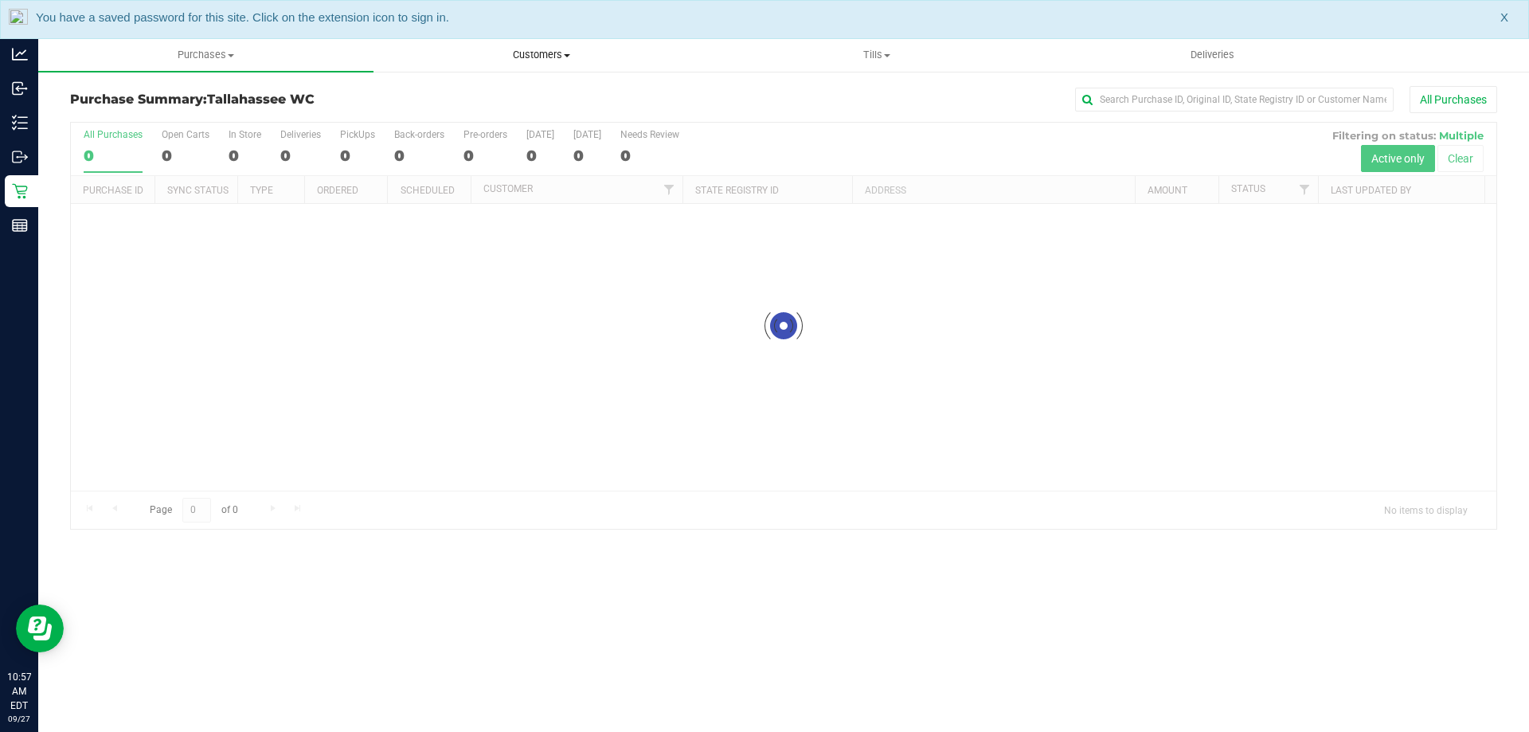
click at [566, 55] on span at bounding box center [567, 55] width 6 height 3
click at [474, 90] on span "All customers" at bounding box center [431, 96] width 115 height 14
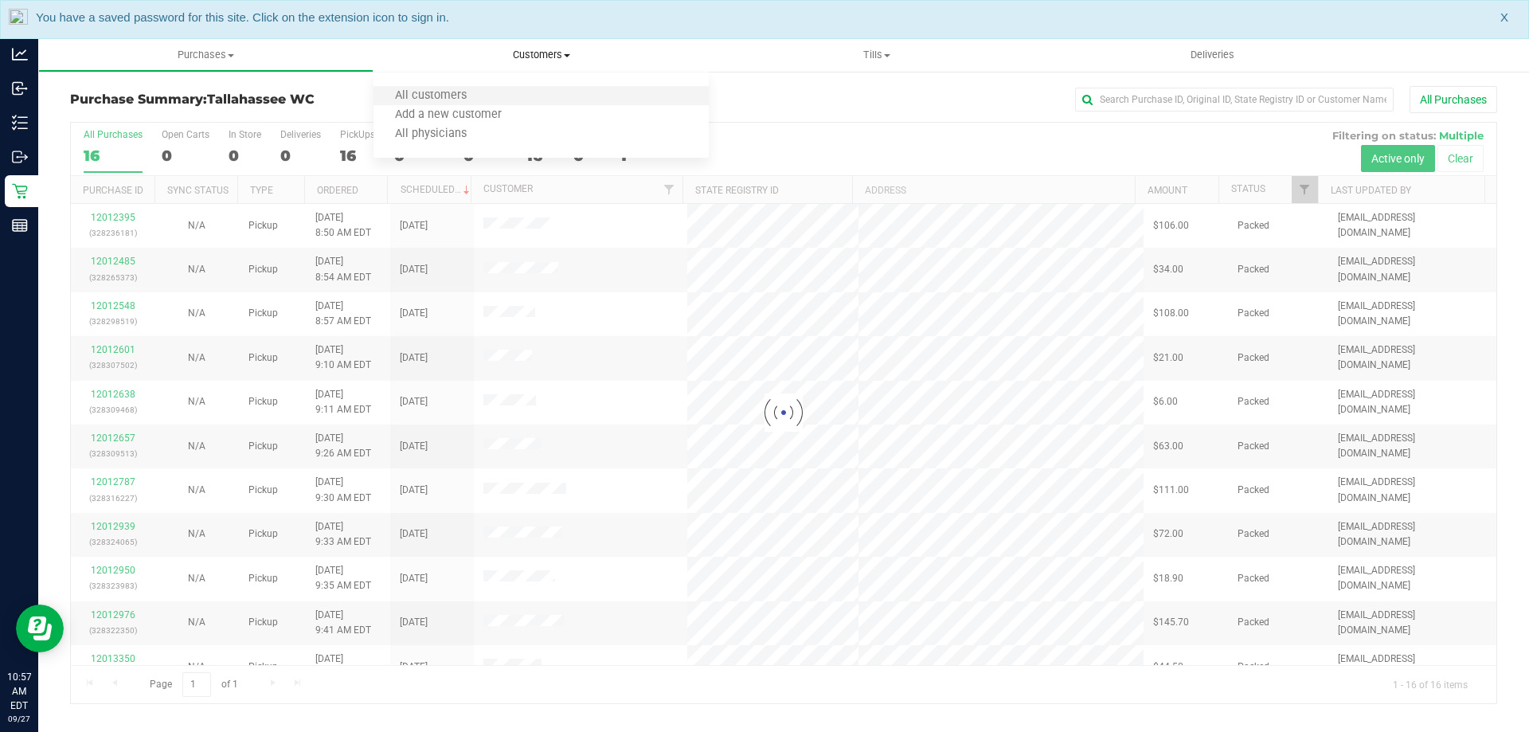
click at [503, 92] on li "All customers" at bounding box center [541, 96] width 335 height 19
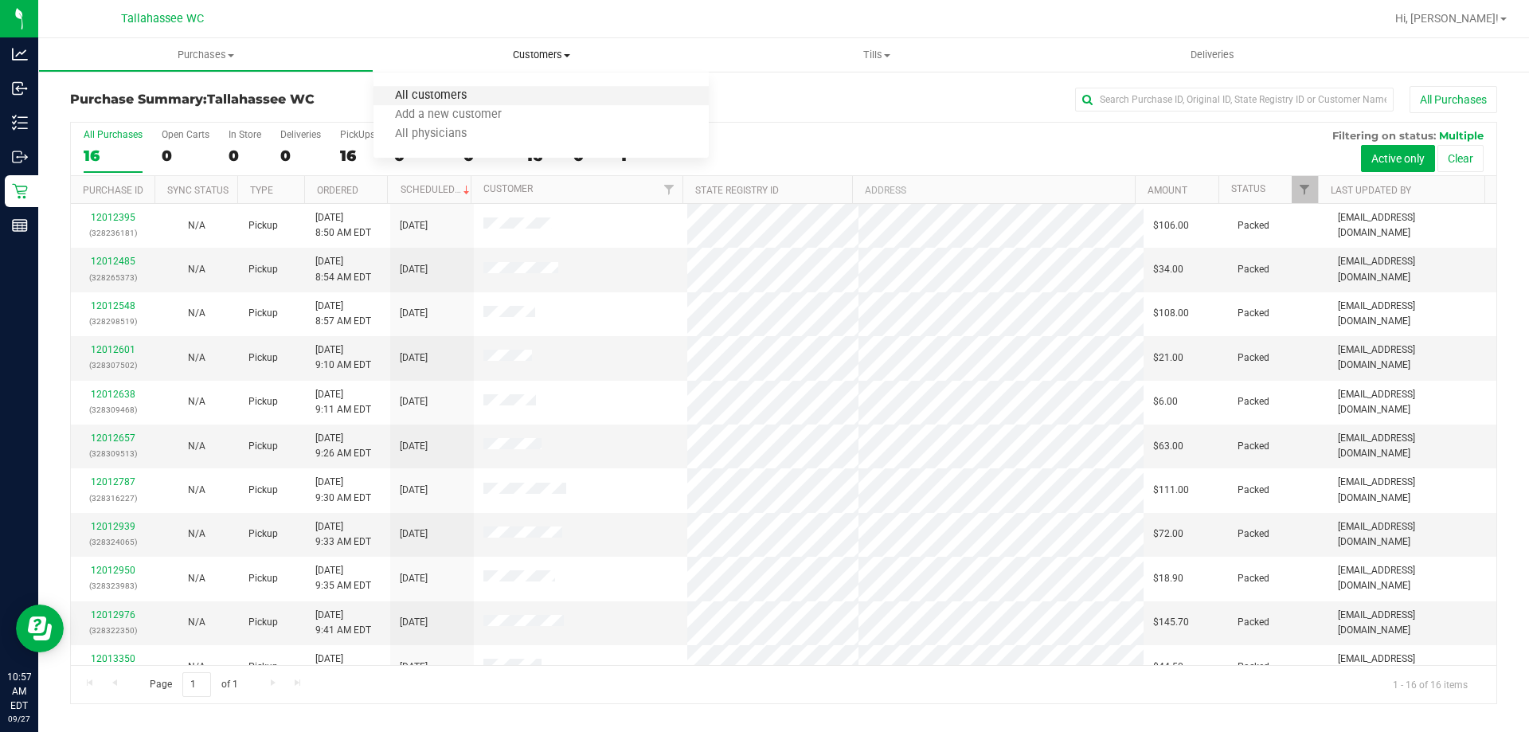
click at [468, 99] on span "All customers" at bounding box center [431, 96] width 115 height 14
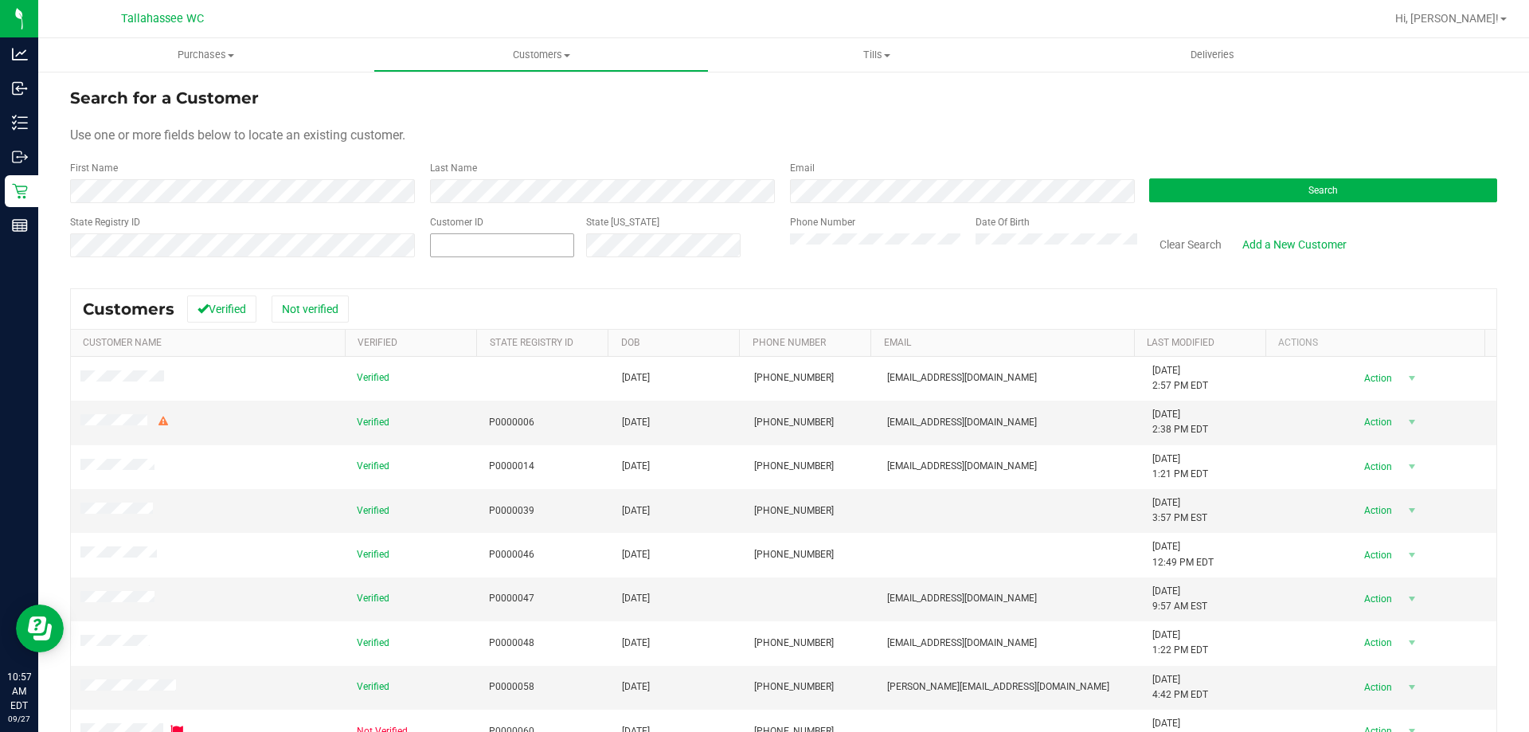
click at [455, 252] on span at bounding box center [502, 245] width 144 height 24
paste input "1429045"
type input "1429045"
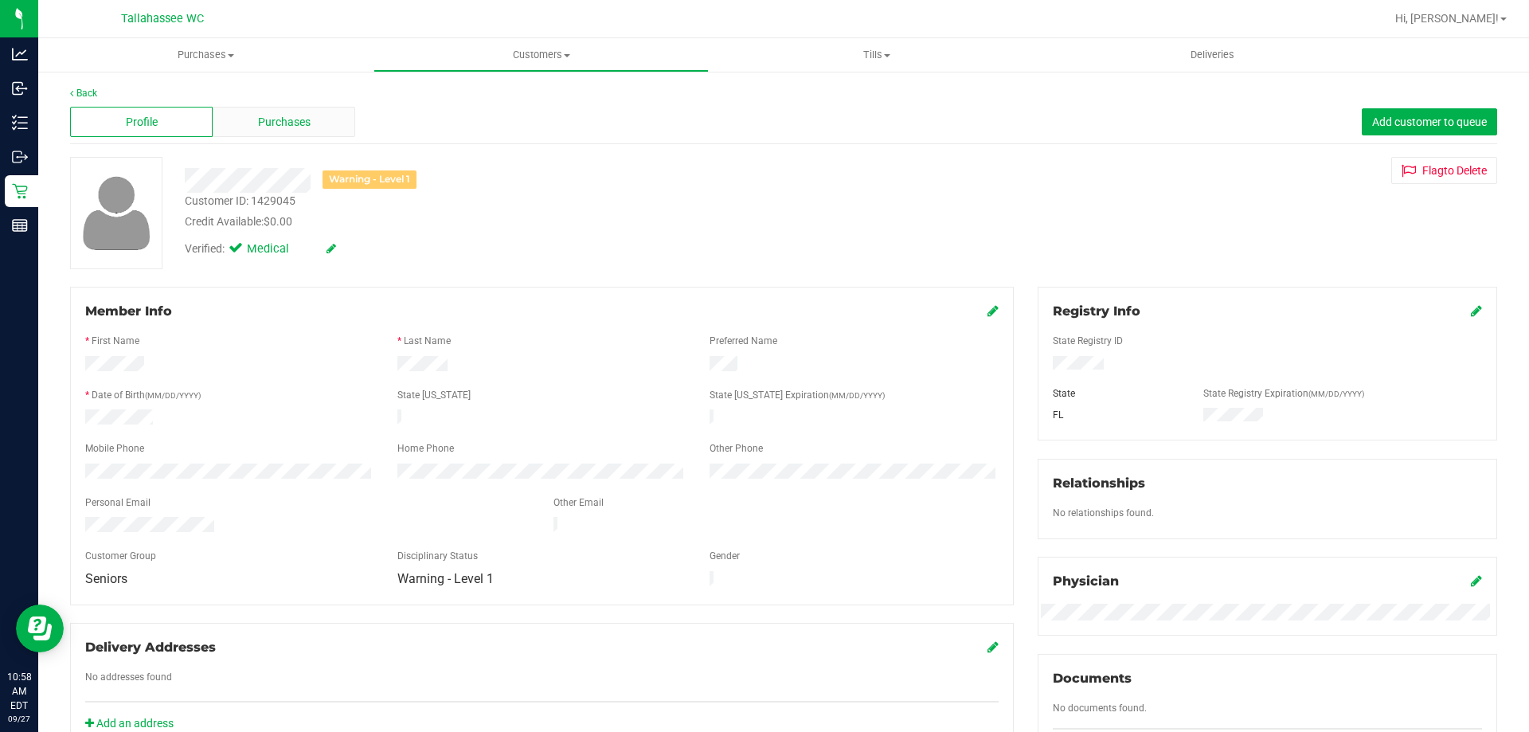
click at [284, 112] on div "Purchases" at bounding box center [284, 122] width 143 height 30
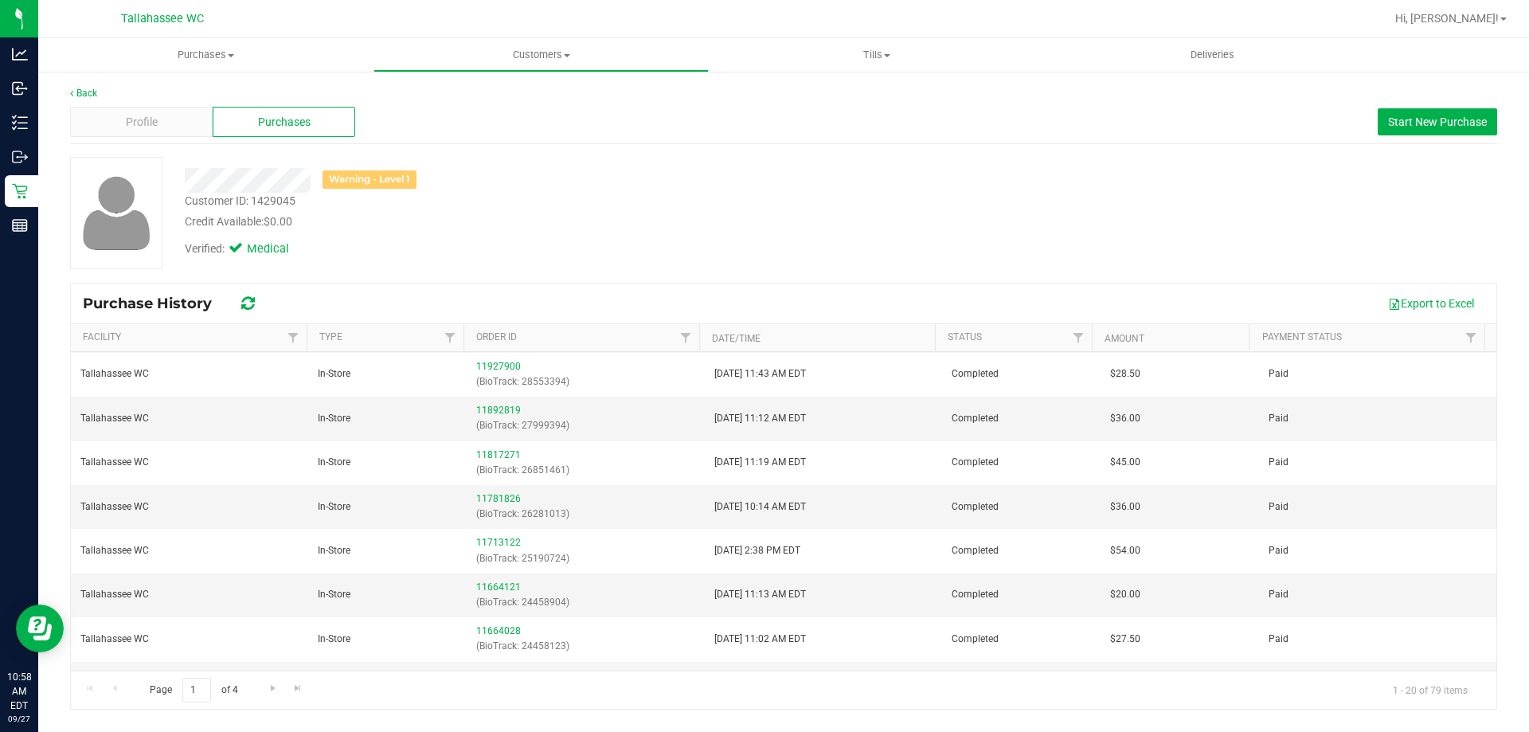
scroll to position [563, 0]
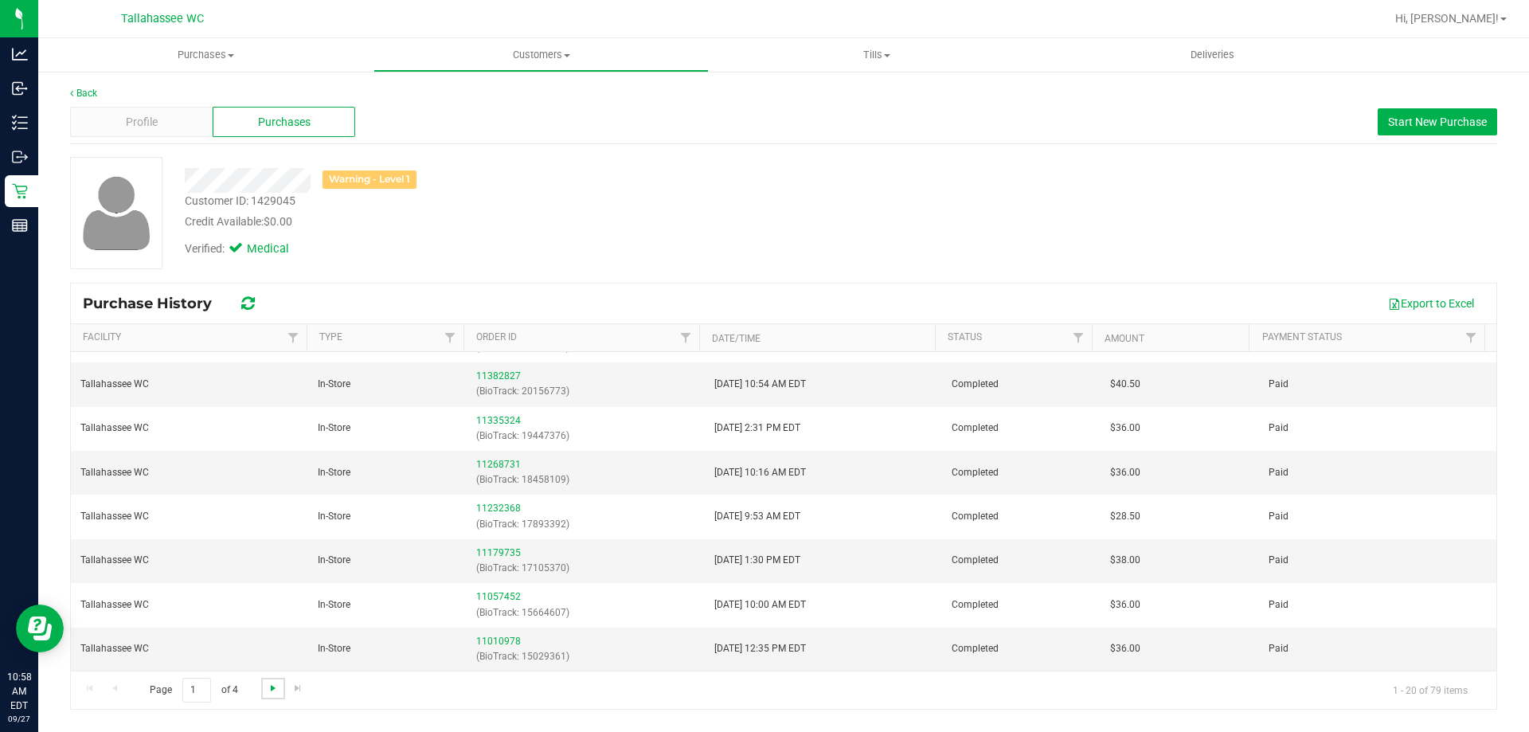
click at [276, 690] on span "Go to the next page" at bounding box center [273, 688] width 13 height 13
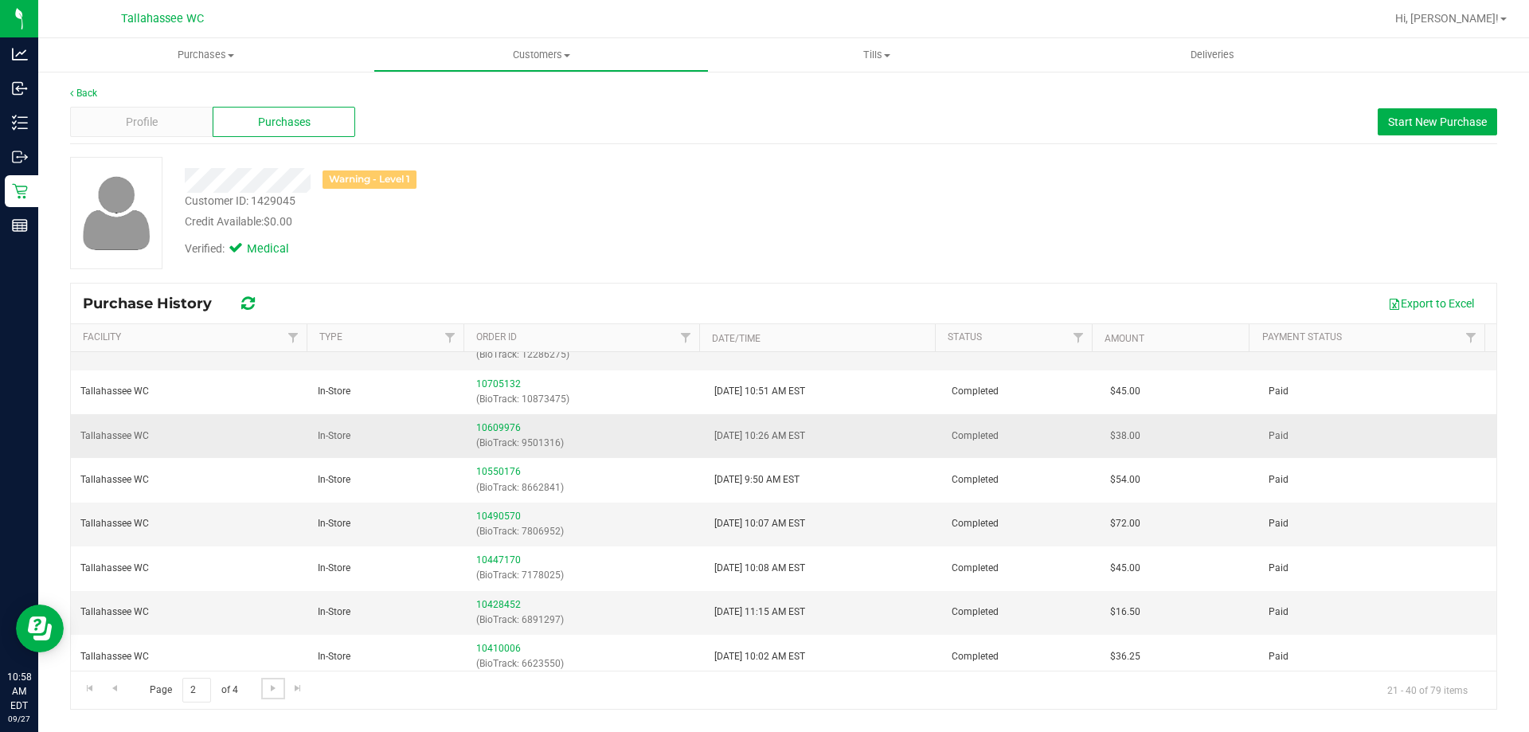
scroll to position [159, 0]
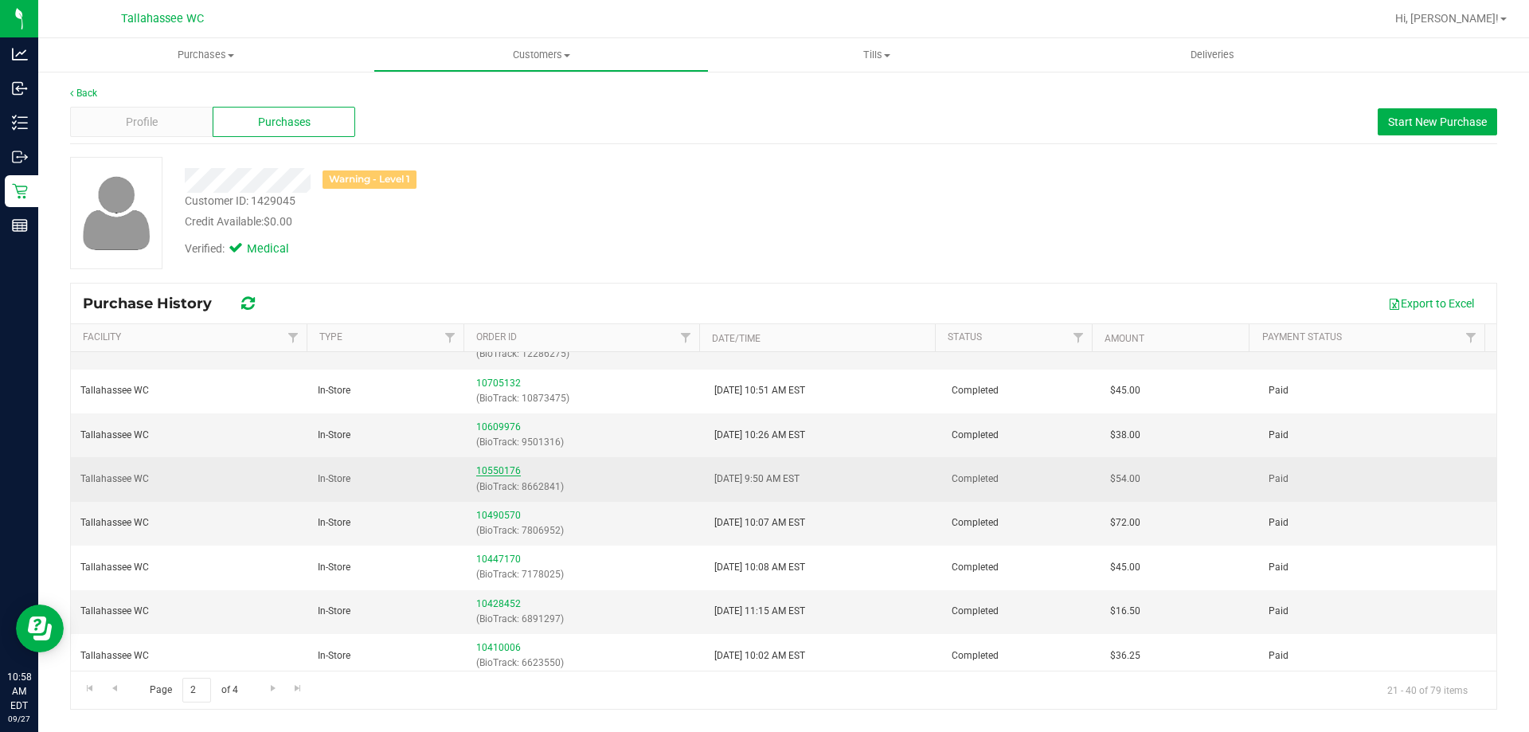
click at [504, 466] on link "10550176" at bounding box center [498, 470] width 45 height 11
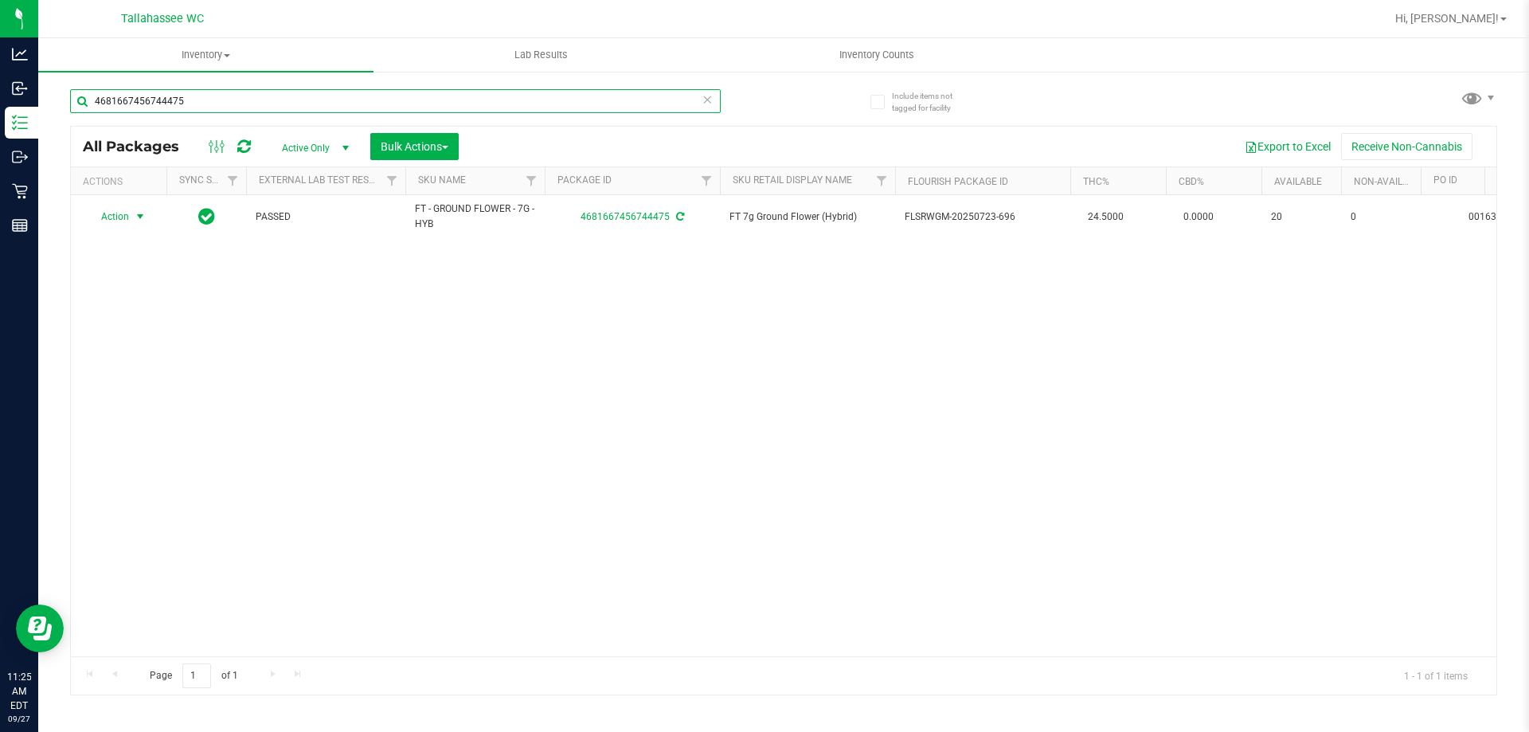
click at [405, 100] on input "4681667456744475" at bounding box center [395, 101] width 651 height 24
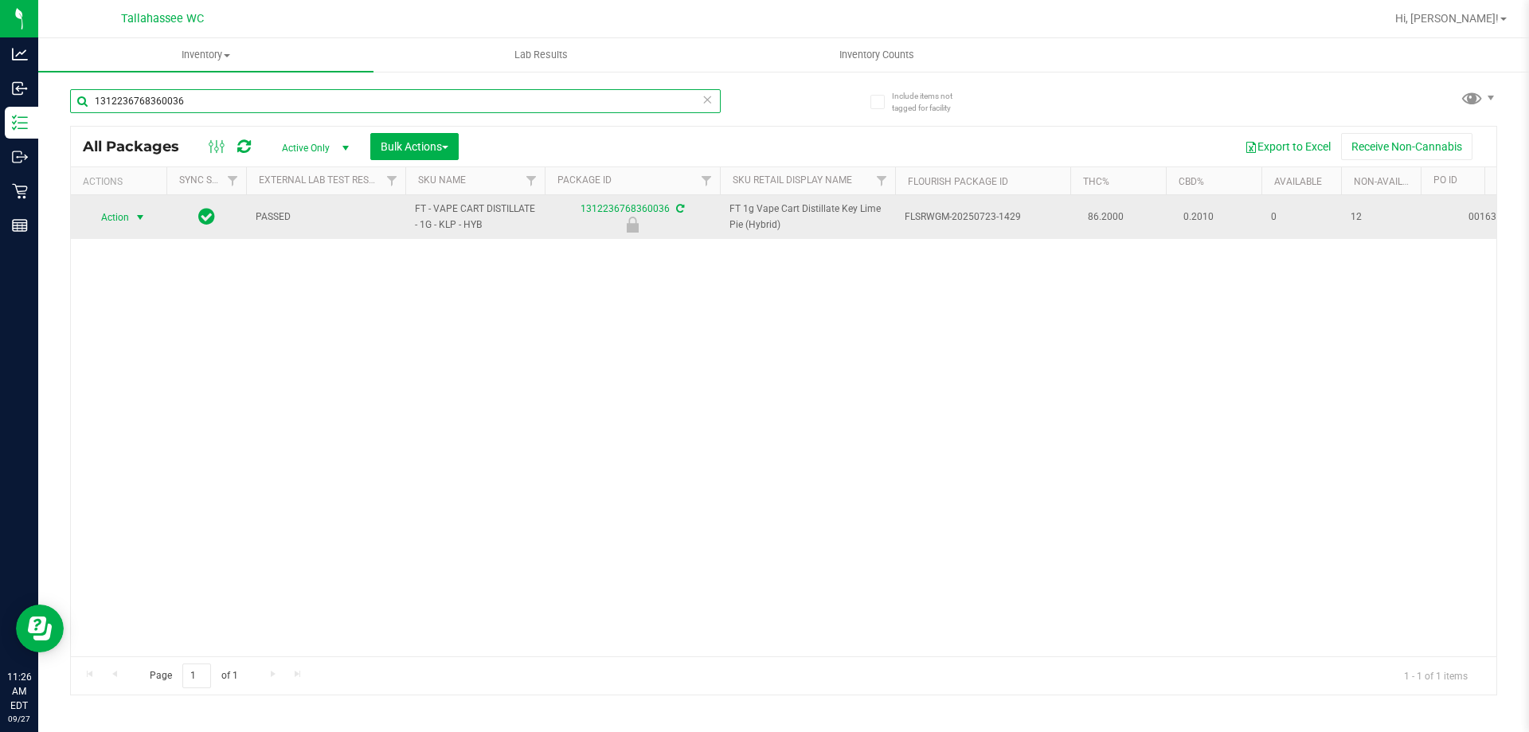
type input "1312236768360036"
click at [120, 217] on span "Action" at bounding box center [108, 217] width 43 height 22
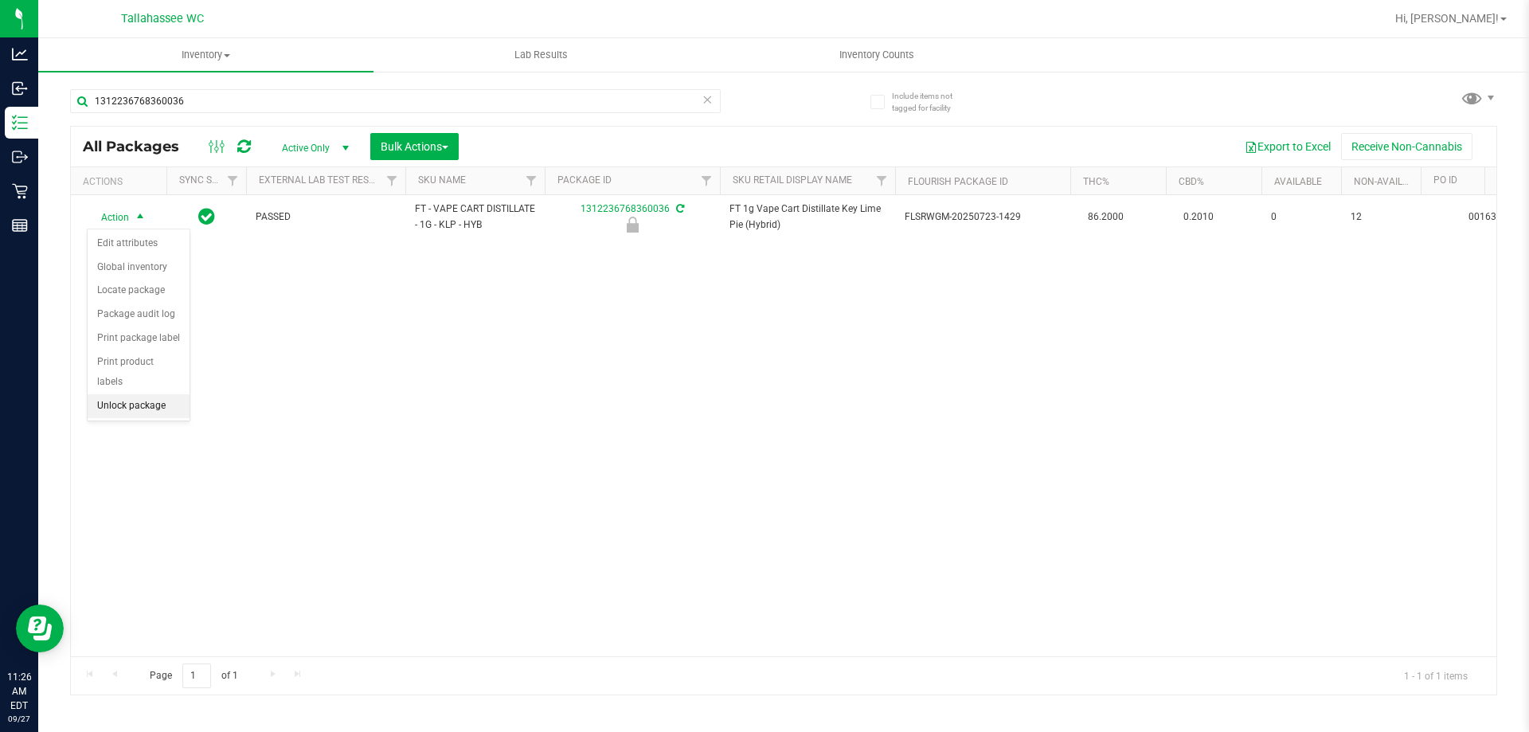
click at [142, 394] on li "Unlock package" at bounding box center [139, 406] width 102 height 24
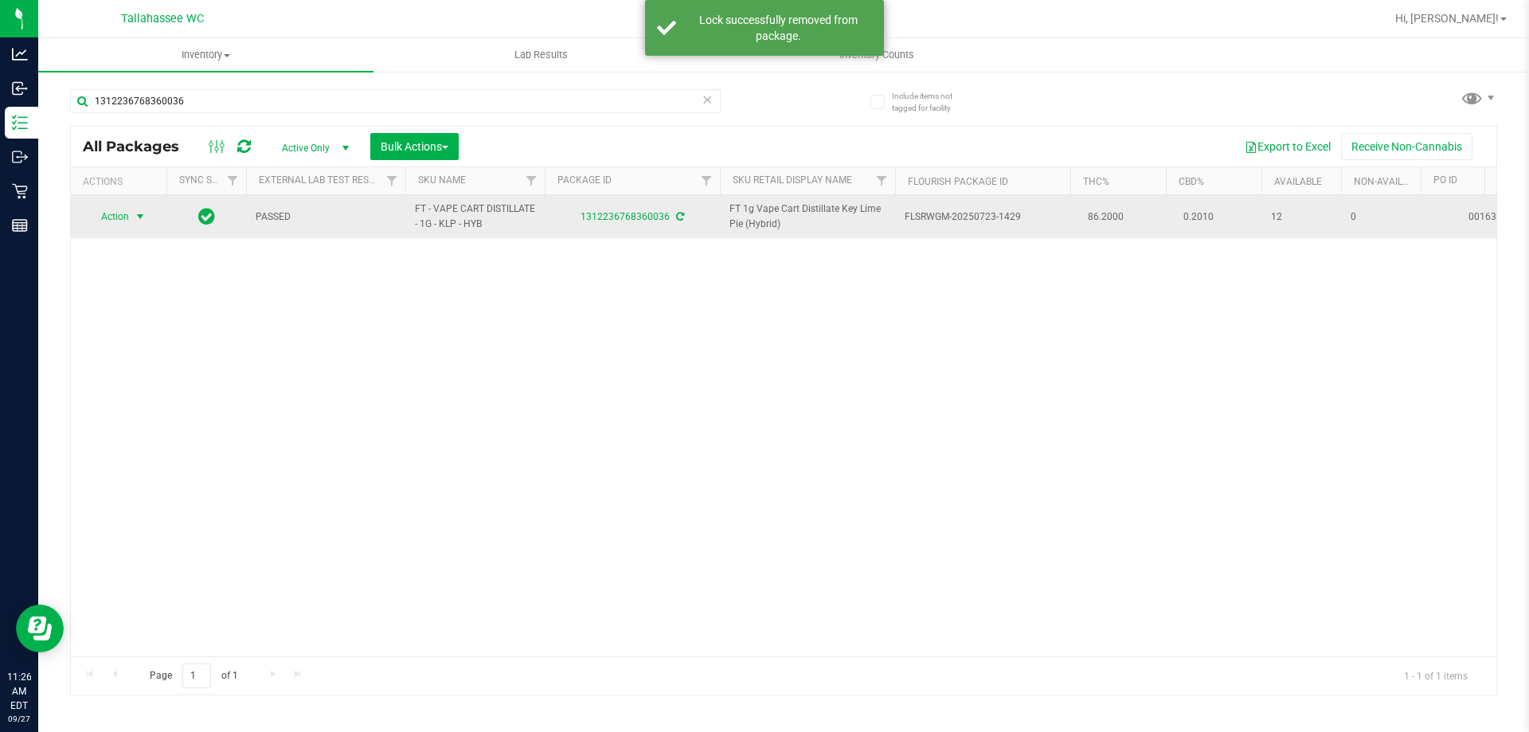
click at [126, 217] on span "Action" at bounding box center [108, 216] width 43 height 22
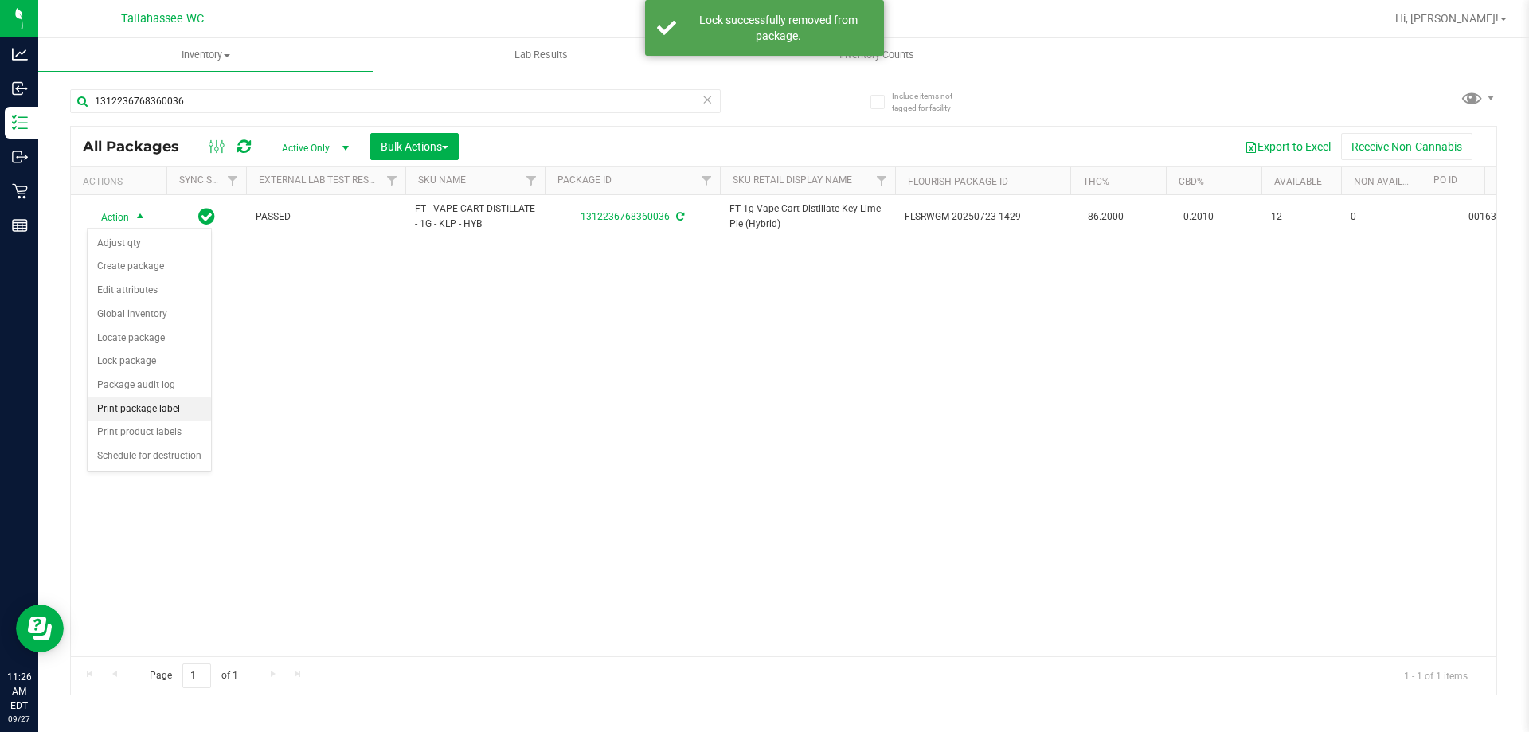
click at [193, 409] on li "Print package label" at bounding box center [149, 409] width 123 height 24
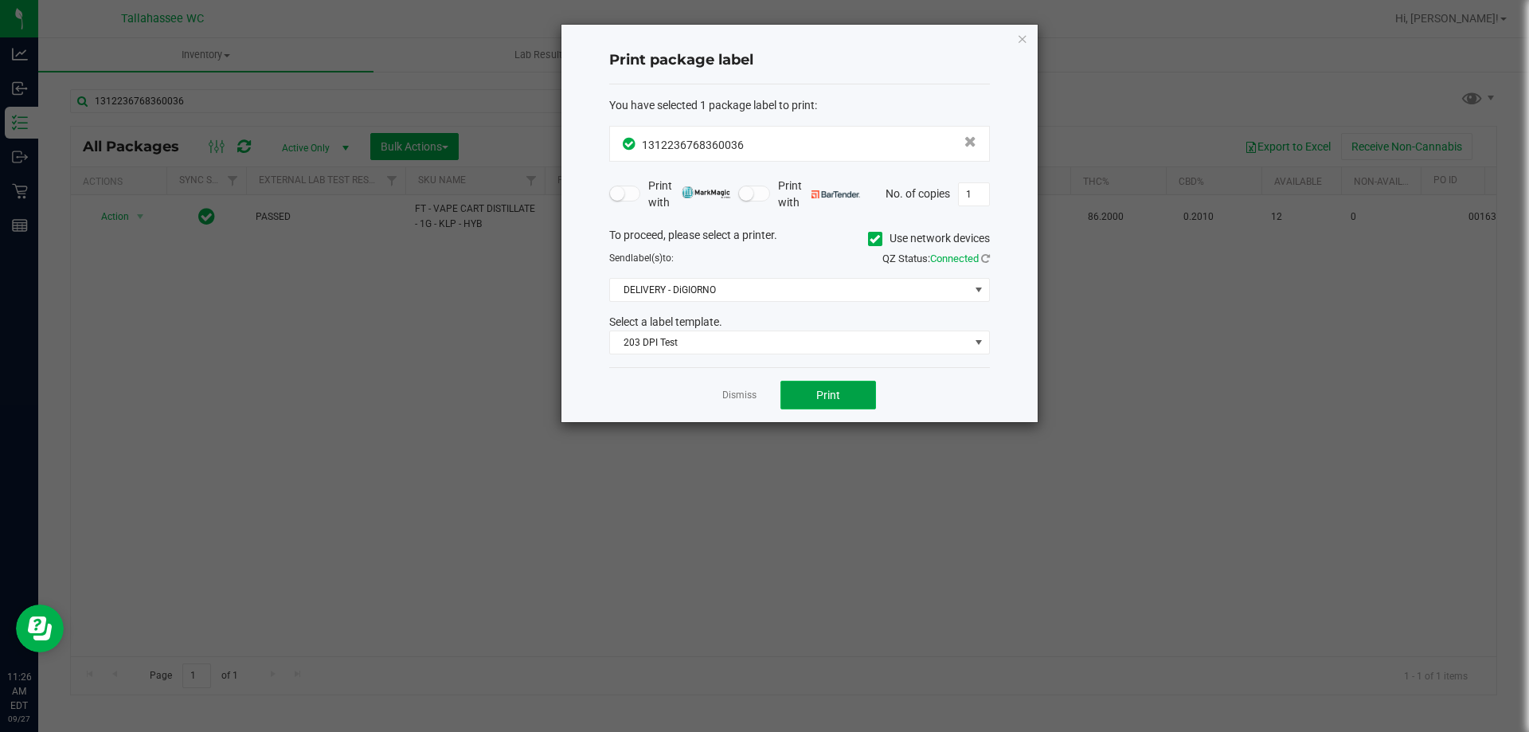
click at [867, 403] on button "Print" at bounding box center [829, 395] width 96 height 29
click at [749, 389] on link "Dismiss" at bounding box center [739, 396] width 34 height 14
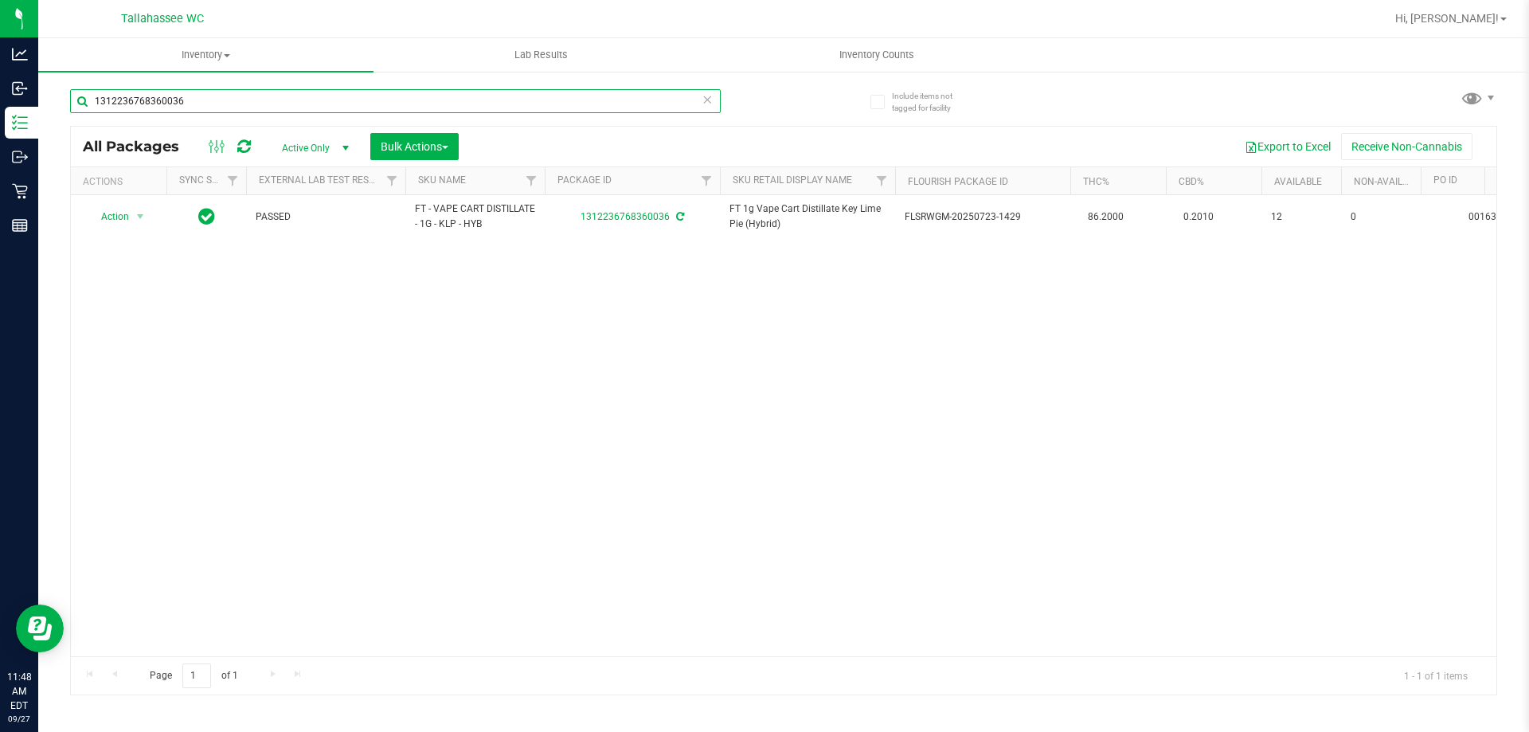
click at [713, 100] on input "1312236768360036" at bounding box center [395, 101] width 651 height 24
click at [298, 101] on input "1312236768360036" at bounding box center [395, 101] width 651 height 24
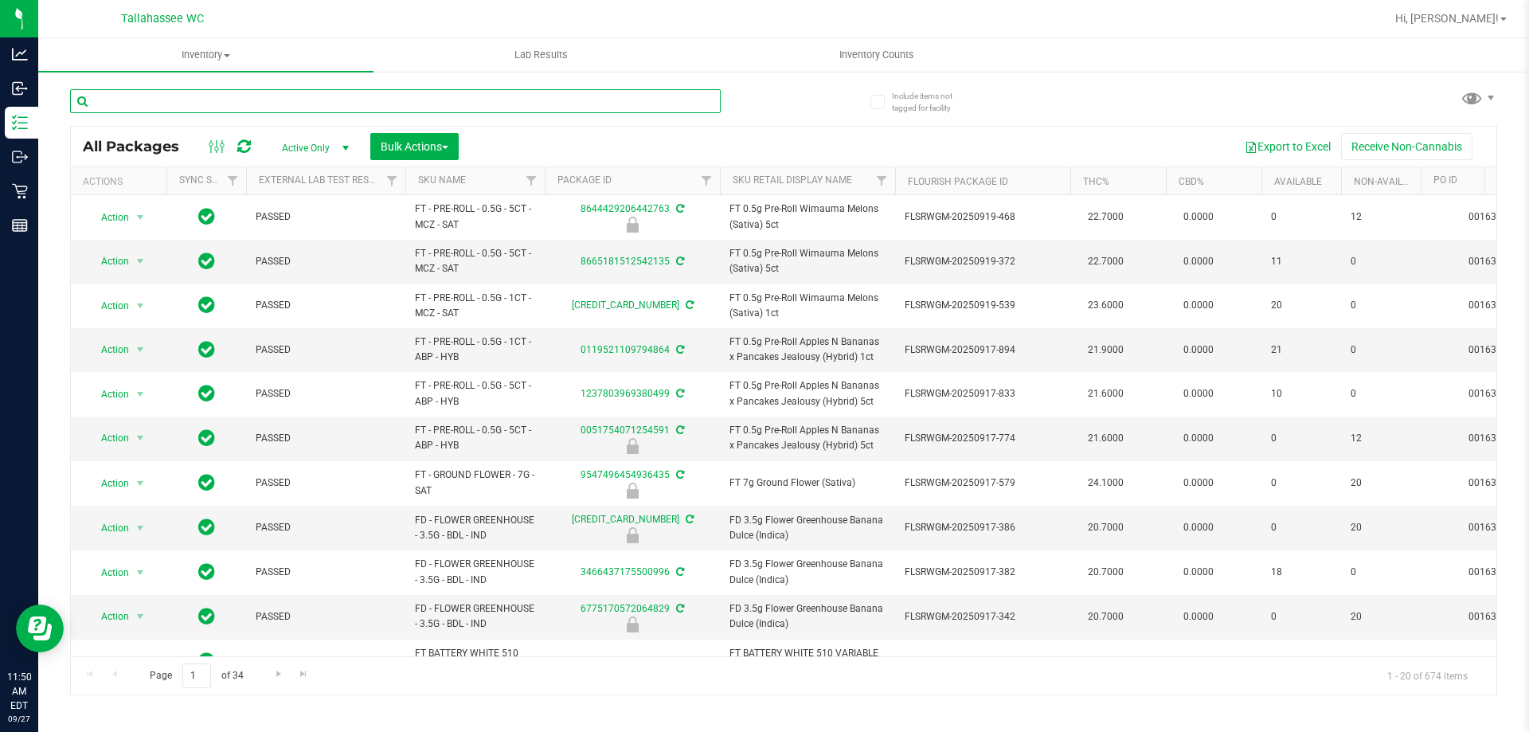
click at [360, 104] on input "text" at bounding box center [395, 101] width 651 height 24
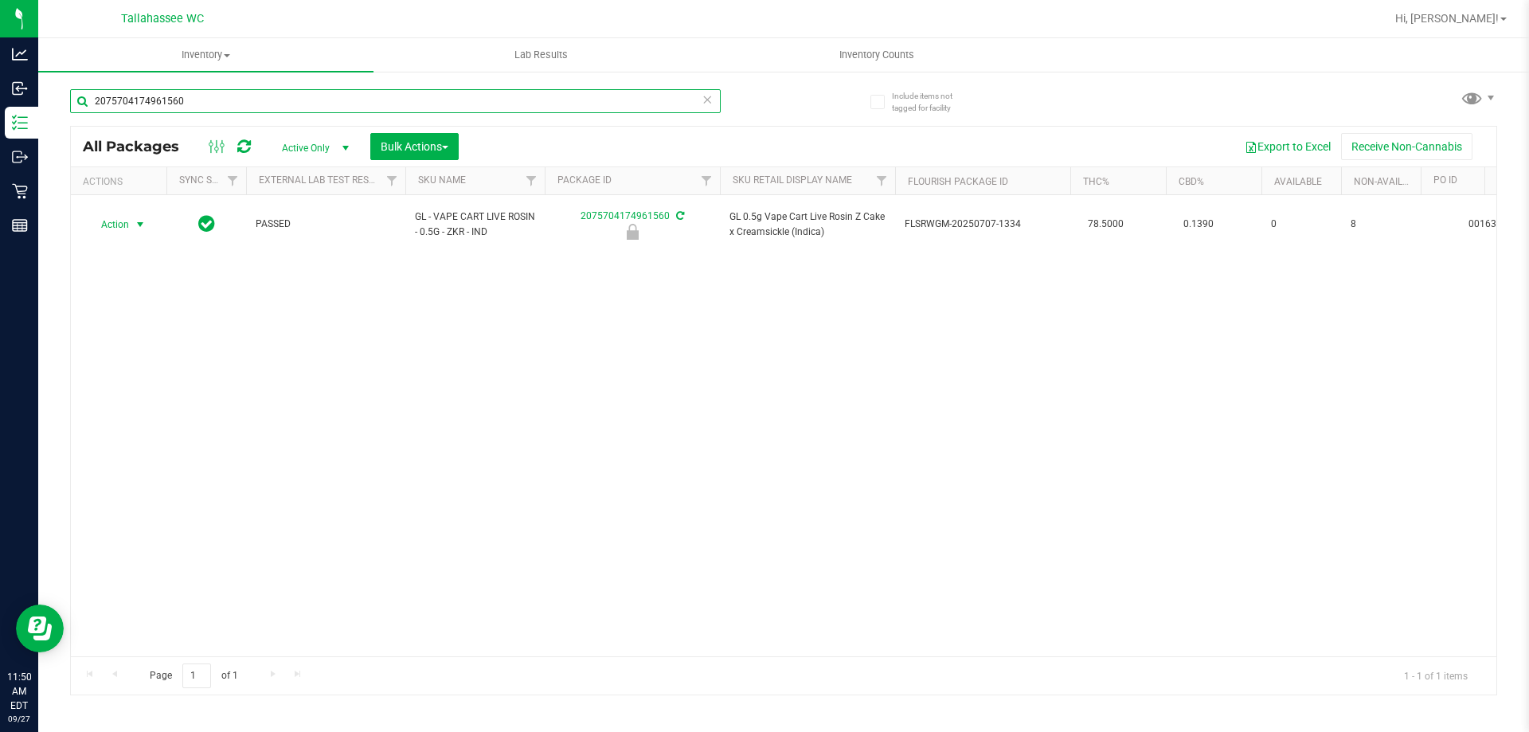
type input "2075704174961560"
click at [123, 214] on span "Action" at bounding box center [108, 224] width 43 height 22
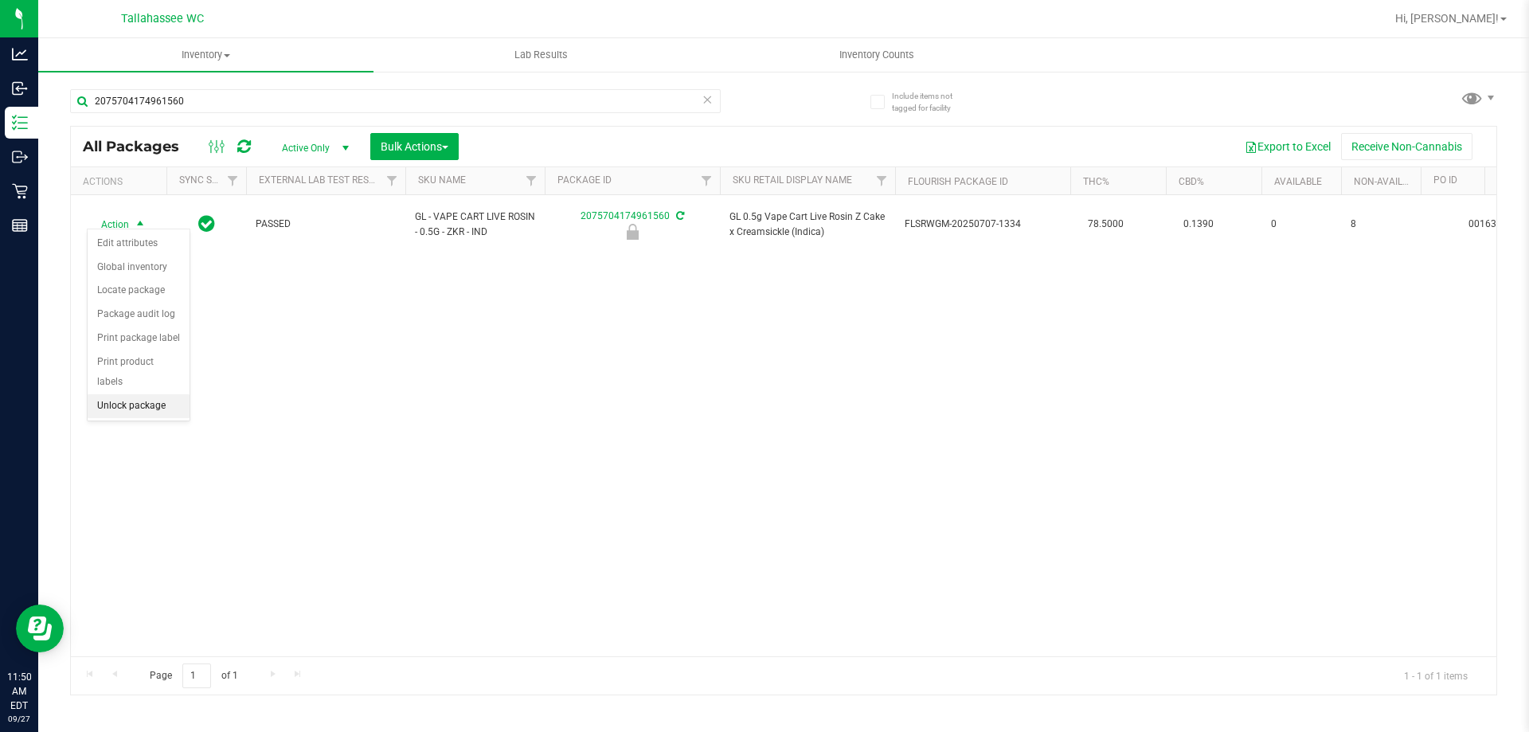
click at [158, 394] on li "Unlock package" at bounding box center [139, 406] width 102 height 24
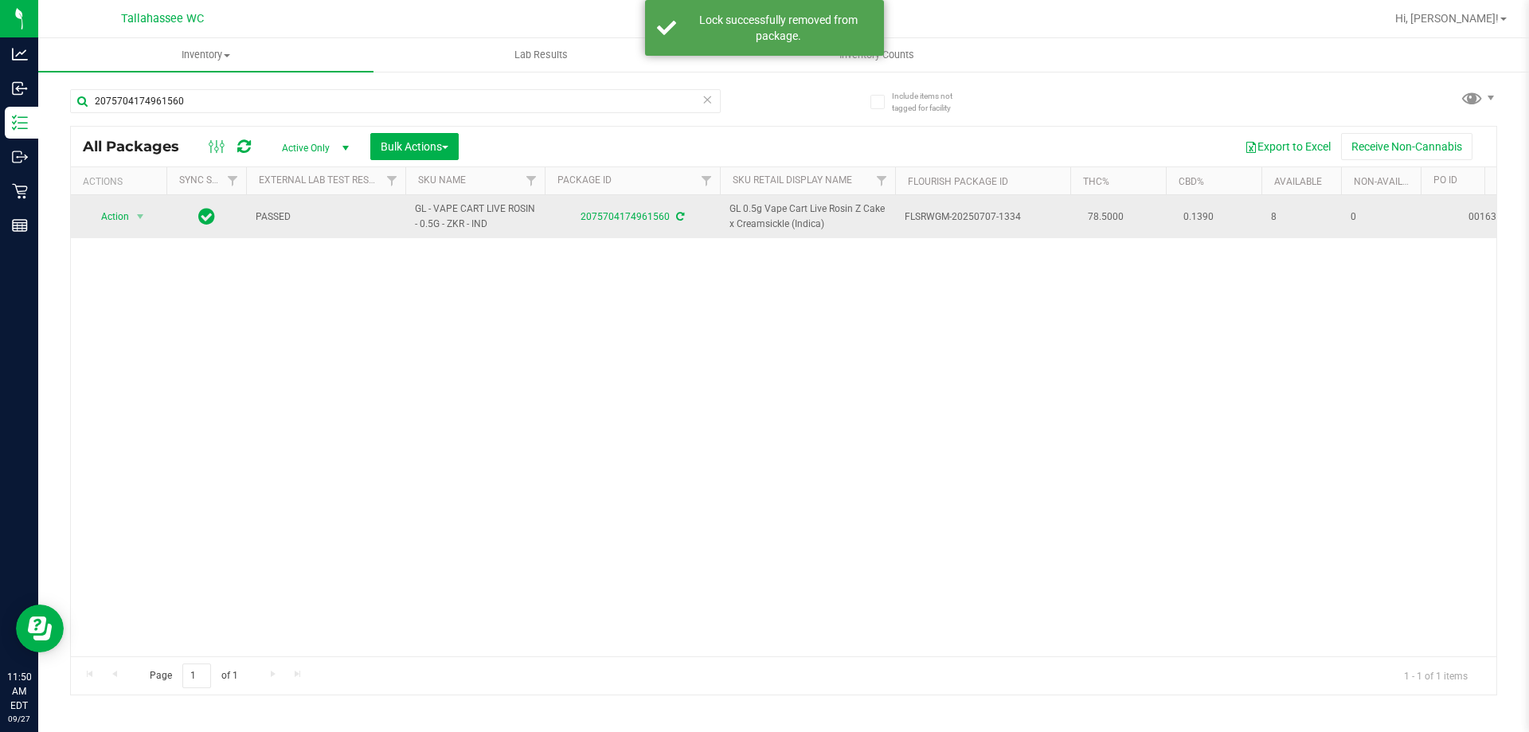
click at [155, 227] on div "Action Action Adjust qty Create package Edit attributes Global inventory Locate…" at bounding box center [118, 216] width 76 height 22
click at [120, 214] on span "Action" at bounding box center [108, 216] width 43 height 22
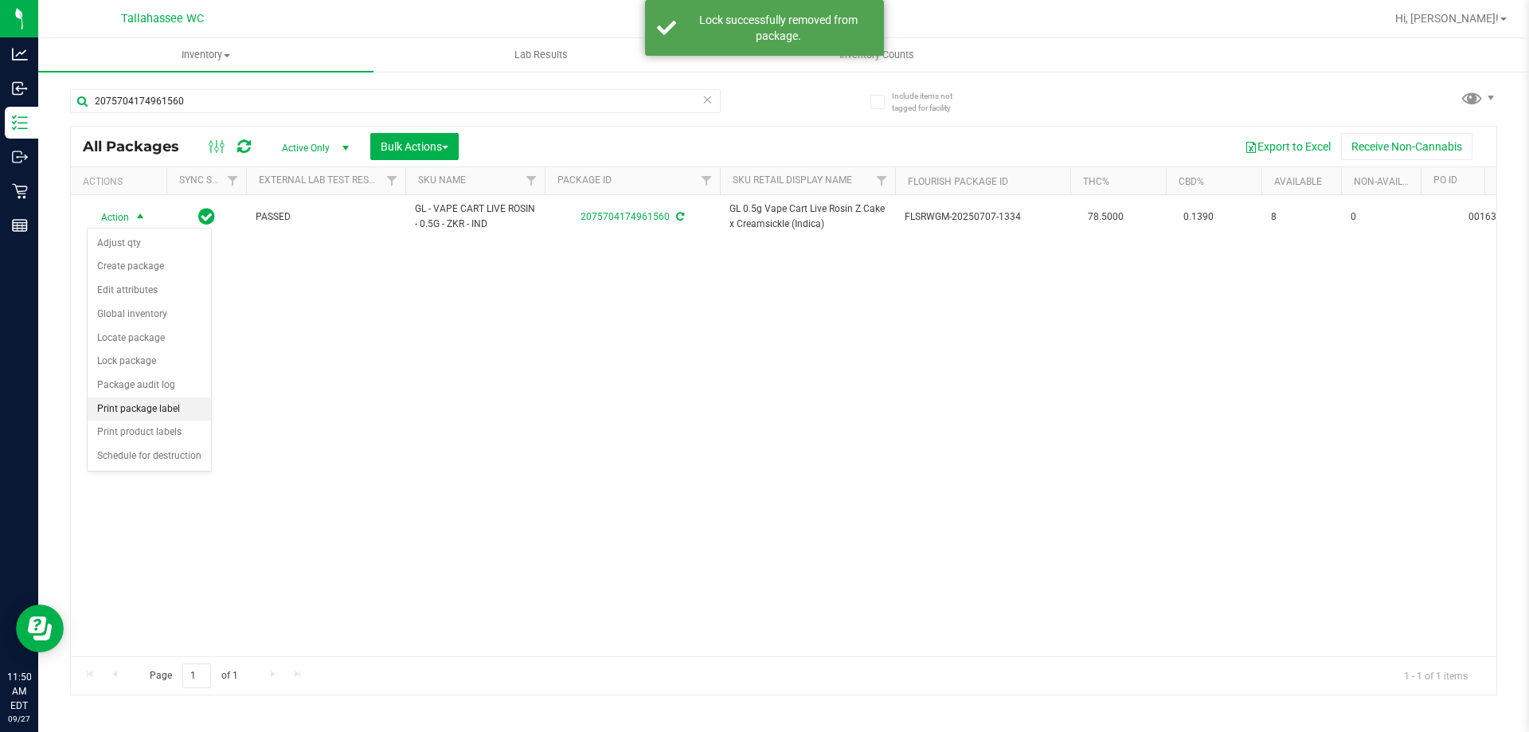
click at [178, 405] on li "Print package label" at bounding box center [149, 409] width 123 height 24
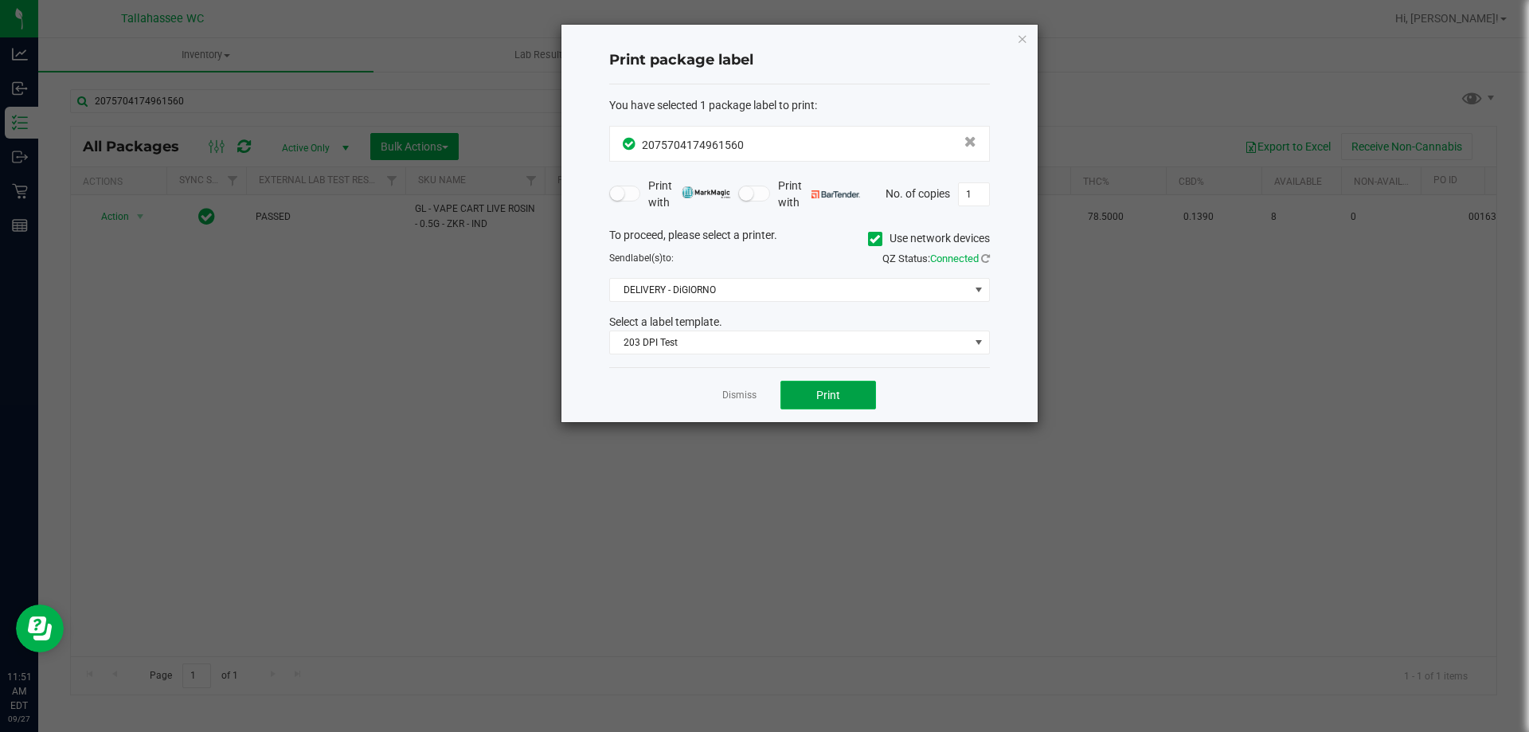
click at [835, 405] on button "Print" at bounding box center [829, 395] width 96 height 29
click at [753, 391] on link "Dismiss" at bounding box center [739, 396] width 34 height 14
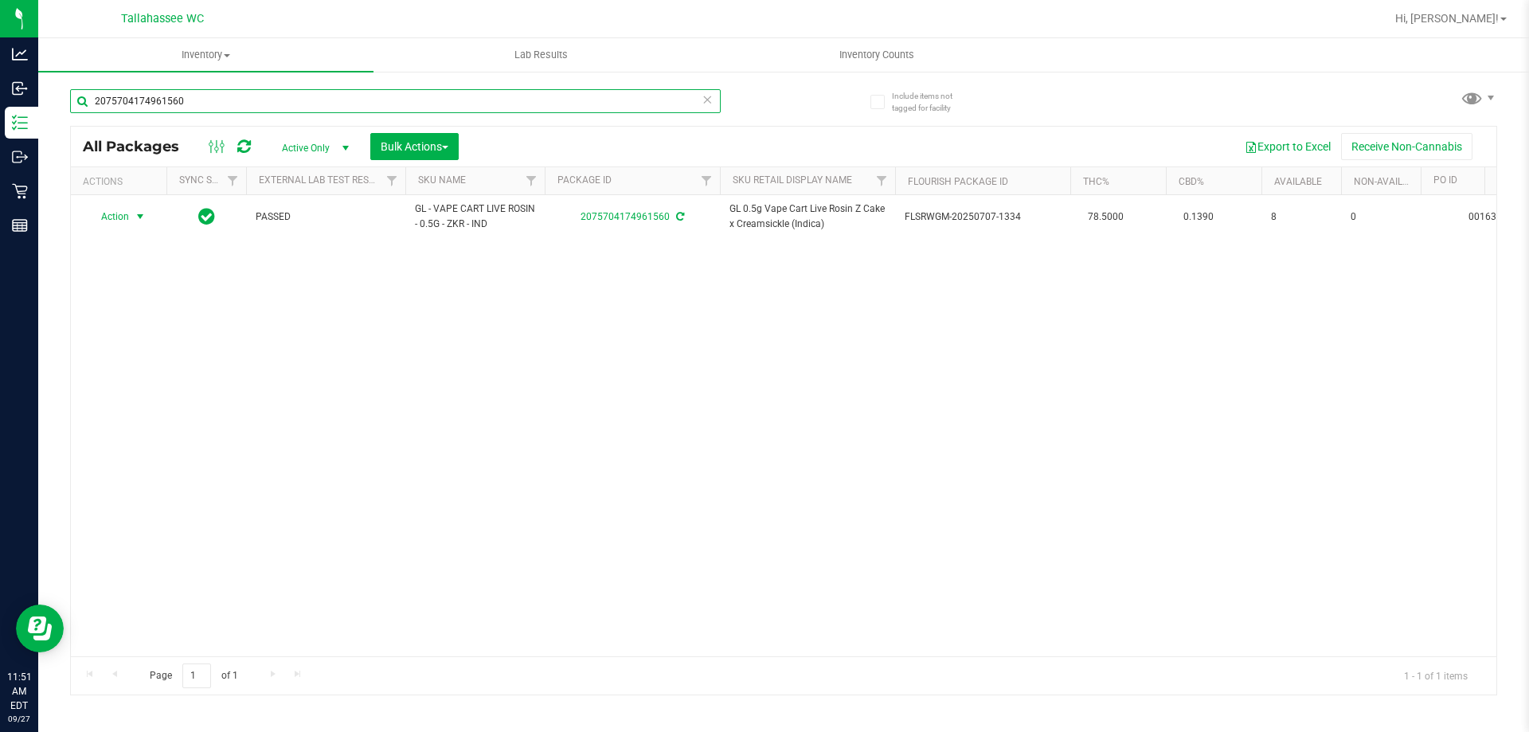
click at [463, 97] on input "2075704174961560" at bounding box center [395, 101] width 651 height 24
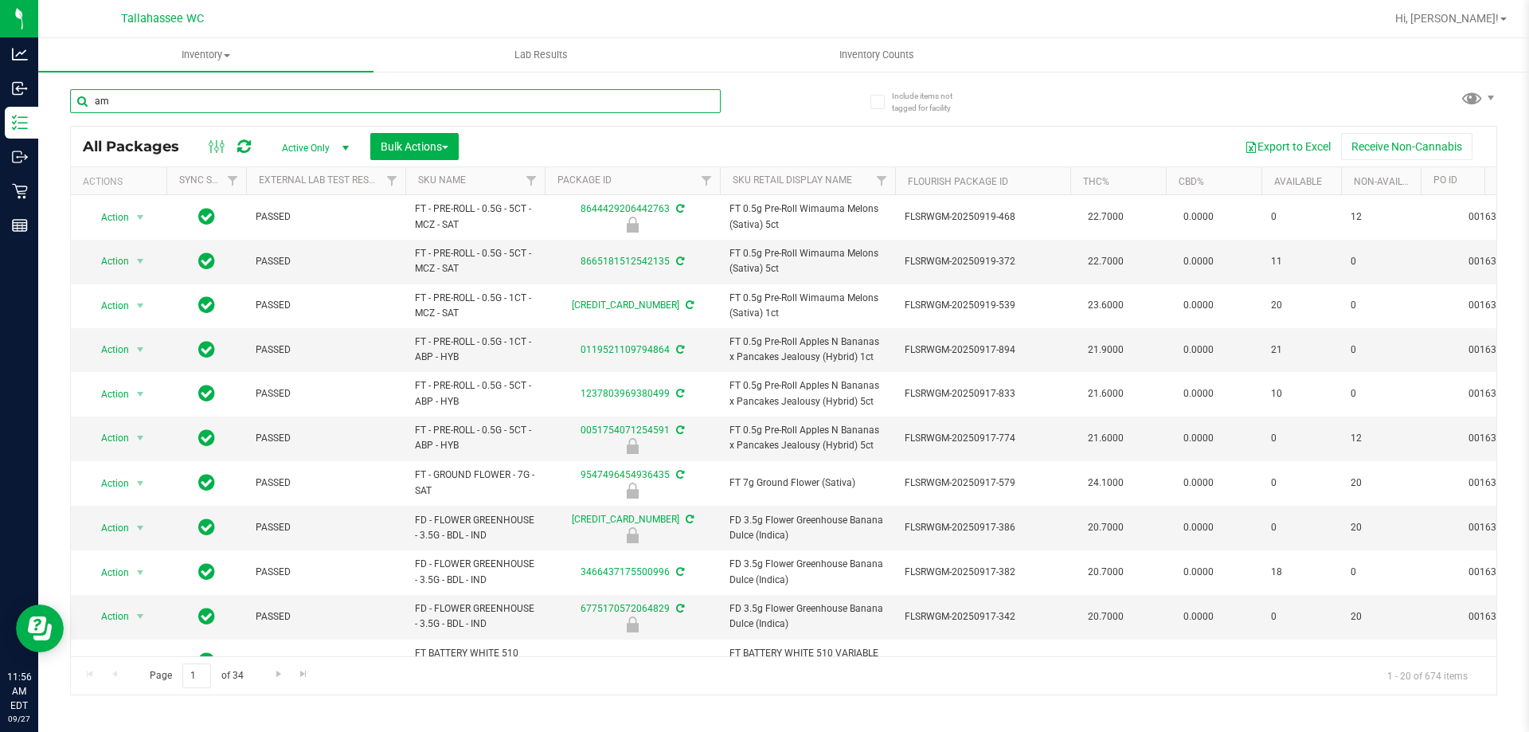
type input "aml"
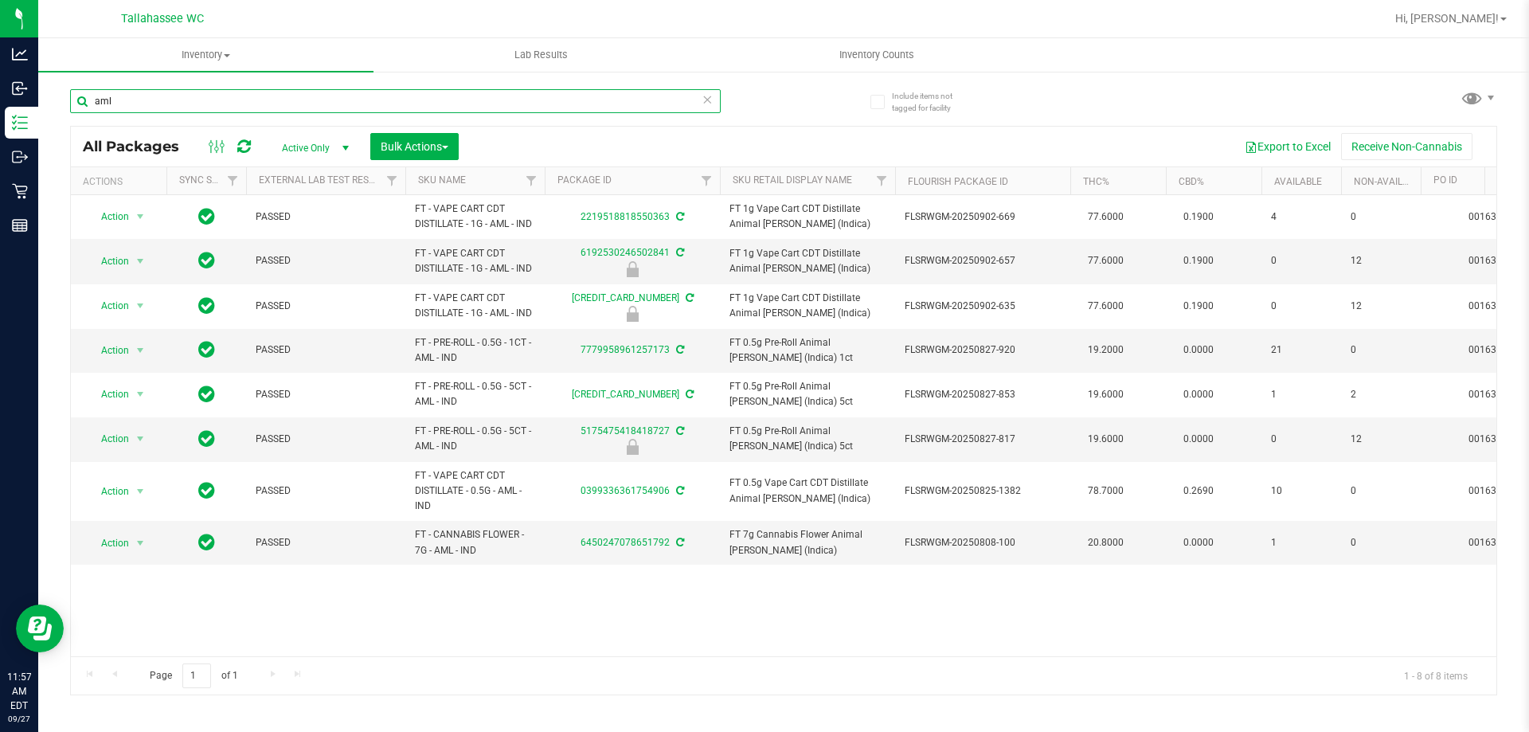
click at [561, 110] on input "aml" at bounding box center [395, 101] width 651 height 24
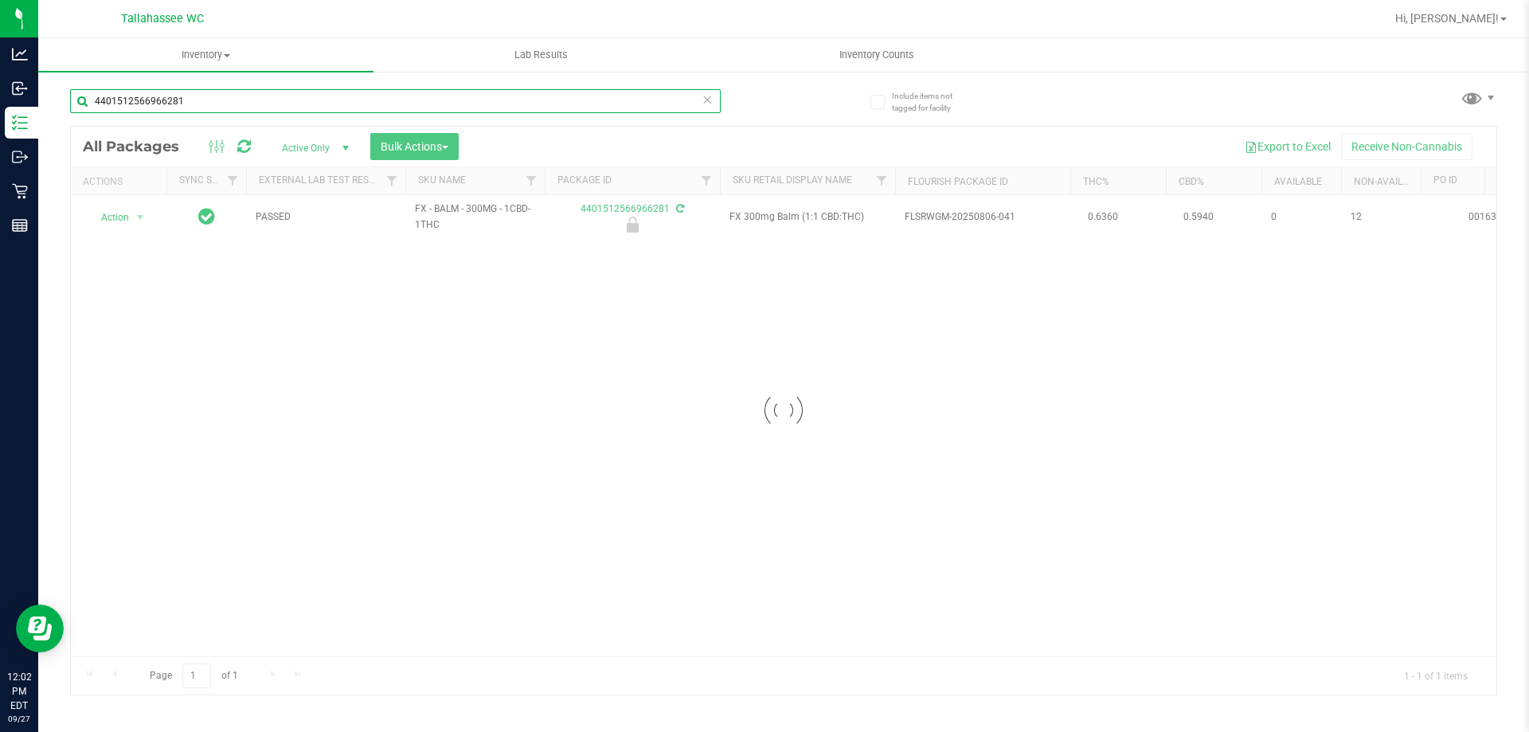
type input "4401512566966281"
click at [127, 223] on div at bounding box center [784, 411] width 1426 height 568
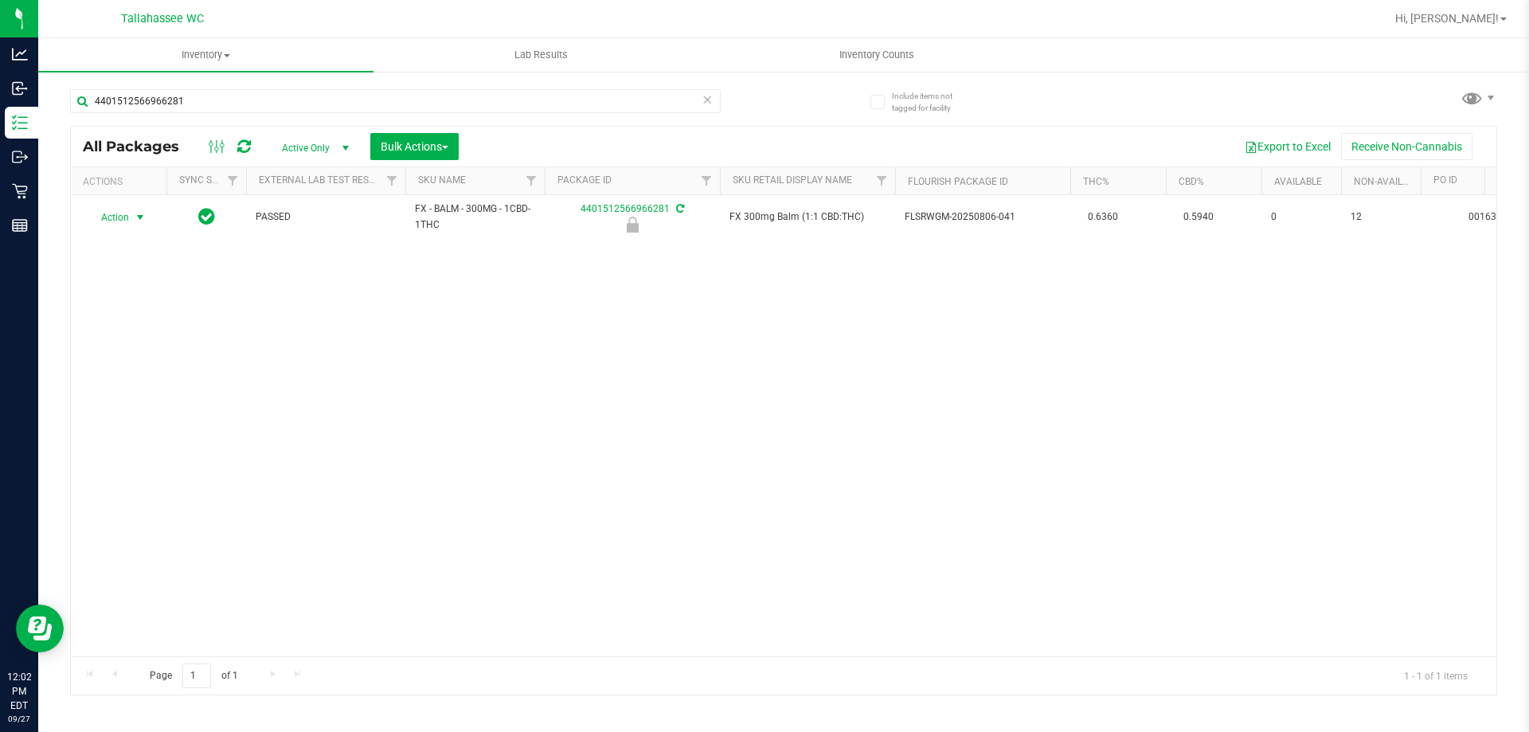
click at [127, 221] on span "Action" at bounding box center [108, 217] width 43 height 22
click at [143, 394] on li "Unlock package" at bounding box center [139, 406] width 102 height 24
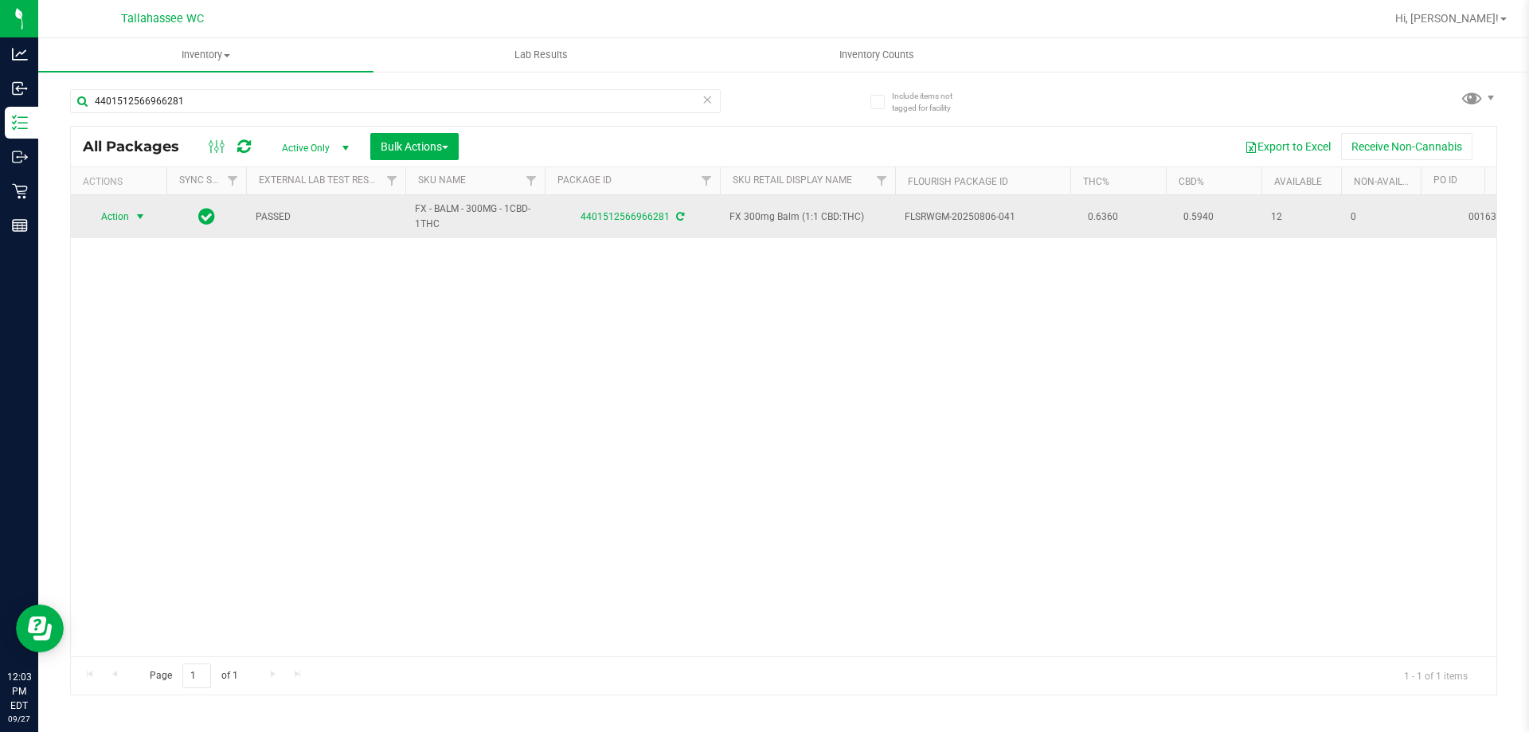
click at [134, 219] on span "select" at bounding box center [140, 216] width 13 height 13
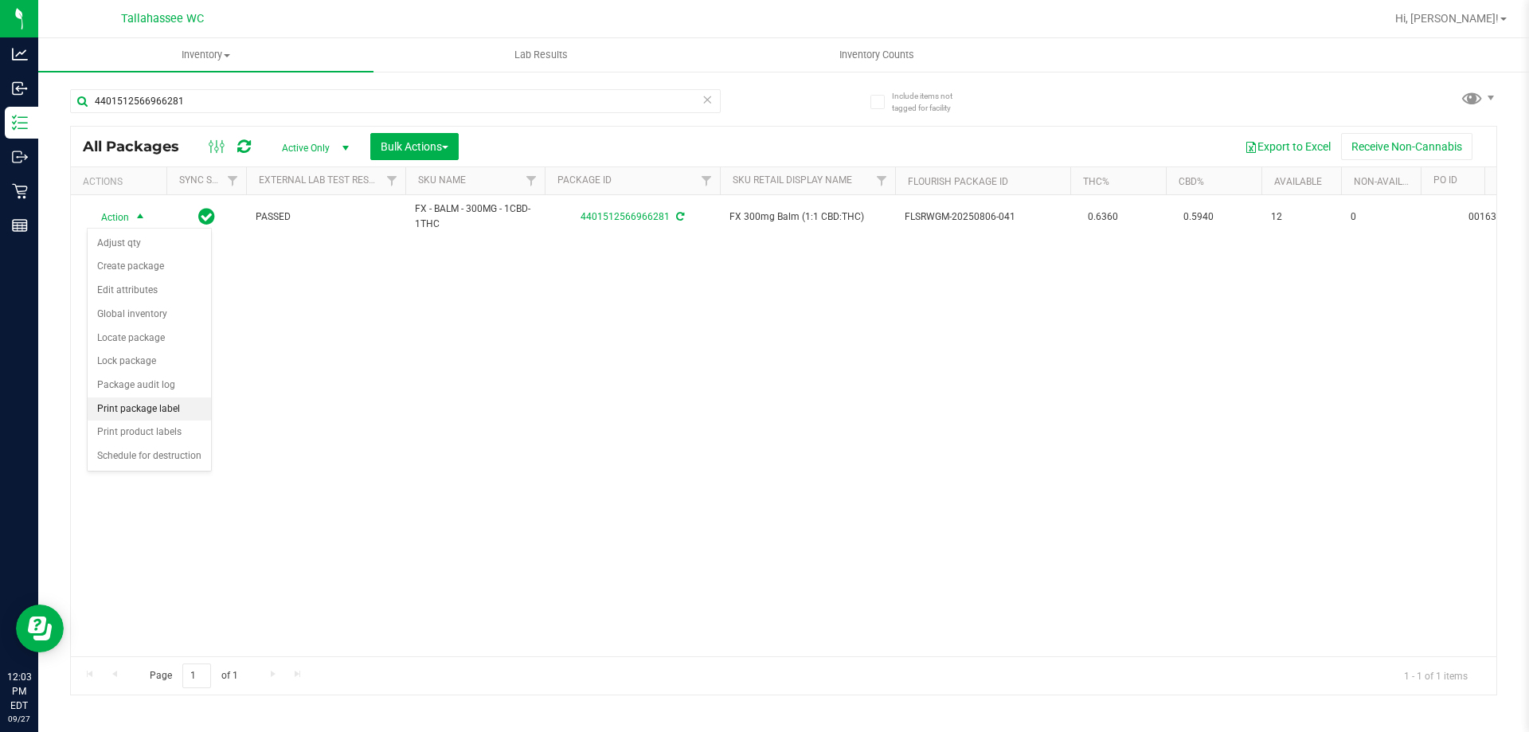
click at [175, 405] on li "Print package label" at bounding box center [149, 409] width 123 height 24
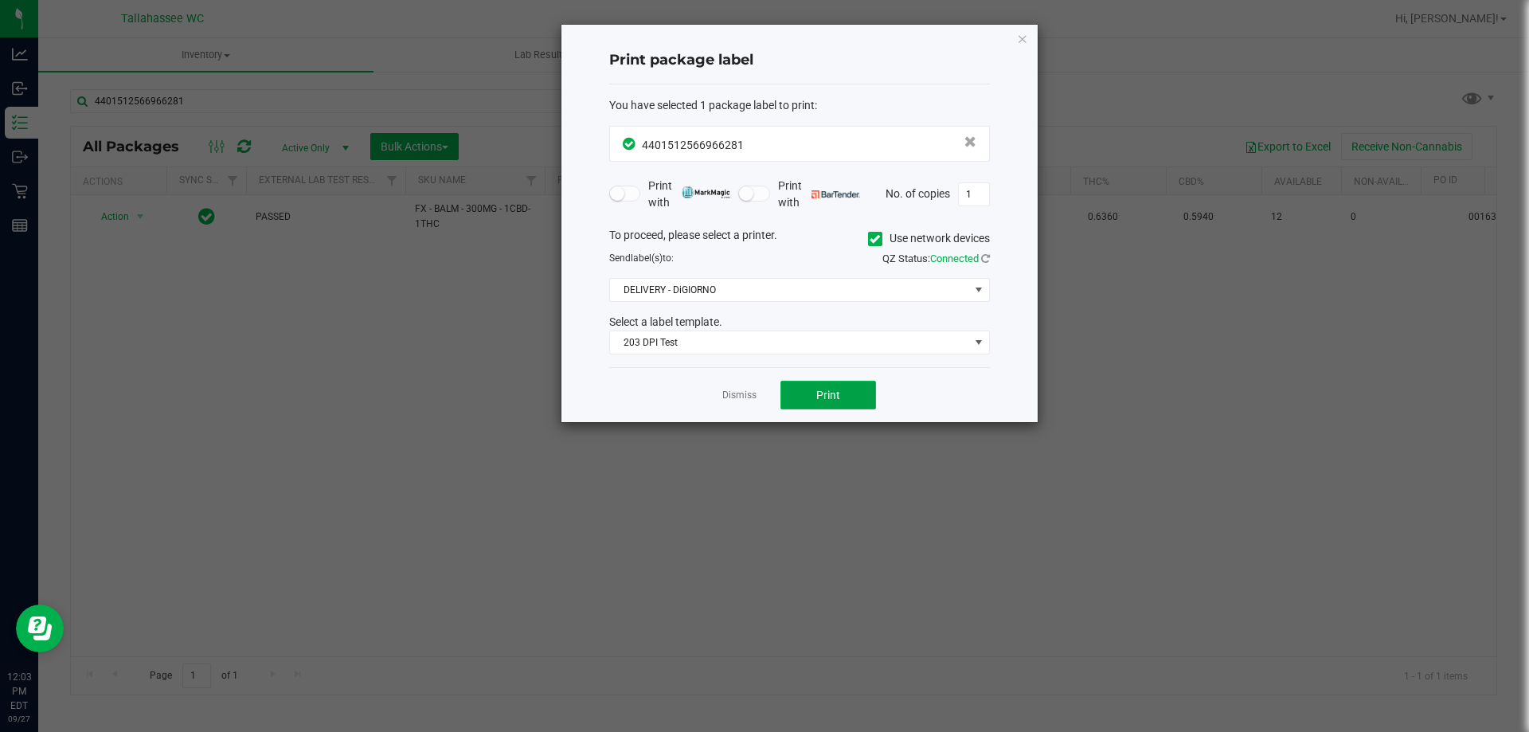
click at [842, 398] on button "Print" at bounding box center [829, 395] width 96 height 29
click at [744, 391] on link "Dismiss" at bounding box center [739, 396] width 34 height 14
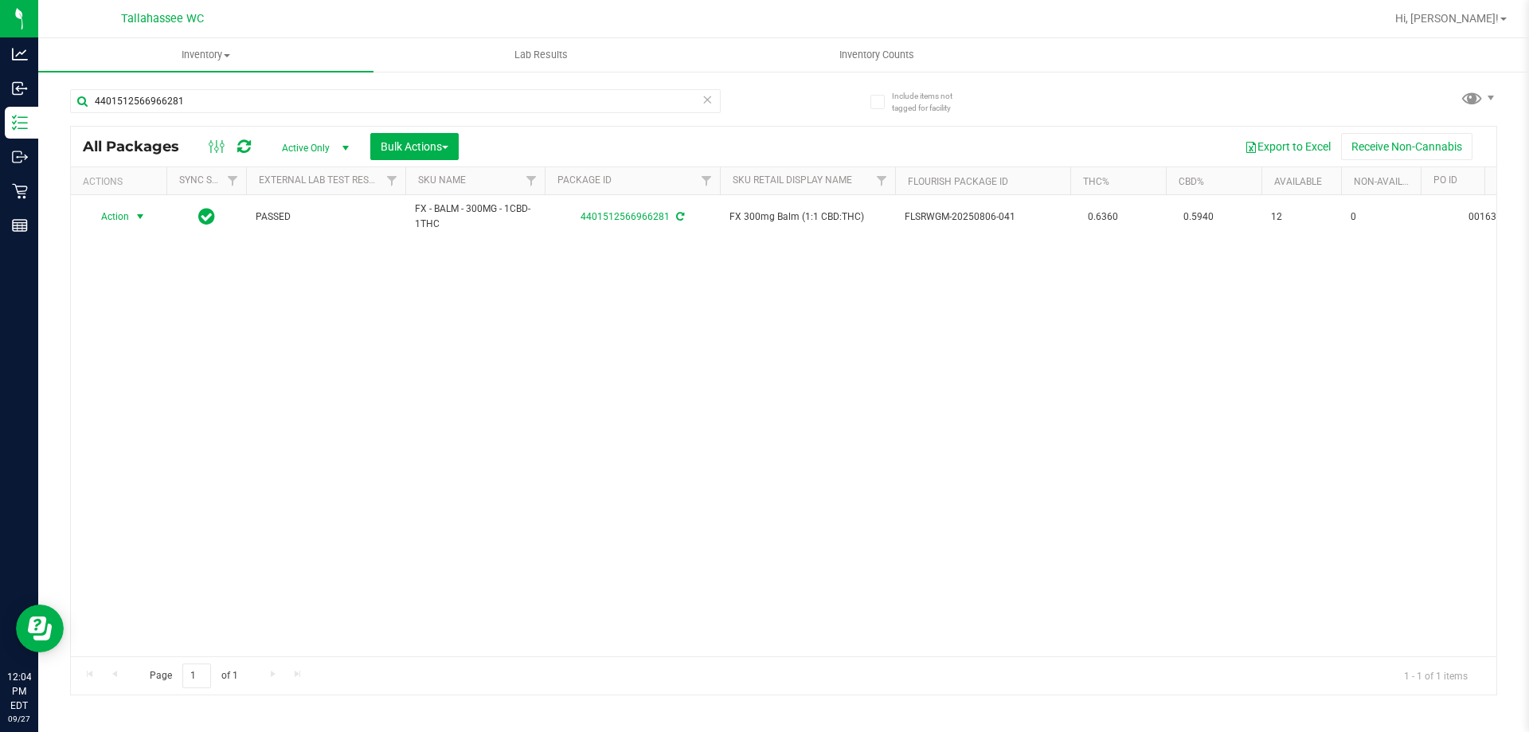
click at [710, 101] on icon at bounding box center [707, 98] width 11 height 19
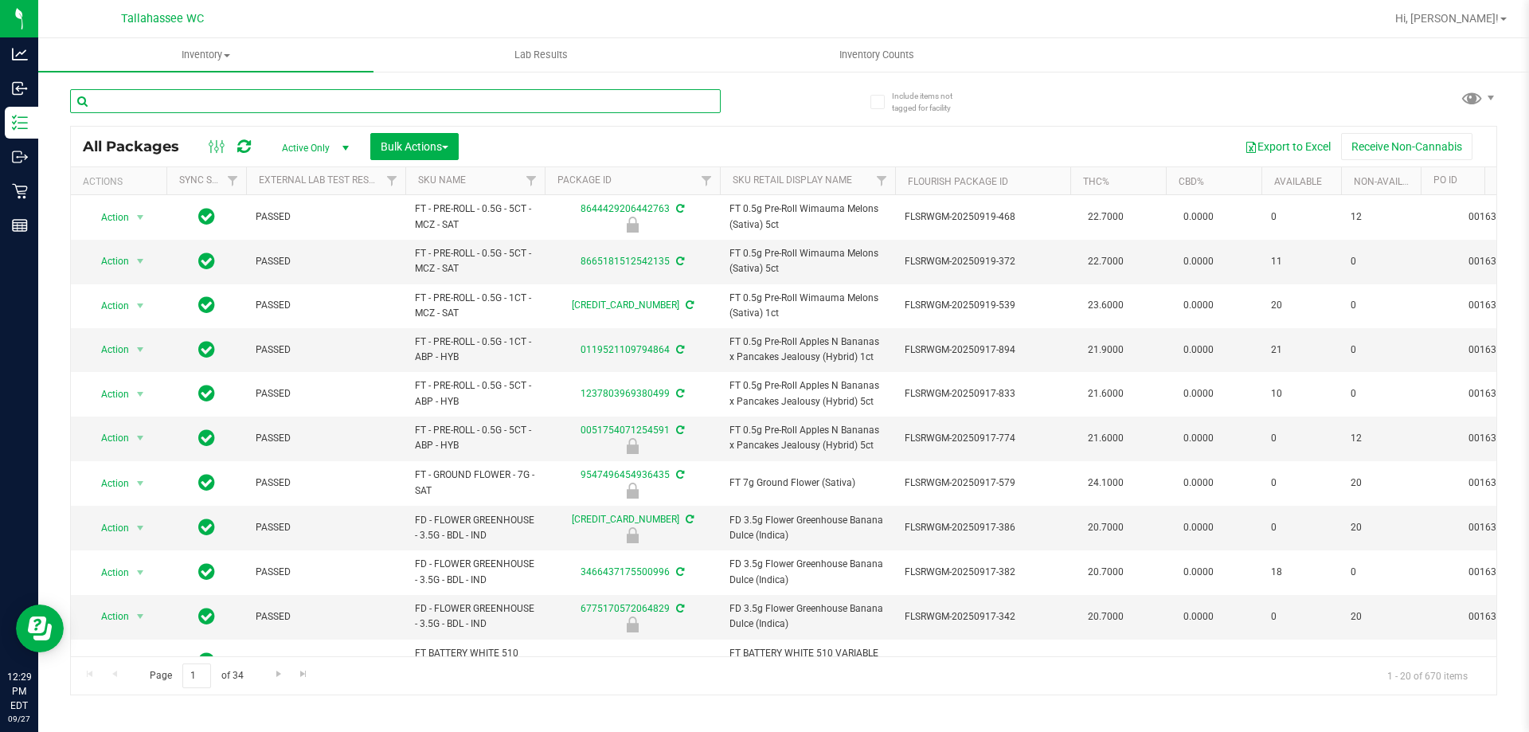
click at [280, 99] on input "text" at bounding box center [395, 101] width 651 height 24
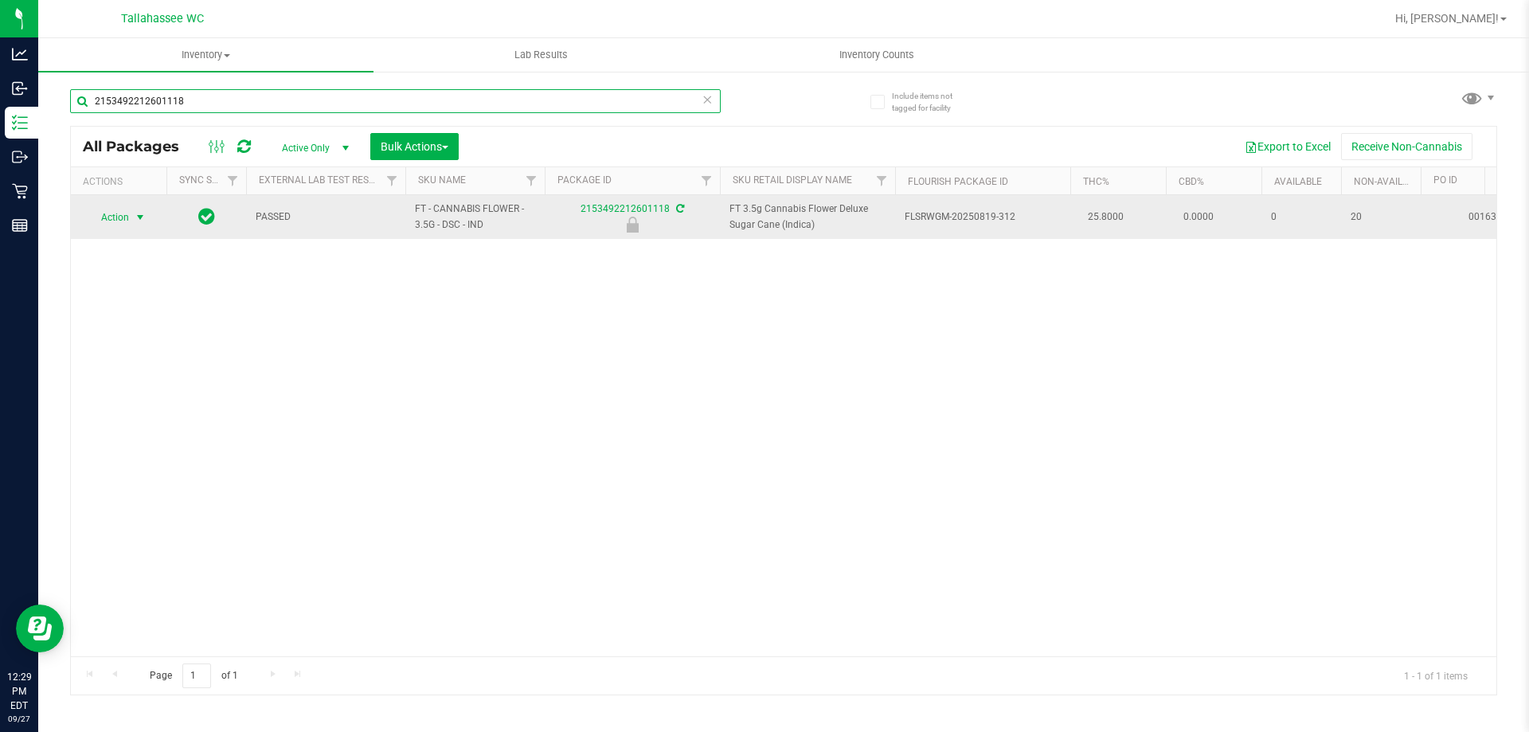
type input "2153492212601118"
click at [123, 215] on span "Action" at bounding box center [108, 217] width 43 height 22
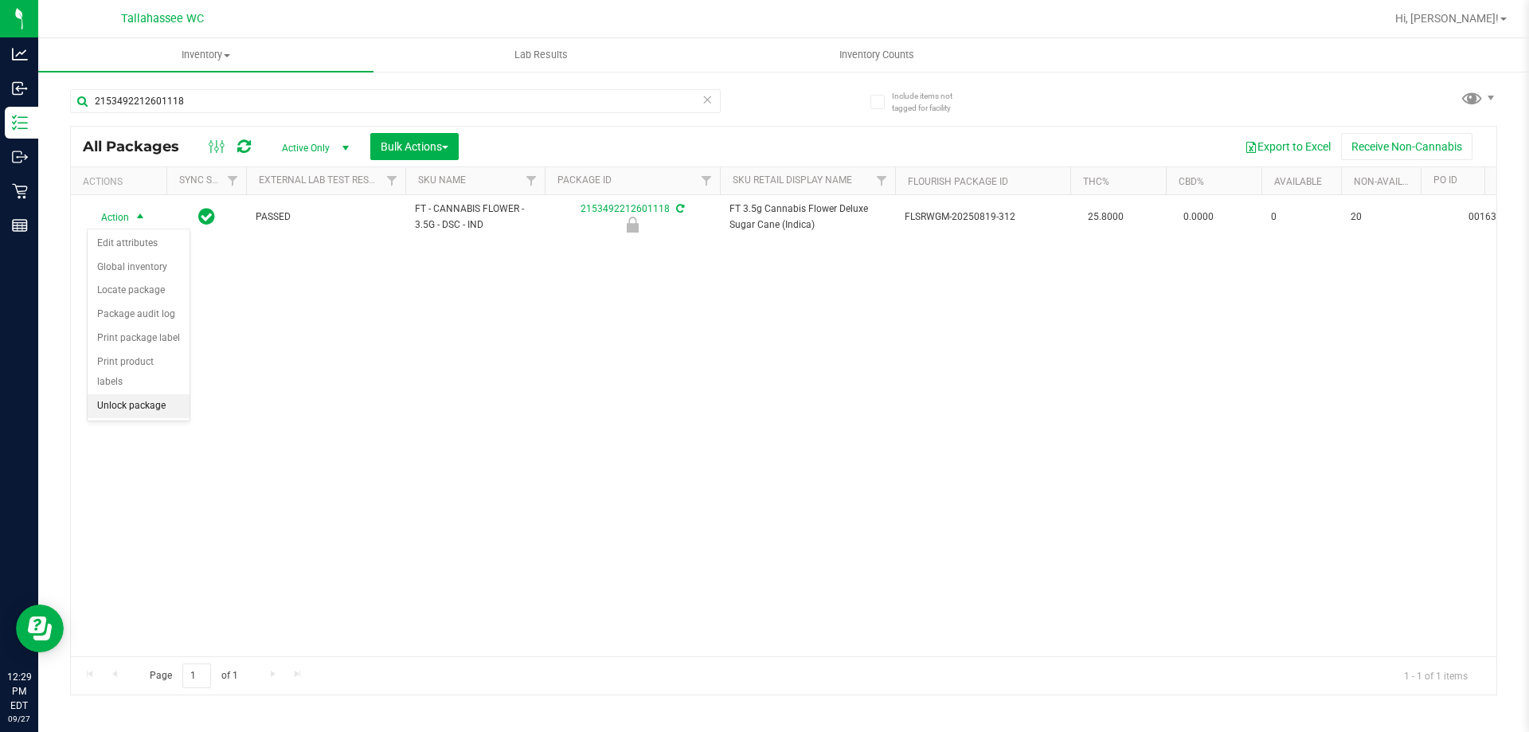
click at [144, 395] on li "Unlock package" at bounding box center [139, 406] width 102 height 24
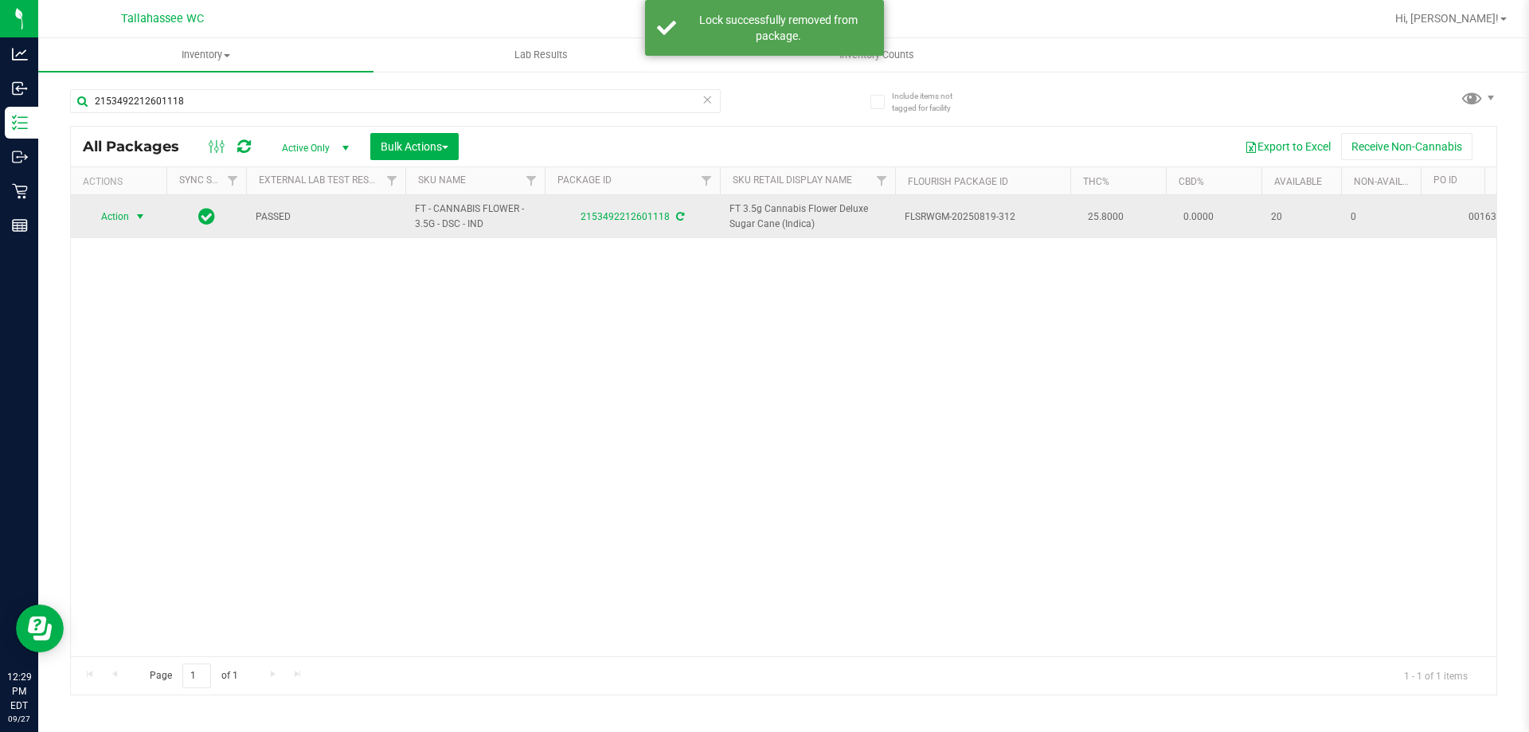
click at [132, 222] on span "select" at bounding box center [141, 216] width 20 height 22
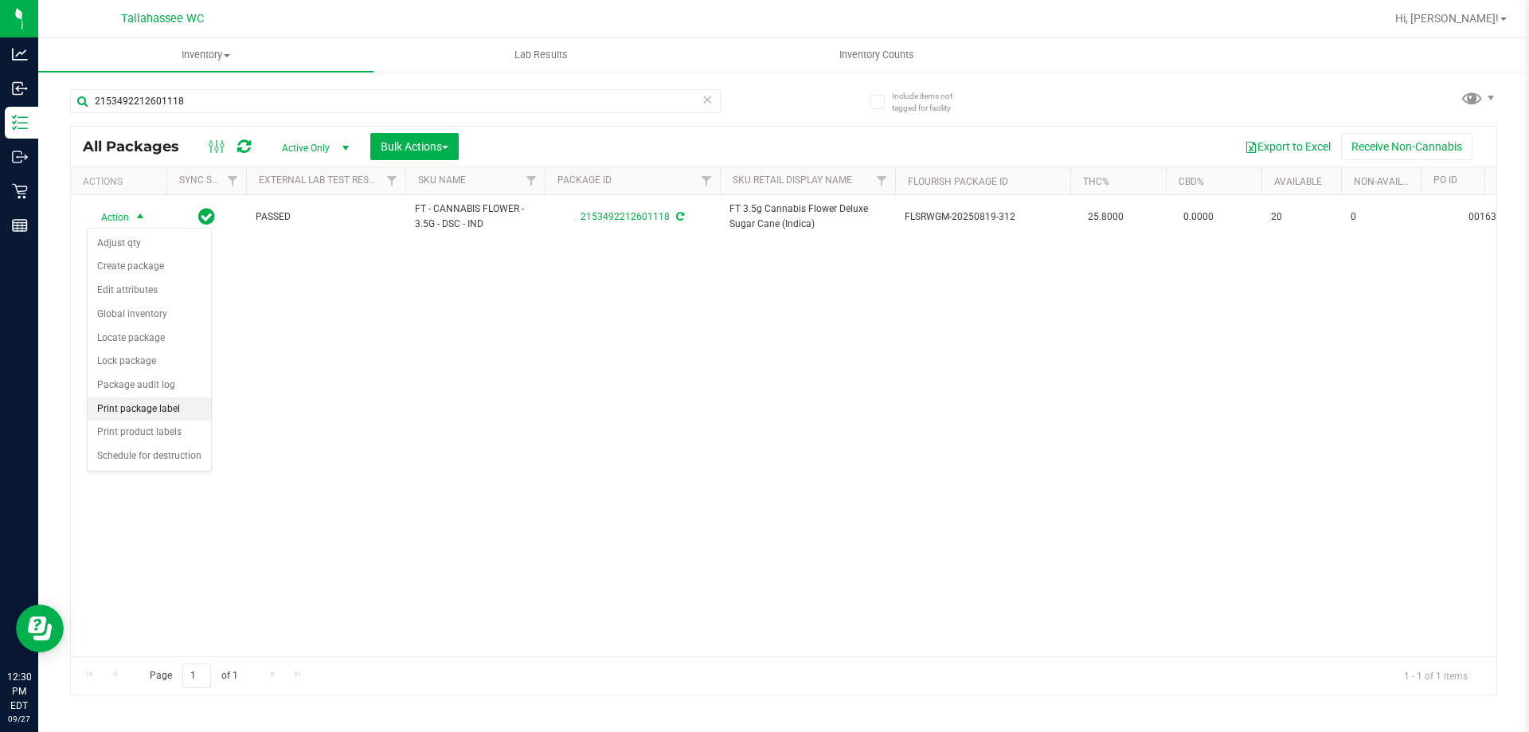
click at [193, 404] on li "Print package label" at bounding box center [149, 409] width 123 height 24
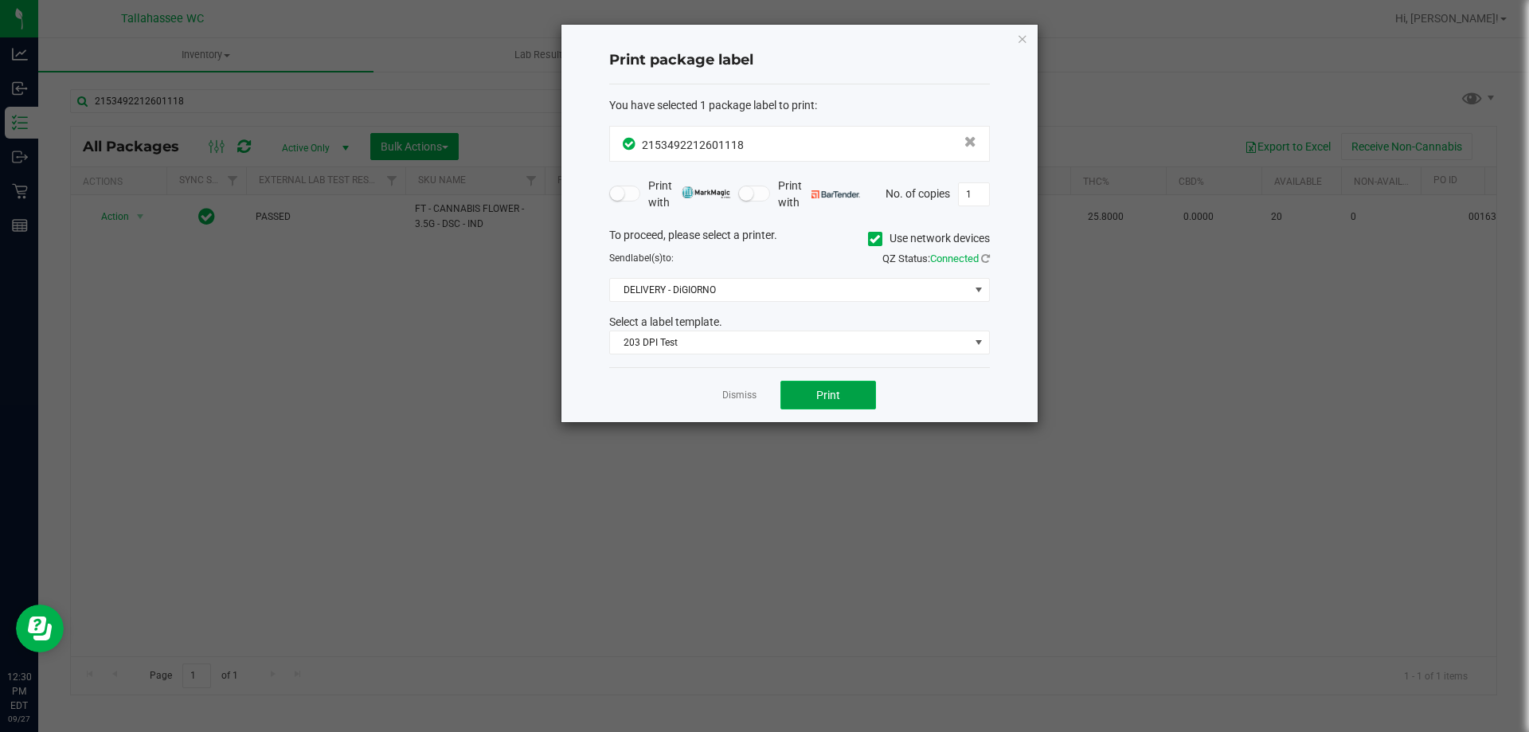
click at [826, 403] on button "Print" at bounding box center [829, 395] width 96 height 29
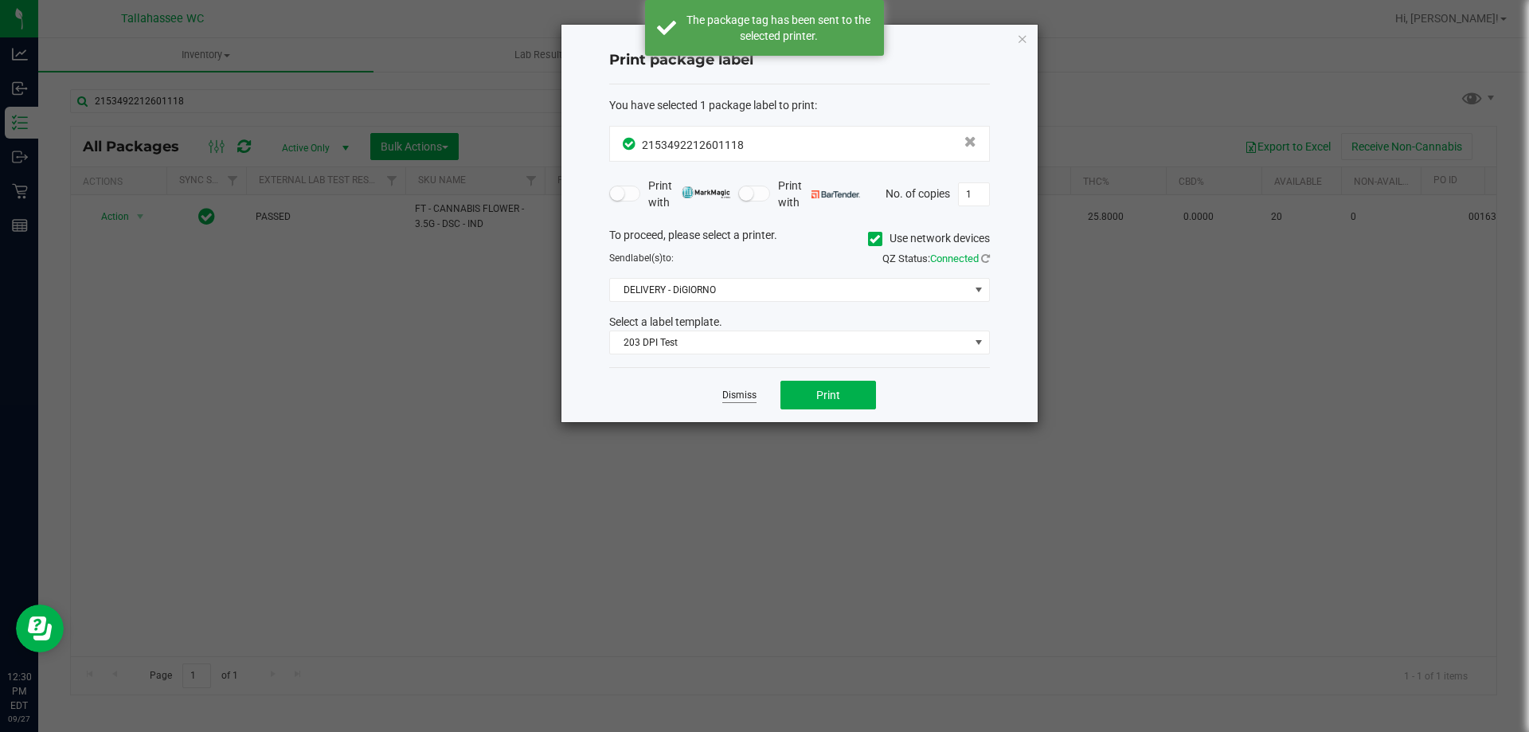
click at [745, 401] on link "Dismiss" at bounding box center [739, 396] width 34 height 14
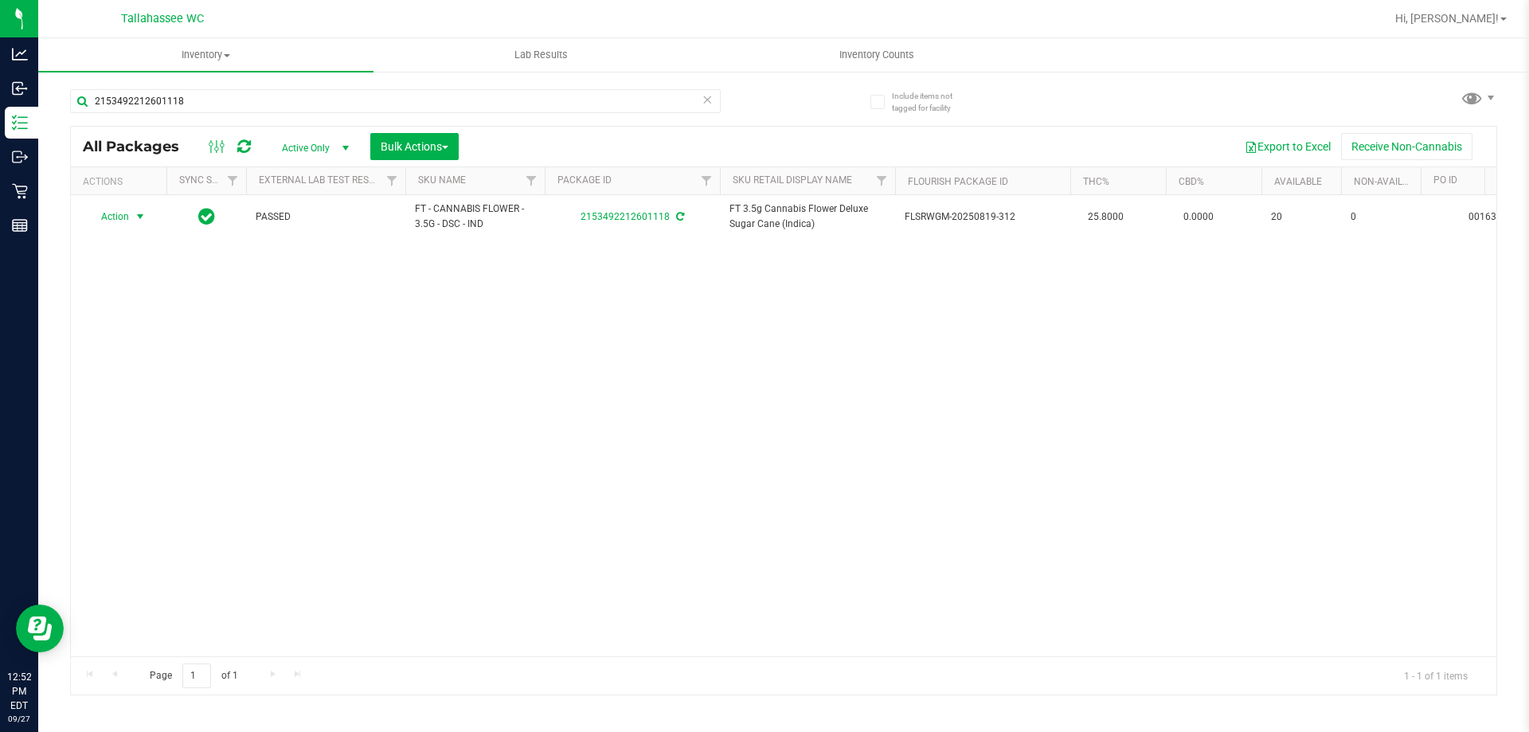
click at [708, 103] on icon at bounding box center [707, 98] width 11 height 19
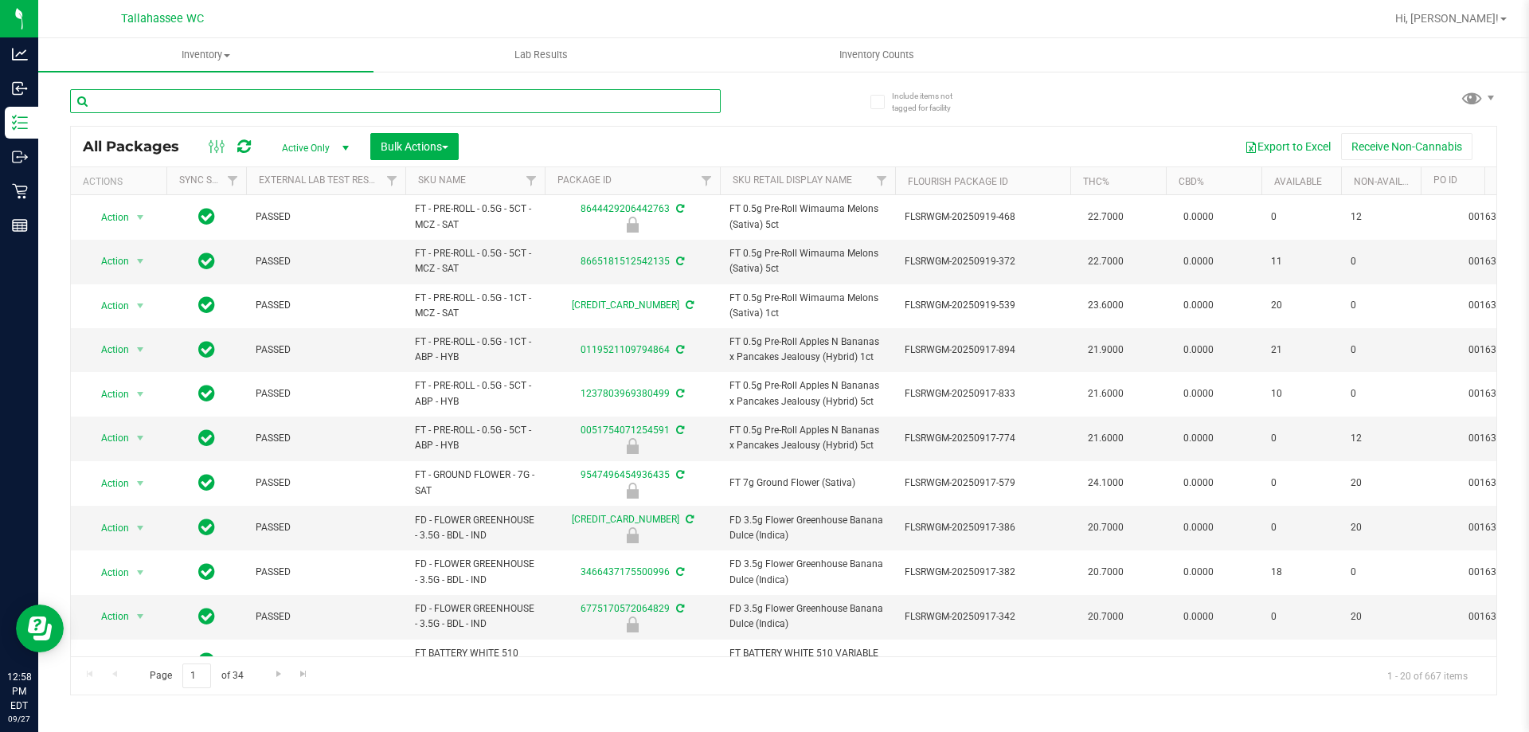
click at [365, 98] on input "text" at bounding box center [395, 101] width 651 height 24
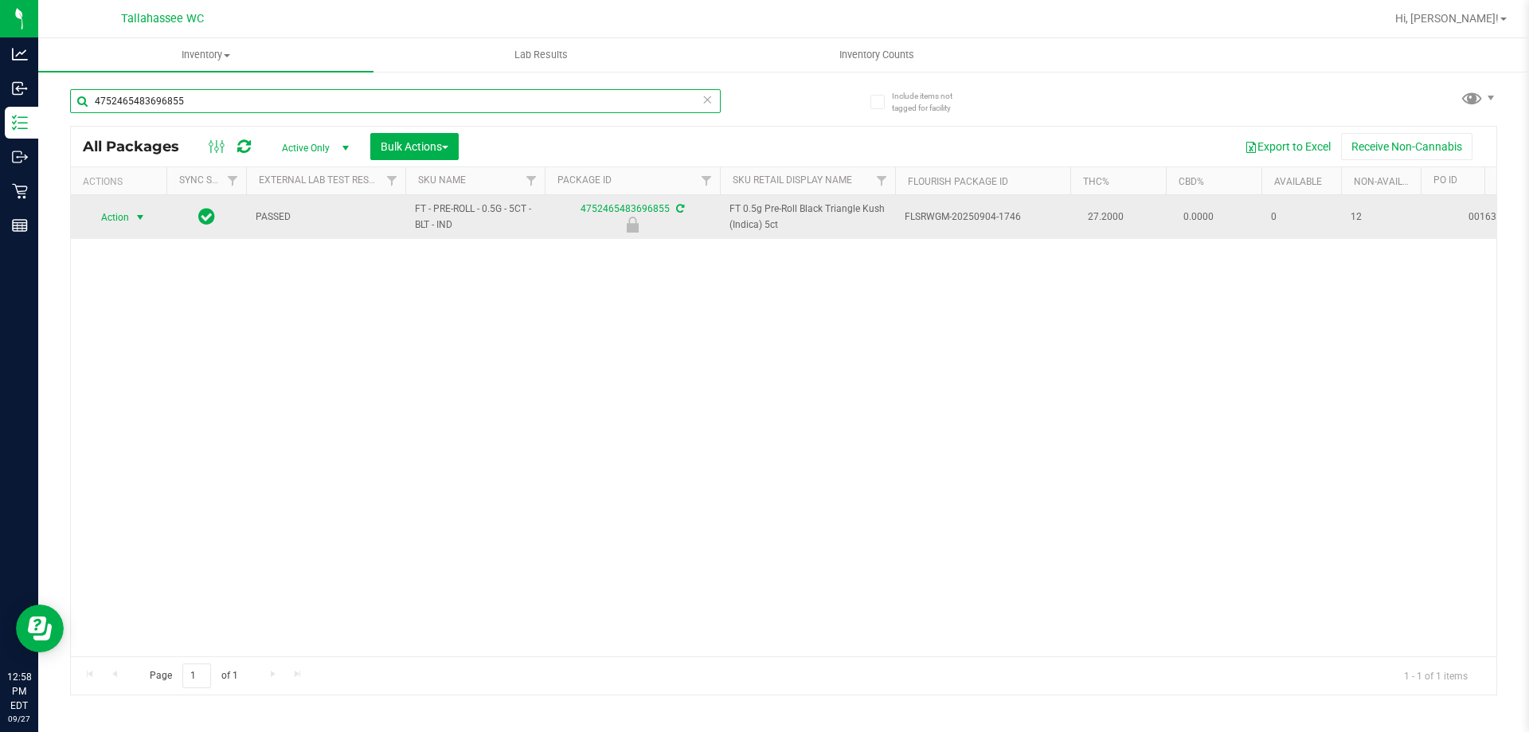
type input "4752465483696855"
click at [132, 213] on span "select" at bounding box center [141, 217] width 20 height 22
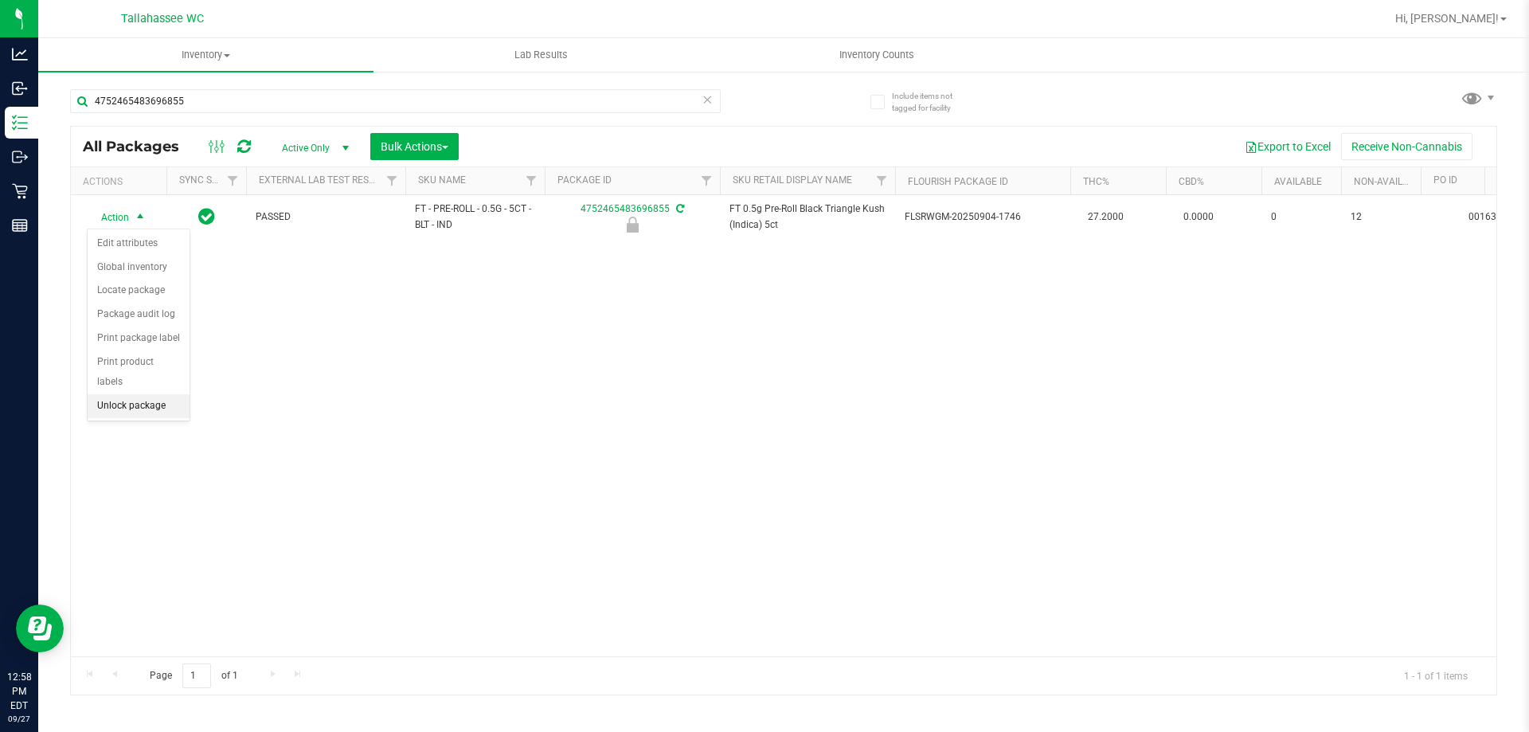
click at [132, 394] on li "Unlock package" at bounding box center [139, 406] width 102 height 24
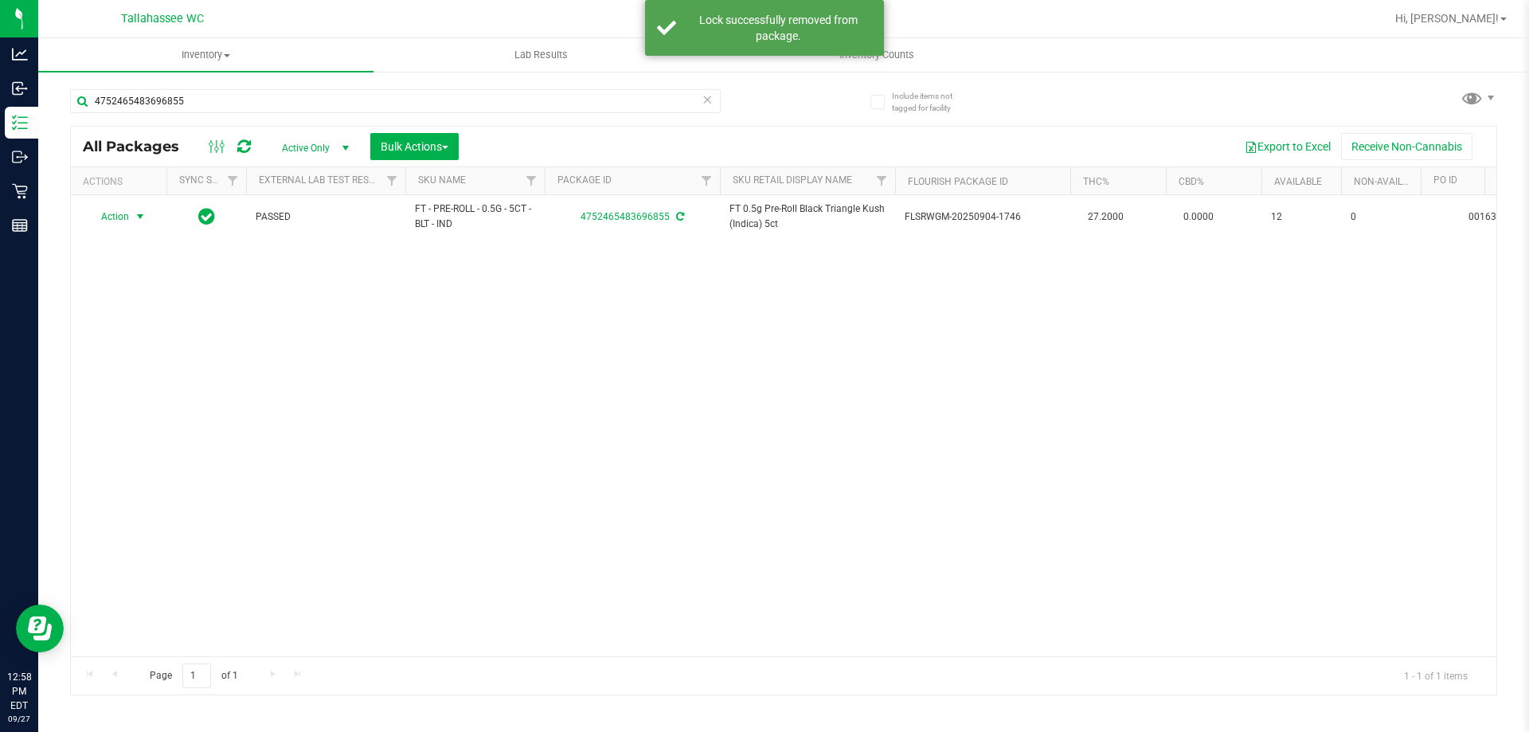
click at [135, 218] on span "select" at bounding box center [140, 216] width 13 height 13
click at [182, 404] on li "Print package label" at bounding box center [149, 409] width 123 height 24
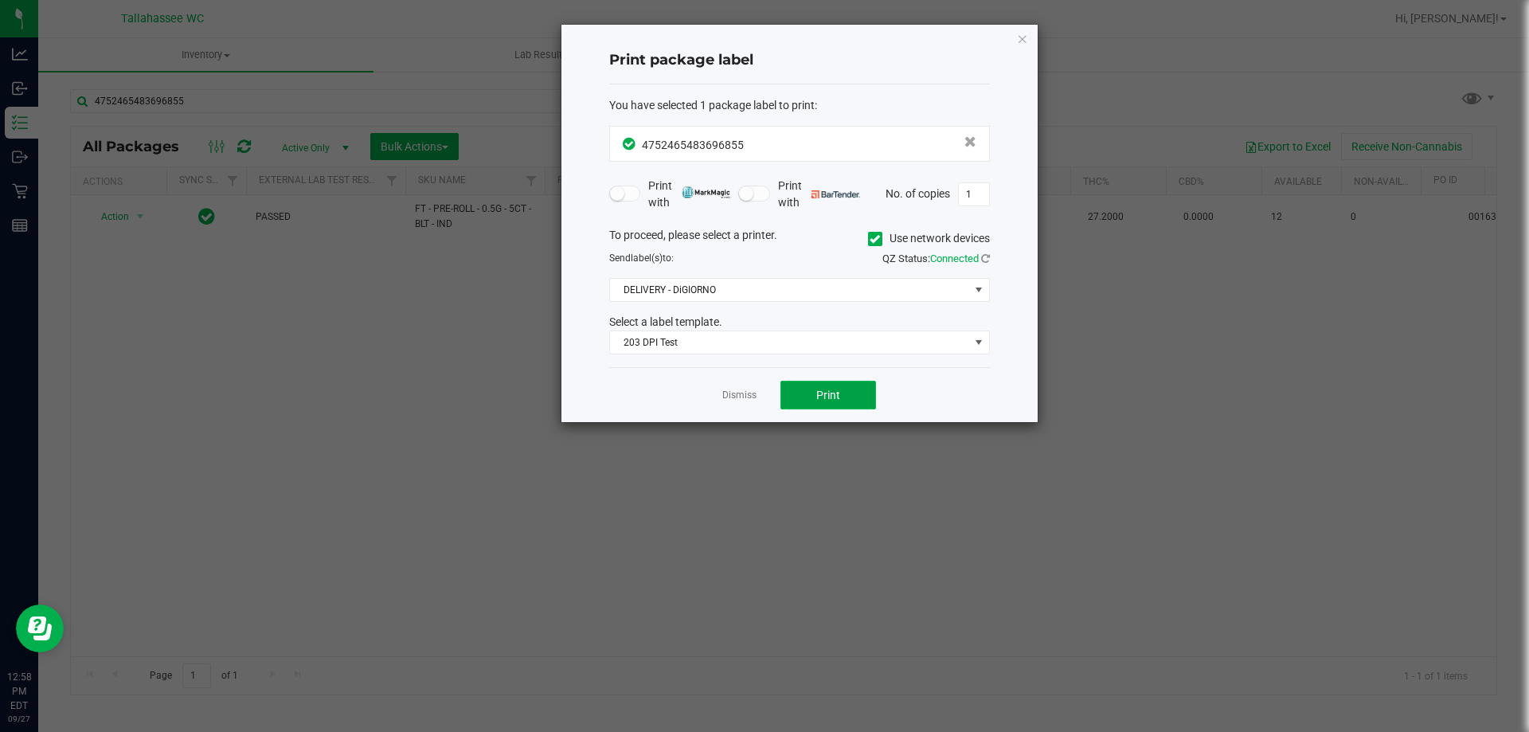
click at [841, 400] on button "Print" at bounding box center [829, 395] width 96 height 29
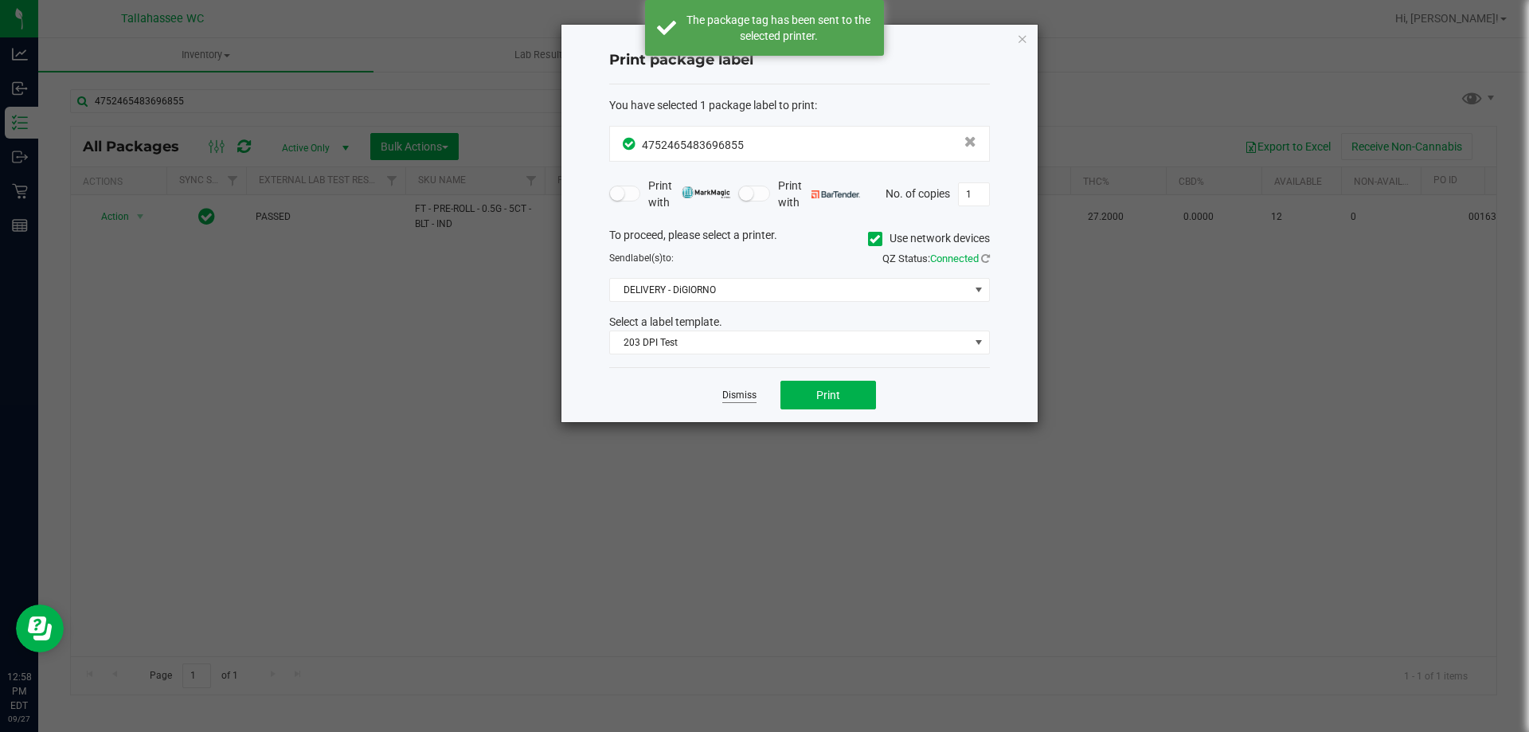
click at [738, 396] on link "Dismiss" at bounding box center [739, 396] width 34 height 14
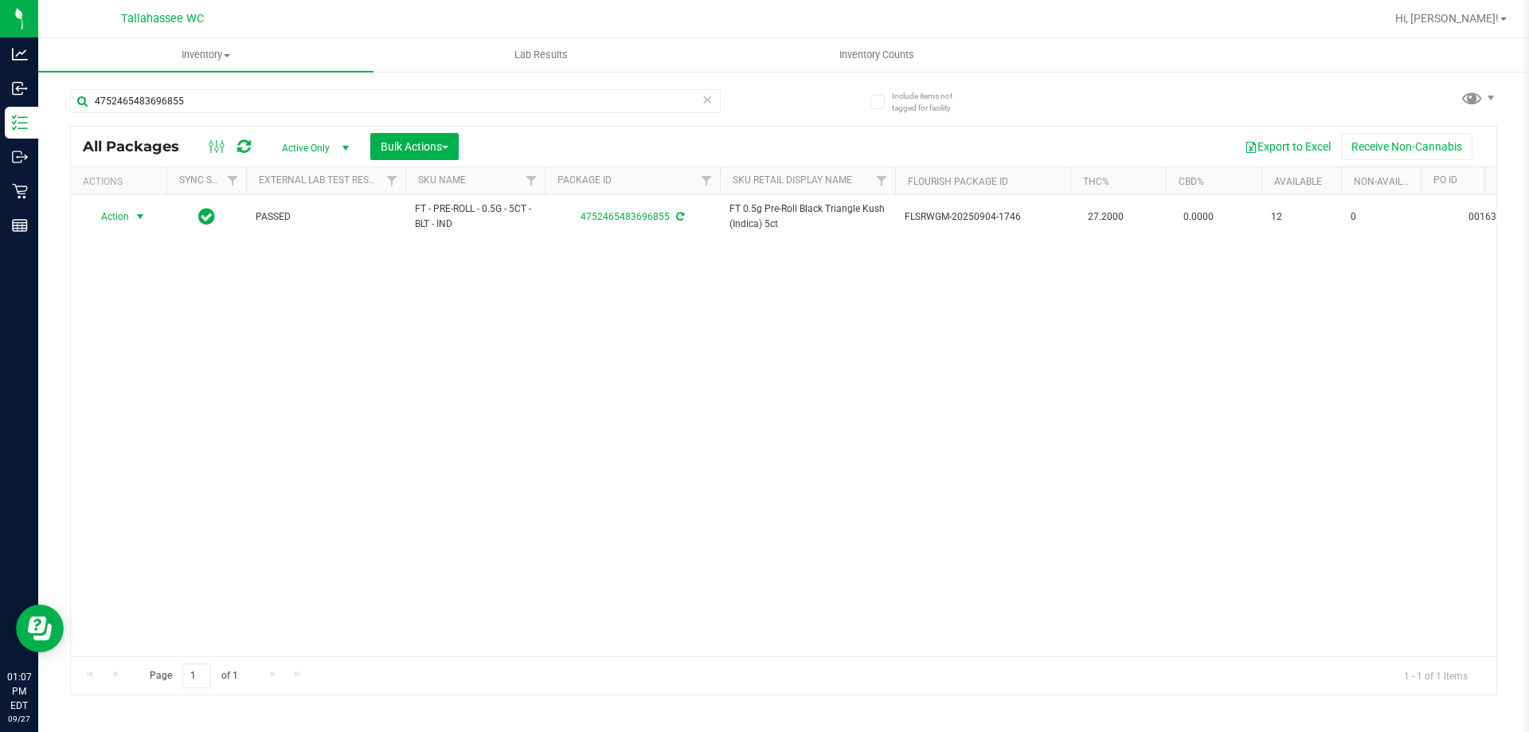
click at [702, 102] on icon at bounding box center [707, 98] width 11 height 19
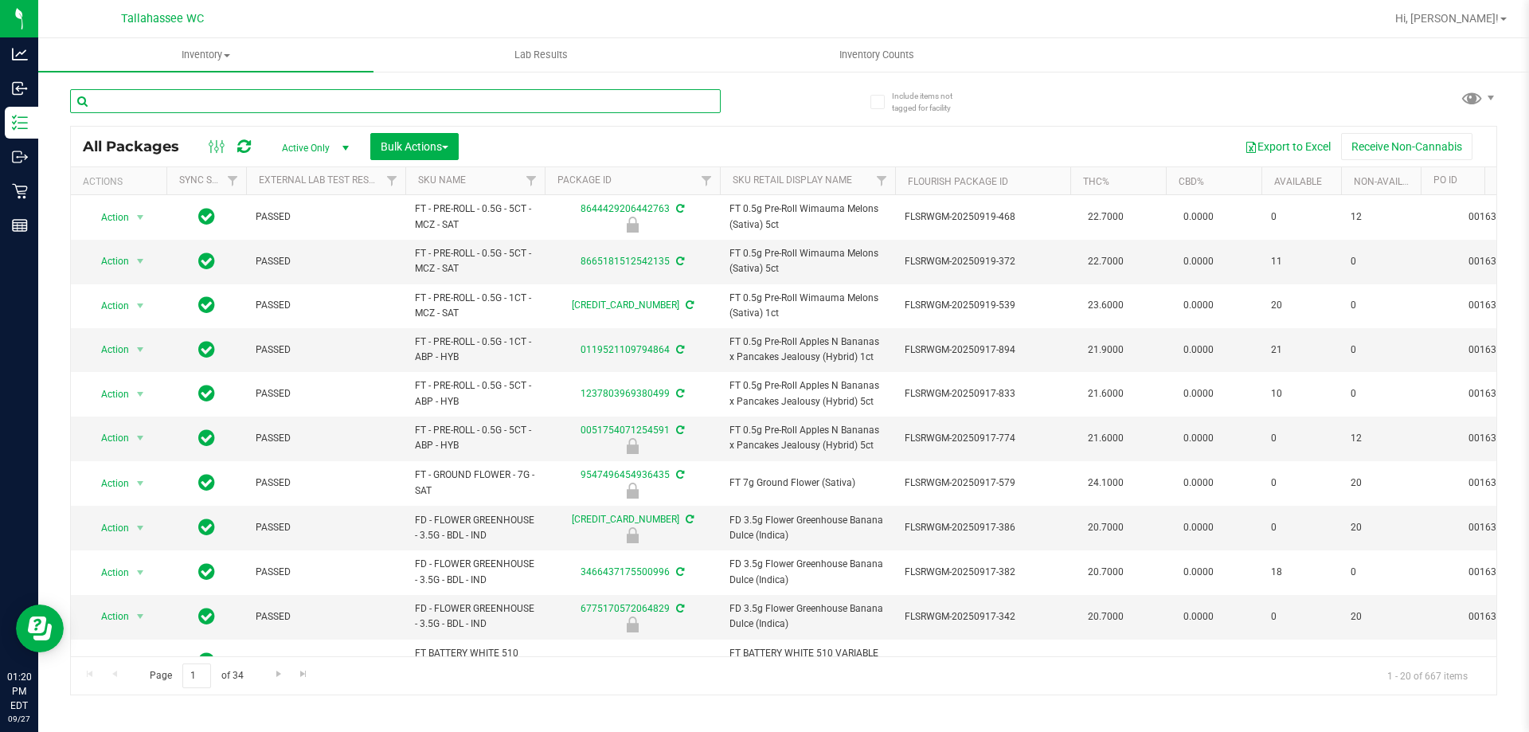
click at [178, 102] on input "text" at bounding box center [395, 101] width 651 height 24
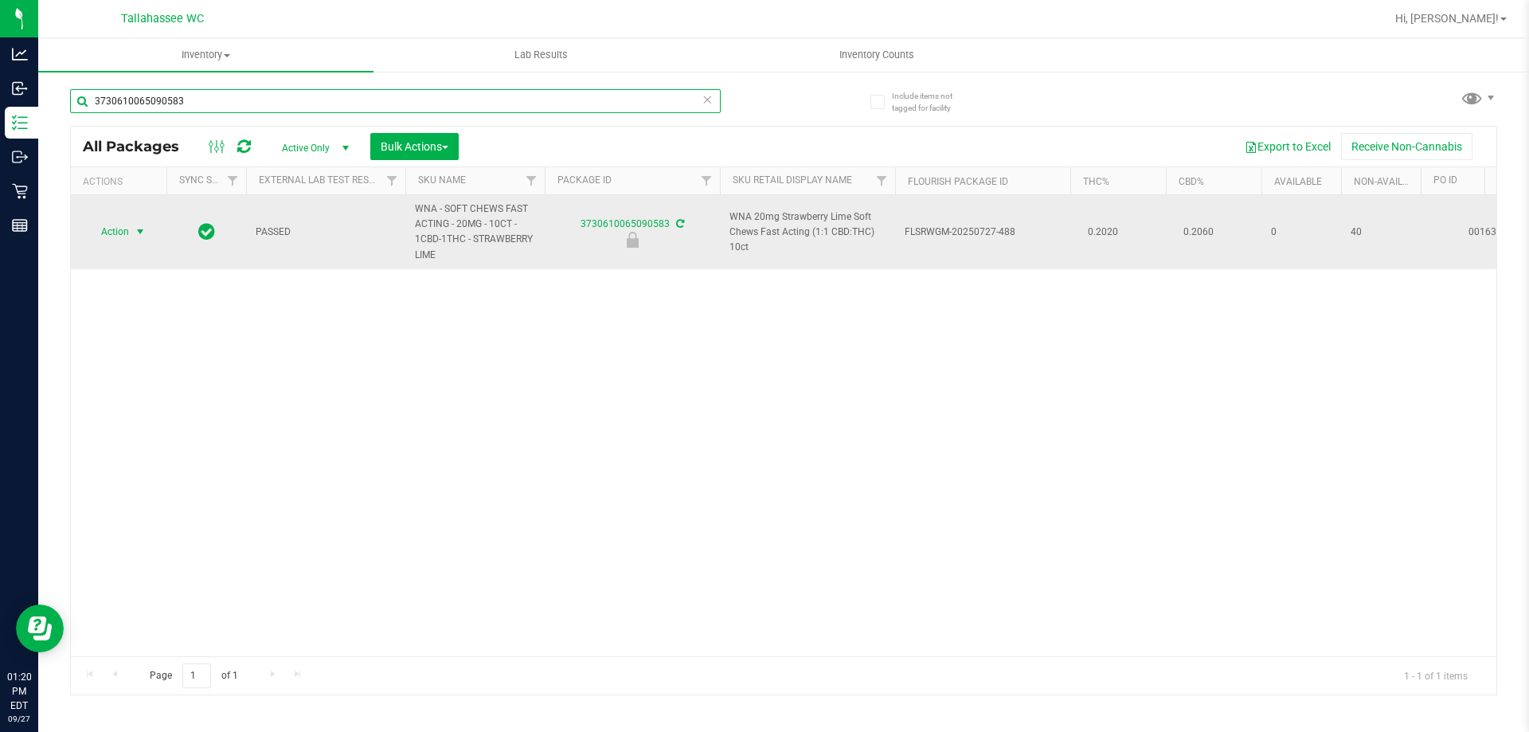
type input "3730610065090583"
click at [102, 229] on span "Action" at bounding box center [108, 232] width 43 height 22
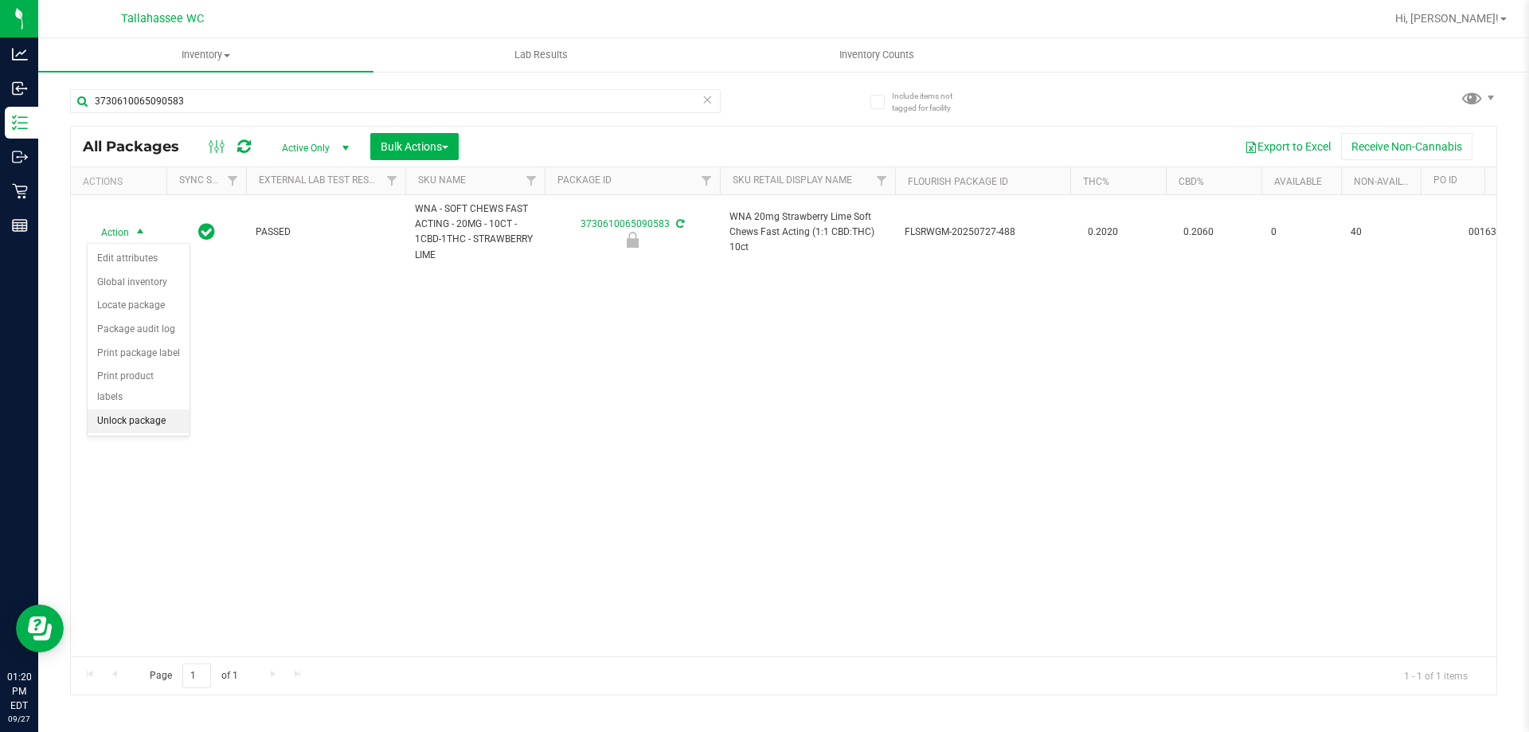
click at [158, 409] on li "Unlock package" at bounding box center [139, 421] width 102 height 24
click at [119, 233] on span "Action" at bounding box center [108, 232] width 43 height 22
click at [184, 424] on li "Print package label" at bounding box center [149, 425] width 123 height 24
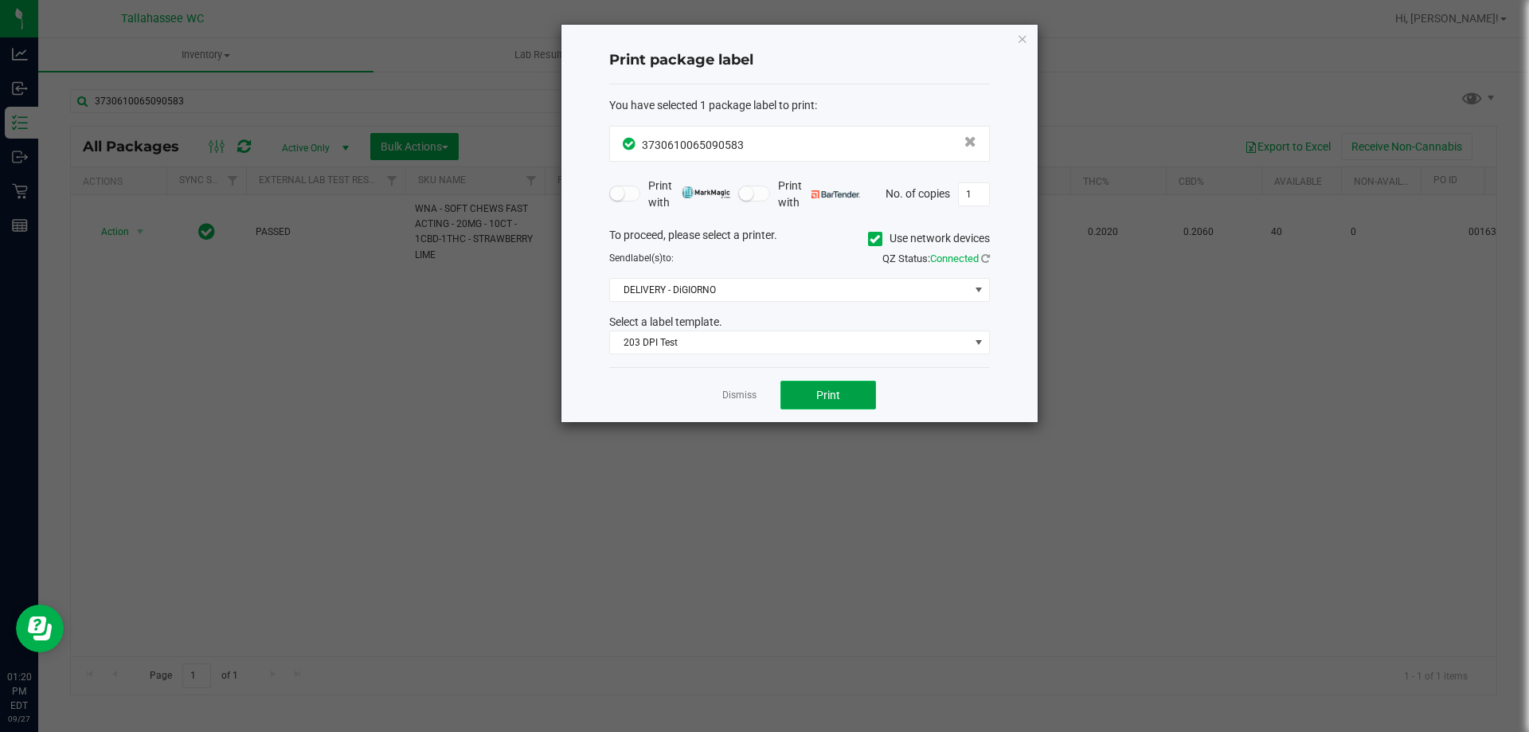
click at [789, 389] on button "Print" at bounding box center [829, 395] width 96 height 29
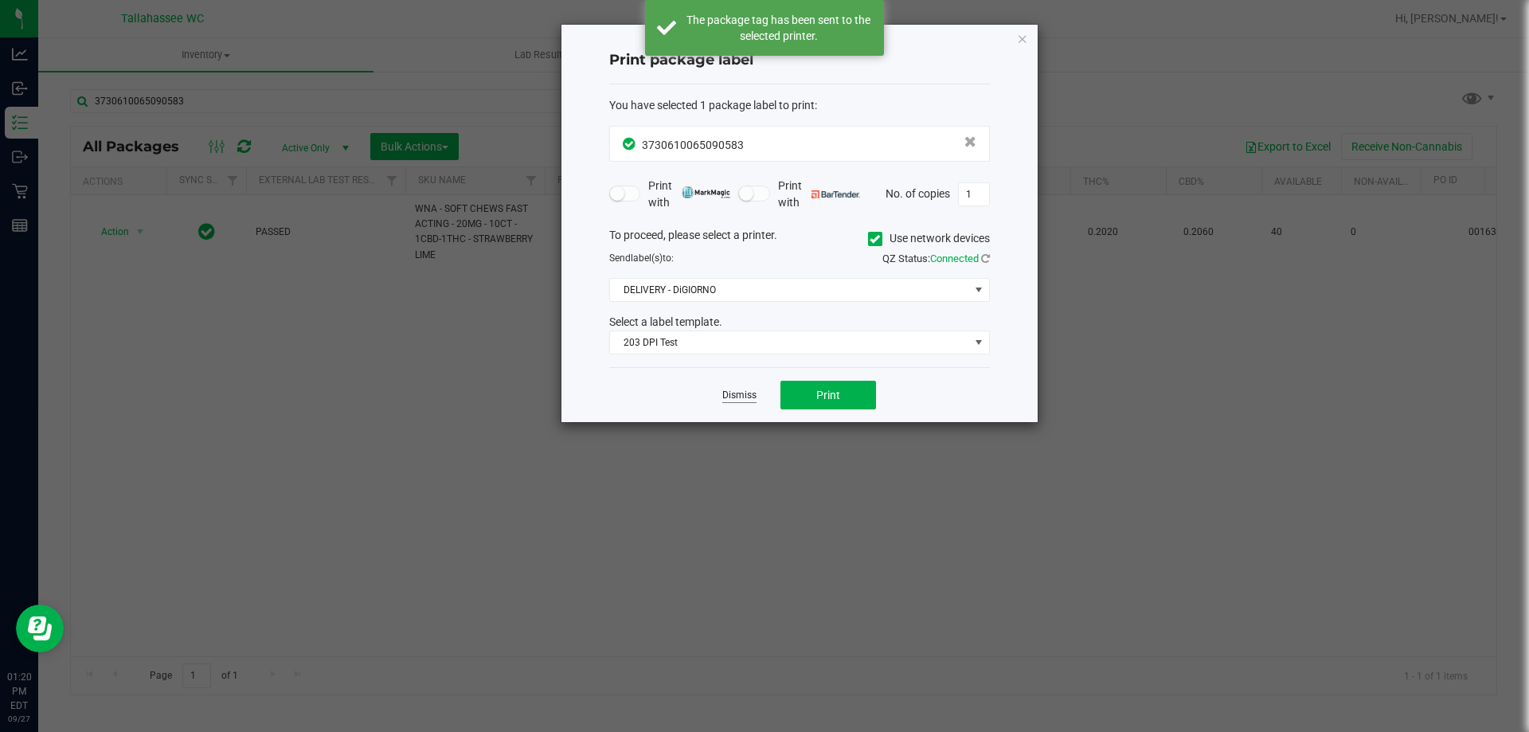
click at [730, 397] on link "Dismiss" at bounding box center [739, 396] width 34 height 14
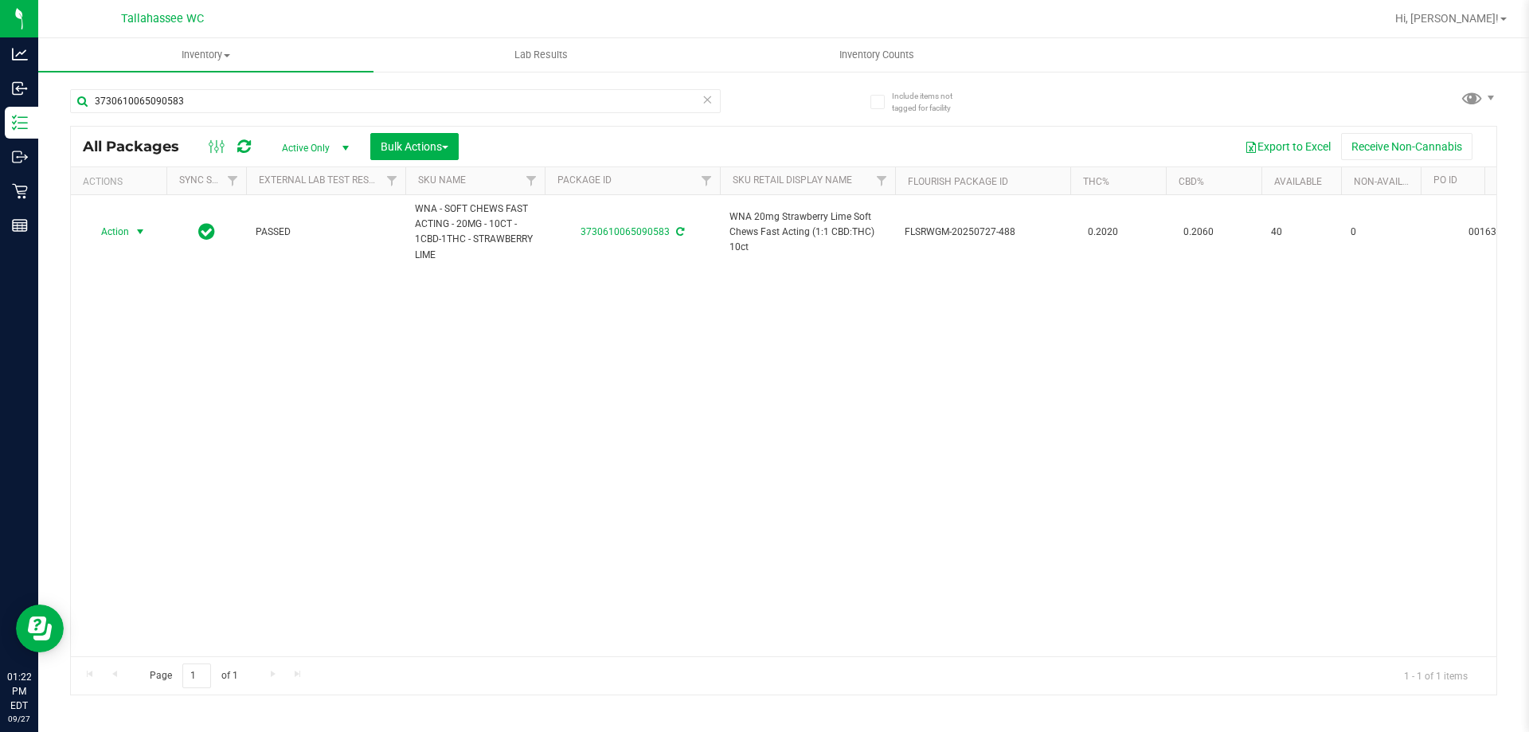
click at [709, 101] on icon at bounding box center [707, 98] width 11 height 19
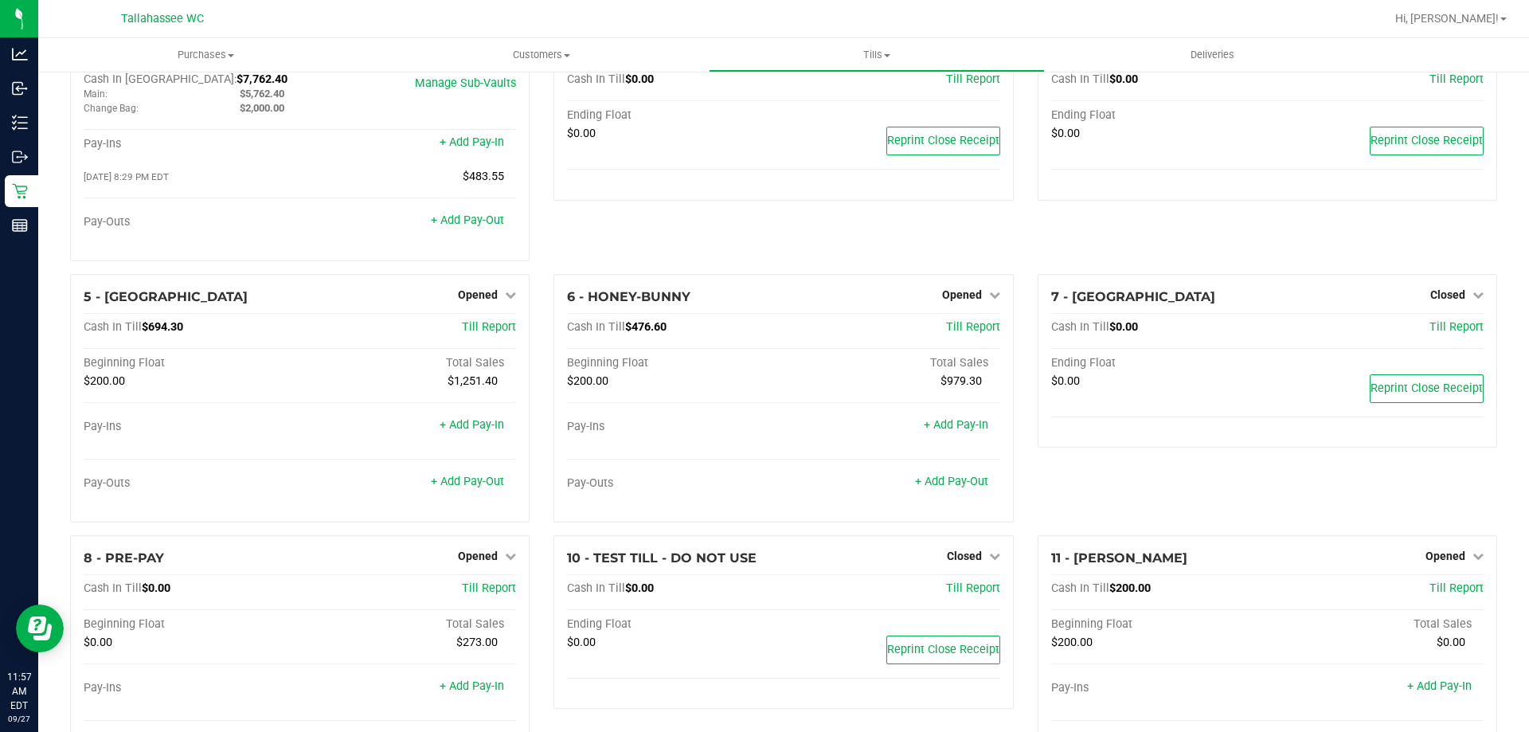
scroll to position [143, 0]
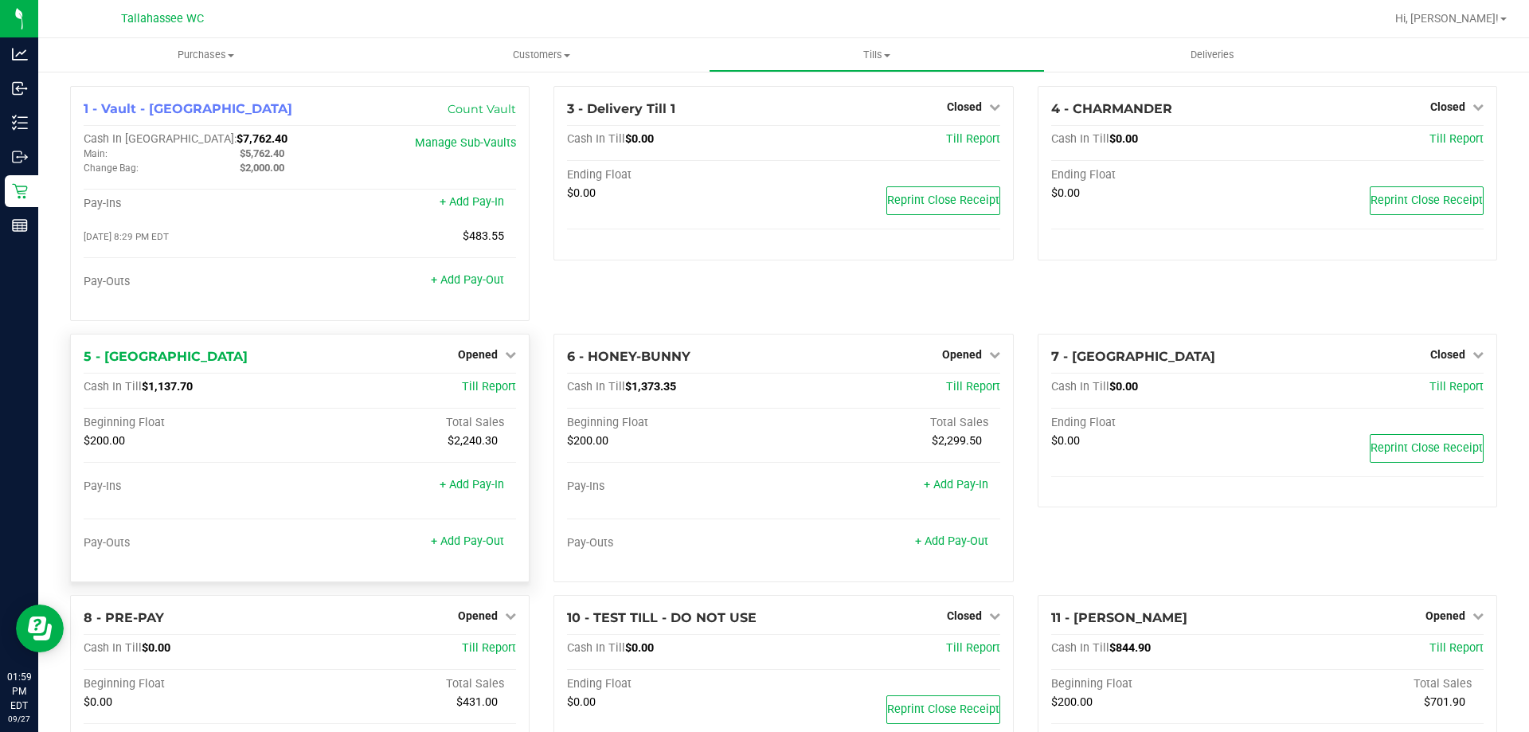
click at [177, 391] on span "$1,137.70" at bounding box center [167, 387] width 51 height 14
copy span "1,137.70"
click at [523, 302] on div "1 - Vault - Tallahassee Count Vault Cash In Vault: $7,762.40 Main: $5,762.40 Ch…" at bounding box center [300, 203] width 460 height 235
click at [547, 313] on div "3 - Delivery Till 1 Closed Open Till Cash In Till $0.00 Till Report Ending Floa…" at bounding box center [783, 210] width 483 height 248
